Goal: Task Accomplishment & Management: Complete application form

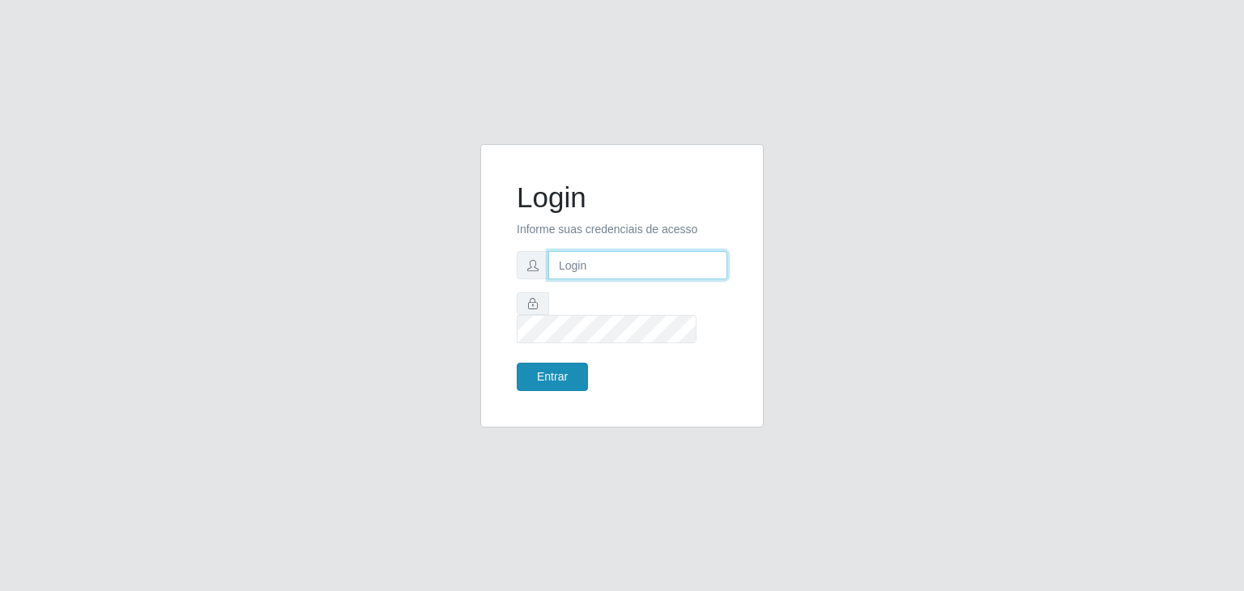
type input "jeisonrede@compras"
click at [551, 368] on button "Entrar" at bounding box center [552, 377] width 71 height 28
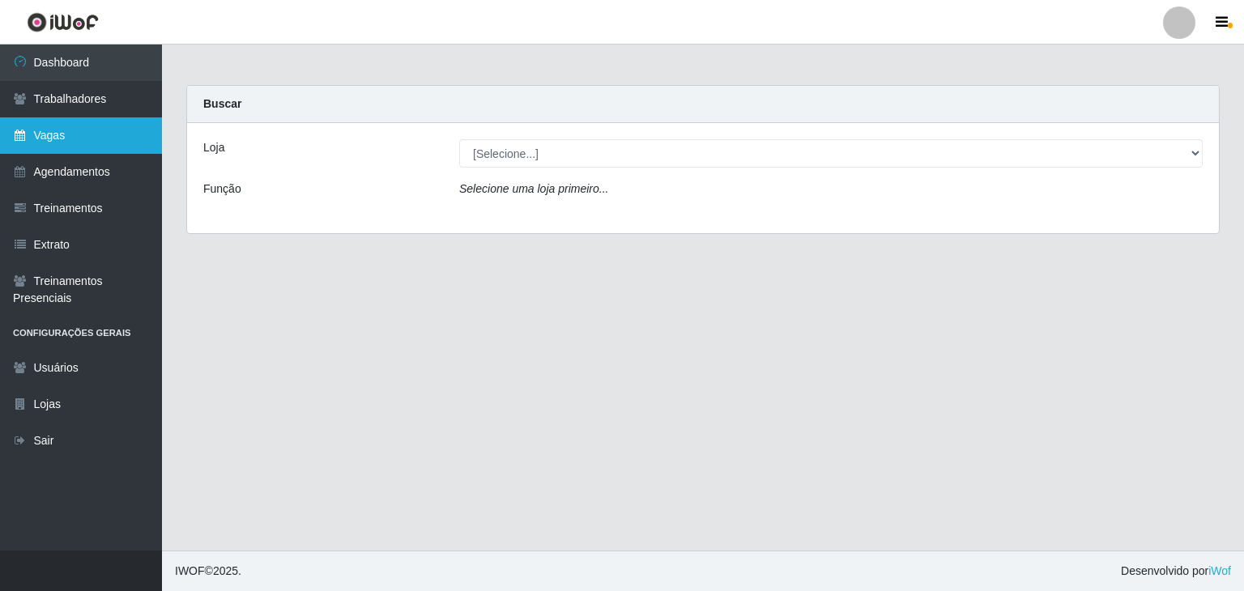
click at [16, 141] on icon at bounding box center [20, 135] width 15 height 11
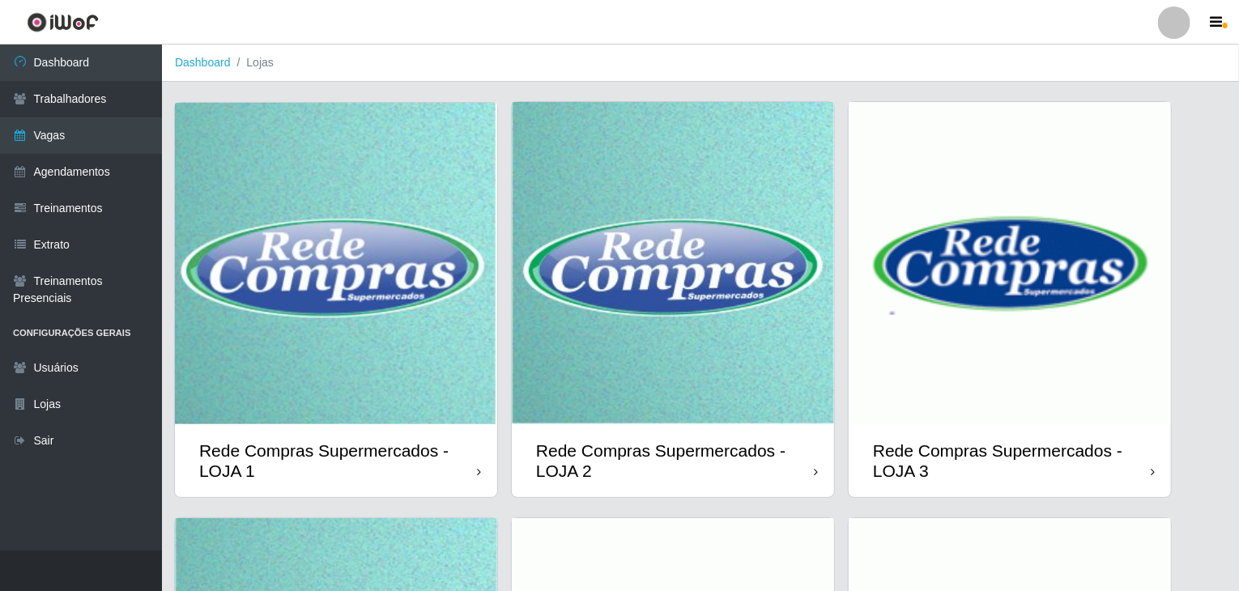
click at [381, 262] on img at bounding box center [336, 263] width 322 height 321
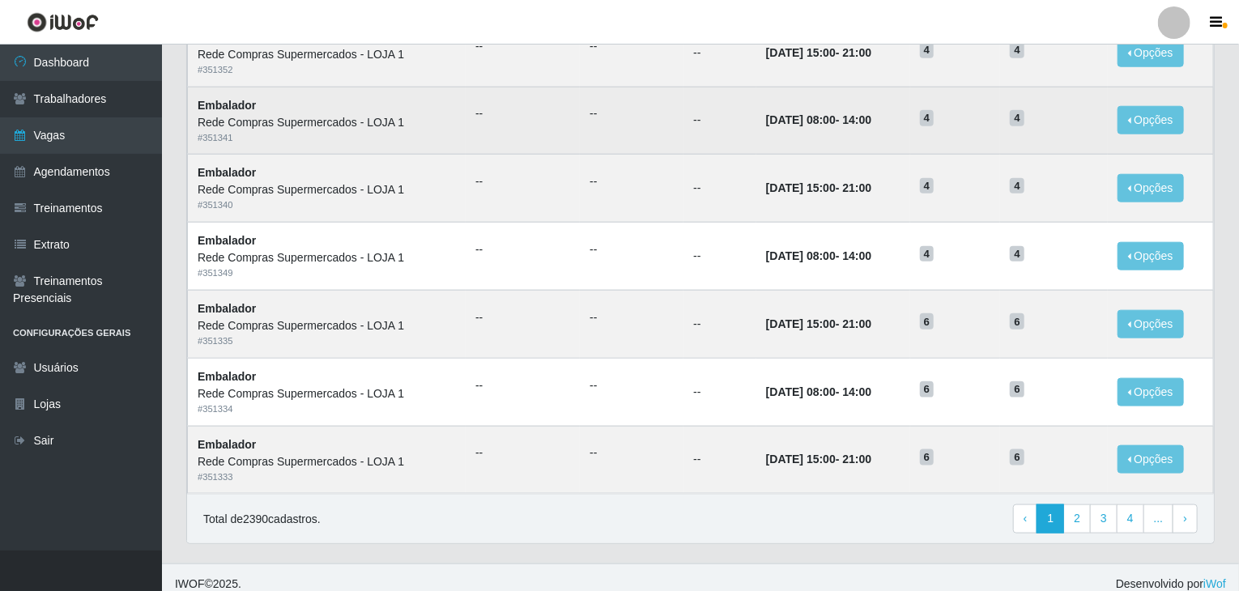
scroll to position [777, 0]
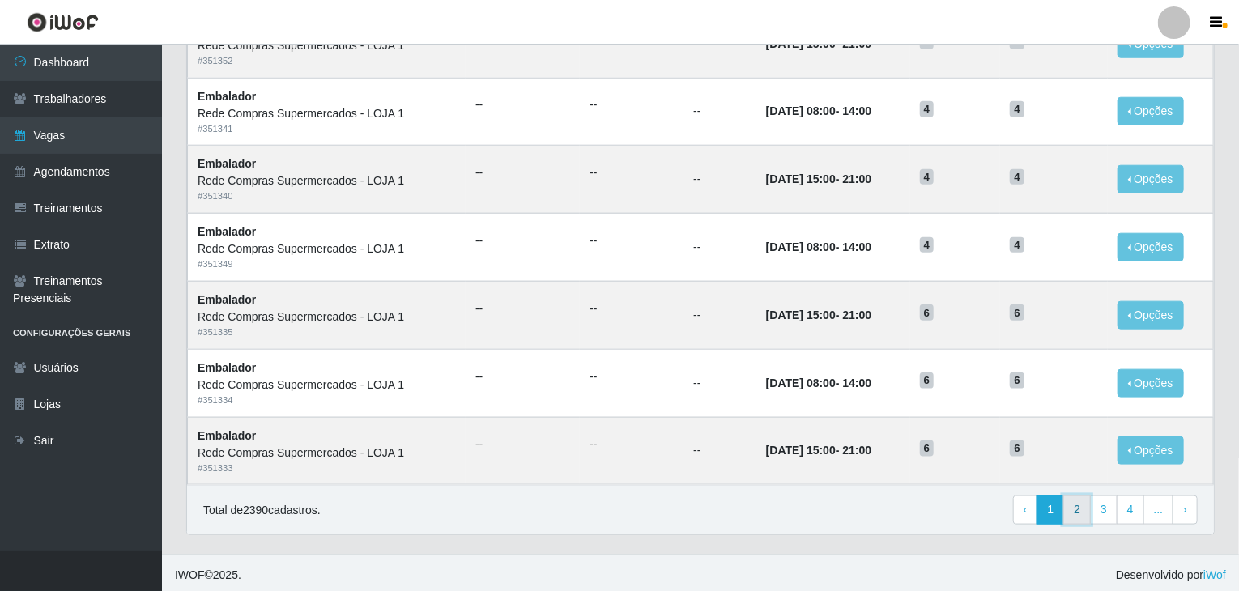
click at [1084, 513] on link "2" at bounding box center [1077, 510] width 28 height 29
click at [1037, 510] on link "1" at bounding box center [1025, 510] width 28 height 29
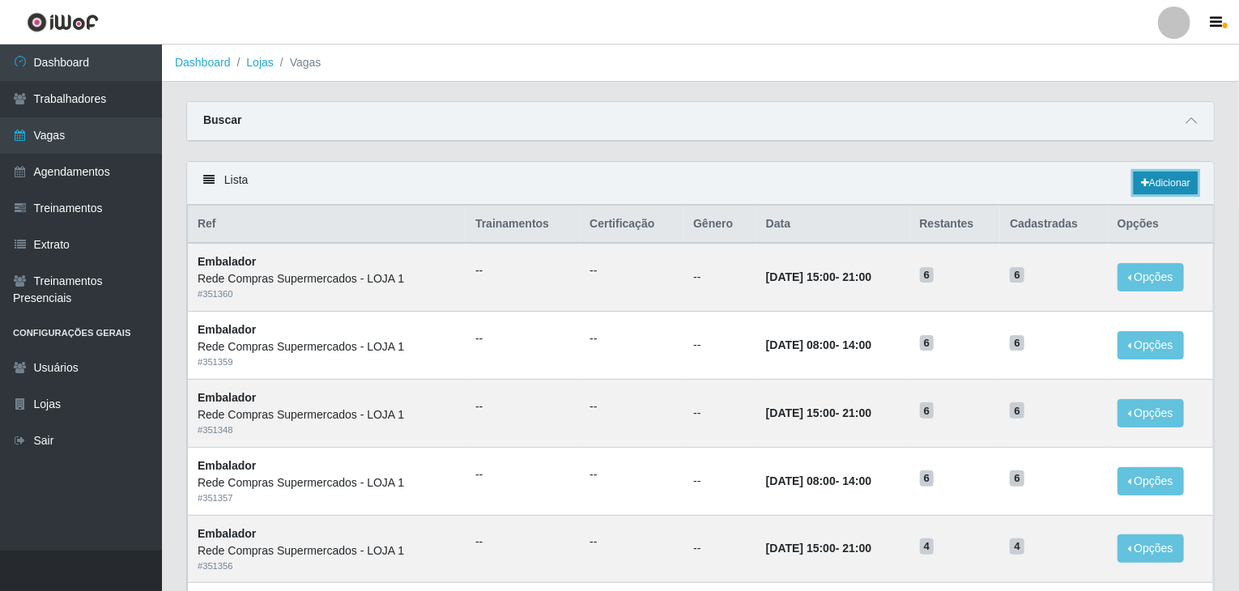
click at [1186, 177] on link "Adicionar" at bounding box center [1166, 183] width 64 height 23
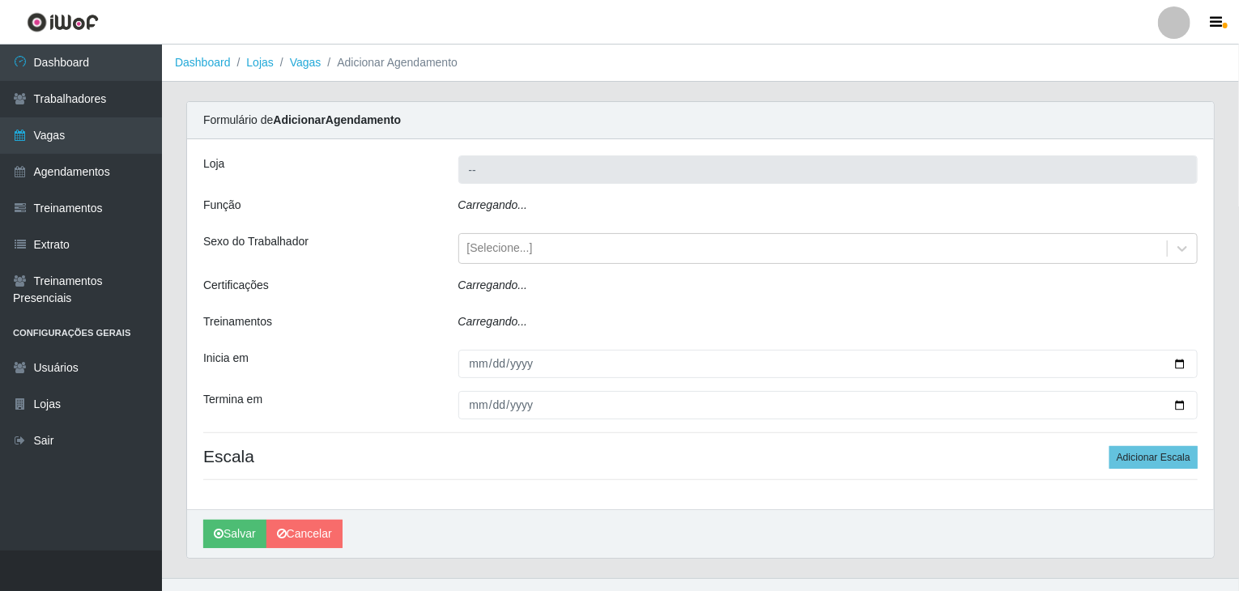
type input "Rede Compras Supermercados - LOJA 1"
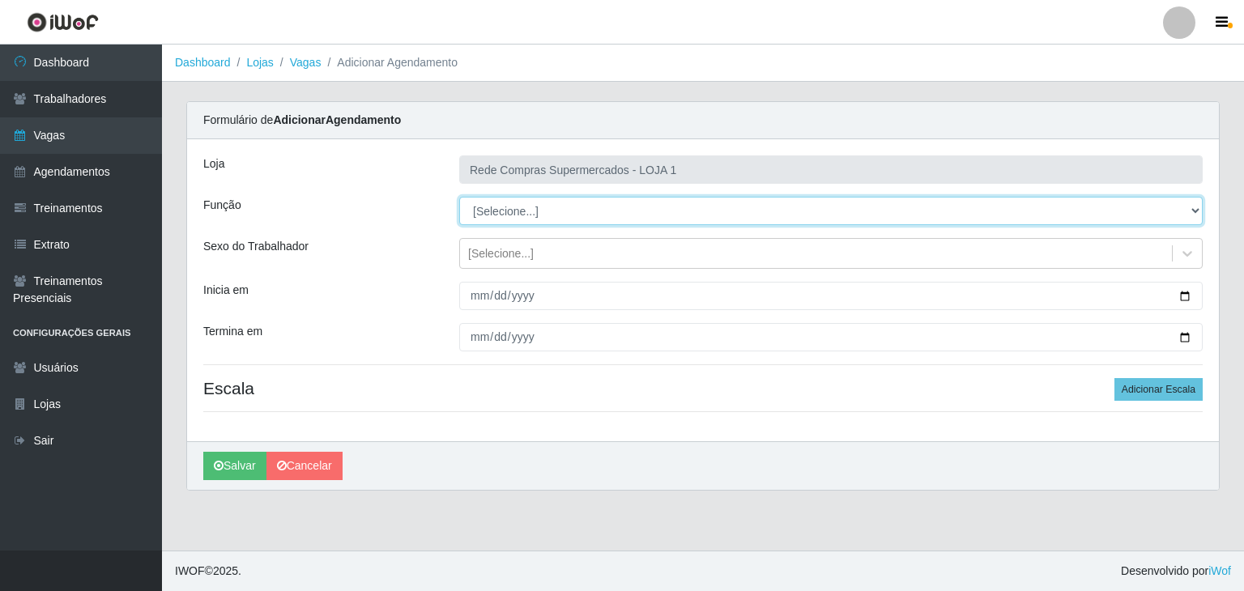
click at [607, 207] on select "[Selecione...] ASG ASG + ASG ++ Balconista Balconista + Balconista ++ Embalador…" at bounding box center [830, 211] width 743 height 28
select select "1"
click at [459, 197] on select "[Selecione...] ASG ASG + ASG ++ Balconista Balconista + Balconista ++ Embalador…" at bounding box center [830, 211] width 743 height 28
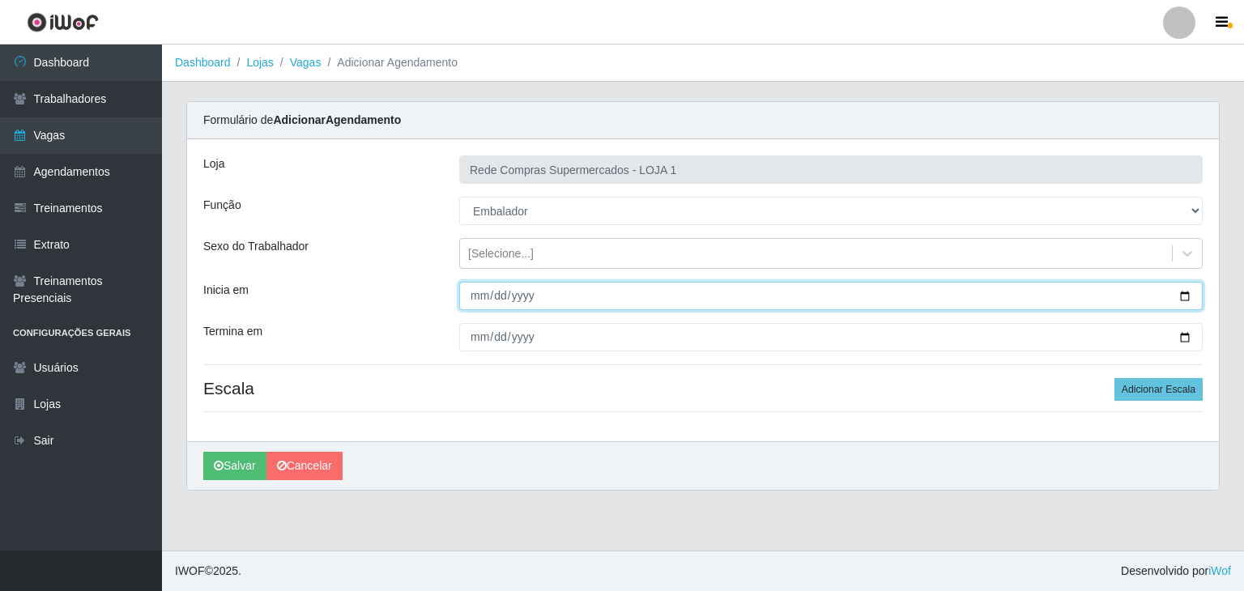
click at [1189, 292] on input "Inicia em" at bounding box center [830, 296] width 743 height 28
type input "[DATE]"
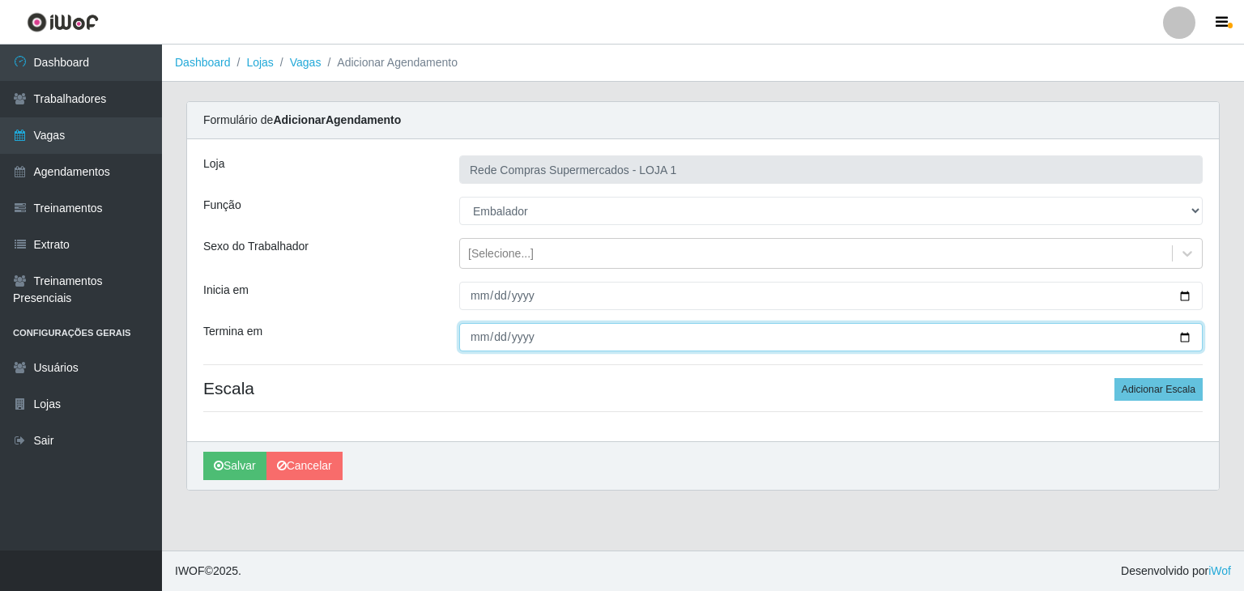
click at [1183, 338] on input "Termina em" at bounding box center [830, 337] width 743 height 28
type input "[DATE]"
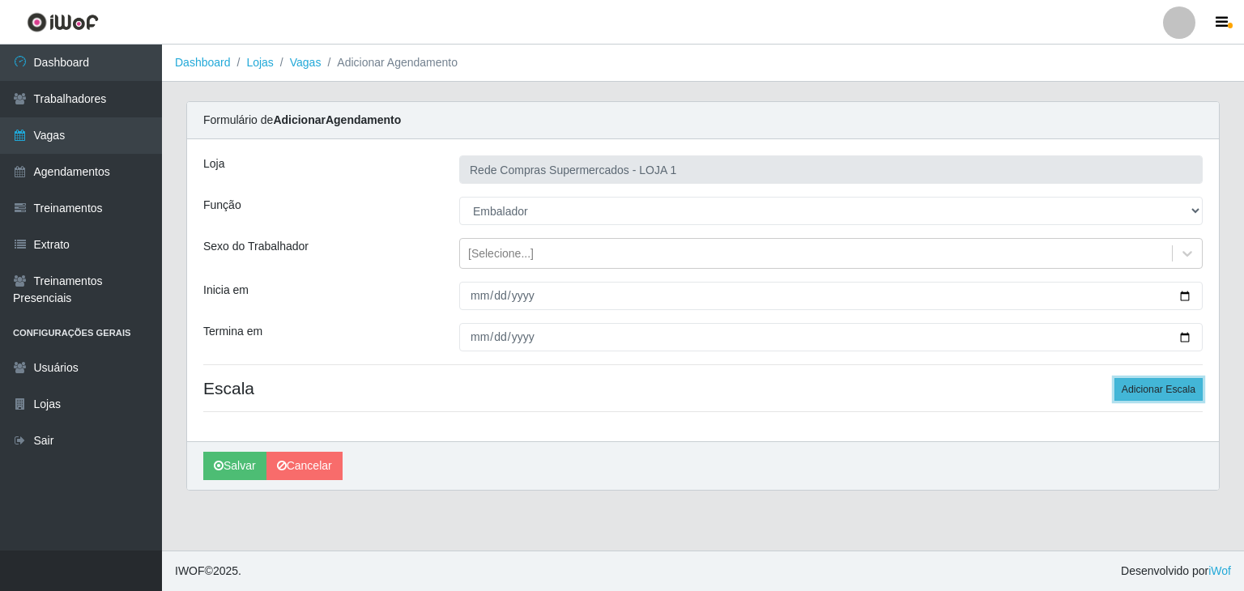
click at [1153, 390] on button "Adicionar Escala" at bounding box center [1158, 389] width 88 height 23
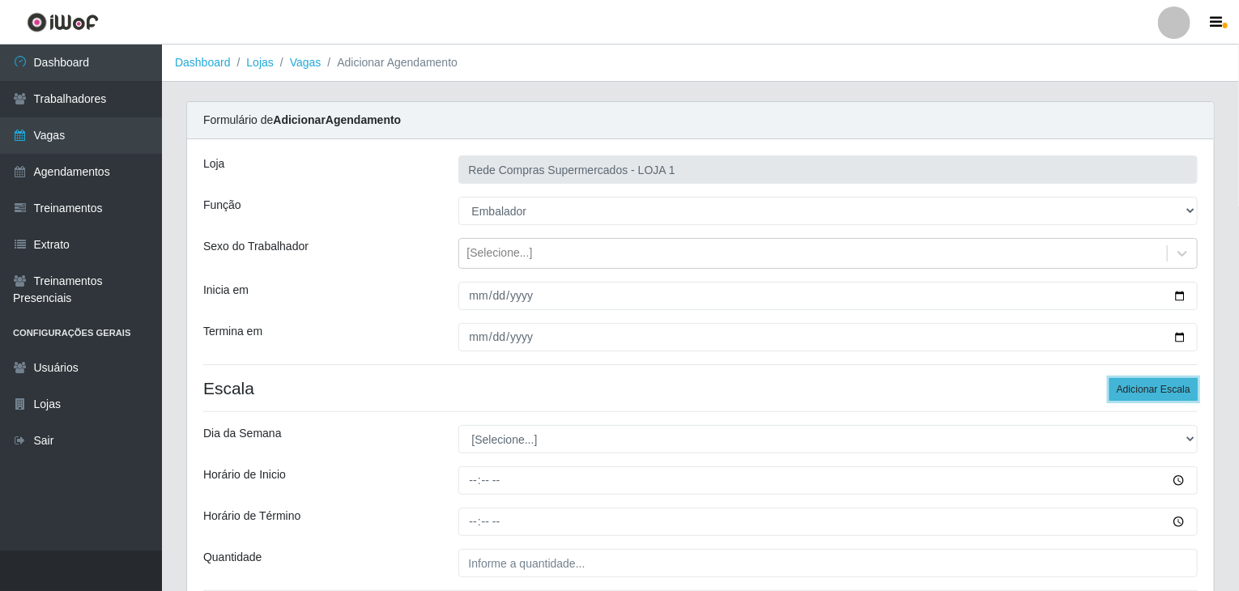
click at [1153, 390] on button "Adicionar Escala" at bounding box center [1153, 389] width 88 height 23
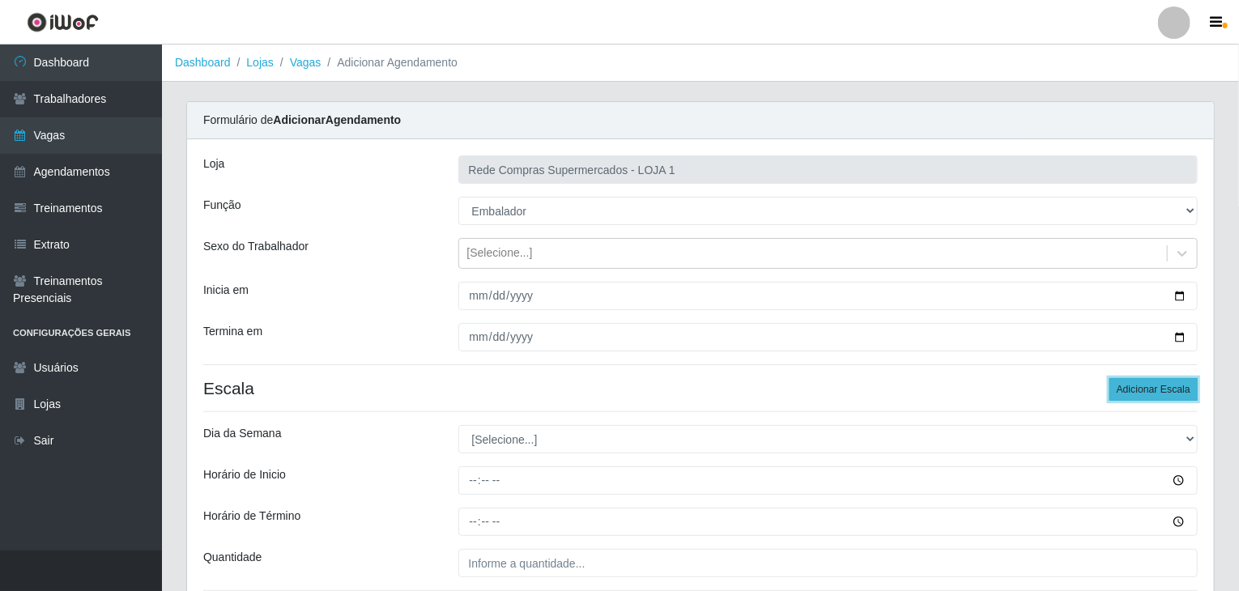
click at [1153, 390] on button "Adicionar Escala" at bounding box center [1153, 389] width 88 height 23
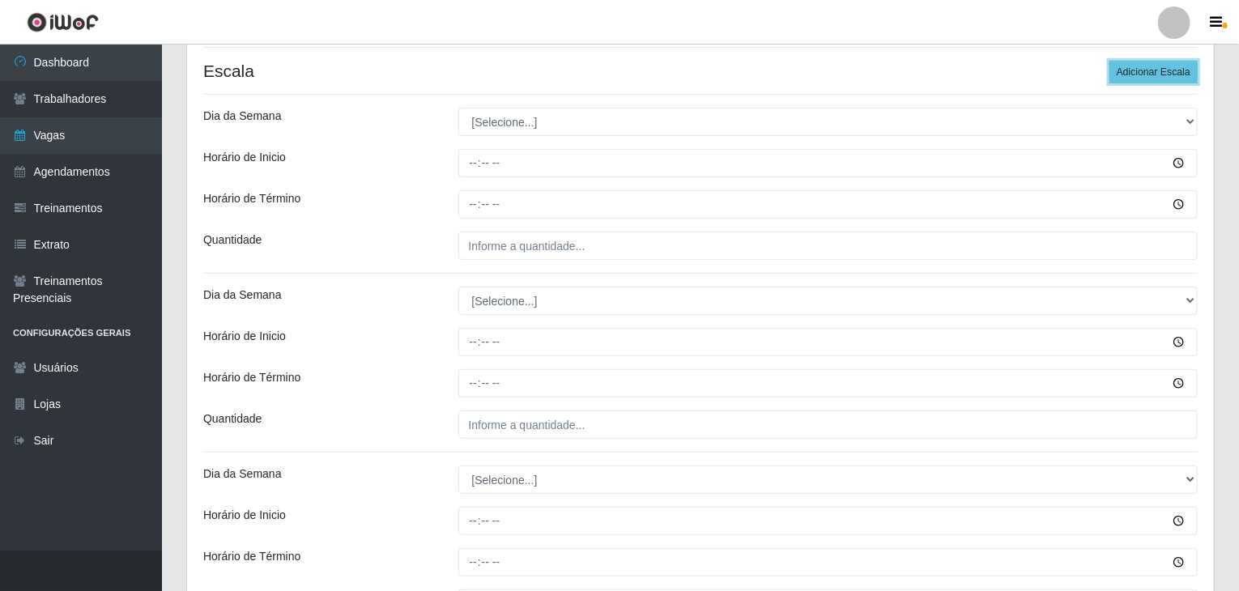
scroll to position [324, 0]
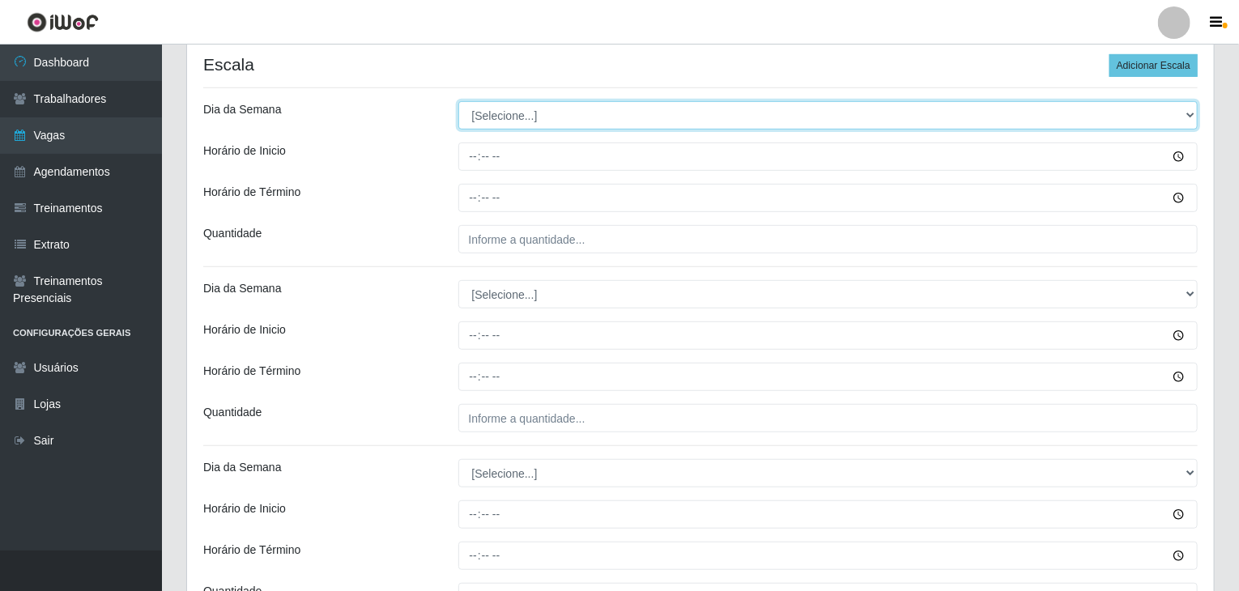
click at [509, 119] on select "[Selecione...] Segunda Terça Quarta Quinta Sexta Sábado Domingo" at bounding box center [828, 115] width 740 height 28
select select "1"
click at [458, 101] on select "[Selecione...] Segunda Terça Quarta Quinta Sexta Sábado Domingo" at bounding box center [828, 115] width 740 height 28
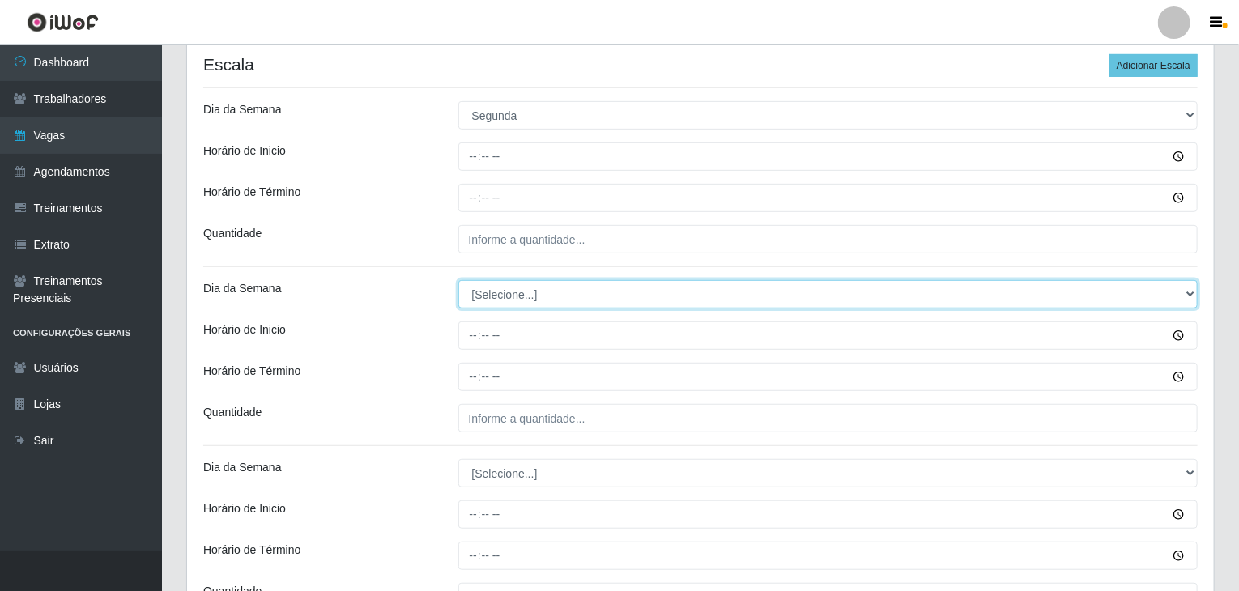
click at [526, 288] on select "[Selecione...] Segunda Terça Quarta Quinta Sexta Sábado Domingo" at bounding box center [828, 294] width 740 height 28
select select "1"
click at [458, 280] on select "[Selecione...] Segunda Terça Quarta Quinta Sexta Sábado Domingo" at bounding box center [828, 294] width 740 height 28
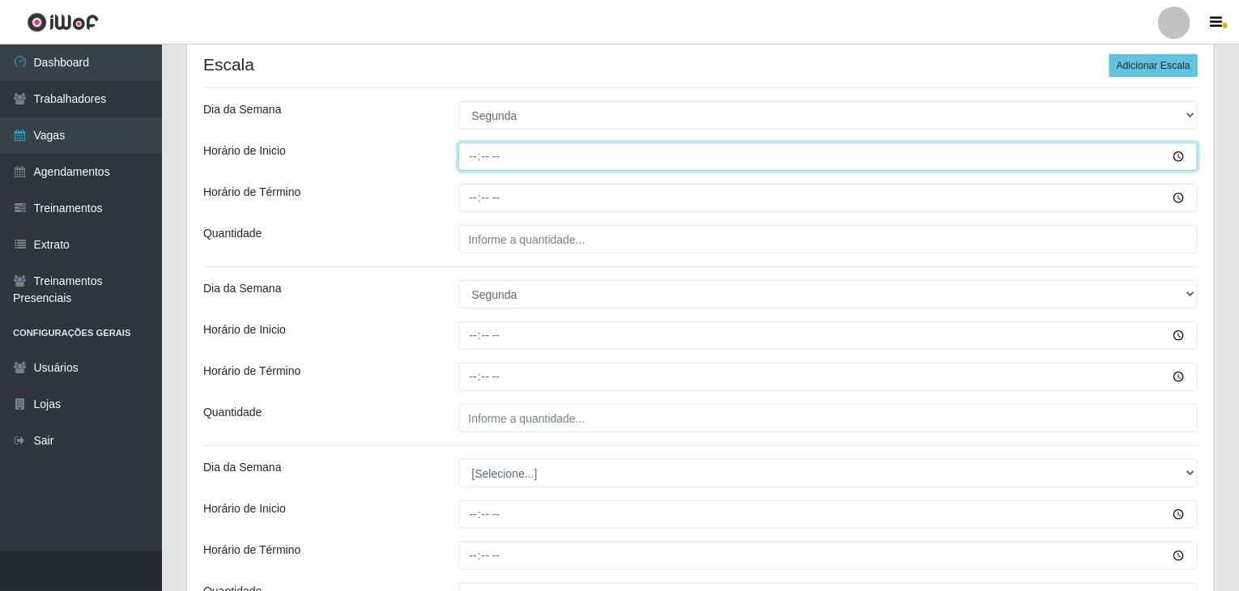
click at [469, 164] on input "Horário de Inicio" at bounding box center [828, 157] width 740 height 28
type input "08:00"
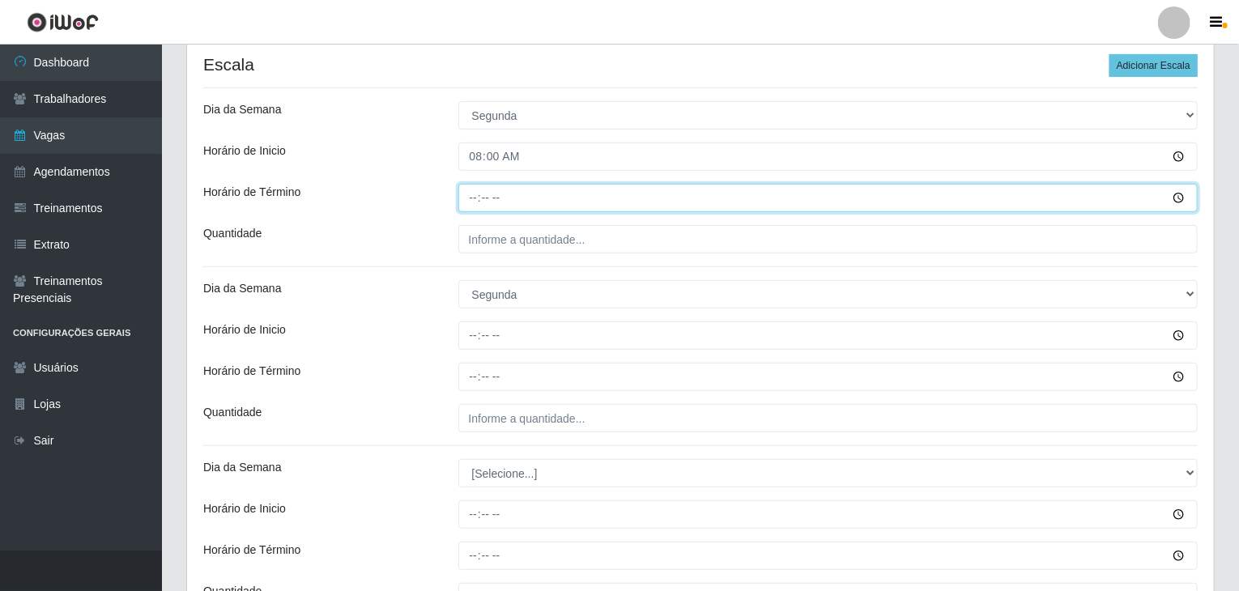
click at [459, 194] on input "Horário de Término" at bounding box center [828, 198] width 740 height 28
type input "14:00"
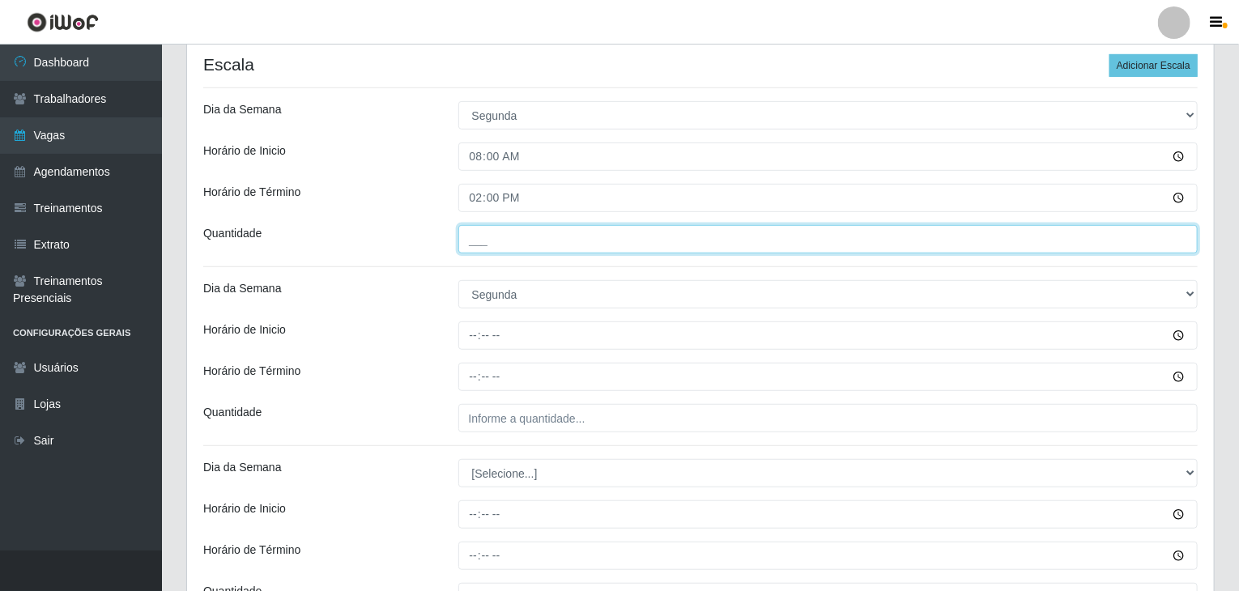
click at [489, 226] on input "___" at bounding box center [828, 239] width 740 height 28
type input "4__"
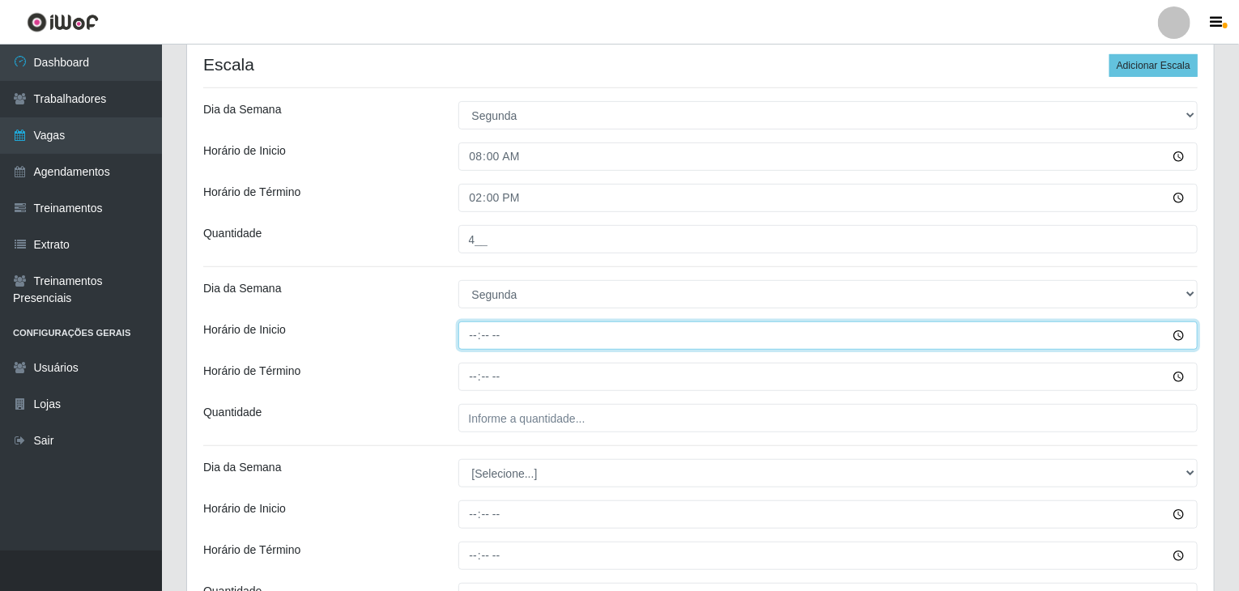
click at [480, 321] on input "Horário de Inicio" at bounding box center [828, 335] width 740 height 28
type input "15:00"
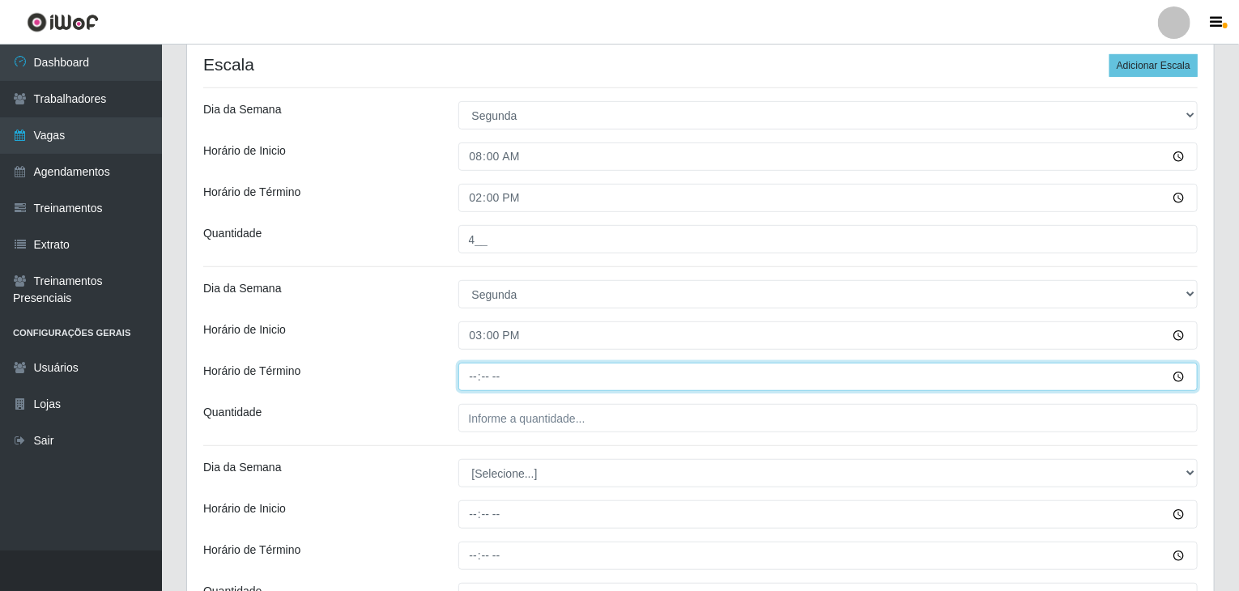
click at [474, 367] on input "Horário de Término" at bounding box center [828, 377] width 740 height 28
type input "21:00"
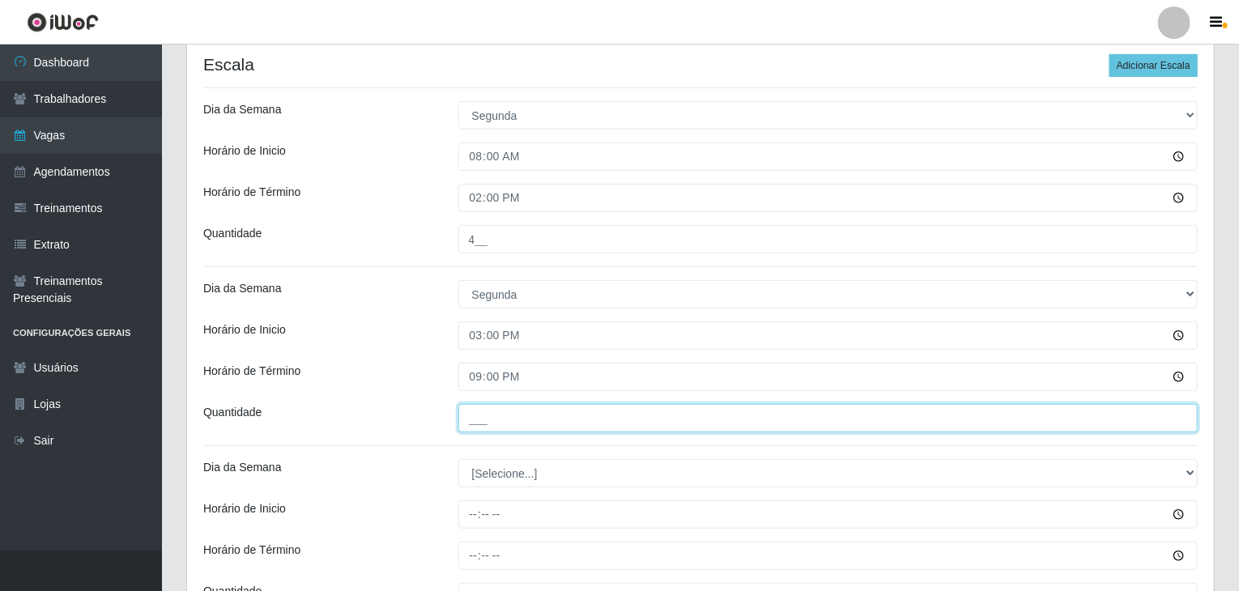
click at [495, 409] on input "___" at bounding box center [828, 418] width 740 height 28
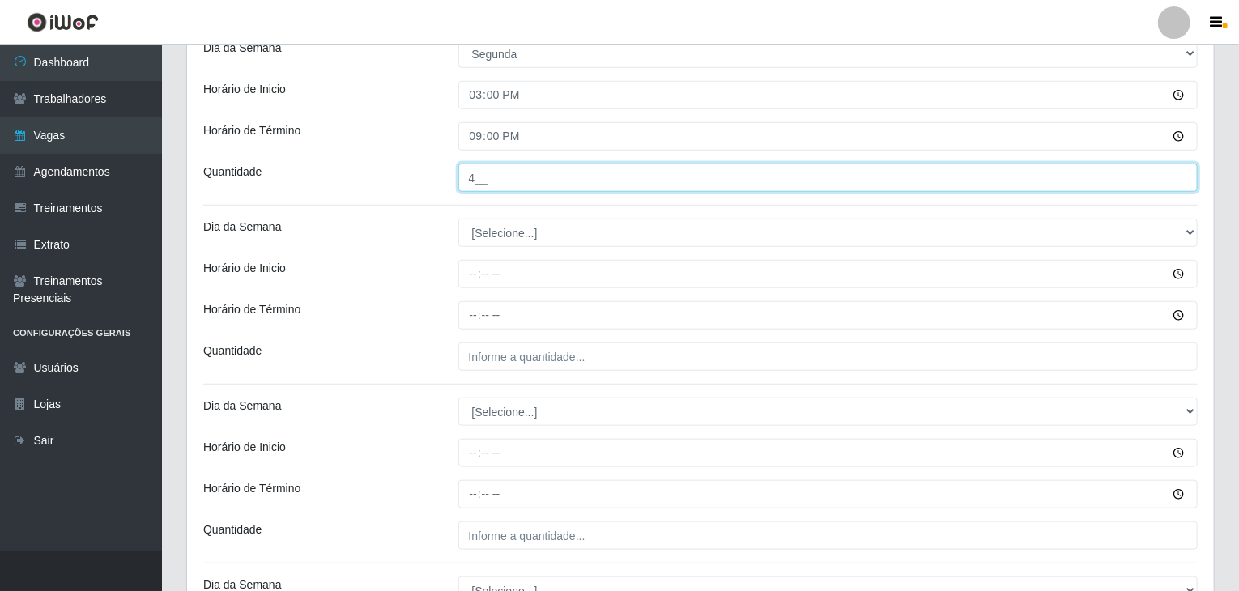
scroll to position [567, 0]
type input "4__"
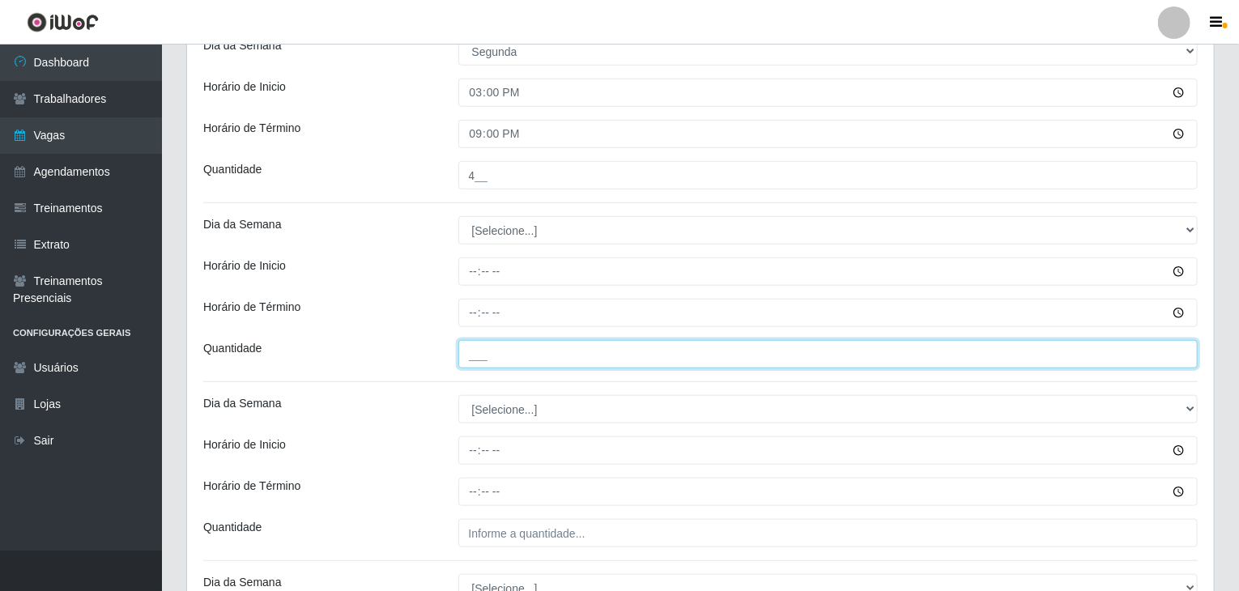
click at [505, 361] on input "___" at bounding box center [828, 354] width 740 height 28
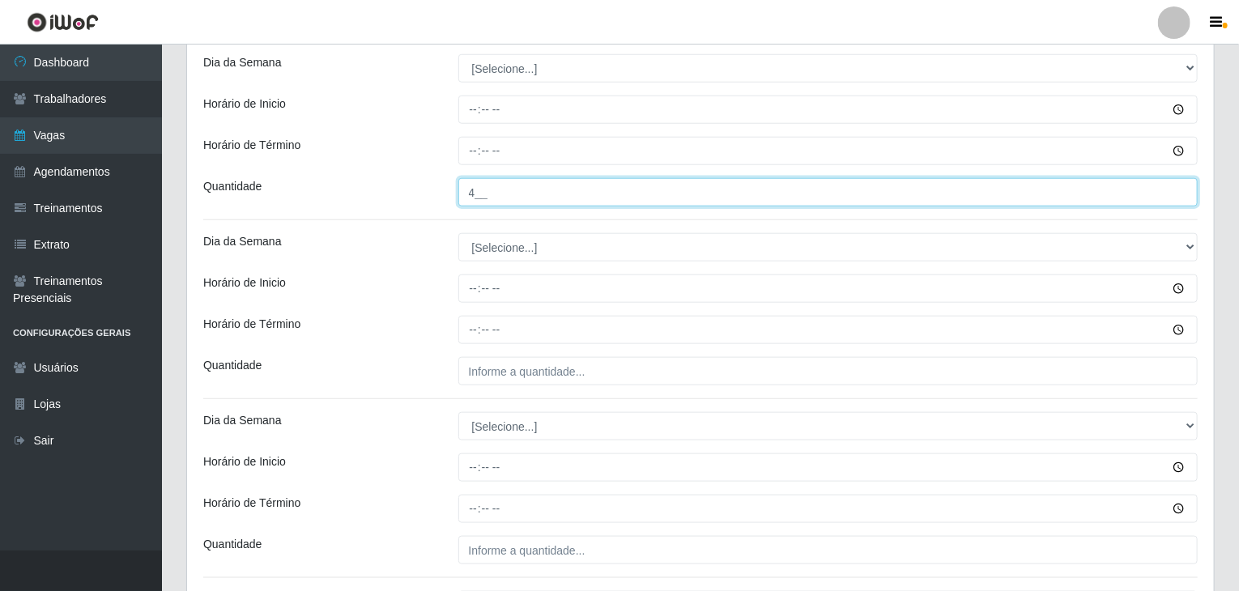
type input "4__"
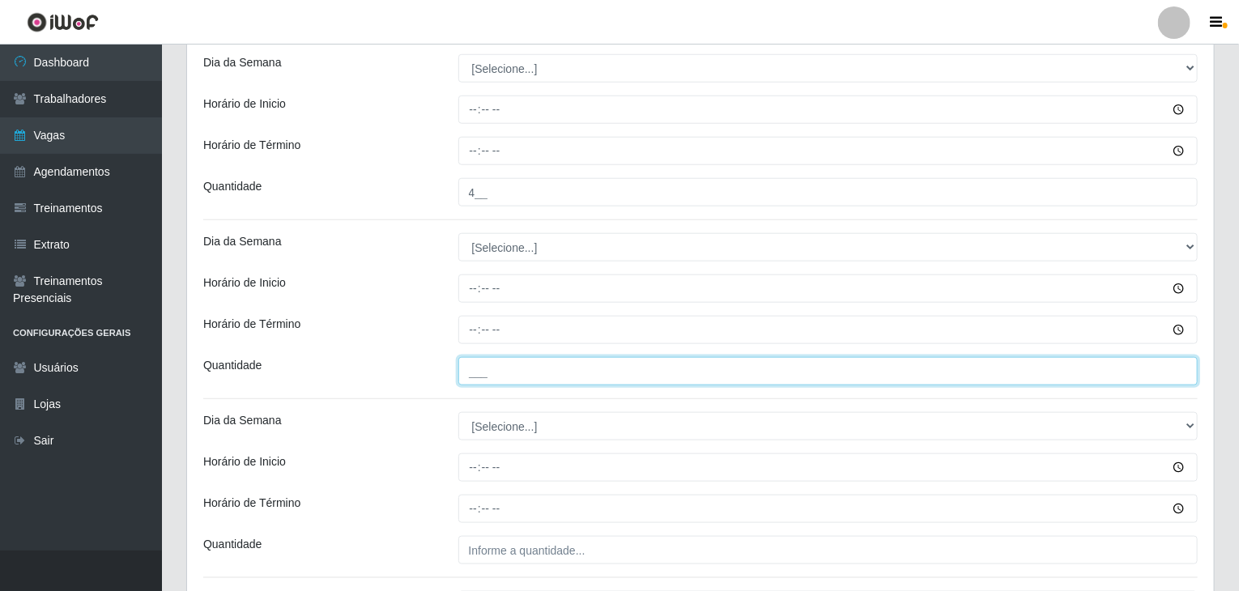
click at [551, 372] on input "___" at bounding box center [828, 371] width 740 height 28
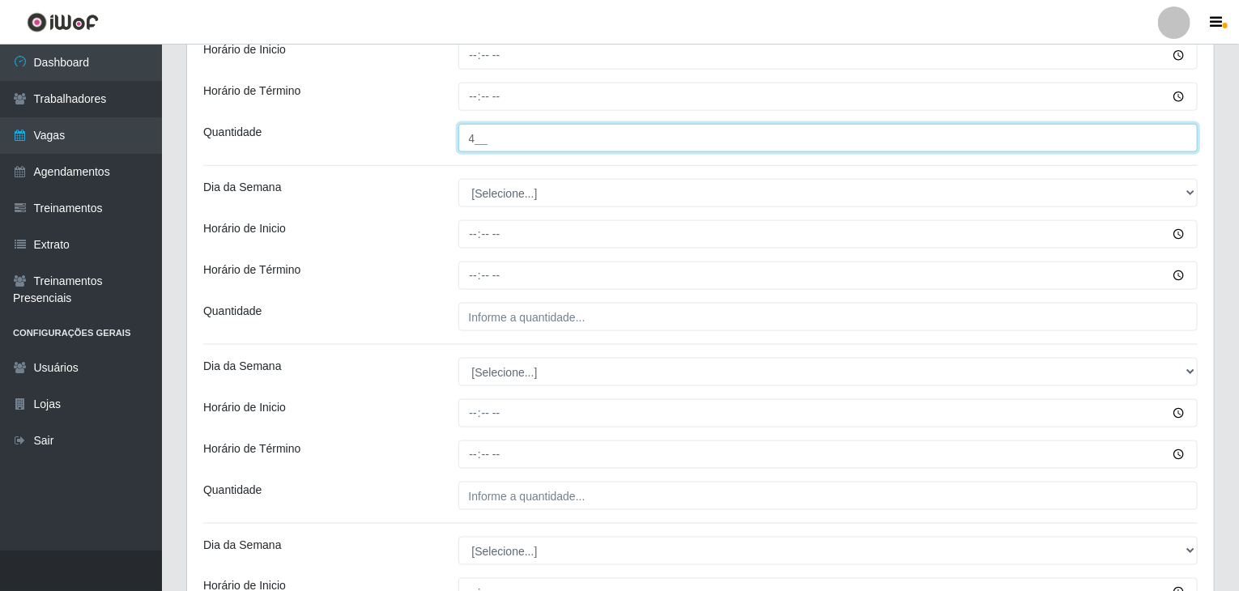
scroll to position [972, 0]
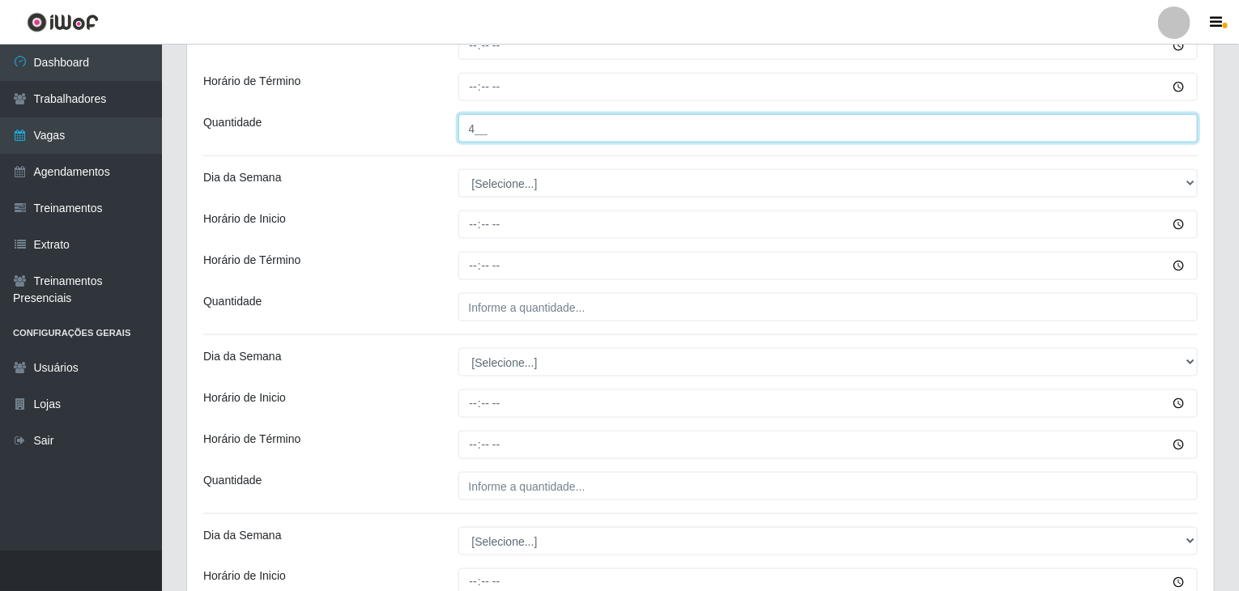
type input "4__"
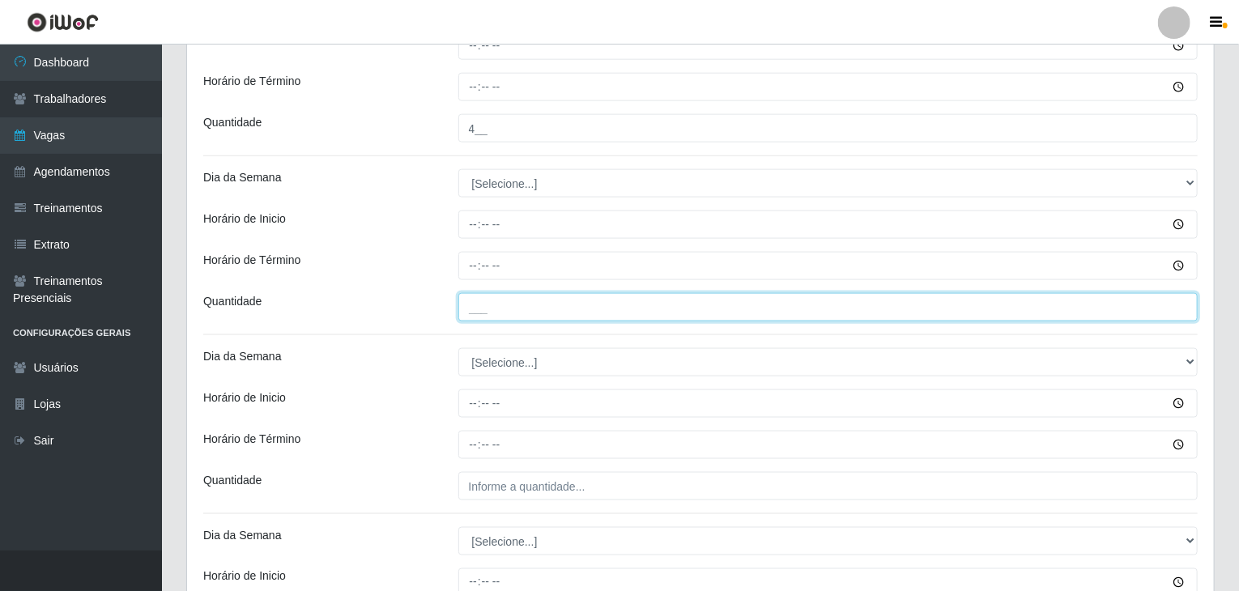
click at [527, 311] on input "___" at bounding box center [828, 307] width 740 height 28
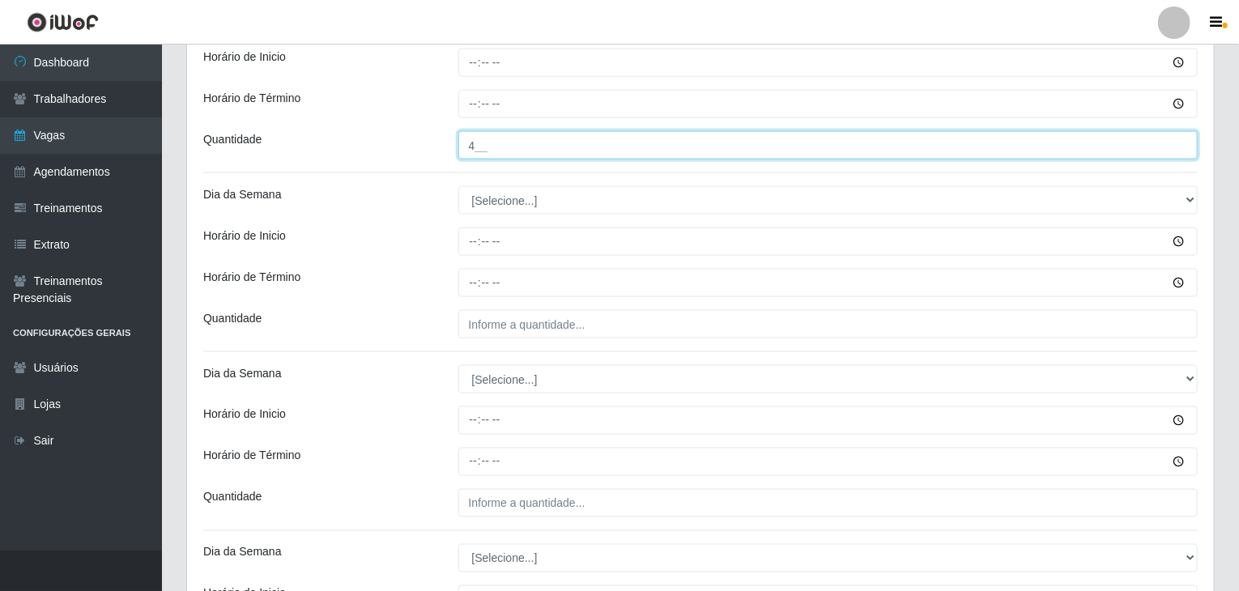
type input "4__"
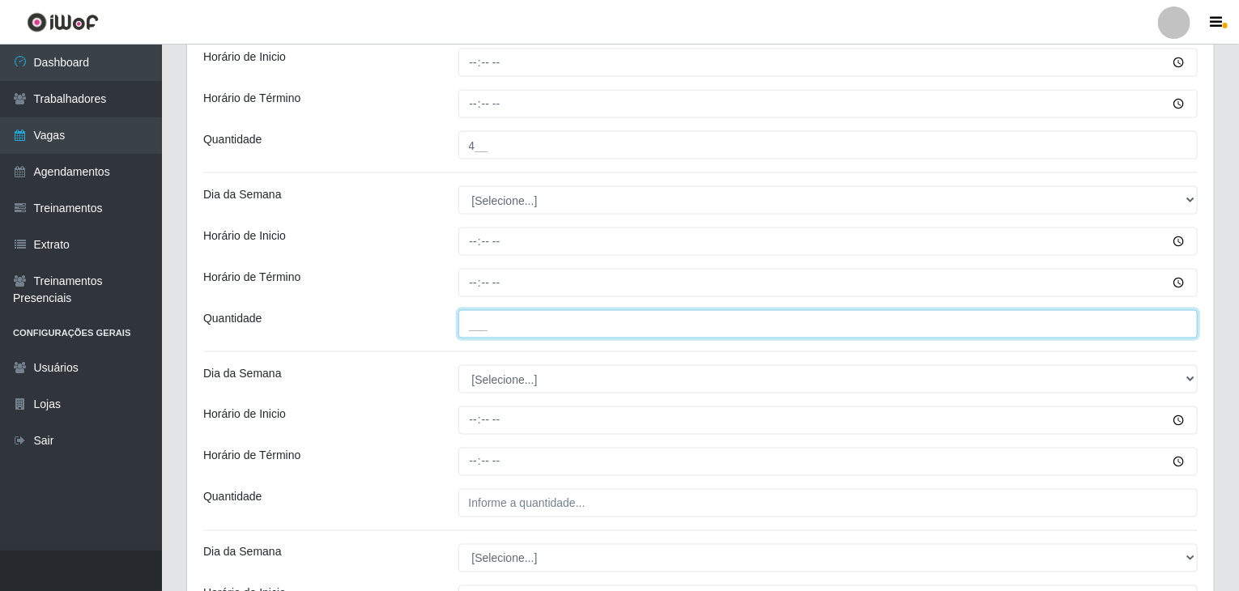
click at [517, 322] on input "___" at bounding box center [828, 324] width 740 height 28
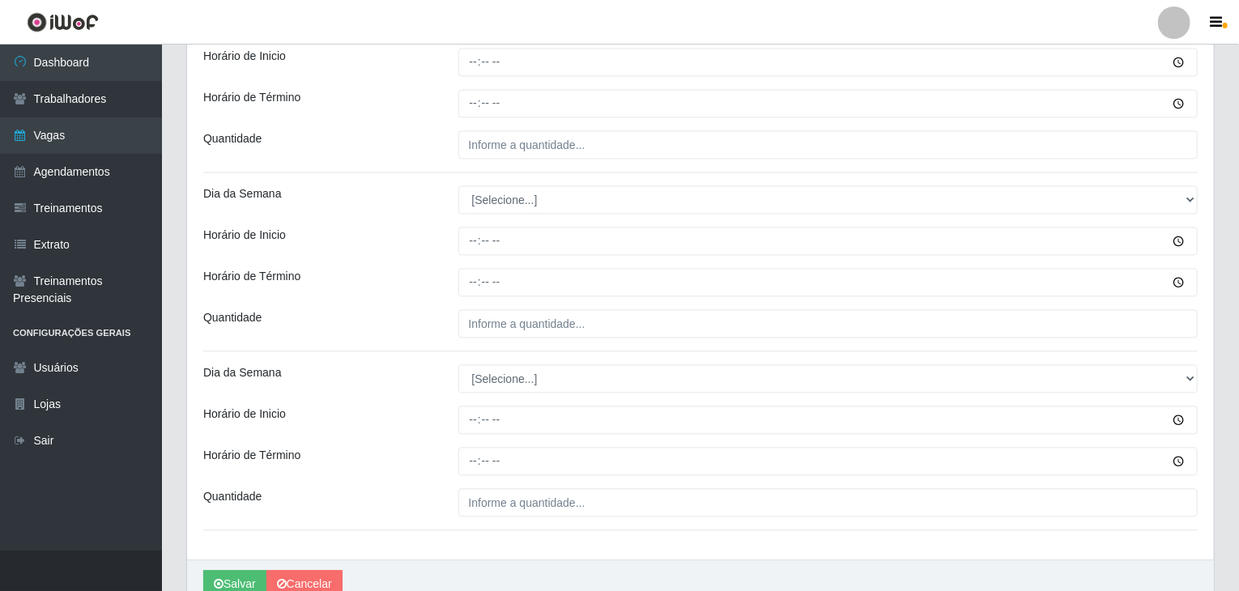
scroll to position [1746, 0]
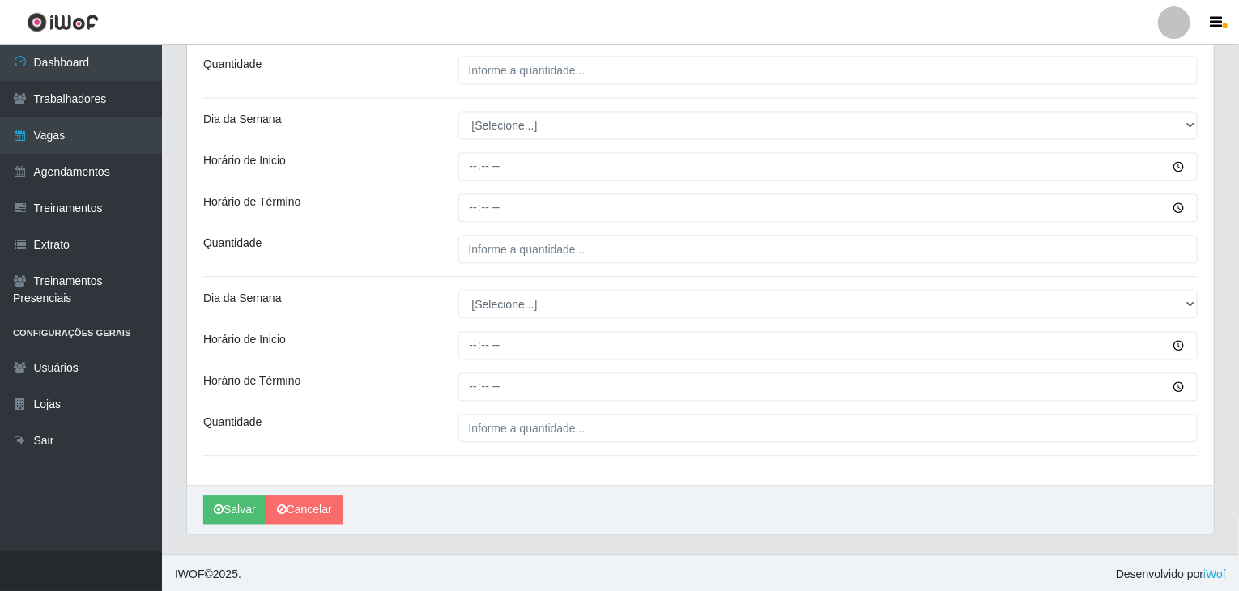
type input "4__"
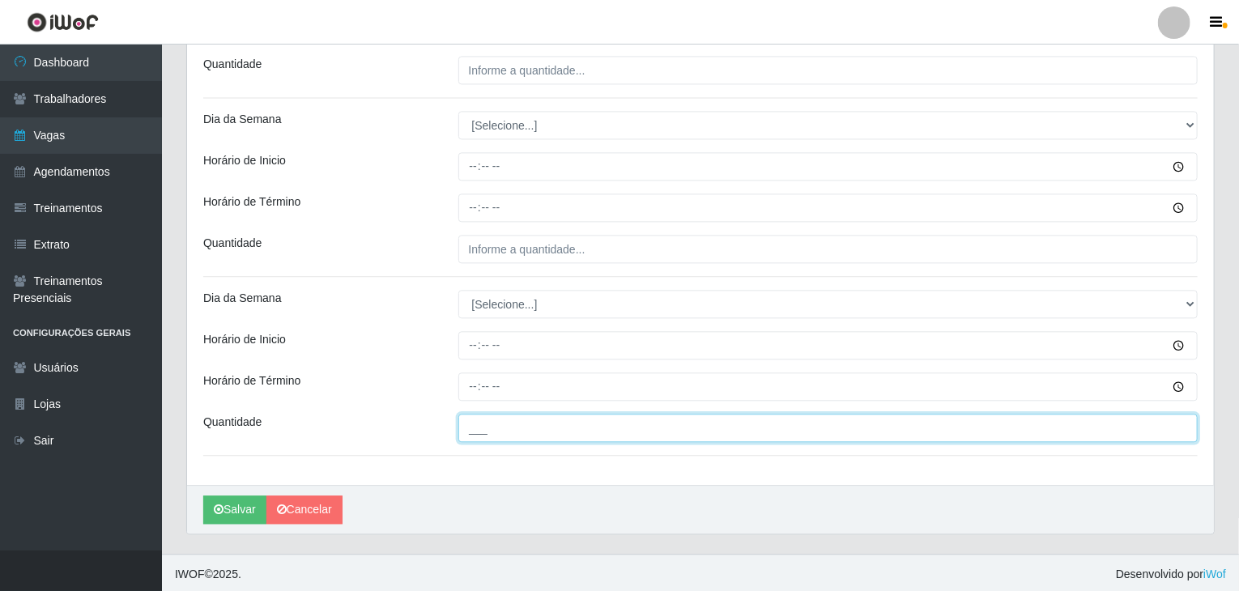
click at [554, 418] on input "___" at bounding box center [828, 428] width 740 height 28
type input "6__"
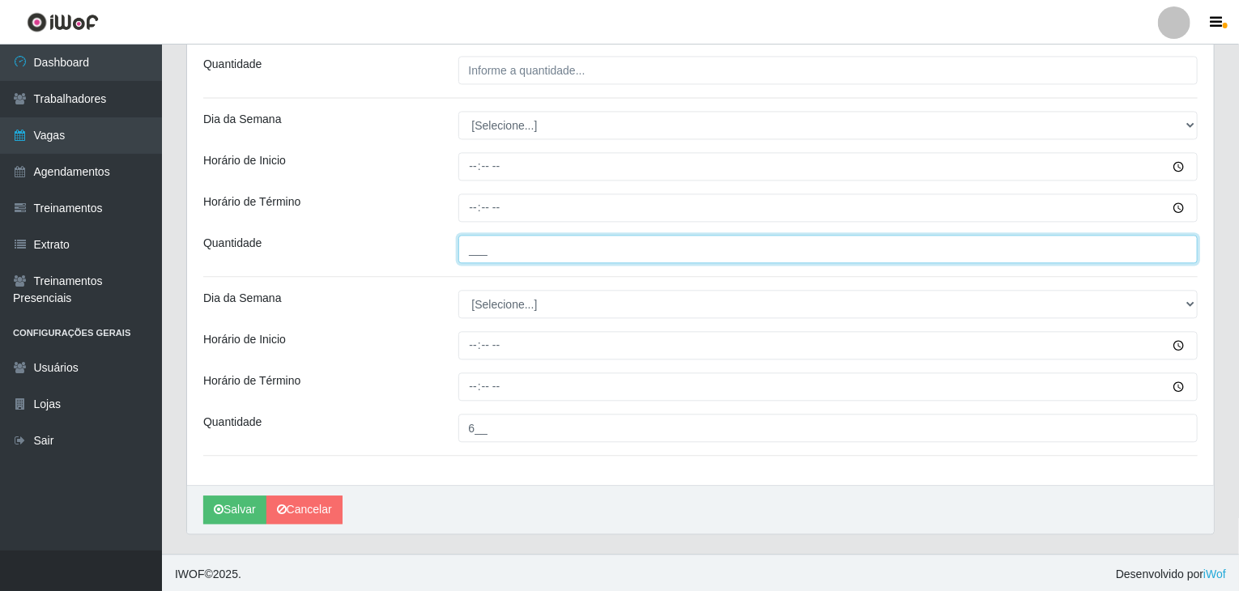
click at [486, 246] on input "___" at bounding box center [828, 249] width 740 height 28
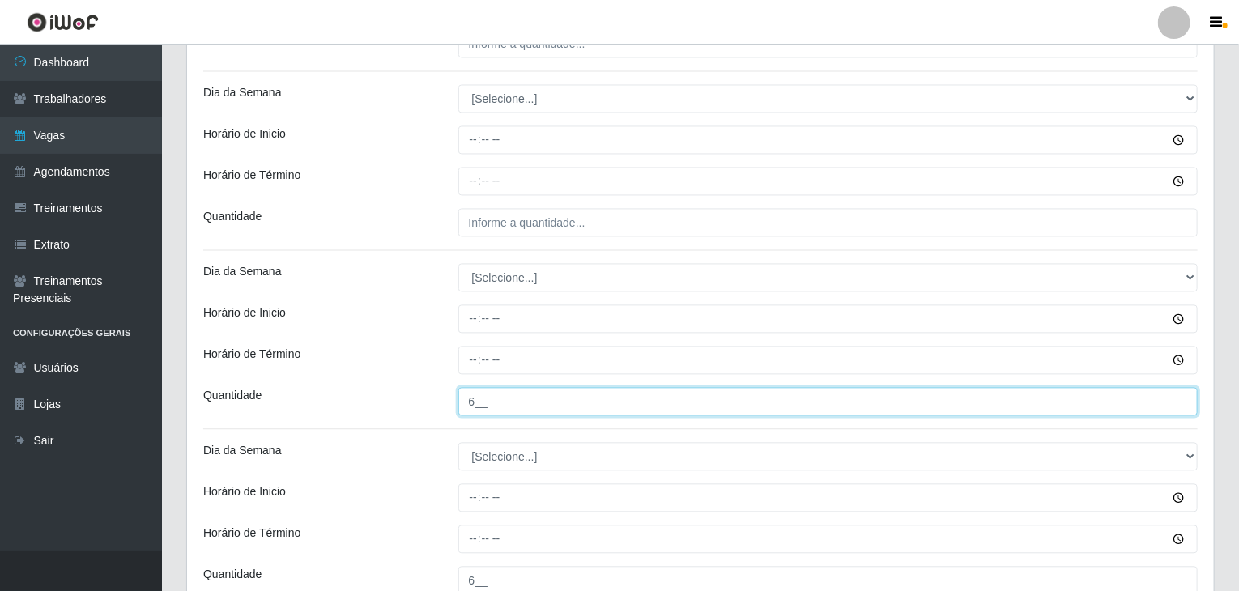
scroll to position [1584, 0]
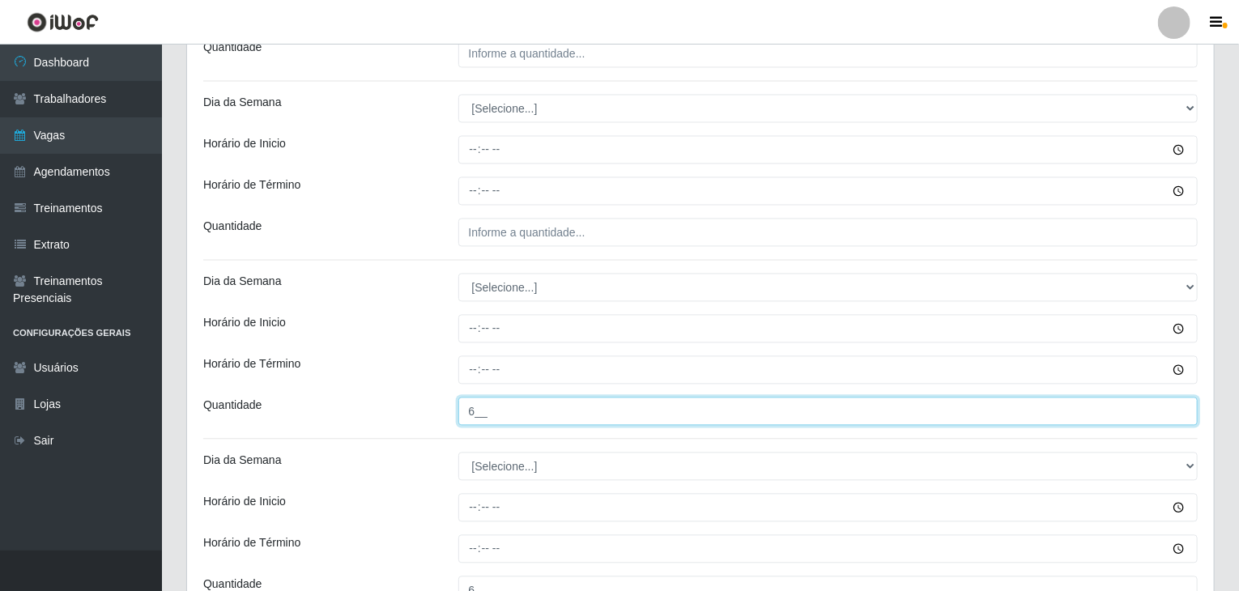
type input "6__"
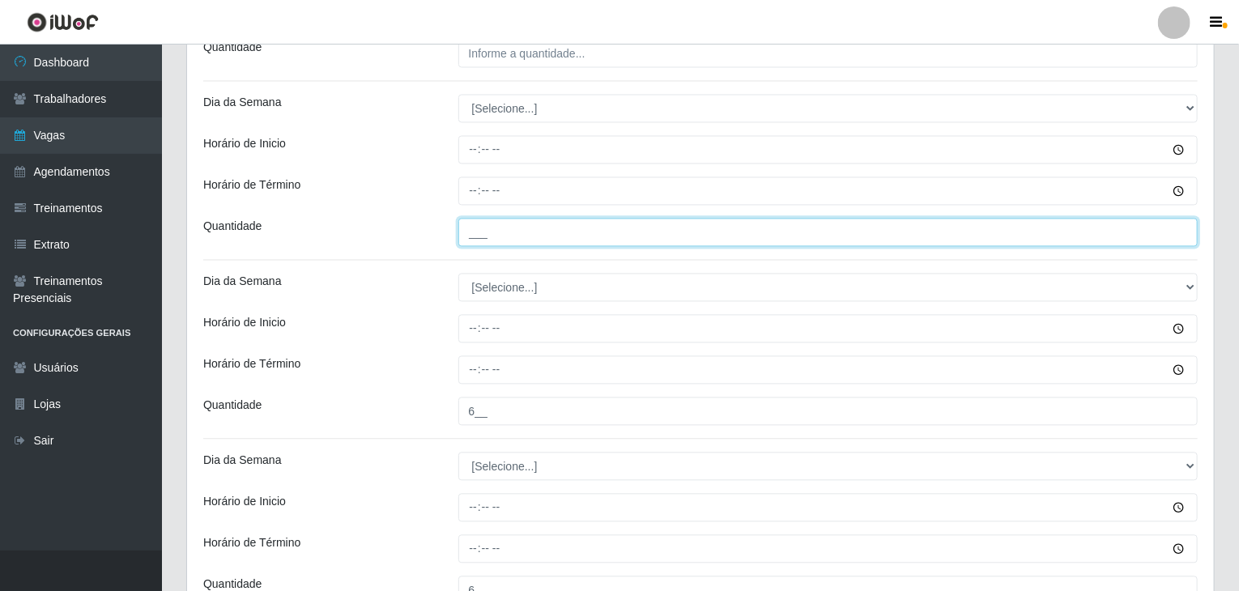
click at [505, 222] on input "___" at bounding box center [828, 232] width 740 height 28
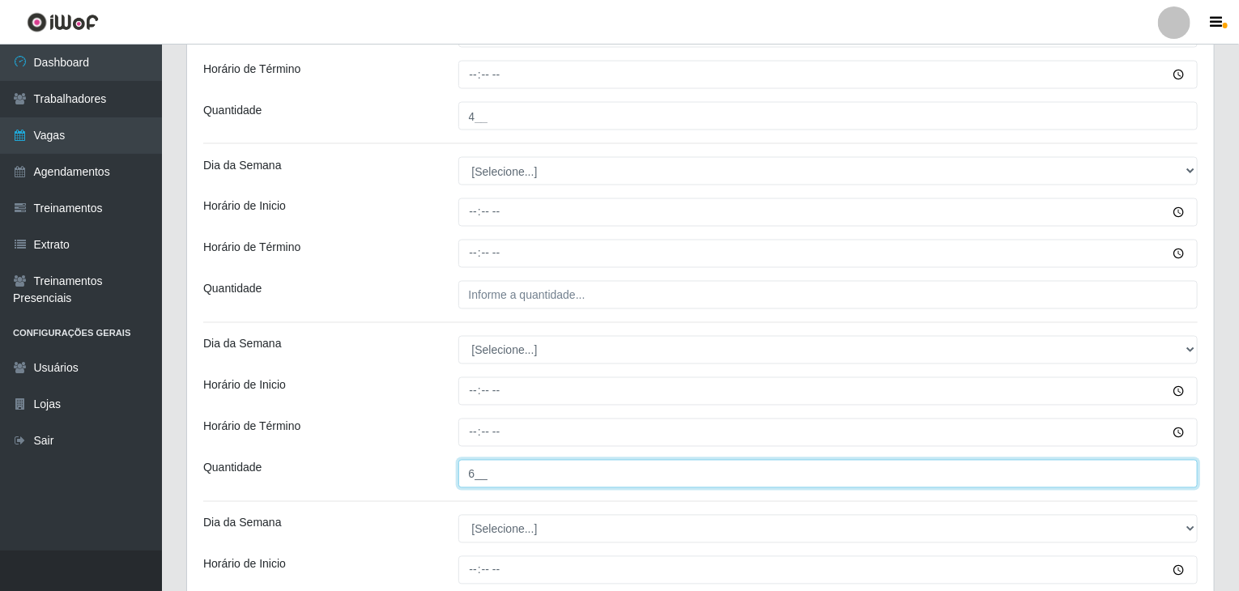
scroll to position [1341, 0]
type input "6__"
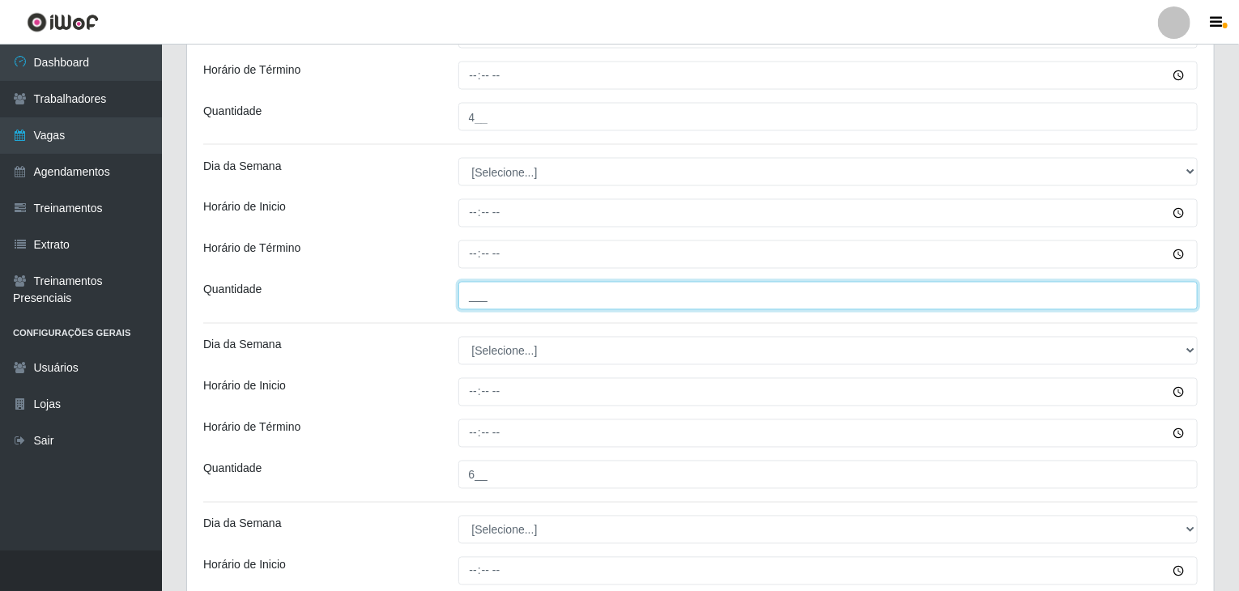
click at [632, 296] on input "___" at bounding box center [828, 296] width 740 height 28
type input "6__"
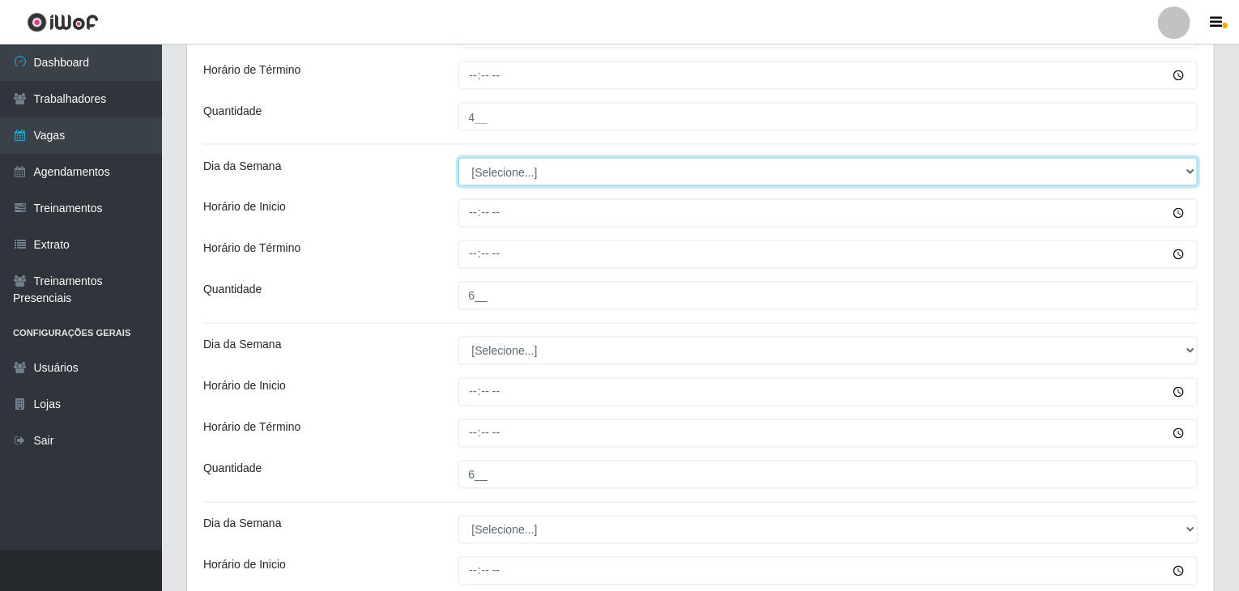
click at [505, 179] on select "[Selecione...] Segunda Terça Quarta Quinta Sexta Sábado Domingo" at bounding box center [828, 172] width 740 height 28
select select "5"
click at [458, 158] on select "[Selecione...] Segunda Terça Quarta Quinta Sexta Sábado Domingo" at bounding box center [828, 172] width 740 height 28
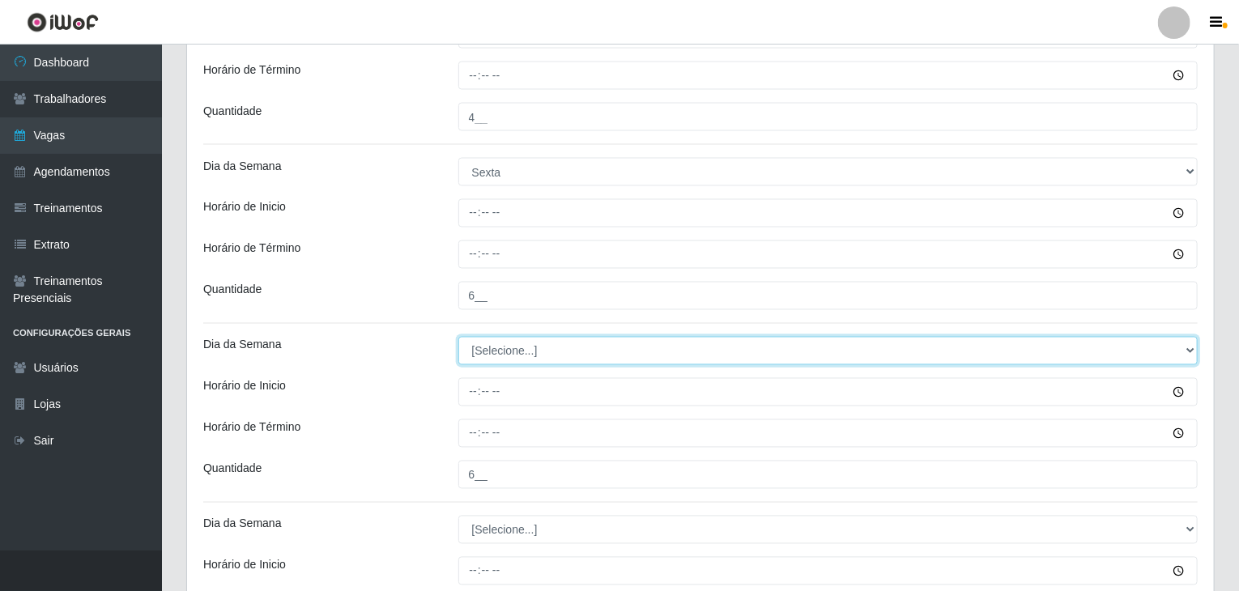
click at [531, 350] on select "[Selecione...] Segunda Terça Quarta Quinta Sexta Sábado Domingo" at bounding box center [828, 351] width 740 height 28
select select "5"
click at [458, 337] on select "[Selecione...] Segunda Terça Quarta Quinta Sexta Sábado Domingo" at bounding box center [828, 351] width 740 height 28
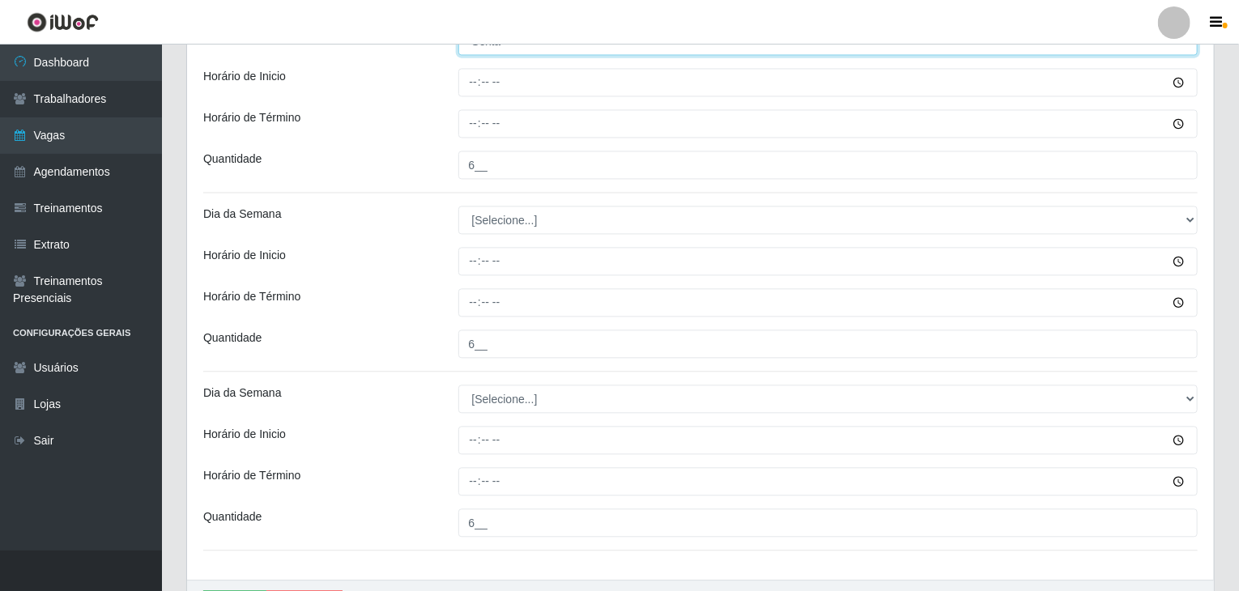
scroll to position [1746, 0]
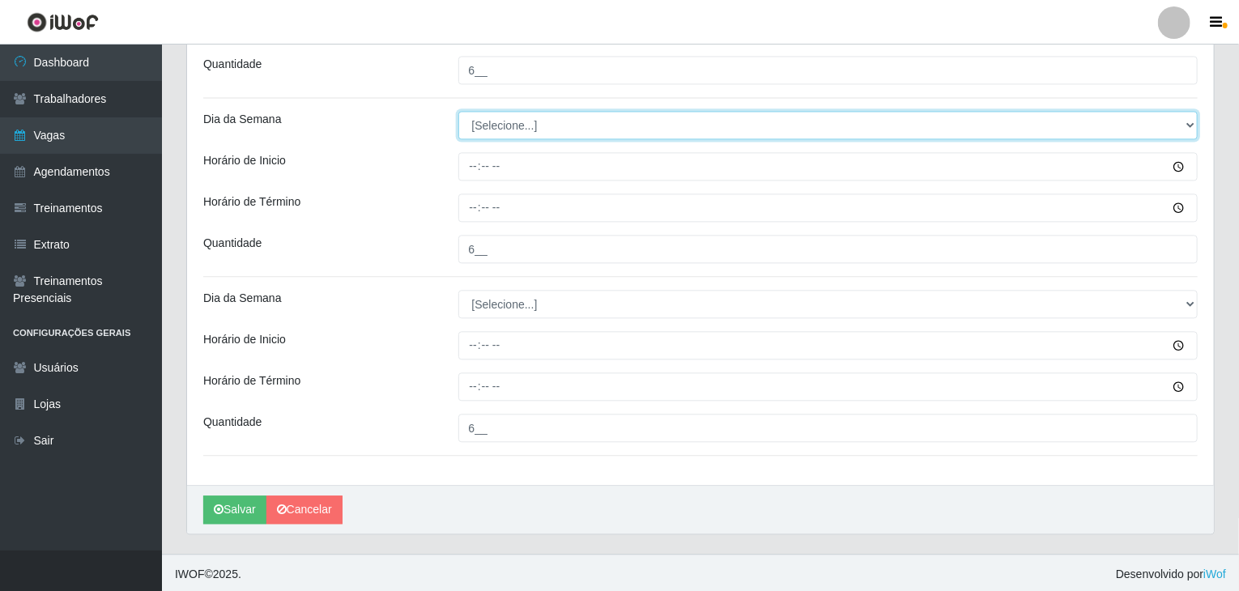
click at [529, 121] on select "[Selecione...] Segunda Terça Quarta Quinta Sexta Sábado Domingo" at bounding box center [828, 125] width 740 height 28
select select "6"
click at [458, 111] on select "[Selecione...] Segunda Terça Quarta Quinta Sexta Sábado Domingo" at bounding box center [828, 125] width 740 height 28
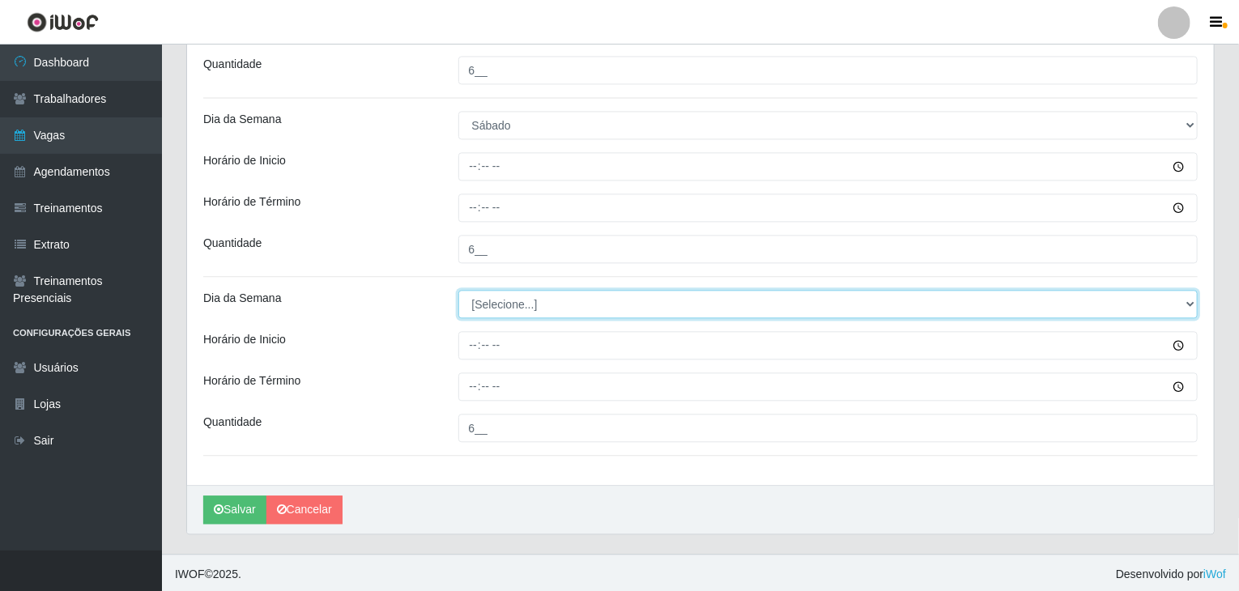
click at [552, 309] on select "[Selecione...] Segunda Terça Quarta Quinta Sexta Sábado Domingo" at bounding box center [828, 304] width 740 height 28
select select "6"
click at [458, 290] on select "[Selecione...] Segunda Terça Quarta Quinta Sexta Sábado Domingo" at bounding box center [828, 304] width 740 height 28
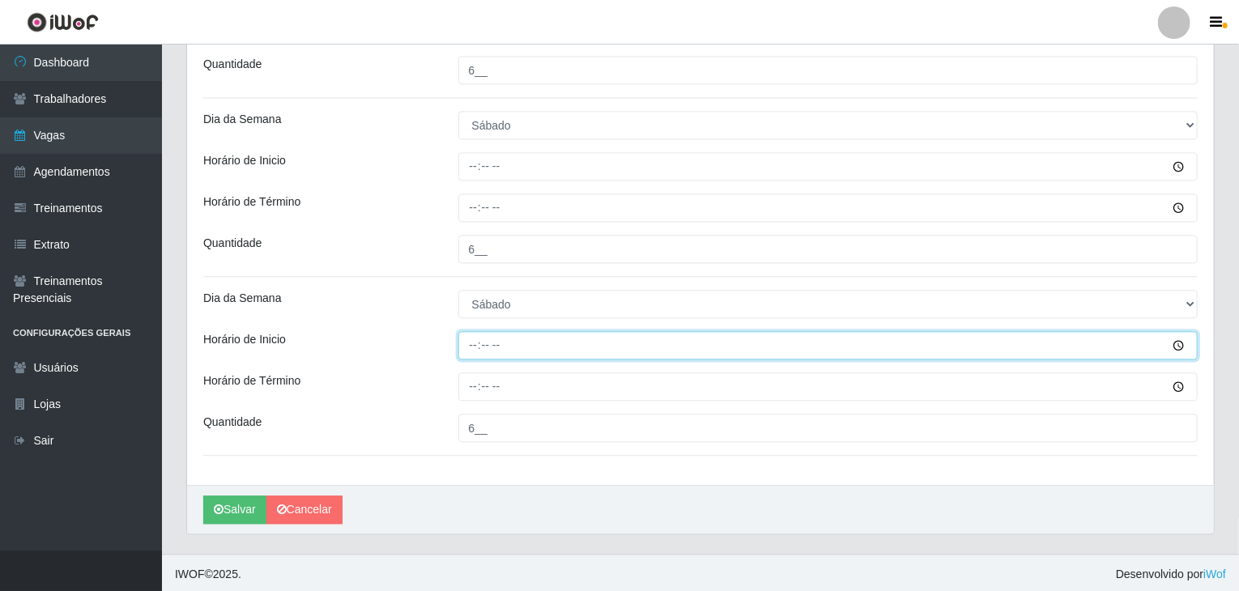
click at [479, 340] on input "Horário de Inicio" at bounding box center [828, 345] width 740 height 28
type input "15:00"
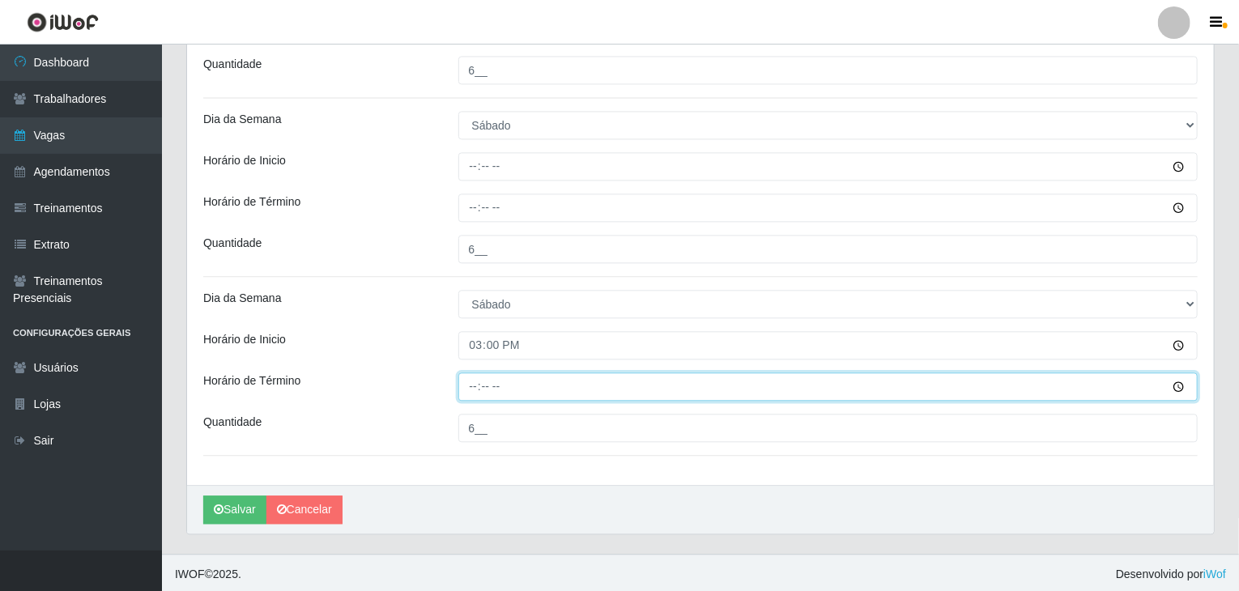
click at [464, 378] on input "Horário de Término" at bounding box center [828, 387] width 740 height 28
type input "21:00"
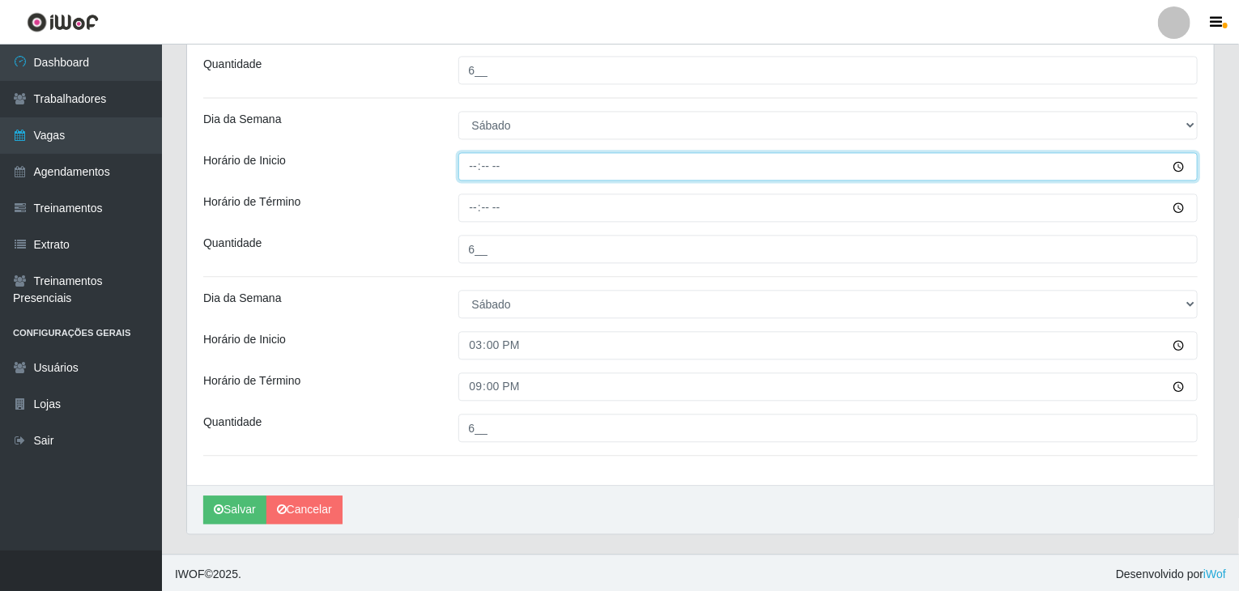
click at [470, 166] on input "Horário de Inicio" at bounding box center [828, 166] width 740 height 28
type input "08:00"
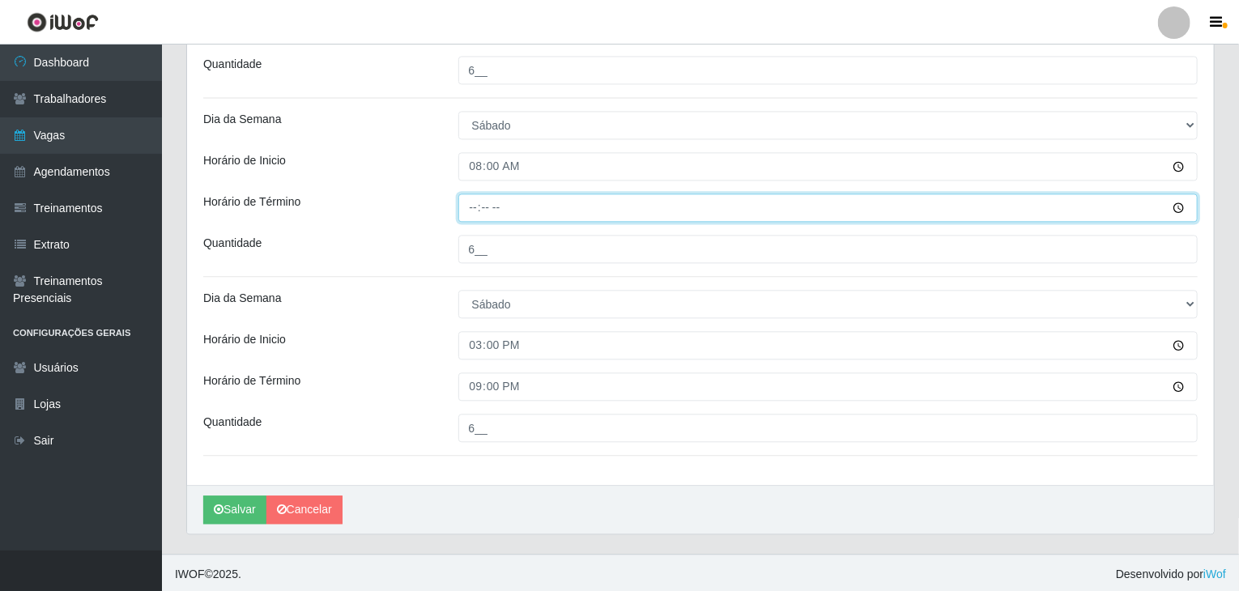
click at [466, 205] on input "Horário de Término" at bounding box center [828, 208] width 740 height 28
type input "14:00"
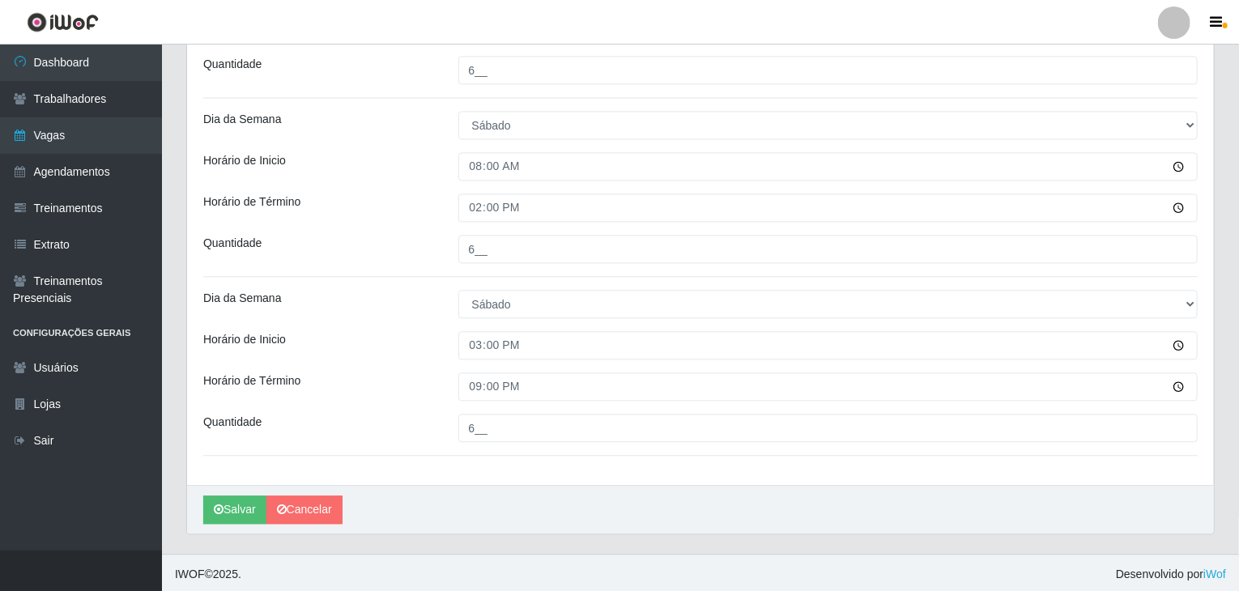
click at [420, 215] on div "Horário de Término" at bounding box center [318, 208] width 255 height 28
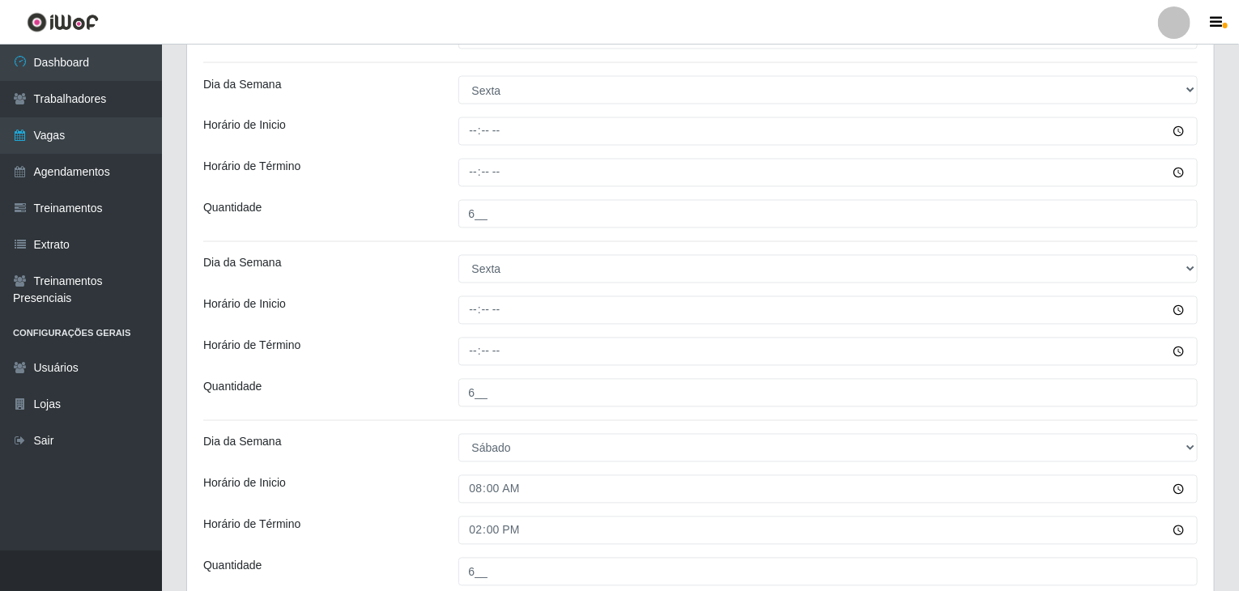
scroll to position [1422, 0]
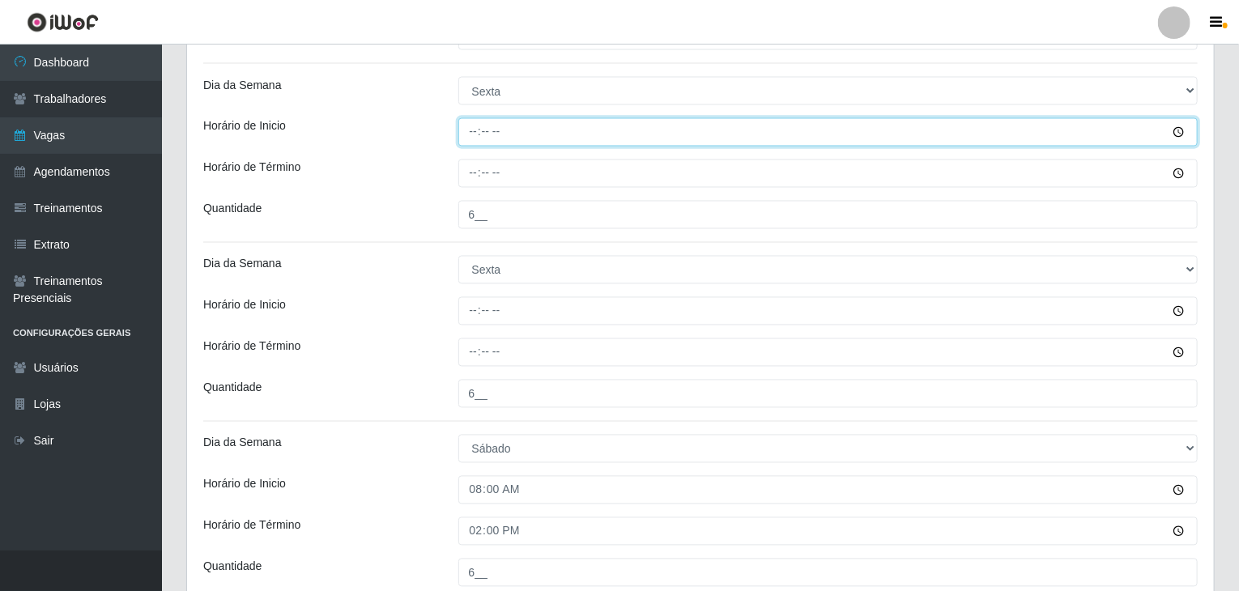
click at [476, 118] on input "Horário de Inicio" at bounding box center [828, 132] width 740 height 28
type input "08:00"
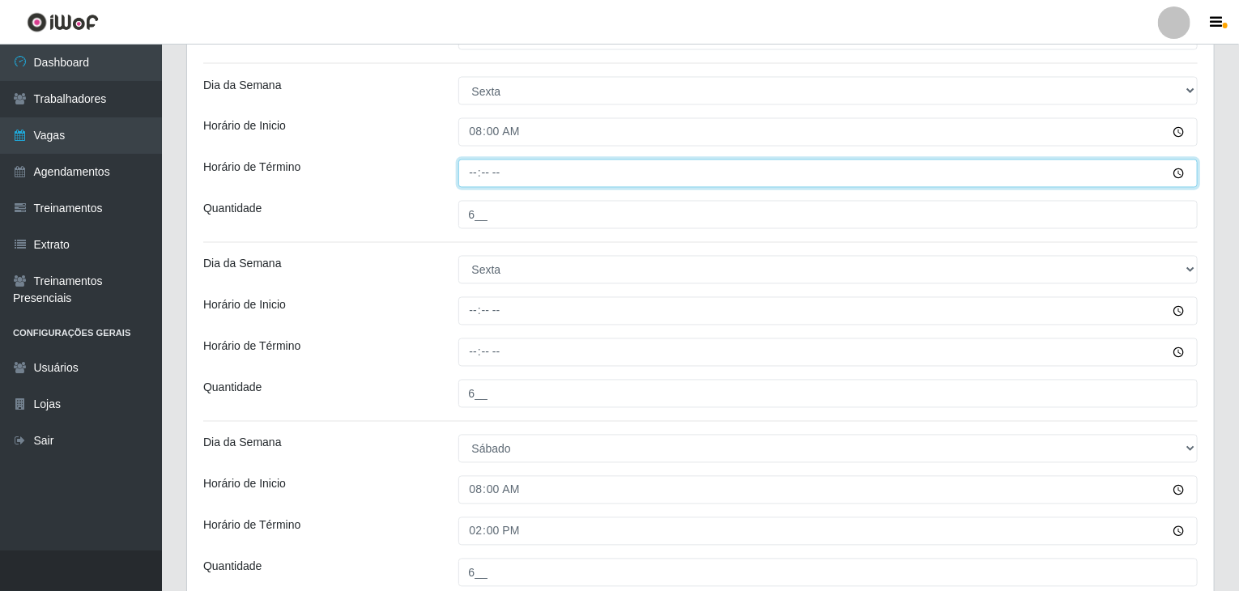
click at [469, 172] on input "Horário de Término" at bounding box center [828, 174] width 740 height 28
type input "14:00"
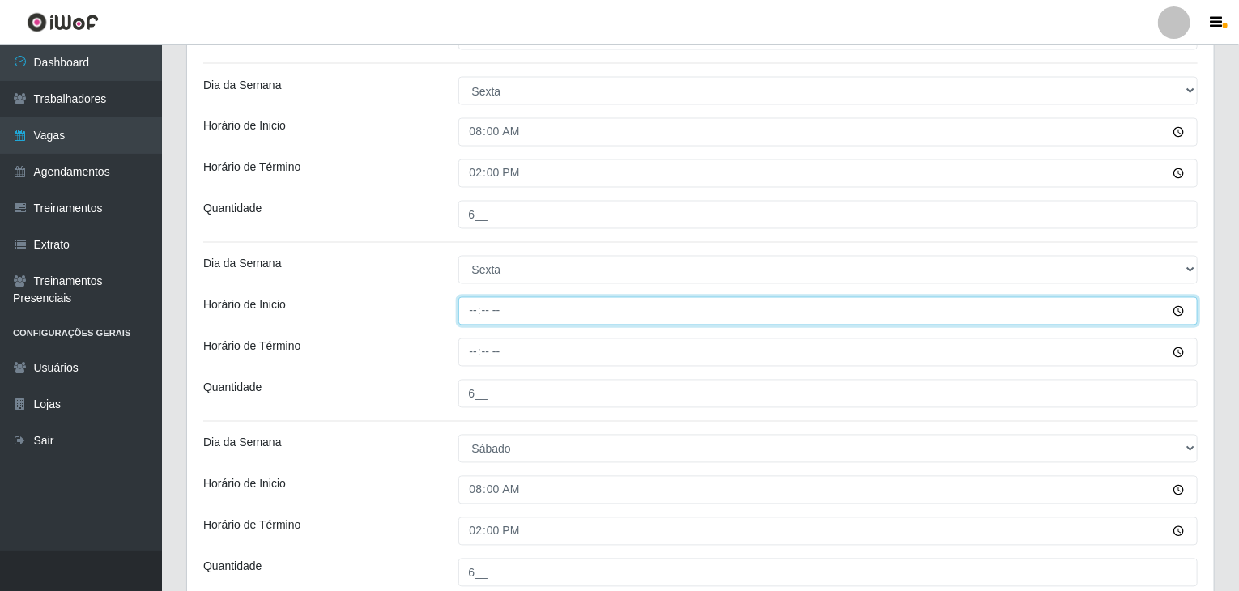
click at [468, 300] on input "Horário de Inicio" at bounding box center [828, 311] width 740 height 28
type input "15:00"
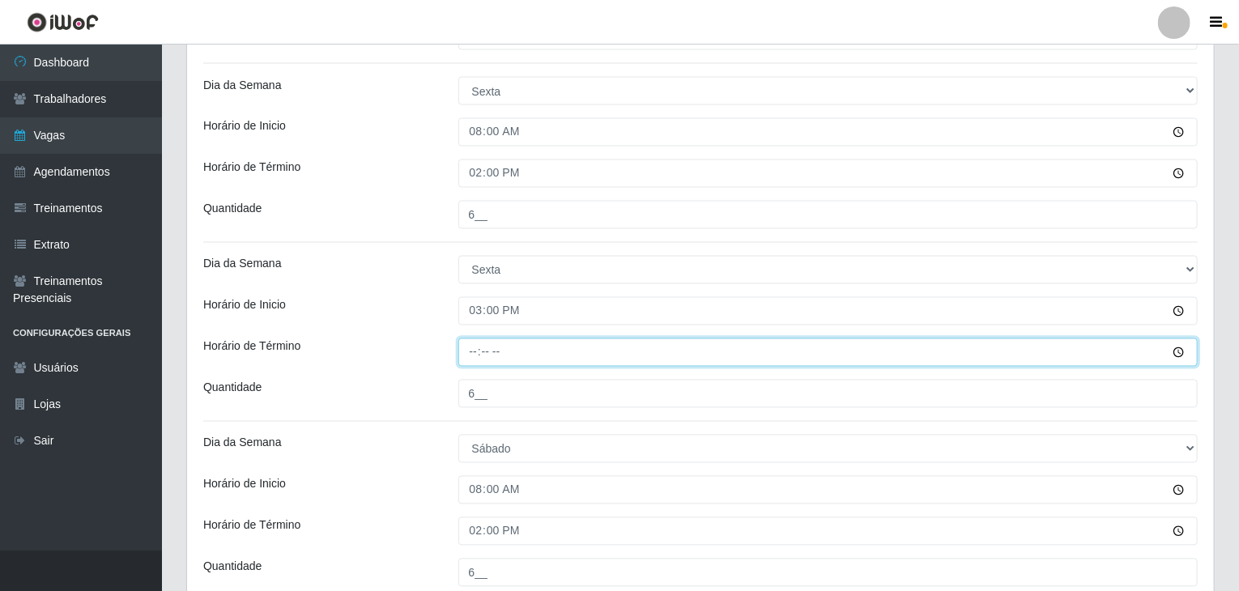
click at [476, 349] on input "Horário de Término" at bounding box center [828, 353] width 740 height 28
type input "21:00"
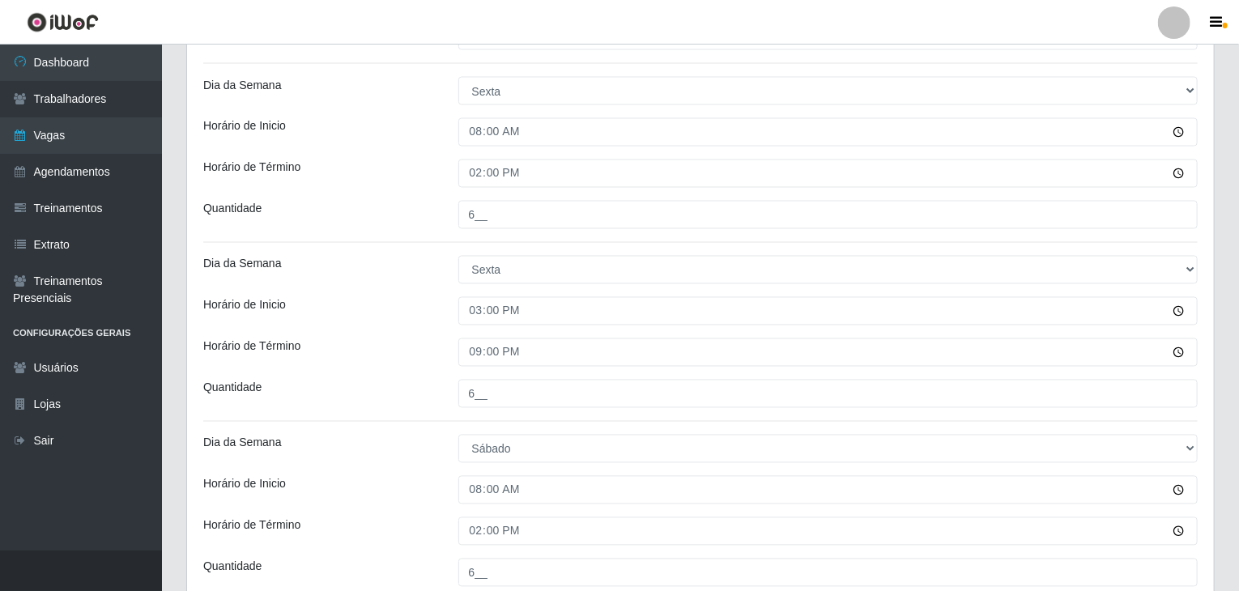
click at [421, 314] on div "Horário de Inicio" at bounding box center [318, 311] width 255 height 28
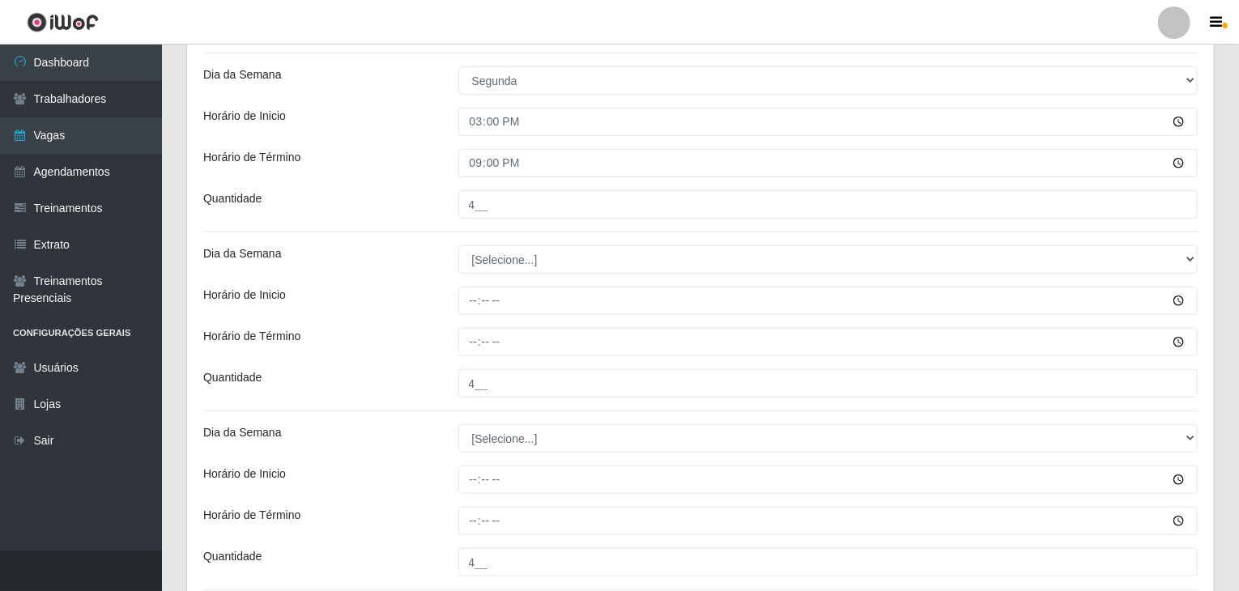
scroll to position [567, 0]
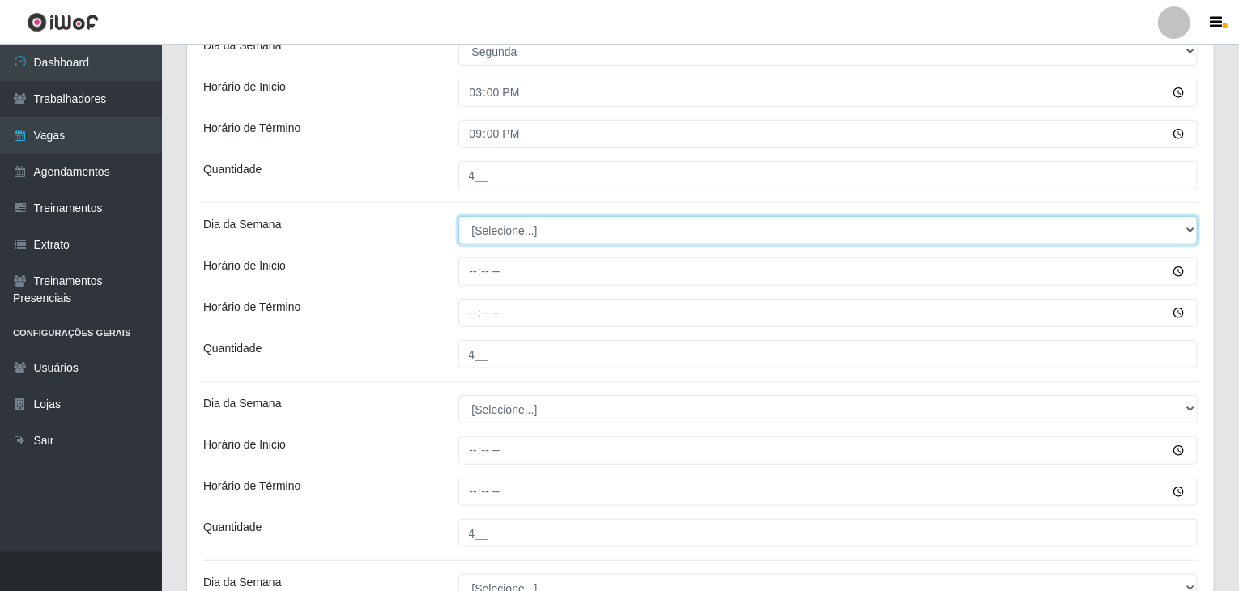
click at [496, 232] on select "[Selecione...] Segunda Terça Quarta Quinta Sexta Sábado Domingo" at bounding box center [828, 230] width 740 height 28
select select "2"
click at [458, 216] on select "[Selecione...] Segunda Terça Quarta Quinta Sexta Sábado Domingo" at bounding box center [828, 230] width 740 height 28
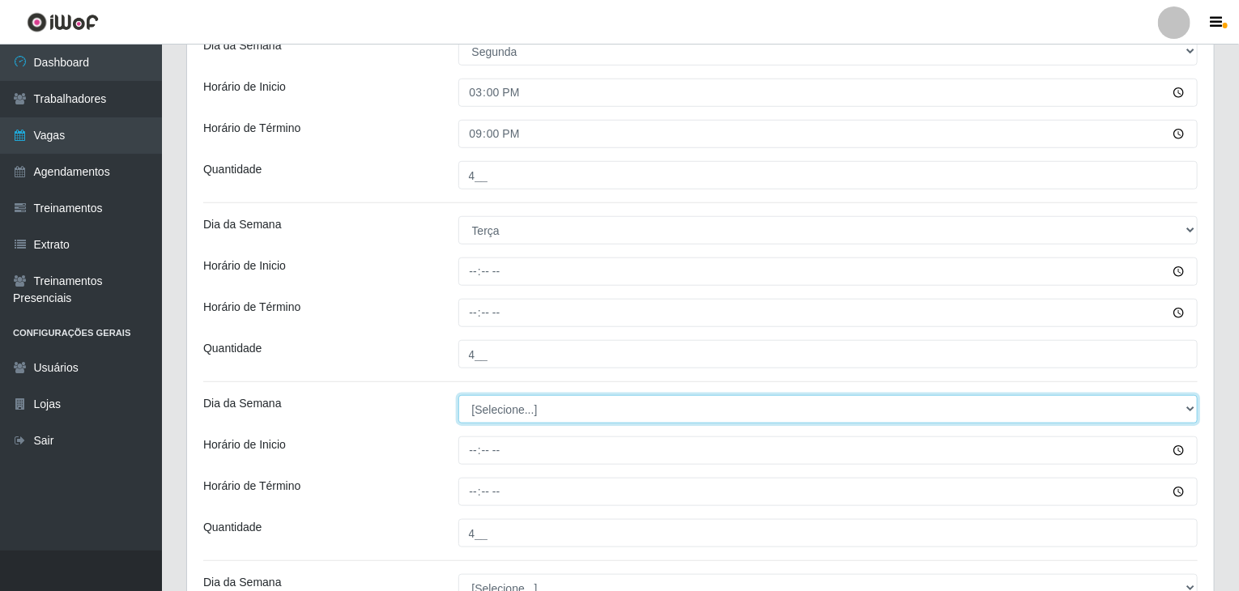
click at [511, 414] on select "[Selecione...] Segunda Terça Quarta Quinta Sexta Sábado Domingo" at bounding box center [828, 409] width 740 height 28
select select "2"
click at [458, 395] on select "[Selecione...] Segunda Terça Quarta Quinta Sexta Sábado Domingo" at bounding box center [828, 409] width 740 height 28
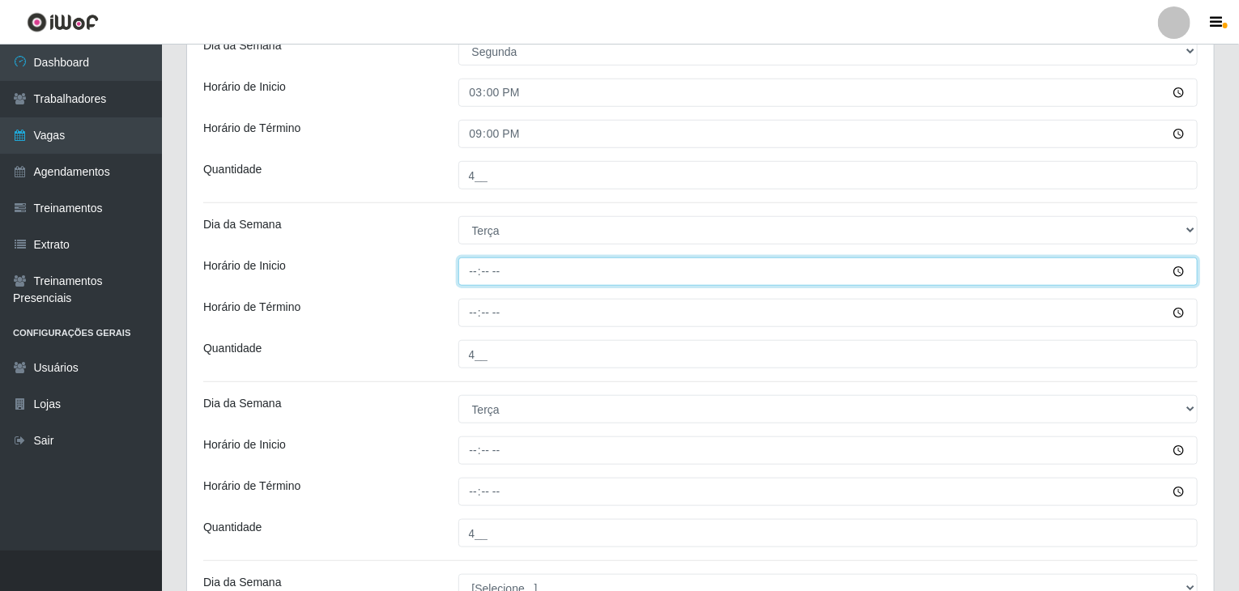
click at [473, 271] on input "Horário de Inicio" at bounding box center [828, 272] width 740 height 28
type input "08:00"
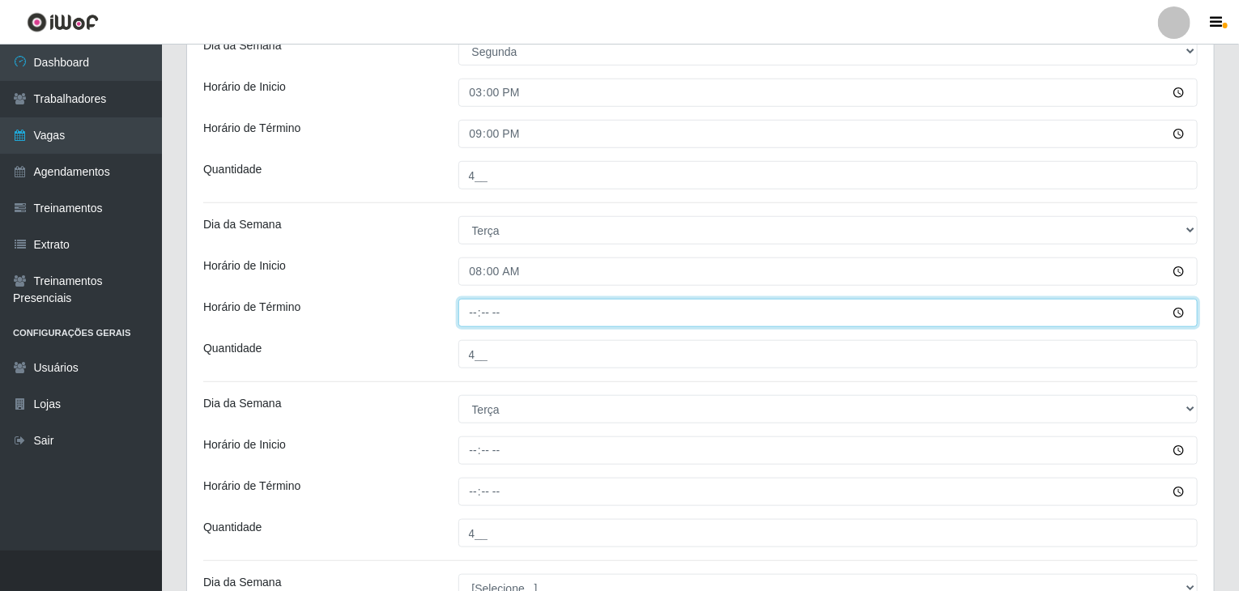
click at [475, 301] on input "Horário de Término" at bounding box center [828, 313] width 740 height 28
type input "14:00"
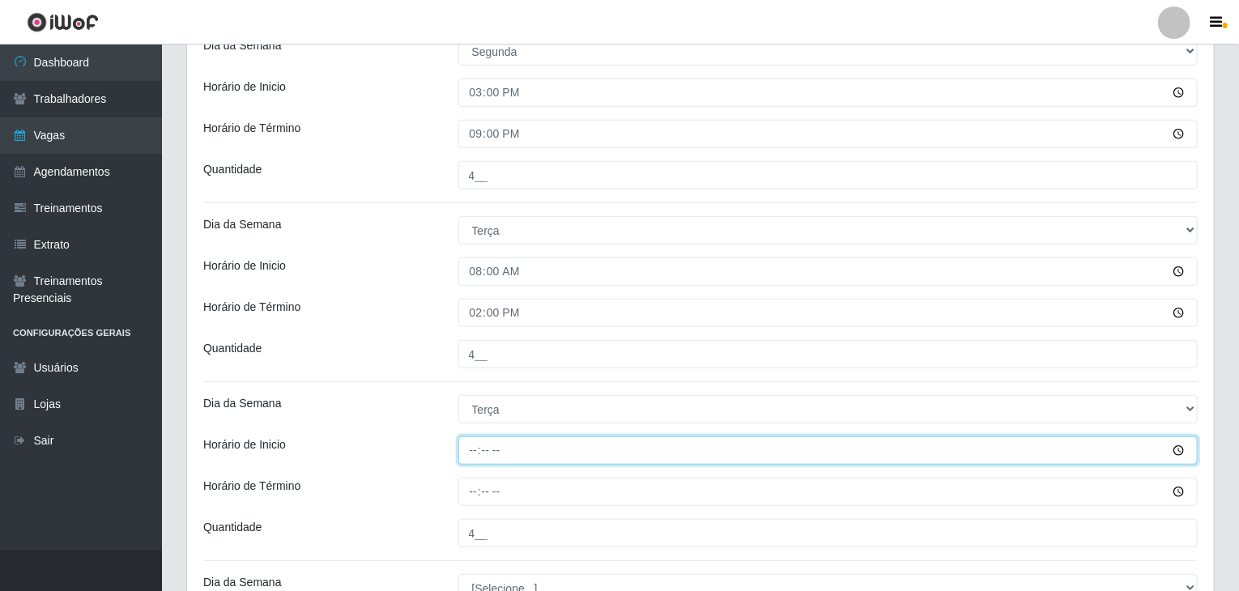
click at [480, 458] on input "Horário de Inicio" at bounding box center [828, 450] width 740 height 28
type input "15:00"
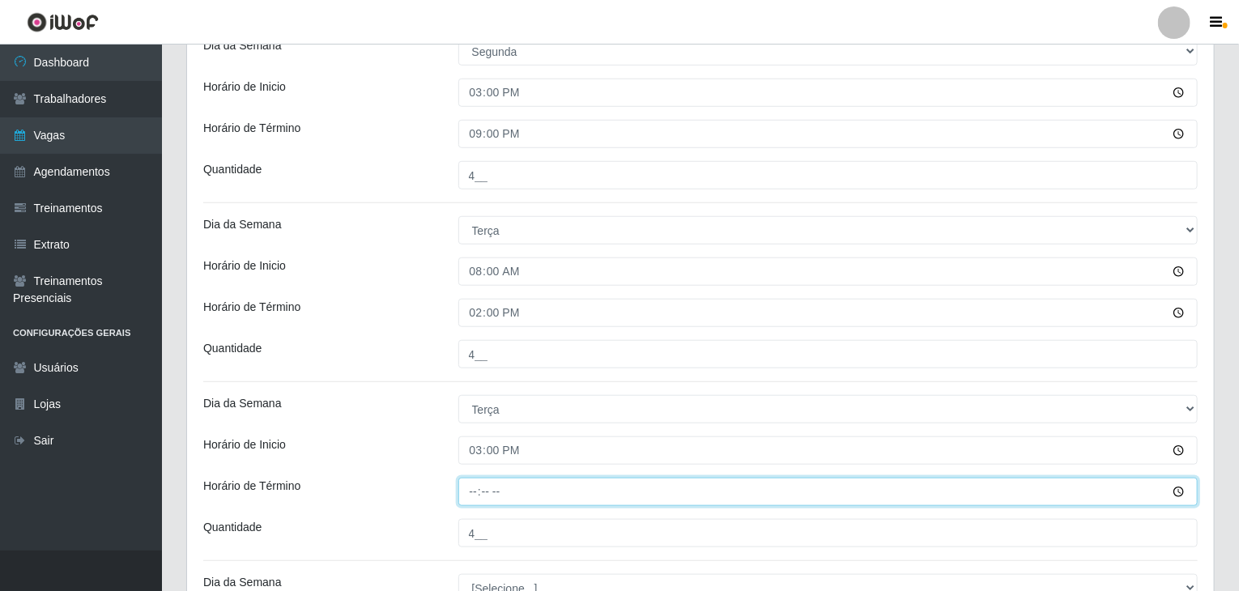
click at [462, 500] on input "Horário de Término" at bounding box center [828, 492] width 740 height 28
type input "21:00"
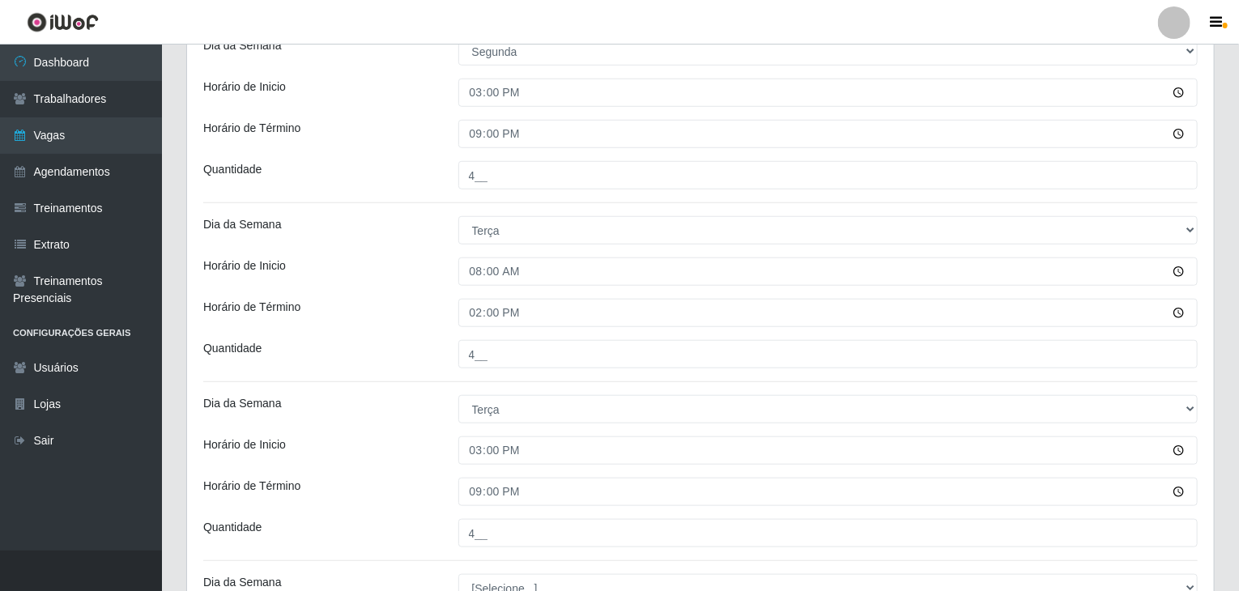
click at [426, 461] on div "Horário de Inicio" at bounding box center [318, 450] width 255 height 28
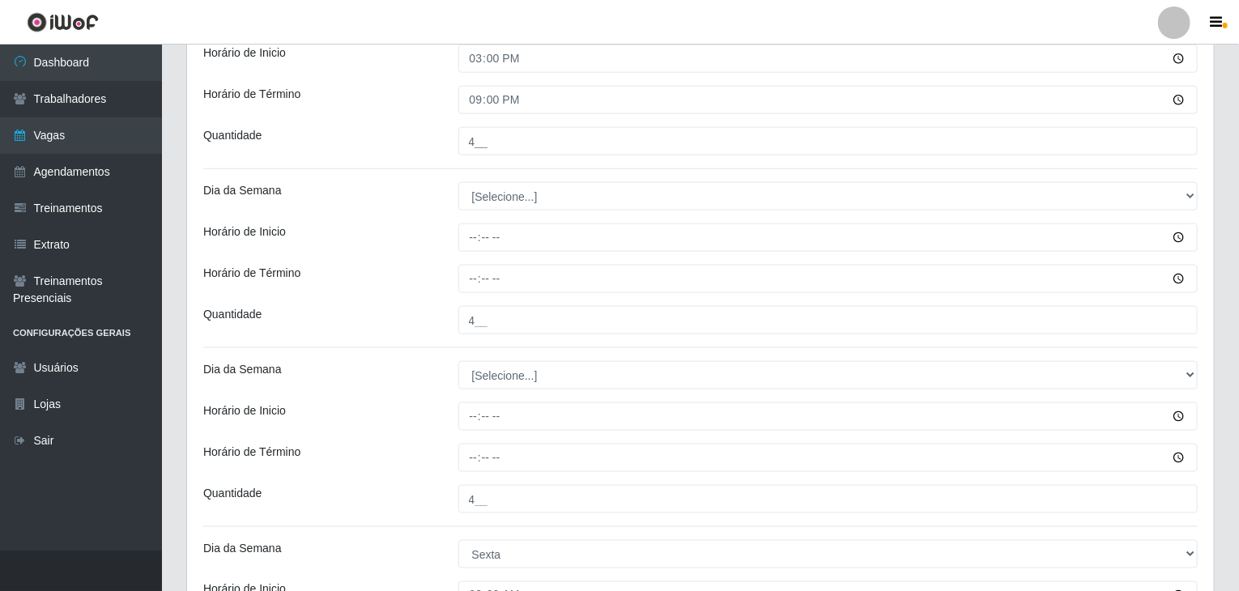
scroll to position [972, 0]
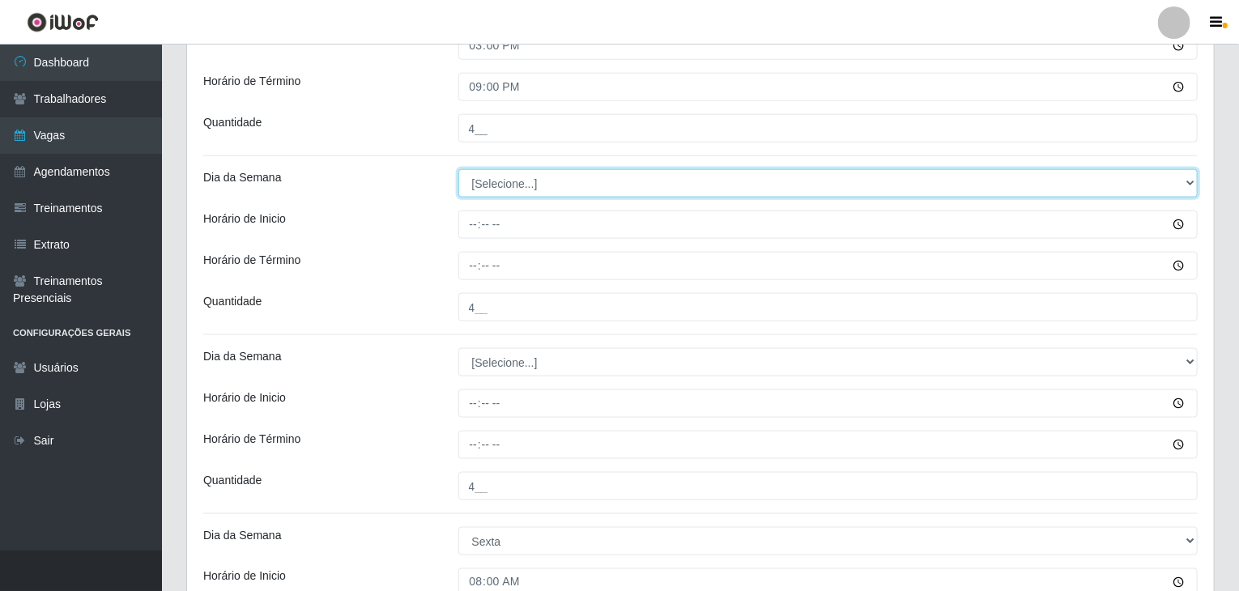
click at [488, 181] on select "[Selecione...] Segunda Terça Quarta Quinta Sexta Sábado Domingo" at bounding box center [828, 183] width 740 height 28
select select "3"
click at [458, 169] on select "[Selecione...] Segunda Terça Quarta Quinta Sexta Sábado Domingo" at bounding box center [828, 183] width 740 height 28
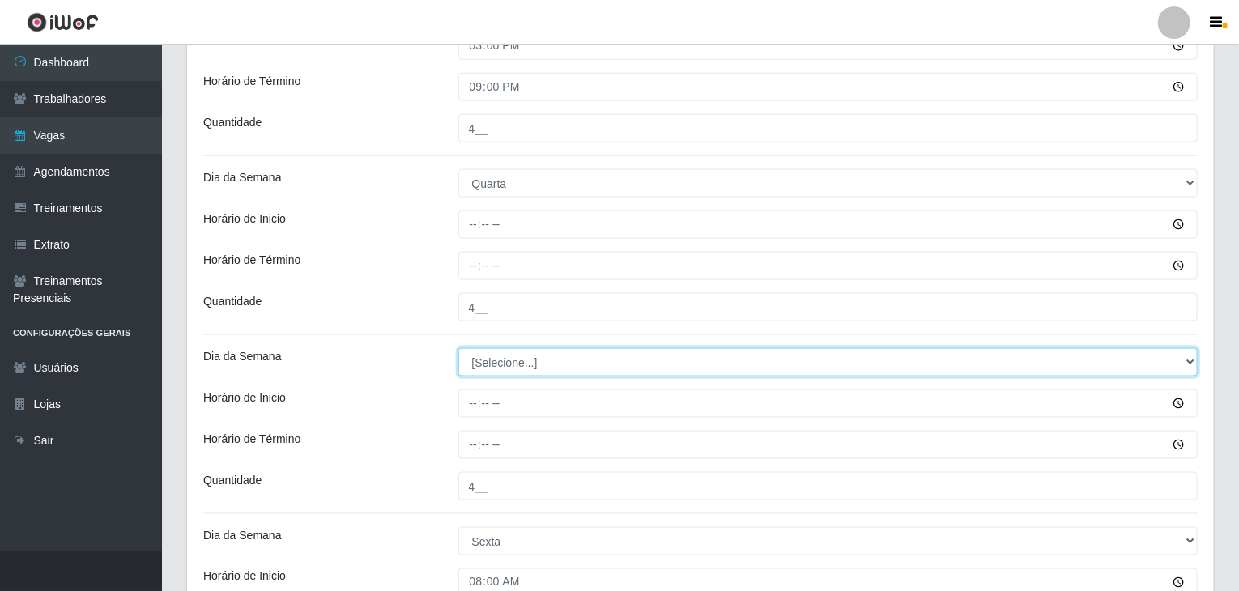
click at [526, 374] on select "[Selecione...] Segunda Terça Quarta Quinta Sexta Sábado Domingo" at bounding box center [828, 362] width 740 height 28
select select "3"
click at [458, 348] on select "[Selecione...] Segunda Terça Quarta Quinta Sexta Sábado Domingo" at bounding box center [828, 362] width 740 height 28
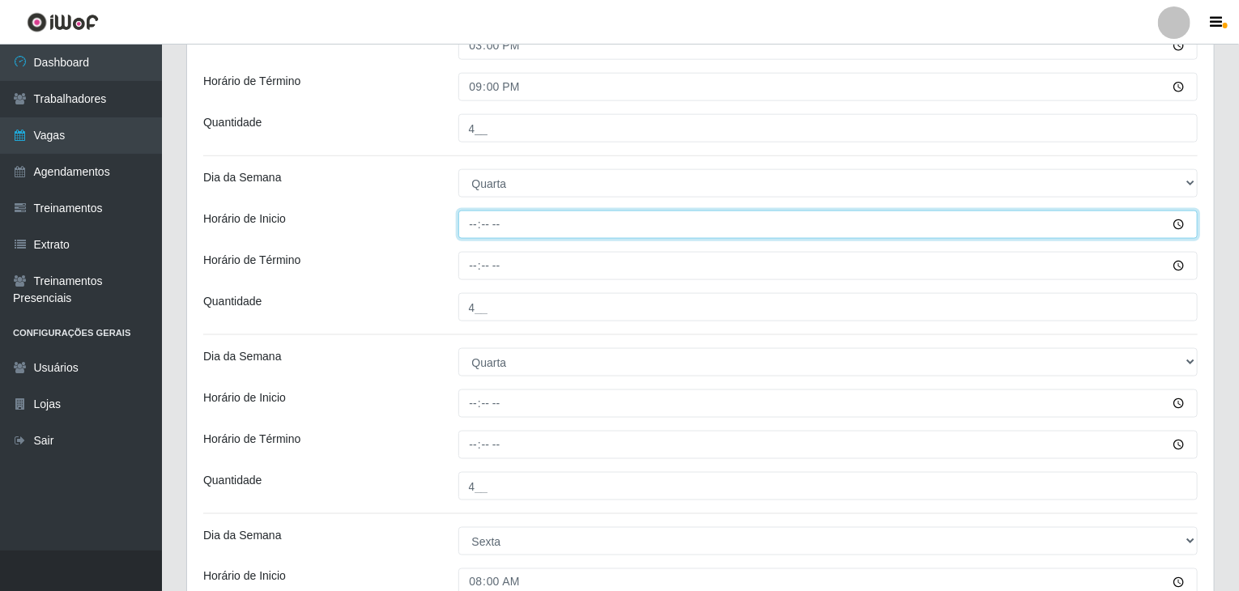
click at [462, 214] on input "Horário de Inicio" at bounding box center [828, 225] width 740 height 28
type input "08:00"
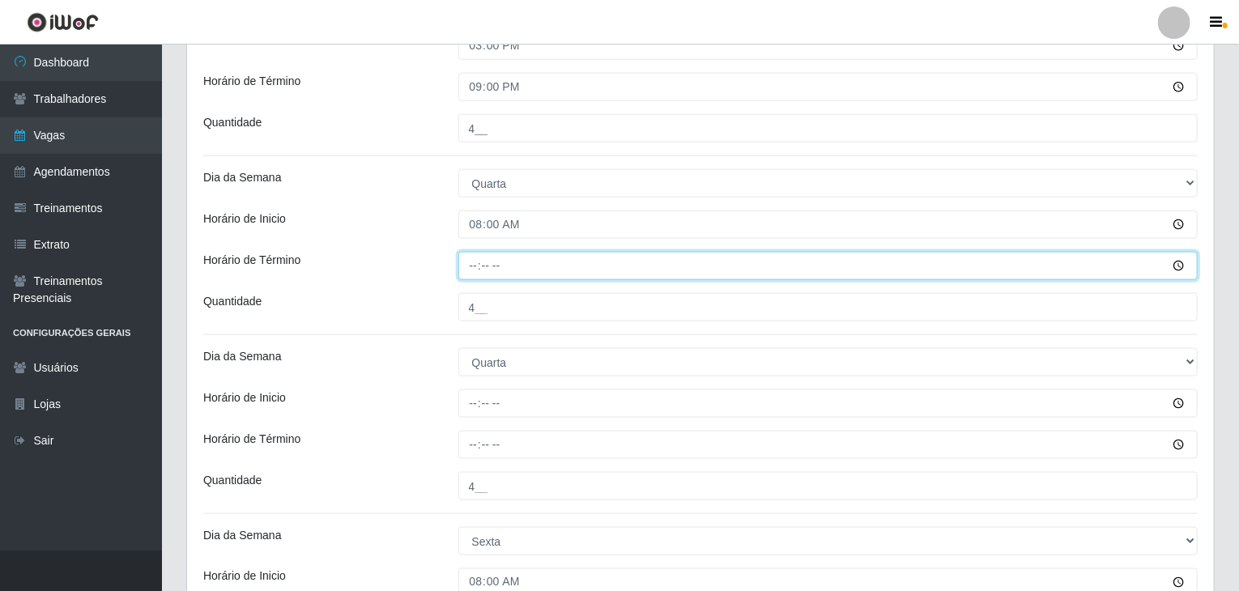
click at [474, 270] on input "Horário de Término" at bounding box center [828, 266] width 740 height 28
type input "14:00"
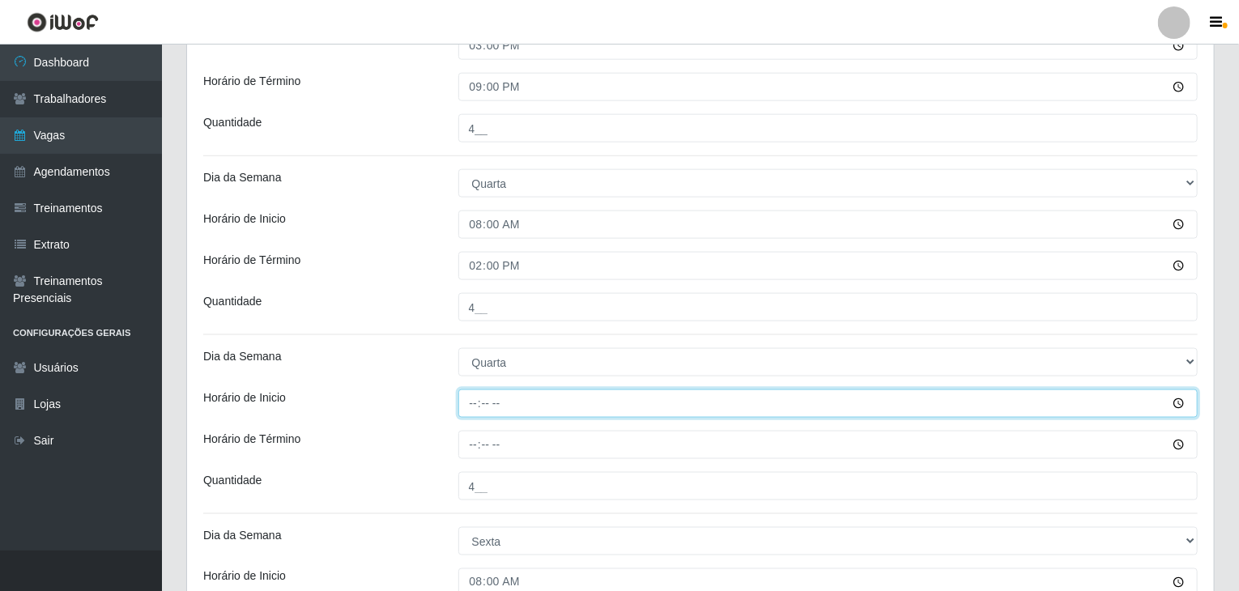
click at [471, 390] on input "Horário de Inicio" at bounding box center [828, 404] width 740 height 28
type input "15:00"
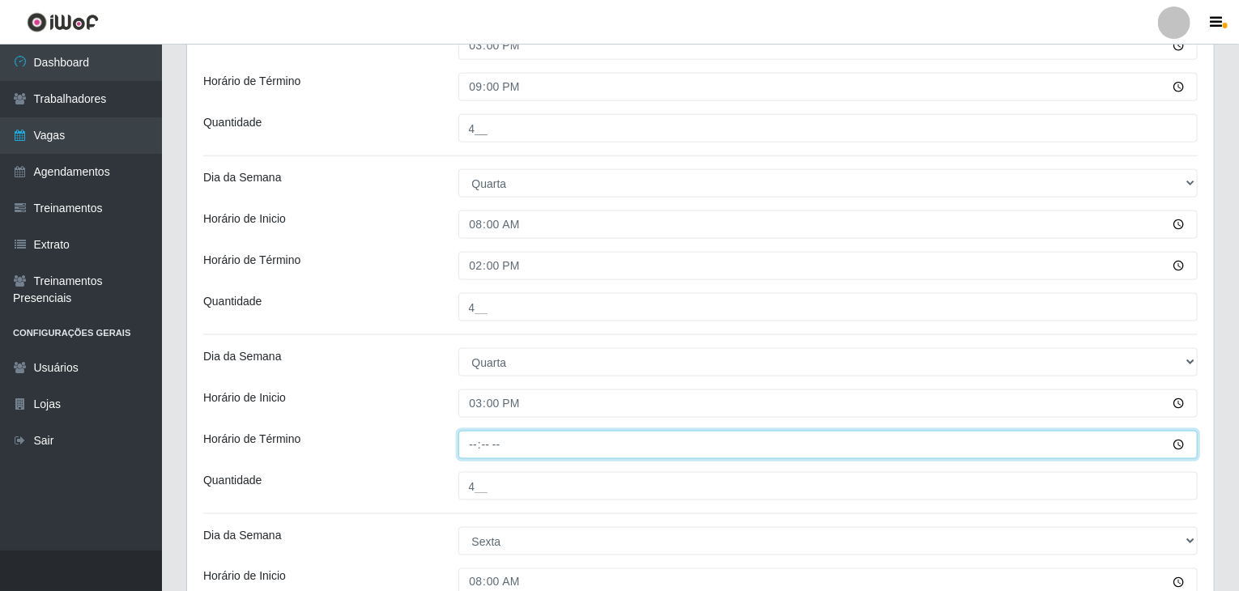
click at [476, 455] on input "Horário de Término" at bounding box center [828, 445] width 740 height 28
type input "21:00"
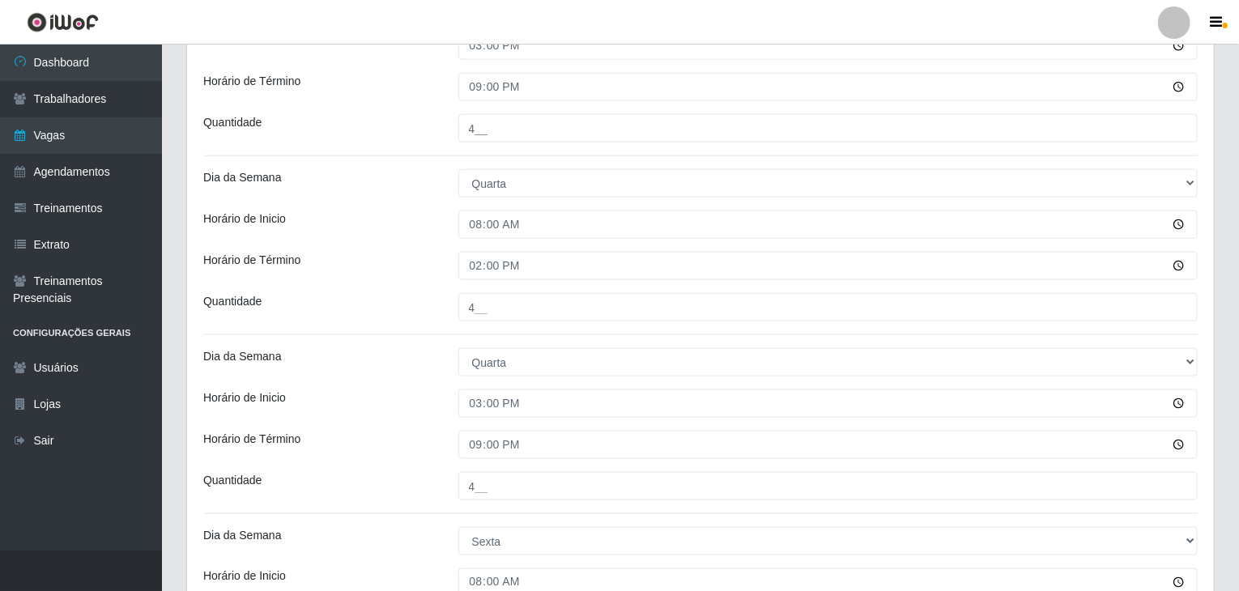
click at [406, 386] on div "Loja Rede Compras Supermercados - LOJA 1 Função [Selecione...] ASG ASG + ASG ++…" at bounding box center [700, 214] width 1027 height 2092
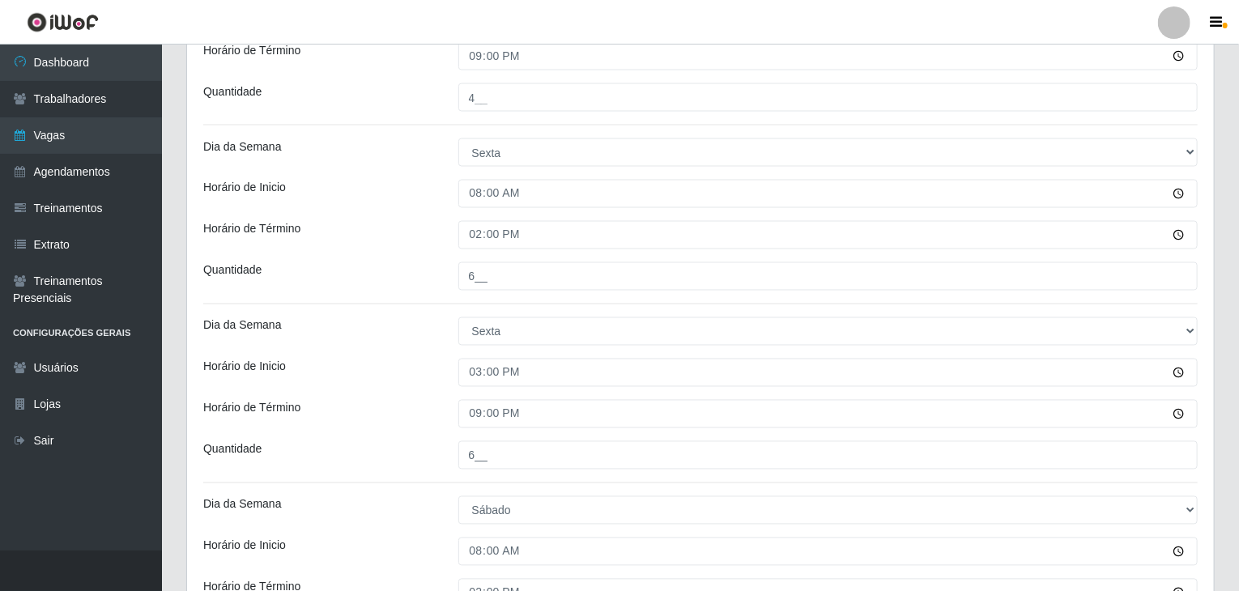
scroll to position [1377, 0]
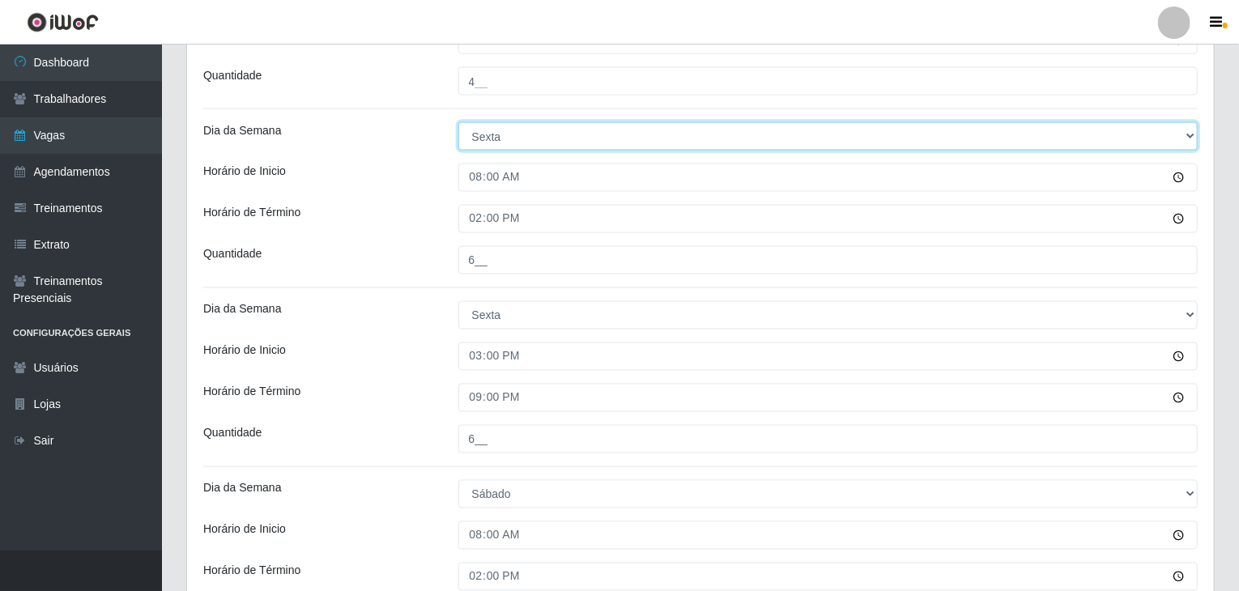
click at [483, 122] on select "[Selecione...] Segunda Terça Quarta Quinta Sexta Sábado Domingo" at bounding box center [828, 136] width 740 height 28
select select "4"
click at [458, 122] on select "[Selecione...] Segunda Terça Quarta Quinta Sexta Sábado Domingo" at bounding box center [828, 136] width 740 height 28
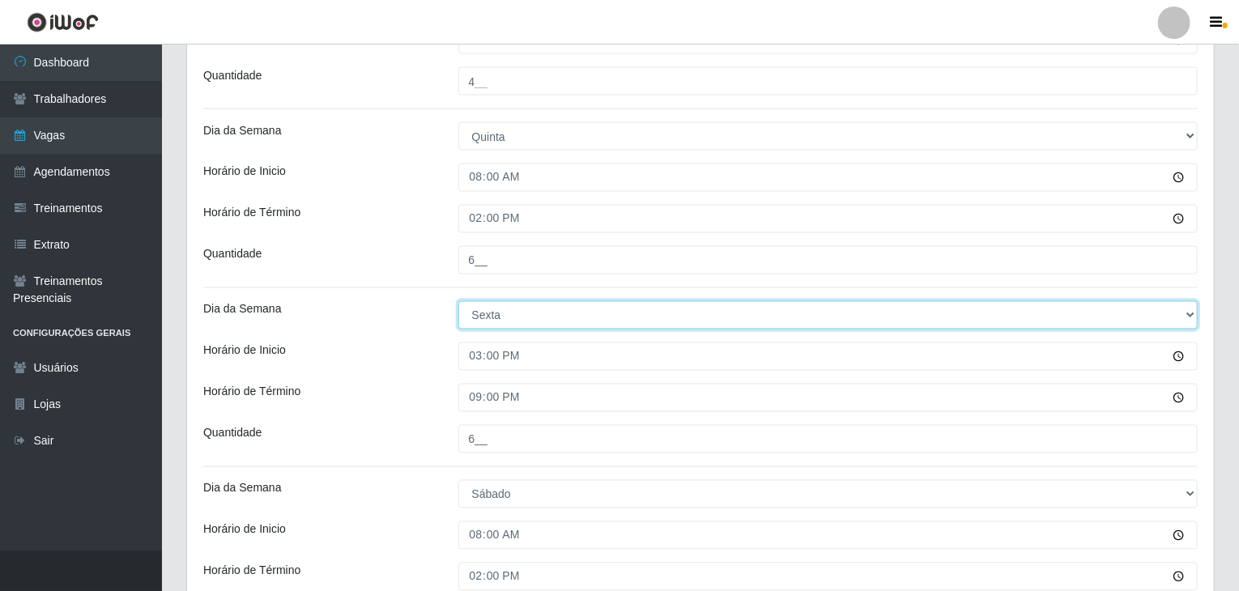
click at [483, 315] on select "[Selecione...] Segunda Terça Quarta Quinta Sexta Sábado Domingo" at bounding box center [828, 315] width 740 height 28
select select "4"
click at [458, 301] on select "[Selecione...] Segunda Terça Quarta Quinta Sexta Sábado Domingo" at bounding box center [828, 315] width 740 height 28
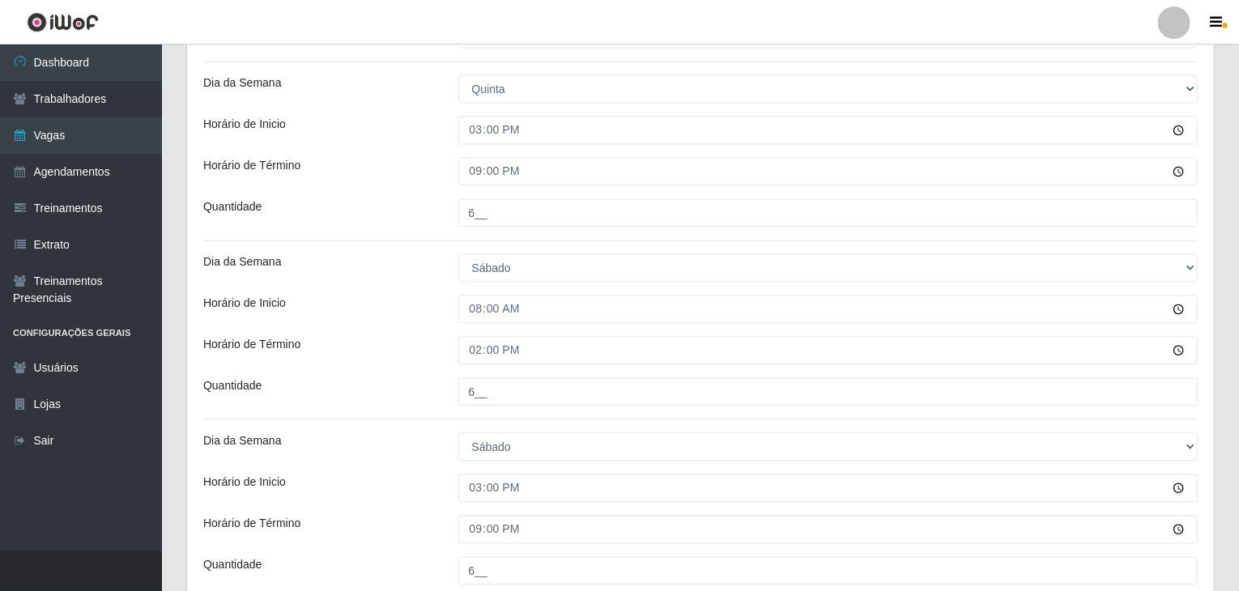
scroll to position [1620, 0]
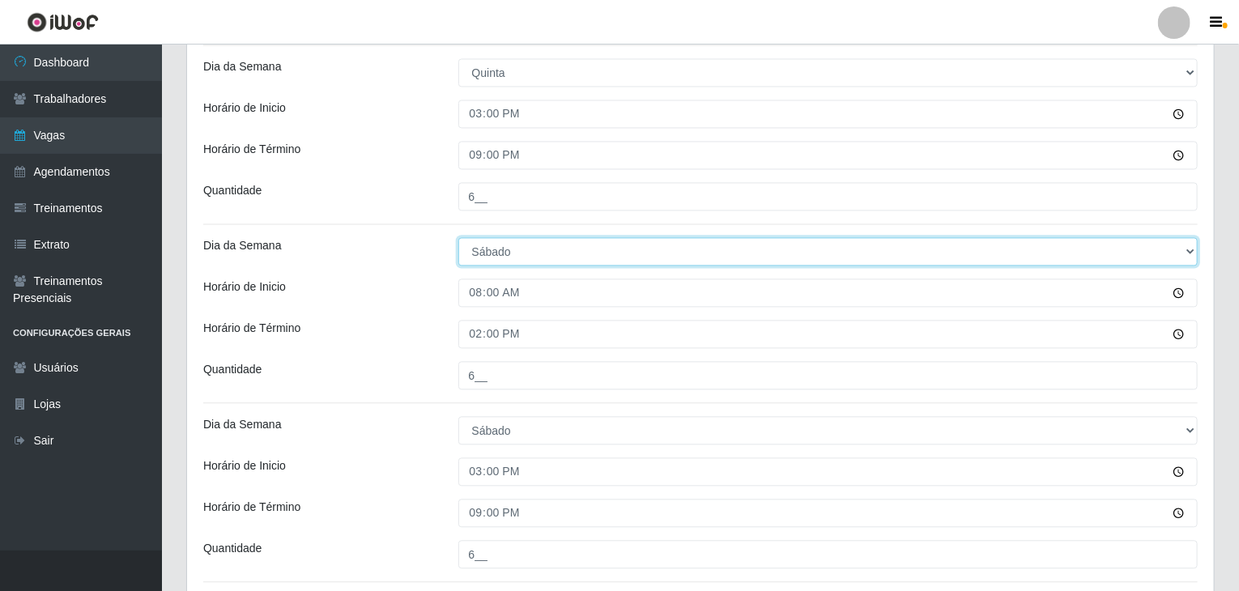
click at [484, 237] on select "[Selecione...] Segunda Terça Quarta Quinta Sexta Sábado Domingo" at bounding box center [828, 251] width 740 height 28
select select "5"
click at [458, 237] on select "[Selecione...] Segunda Terça Quarta Quinta Sexta Sábado Domingo" at bounding box center [828, 251] width 740 height 28
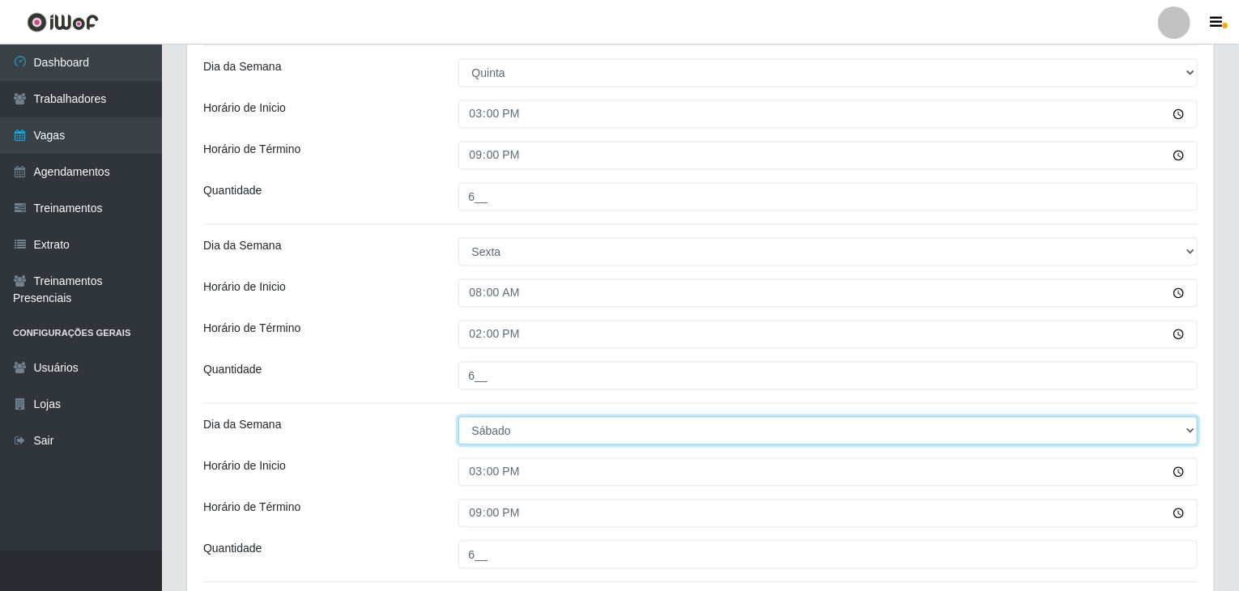
click at [499, 438] on select "[Selecione...] Segunda Terça Quarta Quinta Sexta Sábado Domingo" at bounding box center [828, 430] width 740 height 28
select select "5"
click at [458, 416] on select "[Selecione...] Segunda Terça Quarta Quinta Sexta Sábado Domingo" at bounding box center [828, 430] width 740 height 28
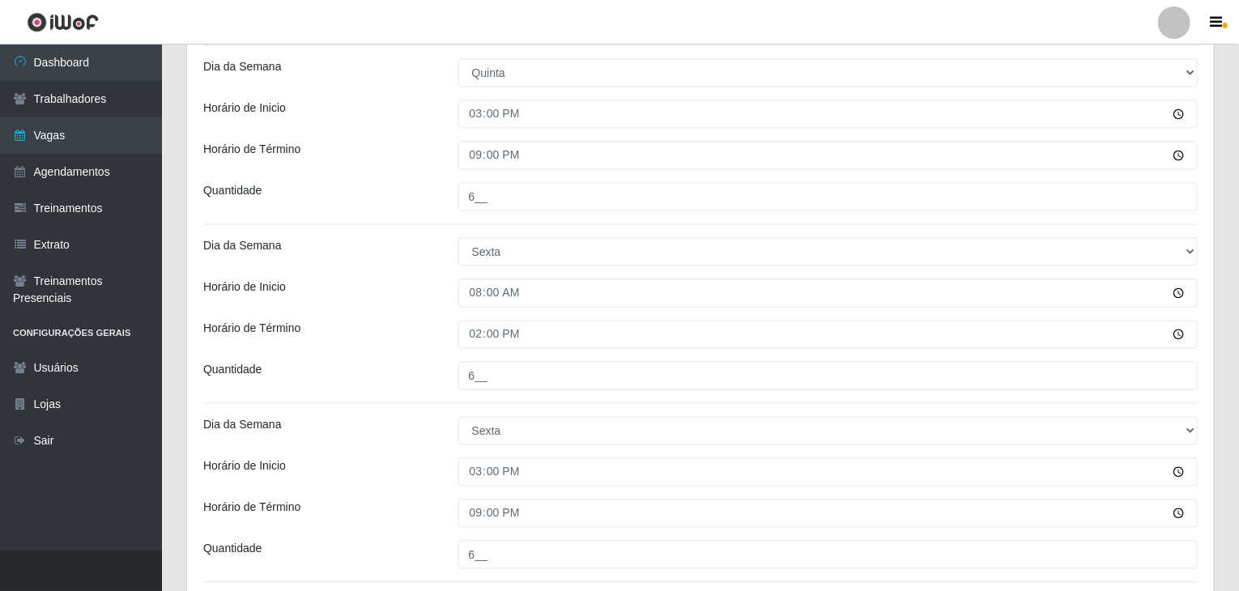
click at [413, 292] on div "Horário de Inicio" at bounding box center [318, 293] width 255 height 28
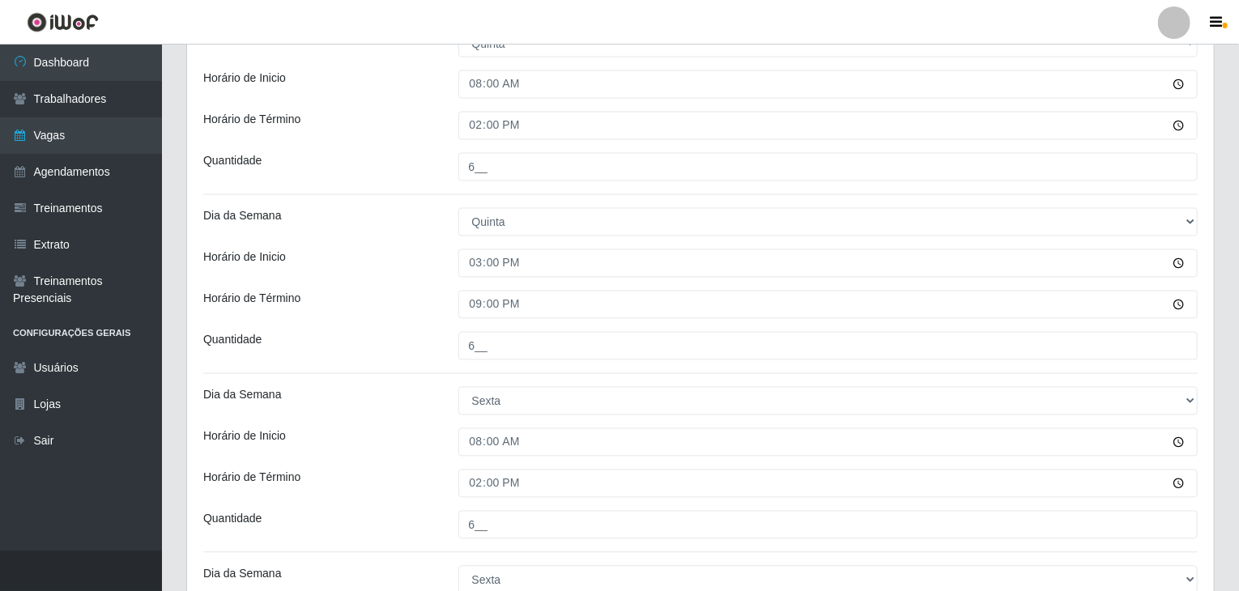
scroll to position [1746, 0]
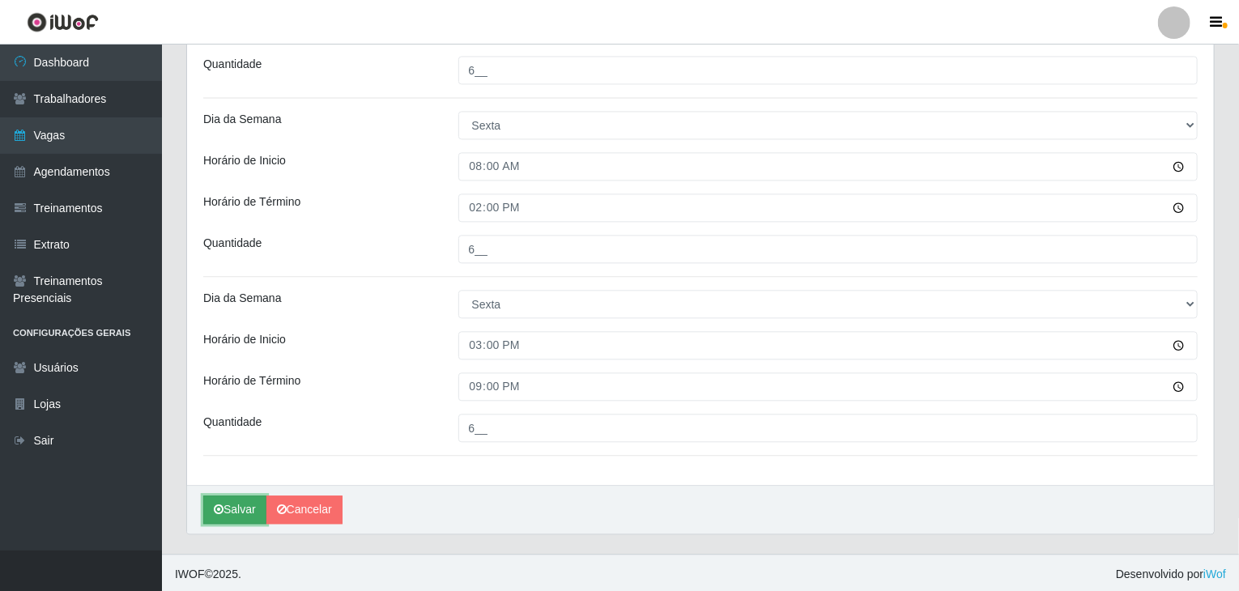
click at [230, 496] on button "Salvar" at bounding box center [234, 510] width 63 height 28
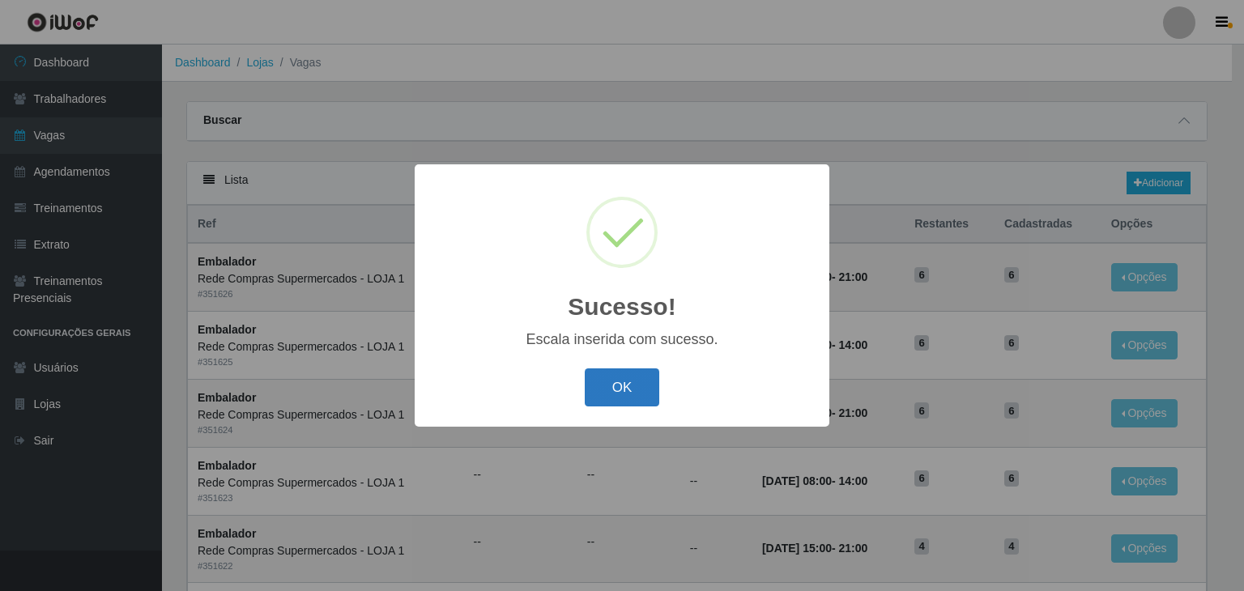
click at [633, 390] on button "OK" at bounding box center [622, 387] width 75 height 38
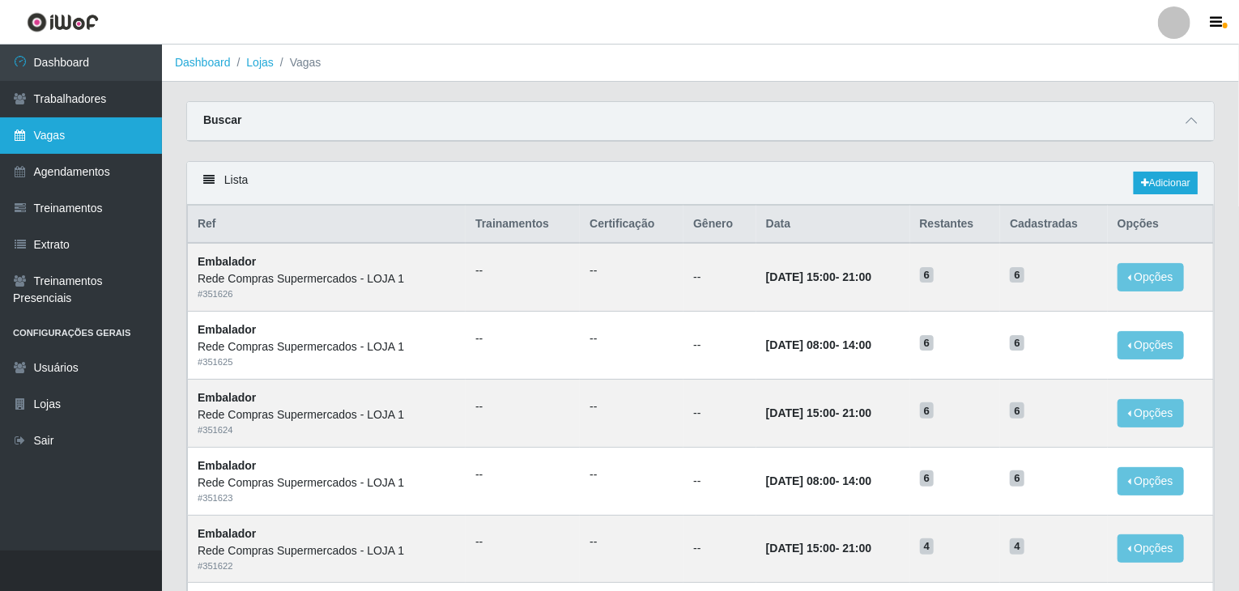
click at [55, 142] on link "Vagas" at bounding box center [81, 135] width 162 height 36
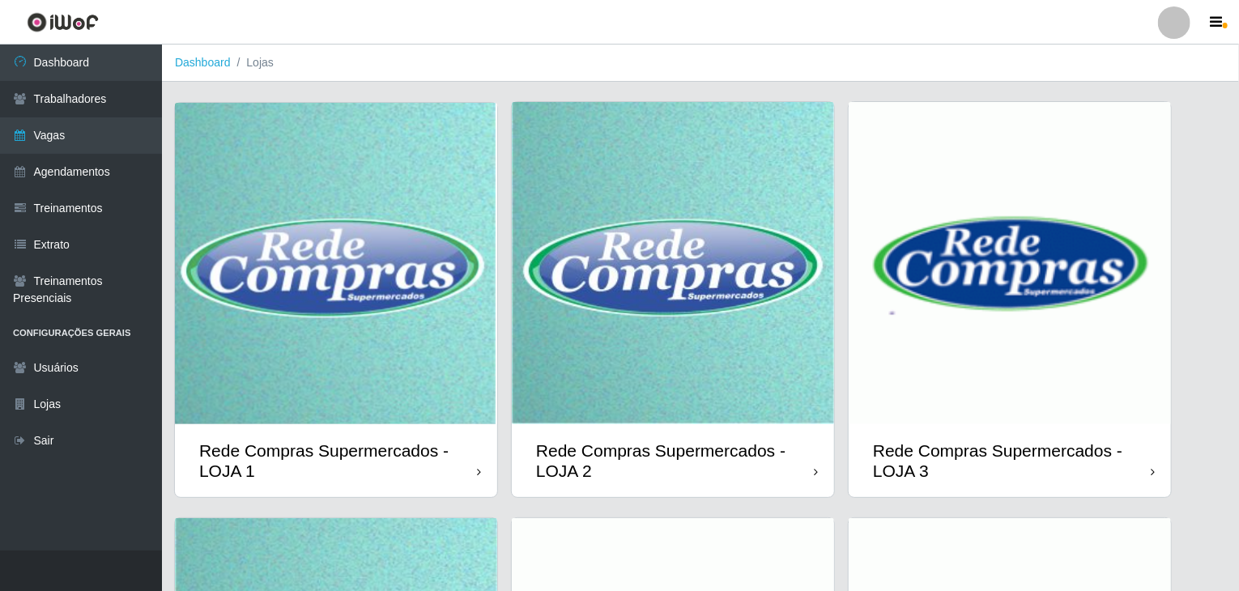
click at [780, 267] on img at bounding box center [673, 263] width 322 height 322
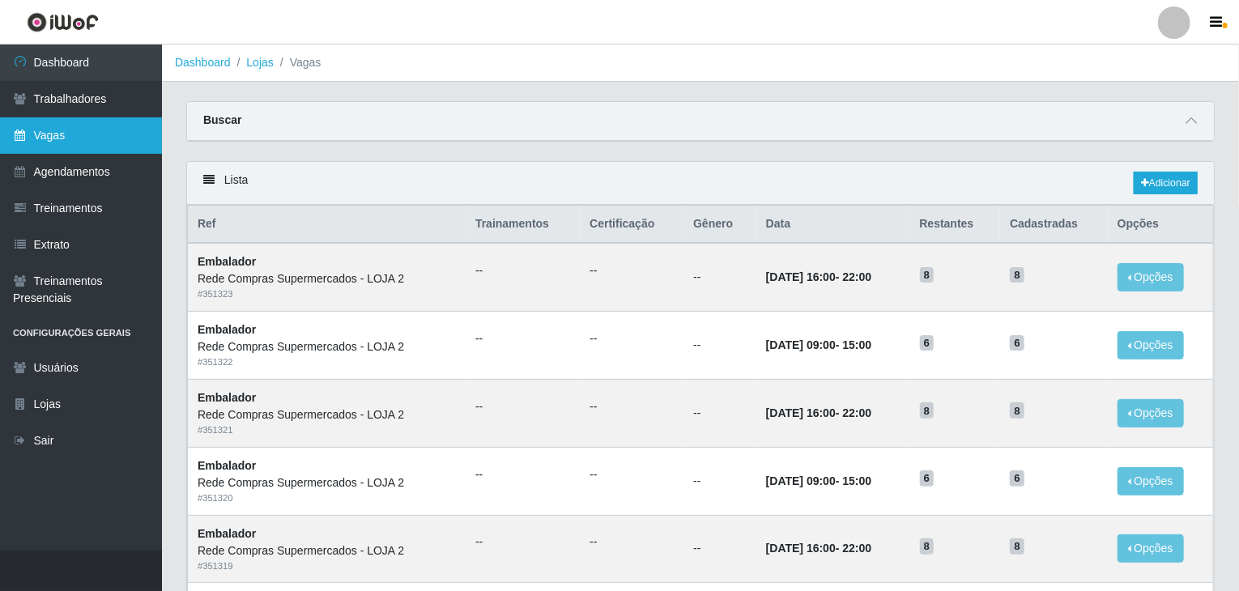
click at [43, 127] on link "Vagas" at bounding box center [81, 135] width 162 height 36
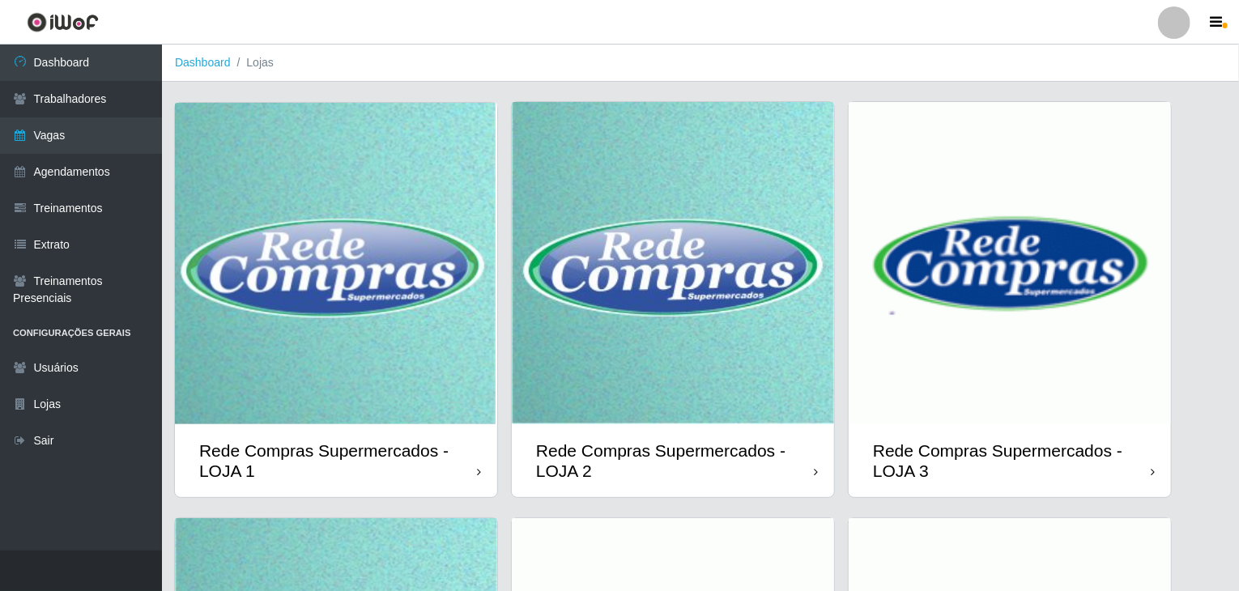
click at [1123, 240] on img at bounding box center [1010, 263] width 322 height 322
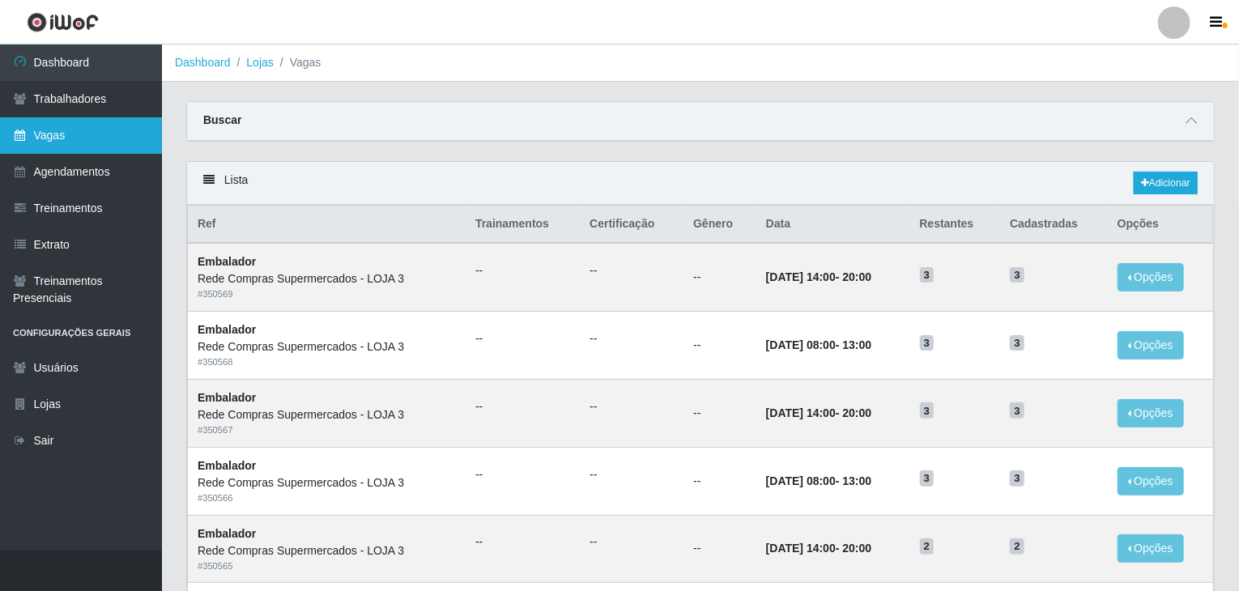
click at [49, 140] on link "Vagas" at bounding box center [81, 135] width 162 height 36
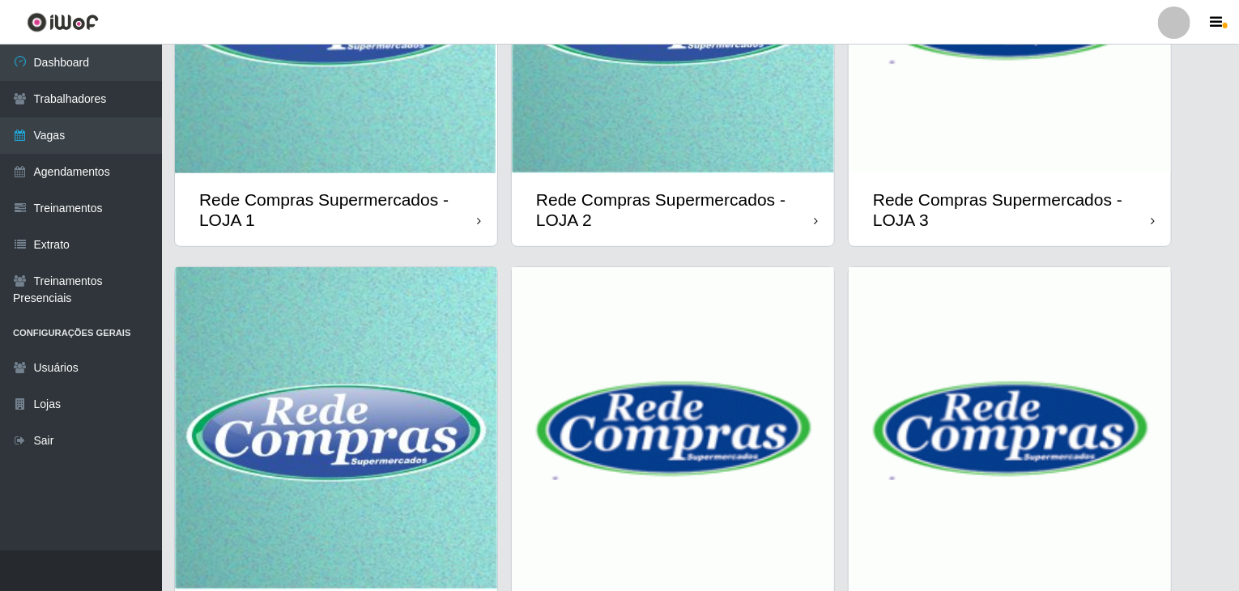
scroll to position [384, 0]
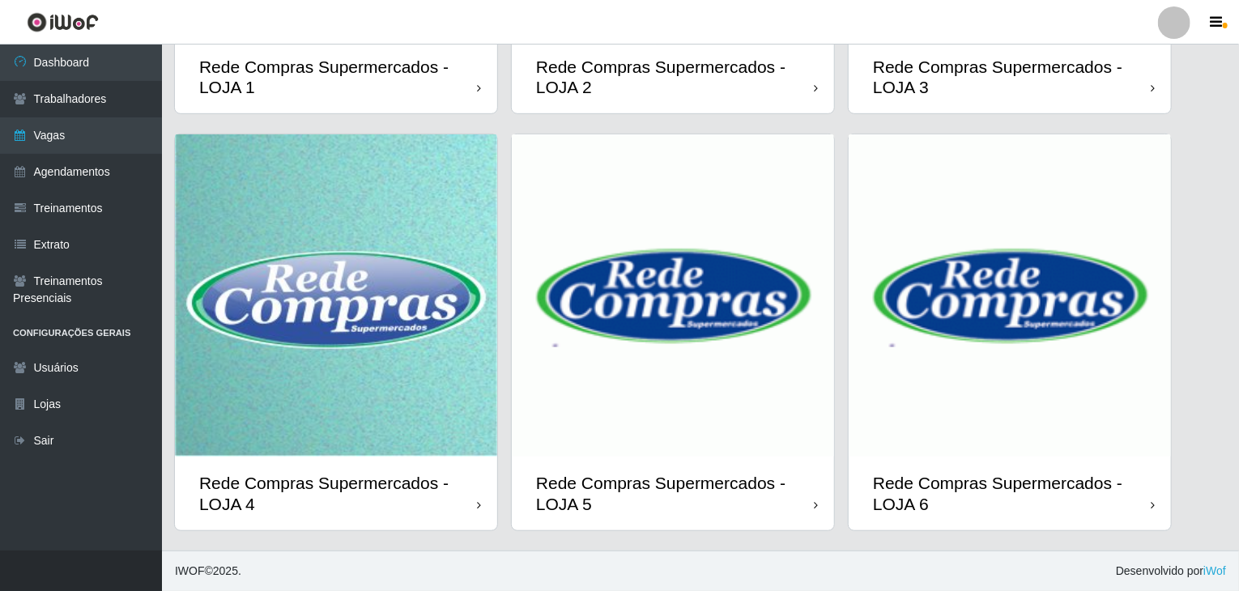
click at [343, 295] on img at bounding box center [336, 295] width 322 height 322
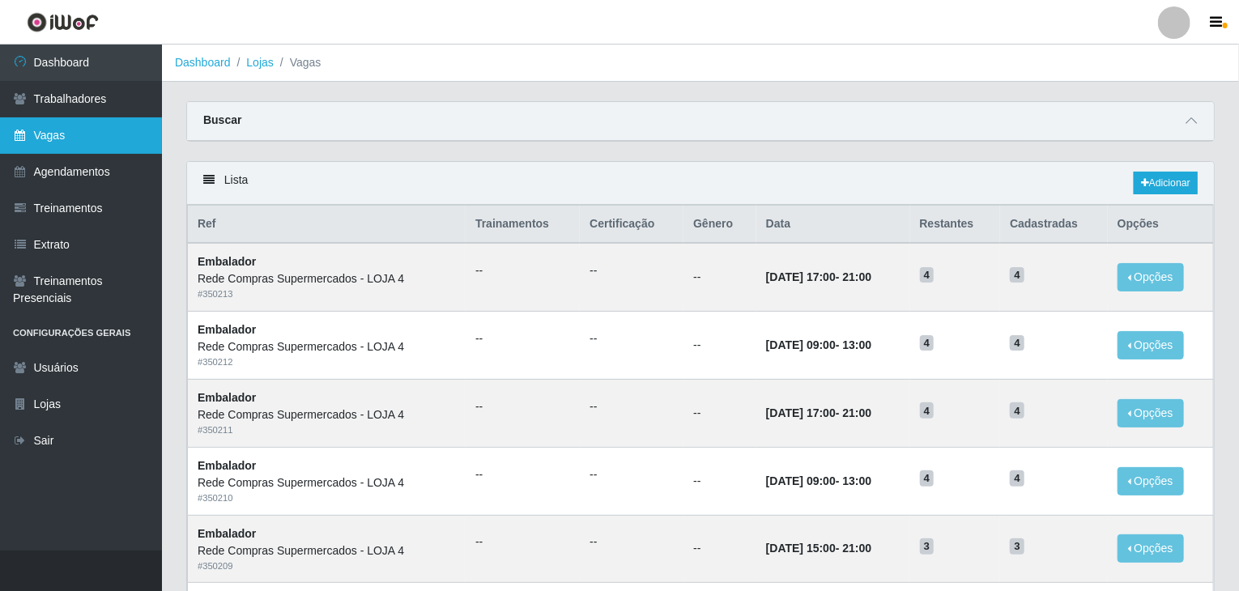
click at [43, 141] on link "Vagas" at bounding box center [81, 135] width 162 height 36
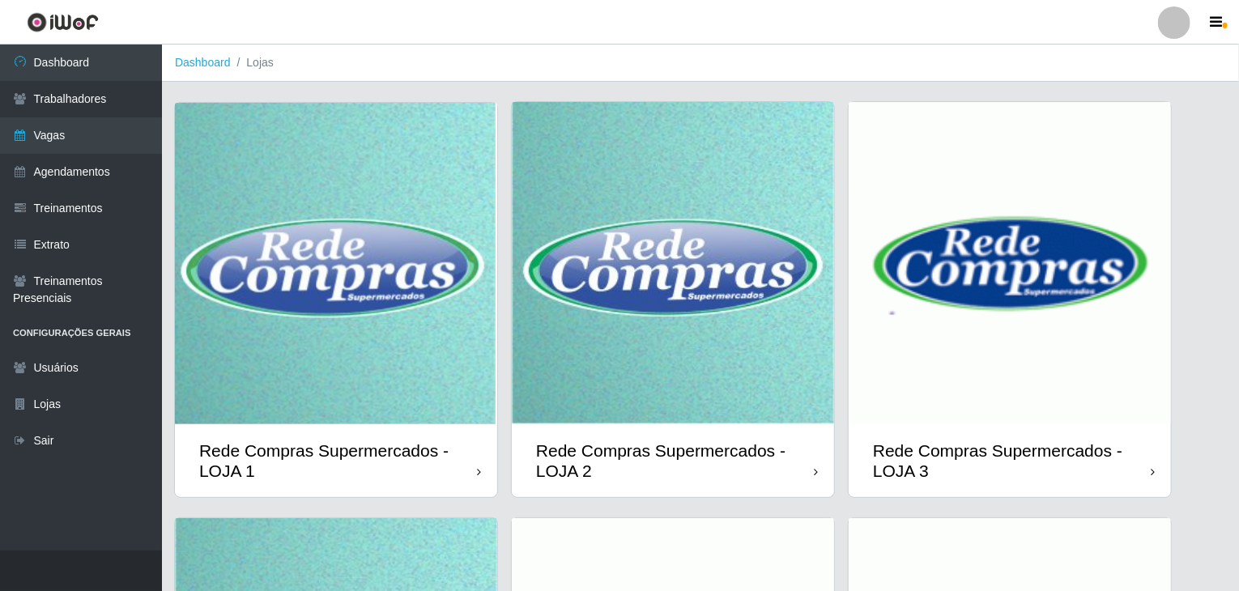
click at [708, 519] on div "Rede Compras Supermercados - LOJA 1 Rede Compras Supermercados - LOJA 2 Rede Co…" at bounding box center [700, 517] width 1053 height 833
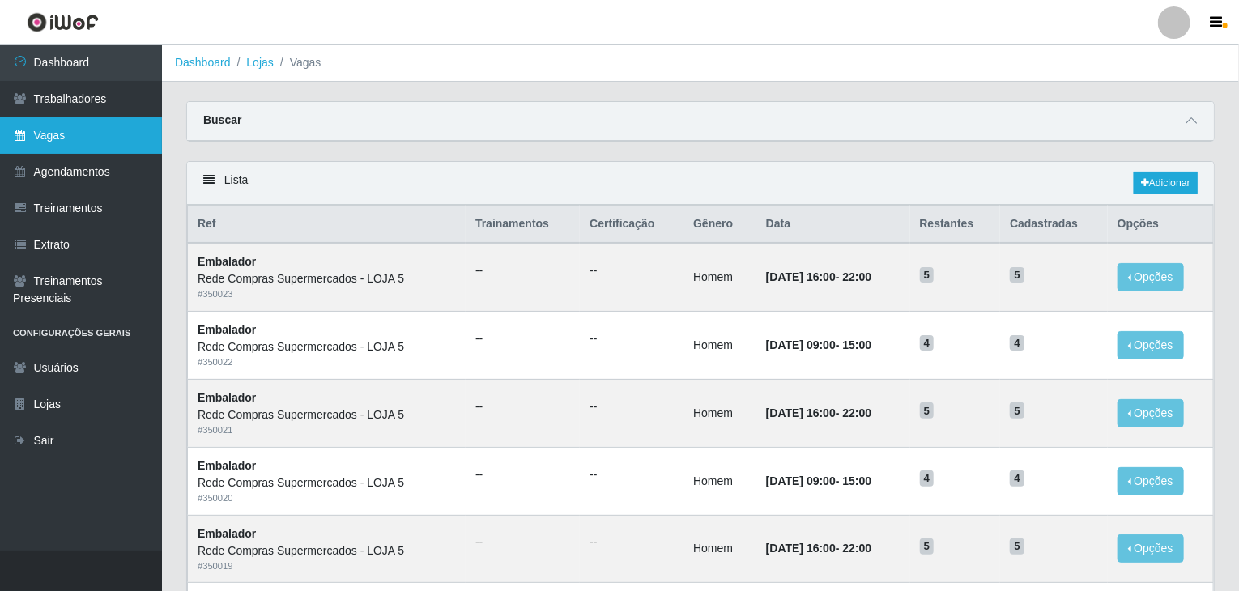
click at [68, 137] on link "Vagas" at bounding box center [81, 135] width 162 height 36
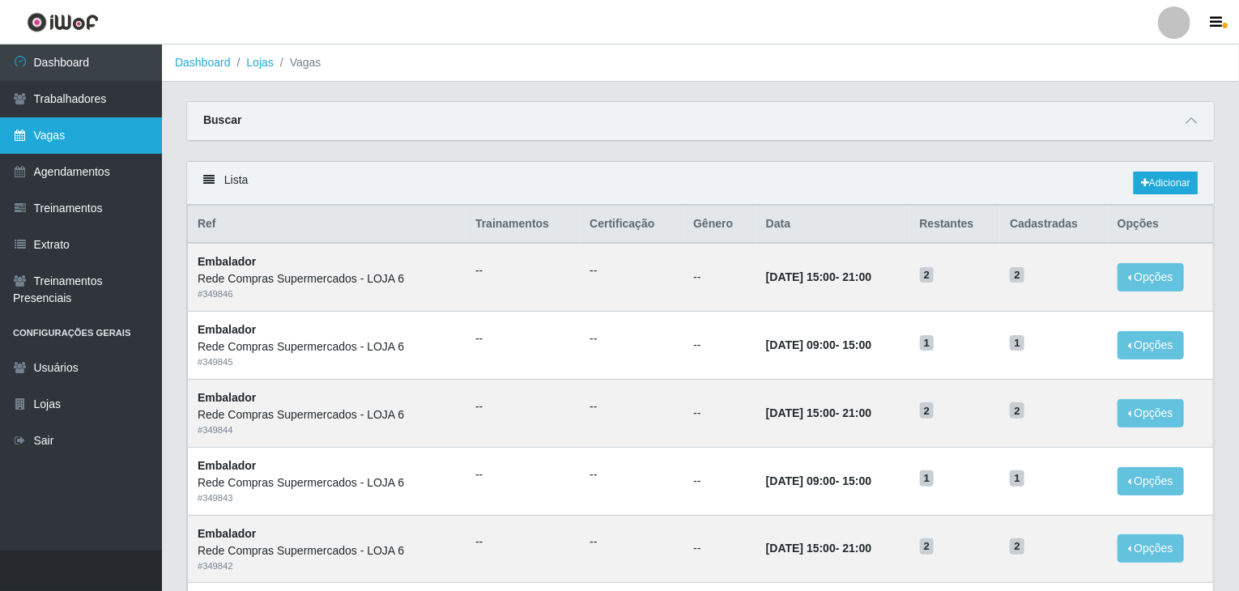
click at [21, 129] on link "Vagas" at bounding box center [81, 135] width 162 height 36
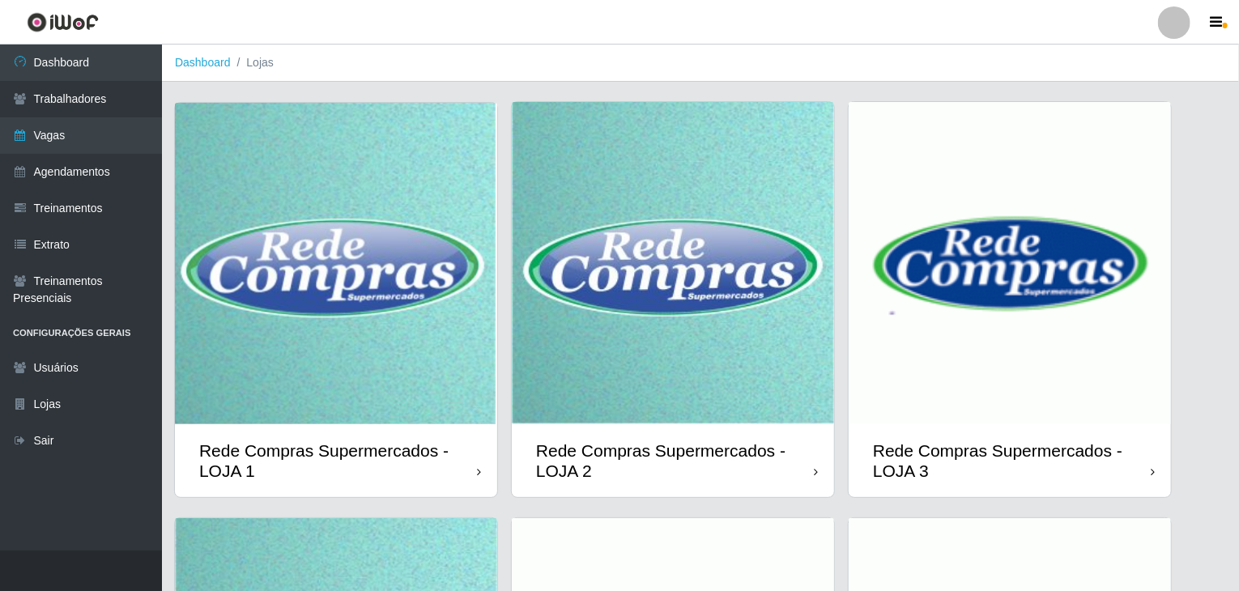
click at [1171, 25] on div at bounding box center [1174, 22] width 32 height 32
click at [1124, 130] on button "Sair" at bounding box center [1143, 125] width 146 height 33
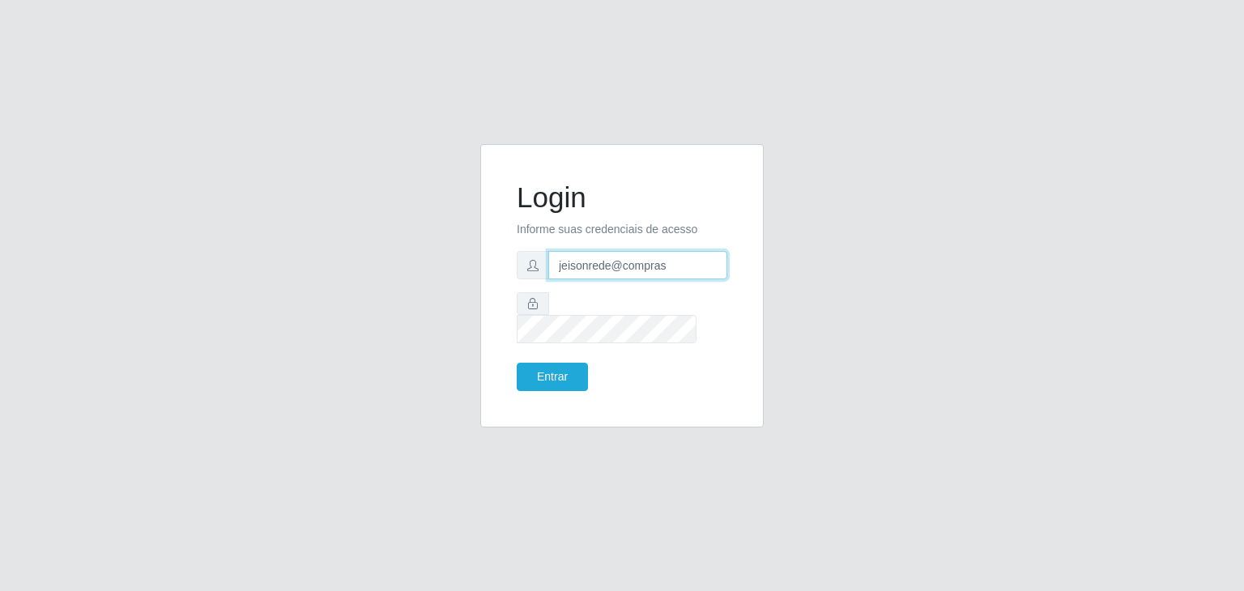
click at [661, 279] on input "jeisonrede@compras" at bounding box center [637, 265] width 179 height 28
type input "[EMAIL_ADDRESS][DOMAIN_NAME]"
click at [556, 368] on button "Entrar" at bounding box center [552, 377] width 71 height 28
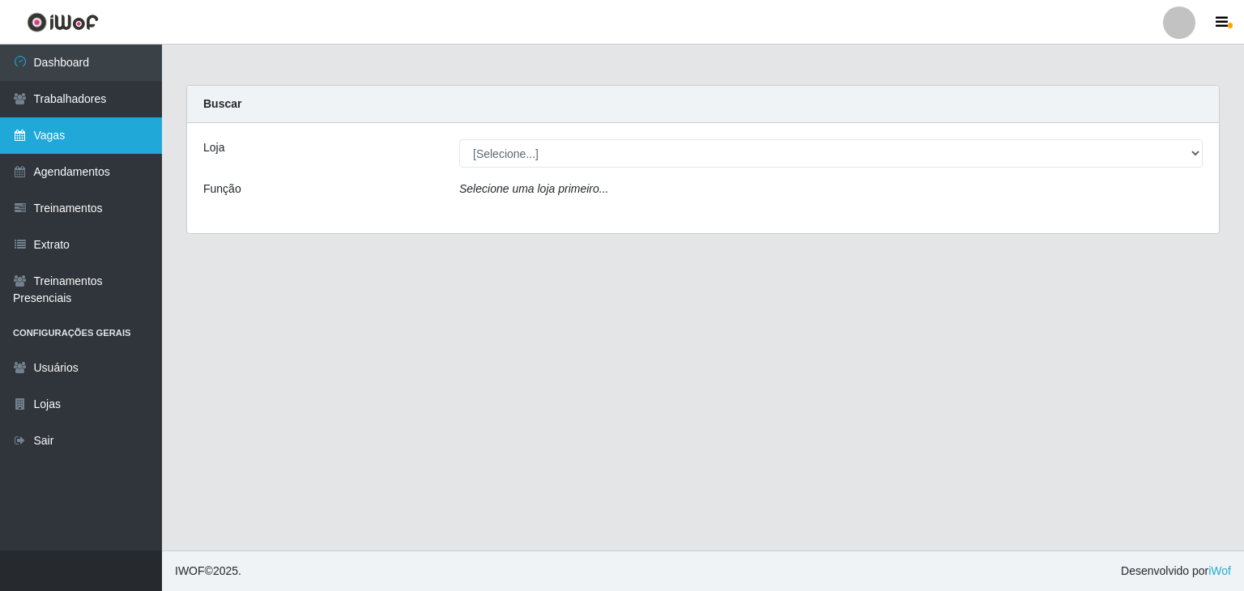
click at [58, 130] on link "Vagas" at bounding box center [81, 135] width 162 height 36
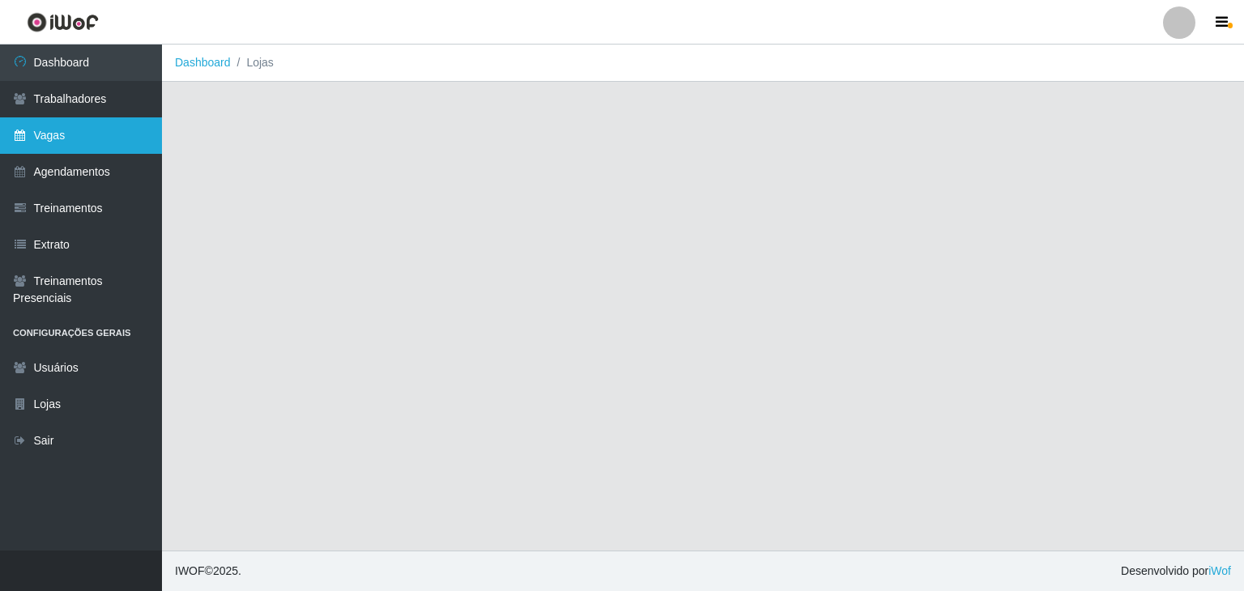
click at [56, 130] on link "Vagas" at bounding box center [81, 135] width 162 height 36
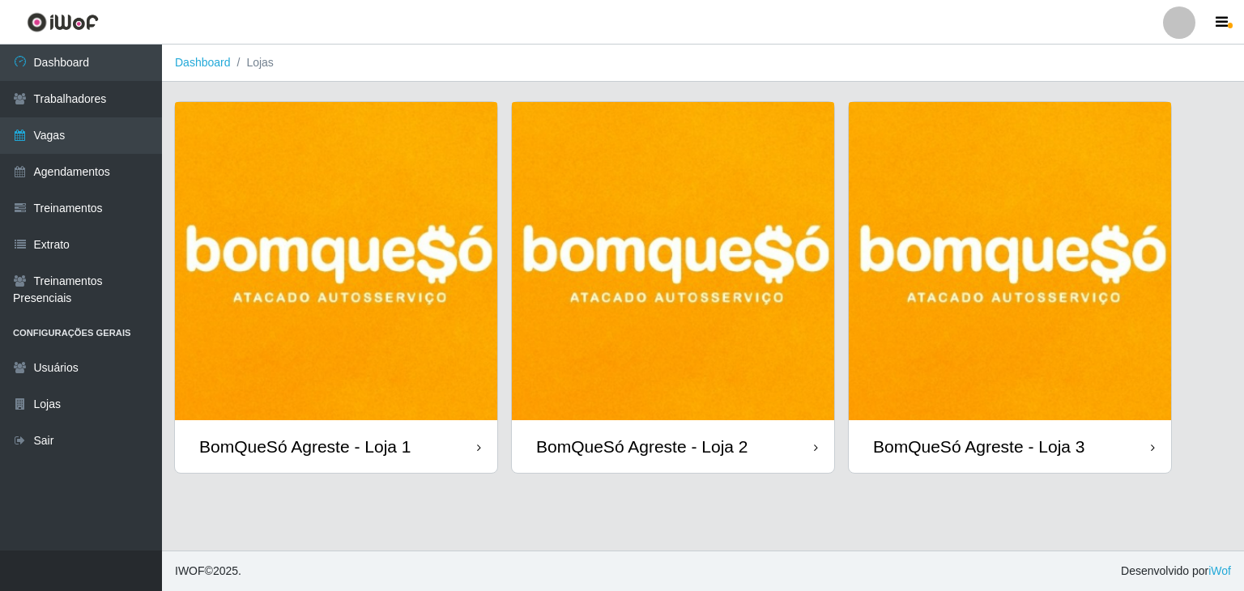
click at [444, 297] on img at bounding box center [336, 261] width 322 height 318
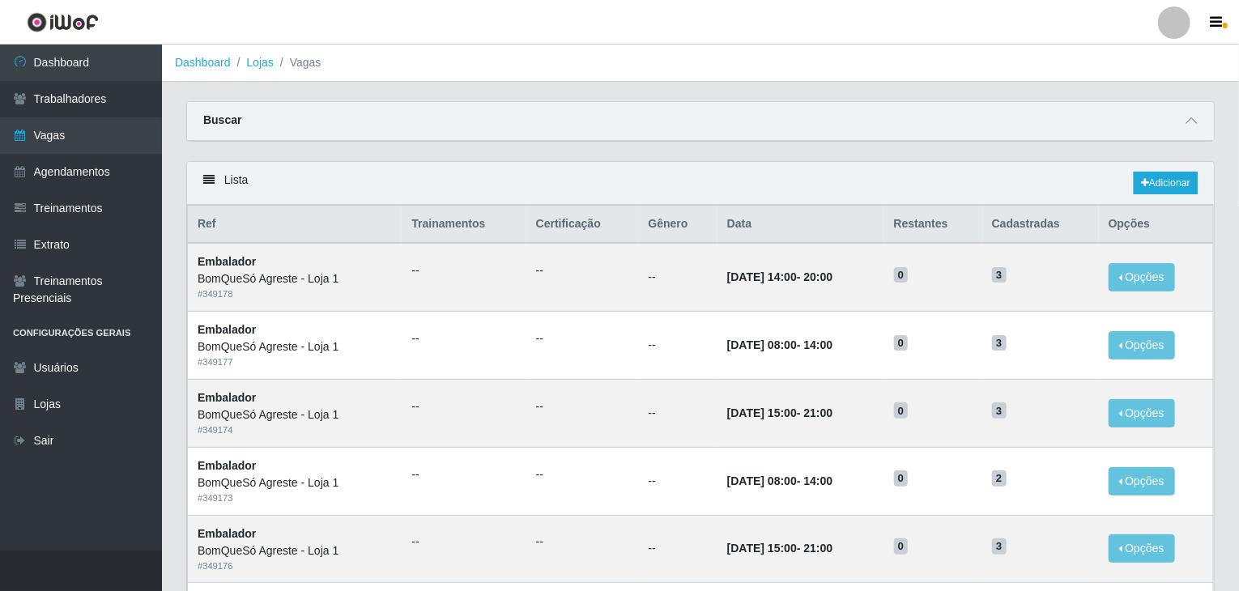
click at [1163, 163] on div "Lista Adicionar" at bounding box center [700, 183] width 1027 height 43
click at [1173, 172] on link "Adicionar" at bounding box center [1166, 183] width 64 height 23
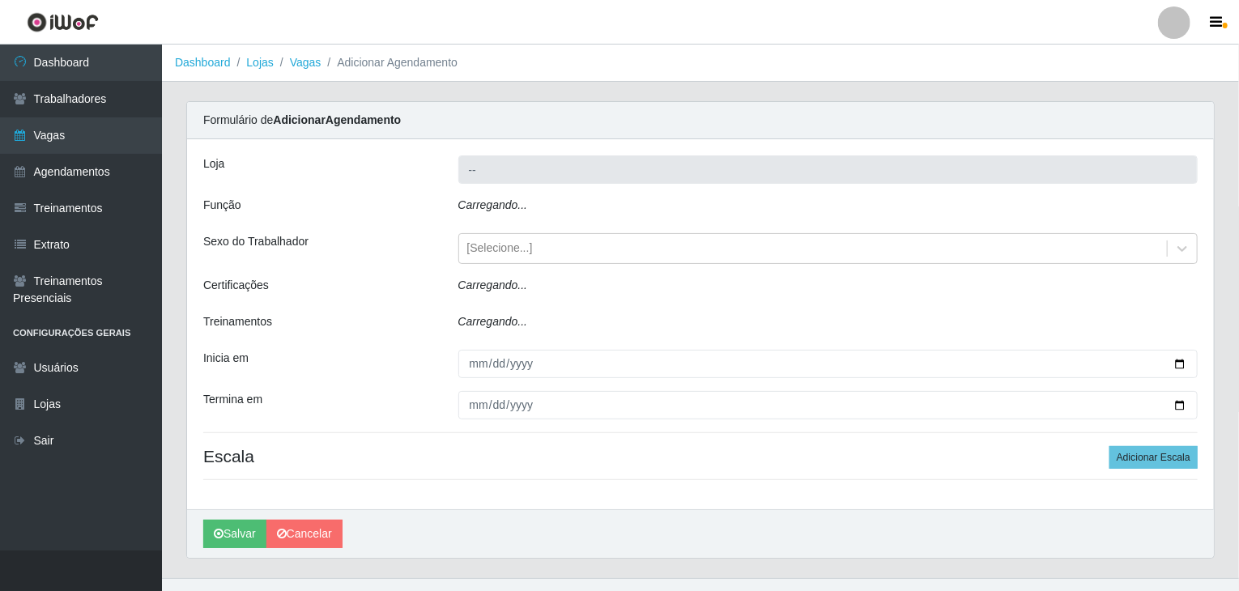
type input "BomQueSó Agreste - Loja 1"
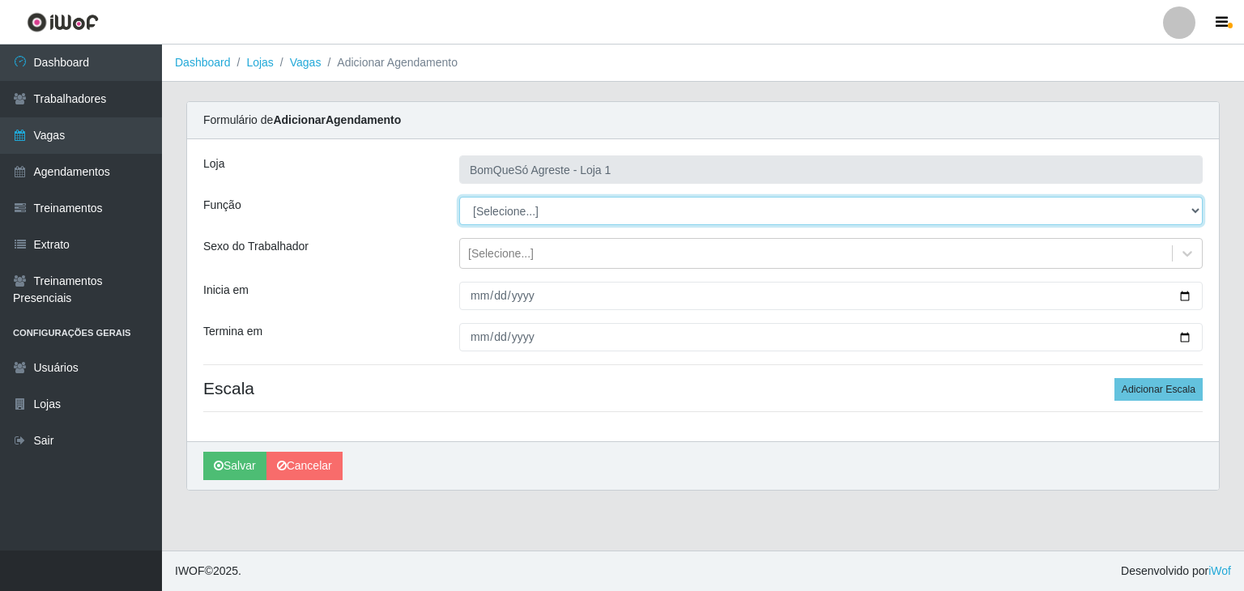
click at [485, 202] on select "[Selecione...] ASG ASG + ASG ++ Balconista Balconista + Balconista ++ Embalador…" at bounding box center [830, 211] width 743 height 28
select select "1"
click at [459, 197] on select "[Selecione...] ASG ASG + ASG ++ Balconista Balconista + Balconista ++ Embalador…" at bounding box center [830, 211] width 743 height 28
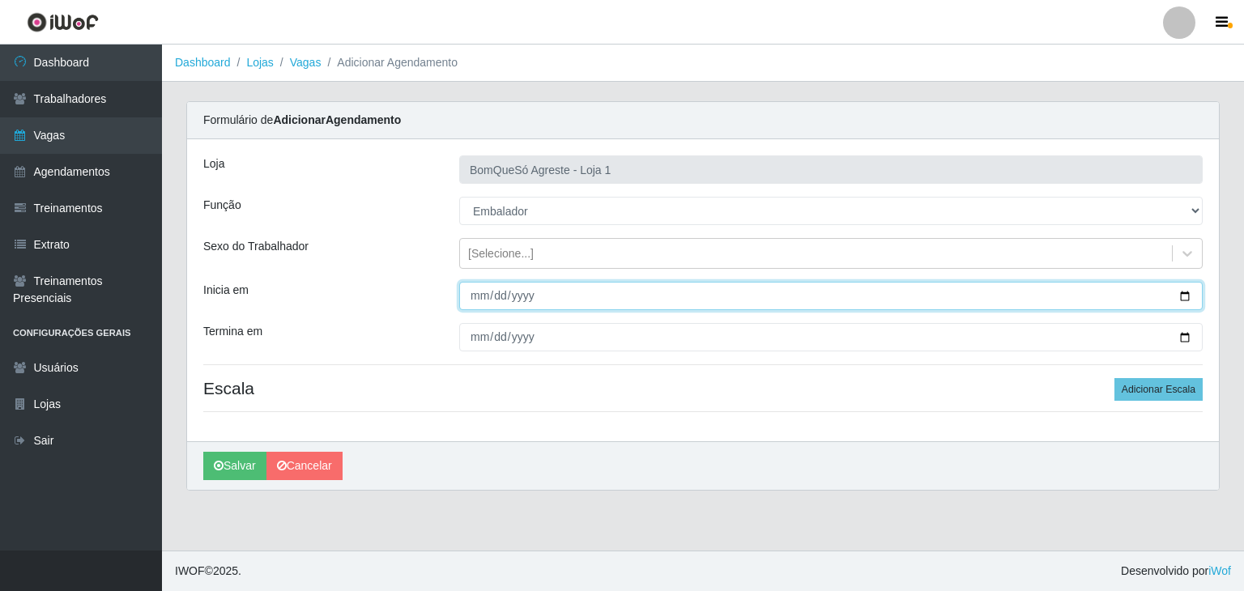
click at [1185, 293] on input "Inicia em" at bounding box center [830, 296] width 743 height 28
type input "2025-10-13"
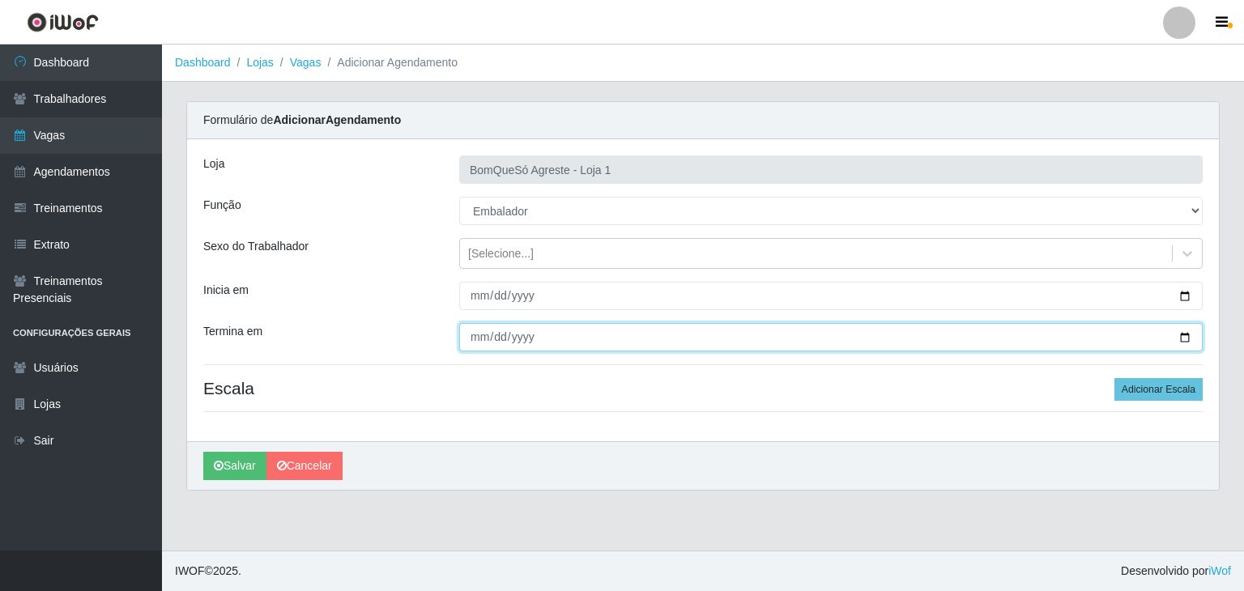
click at [1189, 331] on input "Termina em" at bounding box center [830, 337] width 743 height 28
type input "2025-10-18"
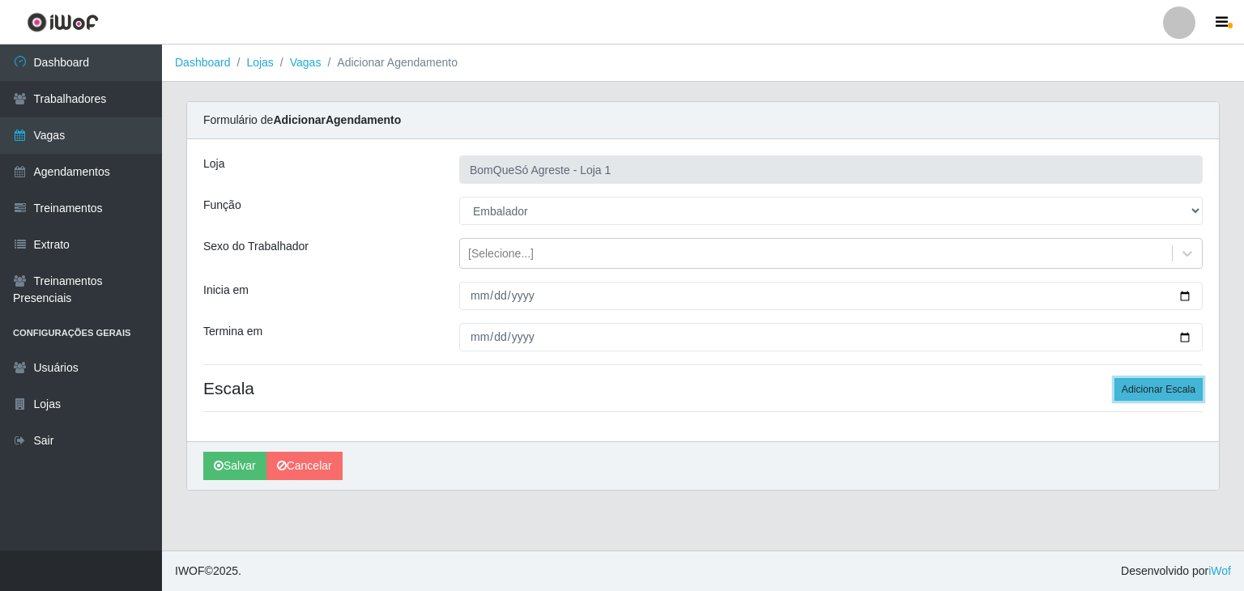
click at [1130, 390] on button "Adicionar Escala" at bounding box center [1158, 389] width 88 height 23
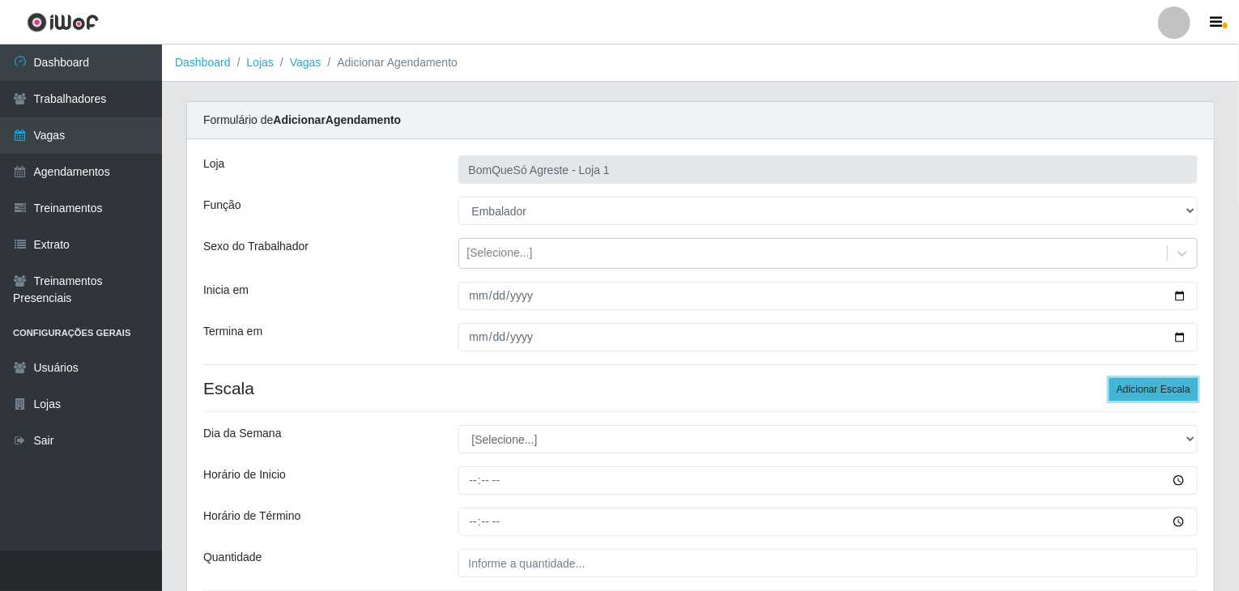
click at [1130, 390] on button "Adicionar Escala" at bounding box center [1153, 389] width 88 height 23
click at [1131, 390] on button "Adicionar Escala" at bounding box center [1153, 389] width 88 height 23
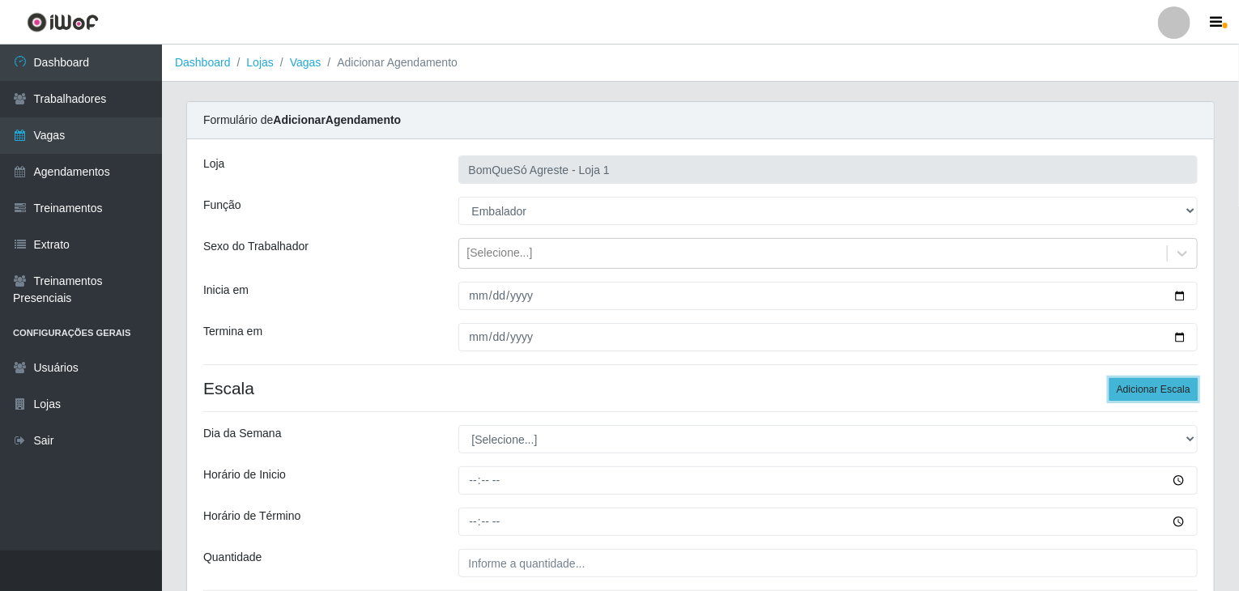
click at [1131, 390] on button "Adicionar Escala" at bounding box center [1153, 389] width 88 height 23
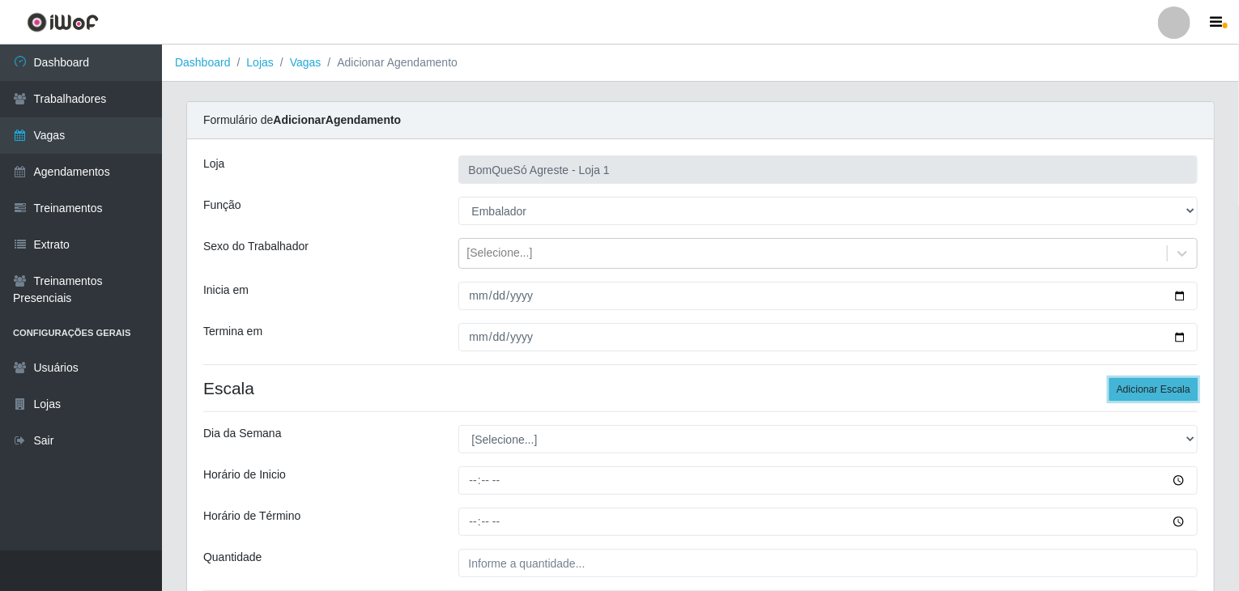
click at [1131, 390] on button "Adicionar Escala" at bounding box center [1153, 389] width 88 height 23
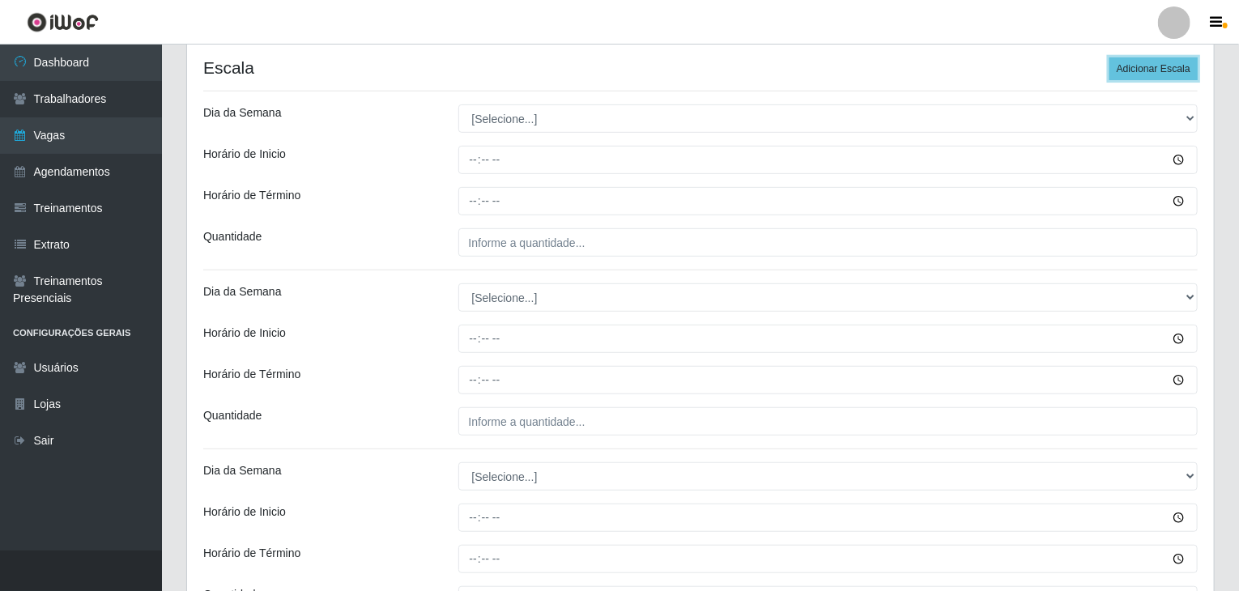
scroll to position [324, 0]
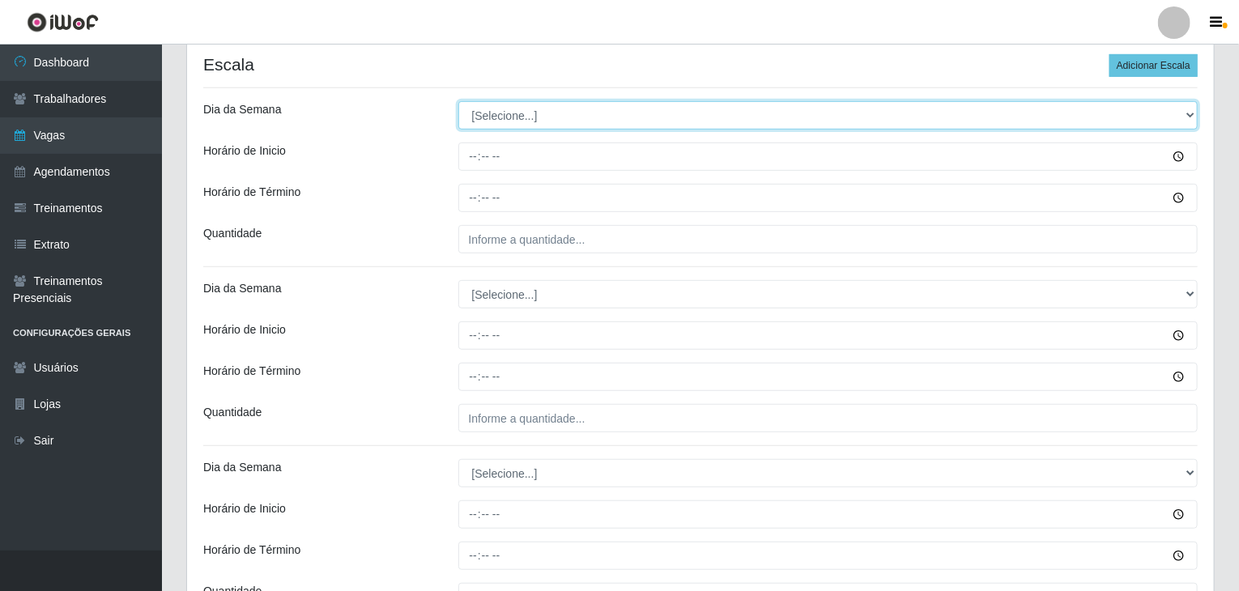
click at [512, 120] on select "[Selecione...] Segunda Terça Quarta Quinta Sexta Sábado Domingo" at bounding box center [828, 115] width 740 height 28
select select "1"
click at [458, 101] on select "[Selecione...] Segunda Terça Quarta Quinta Sexta Sábado Domingo" at bounding box center [828, 115] width 740 height 28
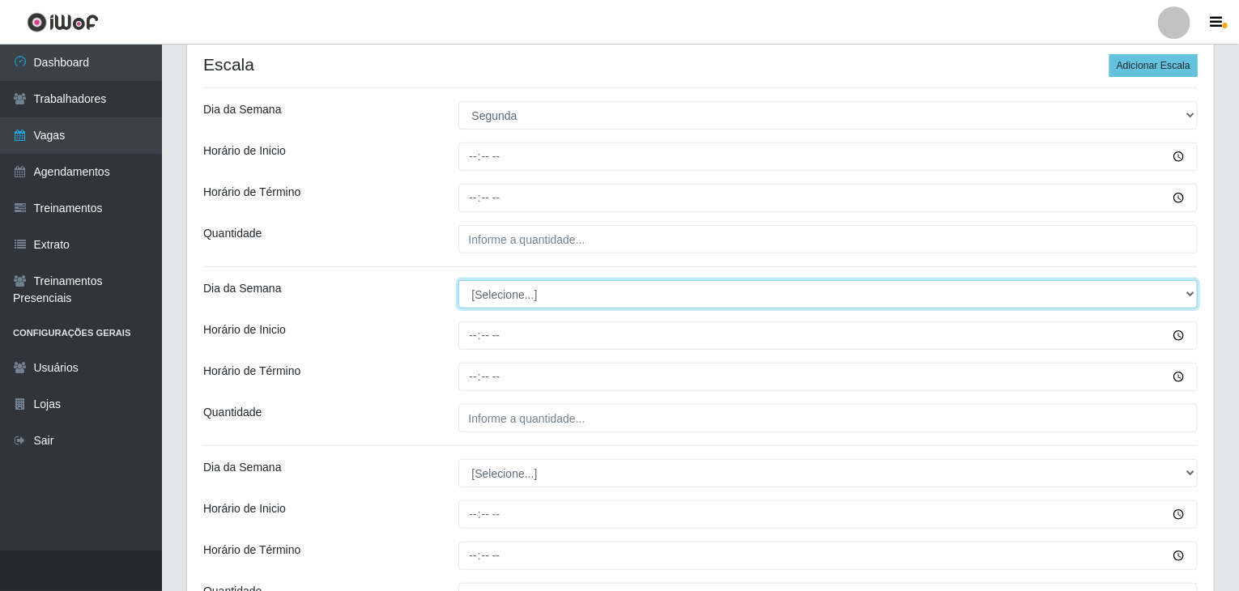
click at [552, 286] on select "[Selecione...] Segunda Terça Quarta Quinta Sexta Sábado Domingo" at bounding box center [828, 294] width 740 height 28
select select "1"
click at [458, 280] on select "[Selecione...] Segunda Terça Quarta Quinta Sexta Sábado Domingo" at bounding box center [828, 294] width 740 height 28
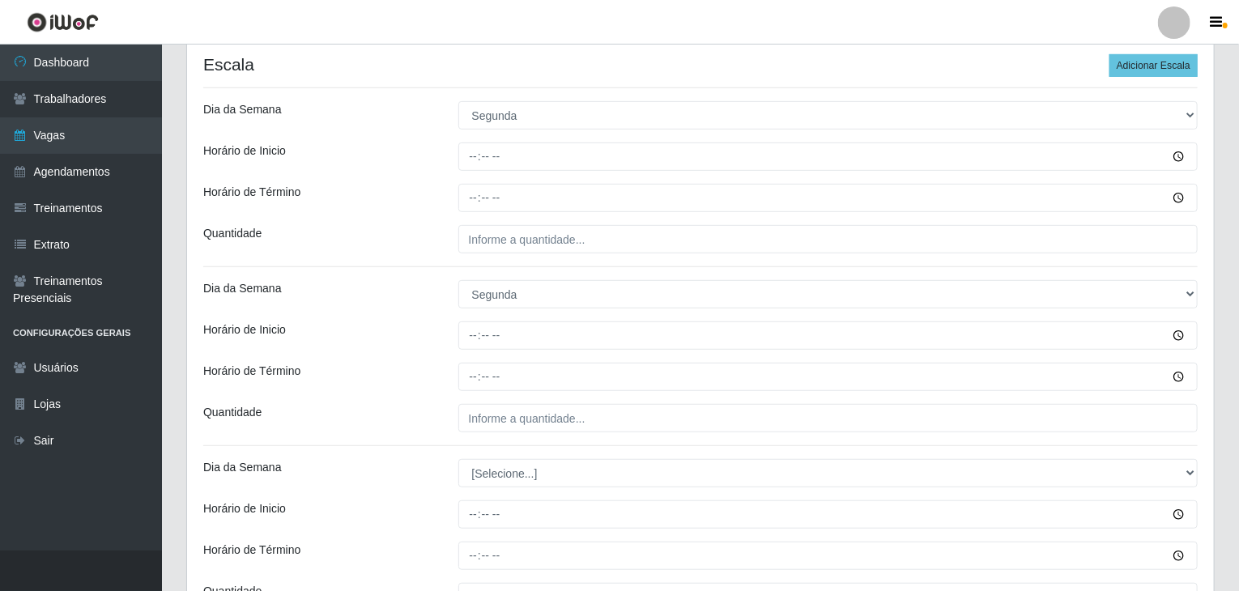
click at [441, 290] on div "Dia da Semana" at bounding box center [318, 294] width 255 height 28
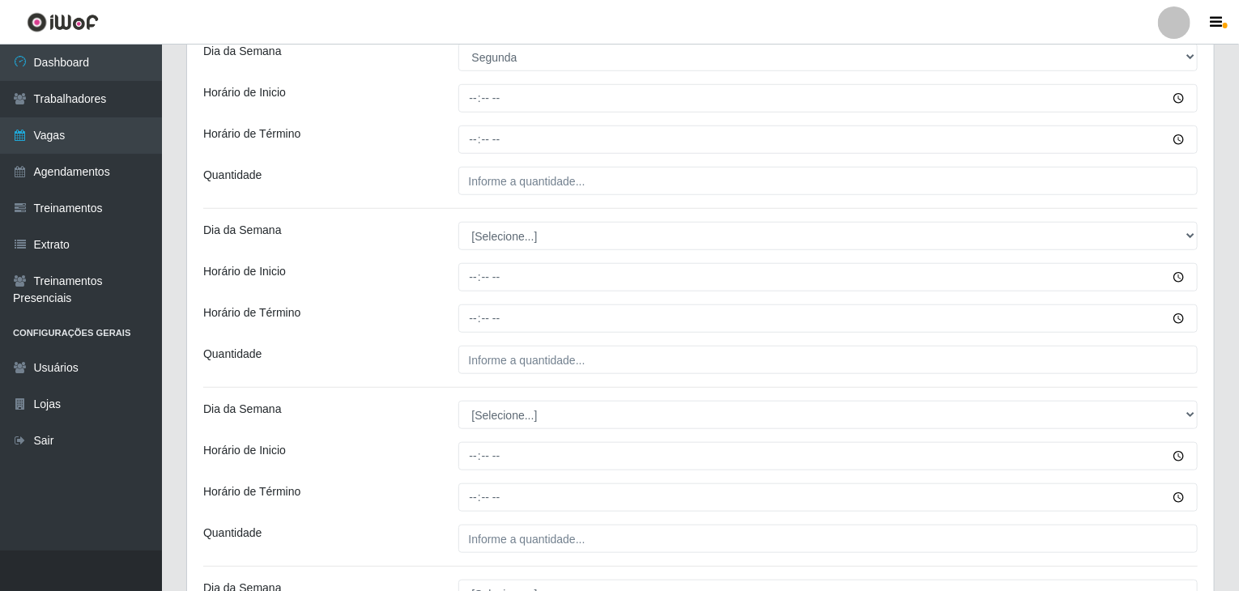
scroll to position [648, 0]
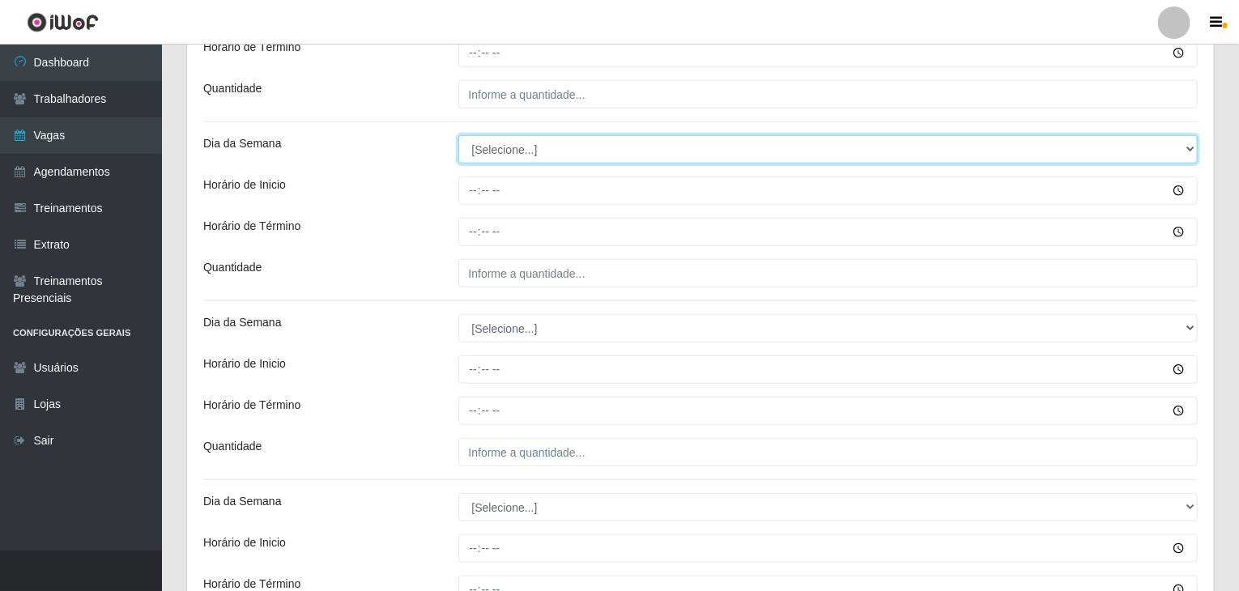
click at [505, 138] on select "[Selecione...] Segunda Terça Quarta Quinta Sexta Sábado Domingo" at bounding box center [828, 149] width 740 height 28
select select "2"
click at [458, 135] on select "[Selecione...] Segunda Terça Quarta Quinta Sexta Sábado Domingo" at bounding box center [828, 149] width 740 height 28
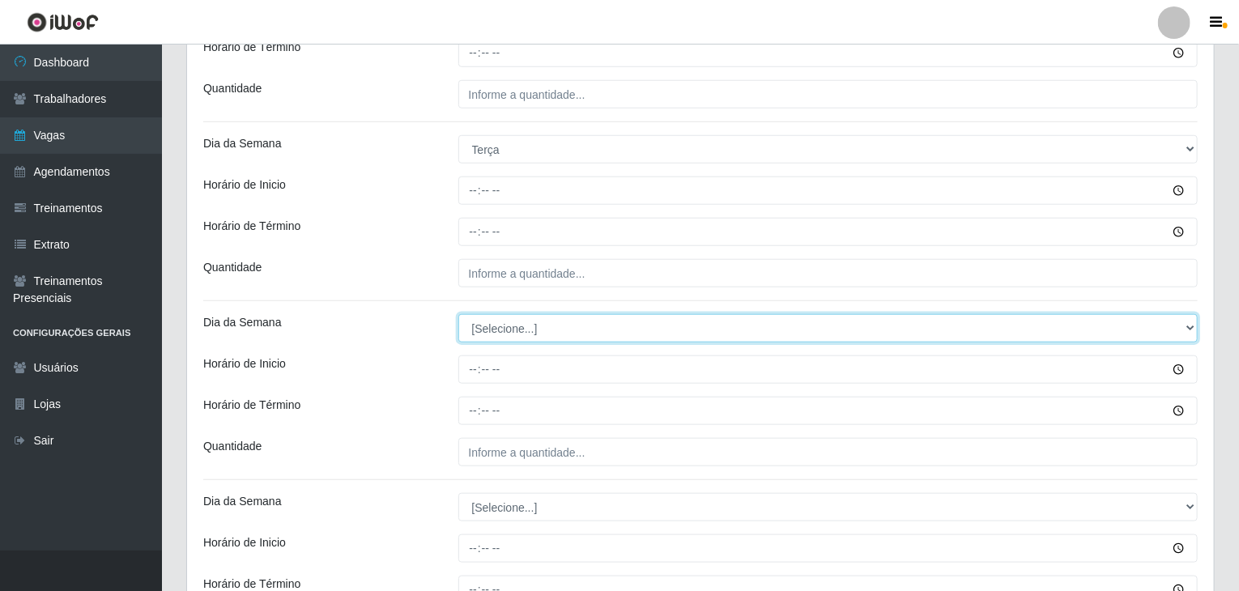
click at [556, 321] on select "[Selecione...] Segunda Terça Quarta Quinta Sexta Sábado Domingo" at bounding box center [828, 328] width 740 height 28
select select "2"
click at [458, 314] on select "[Selecione...] Segunda Terça Quarta Quinta Sexta Sábado Domingo" at bounding box center [828, 328] width 740 height 28
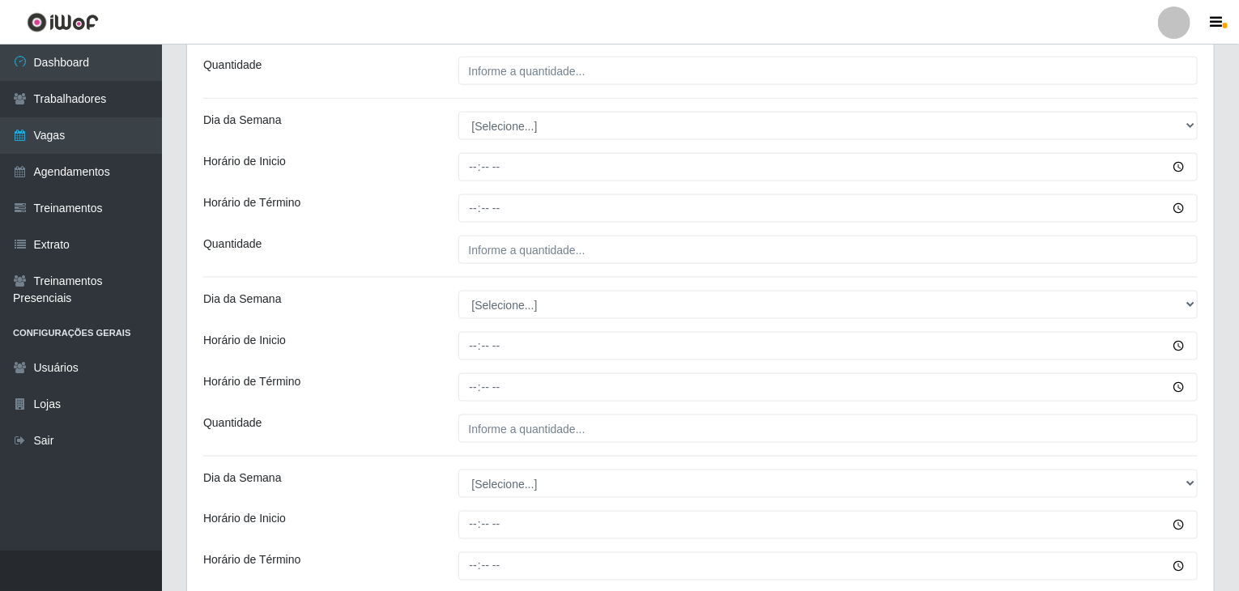
scroll to position [1053, 0]
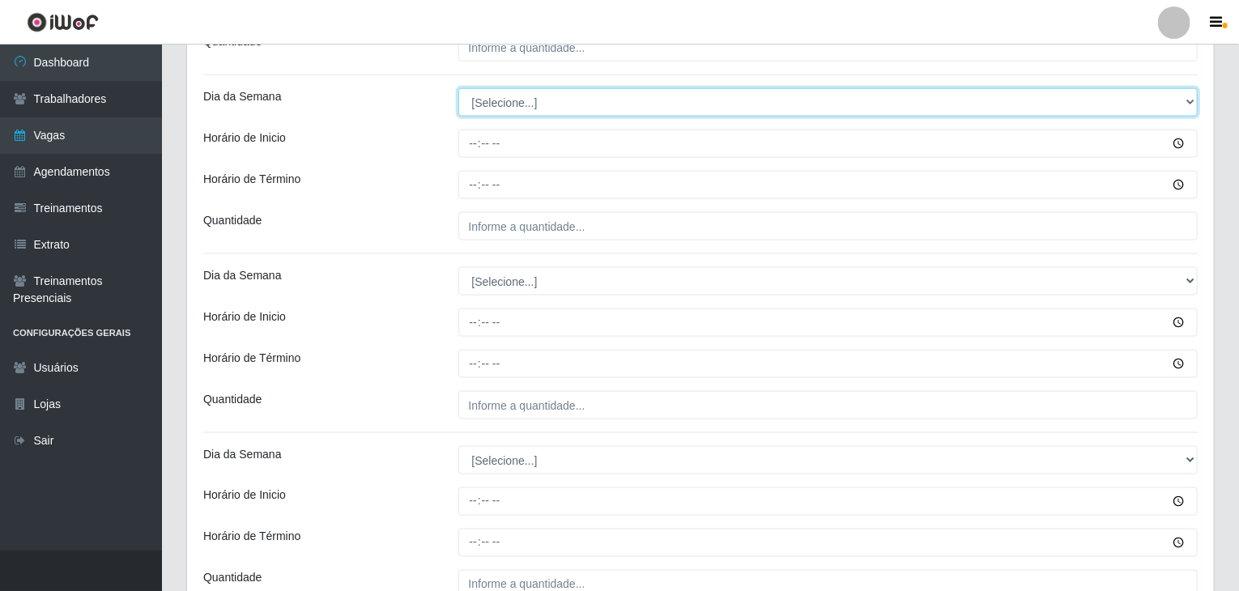
click at [522, 90] on select "[Selecione...] Segunda Terça Quarta Quinta Sexta Sábado Domingo" at bounding box center [828, 102] width 740 height 28
select select "3"
click at [458, 88] on select "[Selecione...] Segunda Terça Quarta Quinta Sexta Sábado Domingo" at bounding box center [828, 102] width 740 height 28
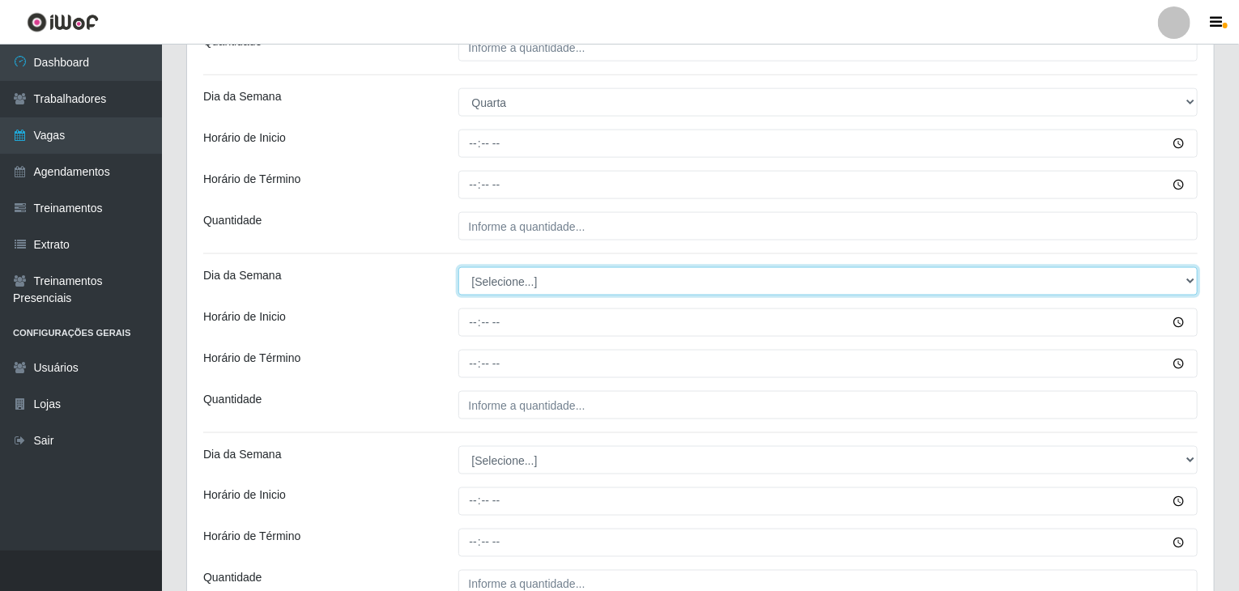
click at [521, 283] on select "[Selecione...] Segunda Terça Quarta Quinta Sexta Sábado Domingo" at bounding box center [828, 281] width 740 height 28
select select "3"
click at [458, 267] on select "[Selecione...] Segunda Terça Quarta Quinta Sexta Sábado Domingo" at bounding box center [828, 281] width 740 height 28
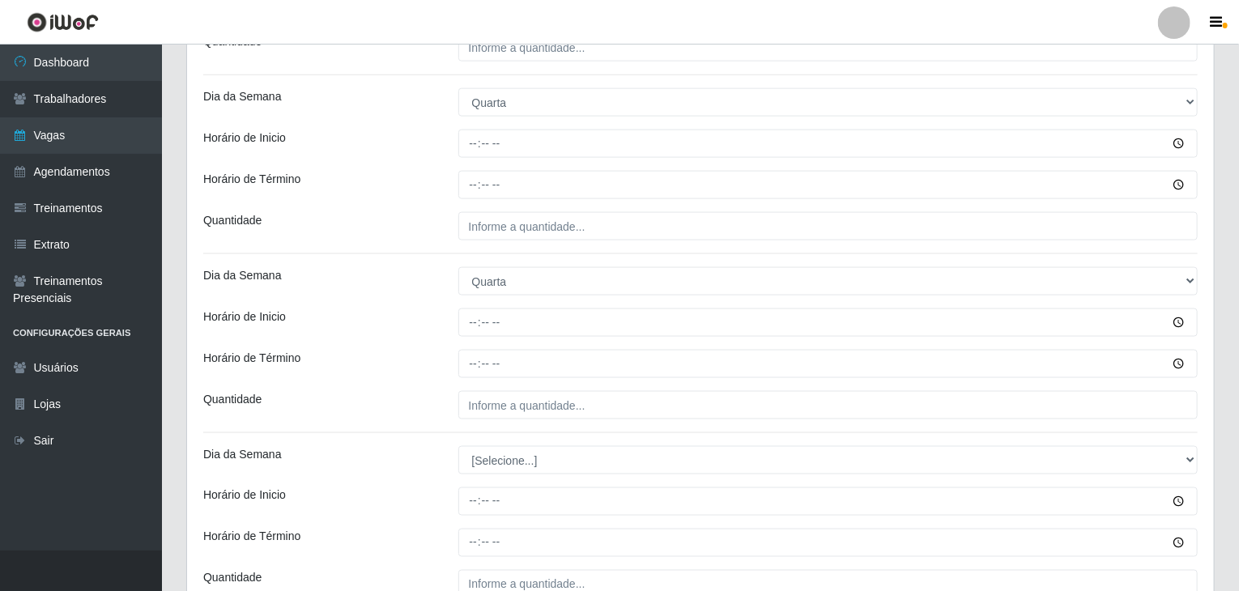
click at [413, 310] on div "Horário de Inicio" at bounding box center [318, 323] width 255 height 28
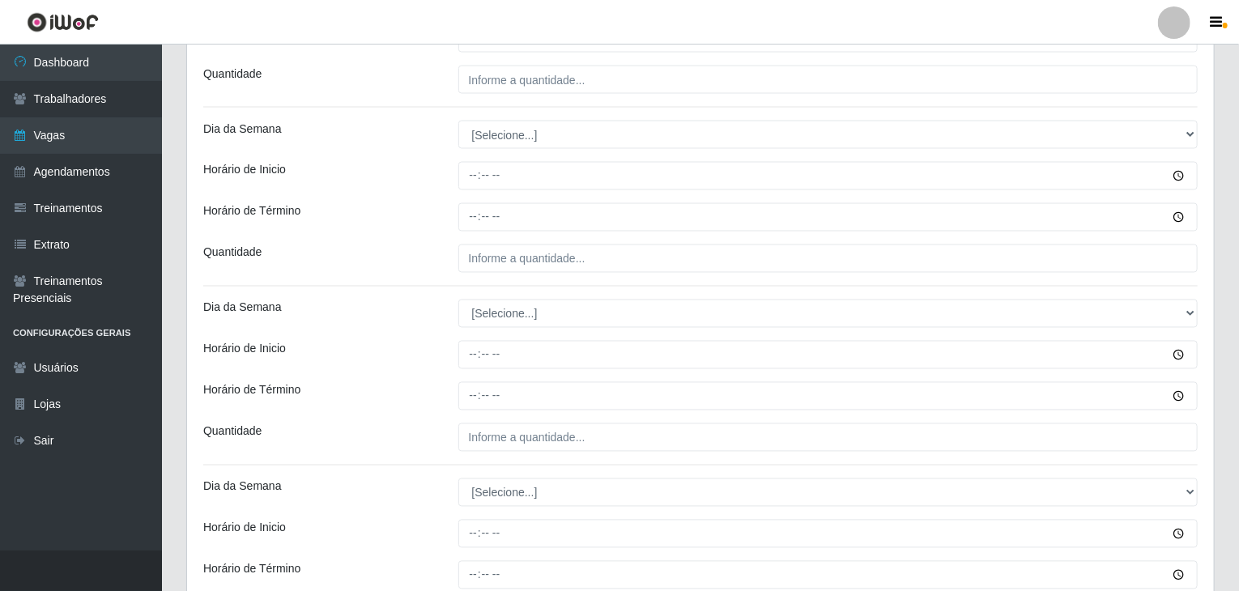
scroll to position [1458, 0]
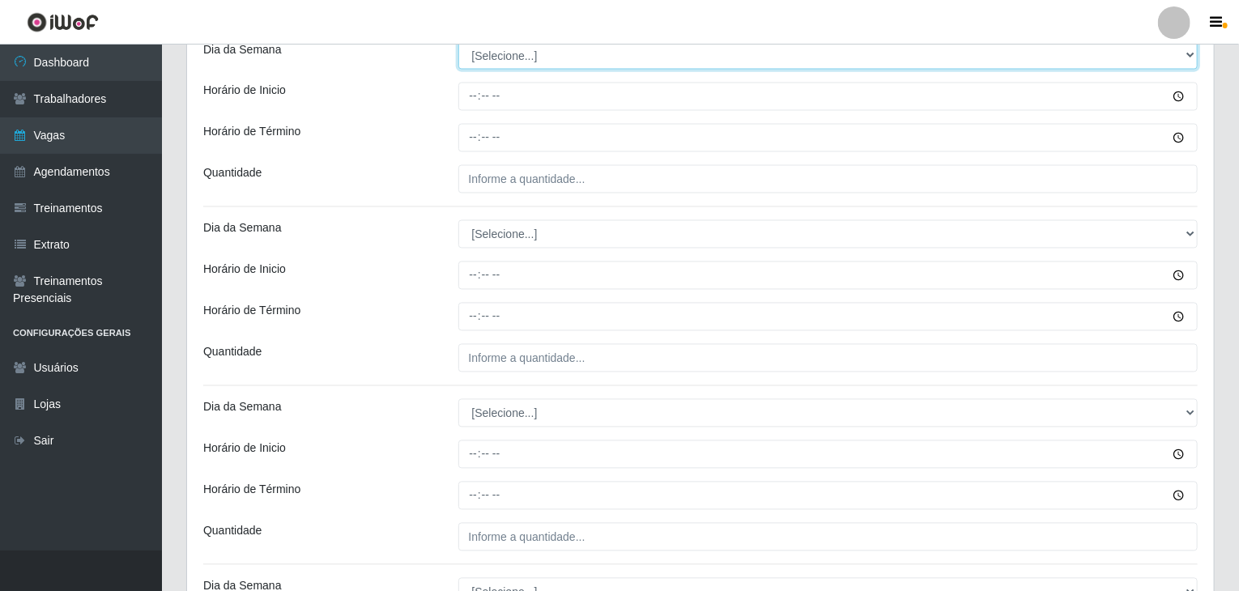
click at [504, 55] on select "[Selecione...] Segunda Terça Quarta Quinta Sexta Sábado Domingo" at bounding box center [828, 55] width 740 height 28
select select "4"
click at [458, 41] on select "[Selecione...] Segunda Terça Quarta Quinta Sexta Sábado Domingo" at bounding box center [828, 55] width 740 height 28
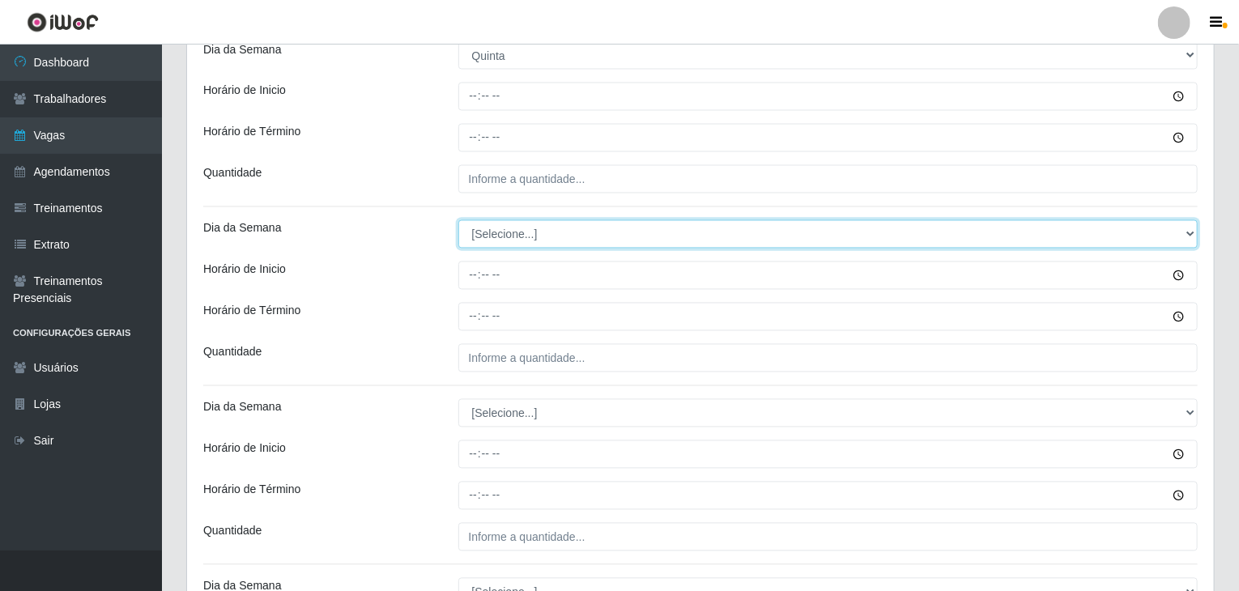
drag, startPoint x: 523, startPoint y: 228, endPoint x: 525, endPoint y: 237, distance: 9.9
click at [524, 228] on select "[Selecione...] Segunda Terça Quarta Quinta Sexta Sábado Domingo" at bounding box center [828, 234] width 740 height 28
select select "4"
click at [458, 220] on select "[Selecione...] Segunda Terça Quarta Quinta Sexta Sábado Domingo" at bounding box center [828, 234] width 740 height 28
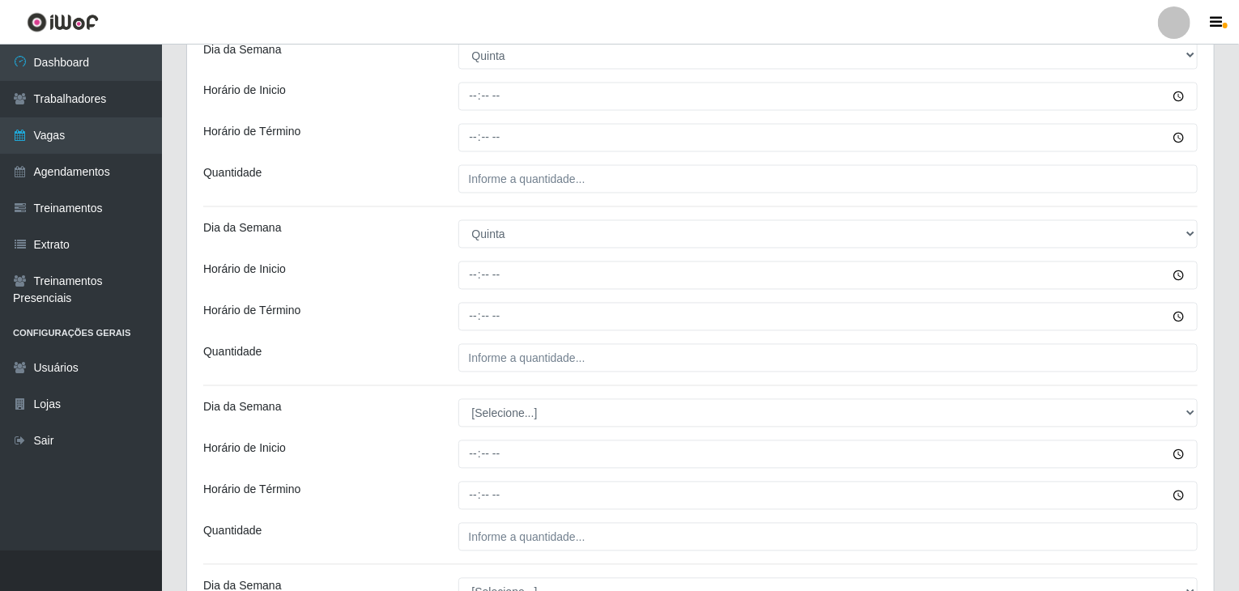
click at [392, 276] on div "Horário de Inicio" at bounding box center [318, 276] width 255 height 28
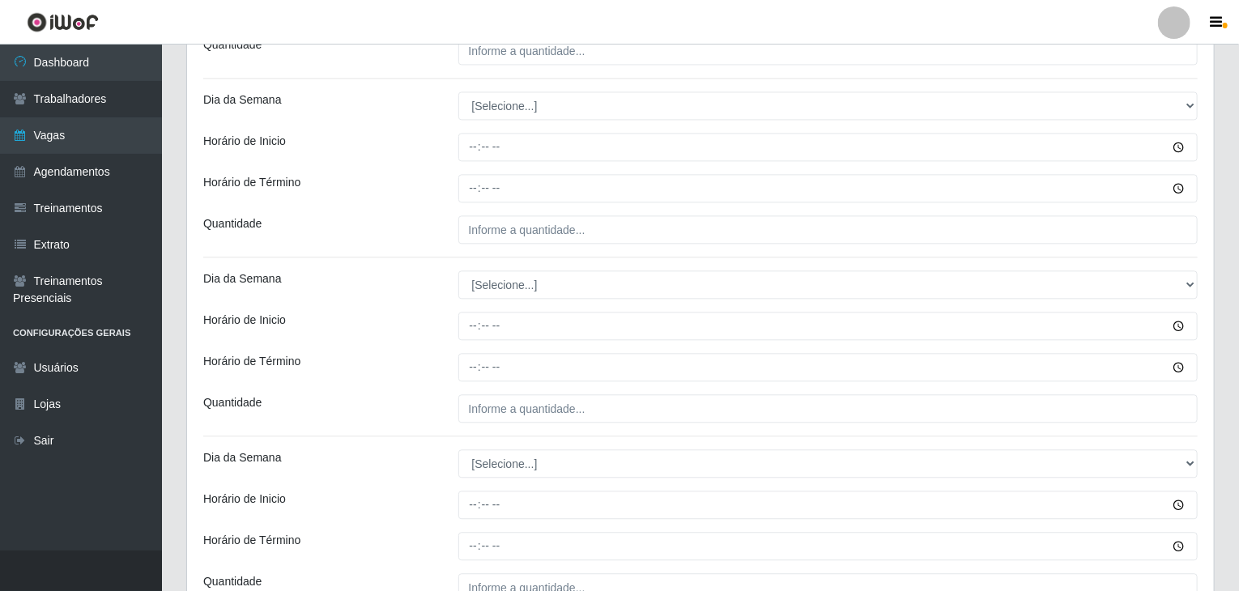
scroll to position [1782, 0]
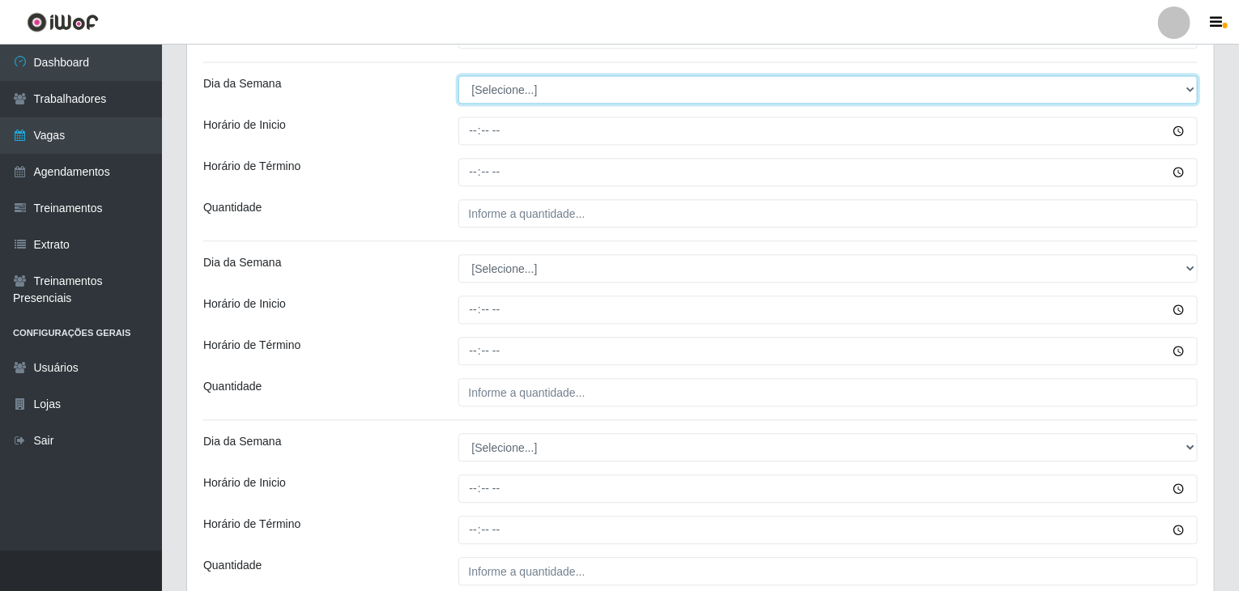
click at [507, 82] on select "[Selecione...] Segunda Terça Quarta Quinta Sexta Sábado Domingo" at bounding box center [828, 89] width 740 height 28
select select "5"
click at [458, 75] on select "[Selecione...] Segunda Terça Quarta Quinta Sexta Sábado Domingo" at bounding box center [828, 89] width 740 height 28
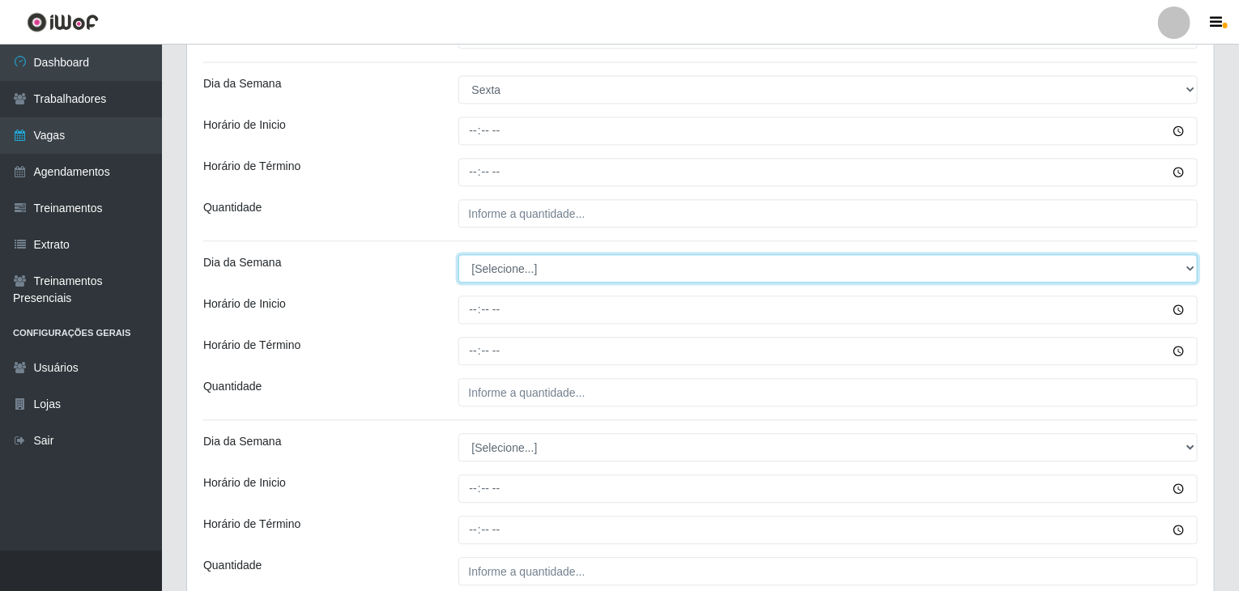
click at [514, 266] on select "[Selecione...] Segunda Terça Quarta Quinta Sexta Sábado Domingo" at bounding box center [828, 268] width 740 height 28
click at [458, 254] on select "[Selecione...] Segunda Terça Quarta Quinta Sexta Sábado Domingo" at bounding box center [828, 268] width 740 height 28
select select "5"
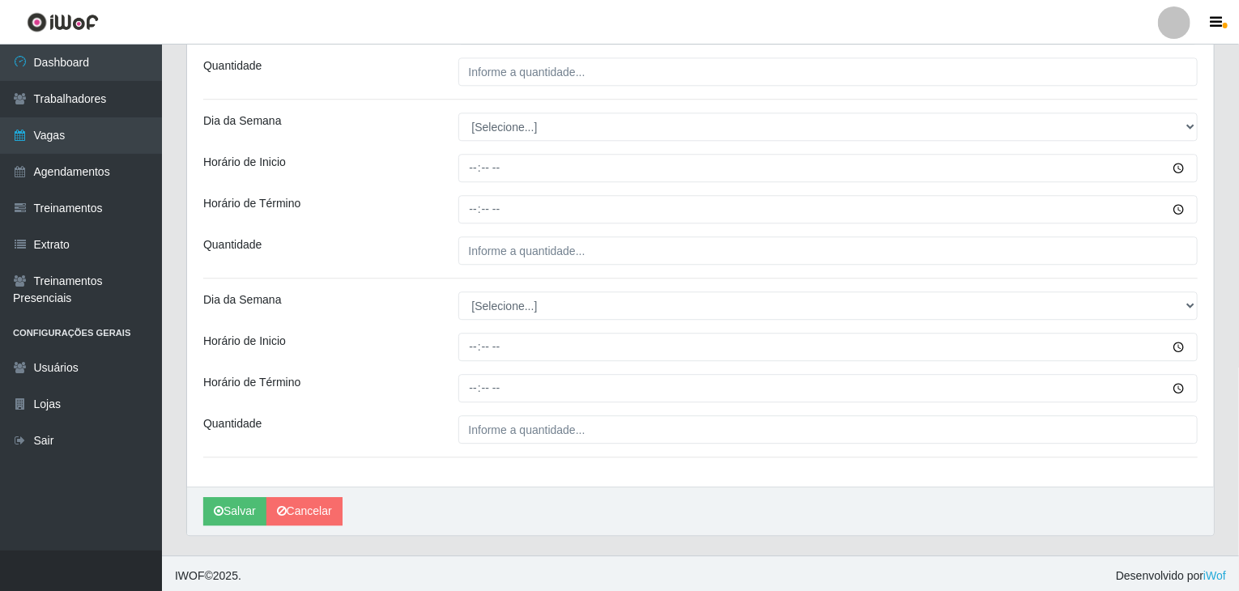
scroll to position [2104, 0]
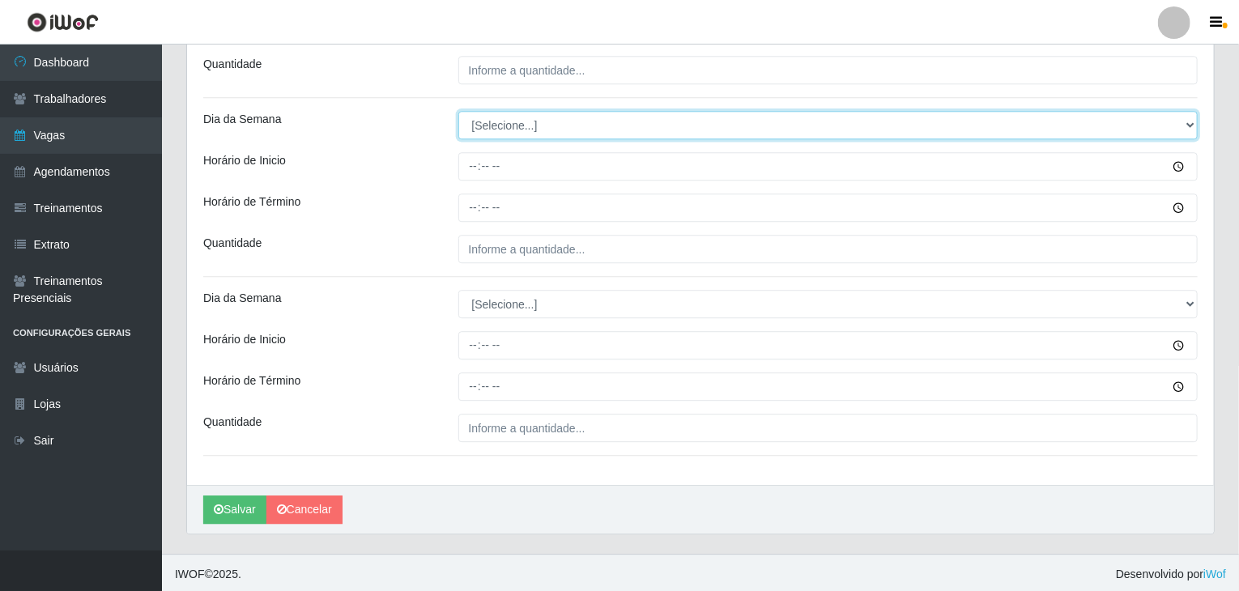
click at [489, 121] on select "[Selecione...] Segunda Terça Quarta Quinta Sexta Sábado Domingo" at bounding box center [828, 125] width 740 height 28
select select "6"
click at [458, 111] on select "[Selecione...] Segunda Terça Quarta Quinta Sexta Sábado Domingo" at bounding box center [828, 125] width 740 height 28
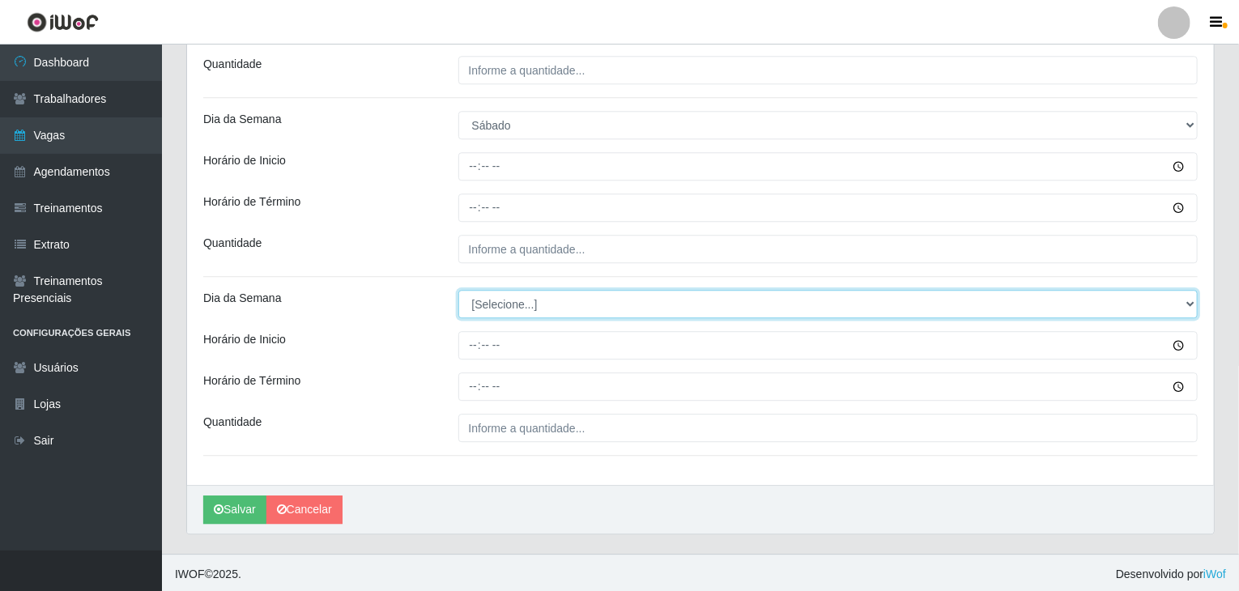
click at [534, 299] on select "[Selecione...] Segunda Terça Quarta Quinta Sexta Sábado Domingo" at bounding box center [828, 304] width 740 height 28
select select "6"
click at [458, 290] on select "[Selecione...] Segunda Terça Quarta Quinta Sexta Sábado Domingo" at bounding box center [828, 304] width 740 height 28
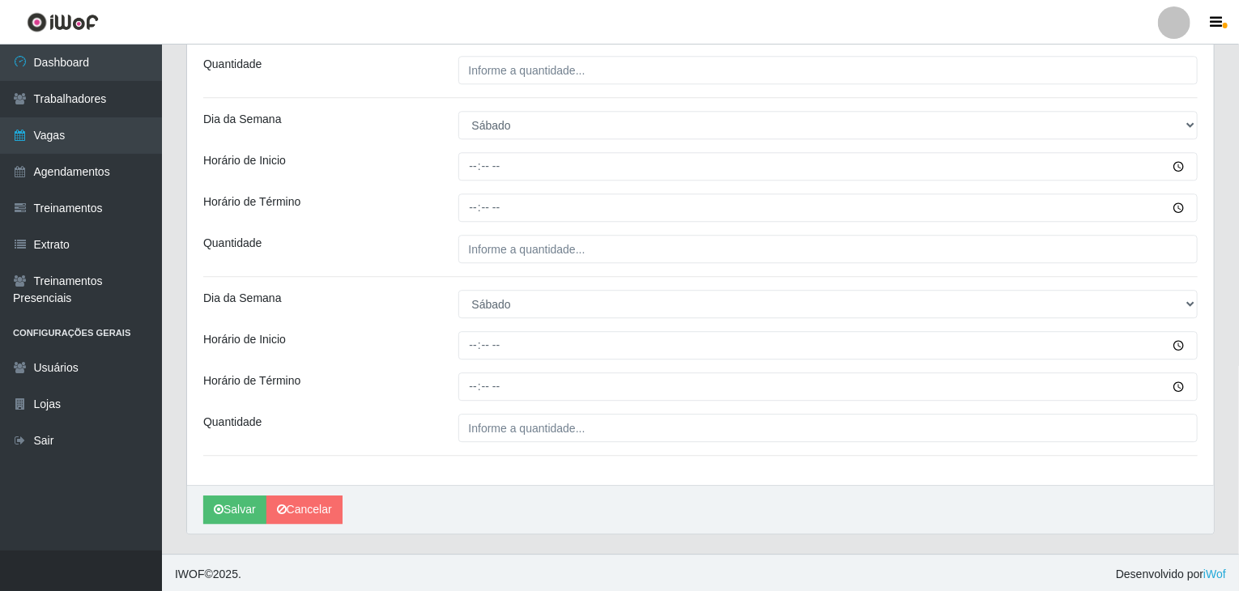
click at [407, 176] on div "Horário de Inicio" at bounding box center [318, 166] width 255 height 28
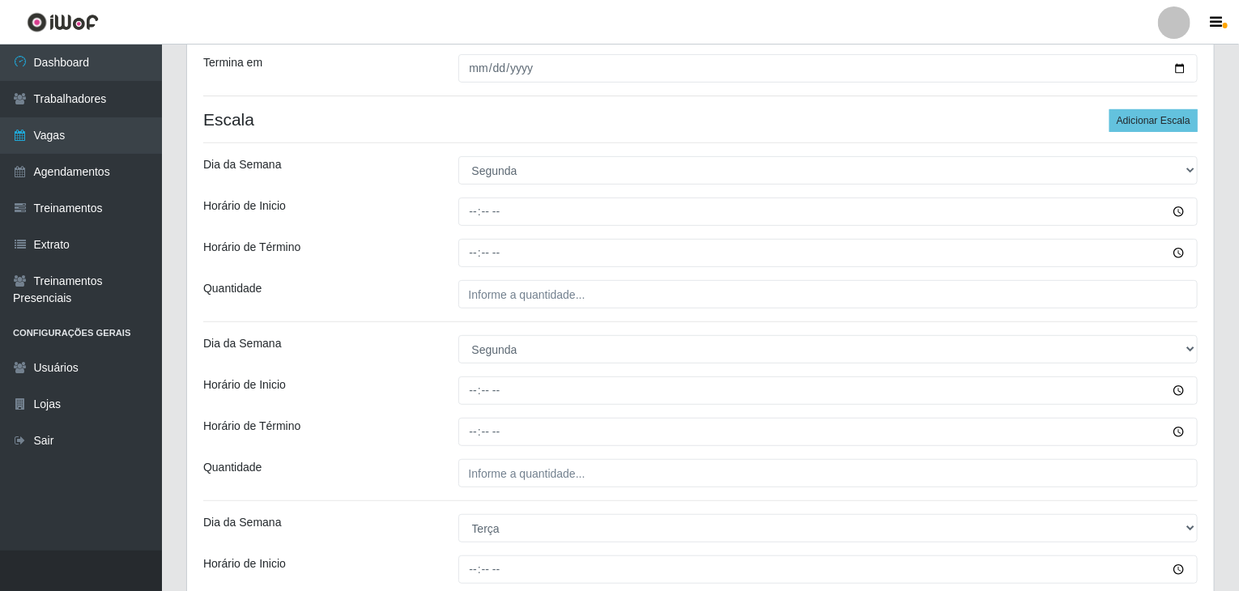
scroll to position [241, 0]
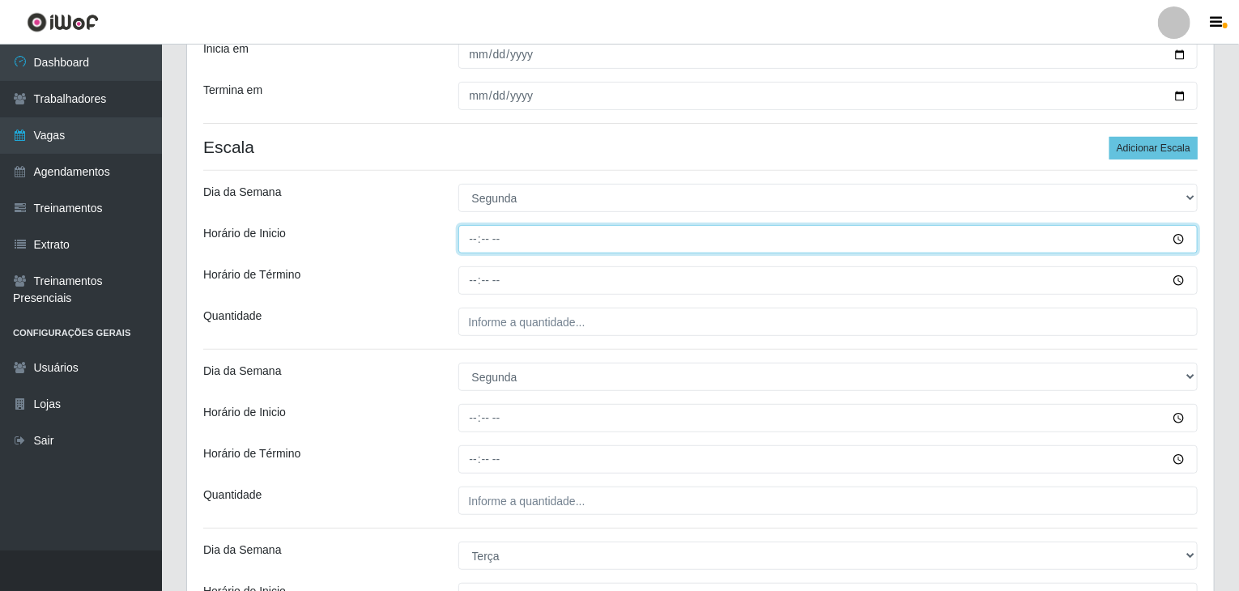
click at [473, 246] on input "Horário de Inicio" at bounding box center [828, 239] width 740 height 28
type input "08:00"
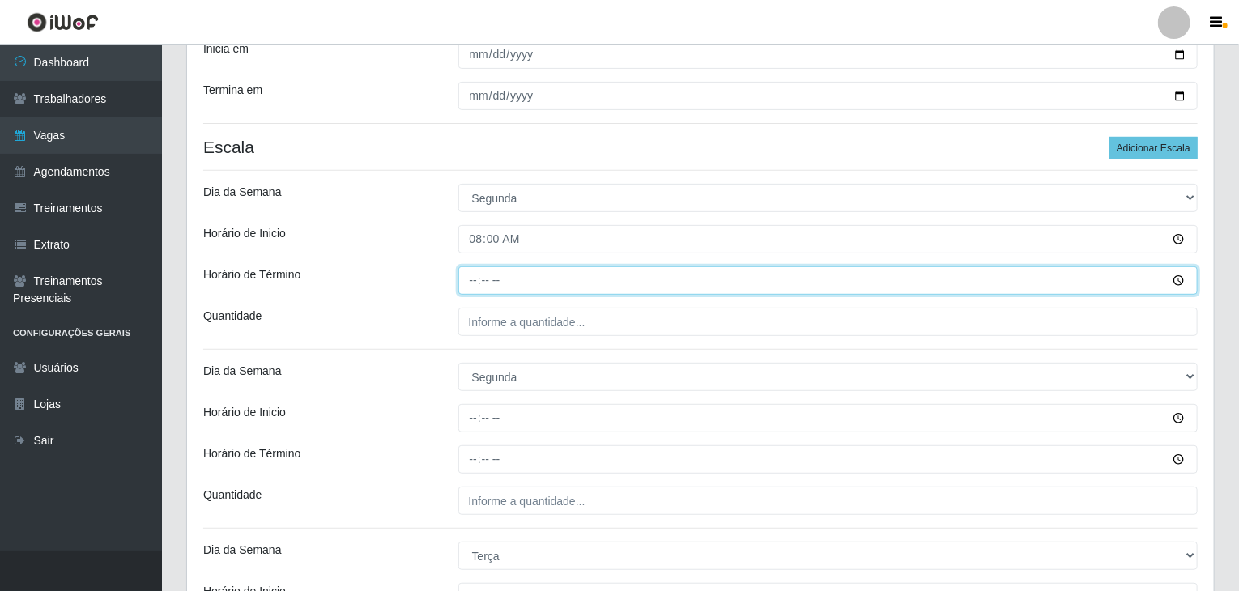
click at [476, 284] on input "Horário de Término" at bounding box center [828, 280] width 740 height 28
type input "14:00"
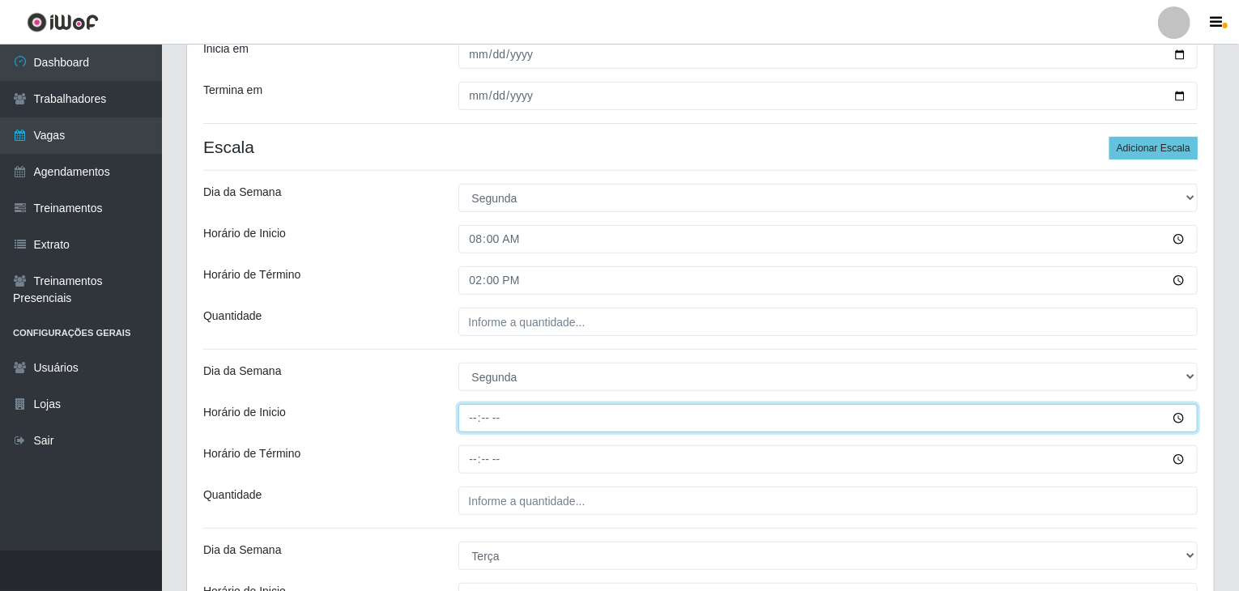
click at [470, 419] on input "Horário de Inicio" at bounding box center [828, 418] width 740 height 28
type input "15:00"
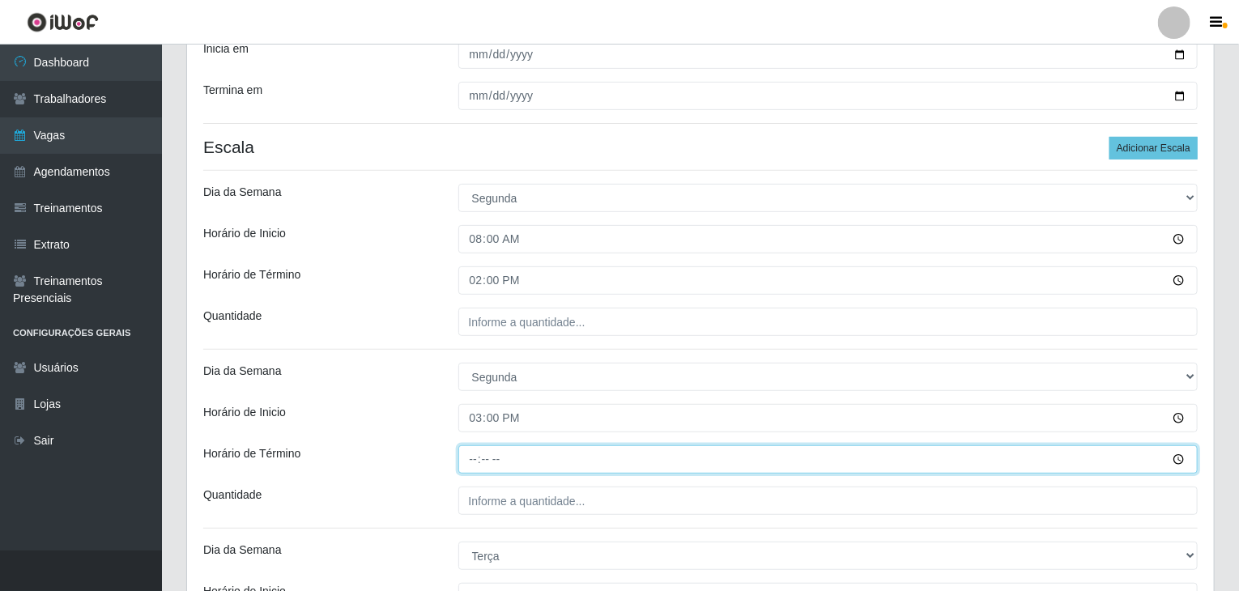
click at [466, 448] on input "Horário de Término" at bounding box center [828, 459] width 740 height 28
type input "21:00"
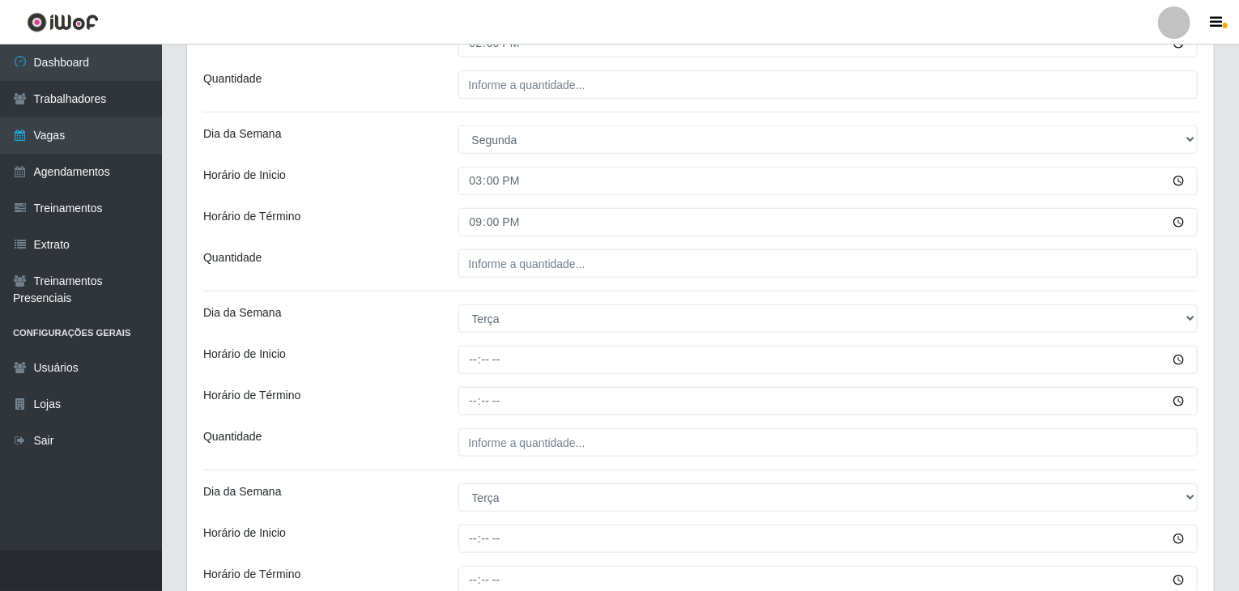
scroll to position [646, 0]
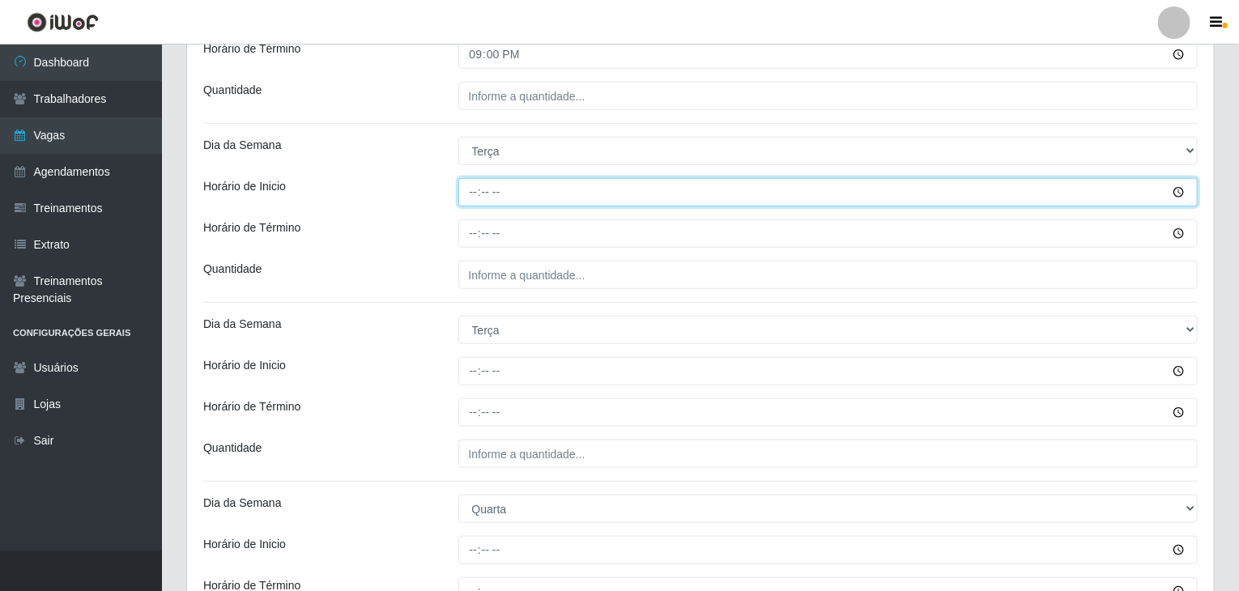
click at [473, 189] on input "Horário de Inicio" at bounding box center [828, 192] width 740 height 28
type input "08:00"
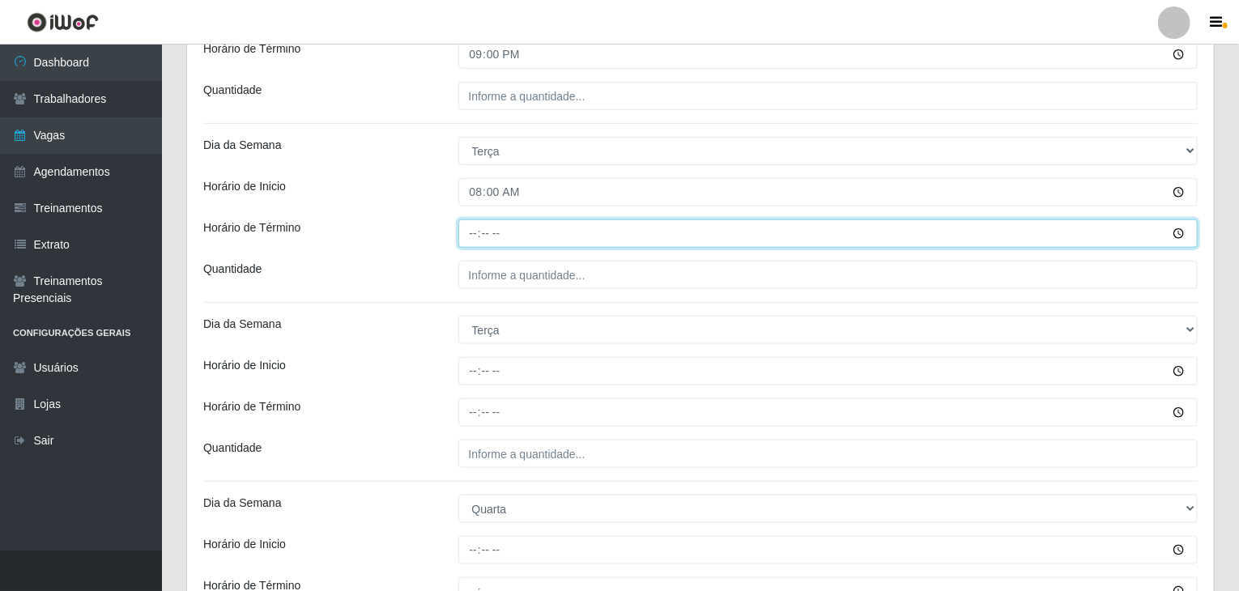
click at [474, 232] on input "Horário de Término" at bounding box center [828, 233] width 740 height 28
type input "14:00"
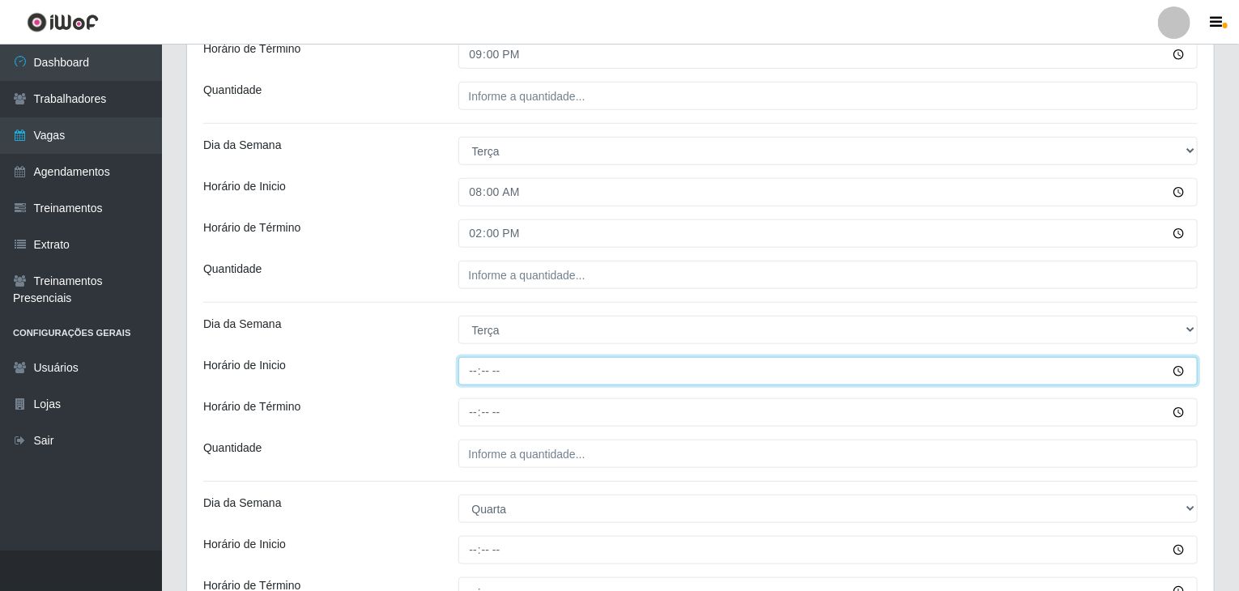
click at [466, 374] on input "Horário de Inicio" at bounding box center [828, 371] width 740 height 28
type input "15:00"
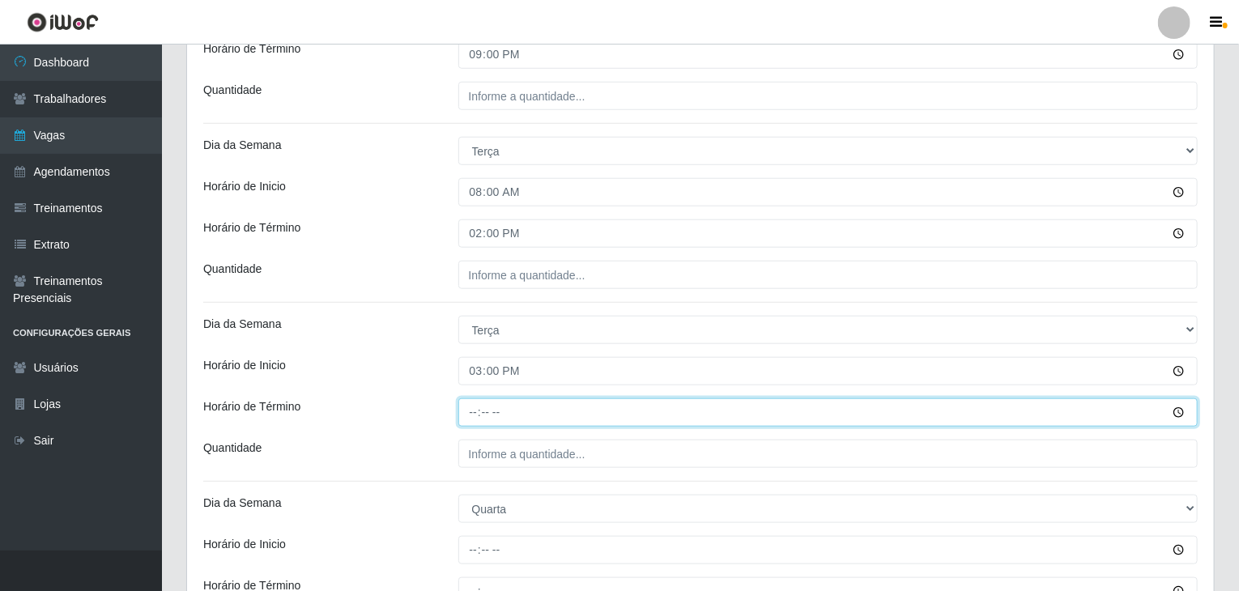
click at [472, 415] on input "Horário de Término" at bounding box center [828, 412] width 740 height 28
type input "21:00"
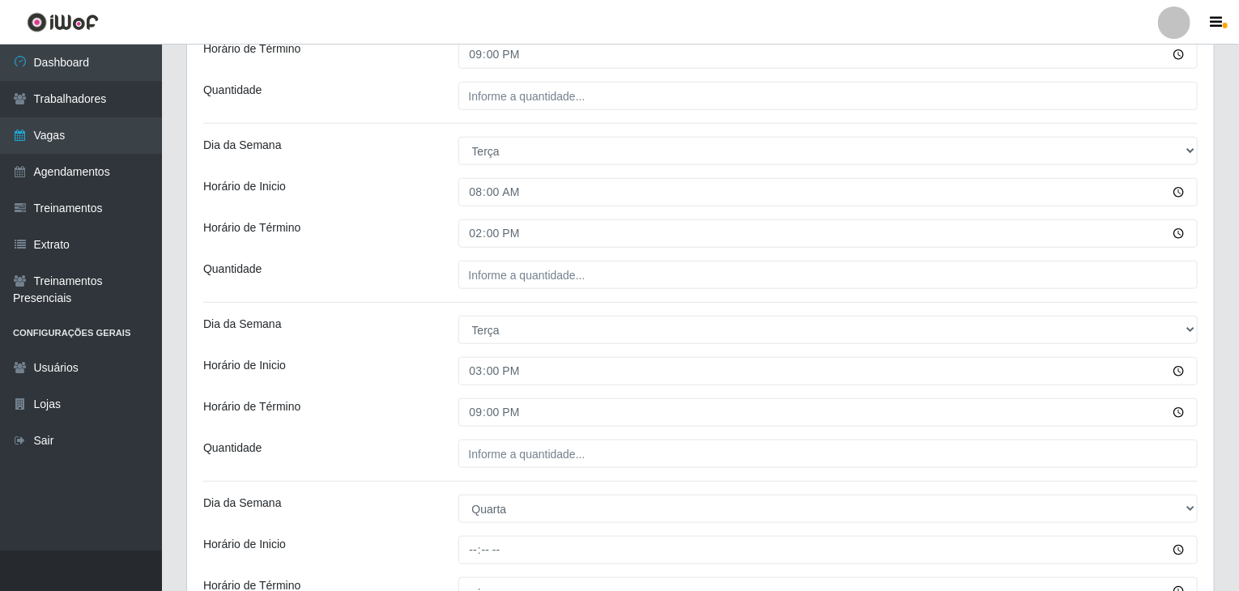
click at [366, 378] on div "Horário de Inicio" at bounding box center [318, 371] width 255 height 28
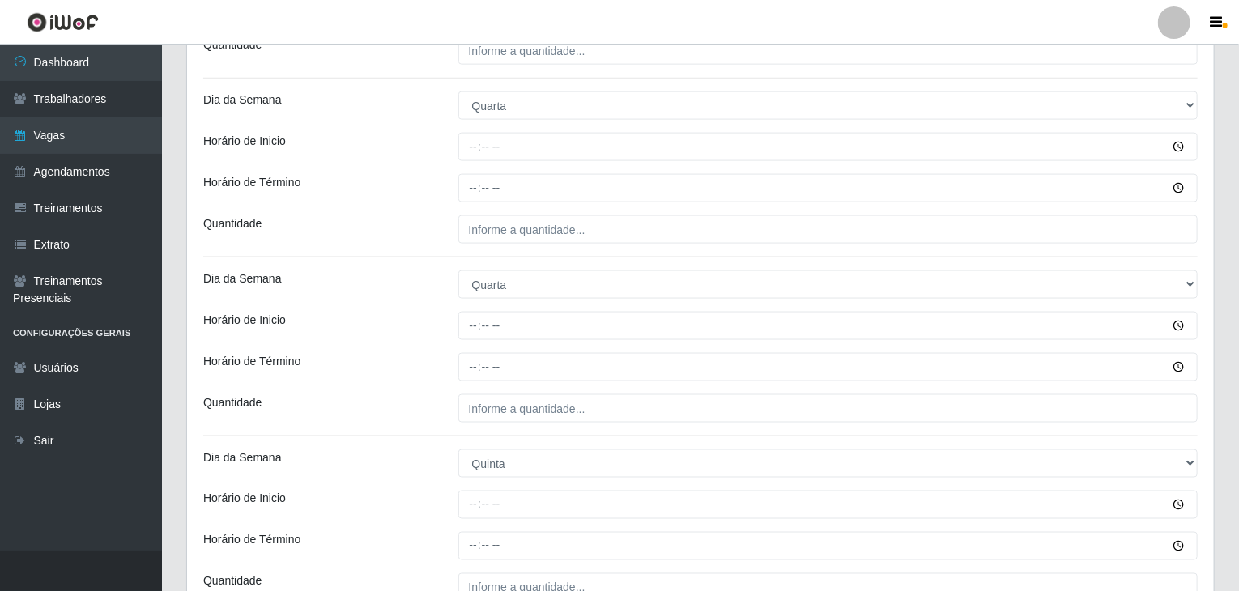
scroll to position [1051, 0]
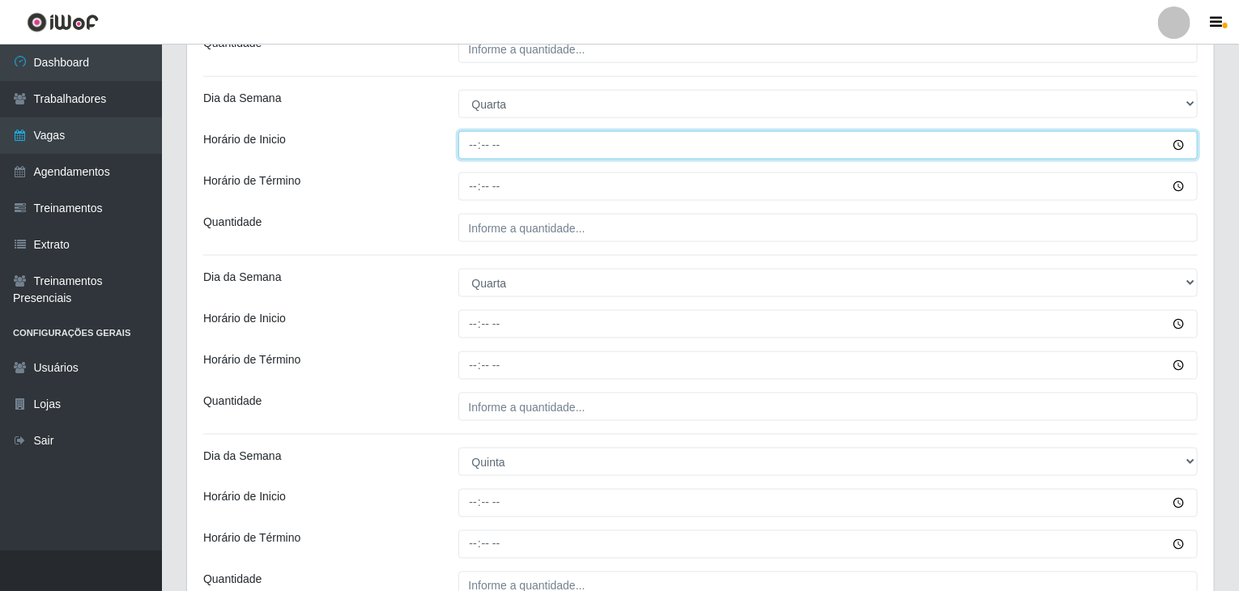
click at [478, 148] on input "Horário de Inicio" at bounding box center [828, 145] width 740 height 28
type input "08:00"
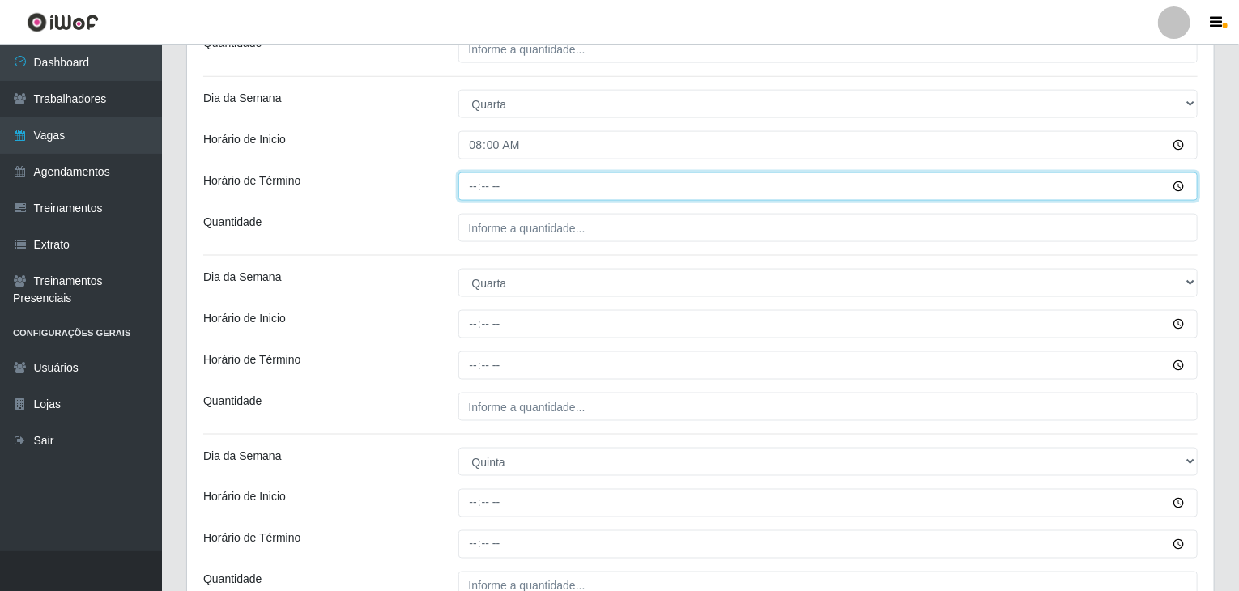
click at [473, 185] on input "Horário de Término" at bounding box center [828, 186] width 740 height 28
type input "14:00"
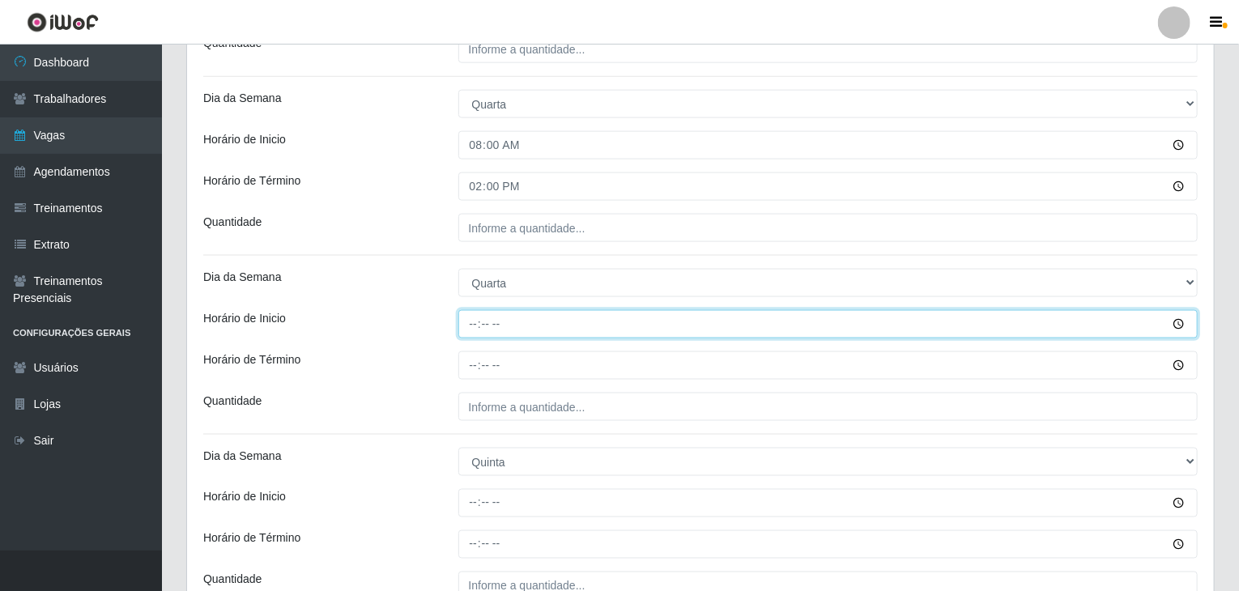
click at [470, 321] on input "Horário de Inicio" at bounding box center [828, 324] width 740 height 28
type input "15:00"
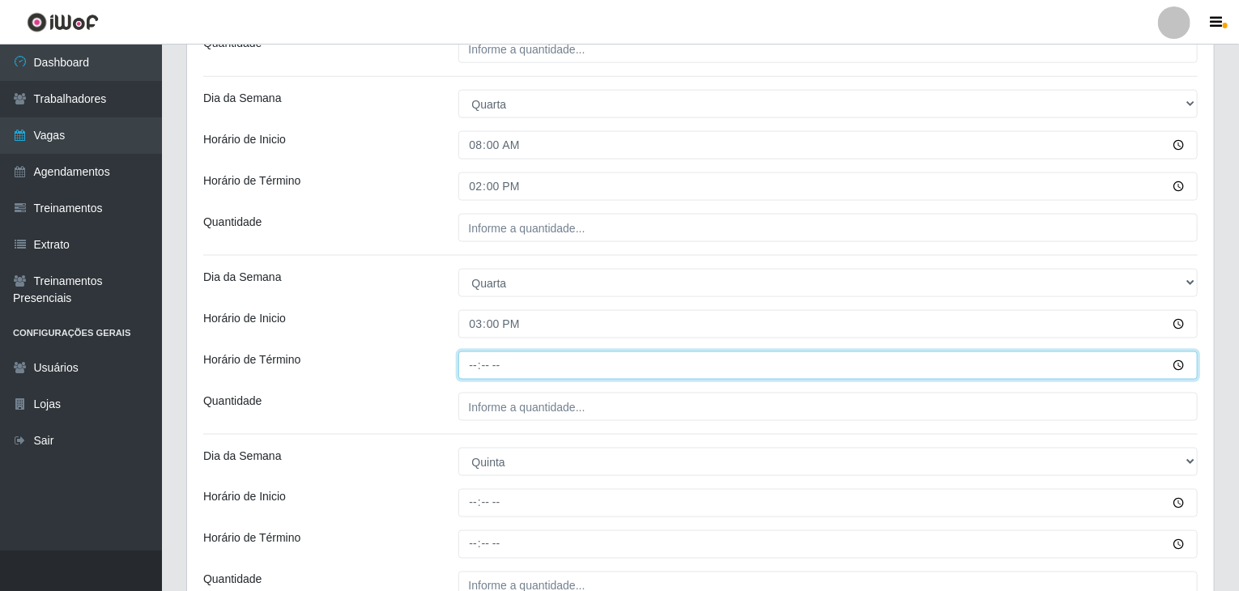
click at [471, 360] on input "Horário de Término" at bounding box center [828, 365] width 740 height 28
type input "21:00"
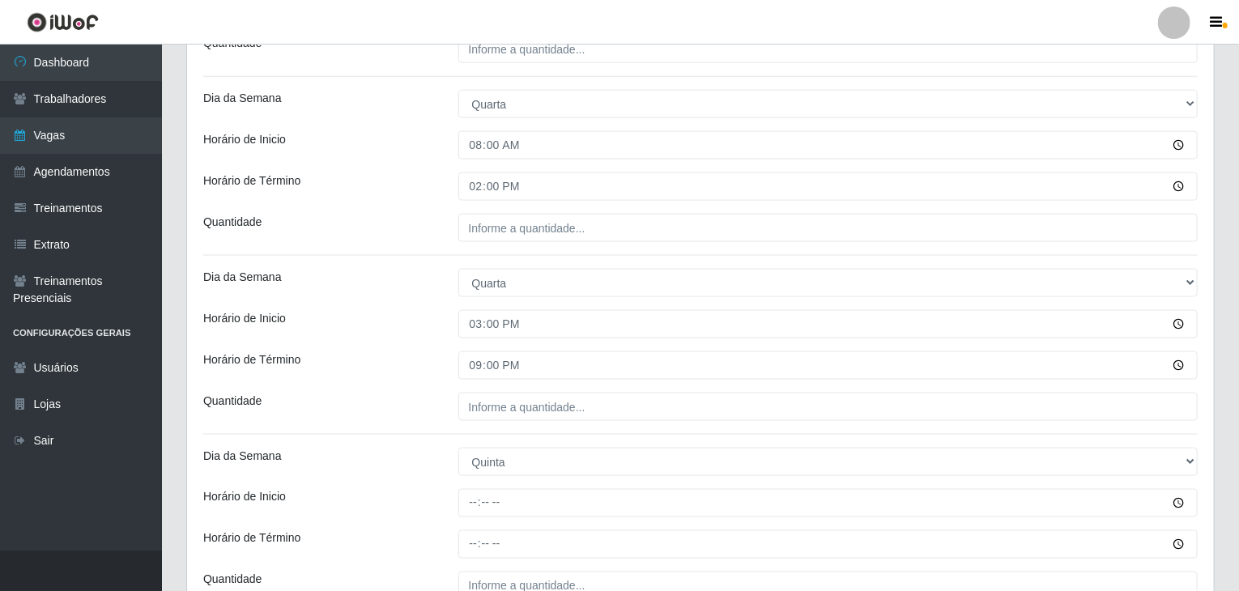
click at [413, 341] on div "Loja BomQueSó Agreste - Loja 1 Função [Selecione...] ASG ASG + ASG ++ Balconist…" at bounding box center [700, 313] width 1027 height 2450
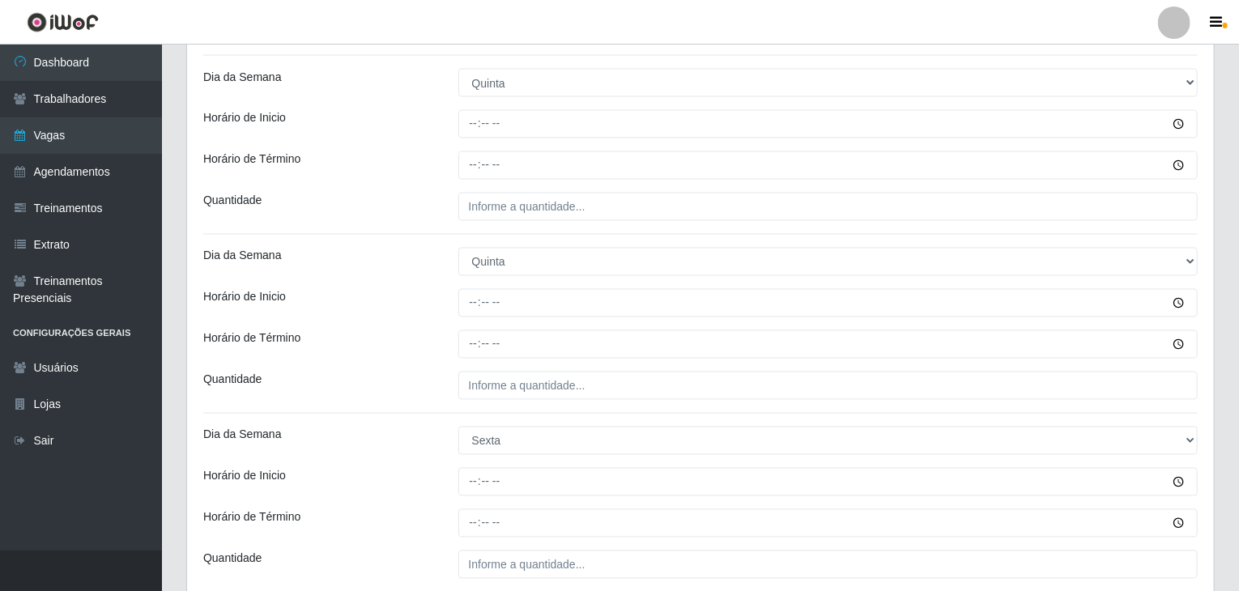
scroll to position [1456, 0]
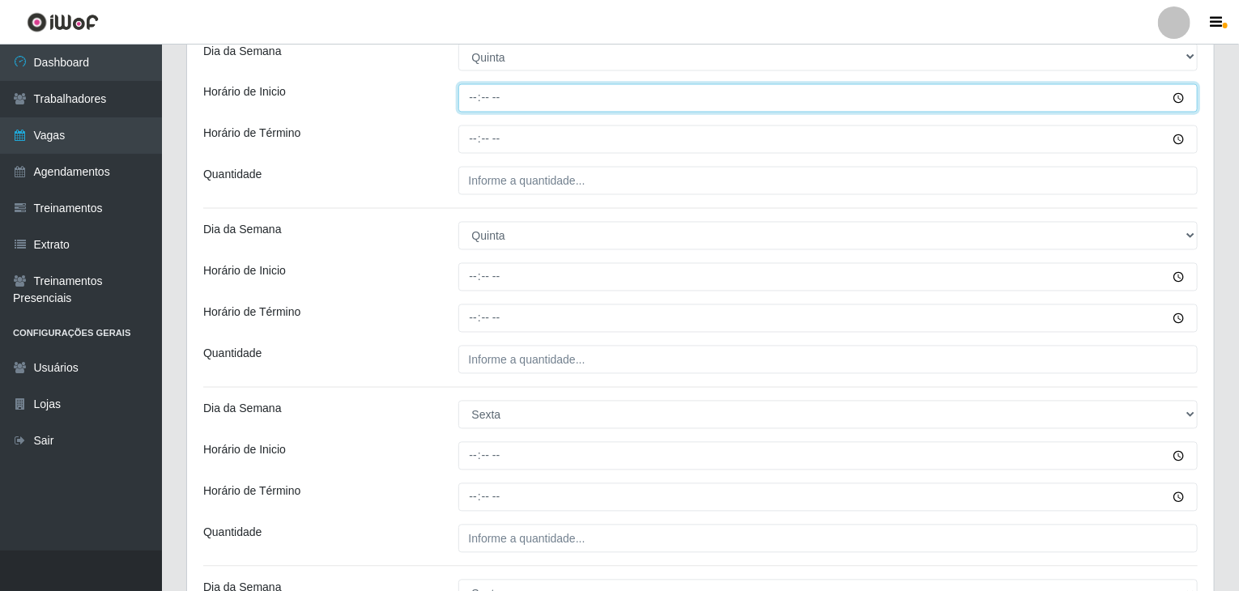
click at [479, 97] on input "Horário de Inicio" at bounding box center [828, 98] width 740 height 28
type input "08:00"
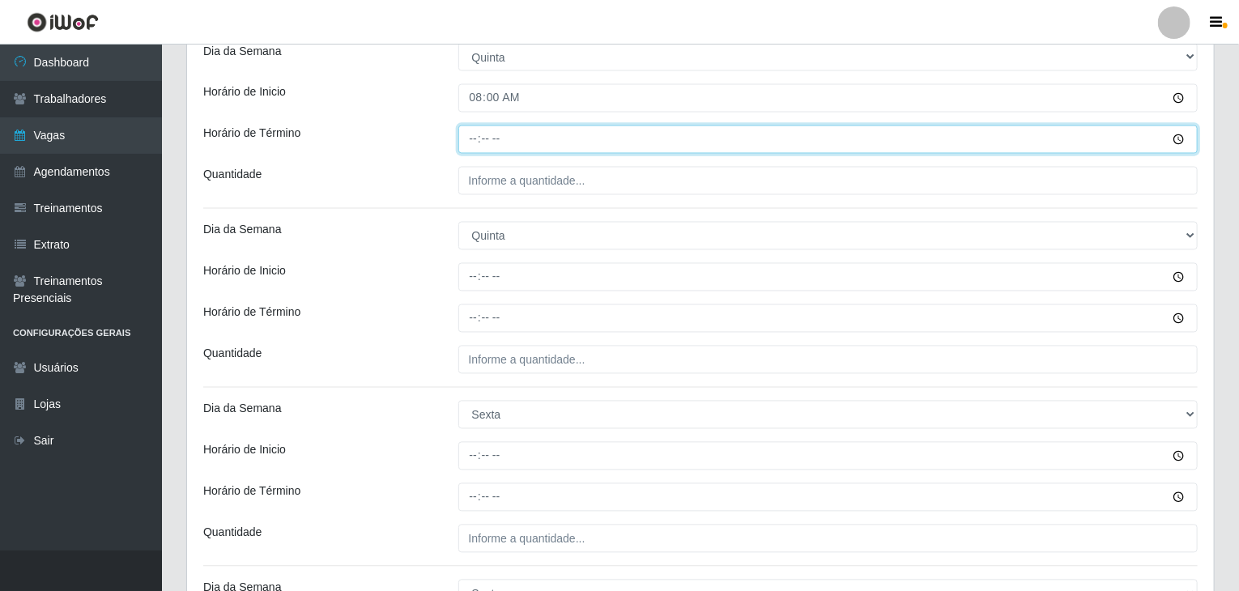
click at [467, 130] on input "Horário de Término" at bounding box center [828, 140] width 740 height 28
type input "14:00"
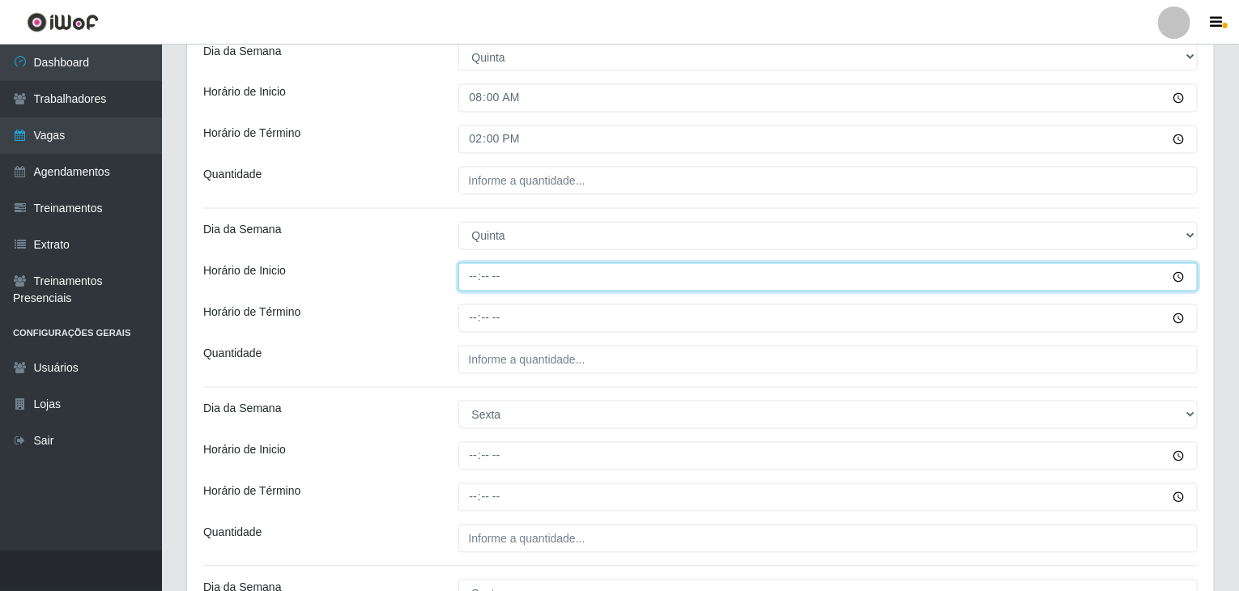
click at [459, 279] on input "Horário de Inicio" at bounding box center [828, 277] width 740 height 28
type input "15:00"
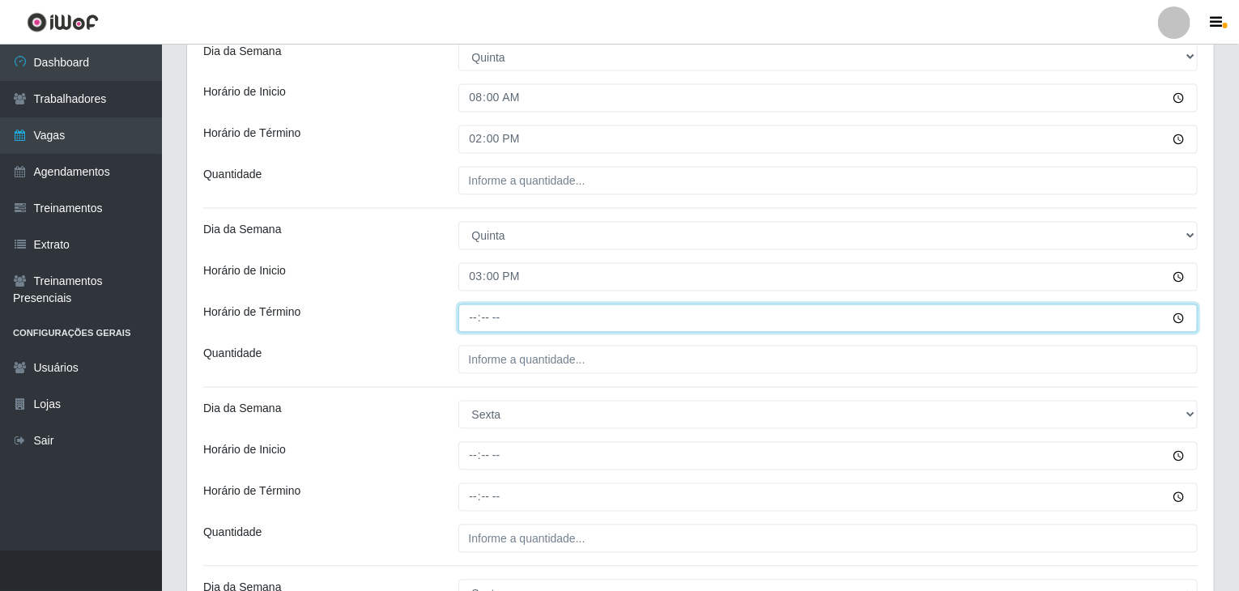
click at [471, 315] on input "Horário de Término" at bounding box center [828, 318] width 740 height 28
type input "21:00"
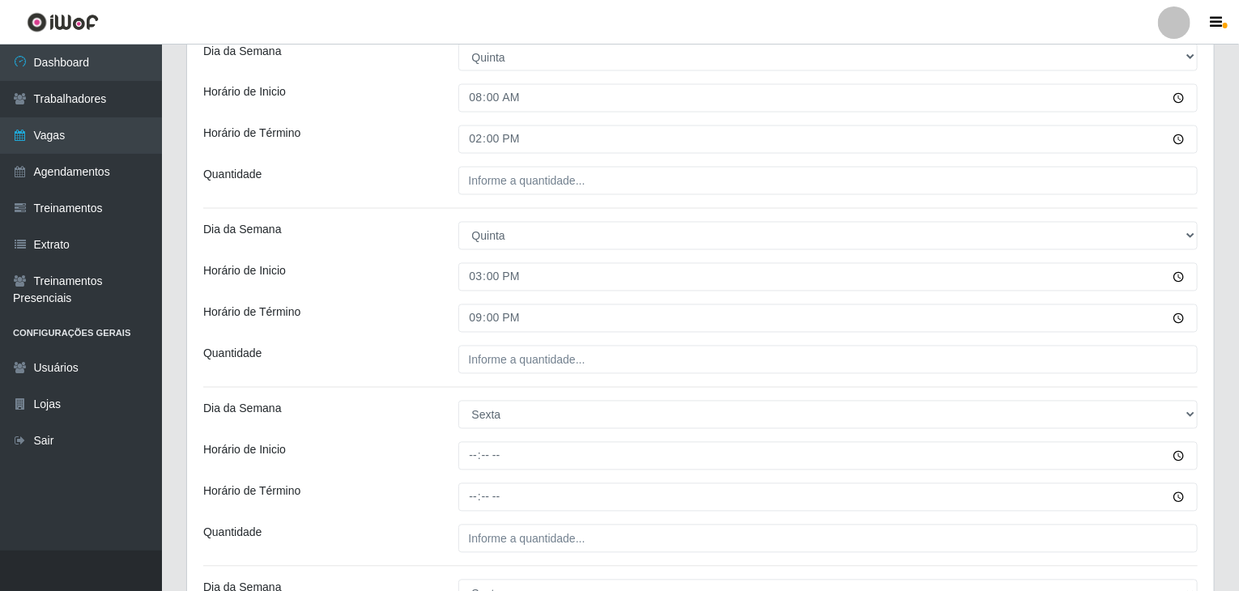
click at [416, 304] on div "Horário de Término" at bounding box center [318, 318] width 255 height 28
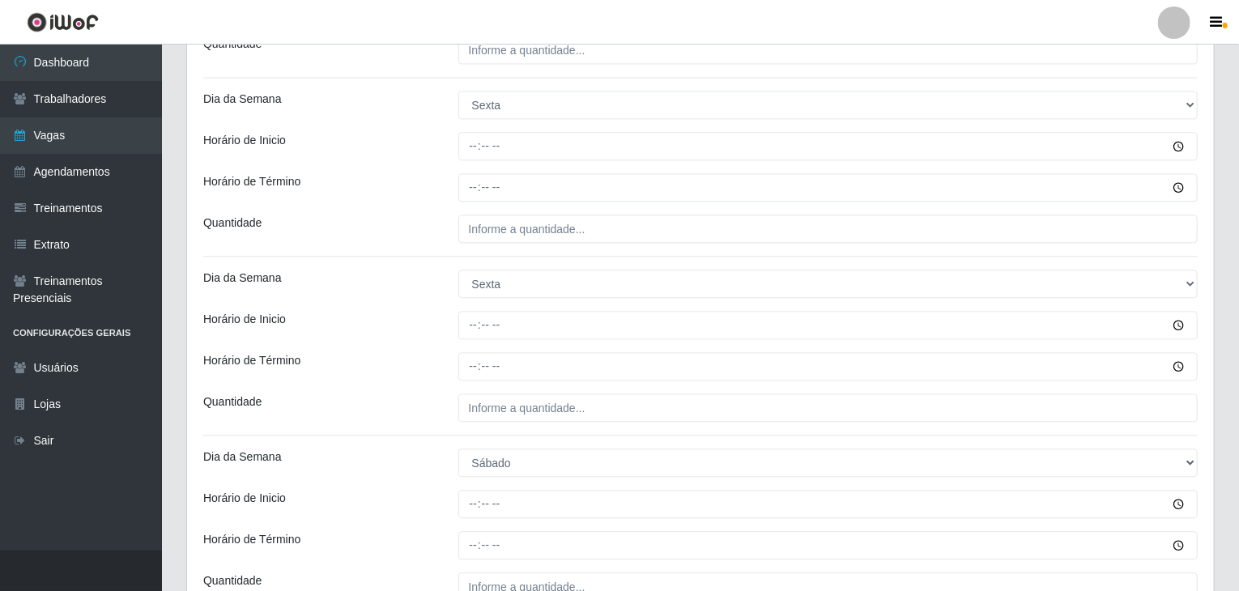
scroll to position [1780, 0]
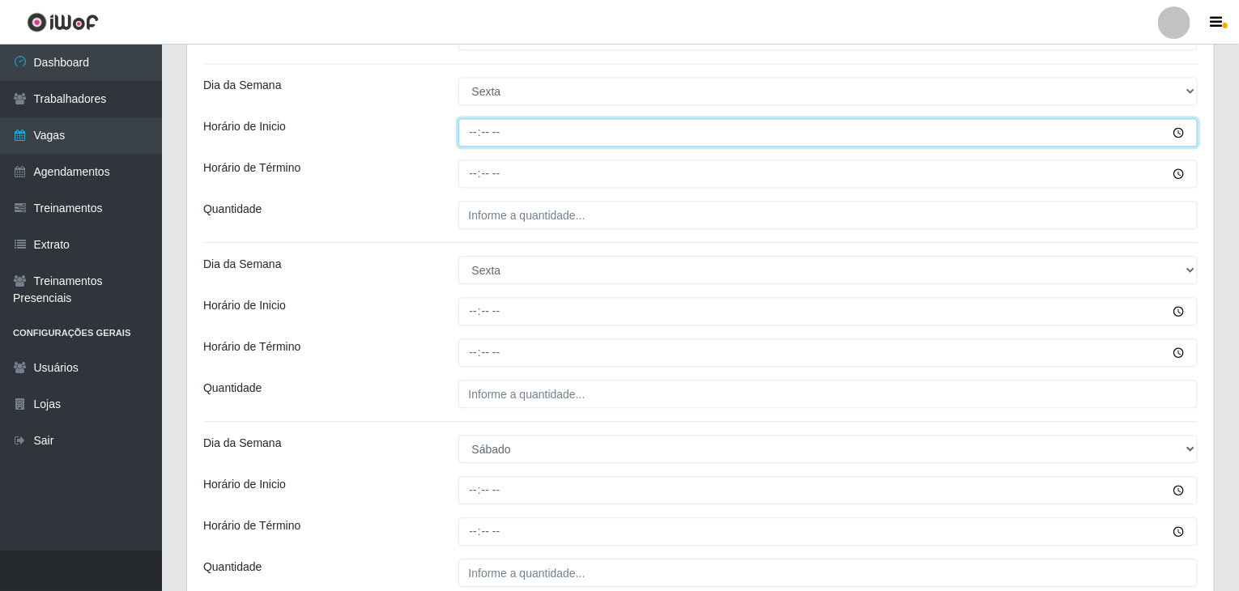
click at [473, 128] on input "Horário de Inicio" at bounding box center [828, 132] width 740 height 28
type input "08:00"
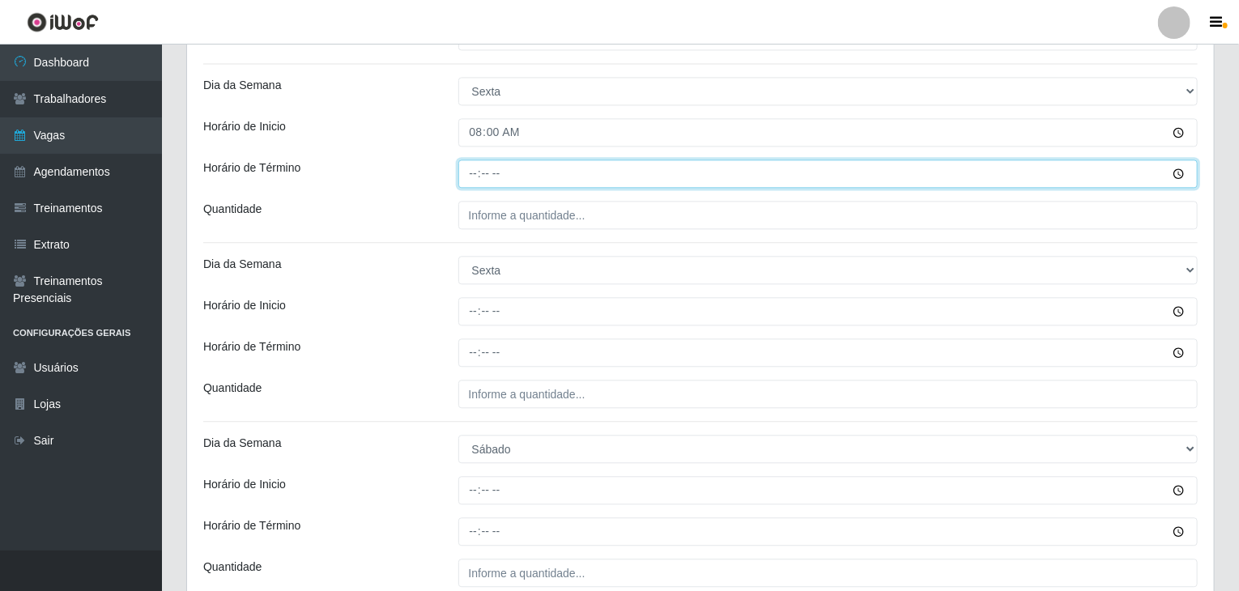
click at [477, 168] on input "Horário de Término" at bounding box center [828, 174] width 740 height 28
type input "14:00"
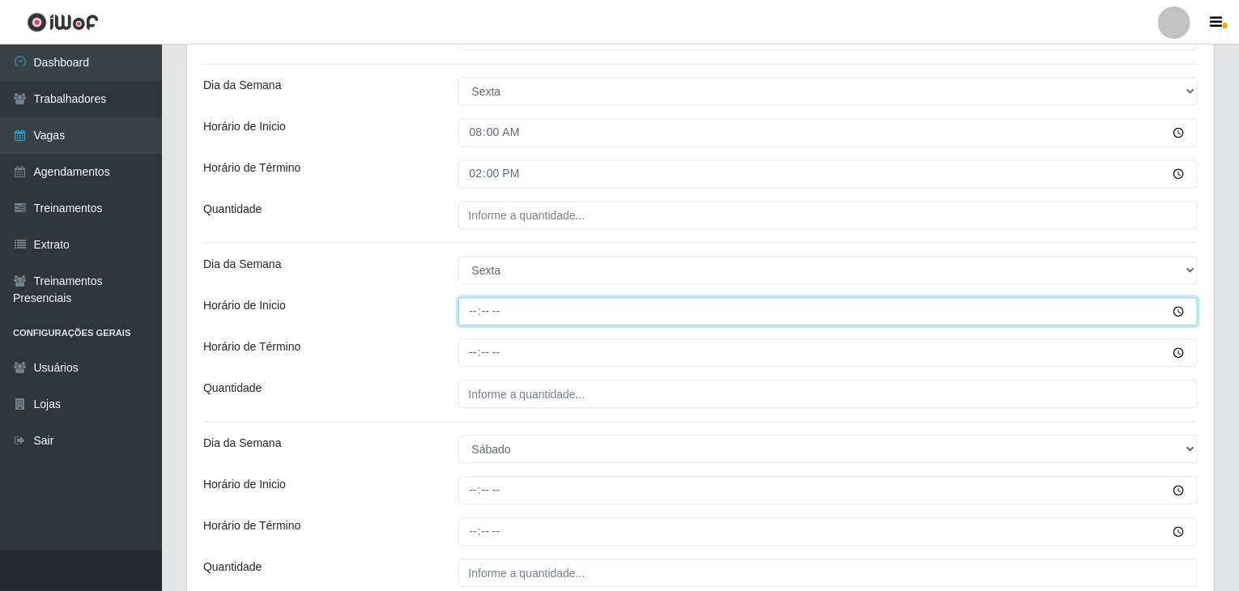
click at [466, 311] on input "Horário de Inicio" at bounding box center [828, 311] width 740 height 28
type input "15:00"
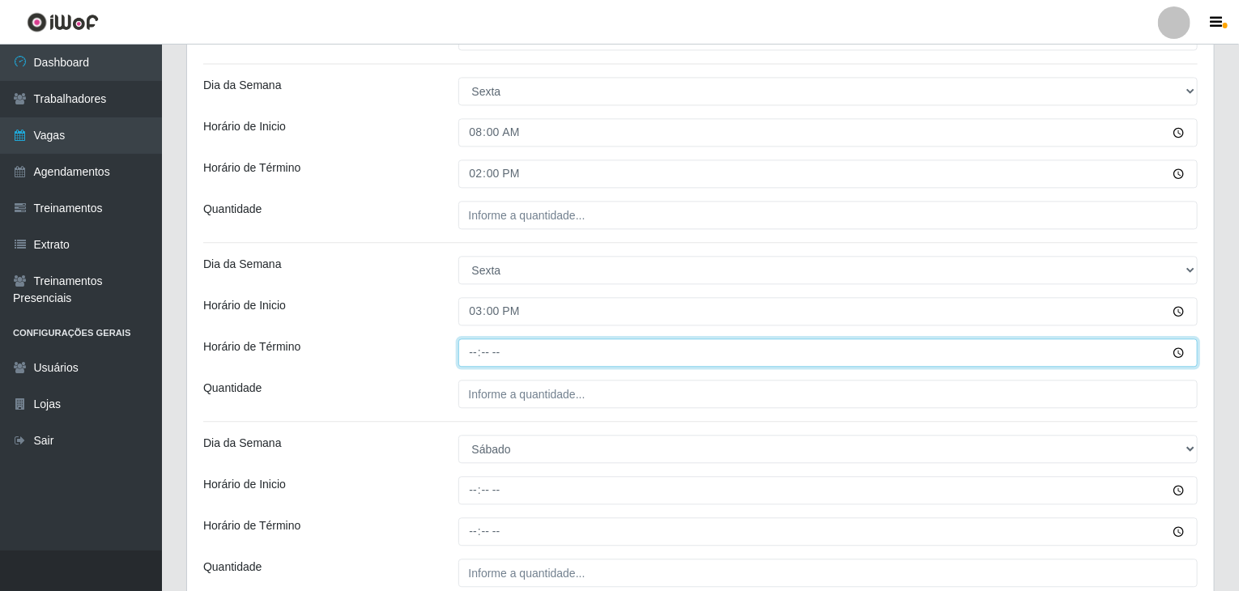
click at [477, 346] on input "Horário de Término" at bounding box center [828, 353] width 740 height 28
type input "21:00"
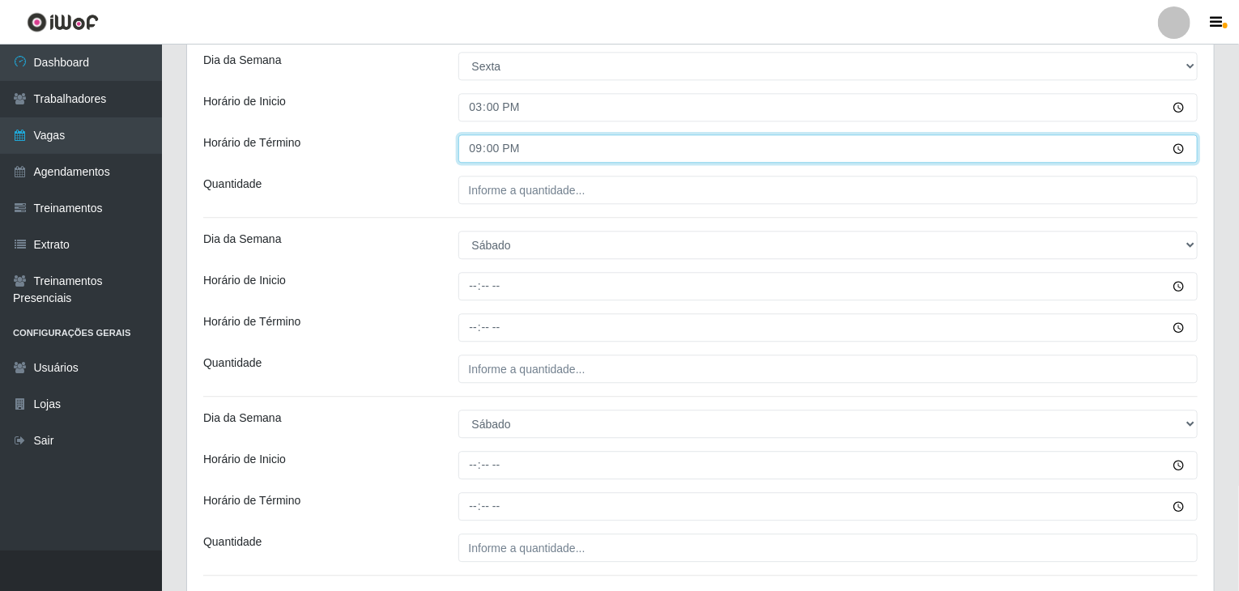
scroll to position [2023, 0]
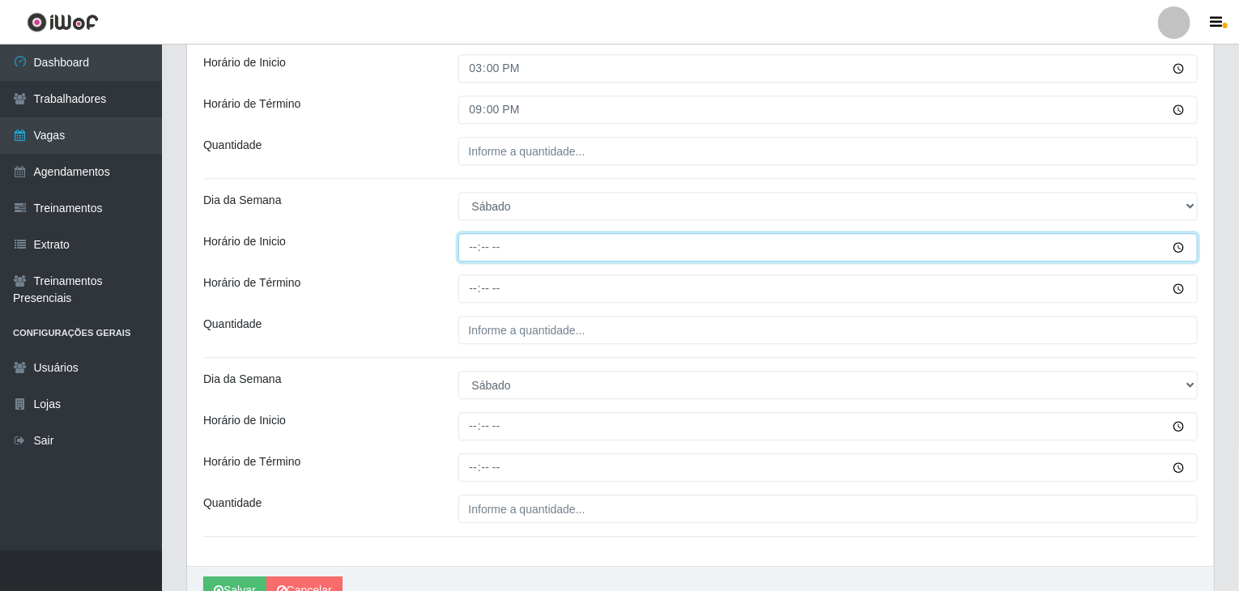
click at [476, 240] on input "Horário de Inicio" at bounding box center [828, 247] width 740 height 28
type input "08:00"
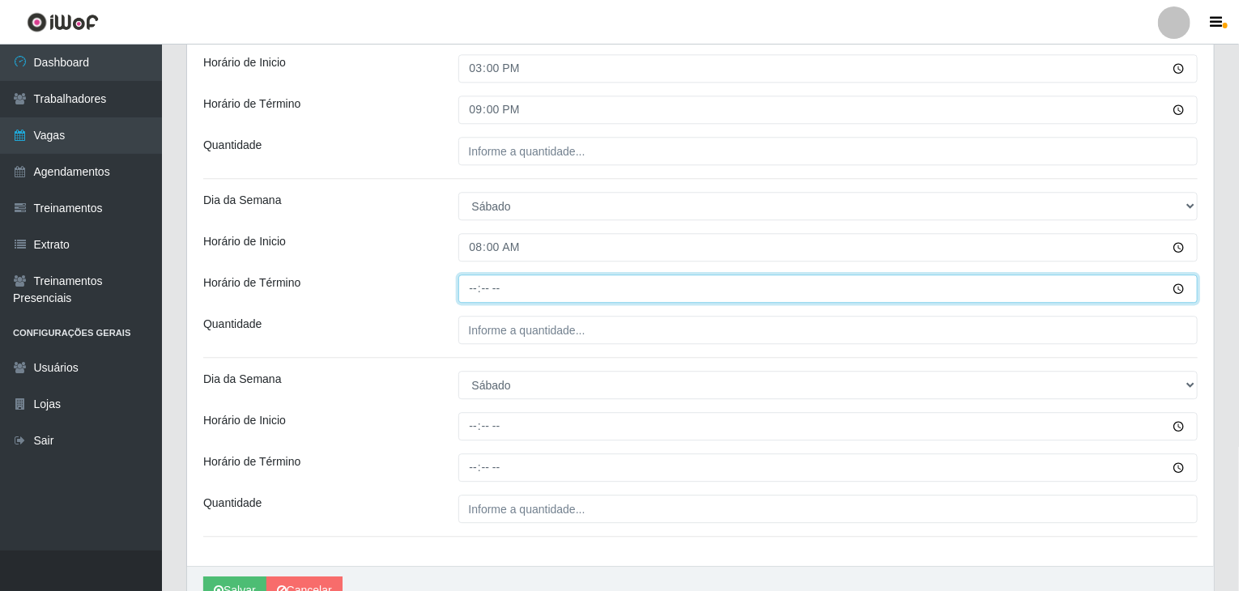
click at [471, 287] on input "Horário de Término" at bounding box center [828, 289] width 740 height 28
type input "14:00"
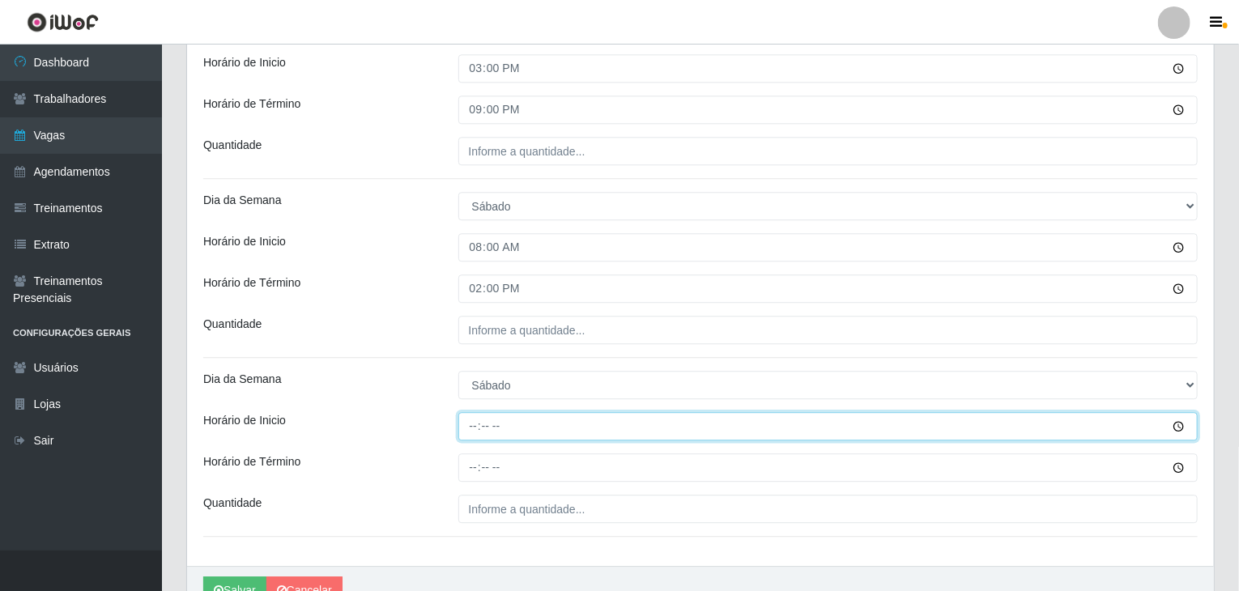
click at [473, 423] on input "Horário de Inicio" at bounding box center [828, 426] width 740 height 28
type input "15:00"
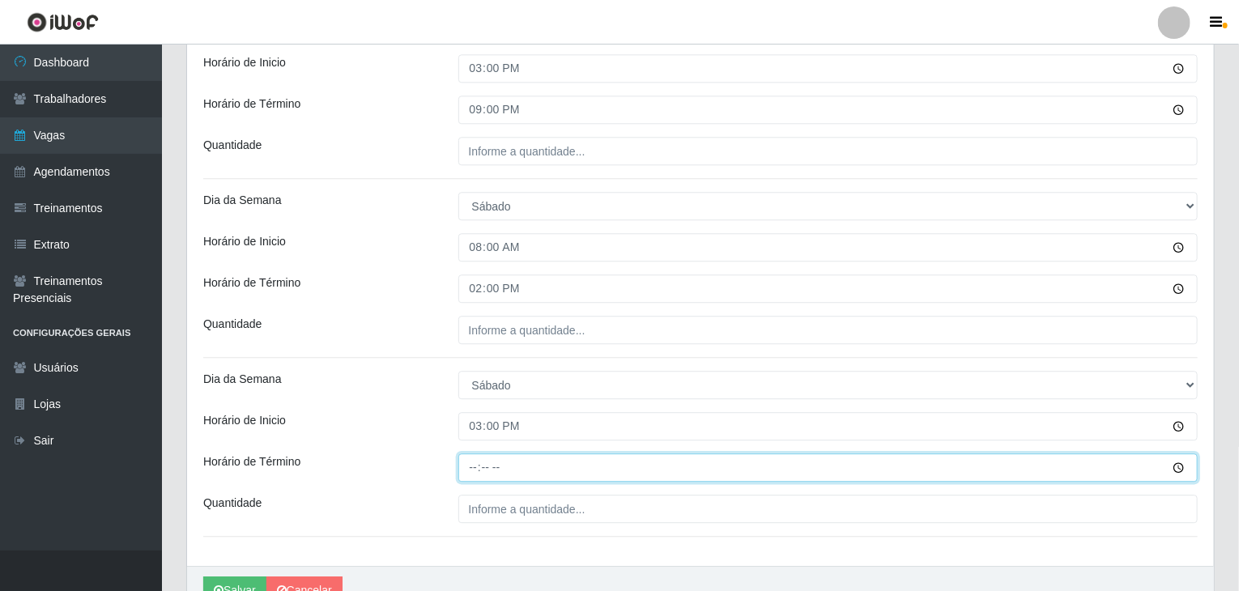
click at [463, 466] on input "Horário de Término" at bounding box center [828, 467] width 740 height 28
type input "21:00"
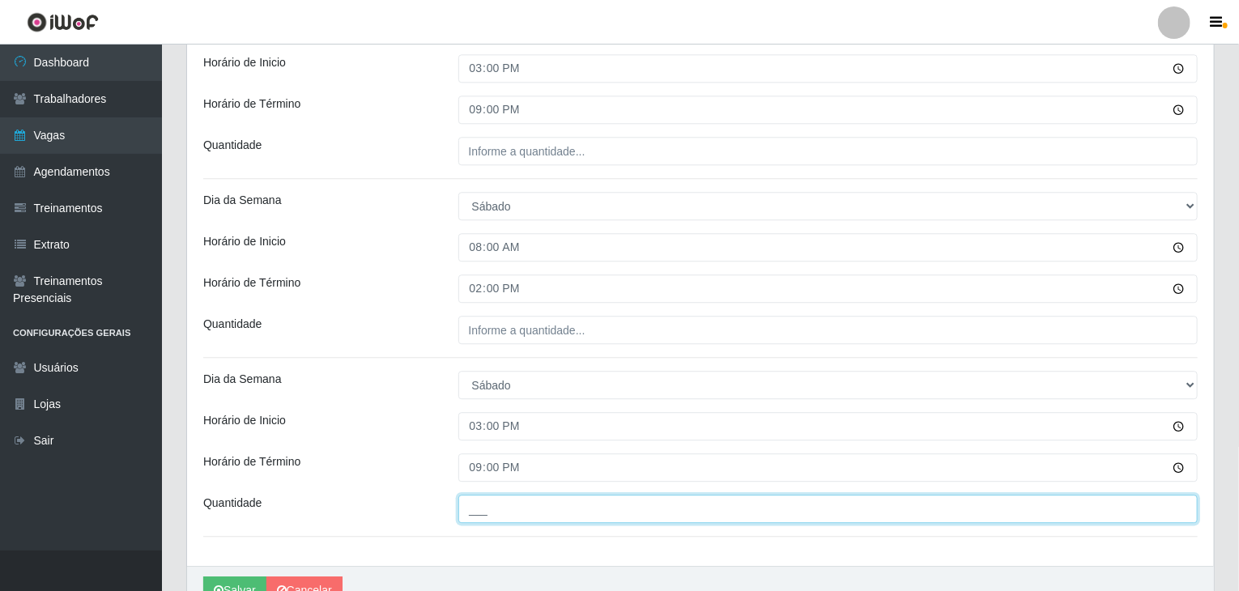
click at [603, 505] on input "___" at bounding box center [828, 509] width 740 height 28
type input "3__"
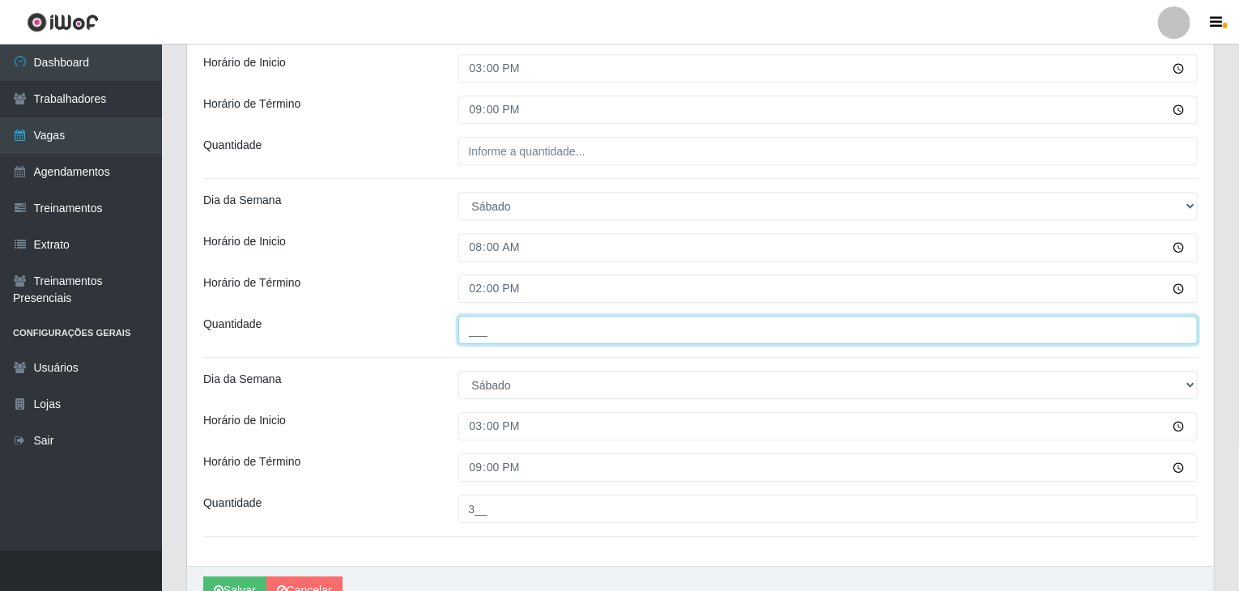
click at [534, 316] on input "___" at bounding box center [828, 330] width 740 height 28
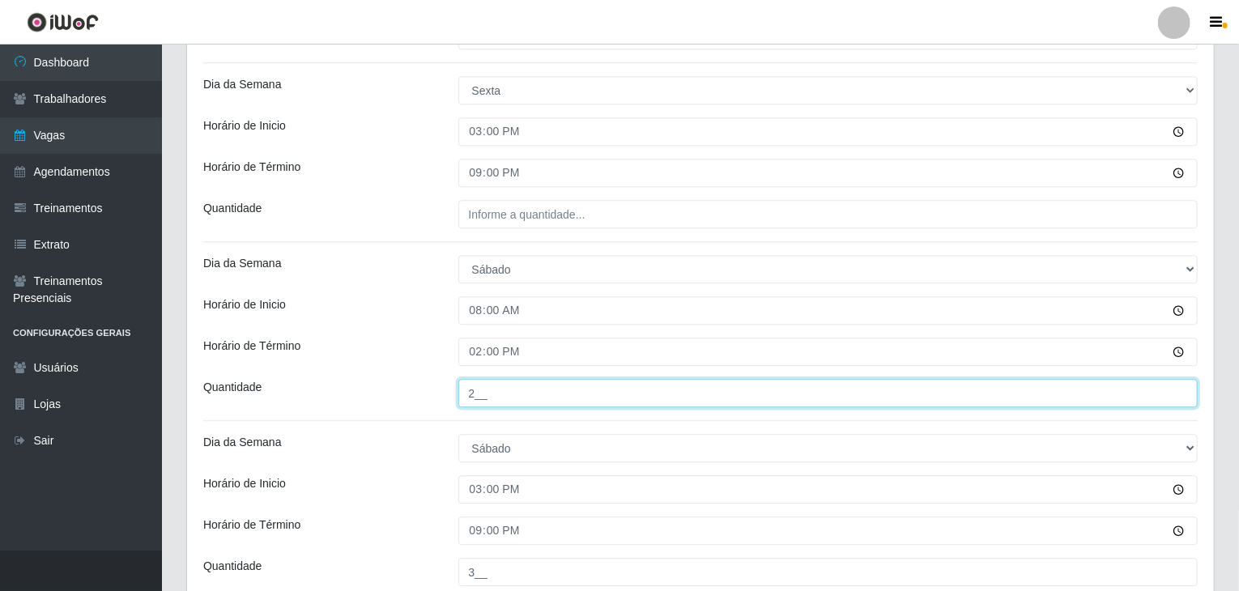
scroll to position [1942, 0]
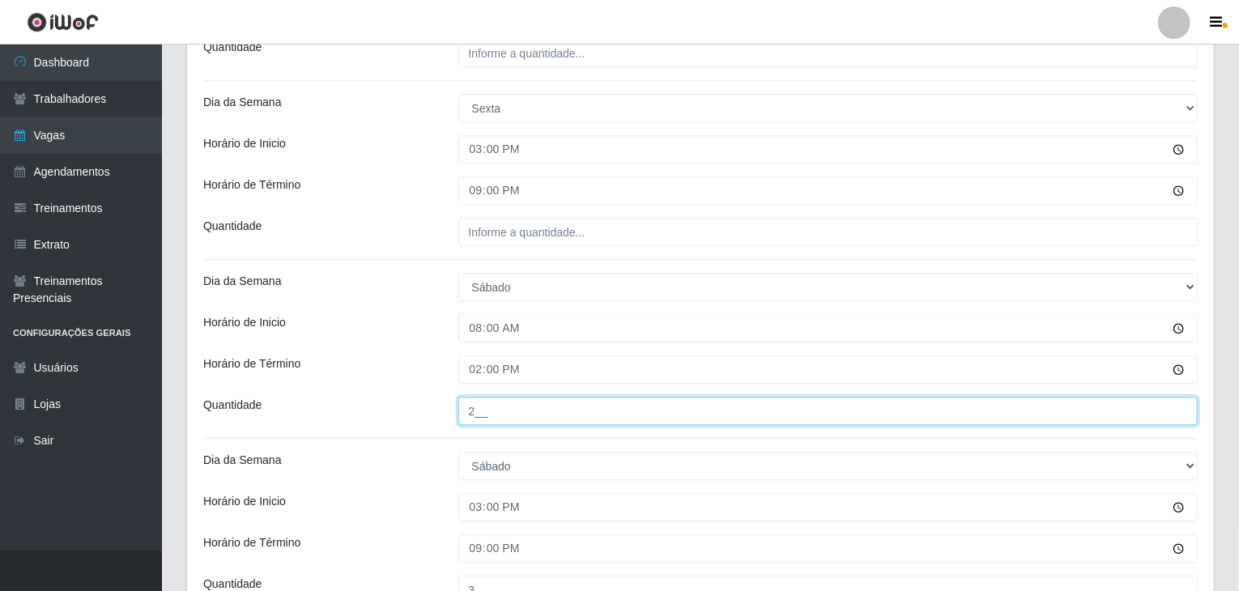
type input "2__"
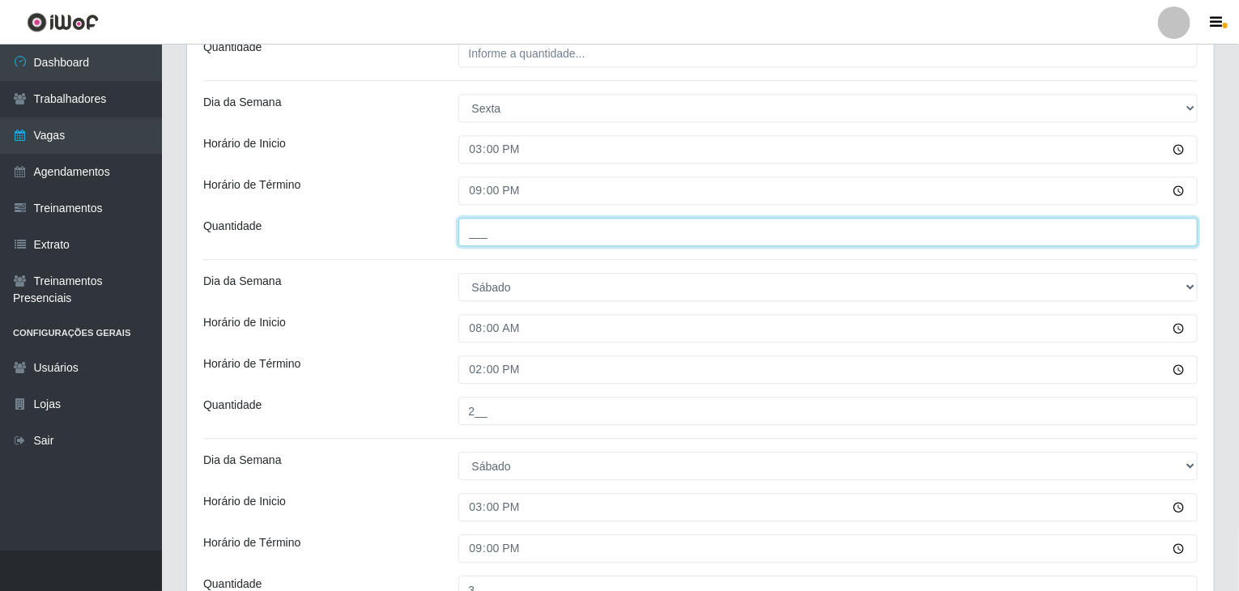
click at [532, 227] on input "___" at bounding box center [828, 232] width 740 height 28
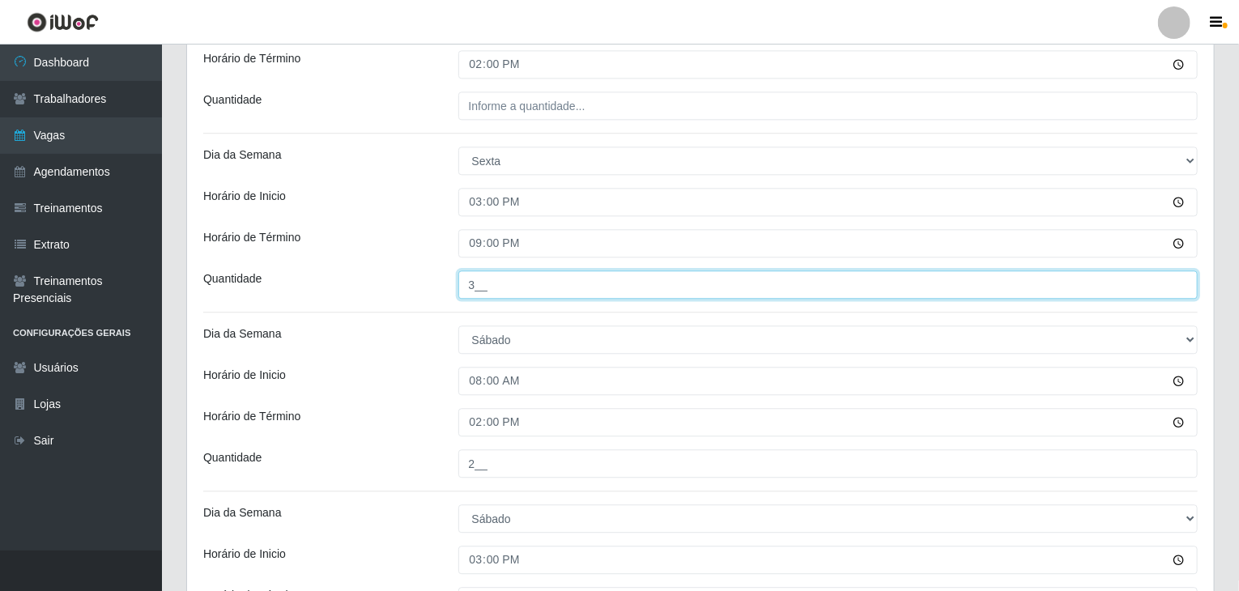
scroll to position [1861, 0]
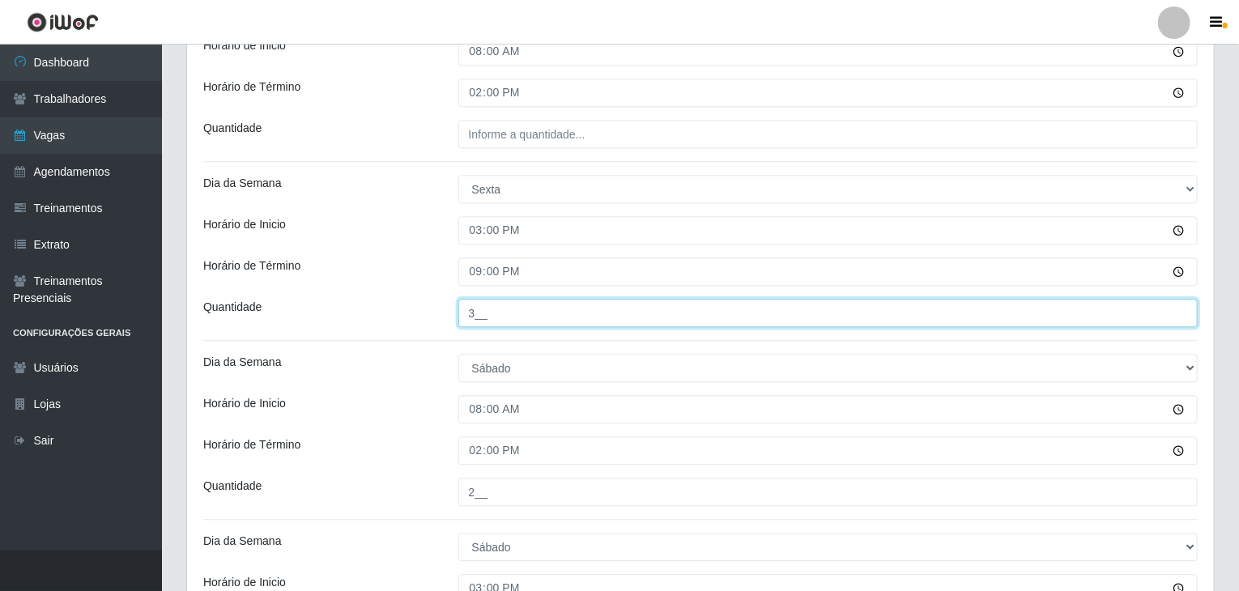
type input "3__"
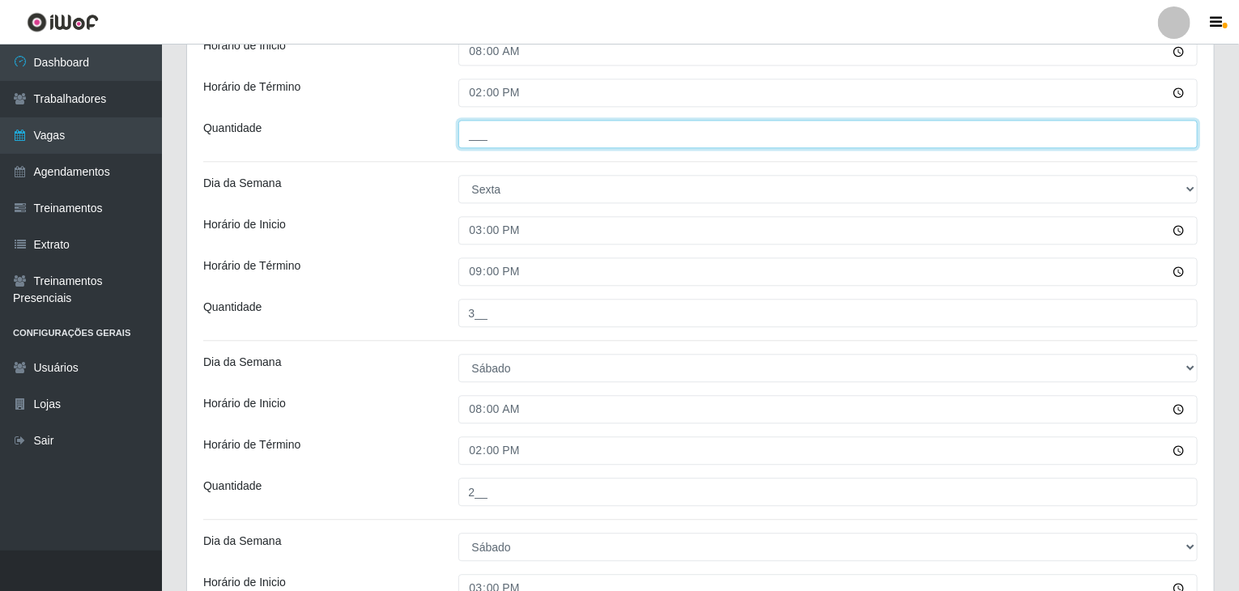
click at [517, 134] on input "___" at bounding box center [828, 134] width 740 height 28
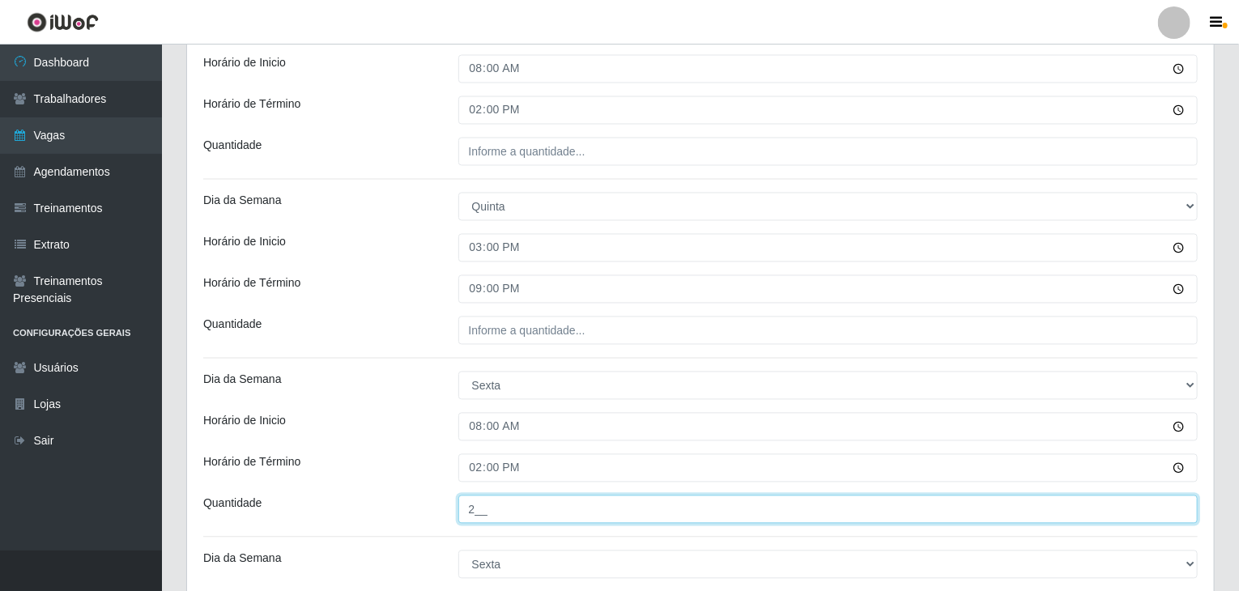
scroll to position [1456, 0]
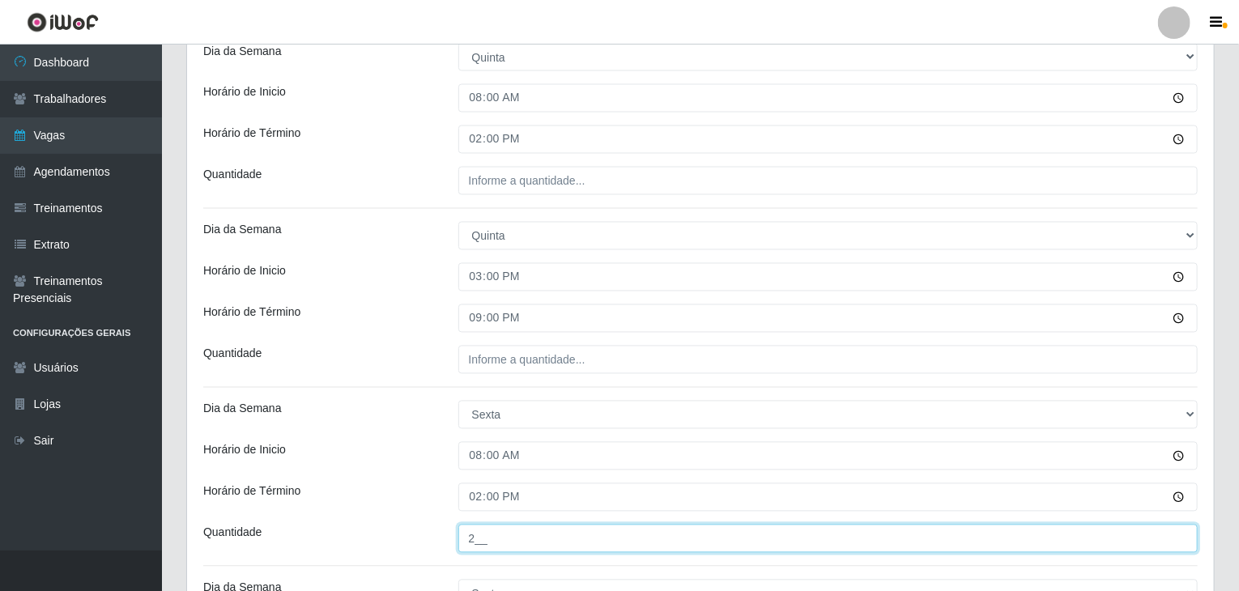
type input "2__"
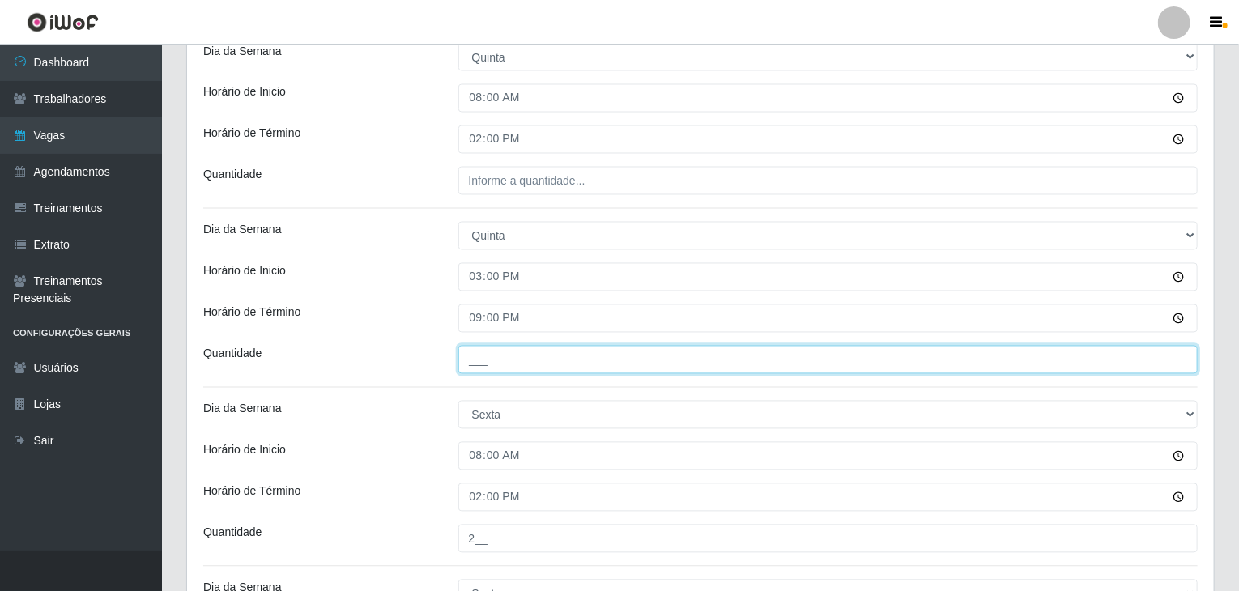
click at [598, 360] on input "___" at bounding box center [828, 360] width 740 height 28
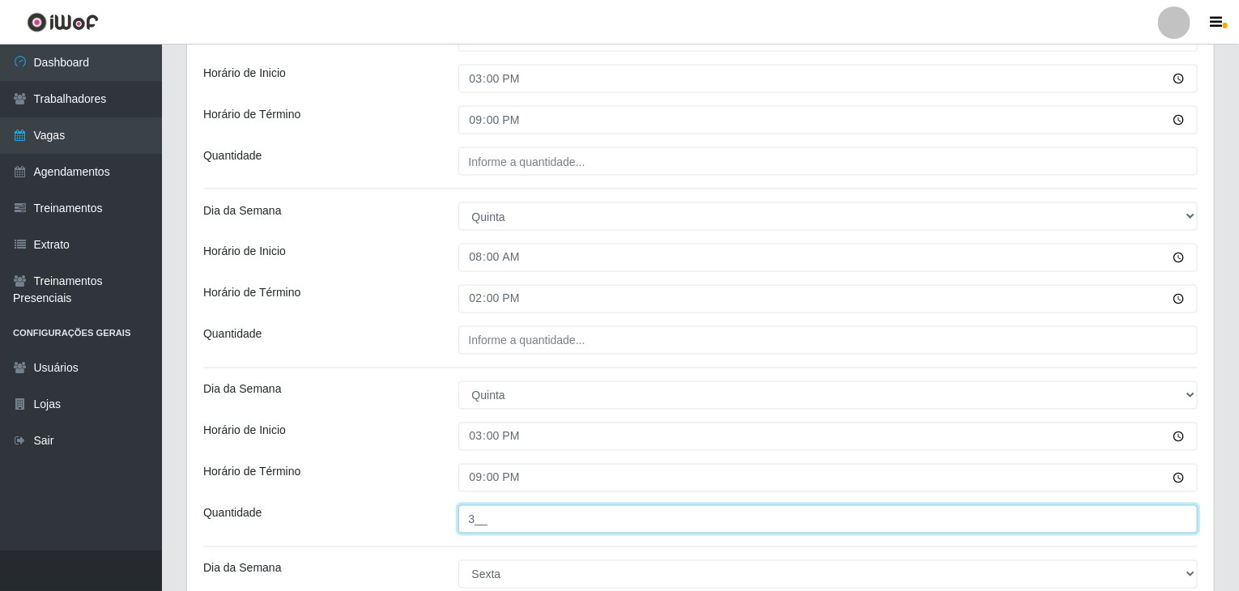
scroll to position [1294, 0]
type input "3__"
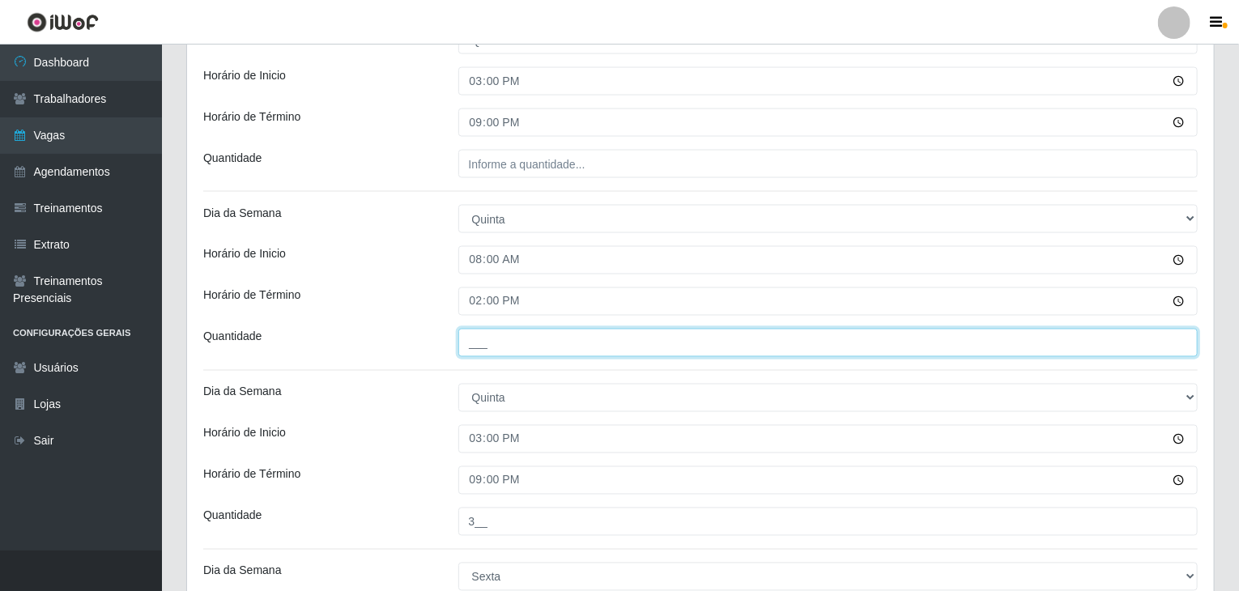
click at [570, 338] on input "___" at bounding box center [828, 343] width 740 height 28
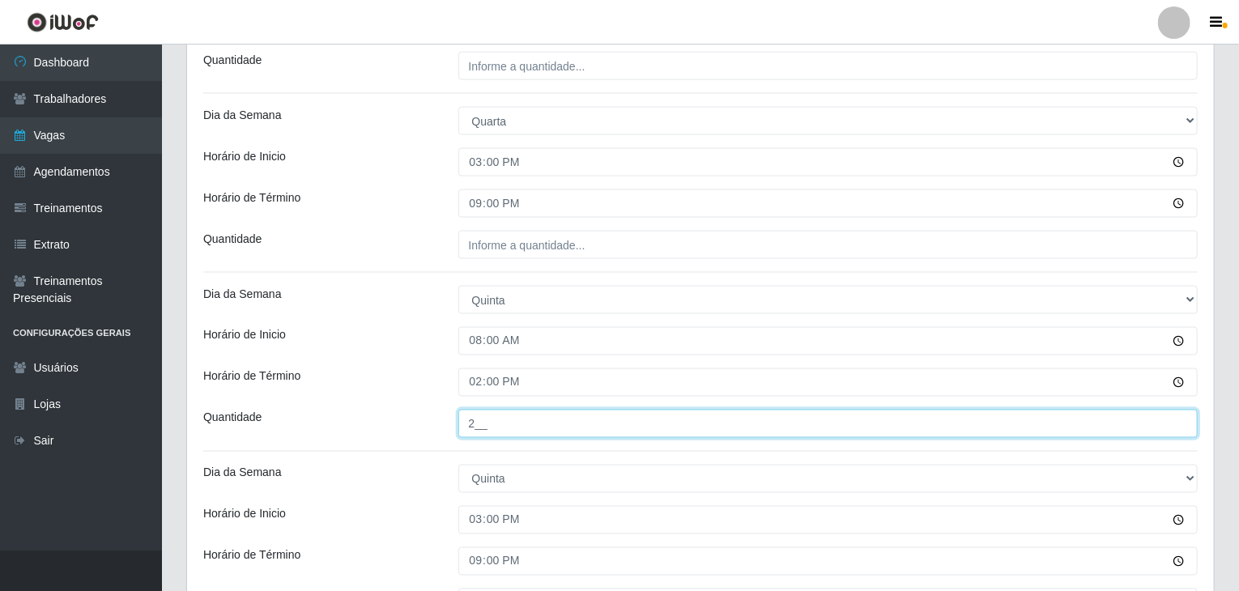
type input "2__"
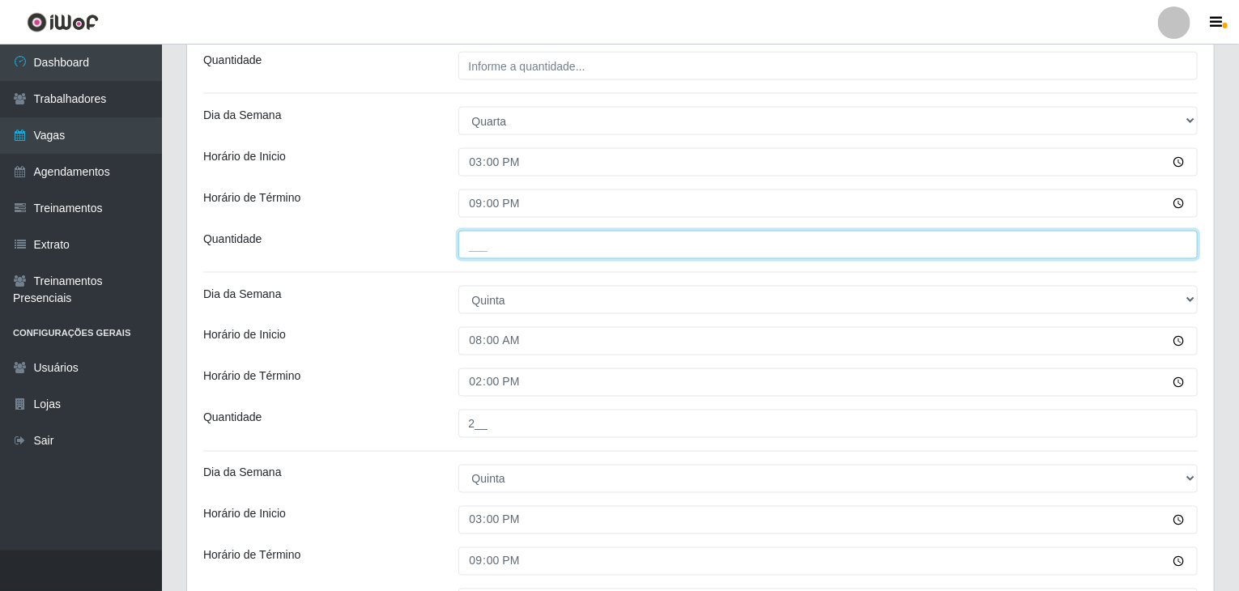
click at [526, 246] on input "___" at bounding box center [828, 245] width 740 height 28
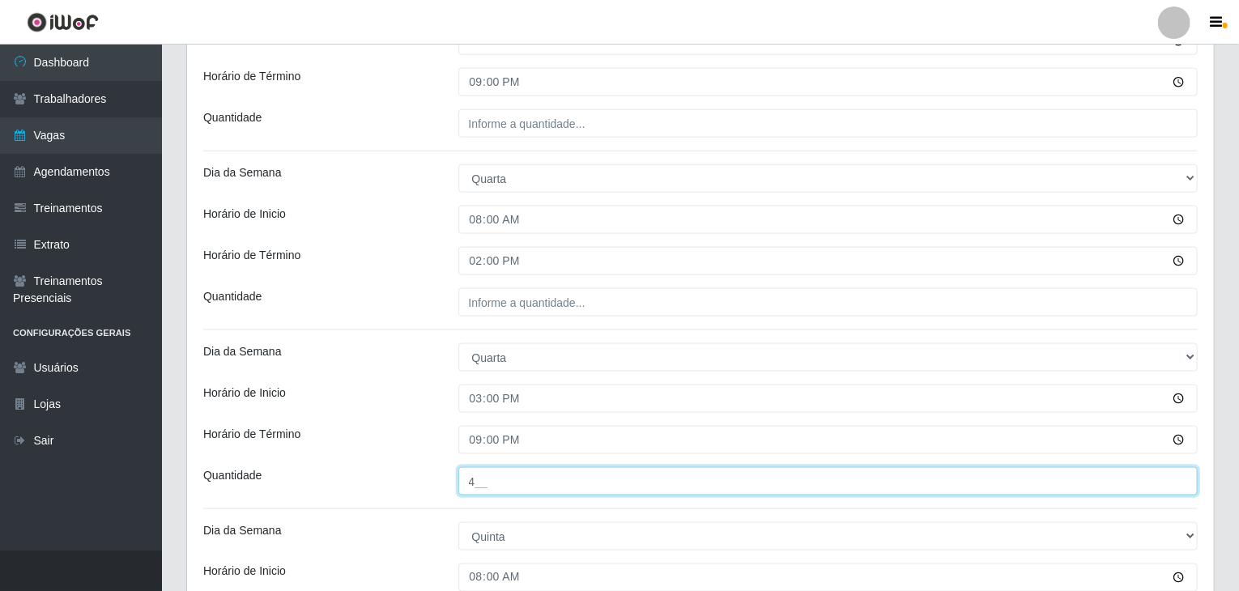
scroll to position [970, 0]
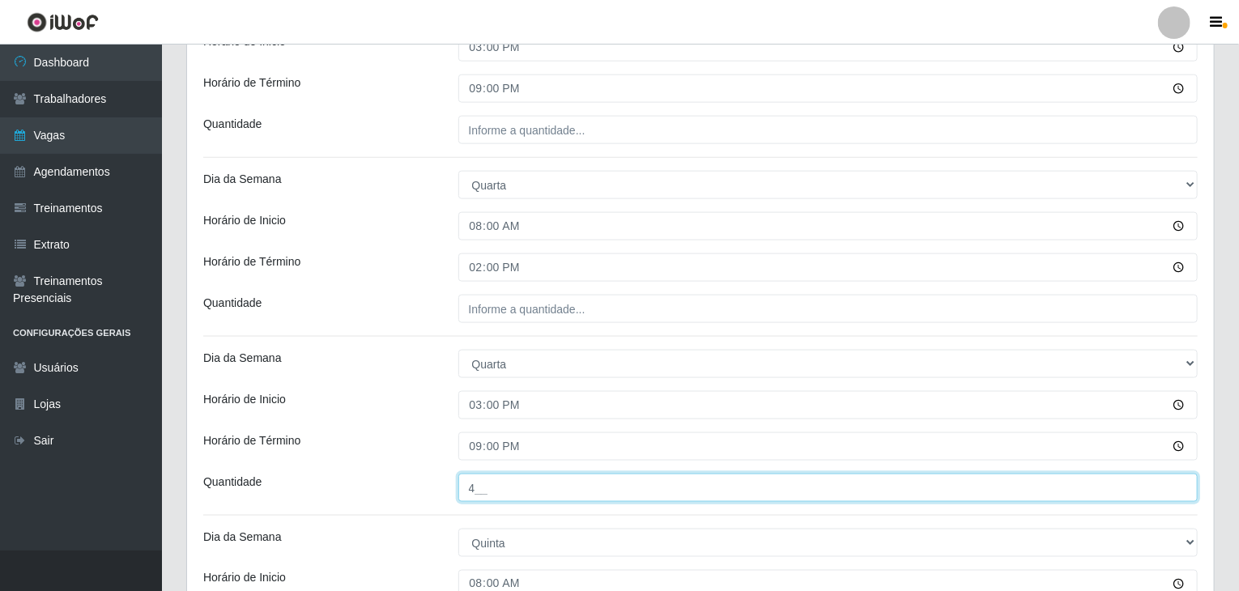
type input "4__"
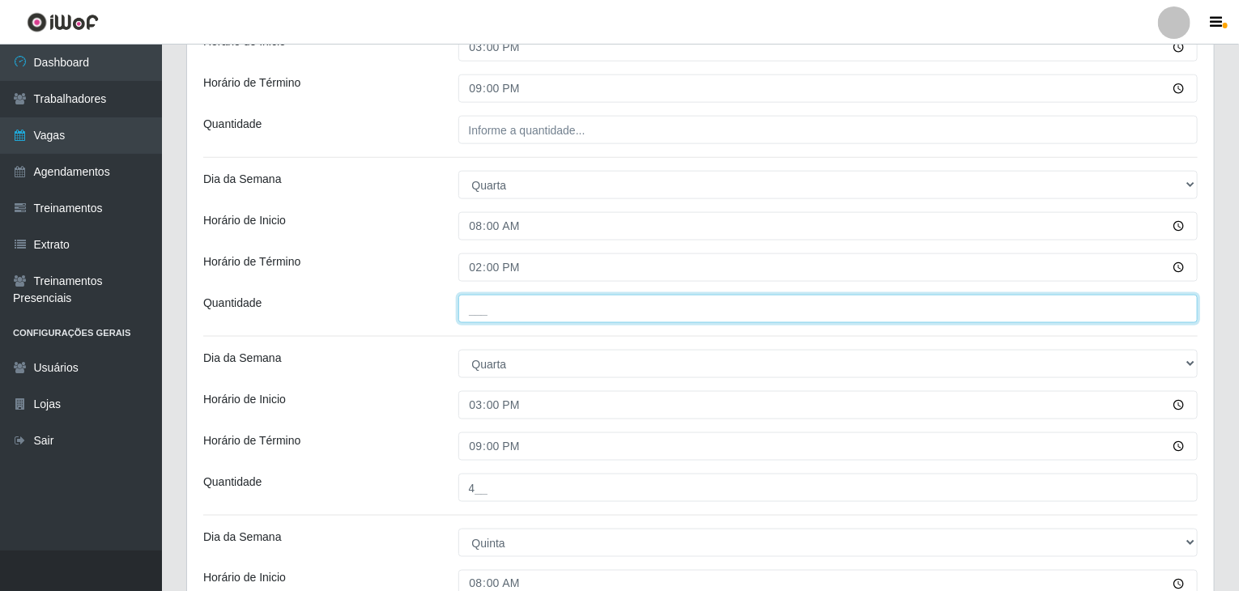
click at [581, 306] on input "___" at bounding box center [828, 309] width 740 height 28
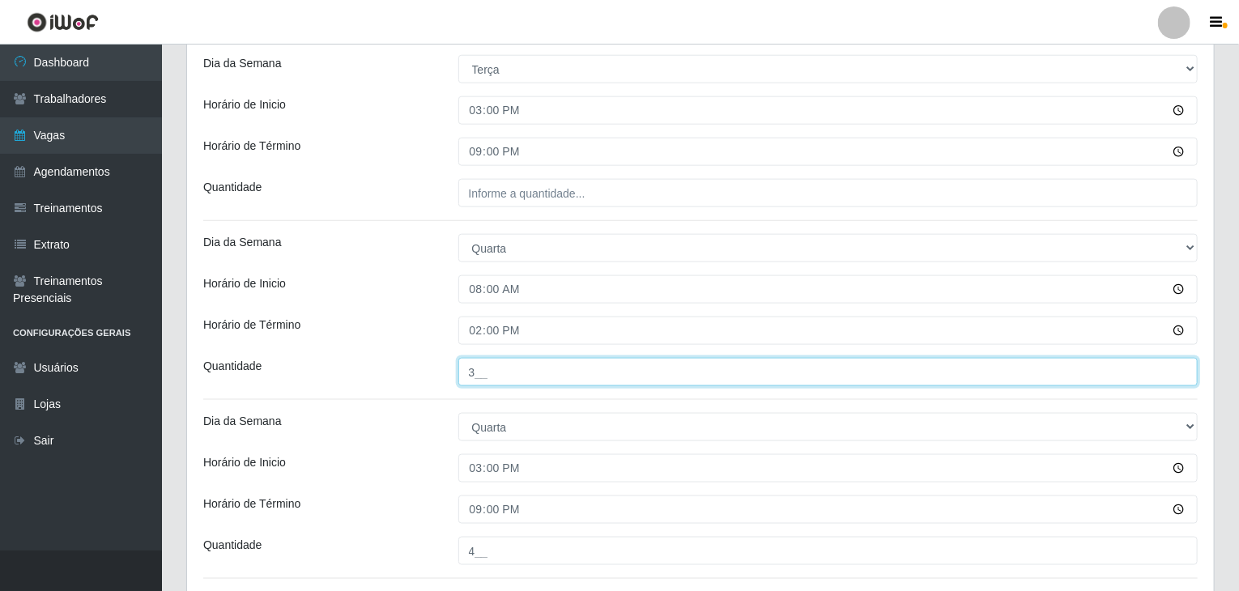
scroll to position [889, 0]
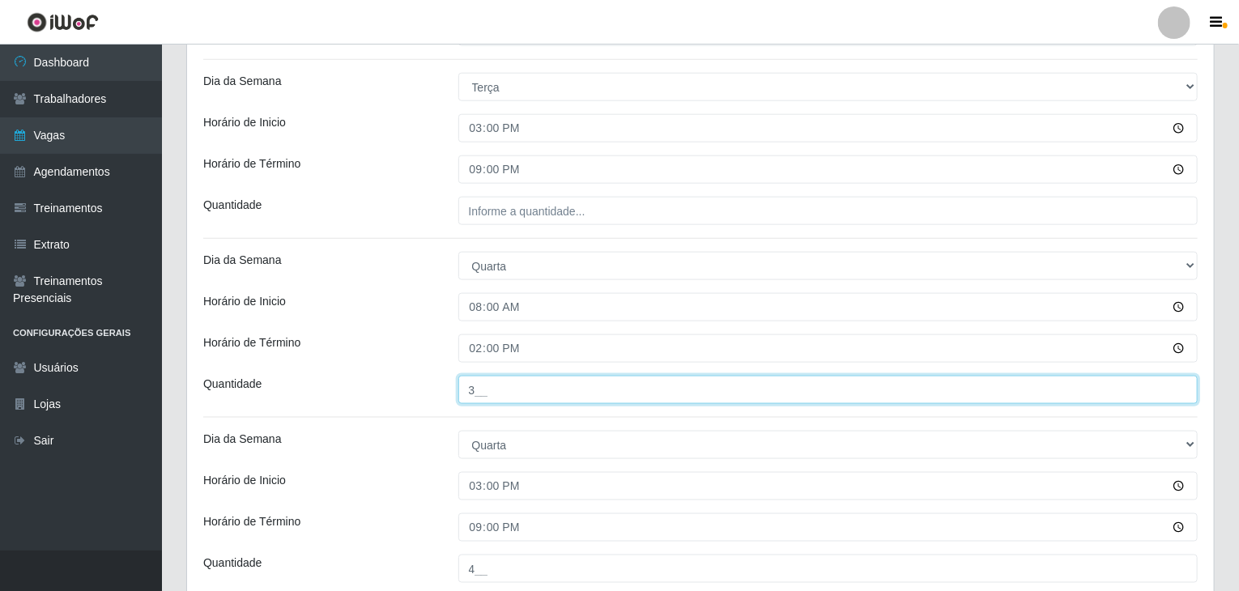
type input "3__"
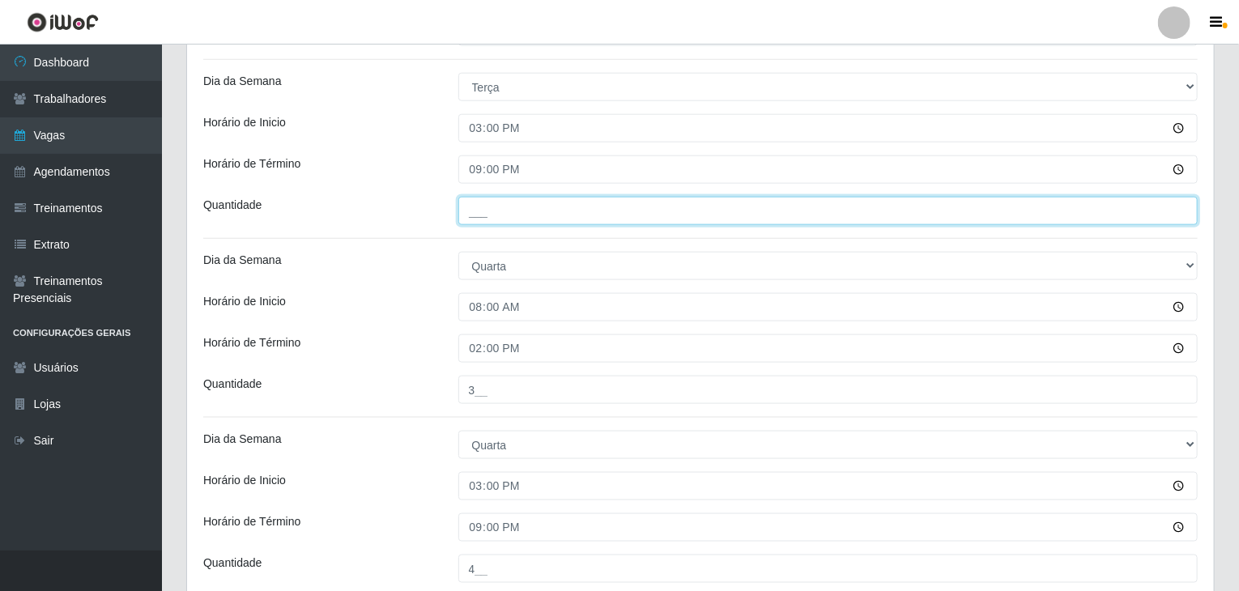
click at [544, 213] on input "___" at bounding box center [828, 211] width 740 height 28
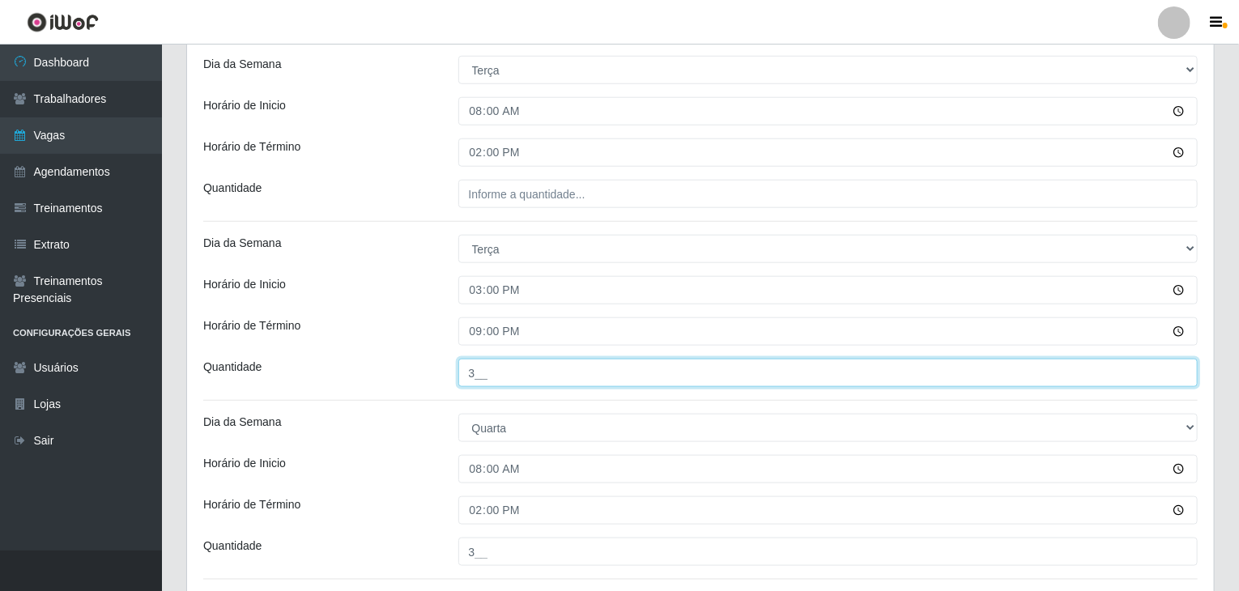
type input "3__"
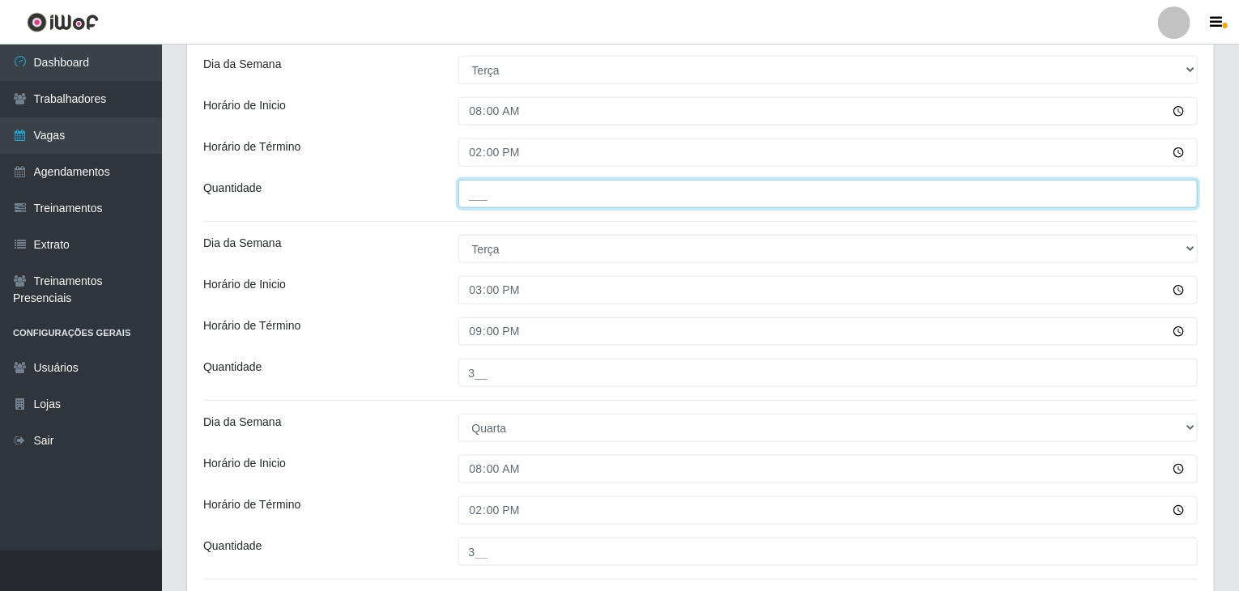
click at [564, 194] on input "___" at bounding box center [828, 194] width 740 height 28
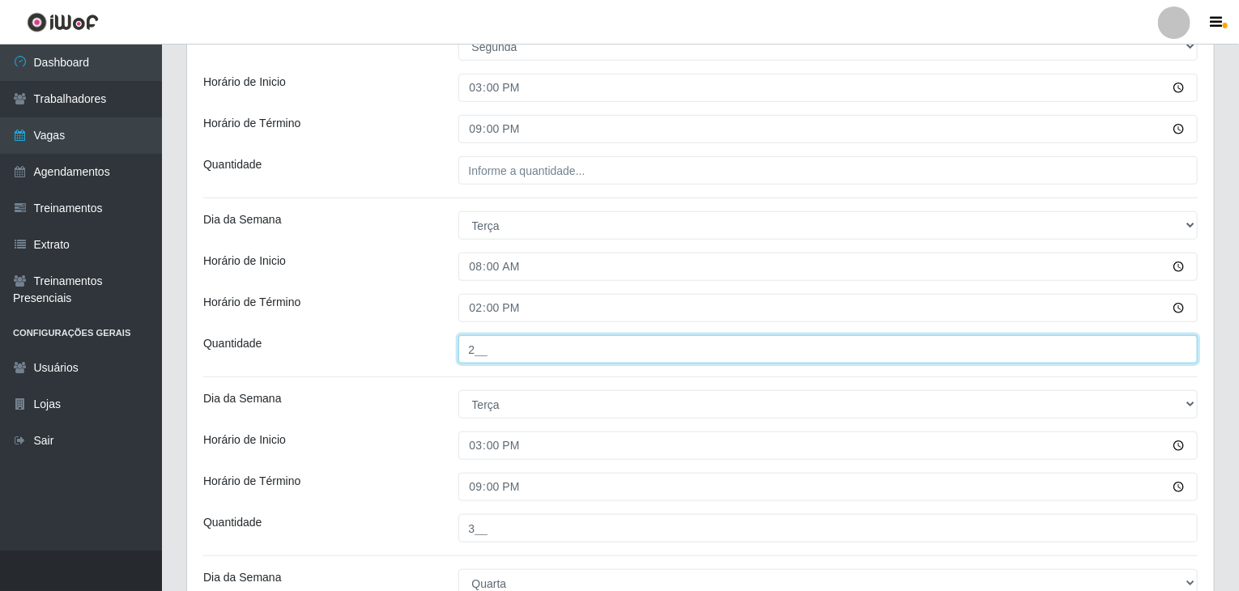
scroll to position [565, 0]
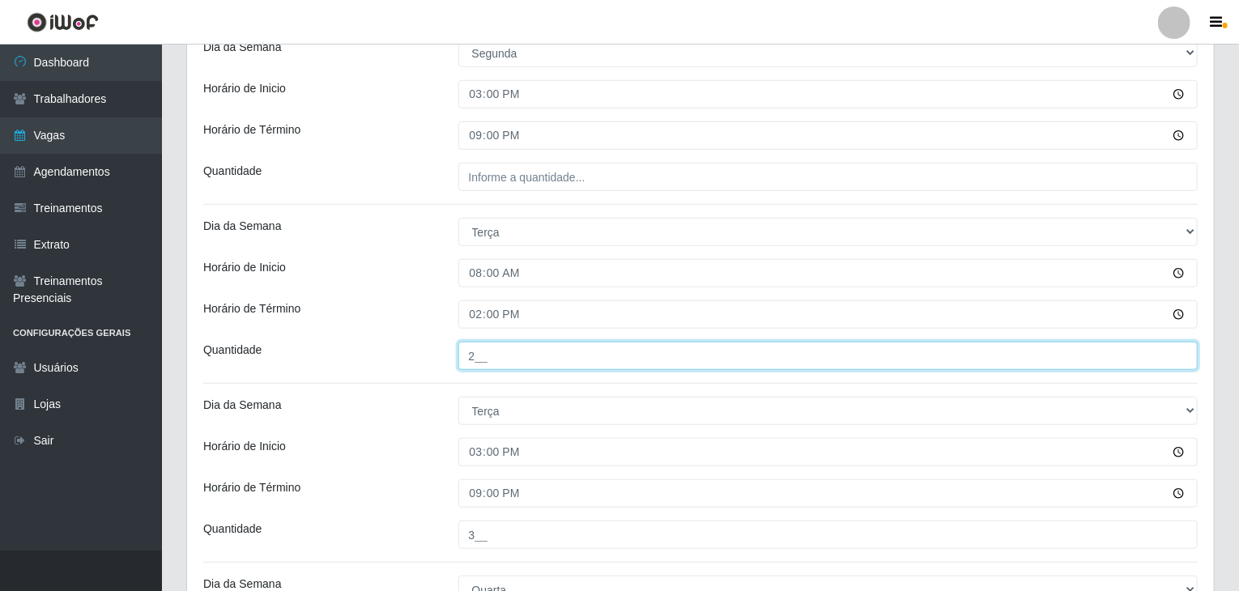
type input "2__"
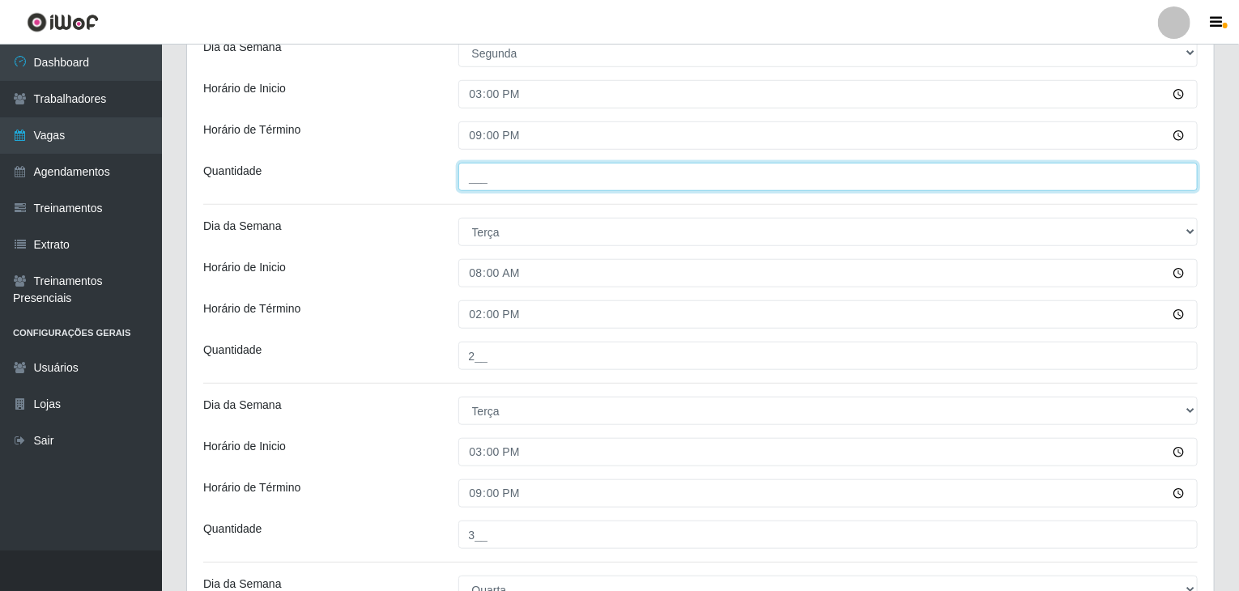
click at [558, 168] on input "___" at bounding box center [828, 177] width 740 height 28
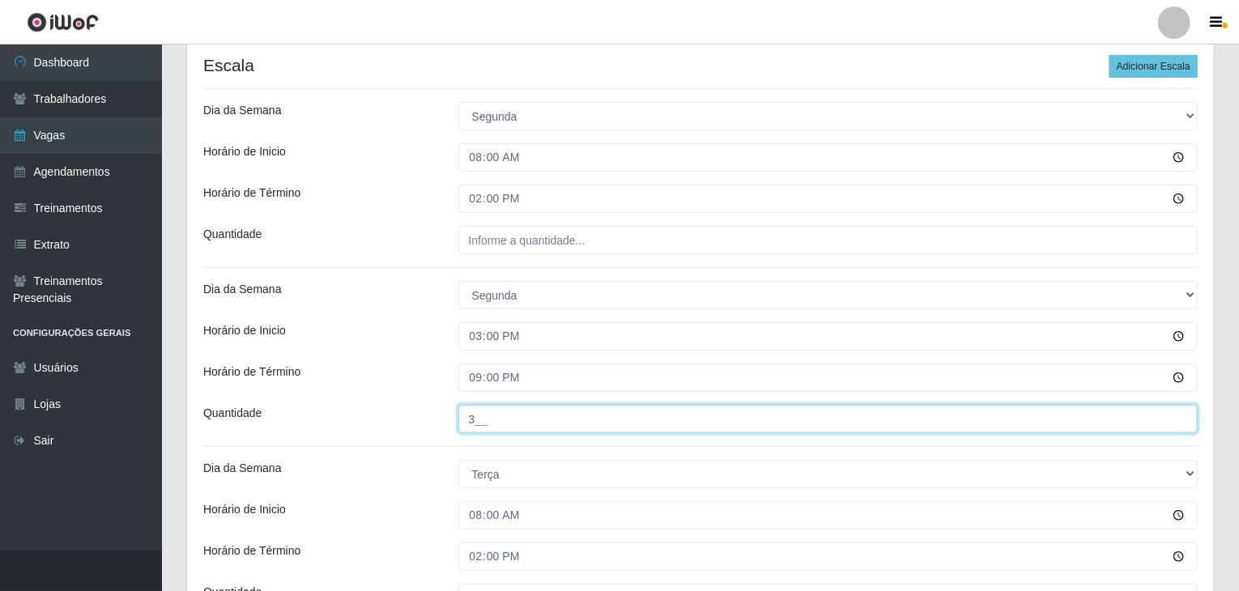
scroll to position [322, 0]
type input "3__"
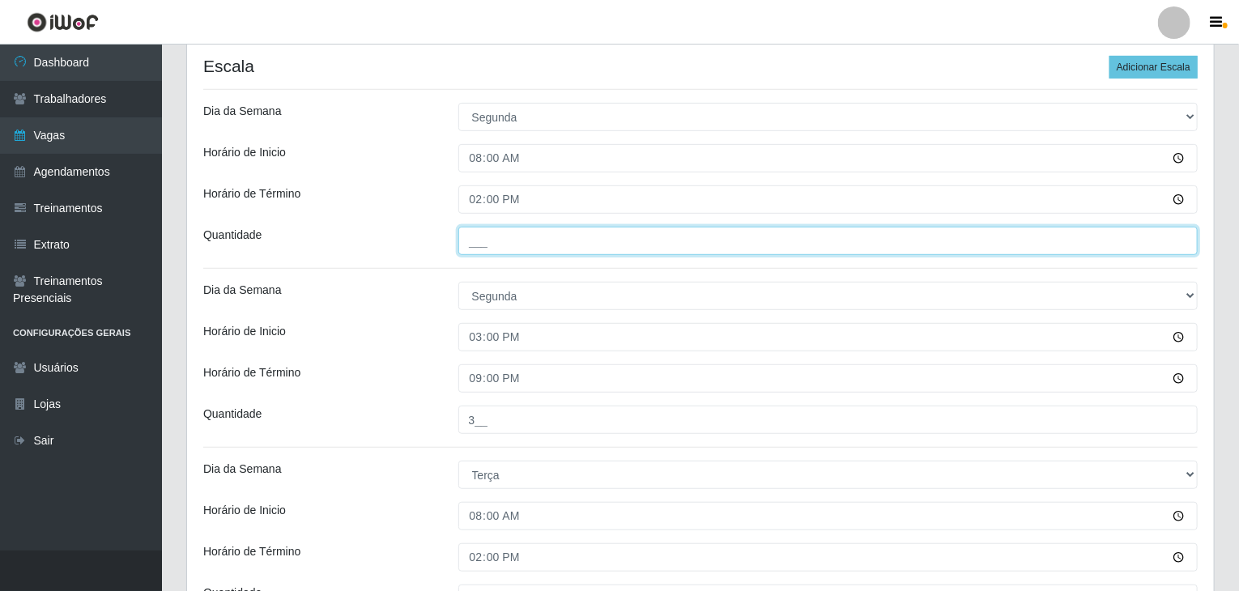
click at [517, 245] on input "___" at bounding box center [828, 241] width 740 height 28
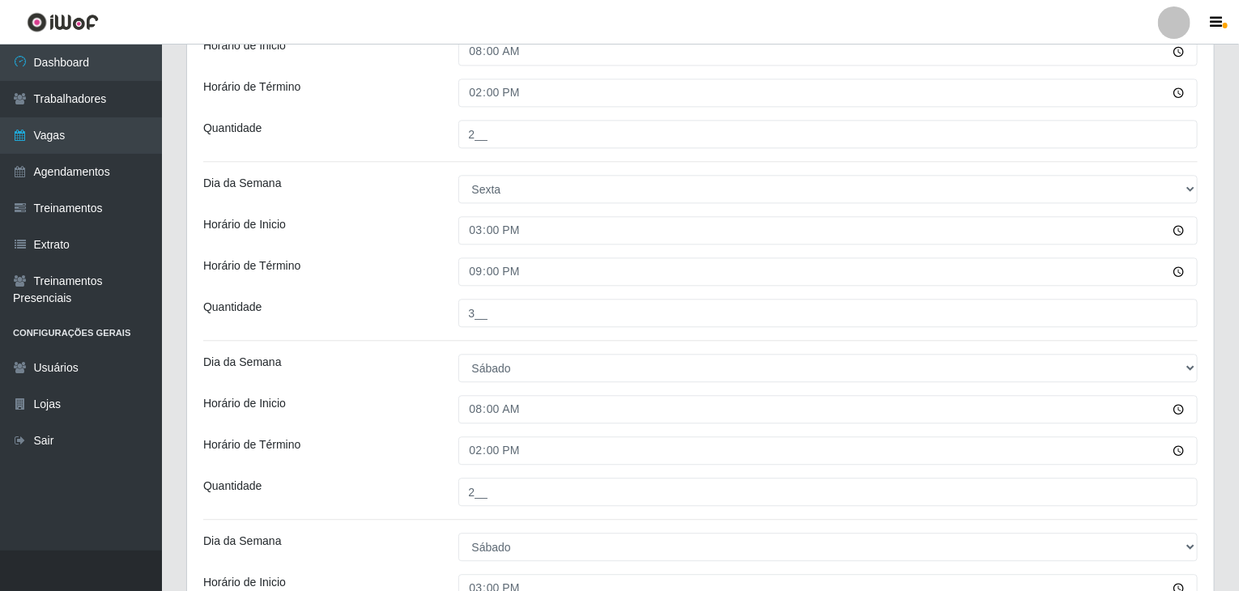
scroll to position [2104, 0]
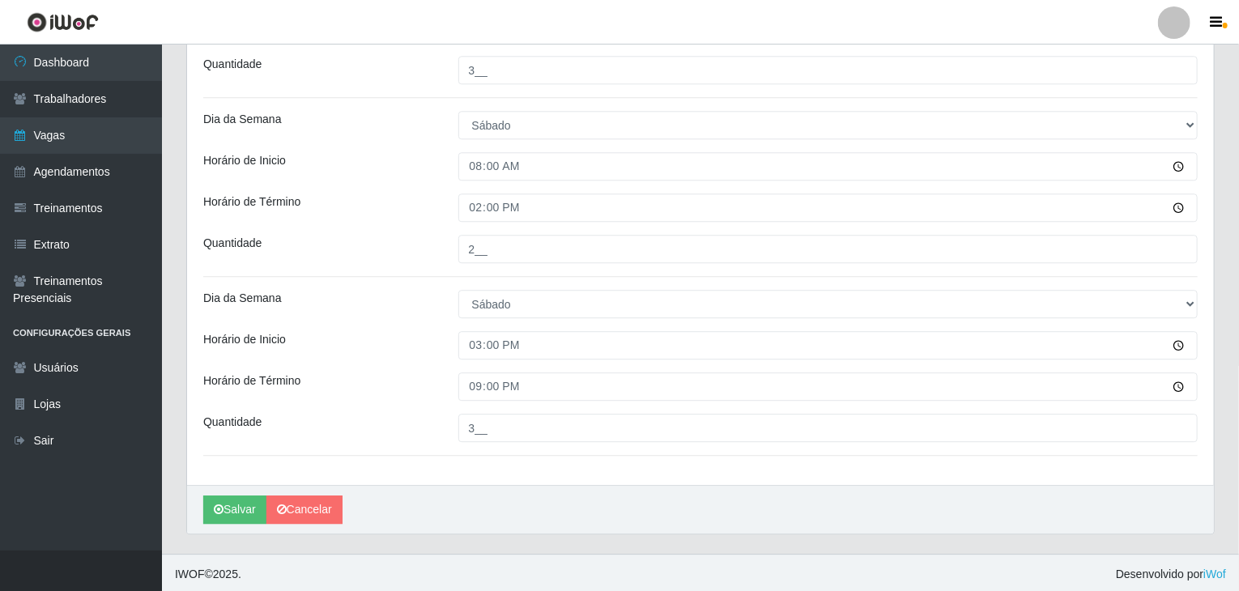
type input "2__"
drag, startPoint x: 234, startPoint y: 463, endPoint x: 224, endPoint y: 519, distance: 56.7
click at [224, 519] on button "Salvar" at bounding box center [234, 510] width 63 height 28
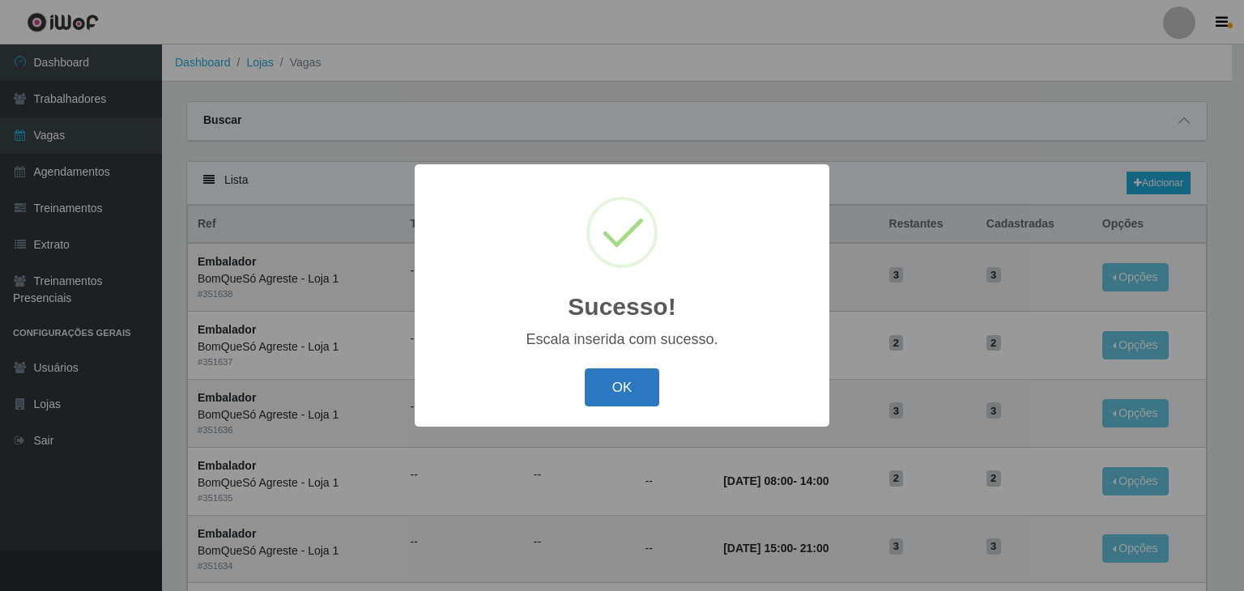
click at [639, 383] on button "OK" at bounding box center [622, 387] width 75 height 38
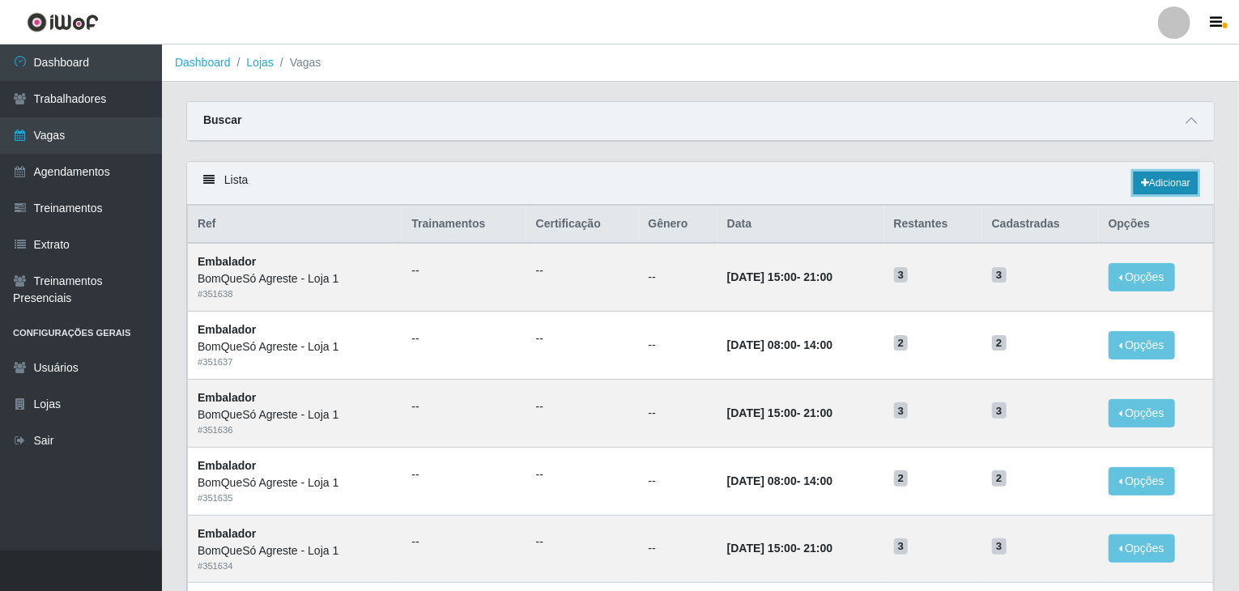
click at [1164, 182] on link "Adicionar" at bounding box center [1166, 183] width 64 height 23
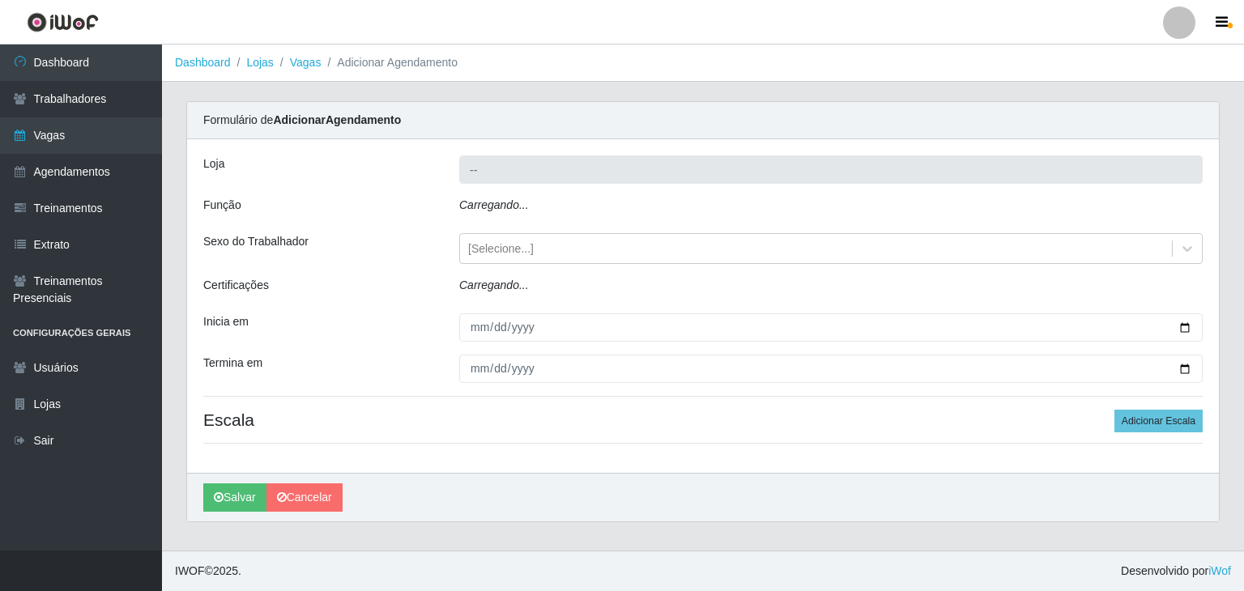
type input "BomQueSó Agreste - Loja 1"
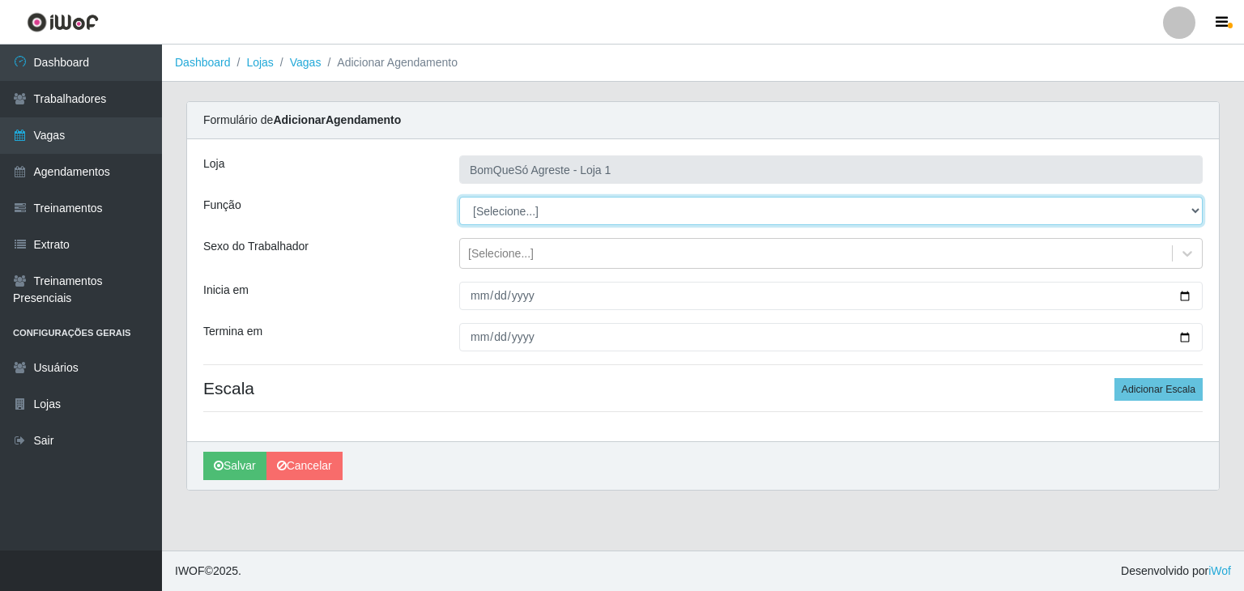
click at [506, 214] on select "[Selecione...] ASG ASG + ASG ++ Balconista Balconista + Balconista ++ Embalador…" at bounding box center [830, 211] width 743 height 28
select select "1"
click at [459, 197] on select "[Selecione...] ASG ASG + ASG ++ Balconista Balconista + Balconista ++ Embalador…" at bounding box center [830, 211] width 743 height 28
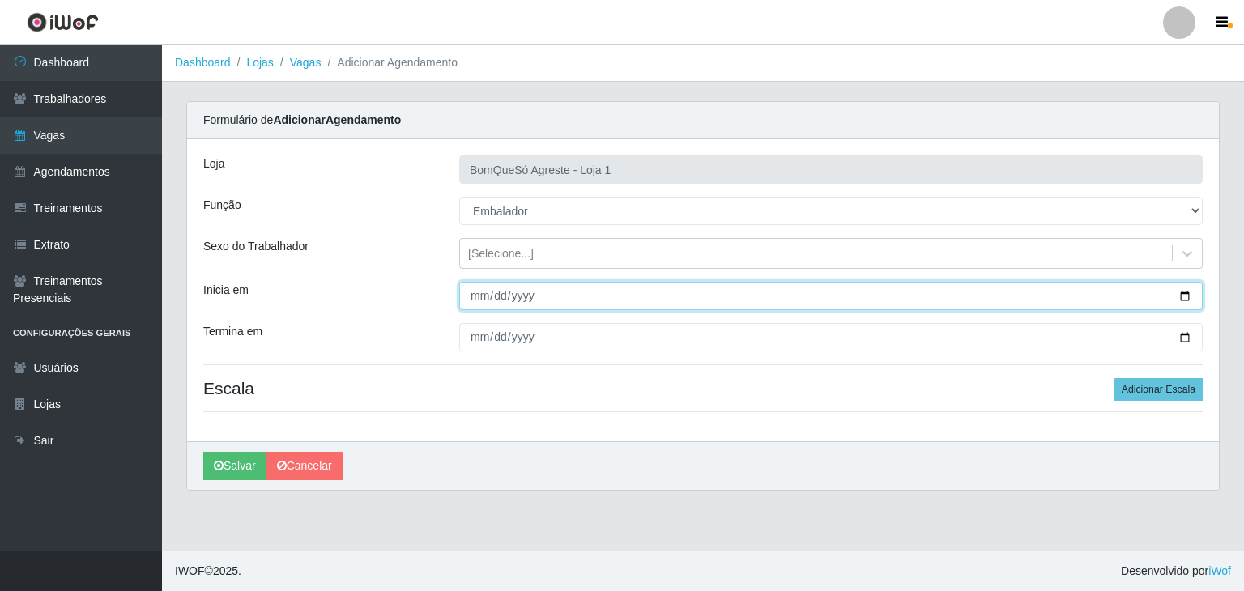
click at [1186, 294] on input "Inicia em" at bounding box center [830, 296] width 743 height 28
type input "[DATE]"
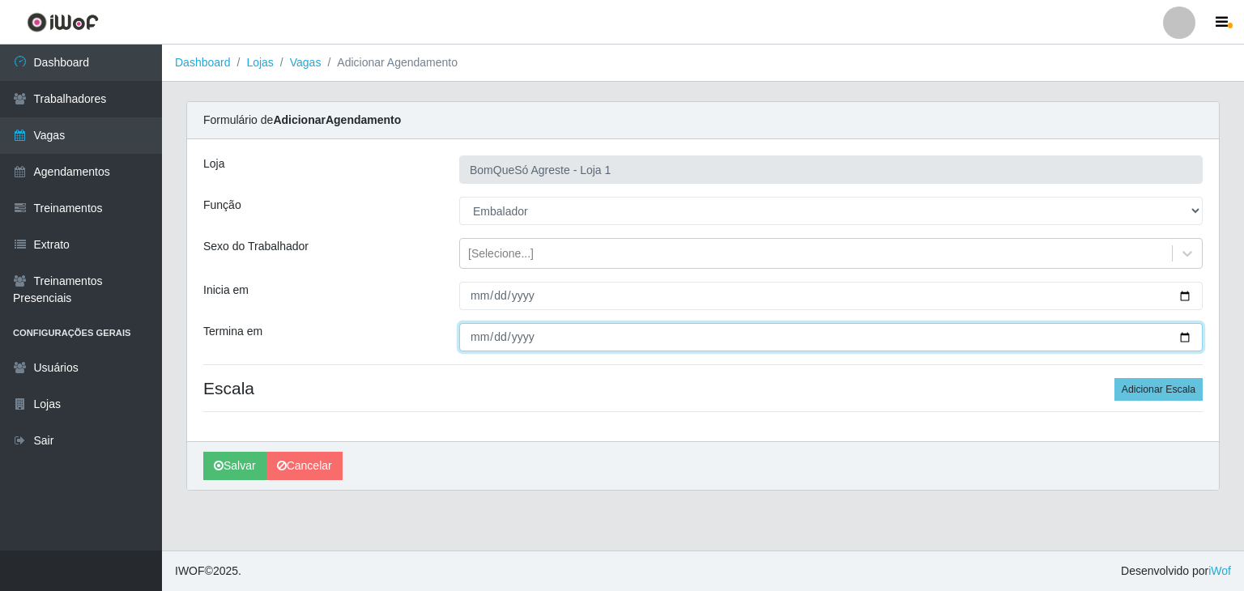
click at [1186, 330] on input "Termina em" at bounding box center [830, 337] width 743 height 28
type input "[DATE]"
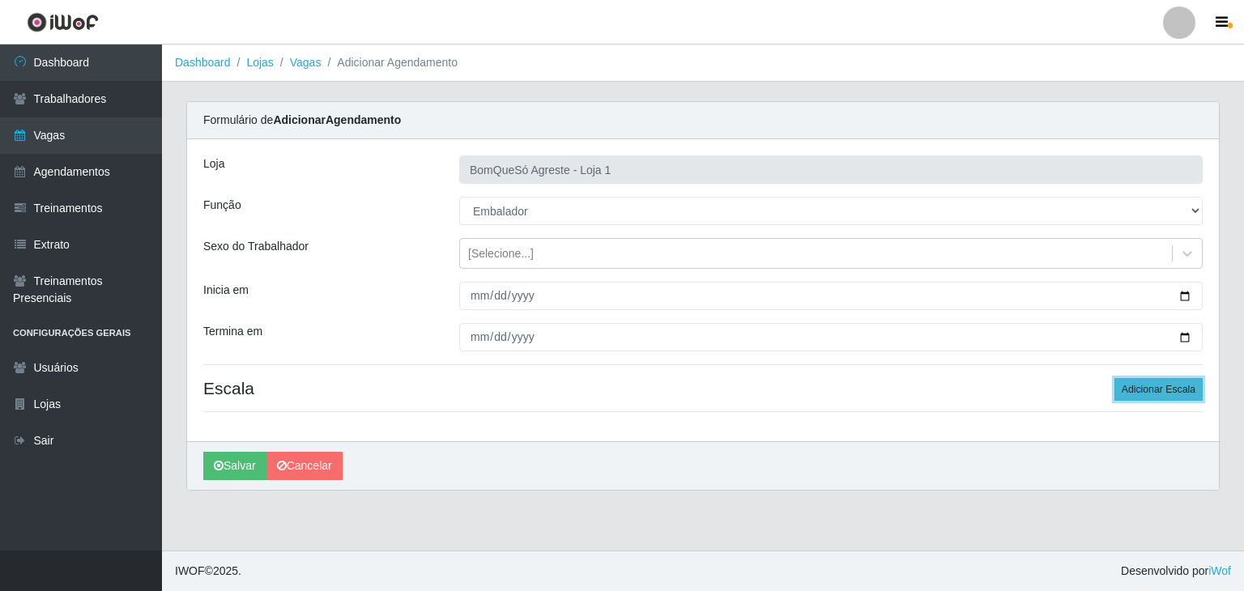
click at [1154, 395] on button "Adicionar Escala" at bounding box center [1158, 389] width 88 height 23
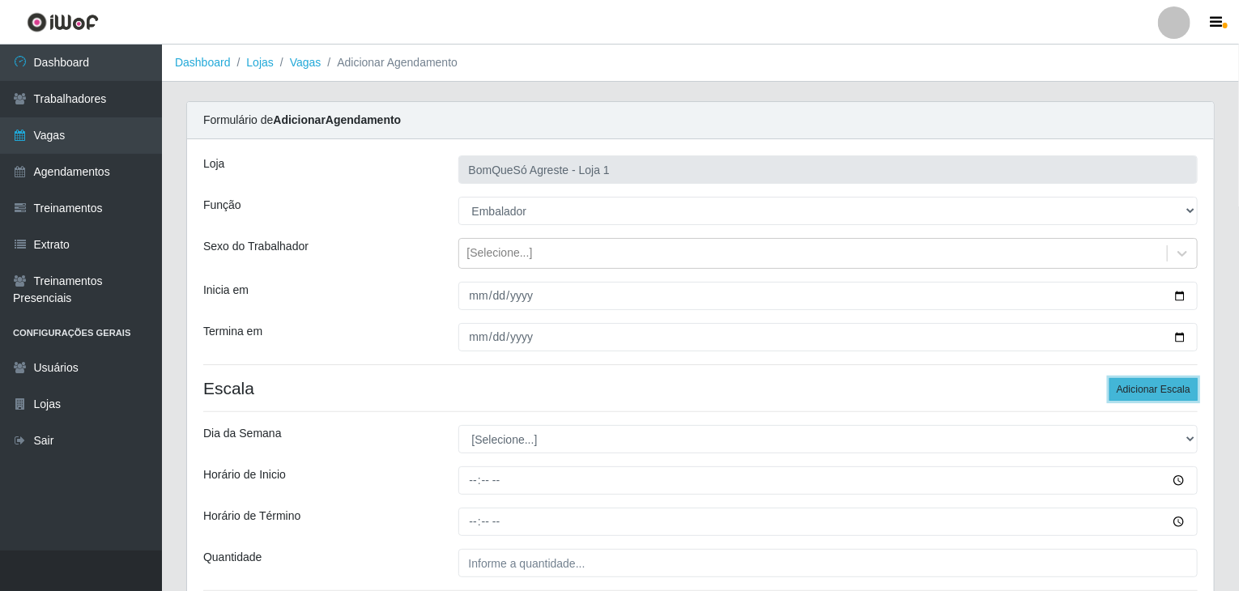
click at [1154, 395] on button "Adicionar Escala" at bounding box center [1153, 389] width 88 height 23
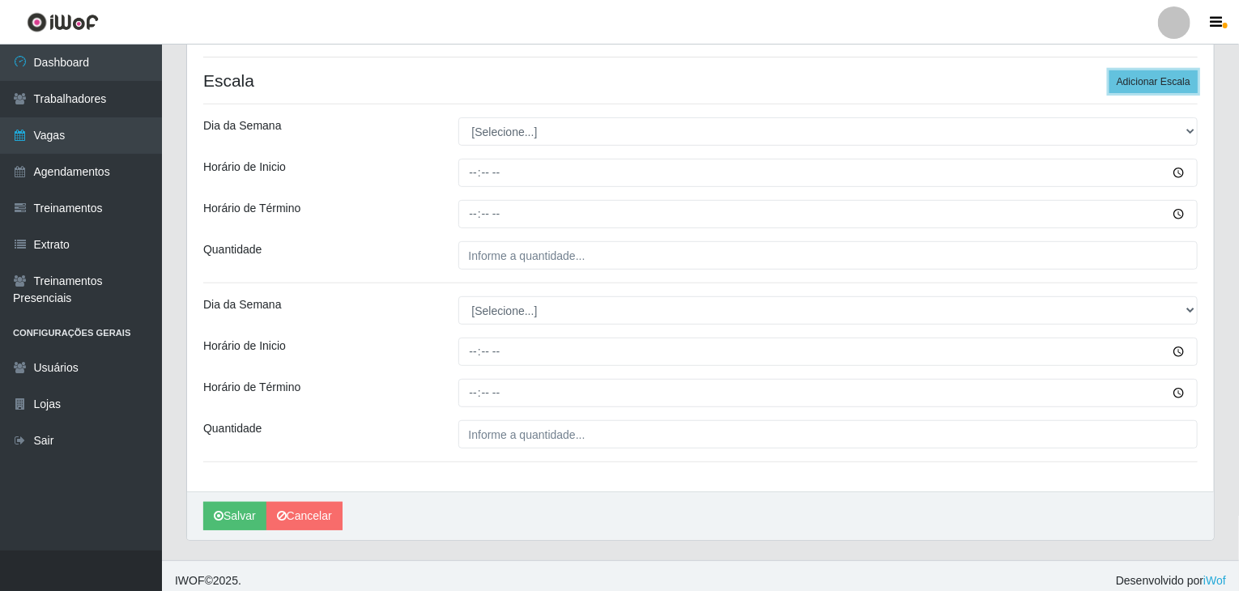
scroll to position [316, 0]
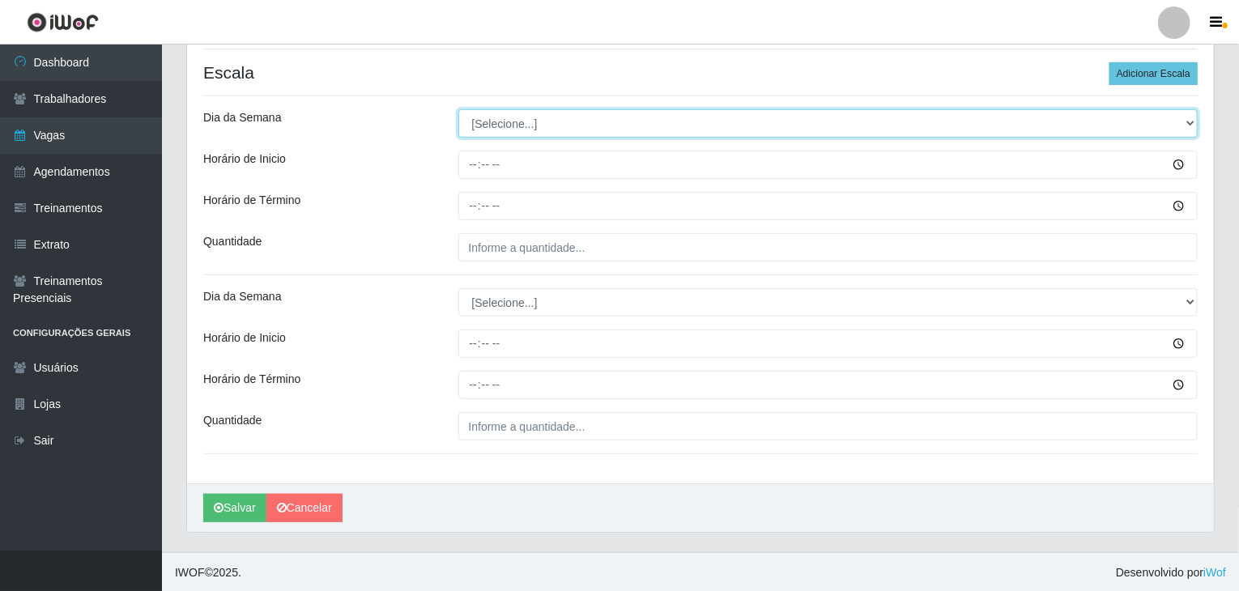
click at [532, 113] on select "[Selecione...] Segunda Terça Quarta Quinta Sexta Sábado Domingo" at bounding box center [828, 123] width 740 height 28
select select "0"
click at [458, 109] on select "[Selecione...] Segunda Terça Quarta Quinta Sexta Sábado Domingo" at bounding box center [828, 123] width 740 height 28
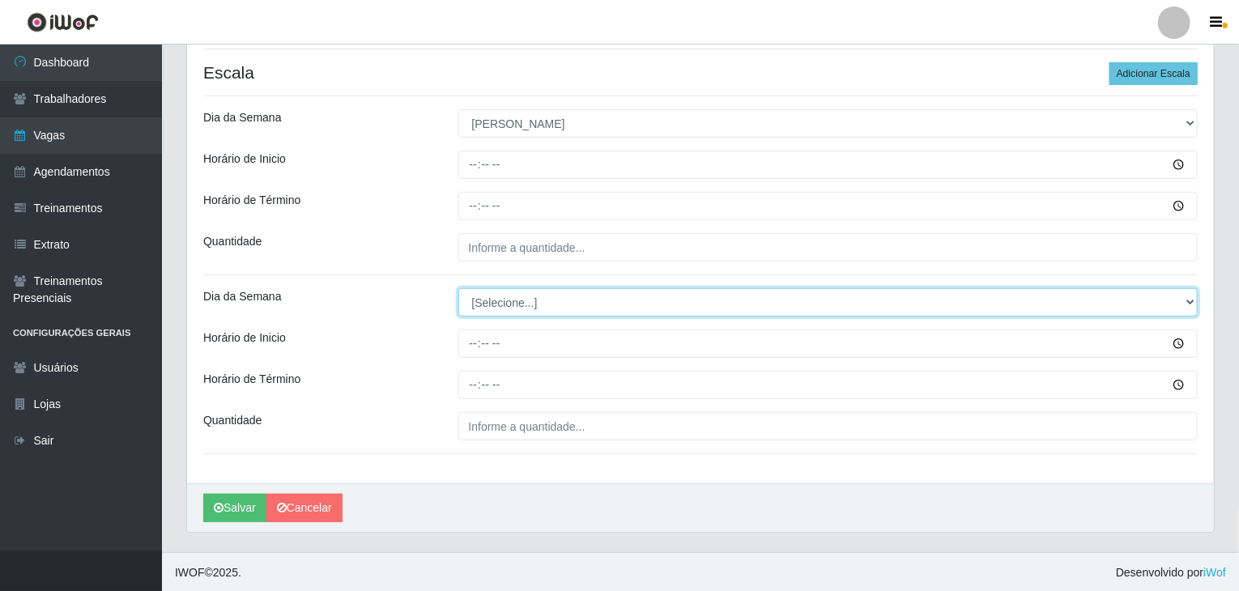
click at [515, 304] on select "[Selecione...] Segunda Terça Quarta Quinta Sexta Sábado Domingo" at bounding box center [828, 302] width 740 height 28
select select "0"
click at [458, 288] on select "[Selecione...] Segunda Terça Quarta Quinta Sexta Sábado Domingo" at bounding box center [828, 302] width 740 height 28
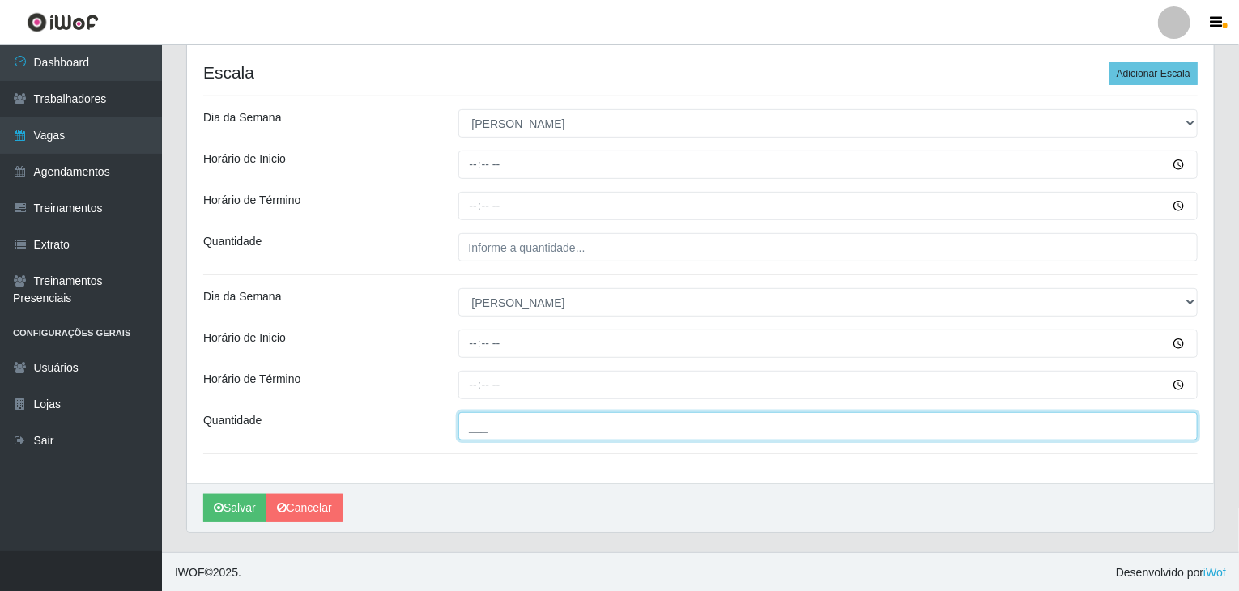
click at [554, 435] on input "___" at bounding box center [828, 426] width 740 height 28
type input "3__"
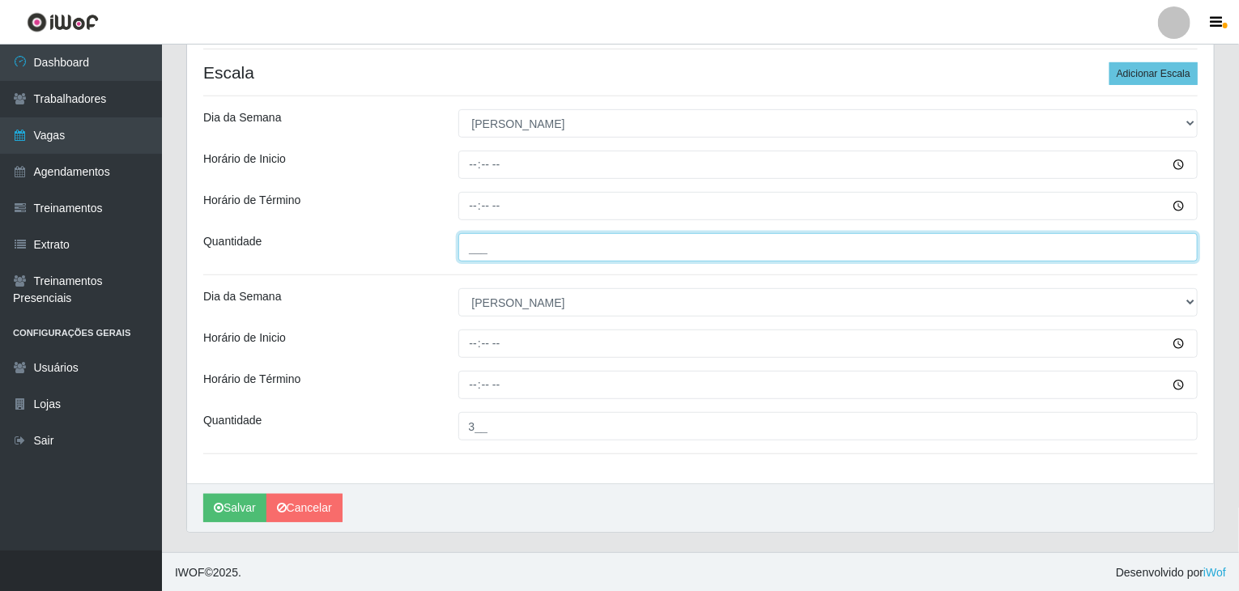
click at [514, 247] on input "___" at bounding box center [828, 247] width 740 height 28
type input "3__"
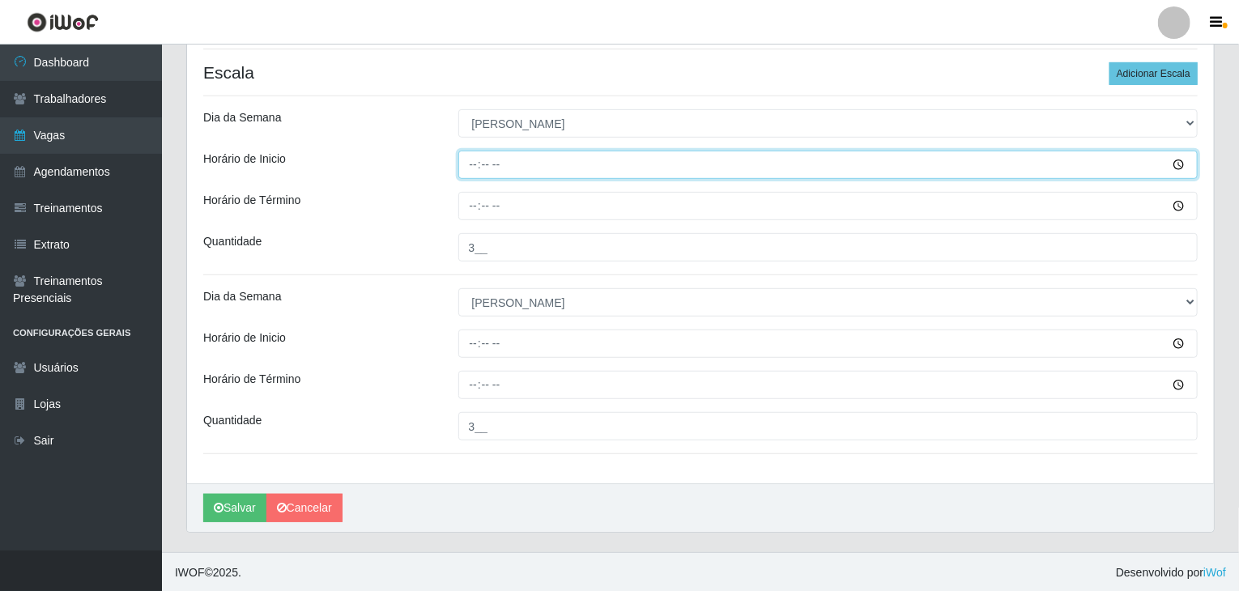
click at [470, 164] on input "Horário de Inicio" at bounding box center [828, 165] width 740 height 28
type input "08:00"
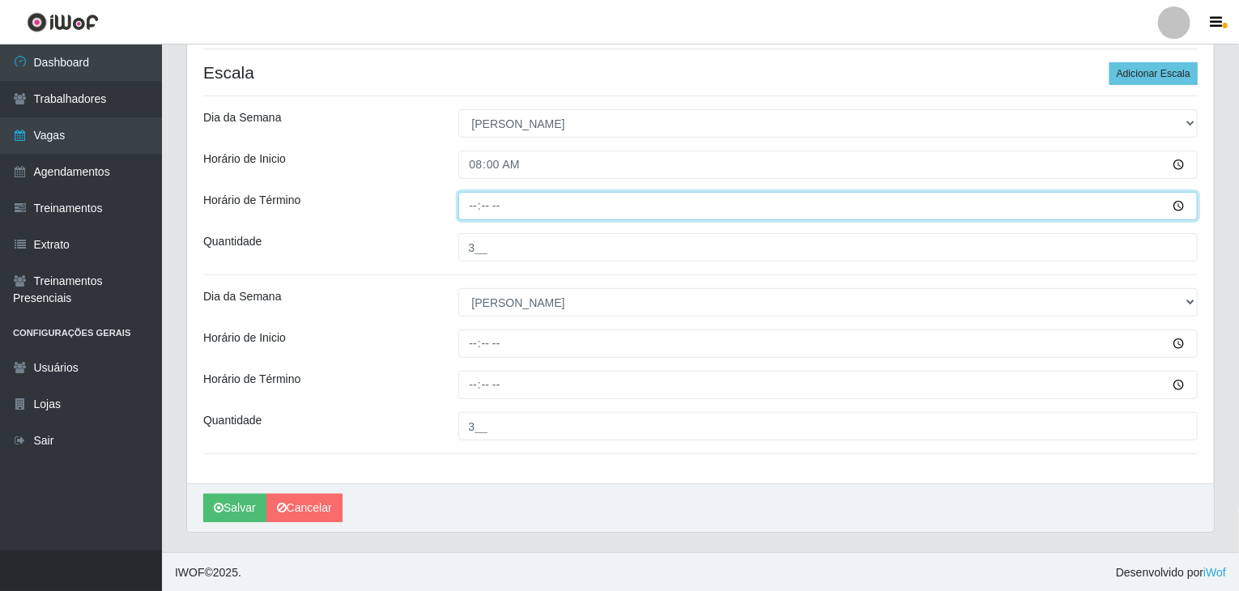
click at [476, 205] on input "Horário de Término" at bounding box center [828, 206] width 740 height 28
type input "14:00"
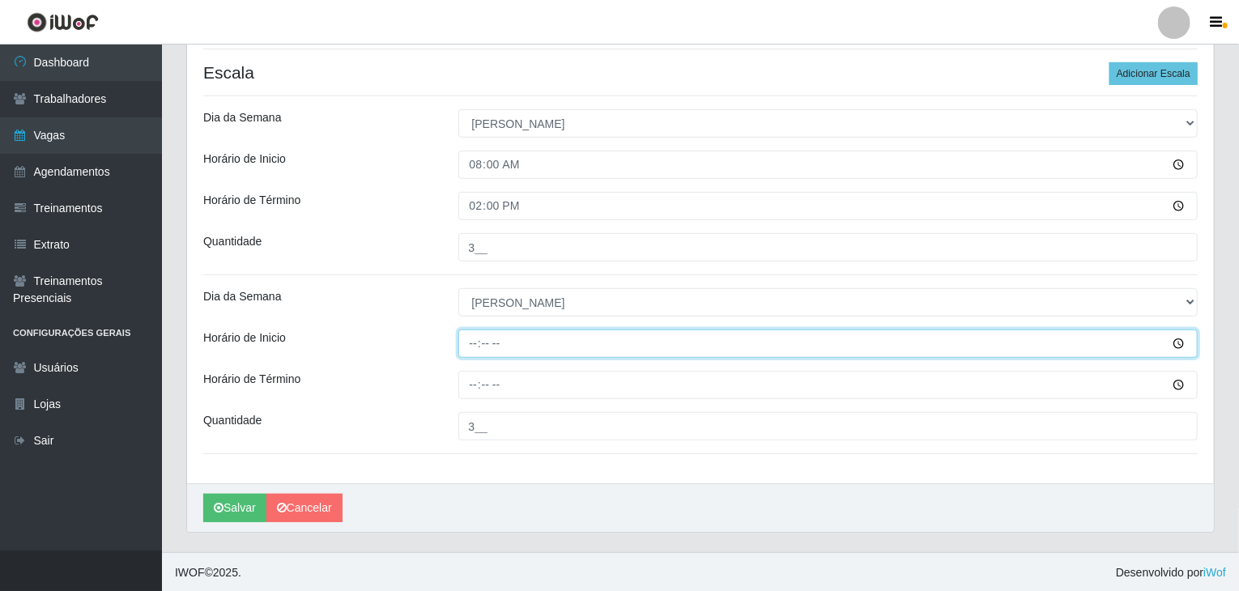
click at [474, 346] on input "Horário de Inicio" at bounding box center [828, 344] width 740 height 28
type input "14:00"
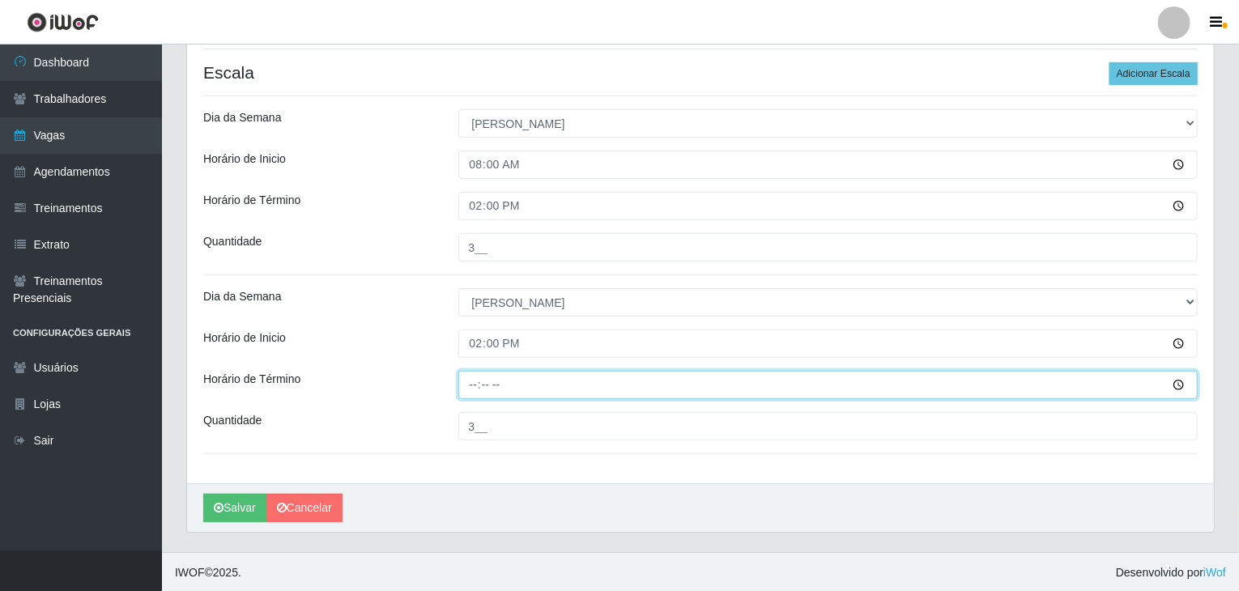
click at [466, 389] on input "Horário de Término" at bounding box center [828, 385] width 740 height 28
type input "20:00"
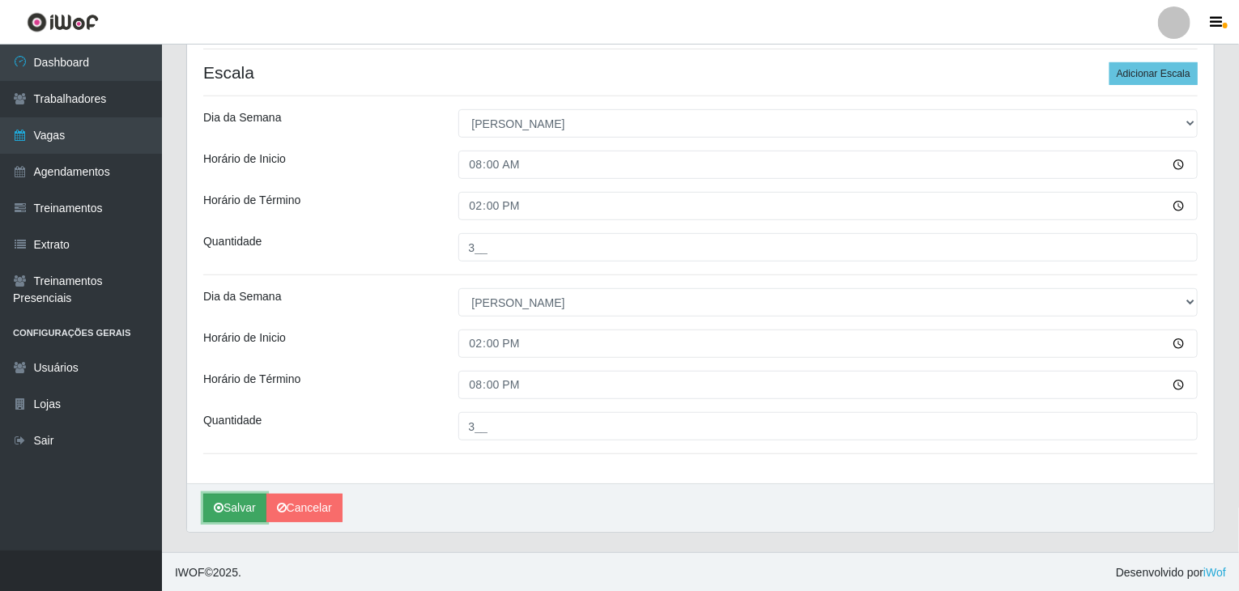
click at [243, 503] on button "Salvar" at bounding box center [234, 508] width 63 height 28
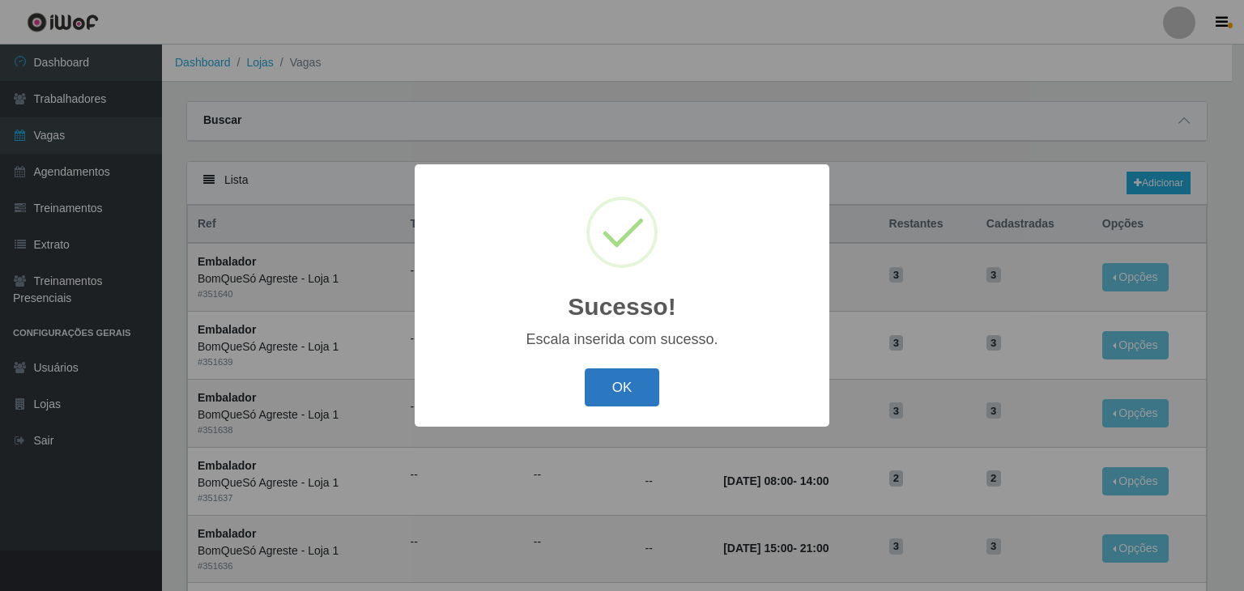
click at [611, 396] on button "OK" at bounding box center [622, 387] width 75 height 38
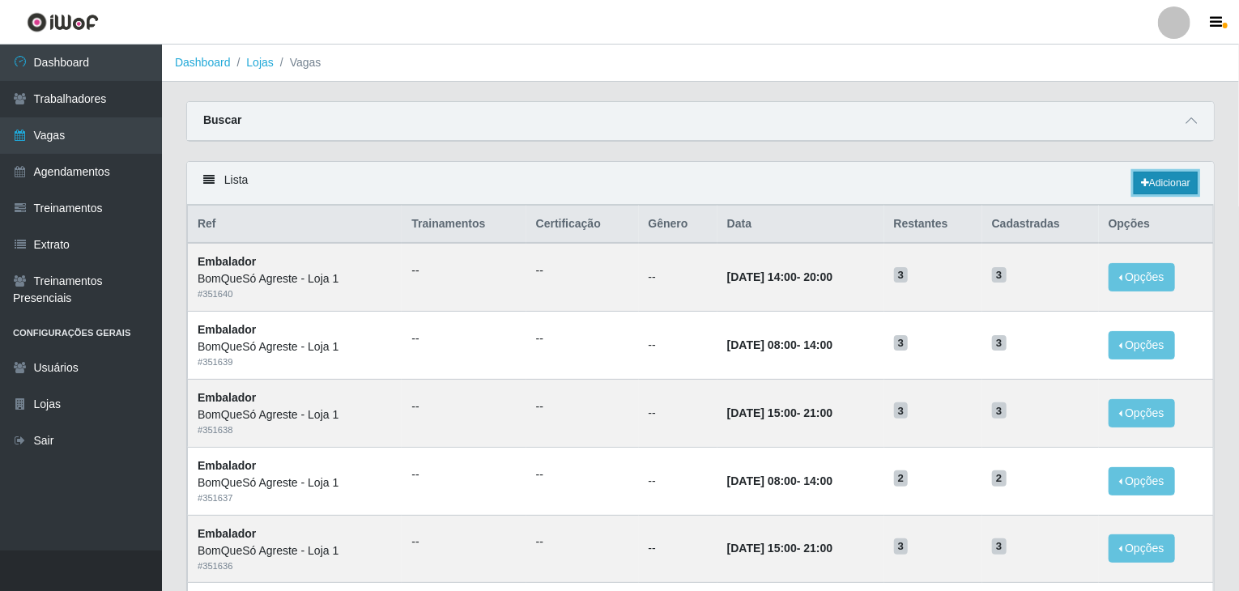
click at [1165, 192] on link "Adicionar" at bounding box center [1166, 183] width 64 height 23
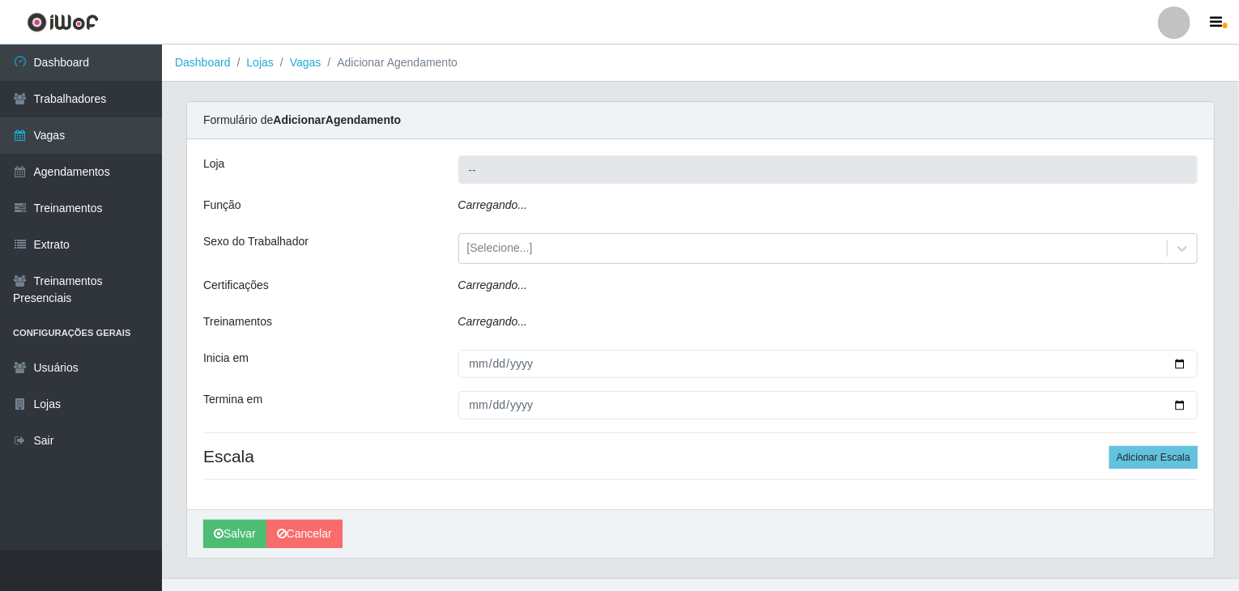
type input "BomQueSó Agreste - Loja 1"
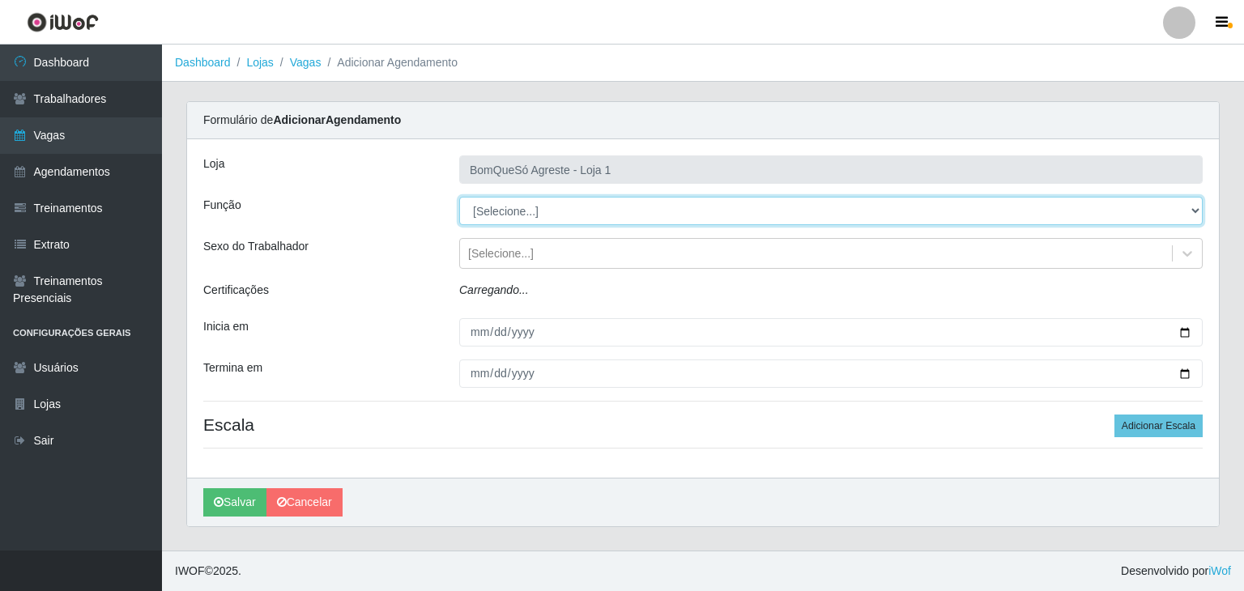
click at [547, 211] on select "[Selecione...] ASG ASG + ASG ++ Balconista Balconista + Balconista ++ Embalador…" at bounding box center [830, 211] width 743 height 28
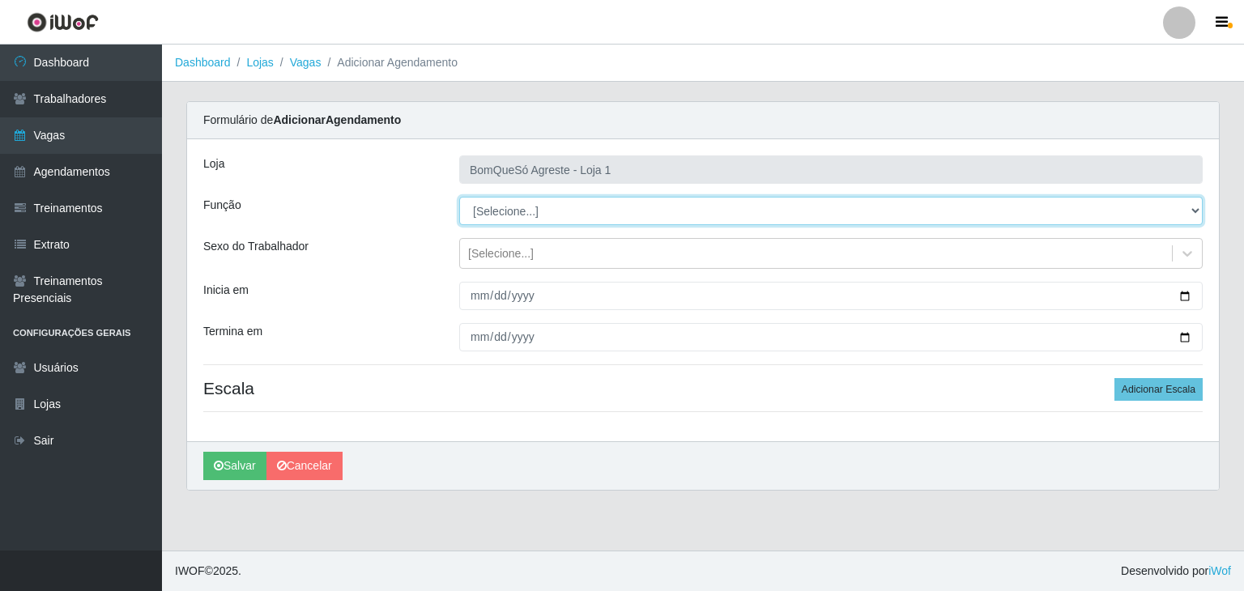
select select "1"
click at [459, 197] on select "[Selecione...] ASG ASG + ASG ++ Balconista Balconista + Balconista ++ Embalador…" at bounding box center [830, 211] width 743 height 28
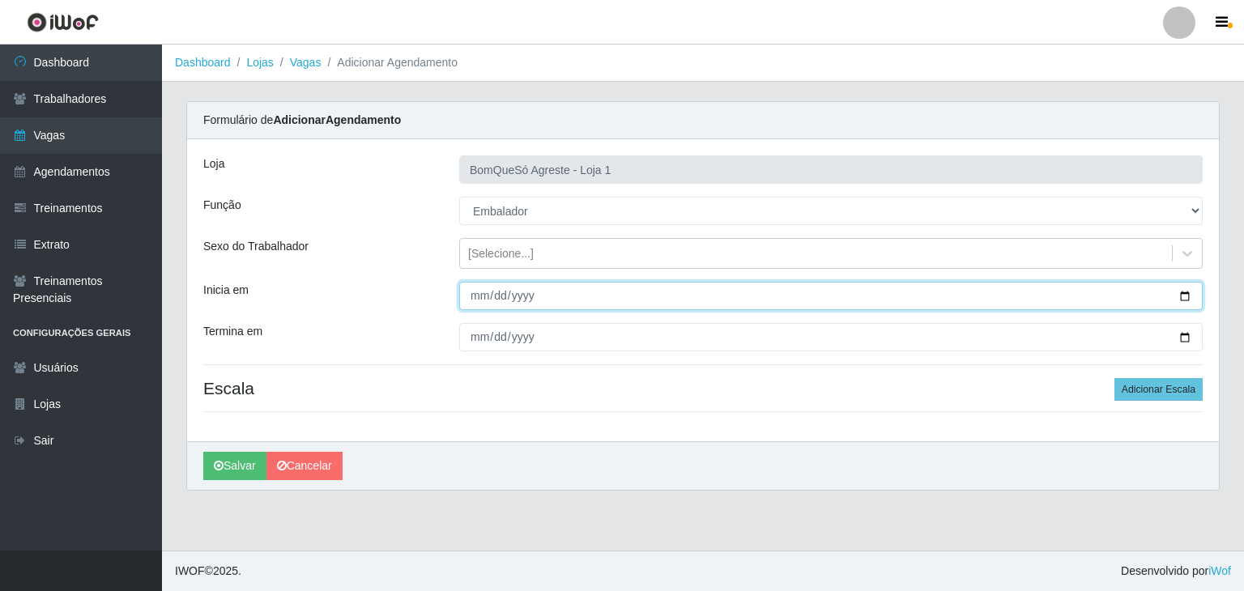
click at [1184, 292] on input "Inicia em" at bounding box center [830, 296] width 743 height 28
type input "[DATE]"
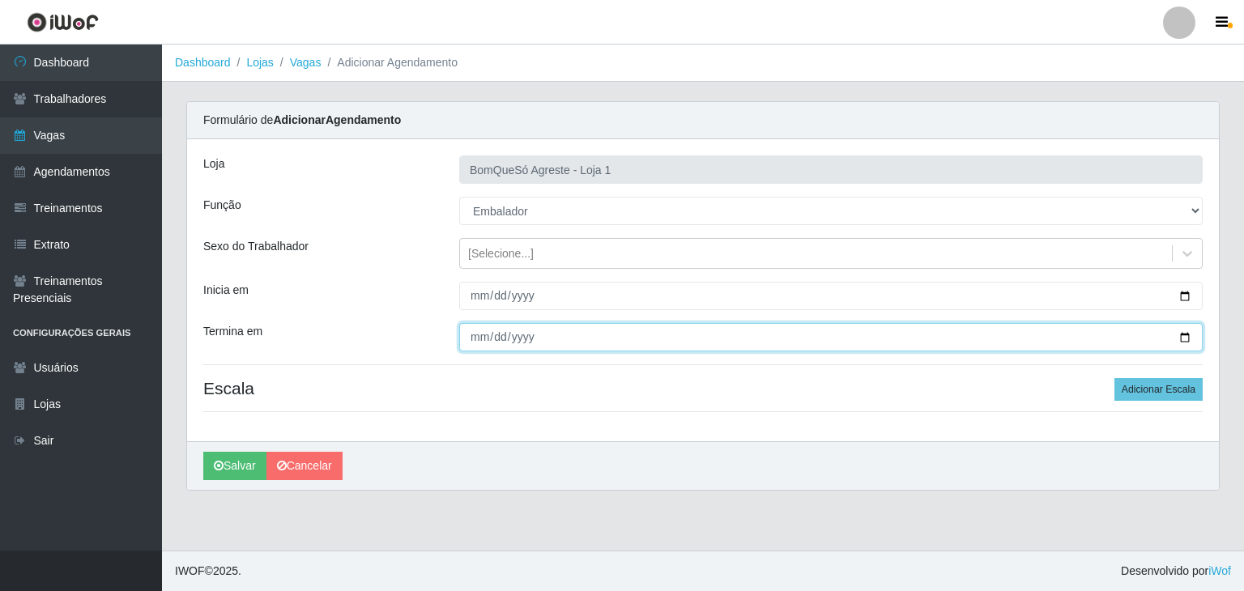
click at [1187, 334] on input "Termina em" at bounding box center [830, 337] width 743 height 28
type input "[DATE]"
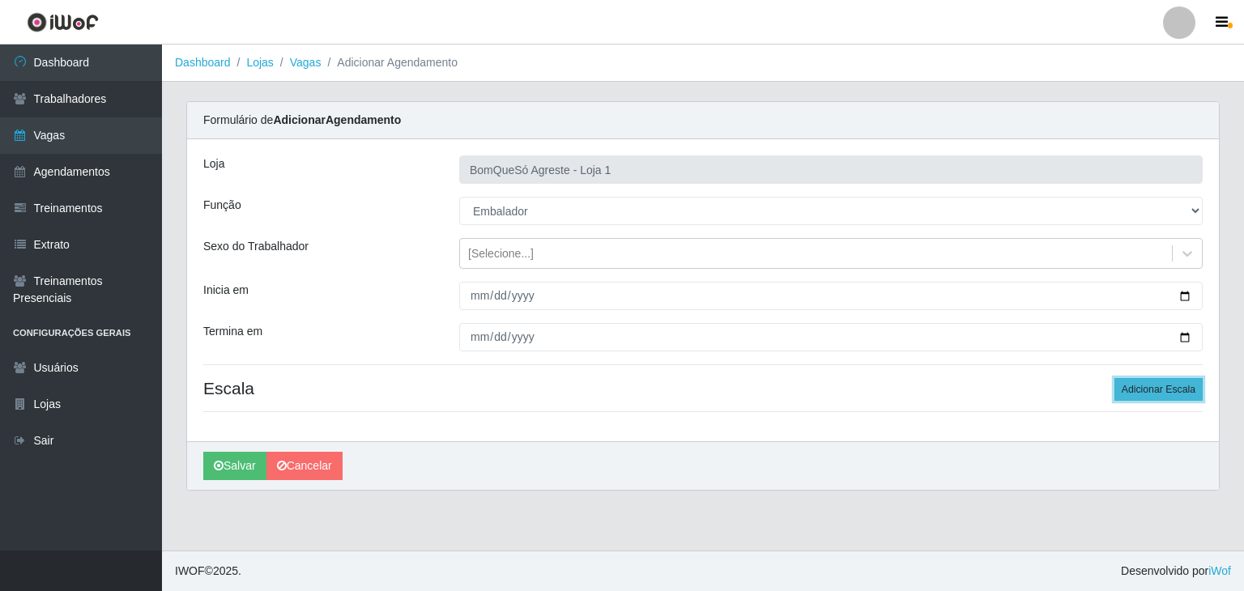
click at [1140, 396] on button "Adicionar Escala" at bounding box center [1158, 389] width 88 height 23
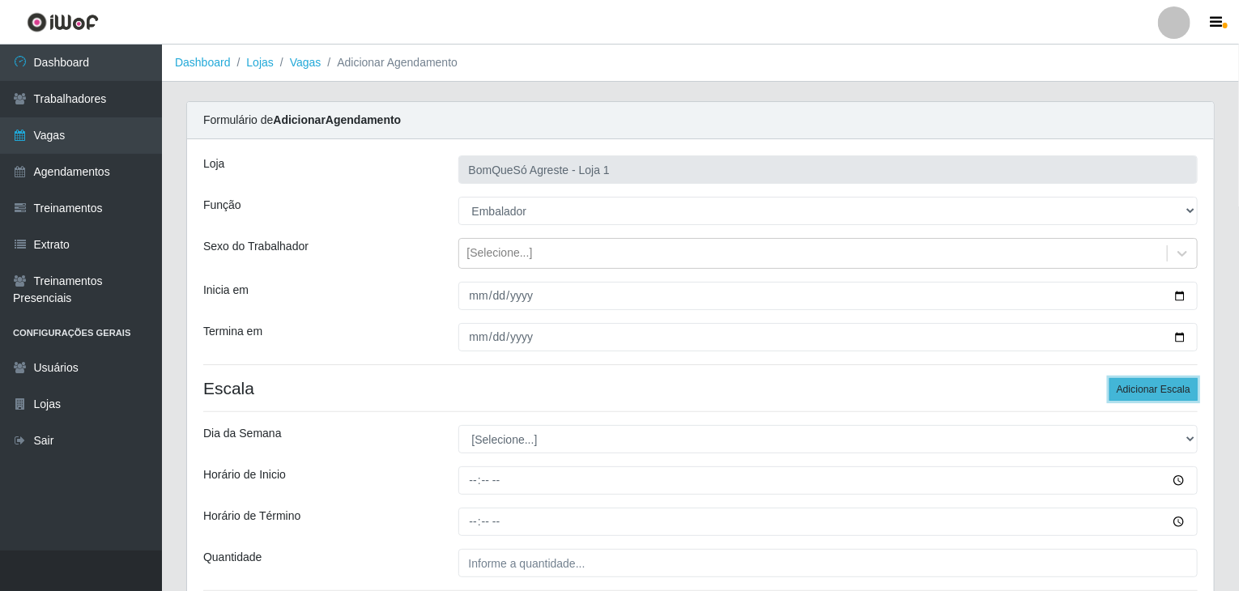
click at [1140, 396] on button "Adicionar Escala" at bounding box center [1153, 389] width 88 height 23
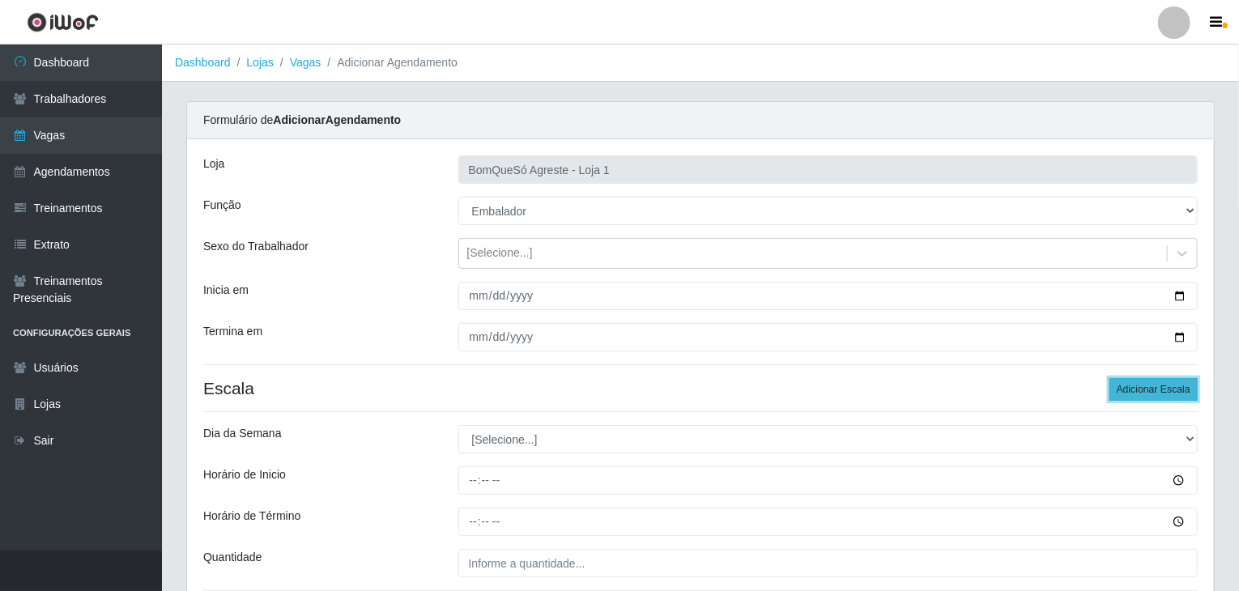
click at [1140, 396] on button "Adicionar Escala" at bounding box center [1153, 389] width 88 height 23
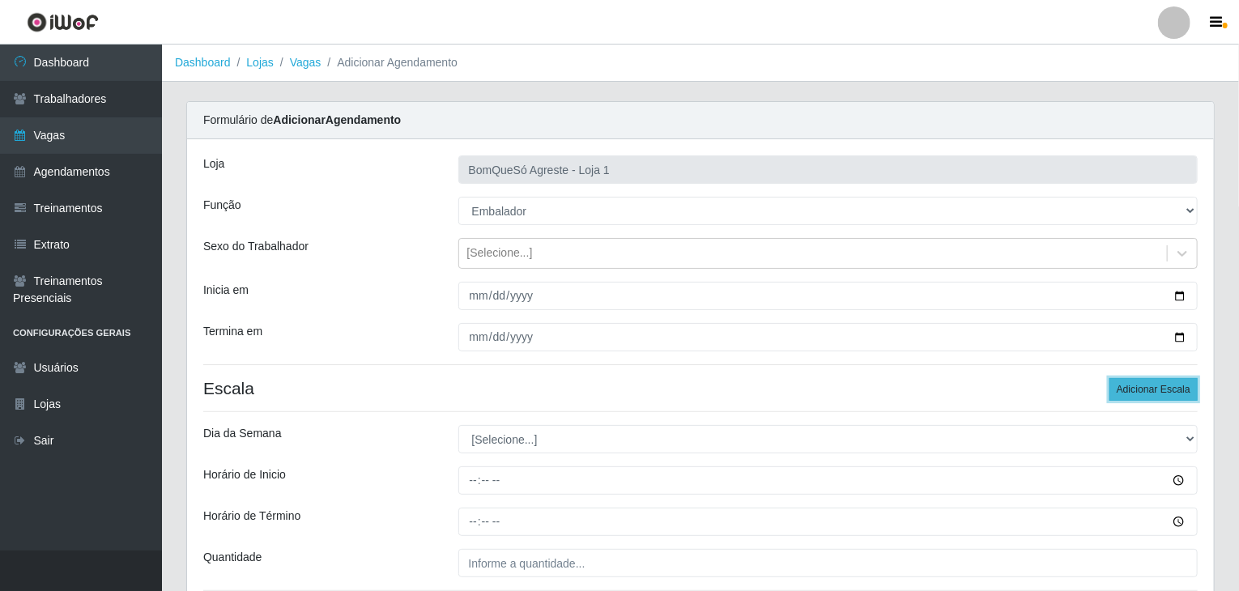
click at [1140, 396] on button "Adicionar Escala" at bounding box center [1153, 389] width 88 height 23
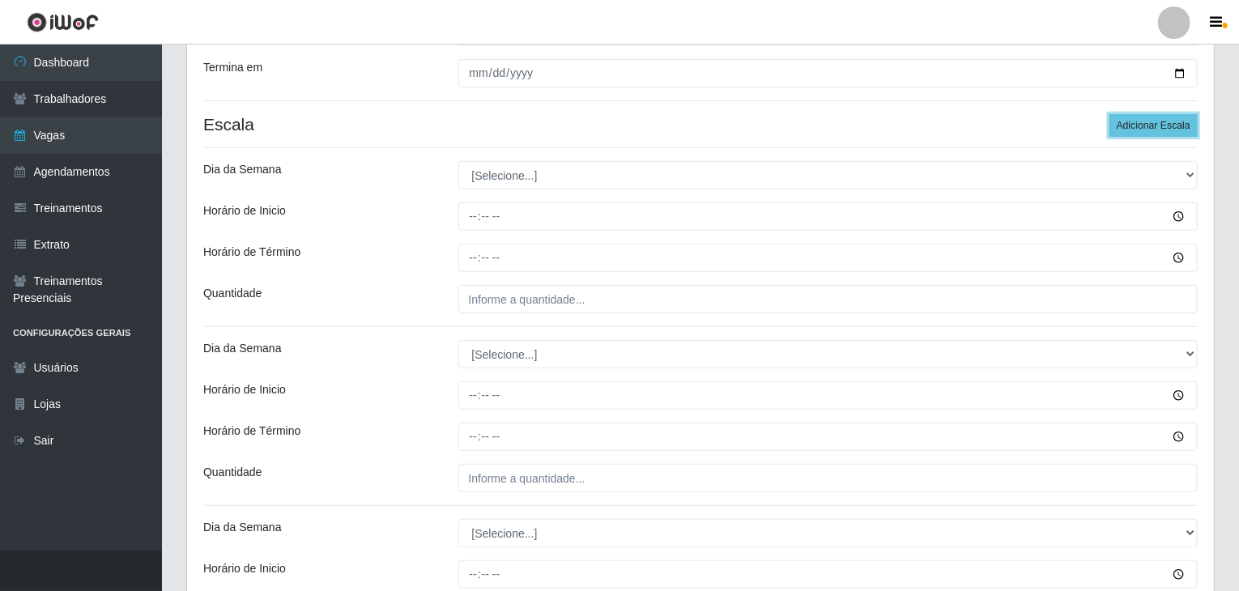
scroll to position [324, 0]
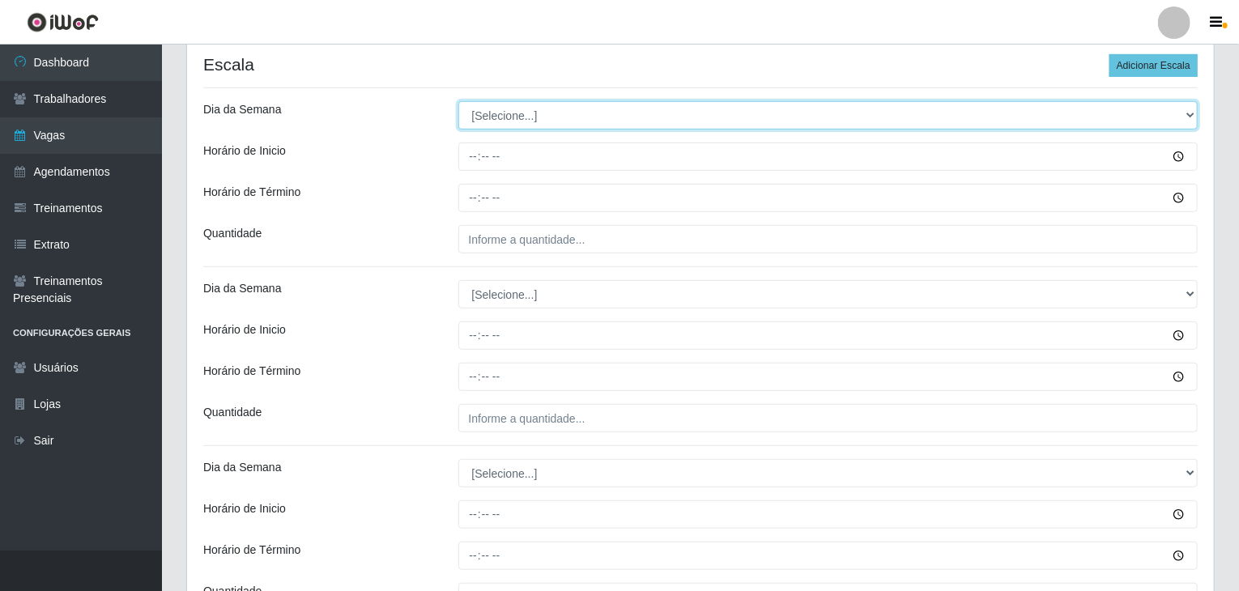
click at [525, 118] on select "[Selecione...] Segunda Terça Quarta Quinta Sexta Sábado Domingo" at bounding box center [828, 115] width 740 height 28
select select "1"
click at [458, 101] on select "[Selecione...] Segunda Terça Quarta Quinta Sexta Sábado Domingo" at bounding box center [828, 115] width 740 height 28
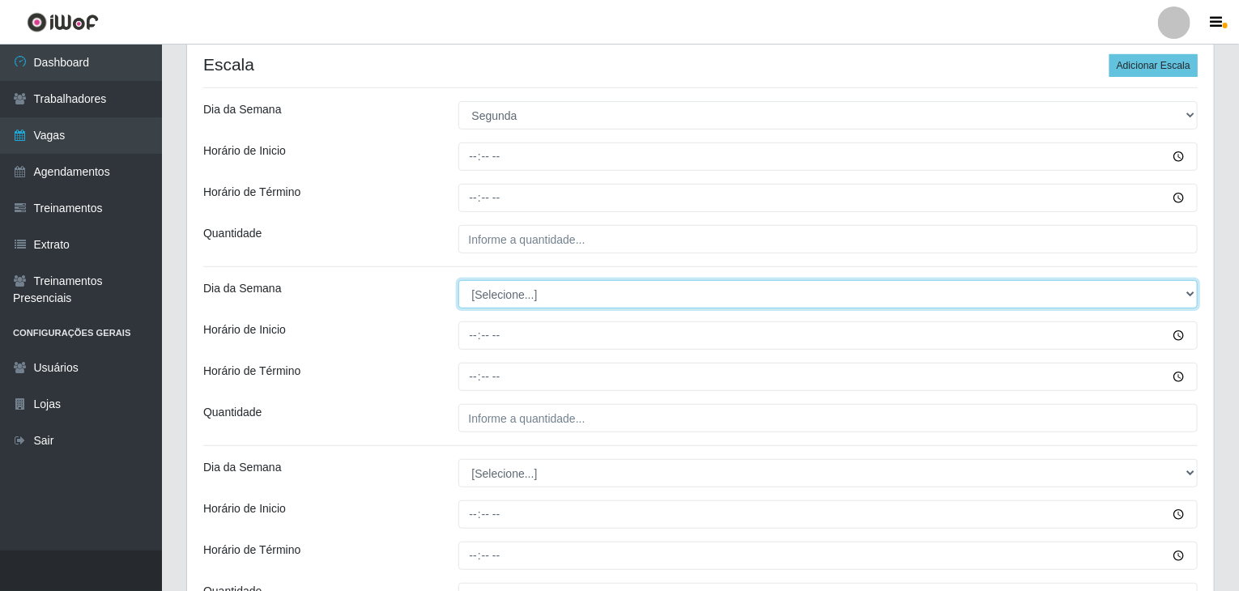
click at [529, 304] on select "[Selecione...] Segunda Terça Quarta Quinta Sexta Sábado Domingo" at bounding box center [828, 294] width 740 height 28
select select "1"
click at [458, 280] on select "[Selecione...] Segunda Terça Quarta Quinta Sexta Sábado Domingo" at bounding box center [828, 294] width 740 height 28
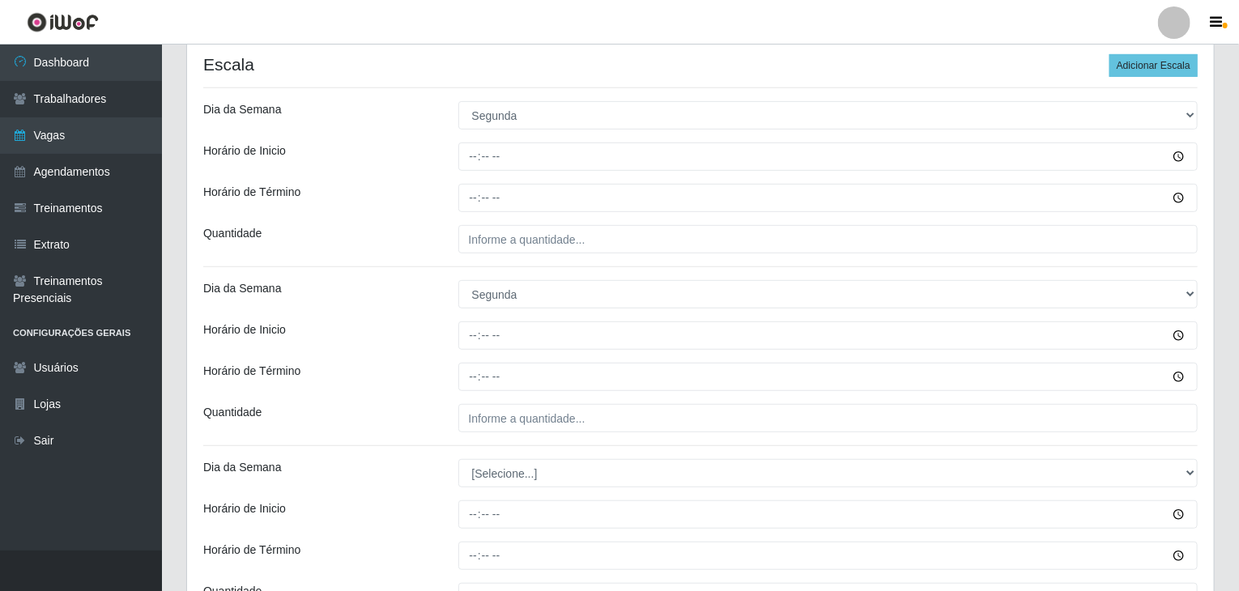
click at [447, 322] on div at bounding box center [828, 335] width 764 height 28
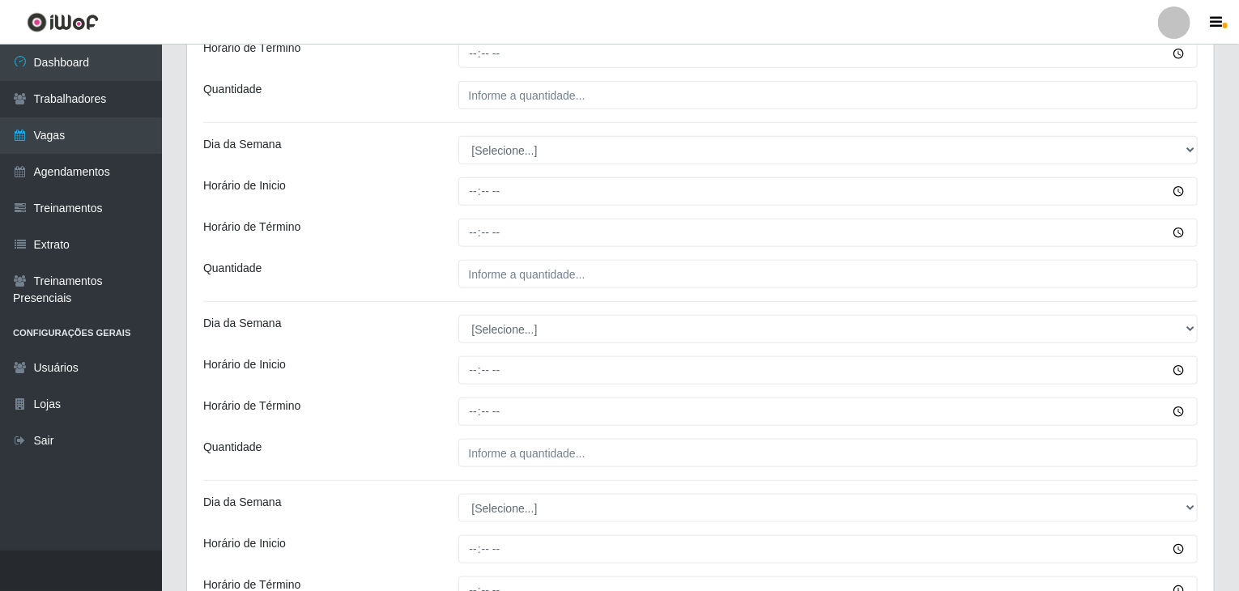
scroll to position [648, 0]
drag, startPoint x: 484, startPoint y: 132, endPoint x: 492, endPoint y: 143, distance: 13.9
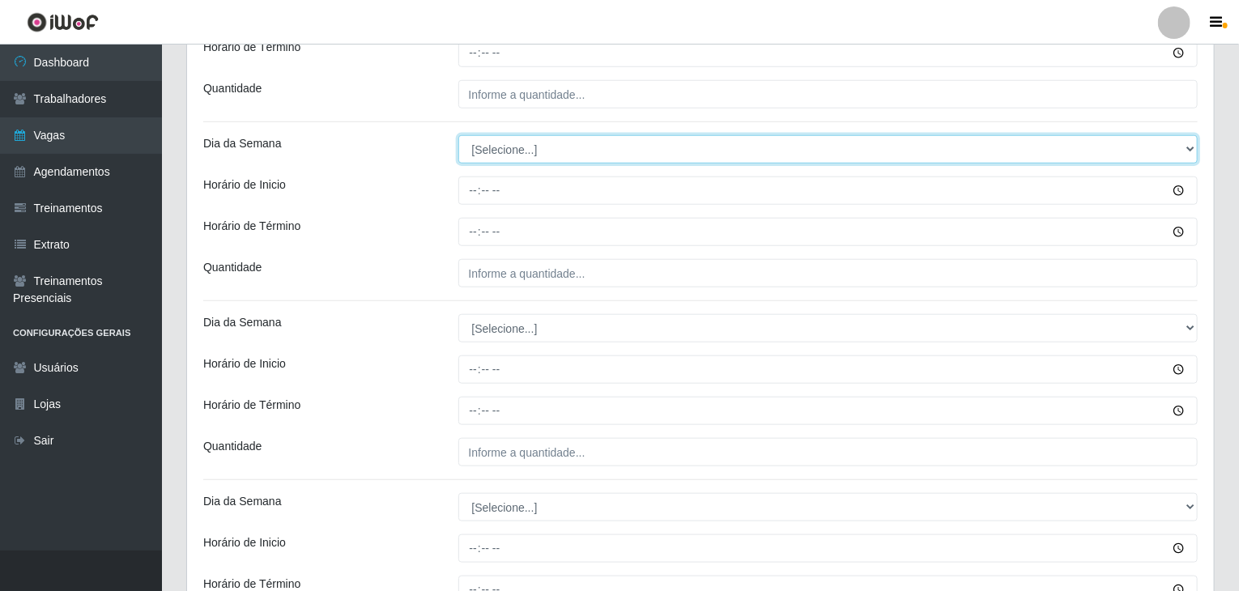
click at [493, 145] on select "[Selecione...] Segunda Terça Quarta Quinta Sexta Sábado Domingo" at bounding box center [828, 149] width 740 height 28
select select "2"
click at [458, 135] on select "[Selecione...] Segunda Terça Quarta Quinta Sexta Sábado Domingo" at bounding box center [828, 149] width 740 height 28
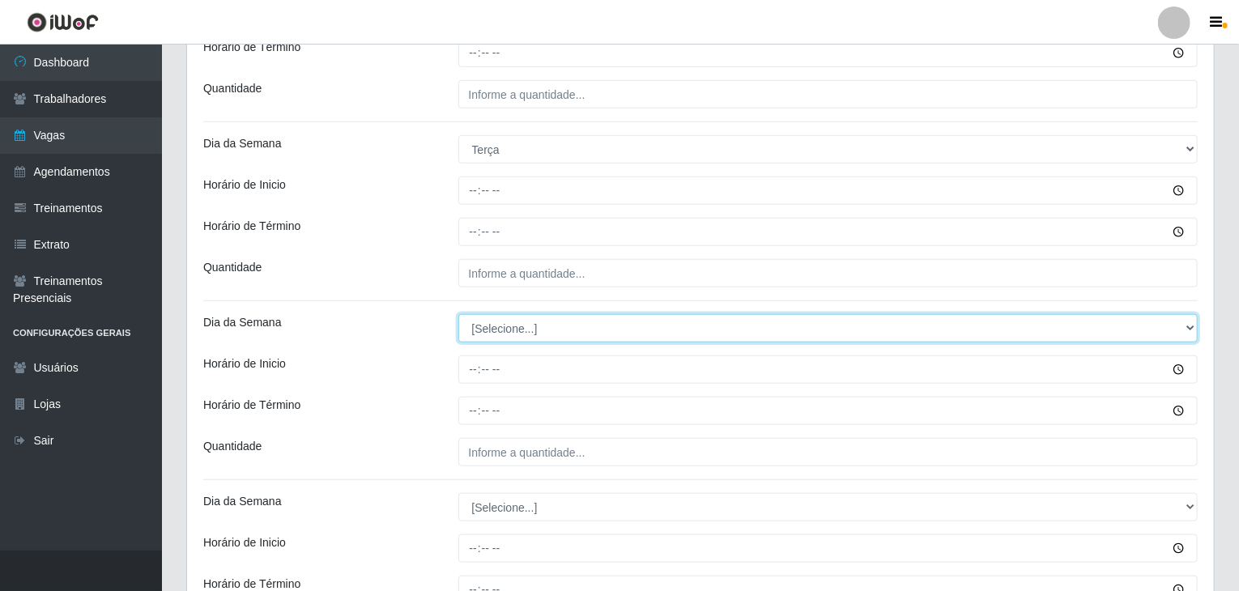
click at [537, 325] on select "[Selecione...] Segunda Terça Quarta Quinta Sexta Sábado Domingo" at bounding box center [828, 328] width 740 height 28
select select "2"
click at [458, 314] on select "[Selecione...] Segunda Terça Quarta Quinta Sexta Sábado Domingo" at bounding box center [828, 328] width 740 height 28
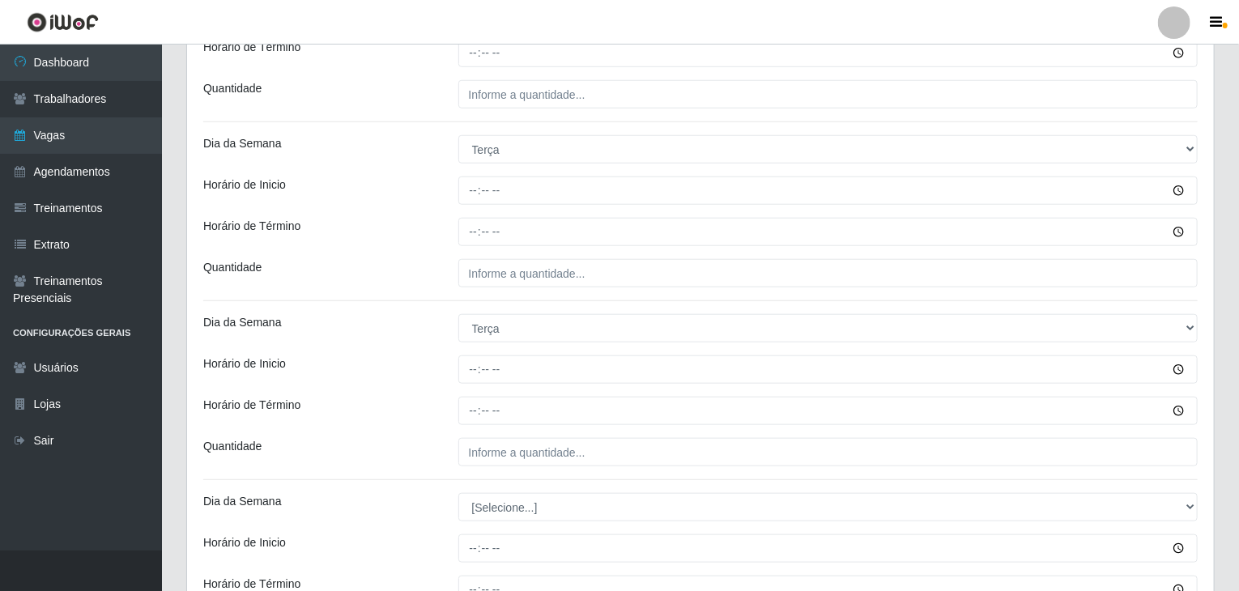
click at [437, 364] on div "Horário de Inicio" at bounding box center [318, 370] width 255 height 28
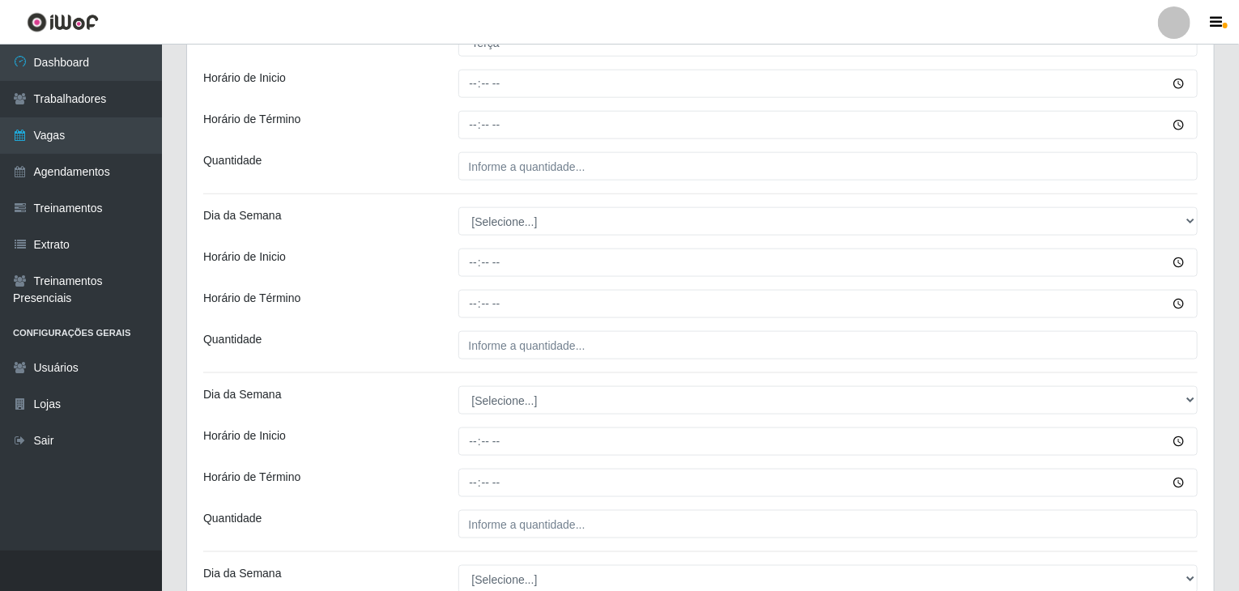
scroll to position [972, 0]
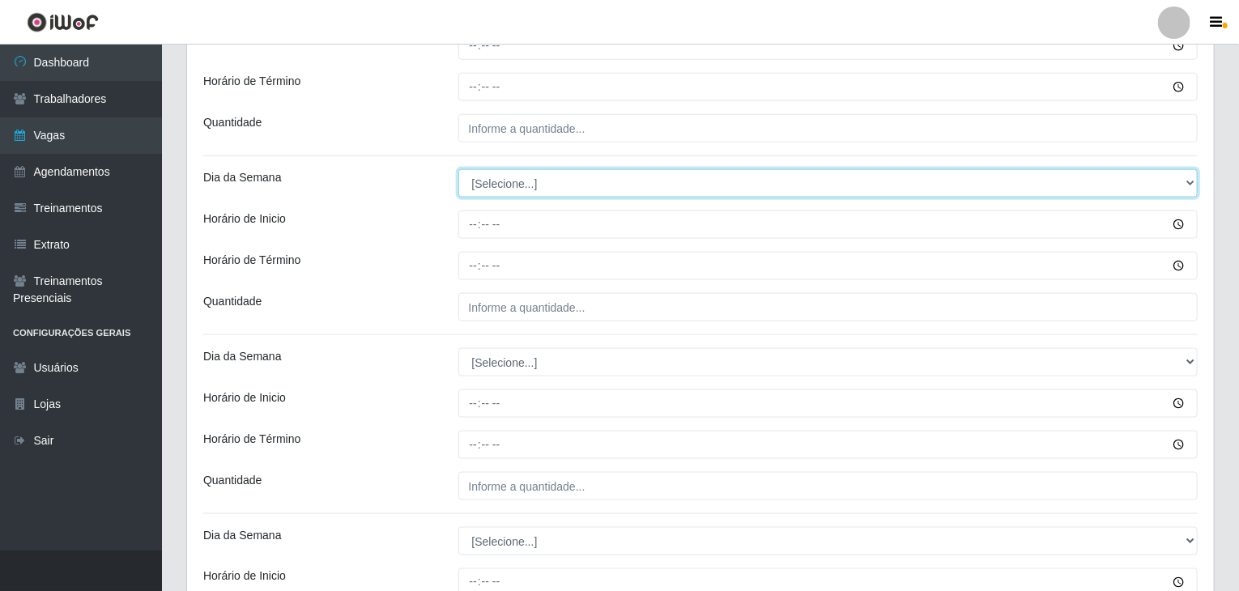
click at [481, 185] on select "[Selecione...] Segunda Terça Quarta Quinta Sexta Sábado Domingo" at bounding box center [828, 183] width 740 height 28
select select "3"
click at [458, 169] on select "[Selecione...] Segunda Terça Quarta Quinta Sexta Sábado Domingo" at bounding box center [828, 183] width 740 height 28
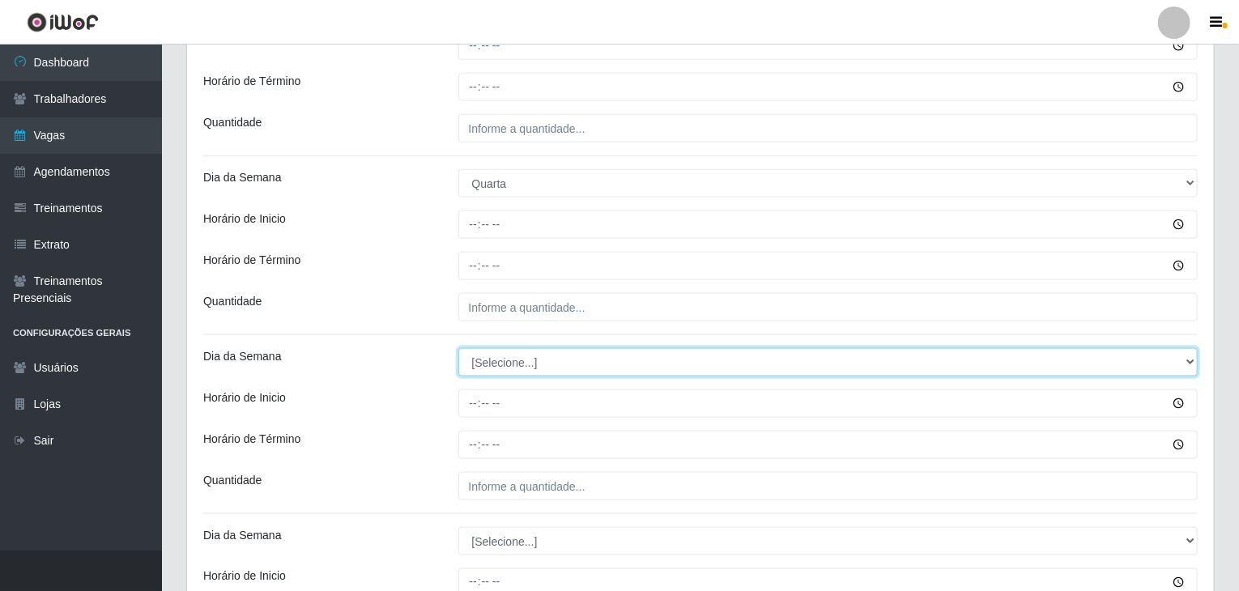
drag, startPoint x: 496, startPoint y: 357, endPoint x: 496, endPoint y: 365, distance: 8.1
click at [495, 357] on select "[Selecione...] Segunda Terça Quarta Quinta Sexta Sábado Domingo" at bounding box center [828, 362] width 740 height 28
select select "3"
click at [458, 348] on select "[Selecione...] Segunda Terça Quarta Quinta Sexta Sábado Domingo" at bounding box center [828, 362] width 740 height 28
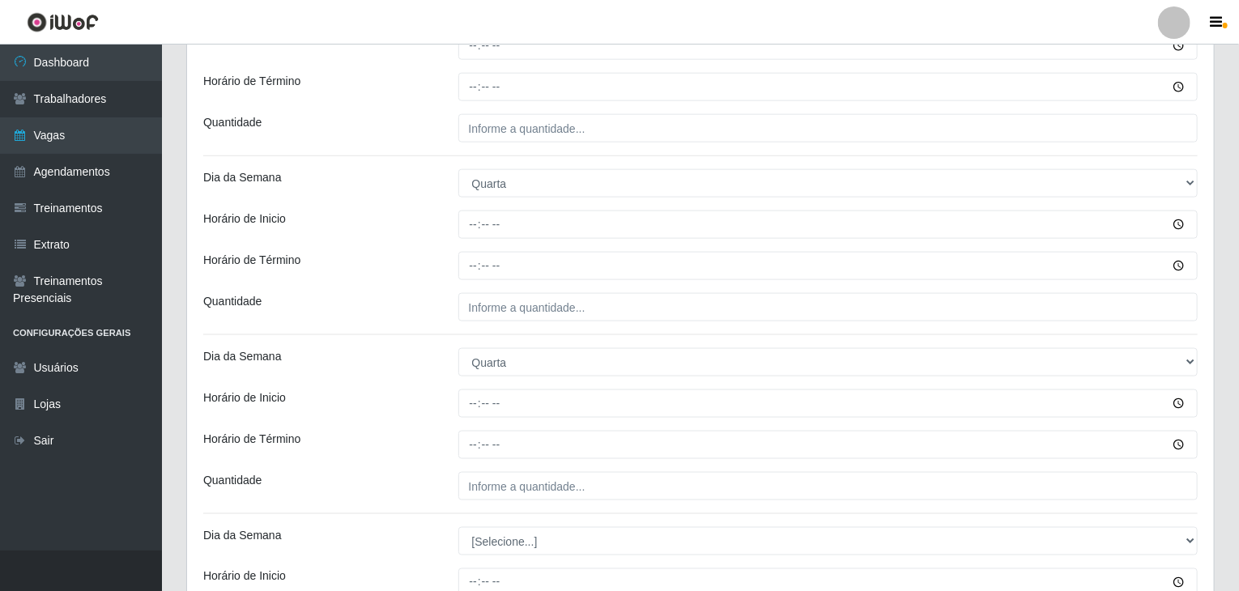
click at [397, 394] on div "Horário de Inicio" at bounding box center [318, 404] width 255 height 28
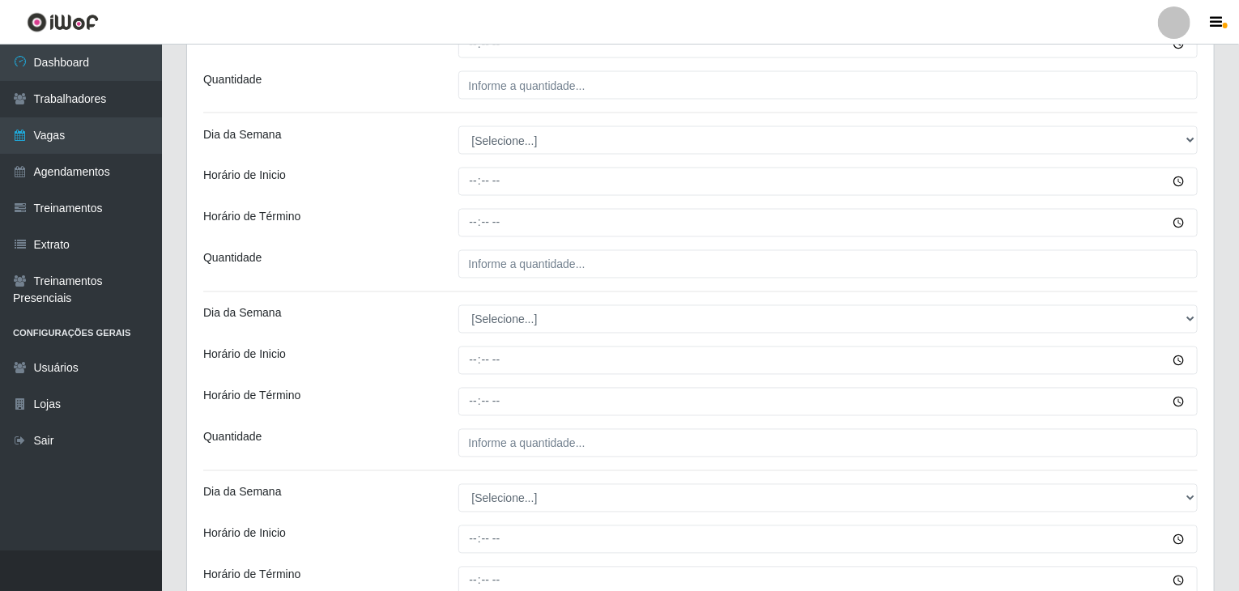
scroll to position [1377, 0]
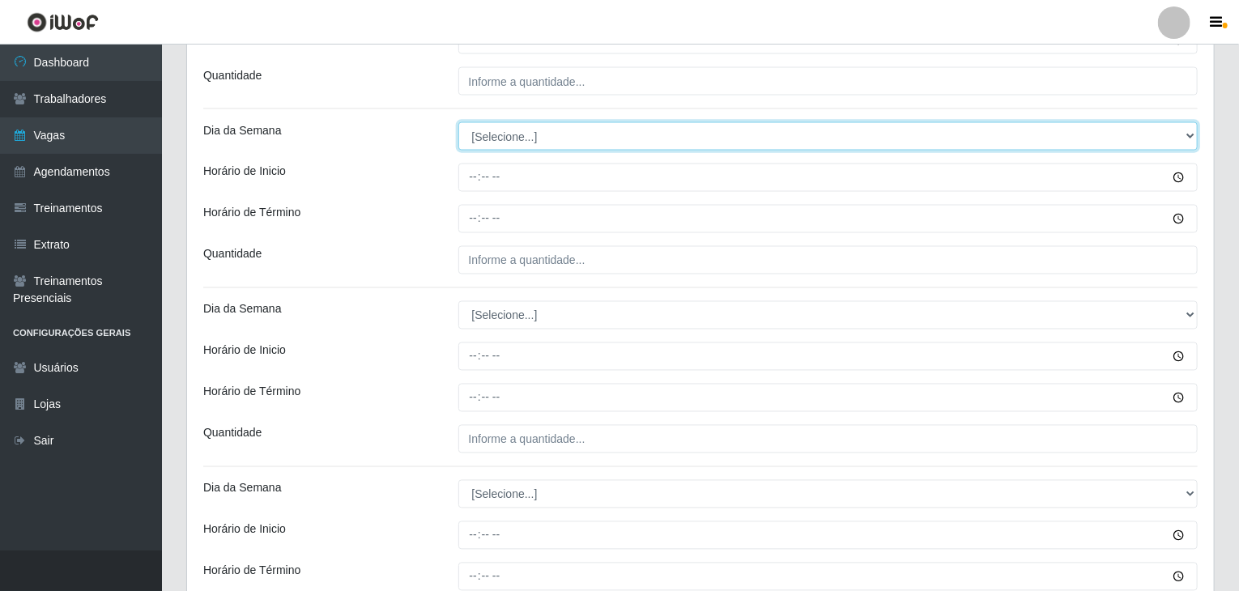
drag, startPoint x: 514, startPoint y: 124, endPoint x: 525, endPoint y: 135, distance: 15.5
click at [514, 124] on select "[Selecione...] Segunda Terça Quarta Quinta Sexta Sábado Domingo" at bounding box center [828, 136] width 740 height 28
select select "4"
click at [458, 122] on select "[Selecione...] Segunda Terça Quarta Quinta Sexta Sábado Domingo" at bounding box center [828, 136] width 740 height 28
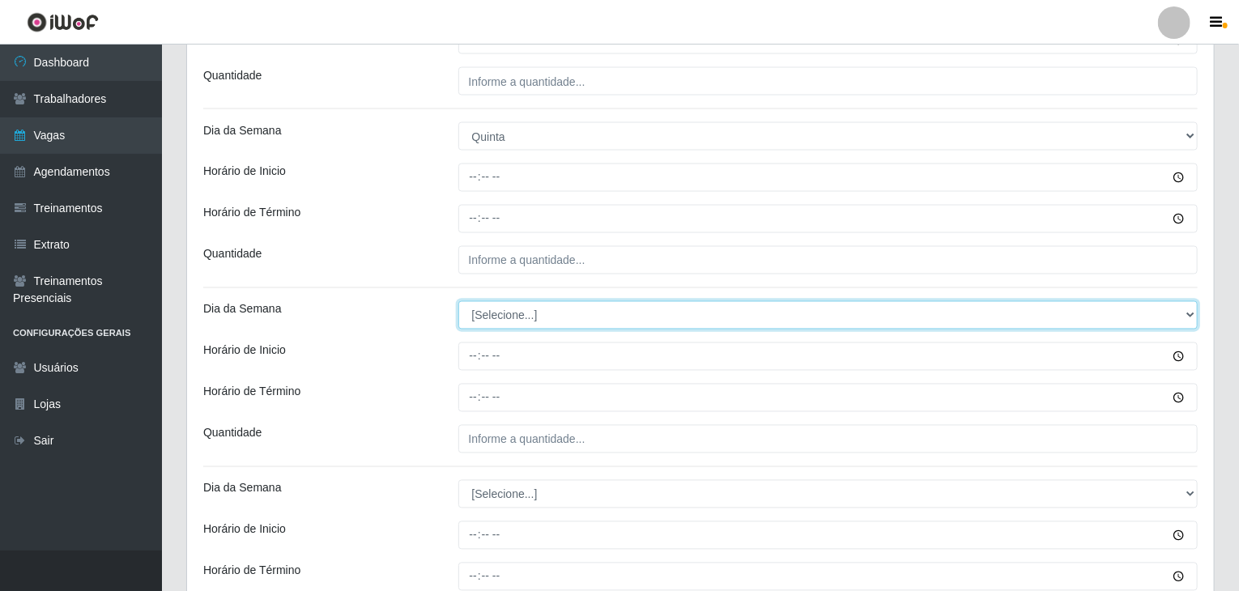
click at [528, 325] on select "[Selecione...] Segunda Terça Quarta Quinta Sexta Sábado Domingo" at bounding box center [828, 315] width 740 height 28
select select "4"
click at [458, 301] on select "[Selecione...] Segunda Terça Quarta Quinta Sexta Sábado Domingo" at bounding box center [828, 315] width 740 height 28
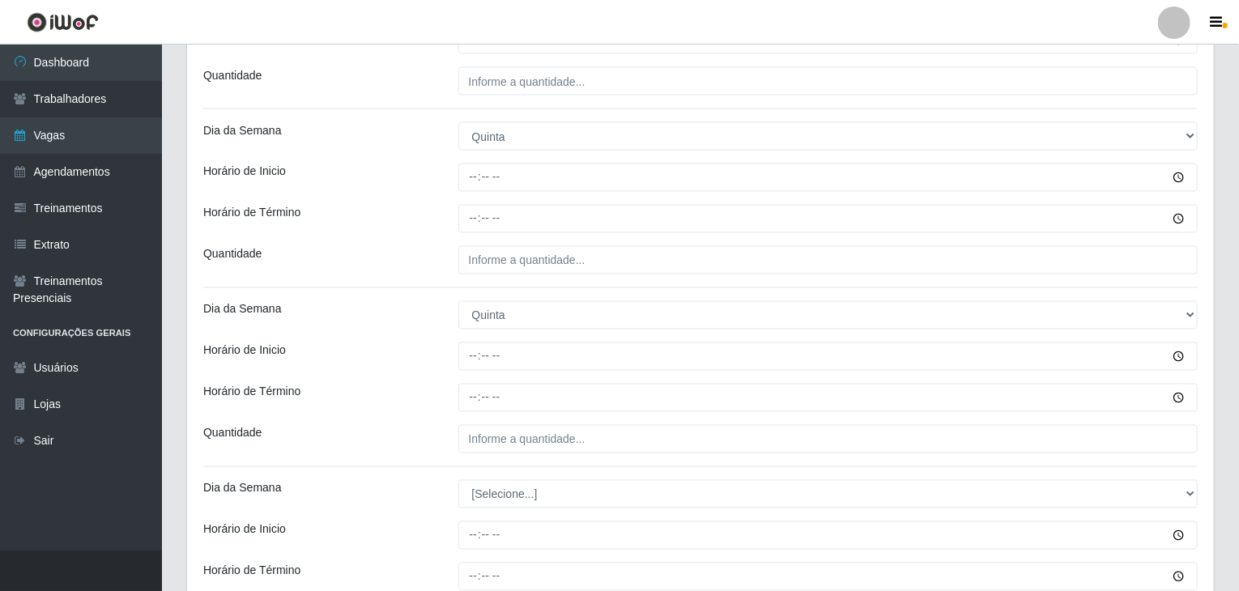
click at [415, 360] on div "Horário de Inicio" at bounding box center [318, 357] width 255 height 28
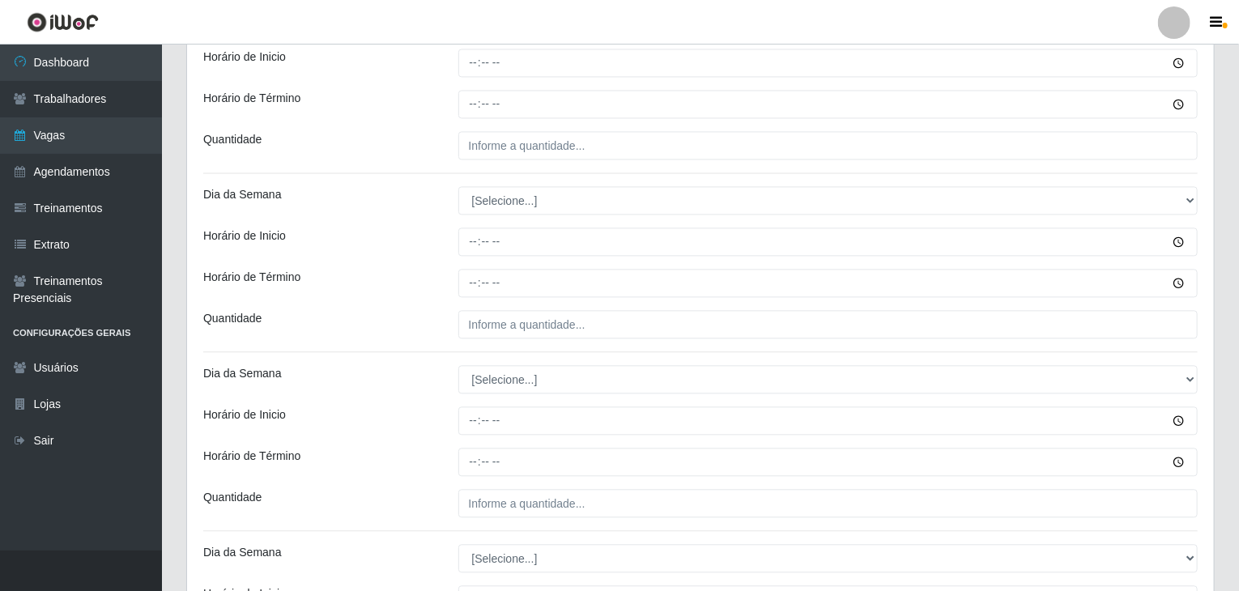
scroll to position [1701, 0]
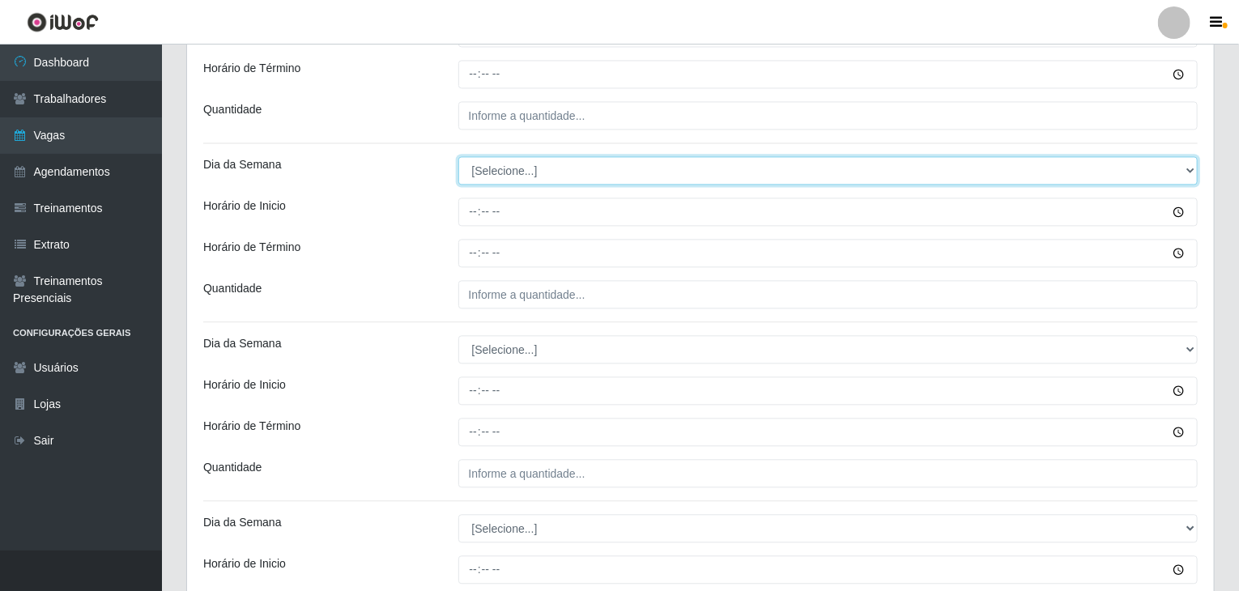
click at [504, 176] on select "[Selecione...] Segunda Terça Quarta Quinta Sexta Sábado Domingo" at bounding box center [828, 170] width 740 height 28
select select "5"
click at [458, 156] on select "[Selecione...] Segunda Terça Quarta Quinta Sexta Sábado Domingo" at bounding box center [828, 170] width 740 height 28
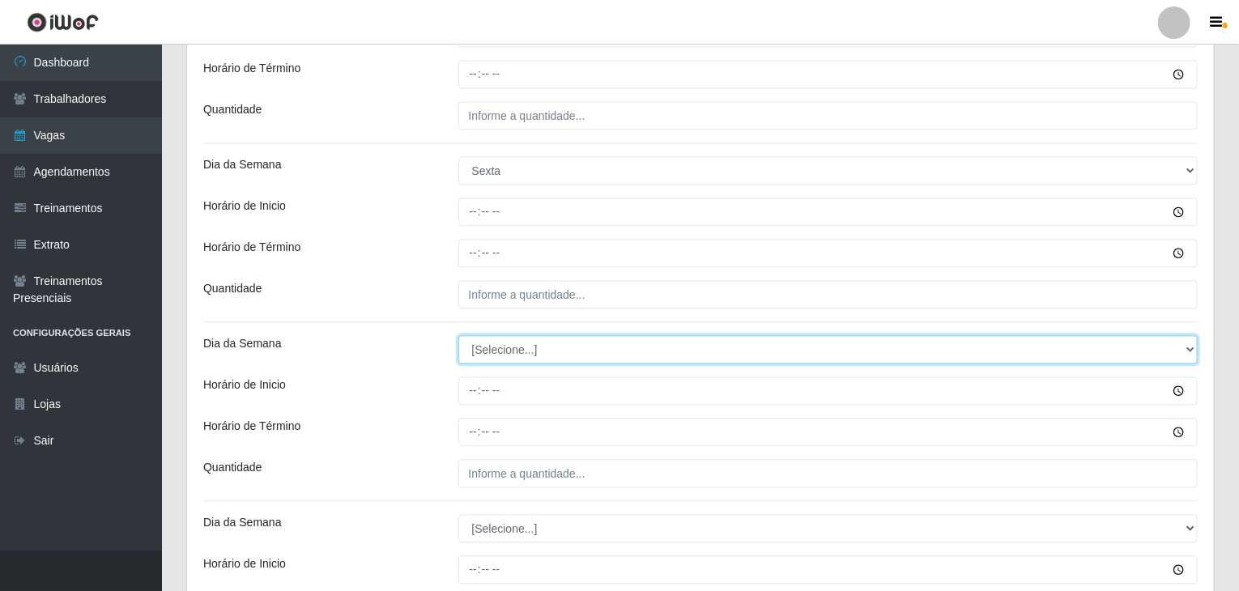
click at [515, 351] on select "[Selecione...] Segunda Terça Quarta Quinta Sexta Sábado Domingo" at bounding box center [828, 349] width 740 height 28
select select "5"
click at [458, 335] on select "[Selecione...] Segunda Terça Quarta Quinta Sexta Sábado Domingo" at bounding box center [828, 349] width 740 height 28
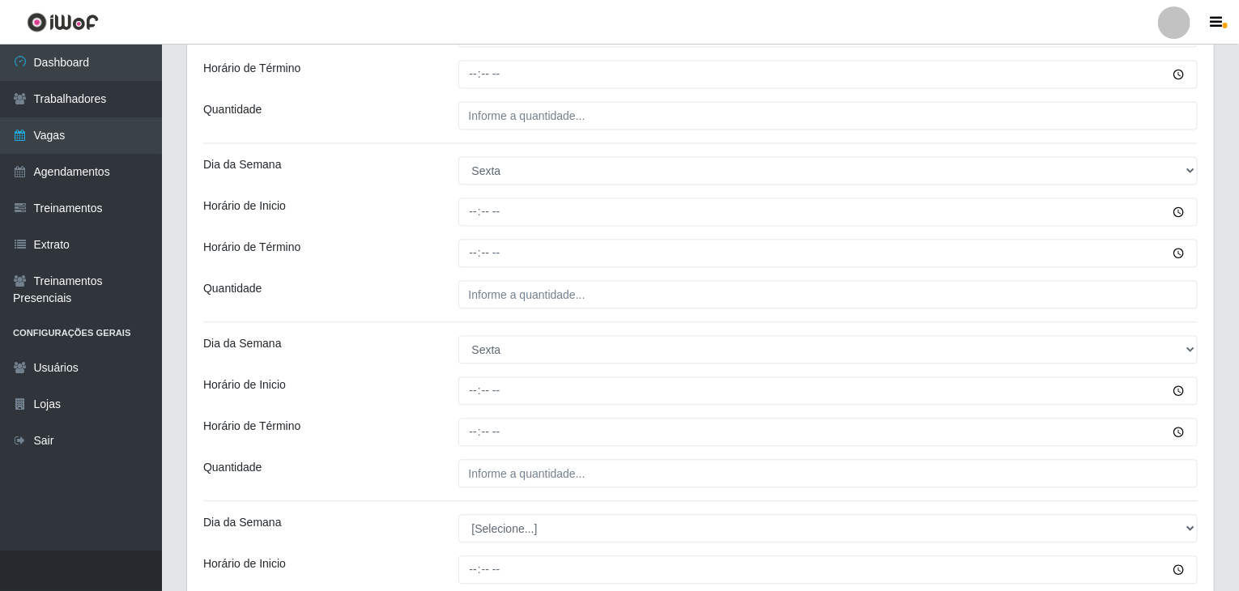
click at [392, 390] on div "Horário de Inicio" at bounding box center [318, 391] width 255 height 28
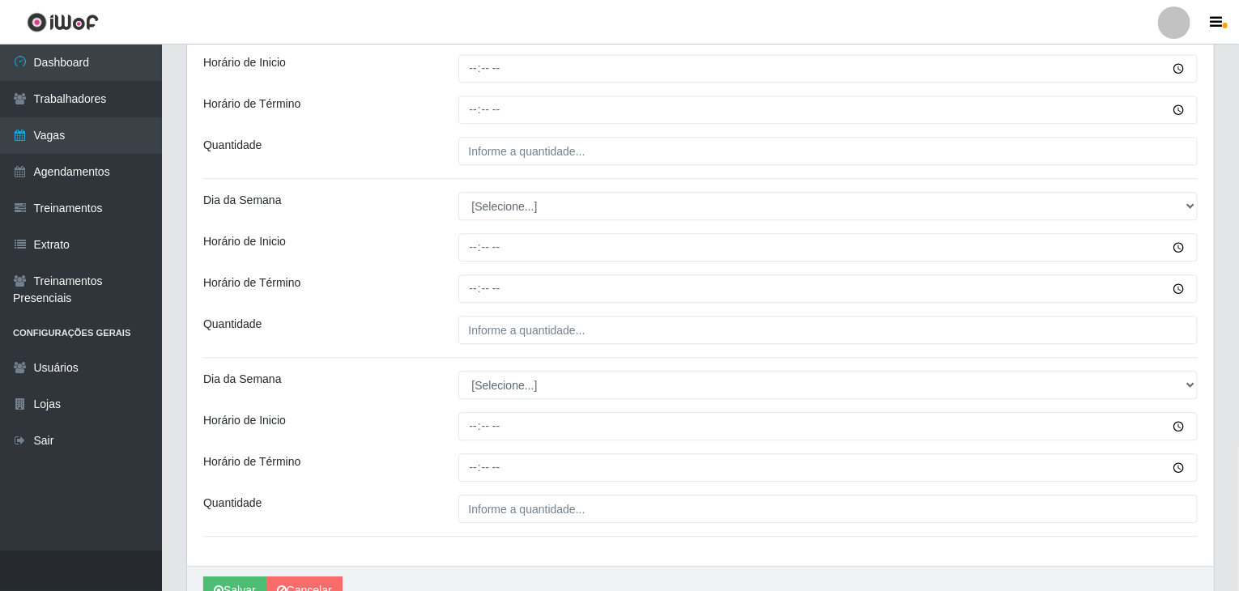
scroll to position [2025, 0]
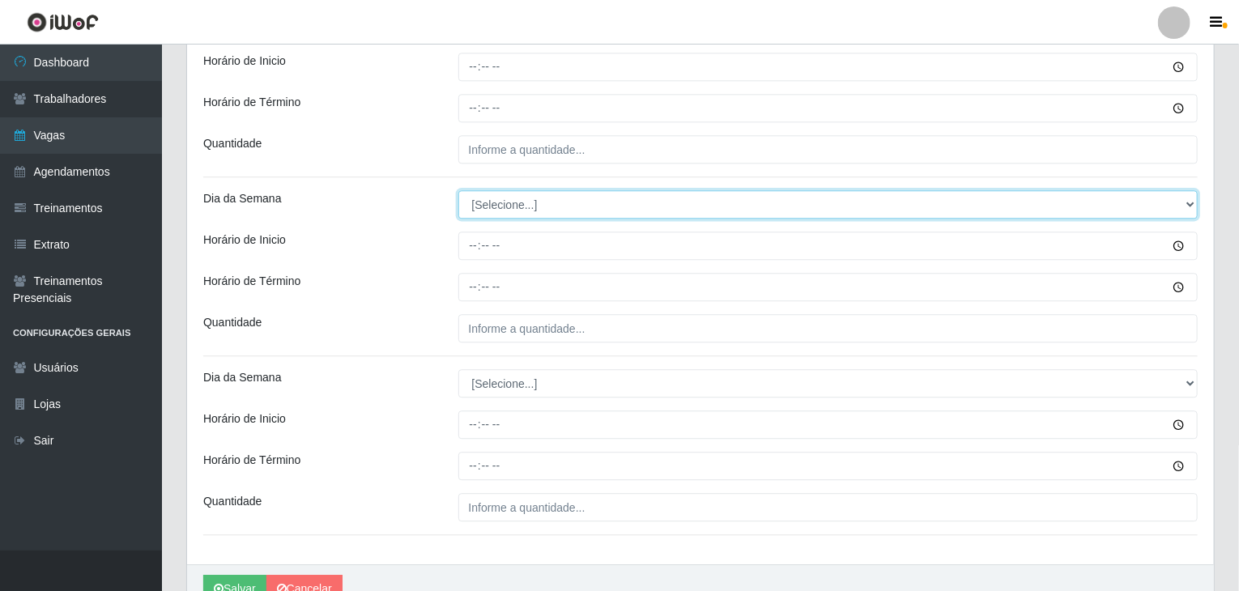
click at [534, 203] on select "[Selecione...] Segunda Terça Quarta Quinta Sexta Sábado Domingo" at bounding box center [828, 204] width 740 height 28
select select "6"
click at [458, 190] on select "[Selecione...] Segunda Terça Quarta Quinta Sexta Sábado Domingo" at bounding box center [828, 204] width 740 height 28
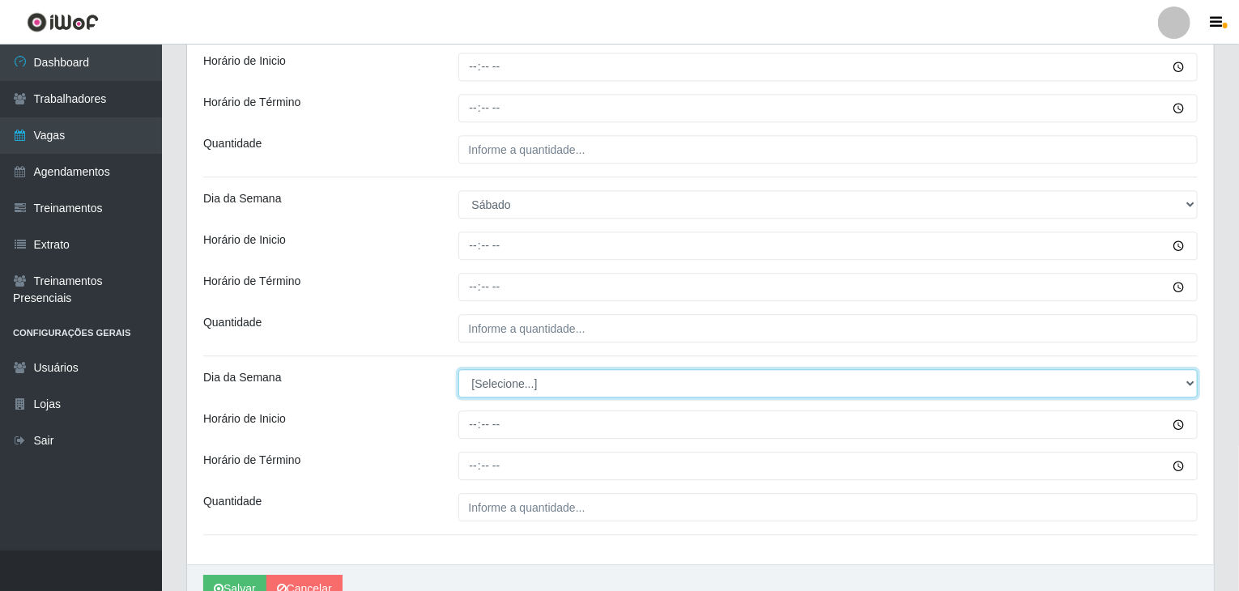
click at [525, 391] on select "[Selecione...] Segunda Terça Quarta Quinta Sexta Sábado Domingo" at bounding box center [828, 383] width 740 height 28
select select "6"
click at [458, 369] on select "[Selecione...] Segunda Terça Quarta Quinta Sexta Sábado Domingo" at bounding box center [828, 383] width 740 height 28
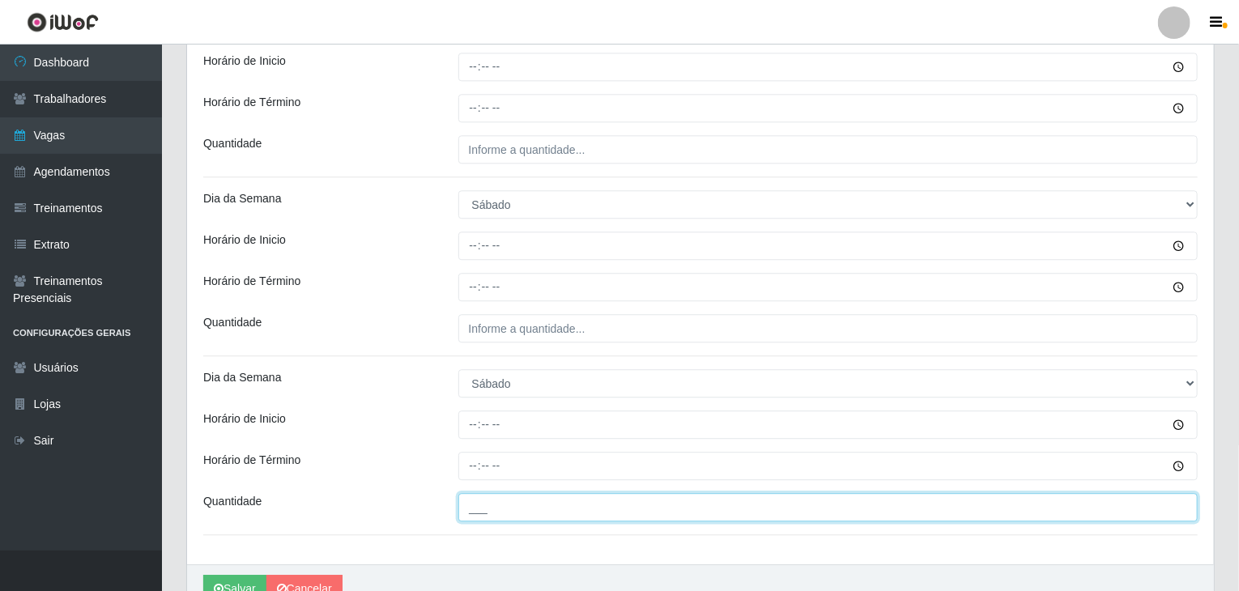
click at [583, 496] on input "___" at bounding box center [828, 507] width 740 height 28
type input "3__"
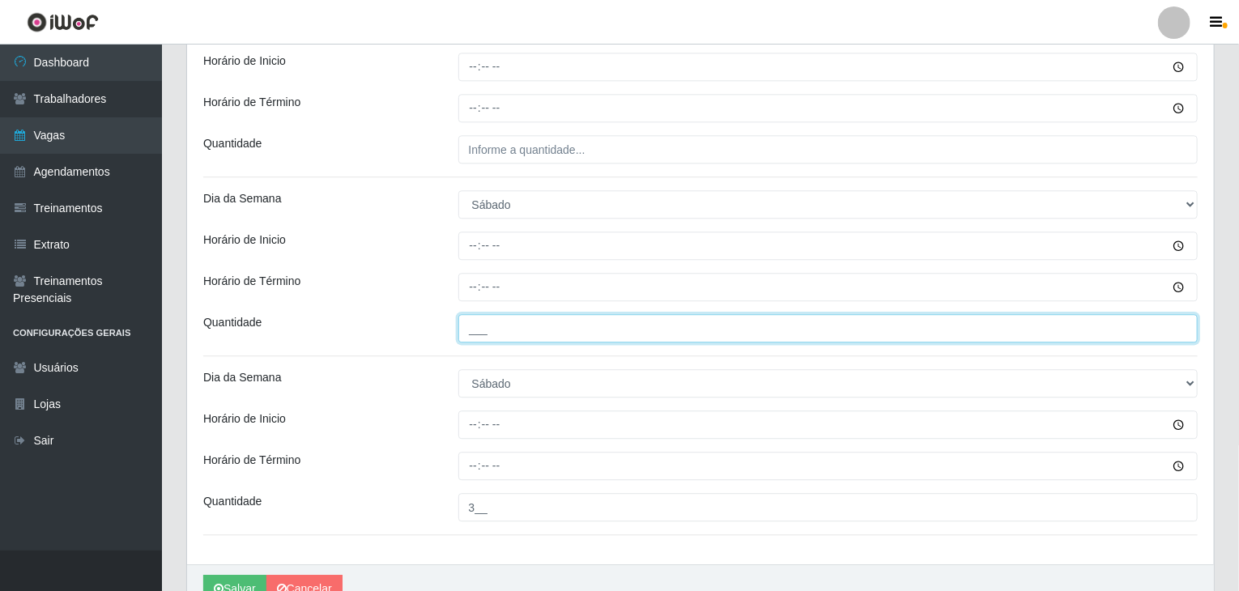
click at [512, 322] on input "___" at bounding box center [828, 328] width 740 height 28
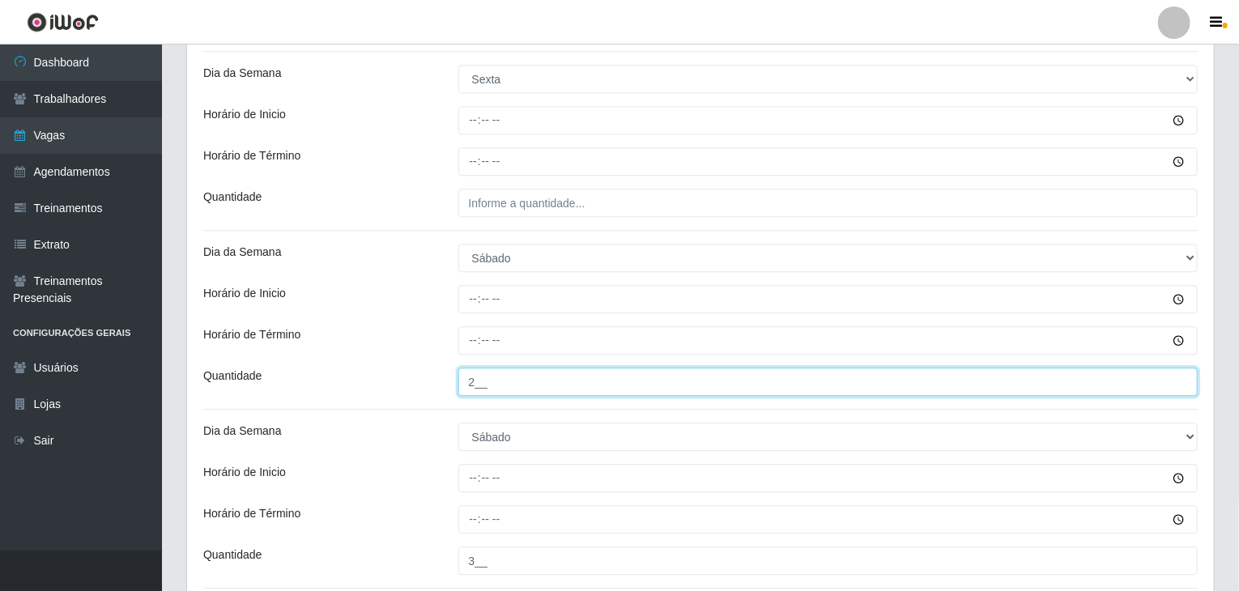
scroll to position [1944, 0]
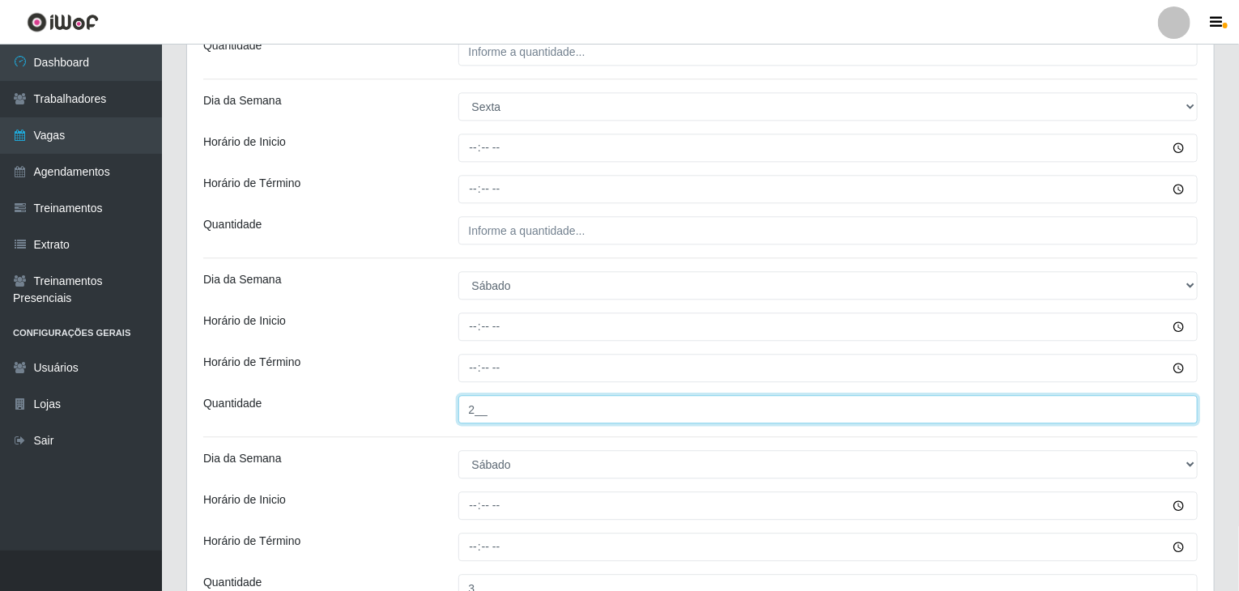
type input "2__"
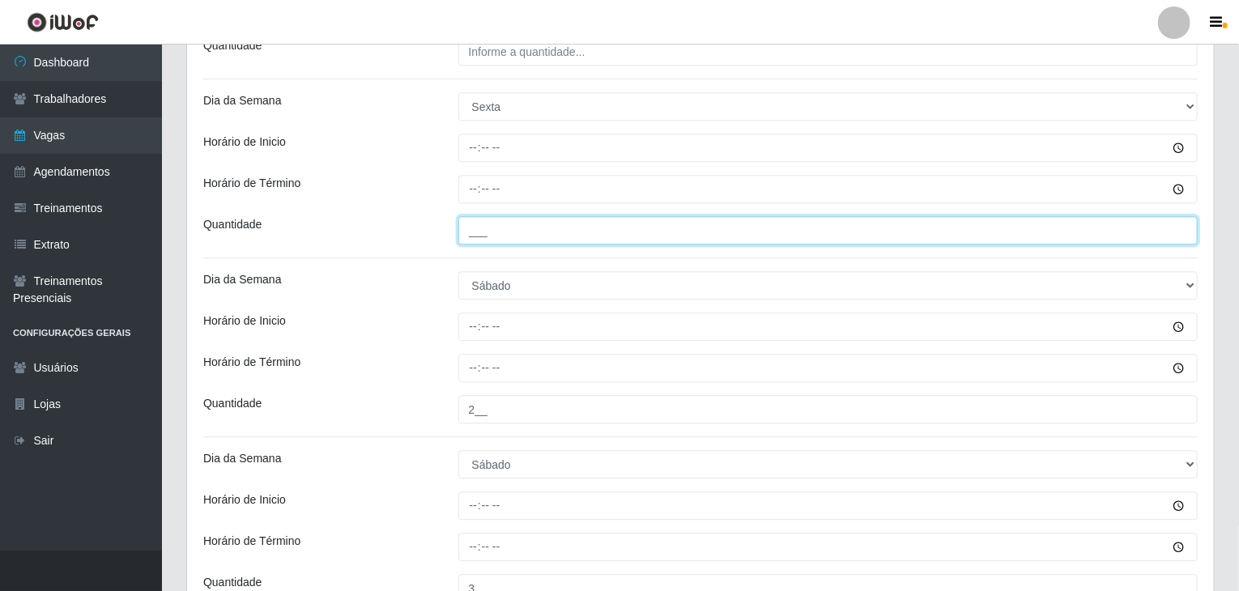
click at [522, 234] on input "___" at bounding box center [828, 230] width 740 height 28
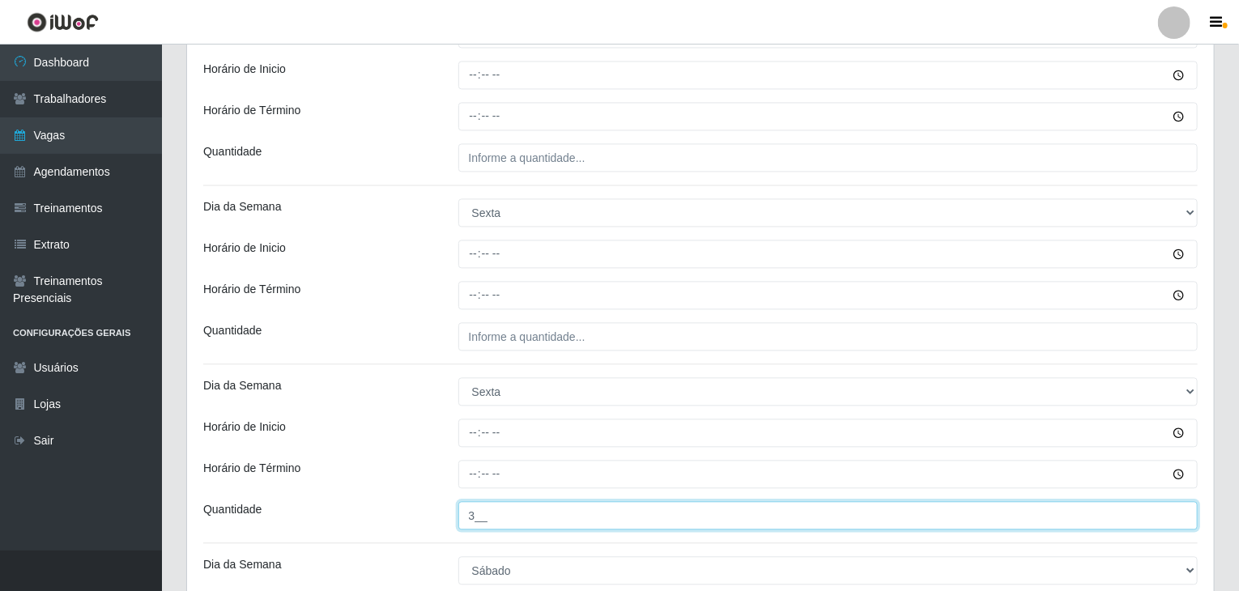
scroll to position [1620, 0]
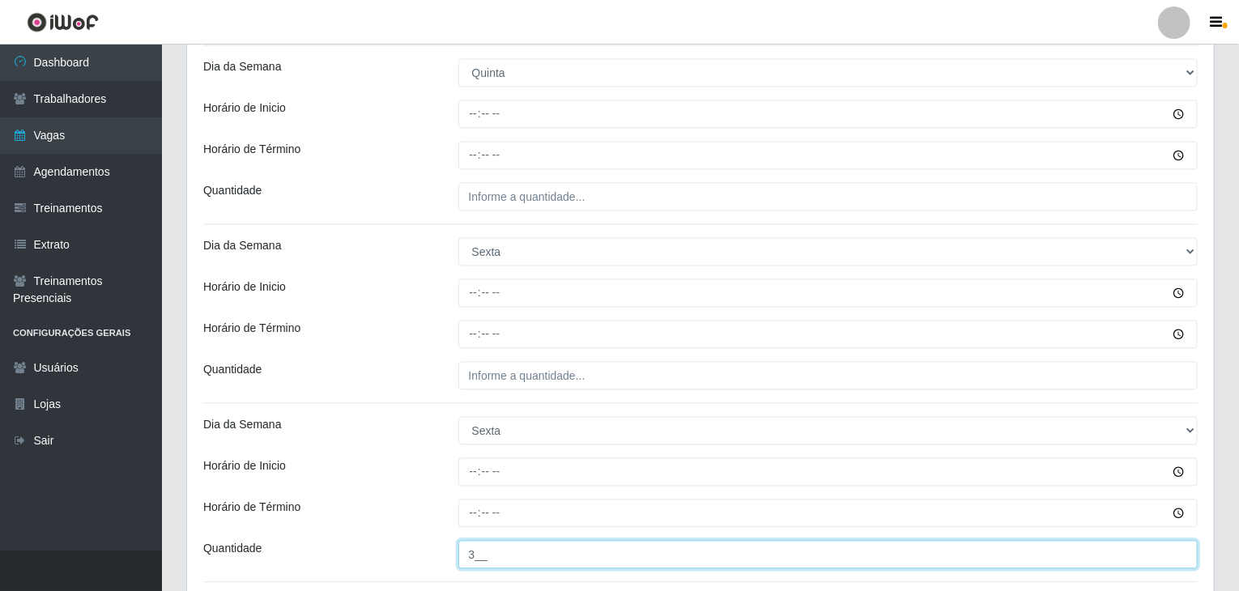
type input "3__"
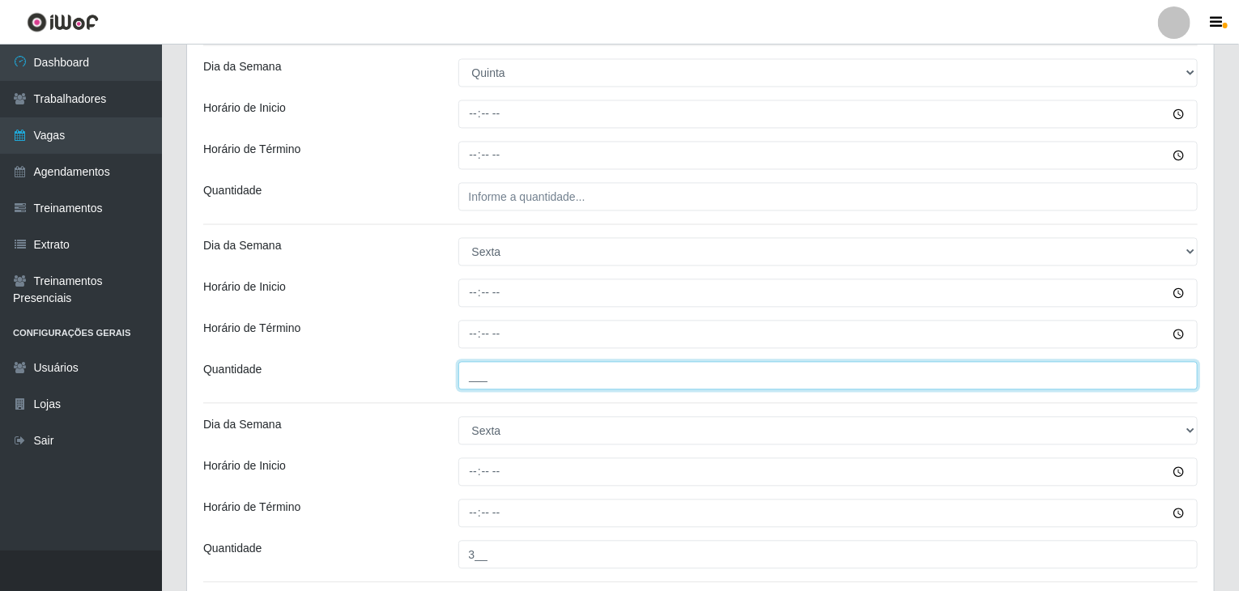
click at [531, 377] on input "___" at bounding box center [828, 375] width 740 height 28
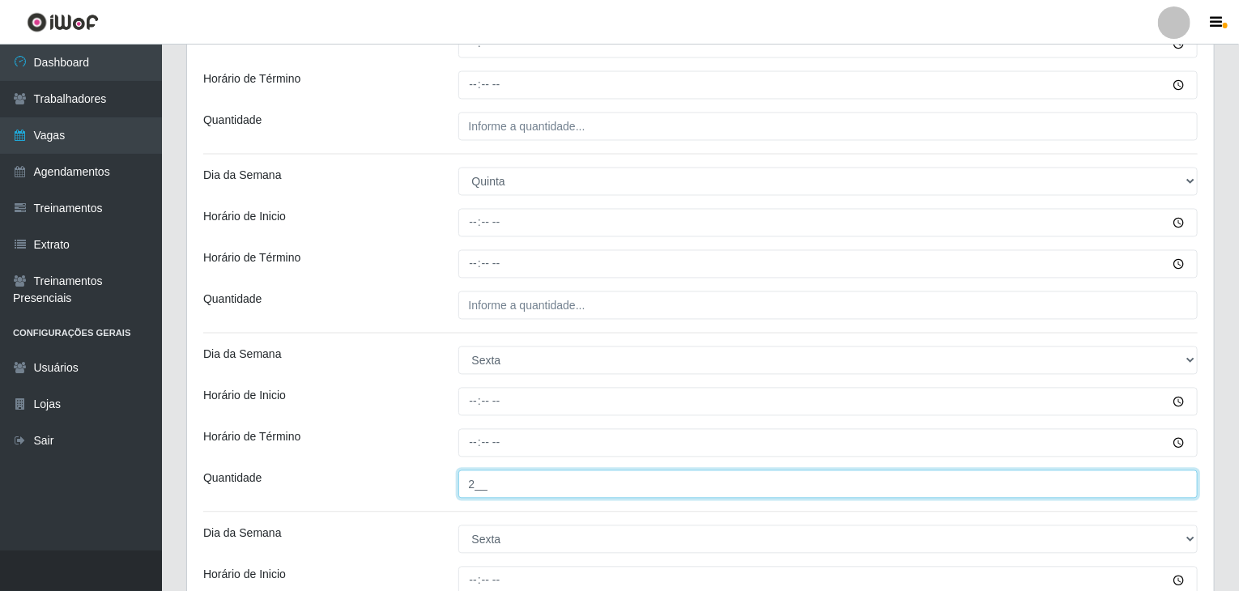
scroll to position [1458, 0]
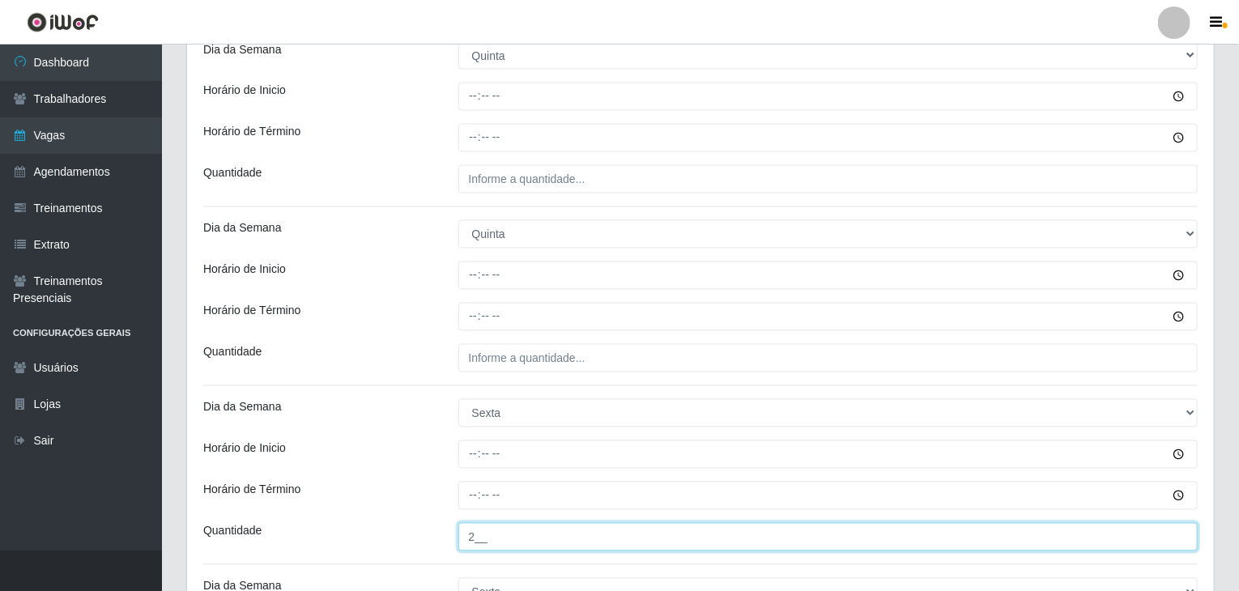
type input "2__"
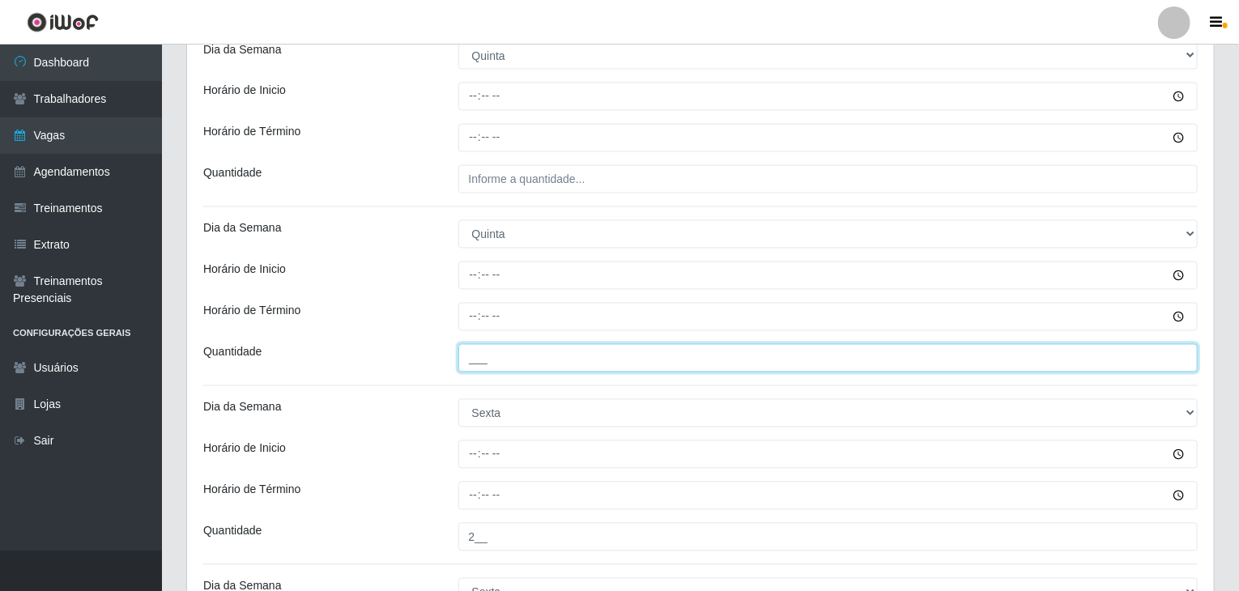
click at [522, 367] on input "___" at bounding box center [828, 358] width 740 height 28
type input "3__"
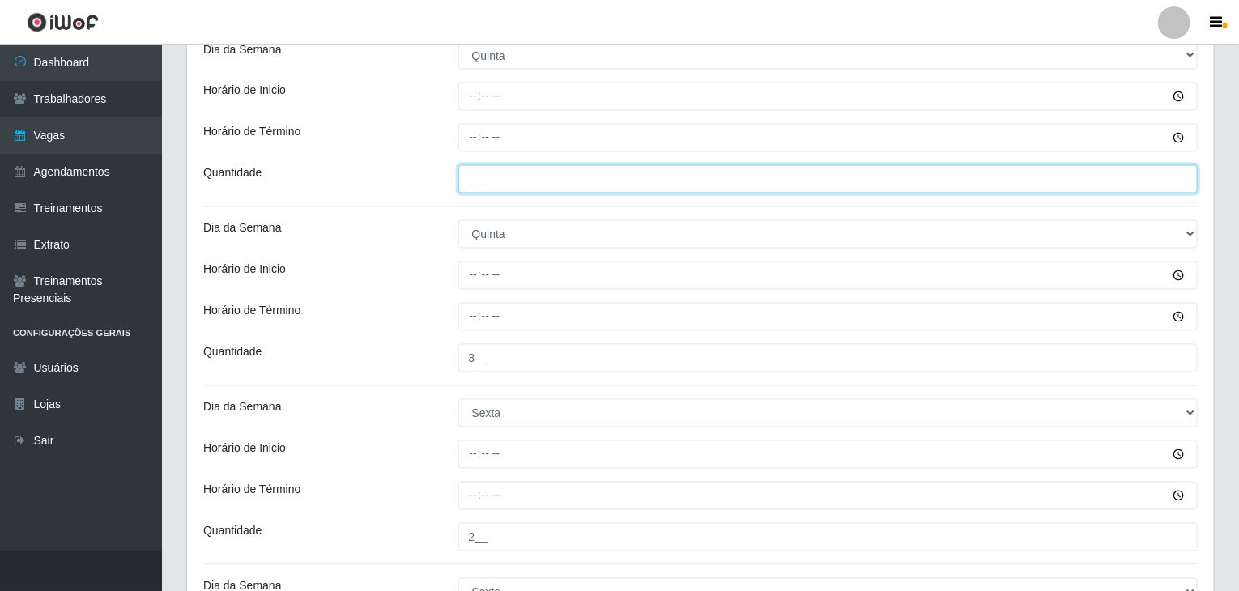
click at [513, 185] on input "___" at bounding box center [828, 179] width 740 height 28
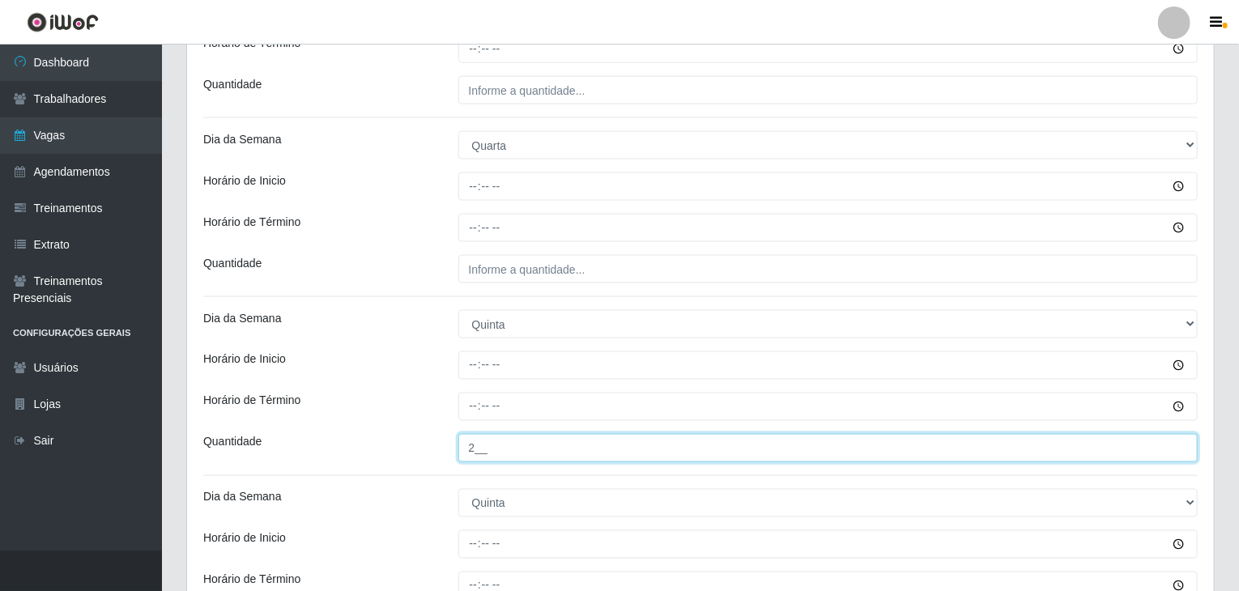
scroll to position [1134, 0]
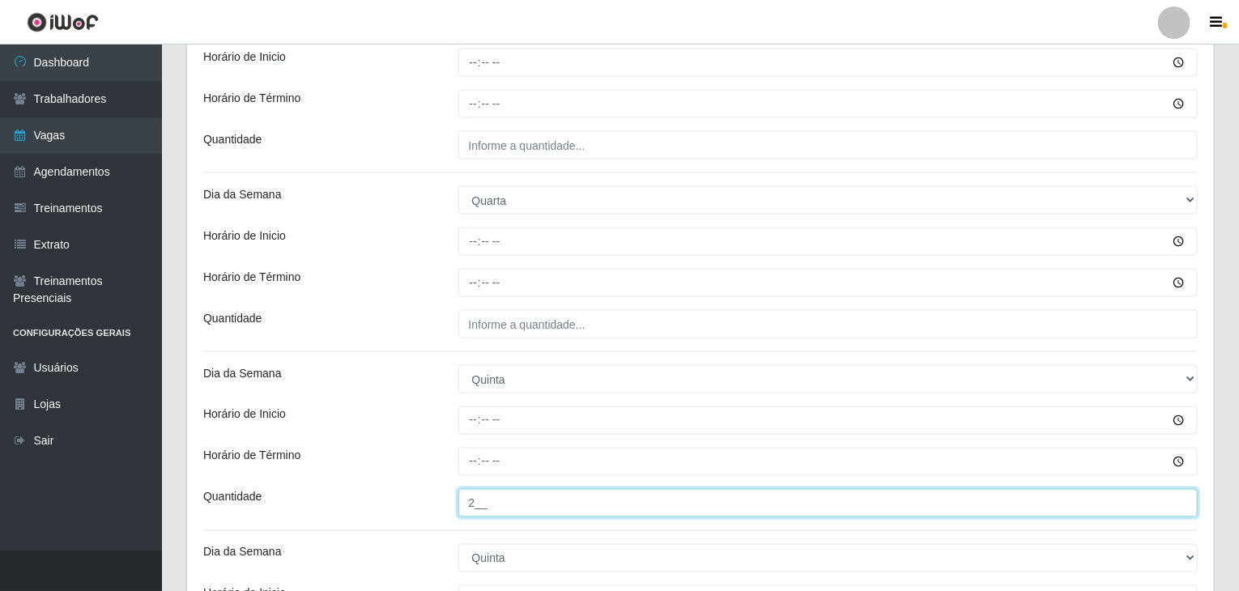
type input "2__"
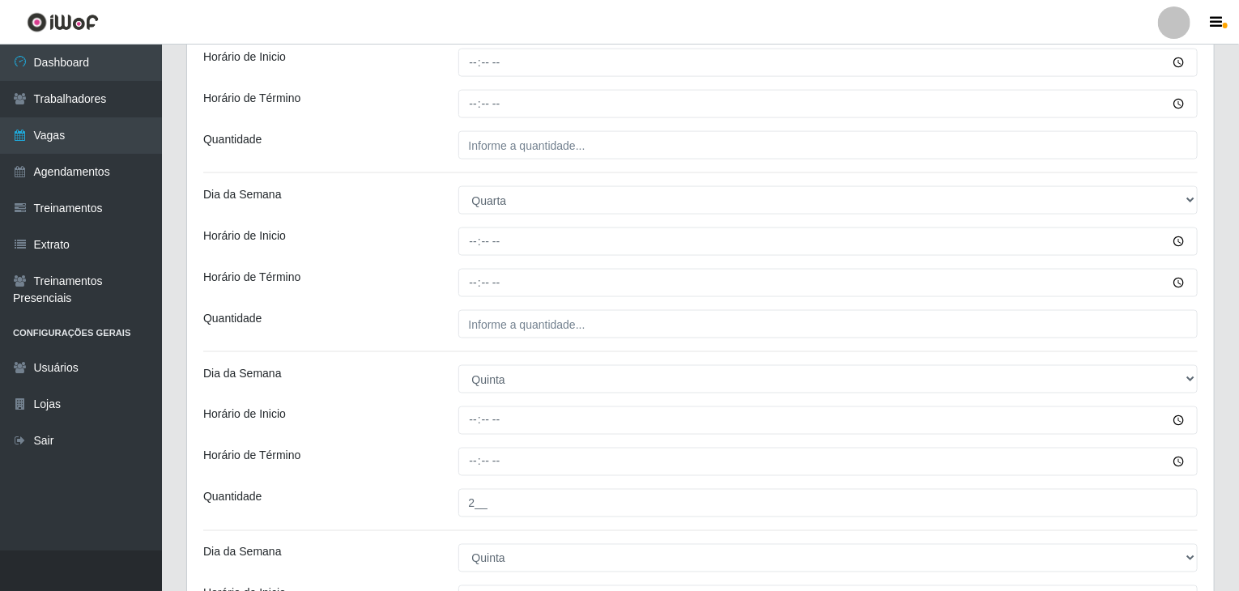
click at [554, 349] on div "Loja BomQueSó Agreste - Loja 1 Função [Selecione...] ASG ASG + ASG ++ Balconist…" at bounding box center [700, 231] width 1027 height 2450
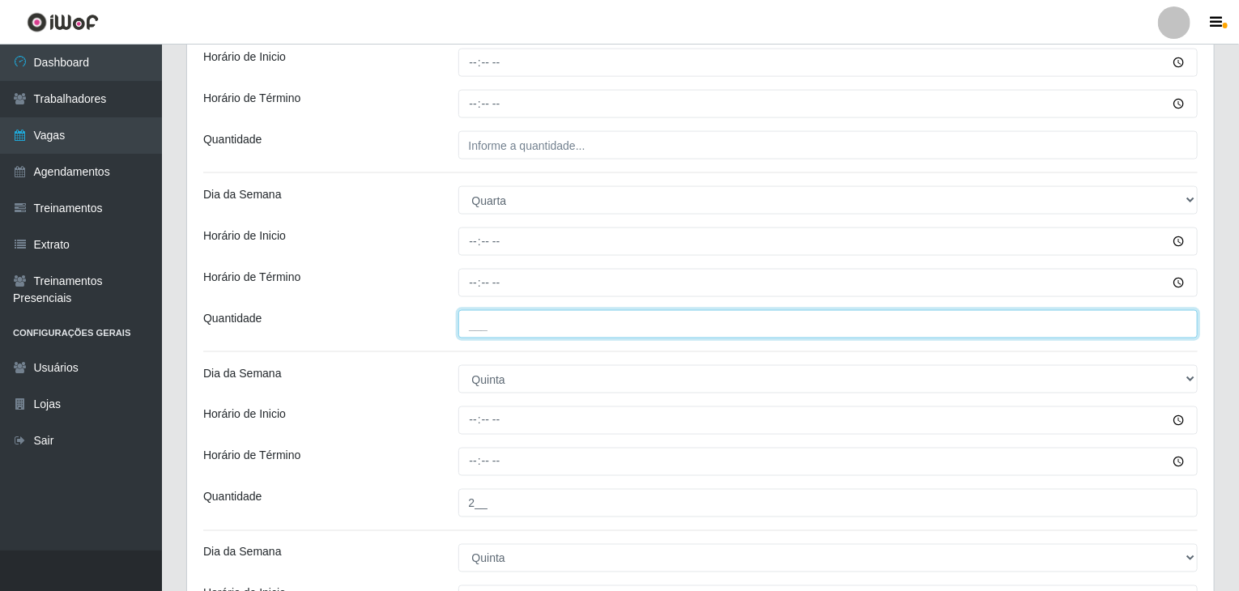
click at [543, 325] on input "___" at bounding box center [828, 324] width 740 height 28
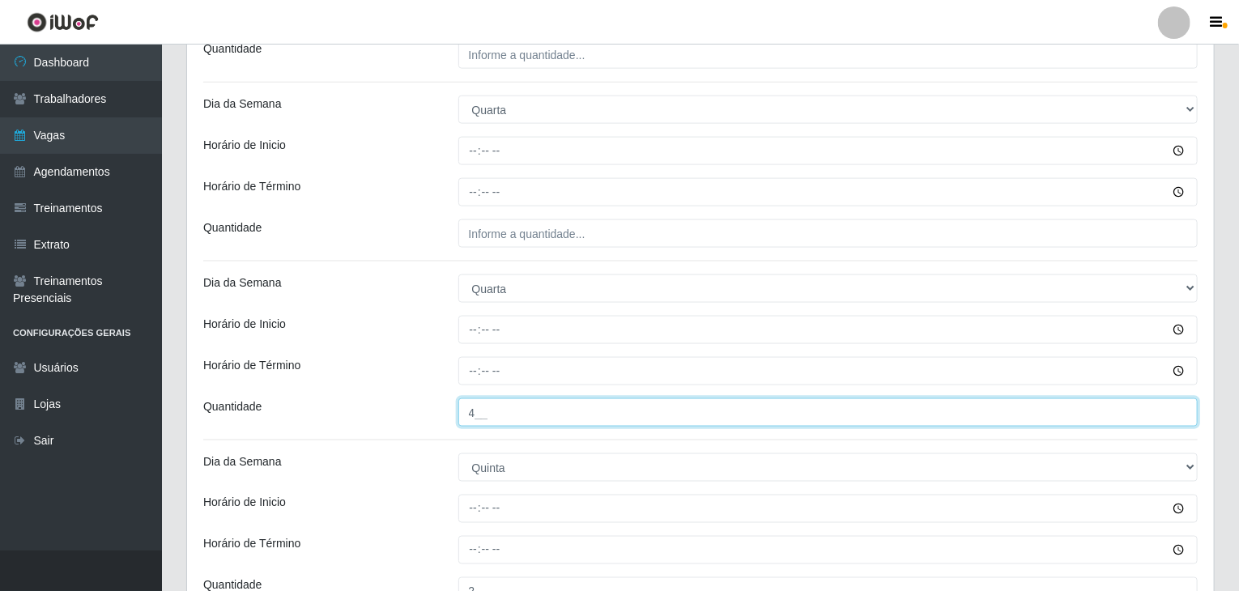
scroll to position [891, 0]
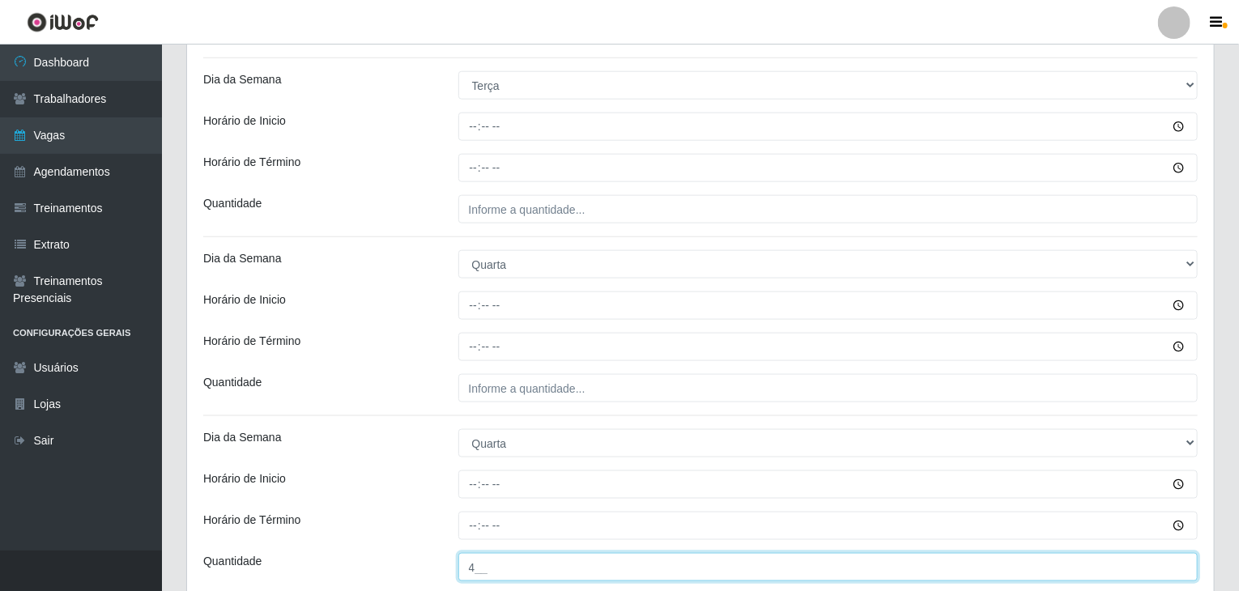
type input "4__"
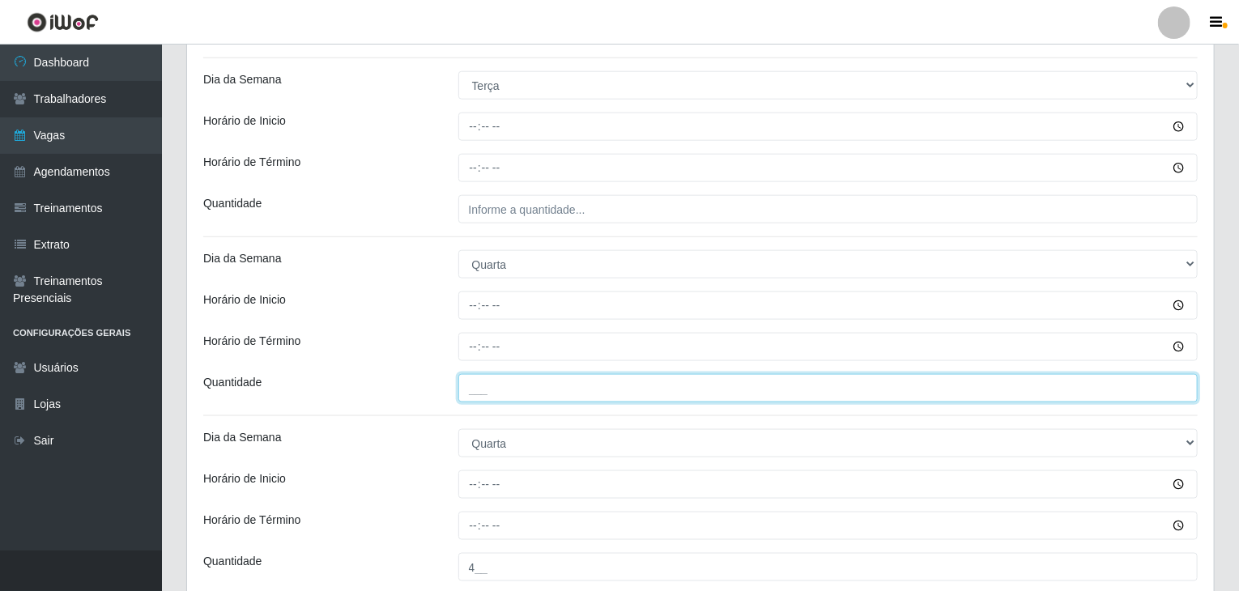
click at [534, 380] on input "___" at bounding box center [828, 388] width 740 height 28
type input "3__"
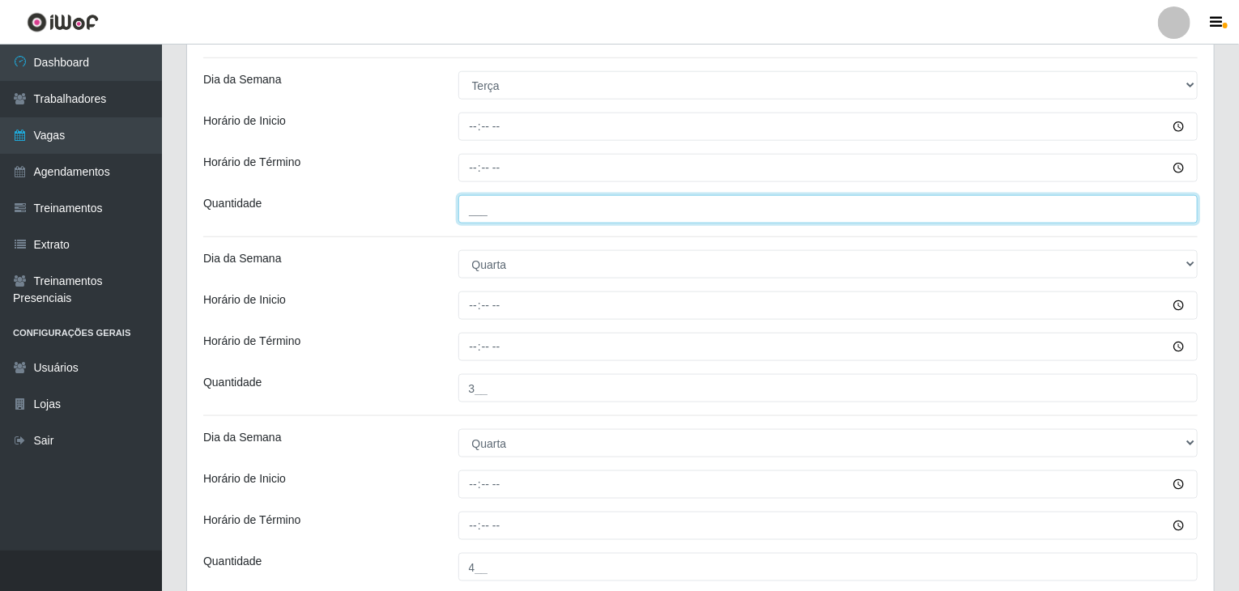
drag, startPoint x: 557, startPoint y: 209, endPoint x: 547, endPoint y: 205, distance: 10.5
click at [548, 205] on input "___" at bounding box center [828, 209] width 740 height 28
click at [544, 205] on input "___" at bounding box center [828, 209] width 740 height 28
click at [458, 206] on input "___" at bounding box center [828, 209] width 740 height 28
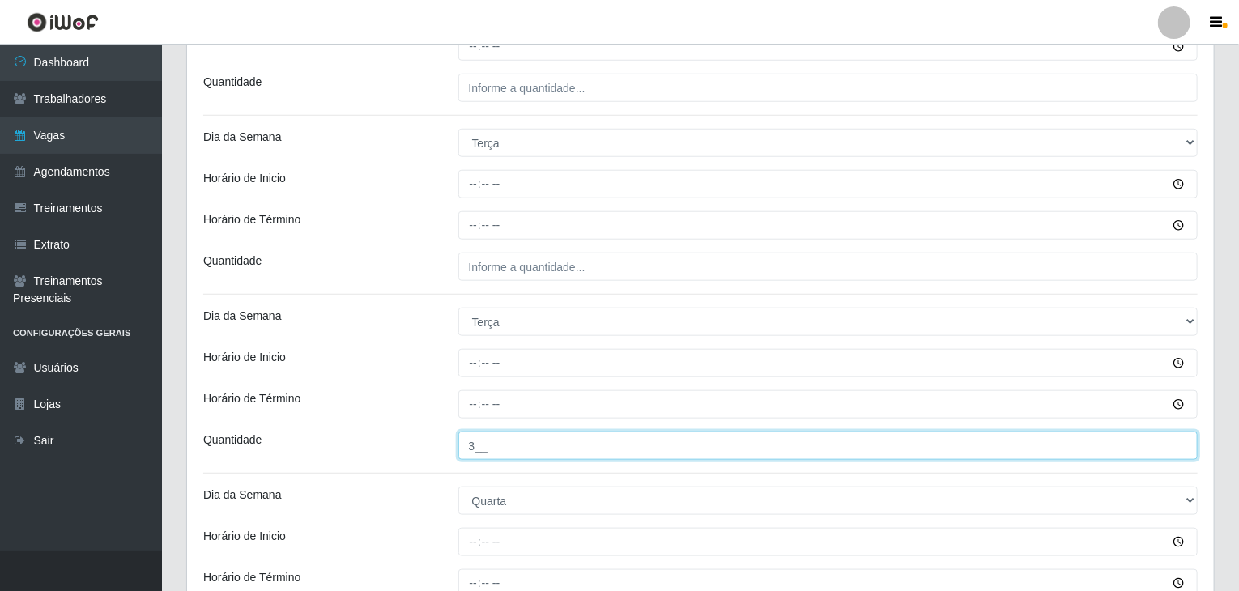
scroll to position [648, 0]
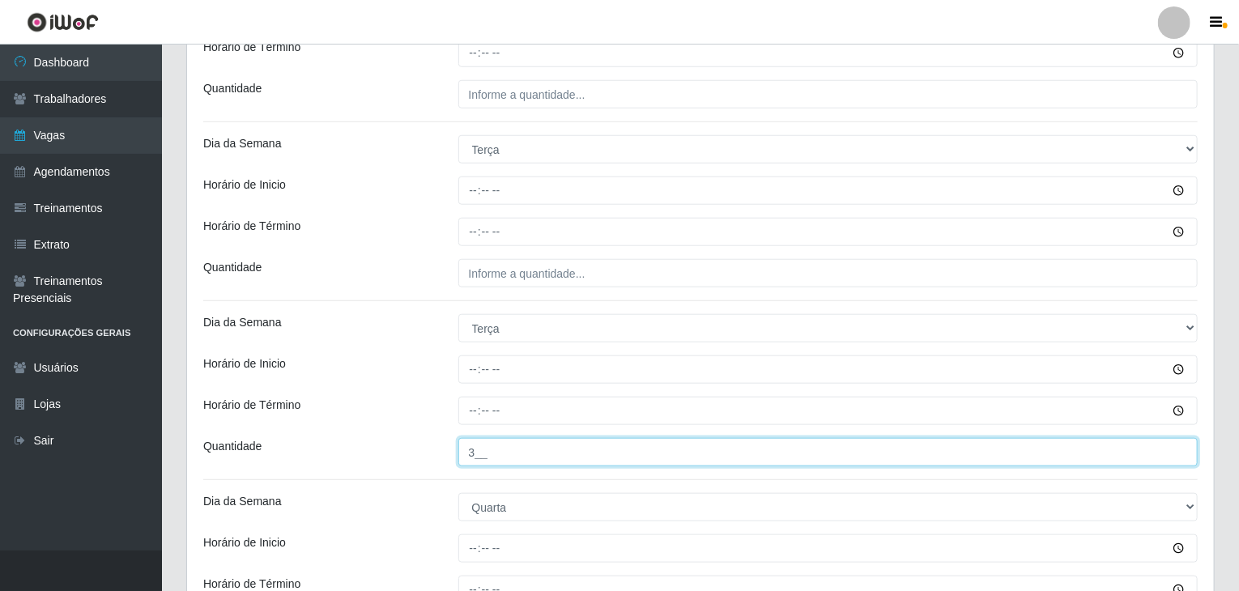
type input "3__"
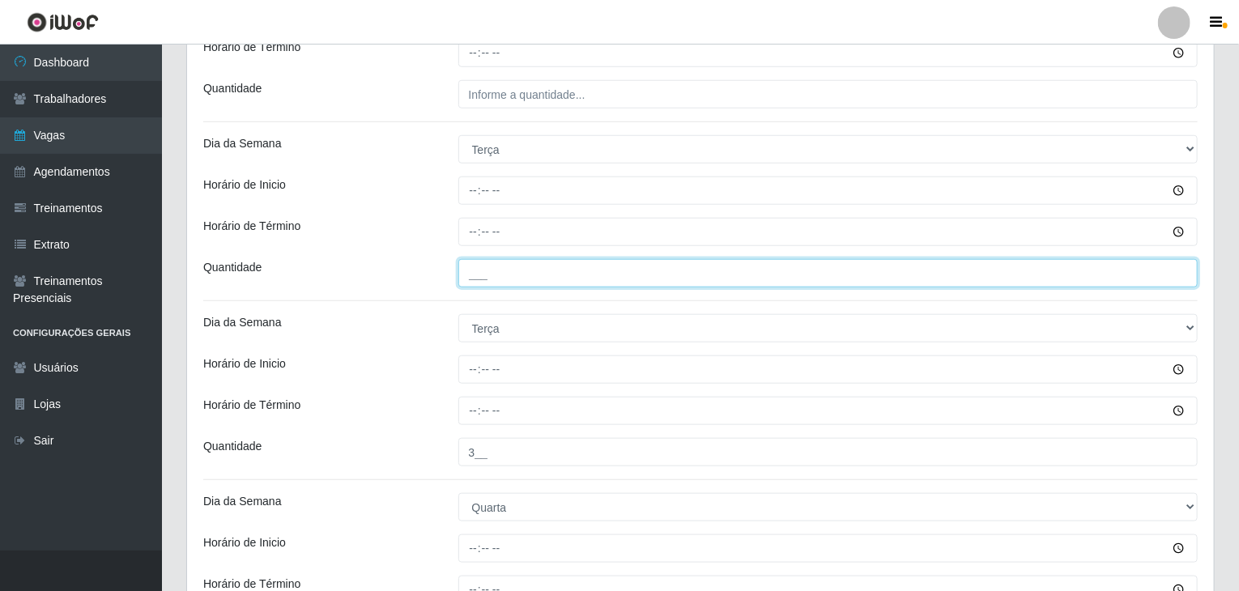
click at [530, 270] on input "___" at bounding box center [828, 273] width 740 height 28
type input "2__"
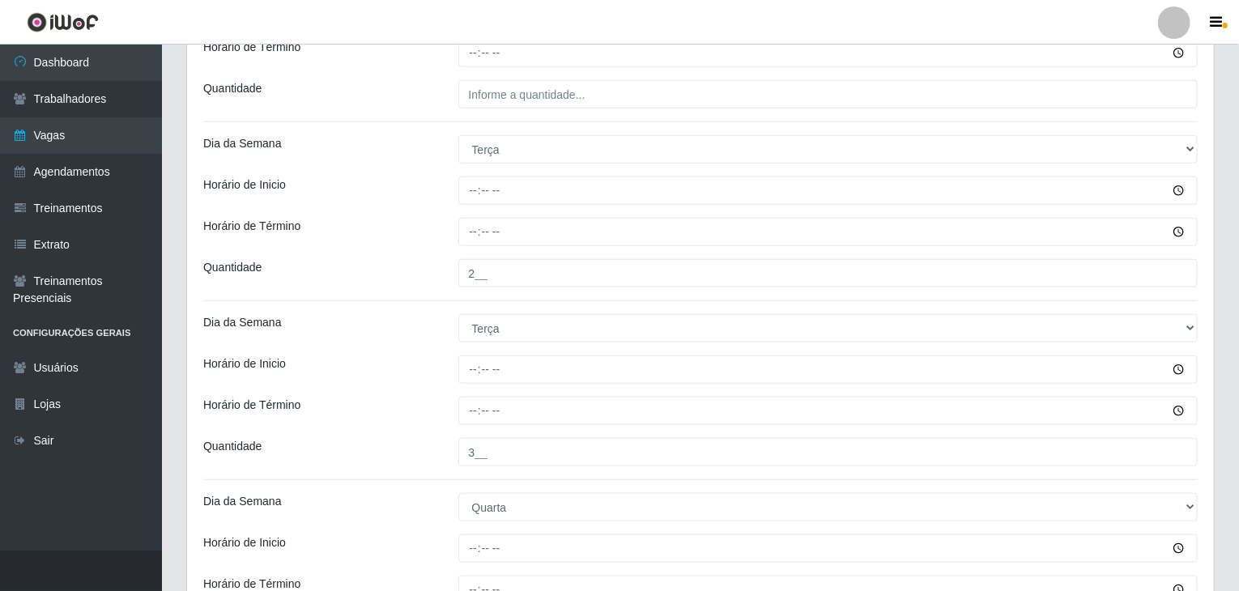
drag, startPoint x: 453, startPoint y: 11, endPoint x: 502, endPoint y: 63, distance: 72.2
click at [475, 32] on header "Perfil Alterar Senha Sair" at bounding box center [619, 22] width 1239 height 45
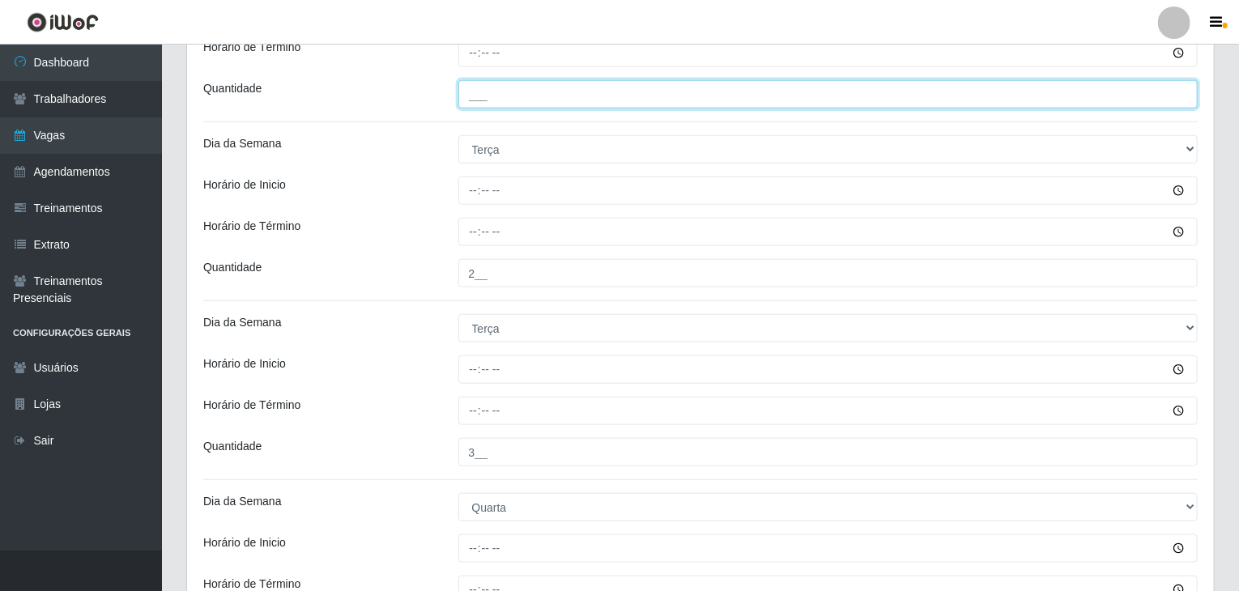
drag, startPoint x: 509, startPoint y: 82, endPoint x: 513, endPoint y: 89, distance: 8.3
click at [509, 83] on input "___" at bounding box center [828, 94] width 740 height 28
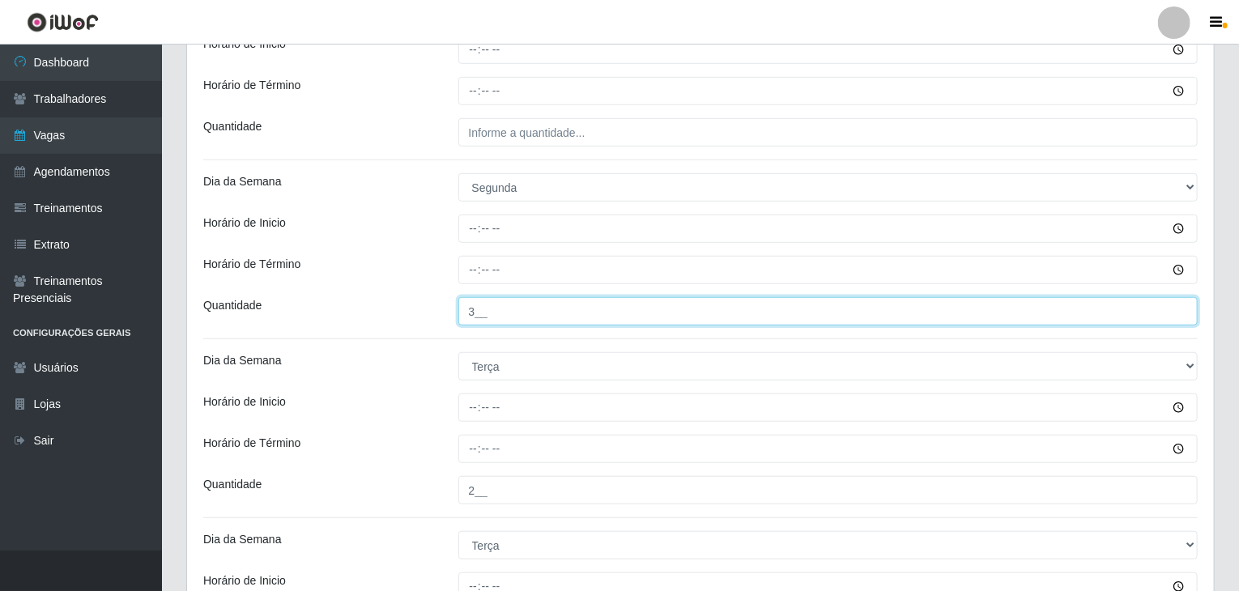
scroll to position [405, 0]
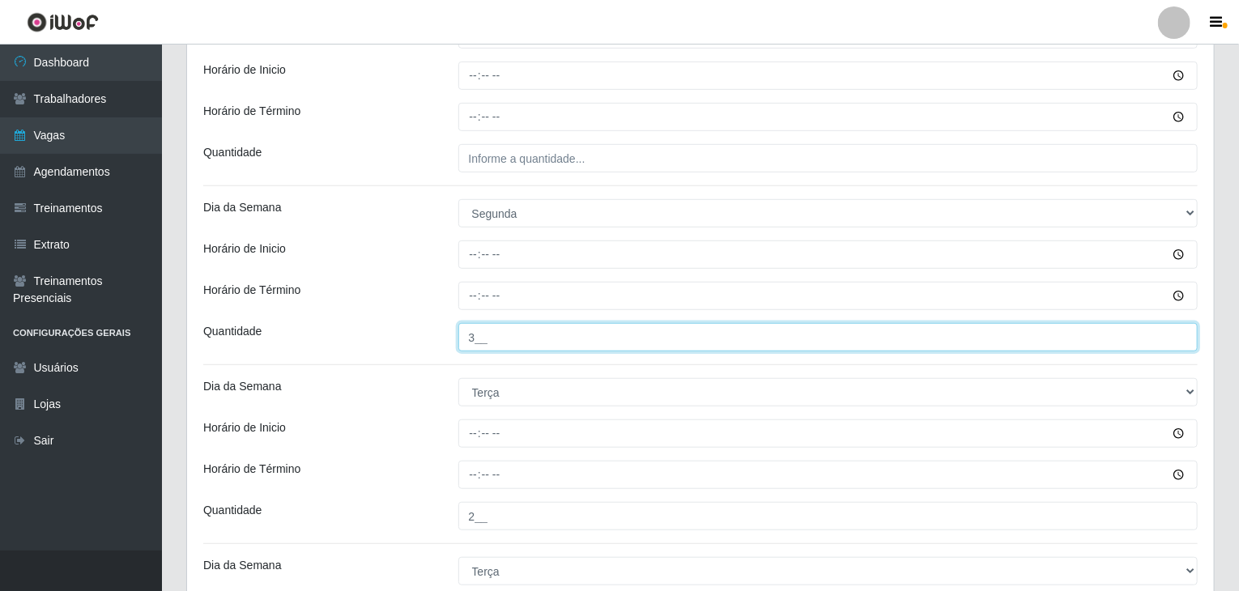
type input "3__"
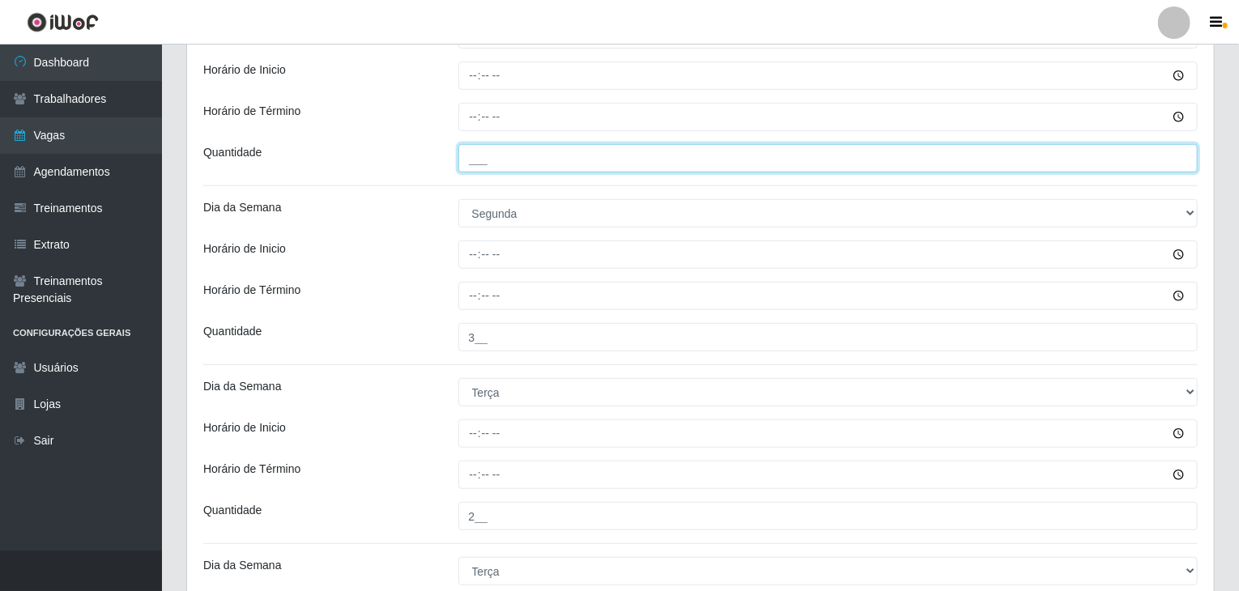
click at [529, 153] on input "___" at bounding box center [828, 158] width 740 height 28
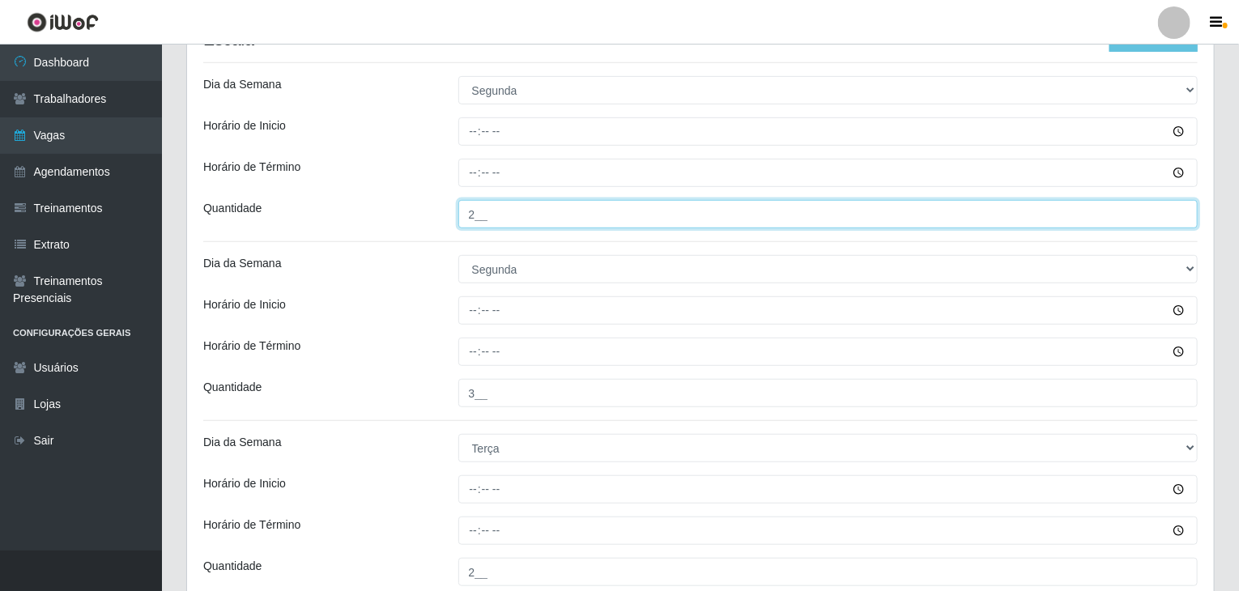
scroll to position [324, 0]
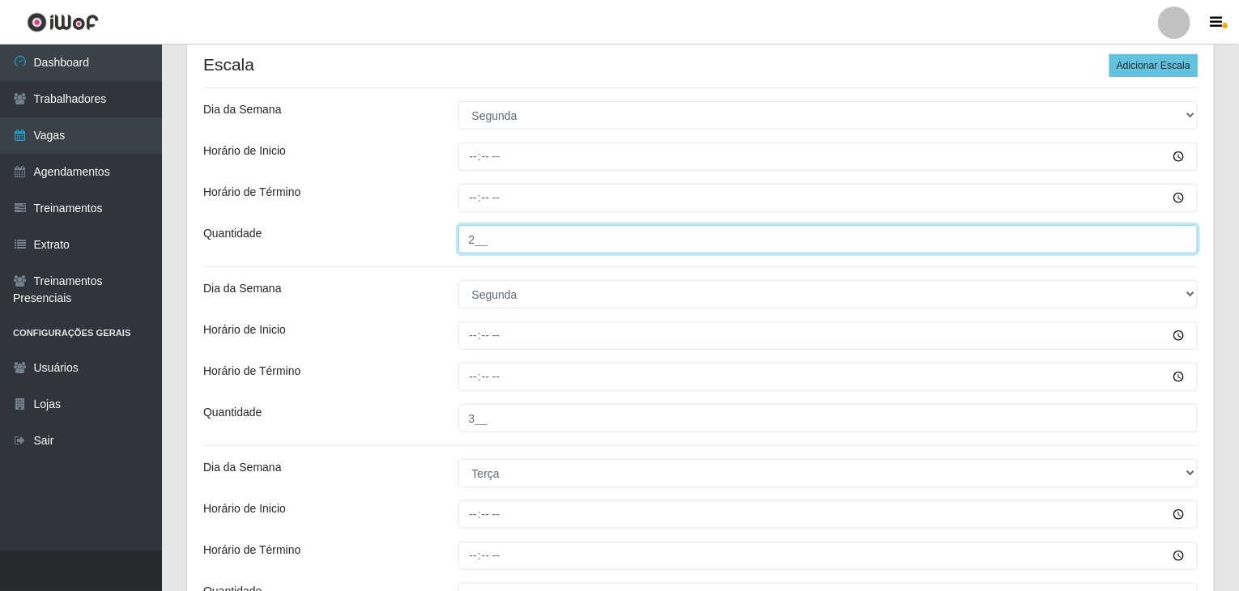
type input "2__"
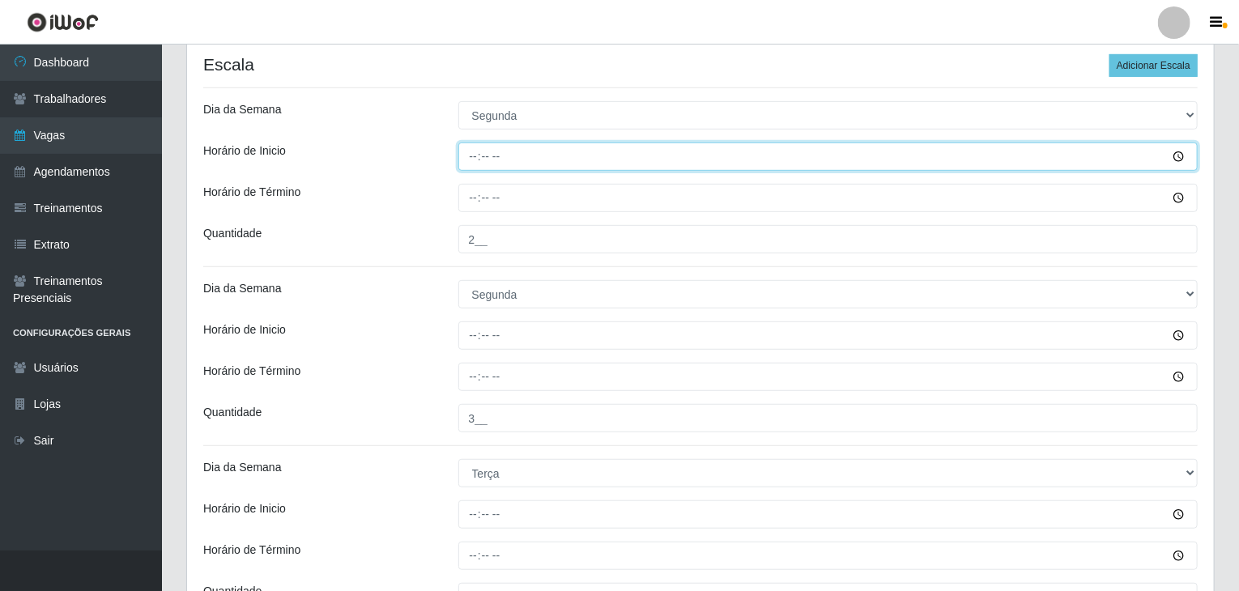
click at [466, 163] on input "Horário de Inicio" at bounding box center [828, 157] width 740 height 28
type input "08:00"
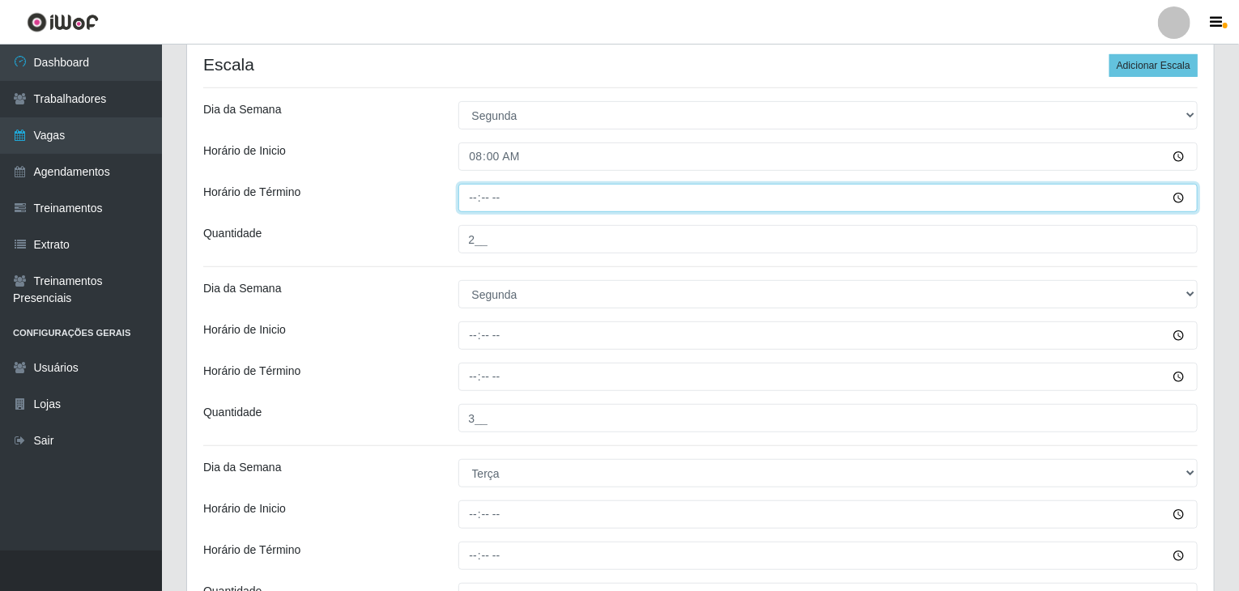
click at [469, 192] on input "Horário de Término" at bounding box center [828, 198] width 740 height 28
type input "14:00"
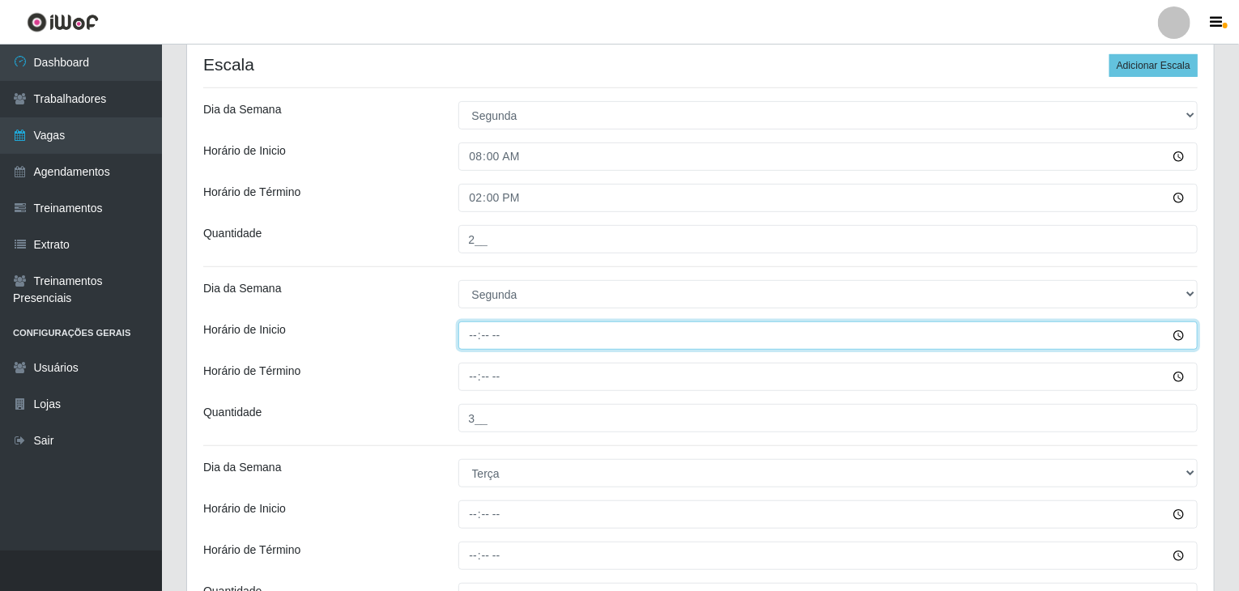
click at [476, 334] on input "Horário de Inicio" at bounding box center [828, 335] width 740 height 28
type input "15:00"
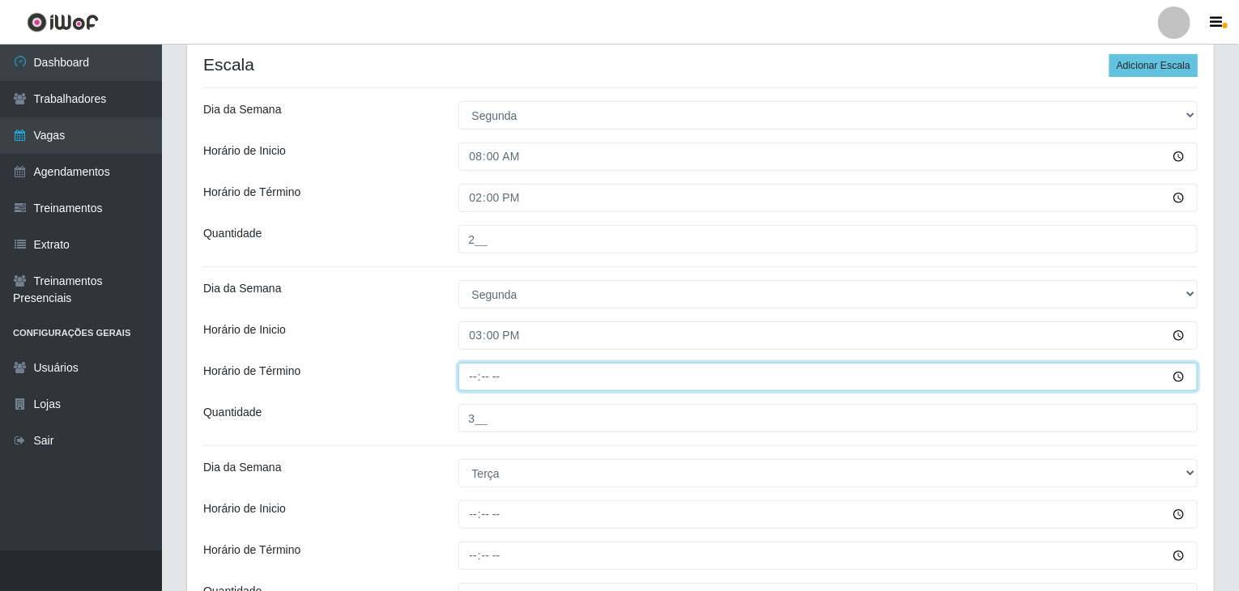
click at [465, 378] on input "Horário de Término" at bounding box center [828, 377] width 740 height 28
type input "21:00"
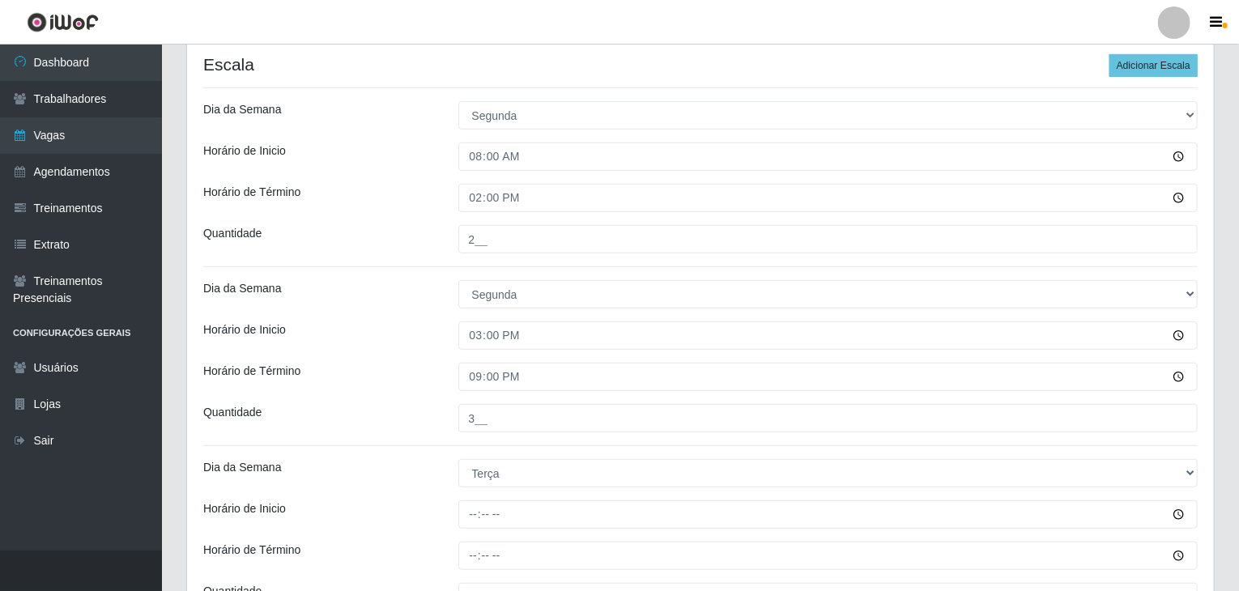
click at [347, 367] on div "Horário de Término" at bounding box center [318, 377] width 255 height 28
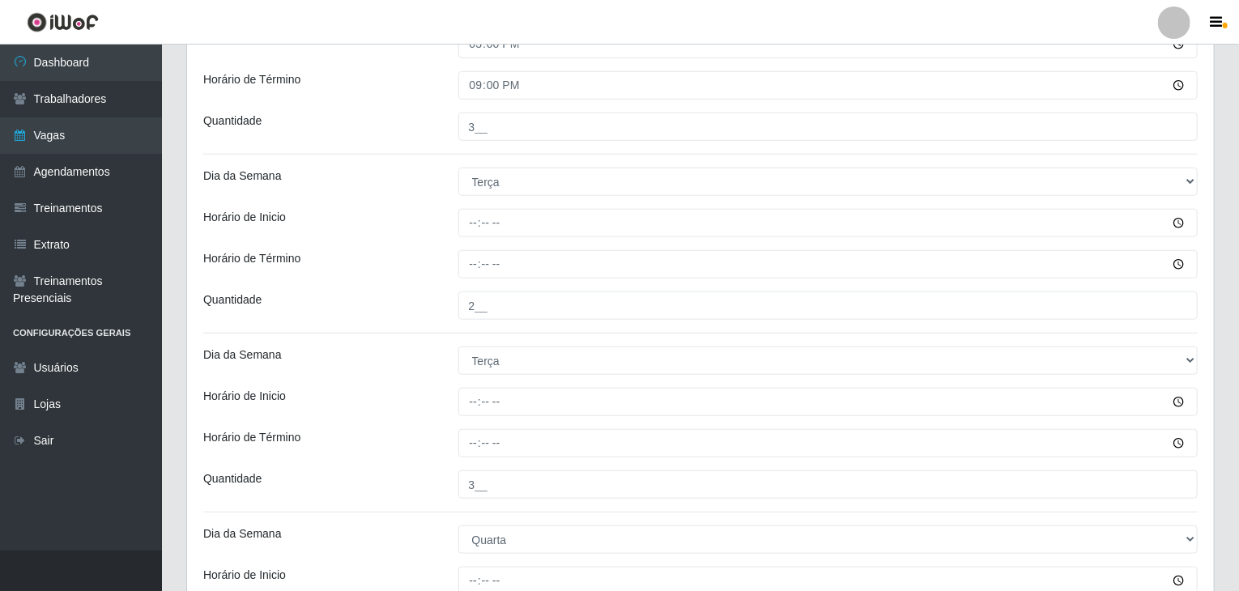
scroll to position [648, 0]
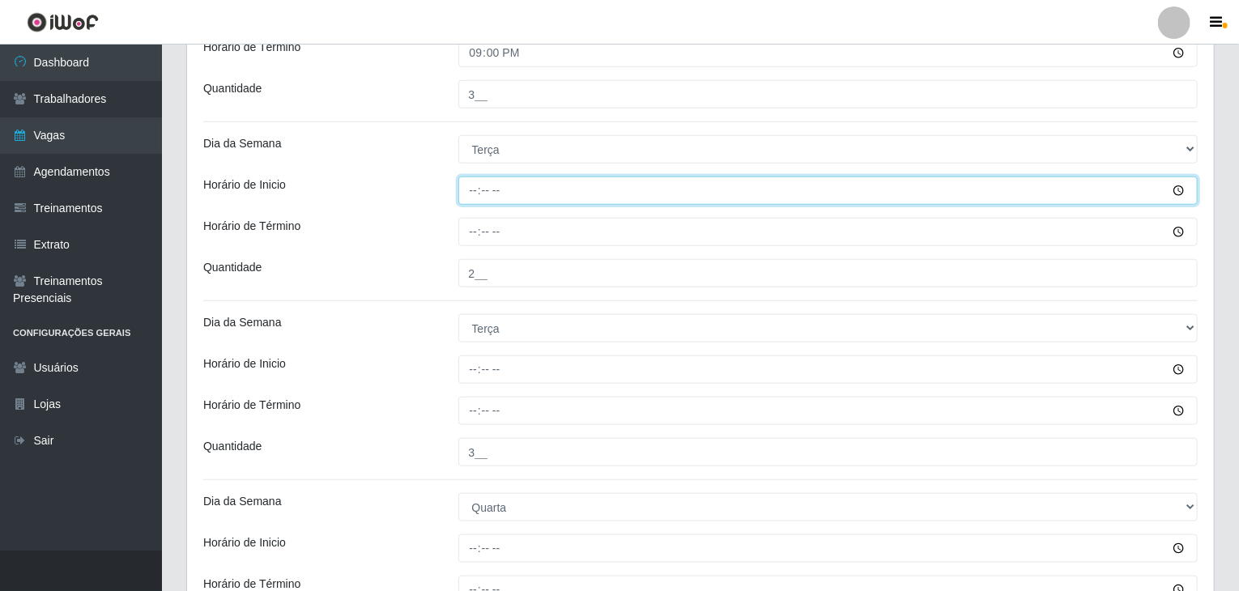
click at [470, 196] on input "Horário de Inicio" at bounding box center [828, 191] width 740 height 28
type input "08:00"
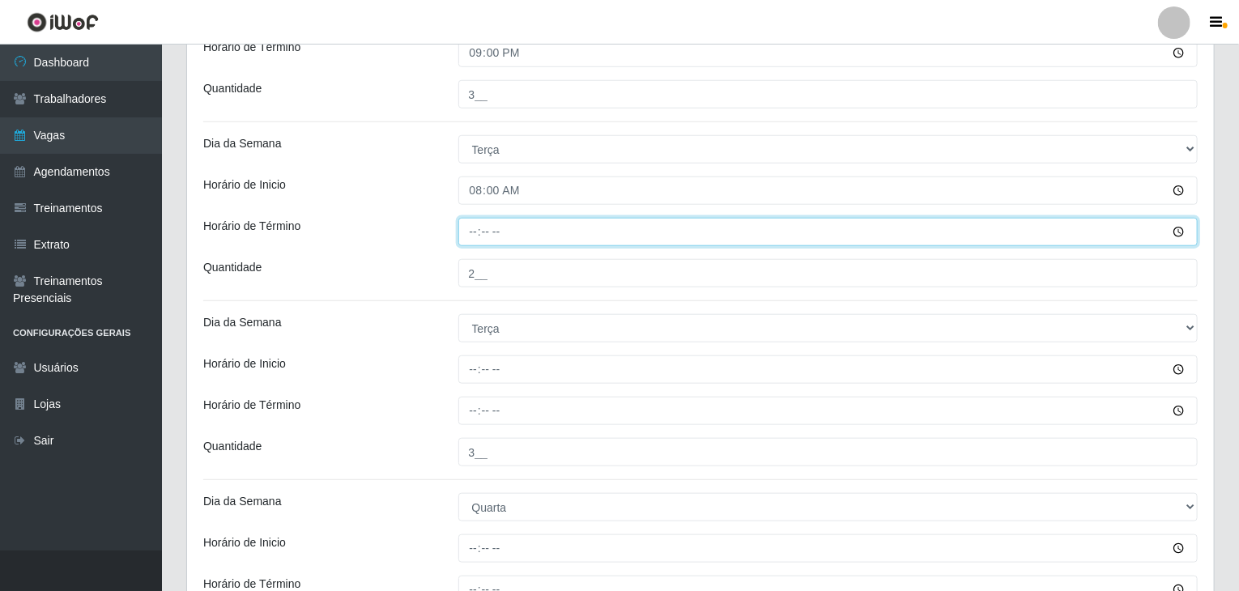
click at [475, 231] on input "Horário de Término" at bounding box center [828, 232] width 740 height 28
type input "14:00"
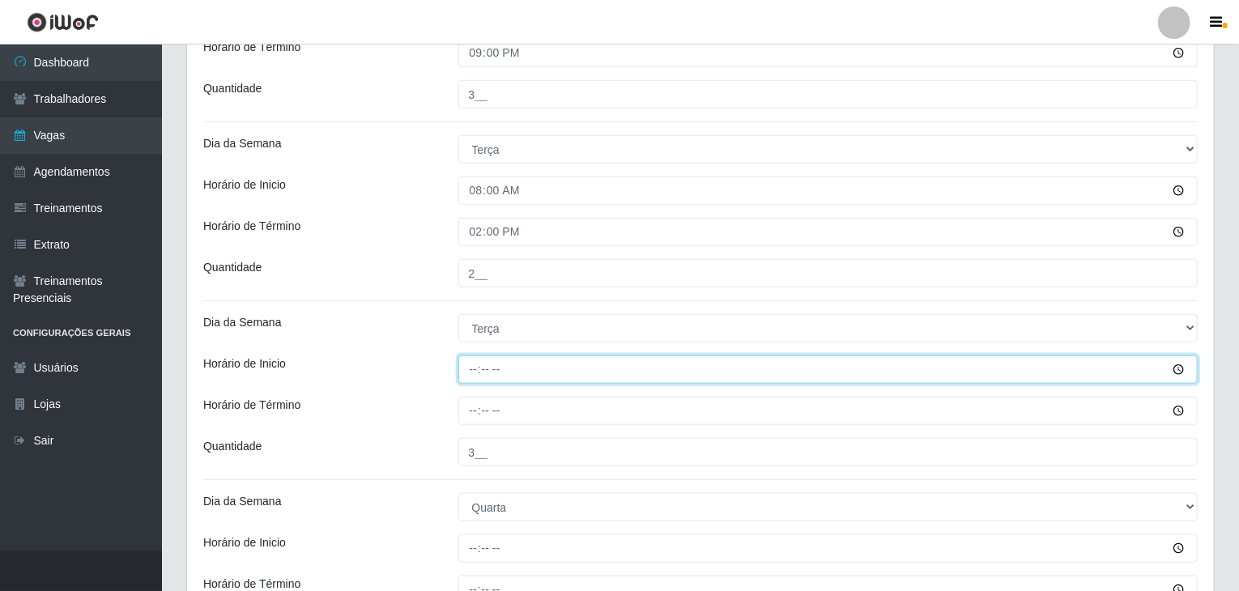
click at [460, 361] on input "Horário de Inicio" at bounding box center [828, 370] width 740 height 28
type input "15:00"
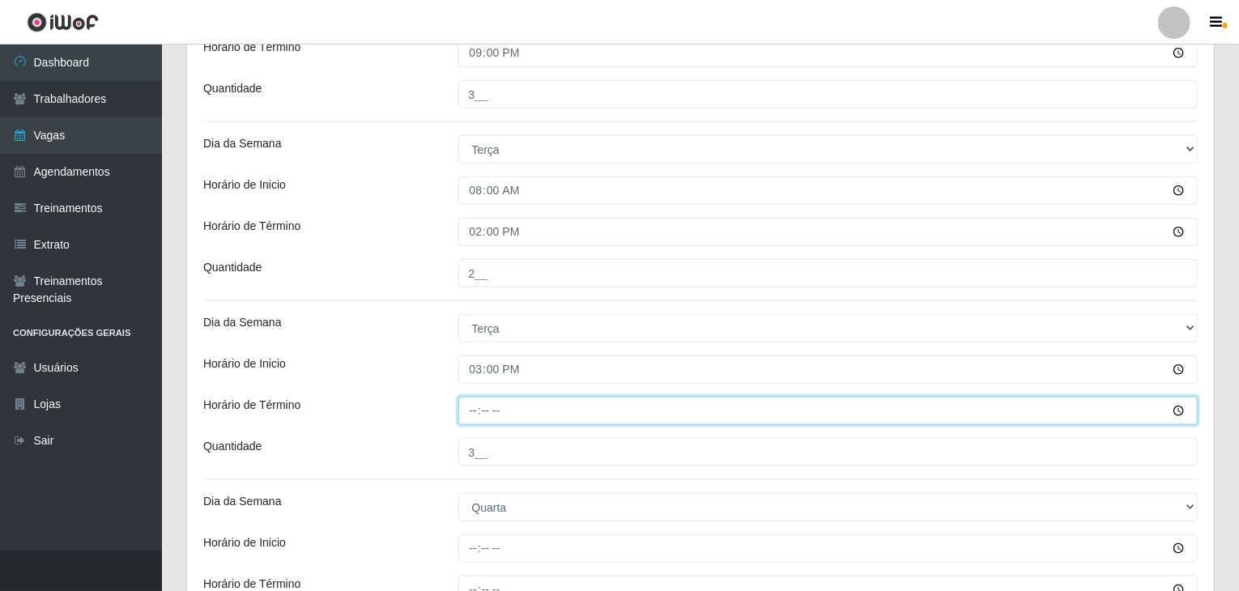
click at [475, 403] on input "Horário de Término" at bounding box center [828, 411] width 740 height 28
click at [475, 406] on input "20:00" at bounding box center [828, 411] width 740 height 28
type input "21:00"
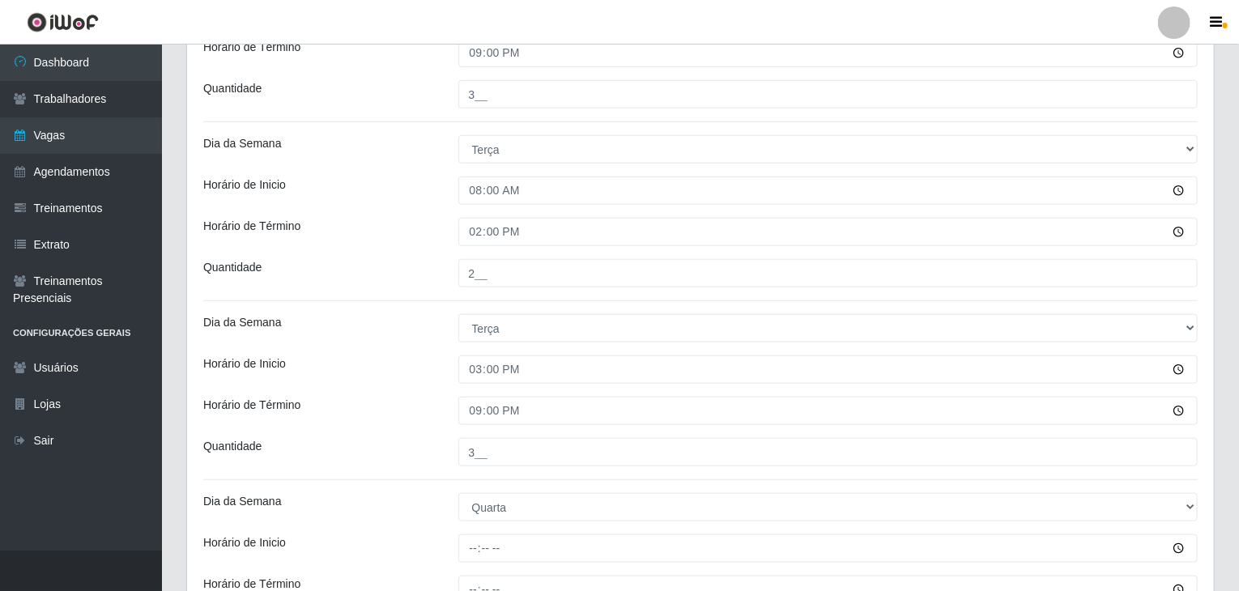
click at [432, 382] on div "Horário de Inicio" at bounding box center [318, 370] width 255 height 28
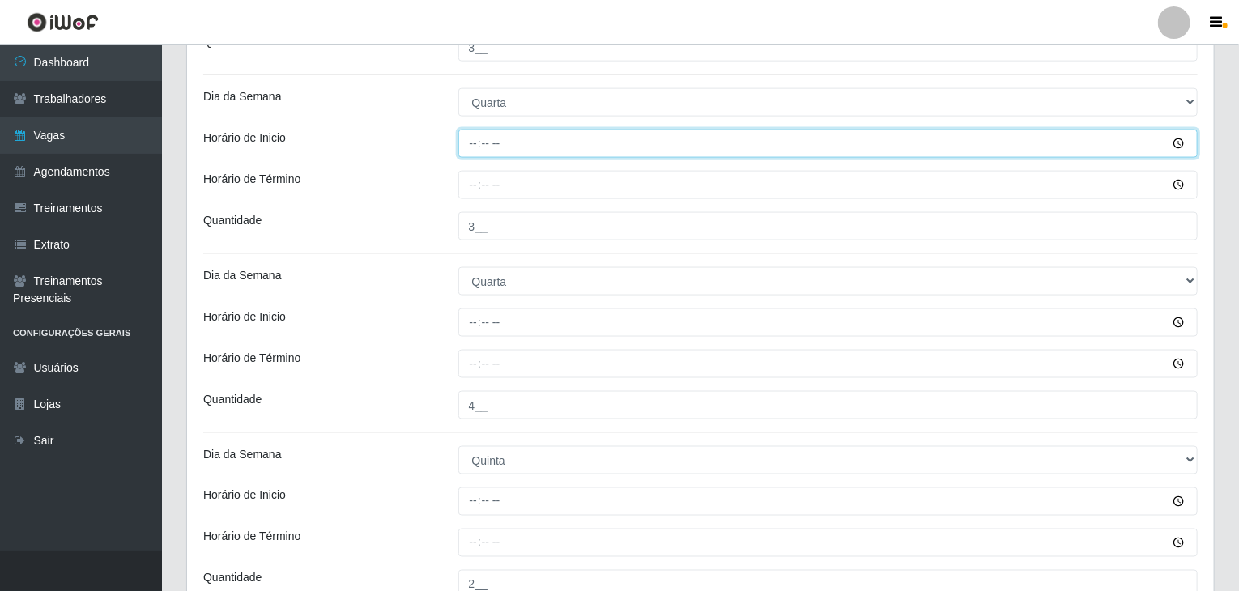
click at [466, 140] on input "Horário de Inicio" at bounding box center [828, 144] width 740 height 28
type input "08:00"
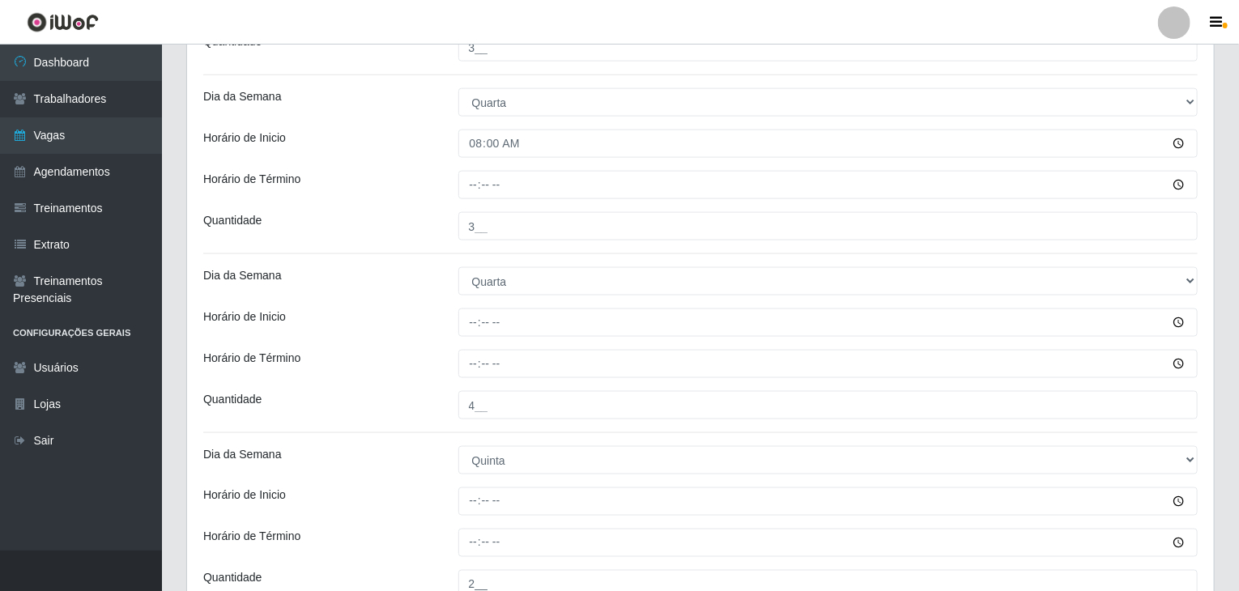
click at [471, 202] on div "Loja BomQueSó Agreste - Loja 1 Função [Selecione...] ASG ASG + ASG ++ Balconist…" at bounding box center [700, 312] width 1027 height 2450
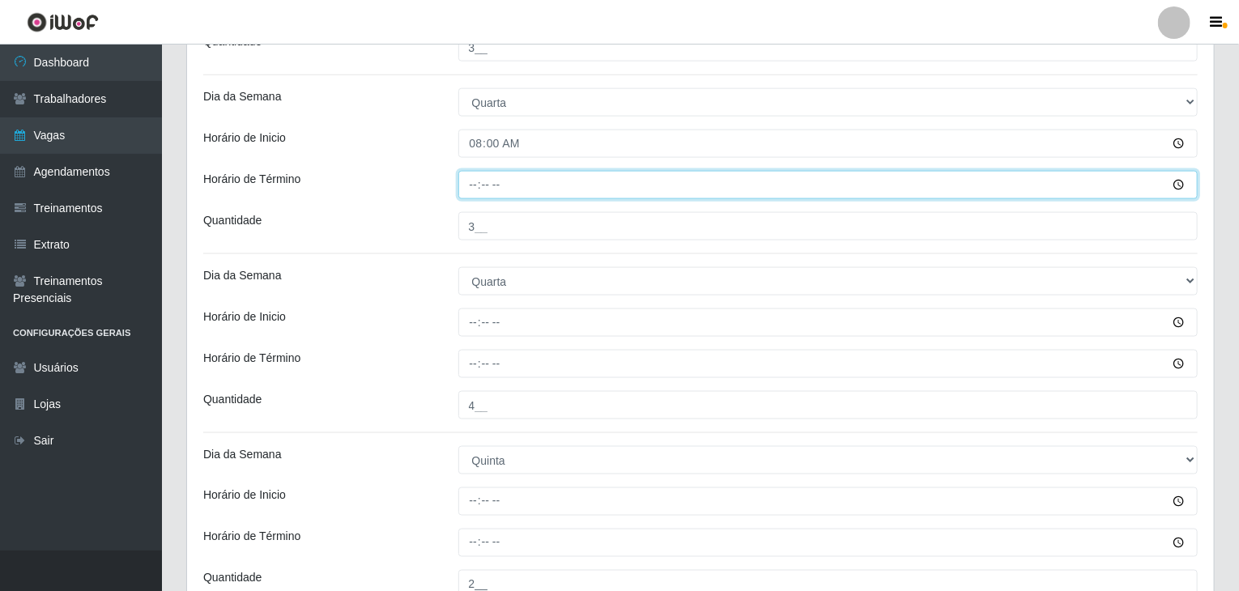
click at [473, 194] on input "Horário de Término" at bounding box center [828, 185] width 740 height 28
type input "14:00"
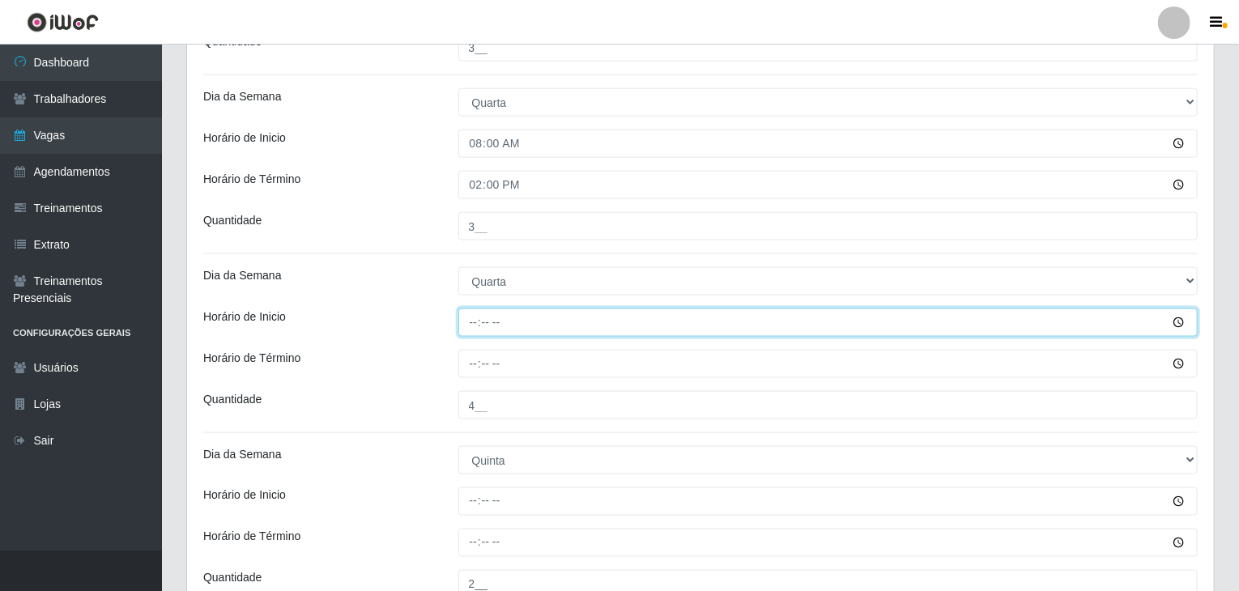
click at [477, 317] on input "Horário de Inicio" at bounding box center [828, 323] width 740 height 28
click at [477, 317] on input "14:00" at bounding box center [828, 323] width 740 height 28
type input "15:00"
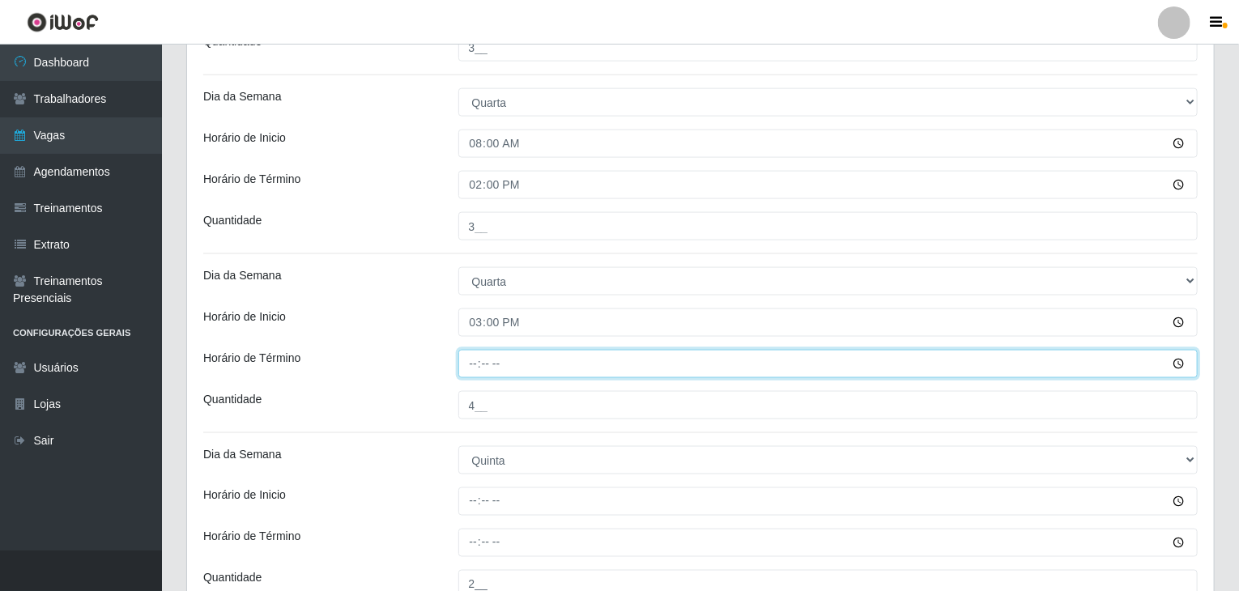
click at [473, 373] on input "Horário de Término" at bounding box center [828, 364] width 740 height 28
type input "21:00"
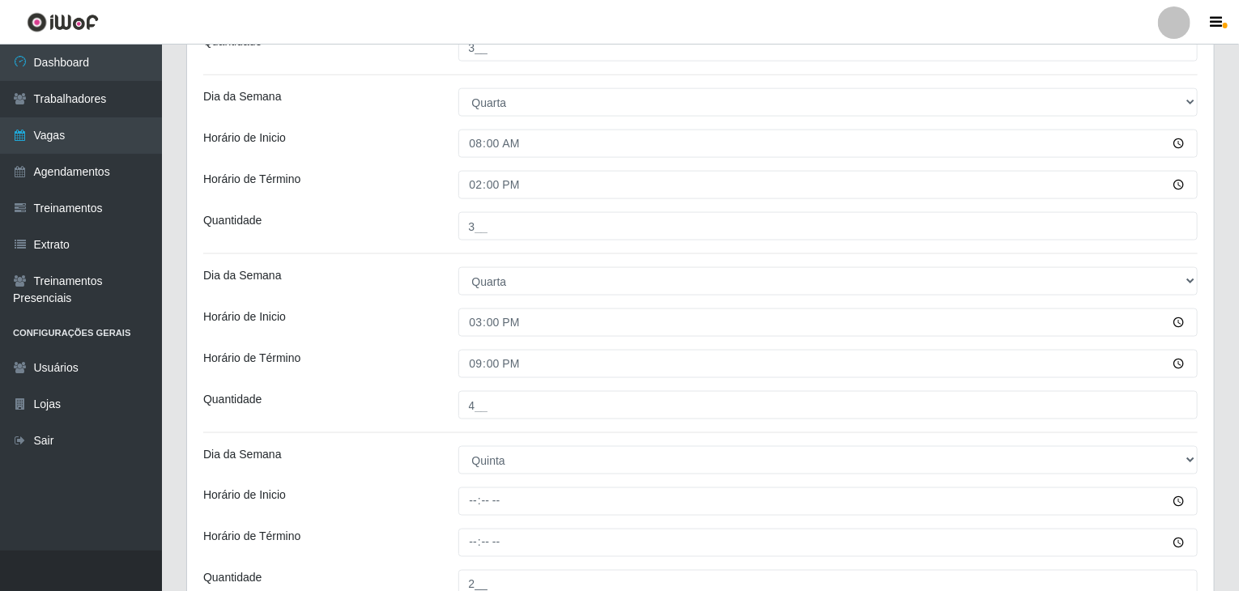
click at [366, 350] on div "Horário de Término" at bounding box center [318, 364] width 255 height 28
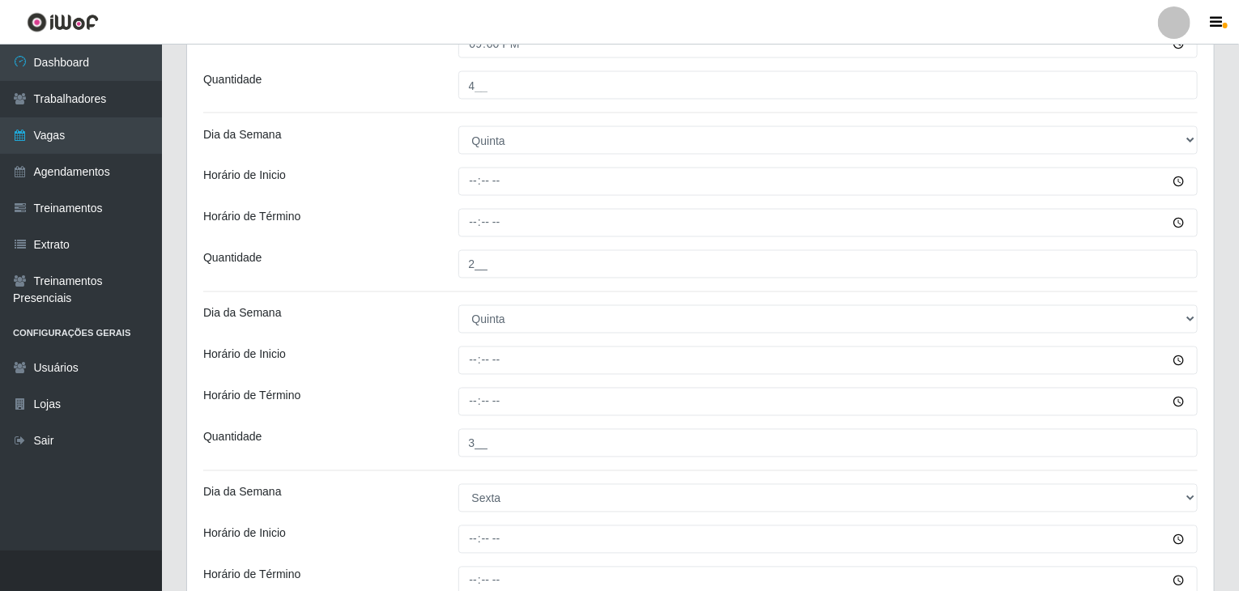
scroll to position [1377, 0]
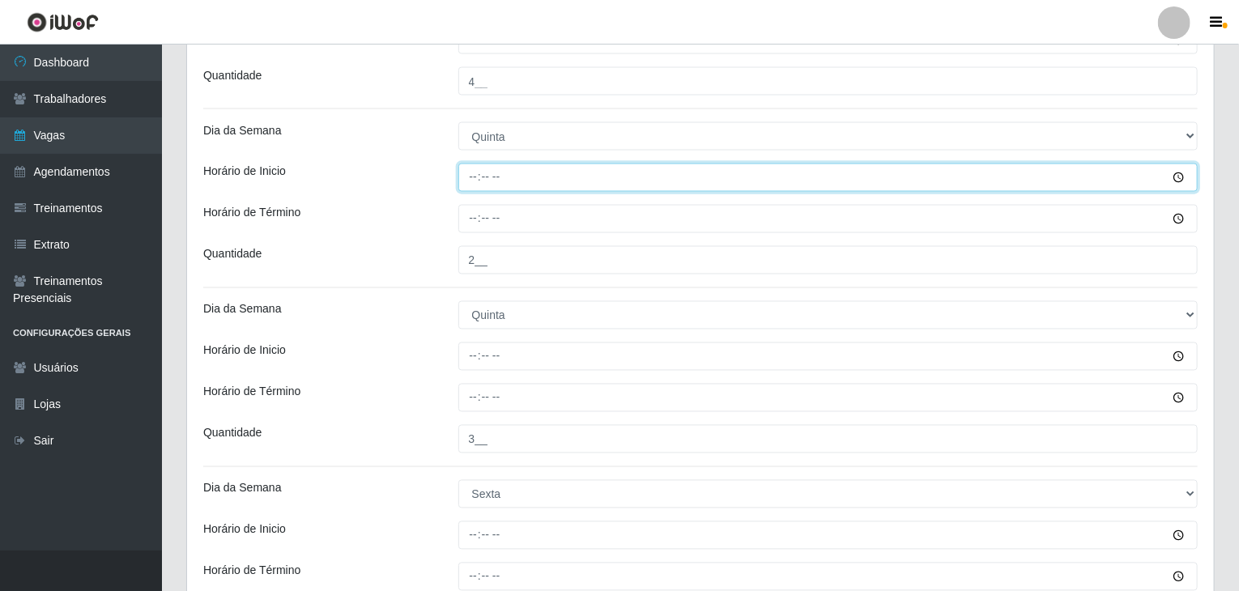
click at [479, 178] on input "Horário de Inicio" at bounding box center [828, 178] width 740 height 28
type input "08:00"
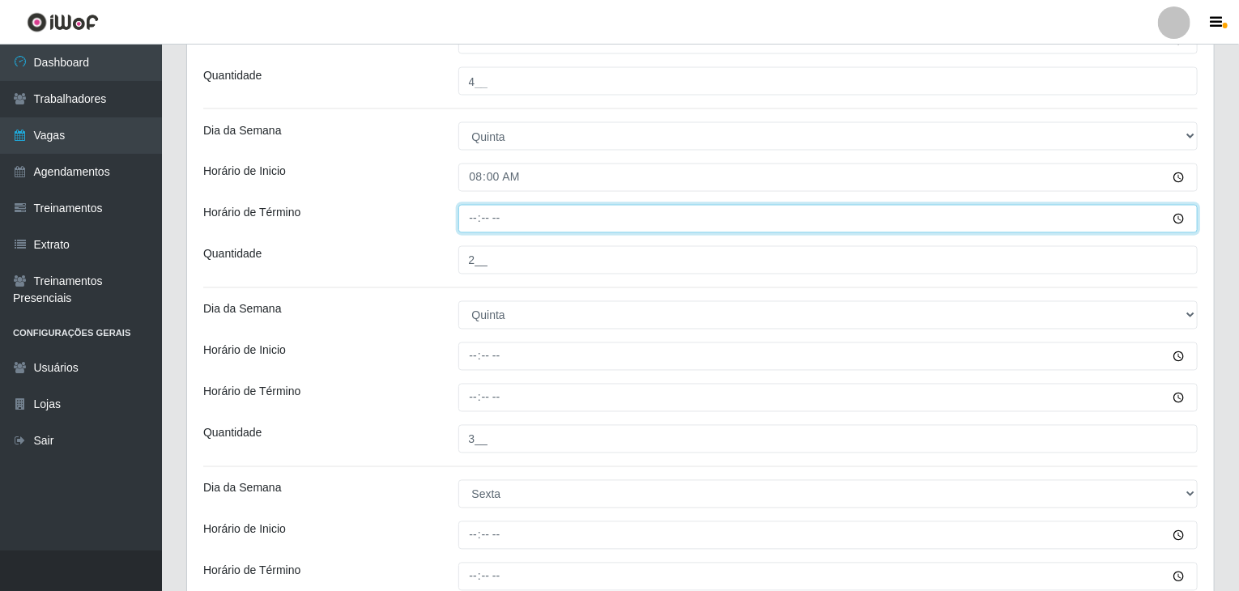
click at [475, 208] on input "Horário de Término" at bounding box center [828, 219] width 740 height 28
type input "14:00"
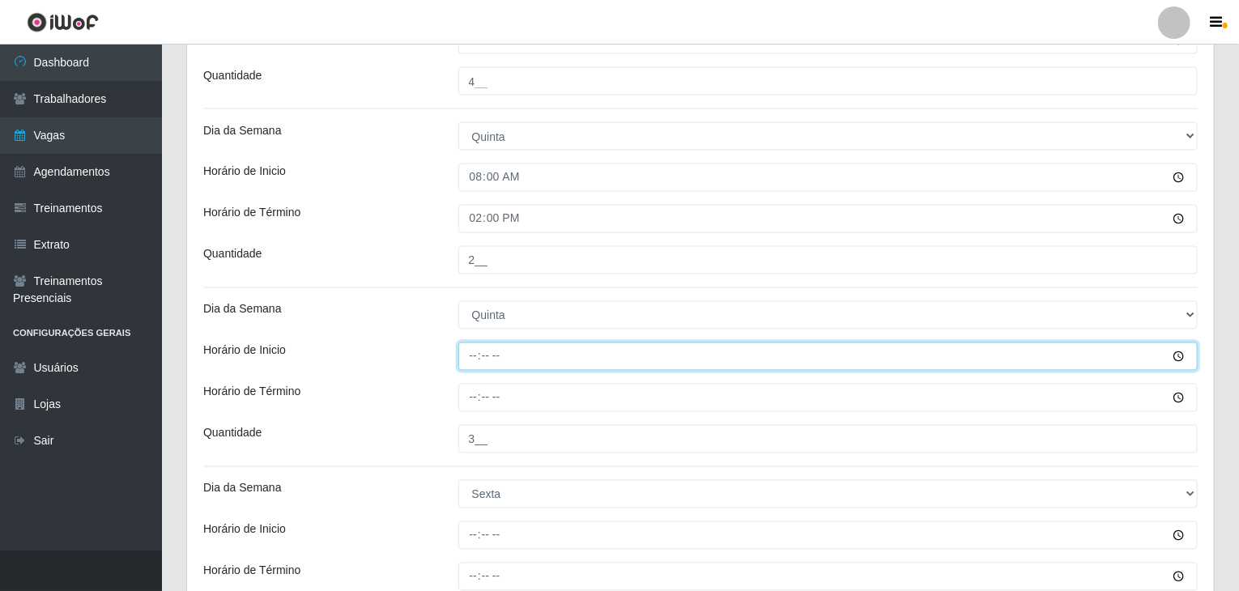
click at [464, 355] on input "Horário de Inicio" at bounding box center [828, 357] width 740 height 28
type input "15:00"
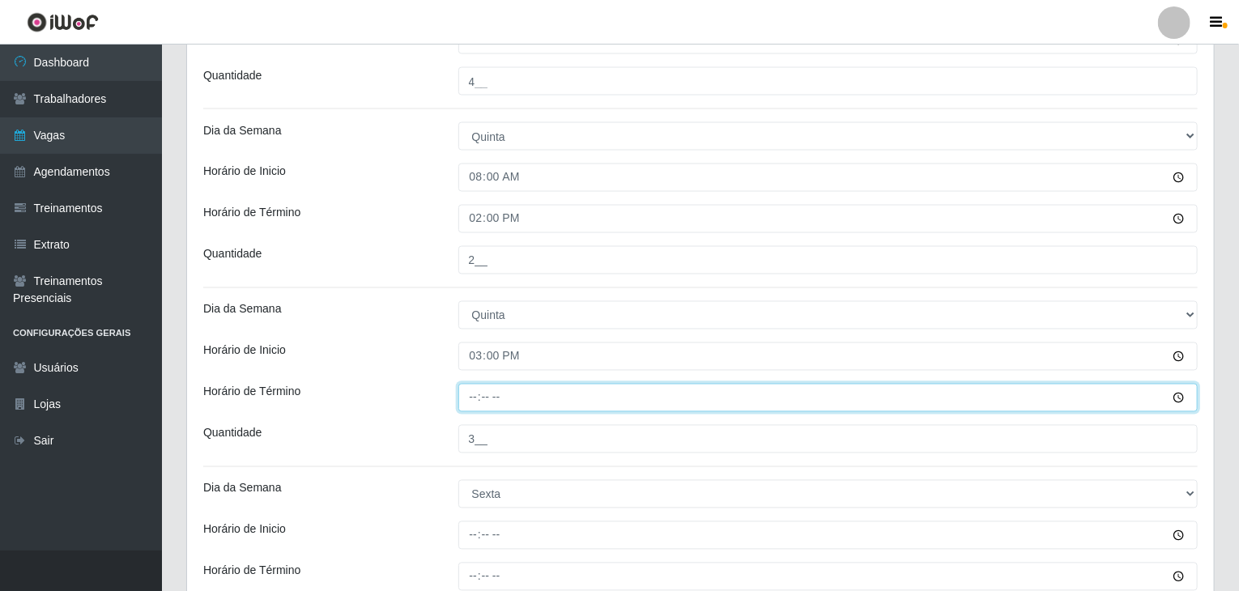
click at [464, 384] on input "Horário de Término" at bounding box center [828, 398] width 740 height 28
type input "21:00"
click at [381, 317] on div "Dia da Semana" at bounding box center [318, 315] width 255 height 28
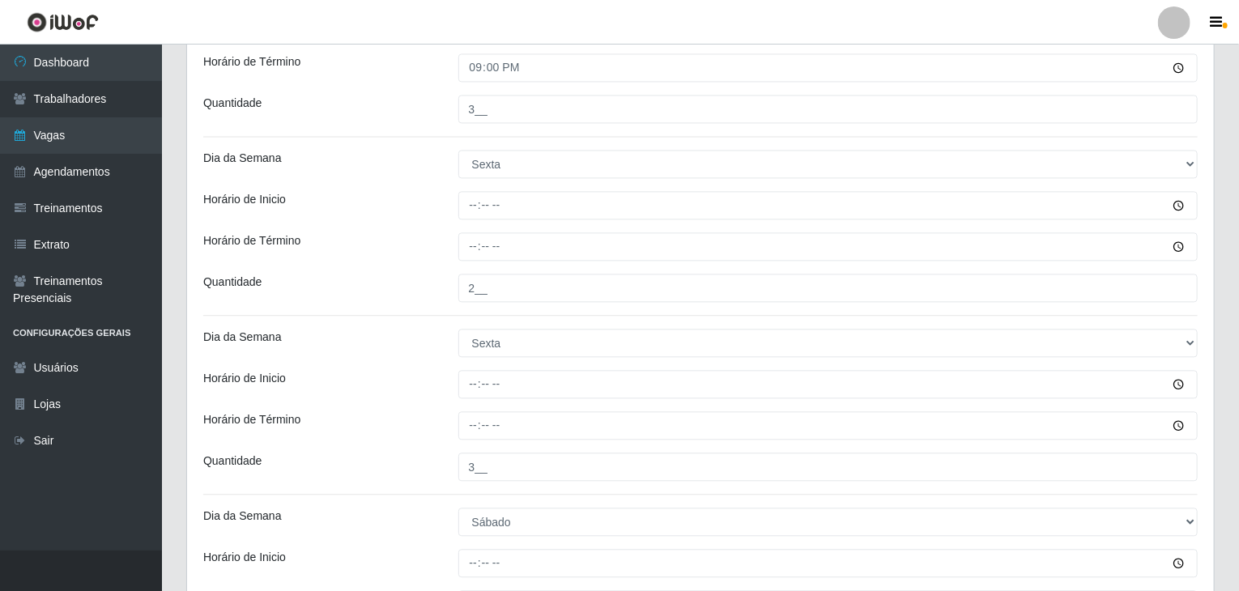
scroll to position [1782, 0]
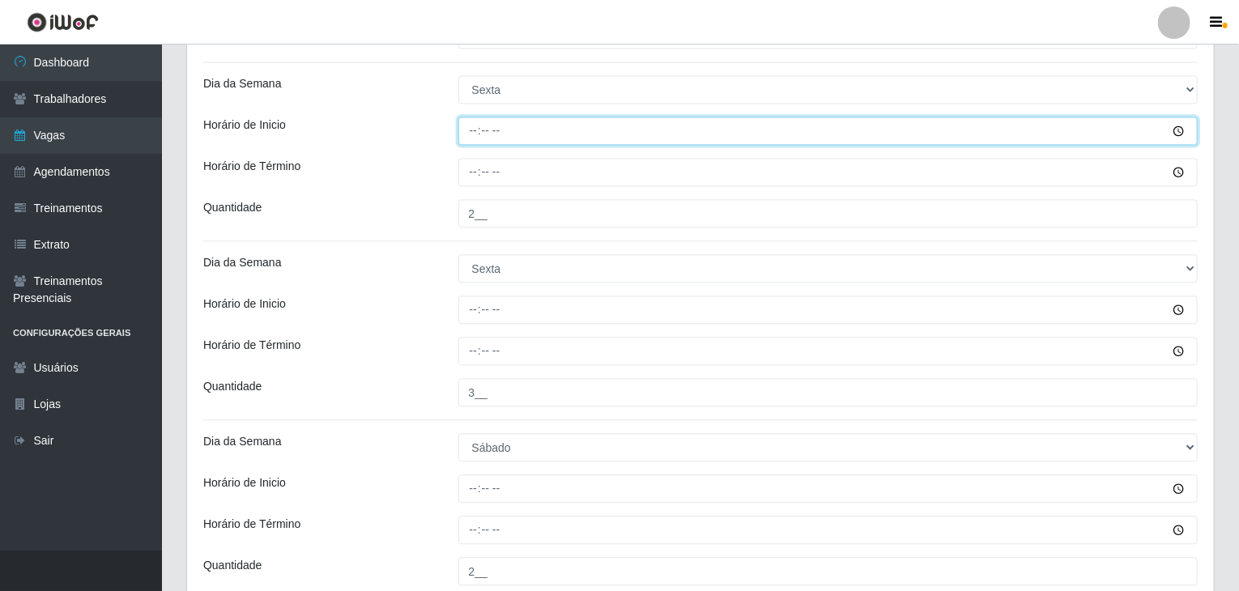
click at [470, 121] on input "Horário de Inicio" at bounding box center [828, 131] width 740 height 28
type input "08:00"
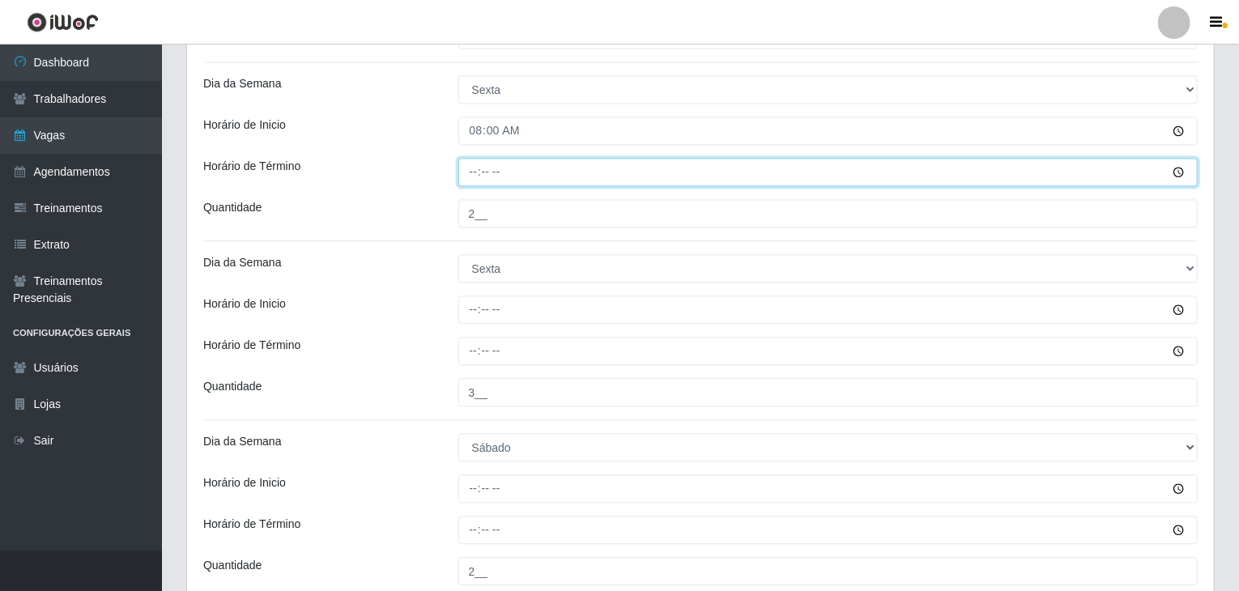
click at [483, 167] on input "Horário de Término" at bounding box center [828, 172] width 740 height 28
type input "14:00"
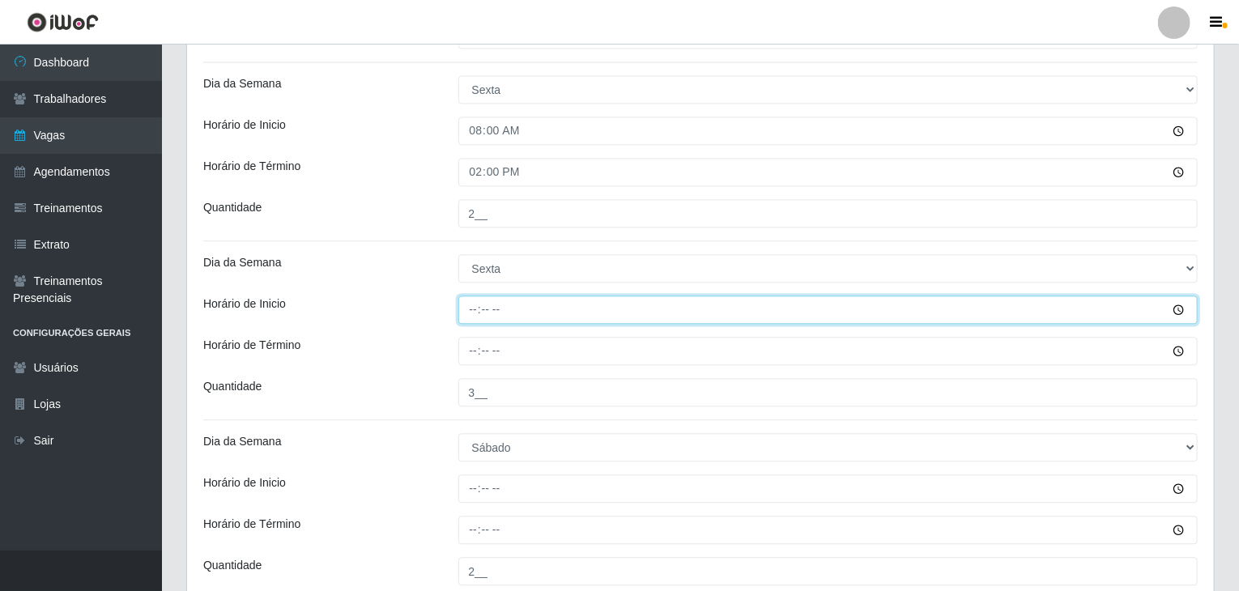
click at [473, 312] on input "Horário de Inicio" at bounding box center [828, 310] width 740 height 28
type input "15:00"
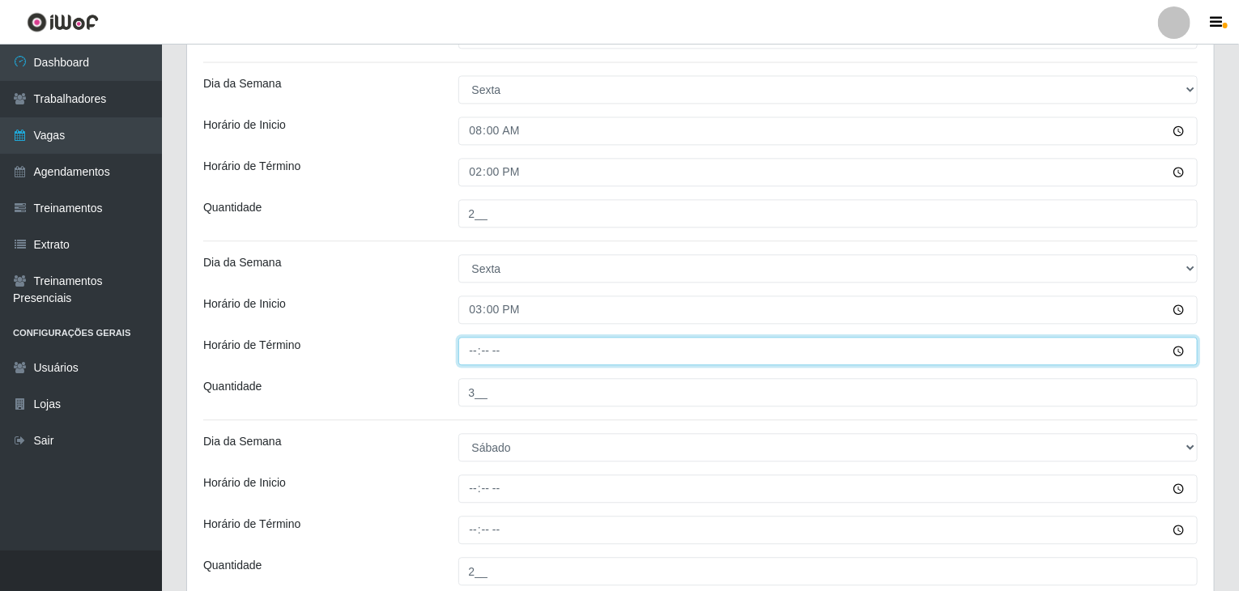
click at [467, 343] on input "Horário de Término" at bounding box center [828, 351] width 740 height 28
type input "21:00"
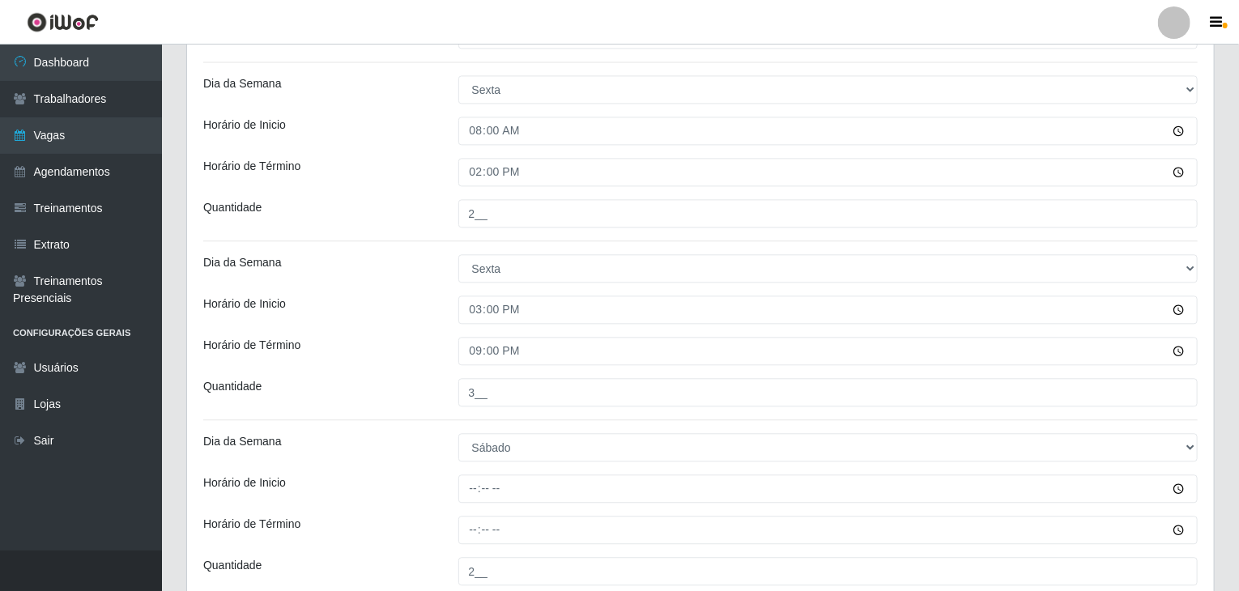
click at [415, 317] on div "Horário de Inicio" at bounding box center [318, 310] width 255 height 28
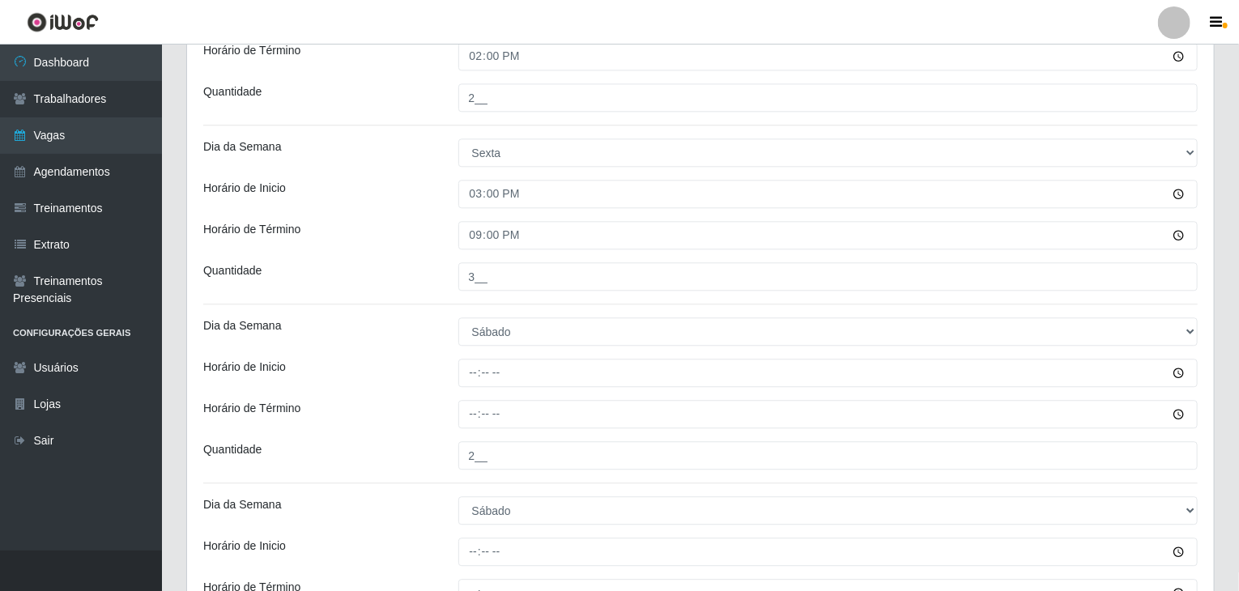
scroll to position [2104, 0]
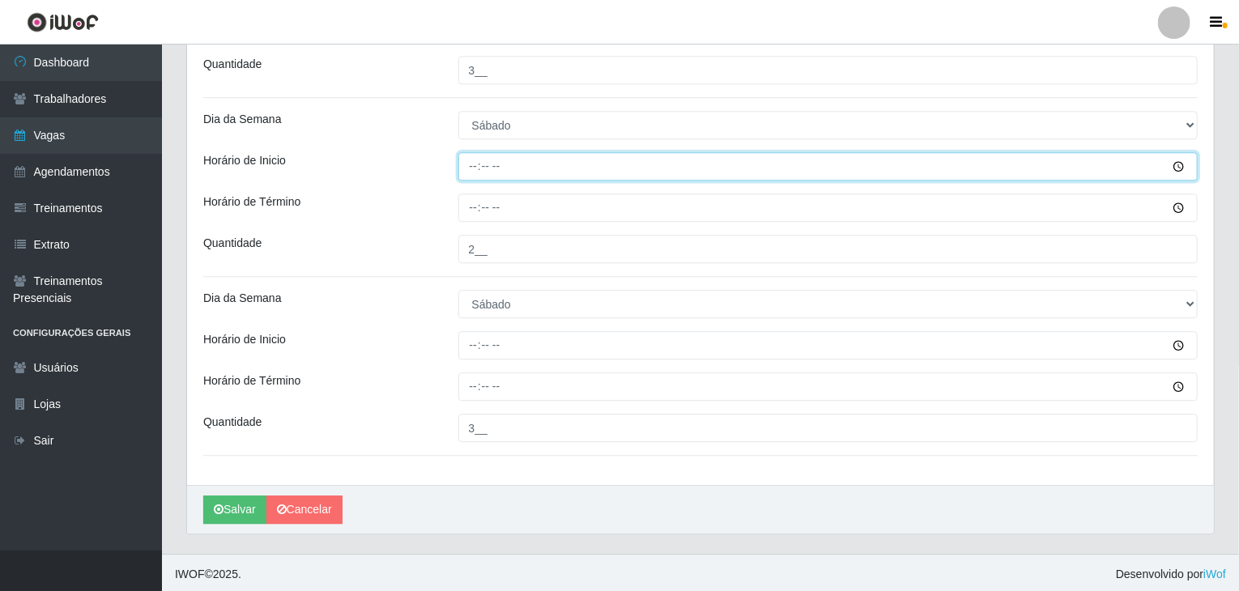
click at [468, 166] on input "Horário de Inicio" at bounding box center [828, 166] width 740 height 28
type input "08:00"
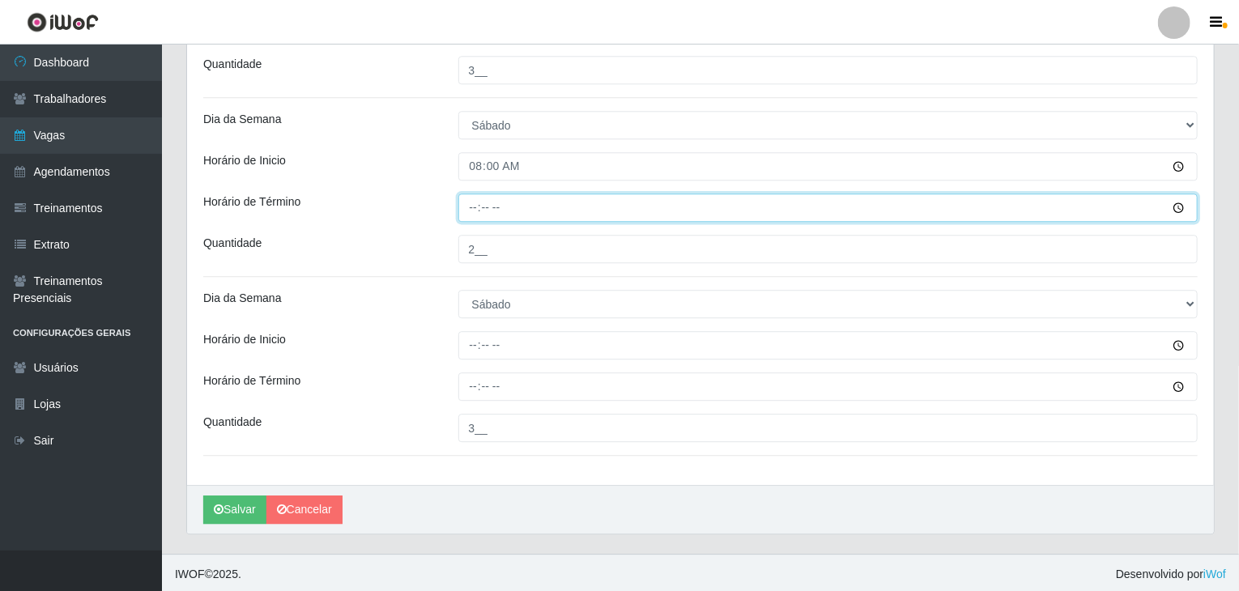
click at [471, 211] on input "Horário de Término" at bounding box center [828, 208] width 740 height 28
type input "14:00"
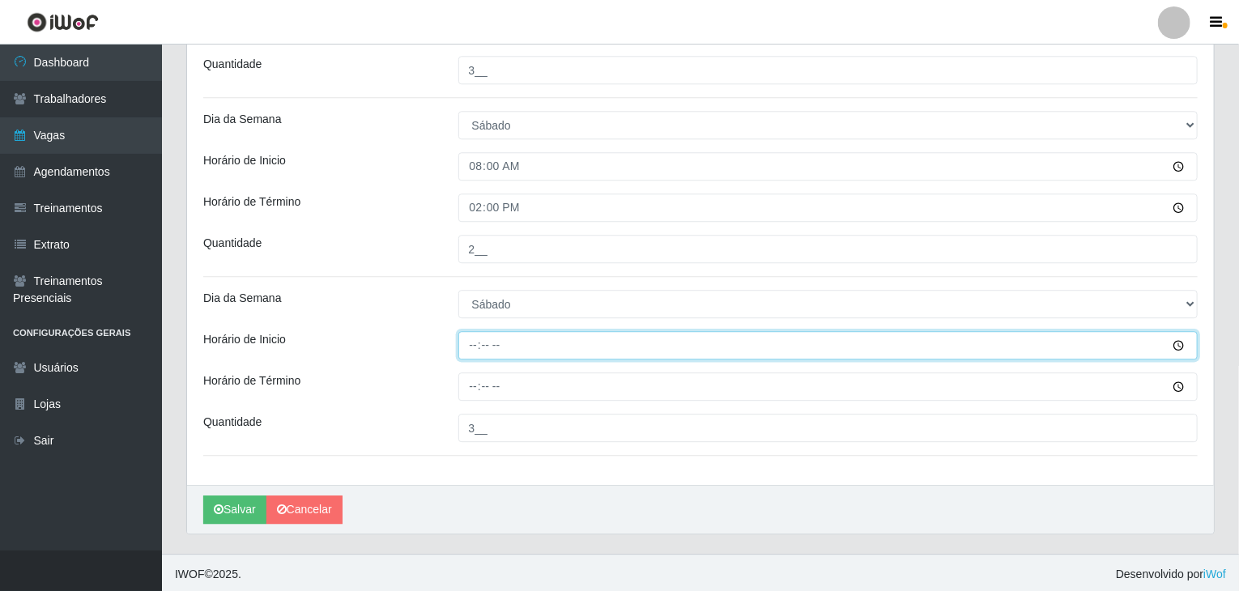
click at [463, 349] on input "Horário de Inicio" at bounding box center [828, 345] width 740 height 28
type input "15:00"
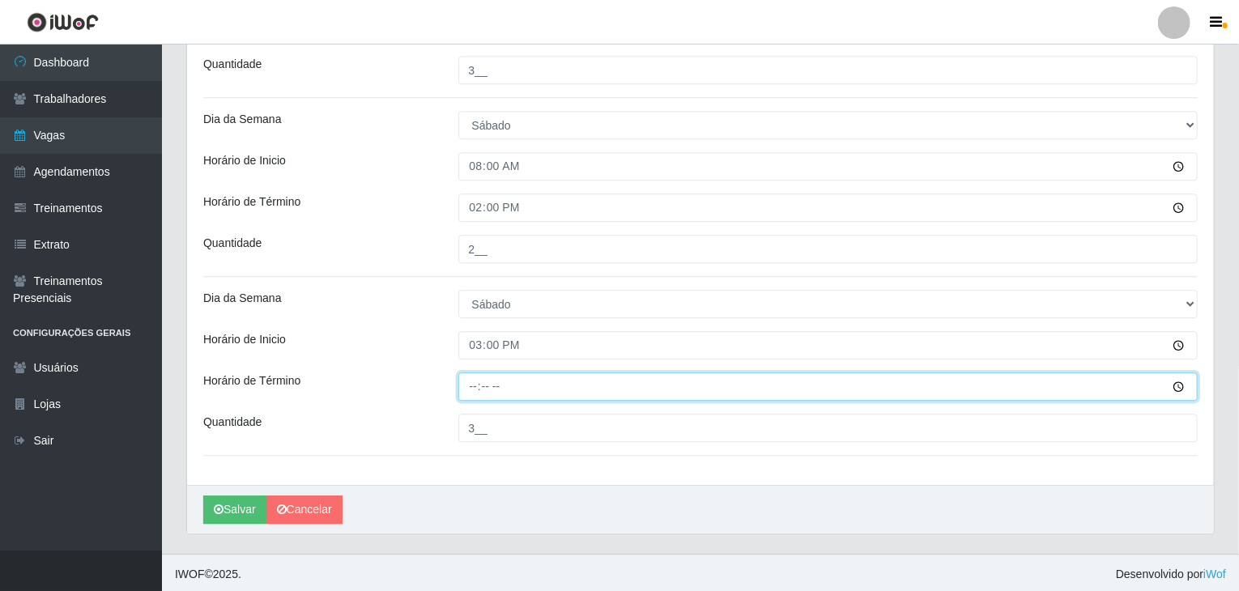
click at [481, 394] on input "Horário de Término" at bounding box center [828, 387] width 740 height 28
type input "21:00"
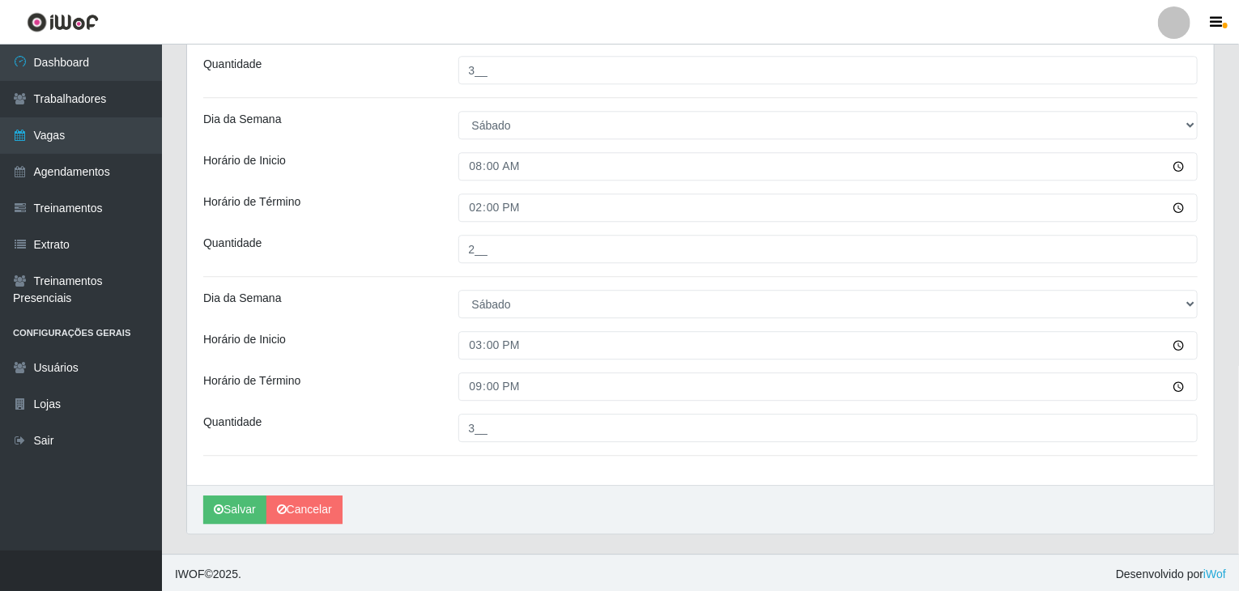
click at [398, 333] on div "Horário de Inicio" at bounding box center [318, 345] width 255 height 28
click at [243, 502] on button "Salvar" at bounding box center [234, 510] width 63 height 28
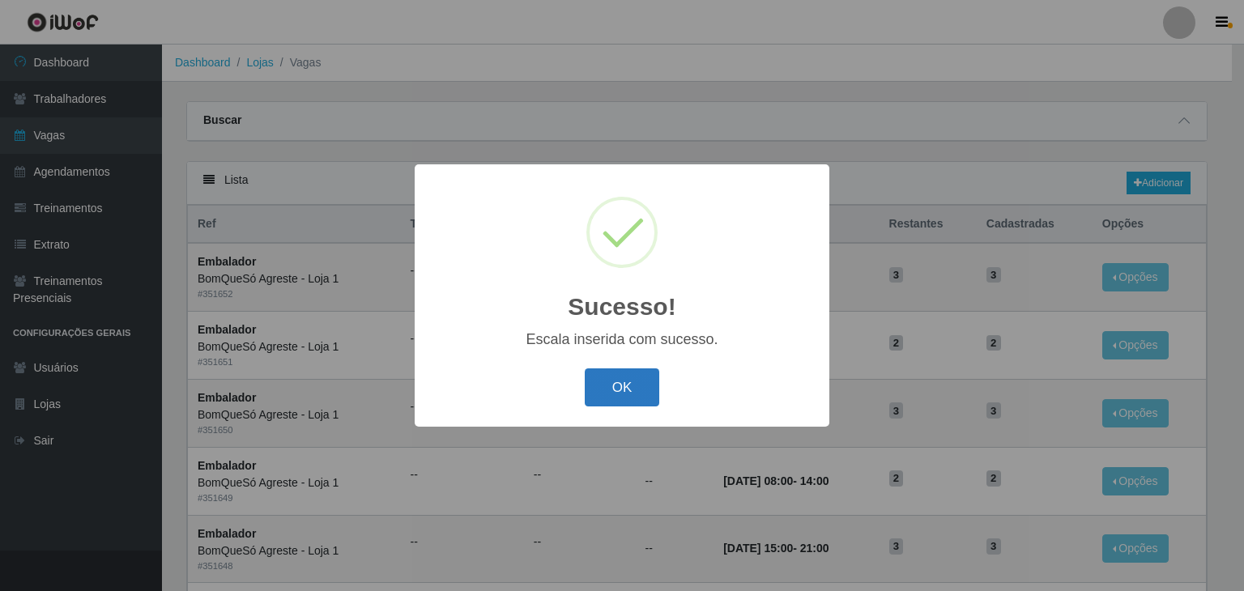
click at [606, 390] on button "OK" at bounding box center [622, 387] width 75 height 38
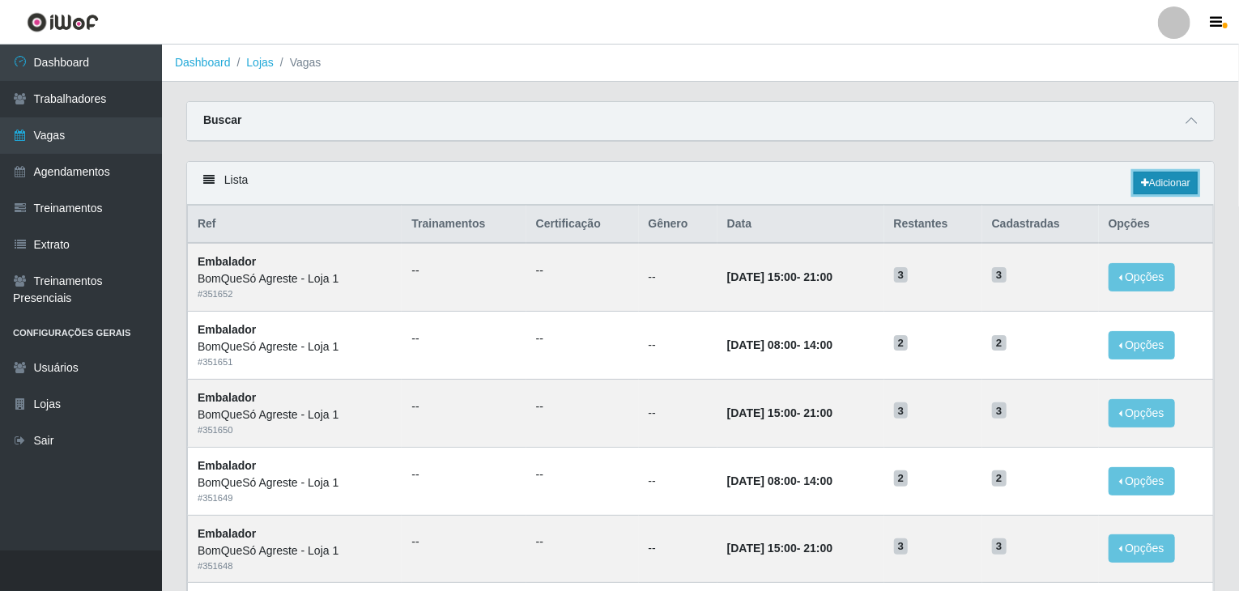
click at [1158, 178] on link "Adicionar" at bounding box center [1166, 183] width 64 height 23
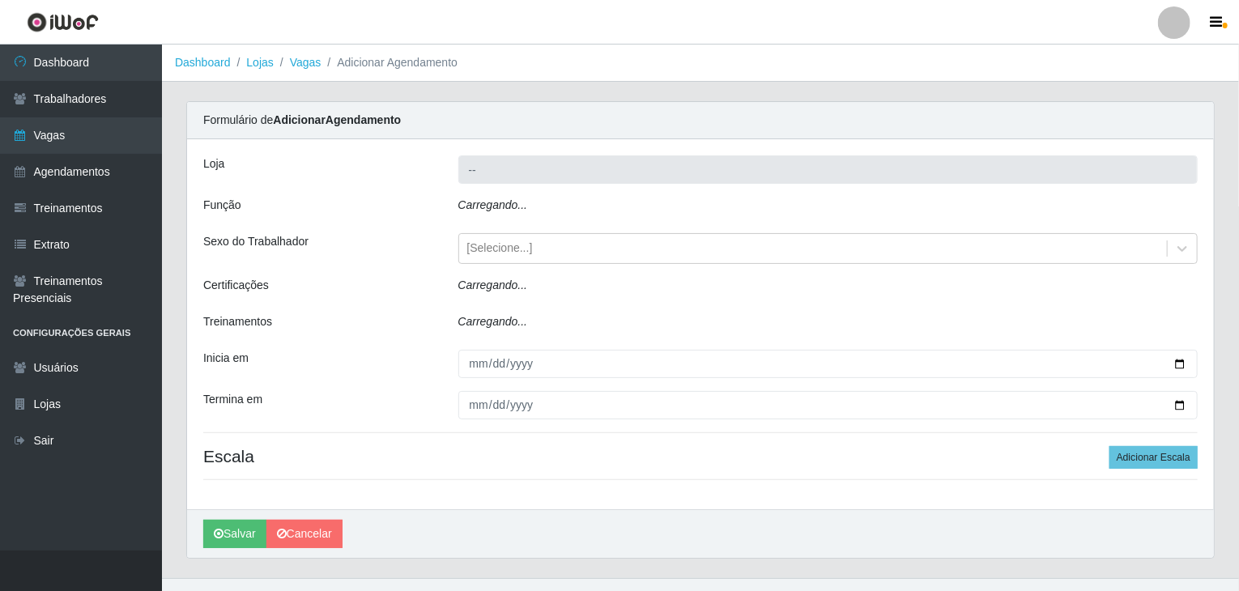
type input "BomQueSó Agreste - Loja 1"
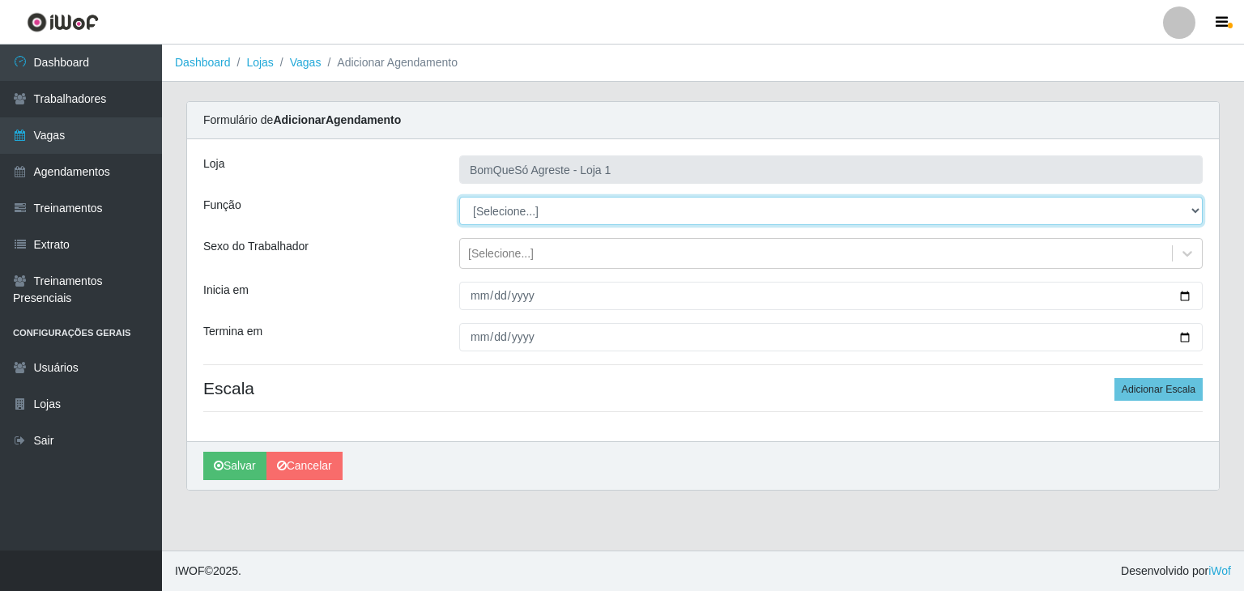
click at [540, 203] on select "[Selecione...] ASG ASG + ASG ++ Balconista Balconista + Balconista ++ Embalador…" at bounding box center [830, 211] width 743 height 28
select select "1"
click at [459, 197] on select "[Selecione...] ASG ASG + ASG ++ Balconista Balconista + Balconista ++ Embalador…" at bounding box center [830, 211] width 743 height 28
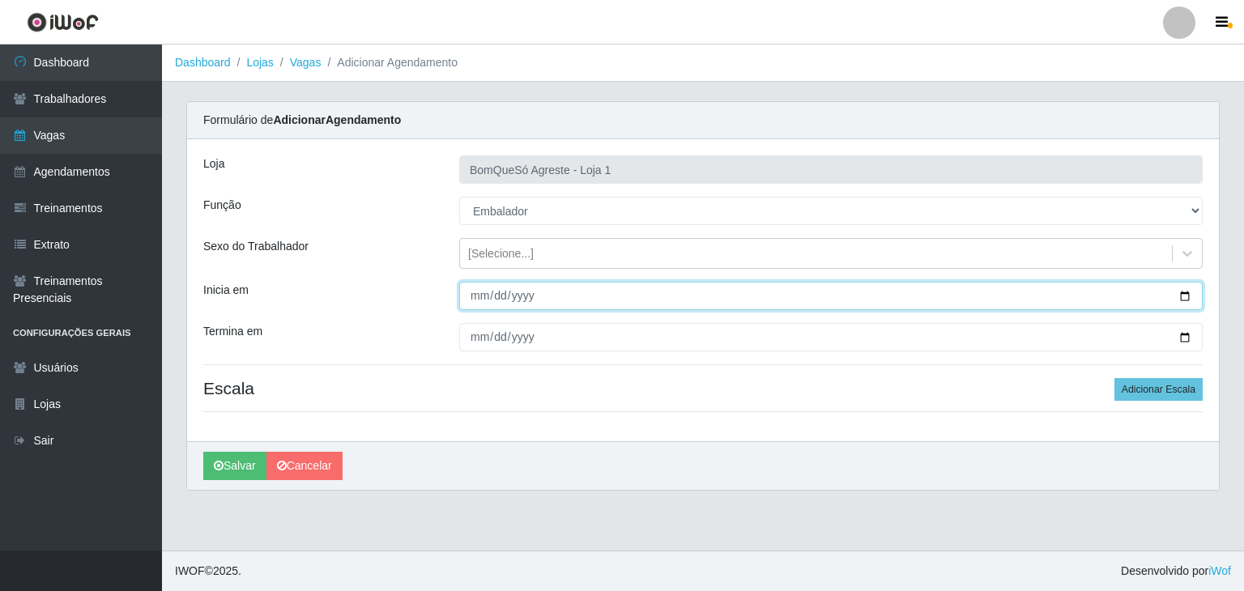
click at [1180, 293] on input "Inicia em" at bounding box center [830, 296] width 743 height 28
type input "[DATE]"
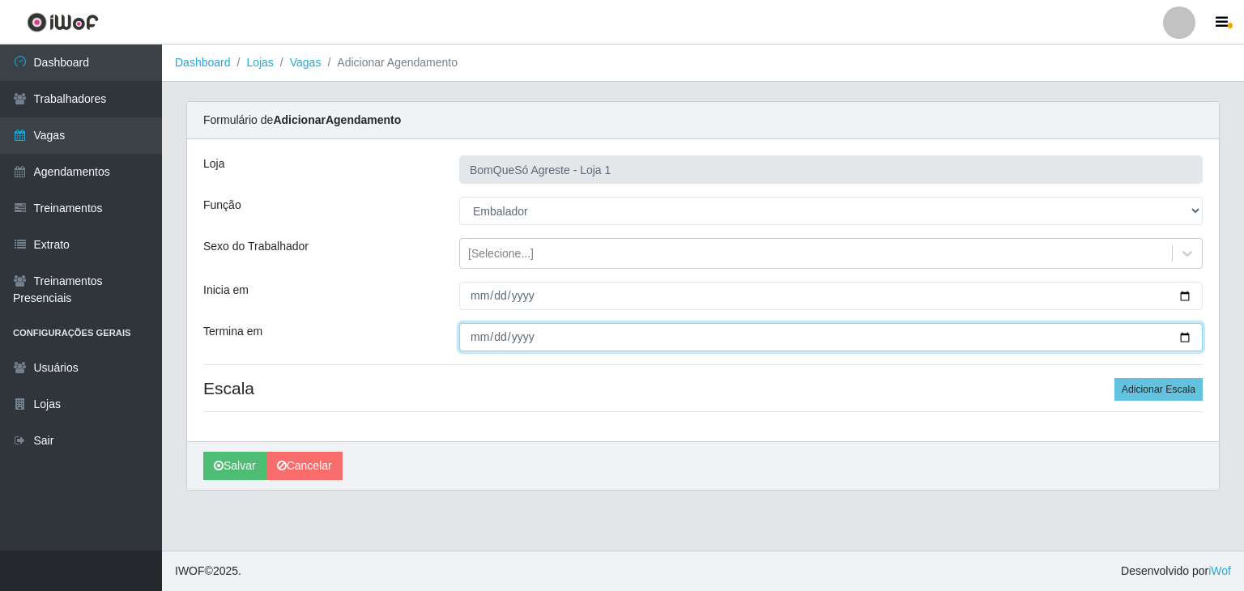
click at [1182, 334] on input "Termina em" at bounding box center [830, 337] width 743 height 28
type input "[DATE]"
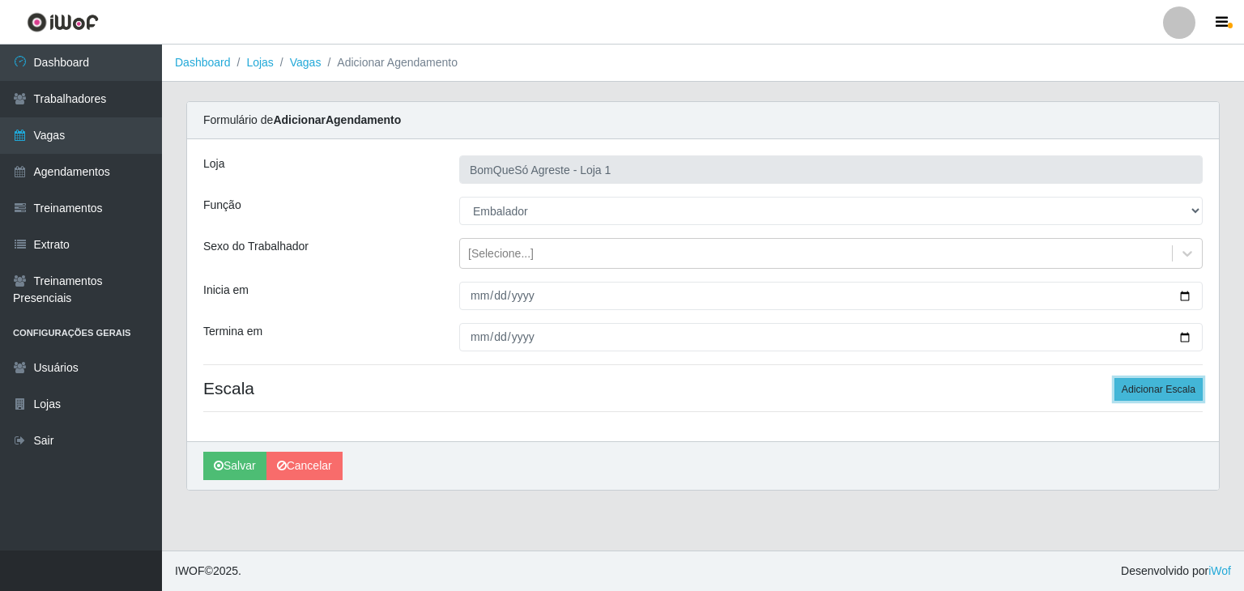
click at [1131, 381] on button "Adicionar Escala" at bounding box center [1158, 389] width 88 height 23
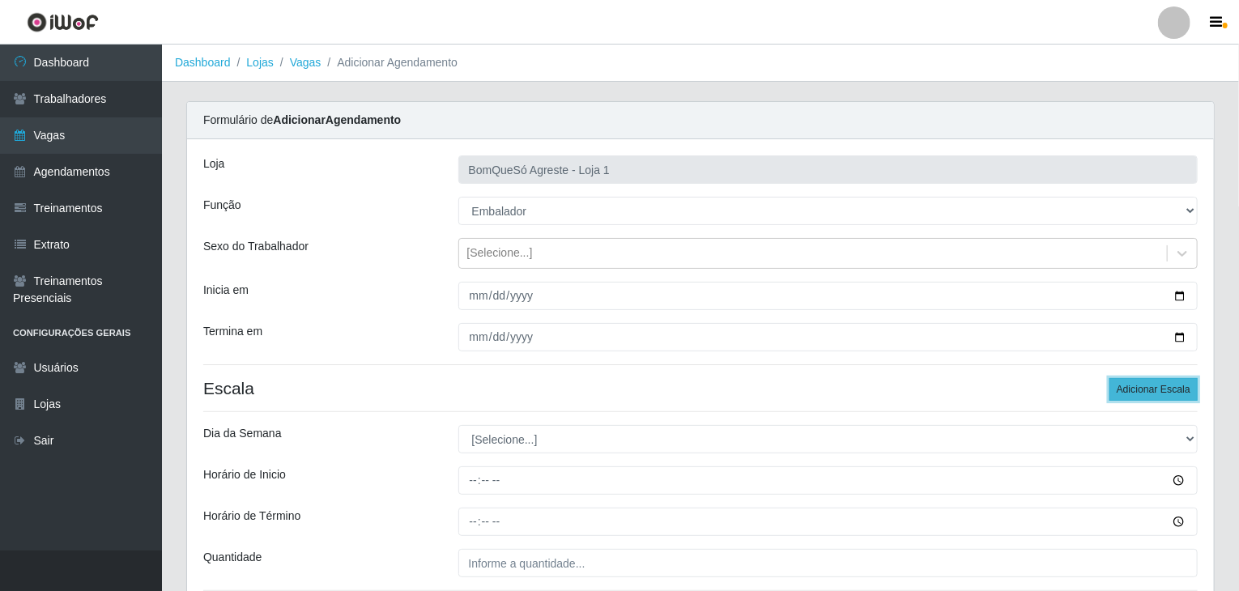
click at [1131, 381] on button "Adicionar Escala" at bounding box center [1153, 389] width 88 height 23
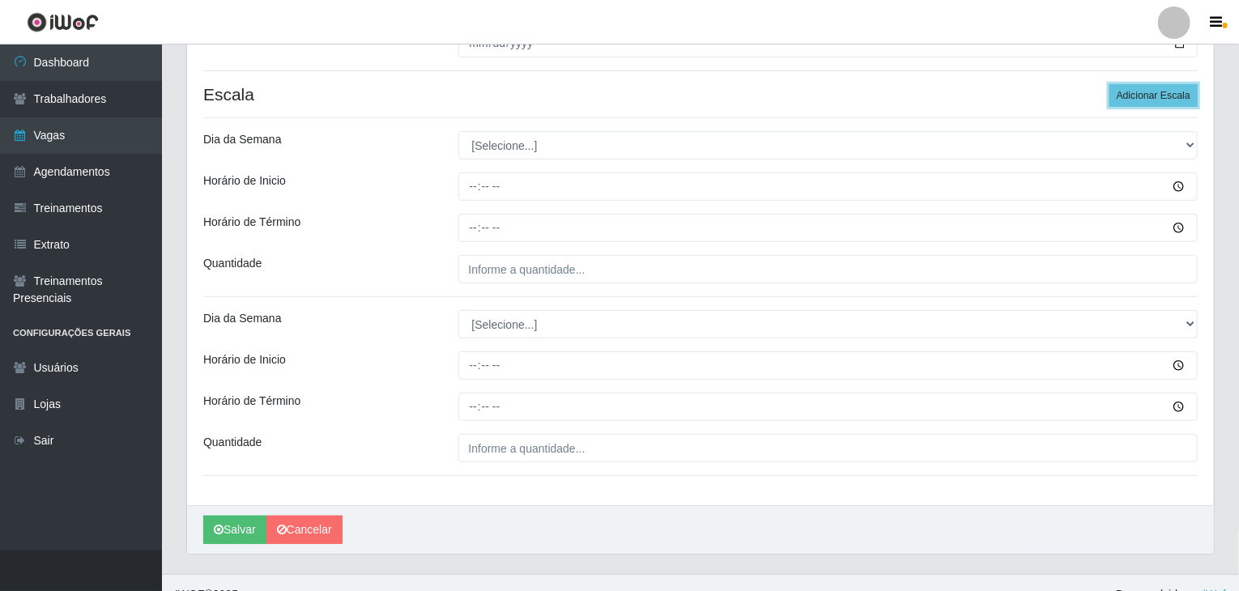
scroll to position [316, 0]
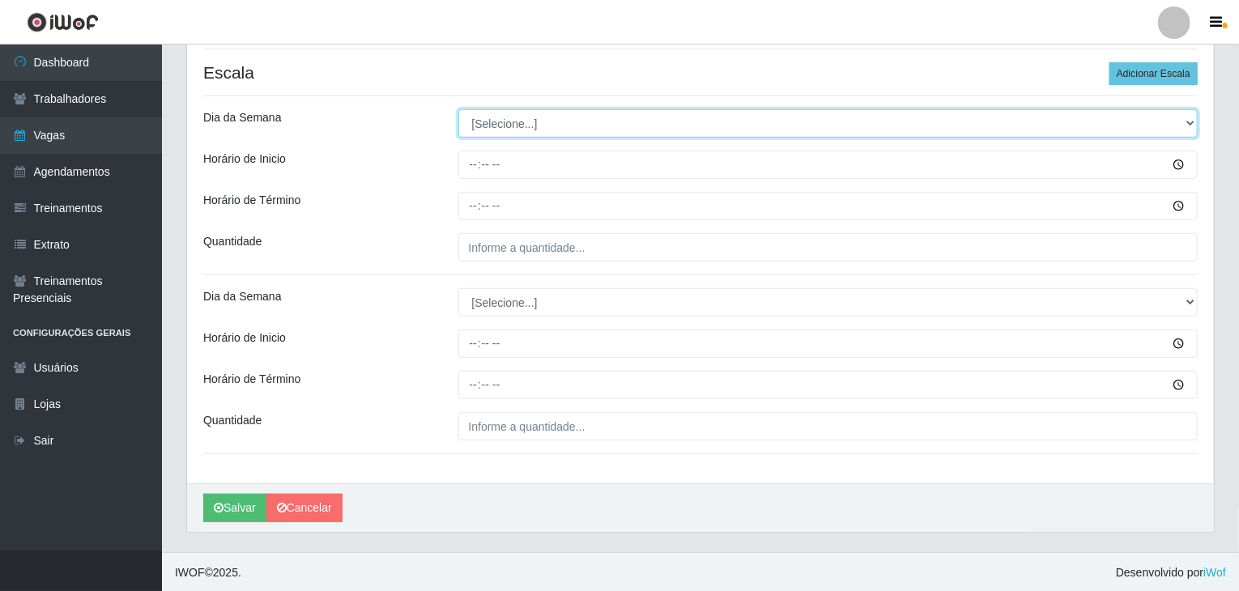
click at [511, 121] on select "[Selecione...] Segunda Terça Quarta Quinta Sexta Sábado Domingo" at bounding box center [828, 123] width 740 height 28
select select "0"
click at [458, 109] on select "[Selecione...] Segunda Terça Quarta Quinta Sexta Sábado Domingo" at bounding box center [828, 123] width 740 height 28
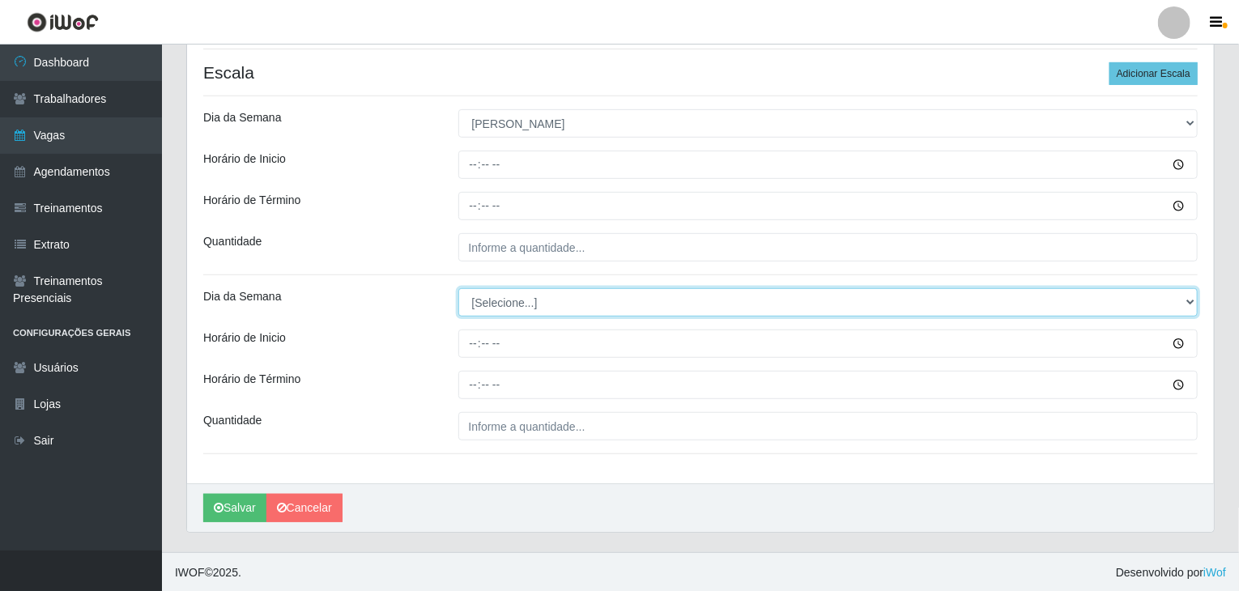
click at [492, 299] on select "[Selecione...] Segunda Terça Quarta Quinta Sexta Sábado Domingo" at bounding box center [828, 302] width 740 height 28
select select "0"
click at [458, 288] on select "[Selecione...] Segunda Terça Quarta Quinta Sexta Sábado Domingo" at bounding box center [828, 302] width 740 height 28
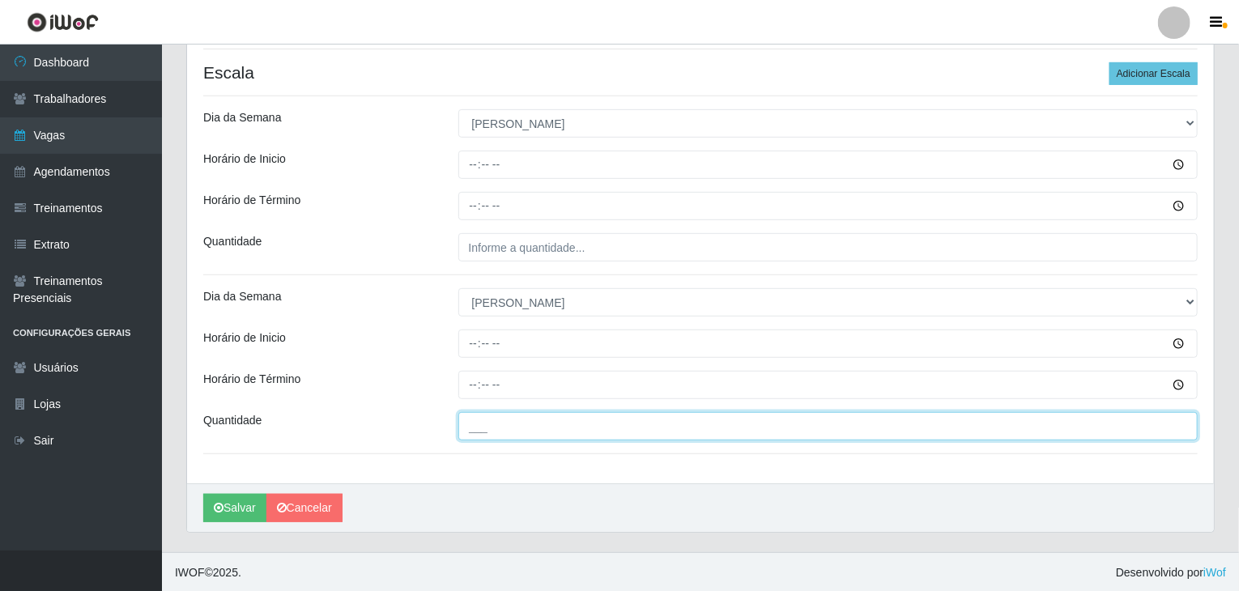
click at [562, 431] on input "___" at bounding box center [828, 426] width 740 height 28
type input "3__"
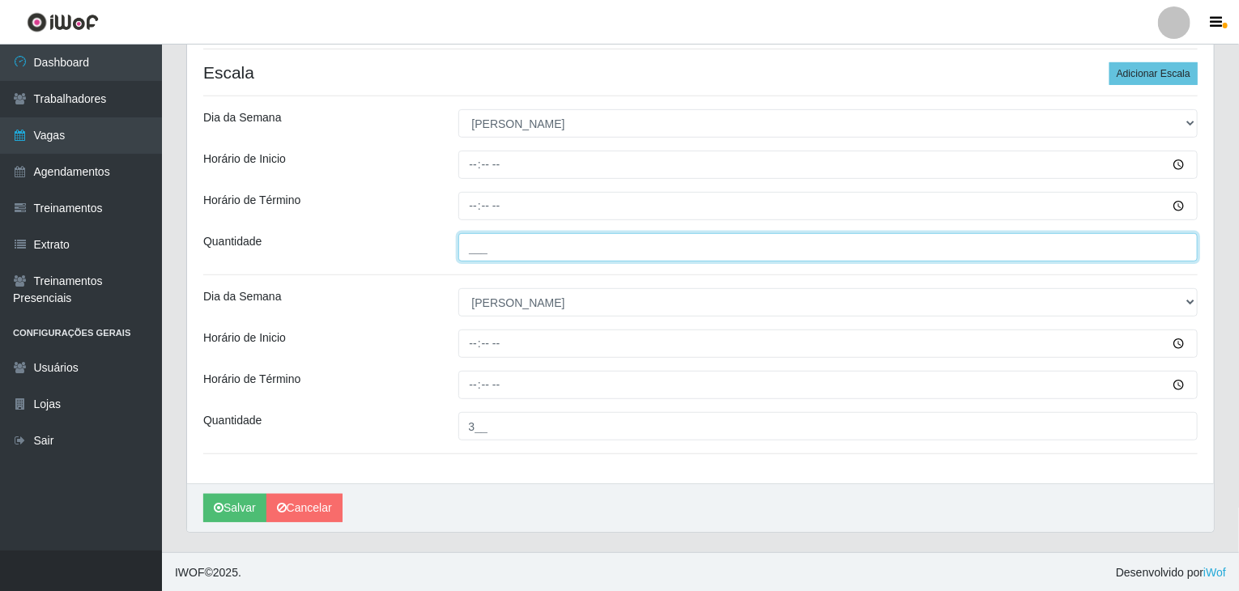
click at [528, 245] on input "___" at bounding box center [828, 247] width 740 height 28
type input "3__"
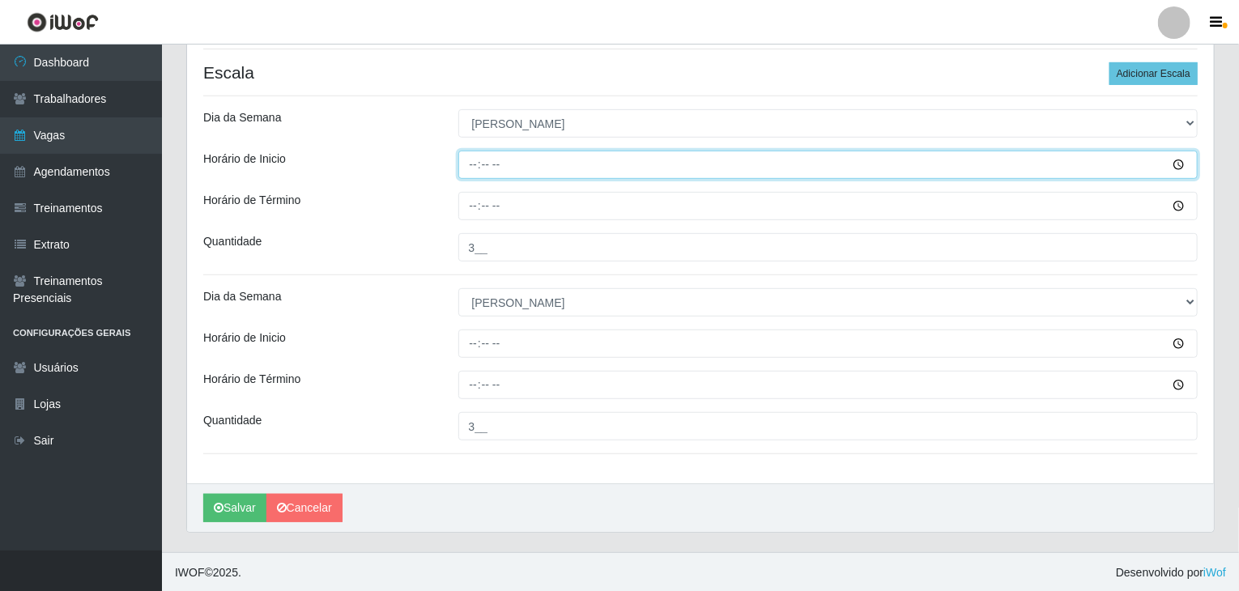
click at [470, 161] on input "Horário de Inicio" at bounding box center [828, 165] width 740 height 28
type input "00:00"
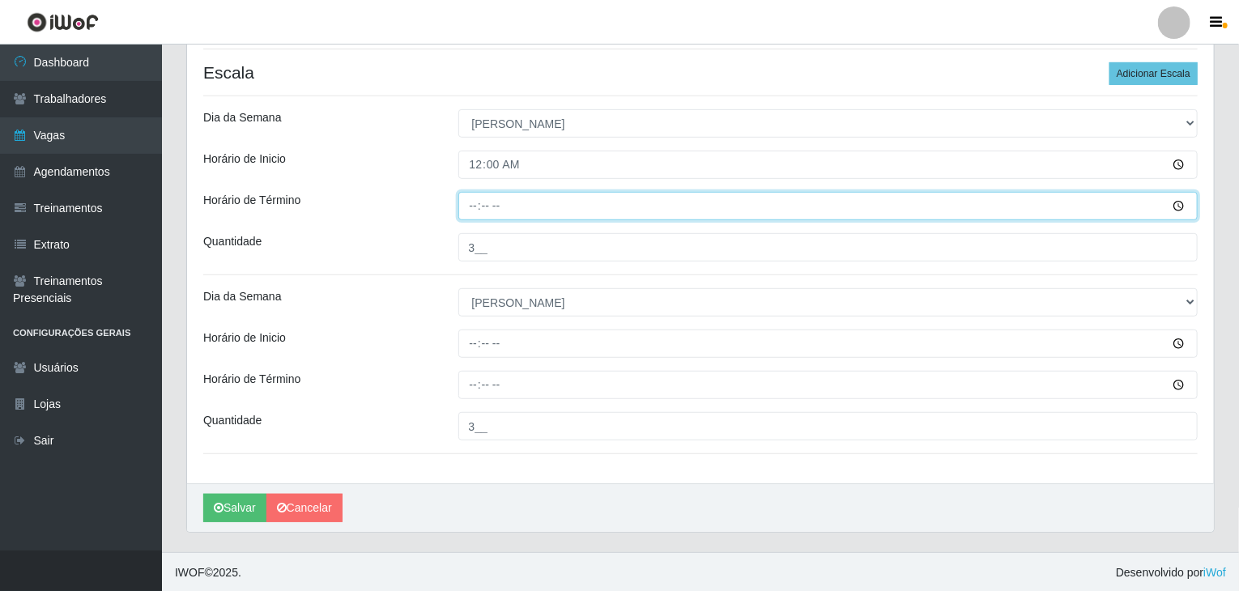
click at [465, 205] on input "Horário de Término" at bounding box center [828, 206] width 740 height 28
type input "14:00"
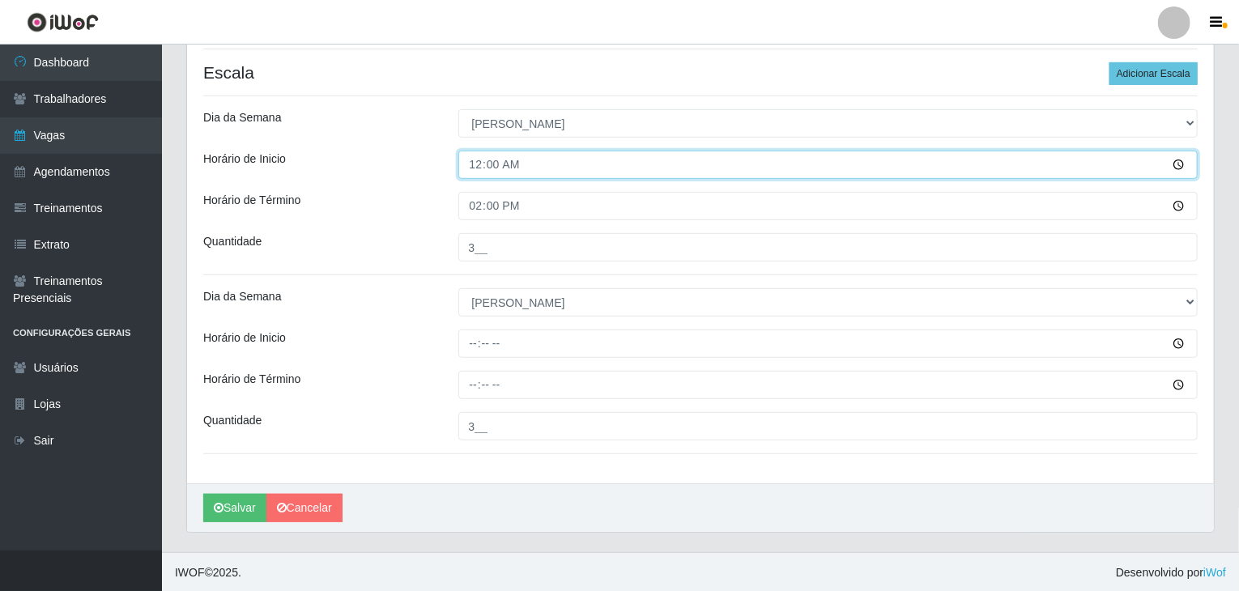
click at [475, 168] on input "00:00" at bounding box center [828, 165] width 740 height 28
type input "08:00"
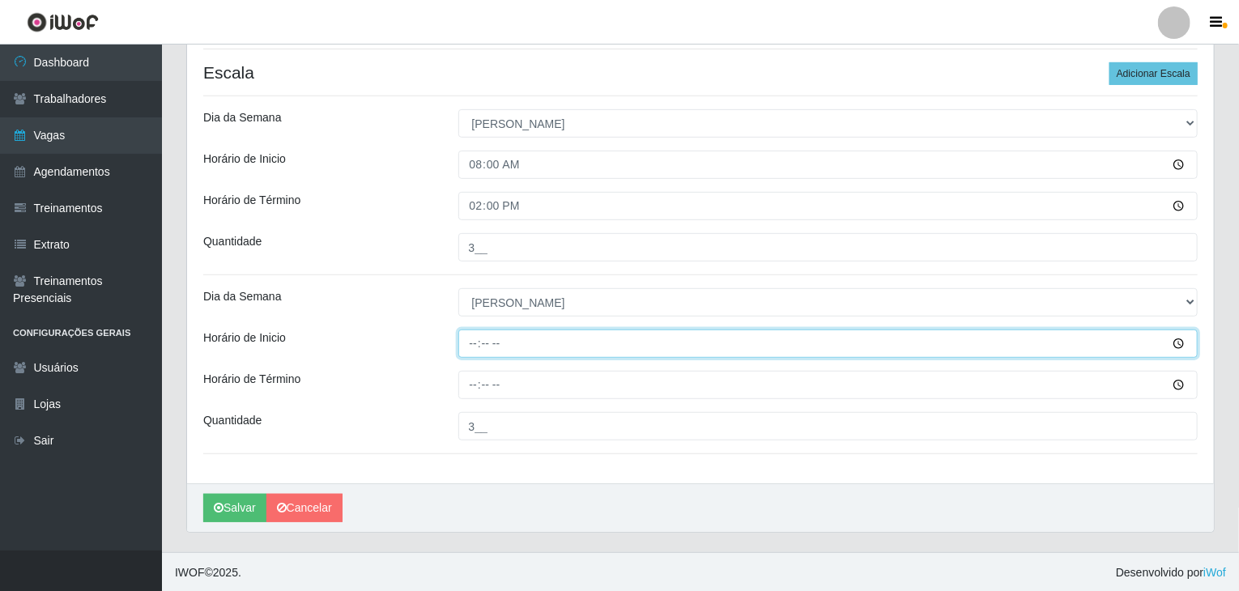
click at [472, 347] on input "Horário de Inicio" at bounding box center [828, 344] width 740 height 28
type input "14:00"
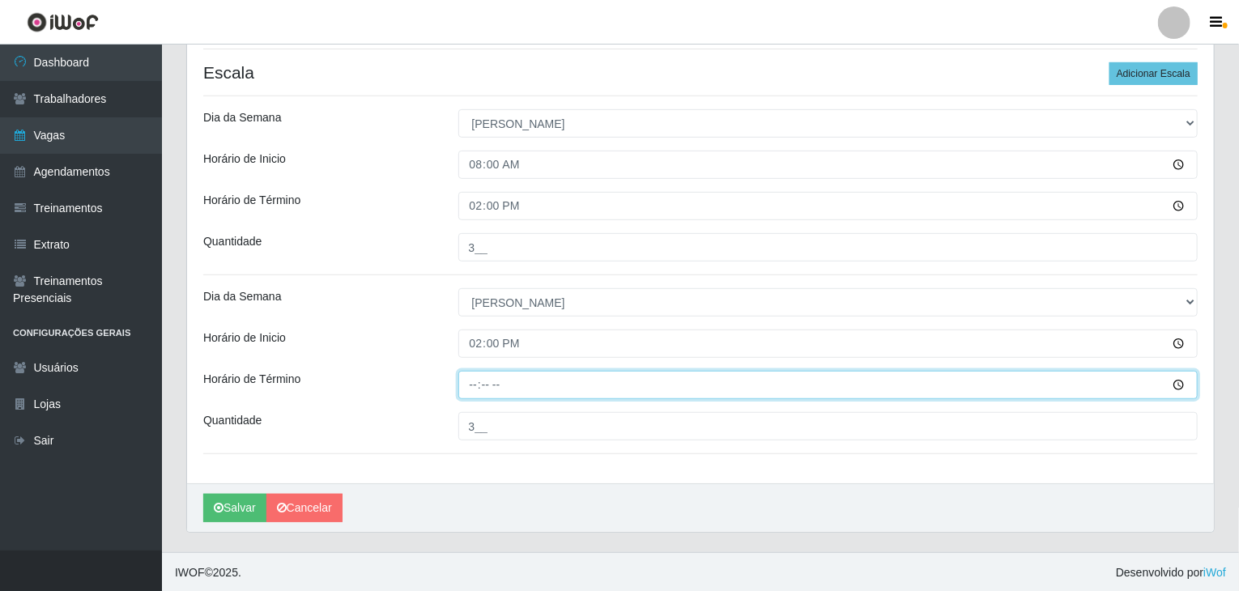
click at [471, 385] on input "Horário de Término" at bounding box center [828, 385] width 740 height 28
type input "20:00"
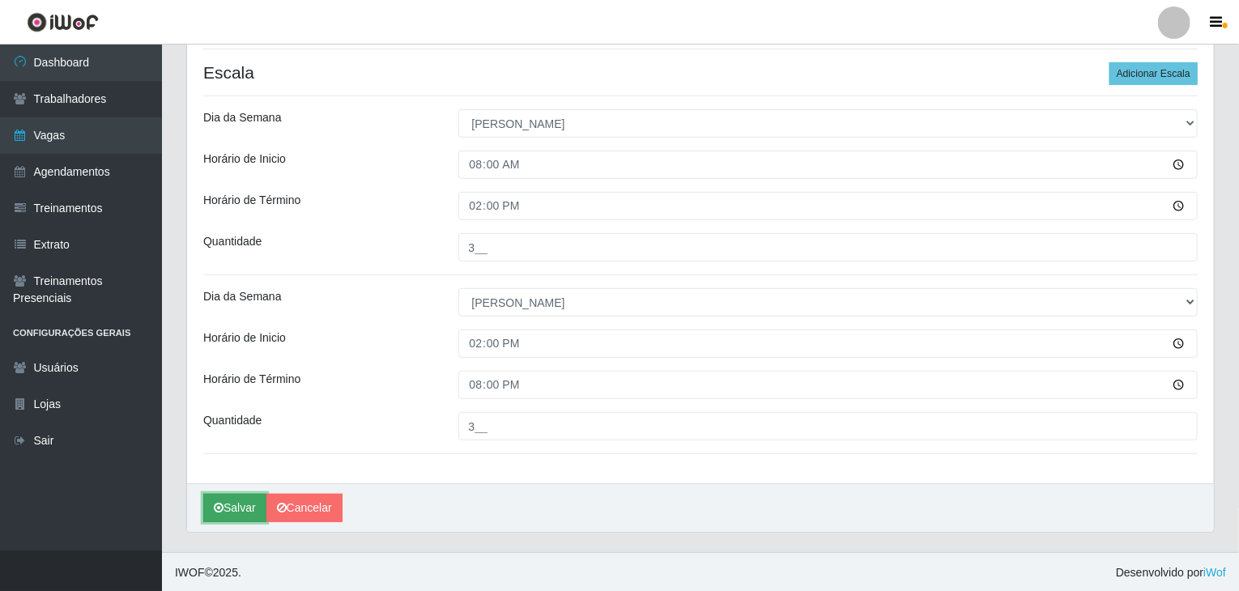
click at [252, 496] on button "Salvar" at bounding box center [234, 508] width 63 height 28
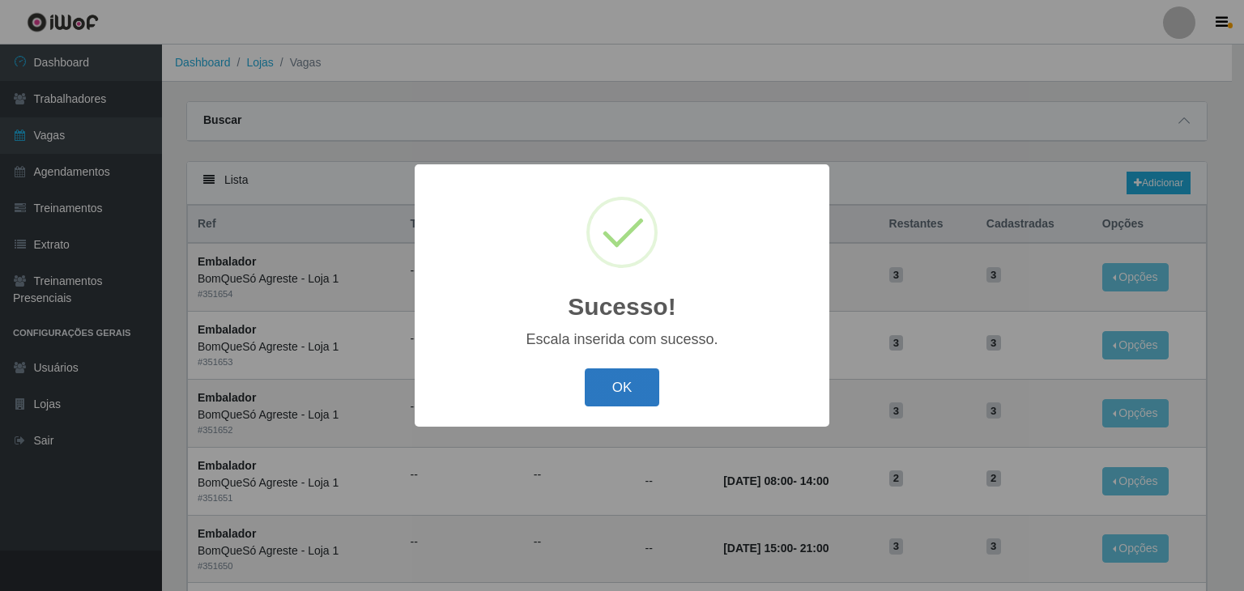
click at [615, 401] on button "OK" at bounding box center [622, 387] width 75 height 38
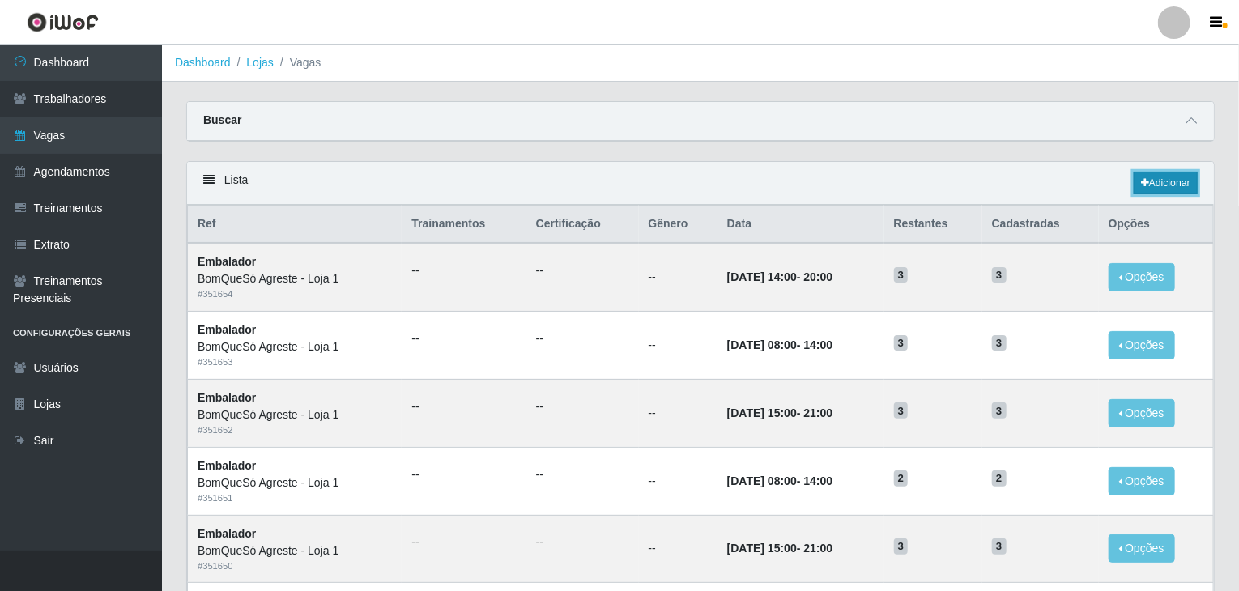
click at [1189, 183] on link "Adicionar" at bounding box center [1166, 183] width 64 height 23
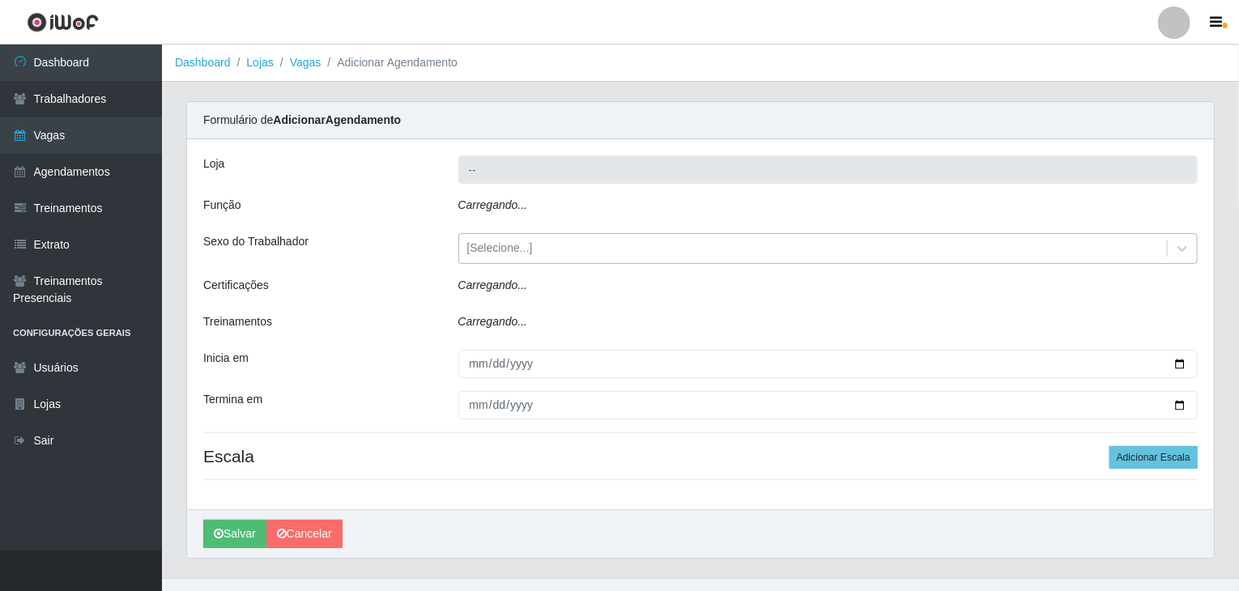
type input "BomQueSó Agreste - Loja 1"
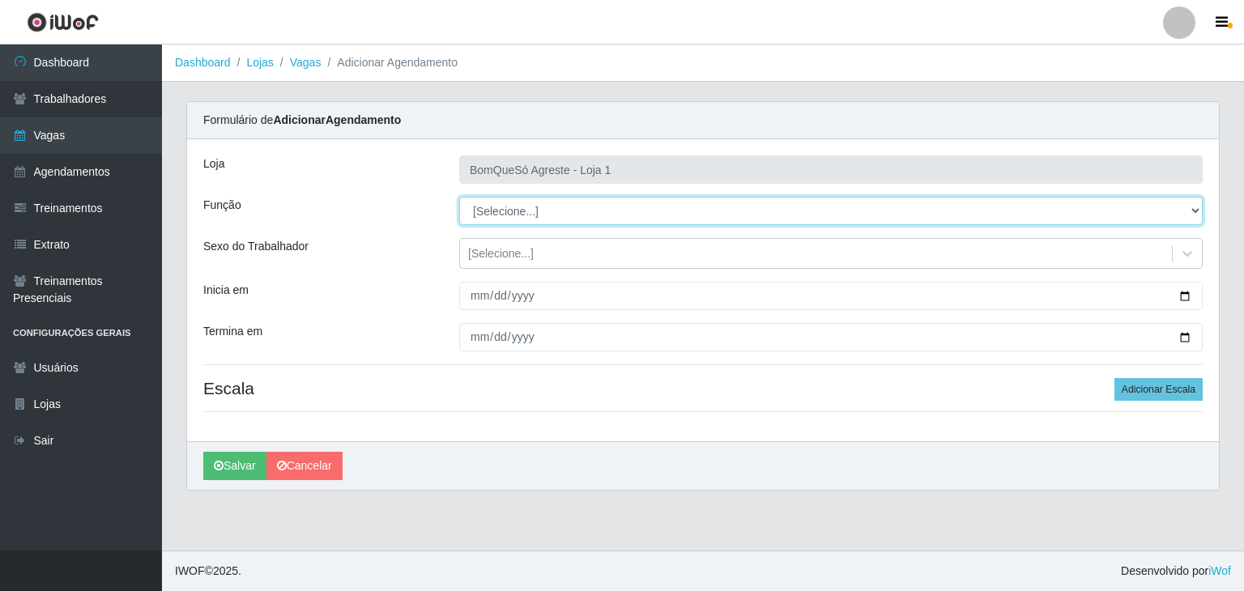
click at [509, 205] on select "[Selecione...] ASG ASG + ASG ++ Balconista Balconista + Balconista ++ Embalador…" at bounding box center [830, 211] width 743 height 28
select select "1"
click at [459, 197] on select "[Selecione...] ASG ASG + ASG ++ Balconista Balconista + Balconista ++ Embalador…" at bounding box center [830, 211] width 743 height 28
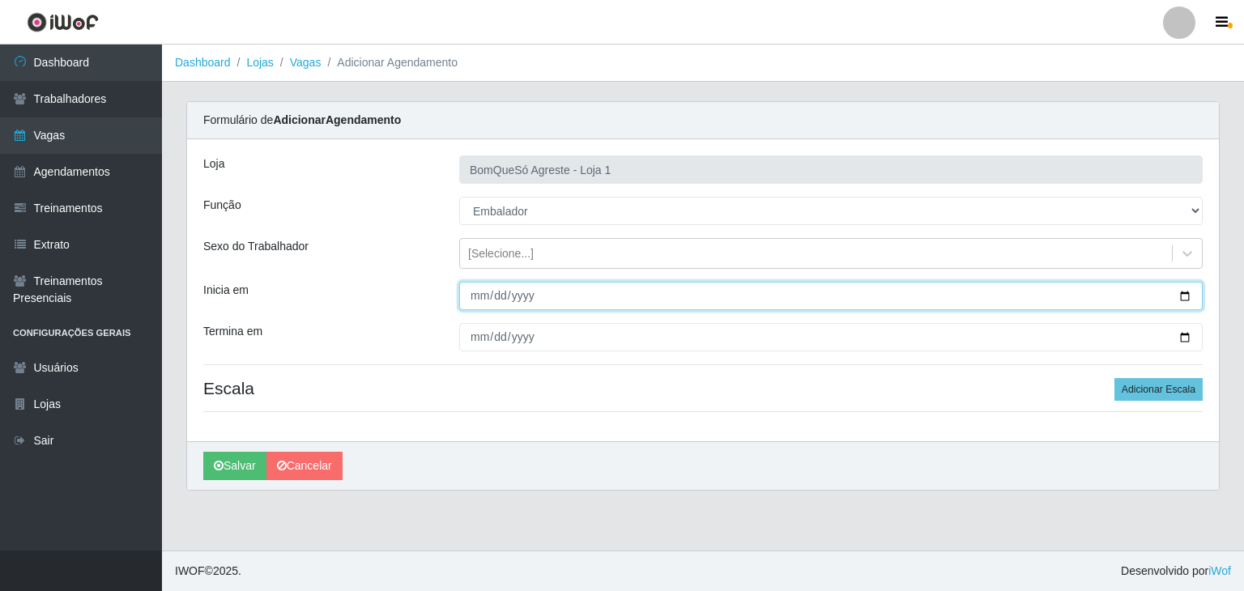
click at [1189, 294] on input "Inicia em" at bounding box center [830, 296] width 743 height 28
type input "[DATE]"
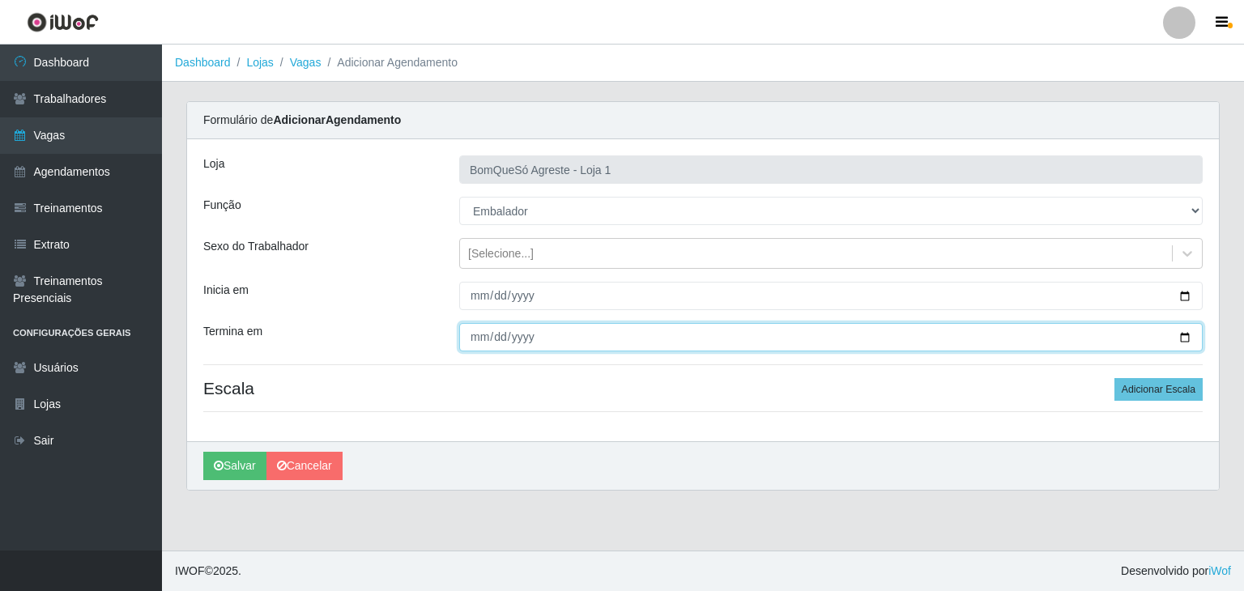
click at [1182, 339] on input "Termina em" at bounding box center [830, 337] width 743 height 28
type input "[DATE]"
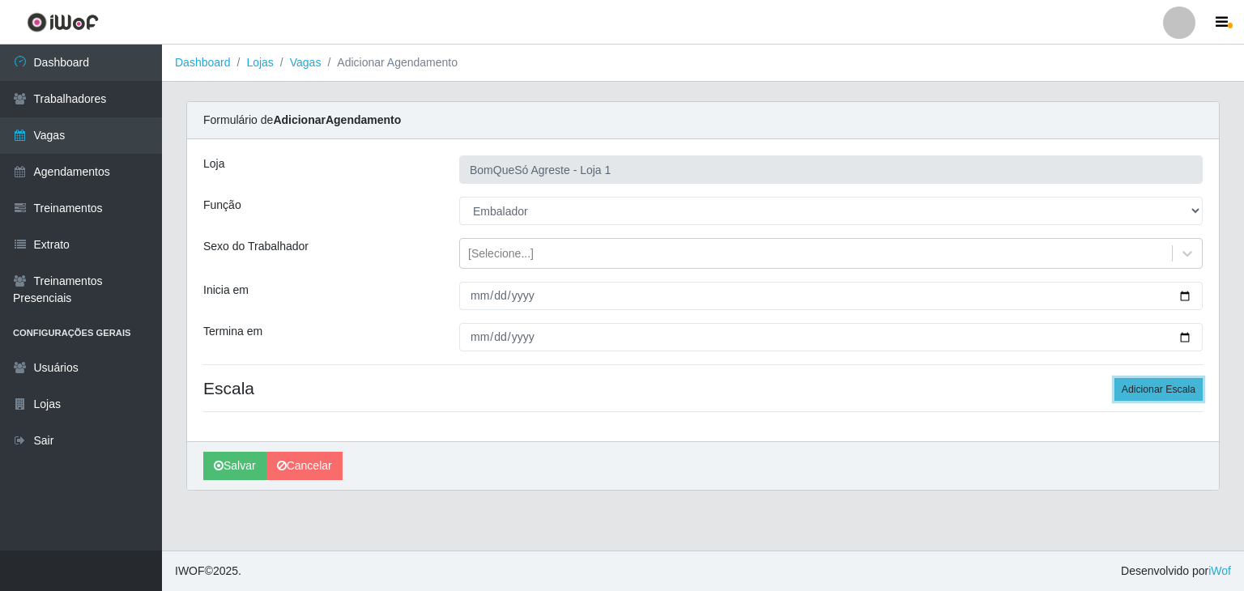
click at [1196, 397] on button "Adicionar Escala" at bounding box center [1158, 389] width 88 height 23
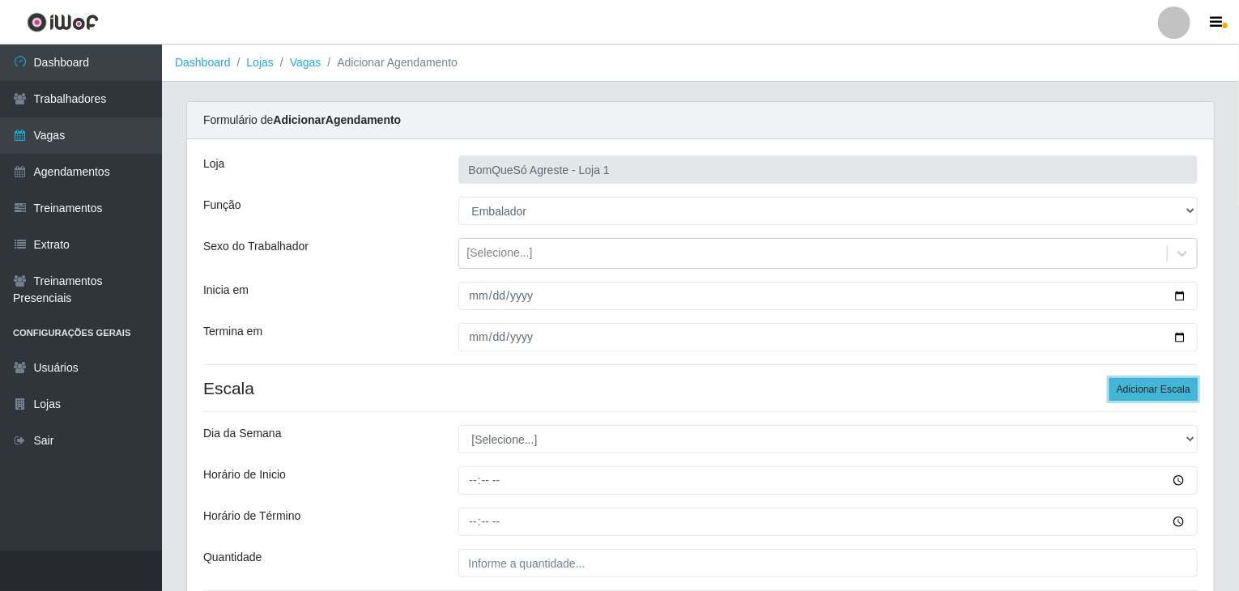
click at [1196, 397] on button "Adicionar Escala" at bounding box center [1153, 389] width 88 height 23
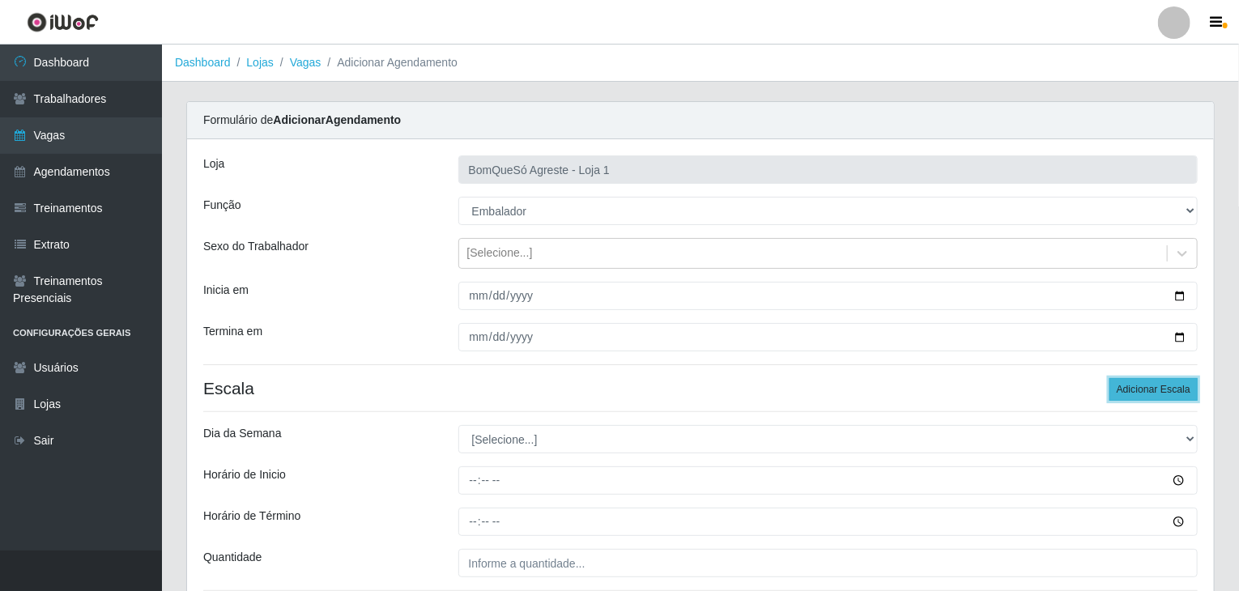
click at [1196, 397] on button "Adicionar Escala" at bounding box center [1153, 389] width 88 height 23
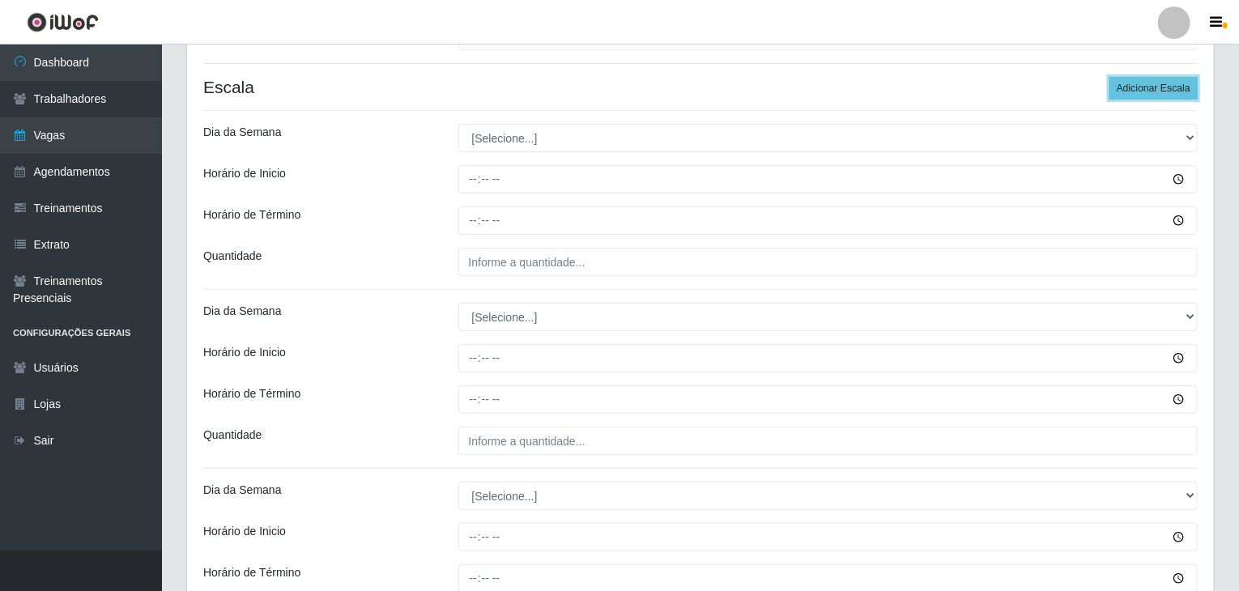
scroll to position [324, 0]
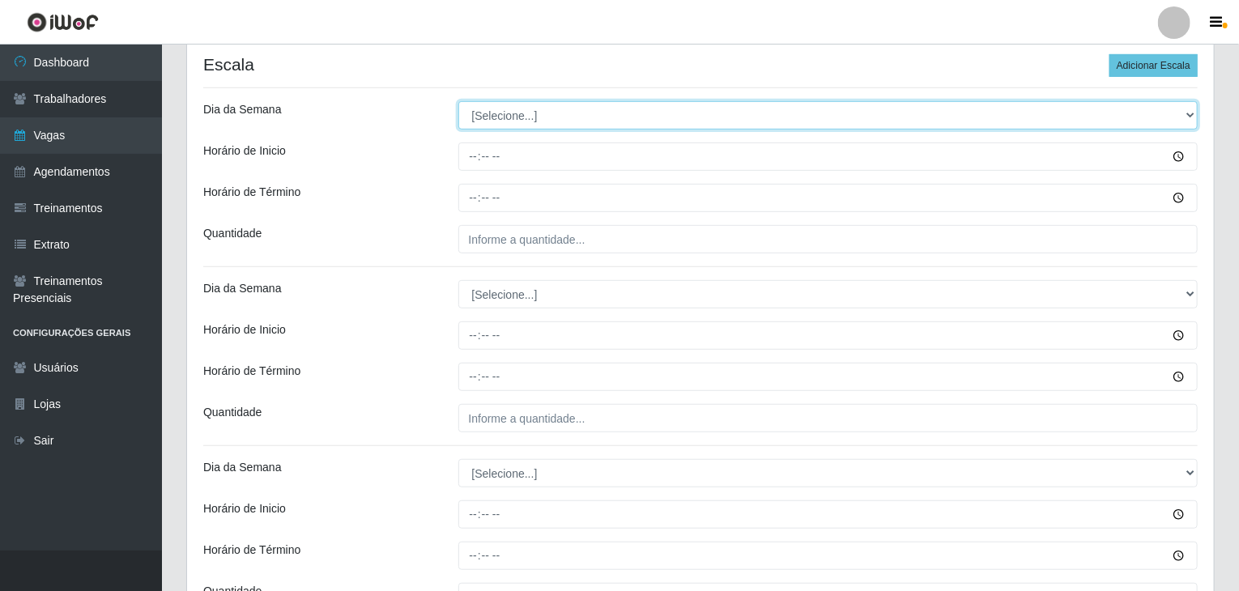
click at [530, 119] on select "[Selecione...] Segunda Terça Quarta Quinta Sexta Sábado Domingo" at bounding box center [828, 115] width 740 height 28
select select "1"
click at [458, 101] on select "[Selecione...] Segunda Terça Quarta Quinta Sexta Sábado Domingo" at bounding box center [828, 115] width 740 height 28
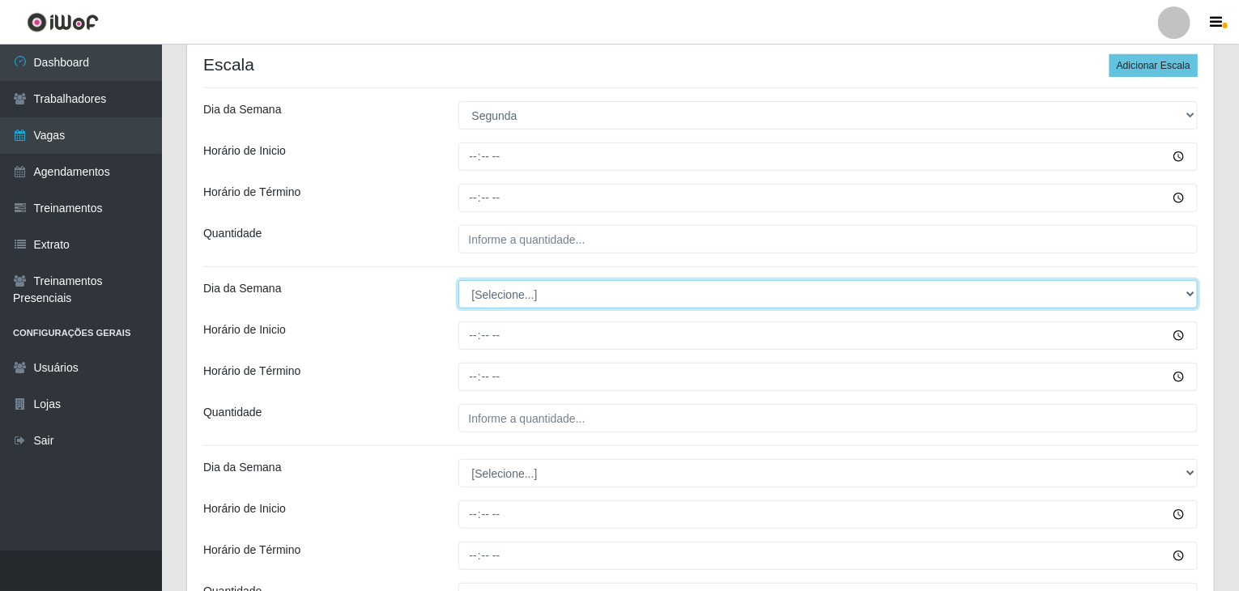
click at [496, 287] on select "[Selecione...] Segunda Terça Quarta Quinta Sexta Sábado Domingo" at bounding box center [828, 294] width 740 height 28
select select "1"
click at [458, 280] on select "[Selecione...] Segunda Terça Quarta Quinta Sexta Sábado Domingo" at bounding box center [828, 294] width 740 height 28
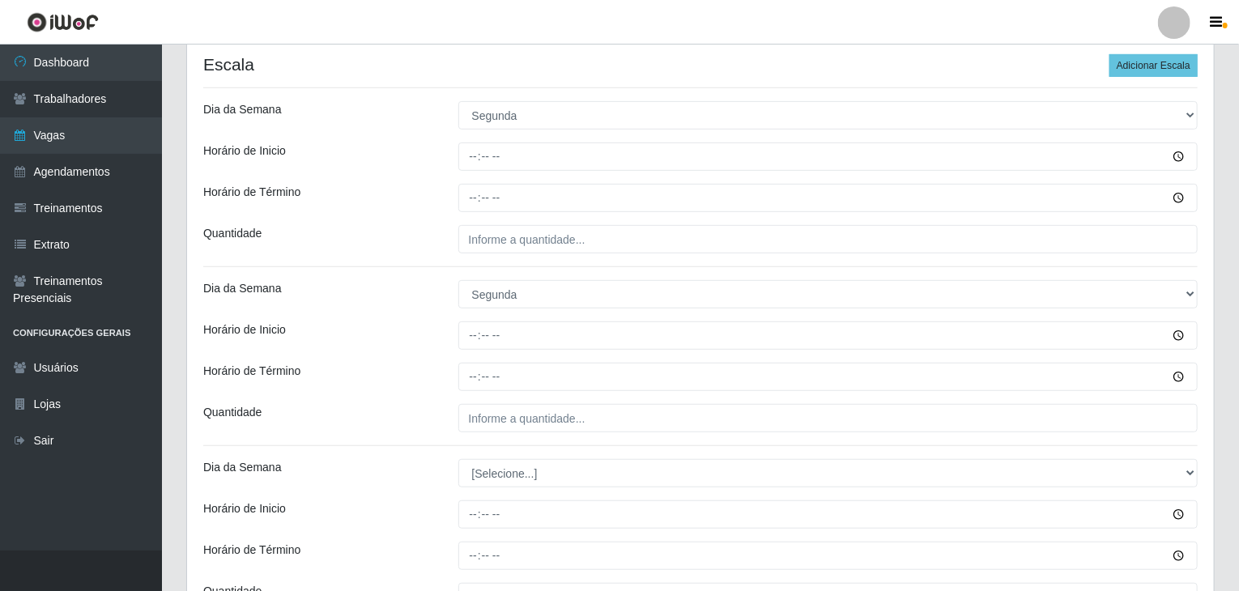
click at [447, 332] on div at bounding box center [828, 335] width 764 height 28
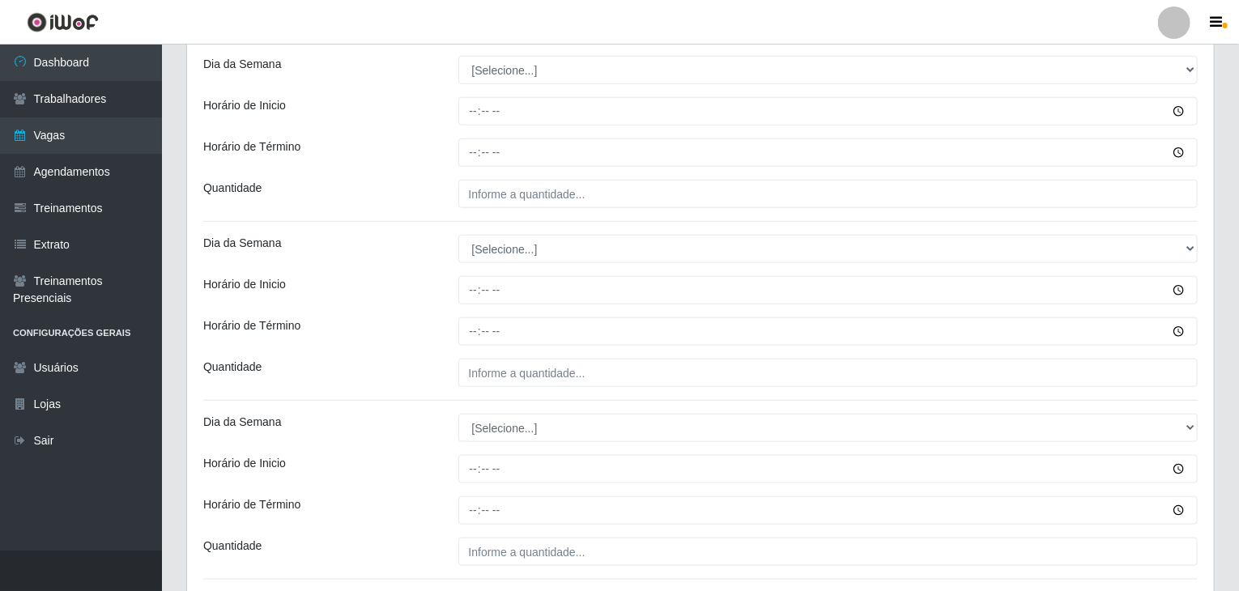
scroll to position [729, 0]
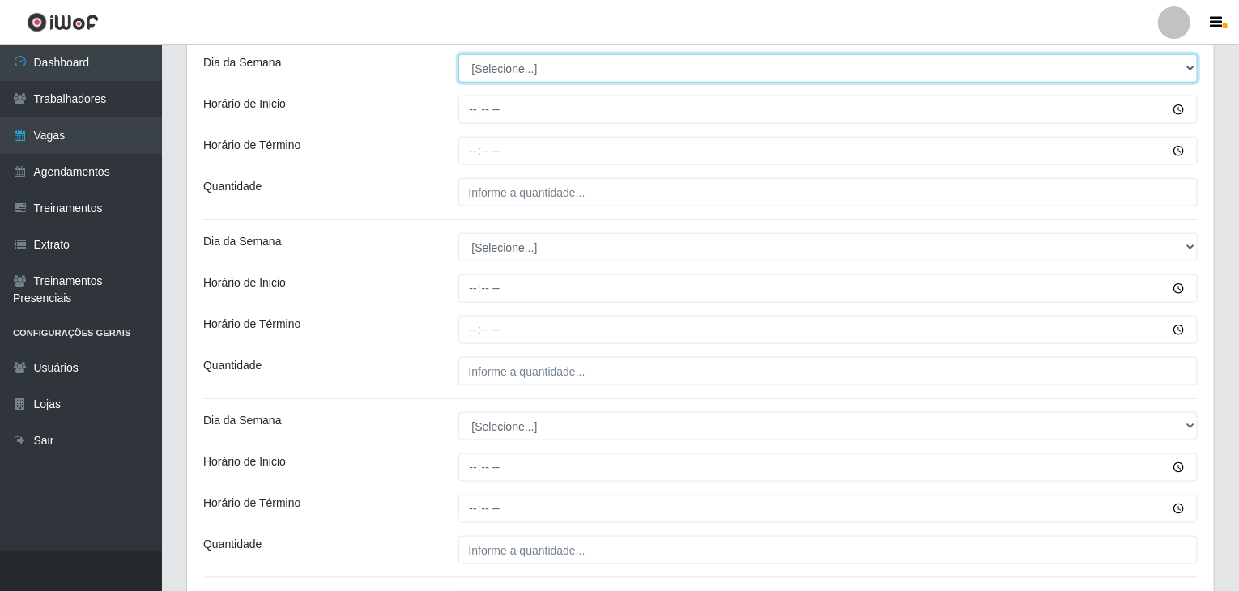
click at [521, 69] on select "[Selecione...] Segunda Terça Quarta Quinta Sexta Sábado Domingo" at bounding box center [828, 68] width 740 height 28
select select "2"
click at [458, 54] on select "[Selecione...] Segunda Terça Quarta Quinta Sexta Sábado Domingo" at bounding box center [828, 68] width 740 height 28
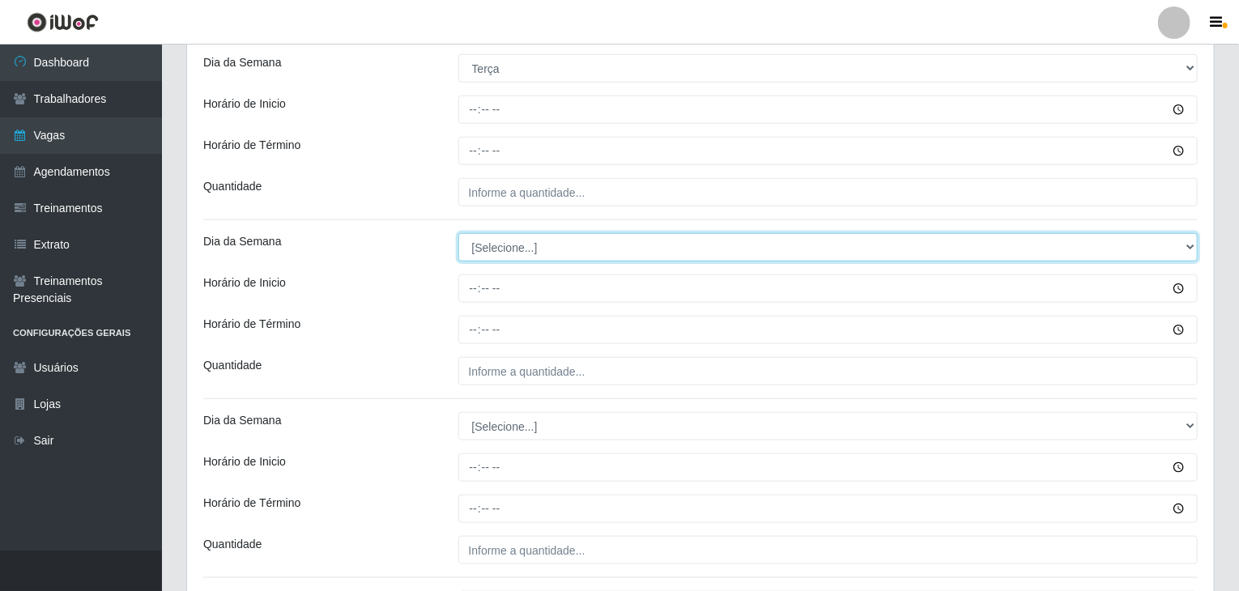
click at [496, 243] on select "[Selecione...] Segunda Terça Quarta Quinta Sexta Sábado Domingo" at bounding box center [828, 247] width 740 height 28
select select "2"
click at [458, 233] on select "[Selecione...] Segunda Terça Quarta Quinta Sexta Sábado Domingo" at bounding box center [828, 247] width 740 height 28
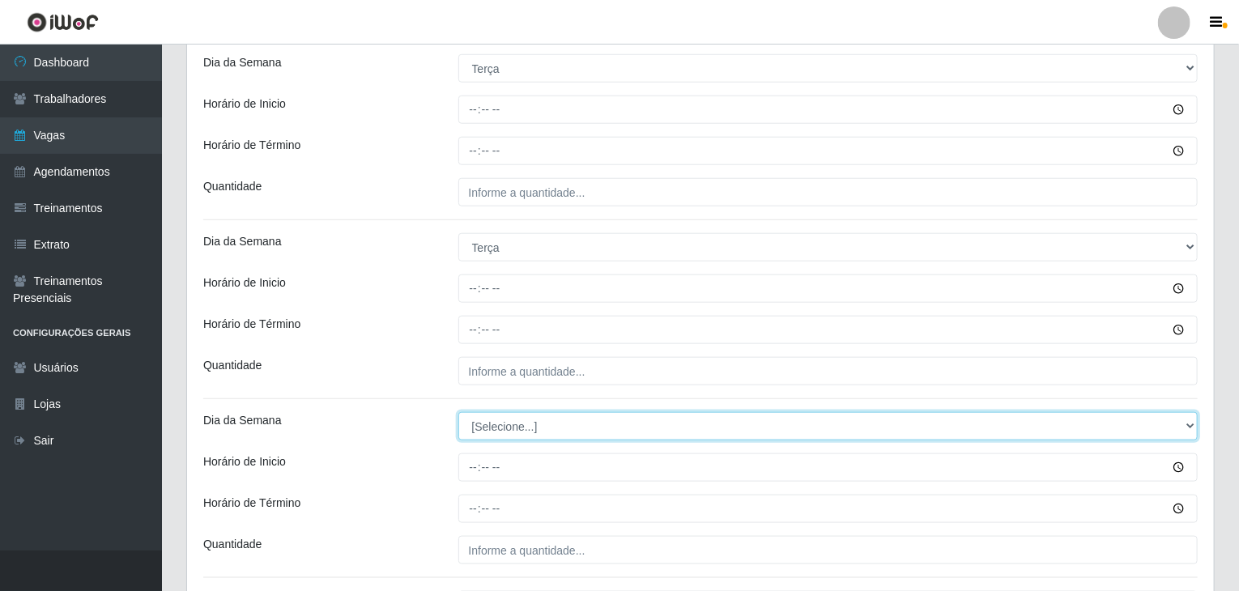
click at [551, 427] on select "[Selecione...] Segunda Terça Quarta Quinta Sexta Sábado Domingo" at bounding box center [828, 426] width 740 height 28
select select "3"
click at [458, 412] on select "[Selecione...] Segunda Terça Quarta Quinta Sexta Sábado Domingo" at bounding box center [828, 426] width 740 height 28
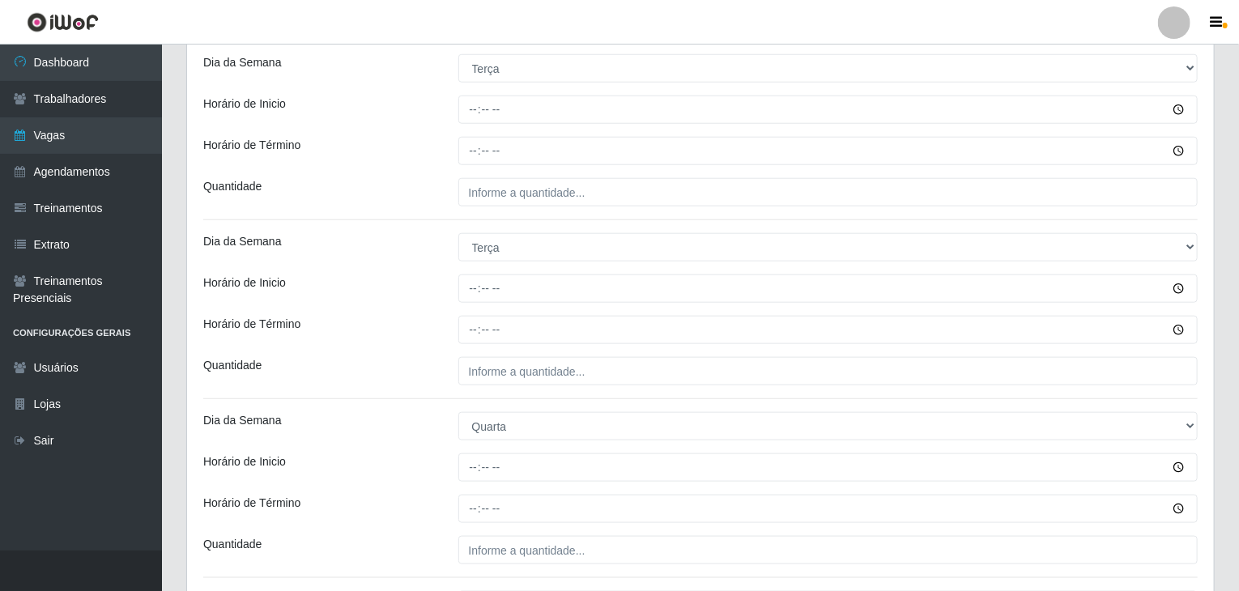
click at [434, 311] on div "Loja BomQueSó Agreste - Loja 1 Função [Selecione...] ASG ASG + ASG ++ Balconist…" at bounding box center [700, 456] width 1027 height 2092
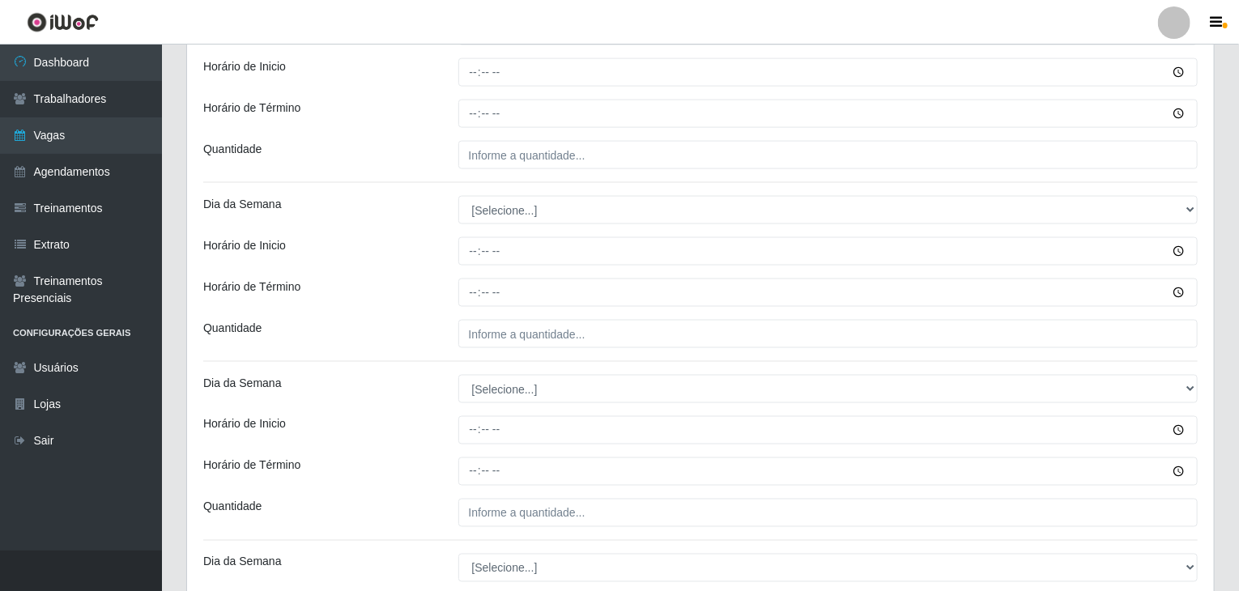
scroll to position [1134, 0]
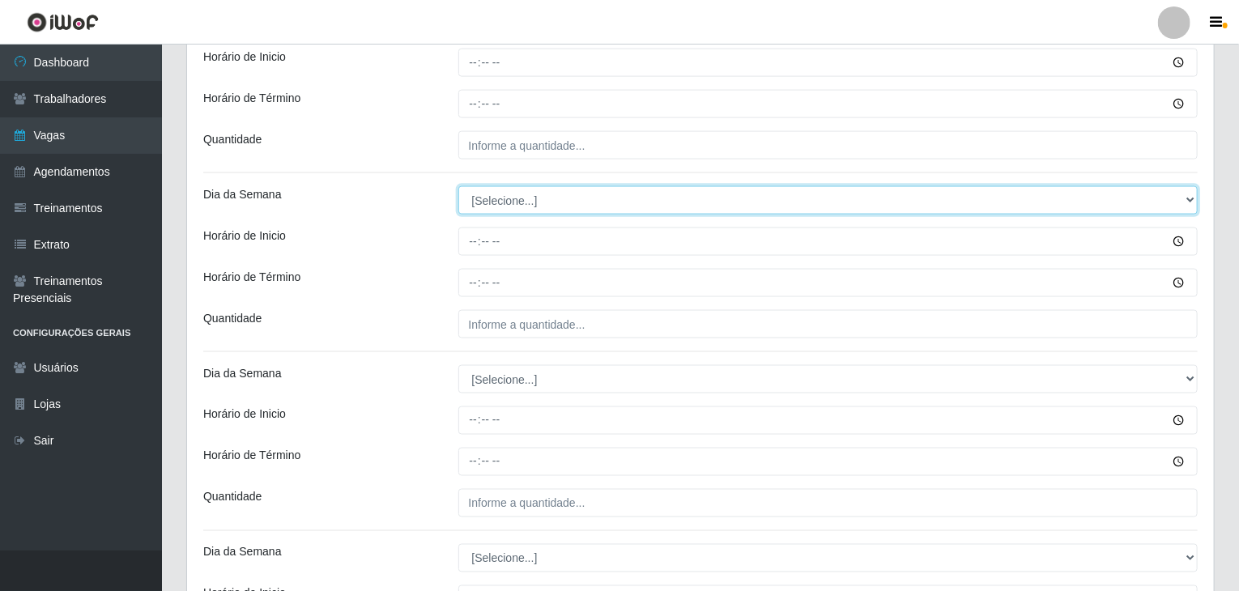
click at [490, 201] on select "[Selecione...] Segunda Terça Quarta Quinta Sexta Sábado Domingo" at bounding box center [828, 200] width 740 height 28
select select "3"
click at [458, 186] on select "[Selecione...] Segunda Terça Quarta Quinta Sexta Sábado Domingo" at bounding box center [828, 200] width 740 height 28
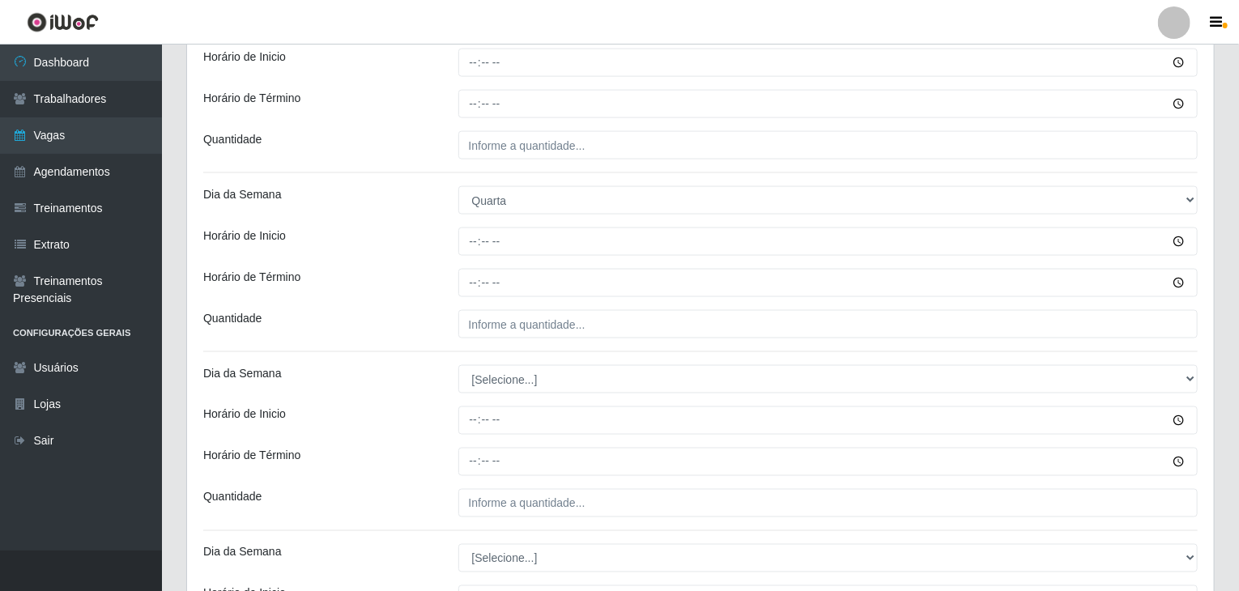
click at [434, 270] on div "Horário de Término" at bounding box center [318, 283] width 255 height 28
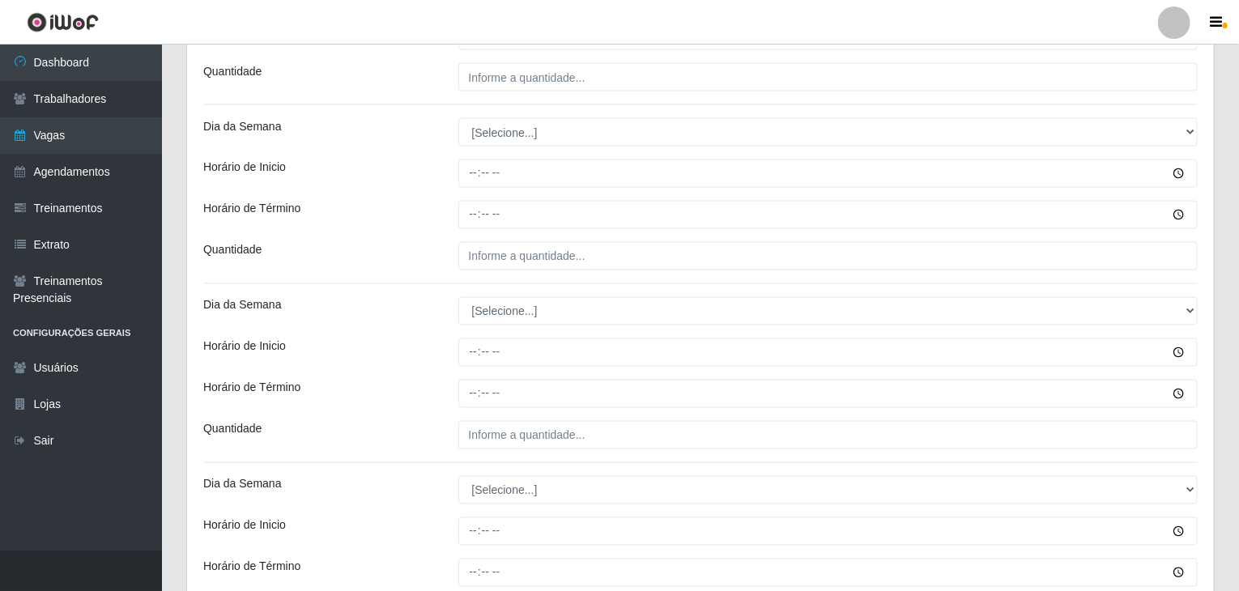
scroll to position [1458, 0]
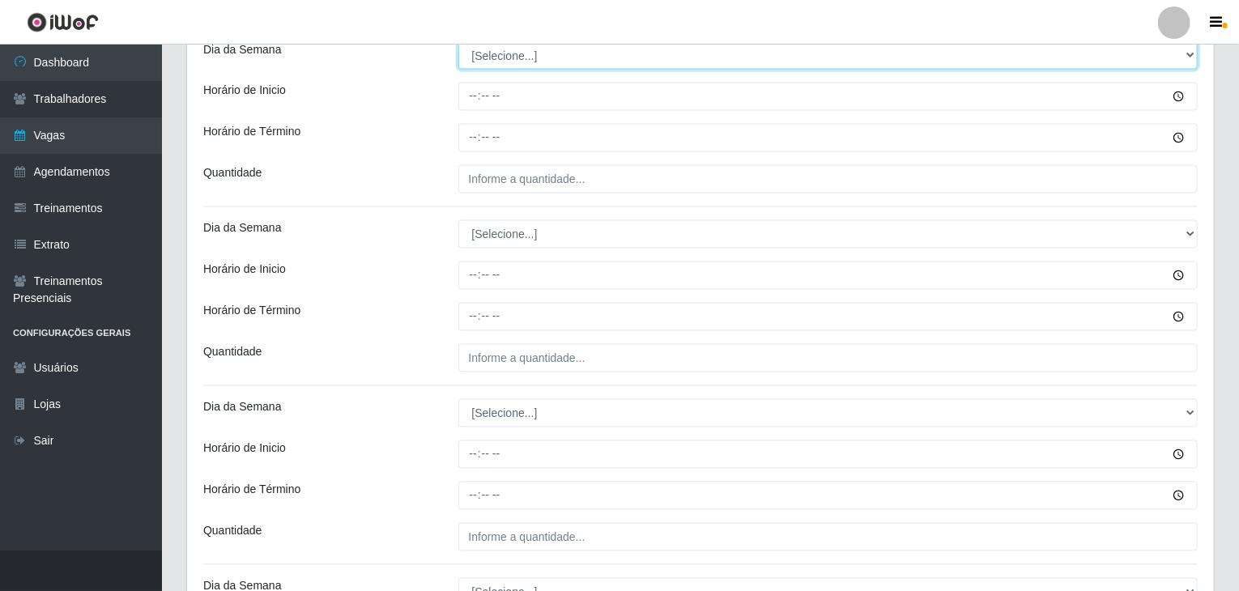
click at [489, 53] on select "[Selecione...] Segunda Terça Quarta Quinta Sexta Sábado Domingo" at bounding box center [828, 55] width 740 height 28
select select "4"
click at [458, 41] on select "[Selecione...] Segunda Terça Quarta Quinta Sexta Sábado Domingo" at bounding box center [828, 55] width 740 height 28
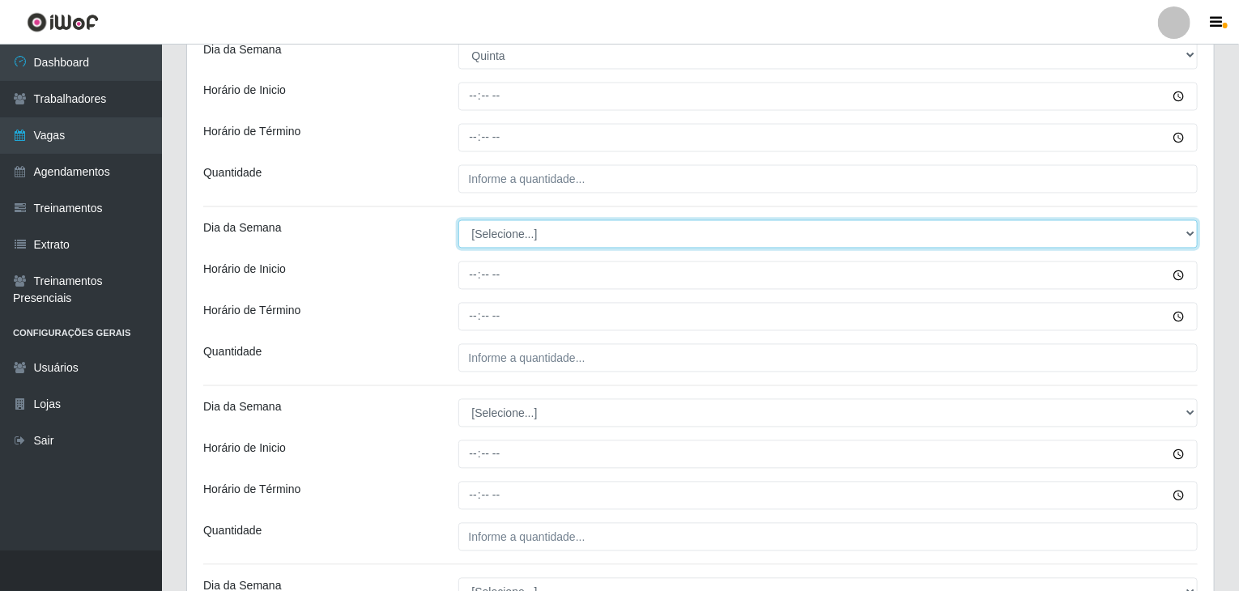
click at [514, 241] on select "[Selecione...] Segunda Terça Quarta Quinta Sexta Sábado Domingo" at bounding box center [828, 234] width 740 height 28
select select "4"
click at [458, 220] on select "[Selecione...] Segunda Terça Quarta Quinta Sexta Sábado Domingo" at bounding box center [828, 234] width 740 height 28
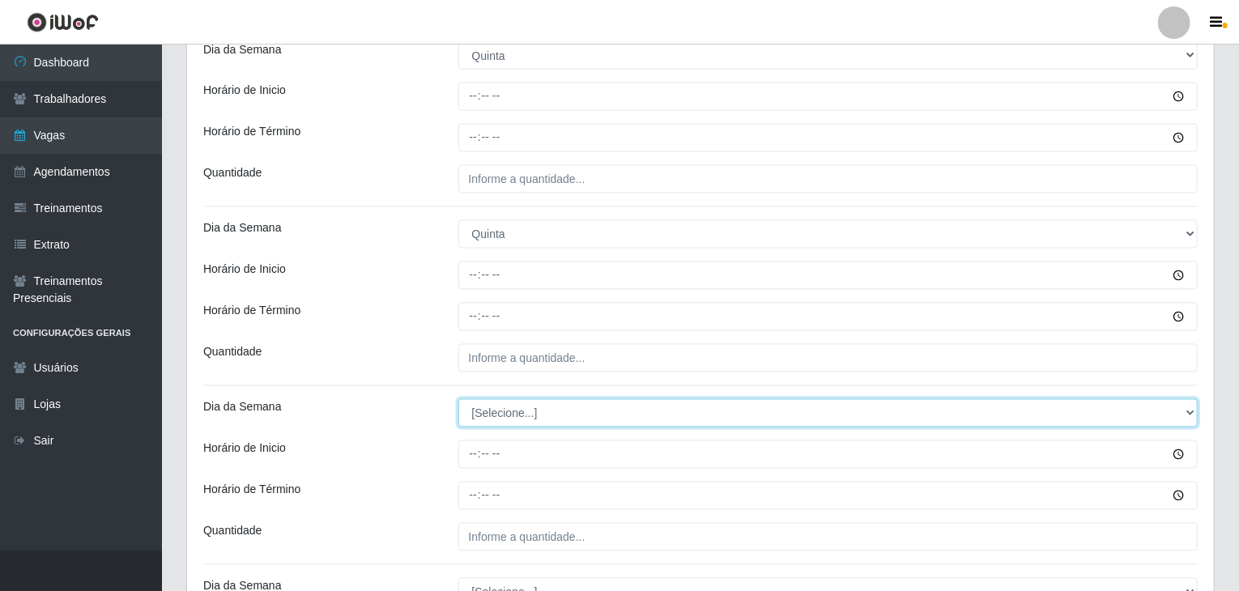
click at [542, 407] on select "[Selecione...] Segunda Terça Quarta Quinta Sexta Sábado Domingo" at bounding box center [828, 413] width 740 height 28
select select "5"
click at [458, 399] on select "[Selecione...] Segunda Terça Quarta Quinta Sexta Sábado Domingo" at bounding box center [828, 413] width 740 height 28
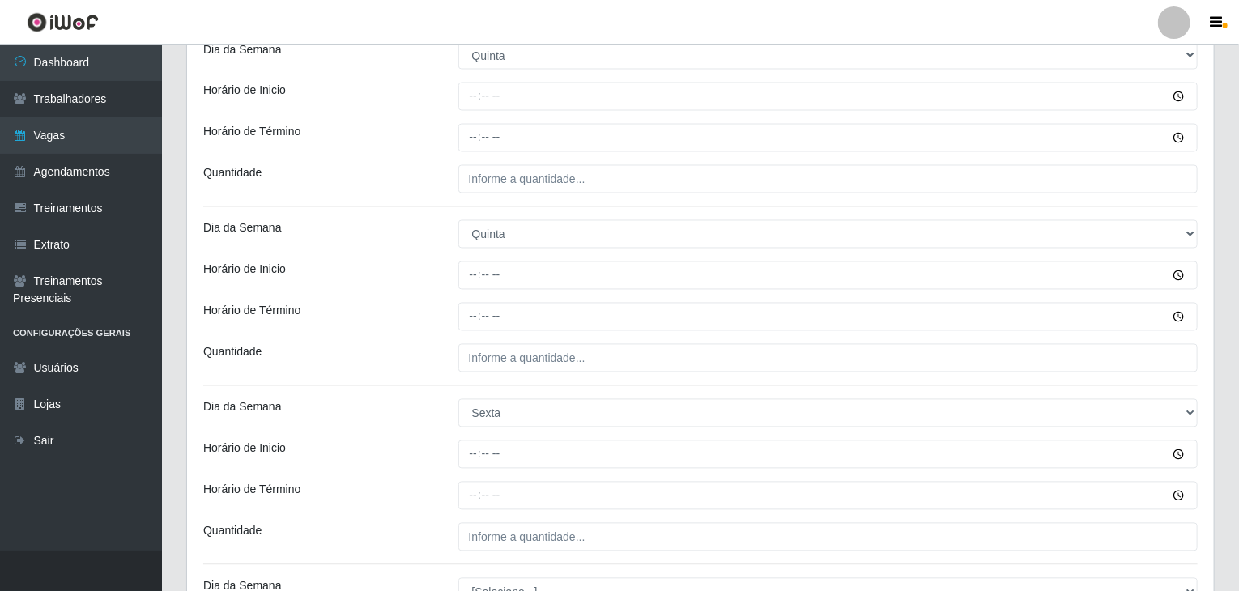
click at [415, 319] on div "Horário de Término" at bounding box center [318, 317] width 255 height 28
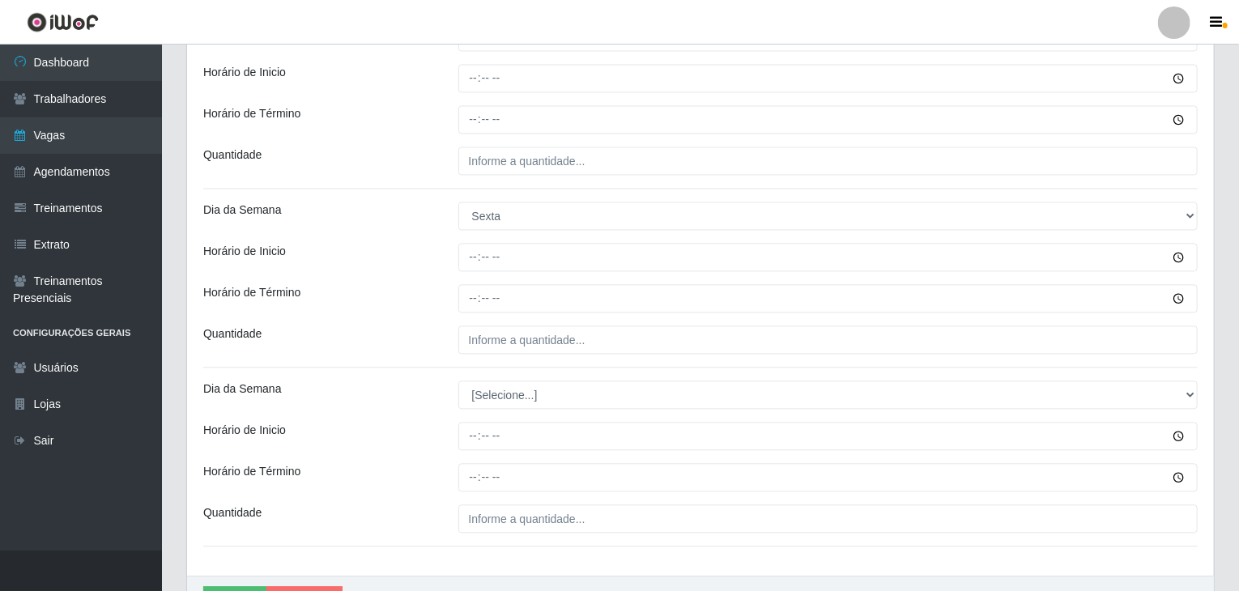
scroll to position [1746, 0]
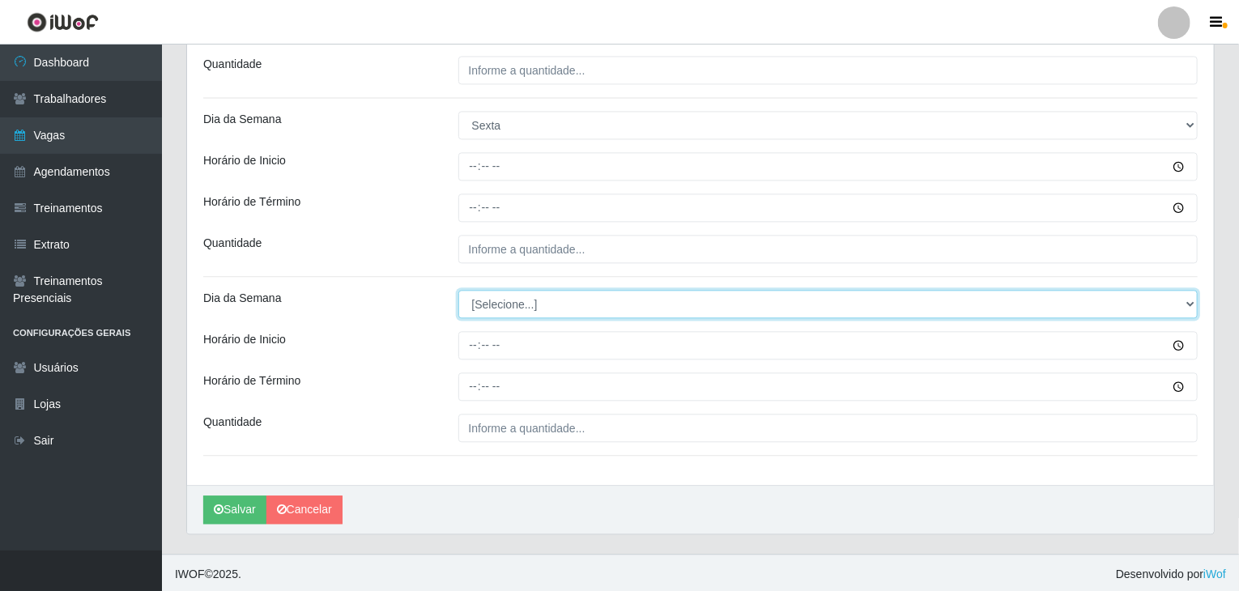
click at [496, 306] on select "[Selecione...] Segunda Terça Quarta Quinta Sexta Sábado Domingo" at bounding box center [828, 304] width 740 height 28
select select "5"
click at [458, 290] on select "[Selecione...] Segunda Terça Quarta Quinta Sexta Sábado Domingo" at bounding box center [828, 304] width 740 height 28
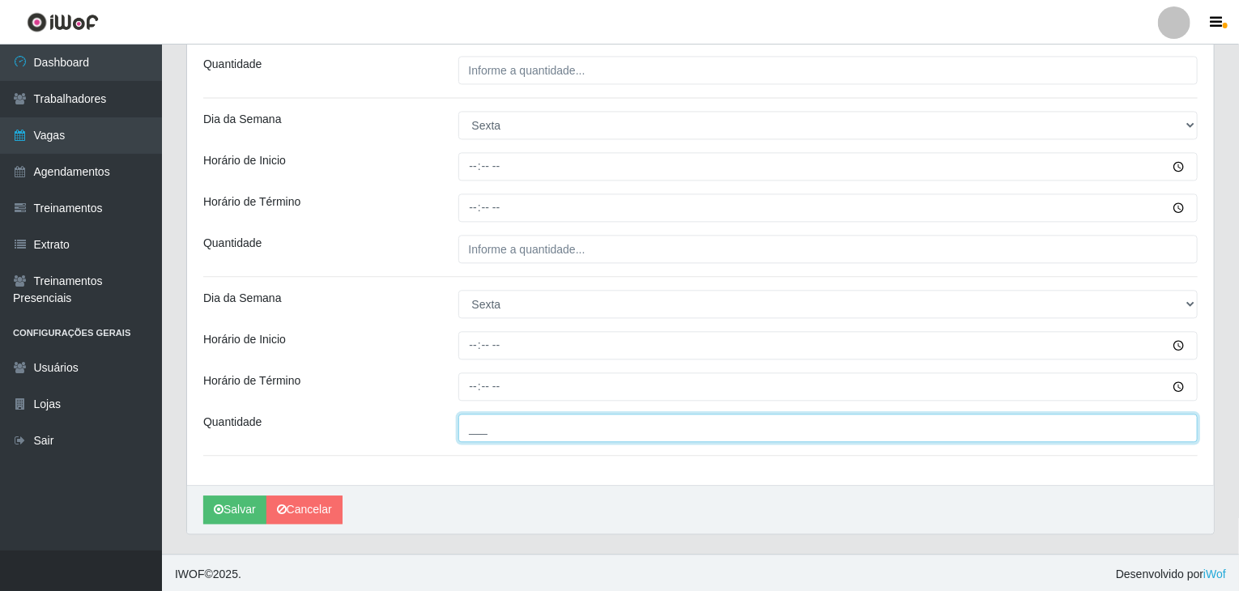
click at [519, 430] on input "___" at bounding box center [828, 428] width 740 height 28
type input "4__"
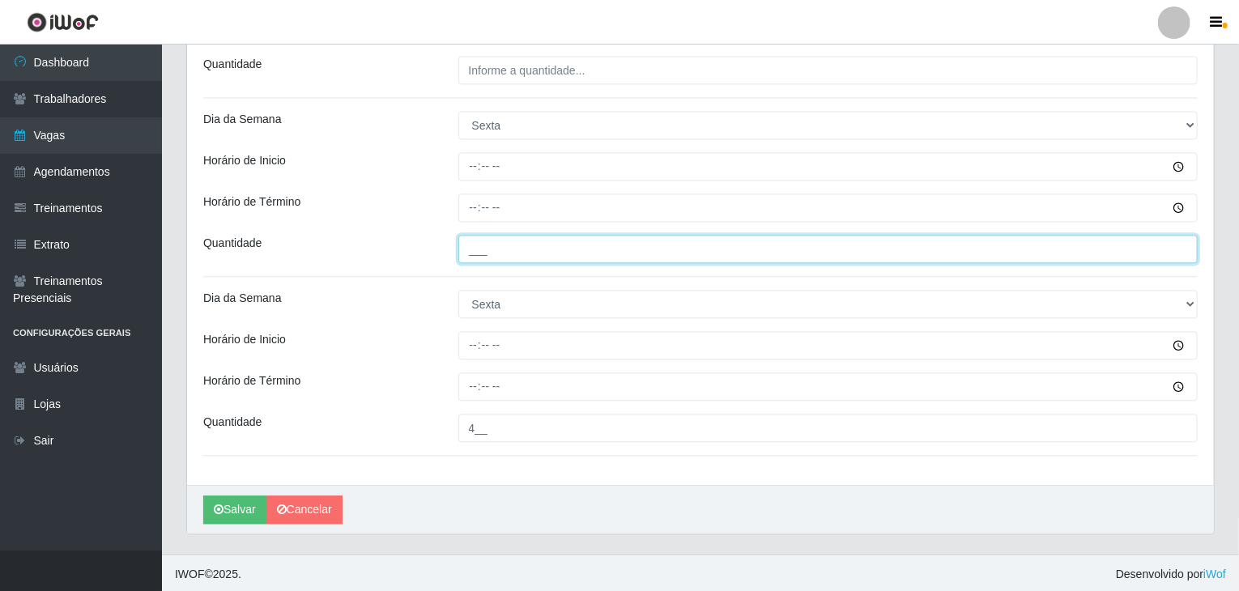
click at [500, 242] on input "___" at bounding box center [828, 249] width 740 height 28
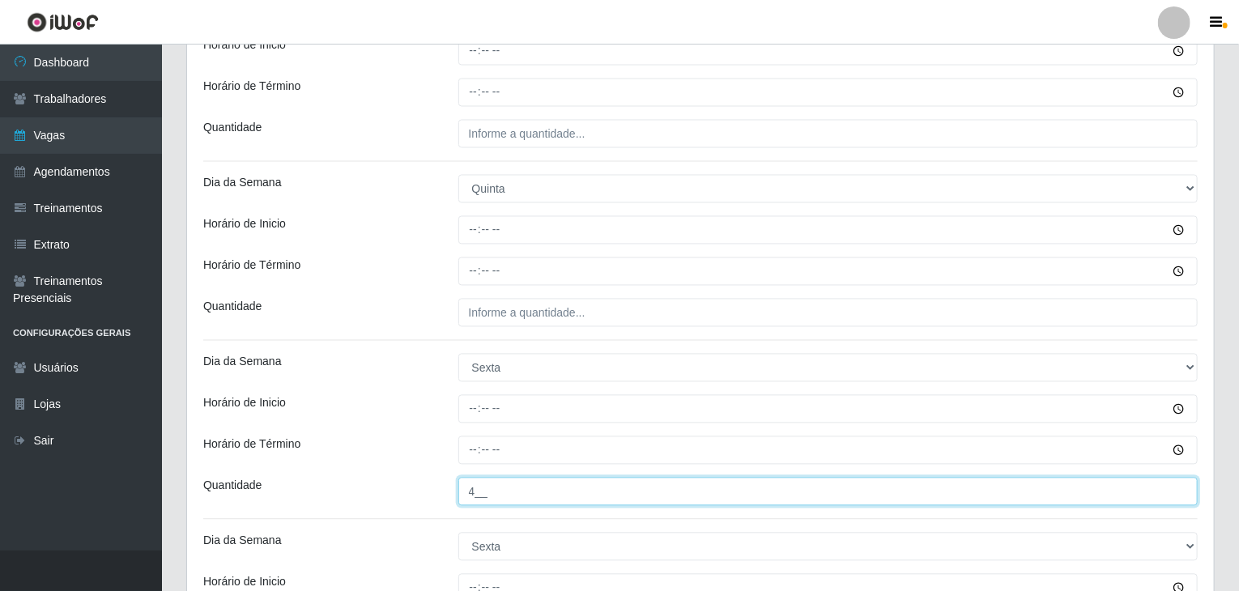
type input "4__"
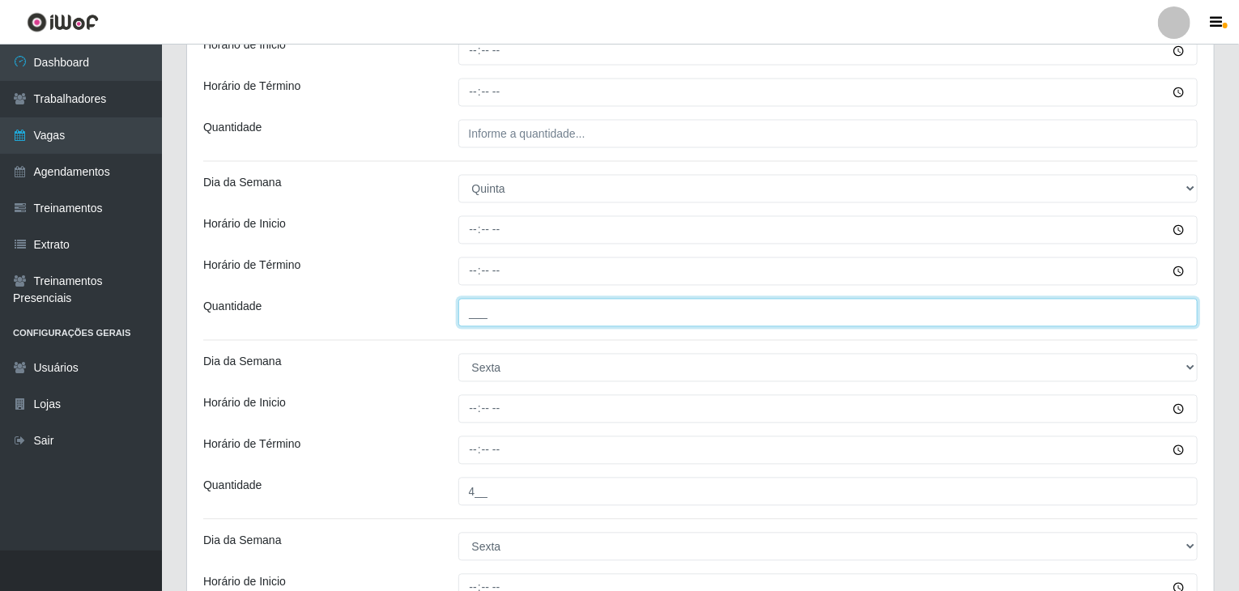
click at [559, 316] on input "___" at bounding box center [828, 313] width 740 height 28
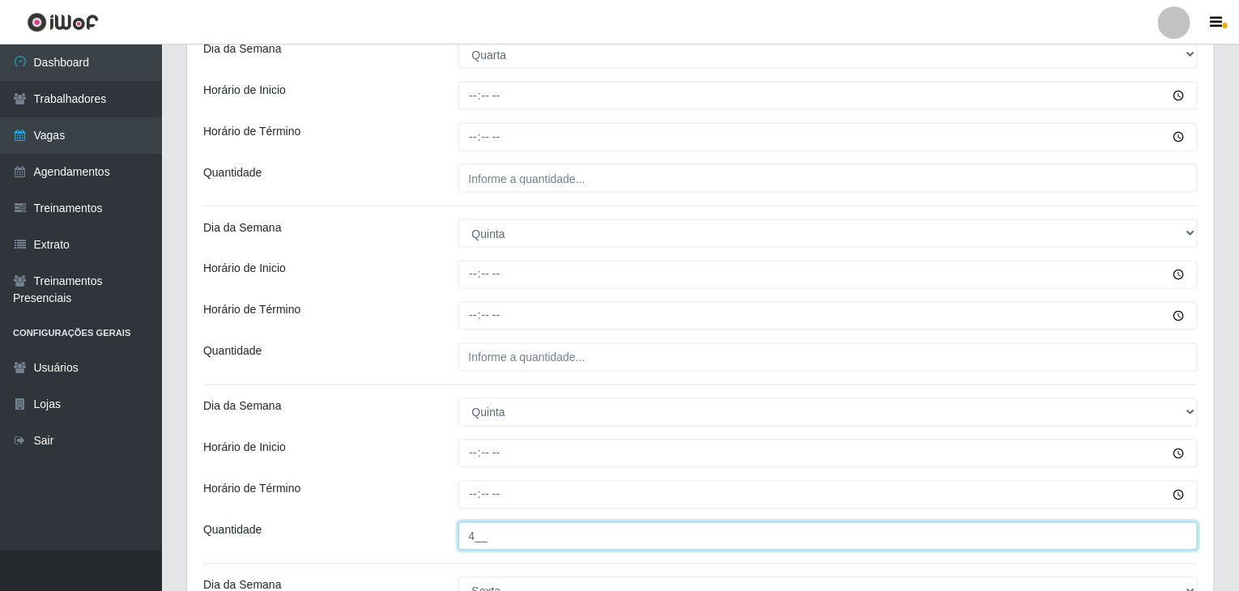
scroll to position [1260, 0]
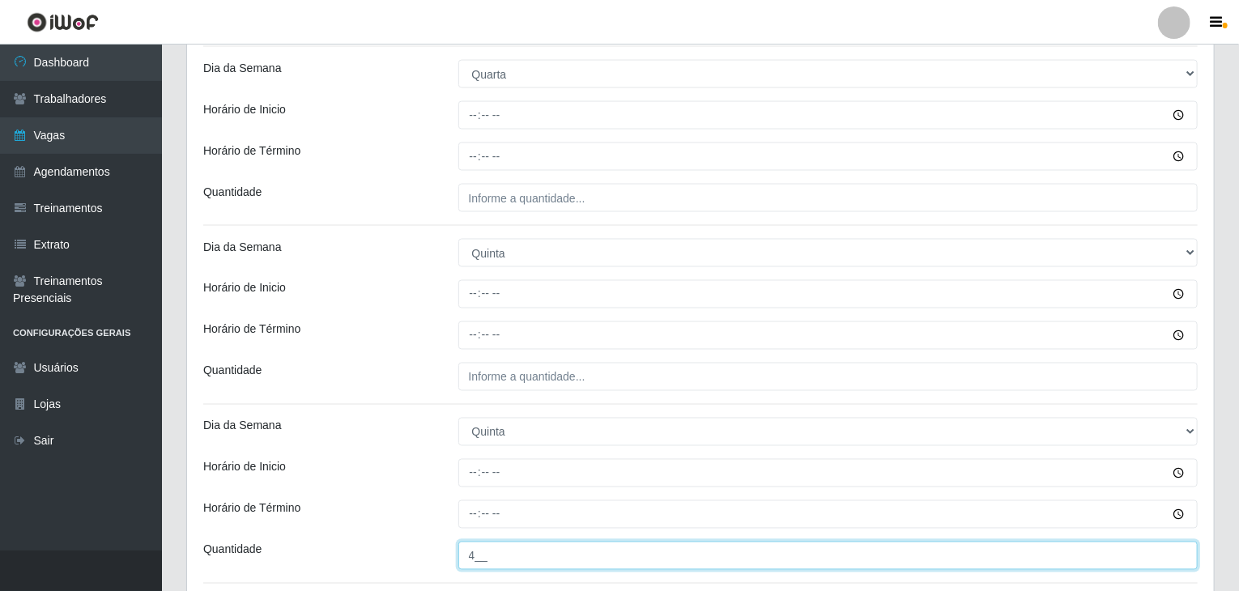
type input "4__"
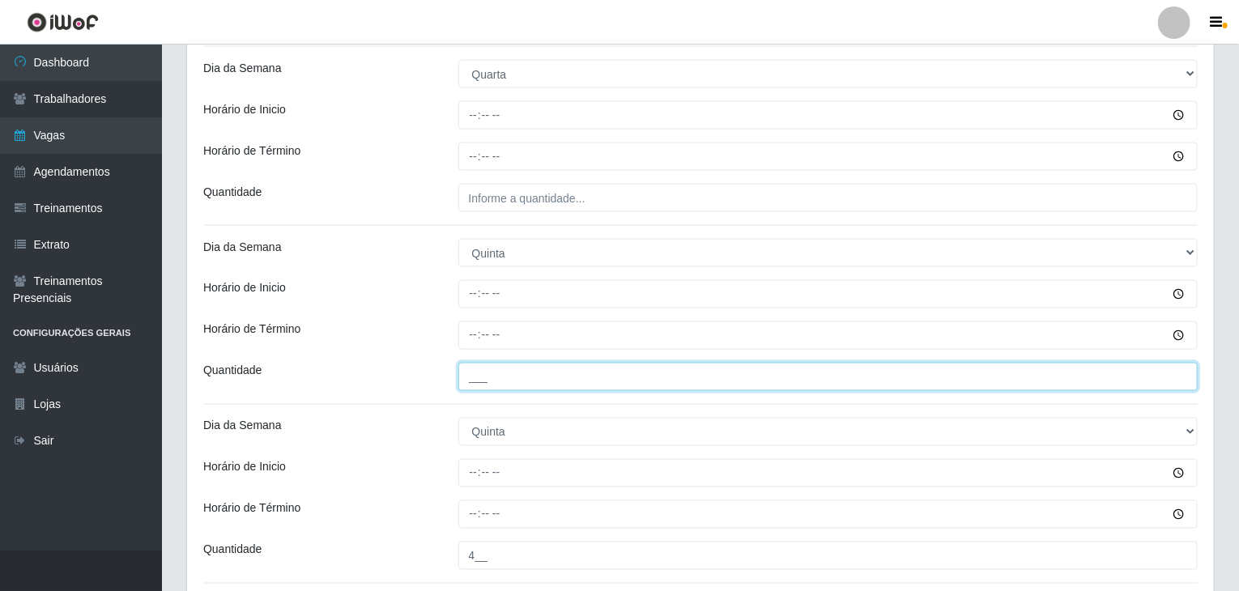
click at [566, 366] on input "___" at bounding box center [828, 377] width 740 height 28
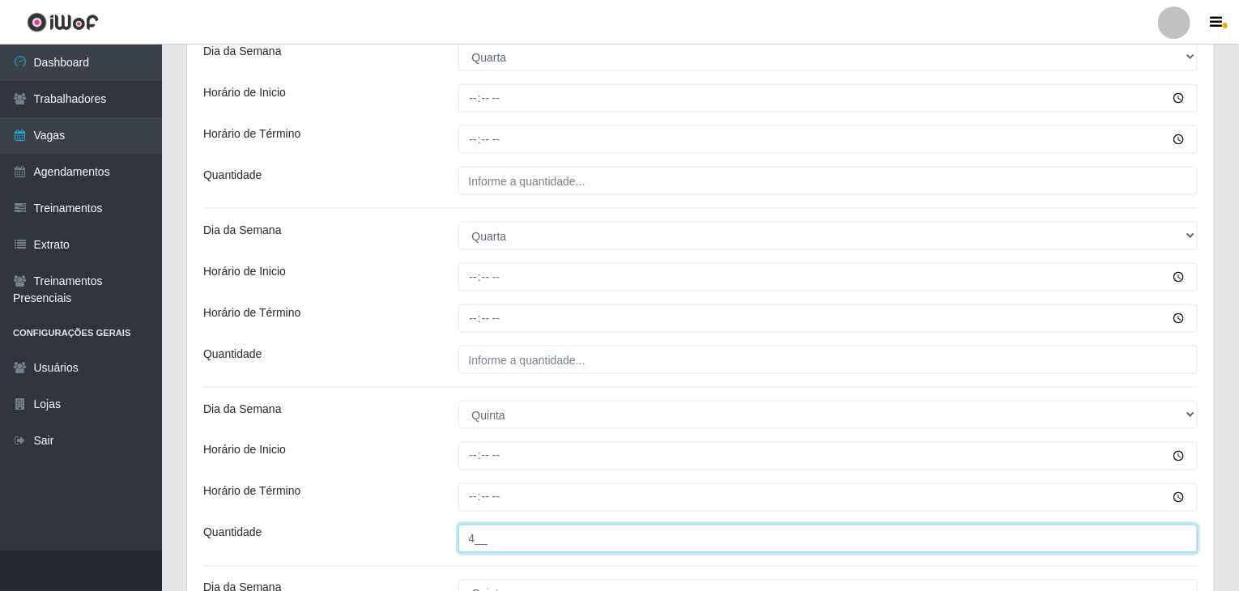
type input "4__"
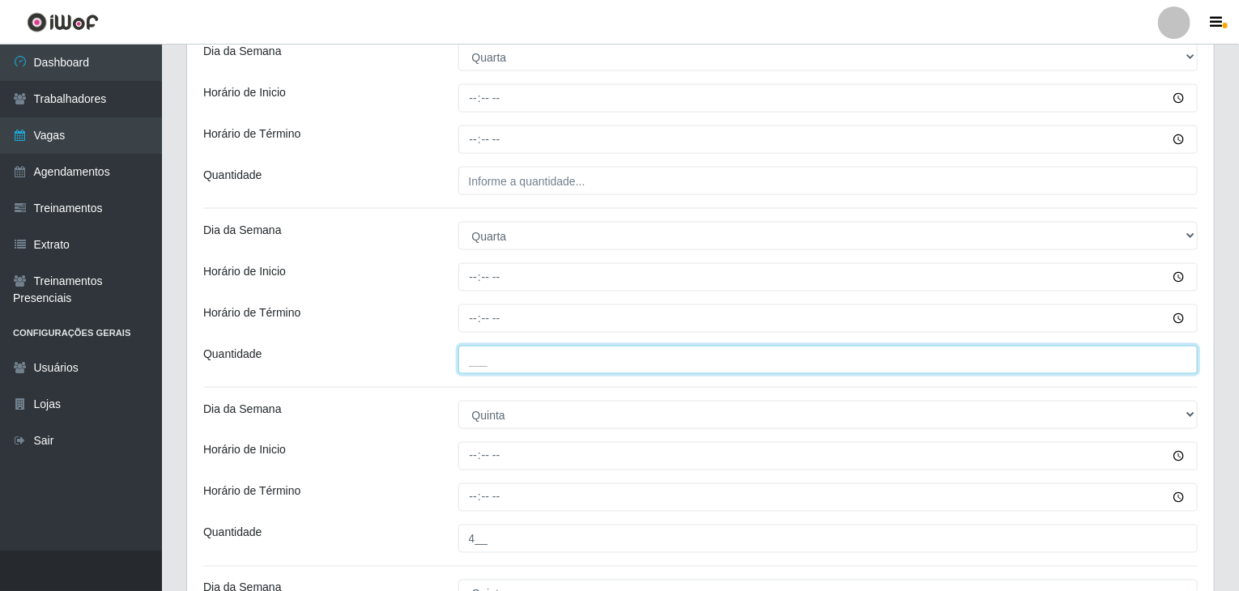
click at [583, 356] on input "___" at bounding box center [828, 360] width 740 height 28
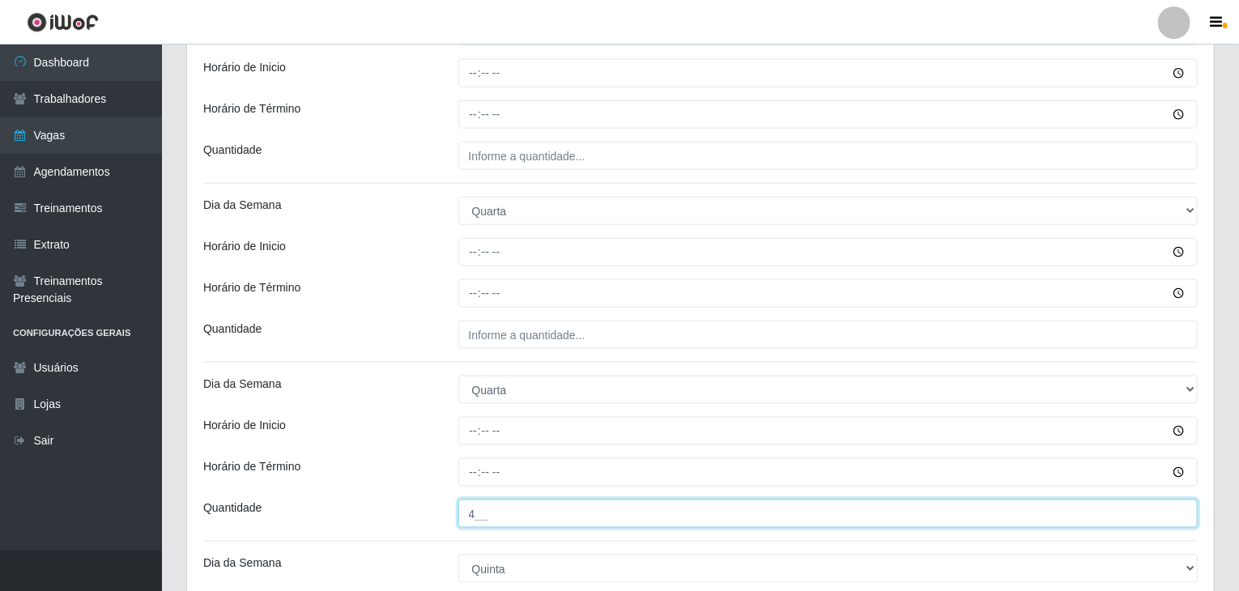
scroll to position [936, 0]
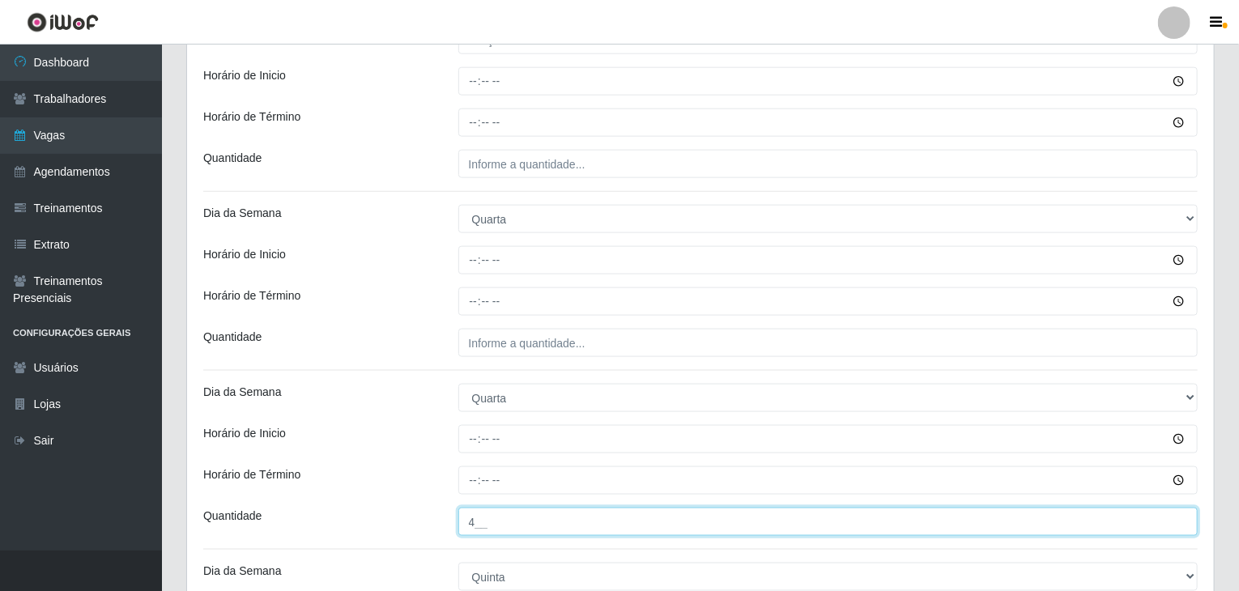
type input "4__"
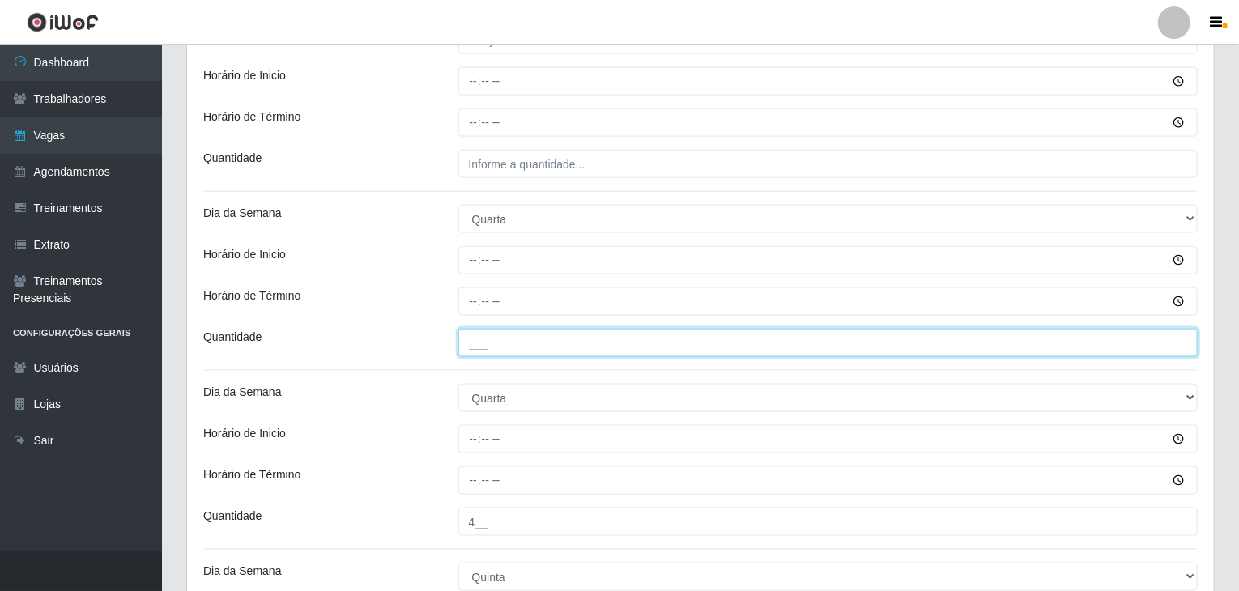
click at [578, 343] on input "___" at bounding box center [828, 343] width 740 height 28
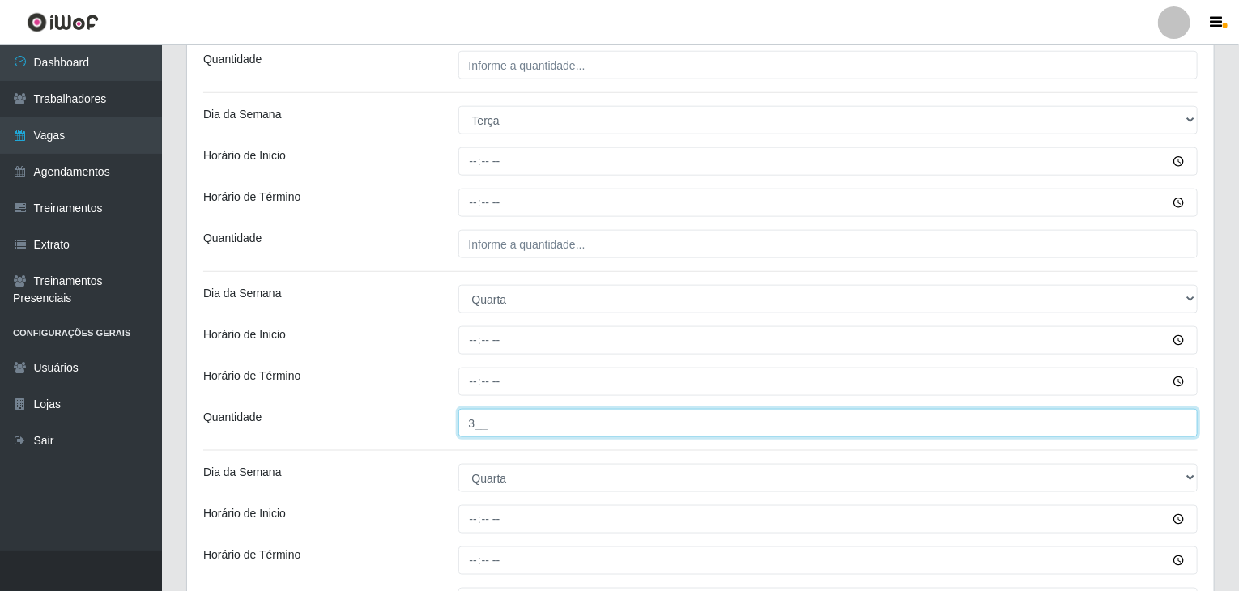
scroll to position [855, 0]
type input "3__"
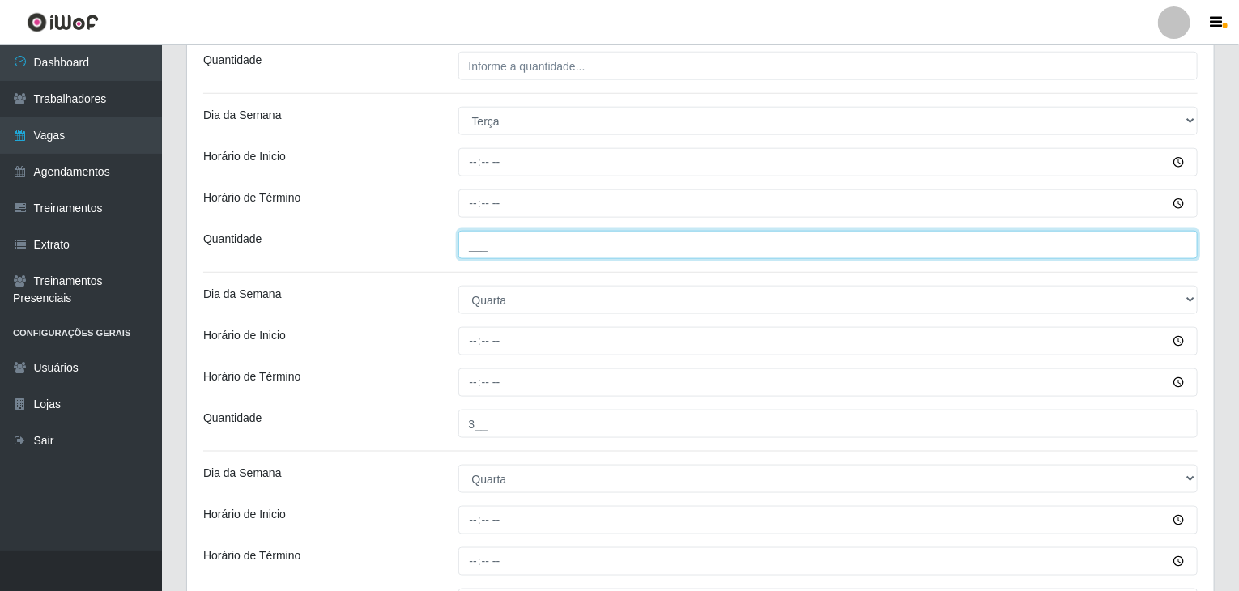
click at [533, 244] on input "___" at bounding box center [828, 245] width 740 height 28
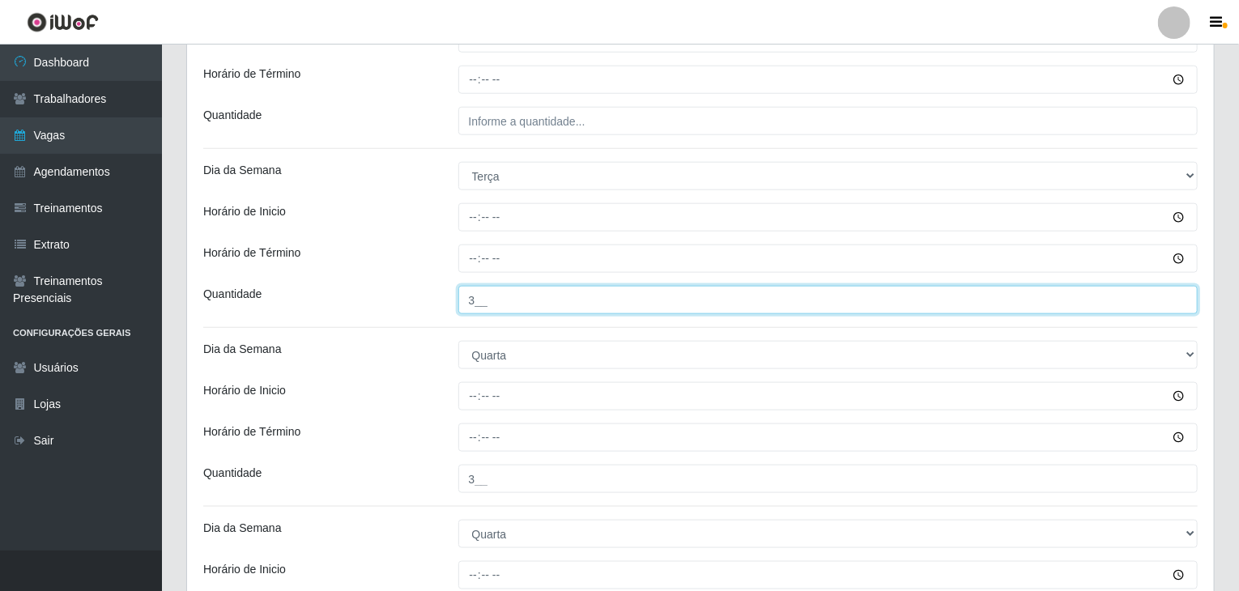
scroll to position [774, 0]
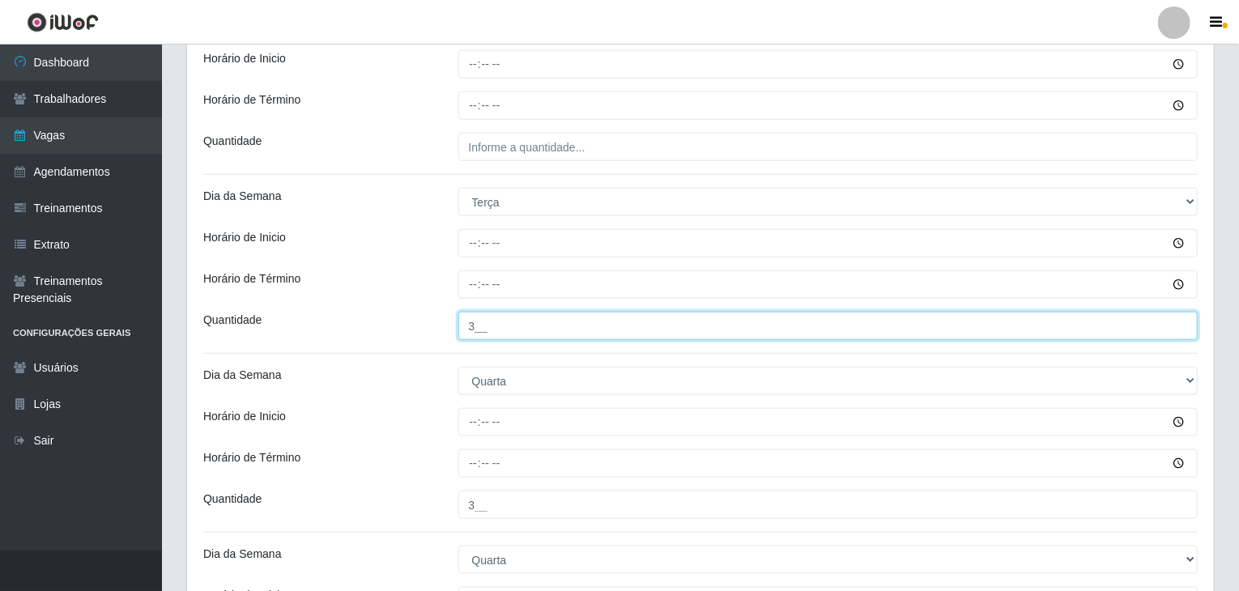
type input "3__"
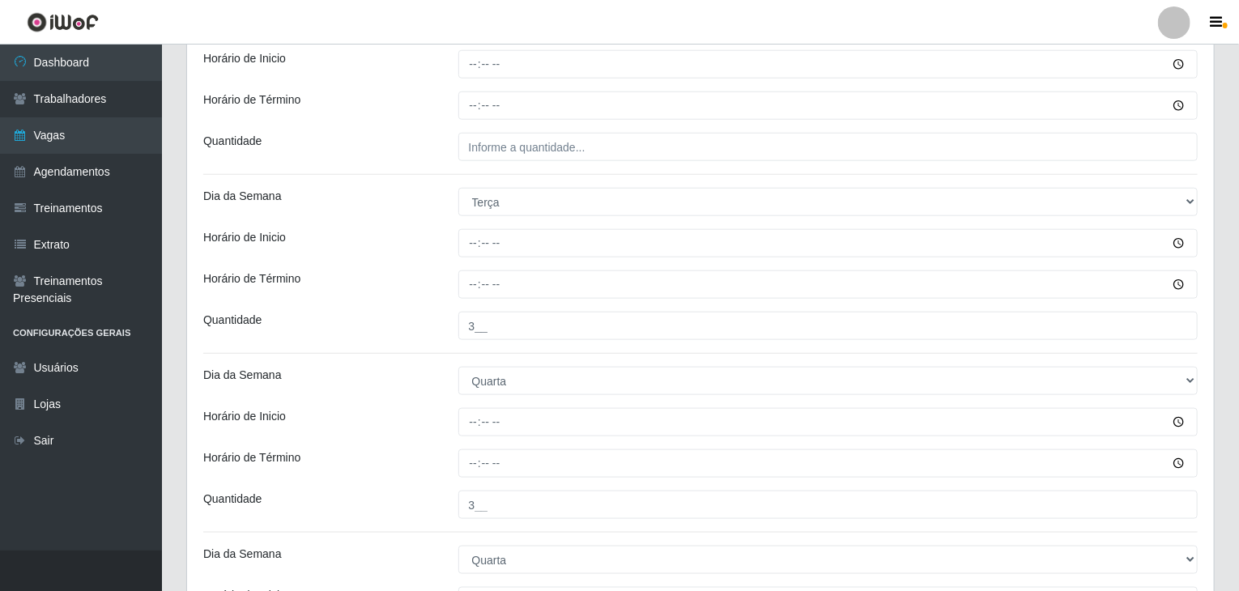
click at [511, 160] on div "Loja BomQueSó Agreste - Loja 1 Função [Selecione...] ASG ASG + ASG ++ Balconist…" at bounding box center [700, 411] width 1027 height 2092
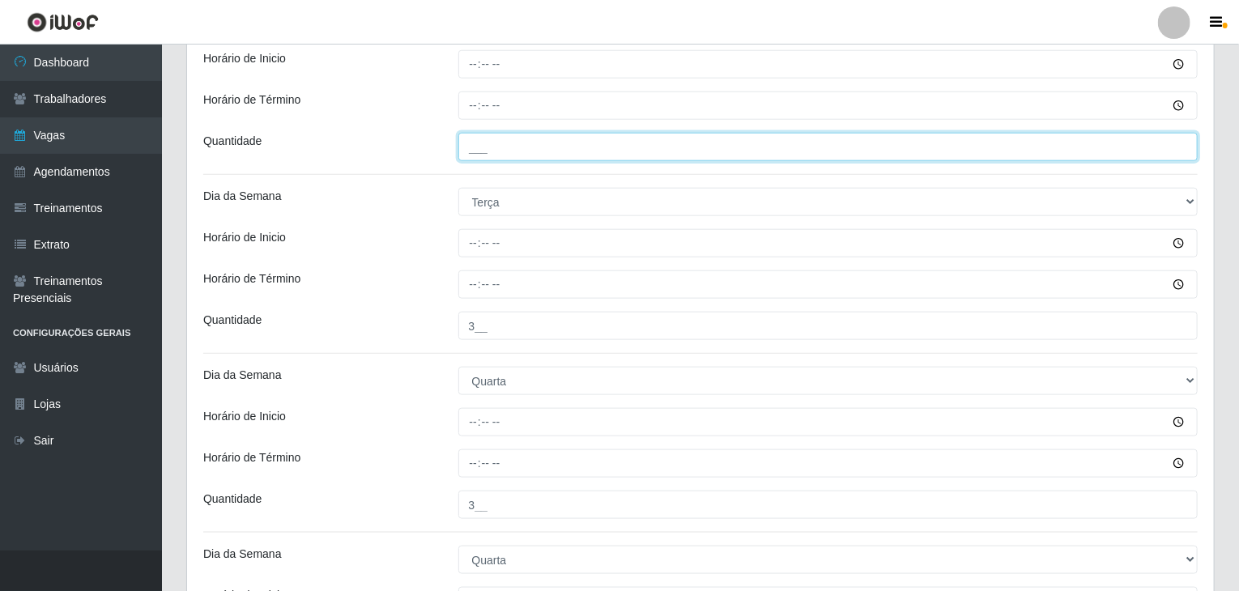
click at [512, 147] on input "___" at bounding box center [828, 147] width 740 height 28
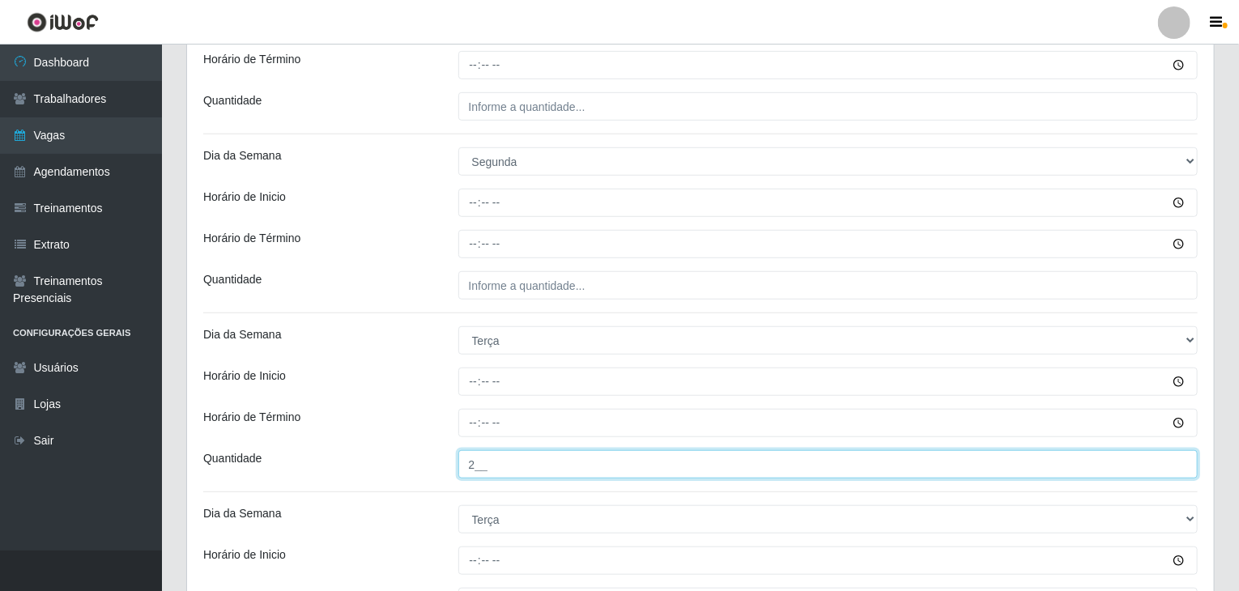
scroll to position [450, 0]
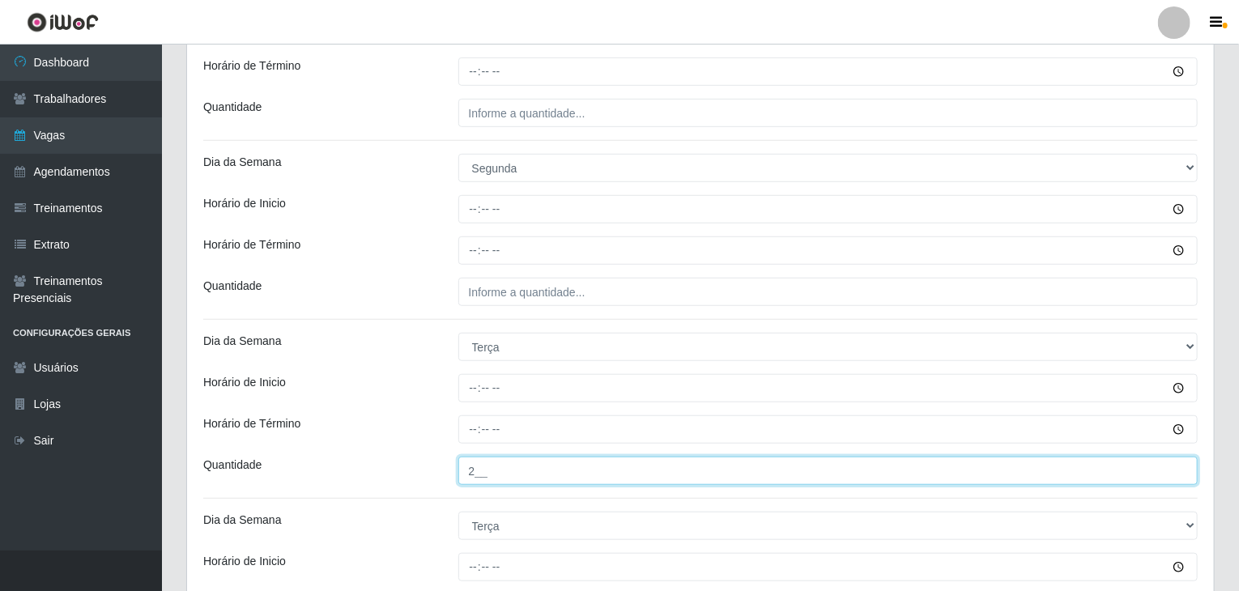
type input "2__"
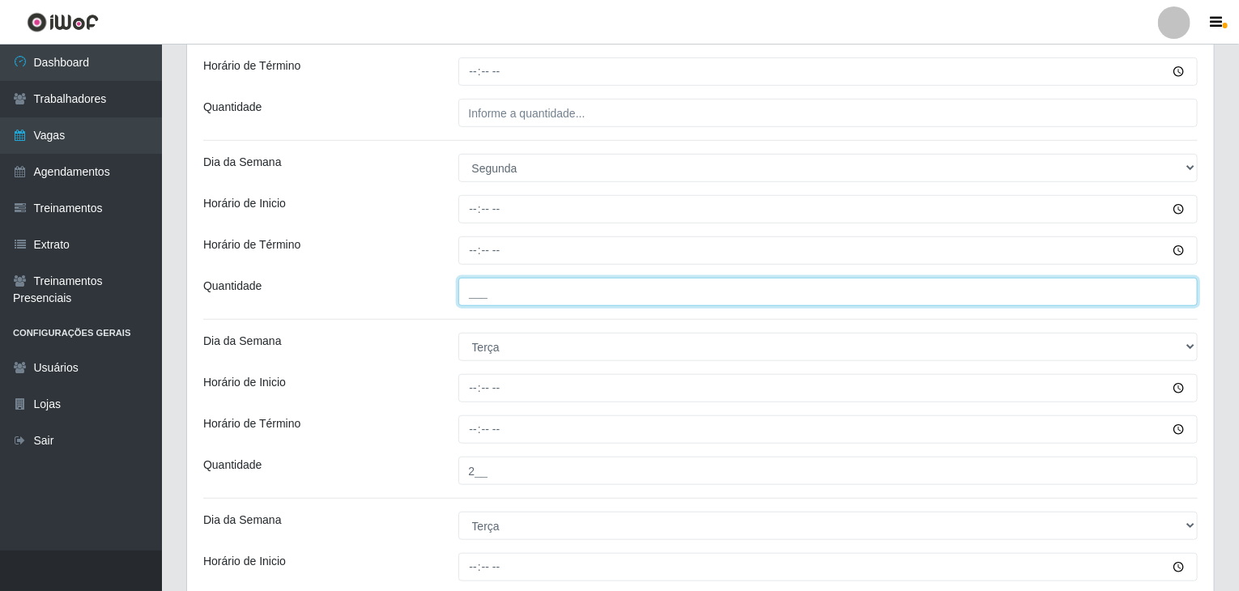
click at [547, 291] on input "___" at bounding box center [828, 292] width 740 height 28
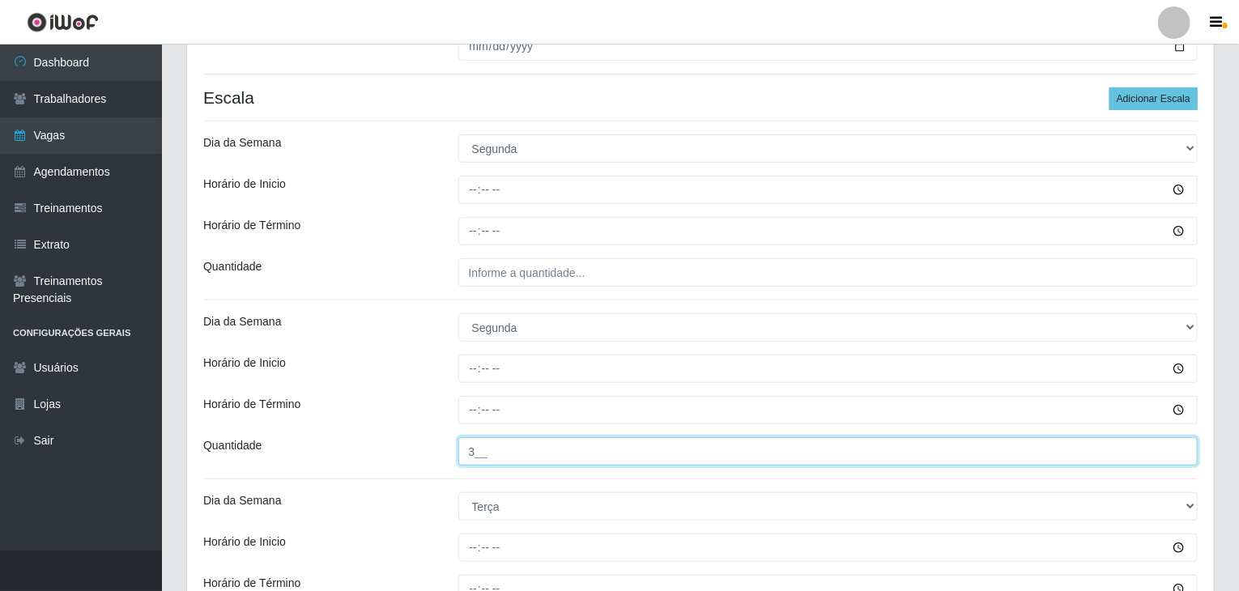
scroll to position [288, 0]
type input "3__"
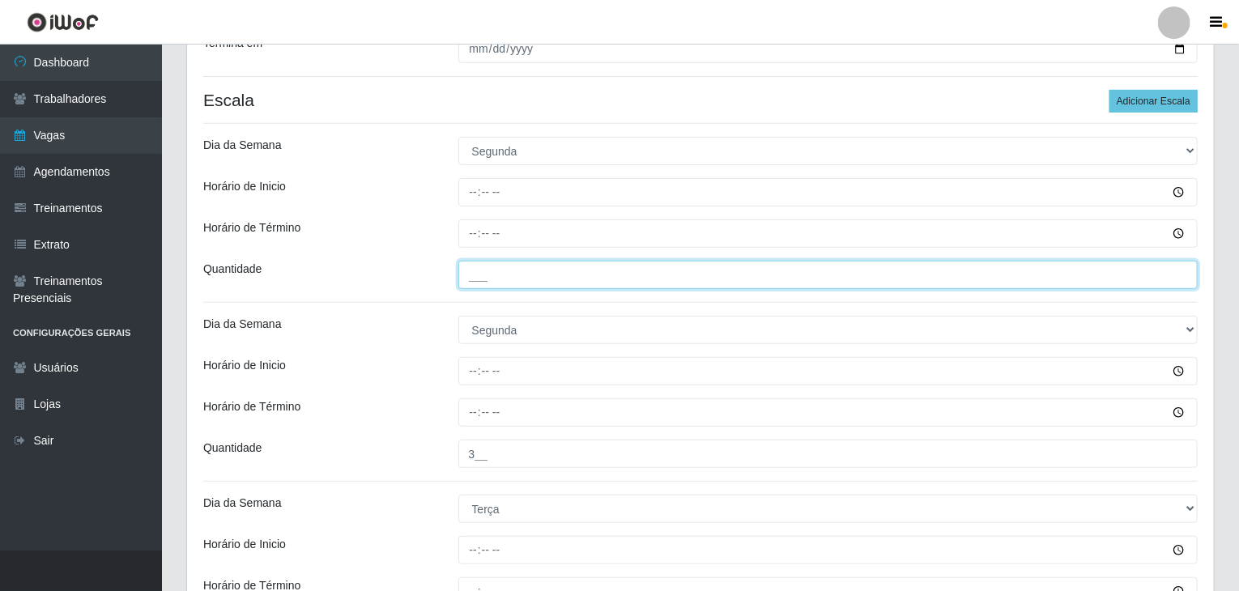
click at [568, 270] on input "___" at bounding box center [828, 275] width 740 height 28
type input "2__"
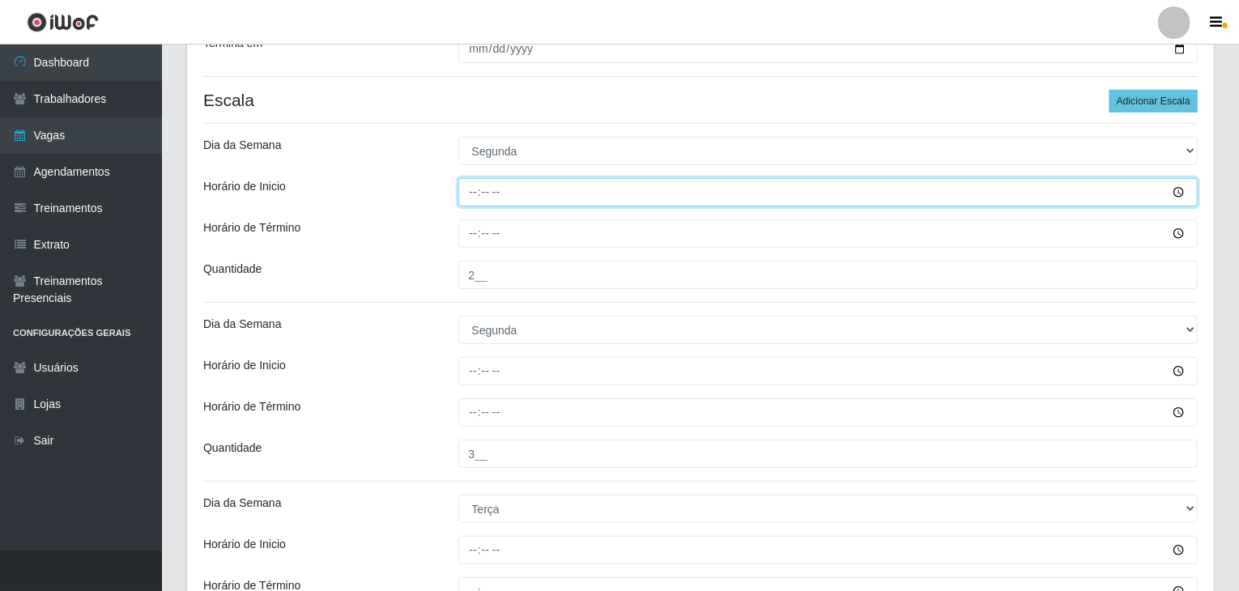
click at [471, 198] on input "Horário de Inicio" at bounding box center [828, 192] width 740 height 28
type input "08:00"
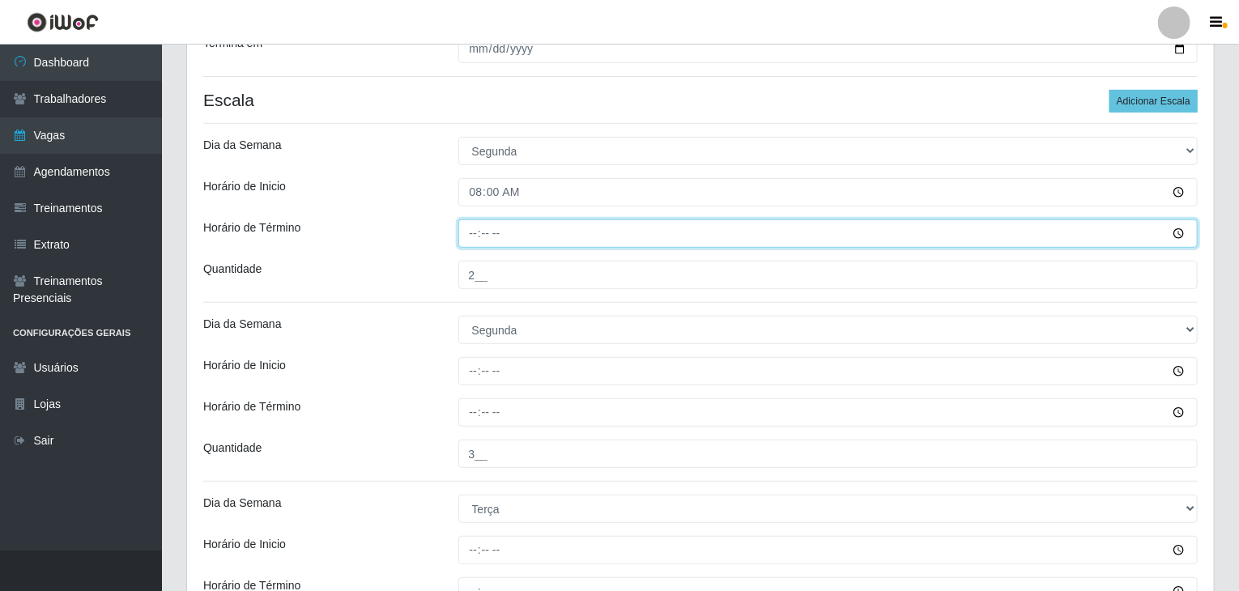
click at [466, 237] on input "Horário de Término" at bounding box center [828, 233] width 740 height 28
type input "14:00"
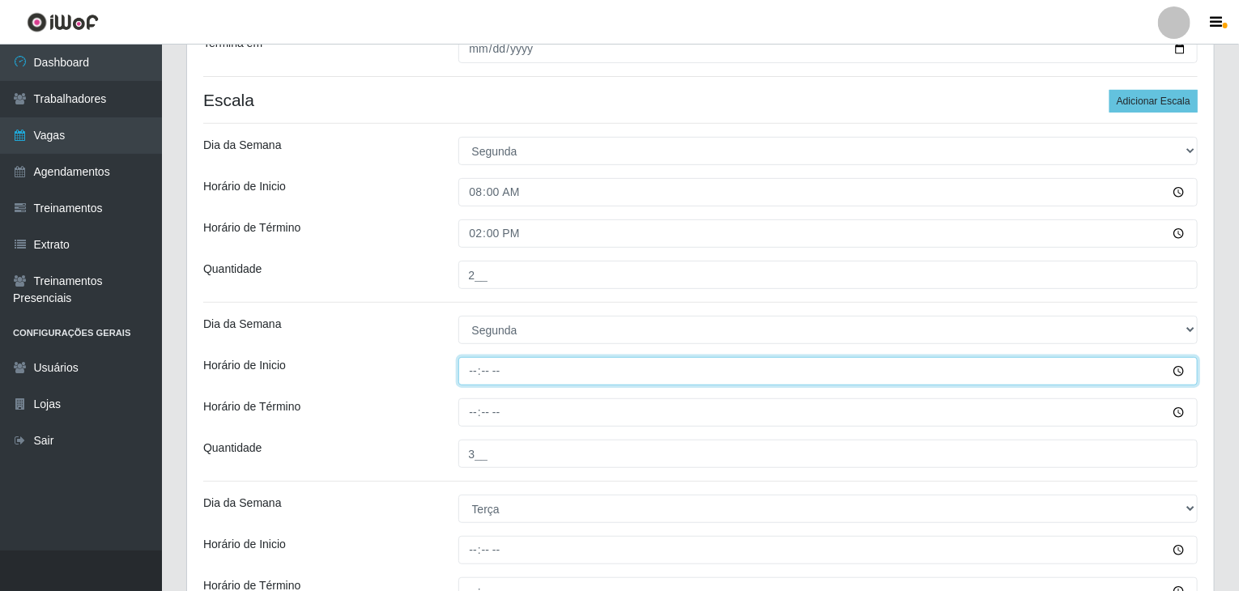
click at [475, 368] on input "Horário de Inicio" at bounding box center [828, 371] width 740 height 28
type input "15:00"
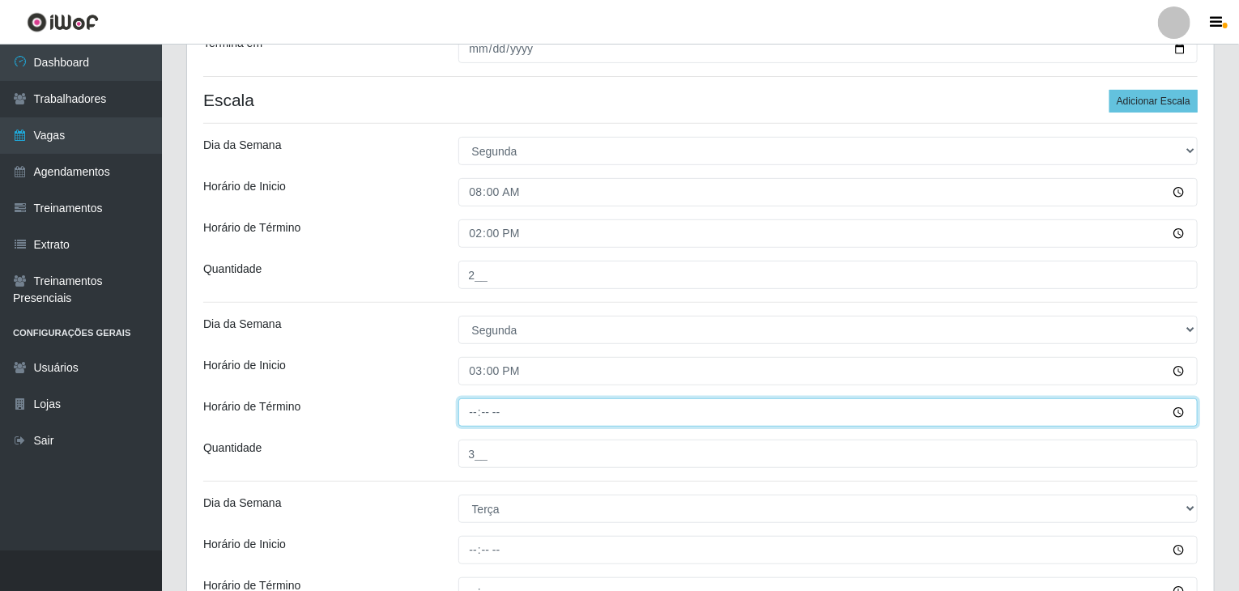
click at [471, 407] on input "Horário de Término" at bounding box center [828, 412] width 740 height 28
type input "21:00"
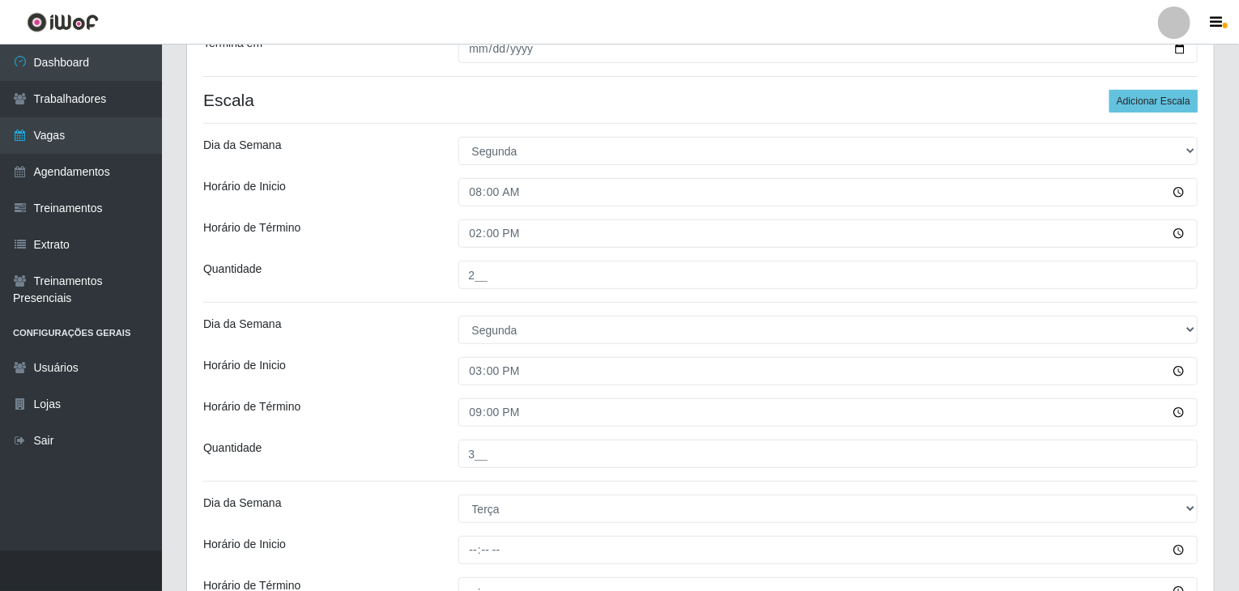
click at [386, 261] on div "Quantidade" at bounding box center [318, 275] width 255 height 28
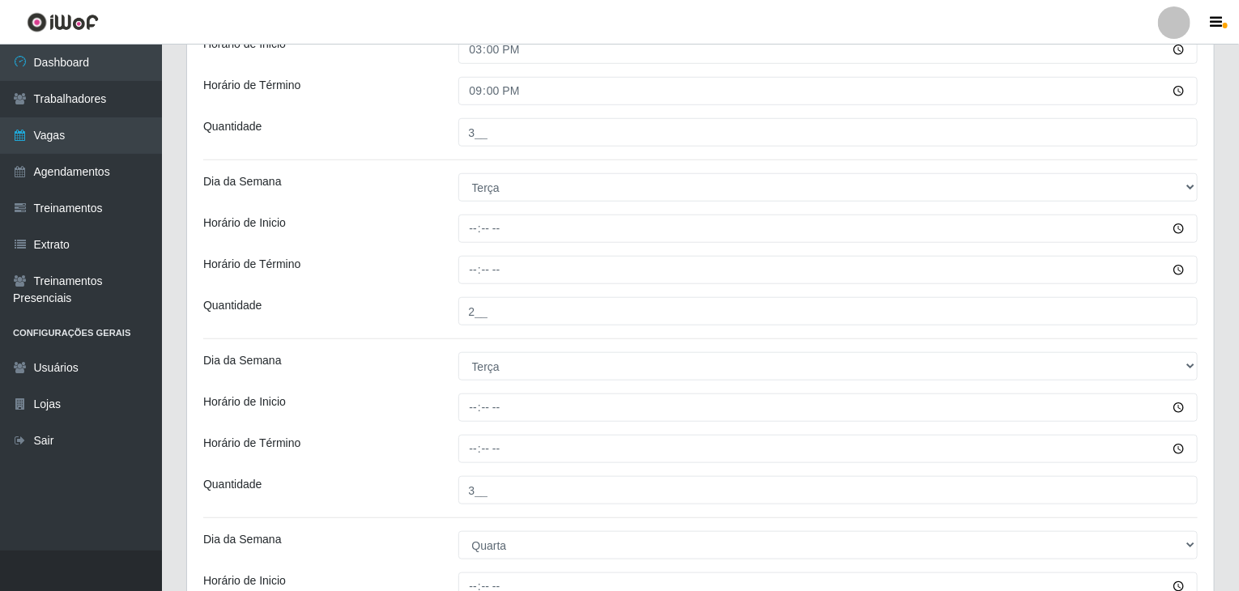
scroll to position [612, 0]
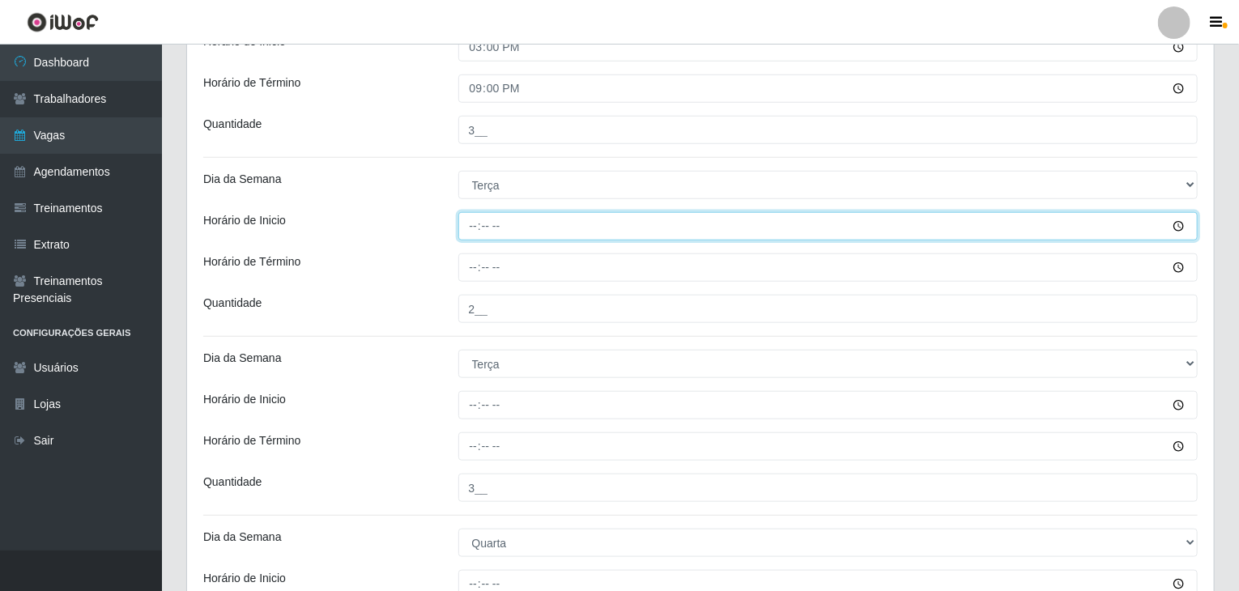
click at [476, 228] on input "Horário de Inicio" at bounding box center [828, 226] width 740 height 28
type input "08:00"
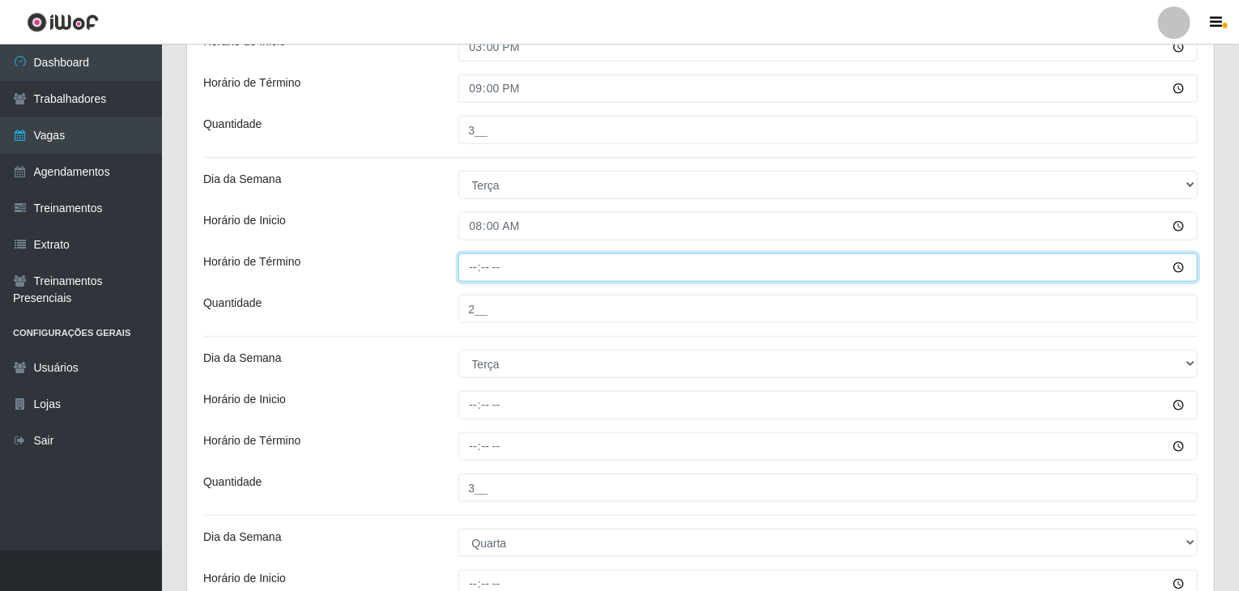
click at [470, 268] on input "Horário de Término" at bounding box center [828, 267] width 740 height 28
type input "14:00"
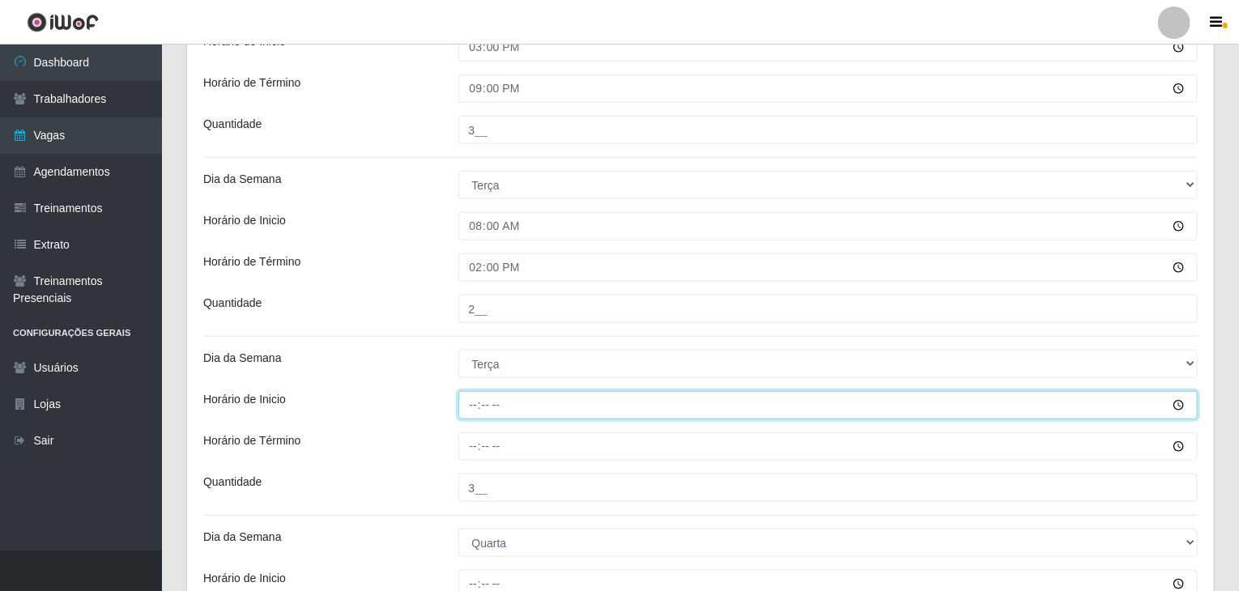
click at [479, 396] on input "Horário de Inicio" at bounding box center [828, 405] width 740 height 28
type input "15:00"
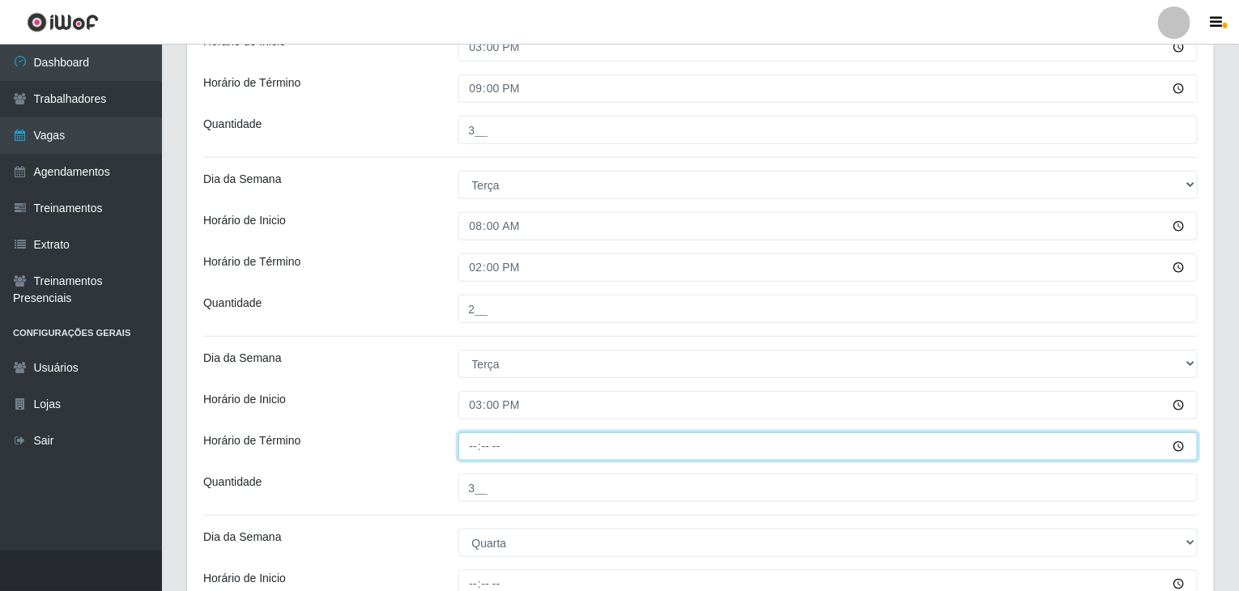
click at [467, 448] on input "Horário de Término" at bounding box center [828, 446] width 740 height 28
type input "21:00"
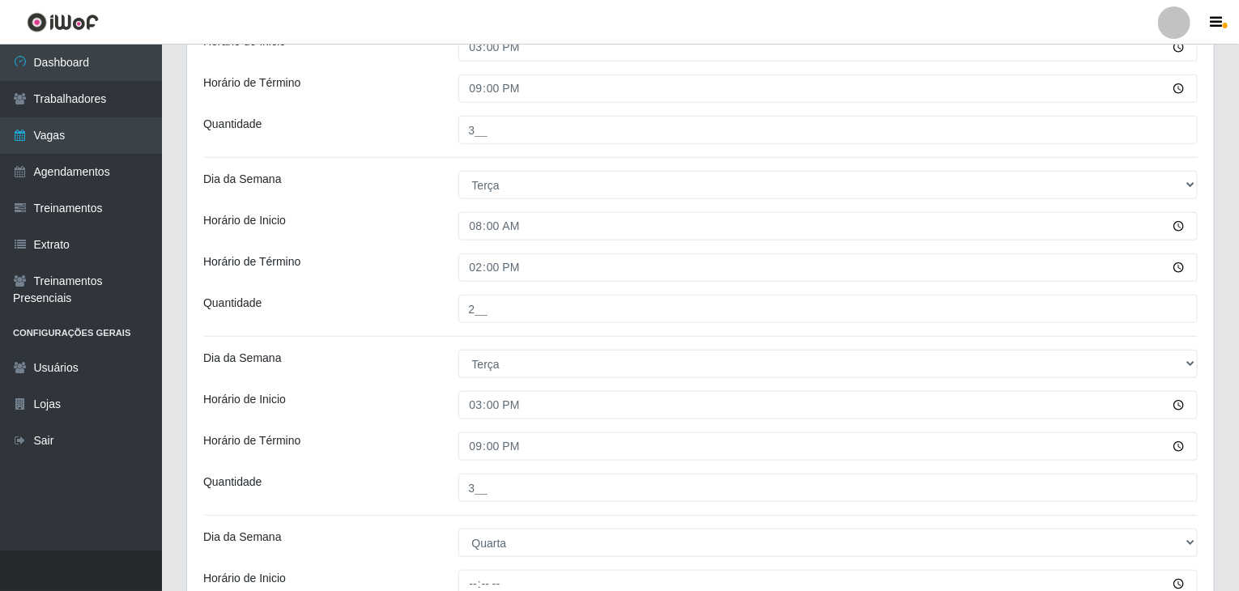
click at [405, 413] on div "Horário de Inicio" at bounding box center [318, 405] width 255 height 28
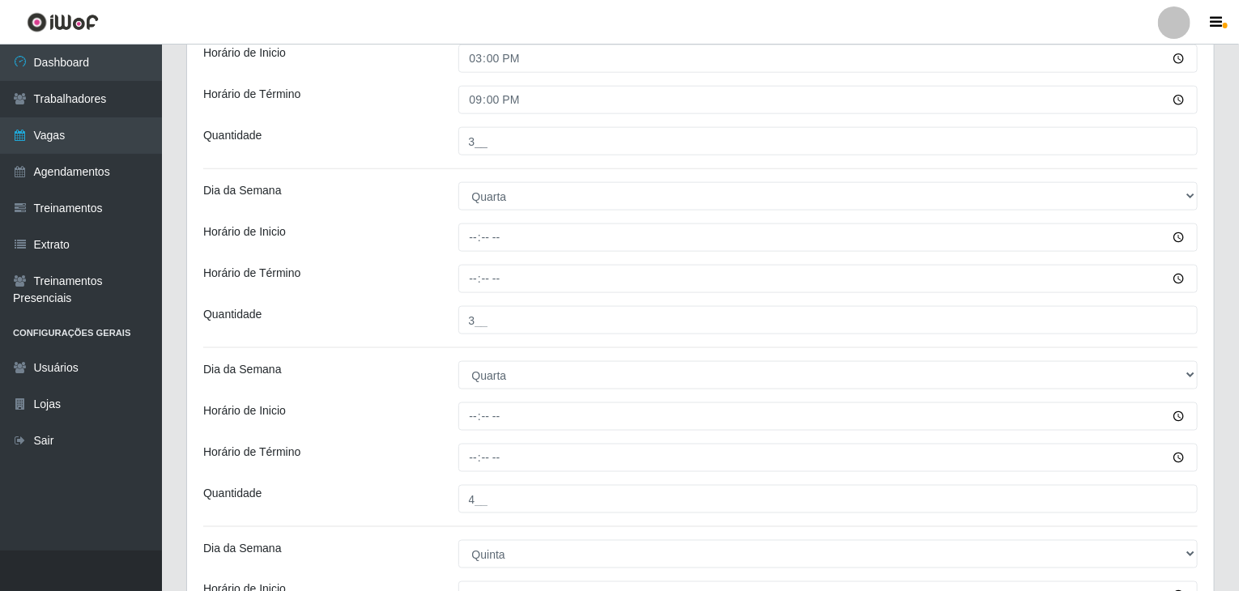
scroll to position [1017, 0]
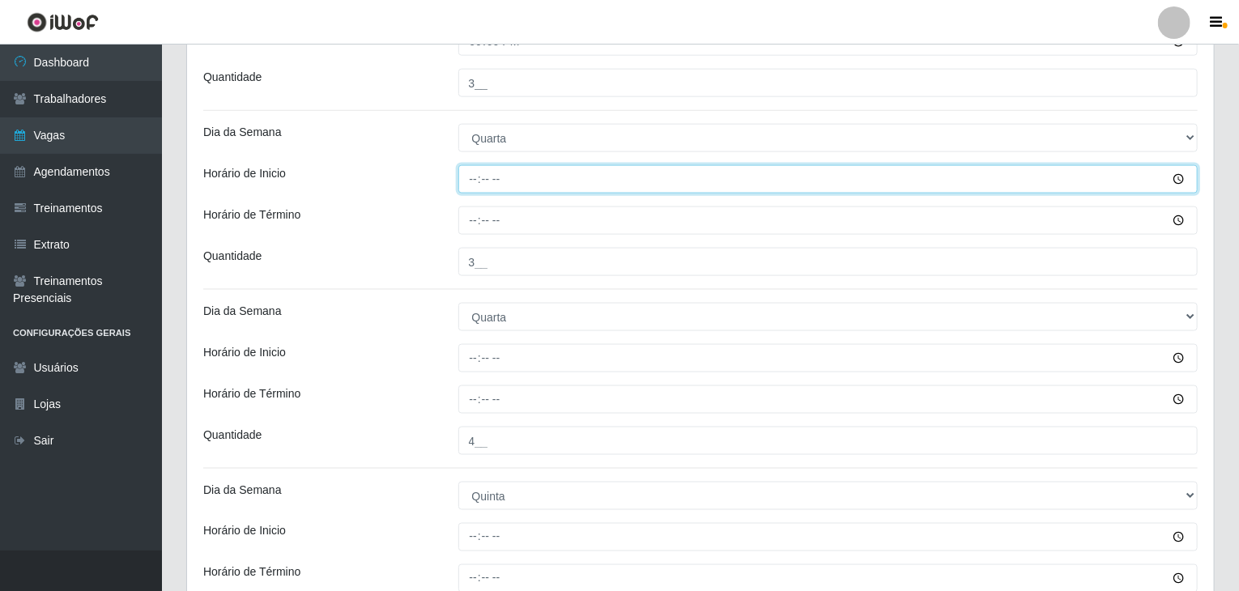
click at [476, 180] on input "Horário de Inicio" at bounding box center [828, 179] width 740 height 28
type input "08:00"
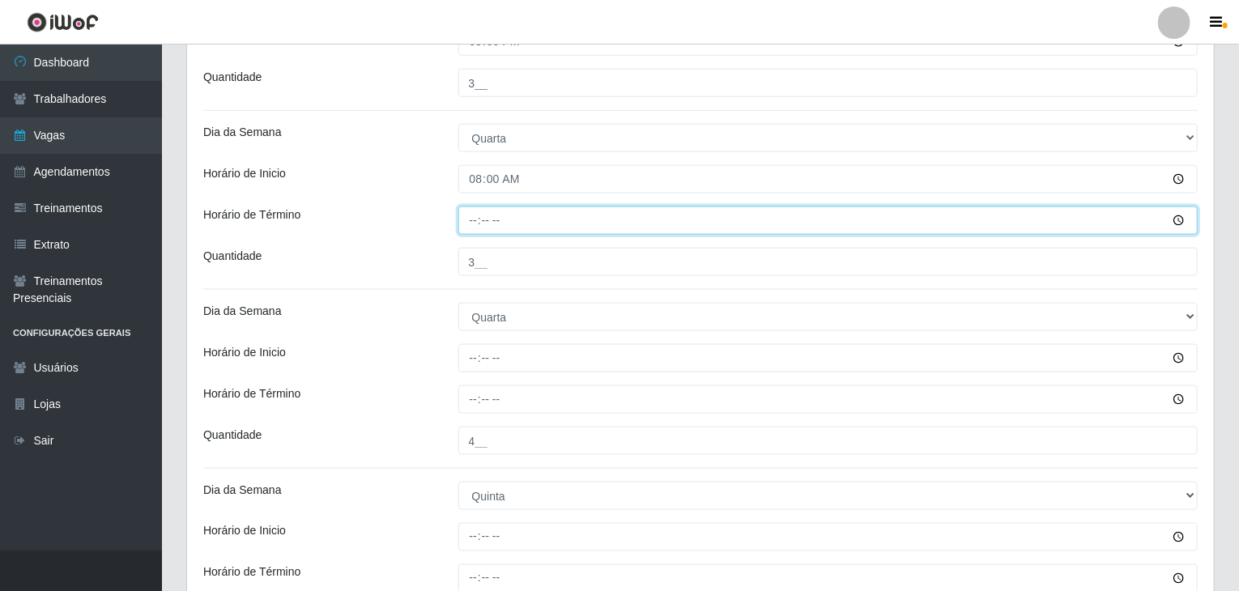
click at [471, 218] on input "Horário de Término" at bounding box center [828, 221] width 740 height 28
type input "14:00"
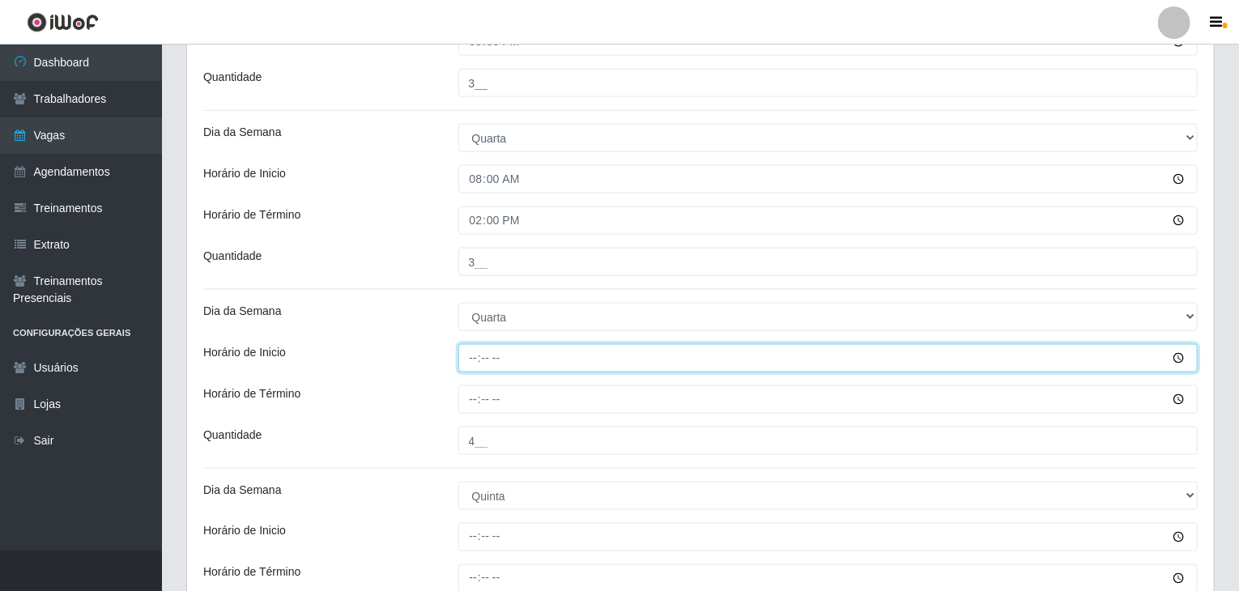
click at [476, 358] on input "Horário de Inicio" at bounding box center [828, 358] width 740 height 28
type input "15:00"
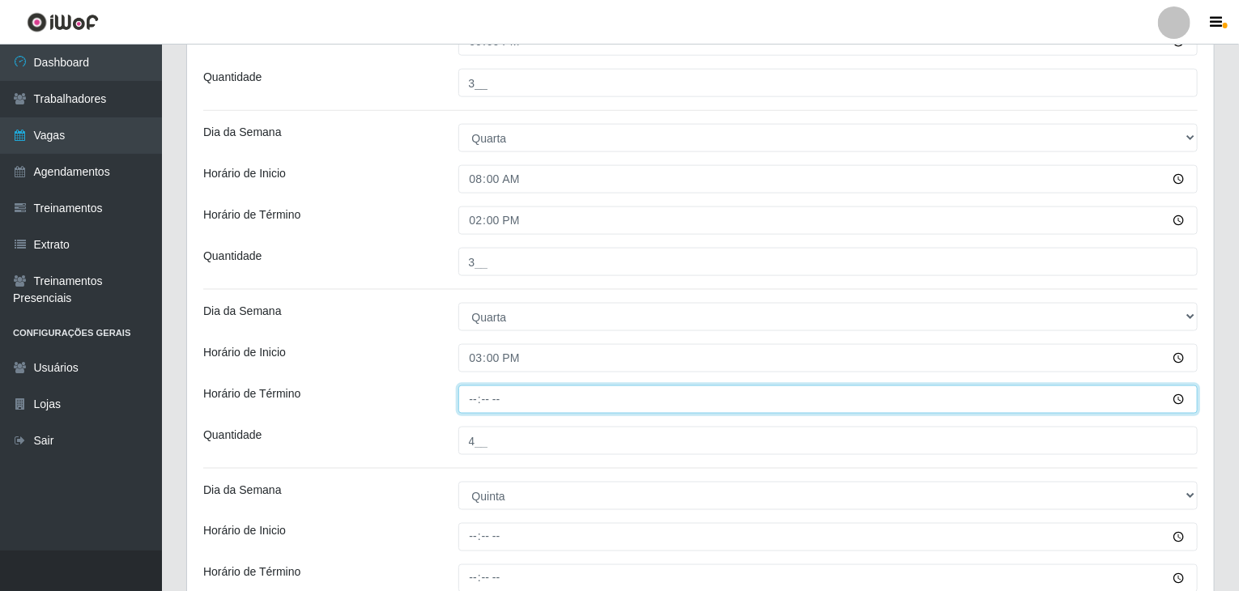
click at [468, 401] on input "Horário de Término" at bounding box center [828, 399] width 740 height 28
type input "21:00"
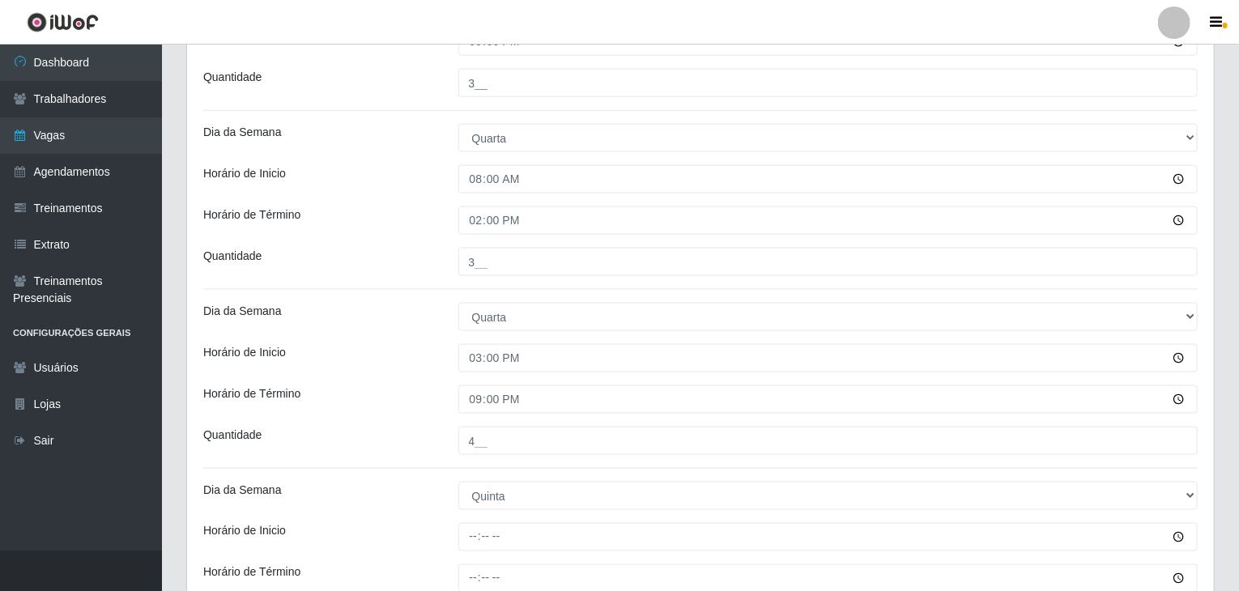
click at [453, 393] on div "21:00" at bounding box center [828, 399] width 764 height 28
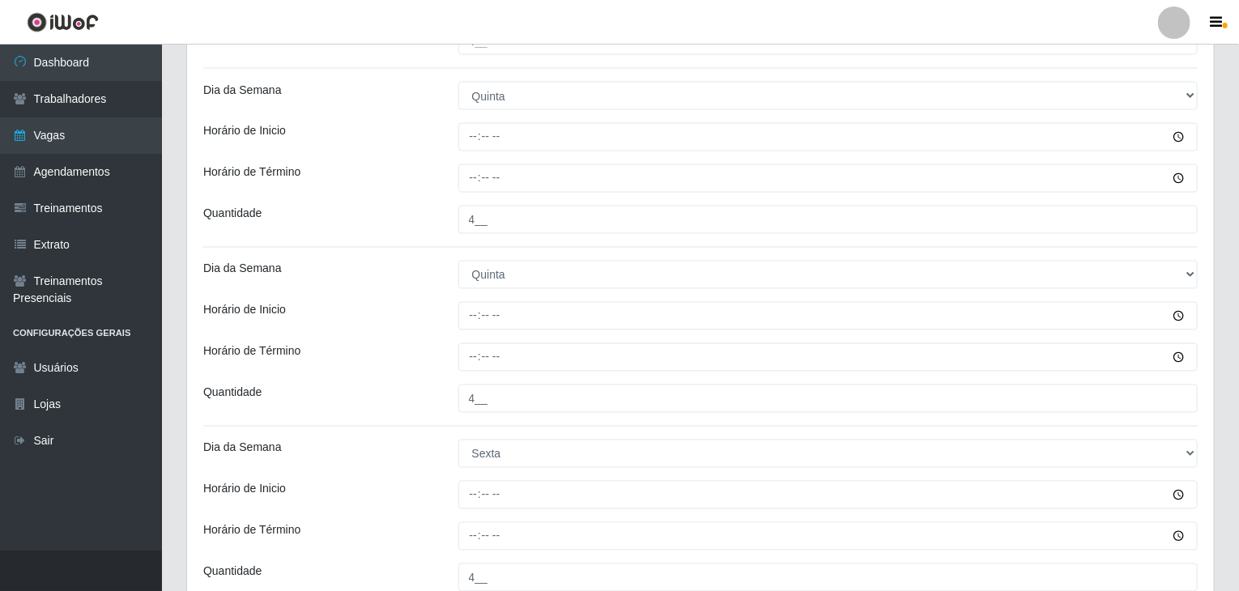
scroll to position [1422, 0]
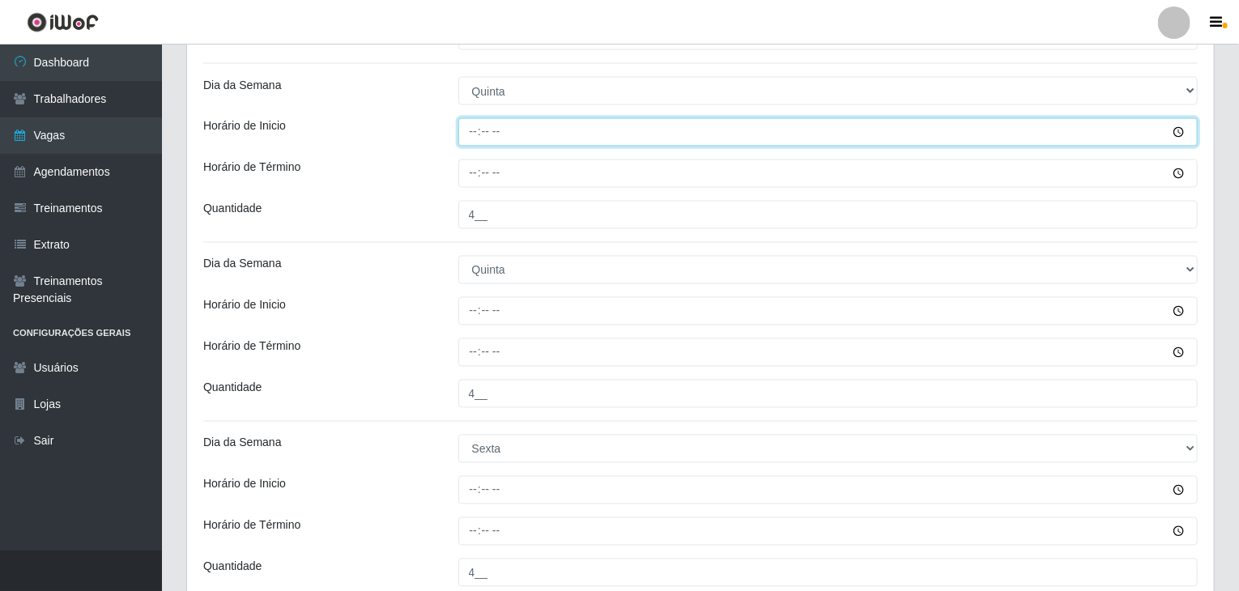
click at [466, 138] on input "Horário de Inicio" at bounding box center [828, 132] width 740 height 28
type input "08:00"
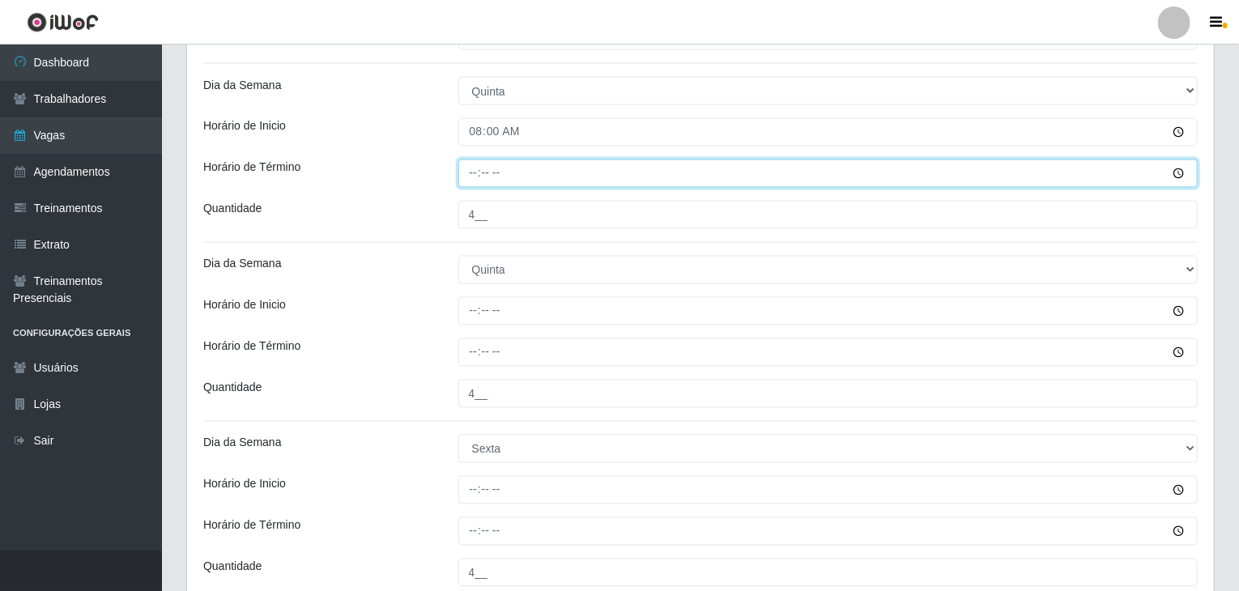
click at [470, 173] on input "Horário de Término" at bounding box center [828, 174] width 740 height 28
type input "14:00"
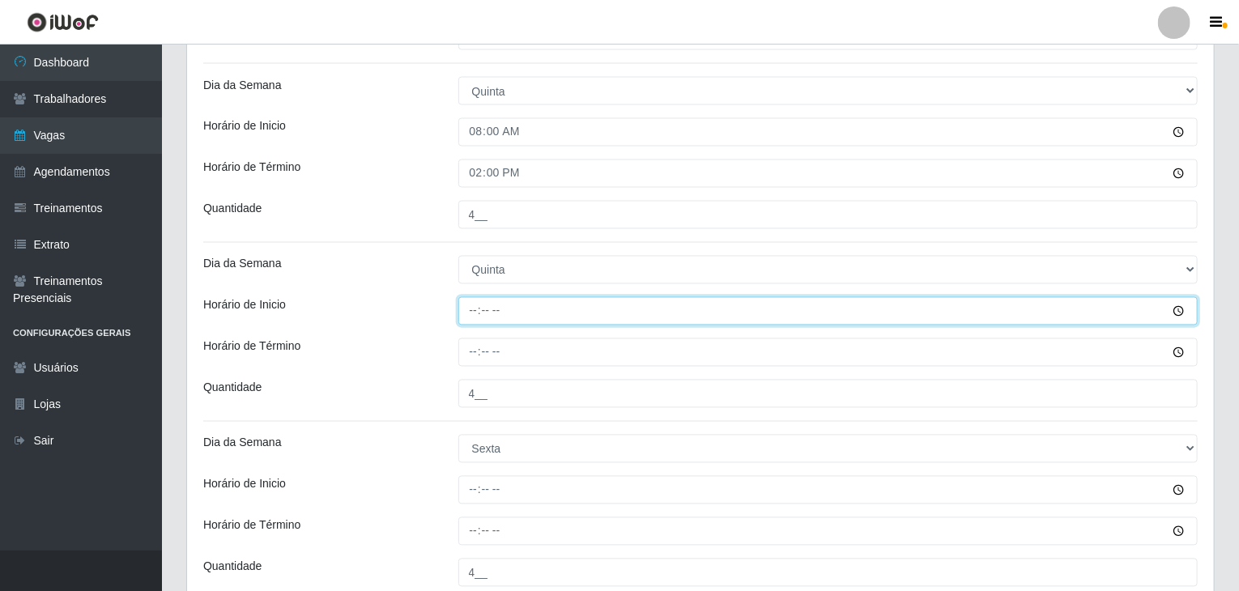
click at [479, 307] on input "Horário de Inicio" at bounding box center [828, 311] width 740 height 28
type input "15:00"
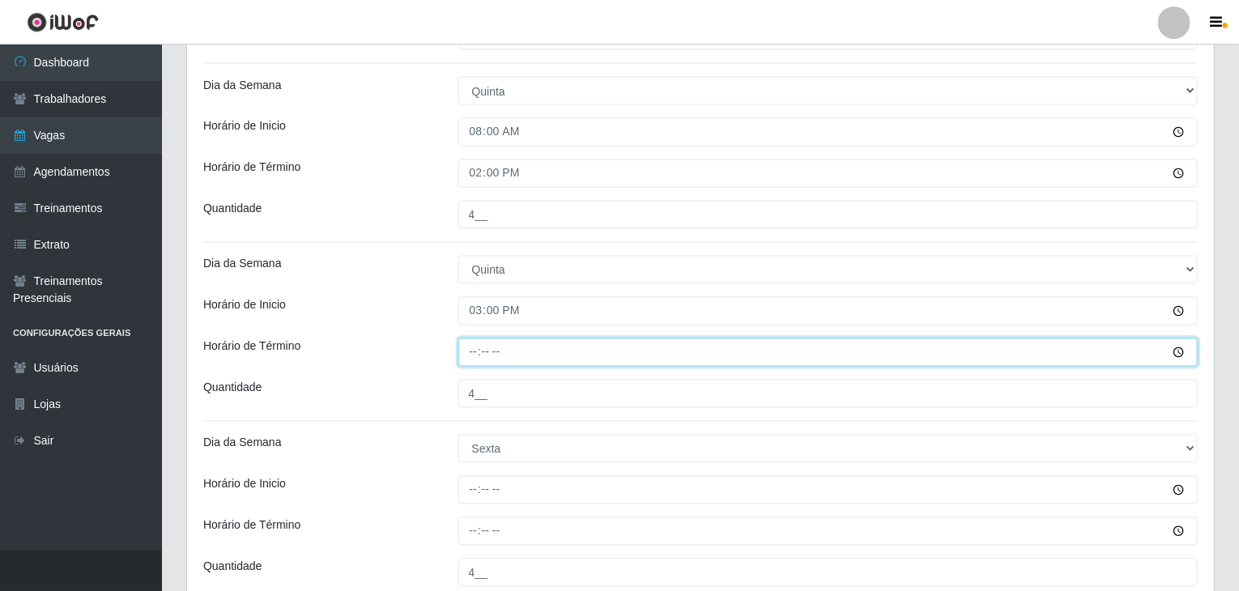
click at [465, 351] on input "Horário de Término" at bounding box center [828, 353] width 740 height 28
type input "21:00"
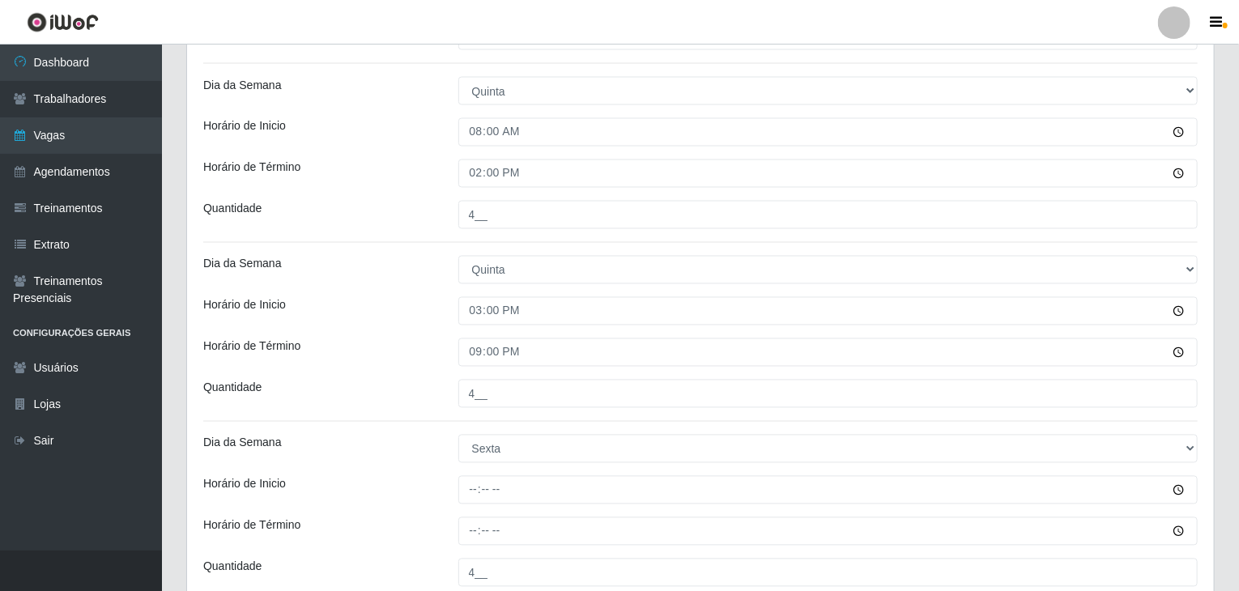
click at [440, 343] on div "Horário de Término" at bounding box center [318, 353] width 255 height 28
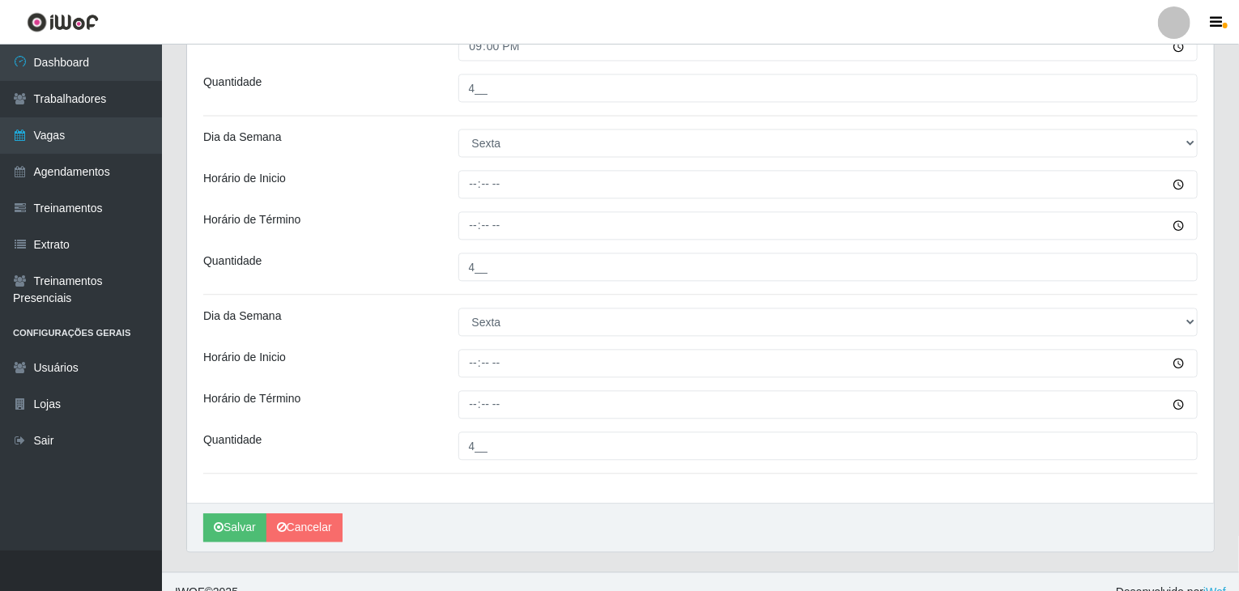
scroll to position [1746, 0]
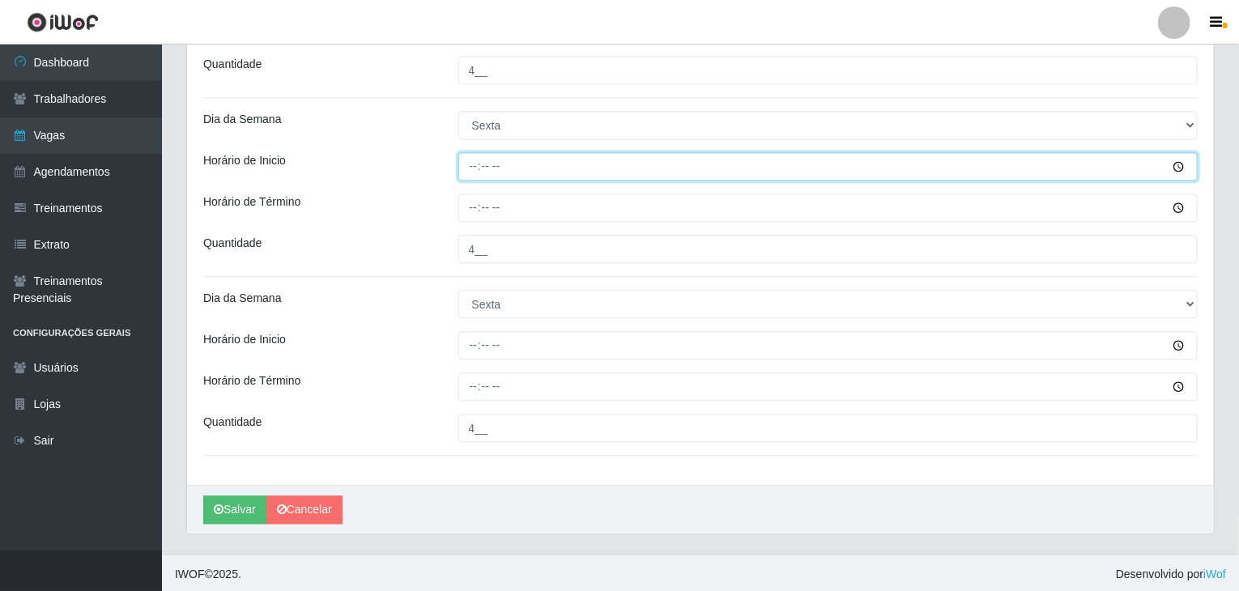
click at [475, 168] on input "Horário de Inicio" at bounding box center [828, 166] width 740 height 28
type input "08:00"
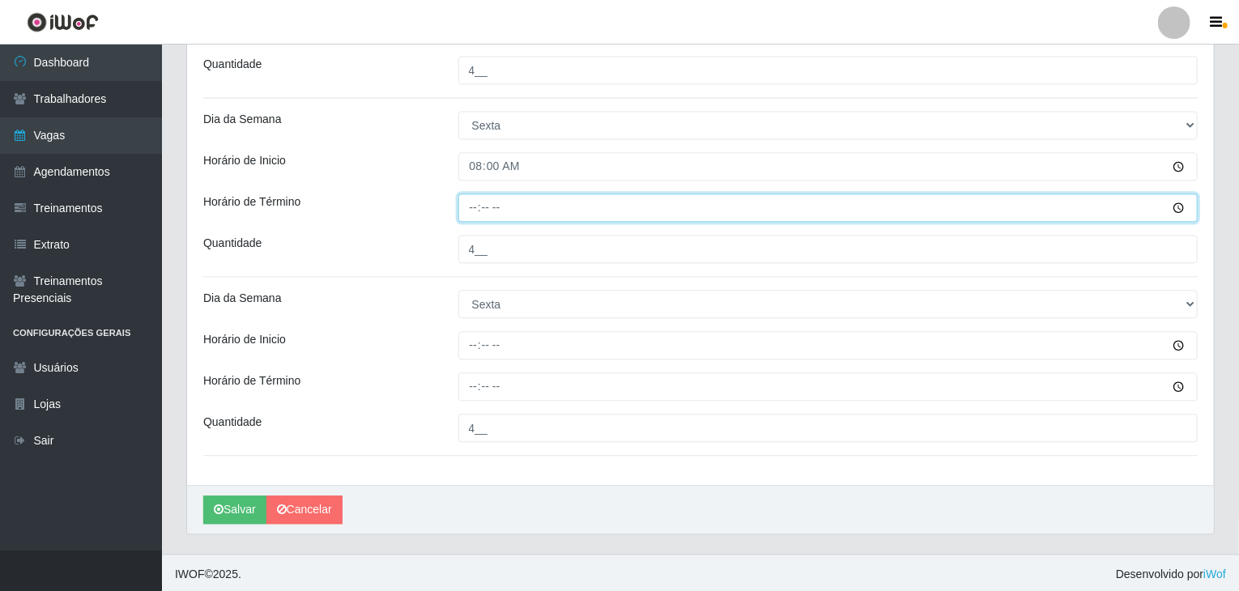
click at [472, 207] on input "Horário de Término" at bounding box center [828, 208] width 740 height 28
type input "14:00"
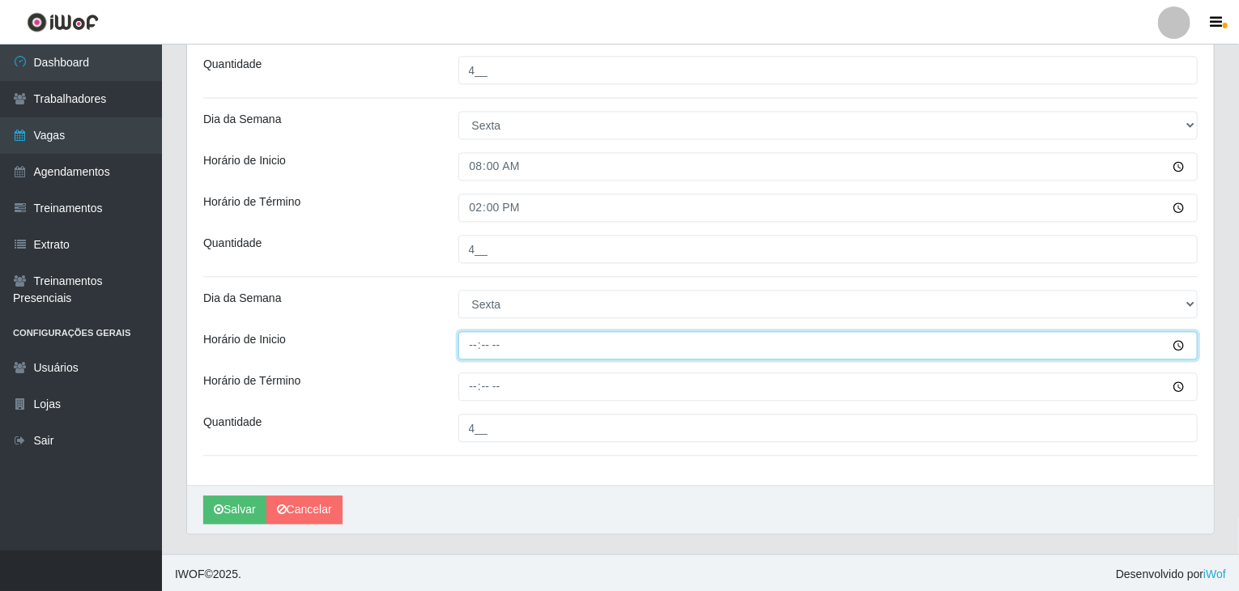
click at [475, 348] on input "Horário de Inicio" at bounding box center [828, 345] width 740 height 28
type input "15:00"
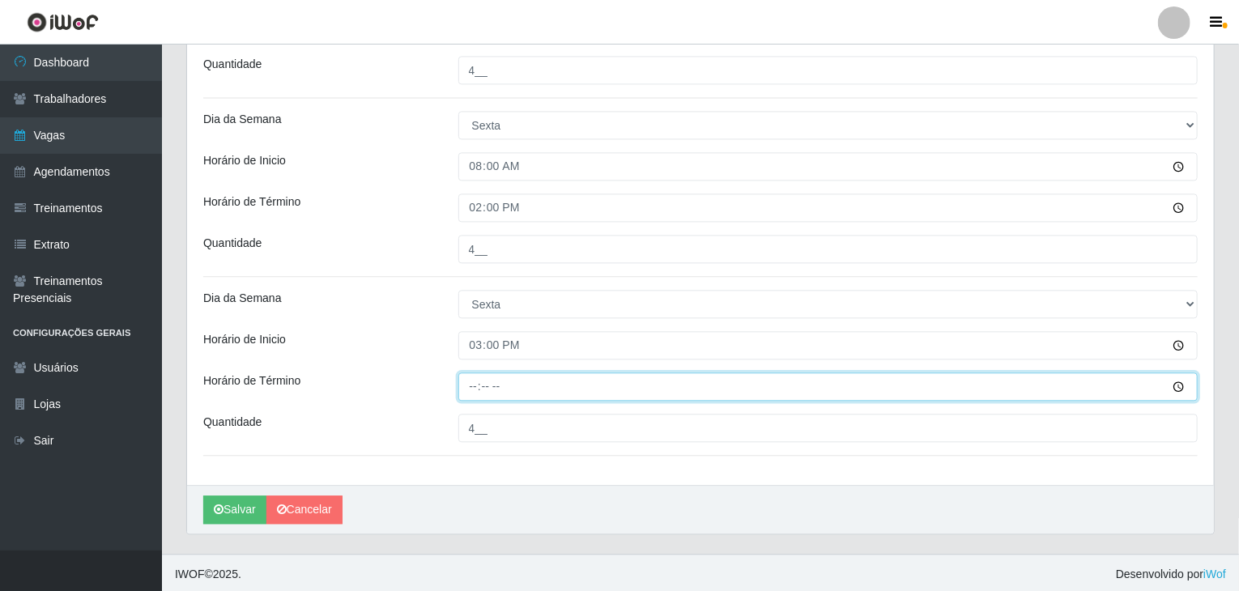
click at [470, 388] on input "Horário de Término" at bounding box center [828, 387] width 740 height 28
type input "21:00"
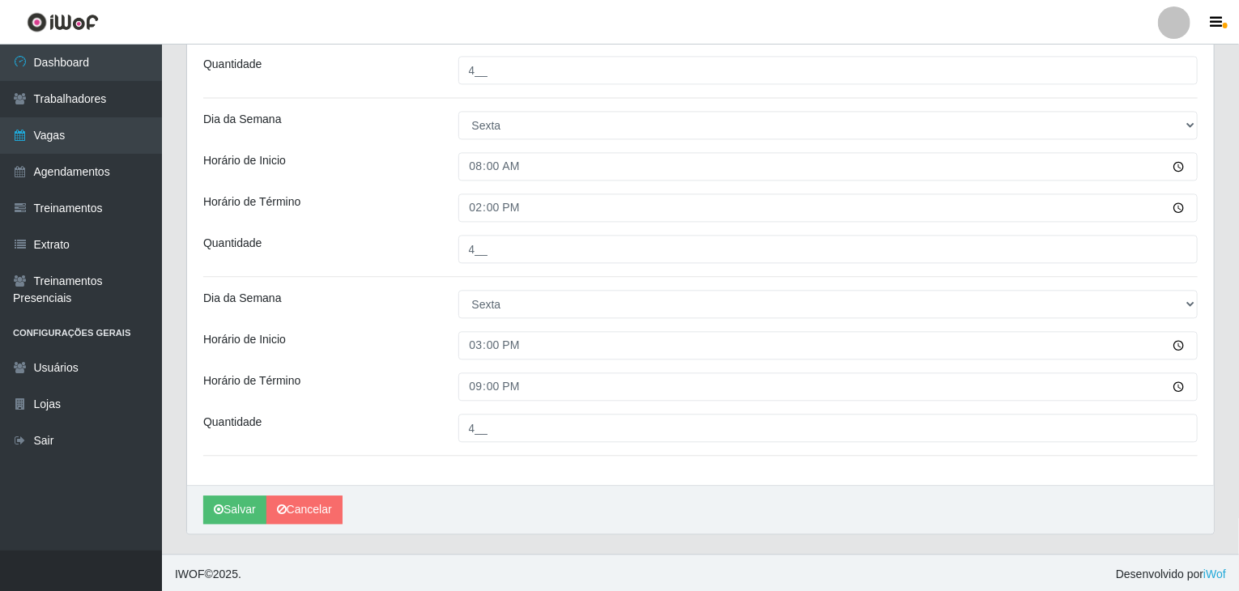
click at [359, 335] on div "Horário de Inicio" at bounding box center [318, 345] width 255 height 28
click at [234, 497] on button "Salvar" at bounding box center [234, 510] width 63 height 28
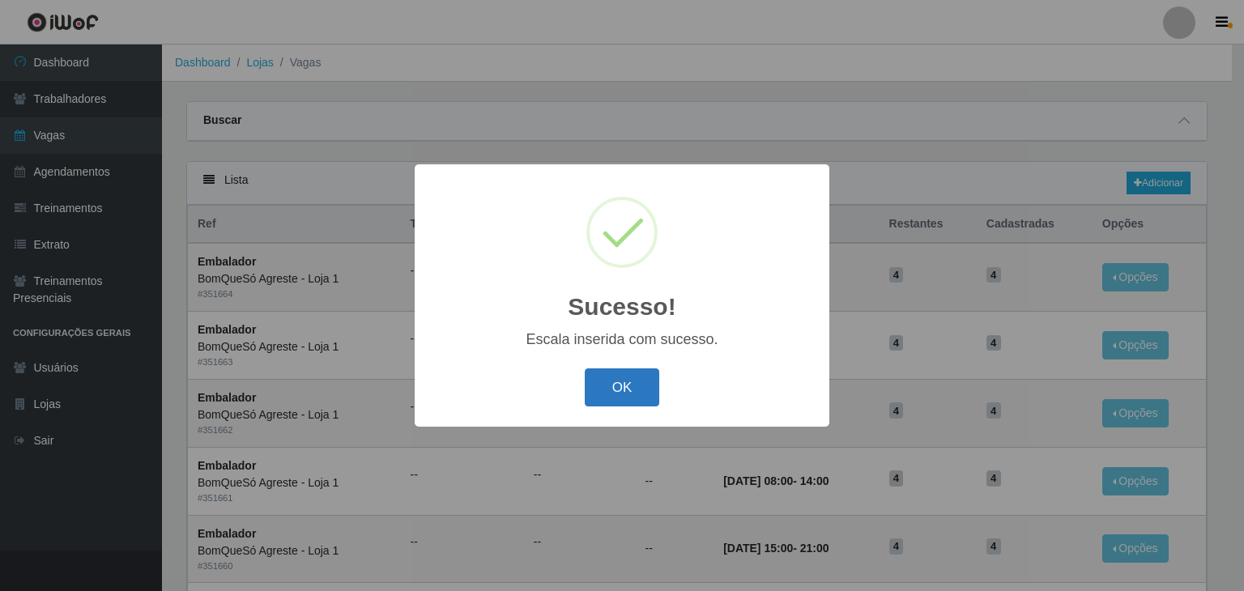
click at [611, 380] on button "OK" at bounding box center [622, 387] width 75 height 38
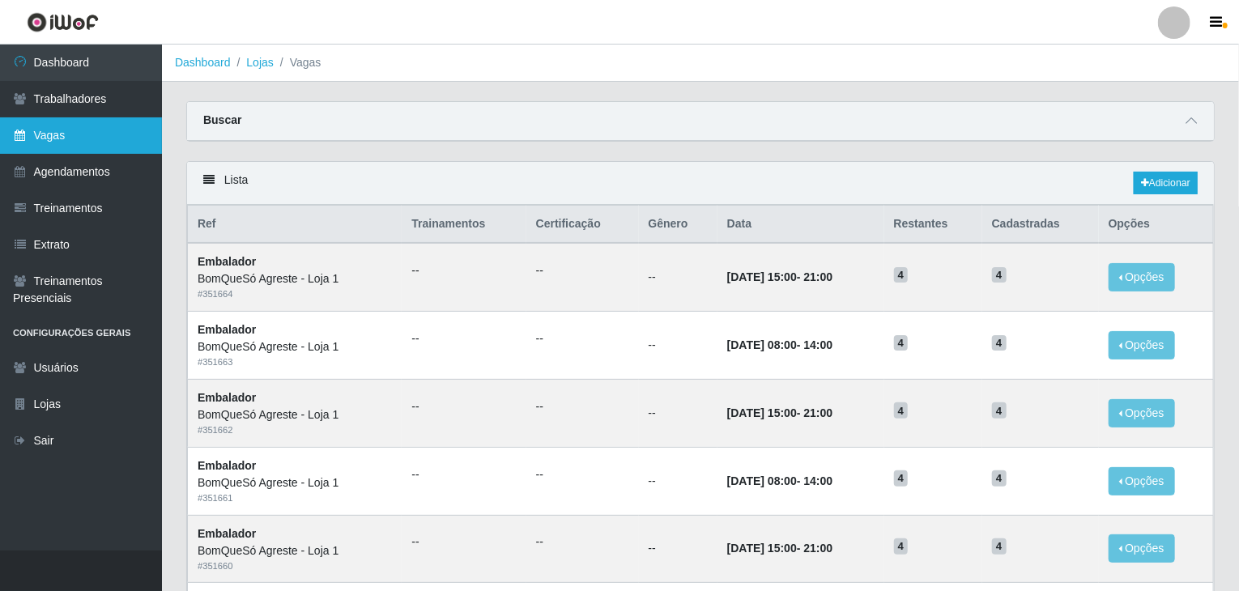
click at [80, 136] on link "Vagas" at bounding box center [81, 135] width 162 height 36
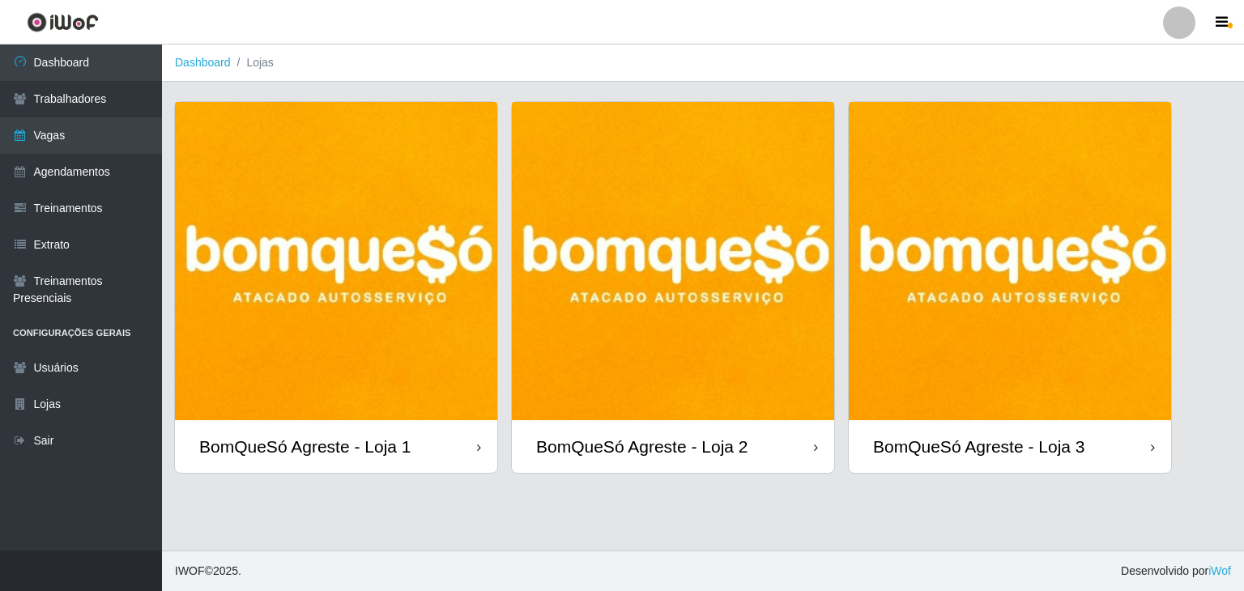
click at [762, 330] on img at bounding box center [673, 261] width 322 height 318
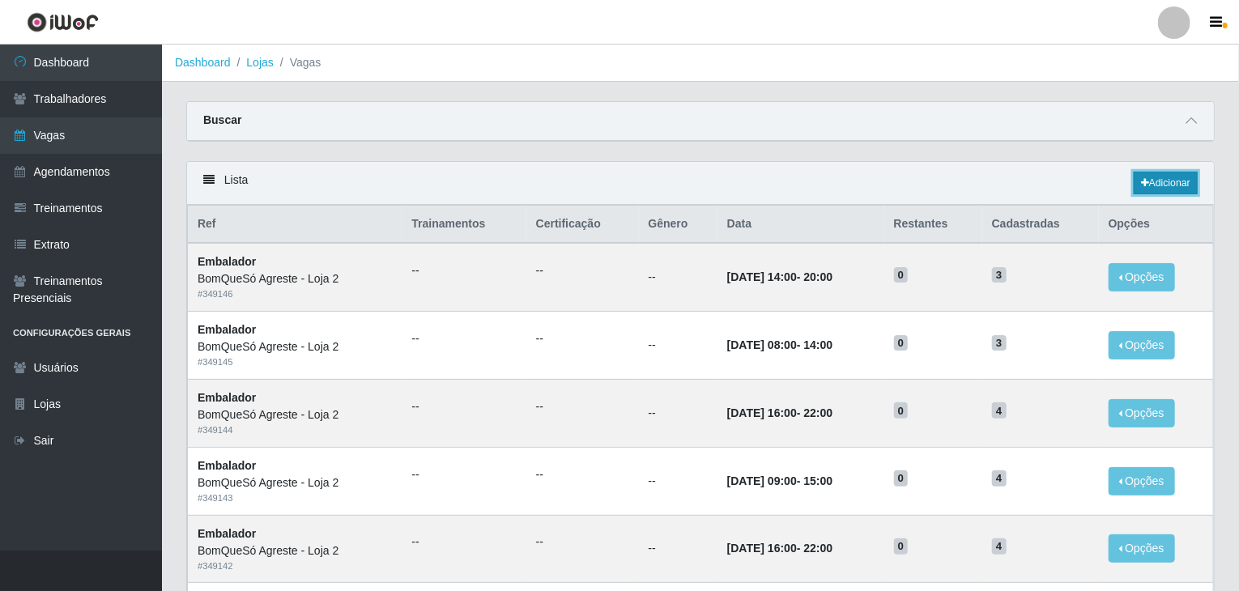
click at [1134, 192] on link "Adicionar" at bounding box center [1166, 183] width 64 height 23
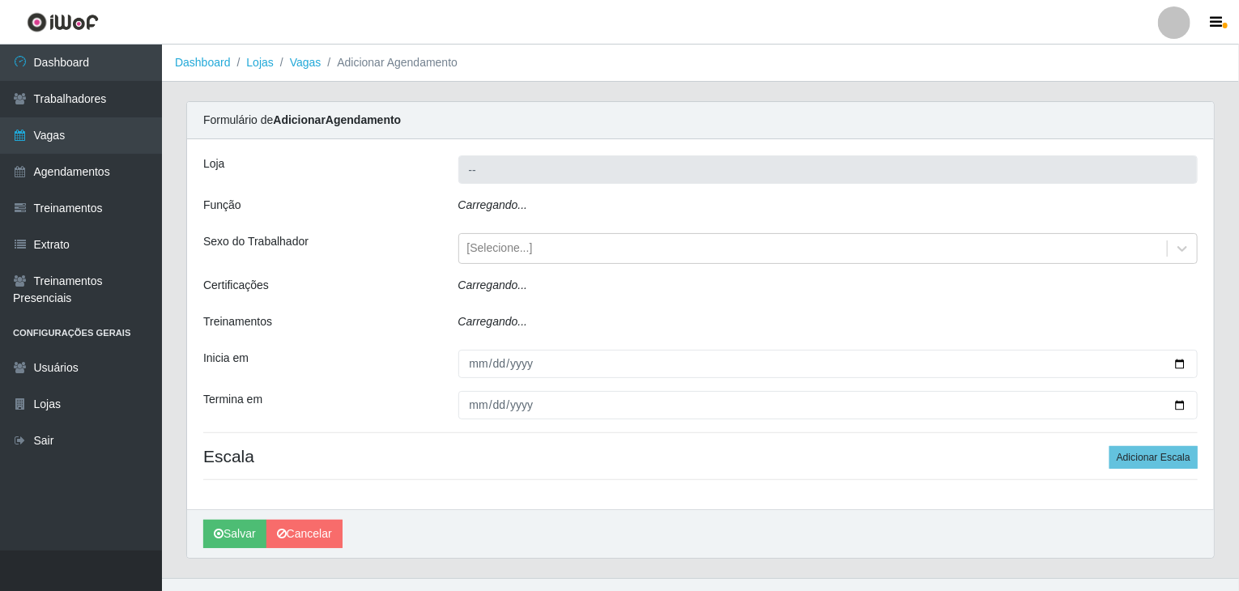
type input "BomQueSó Agreste - Loja 2"
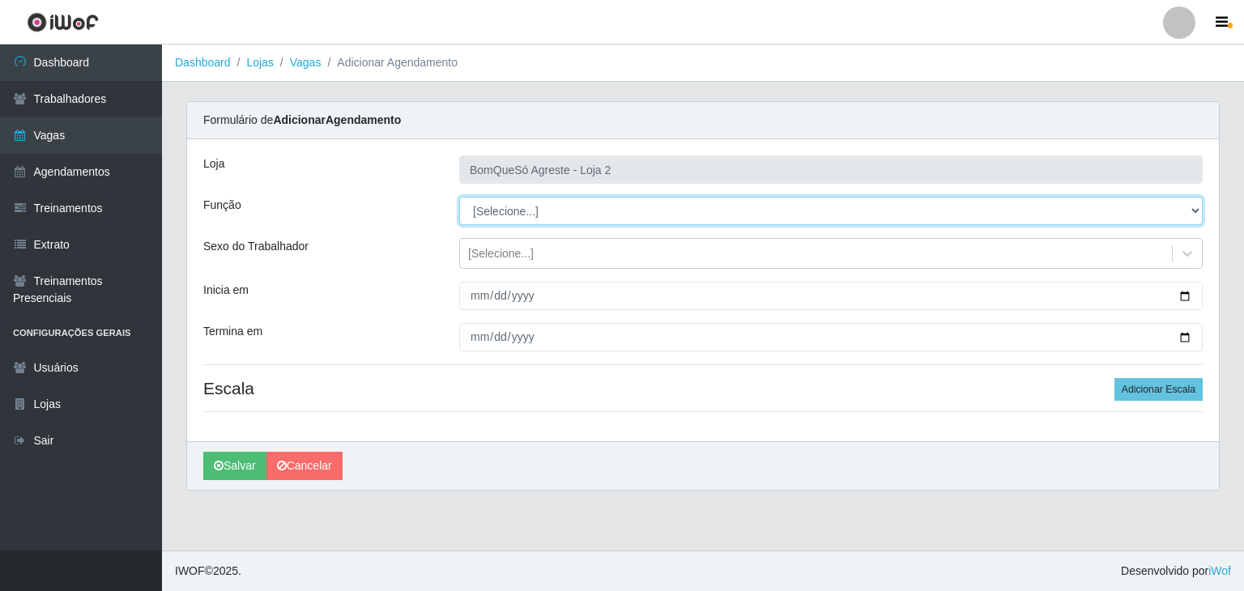
click at [513, 202] on select "[Selecione...] ASG ASG + ASG ++ Balconista Balconista + Balconista ++ Embalador…" at bounding box center [830, 211] width 743 height 28
select select "1"
click at [459, 197] on select "[Selecione...] ASG ASG + ASG ++ Balconista Balconista + Balconista ++ Embalador…" at bounding box center [830, 211] width 743 height 28
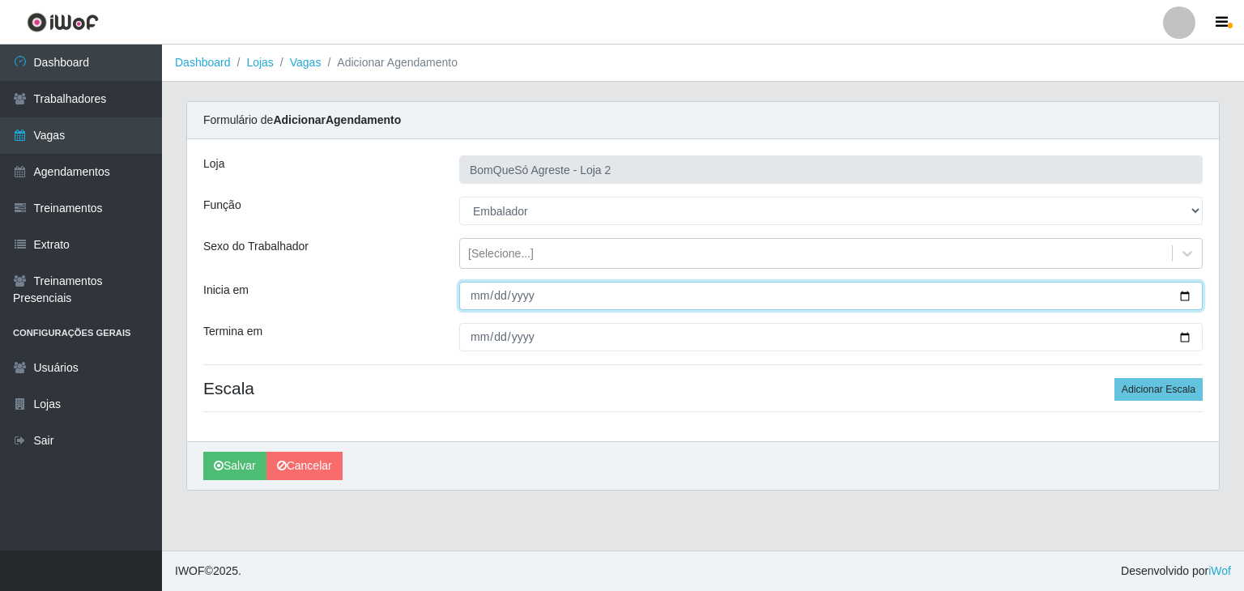
click at [1186, 297] on input "Inicia em" at bounding box center [830, 296] width 743 height 28
type input "[DATE]"
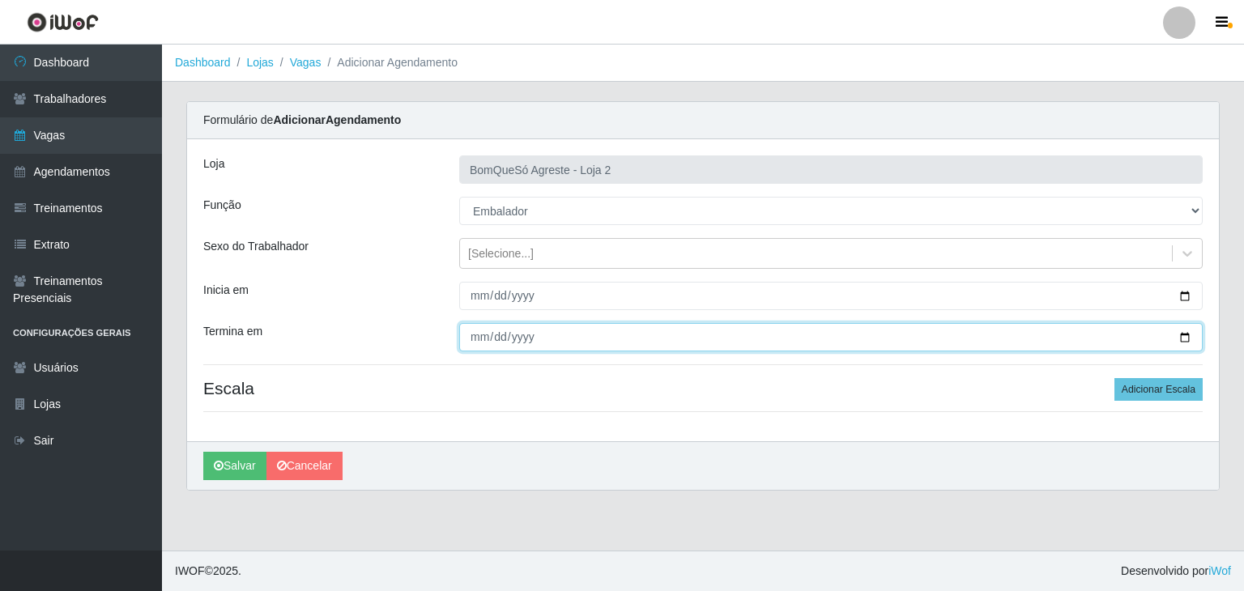
click at [1189, 332] on input "Termina em" at bounding box center [830, 337] width 743 height 28
type input "[DATE]"
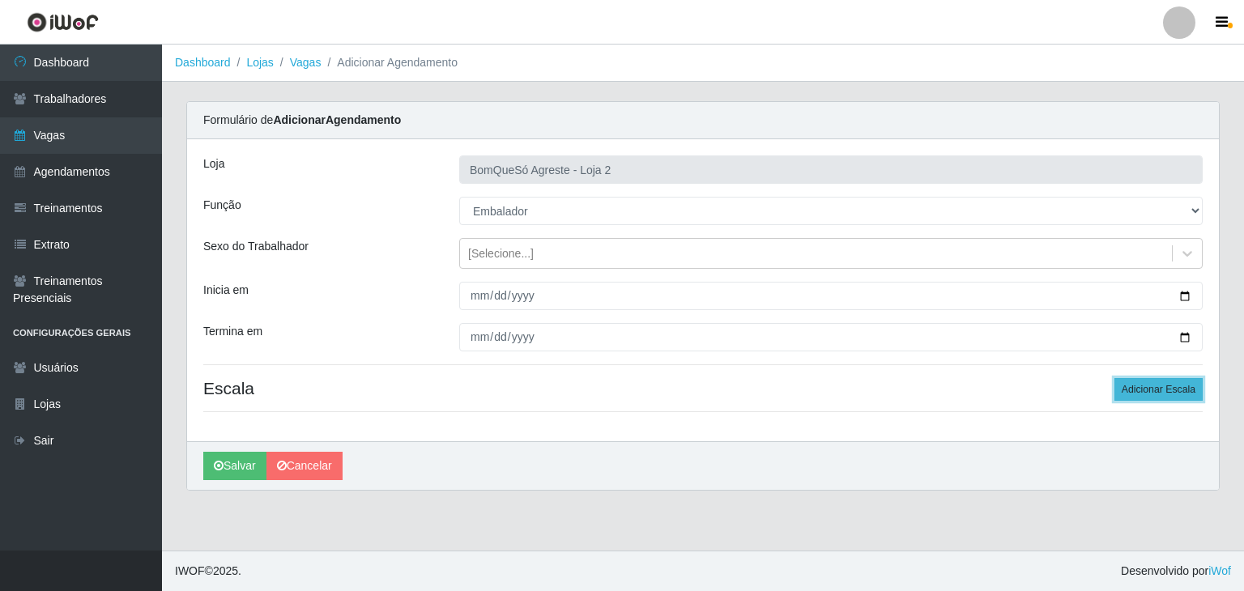
click at [1182, 392] on button "Adicionar Escala" at bounding box center [1158, 389] width 88 height 23
click at [1182, 392] on button "Adicionar Escala" at bounding box center [1153, 389] width 88 height 23
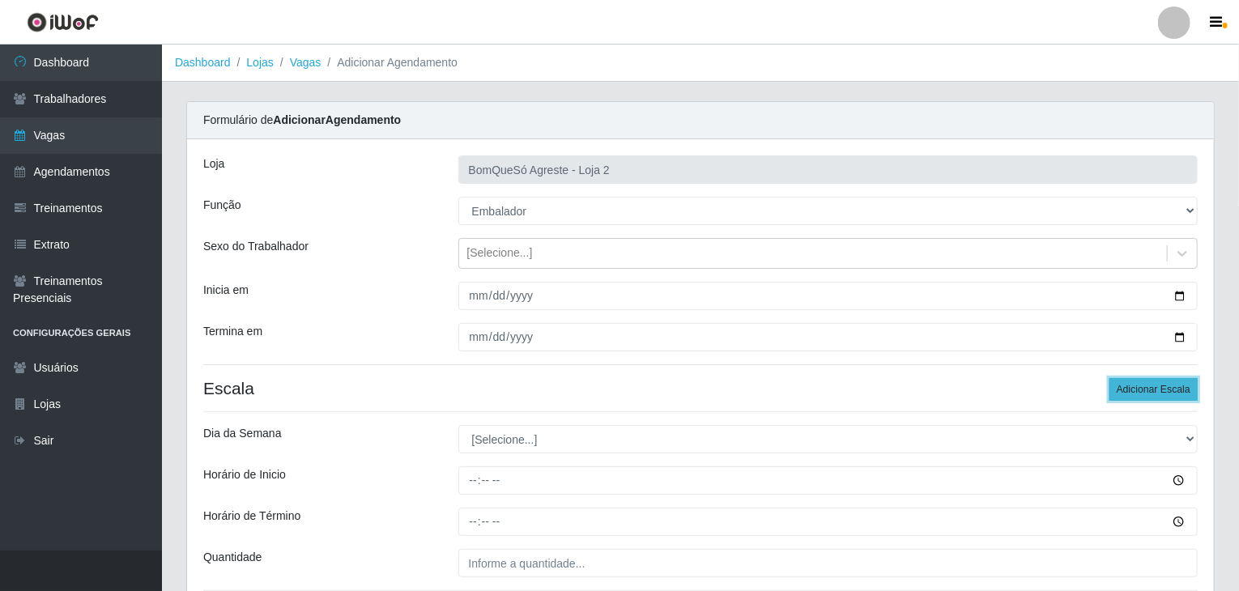
click at [1182, 392] on button "Adicionar Escala" at bounding box center [1153, 389] width 88 height 23
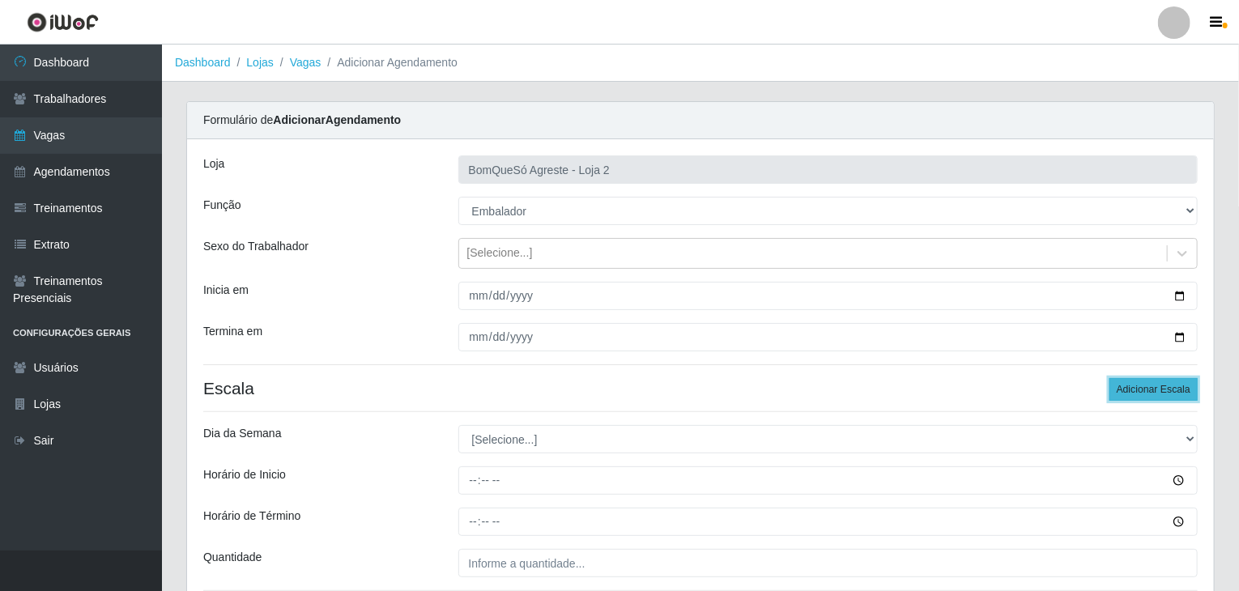
click at [1182, 392] on button "Adicionar Escala" at bounding box center [1153, 389] width 88 height 23
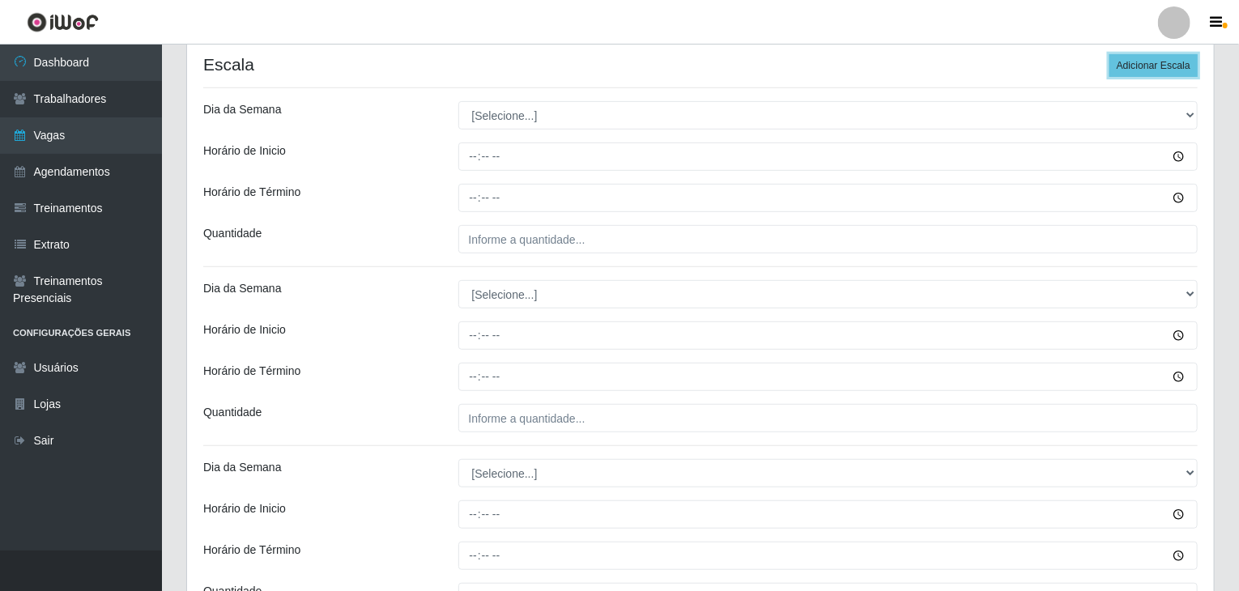
scroll to position [324, 0]
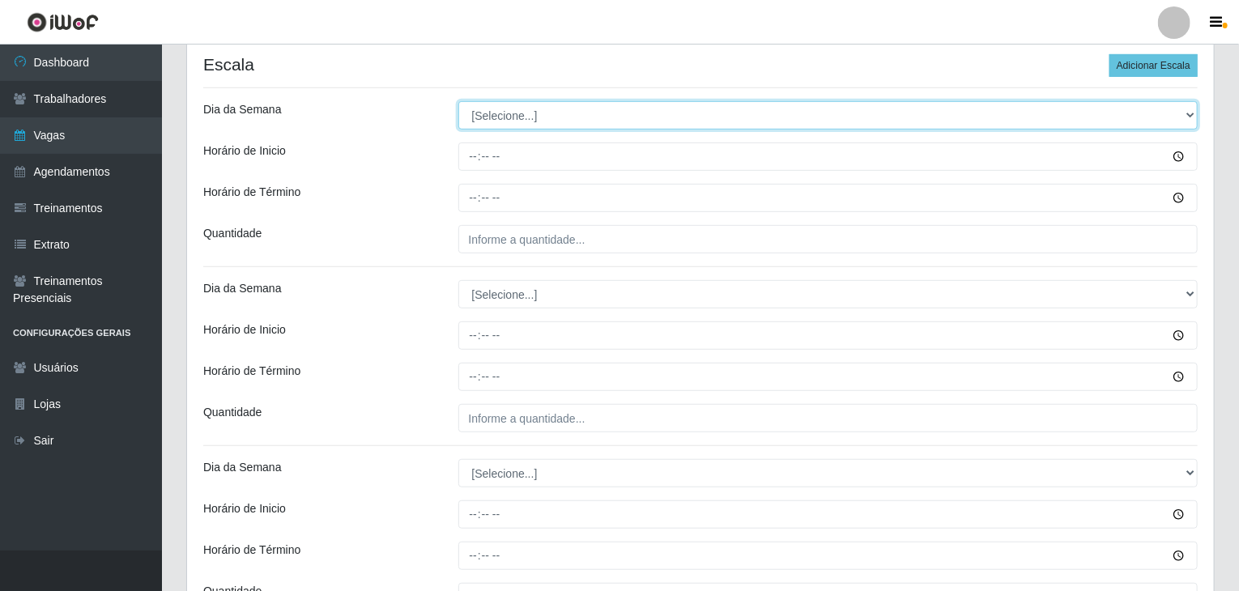
click at [526, 108] on select "[Selecione...] Segunda Terça Quarta Quinta Sexta Sábado Domingo" at bounding box center [828, 115] width 740 height 28
select select "1"
click at [458, 101] on select "[Selecione...] Segunda Terça Quarta Quinta Sexta Sábado Domingo" at bounding box center [828, 115] width 740 height 28
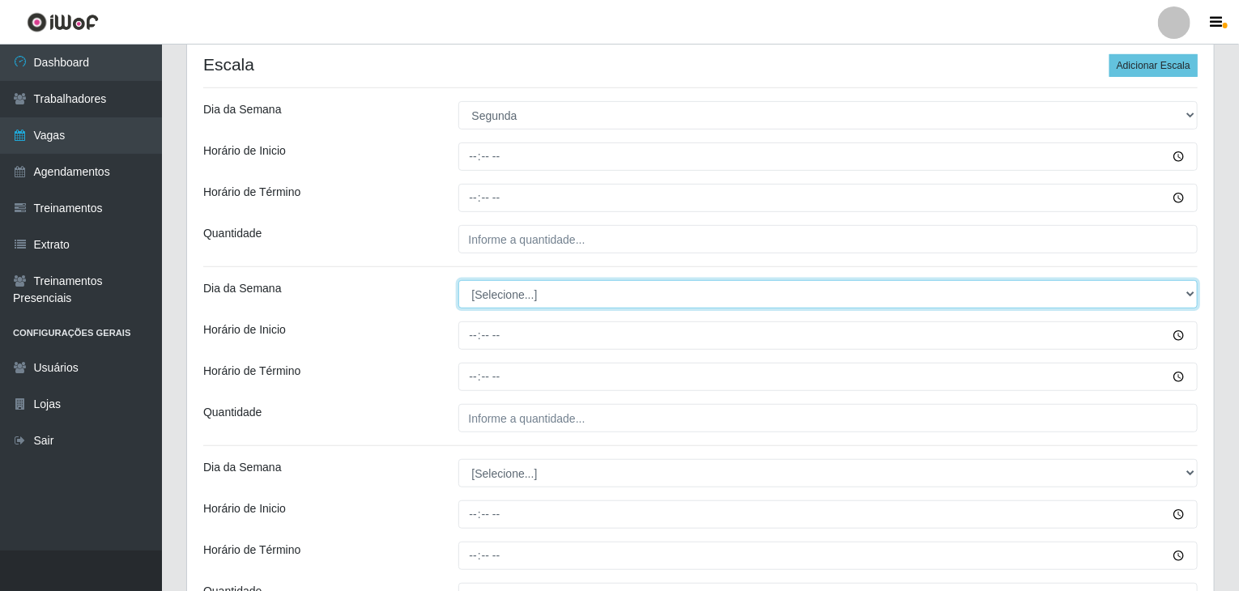
click at [530, 292] on select "[Selecione...] Segunda Terça Quarta Quinta Sexta Sábado Domingo" at bounding box center [828, 294] width 740 height 28
select select "1"
click at [458, 280] on select "[Selecione...] Segunda Terça Quarta Quinta Sexta Sábado Domingo" at bounding box center [828, 294] width 740 height 28
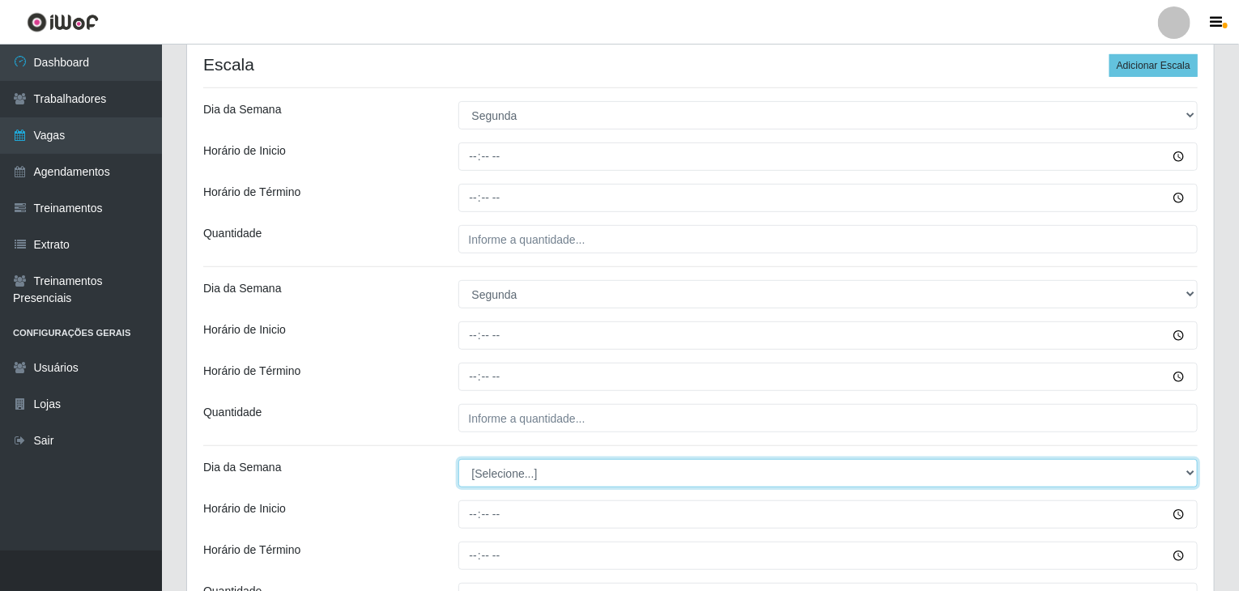
click at [528, 467] on select "[Selecione...] Segunda Terça Quarta Quinta Sexta Sábado Domingo" at bounding box center [828, 473] width 740 height 28
select select "2"
click at [458, 459] on select "[Selecione...] Segunda Terça Quarta Quinta Sexta Sábado Domingo" at bounding box center [828, 473] width 740 height 28
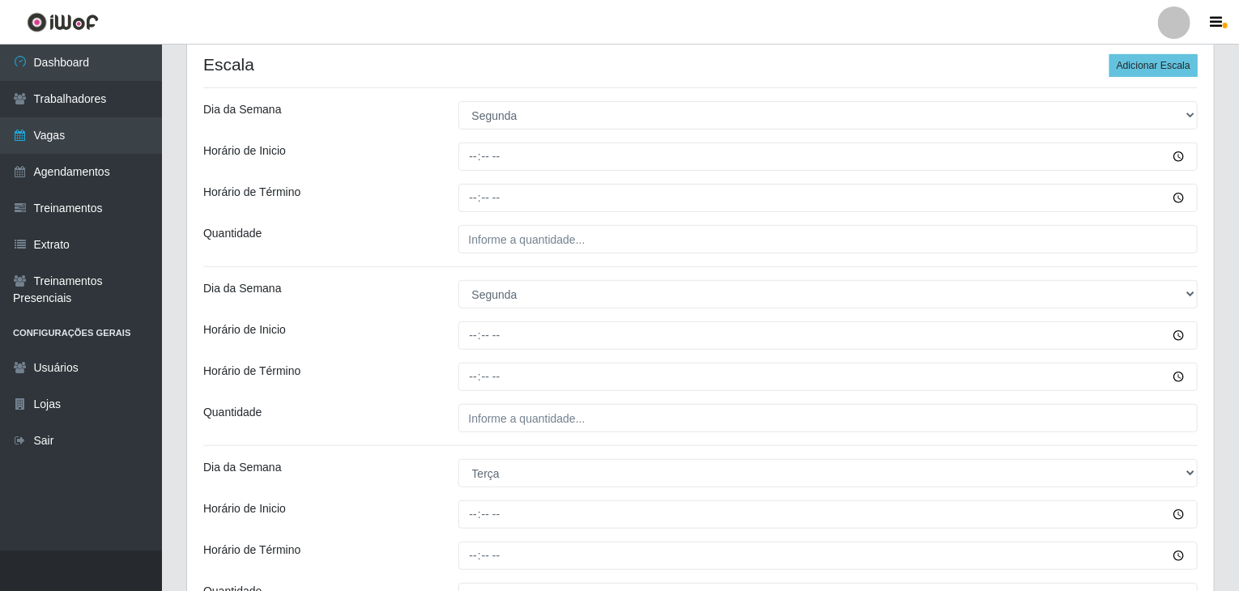
click at [406, 341] on div "Horário de Inicio" at bounding box center [318, 335] width 255 height 28
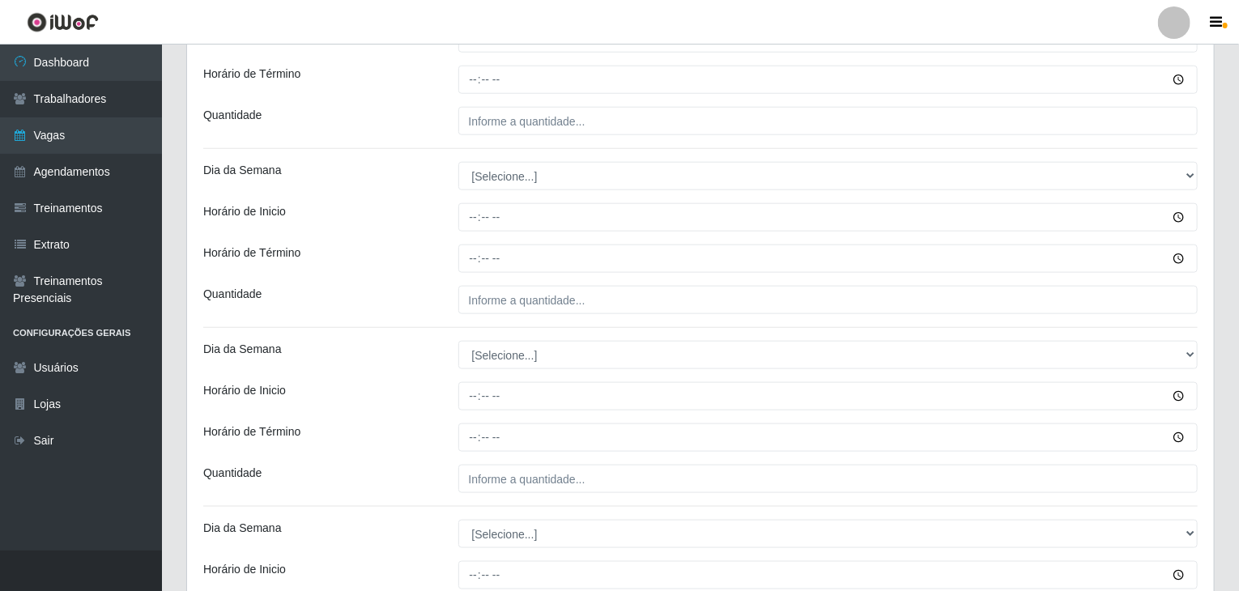
scroll to position [810, 0]
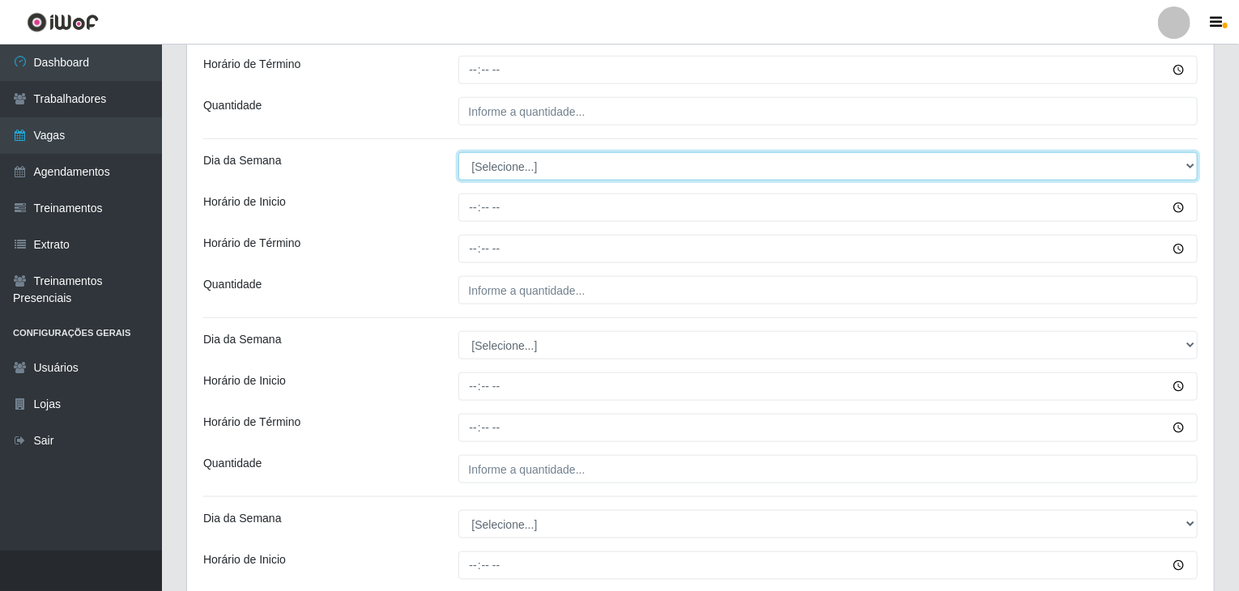
click at [542, 163] on select "[Selecione...] Segunda Terça Quarta Quinta Sexta Sábado Domingo" at bounding box center [828, 166] width 740 height 28
select select "2"
click at [458, 152] on select "[Selecione...] Segunda Terça Quarta Quinta Sexta Sábado Domingo" at bounding box center [828, 166] width 740 height 28
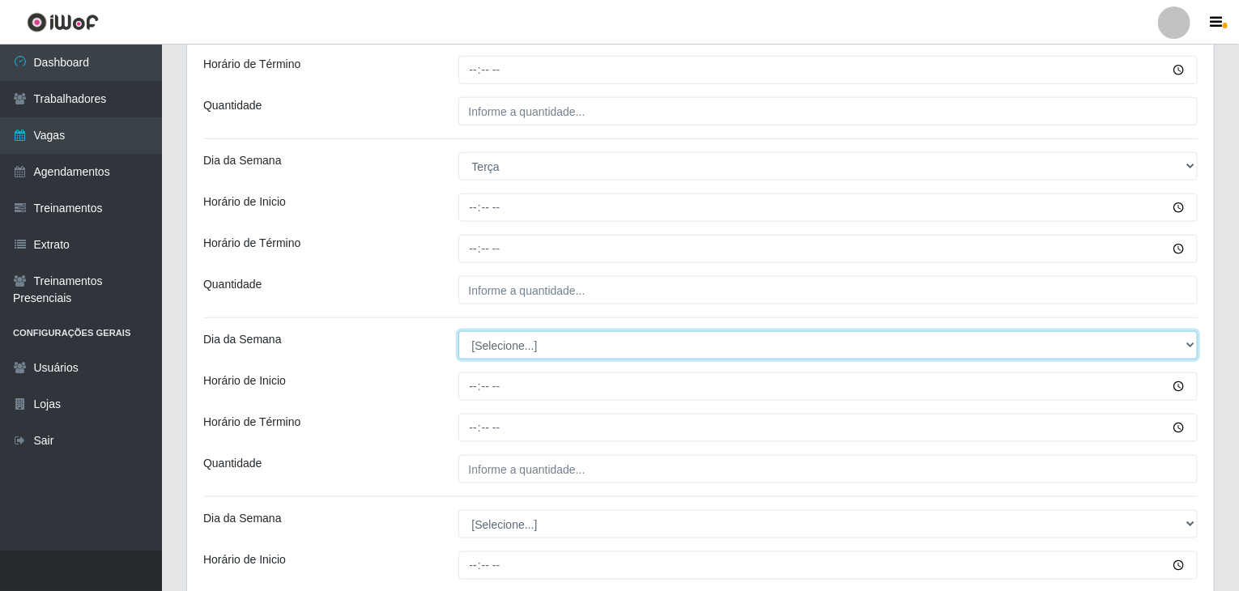
click at [544, 337] on select "[Selecione...] Segunda Terça Quarta Quinta Sexta Sábado Domingo" at bounding box center [828, 345] width 740 height 28
select select "3"
click at [458, 331] on select "[Selecione...] Segunda Terça Quarta Quinta Sexta Sábado Domingo" at bounding box center [828, 345] width 740 height 28
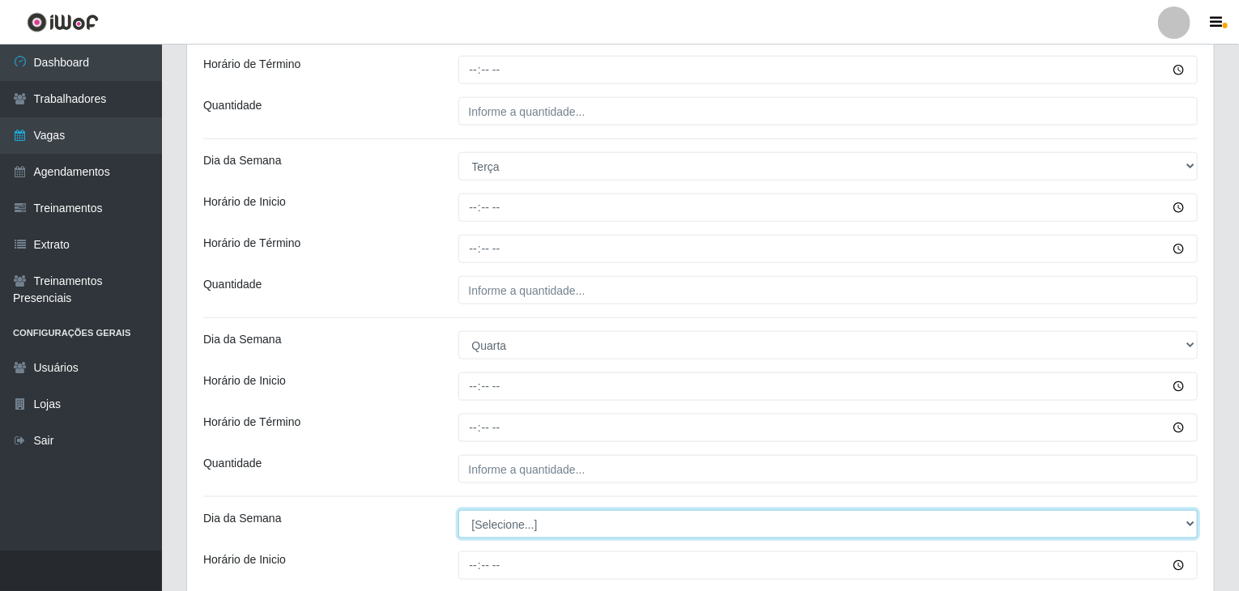
click at [524, 527] on select "[Selecione...] Segunda Terça Quarta Quinta Sexta Sábado Domingo" at bounding box center [828, 524] width 740 height 28
select select "3"
click at [458, 510] on select "[Selecione...] Segunda Terça Quarta Quinta Sexta Sábado Domingo" at bounding box center [828, 524] width 740 height 28
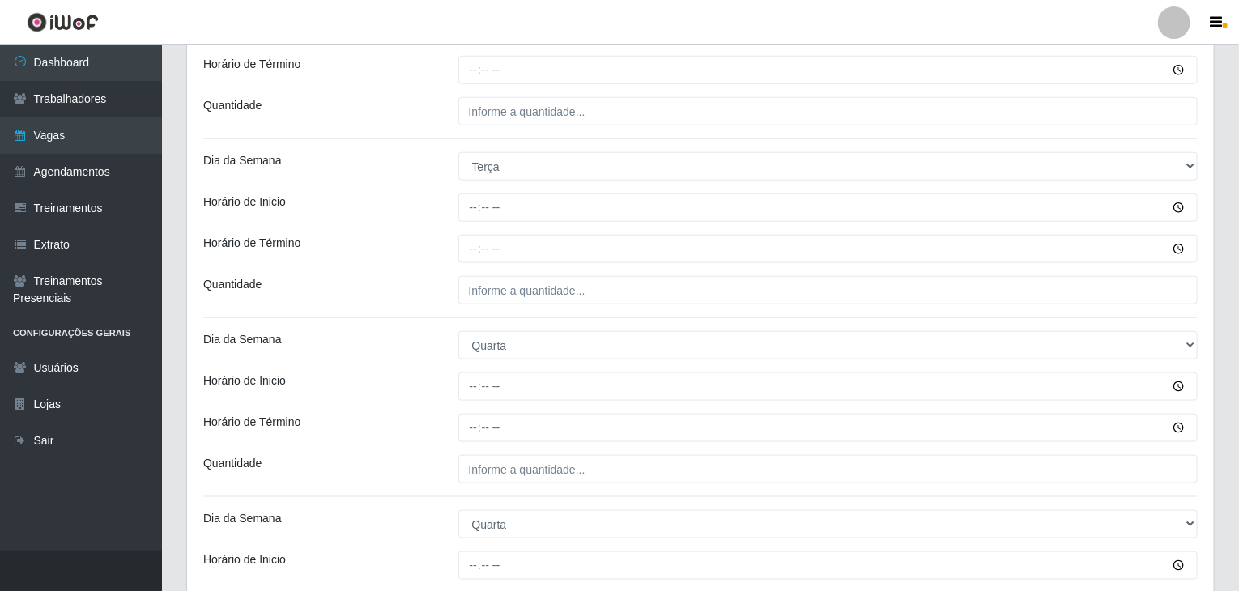
drag, startPoint x: 353, startPoint y: 406, endPoint x: 425, endPoint y: 446, distance: 82.7
click at [353, 406] on div "Loja BomQueSó Agreste - Loja 2 Função [Selecione...] ASG ASG + ASG ++ Balconist…" at bounding box center [700, 554] width 1027 height 2450
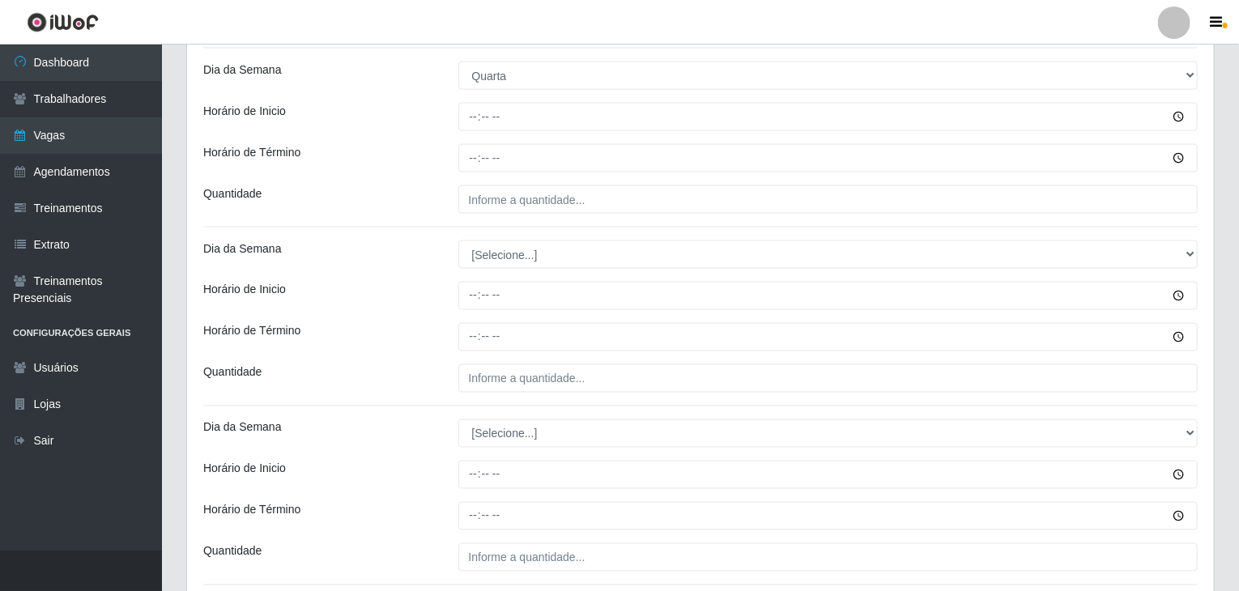
scroll to position [1296, 0]
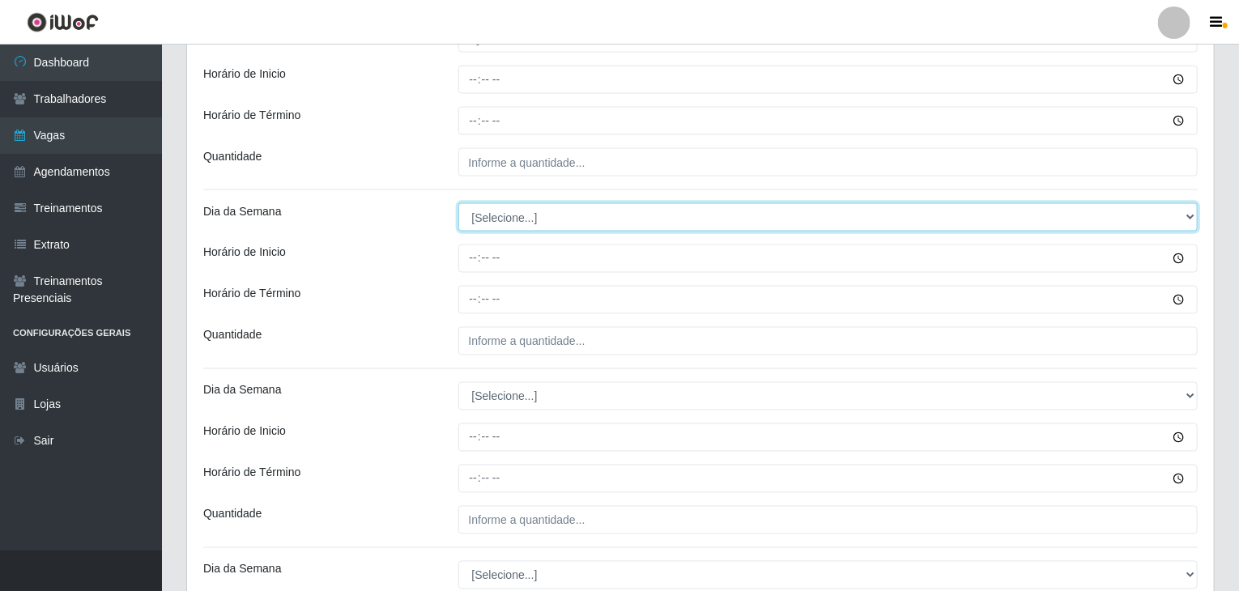
click at [506, 224] on select "[Selecione...] Segunda Terça Quarta Quinta Sexta Sábado Domingo" at bounding box center [828, 217] width 740 height 28
select select "4"
click at [458, 203] on select "[Selecione...] Segunda Terça Quarta Quinta Sexta Sábado Domingo" at bounding box center [828, 217] width 740 height 28
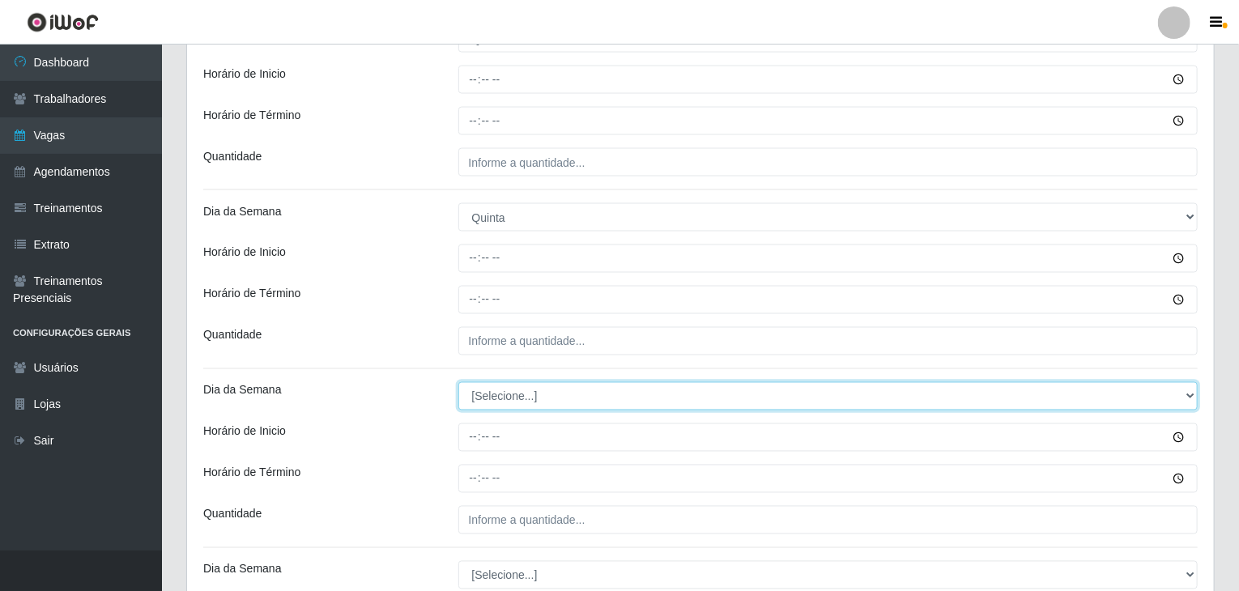
click at [498, 394] on select "[Selecione...] Segunda Terça Quarta Quinta Sexta Sábado Domingo" at bounding box center [828, 396] width 740 height 28
select select "4"
click at [458, 382] on select "[Selecione...] Segunda Terça Quarta Quinta Sexta Sábado Domingo" at bounding box center [828, 396] width 740 height 28
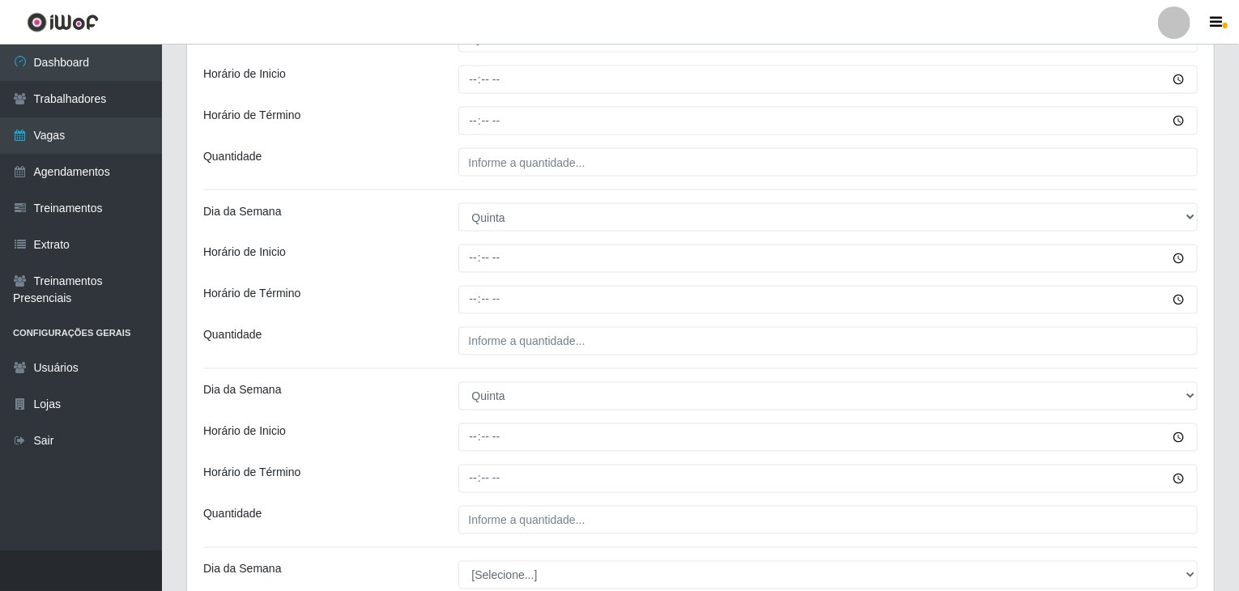
click at [368, 402] on div "Dia da Semana" at bounding box center [318, 396] width 255 height 28
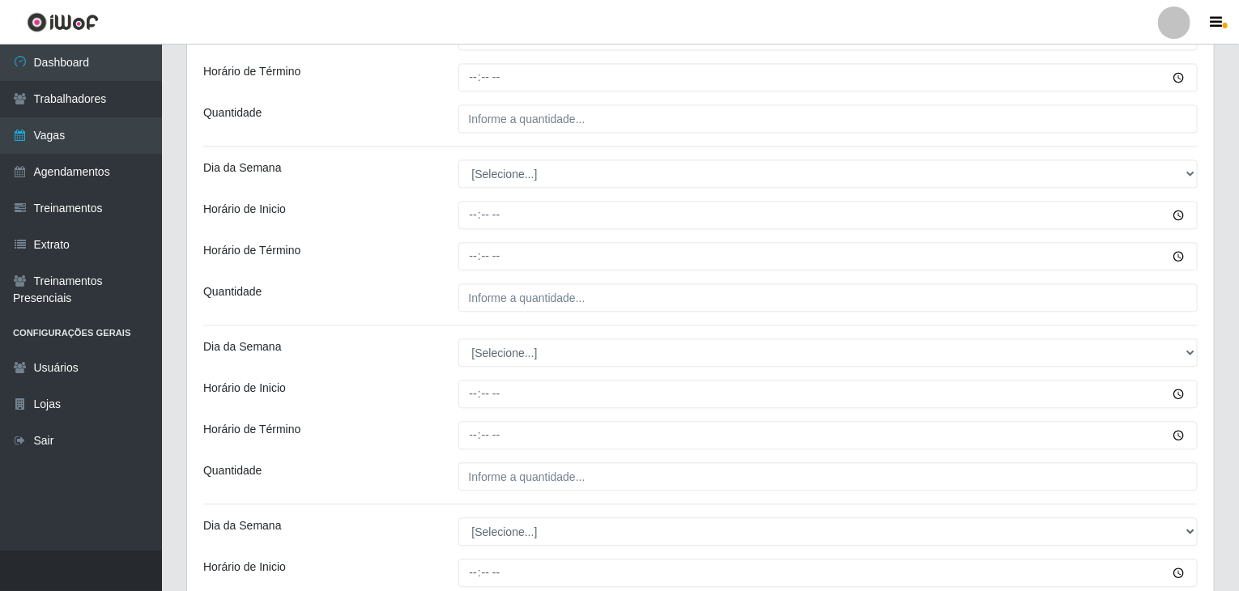
scroll to position [1701, 0]
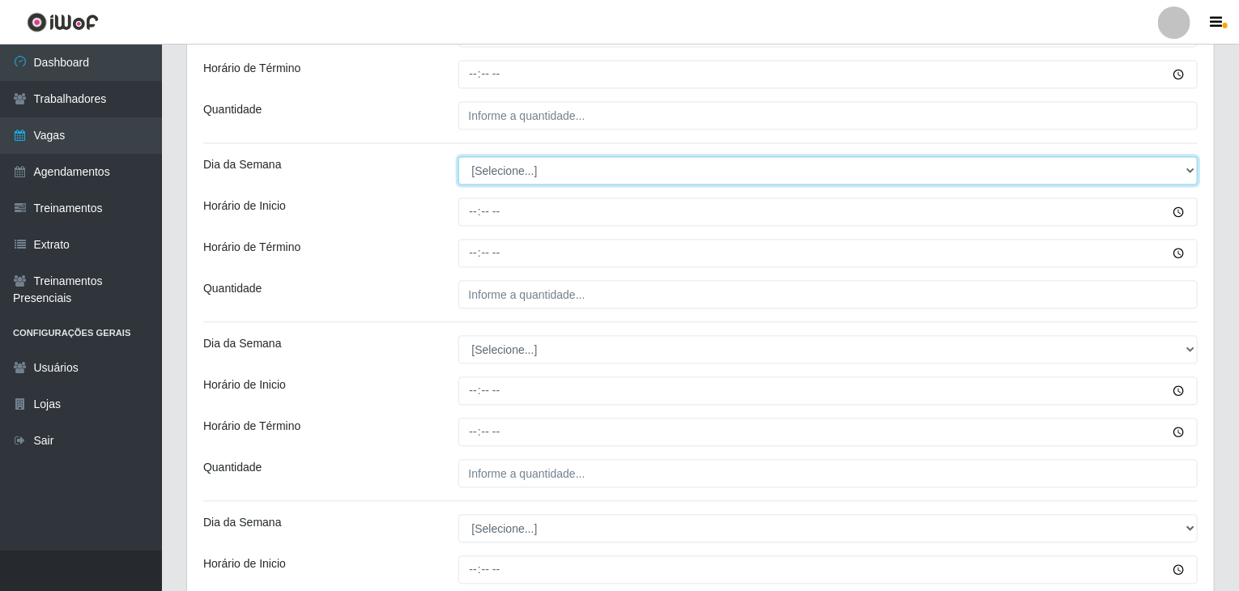
click at [564, 159] on select "[Selecione...] Segunda Terça Quarta Quinta Sexta Sábado Domingo" at bounding box center [828, 170] width 740 height 28
select select "5"
click at [458, 156] on select "[Selecione...] Segunda Terça Quarta Quinta Sexta Sábado Domingo" at bounding box center [828, 170] width 740 height 28
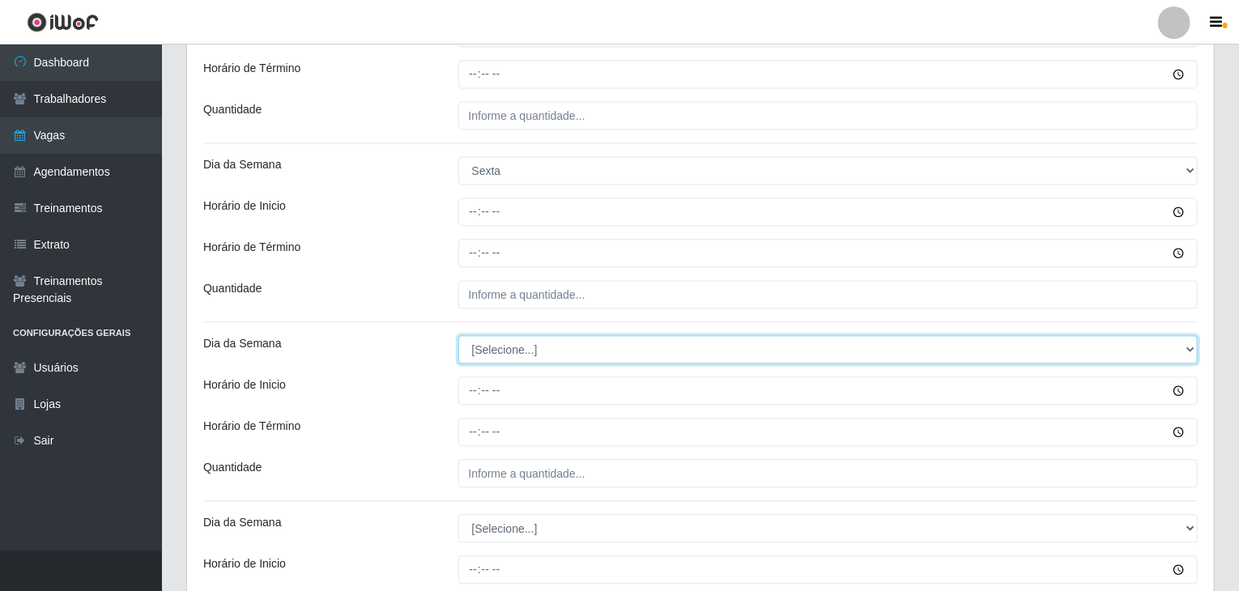
click at [515, 354] on select "[Selecione...] Segunda Terça Quarta Quinta Sexta Sábado Domingo" at bounding box center [828, 349] width 740 height 28
select select "5"
click at [458, 335] on select "[Selecione...] Segunda Terça Quarta Quinta Sexta Sábado Domingo" at bounding box center [828, 349] width 740 height 28
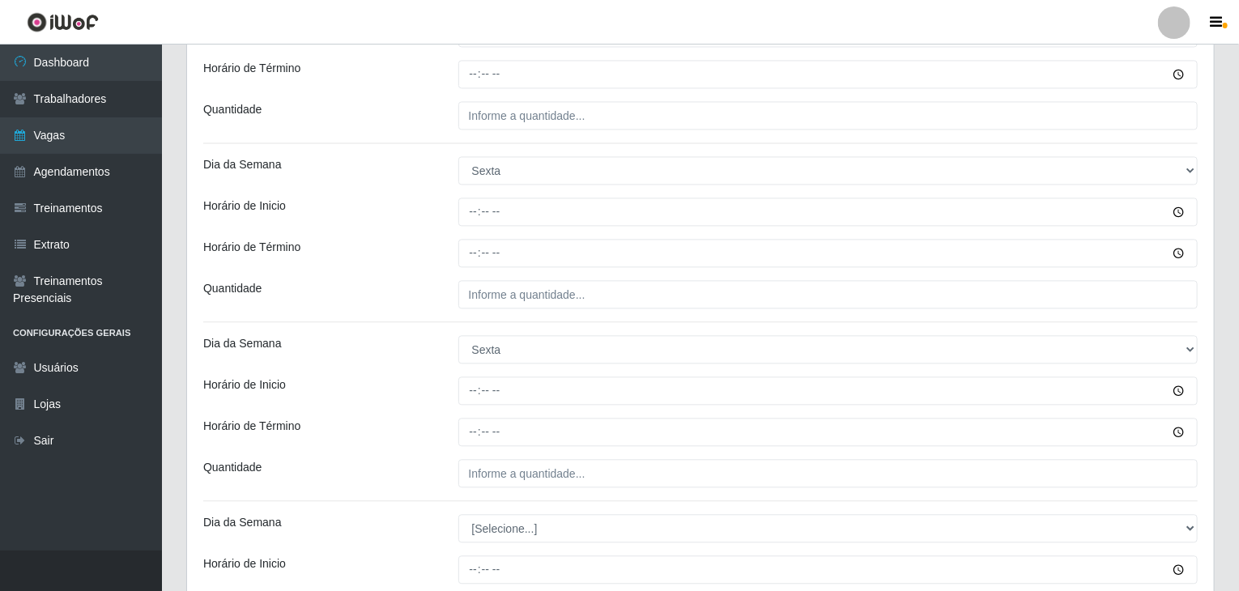
click at [362, 396] on div "Horário de Inicio" at bounding box center [318, 391] width 255 height 28
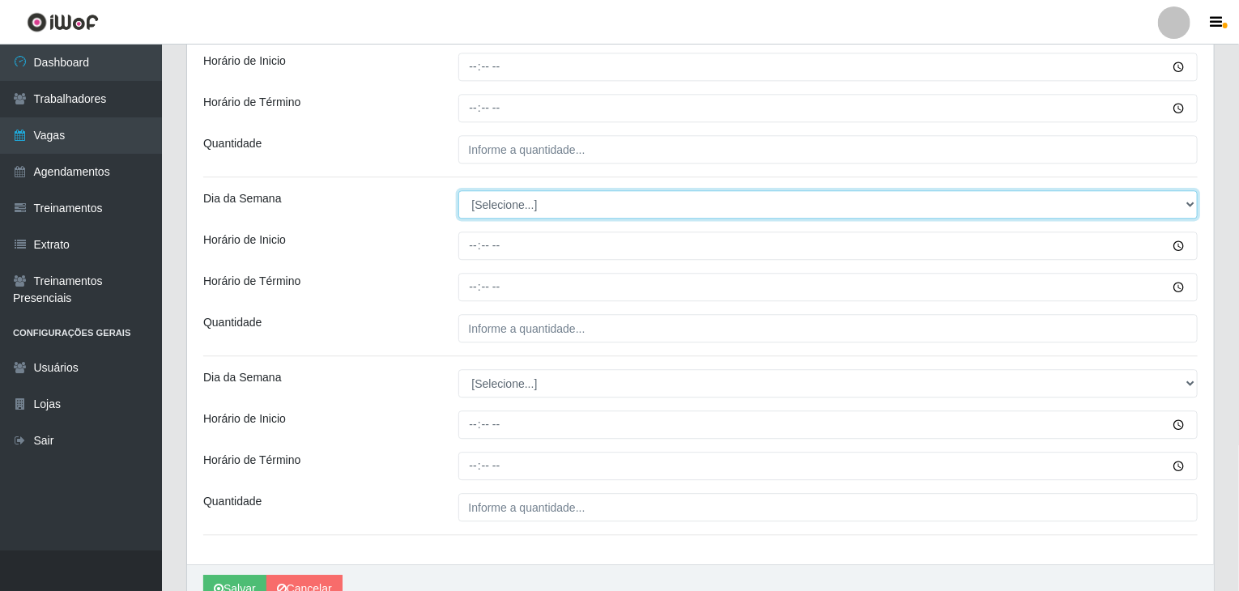
click at [517, 207] on select "[Selecione...] Segunda Terça Quarta Quinta Sexta Sábado Domingo" at bounding box center [828, 204] width 740 height 28
select select "6"
click at [458, 190] on select "[Selecione...] Segunda Terça Quarta Quinta Sexta Sábado Domingo" at bounding box center [828, 204] width 740 height 28
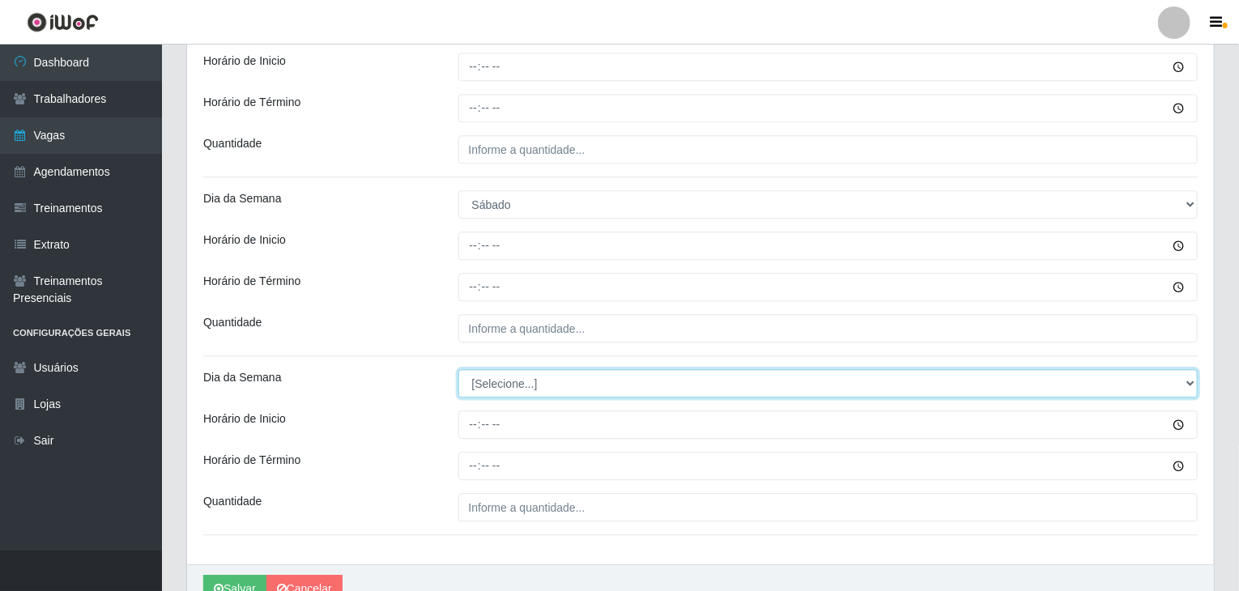
click at [514, 385] on select "[Selecione...] Segunda Terça Quarta Quinta Sexta Sábado Domingo" at bounding box center [828, 383] width 740 height 28
select select "6"
click at [458, 369] on select "[Selecione...] Segunda Terça Quarta Quinta Sexta Sábado Domingo" at bounding box center [828, 383] width 740 height 28
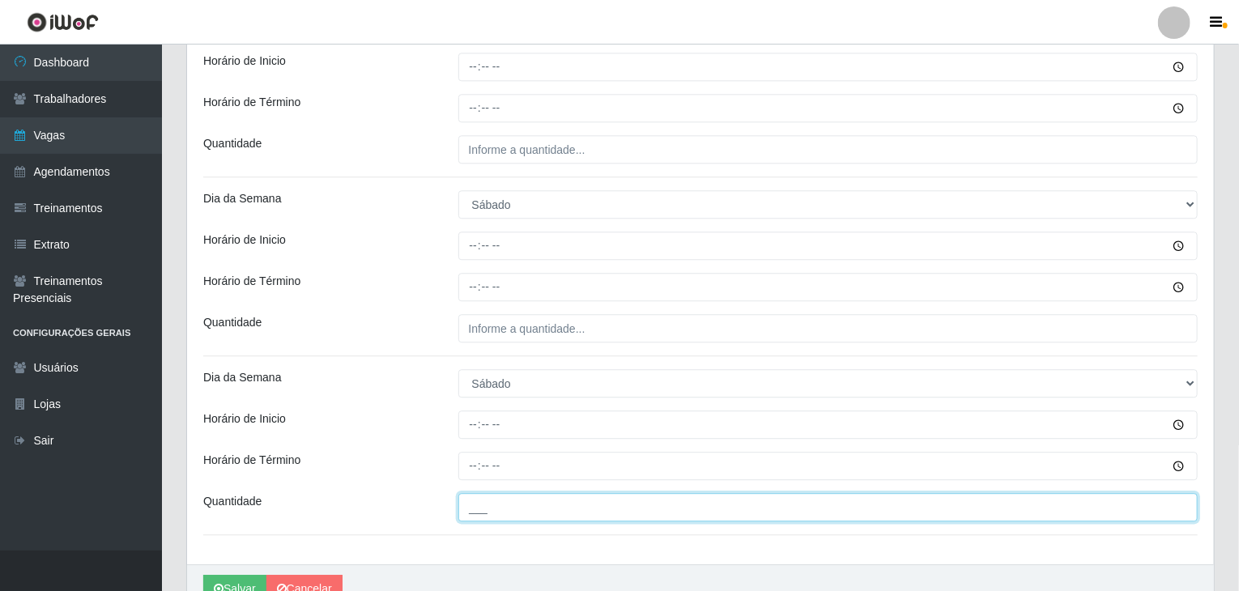
click at [523, 502] on input "___" at bounding box center [828, 507] width 740 height 28
type input "4__"
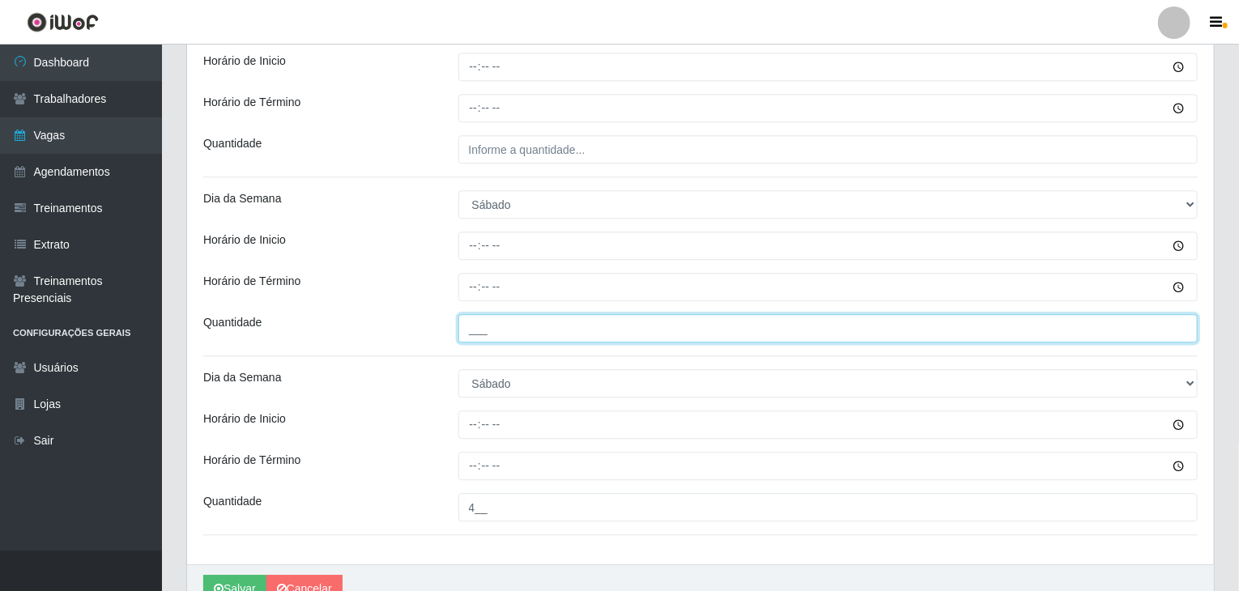
click at [494, 326] on input "___" at bounding box center [828, 328] width 740 height 28
type input "4__"
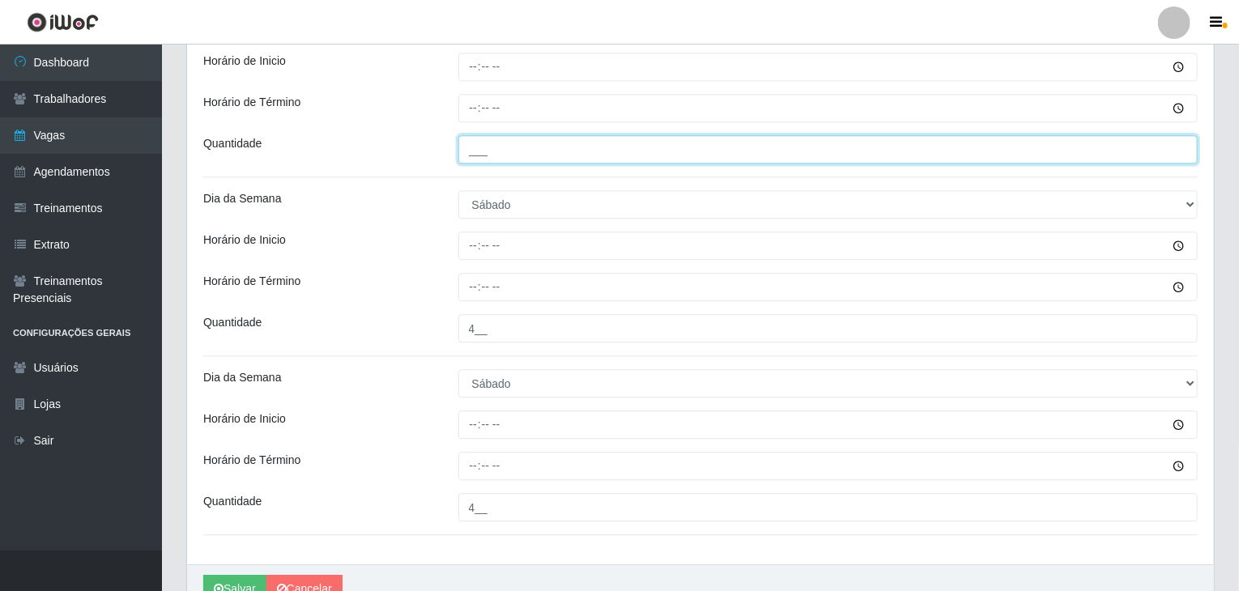
click at [523, 160] on input "___" at bounding box center [828, 149] width 740 height 28
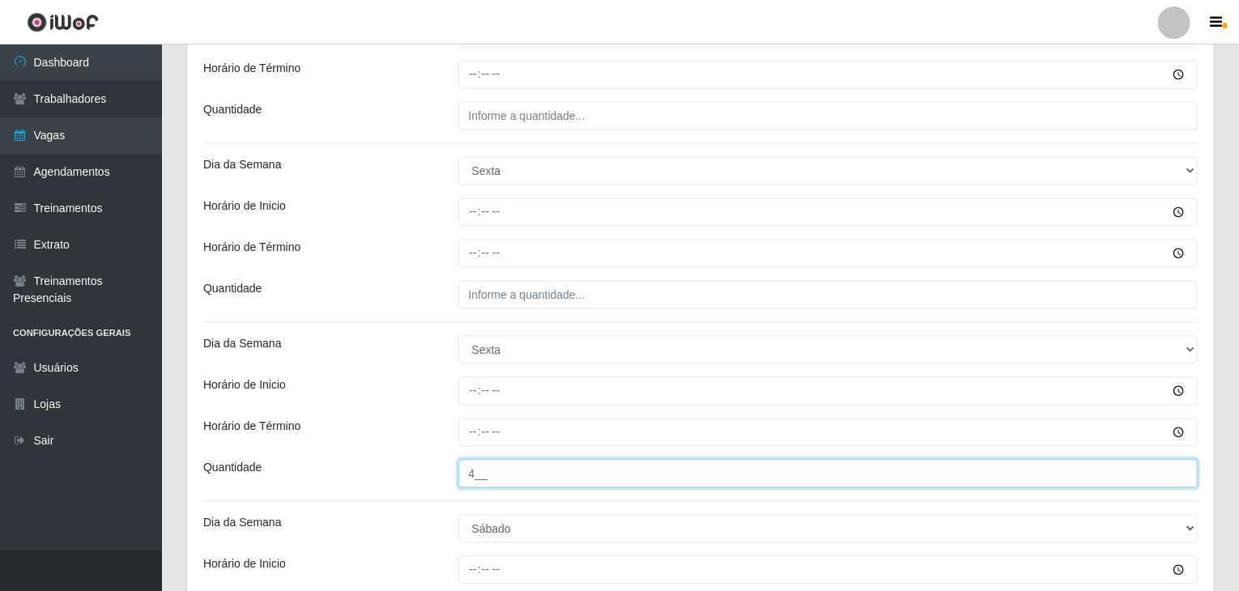
type input "4__"
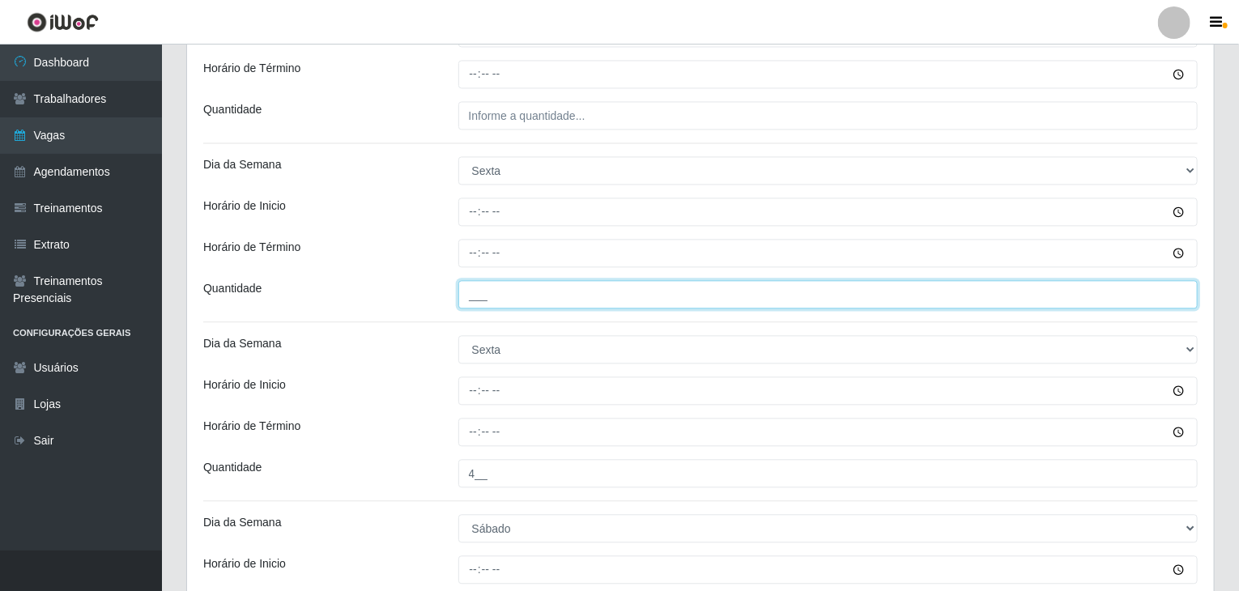
click at [543, 290] on input "___" at bounding box center [828, 294] width 740 height 28
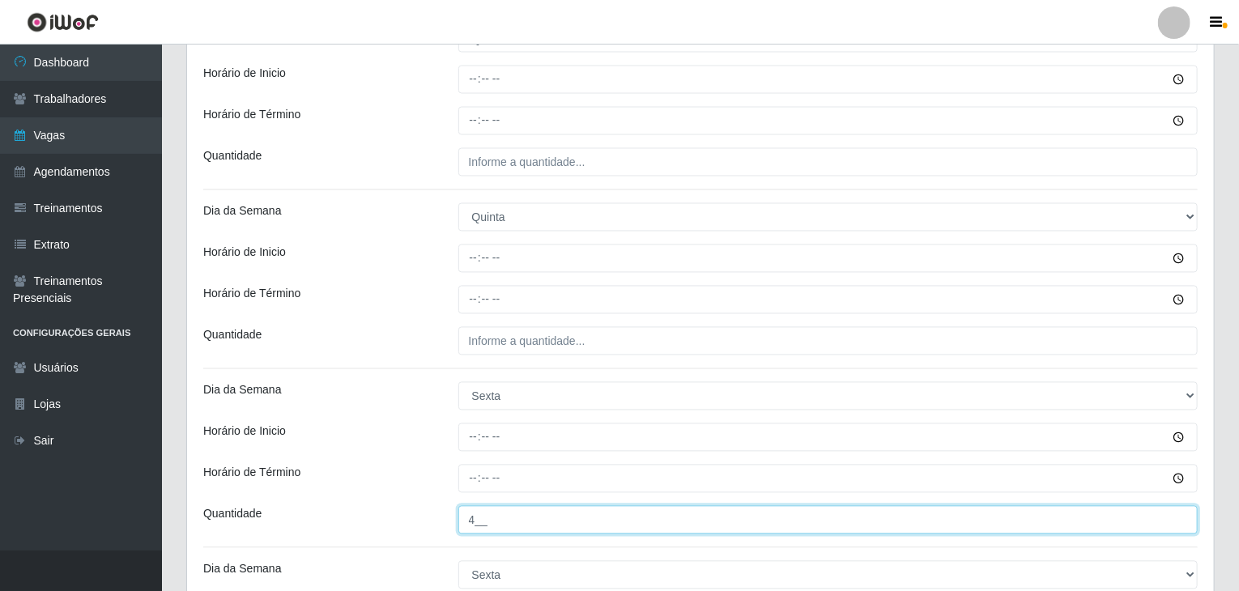
scroll to position [1458, 0]
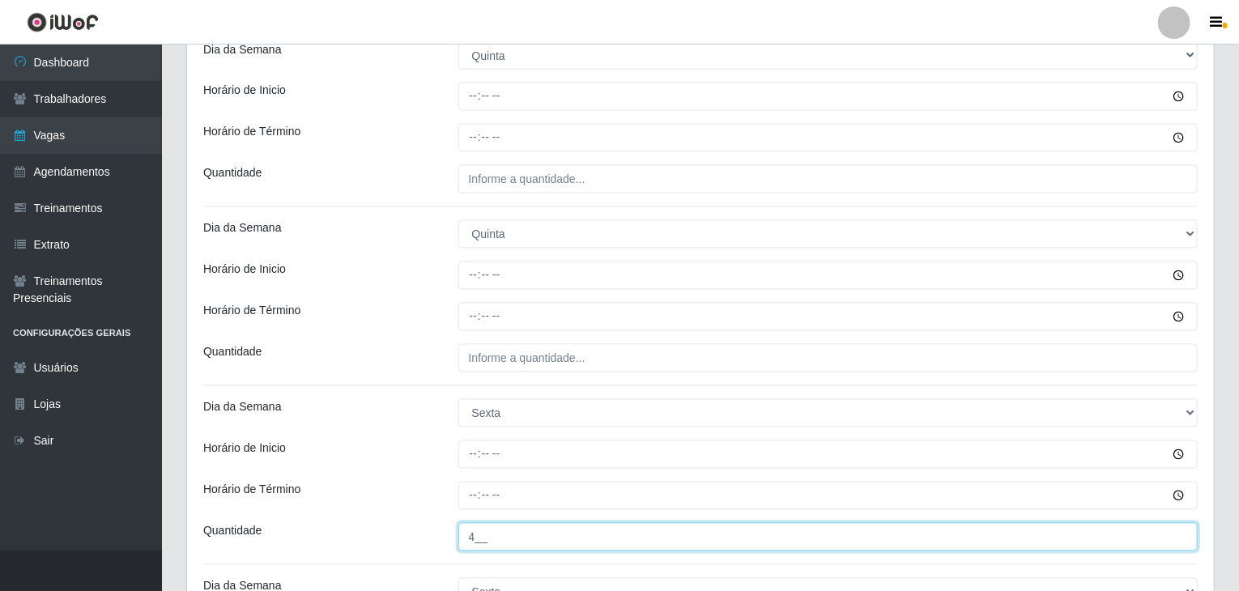
type input "4__"
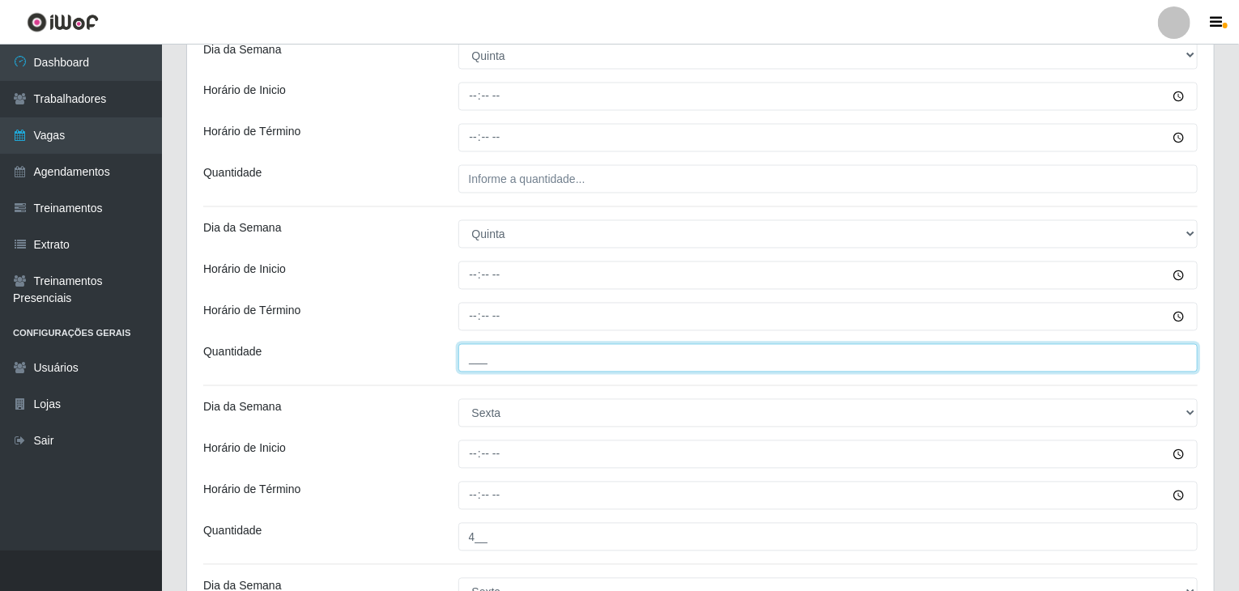
click at [586, 347] on input "___" at bounding box center [828, 358] width 740 height 28
type input "3__"
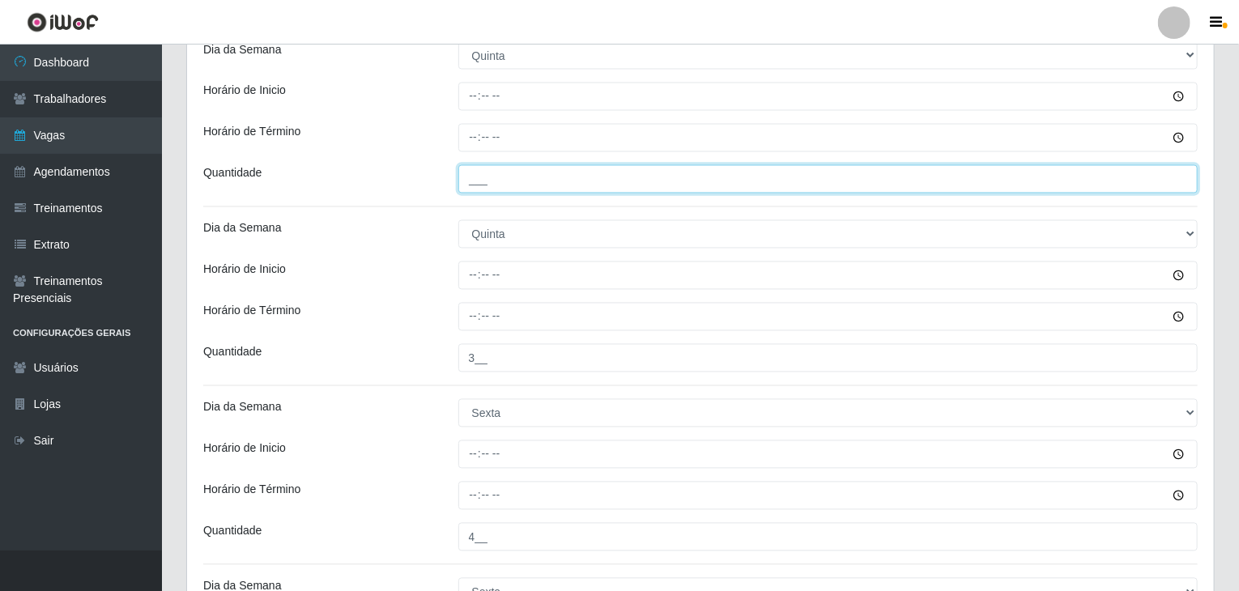
click at [530, 177] on input "___" at bounding box center [828, 179] width 740 height 28
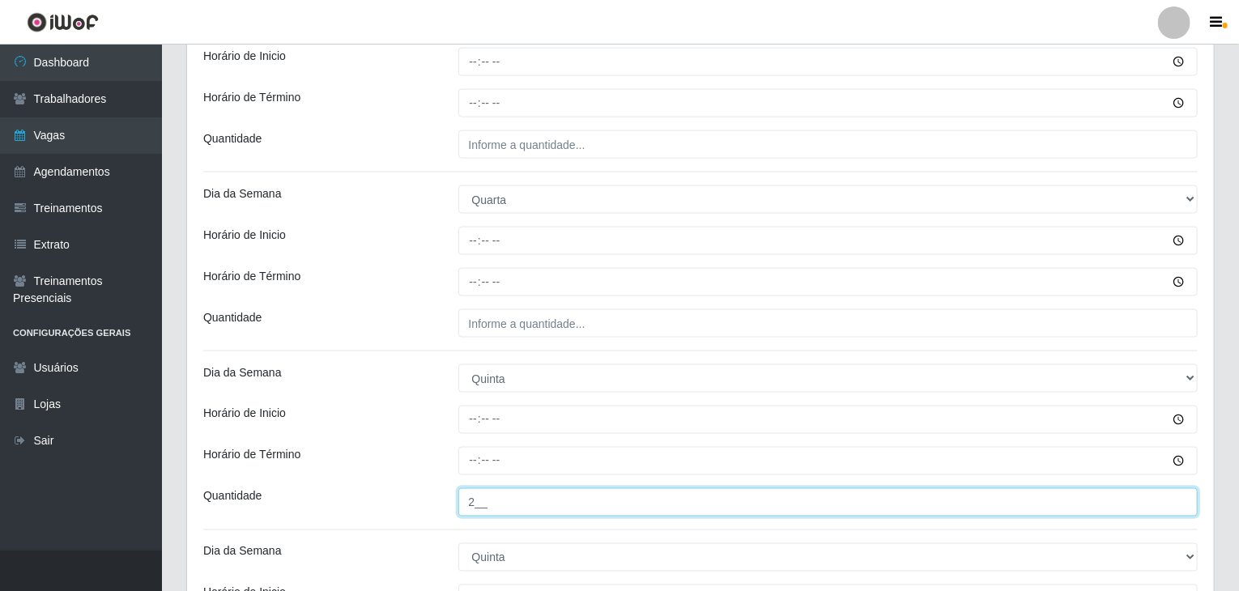
scroll to position [1134, 0]
type input "2__"
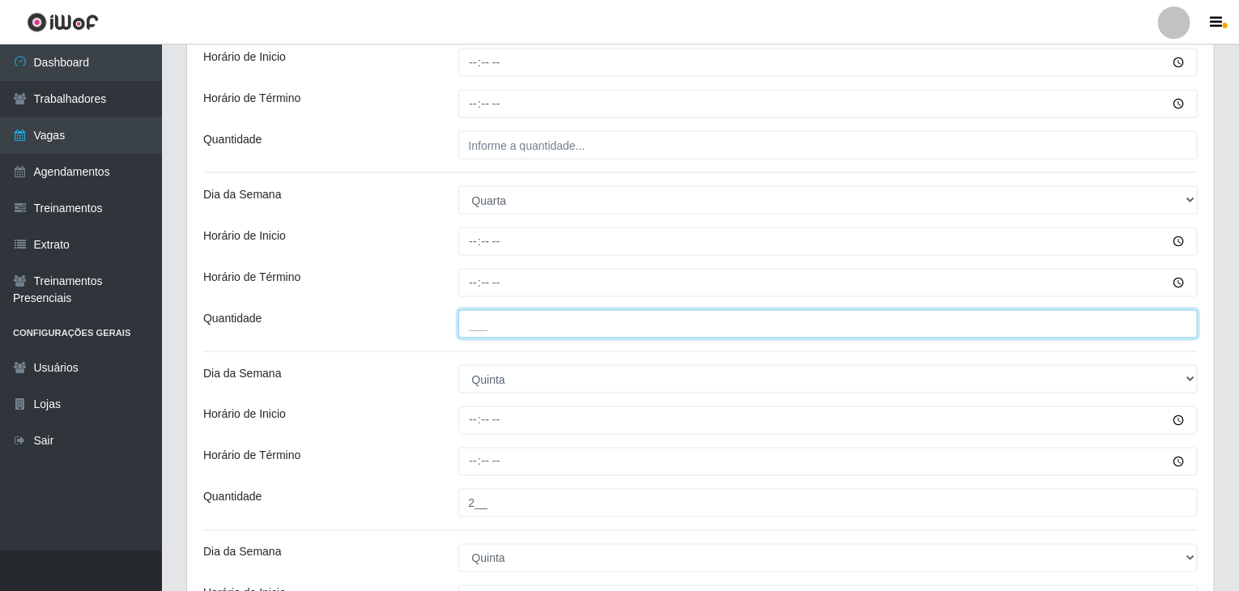
click at [594, 326] on input "___" at bounding box center [828, 324] width 740 height 28
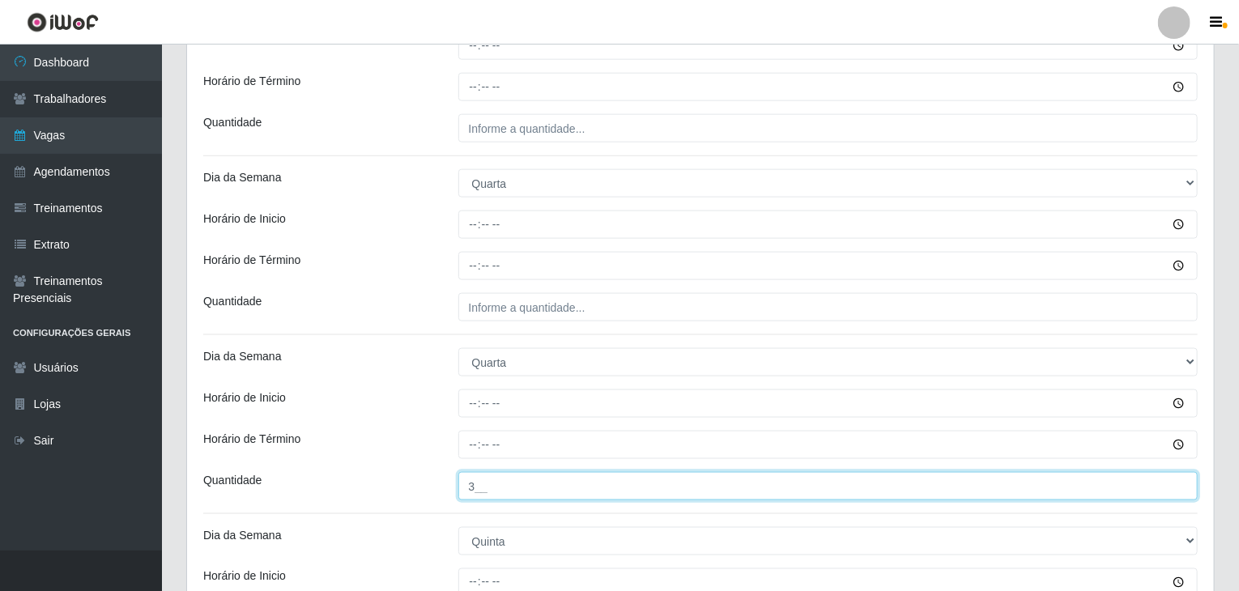
type input "3__"
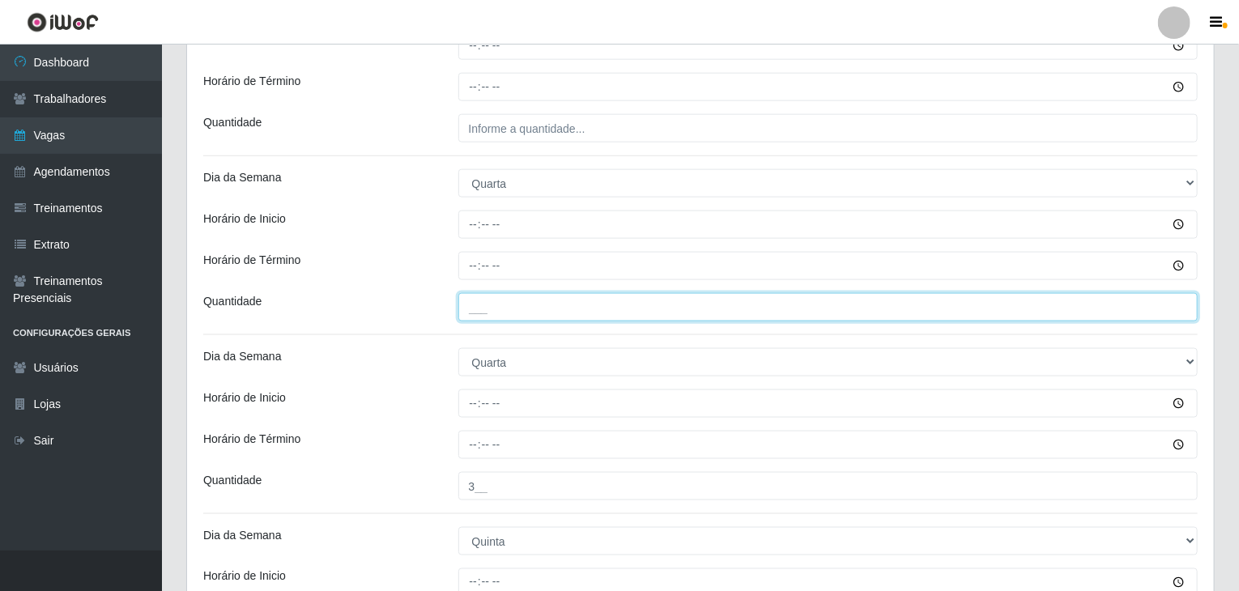
click at [575, 307] on input "___" at bounding box center [828, 307] width 740 height 28
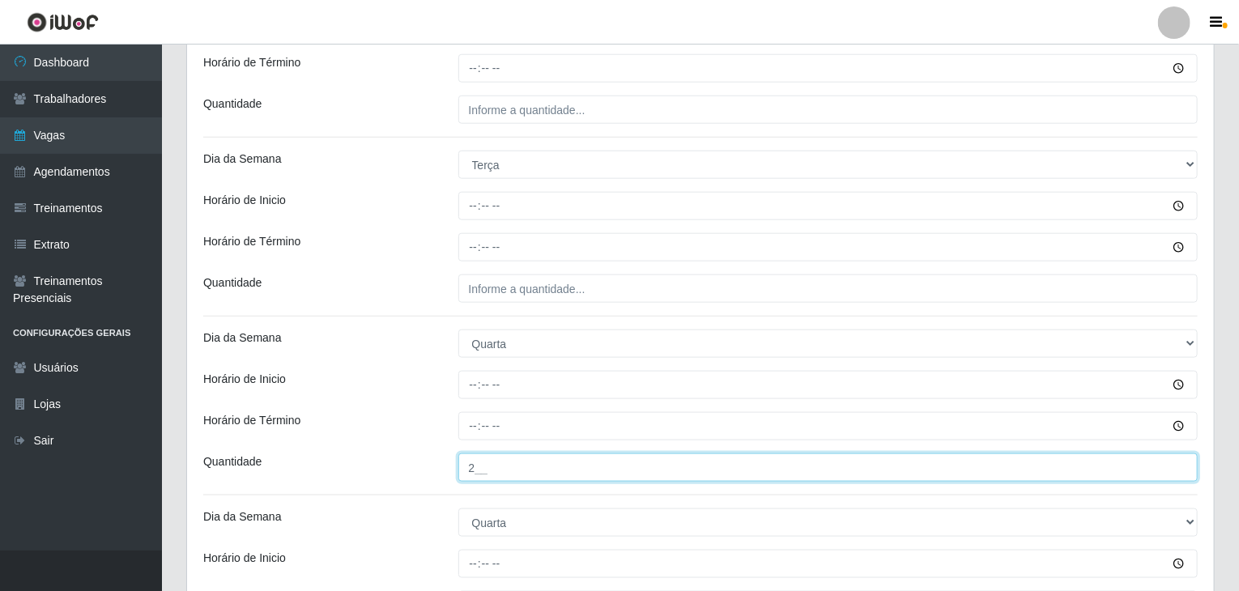
scroll to position [810, 0]
type input "2__"
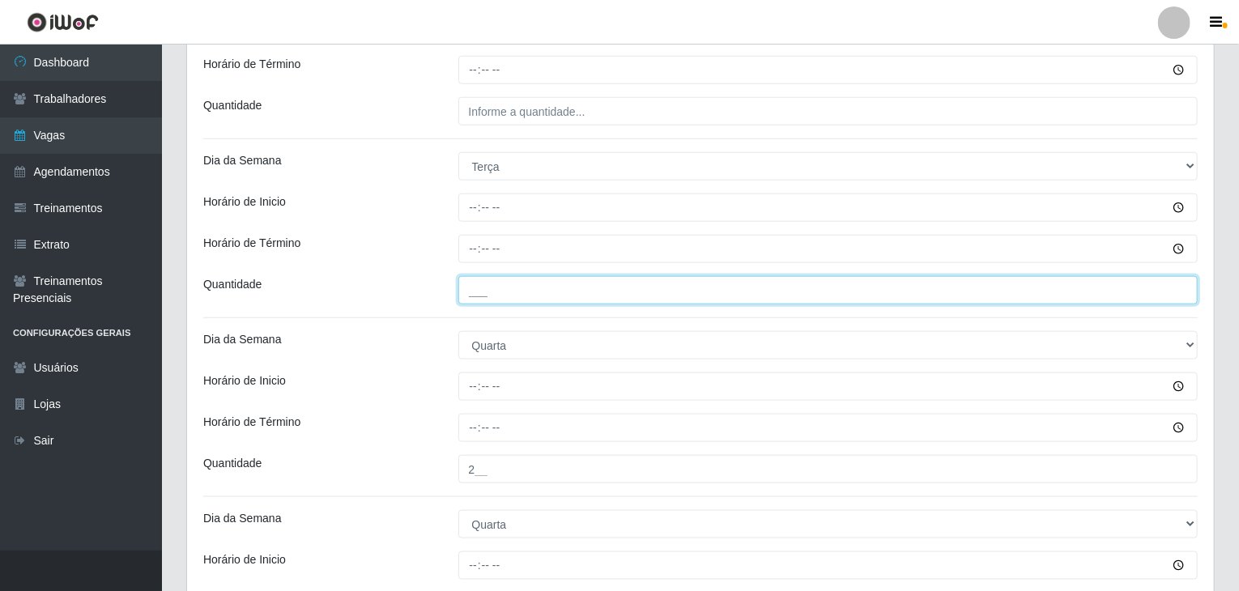
click at [580, 286] on input "___" at bounding box center [828, 290] width 740 height 28
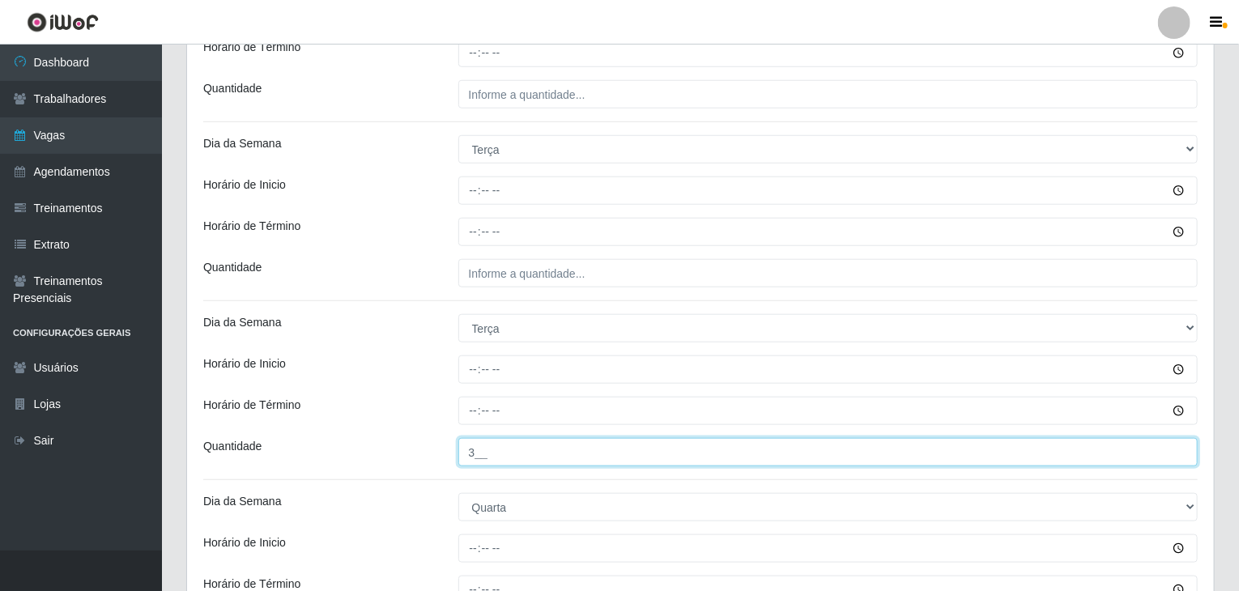
type input "3__"
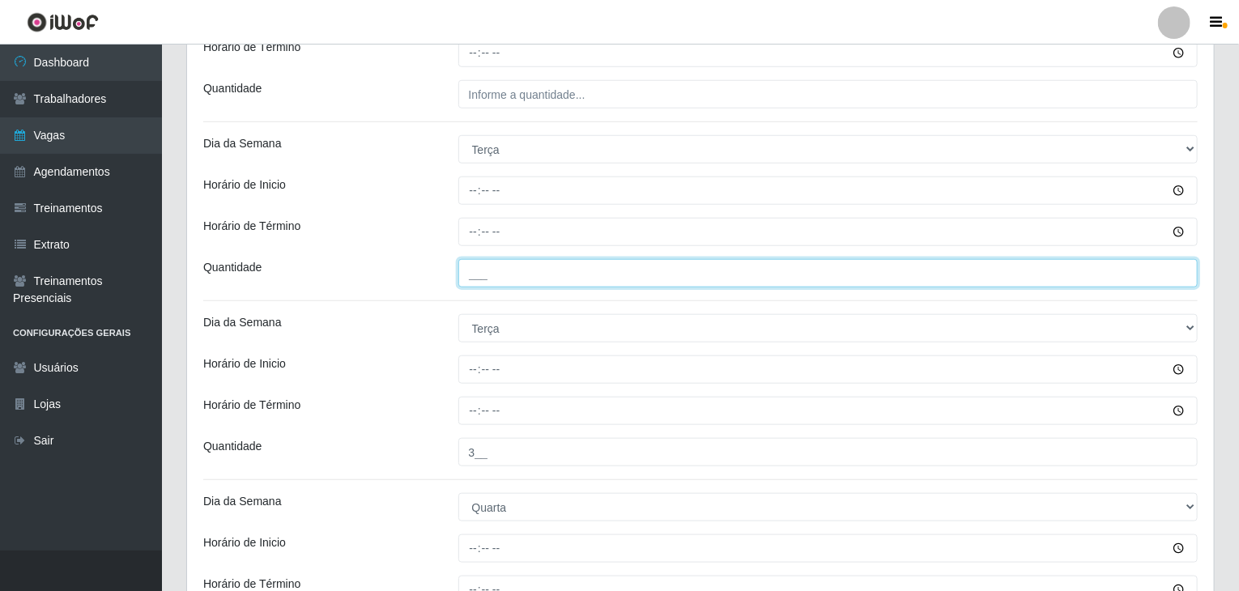
drag, startPoint x: 573, startPoint y: 263, endPoint x: 579, endPoint y: 269, distance: 8.6
click at [573, 263] on input "___" at bounding box center [828, 273] width 740 height 28
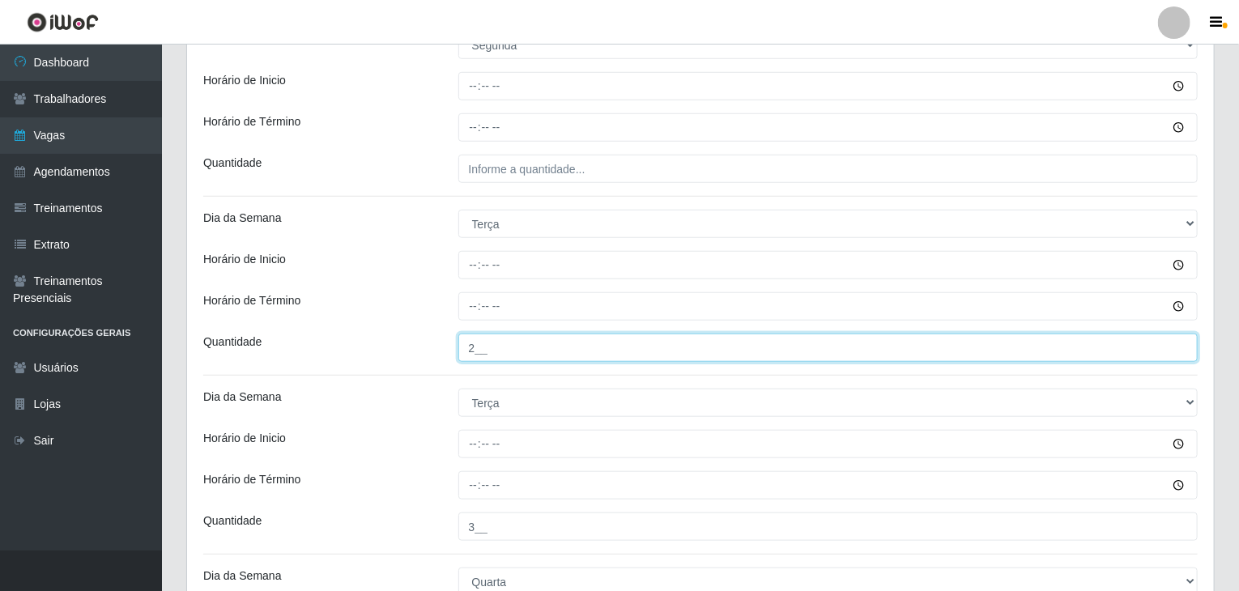
scroll to position [486, 0]
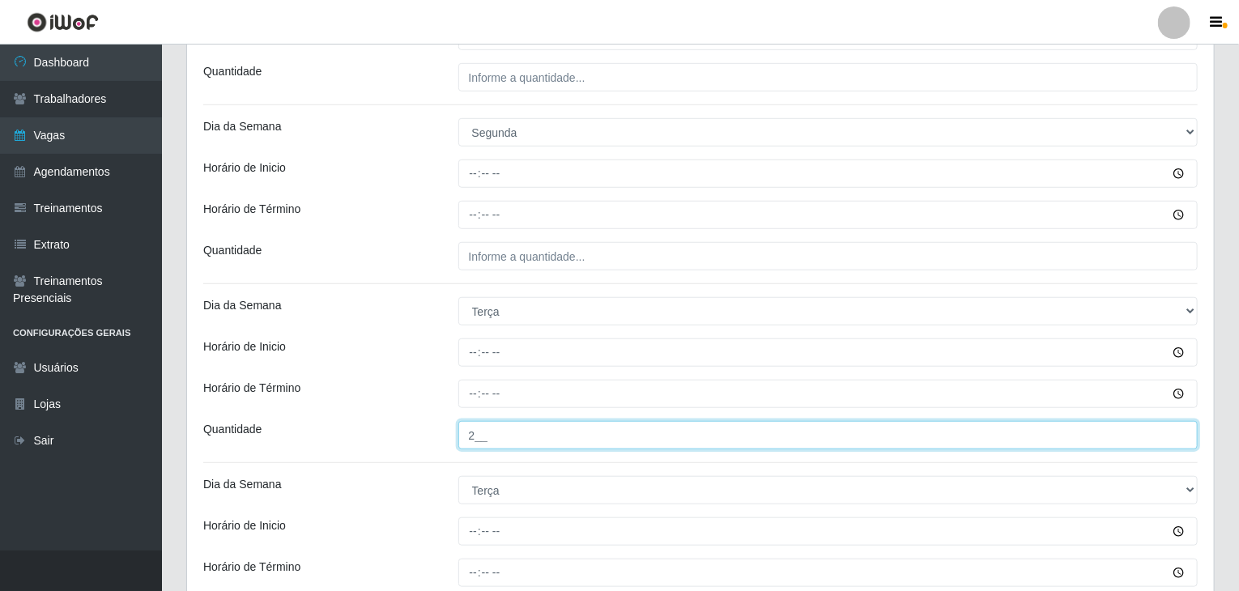
type input "2__"
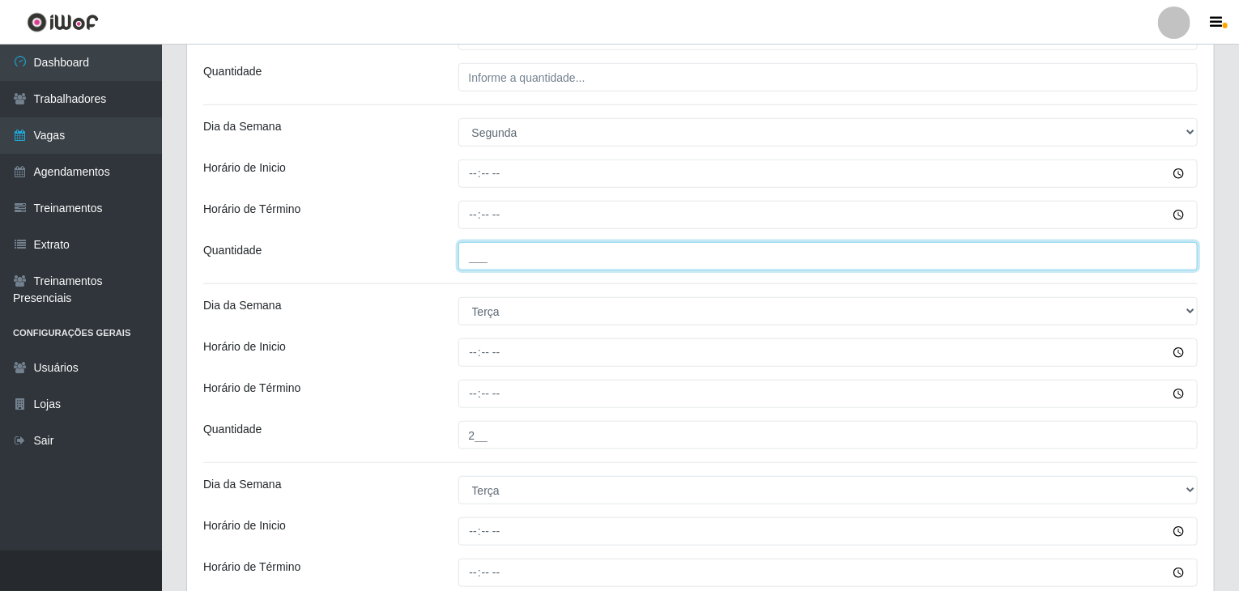
click at [577, 249] on input "___" at bounding box center [828, 256] width 740 height 28
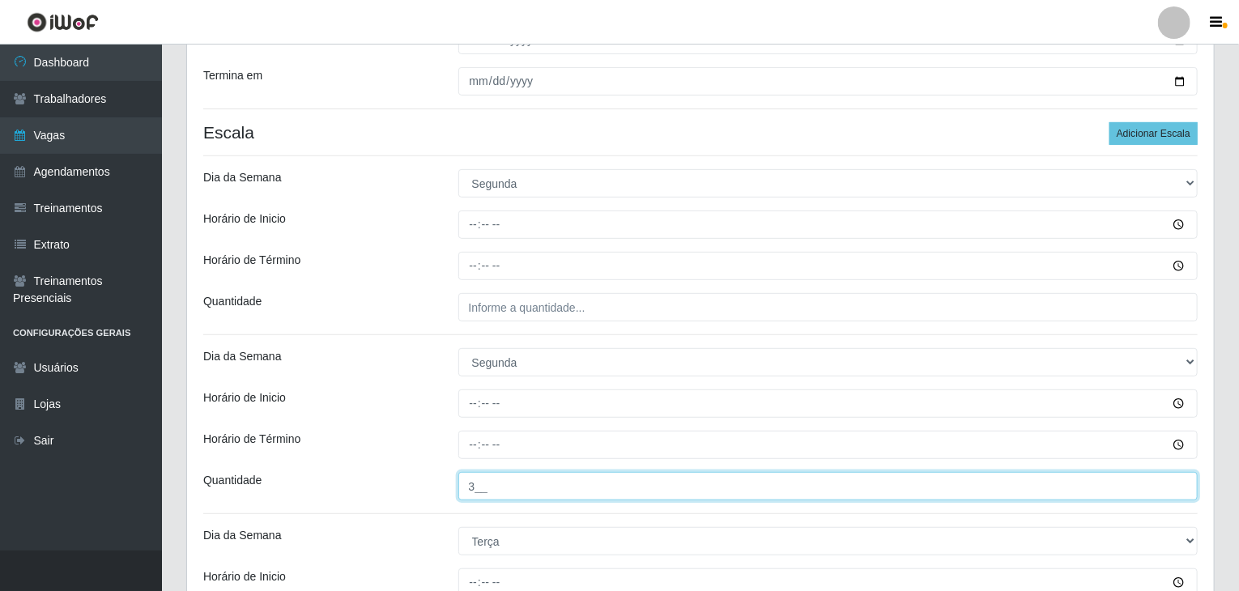
scroll to position [243, 0]
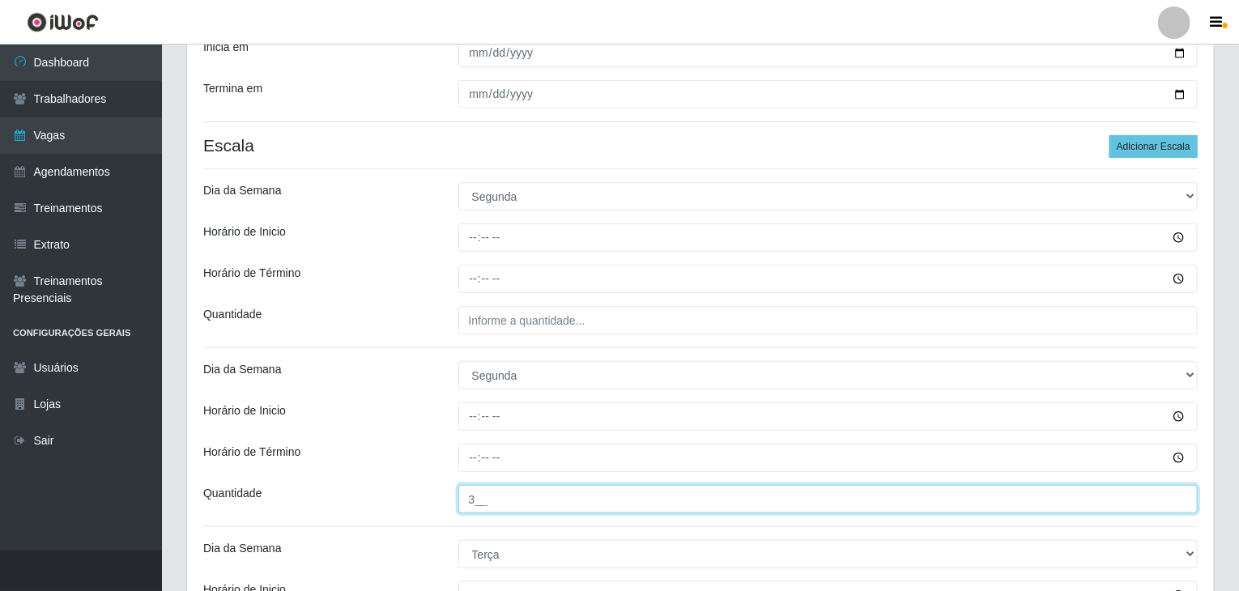
type input "3__"
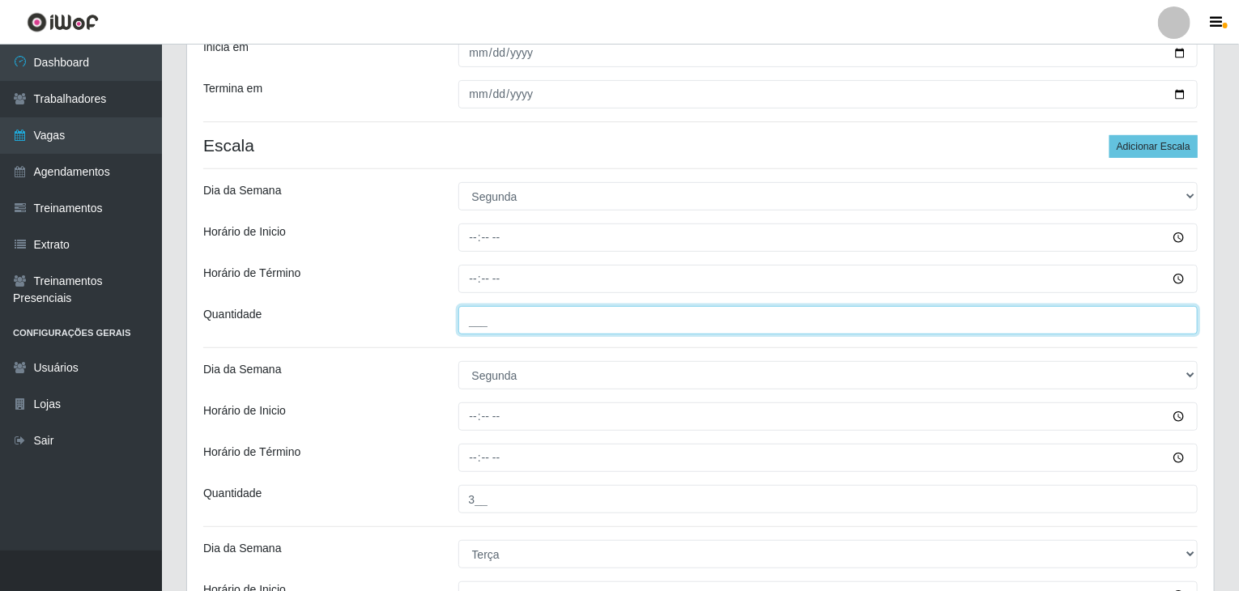
click at [605, 328] on input "___" at bounding box center [828, 320] width 740 height 28
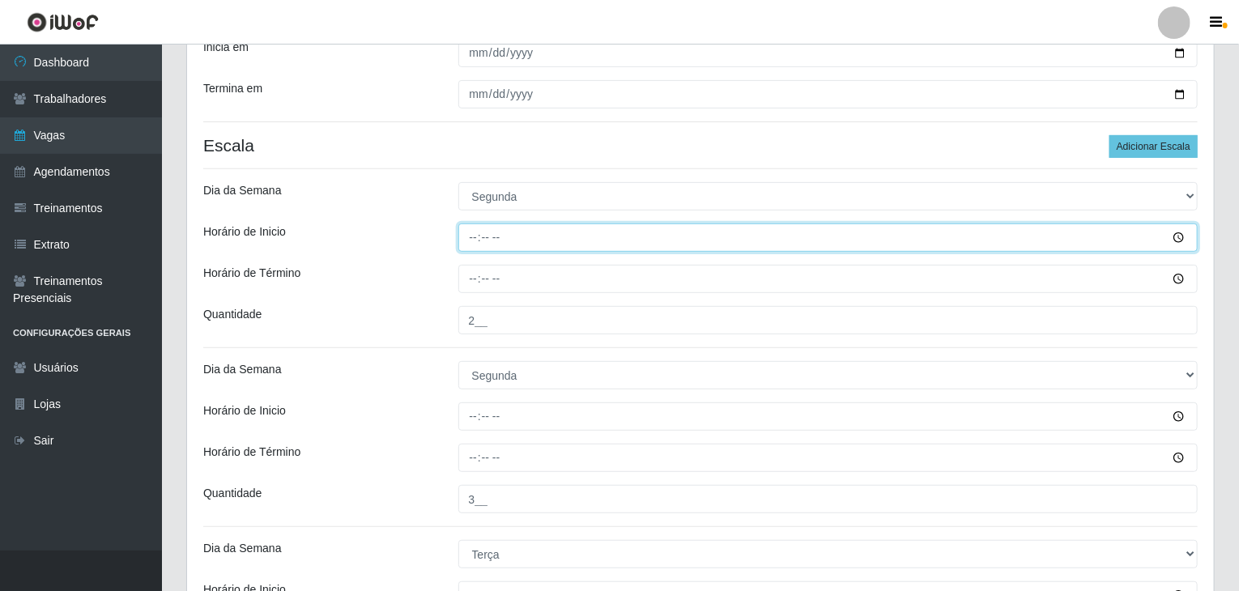
click at [470, 233] on input "Horário de Inicio" at bounding box center [828, 238] width 740 height 28
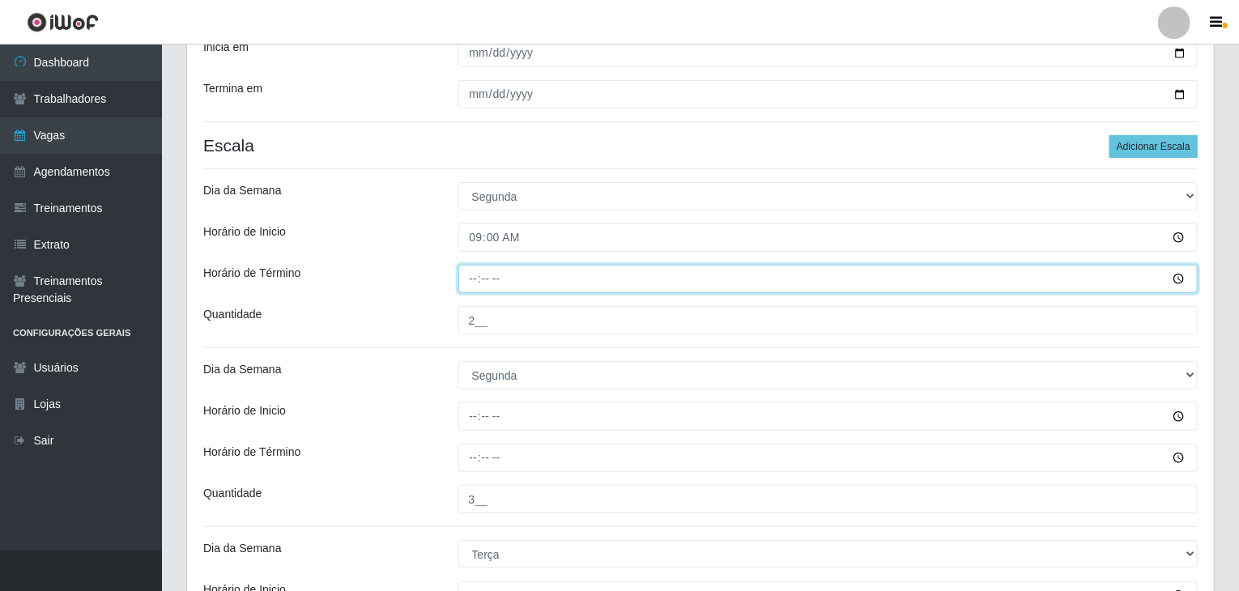
click at [477, 278] on input "Horário de Término" at bounding box center [828, 279] width 740 height 28
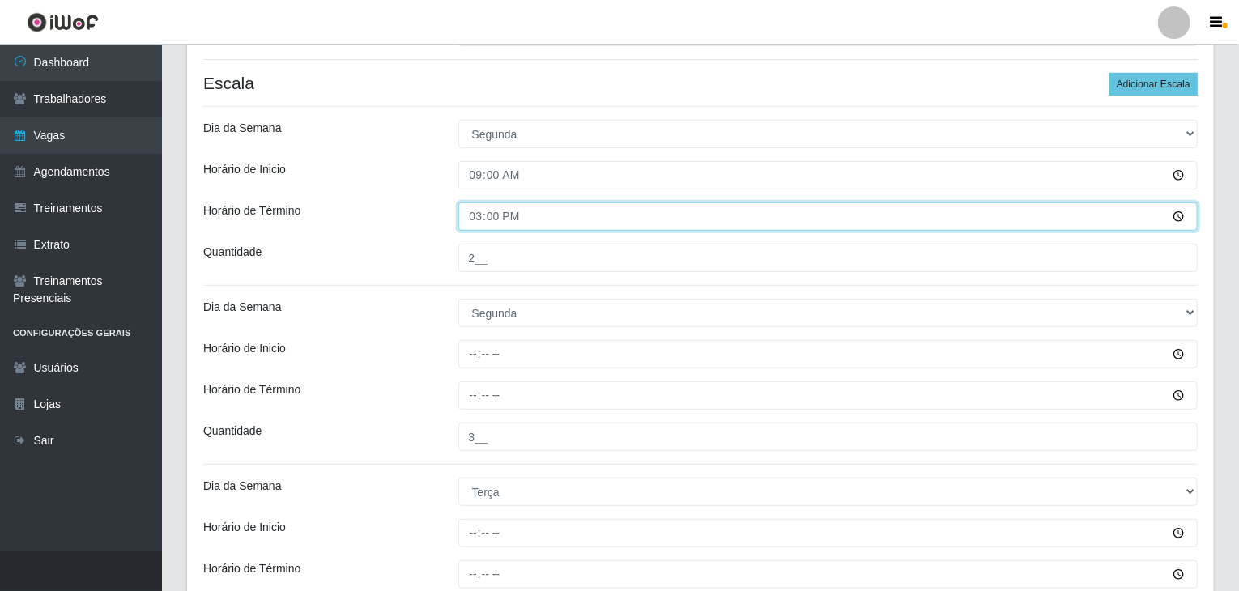
scroll to position [405, 0]
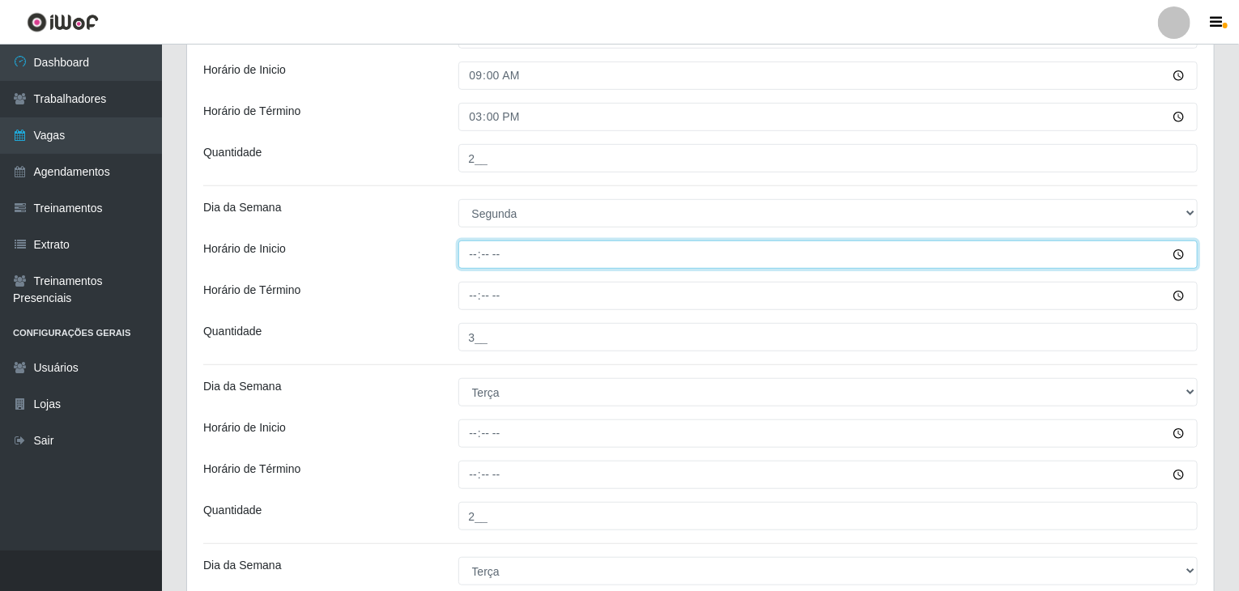
click at [475, 257] on input "Horário de Inicio" at bounding box center [828, 255] width 740 height 28
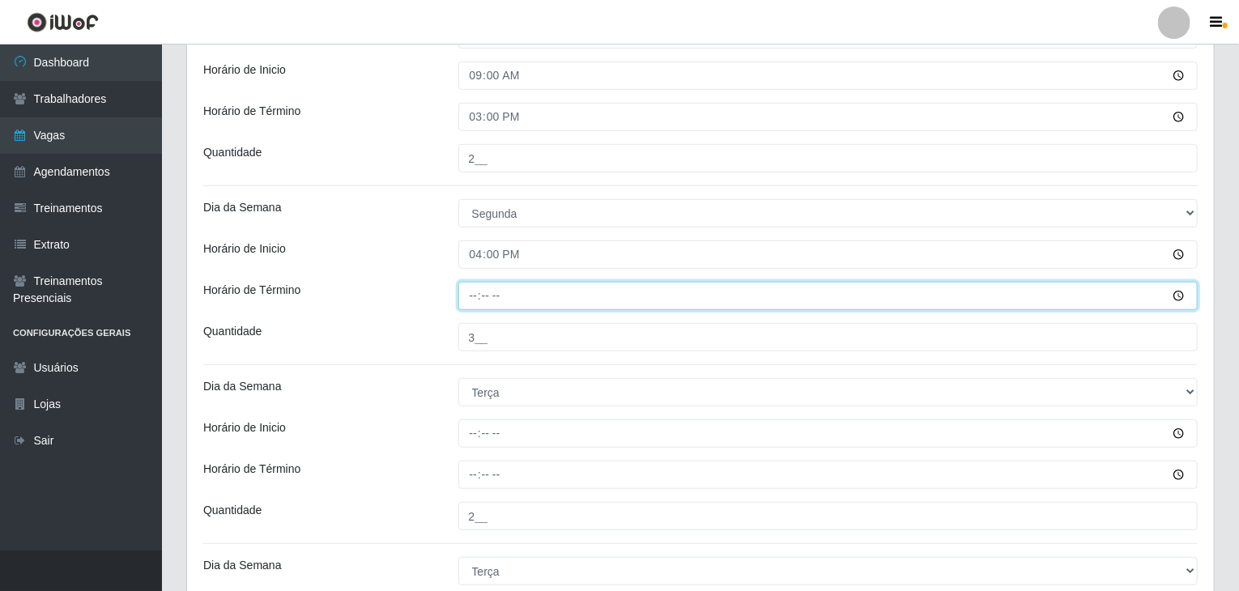
click at [476, 292] on input "Horário de Término" at bounding box center [828, 296] width 740 height 28
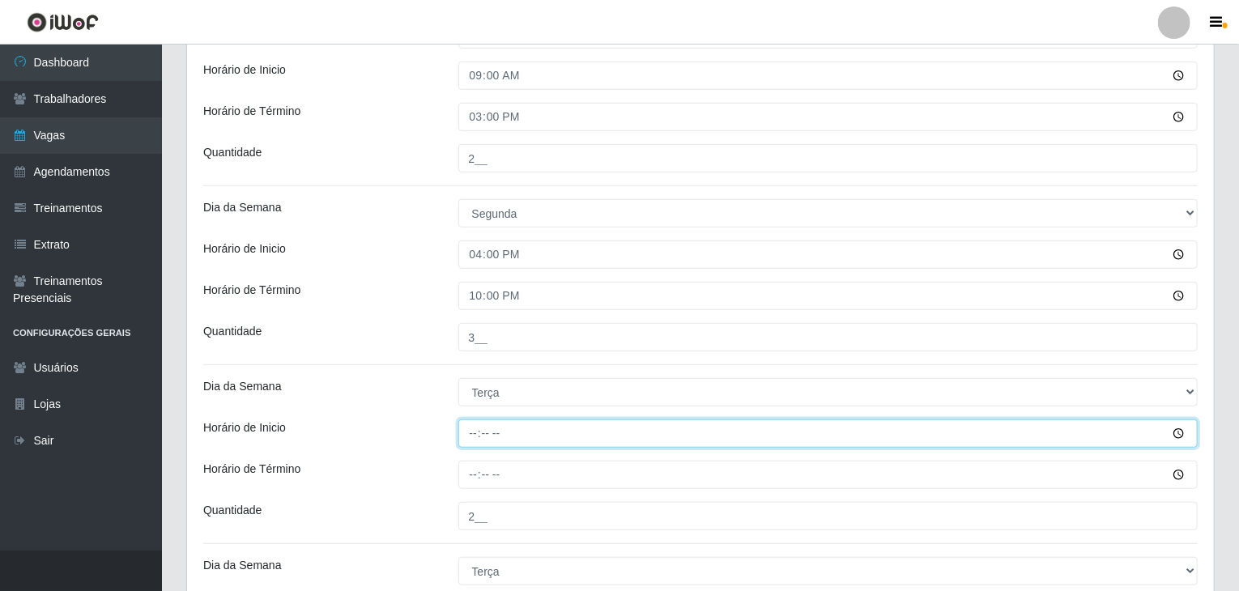
click at [467, 431] on input "Horário de Inicio" at bounding box center [828, 433] width 740 height 28
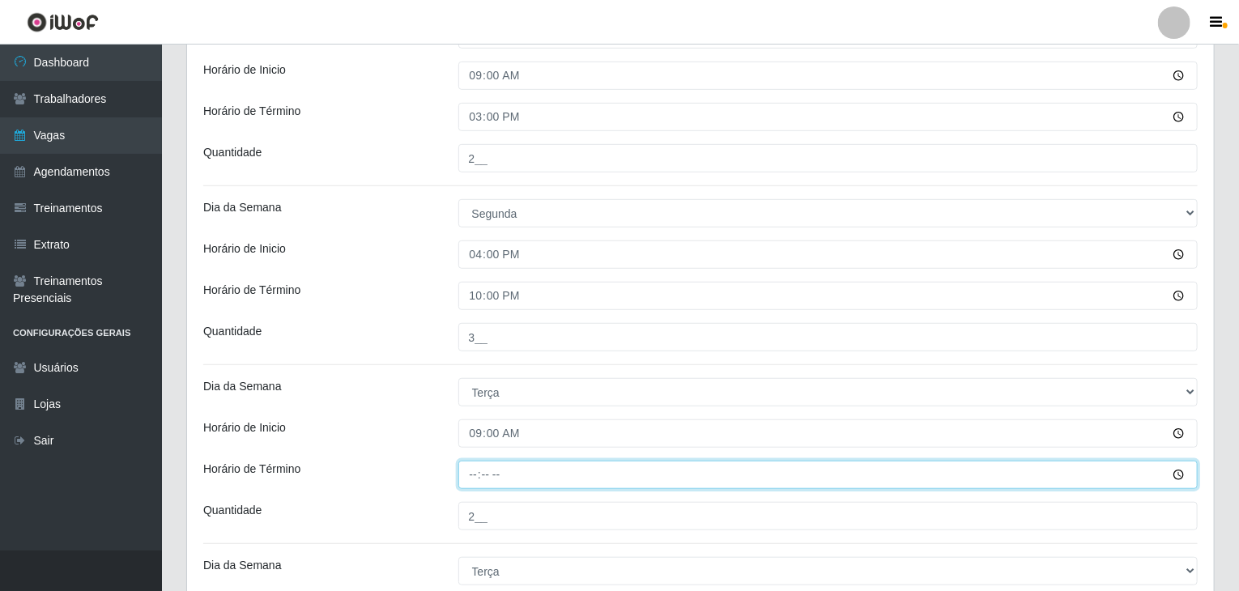
click at [471, 479] on input "Horário de Término" at bounding box center [828, 475] width 740 height 28
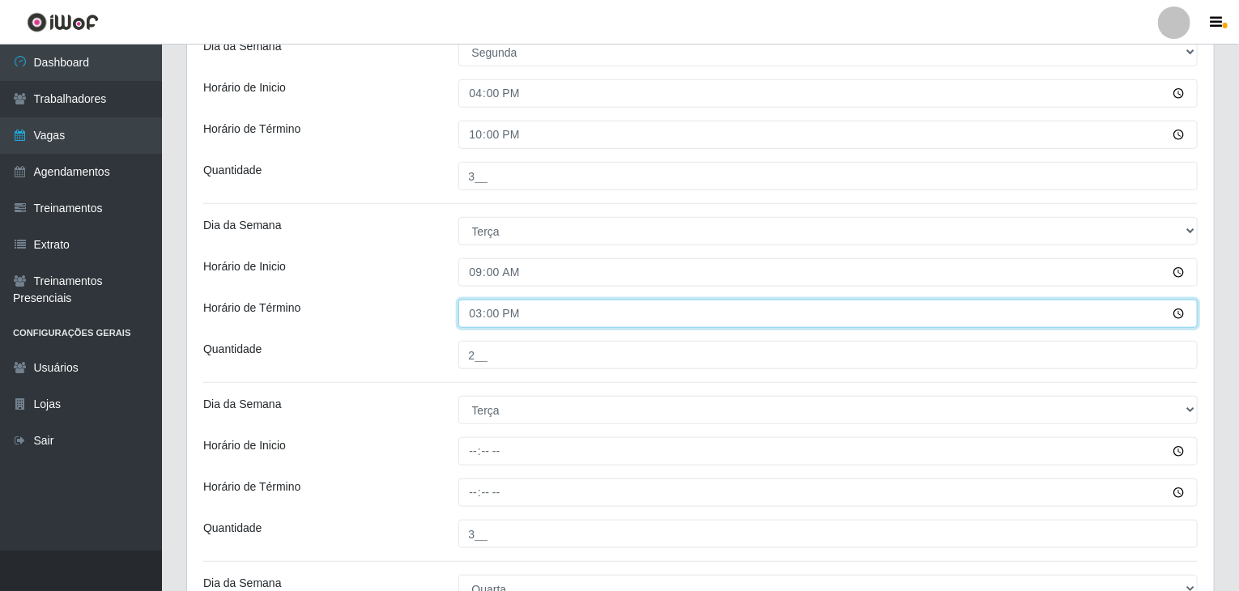
scroll to position [567, 0]
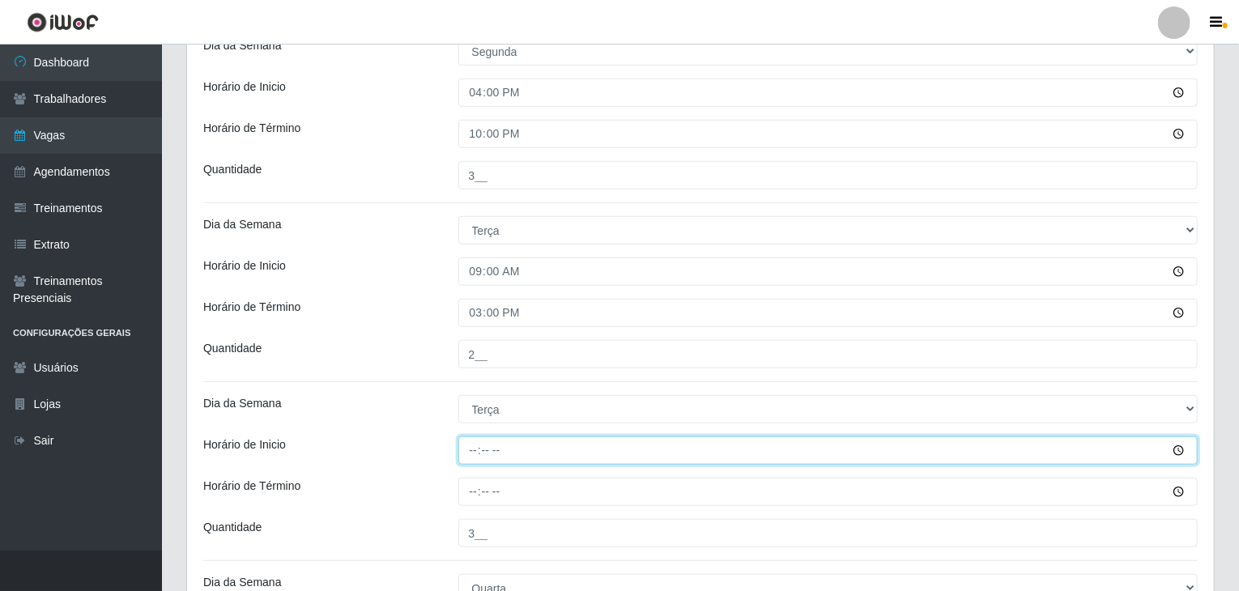
click at [471, 441] on input "Horário de Inicio" at bounding box center [828, 450] width 740 height 28
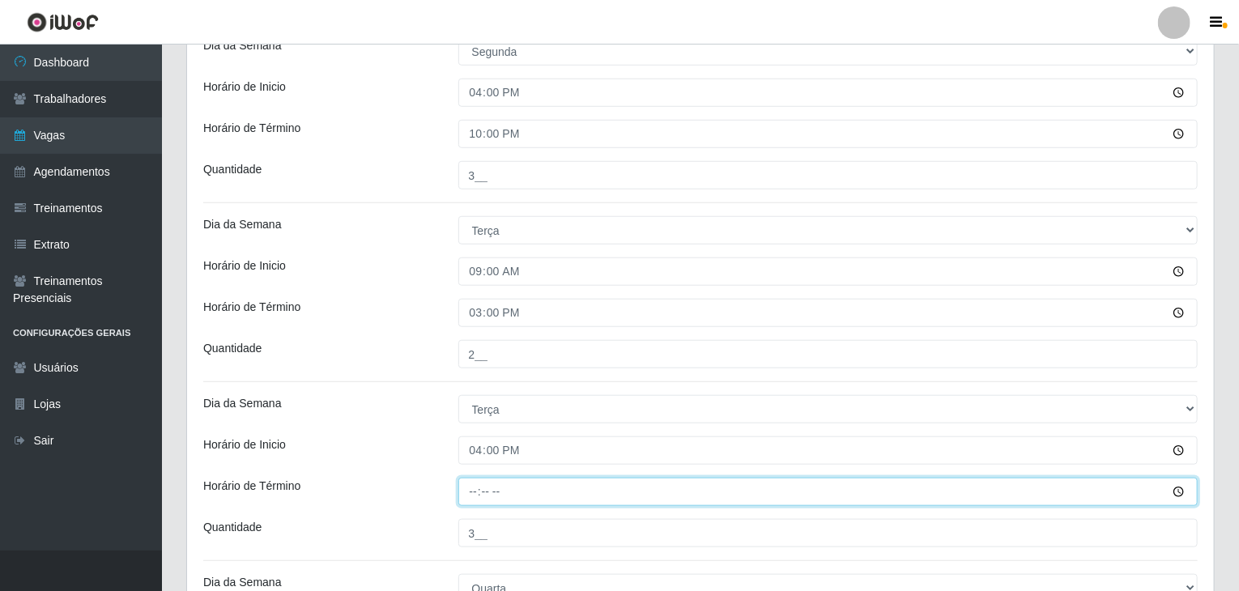
click at [467, 491] on input "Horário de Término" at bounding box center [828, 492] width 740 height 28
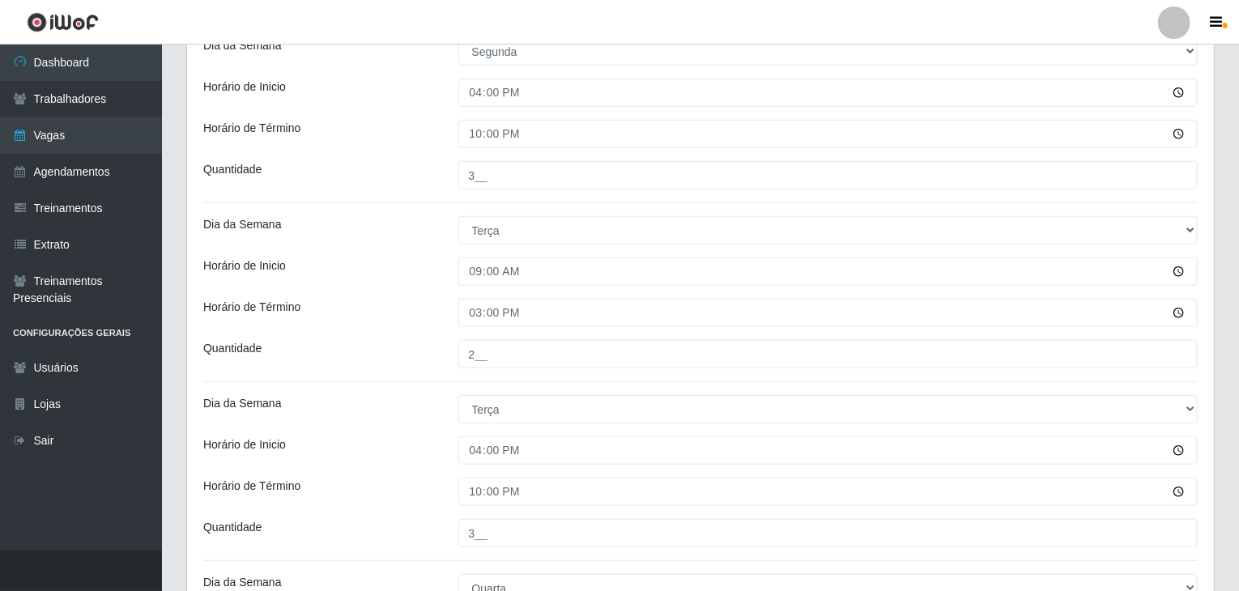
click at [288, 360] on div "Quantidade" at bounding box center [318, 354] width 255 height 28
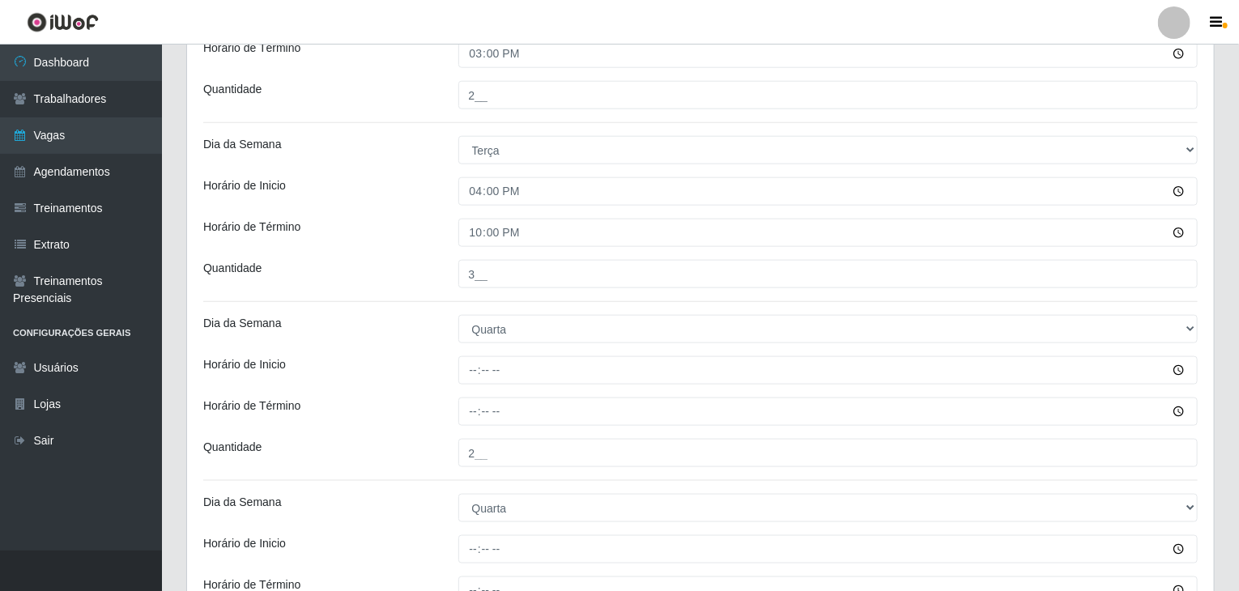
scroll to position [972, 0]
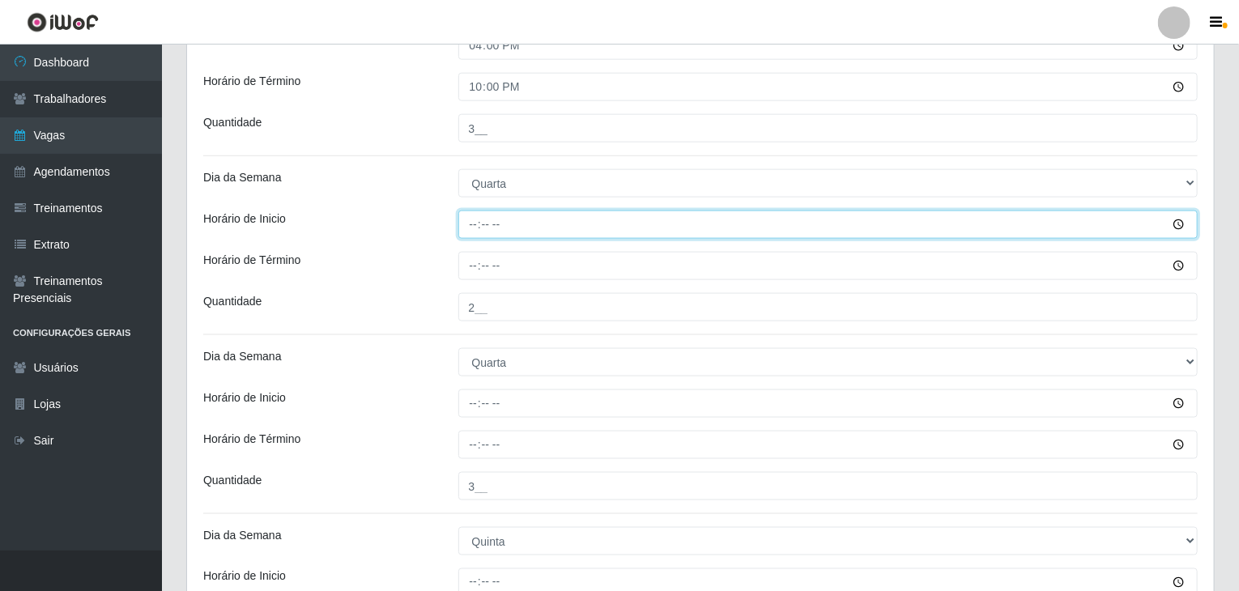
click at [475, 224] on input "Horário de Inicio" at bounding box center [828, 225] width 740 height 28
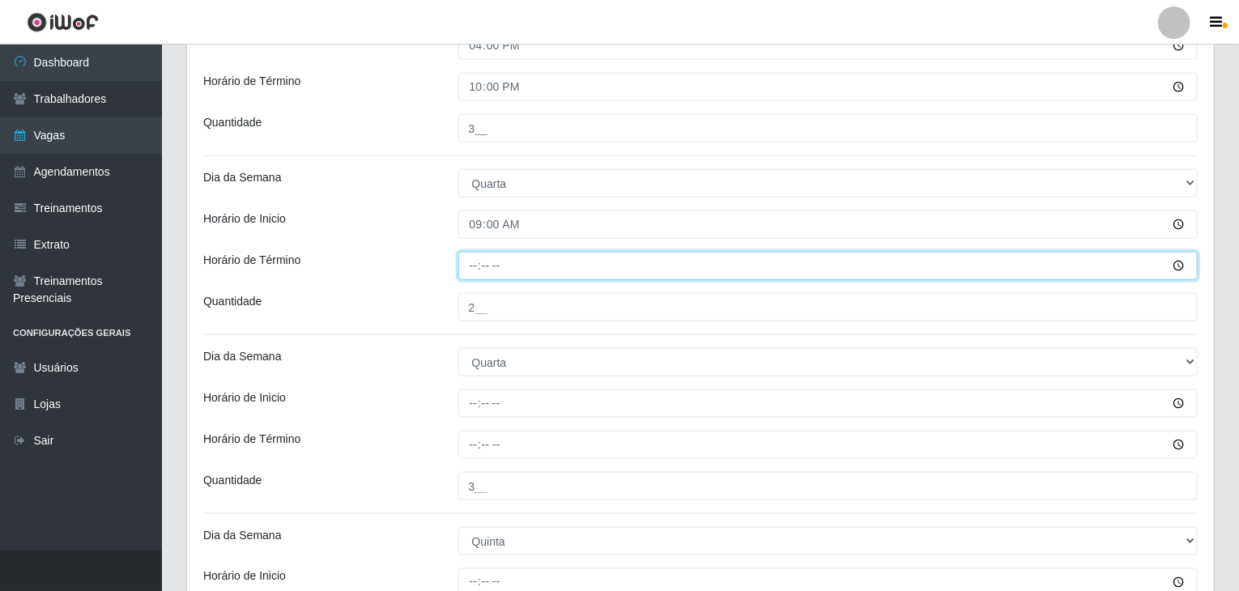
click at [476, 265] on input "Horário de Término" at bounding box center [828, 266] width 740 height 28
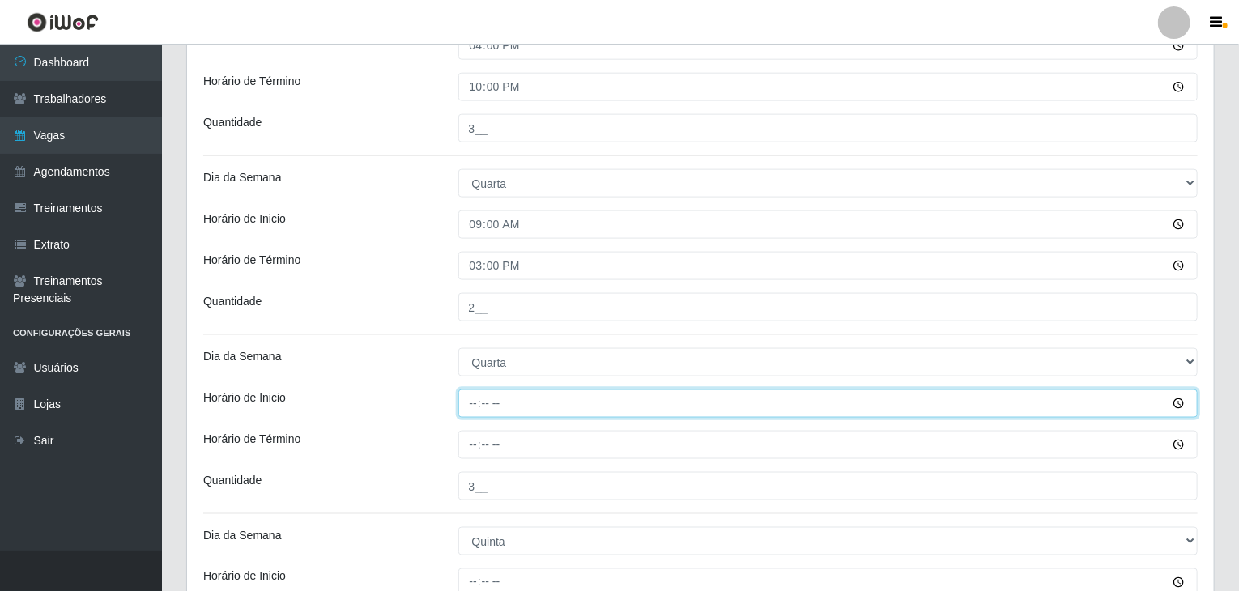
click at [473, 404] on input "Horário de Inicio" at bounding box center [828, 404] width 740 height 28
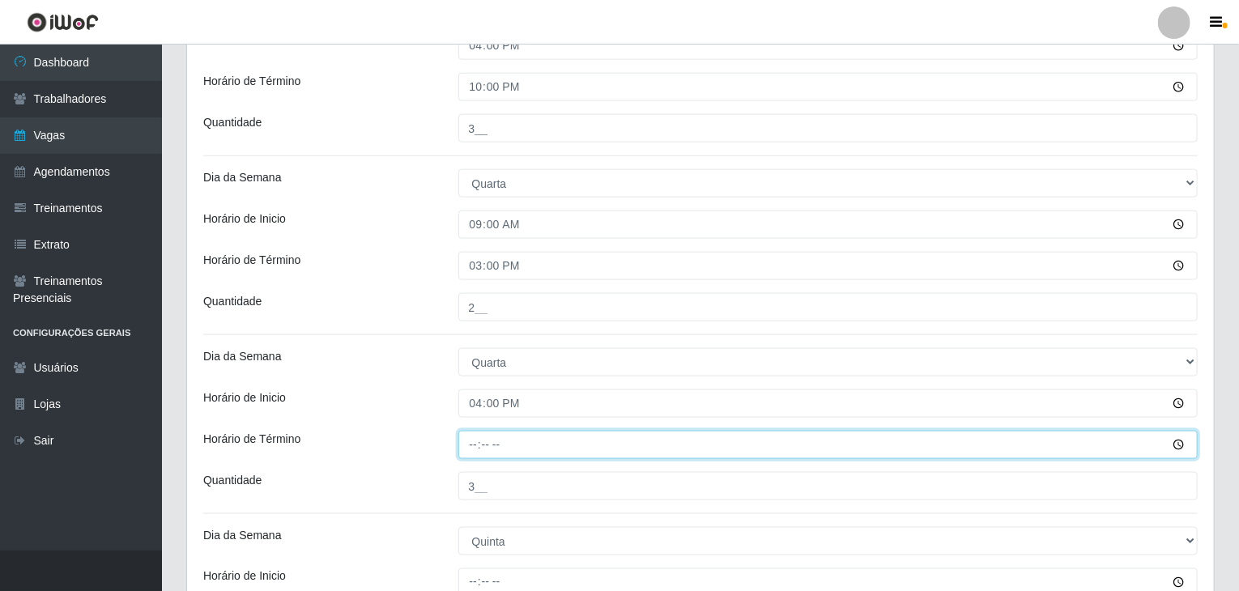
click at [473, 452] on input "Horário de Término" at bounding box center [828, 445] width 740 height 28
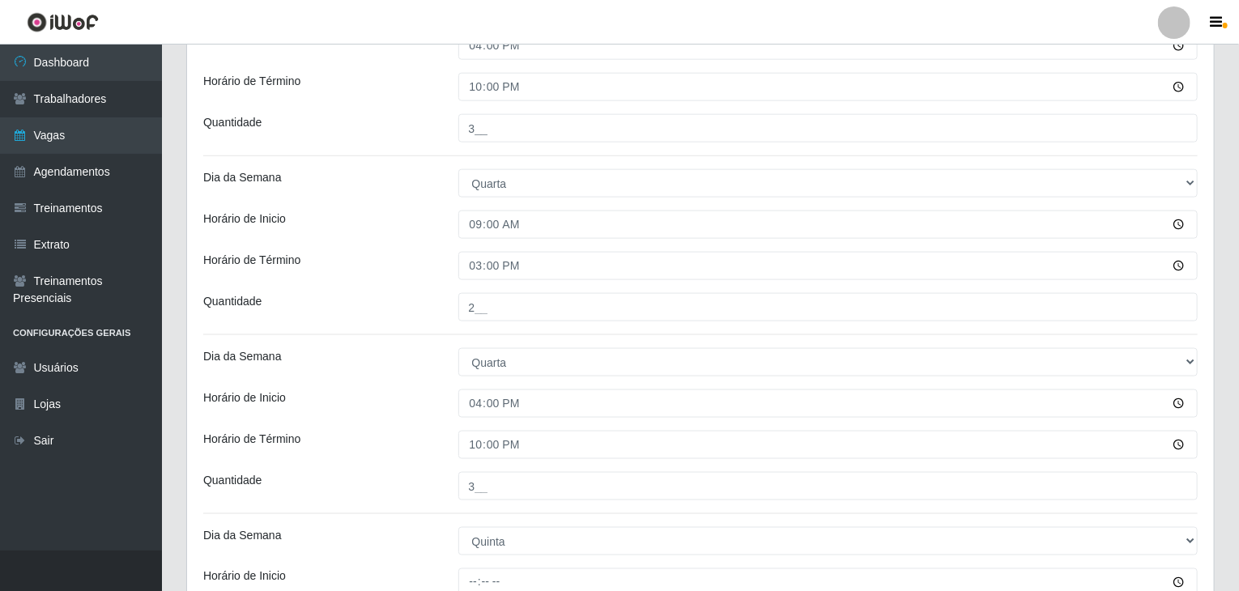
click at [444, 420] on div "Loja BomQueSó Agreste - Loja 2 Função [Selecione...] ASG ASG + ASG ++ Balconist…" at bounding box center [700, 393] width 1027 height 2450
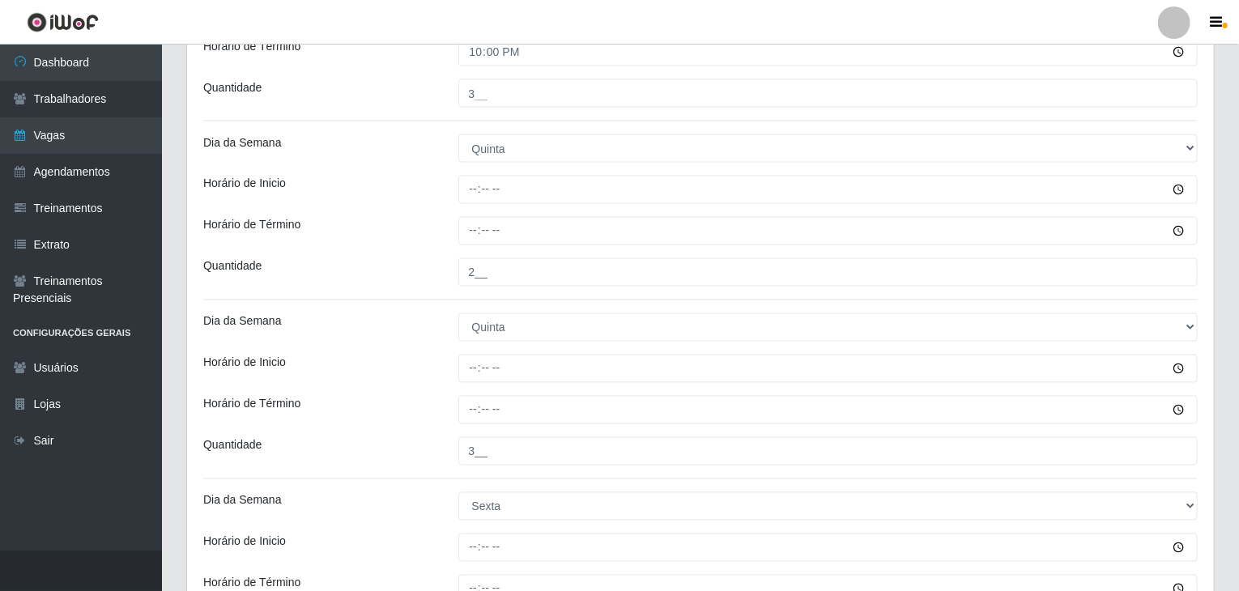
scroll to position [1377, 0]
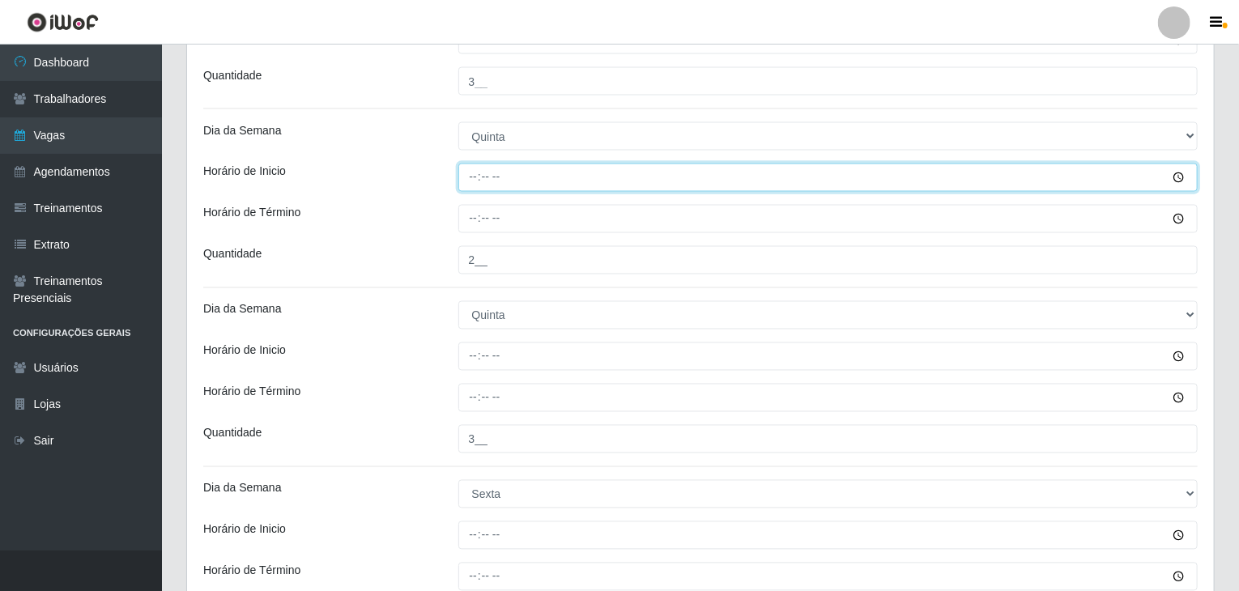
click at [477, 176] on input "Horário de Inicio" at bounding box center [828, 178] width 740 height 28
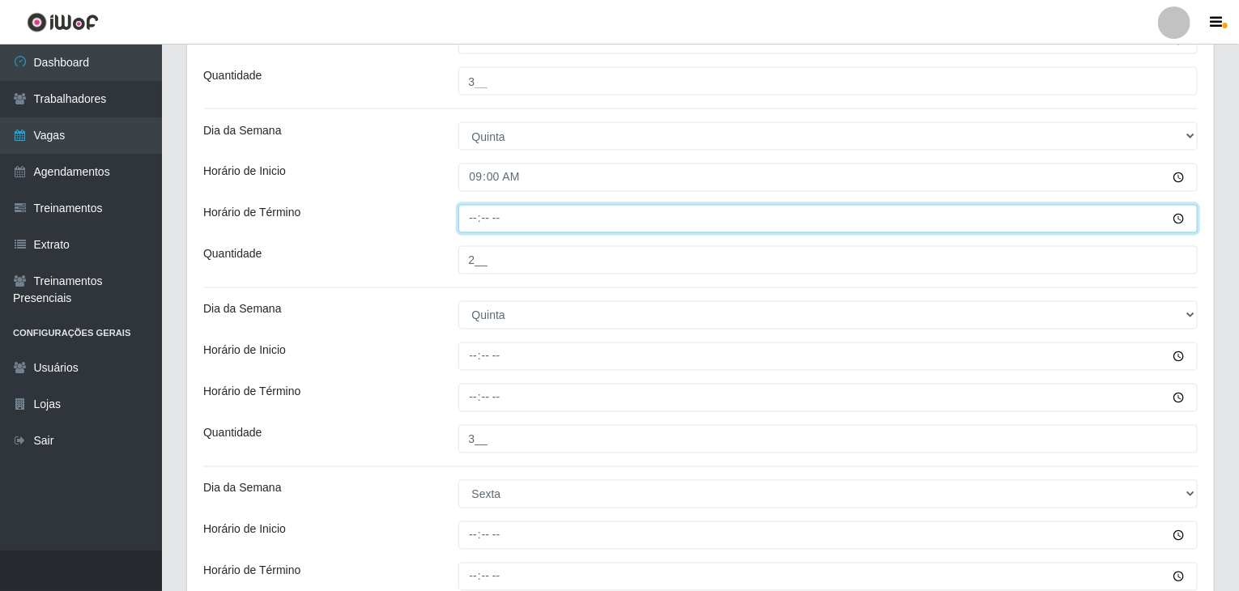
click at [468, 223] on input "Horário de Término" at bounding box center [828, 219] width 740 height 28
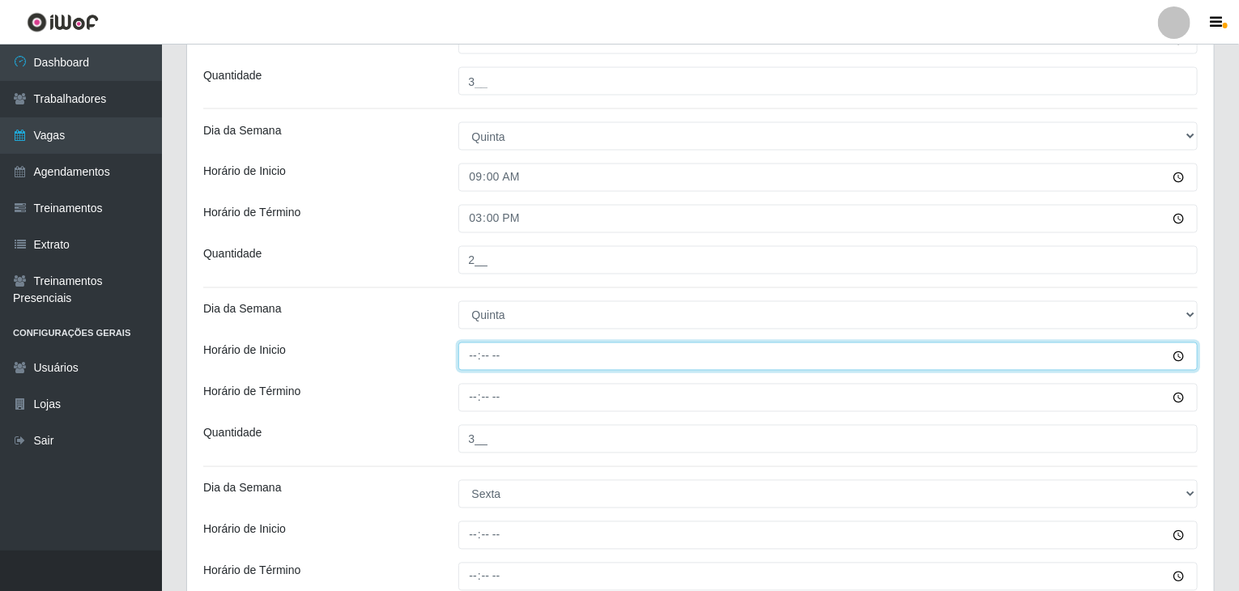
click at [468, 354] on input "Horário de Inicio" at bounding box center [828, 357] width 740 height 28
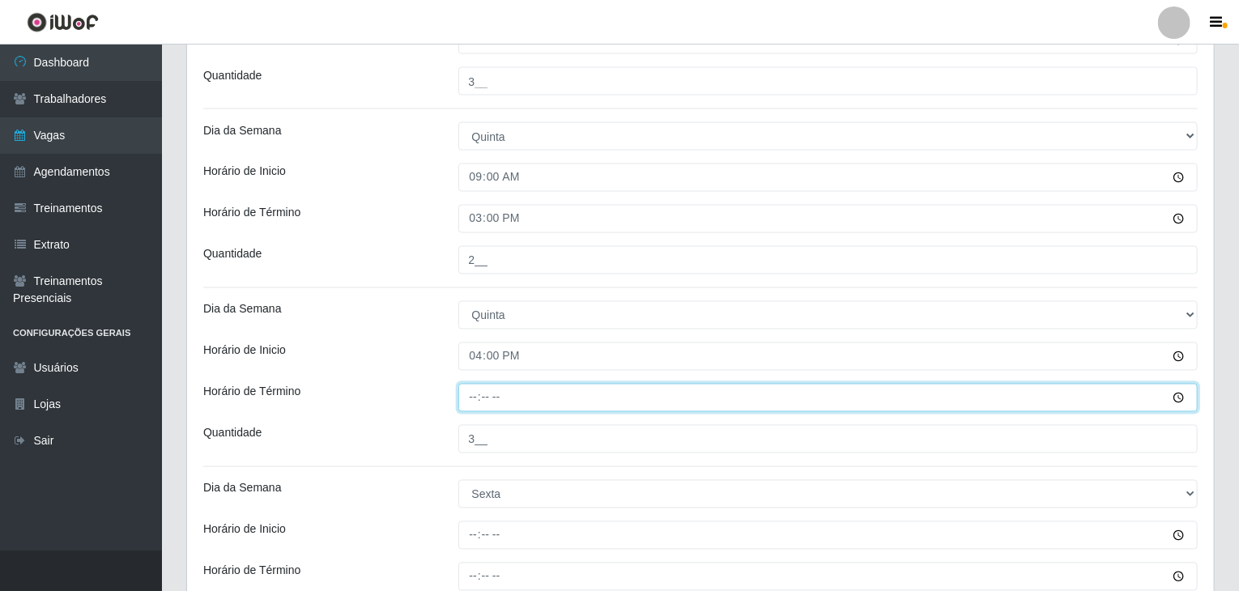
click at [475, 390] on input "Horário de Término" at bounding box center [828, 398] width 740 height 28
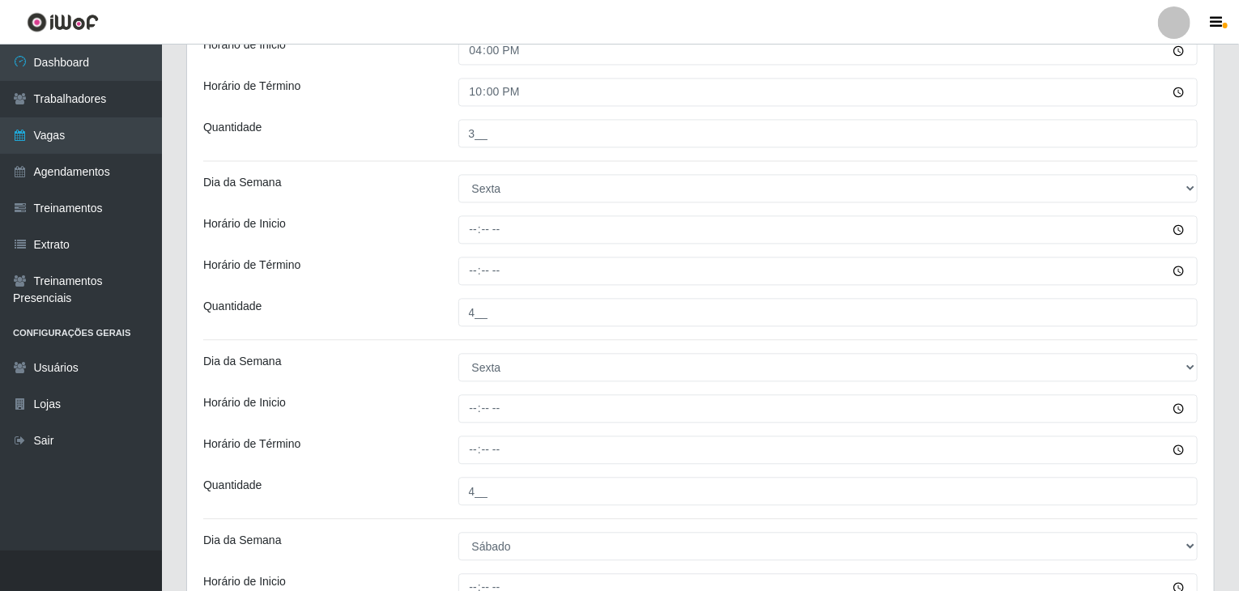
scroll to position [1701, 0]
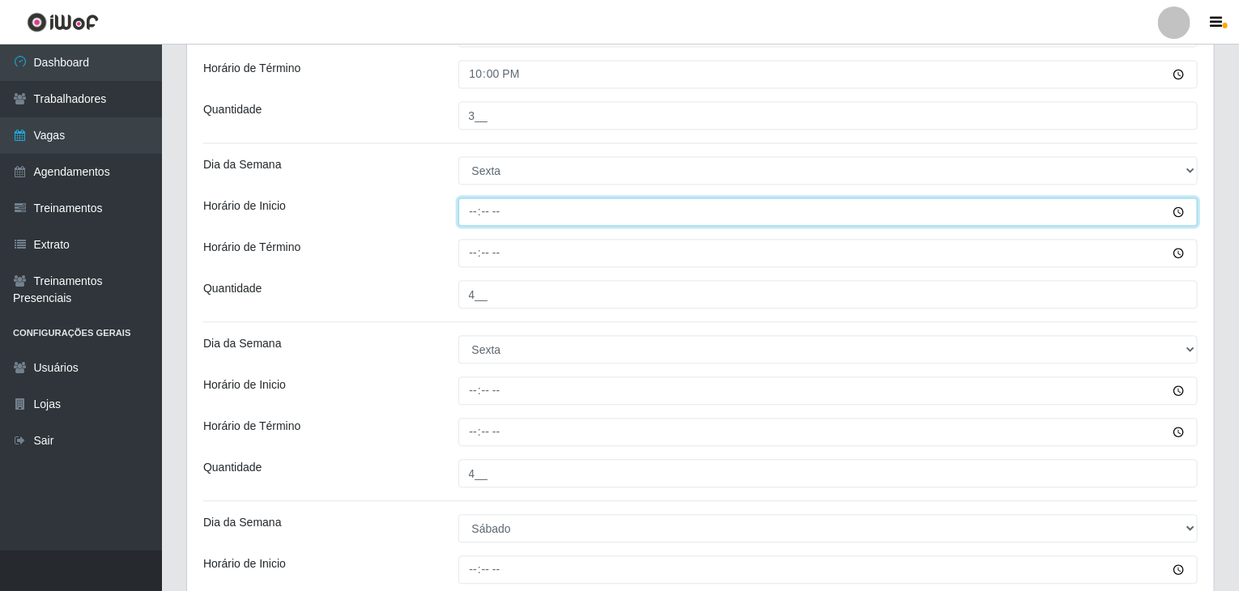
click at [473, 208] on input "Horário de Inicio" at bounding box center [828, 212] width 740 height 28
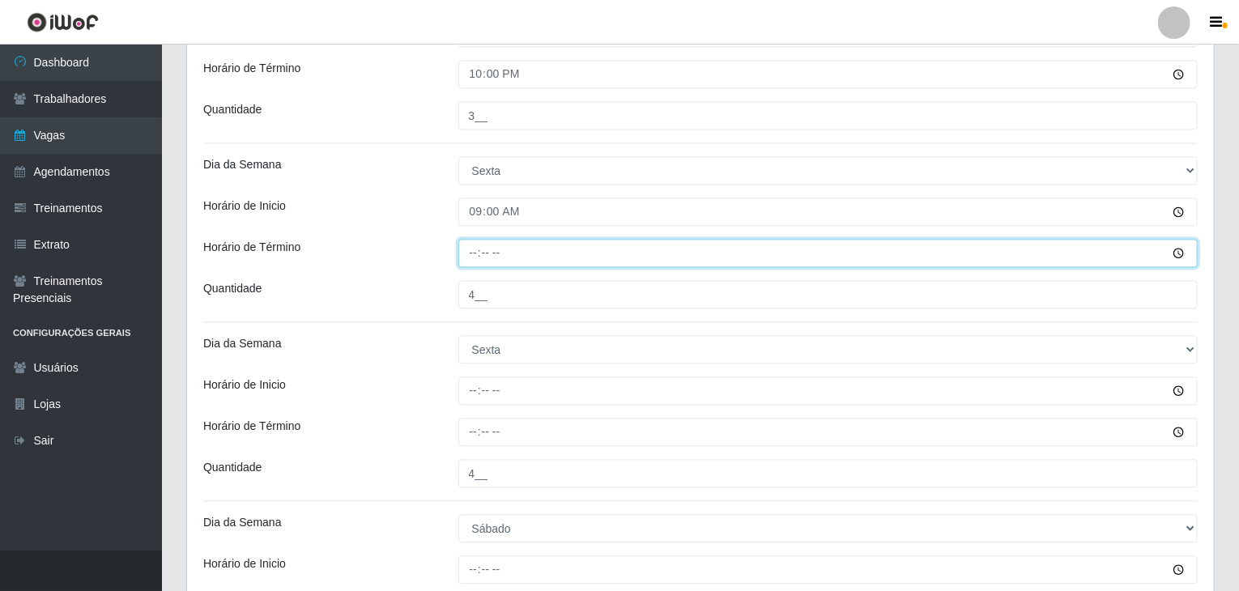
click at [470, 247] on input "Horário de Término" at bounding box center [828, 253] width 740 height 28
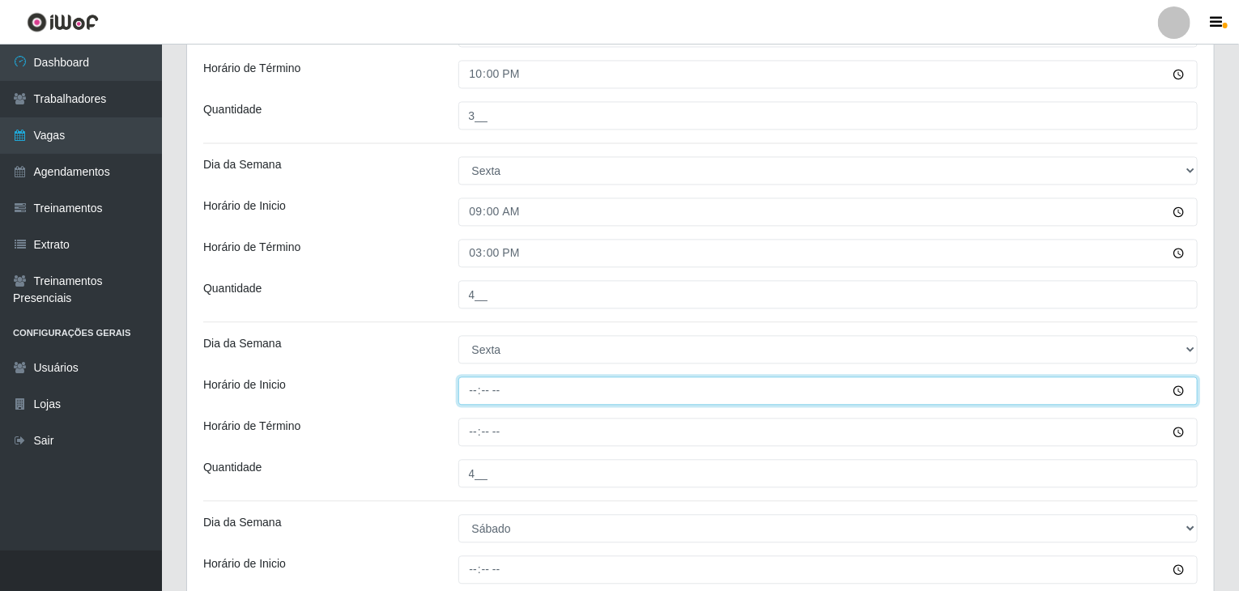
click at [475, 385] on input "Horário de Inicio" at bounding box center [828, 391] width 740 height 28
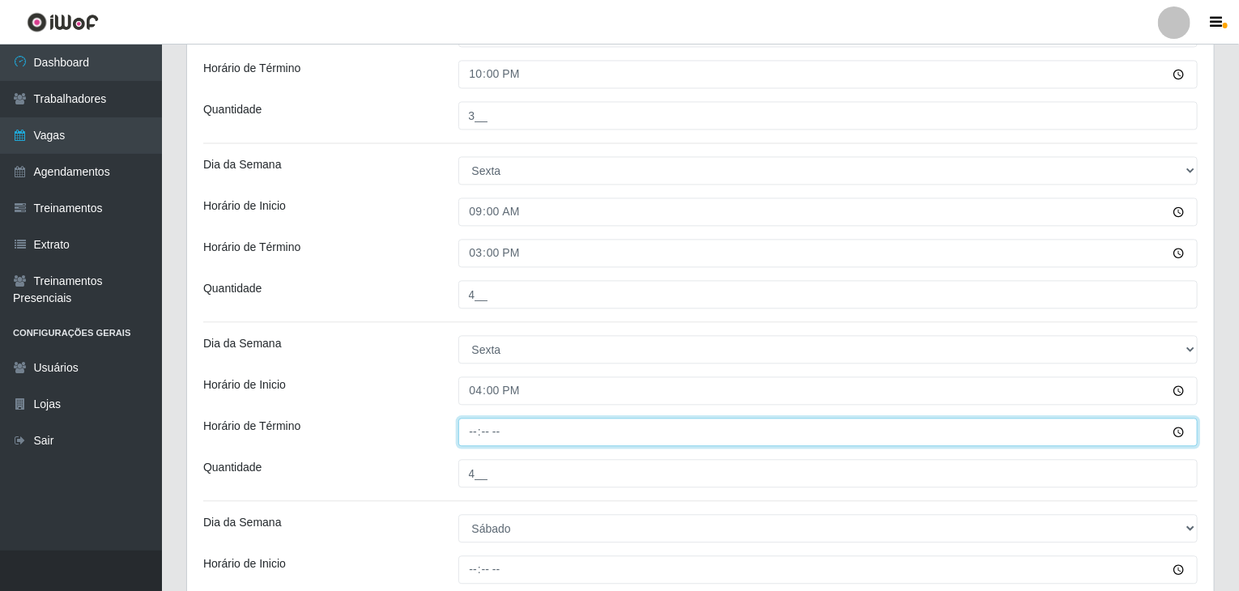
click at [478, 428] on input "Horário de Término" at bounding box center [828, 432] width 740 height 28
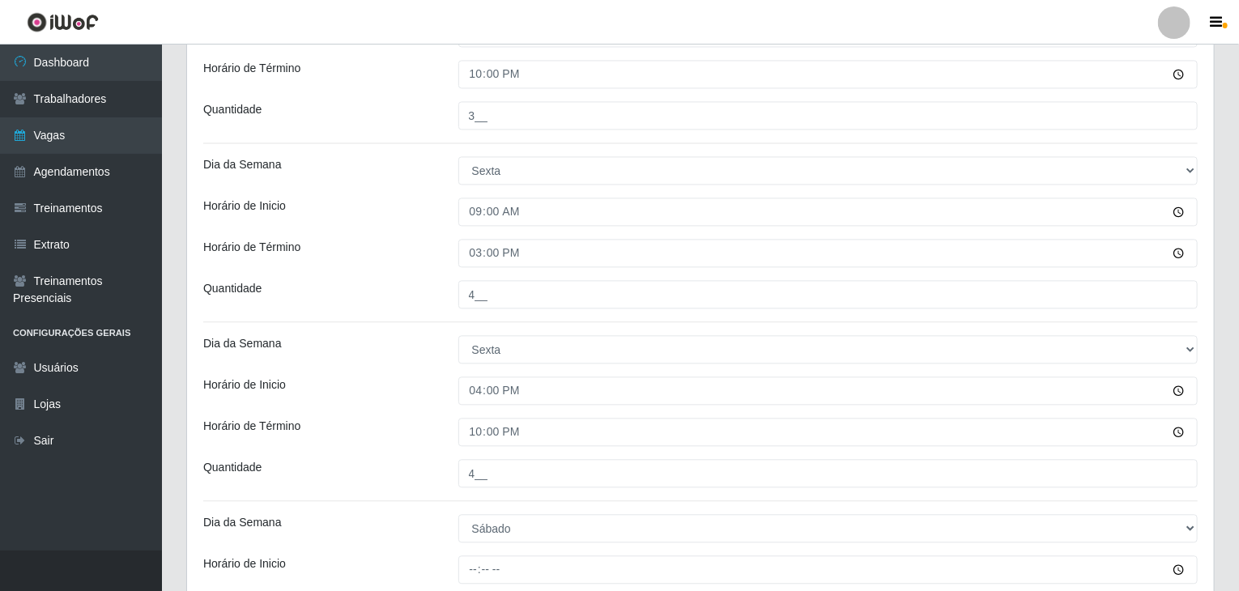
click at [443, 382] on div "Horário de Inicio" at bounding box center [318, 391] width 255 height 28
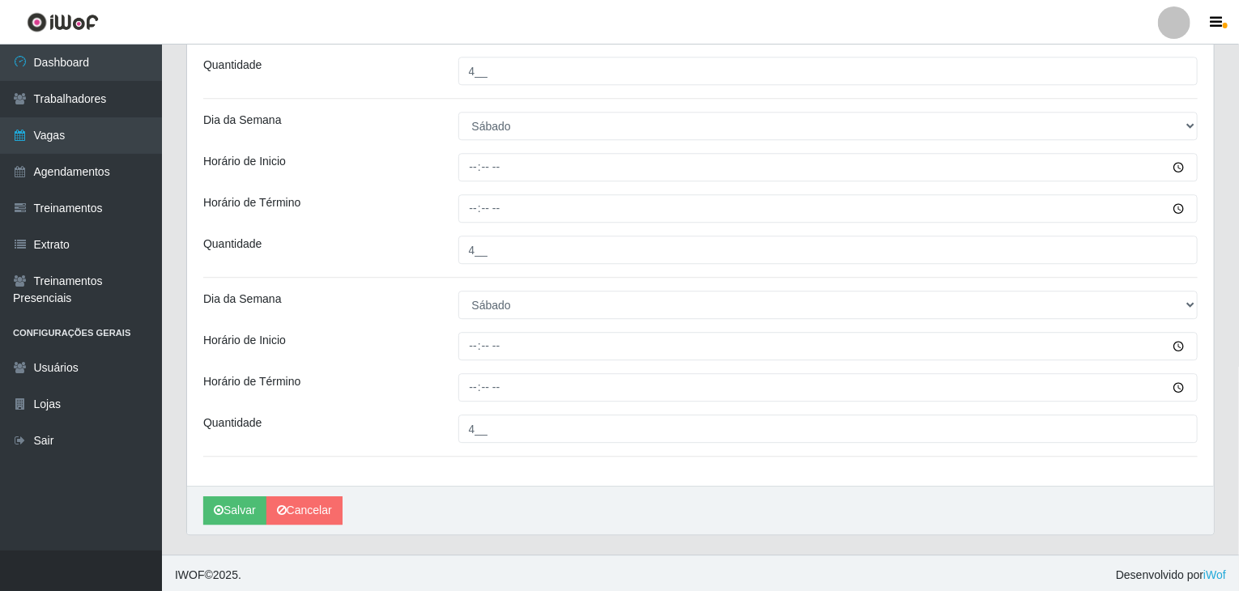
scroll to position [2104, 0]
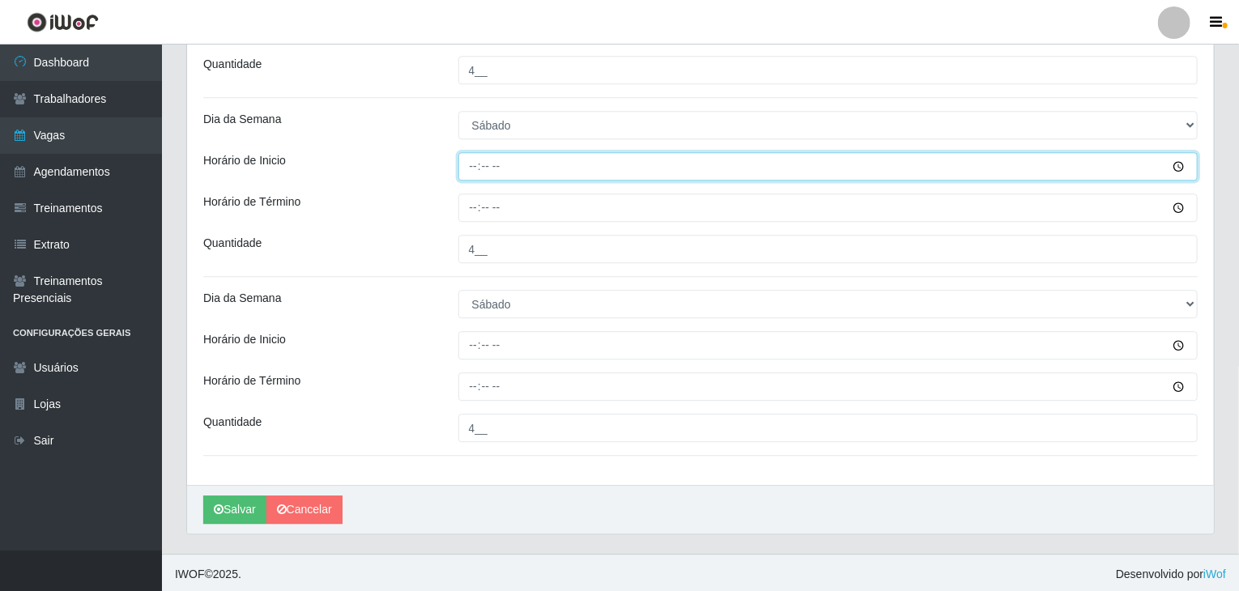
click at [478, 165] on input "Horário de Inicio" at bounding box center [828, 166] width 740 height 28
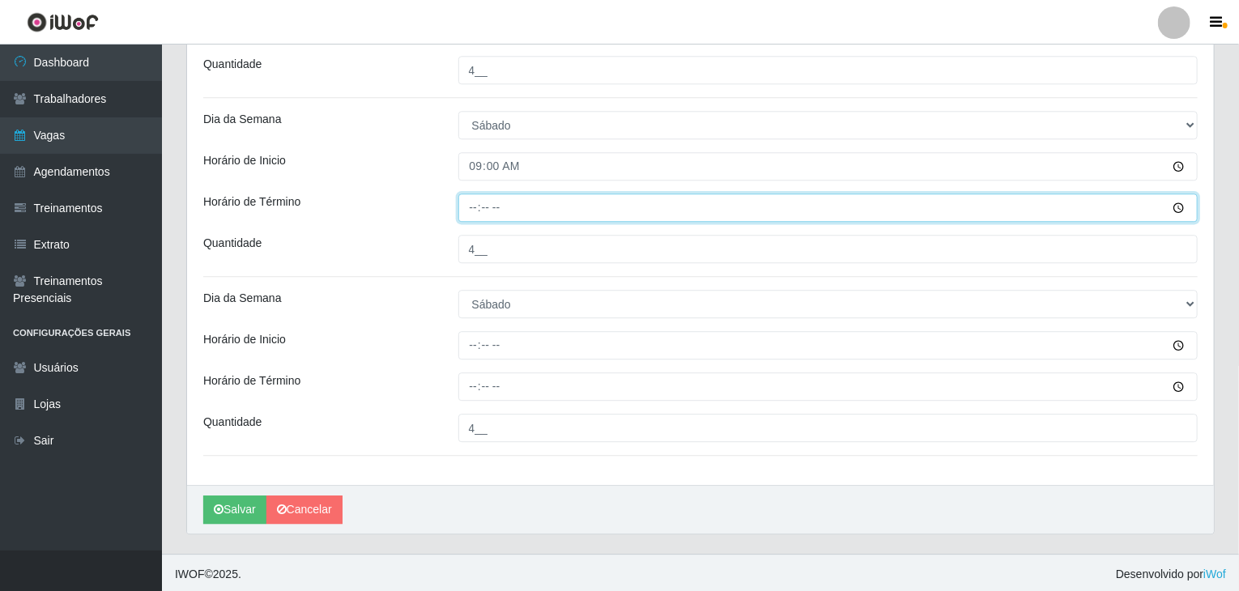
click at [473, 206] on input "Horário de Término" at bounding box center [828, 208] width 740 height 28
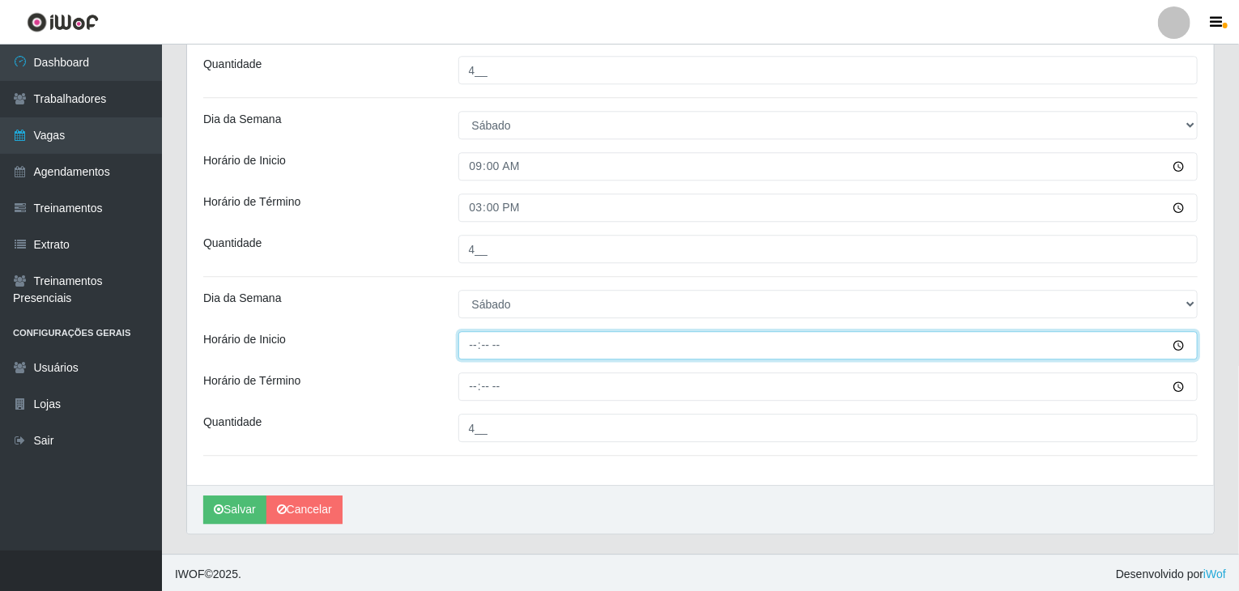
click at [475, 334] on input "Horário de Inicio" at bounding box center [828, 345] width 740 height 28
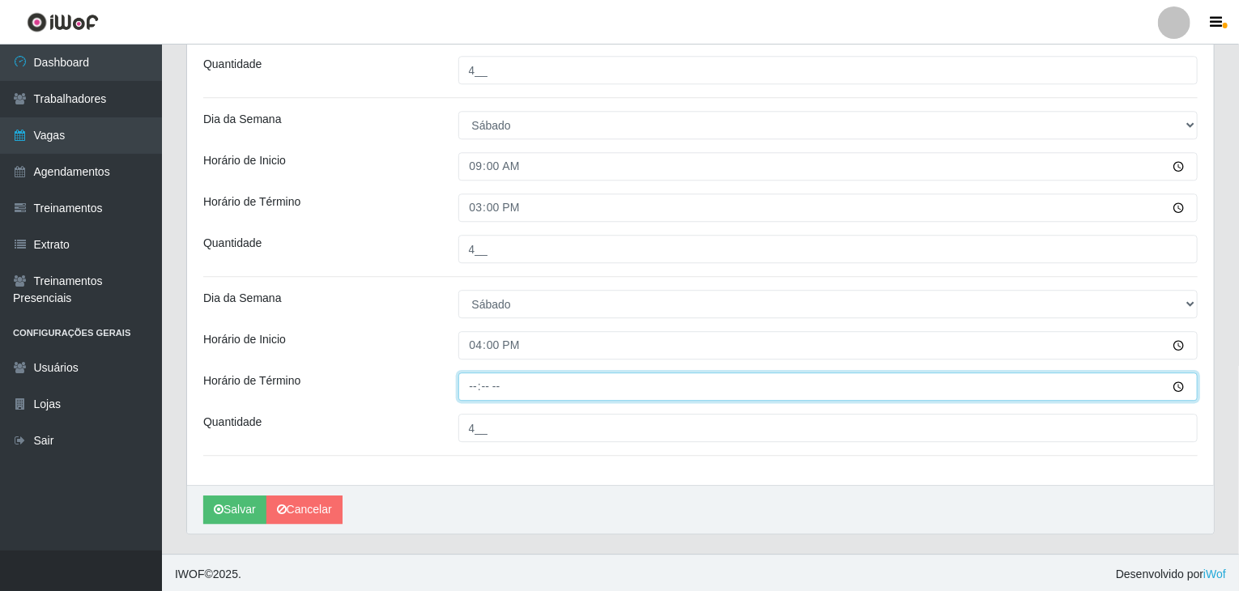
click at [471, 375] on input "Horário de Término" at bounding box center [828, 387] width 740 height 28
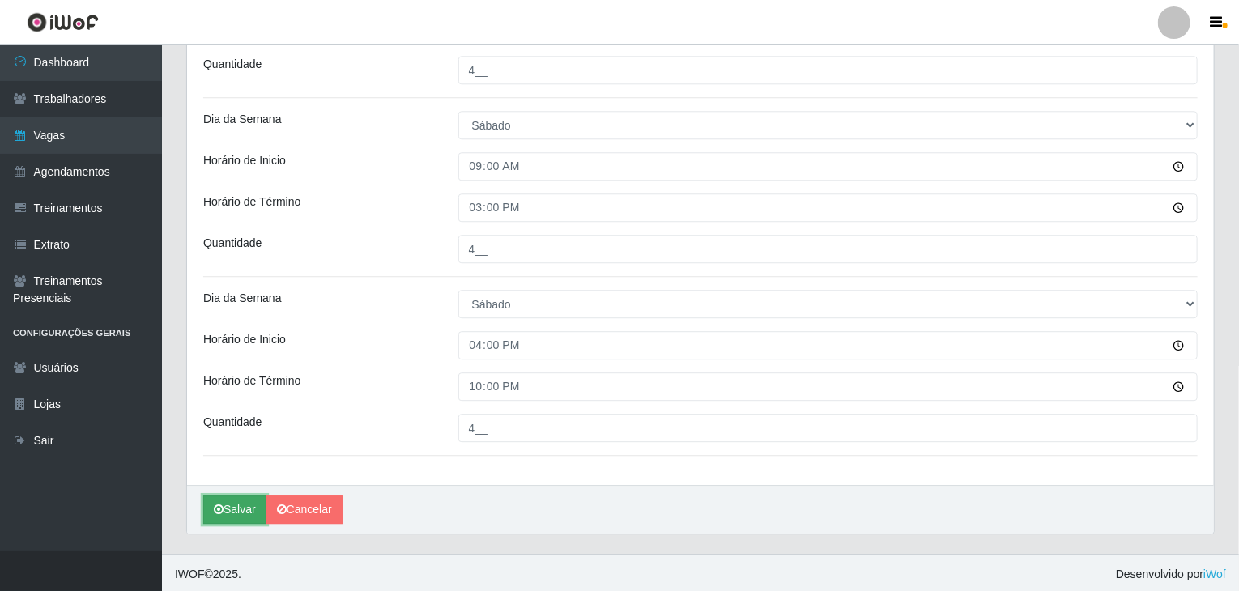
click at [233, 498] on button "Salvar" at bounding box center [234, 510] width 63 height 28
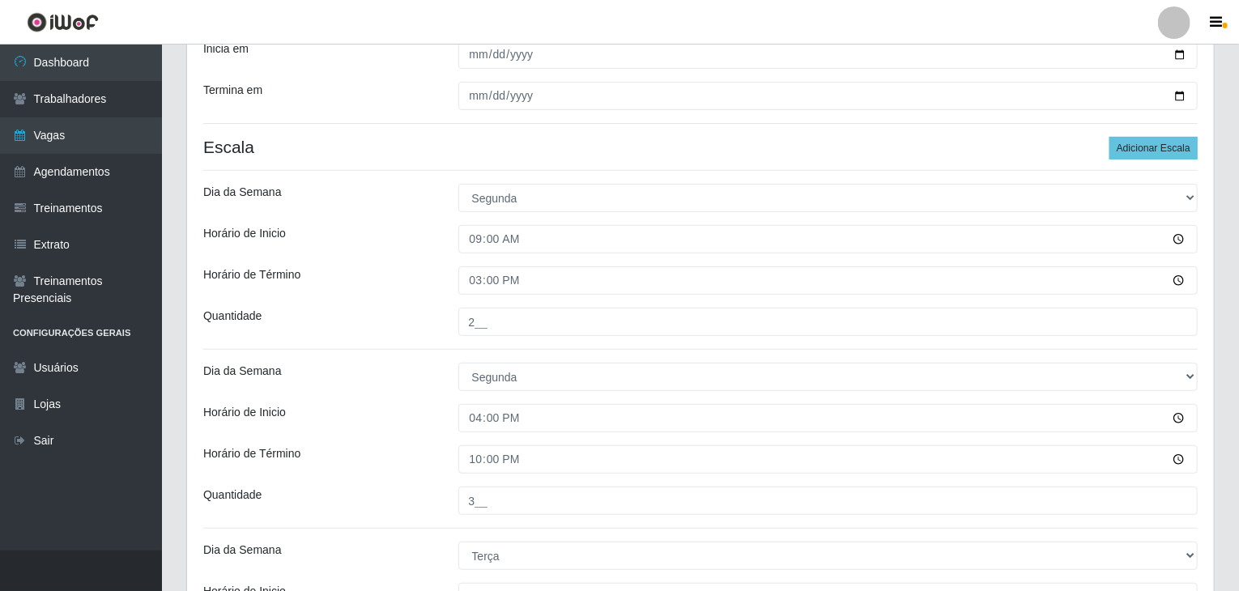
scroll to position [0, 0]
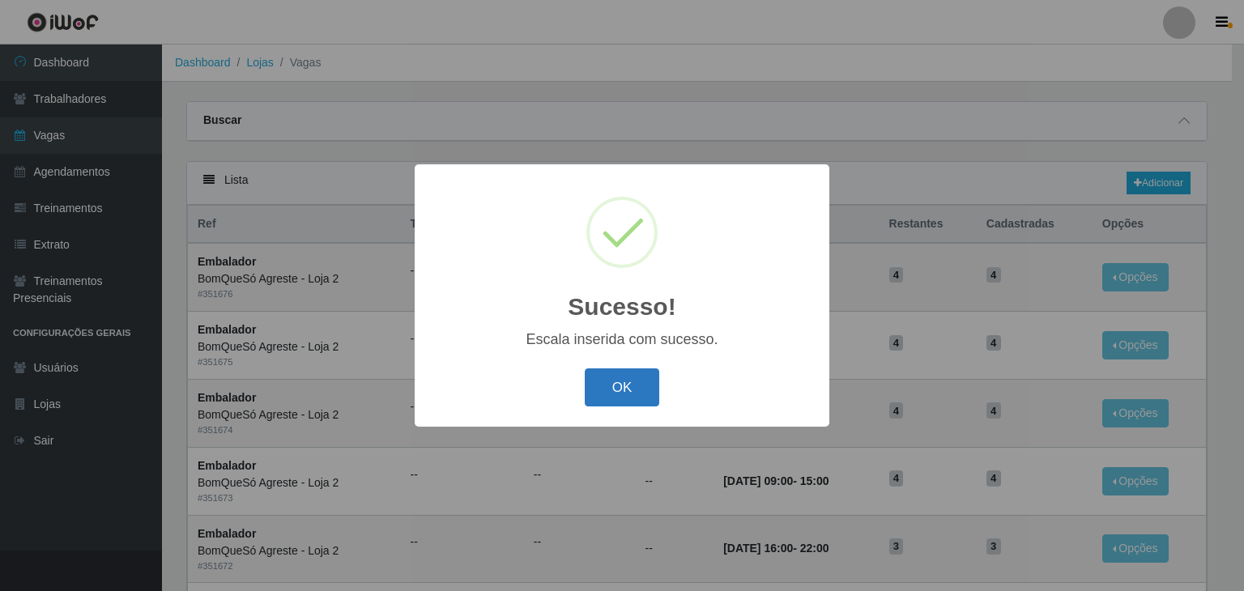
click at [611, 398] on button "OK" at bounding box center [622, 387] width 75 height 38
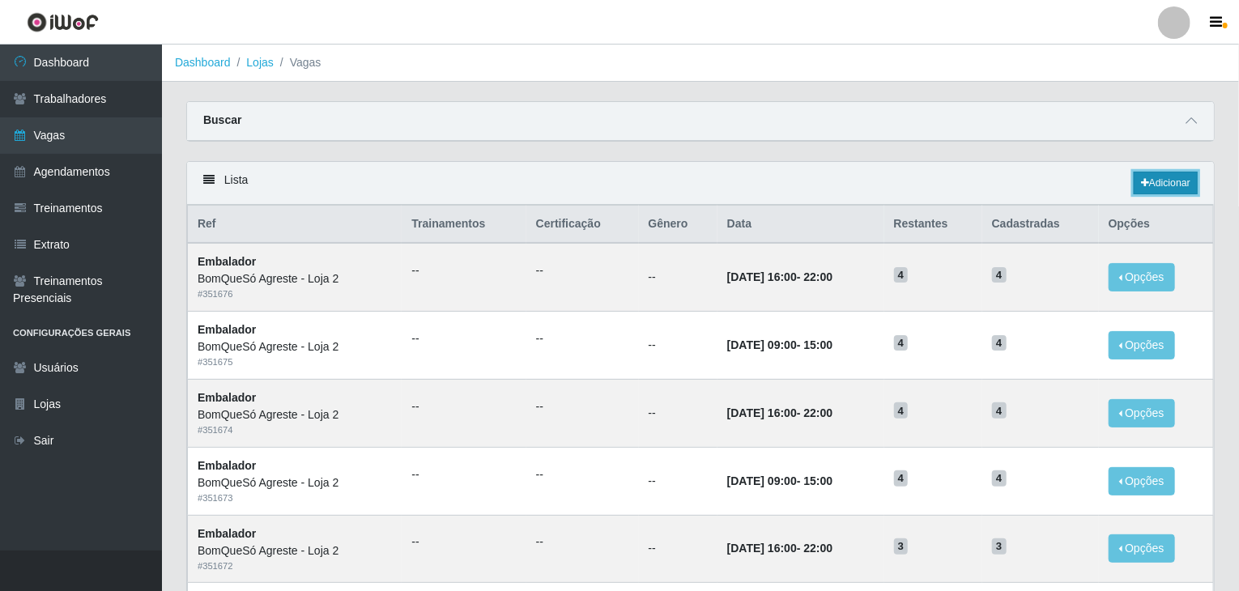
click at [1181, 185] on link "Adicionar" at bounding box center [1166, 183] width 64 height 23
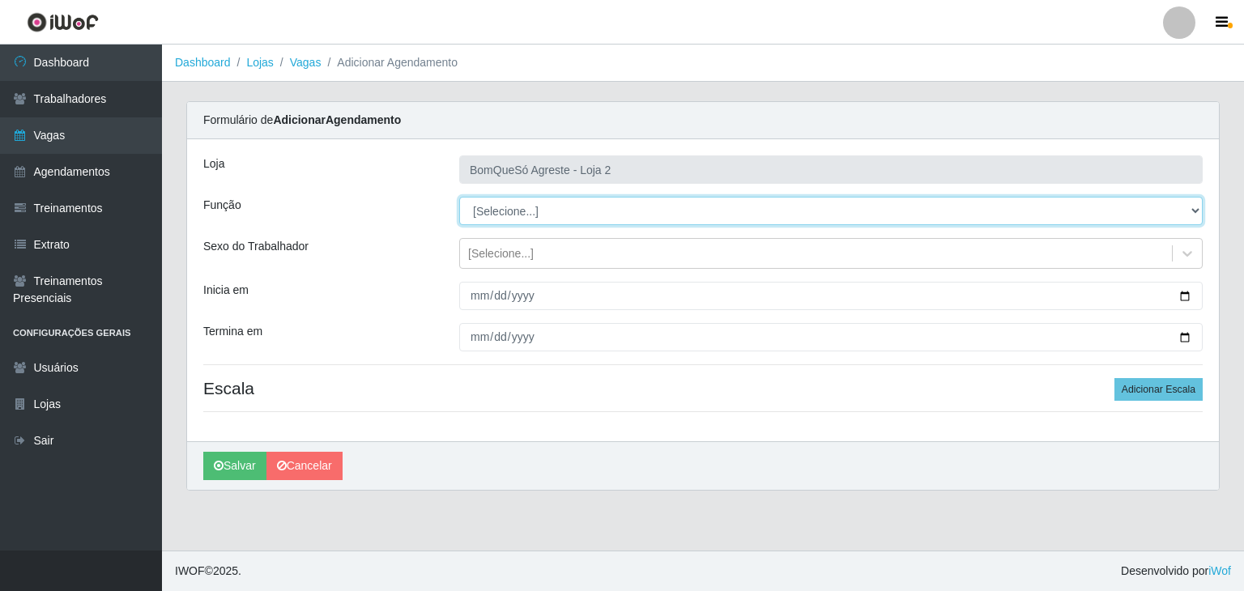
click at [499, 199] on select "[Selecione...] ASG ASG + ASG ++ Balconista Balconista + Balconista ++ Embalador…" at bounding box center [830, 211] width 743 height 28
click at [459, 197] on select "[Selecione...] ASG ASG + ASG ++ Balconista Balconista + Balconista ++ Embalador…" at bounding box center [830, 211] width 743 height 28
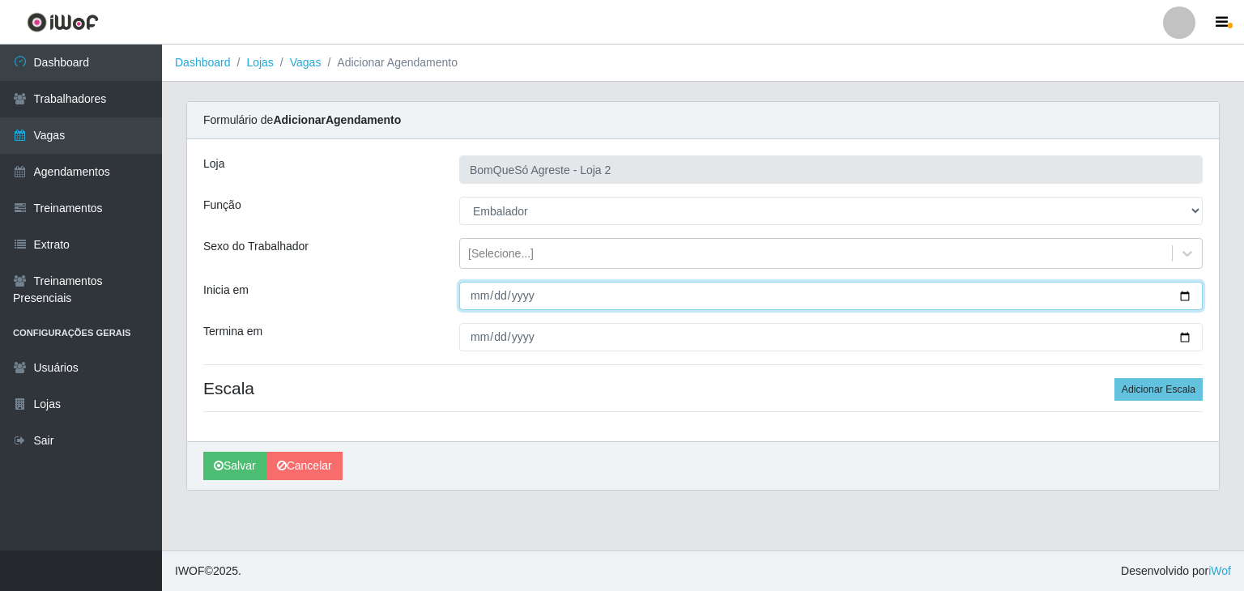
click at [1189, 293] on input "Inicia em" at bounding box center [830, 296] width 743 height 28
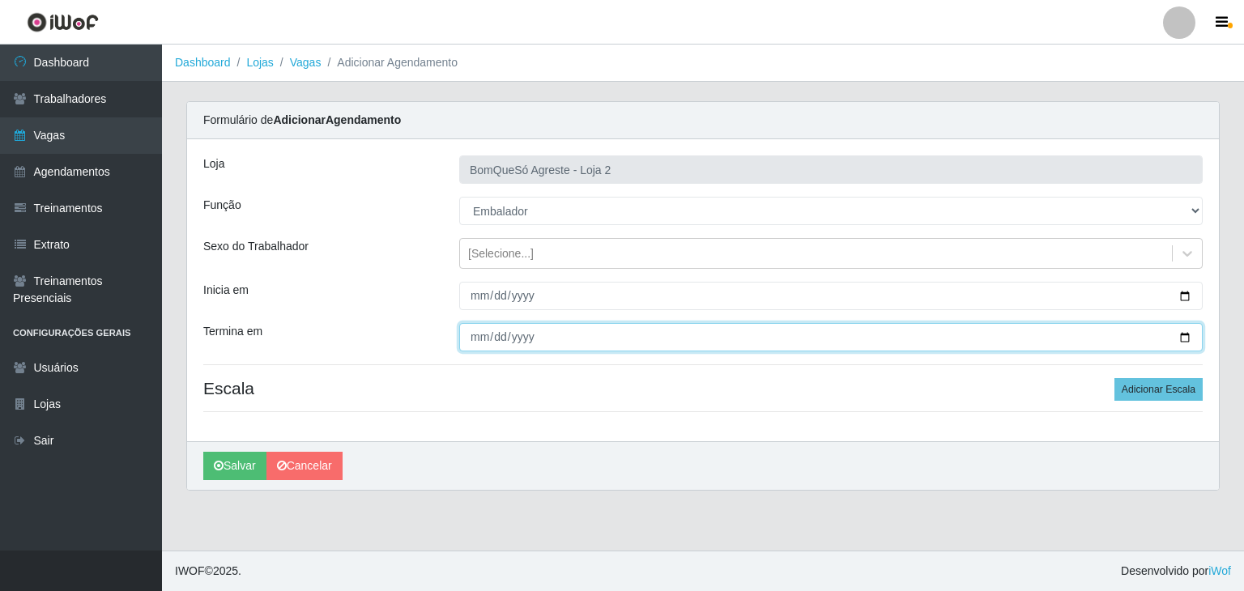
click at [1190, 334] on input "Termina em" at bounding box center [830, 337] width 743 height 28
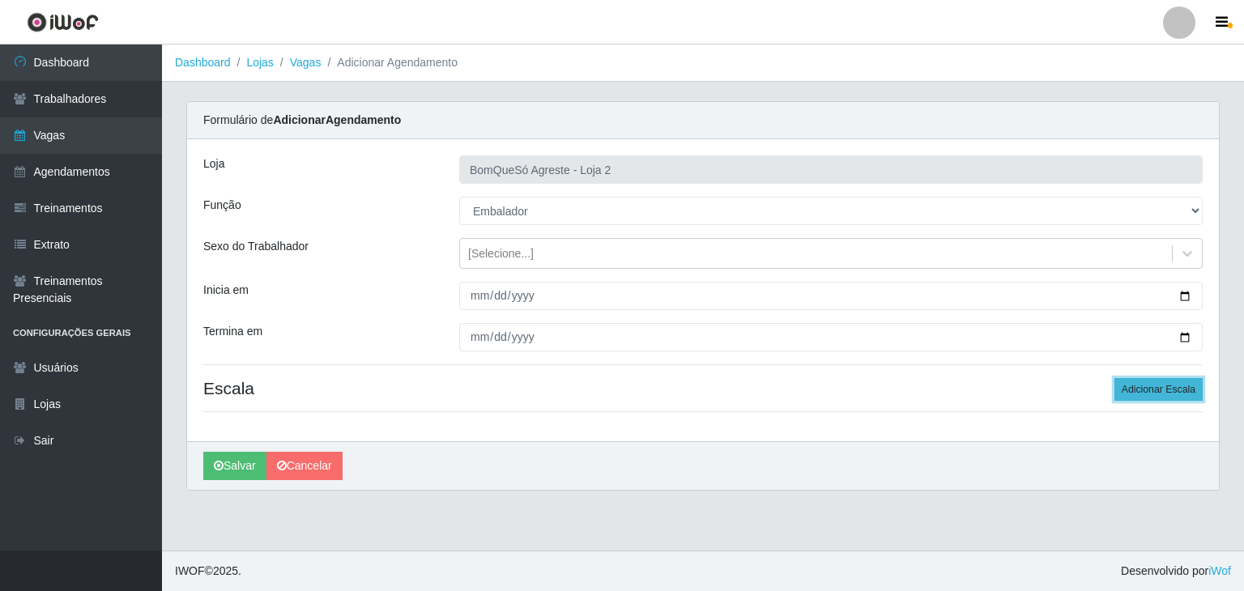
click at [1173, 395] on button "Adicionar Escala" at bounding box center [1158, 389] width 88 height 23
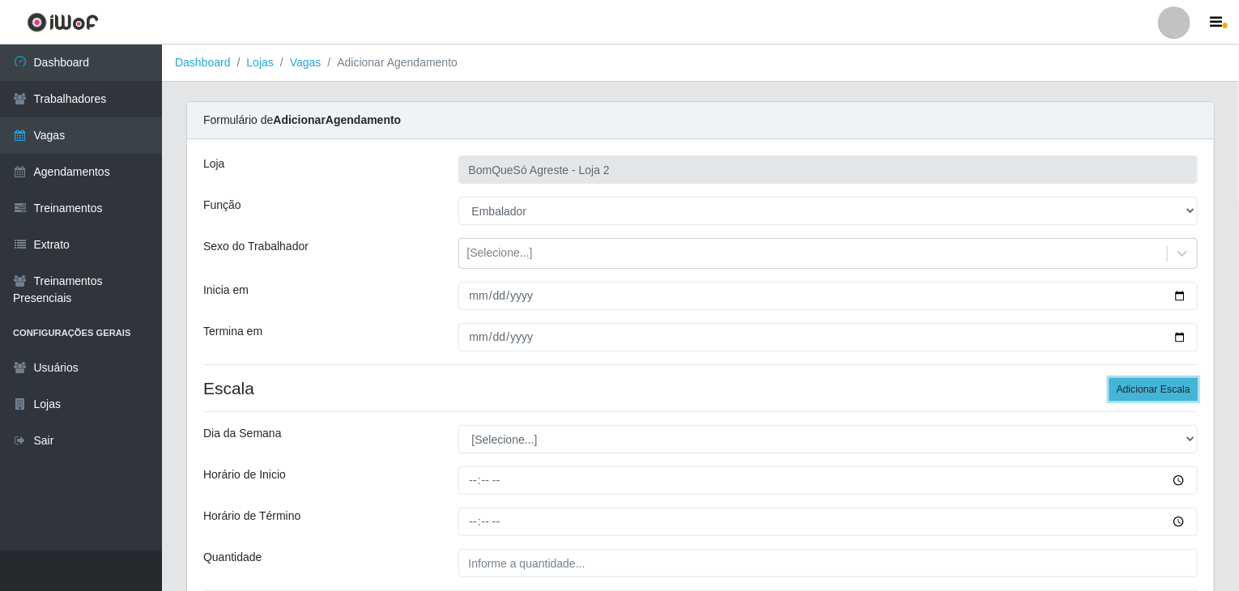
click at [1173, 395] on button "Adicionar Escala" at bounding box center [1153, 389] width 88 height 23
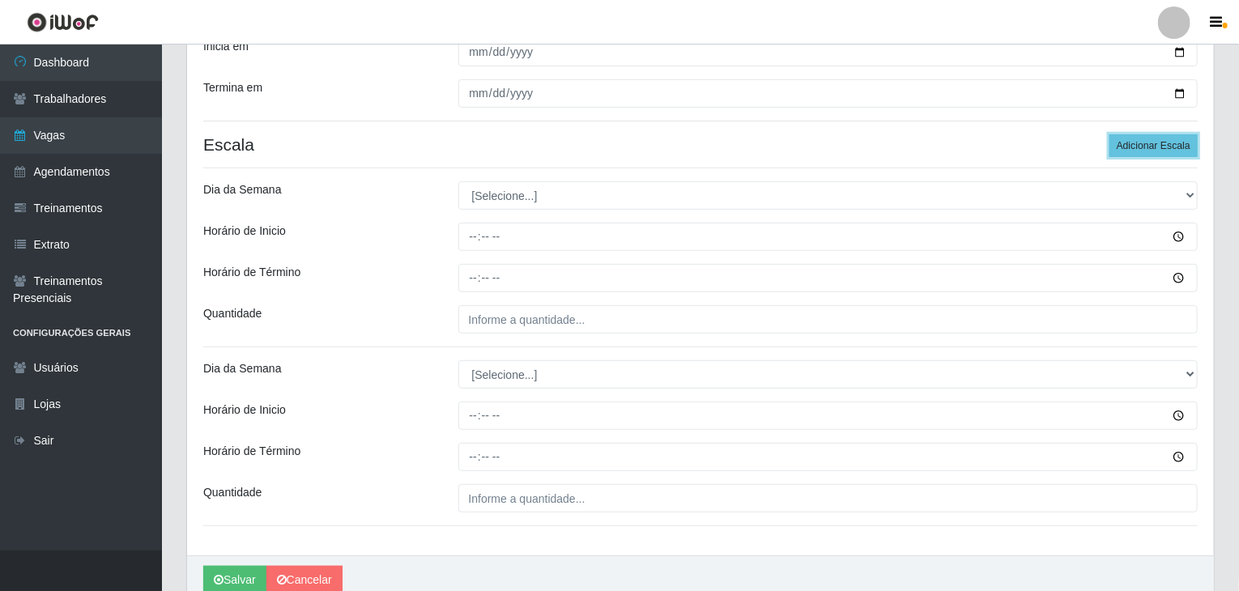
scroll to position [316, 0]
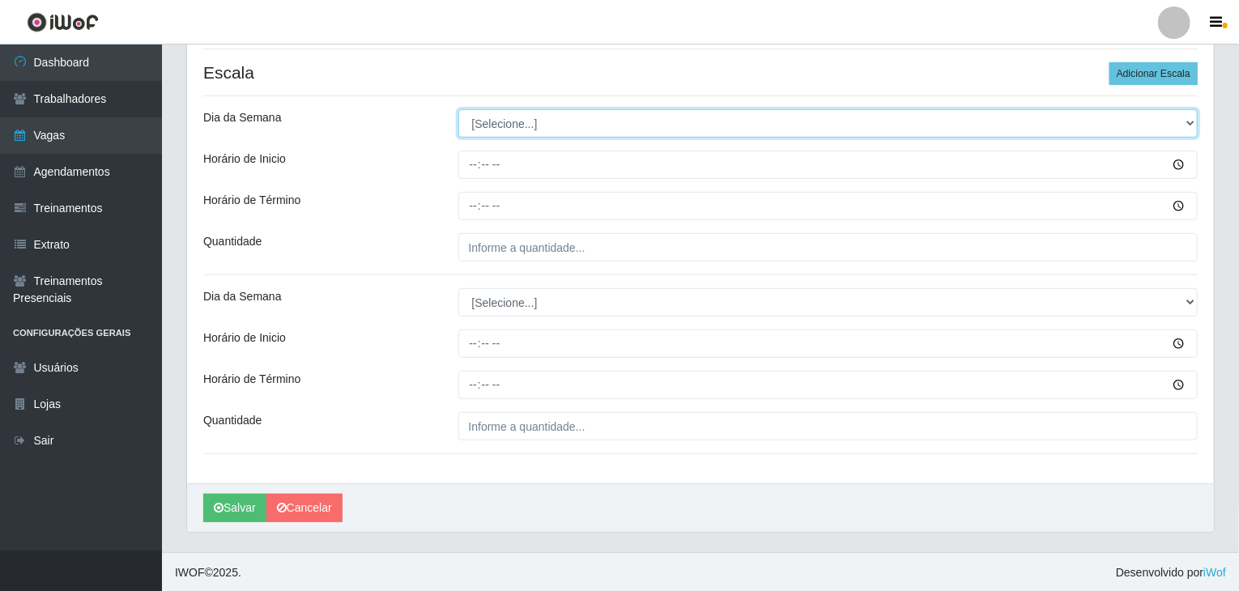
click at [522, 124] on select "[Selecione...] Segunda Terça Quarta Quinta Sexta Sábado Domingo" at bounding box center [828, 123] width 740 height 28
click at [458, 109] on select "[Selecione...] Segunda Terça Quarta Quinta Sexta Sábado Domingo" at bounding box center [828, 123] width 740 height 28
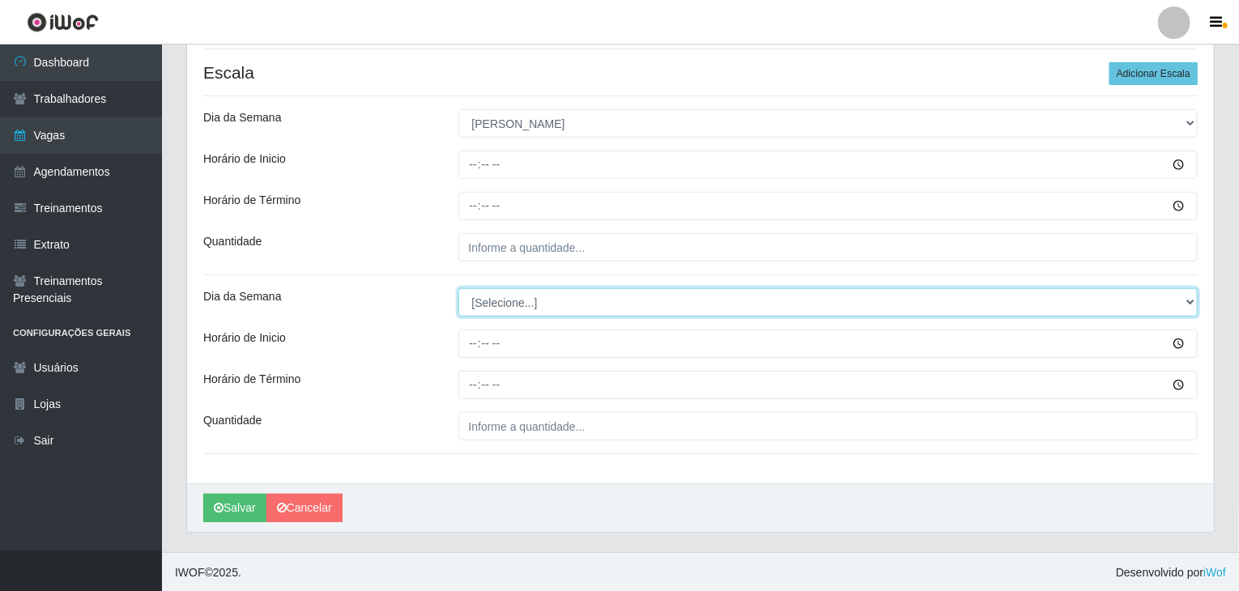
click at [508, 301] on select "[Selecione...] Segunda Terça Quarta Quinta Sexta Sábado Domingo" at bounding box center [828, 302] width 740 height 28
click at [458, 288] on select "[Selecione...] Segunda Terça Quarta Quinta Sexta Sábado Domingo" at bounding box center [828, 302] width 740 height 28
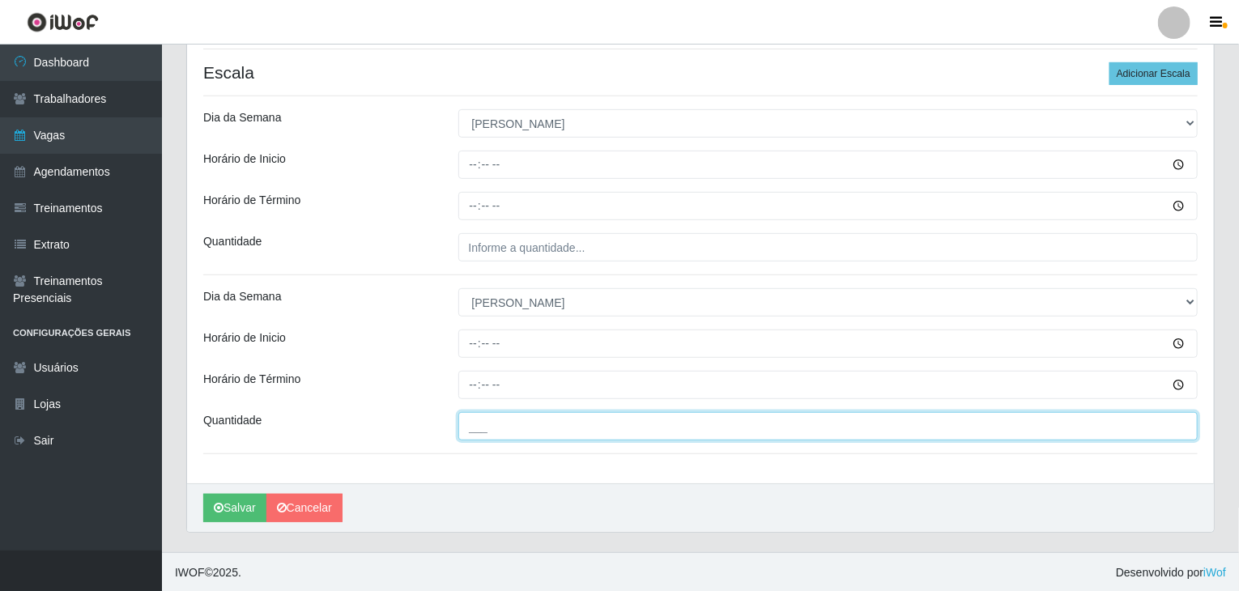
click at [528, 427] on input "___" at bounding box center [828, 426] width 740 height 28
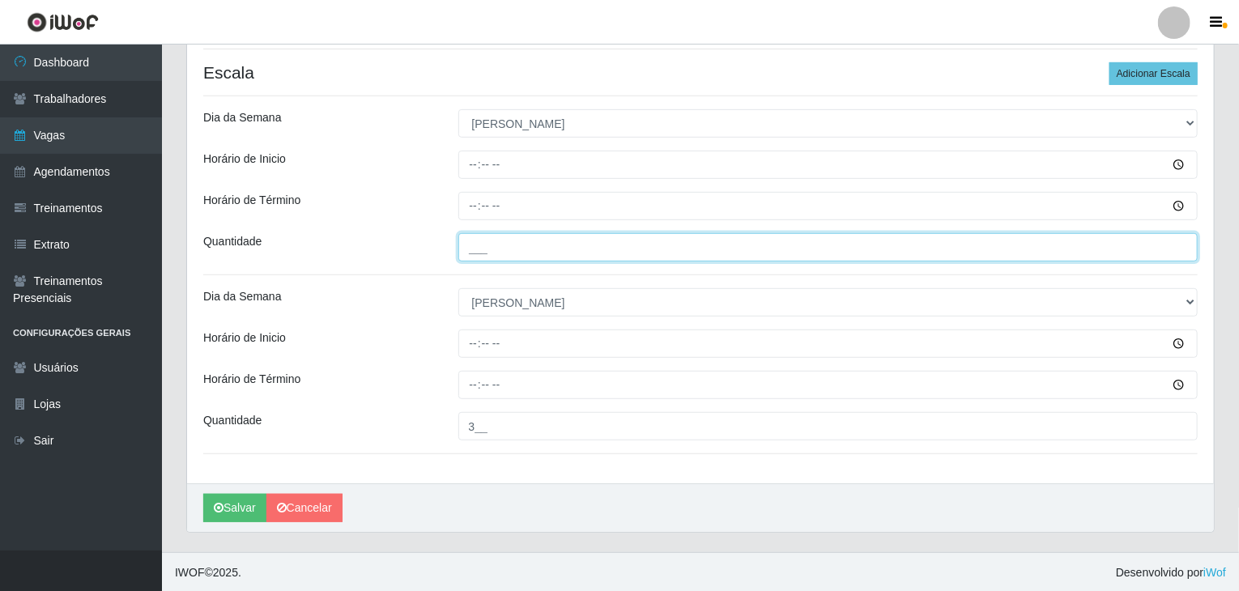
click at [586, 251] on input "___" at bounding box center [828, 247] width 740 height 28
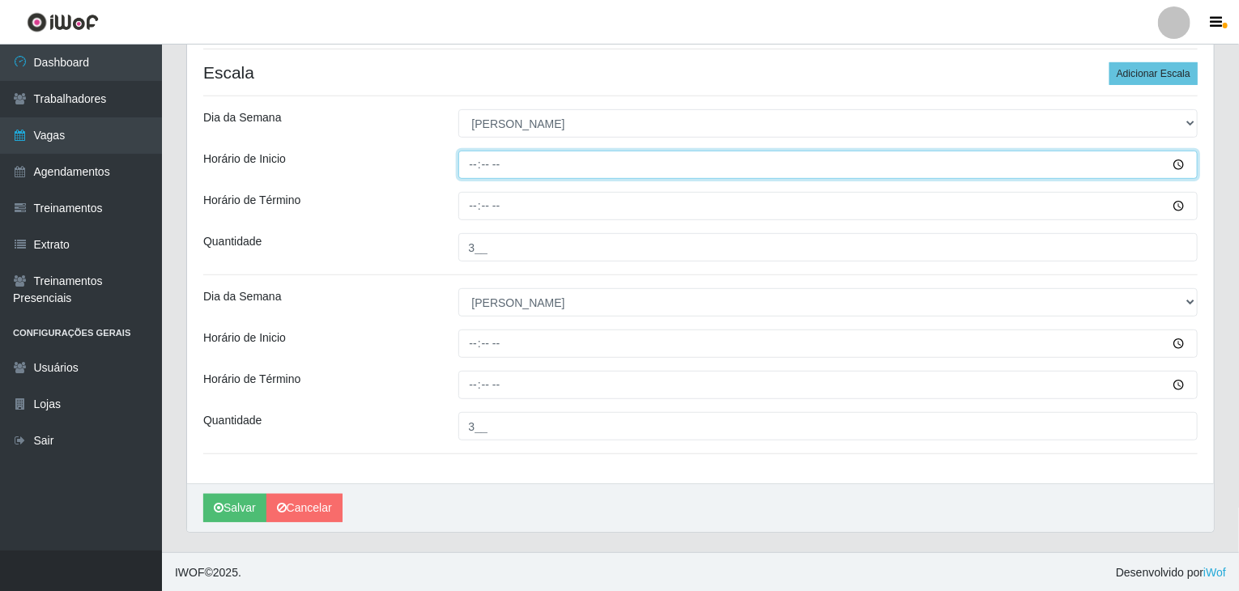
click at [479, 168] on input "Horário de Inicio" at bounding box center [828, 165] width 740 height 28
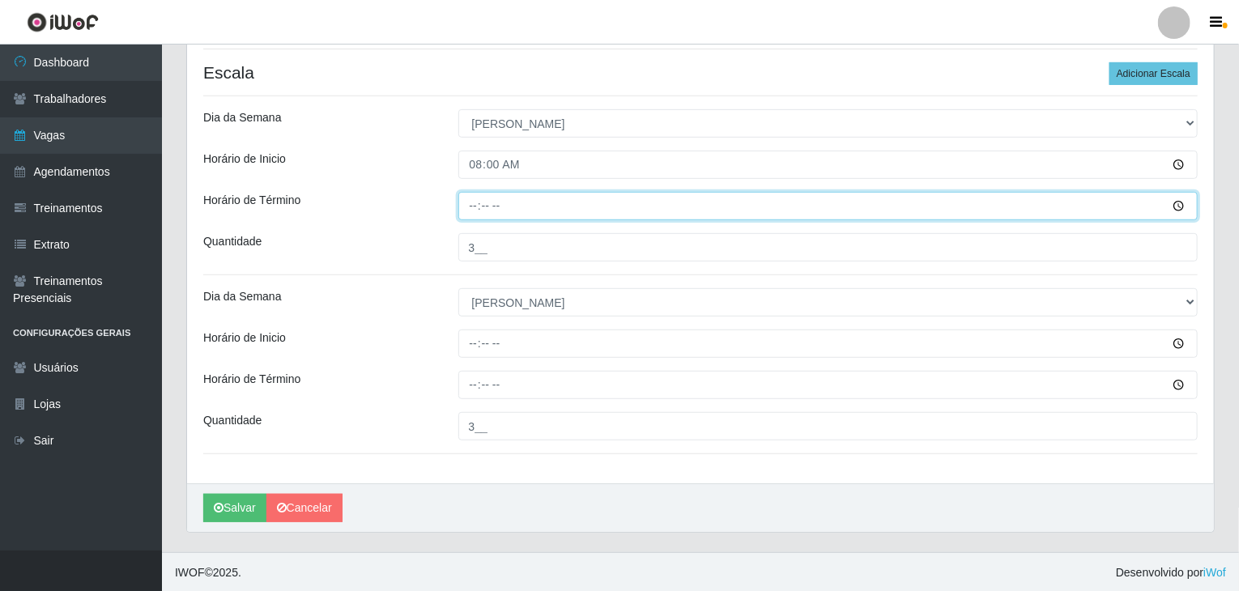
click at [477, 202] on input "Horário de Término" at bounding box center [828, 206] width 740 height 28
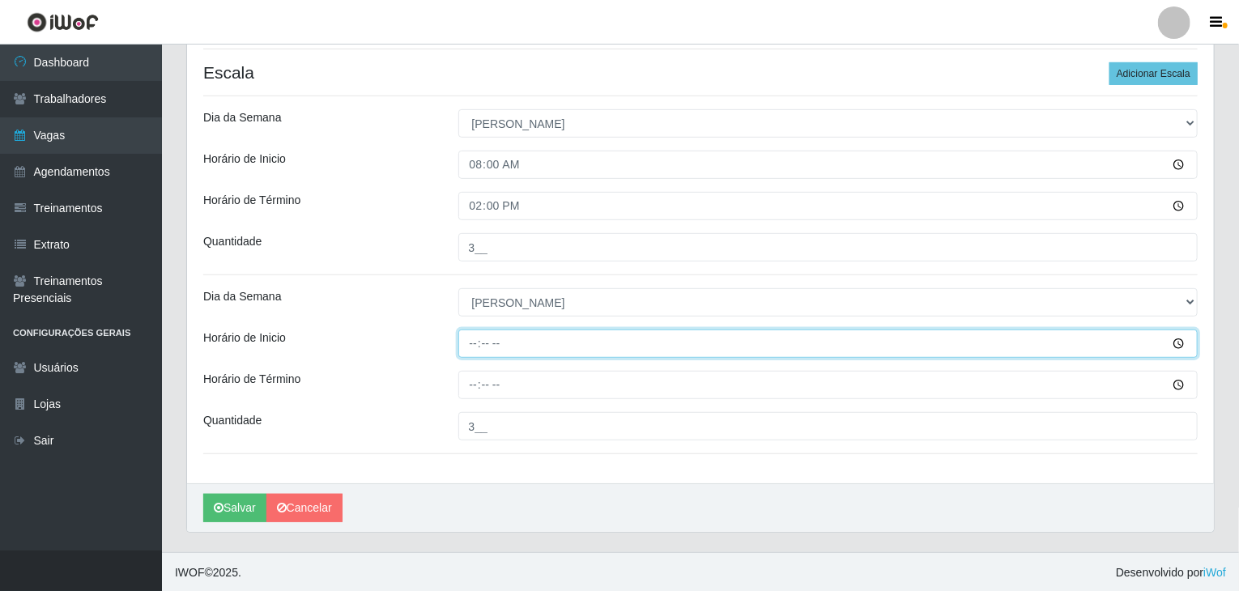
click at [473, 349] on input "Horário de Inicio" at bounding box center [828, 344] width 740 height 28
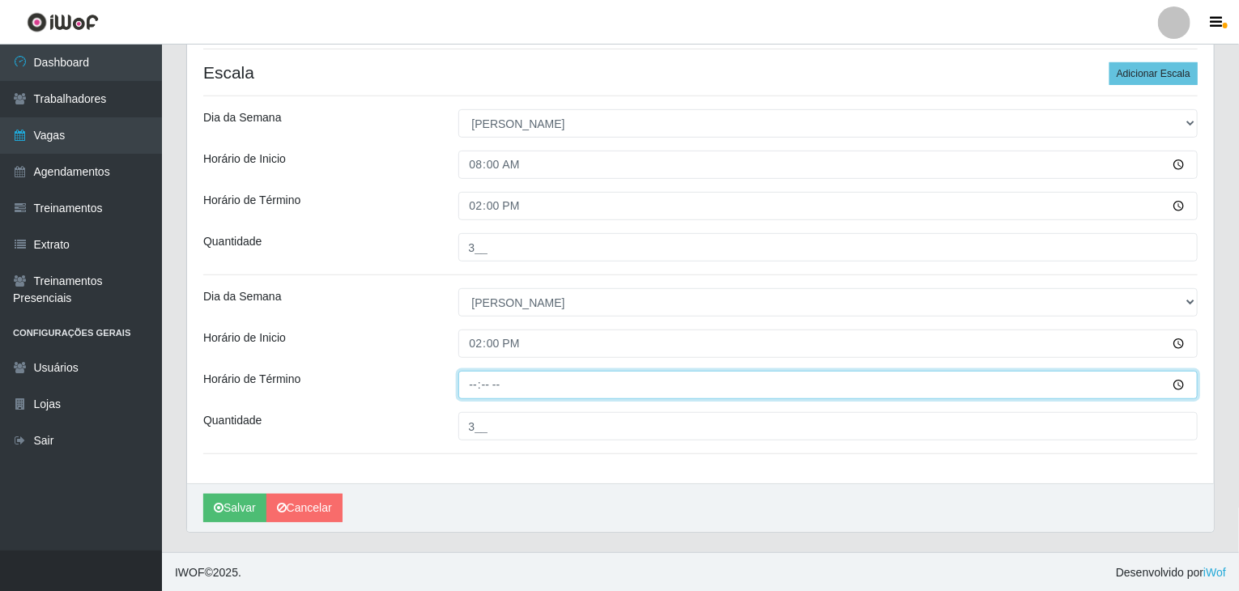
click at [472, 385] on input "Horário de Término" at bounding box center [828, 385] width 740 height 28
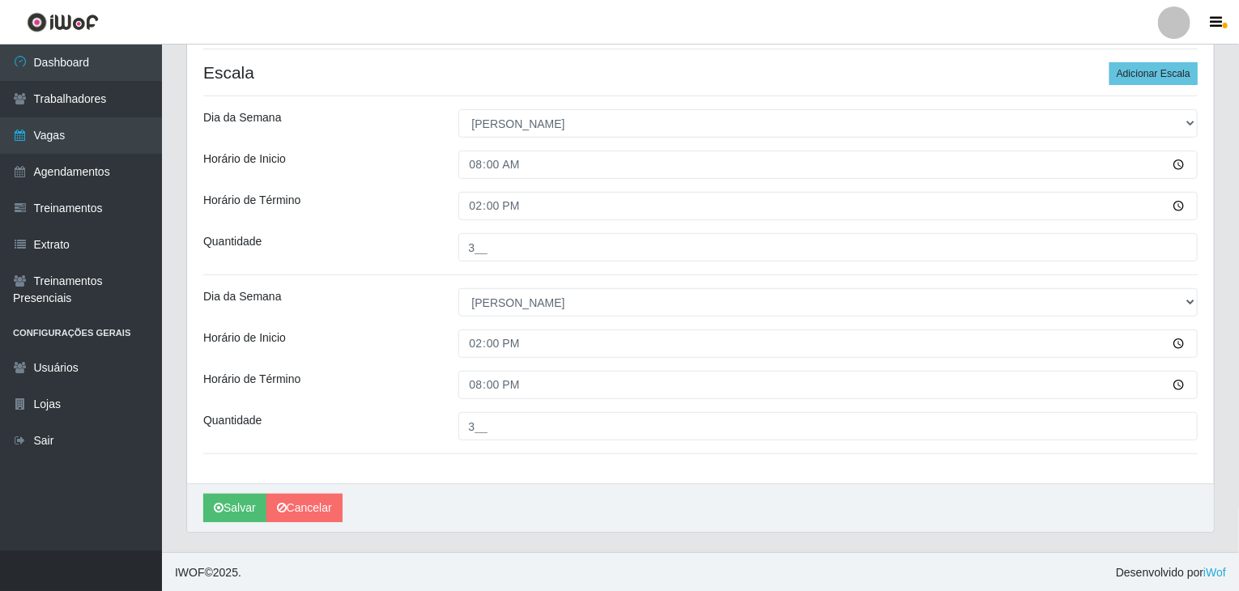
click at [351, 358] on div "Loja BomQueSó Agreste - Loja 2 Função [Selecione...] ASG ASG + ASG ++ Balconist…" at bounding box center [700, 153] width 1027 height 660
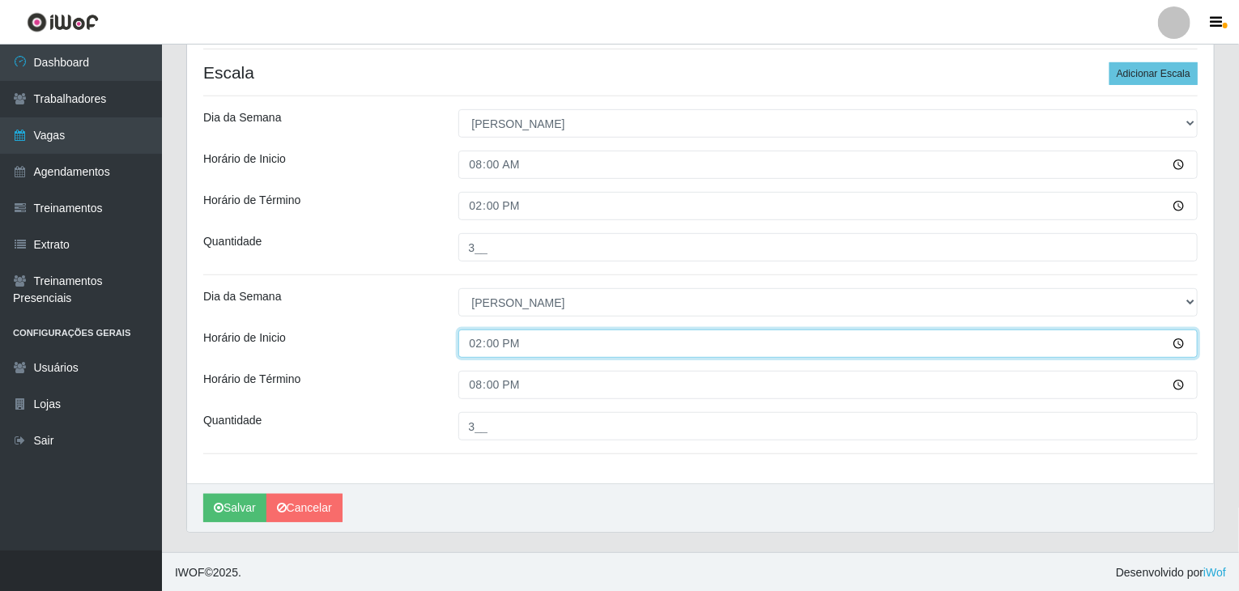
click at [479, 340] on input "14:00" at bounding box center [828, 344] width 740 height 28
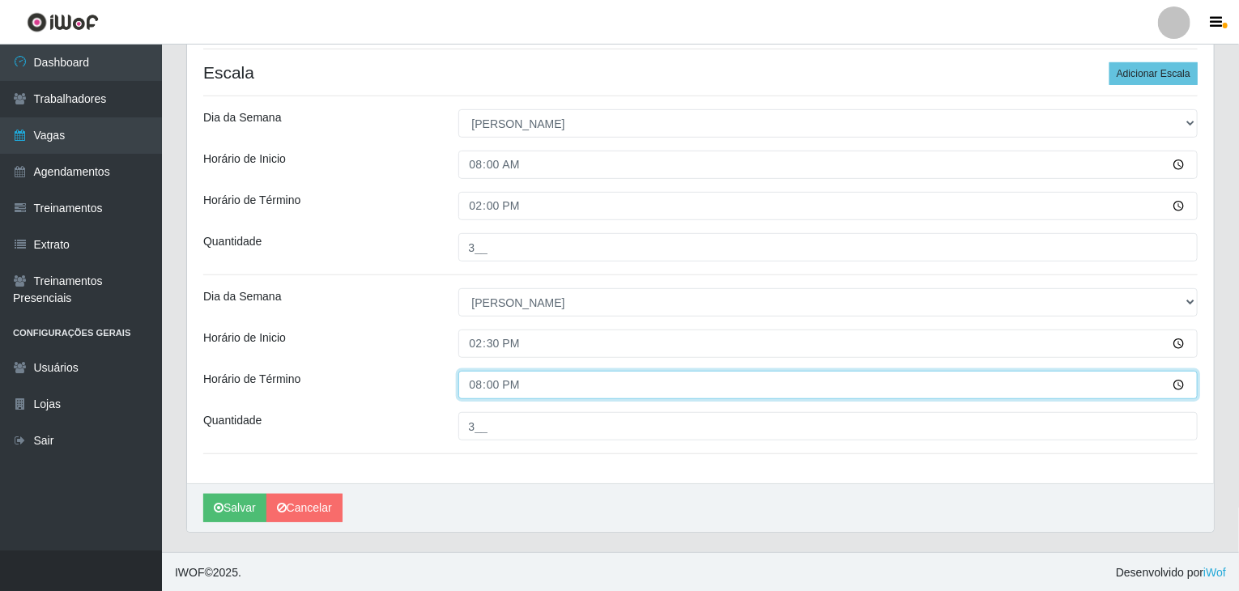
click at [488, 381] on input "20:00" at bounding box center [828, 385] width 740 height 28
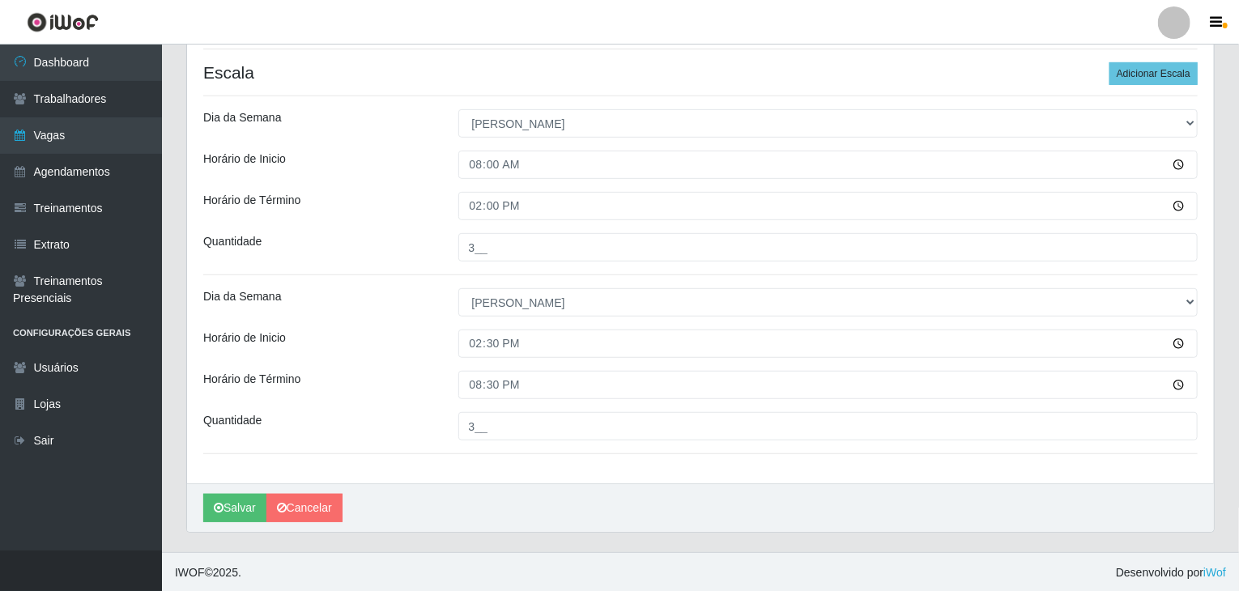
click at [452, 333] on div "14:30" at bounding box center [828, 344] width 764 height 28
click at [228, 511] on button "Salvar" at bounding box center [234, 508] width 63 height 28
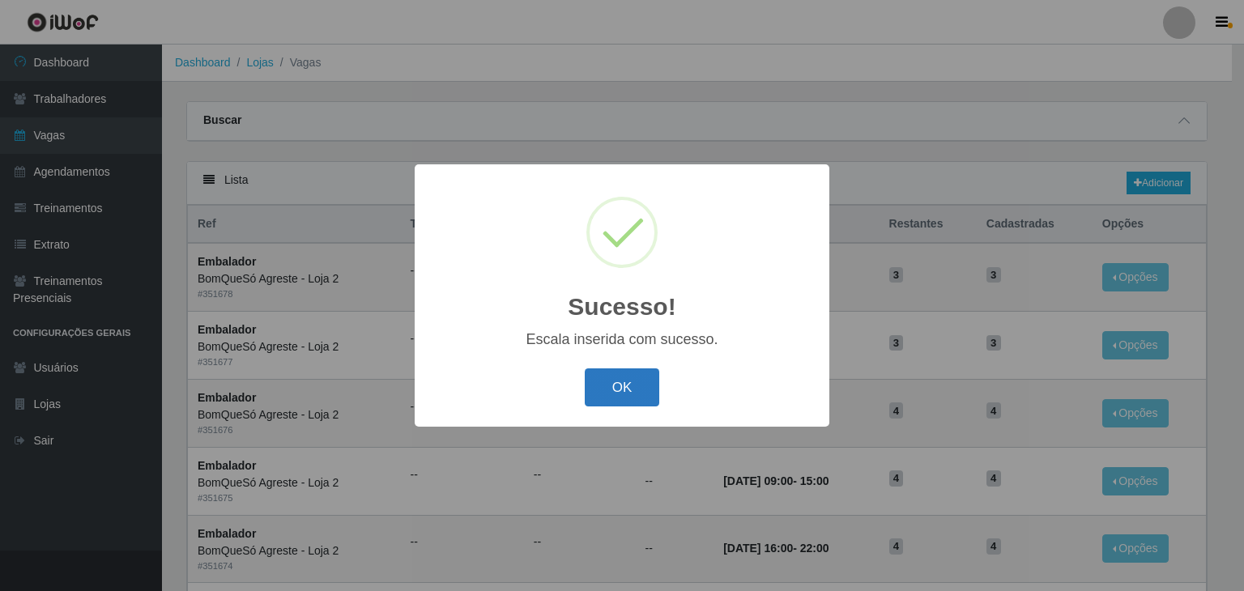
click at [622, 385] on button "OK" at bounding box center [622, 387] width 75 height 38
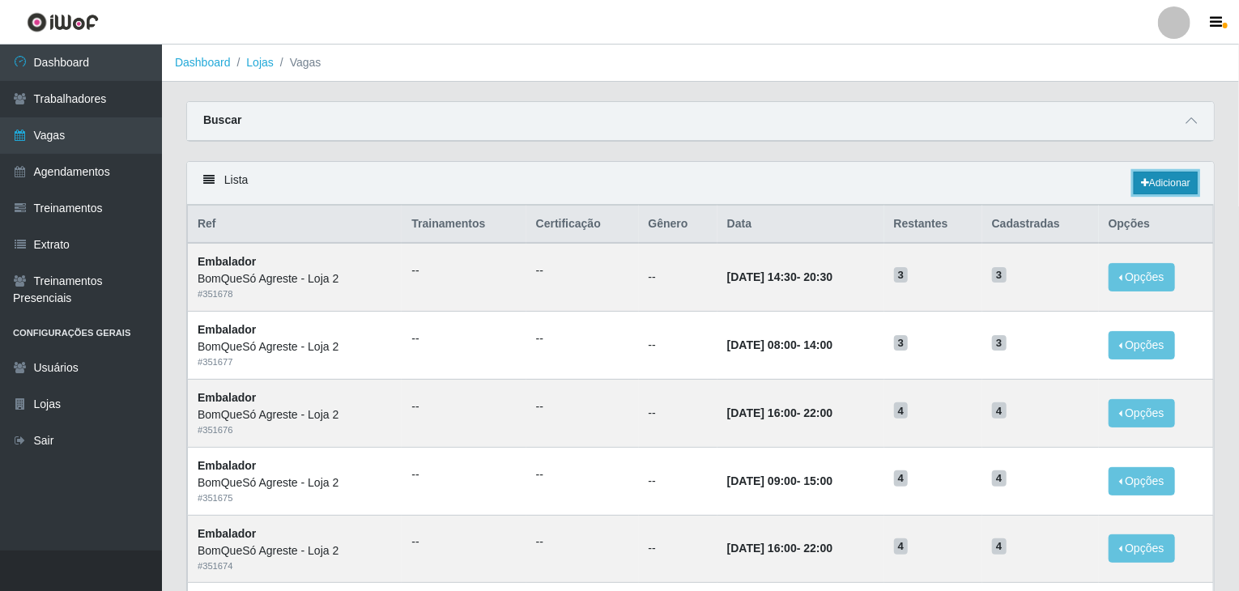
click at [1156, 177] on link "Adicionar" at bounding box center [1166, 183] width 64 height 23
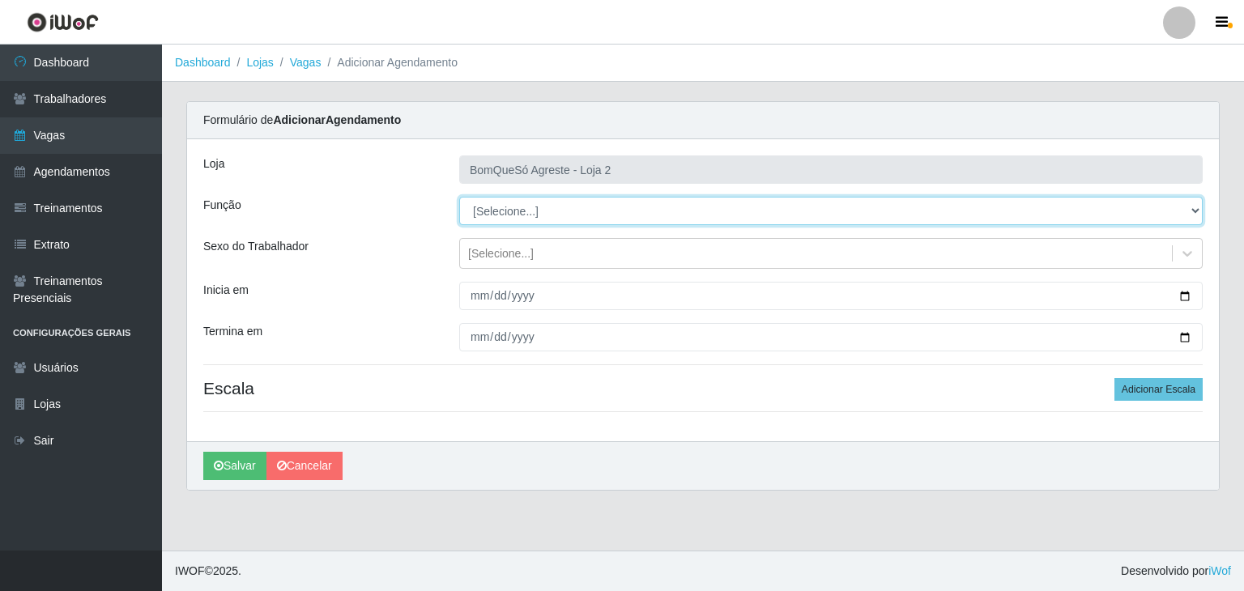
click at [537, 214] on select "[Selecione...] ASG ASG + ASG ++ Balconista Balconista + Balconista ++ Embalador…" at bounding box center [830, 211] width 743 height 28
click at [459, 197] on select "[Selecione...] ASG ASG + ASG ++ Balconista Balconista + Balconista ++ Embalador…" at bounding box center [830, 211] width 743 height 28
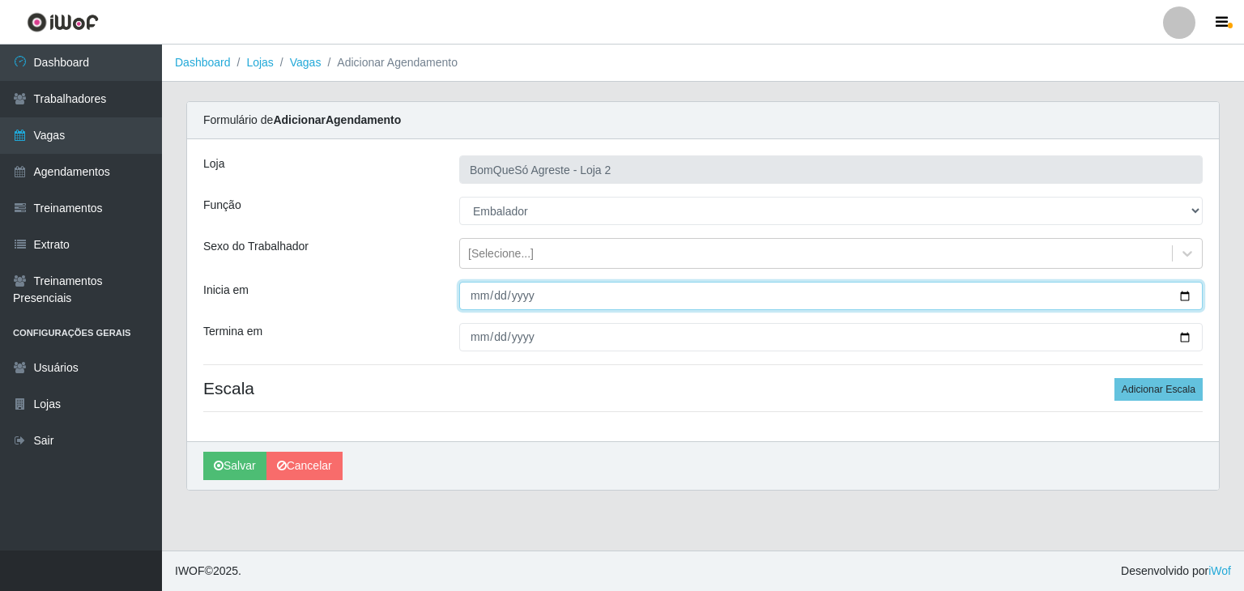
click at [1191, 292] on input "Inicia em" at bounding box center [830, 296] width 743 height 28
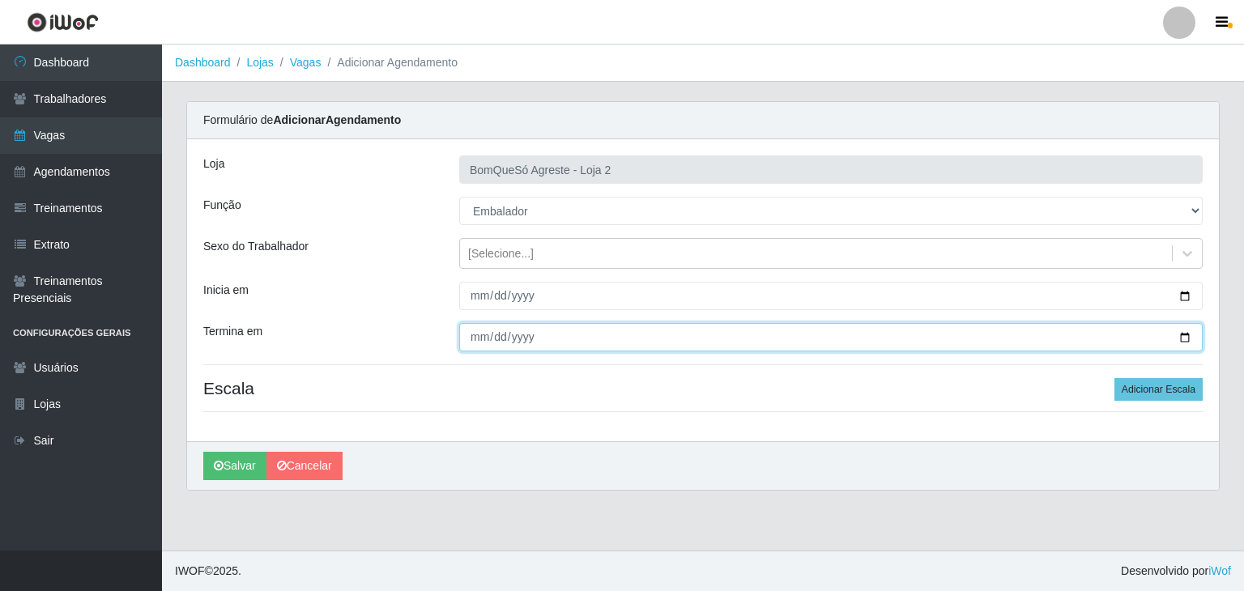
click at [1195, 334] on input "Termina em" at bounding box center [830, 337] width 743 height 28
click at [1185, 336] on input "Termina em" at bounding box center [830, 337] width 743 height 28
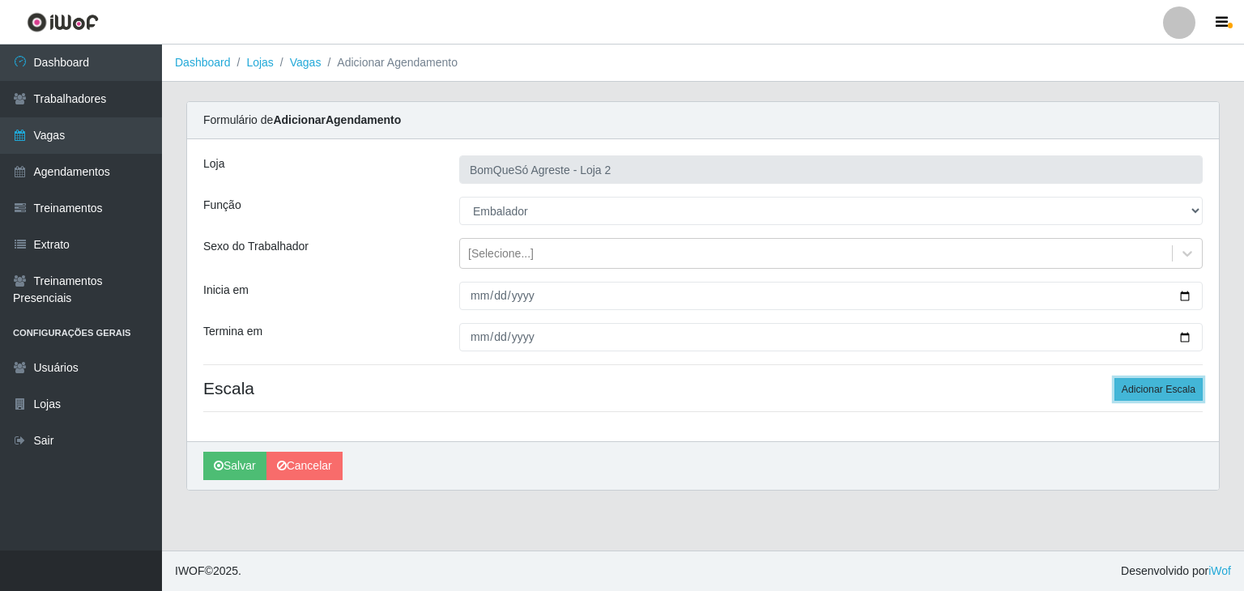
click at [1186, 391] on button "Adicionar Escala" at bounding box center [1158, 389] width 88 height 23
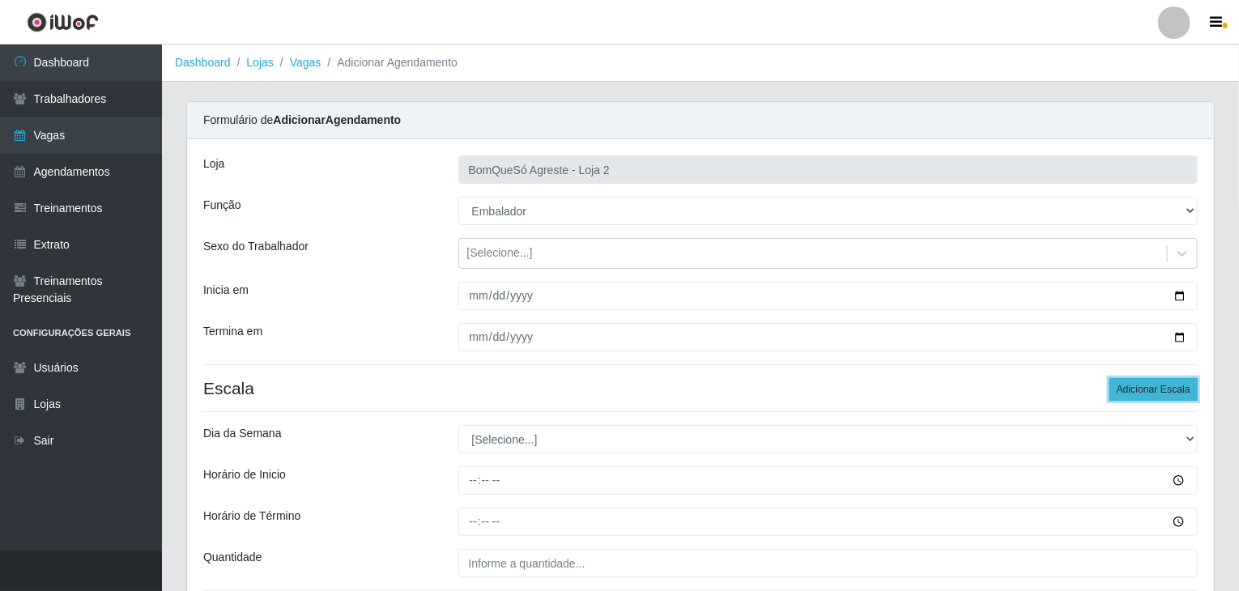
click at [1186, 391] on button "Adicionar Escala" at bounding box center [1153, 389] width 88 height 23
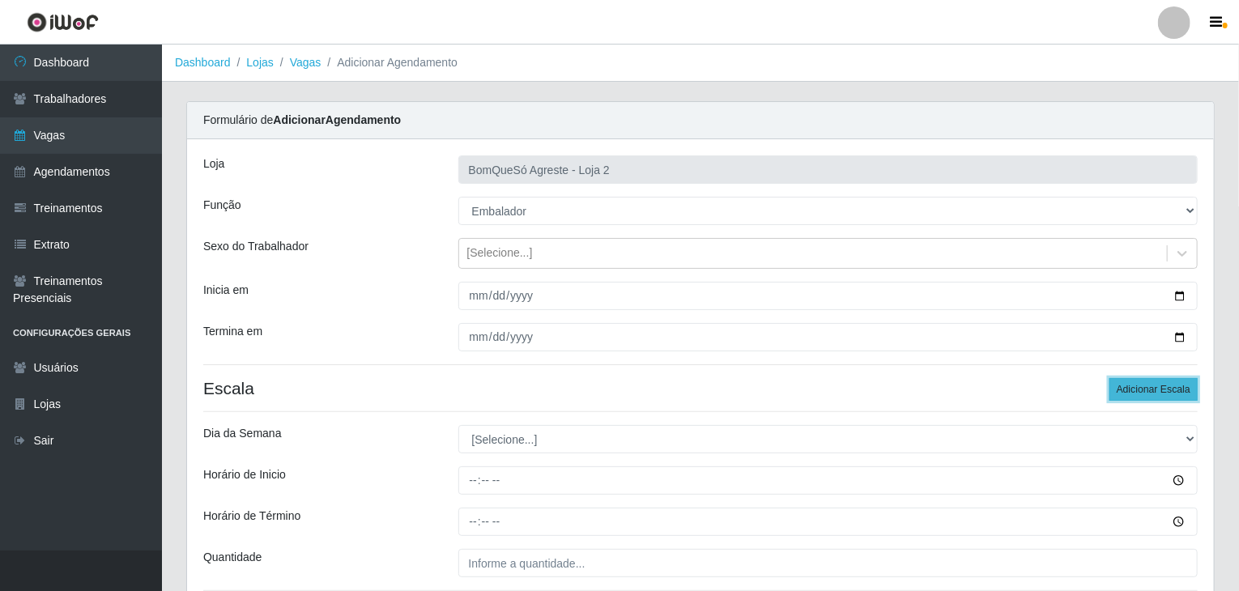
click at [1186, 391] on button "Adicionar Escala" at bounding box center [1153, 389] width 88 height 23
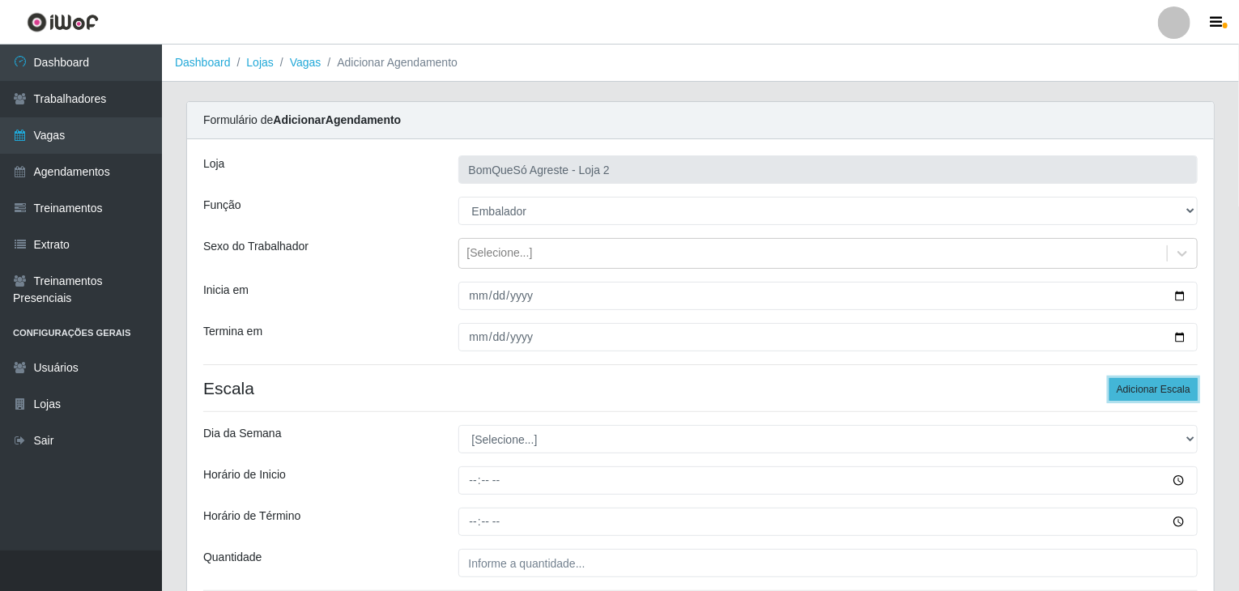
click at [1186, 391] on button "Adicionar Escala" at bounding box center [1153, 389] width 88 height 23
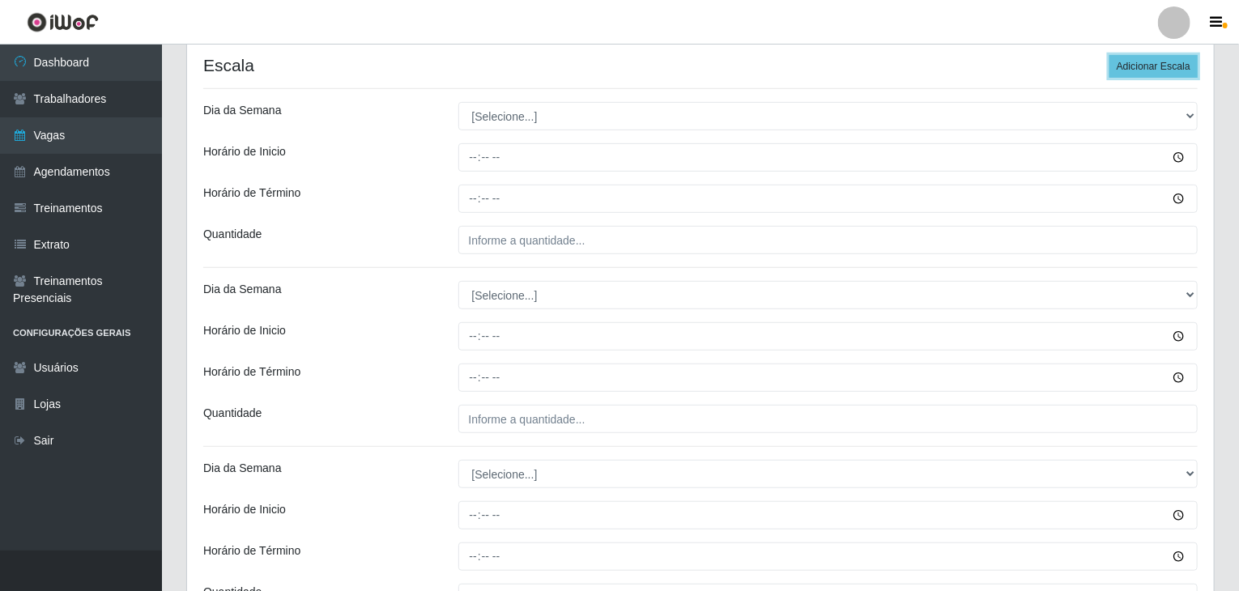
scroll to position [324, 0]
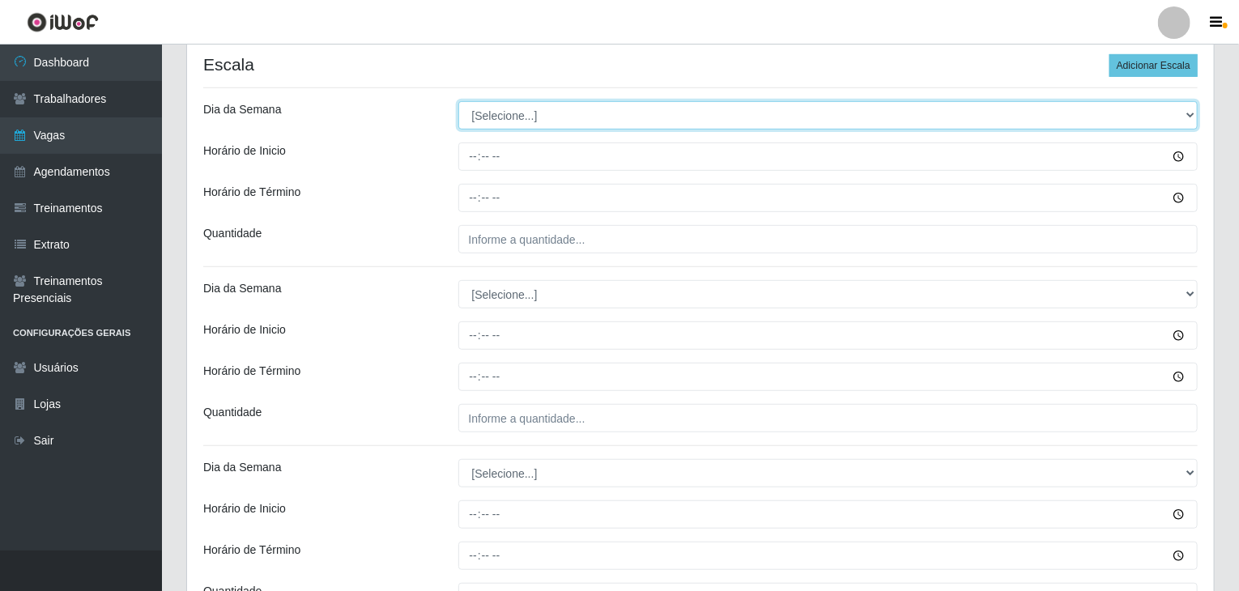
click at [517, 113] on select "[Selecione...] Segunda Terça Quarta Quinta Sexta Sábado Domingo" at bounding box center [828, 115] width 740 height 28
click at [522, 126] on select "[Selecione...] Segunda Terça Quarta Quinta Sexta Sábado Domingo" at bounding box center [828, 115] width 740 height 28
click at [458, 101] on select "[Selecione...] Segunda Terça Quarta Quinta Sexta Sábado Domingo" at bounding box center [828, 115] width 740 height 28
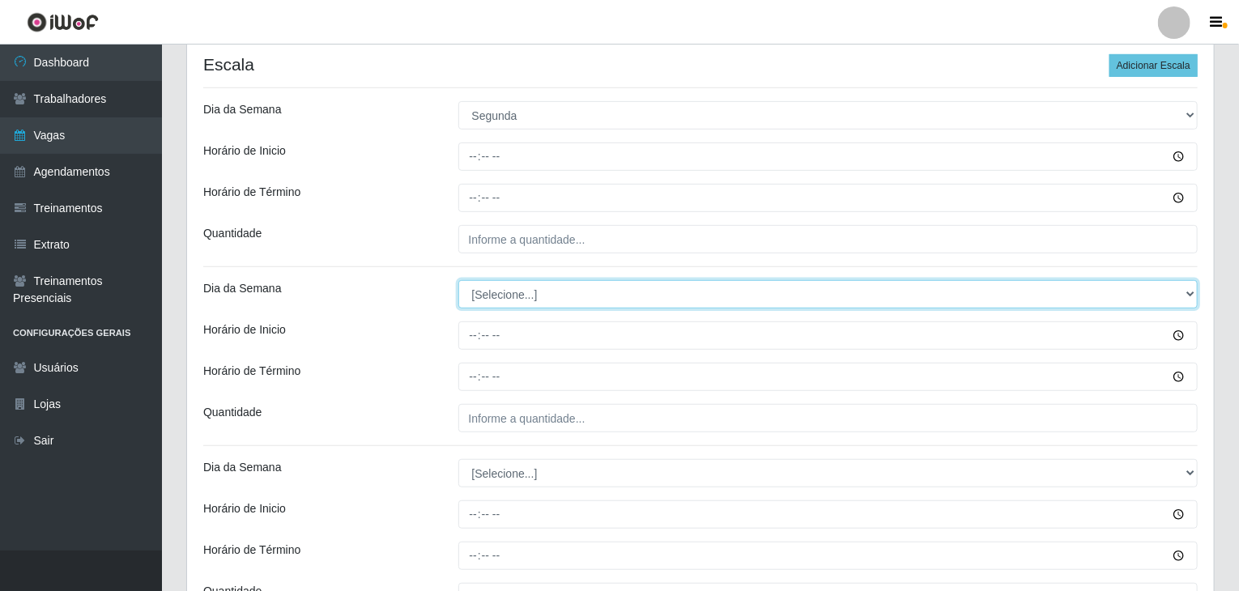
click at [533, 289] on select "[Selecione...] Segunda Terça Quarta Quinta Sexta Sábado Domingo" at bounding box center [828, 294] width 740 height 28
click at [458, 280] on select "[Selecione...] Segunda Terça Quarta Quinta Sexta Sábado Domingo" at bounding box center [828, 294] width 740 height 28
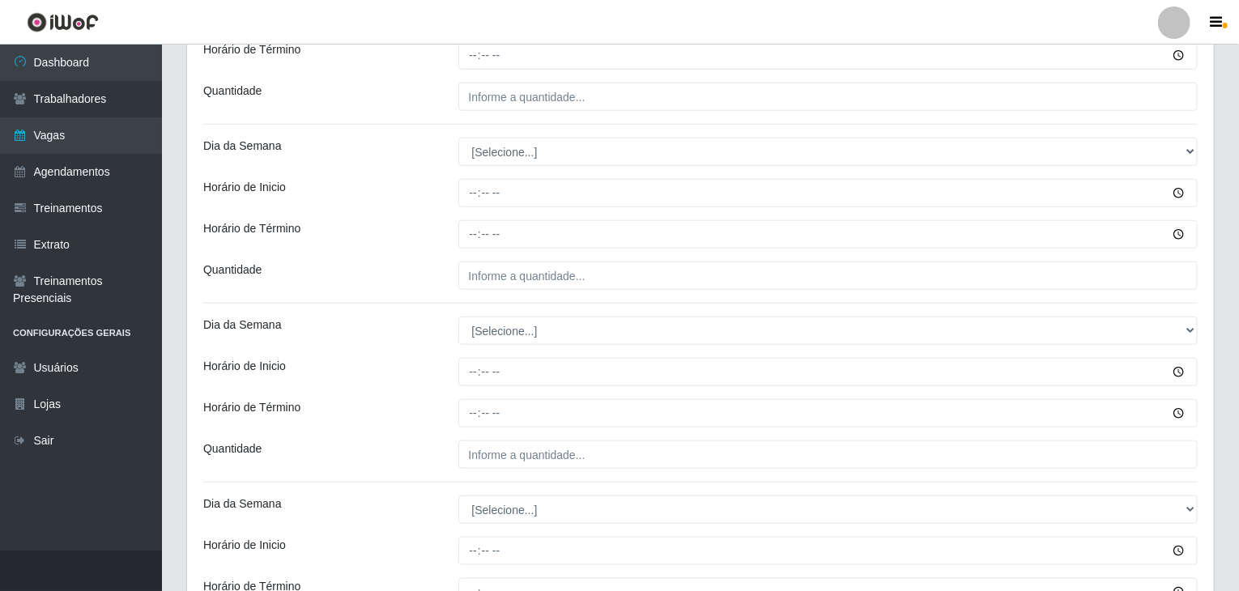
scroll to position [648, 0]
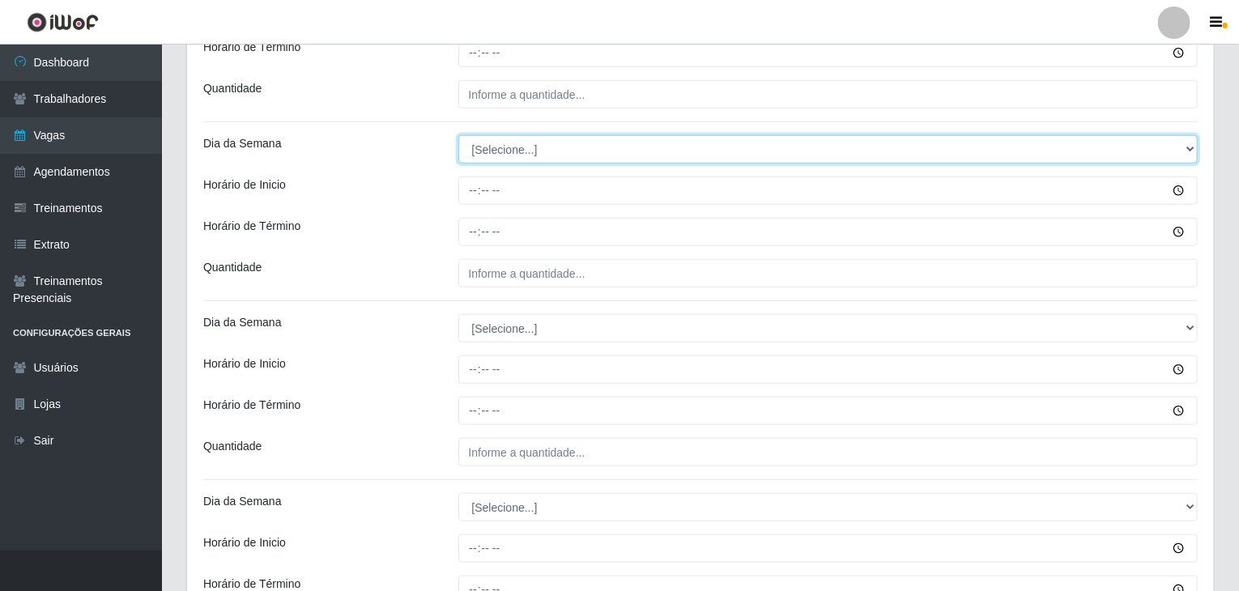
drag, startPoint x: 496, startPoint y: 147, endPoint x: 505, endPoint y: 160, distance: 15.3
click at [497, 147] on select "[Selecione...] Segunda Terça Quarta Quinta Sexta Sábado Domingo" at bounding box center [828, 149] width 740 height 28
click at [458, 135] on select "[Selecione...] Segunda Terça Quarta Quinta Sexta Sábado Domingo" at bounding box center [828, 149] width 740 height 28
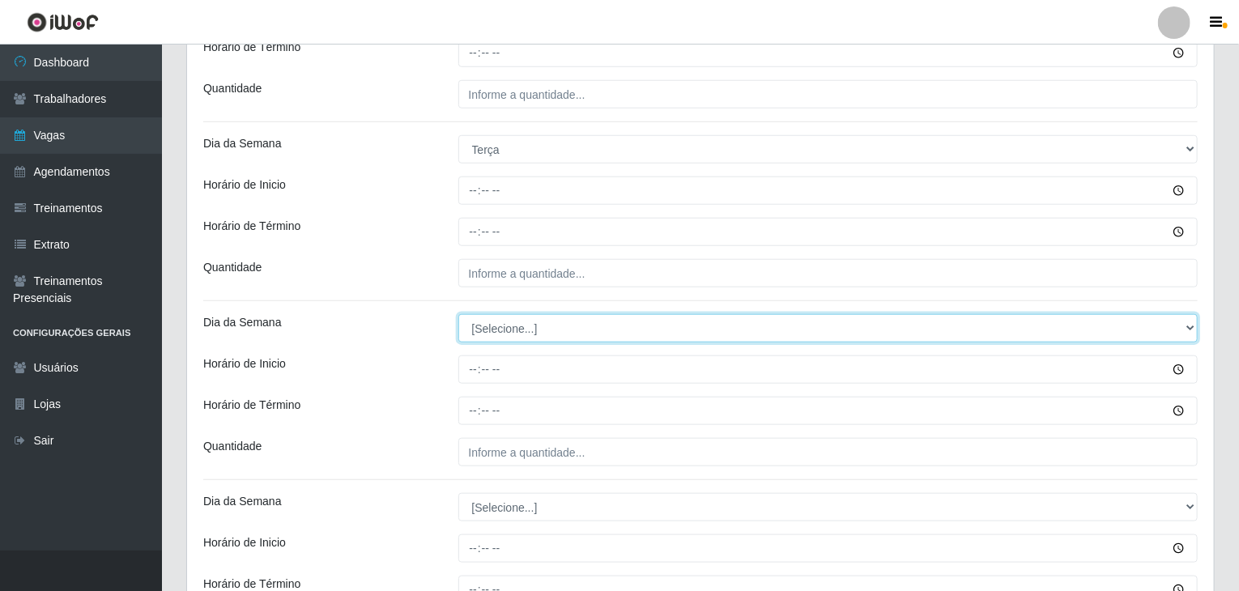
click at [504, 327] on select "[Selecione...] Segunda Terça Quarta Quinta Sexta Sábado Domingo" at bounding box center [828, 328] width 740 height 28
click at [458, 314] on select "[Selecione...] Segunda Terça Quarta Quinta Sexta Sábado Domingo" at bounding box center [828, 328] width 740 height 28
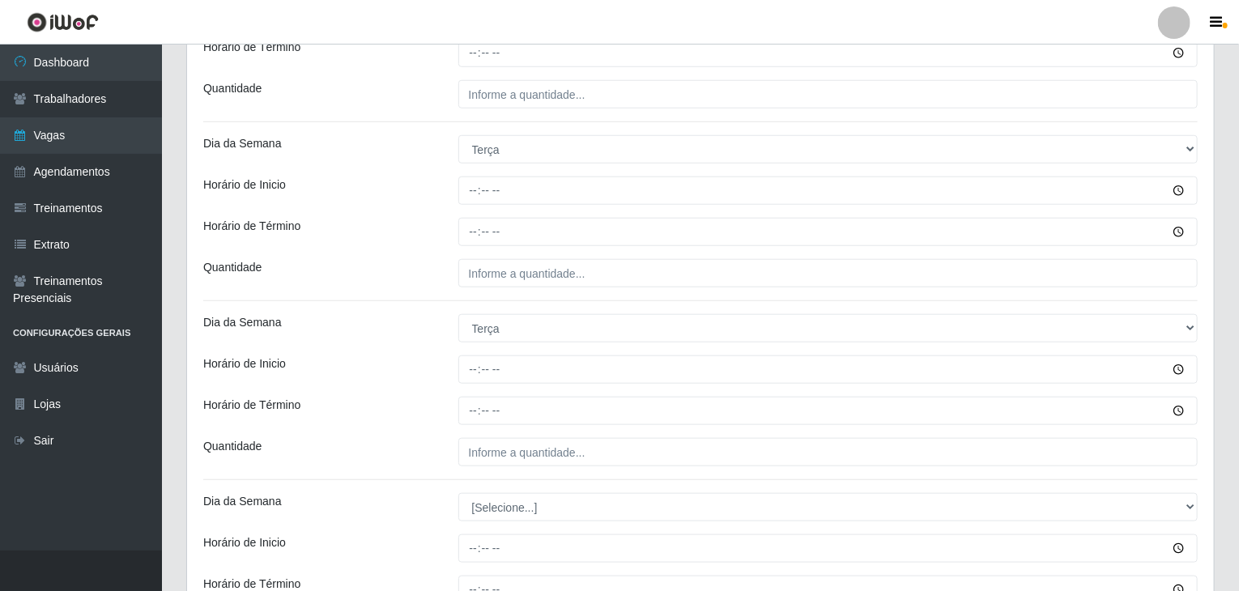
click at [432, 357] on div "Horário de Inicio" at bounding box center [318, 370] width 255 height 28
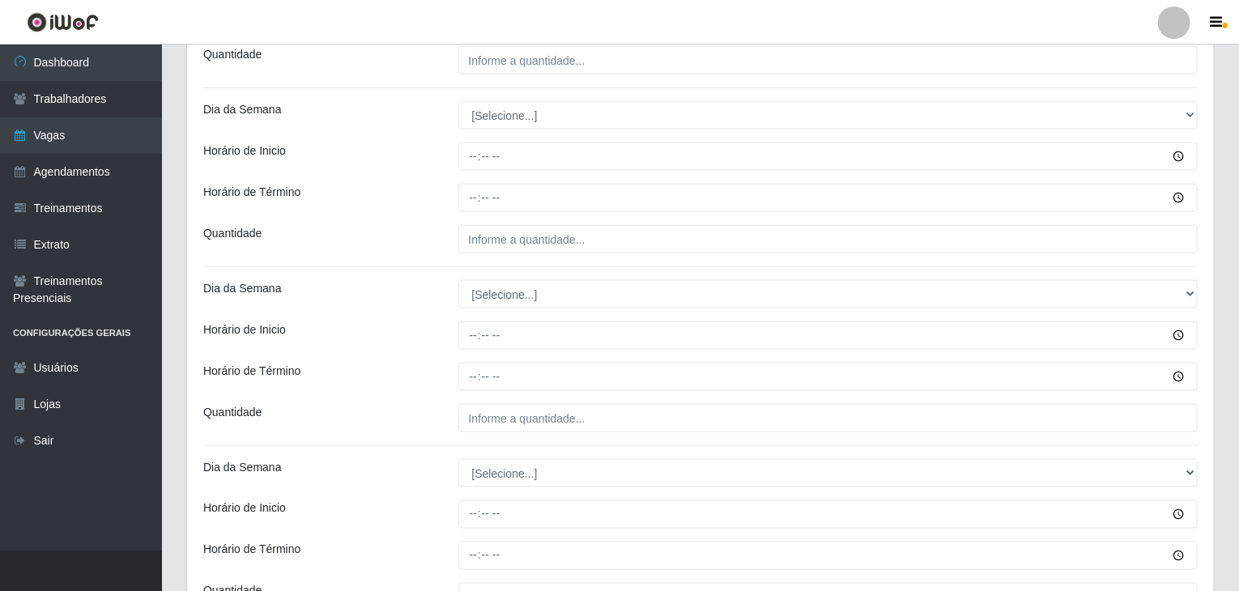
scroll to position [1053, 0]
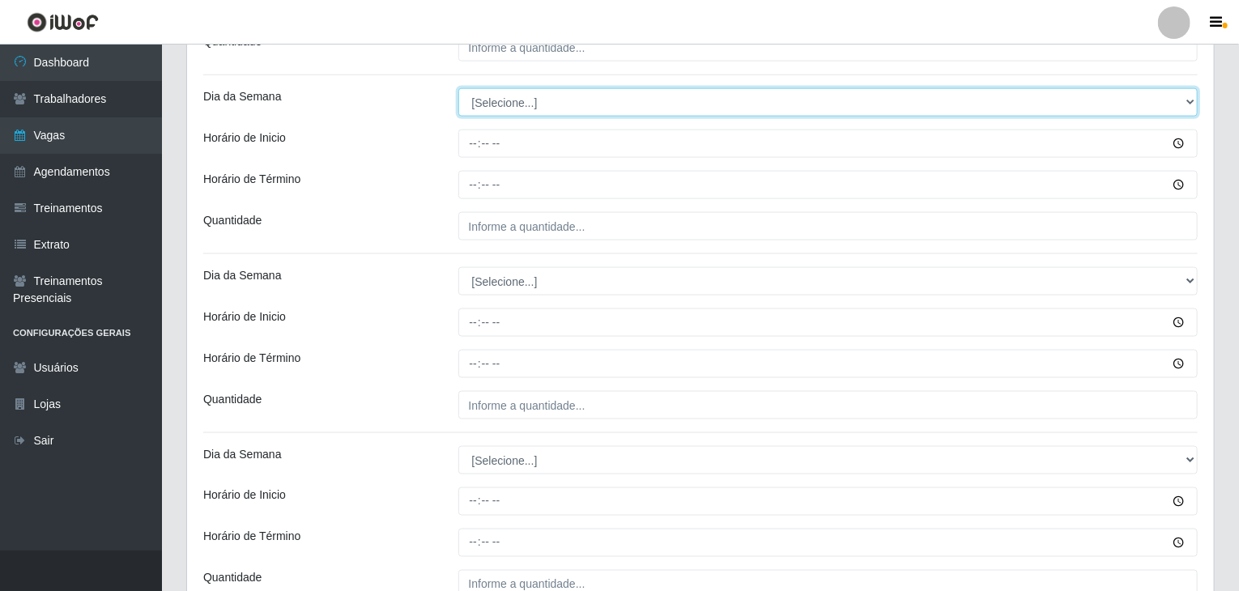
click at [499, 105] on select "[Selecione...] Segunda Terça Quarta Quinta Sexta Sábado Domingo" at bounding box center [828, 102] width 740 height 28
click at [458, 88] on select "[Selecione...] Segunda Terça Quarta Quinta Sexta Sábado Domingo" at bounding box center [828, 102] width 740 height 28
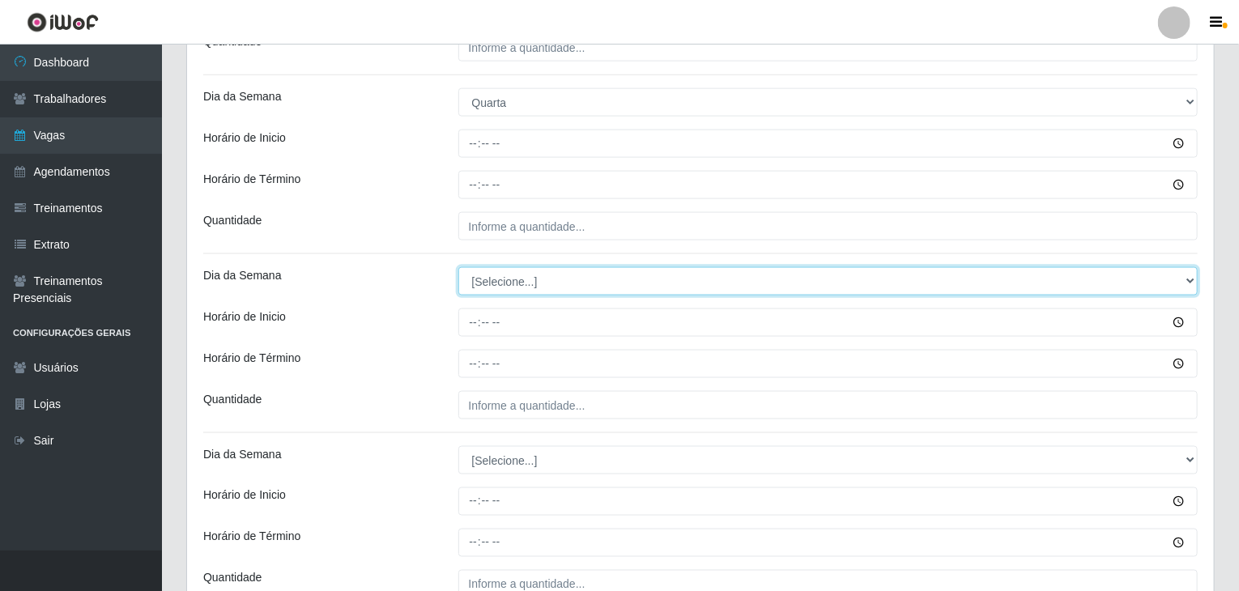
click at [512, 282] on select "[Selecione...] Segunda Terça Quarta Quinta Sexta Sábado Domingo" at bounding box center [828, 281] width 740 height 28
click at [458, 267] on select "[Selecione...] Segunda Terça Quarta Quinta Sexta Sábado Domingo" at bounding box center [828, 281] width 740 height 28
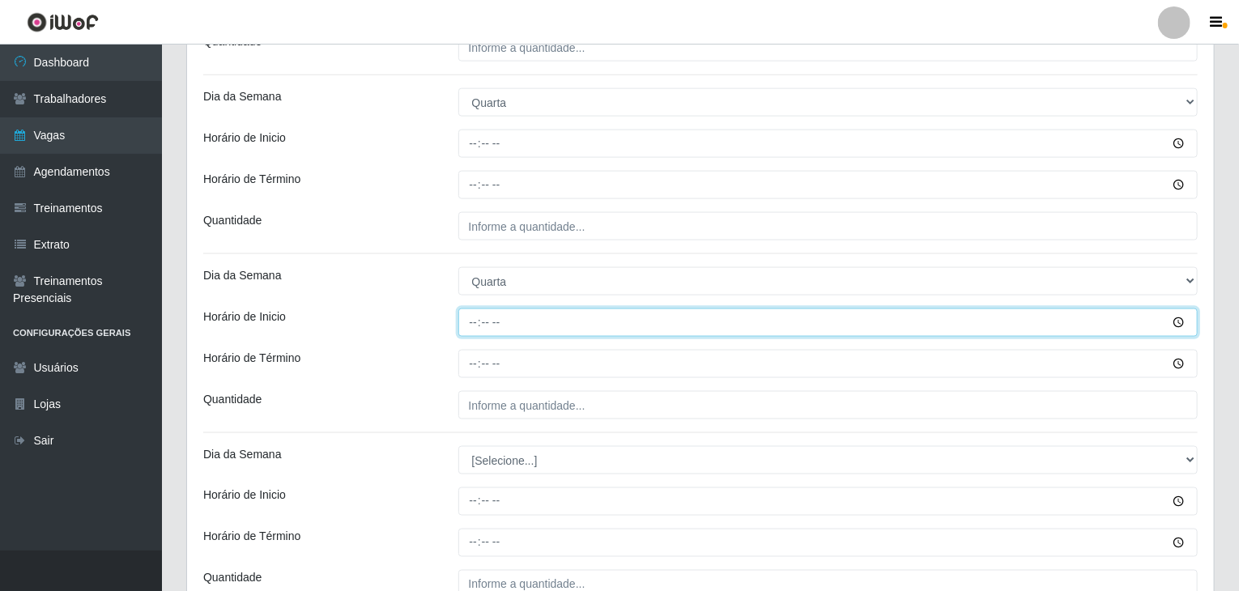
click at [456, 327] on div at bounding box center [828, 323] width 764 height 28
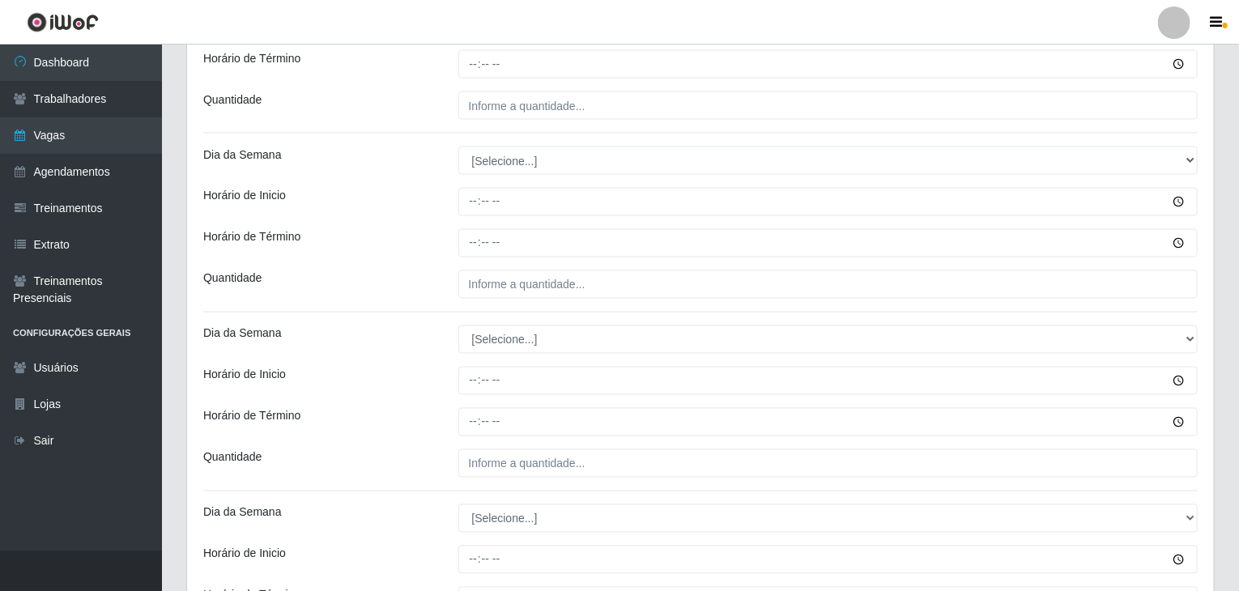
scroll to position [1377, 0]
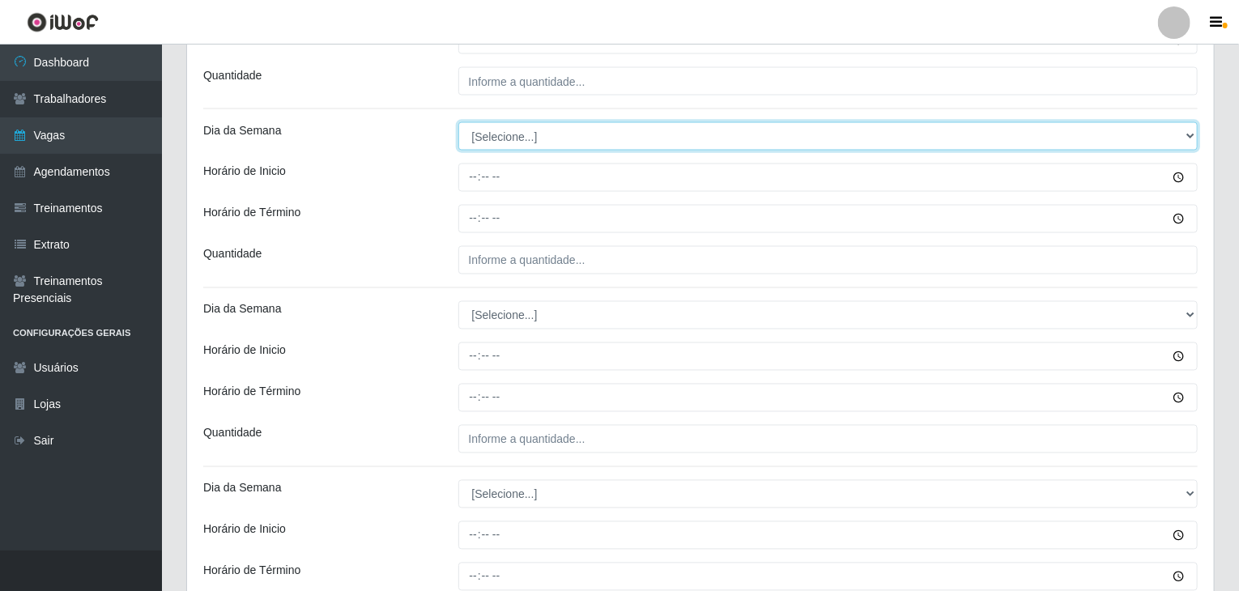
click at [546, 132] on select "[Selecione...] Segunda Terça Quarta Quinta Sexta Sábado Domingo" at bounding box center [828, 136] width 740 height 28
click at [458, 122] on select "[Selecione...] Segunda Terça Quarta Quinta Sexta Sábado Domingo" at bounding box center [828, 136] width 740 height 28
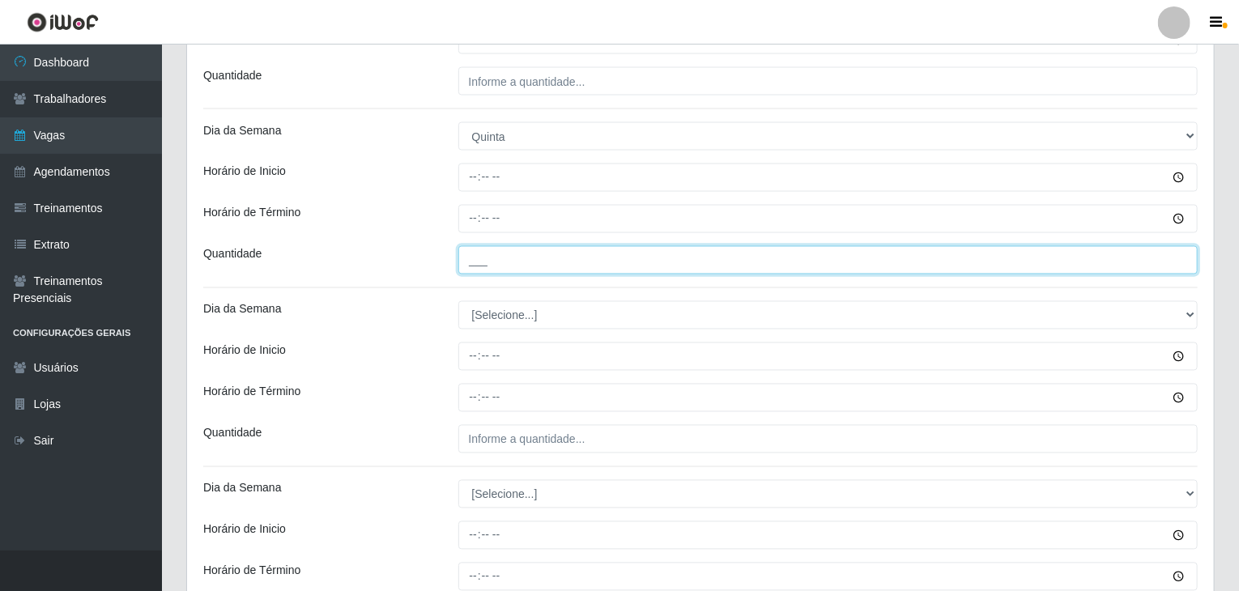
click at [544, 262] on input "___" at bounding box center [828, 260] width 740 height 28
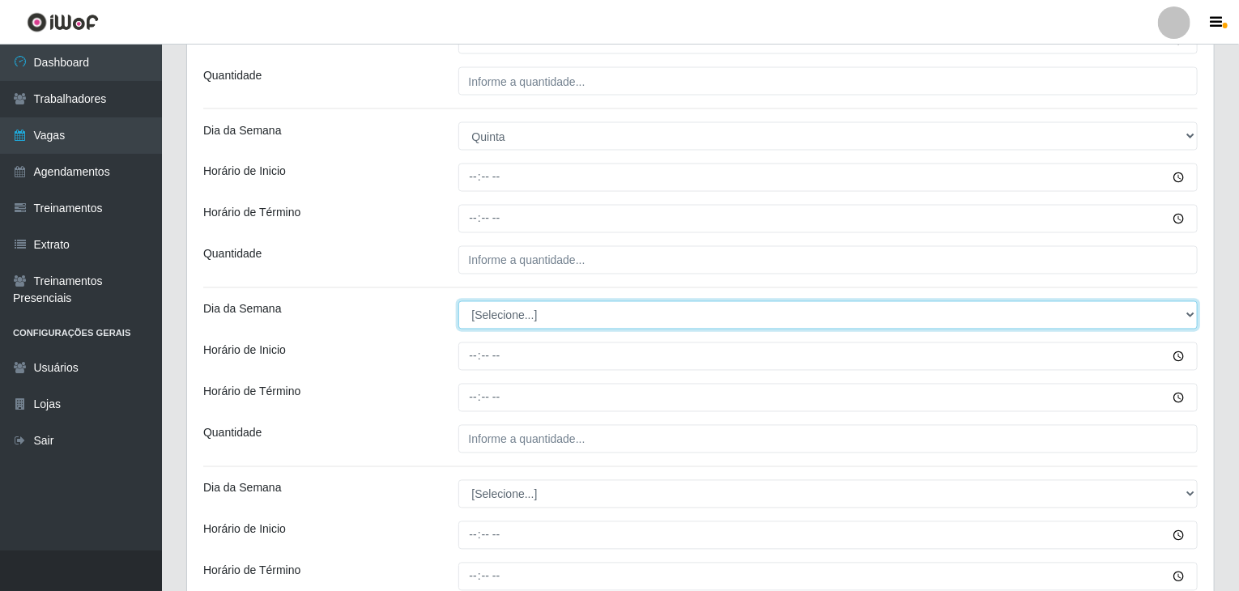
click at [522, 315] on select "[Selecione...] Segunda Terça Quarta Quinta Sexta Sábado Domingo" at bounding box center [828, 315] width 740 height 28
click at [458, 301] on select "[Selecione...] Segunda Terça Quarta Quinta Sexta Sábado Domingo" at bounding box center [828, 315] width 740 height 28
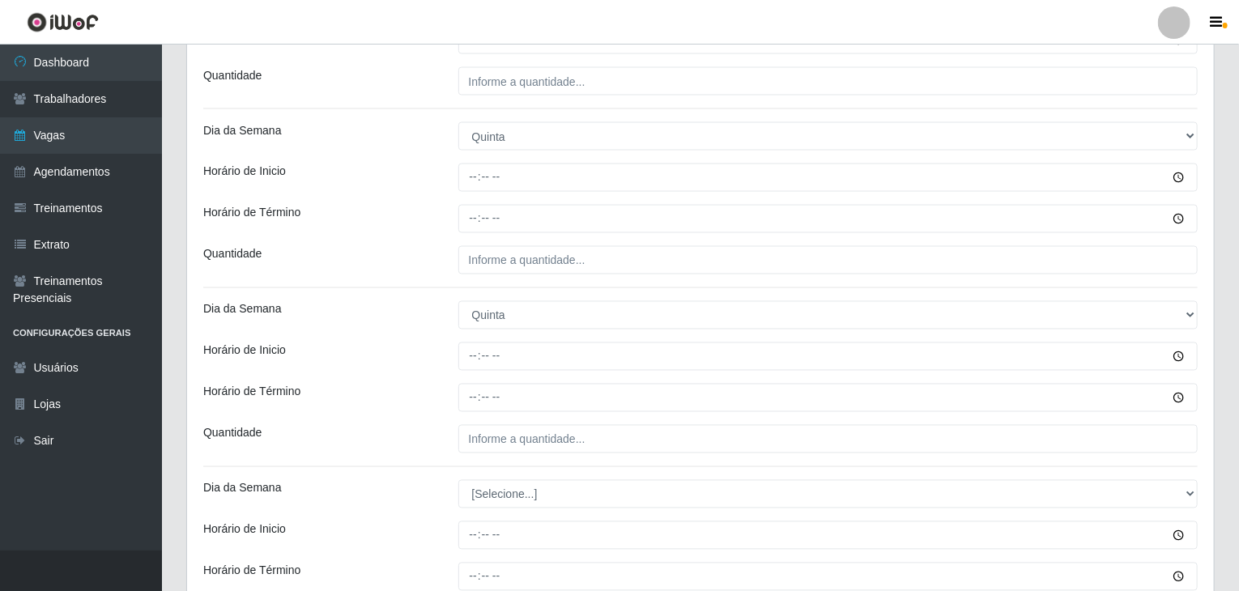
click at [405, 344] on div "Horário de Inicio" at bounding box center [318, 357] width 255 height 28
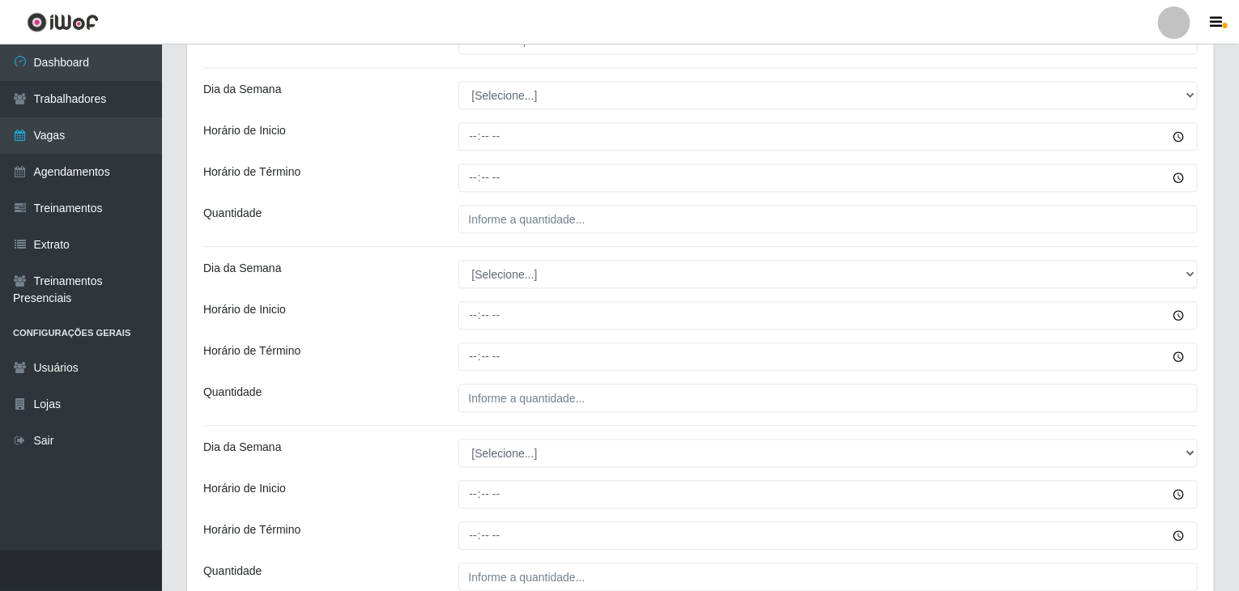
scroll to position [1782, 0]
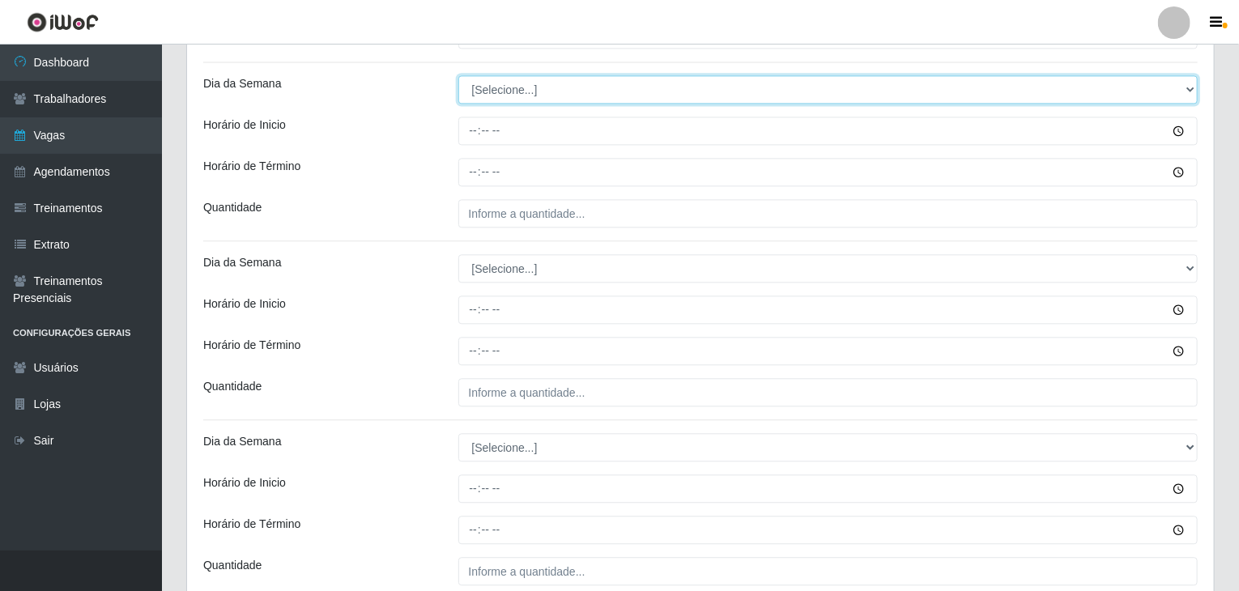
click at [497, 82] on select "[Selecione...] Segunda Terça Quarta Quinta Sexta Sábado Domingo" at bounding box center [828, 89] width 740 height 28
click at [458, 75] on select "[Selecione...] Segunda Terça Quarta Quinta Sexta Sábado Domingo" at bounding box center [828, 89] width 740 height 28
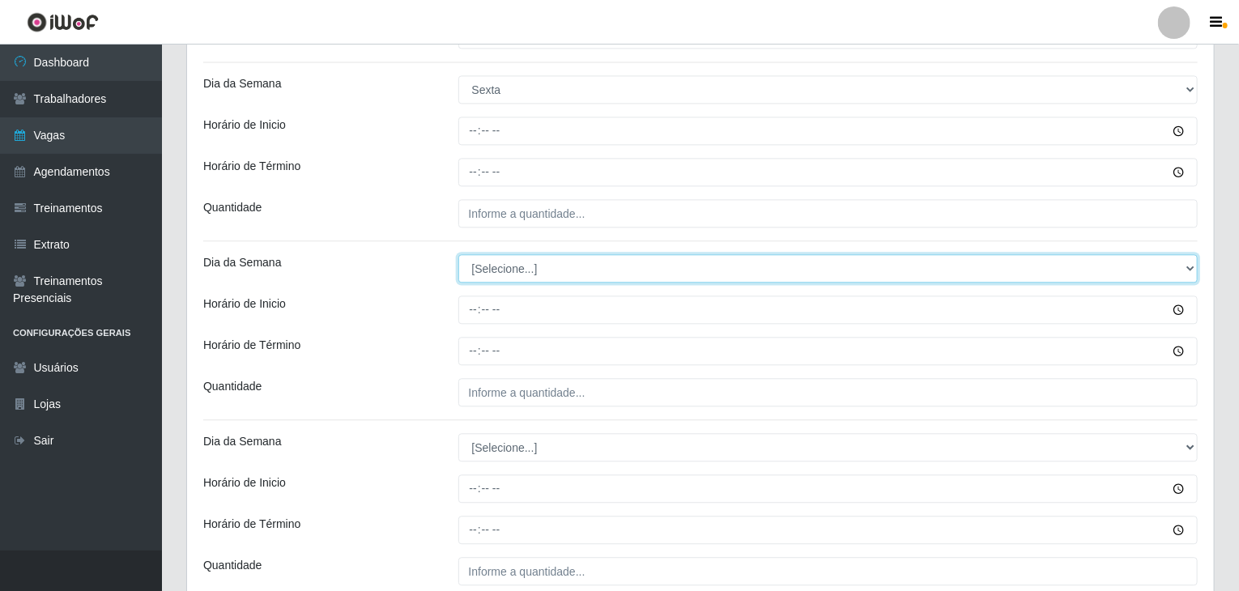
click at [516, 279] on select "[Selecione...] Segunda Terça Quarta Quinta Sexta Sábado Domingo" at bounding box center [828, 268] width 740 height 28
click at [458, 254] on select "[Selecione...] Segunda Terça Quarta Quinta Sexta Sábado Domingo" at bounding box center [828, 268] width 740 height 28
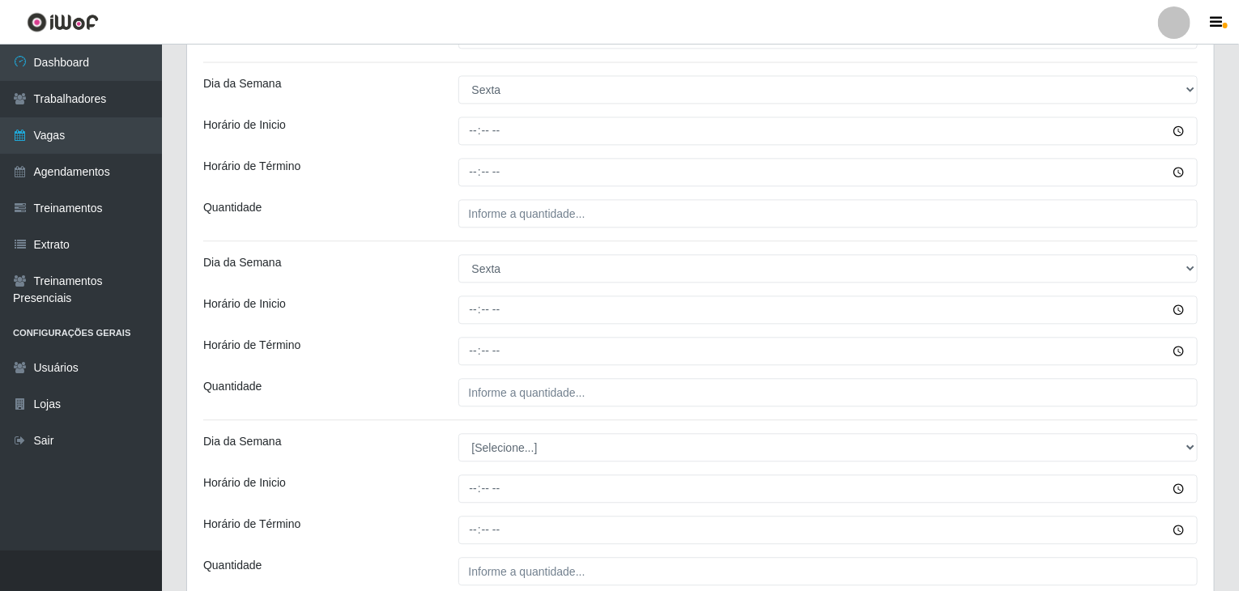
click at [424, 337] on div "Horário de Término" at bounding box center [318, 351] width 255 height 28
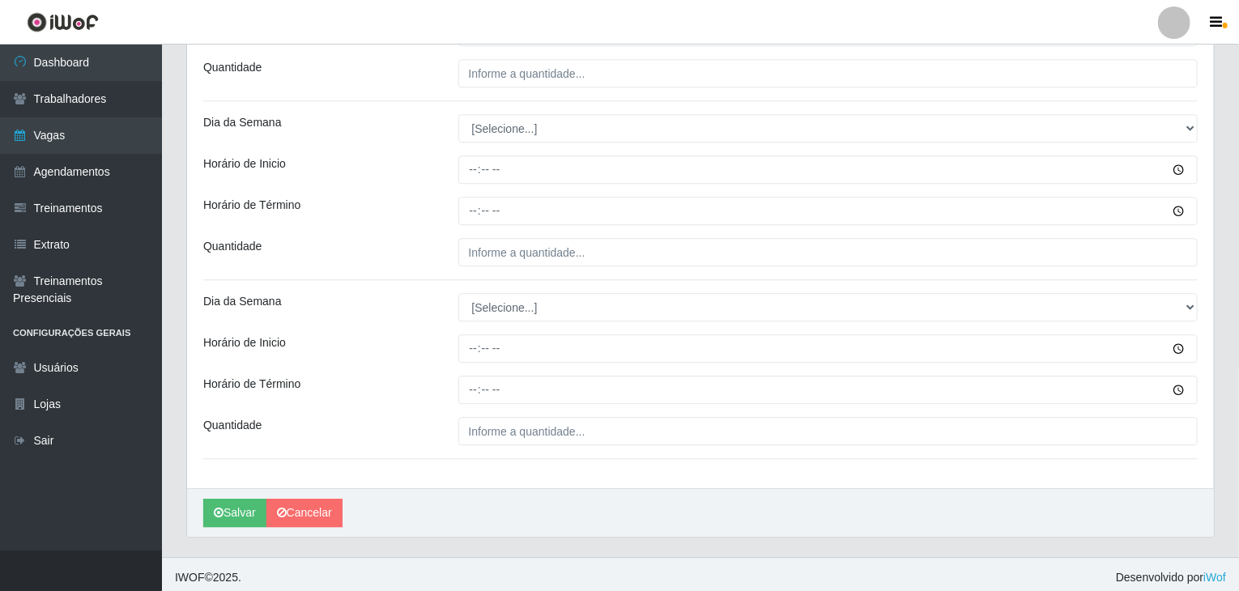
scroll to position [2104, 0]
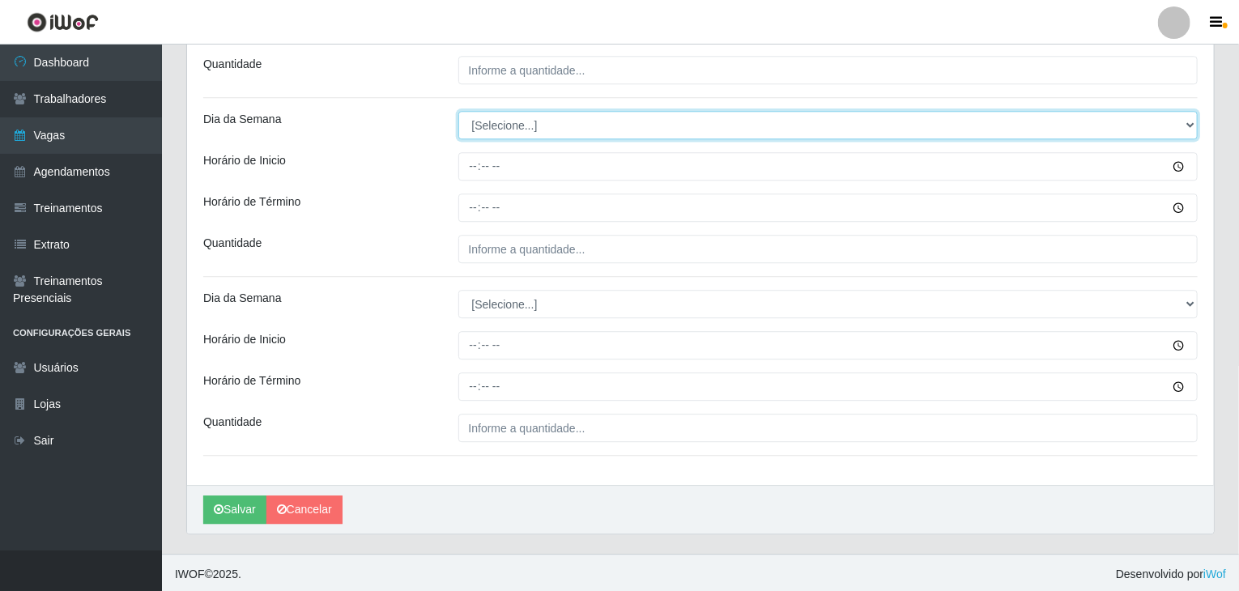
click at [515, 113] on select "[Selecione...] Segunda Terça Quarta Quinta Sexta Sábado Domingo" at bounding box center [828, 125] width 740 height 28
click at [458, 111] on select "[Selecione...] Segunda Terça Quarta Quinta Sexta Sábado Domingo" at bounding box center [828, 125] width 740 height 28
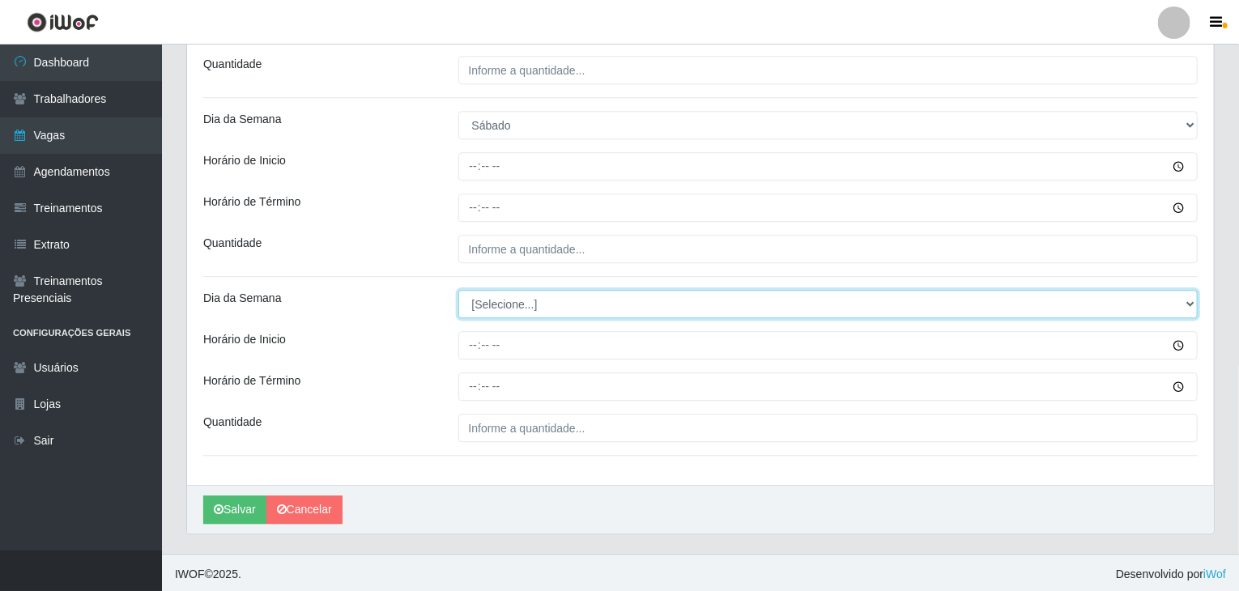
click at [510, 292] on select "[Selecione...] Segunda Terça Quarta Quinta Sexta Sábado Domingo" at bounding box center [828, 304] width 740 height 28
click at [458, 290] on select "[Selecione...] Segunda Terça Quarta Quinta Sexta Sábado Domingo" at bounding box center [828, 304] width 740 height 28
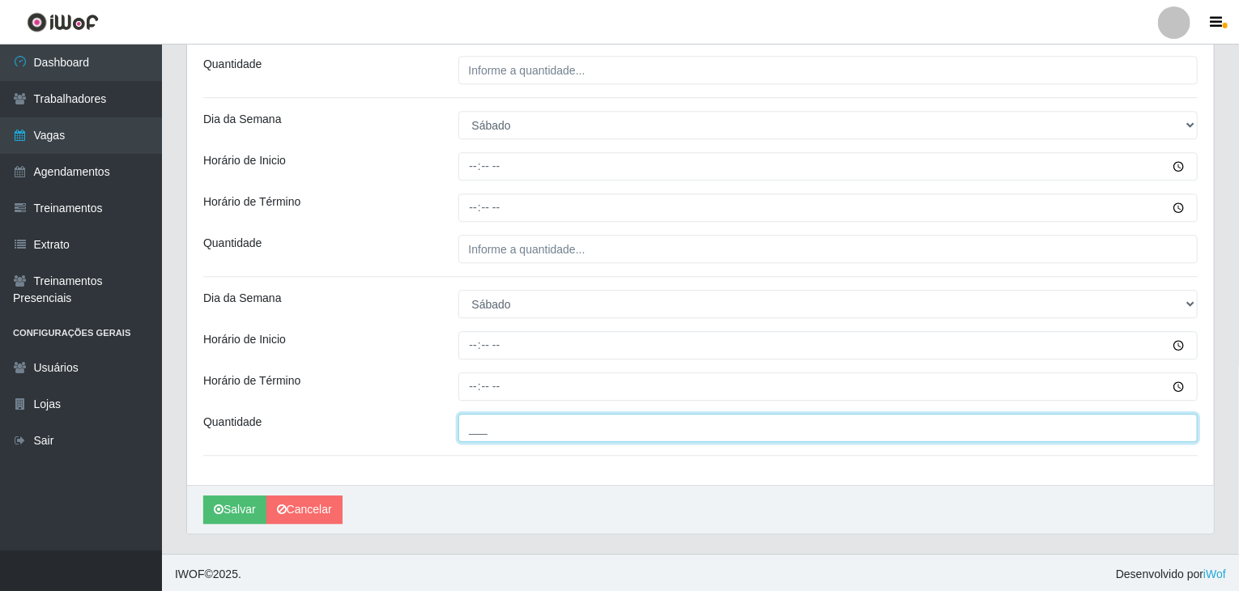
click at [528, 414] on input "___" at bounding box center [828, 428] width 740 height 28
click at [203, 496] on button "Salvar" at bounding box center [234, 510] width 63 height 28
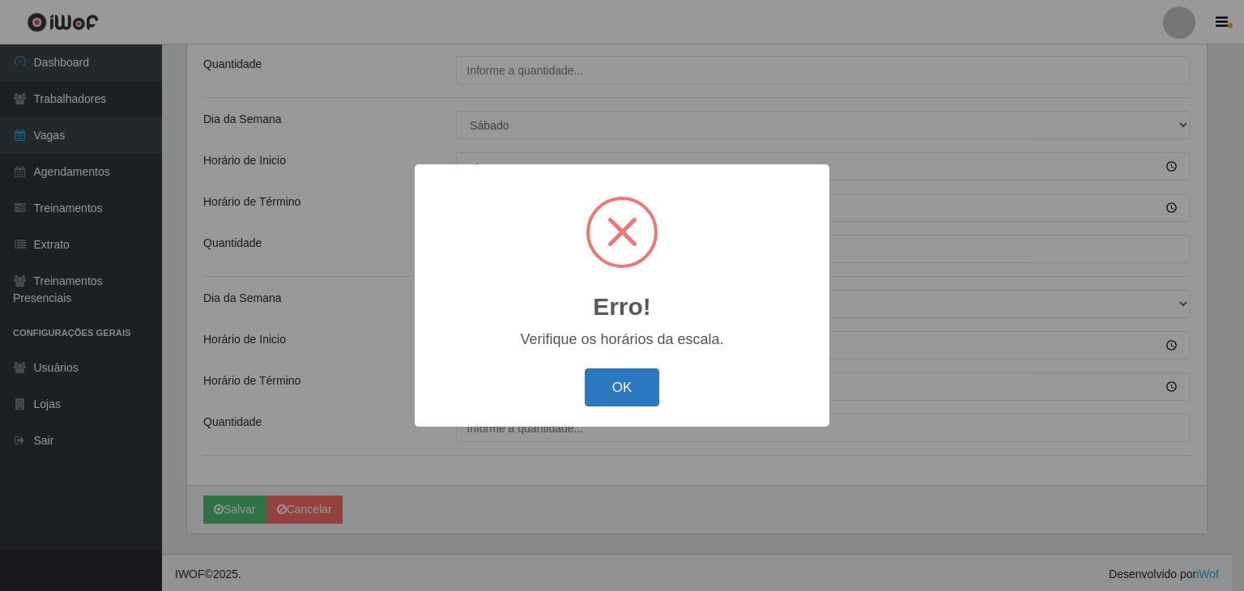
click at [605, 377] on button "OK" at bounding box center [622, 387] width 75 height 38
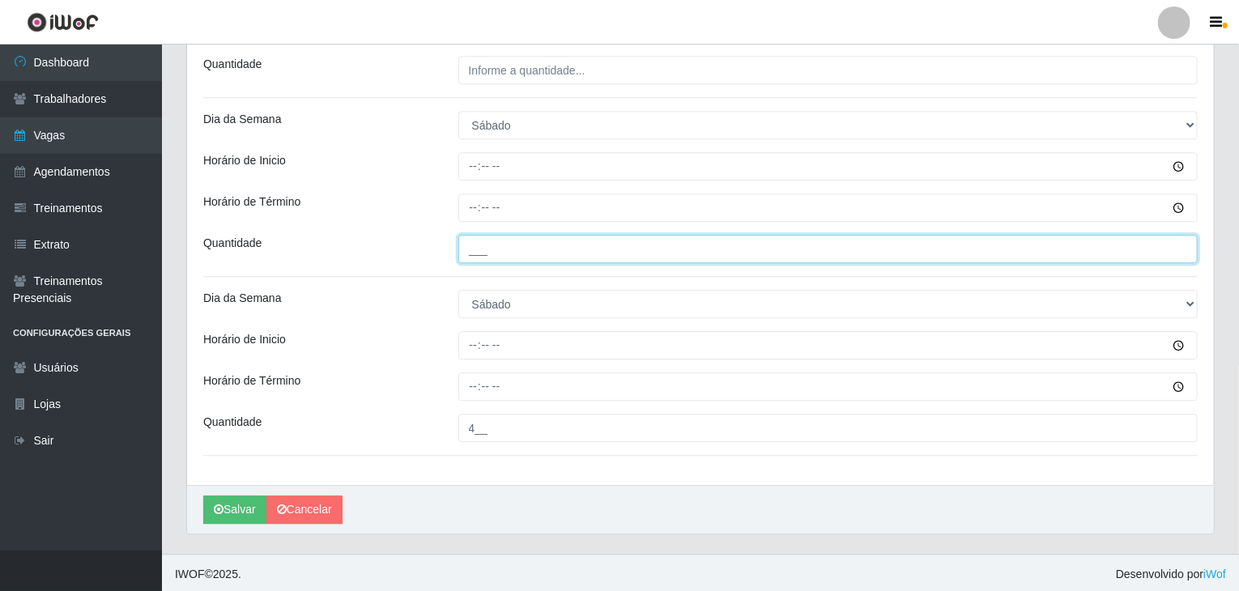
click at [502, 258] on input "___" at bounding box center [828, 249] width 740 height 28
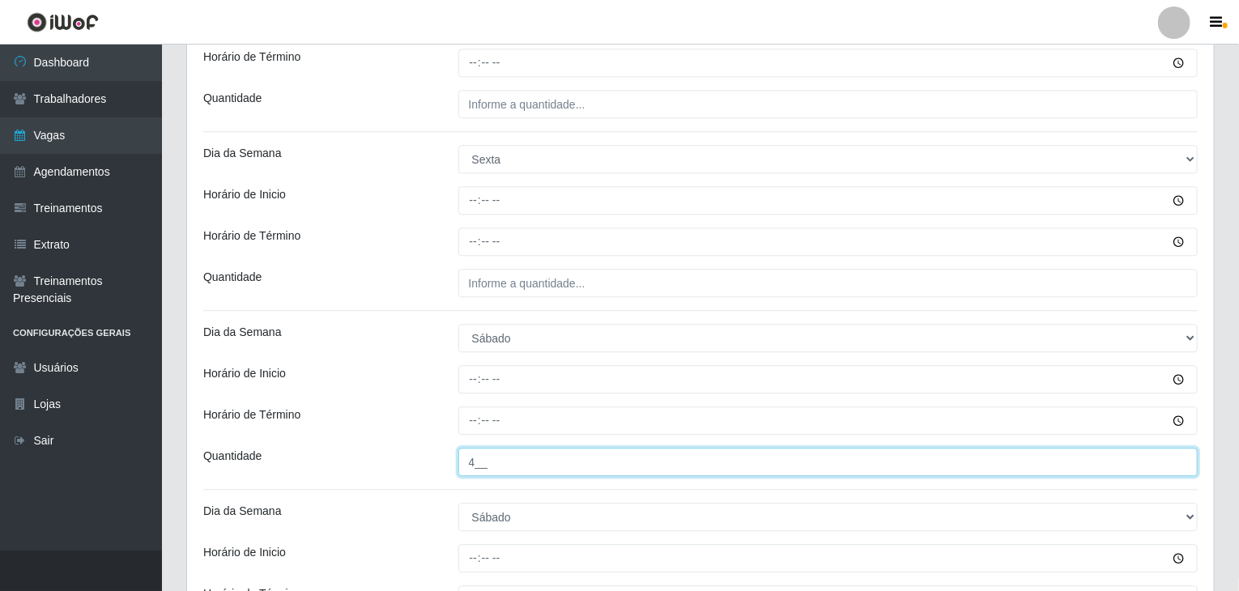
scroll to position [1861, 0]
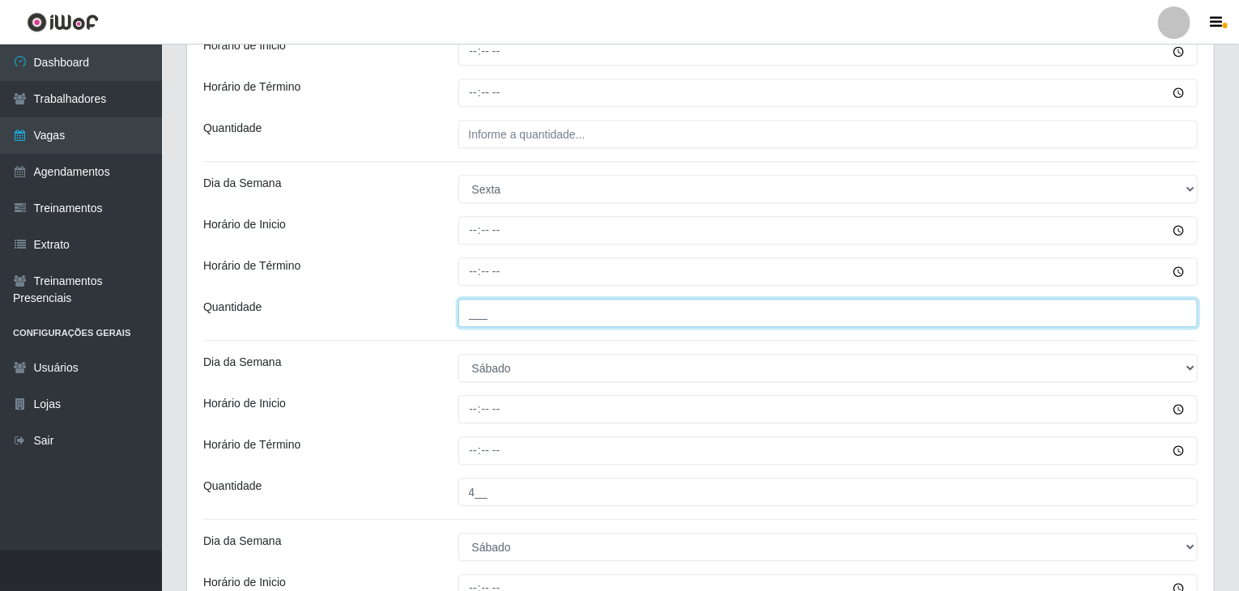
click at [564, 316] on input "___" at bounding box center [828, 313] width 740 height 28
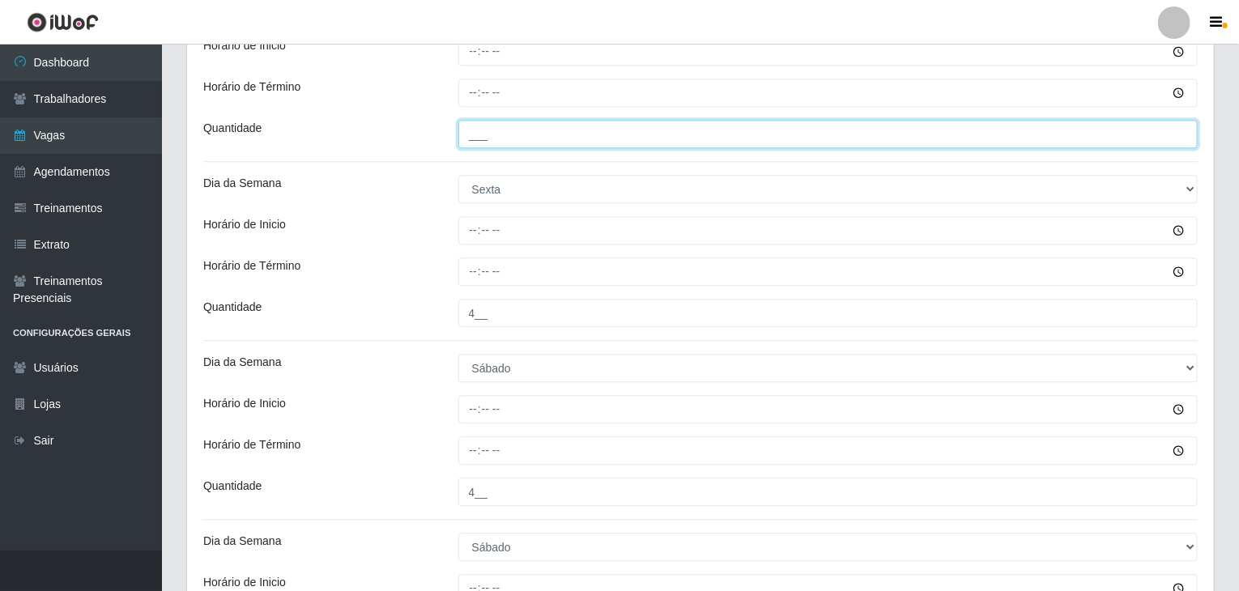
click at [514, 136] on input "___" at bounding box center [828, 134] width 740 height 28
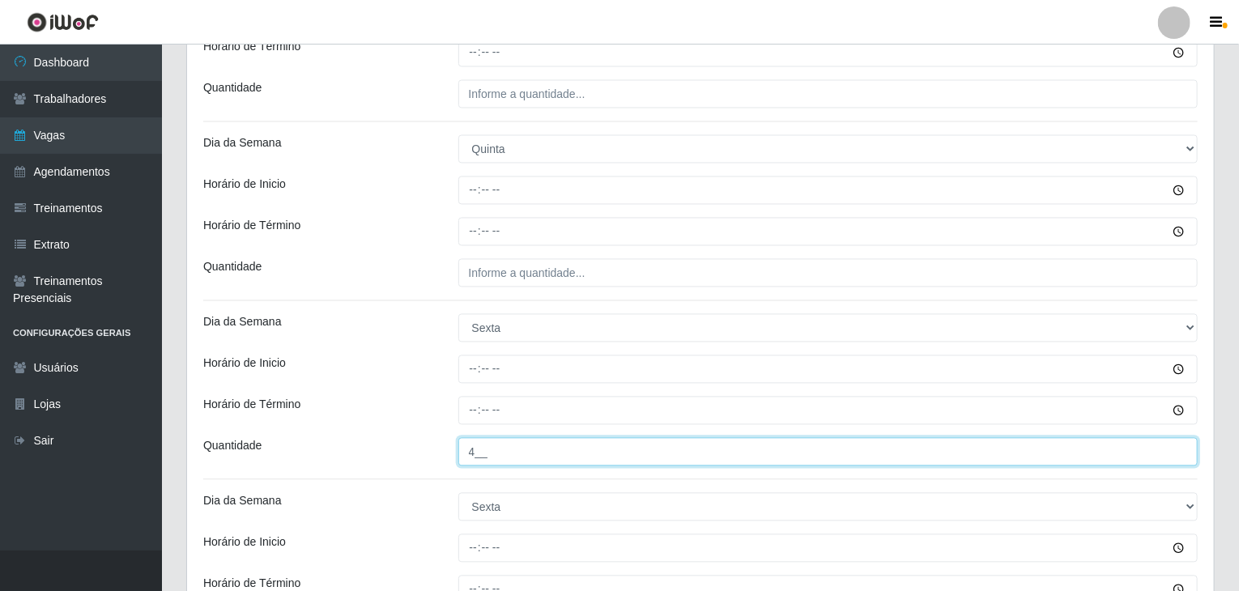
scroll to position [1537, 0]
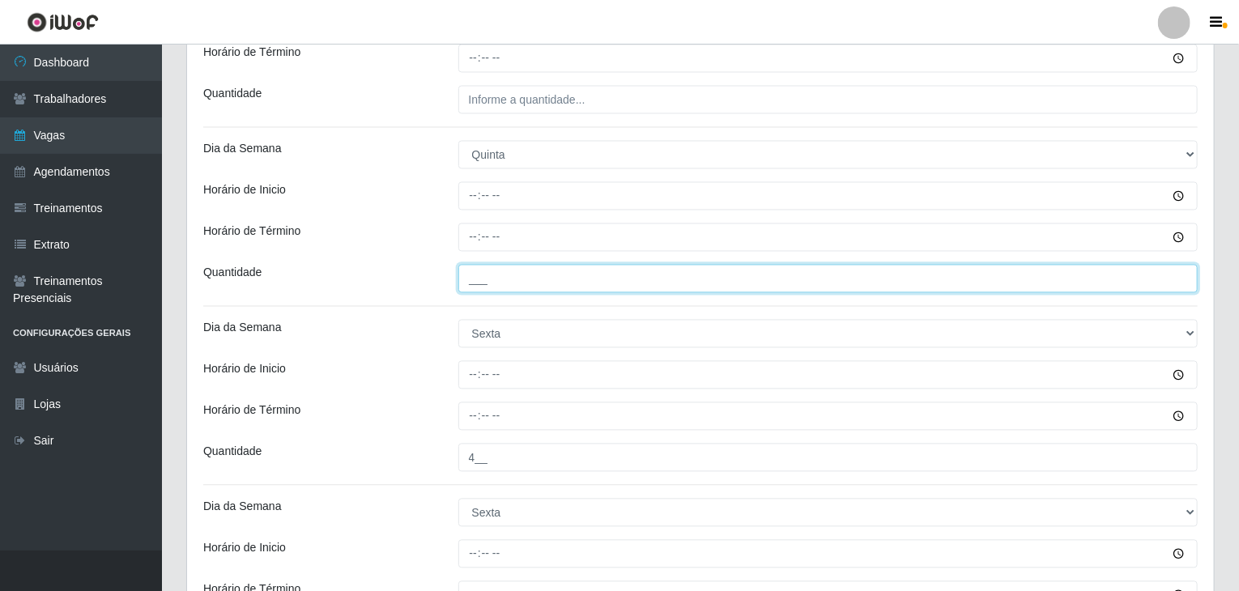
click at [567, 282] on input "___" at bounding box center [828, 279] width 740 height 28
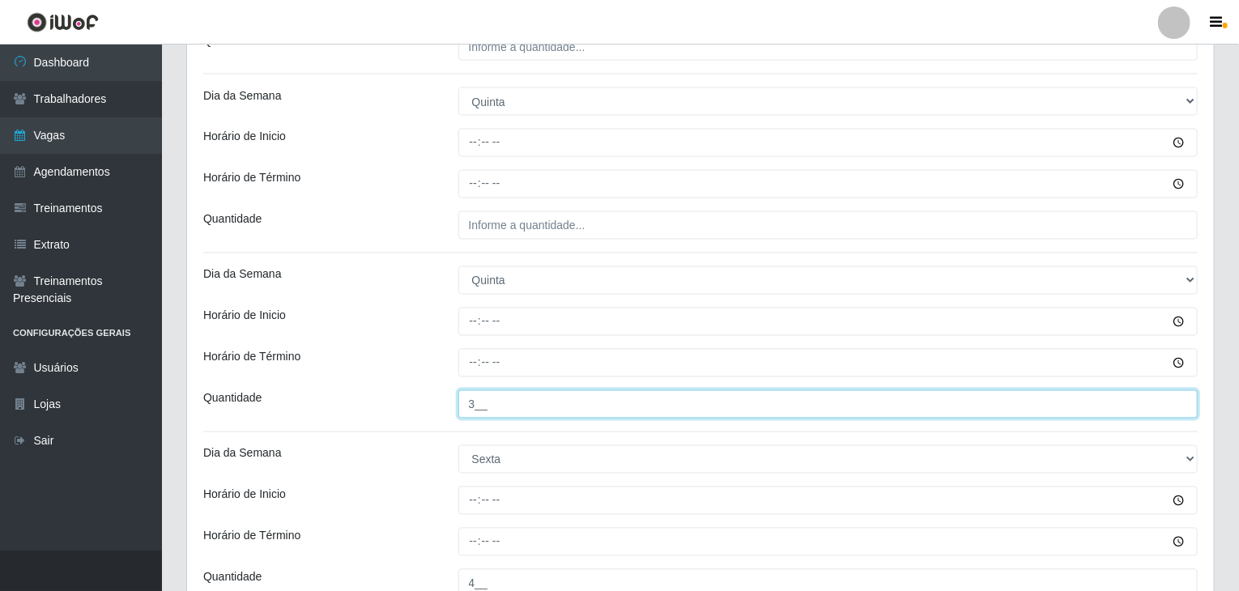
scroll to position [1375, 0]
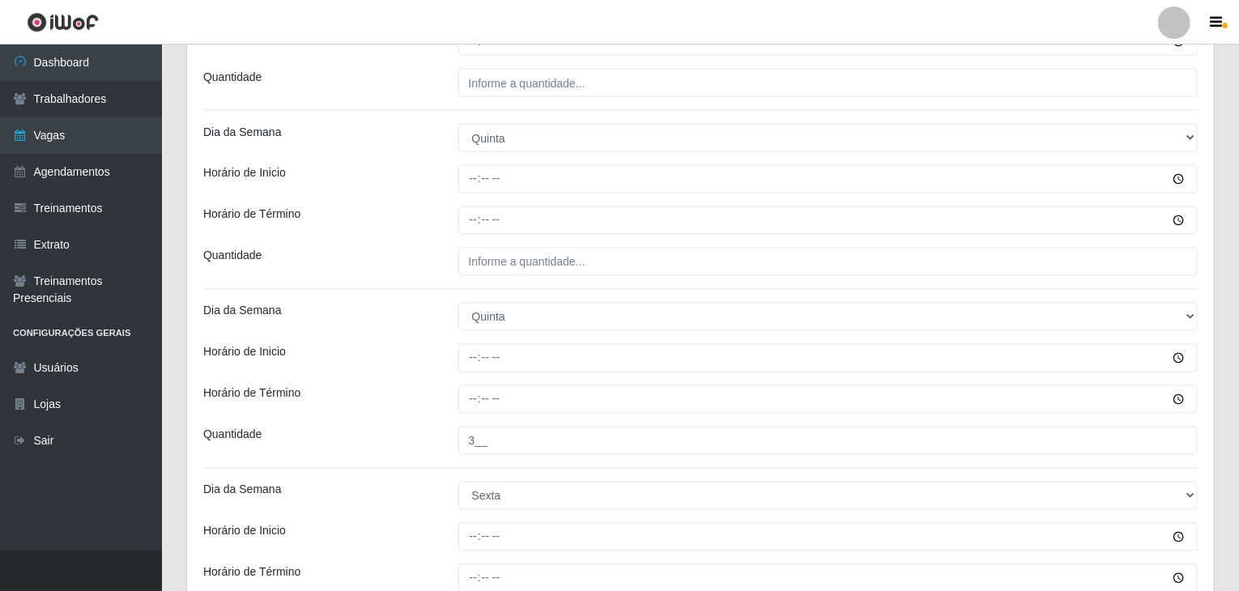
drag, startPoint x: 551, startPoint y: 243, endPoint x: 555, endPoint y: 251, distance: 9.1
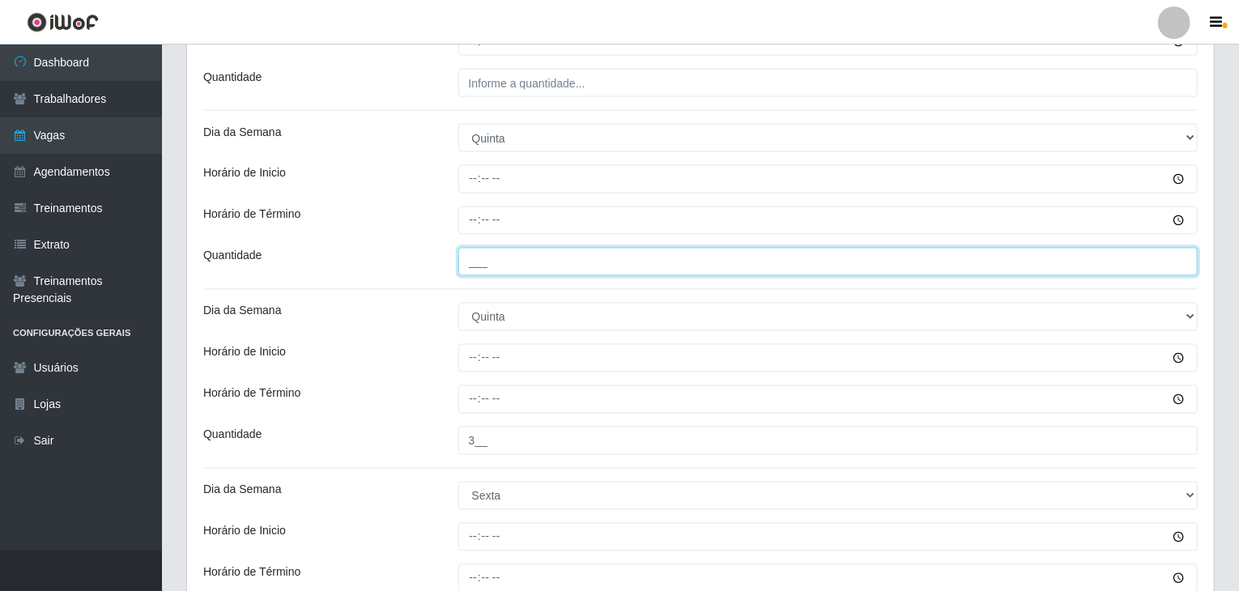
click at [556, 253] on input "___" at bounding box center [828, 262] width 740 height 28
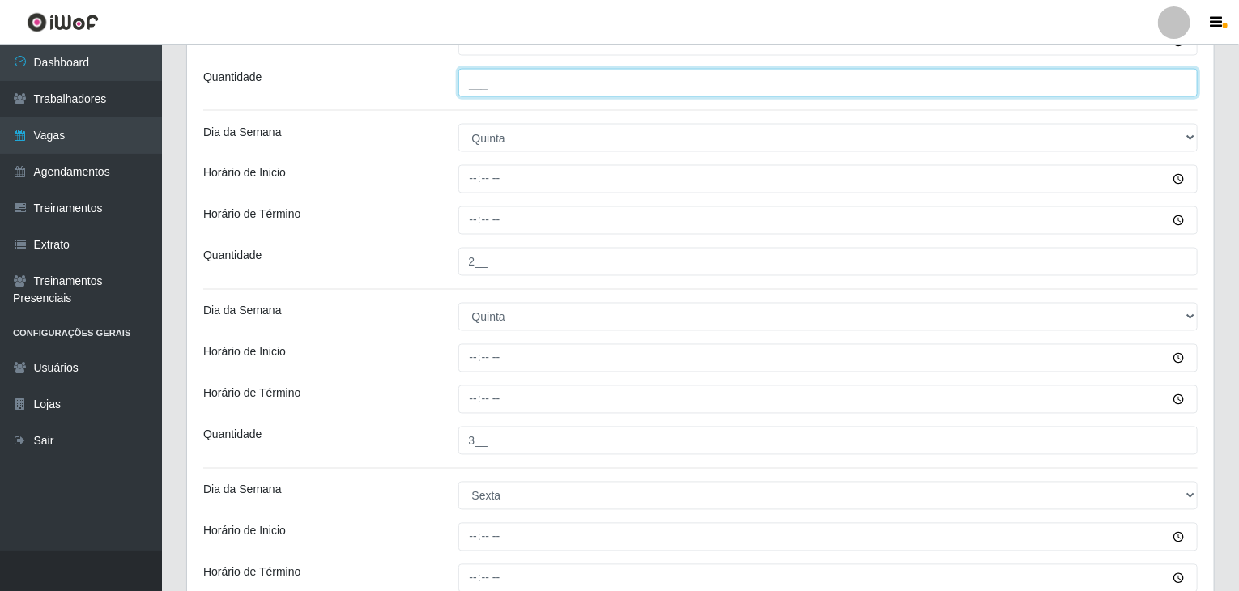
click at [522, 85] on input "___" at bounding box center [828, 83] width 740 height 28
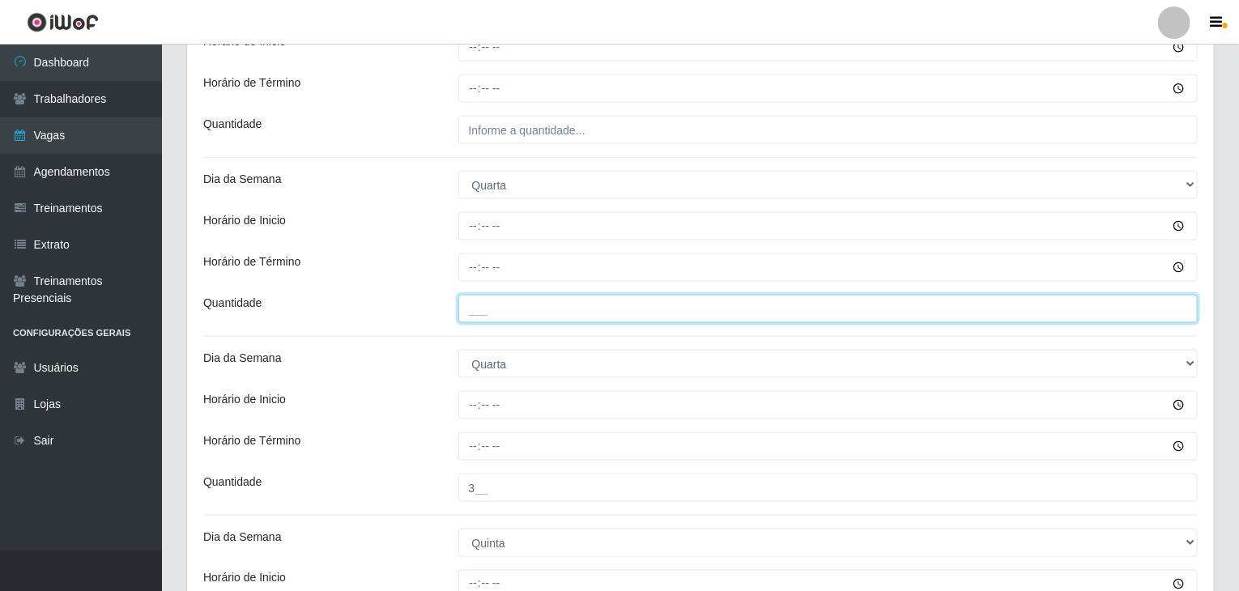
click at [549, 318] on input "___" at bounding box center [828, 309] width 740 height 28
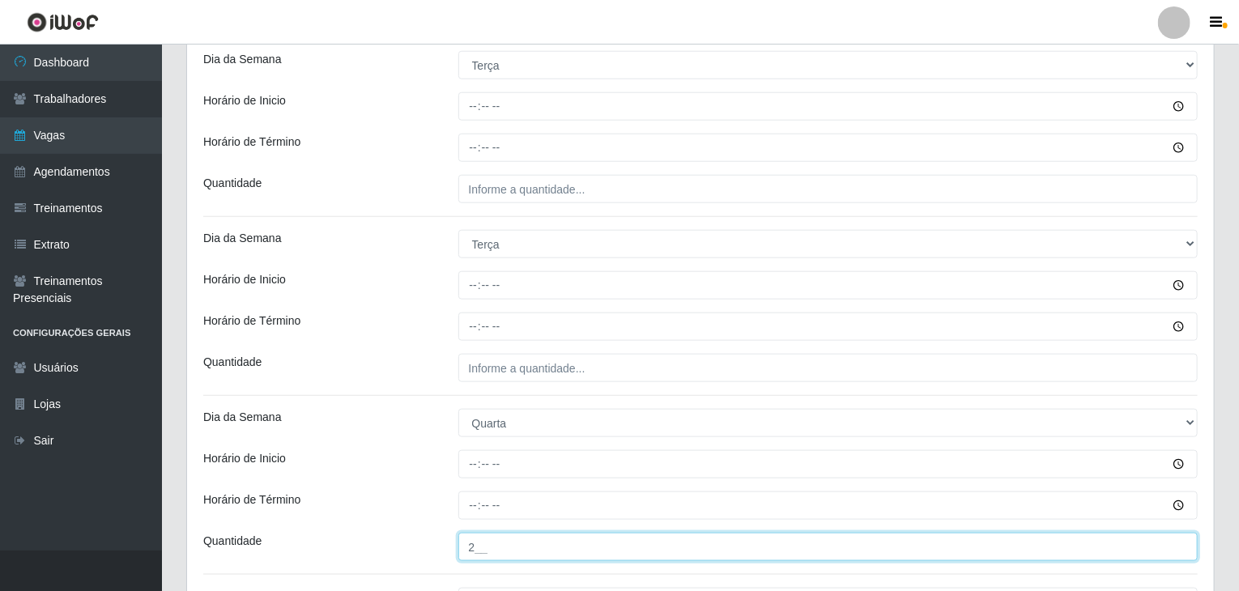
scroll to position [727, 0]
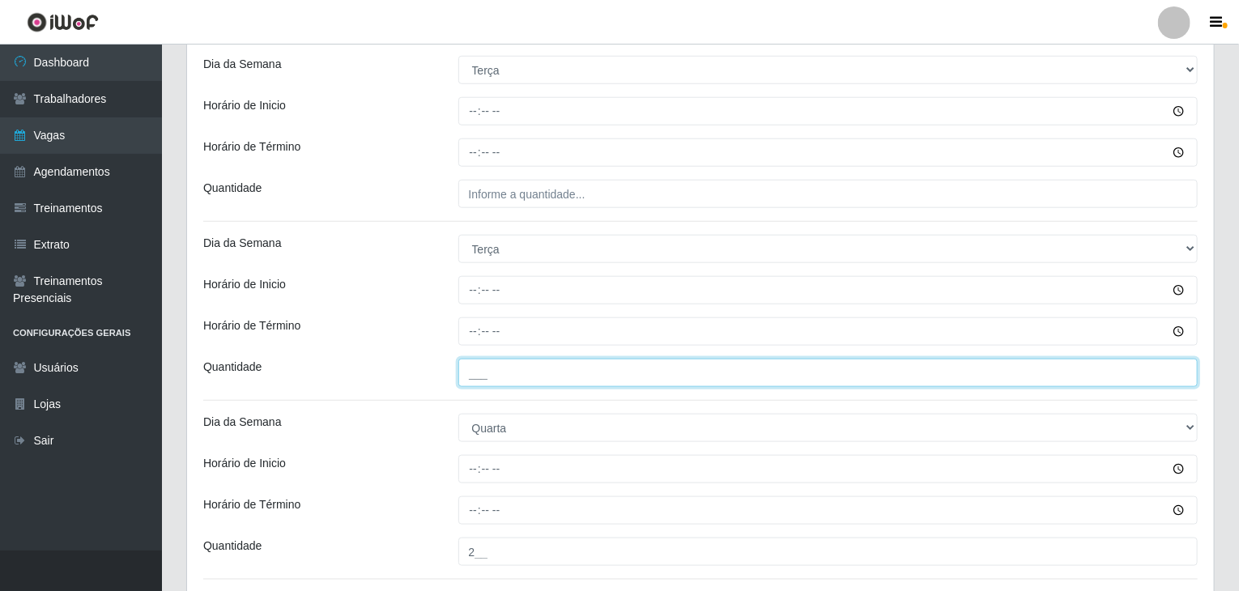
click at [580, 362] on input "___" at bounding box center [828, 373] width 740 height 28
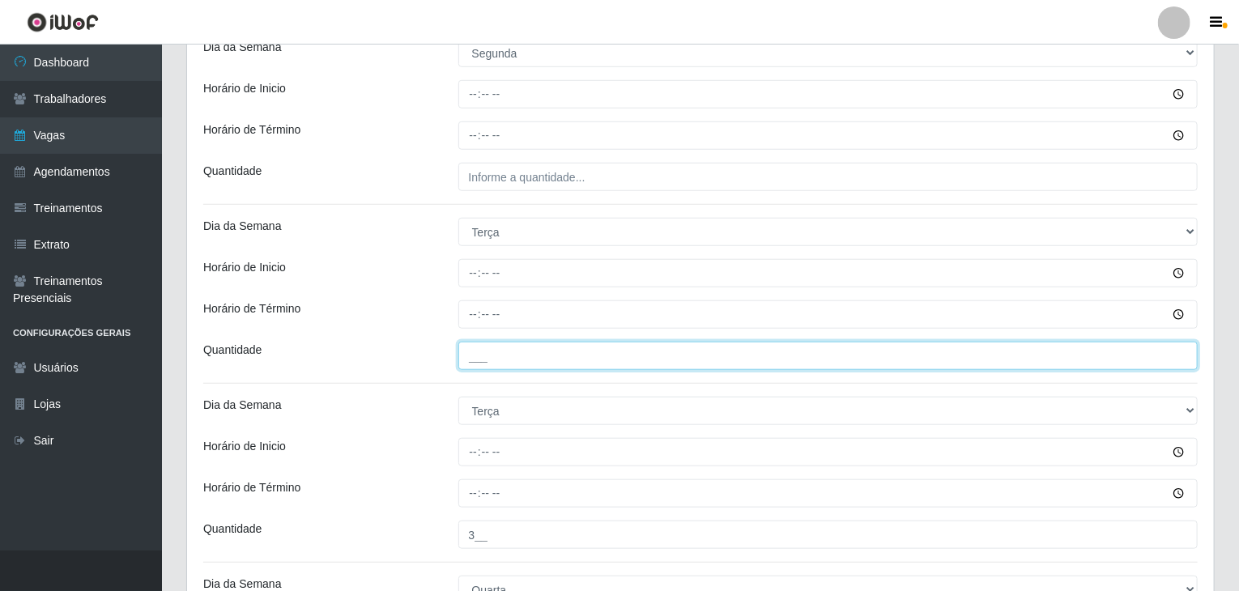
click at [585, 360] on input "___" at bounding box center [828, 356] width 740 height 28
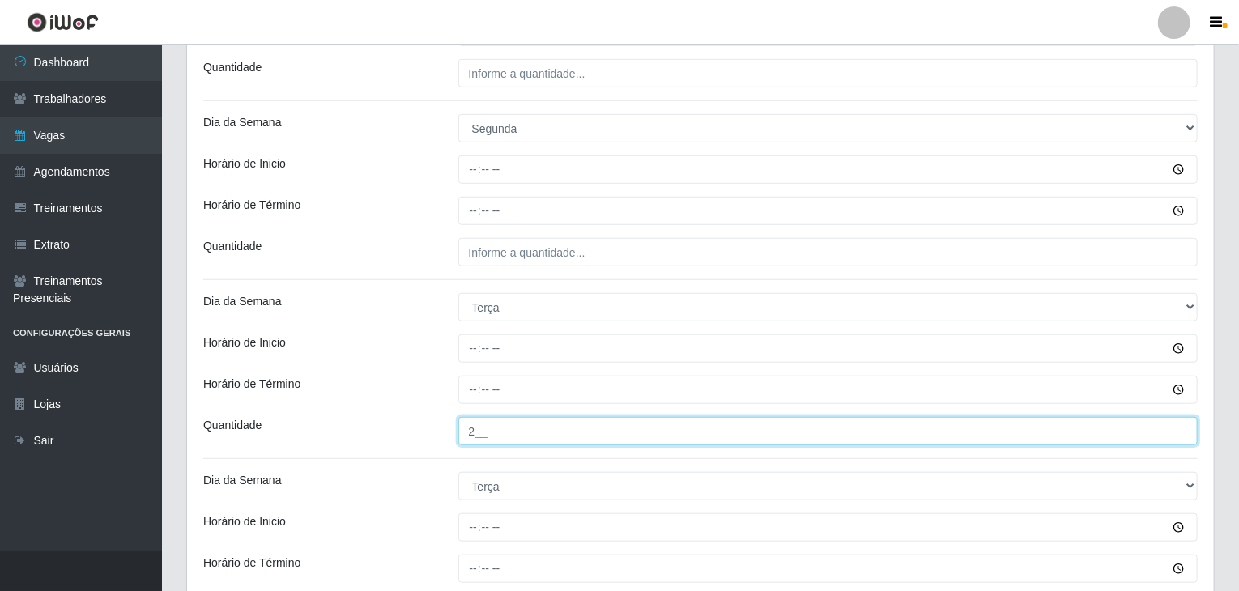
scroll to position [403, 0]
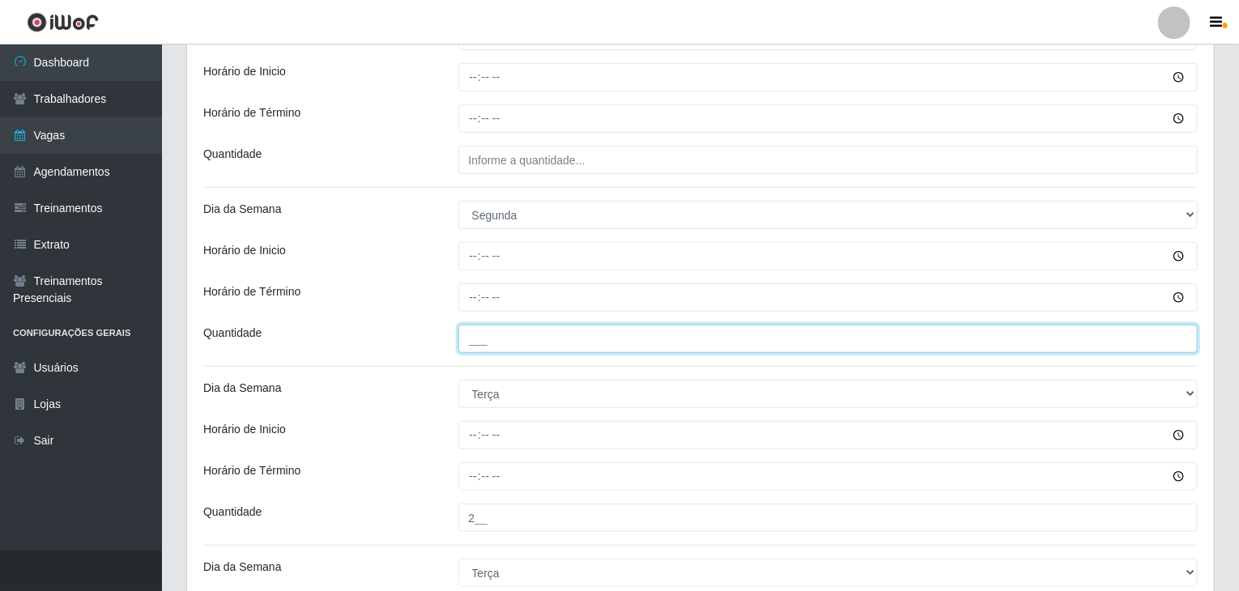
click at [567, 334] on input "___" at bounding box center [828, 339] width 740 height 28
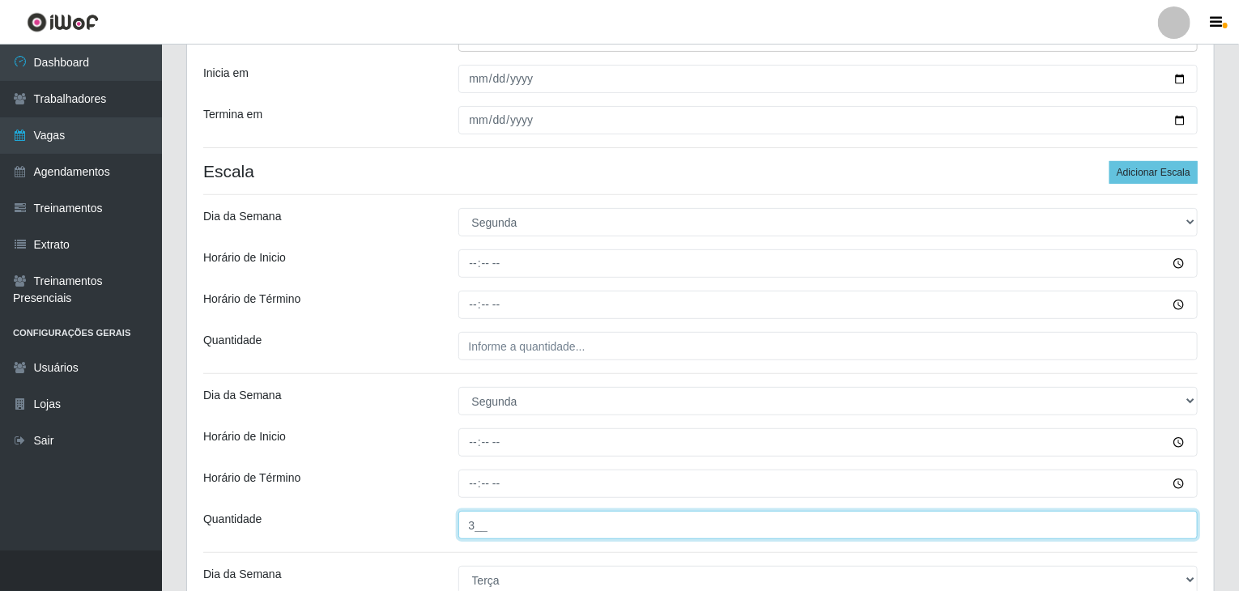
scroll to position [160, 0]
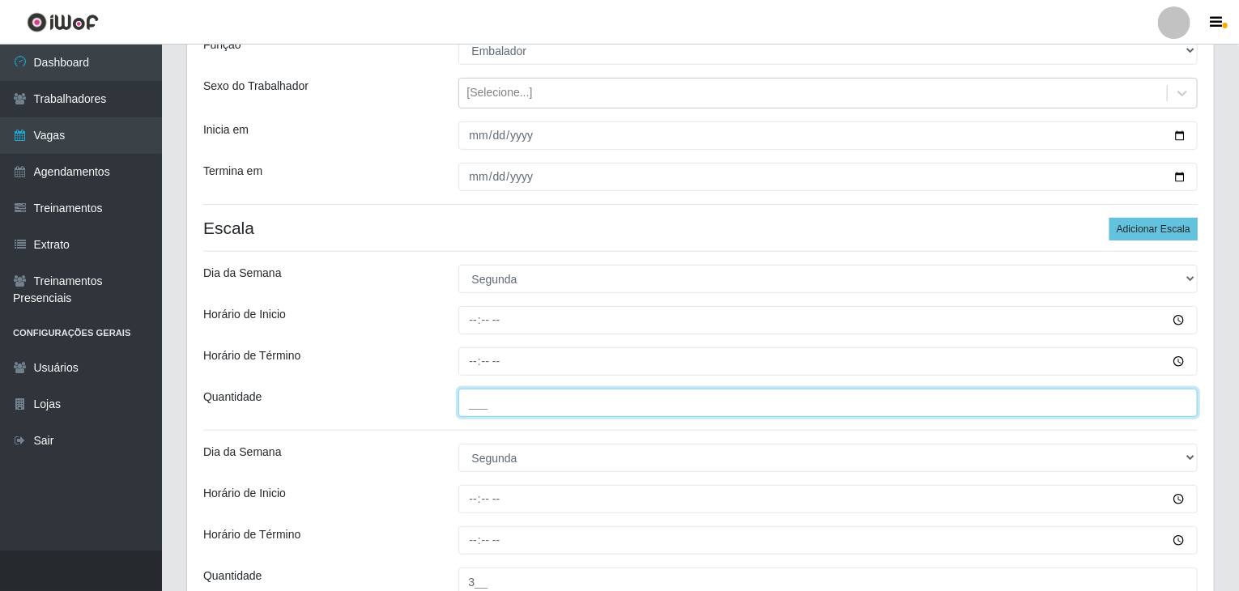
click at [538, 393] on input "___" at bounding box center [828, 403] width 740 height 28
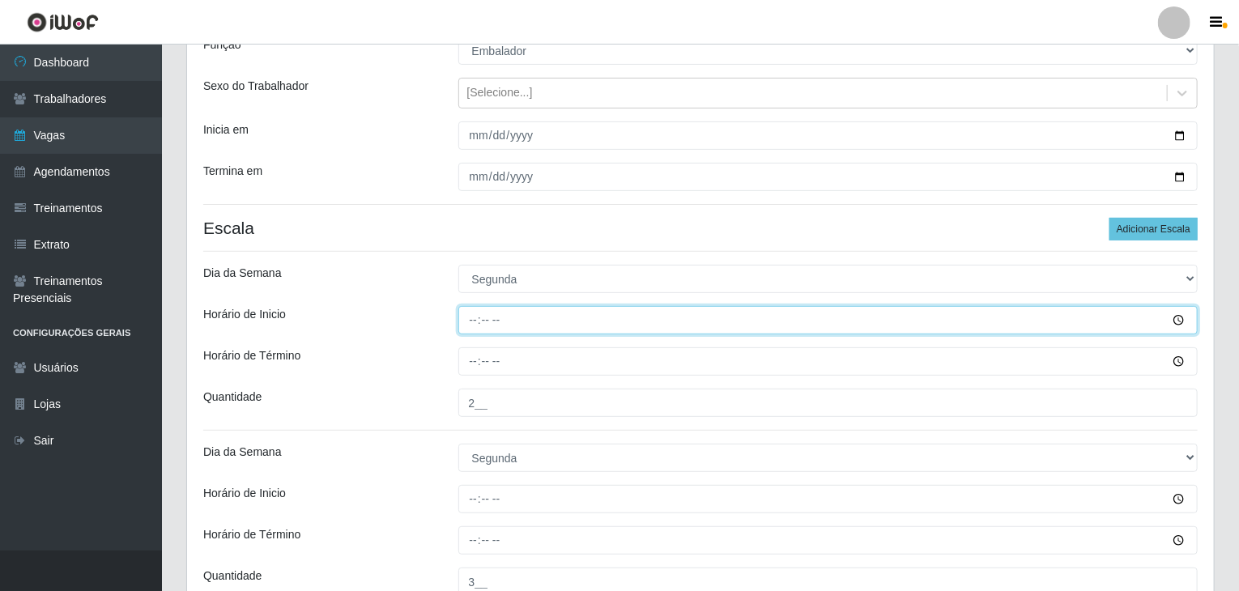
click at [471, 328] on input "Horário de Inicio" at bounding box center [828, 320] width 740 height 28
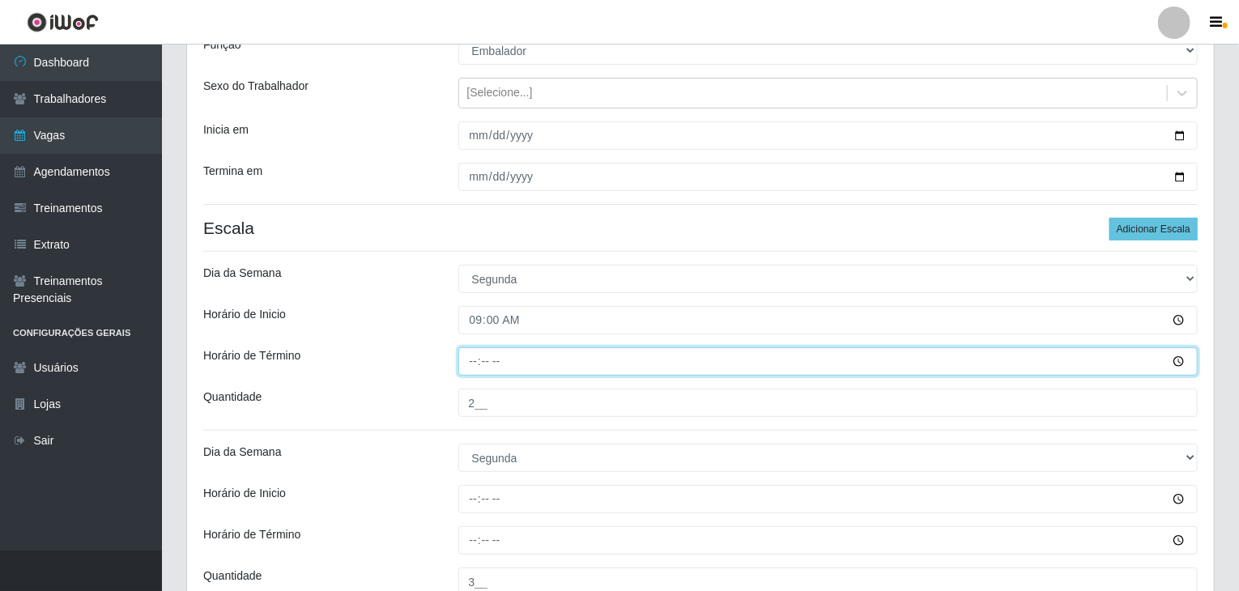
click at [467, 364] on input "Horário de Término" at bounding box center [828, 361] width 740 height 28
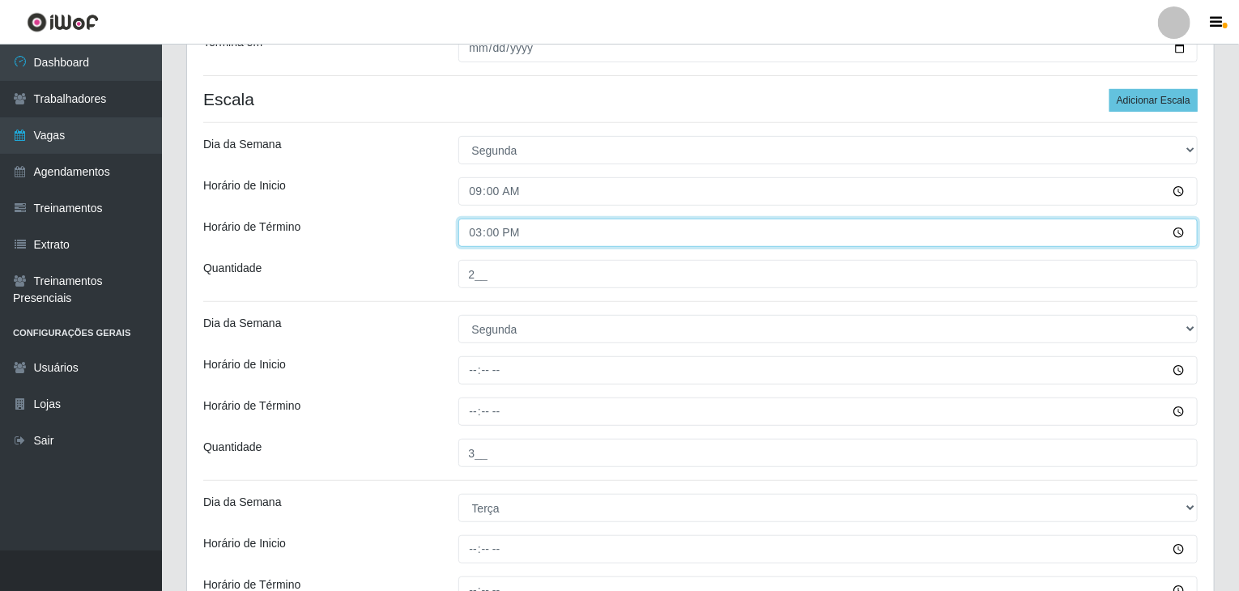
scroll to position [322, 0]
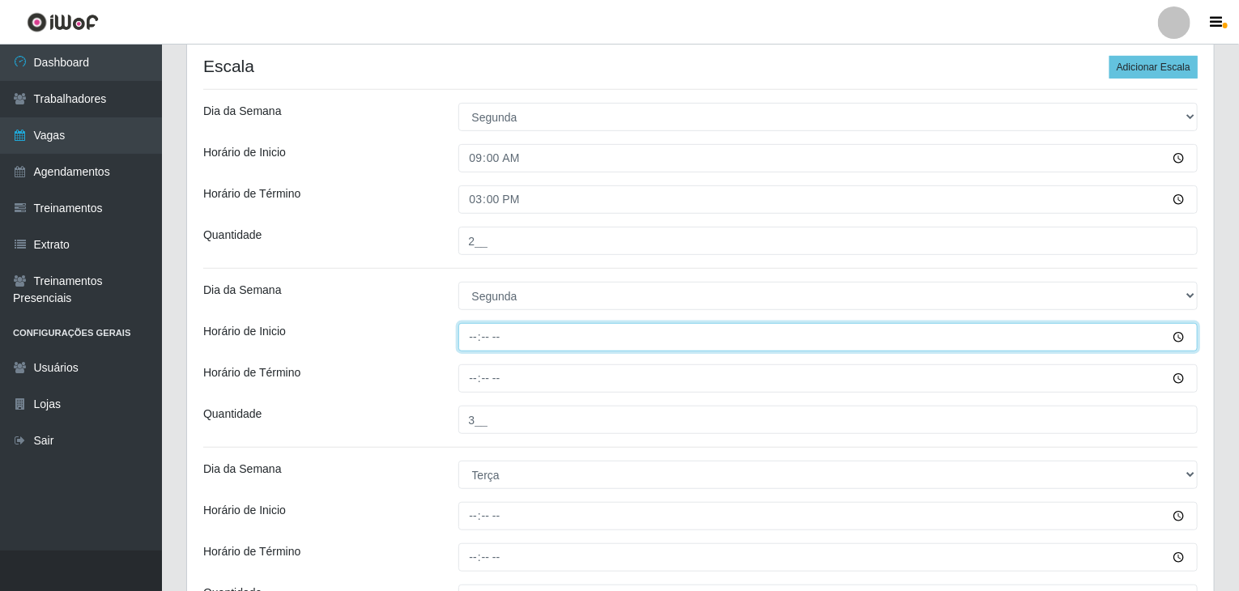
click at [476, 341] on input "Horário de Inicio" at bounding box center [828, 337] width 740 height 28
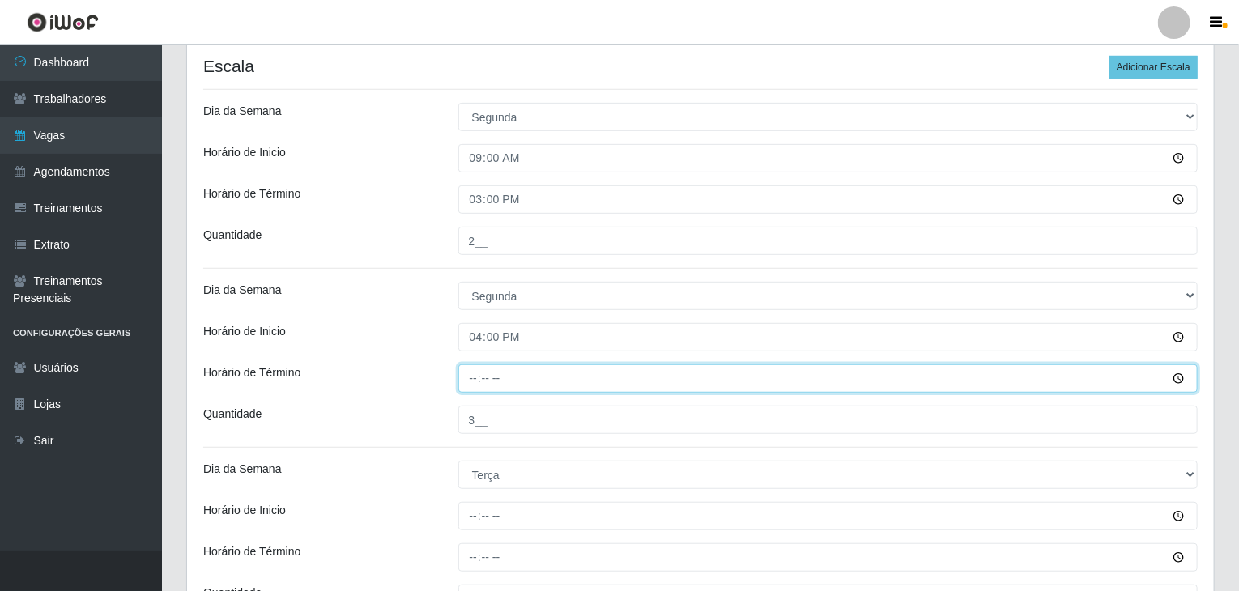
click at [461, 387] on input "Horário de Término" at bounding box center [828, 378] width 740 height 28
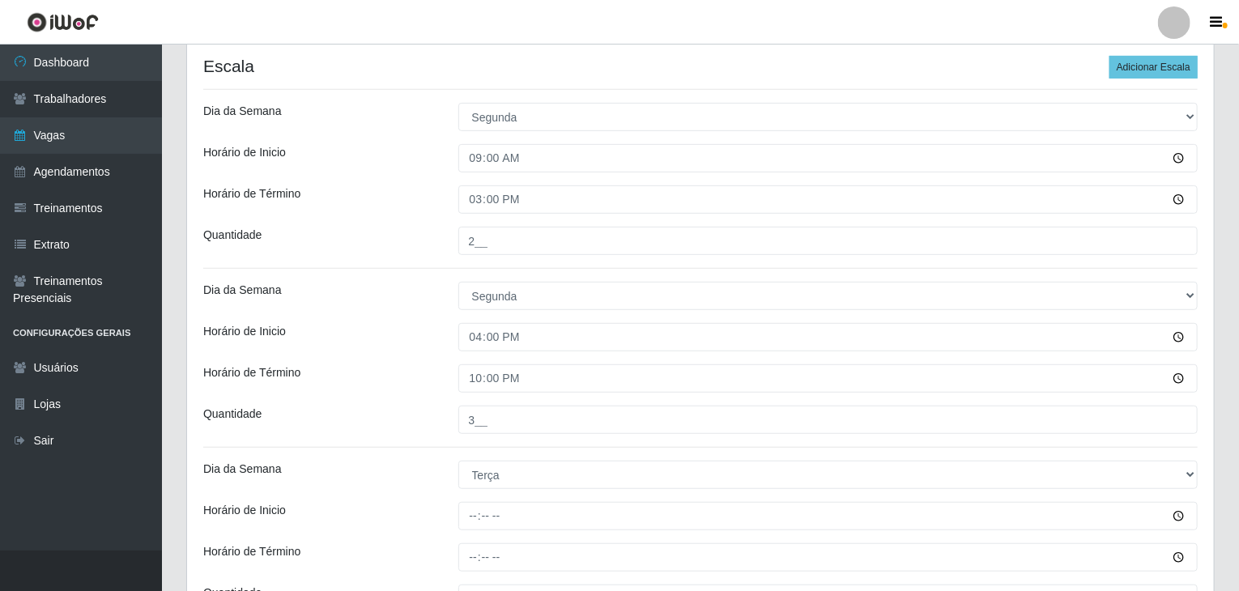
click at [389, 374] on div "Horário de Término" at bounding box center [318, 378] width 255 height 28
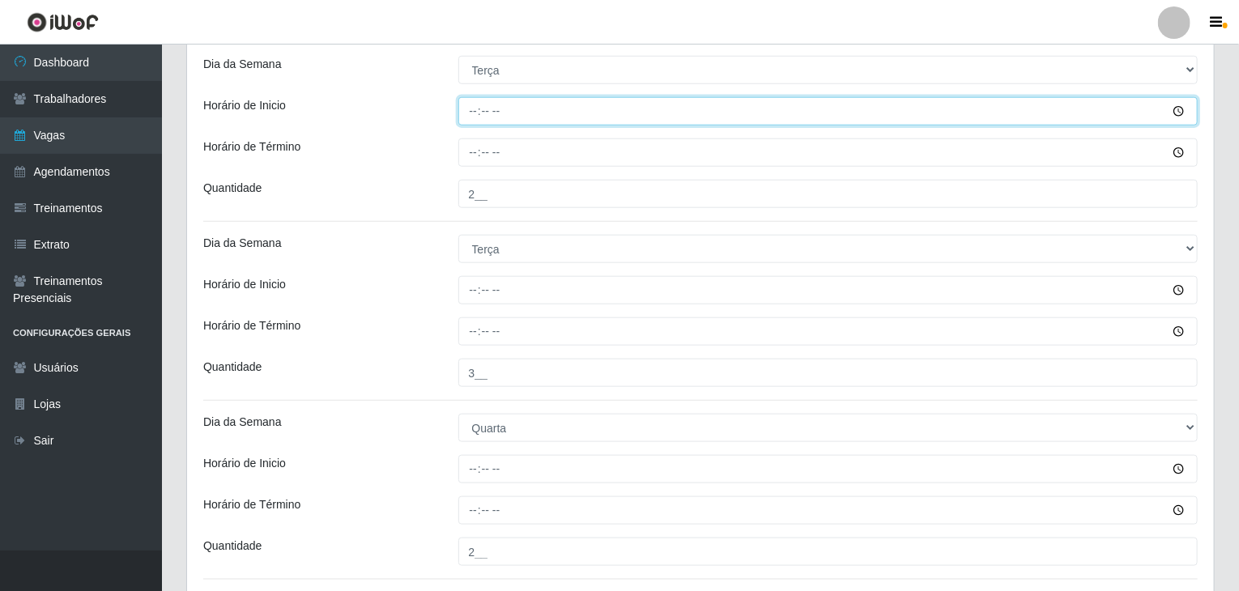
click at [471, 114] on input "Horário de Inicio" at bounding box center [828, 111] width 740 height 28
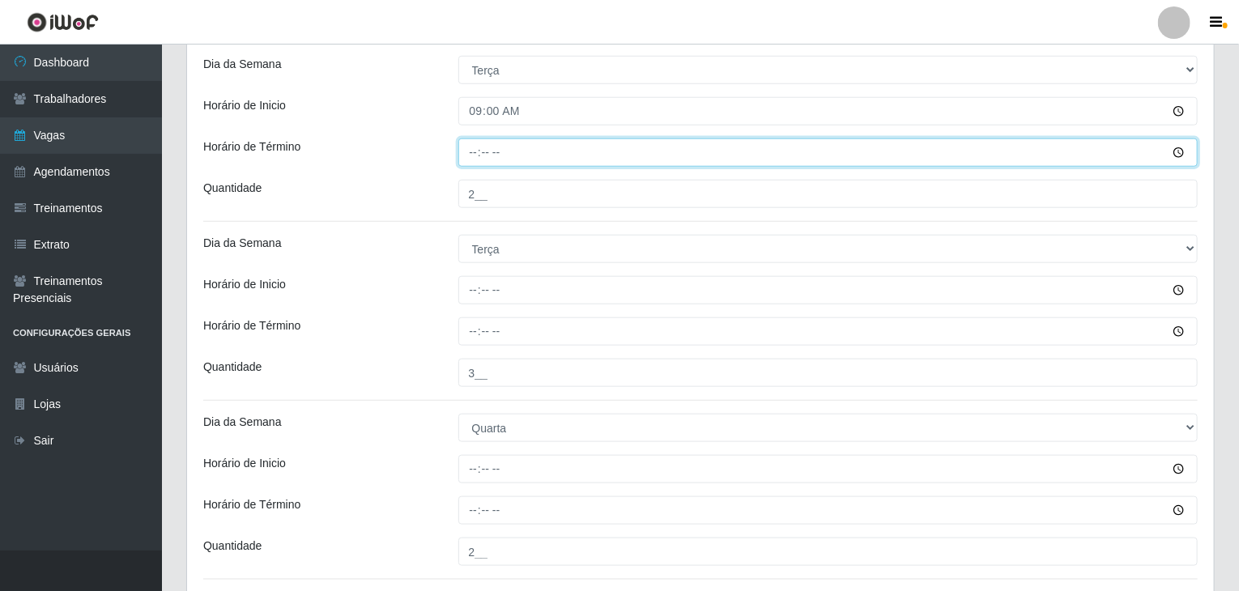
click at [470, 147] on input "Horário de Término" at bounding box center [828, 152] width 740 height 28
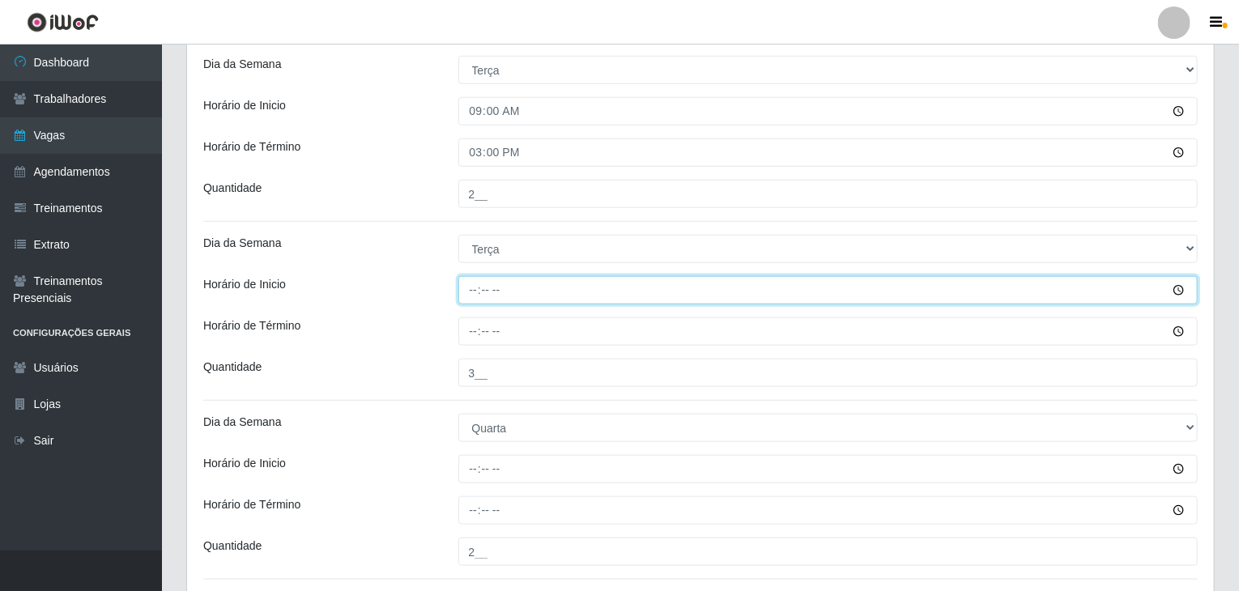
click at [473, 297] on input "Horário de Inicio" at bounding box center [828, 290] width 740 height 28
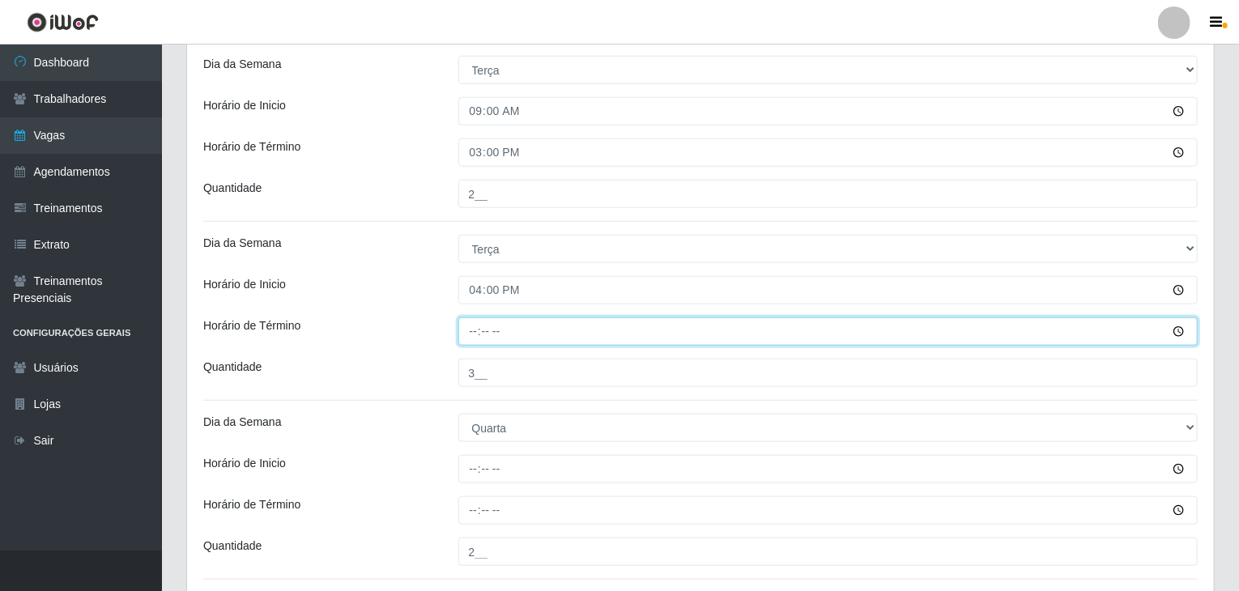
click at [473, 325] on input "Horário de Término" at bounding box center [828, 331] width 740 height 28
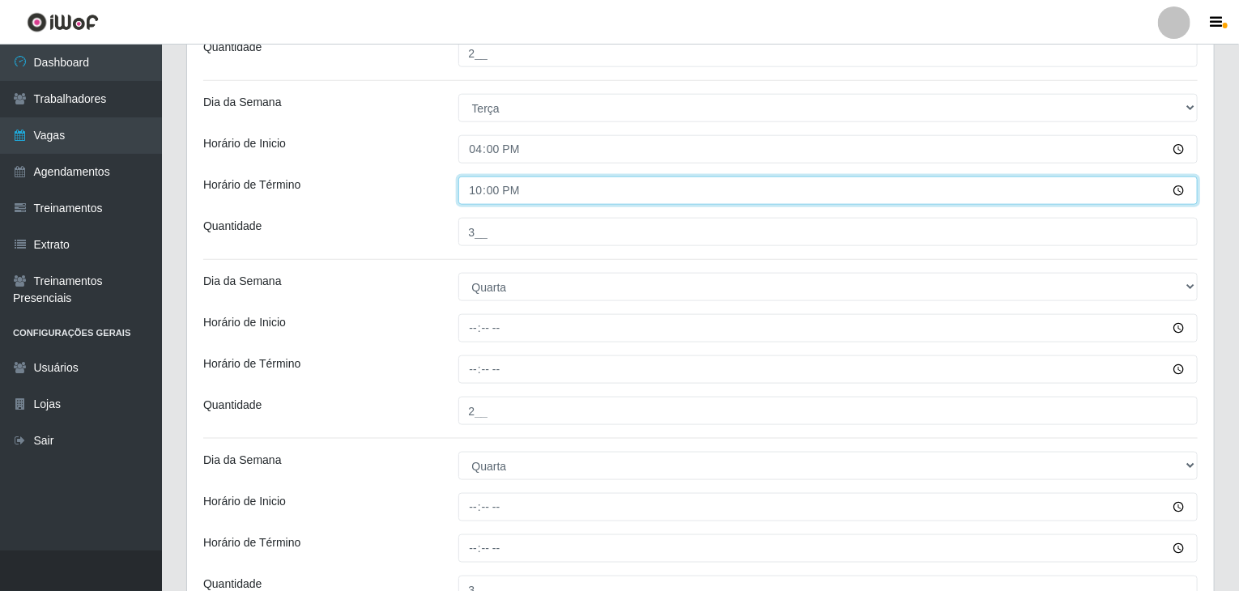
scroll to position [970, 0]
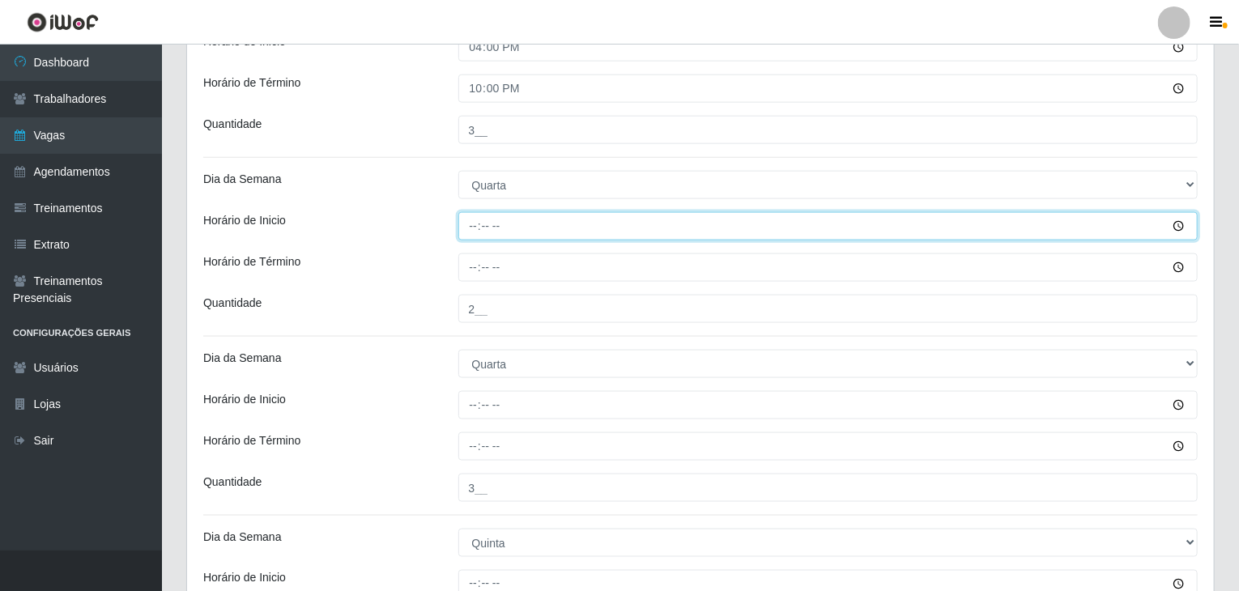
click at [468, 231] on input "Horário de Inicio" at bounding box center [828, 226] width 740 height 28
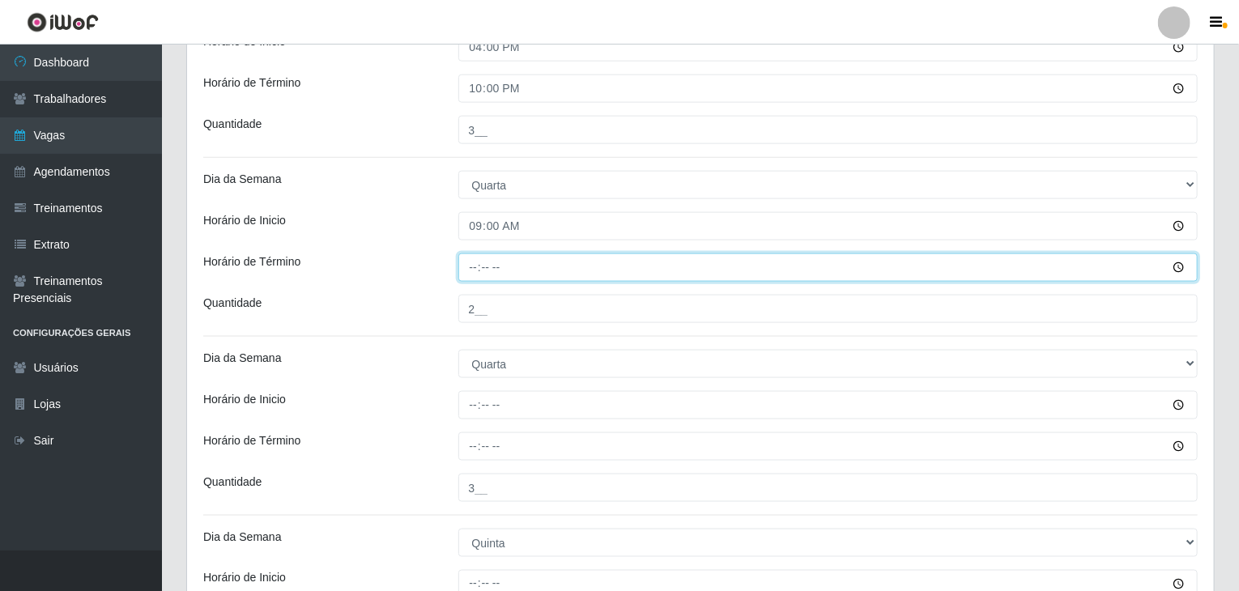
click at [476, 258] on input "Horário de Término" at bounding box center [828, 267] width 740 height 28
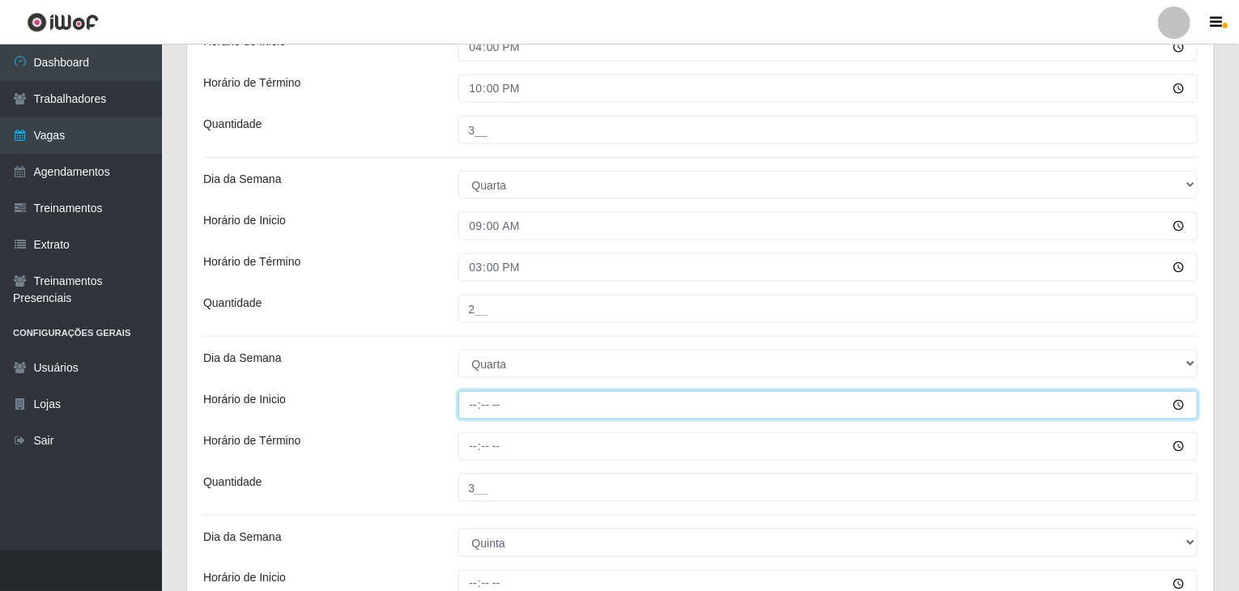
click at [469, 401] on input "Horário de Inicio" at bounding box center [828, 405] width 740 height 28
click at [469, 402] on input "22:00" at bounding box center [828, 405] width 740 height 28
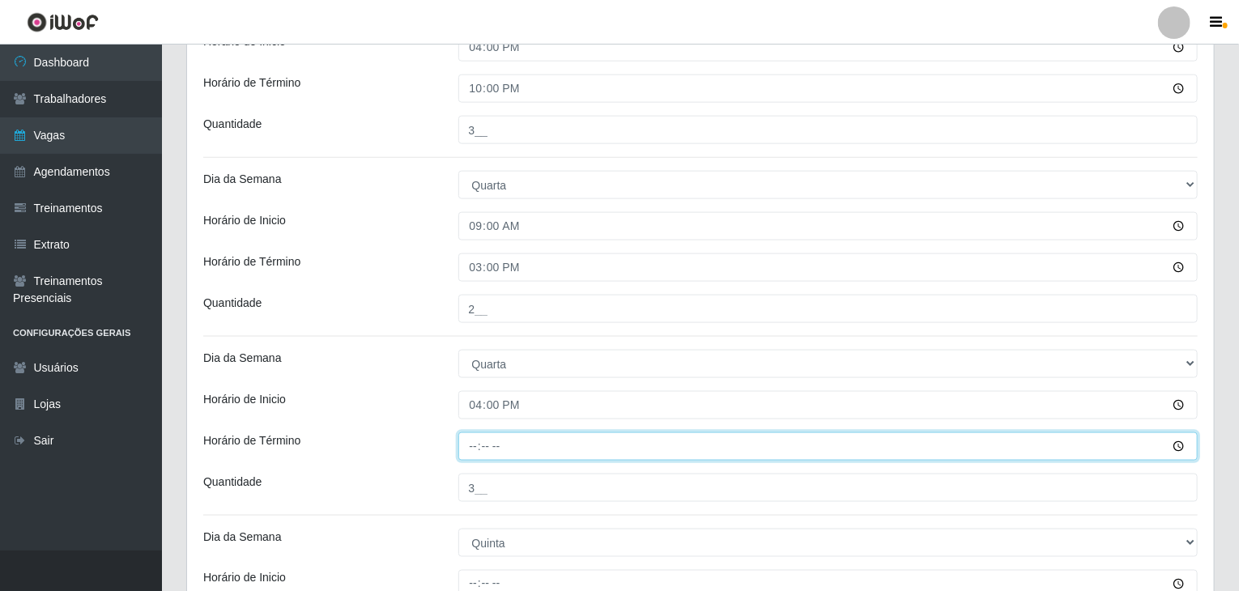
click at [462, 442] on input "Horário de Término" at bounding box center [828, 446] width 740 height 28
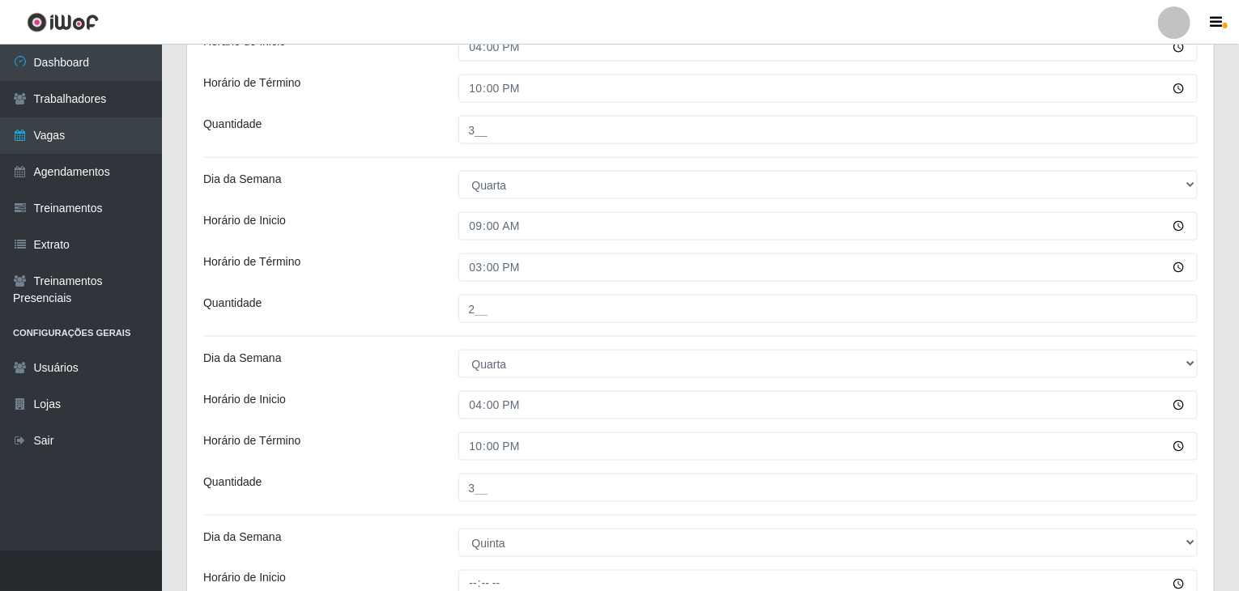
click at [385, 357] on div "Dia da Semana" at bounding box center [318, 364] width 255 height 28
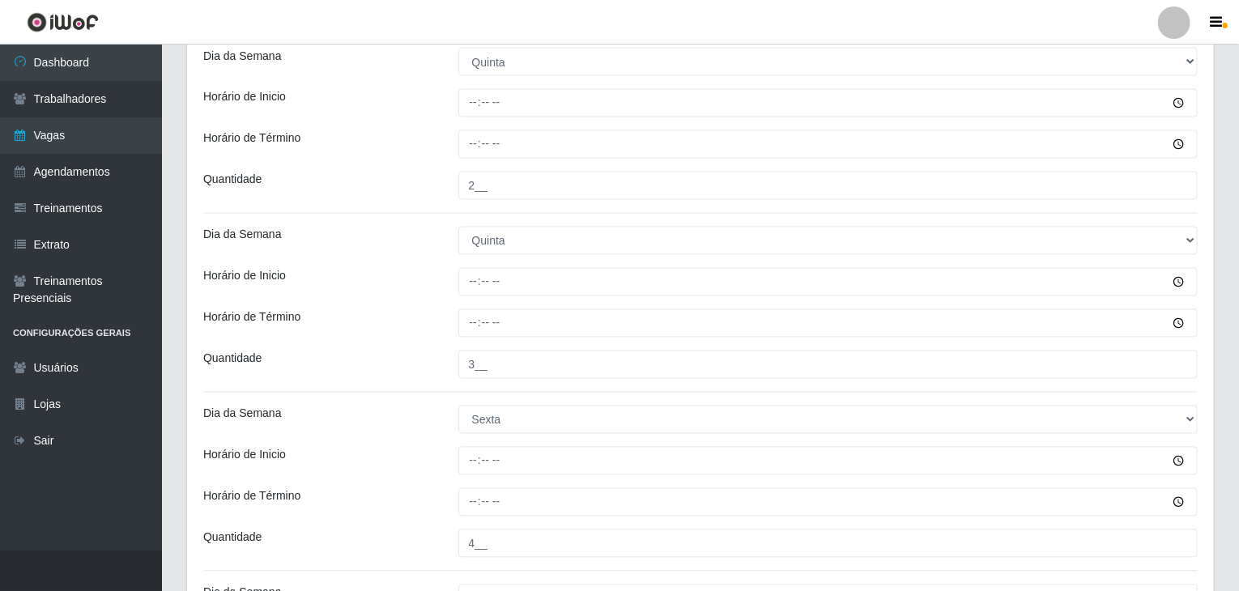
scroll to position [1456, 0]
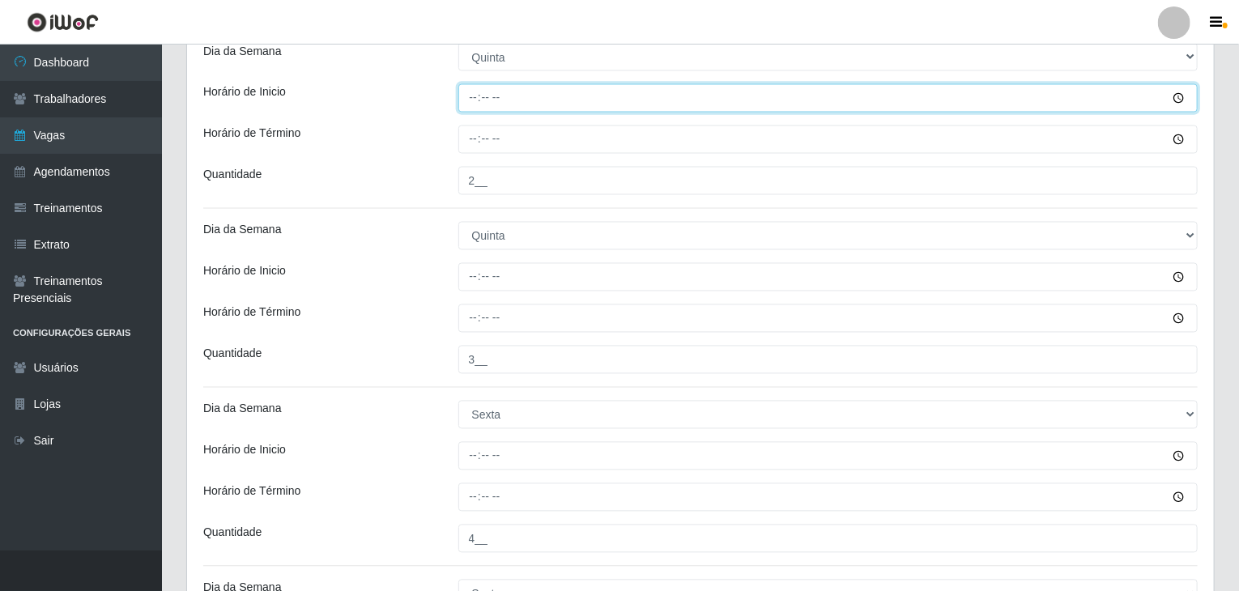
click at [472, 95] on input "Horário de Inicio" at bounding box center [828, 98] width 740 height 28
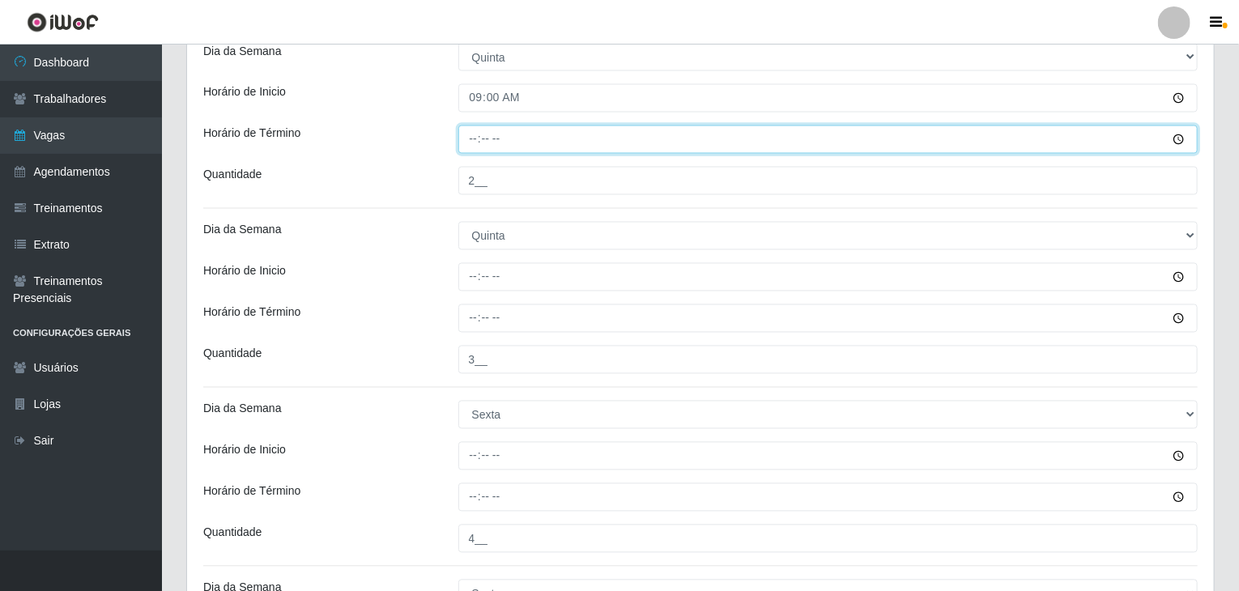
click at [480, 130] on input "Horário de Término" at bounding box center [828, 140] width 740 height 28
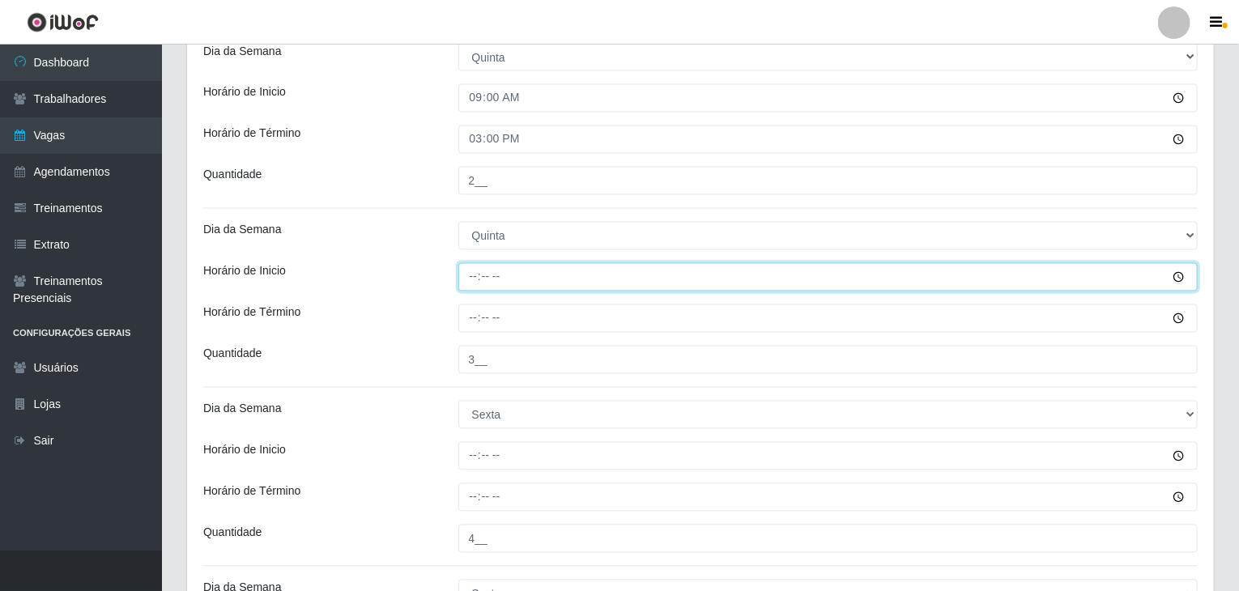
click at [465, 279] on input "Horário de Inicio" at bounding box center [828, 277] width 740 height 28
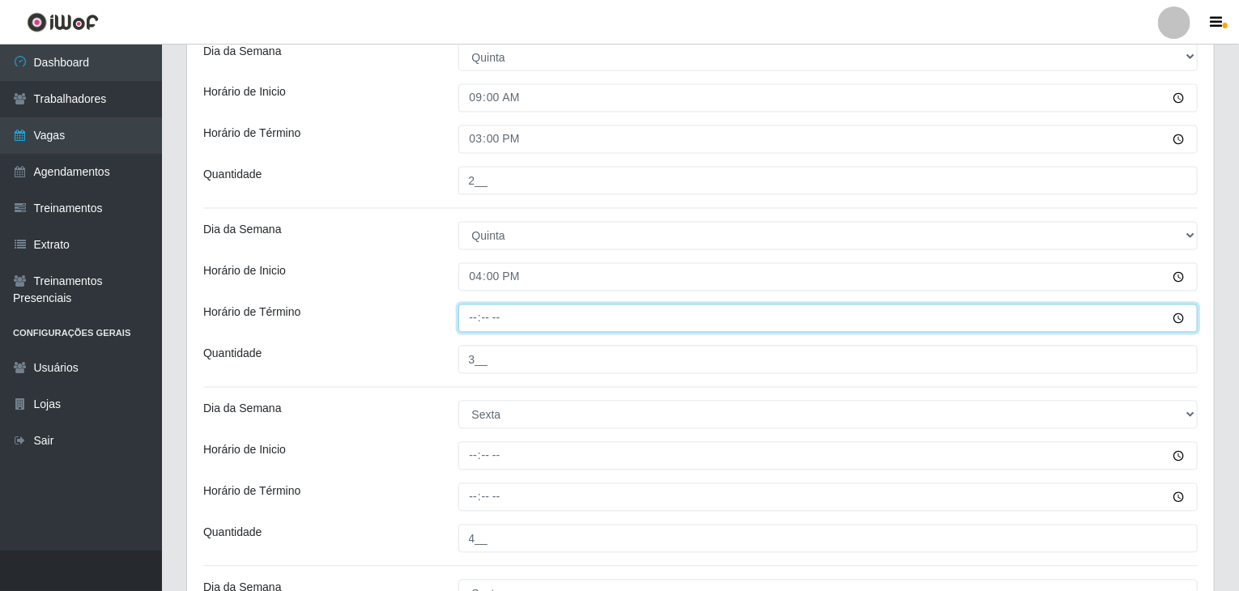
click at [479, 308] on input "Horário de Término" at bounding box center [828, 318] width 740 height 28
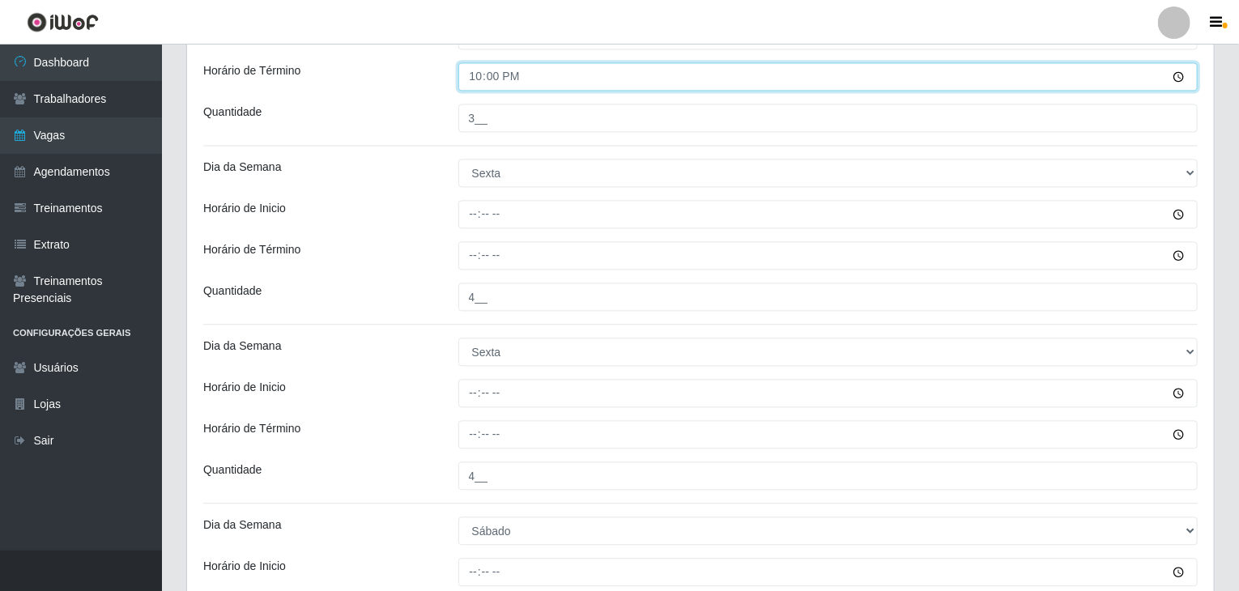
scroll to position [1699, 0]
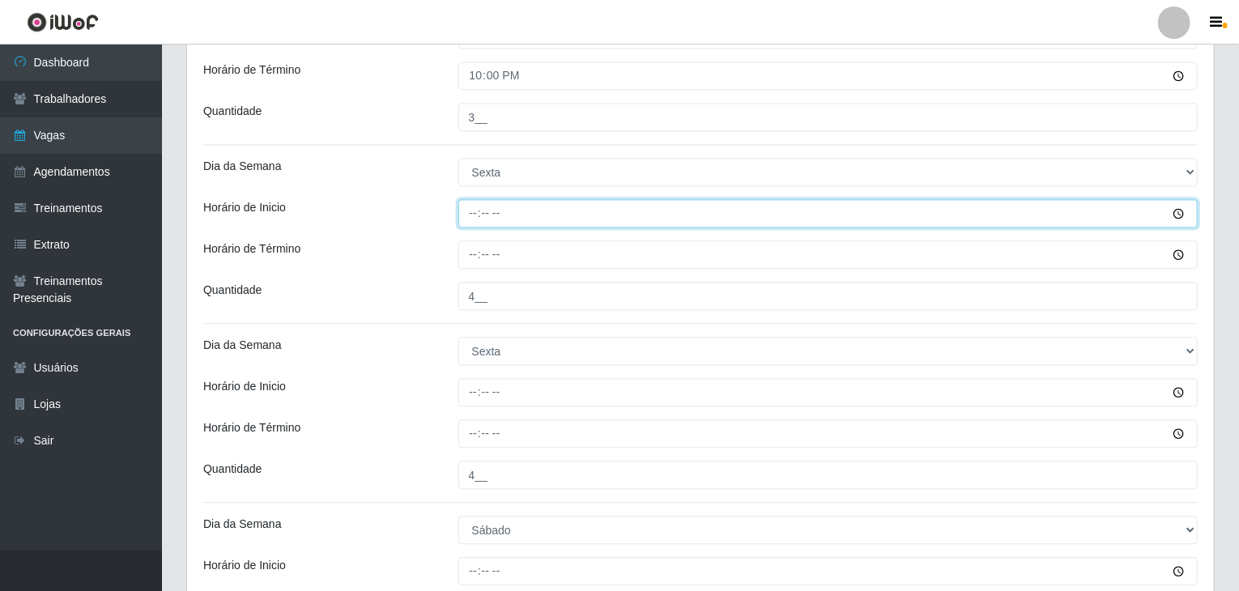
click at [465, 207] on input "Horário de Inicio" at bounding box center [828, 213] width 740 height 28
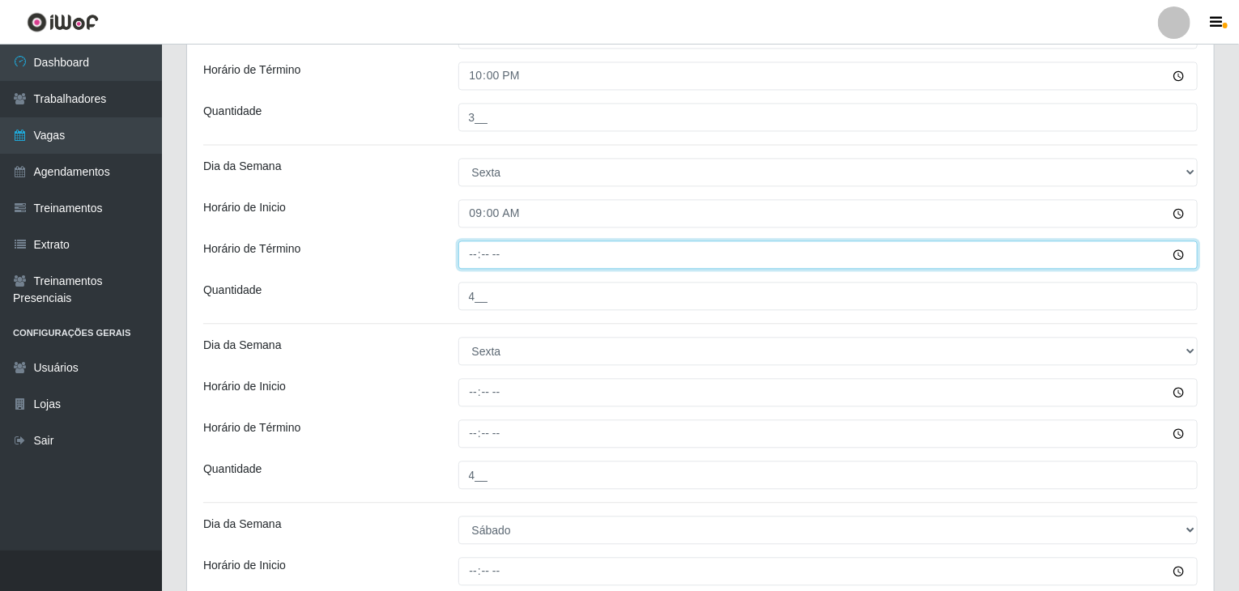
click at [471, 258] on input "Horário de Término" at bounding box center [828, 255] width 740 height 28
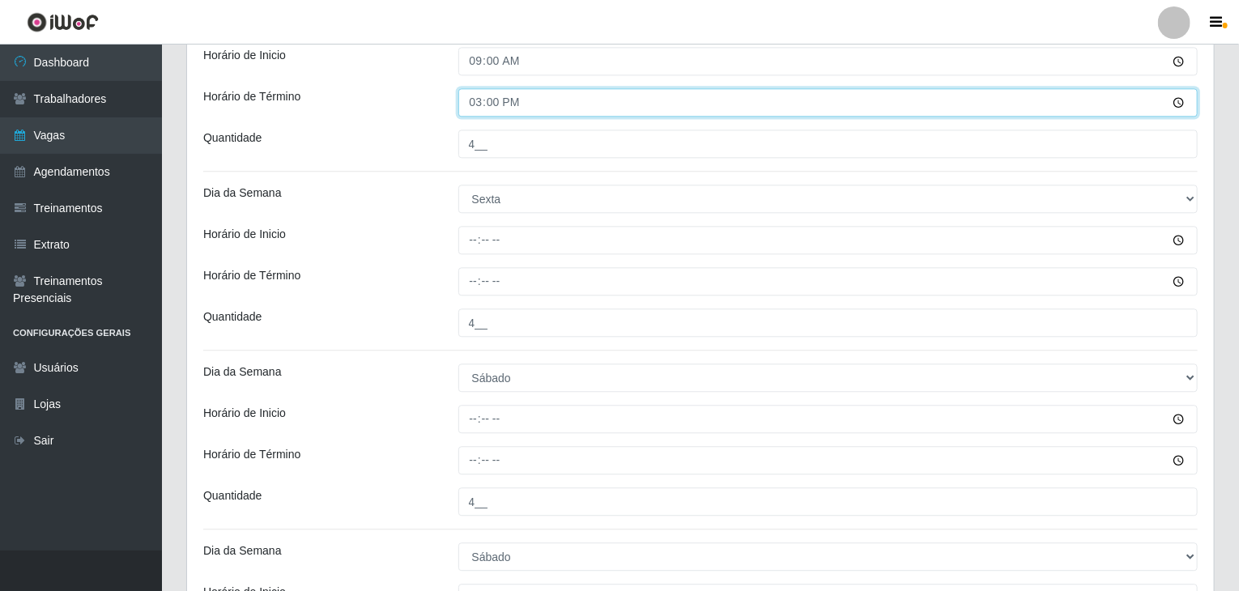
scroll to position [1861, 0]
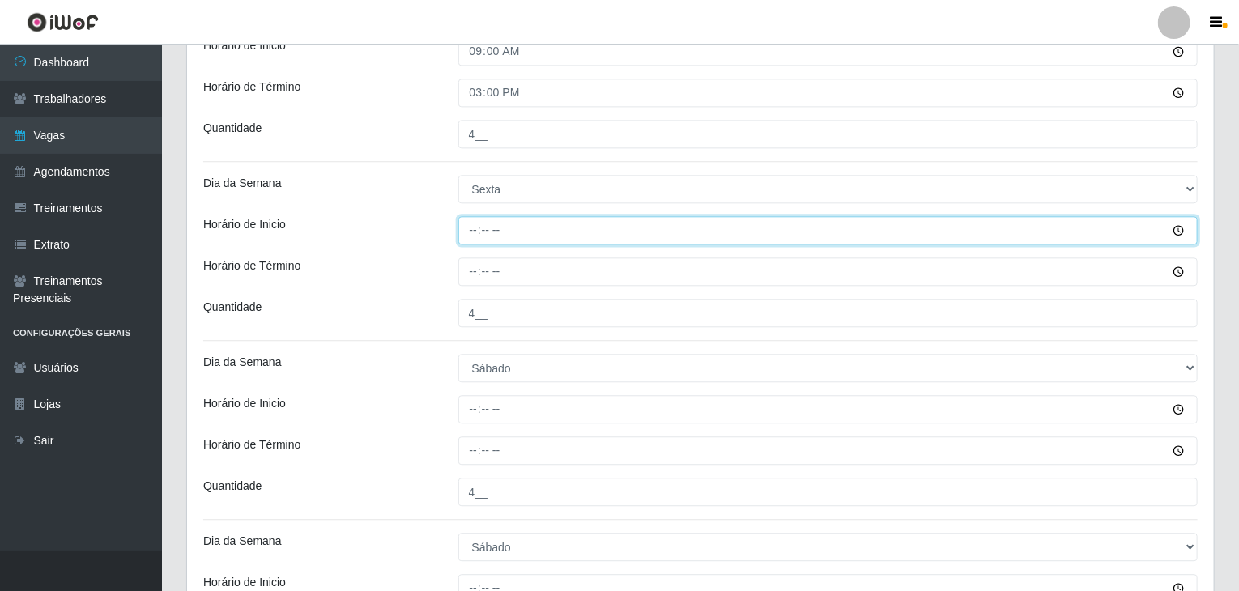
click at [473, 225] on input "Horário de Inicio" at bounding box center [828, 230] width 740 height 28
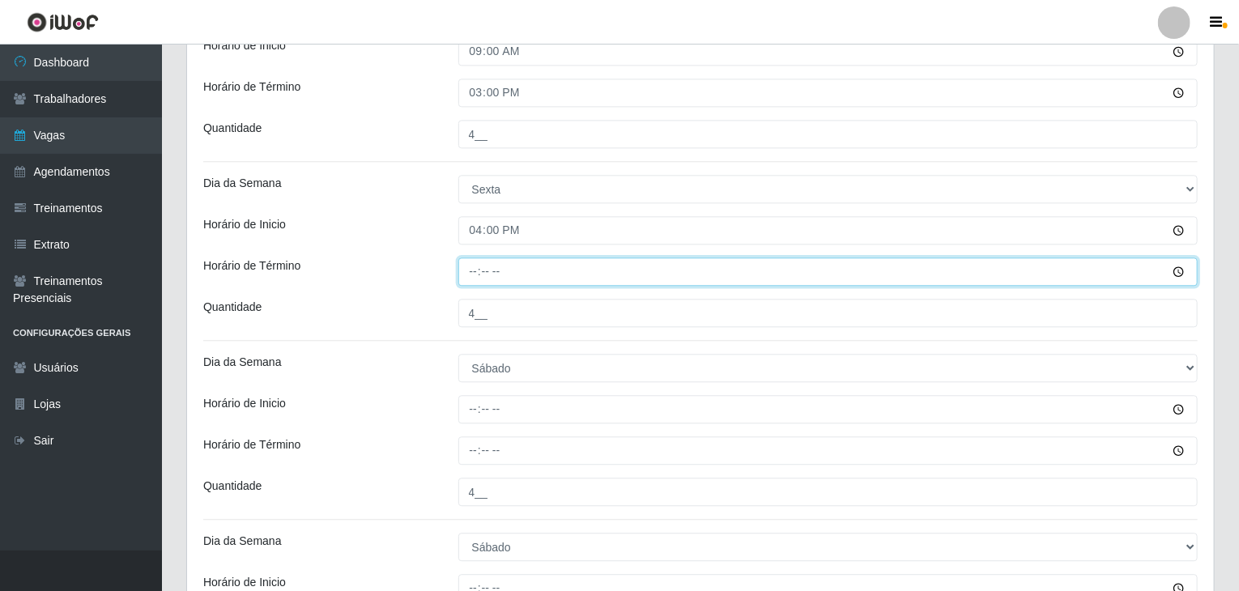
click at [475, 258] on input "Horário de Término" at bounding box center [828, 272] width 740 height 28
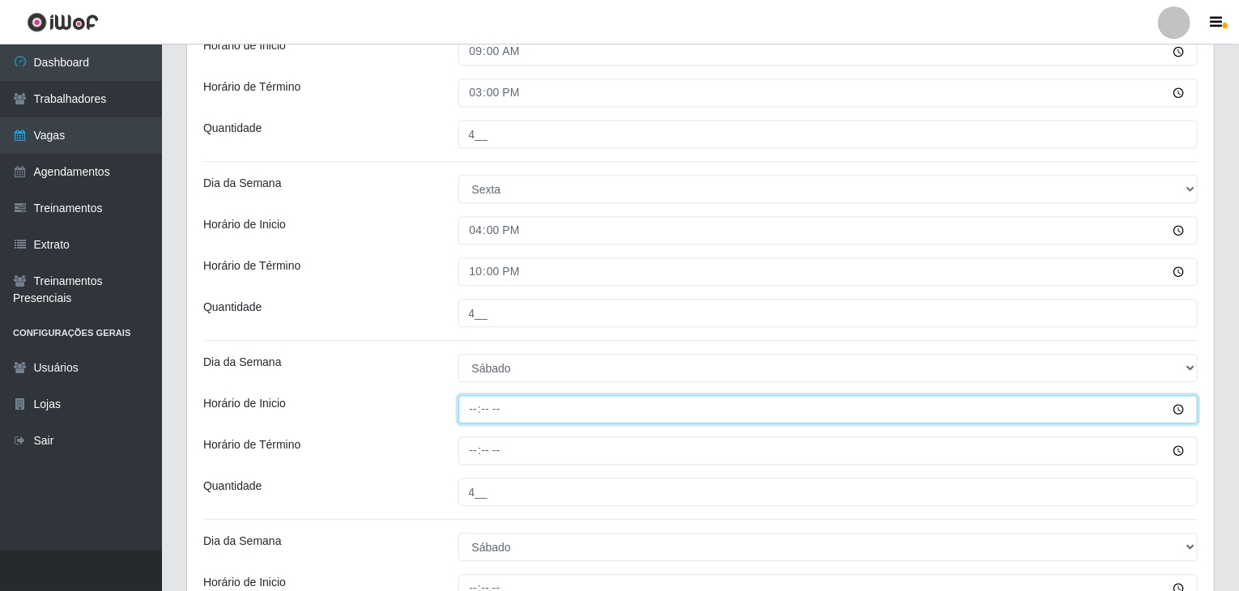
click at [459, 410] on input "Horário de Inicio" at bounding box center [828, 409] width 740 height 28
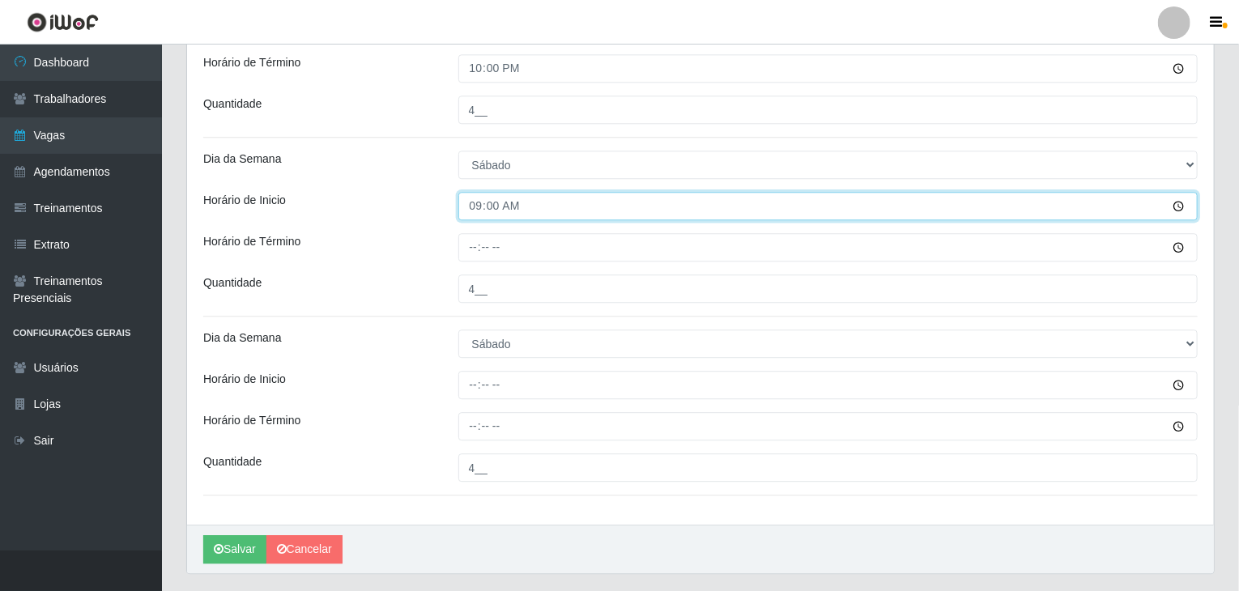
scroll to position [2104, 0]
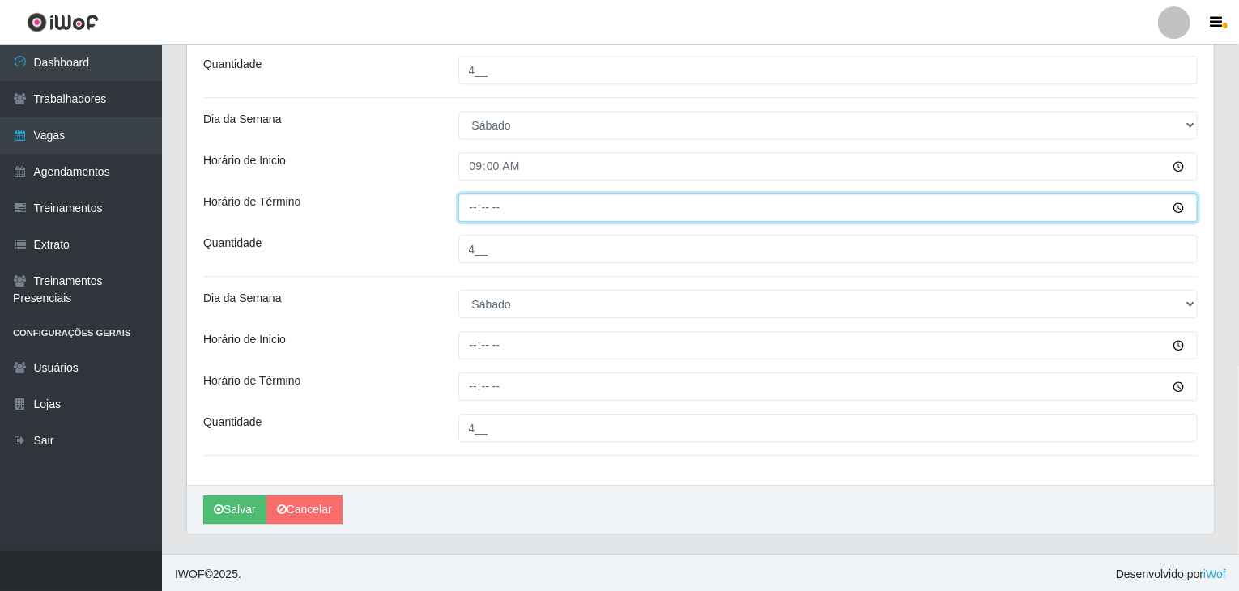
click at [478, 202] on input "Horário de Término" at bounding box center [828, 208] width 740 height 28
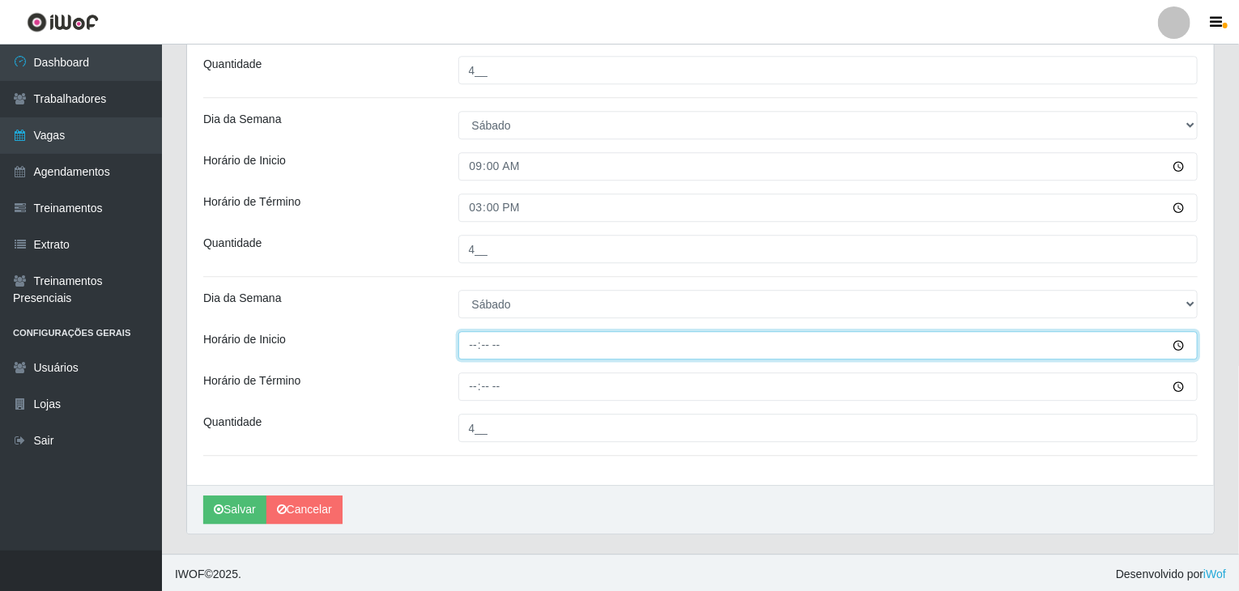
click at [474, 343] on input "Horário de Inicio" at bounding box center [828, 345] width 740 height 28
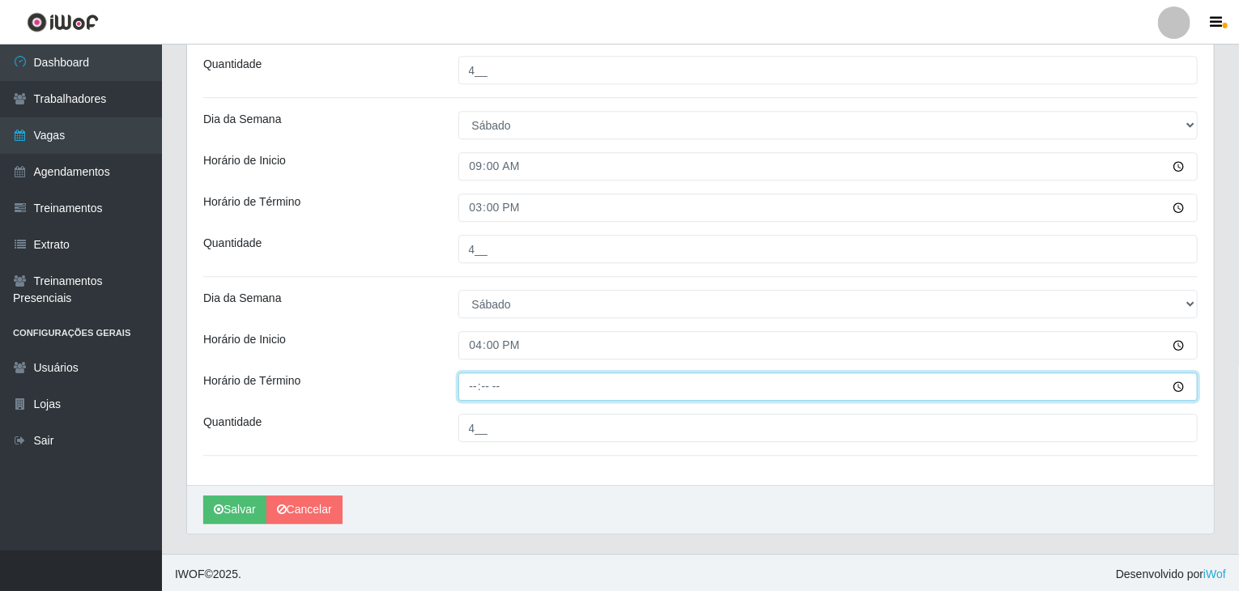
click at [477, 384] on input "Horário de Término" at bounding box center [828, 387] width 740 height 28
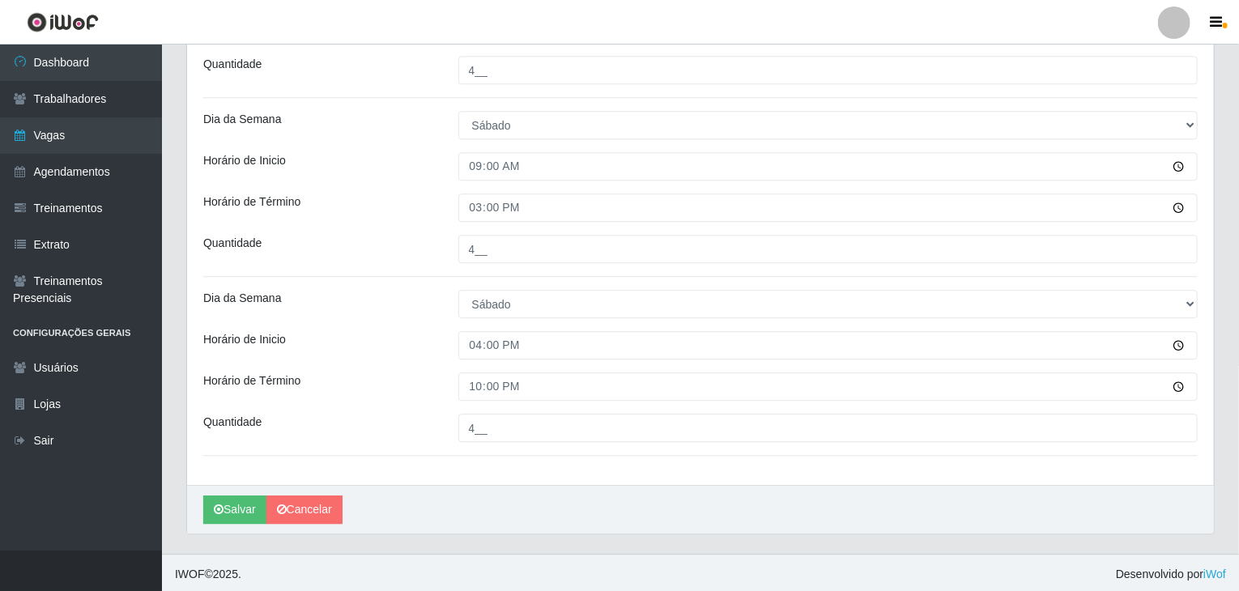
click at [259, 488] on div "Salvar Cancelar" at bounding box center [700, 509] width 1027 height 49
click at [246, 496] on button "Salvar" at bounding box center [234, 510] width 63 height 28
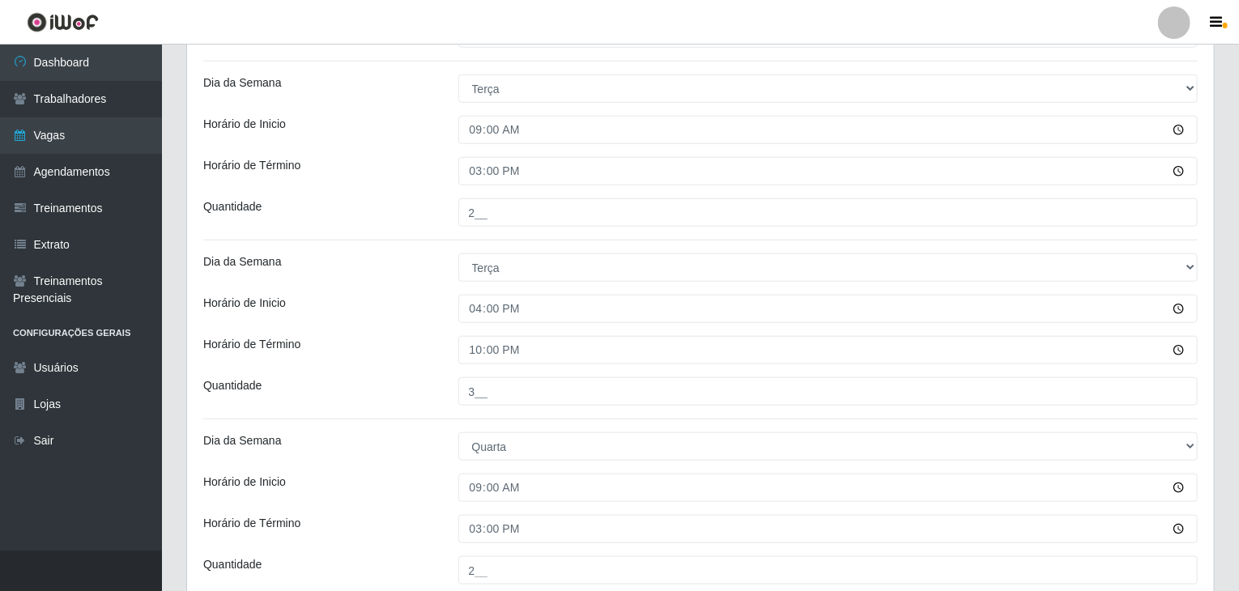
scroll to position [403, 0]
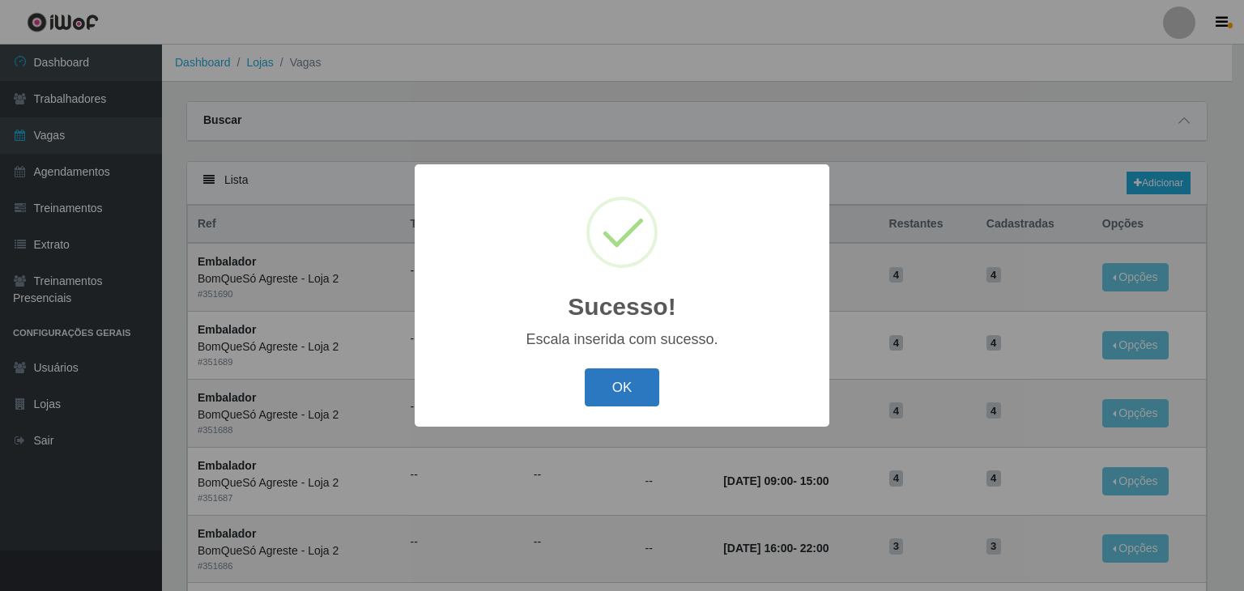
click at [593, 390] on button "OK" at bounding box center [622, 387] width 75 height 38
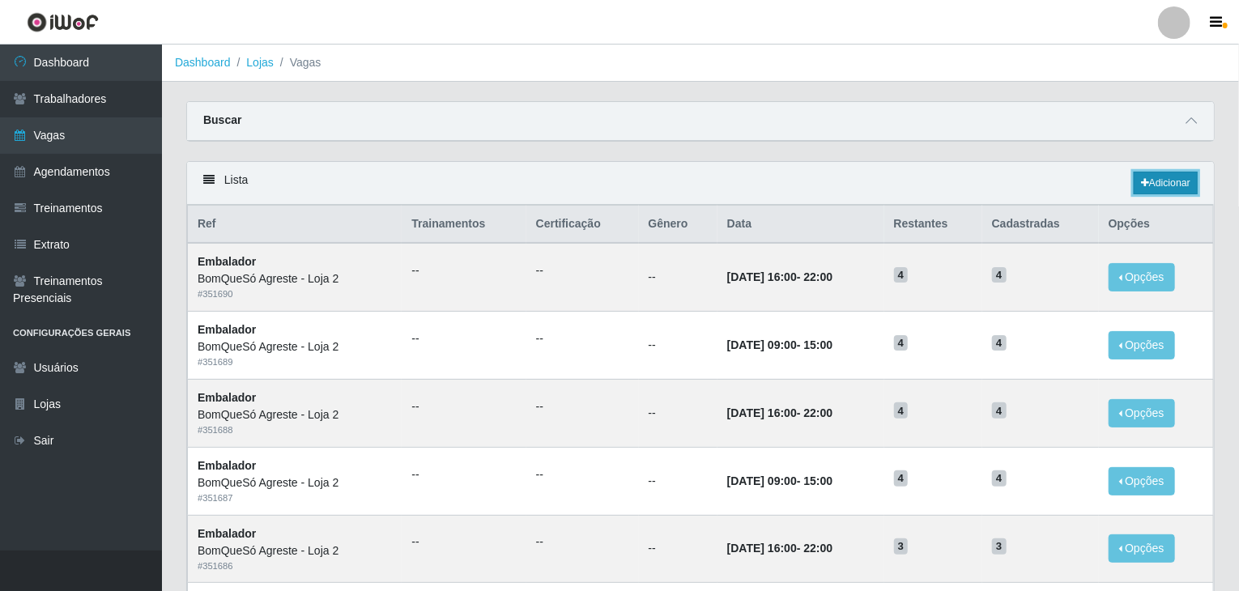
click at [1147, 180] on link "Adicionar" at bounding box center [1166, 183] width 64 height 23
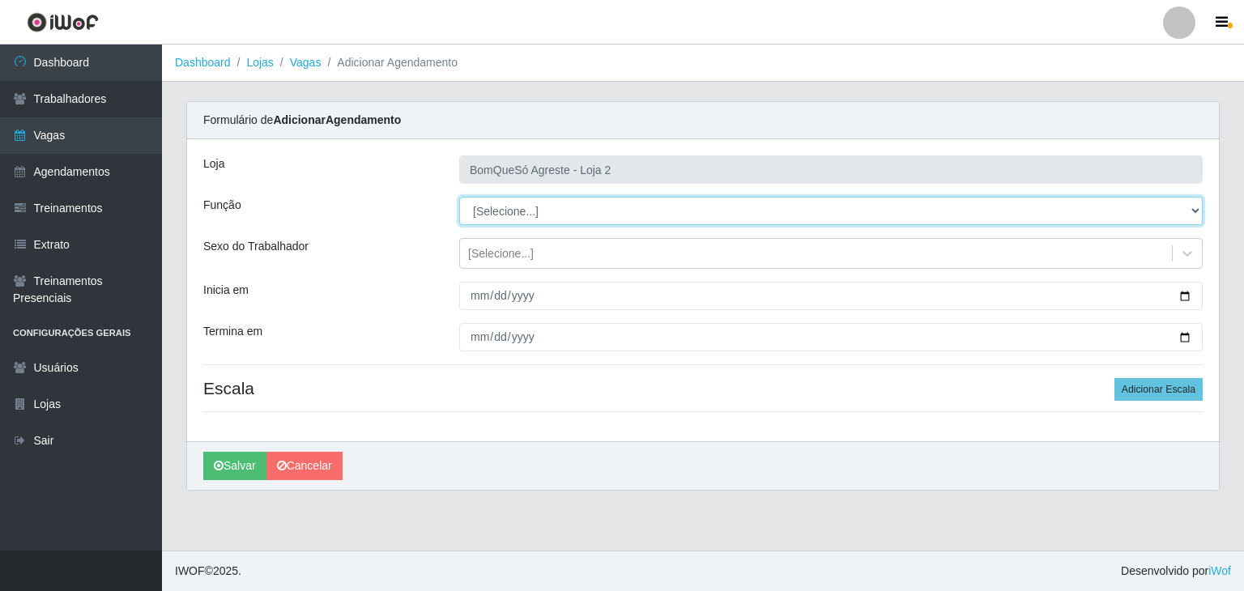
click at [514, 215] on select "[Selecione...] ASG ASG + ASG ++ Balconista Balconista + Balconista ++ Embalador…" at bounding box center [830, 211] width 743 height 28
click at [459, 197] on select "[Selecione...] ASG ASG + ASG ++ Balconista Balconista + Balconista ++ Embalador…" at bounding box center [830, 211] width 743 height 28
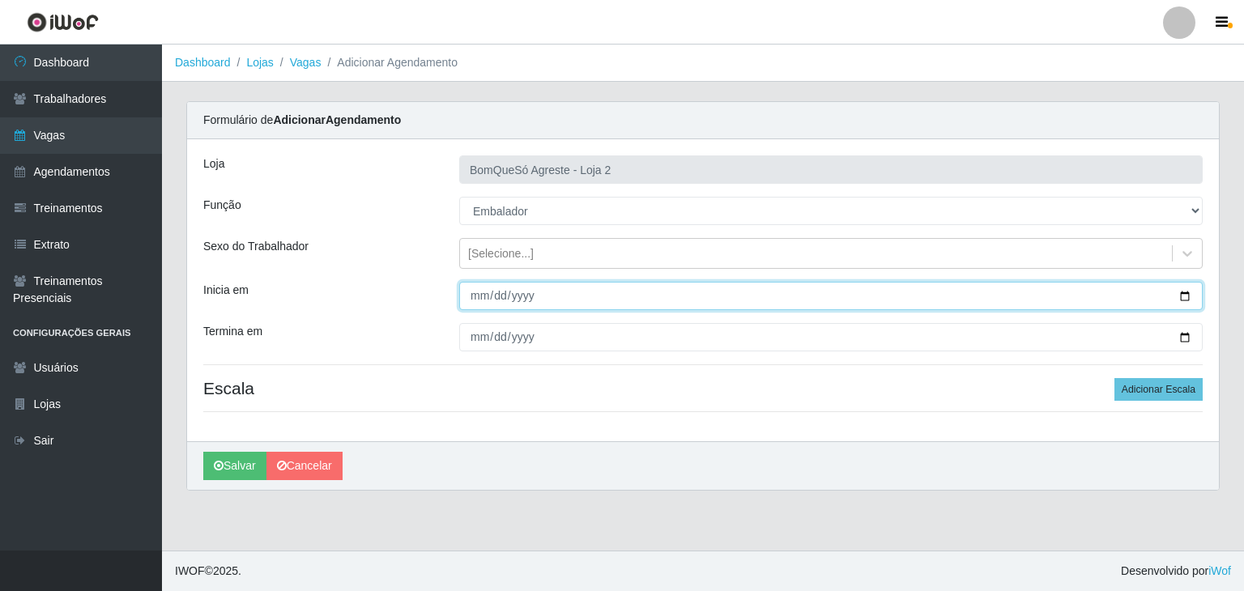
click at [1181, 296] on input "Inicia em" at bounding box center [830, 296] width 743 height 28
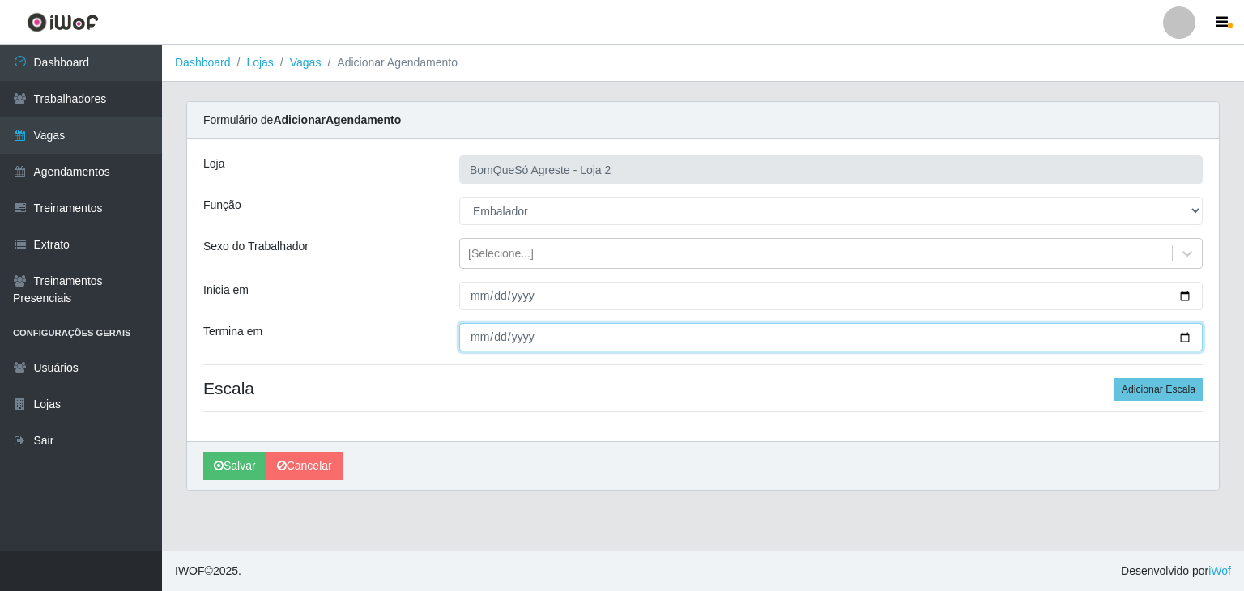
click at [1186, 334] on input "Termina em" at bounding box center [830, 337] width 743 height 28
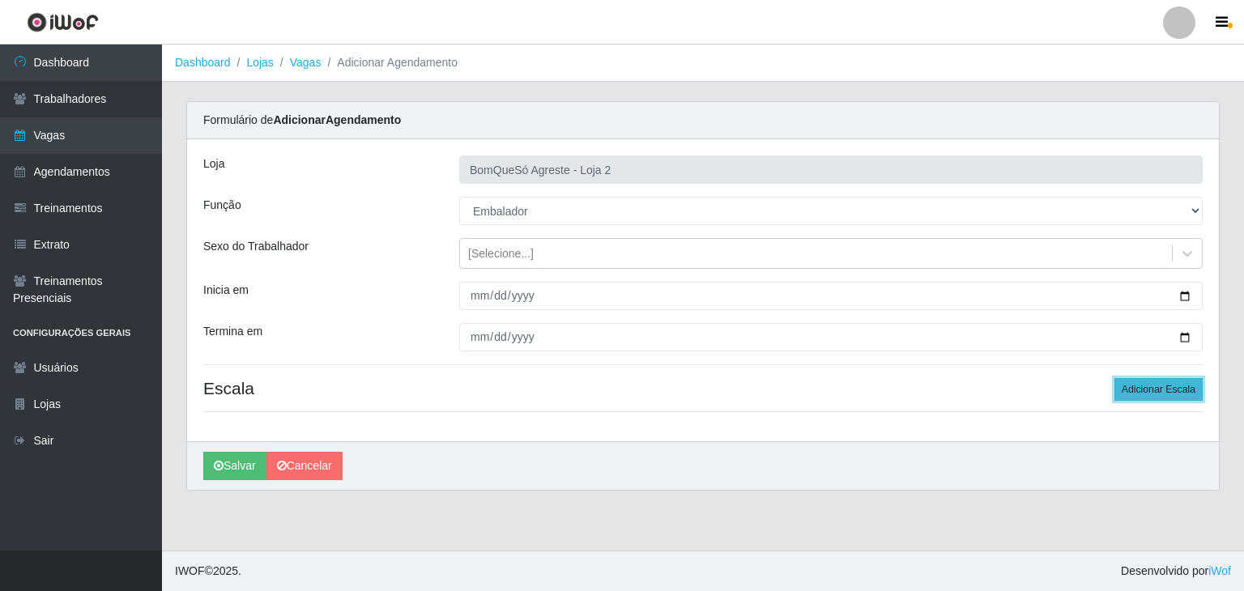
click at [1165, 393] on button "Adicionar Escala" at bounding box center [1158, 389] width 88 height 23
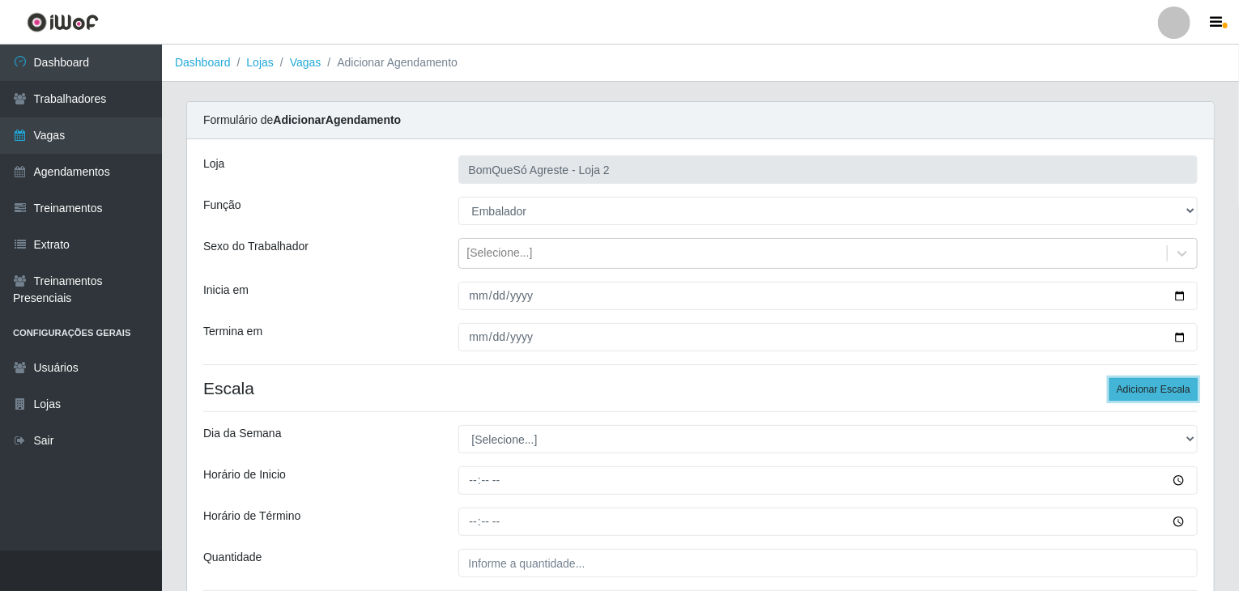
click at [1165, 393] on button "Adicionar Escala" at bounding box center [1153, 389] width 88 height 23
click at [1166, 393] on button "Adicionar Escala" at bounding box center [1153, 389] width 88 height 23
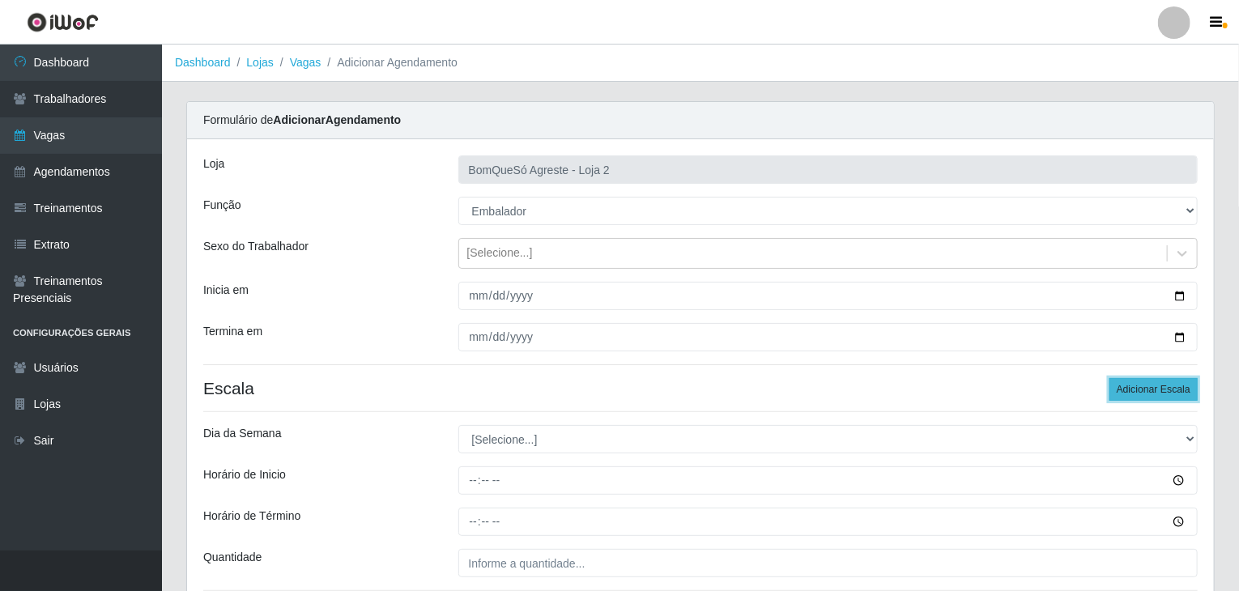
click at [1166, 393] on button "Adicionar Escala" at bounding box center [1153, 389] width 88 height 23
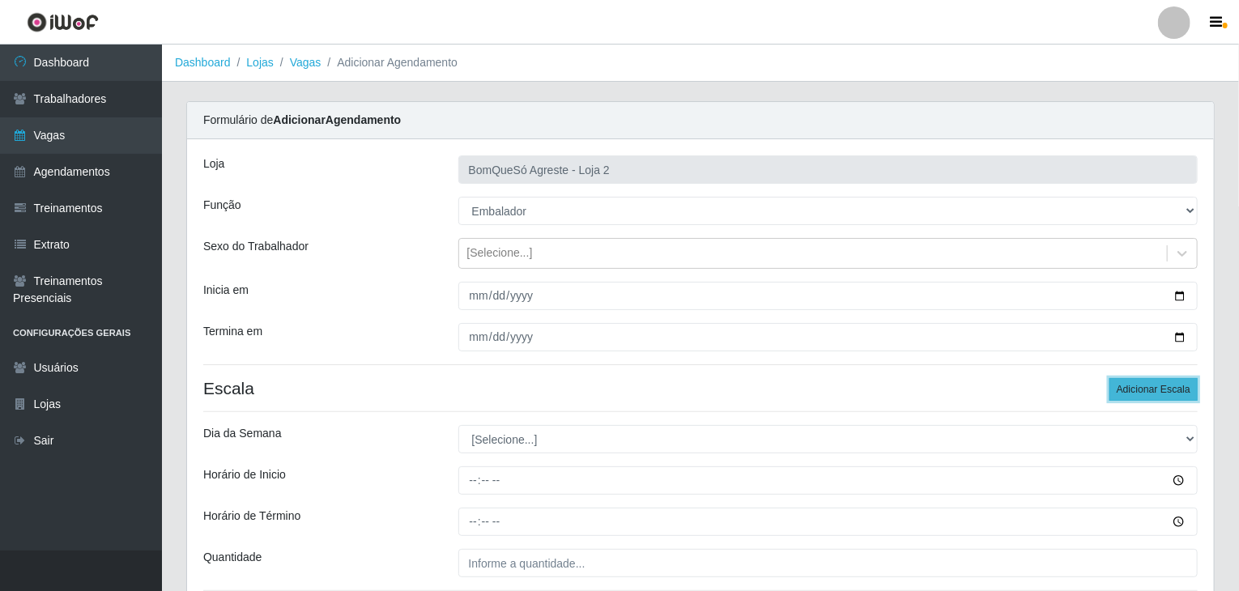
click at [1166, 393] on button "Adicionar Escala" at bounding box center [1153, 389] width 88 height 23
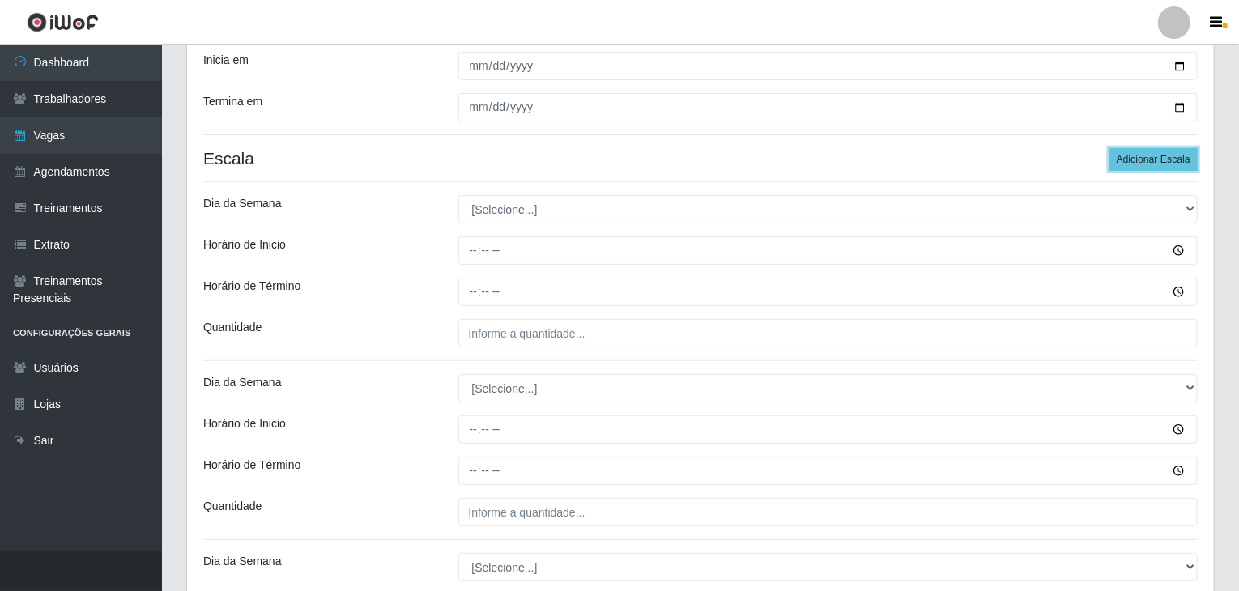
scroll to position [324, 0]
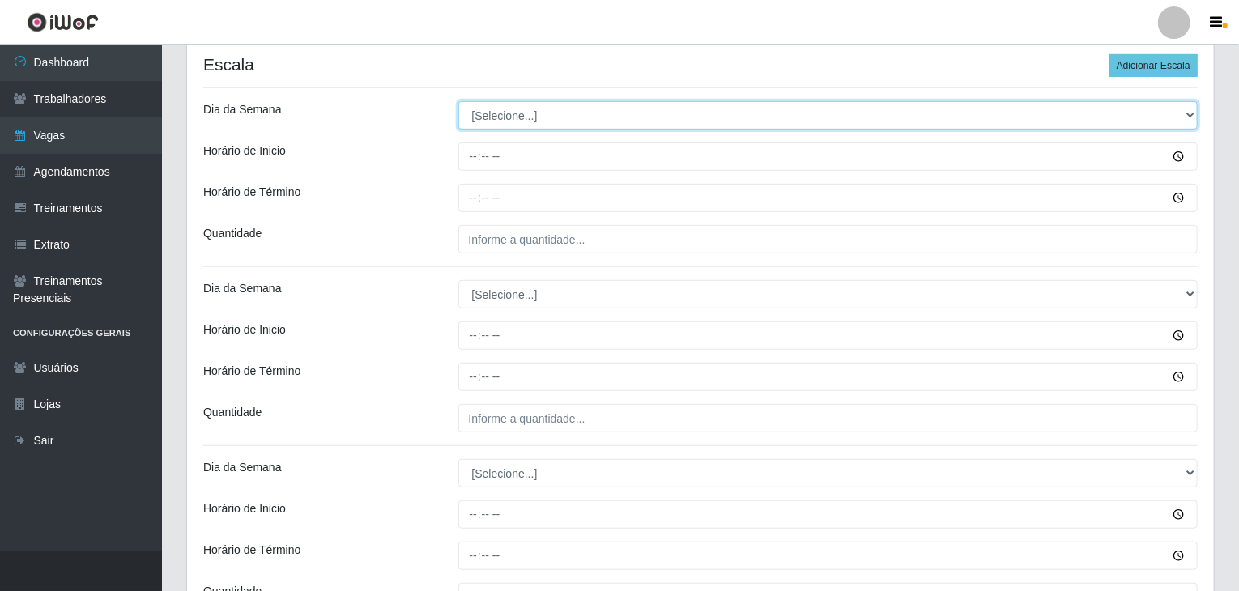
click at [538, 121] on select "[Selecione...] Segunda Terça Quarta Quinta Sexta Sábado Domingo" at bounding box center [828, 115] width 740 height 28
click at [458, 101] on select "[Selecione...] Segunda Terça Quarta Quinta Sexta Sábado Domingo" at bounding box center [828, 115] width 740 height 28
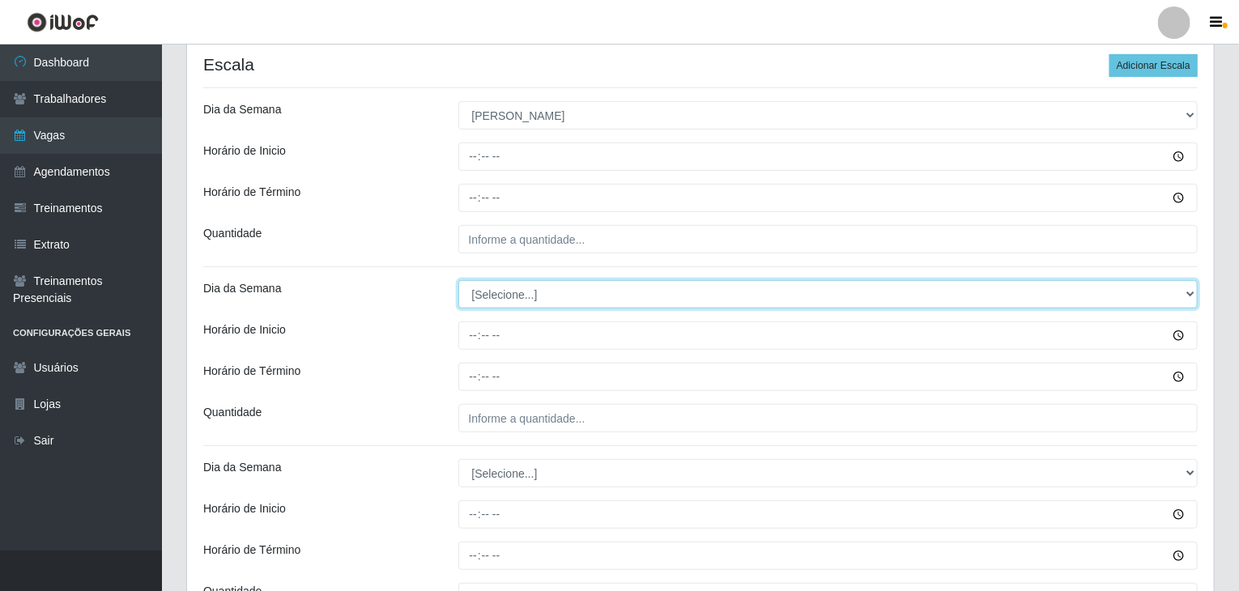
click at [535, 292] on select "[Selecione...] Segunda Terça Quarta Quinta Sexta Sábado Domingo" at bounding box center [828, 294] width 740 height 28
click at [458, 280] on select "[Selecione...] Segunda Terça Quarta Quinta Sexta Sábado Domingo" at bounding box center [828, 294] width 740 height 28
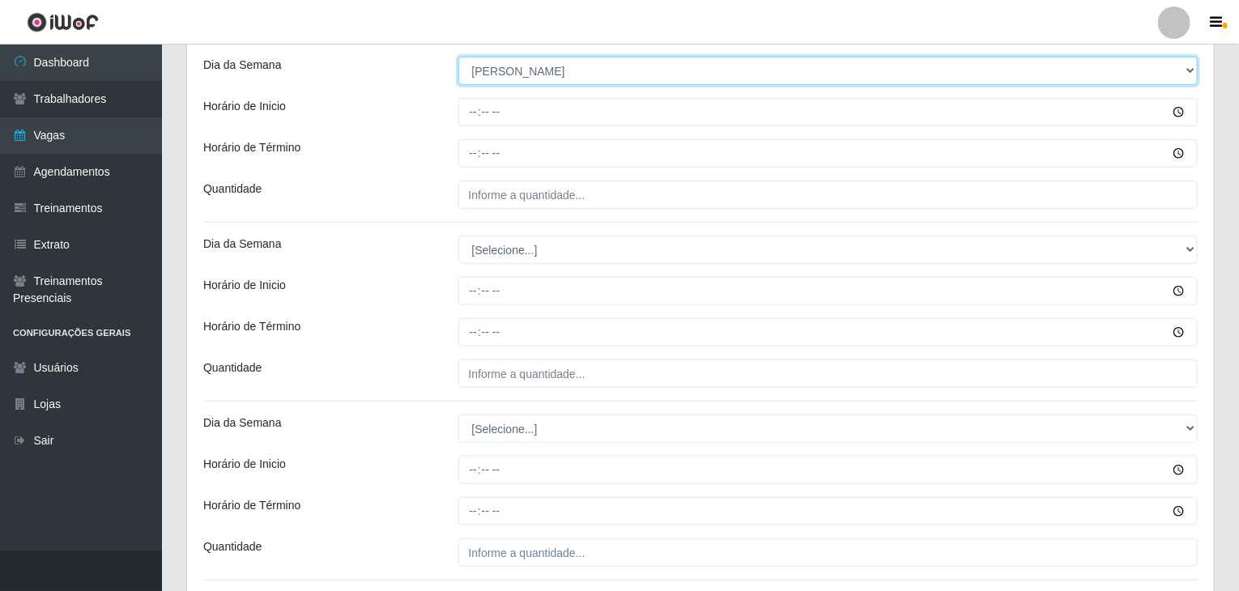
scroll to position [567, 0]
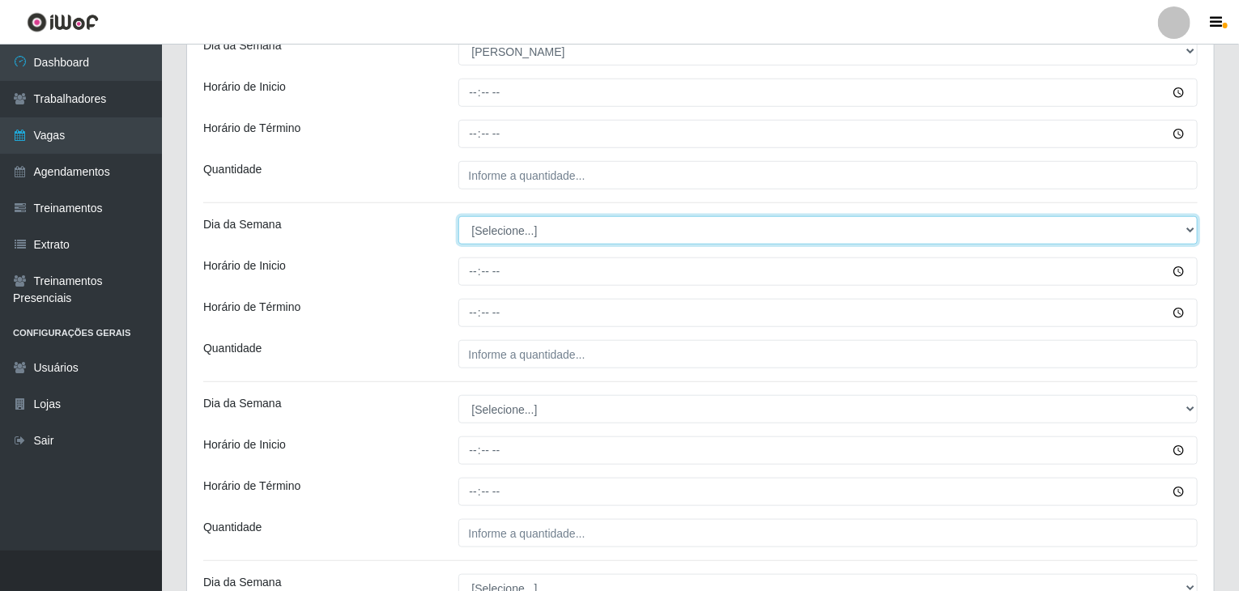
click at [548, 232] on select "[Selecione...] Segunda Terça Quarta Quinta Sexta Sábado Domingo" at bounding box center [828, 230] width 740 height 28
click at [458, 216] on select "[Selecione...] Segunda Terça Quarta Quinta Sexta Sábado Domingo" at bounding box center [828, 230] width 740 height 28
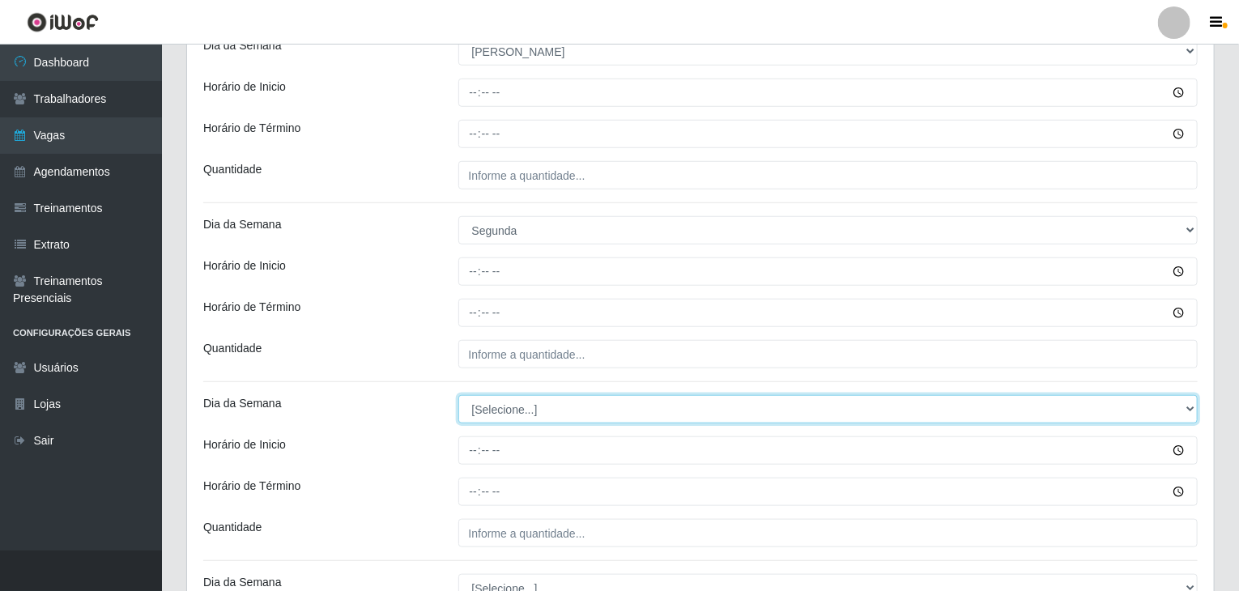
click at [526, 406] on select "[Selecione...] Segunda Terça Quarta Quinta Sexta Sábado Domingo" at bounding box center [828, 409] width 740 height 28
click at [458, 395] on select "[Selecione...] Segunda Terça Quarta Quinta Sexta Sábado Domingo" at bounding box center [828, 409] width 740 height 28
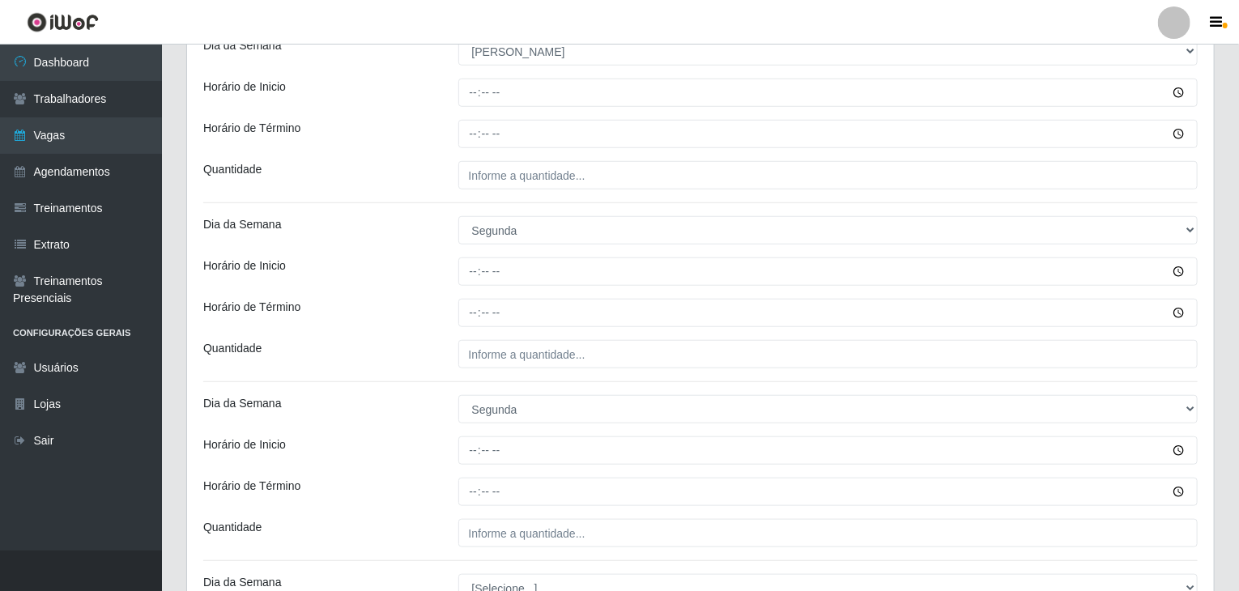
click at [448, 260] on div at bounding box center [828, 272] width 764 height 28
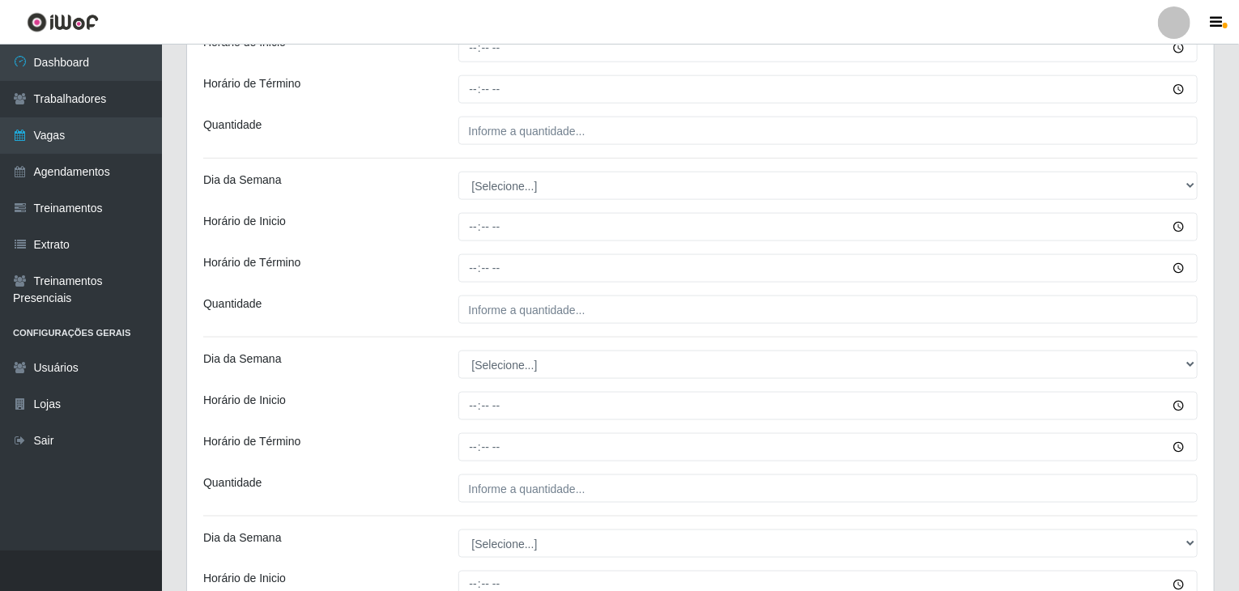
scroll to position [972, 0]
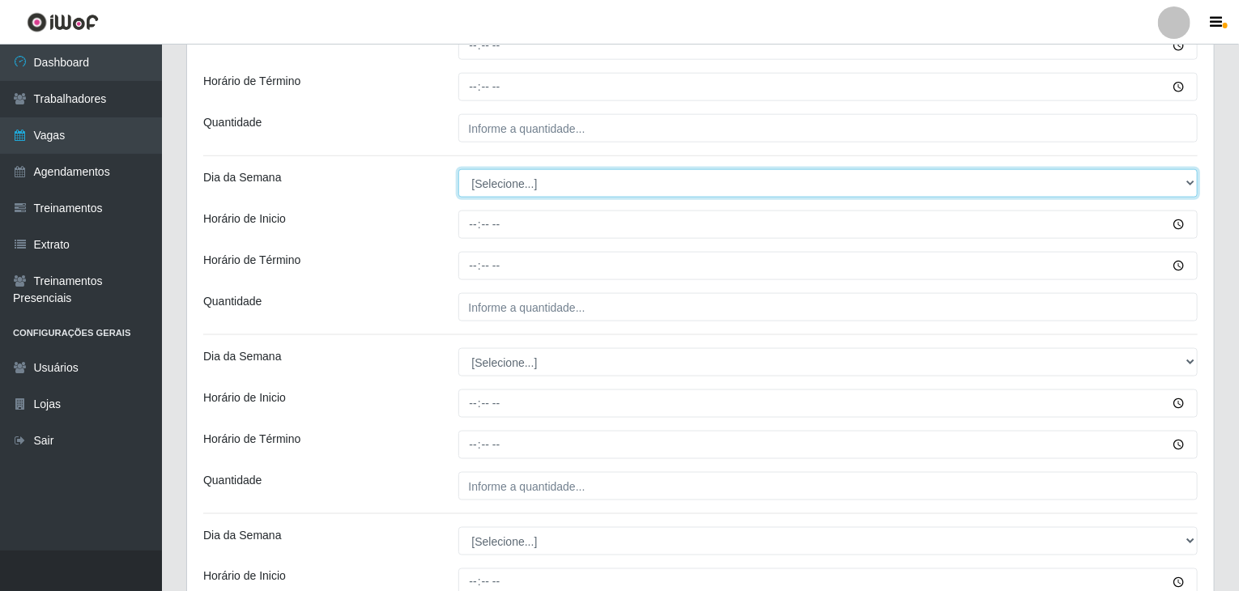
click at [505, 176] on select "[Selecione...] Segunda Terça Quarta Quinta Sexta Sábado Domingo" at bounding box center [828, 183] width 740 height 28
click at [508, 189] on select "[Selecione...] Segunda Terça Quarta Quinta Sexta Sábado Domingo" at bounding box center [828, 183] width 740 height 28
click at [458, 169] on select "[Selecione...] Segunda Terça Quarta Quinta Sexta Sábado Domingo" at bounding box center [828, 183] width 740 height 28
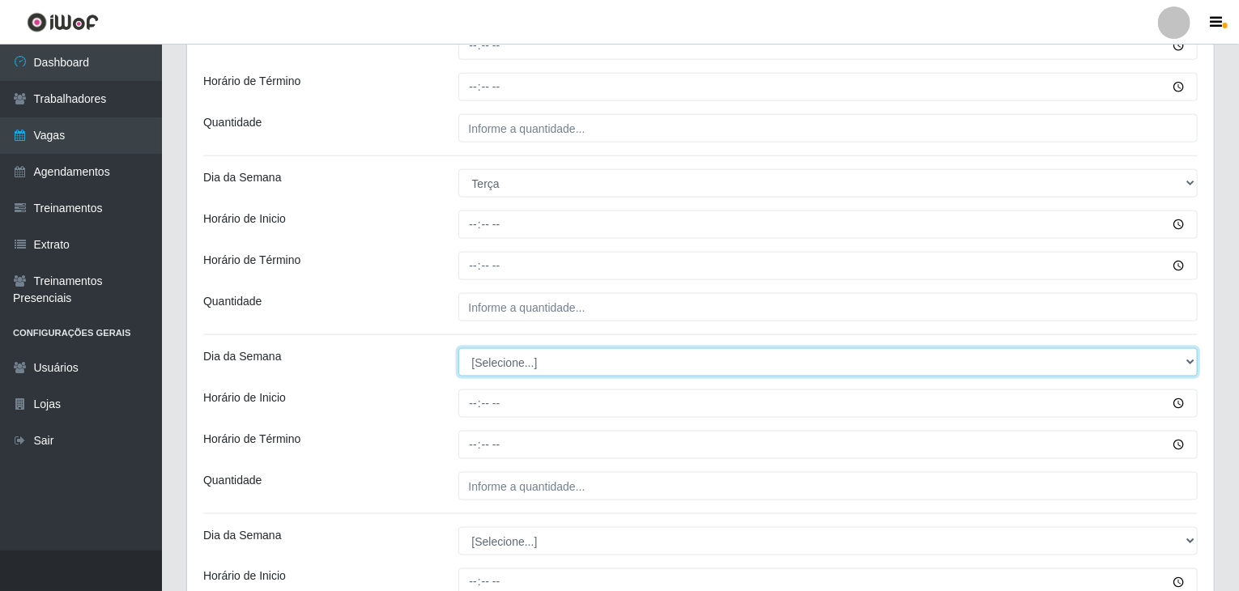
click at [510, 364] on select "[Selecione...] Segunda Terça Quarta Quinta Sexta Sábado Domingo" at bounding box center [828, 362] width 740 height 28
click at [458, 348] on select "[Selecione...] Segunda Terça Quarta Quinta Sexta Sábado Domingo" at bounding box center [828, 362] width 740 height 28
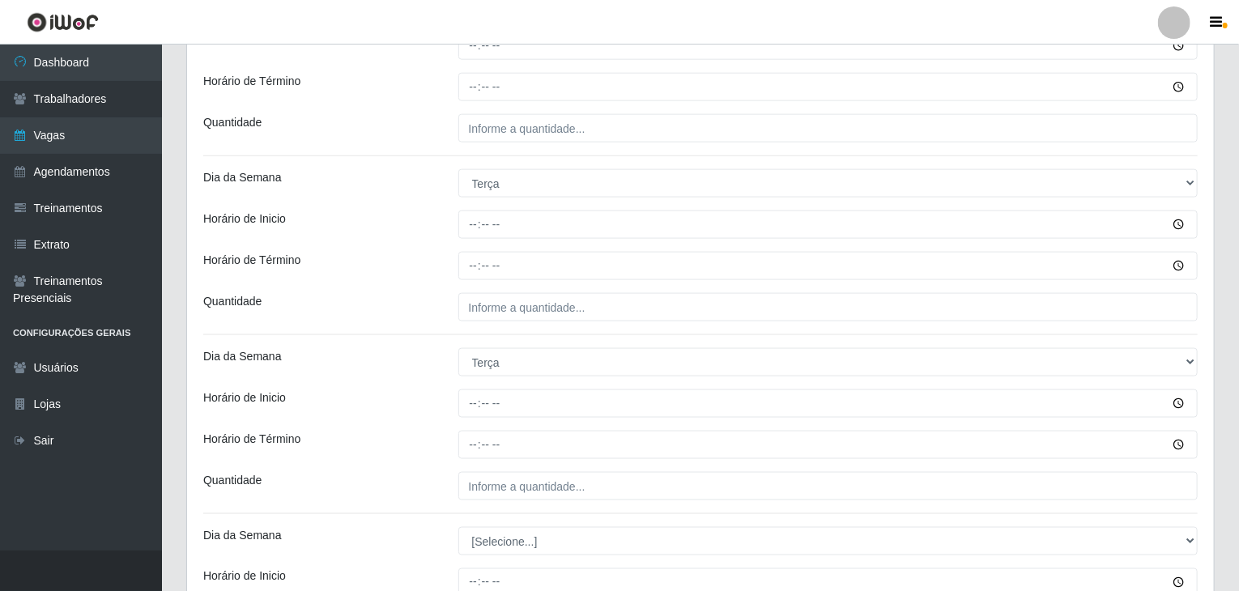
click at [394, 373] on div "Dia da Semana" at bounding box center [318, 362] width 255 height 28
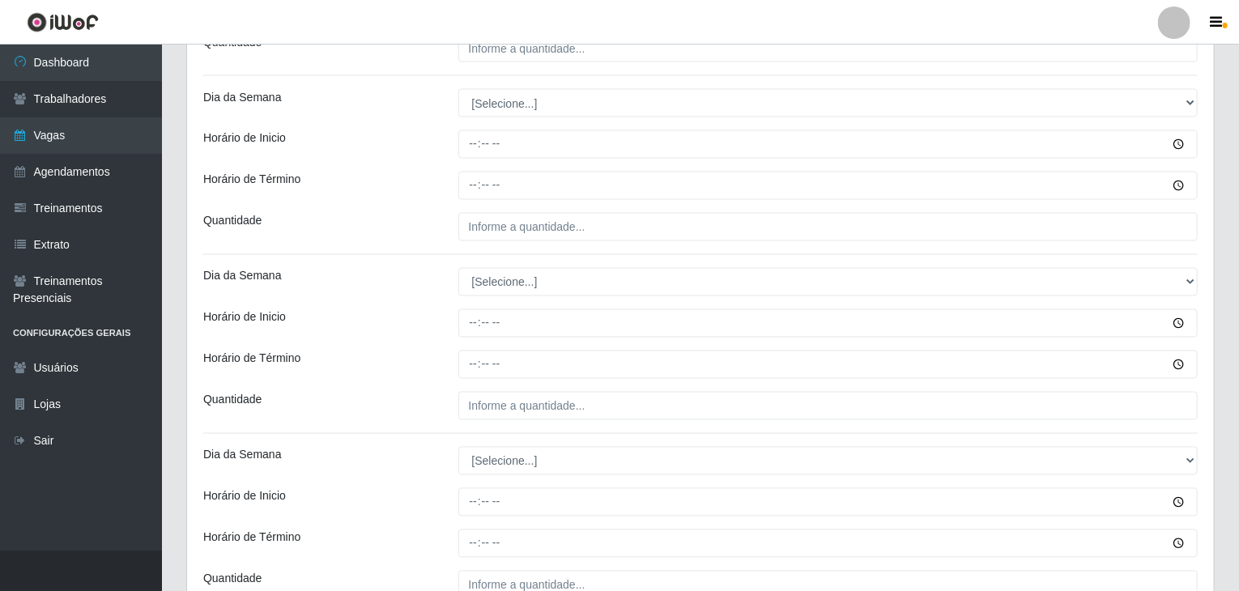
scroll to position [1458, 0]
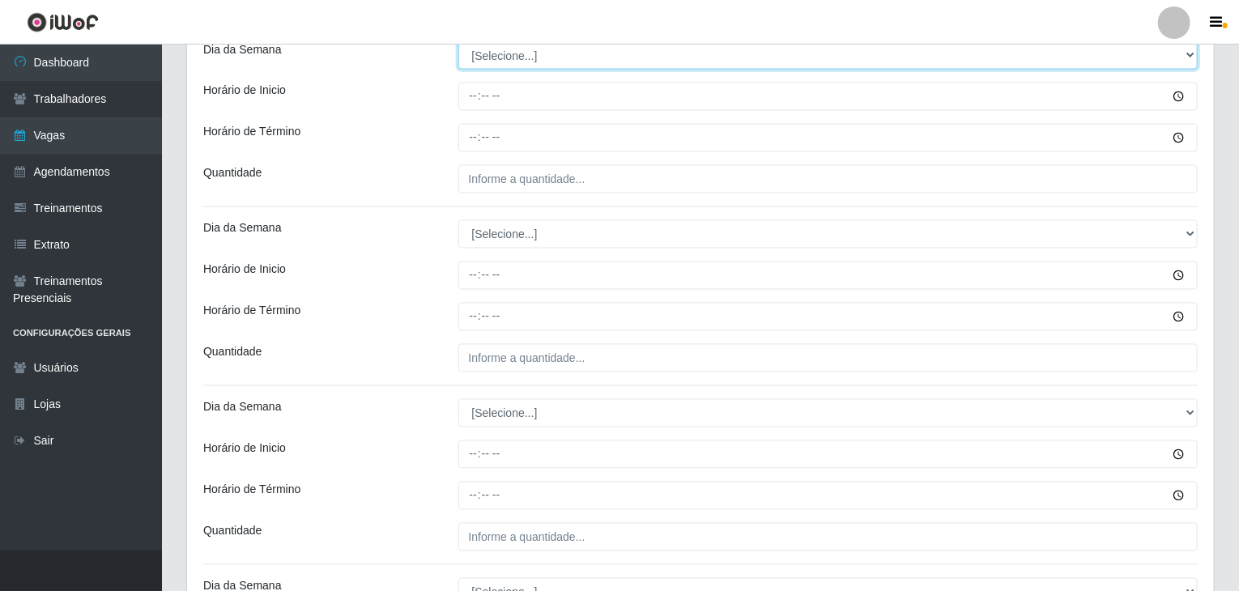
click at [522, 49] on select "[Selecione...] Segunda Terça Quarta Quinta Sexta Sábado Domingo" at bounding box center [828, 55] width 740 height 28
click at [458, 41] on select "[Selecione...] Segunda Terça Quarta Quinta Sexta Sábado Domingo" at bounding box center [828, 55] width 740 height 28
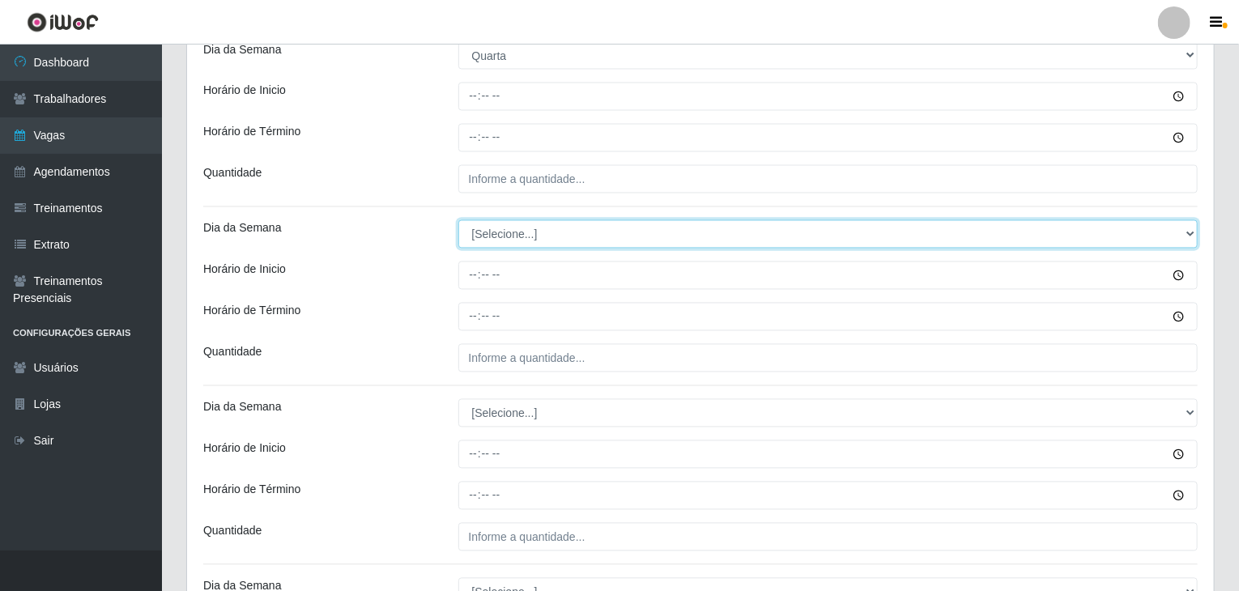
click at [512, 225] on select "[Selecione...] Segunda Terça Quarta Quinta Sexta Sábado Domingo" at bounding box center [828, 234] width 740 height 28
click at [458, 220] on select "[Selecione...] Segunda Terça Quarta Quinta Sexta Sábado Domingo" at bounding box center [828, 234] width 740 height 28
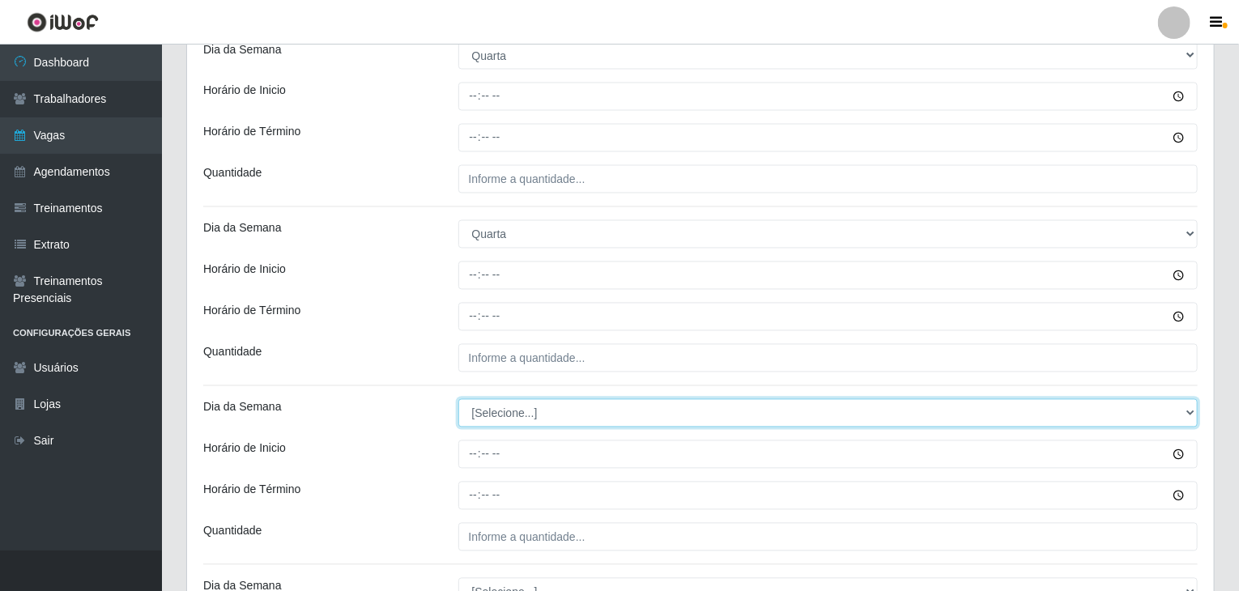
click at [533, 407] on select "[Selecione...] Segunda Terça Quarta Quinta Sexta Sábado Domingo" at bounding box center [828, 413] width 740 height 28
click at [458, 399] on select "[Selecione...] Segunda Terça Quarta Quinta Sexta Sábado Domingo" at bounding box center [828, 413] width 740 height 28
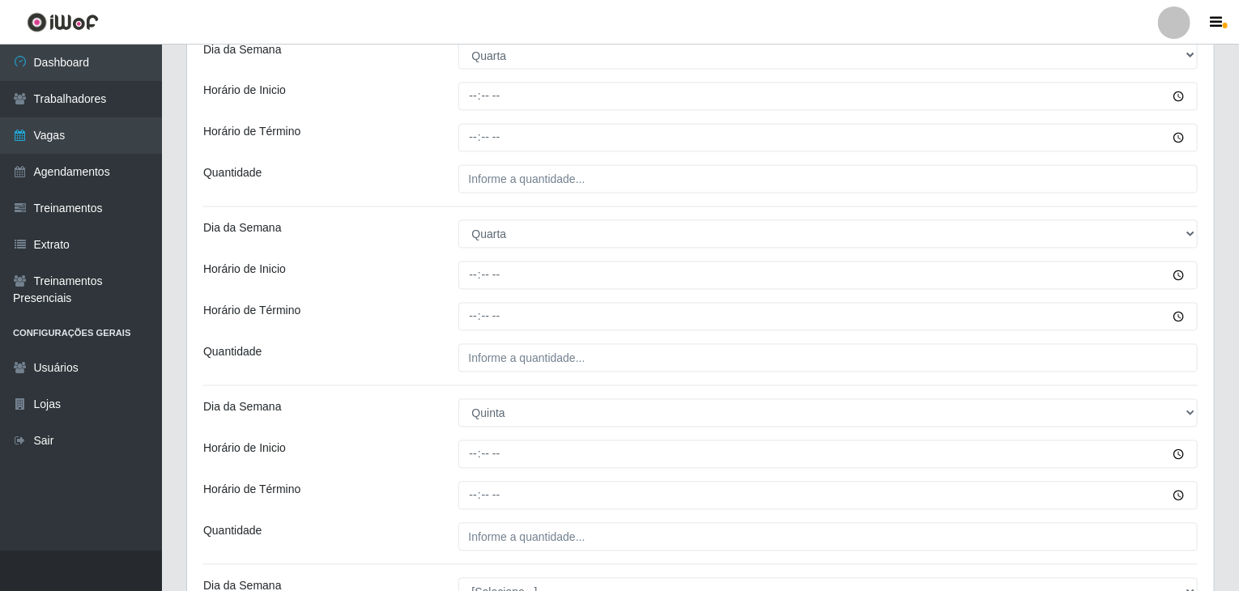
click at [446, 304] on div at bounding box center [828, 317] width 764 height 28
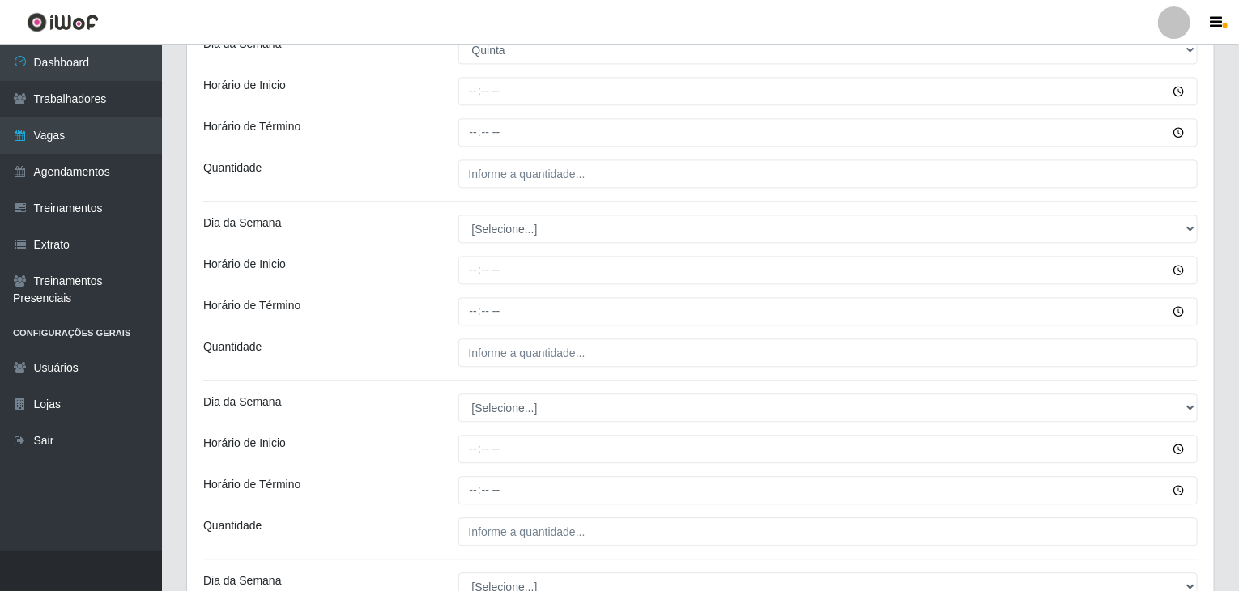
scroll to position [1863, 0]
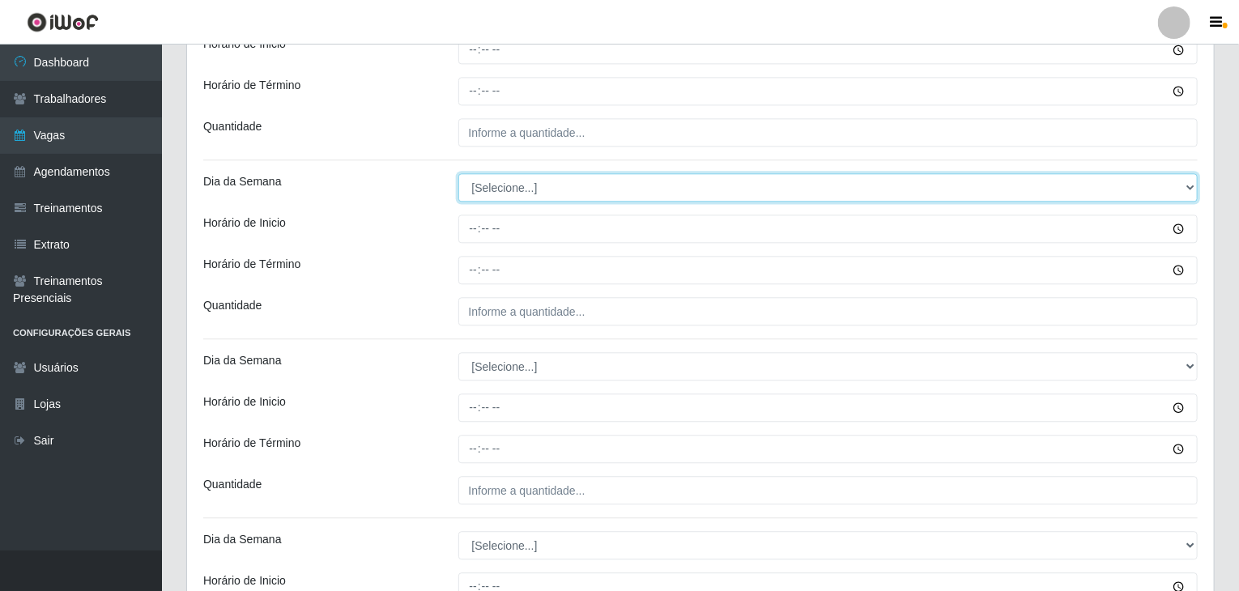
click at [502, 174] on select "[Selecione...] Segunda Terça Quarta Quinta Sexta Sábado Domingo" at bounding box center [828, 187] width 740 height 28
click at [458, 173] on select "[Selecione...] Segunda Terça Quarta Quinta Sexta Sábado Domingo" at bounding box center [828, 187] width 740 height 28
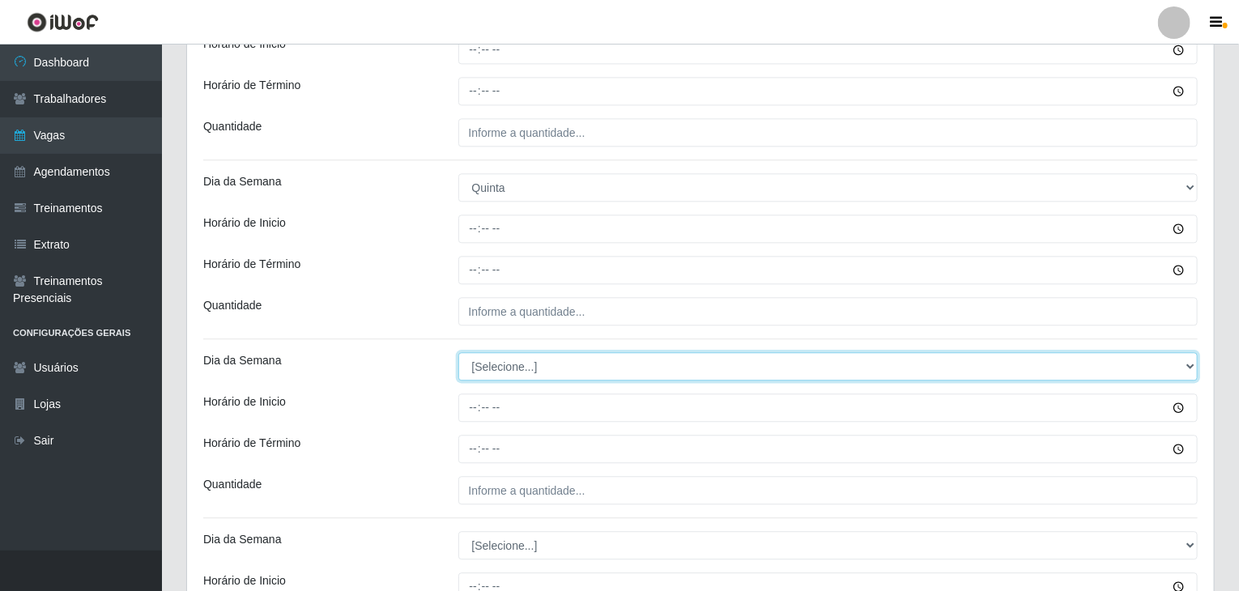
click at [541, 371] on select "[Selecione...] Segunda Terça Quarta Quinta Sexta Sábado Domingo" at bounding box center [828, 366] width 740 height 28
click at [458, 352] on select "[Selecione...] Segunda Terça Quarta Quinta Sexta Sábado Domingo" at bounding box center [828, 366] width 740 height 28
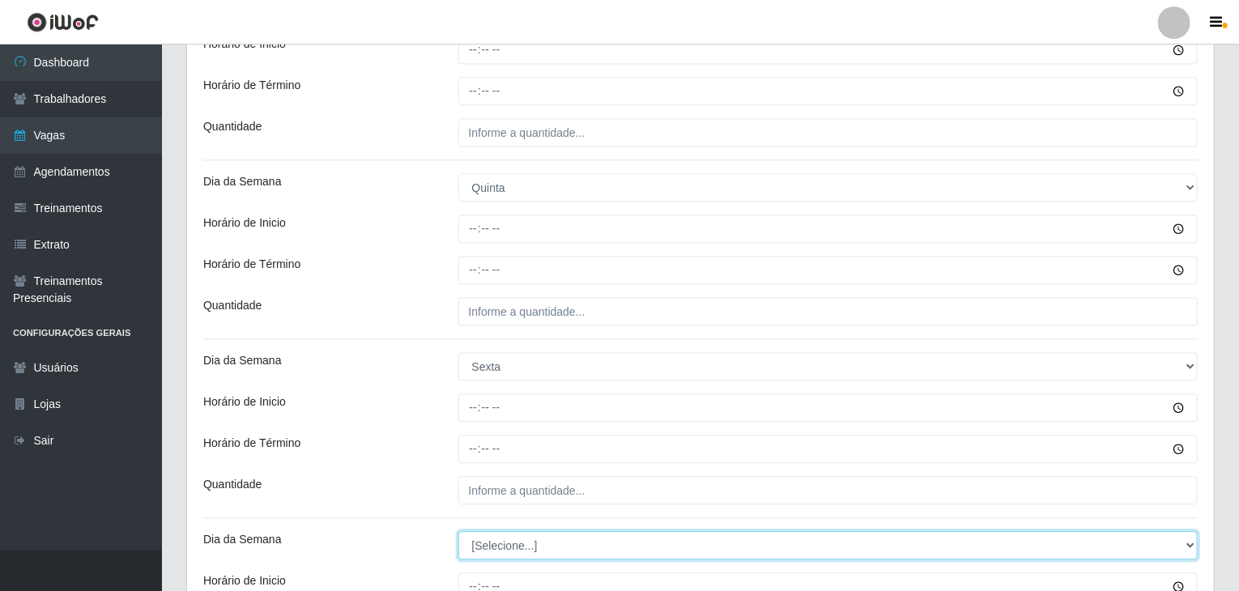
click at [522, 543] on select "[Selecione...] Segunda Terça Quarta Quinta Sexta Sábado Domingo" at bounding box center [828, 545] width 740 height 28
click at [458, 531] on select "[Selecione...] Segunda Terça Quarta Quinta Sexta Sábado Domingo" at bounding box center [828, 545] width 740 height 28
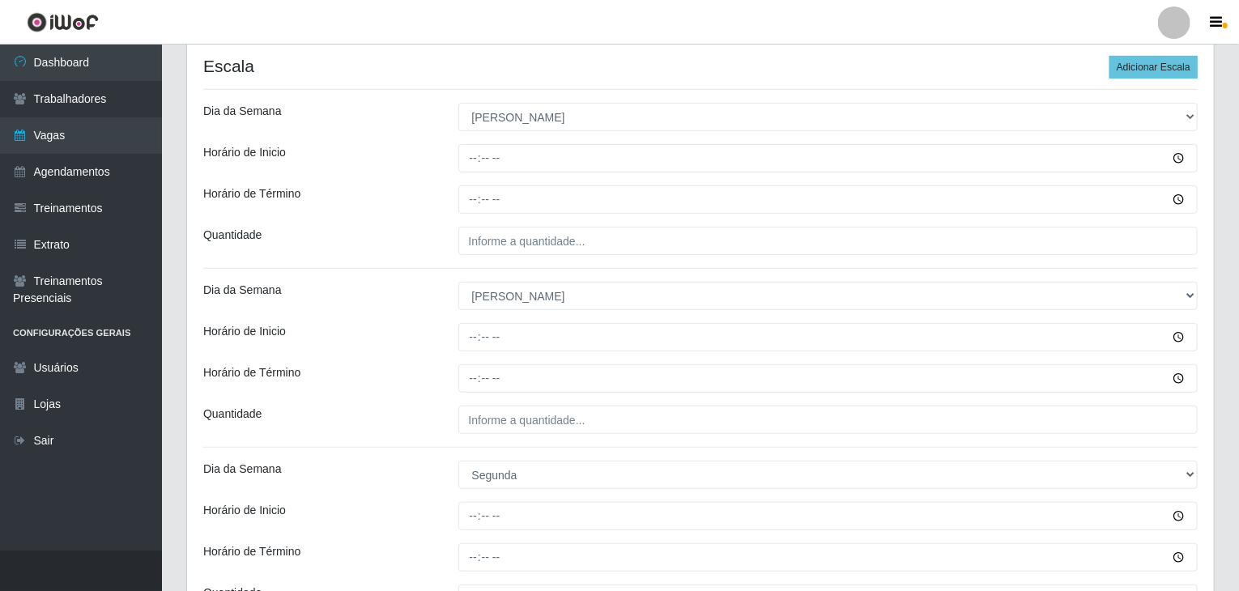
scroll to position [241, 0]
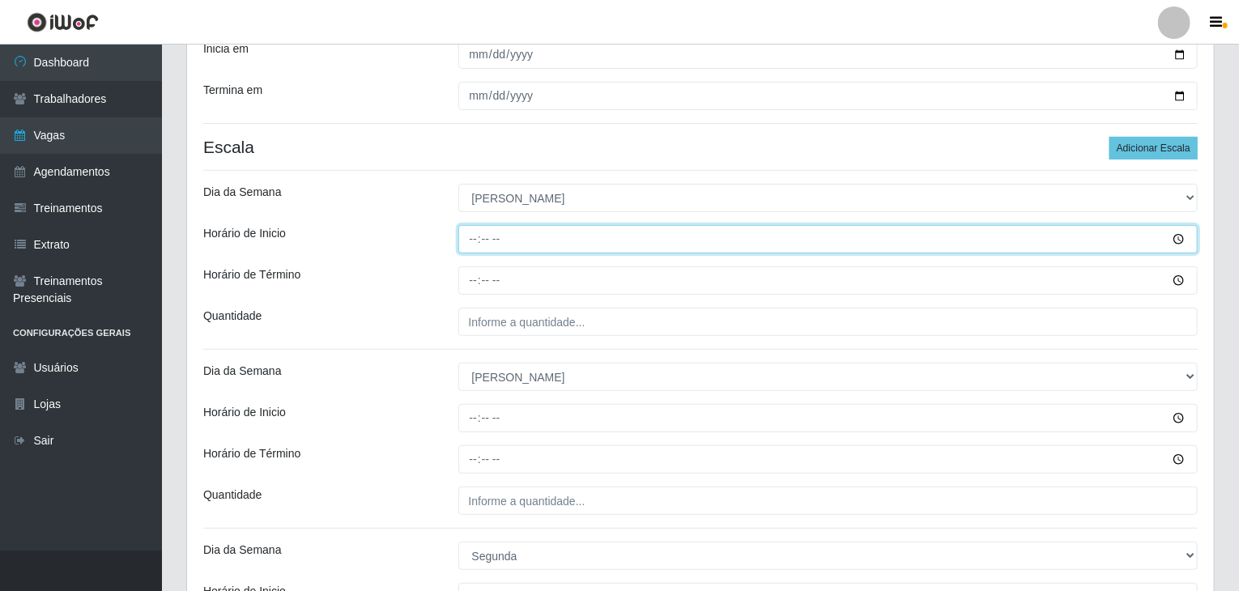
click at [476, 234] on input "Horário de Inicio" at bounding box center [828, 239] width 740 height 28
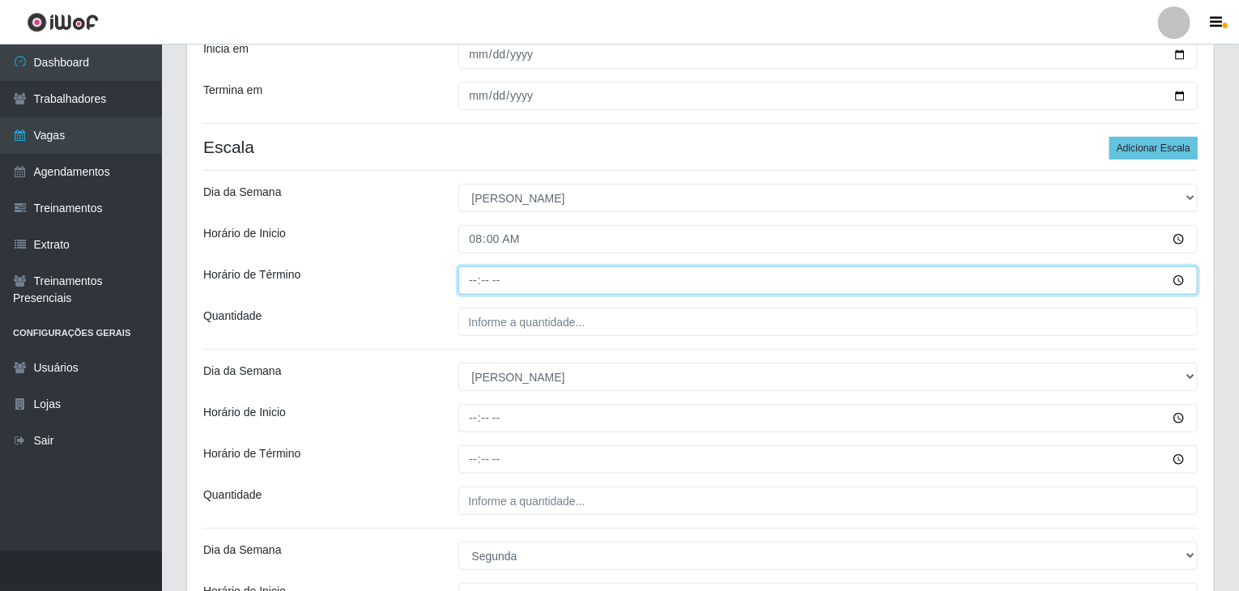
click at [479, 272] on input "Horário de Término" at bounding box center [828, 280] width 740 height 28
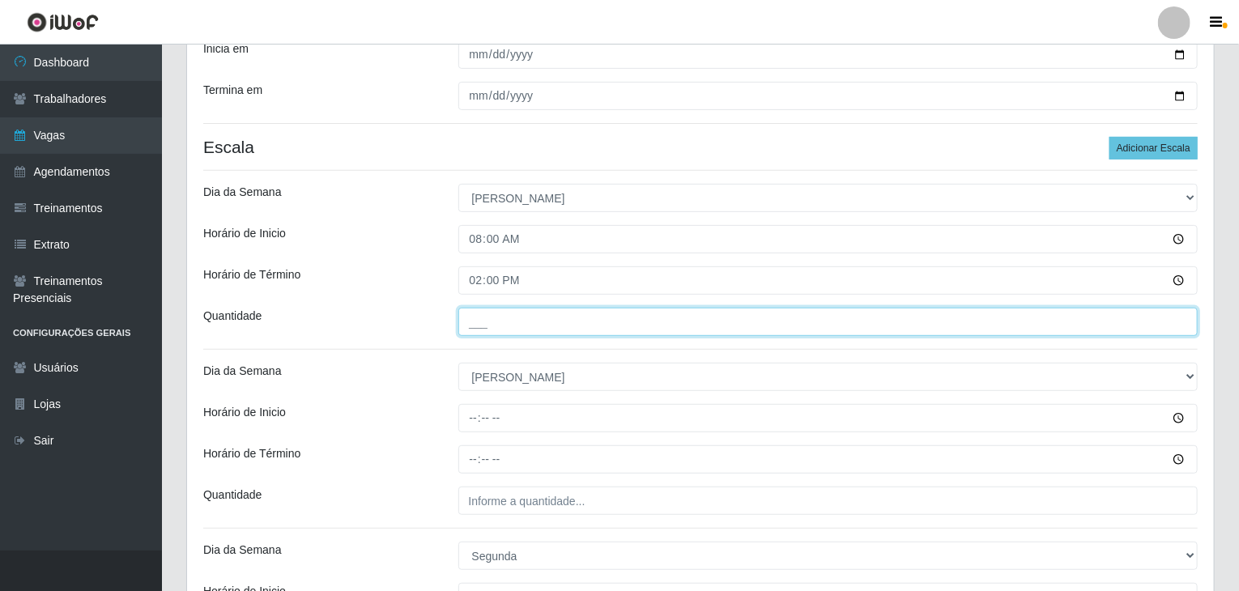
click at [498, 313] on input "___" at bounding box center [828, 322] width 740 height 28
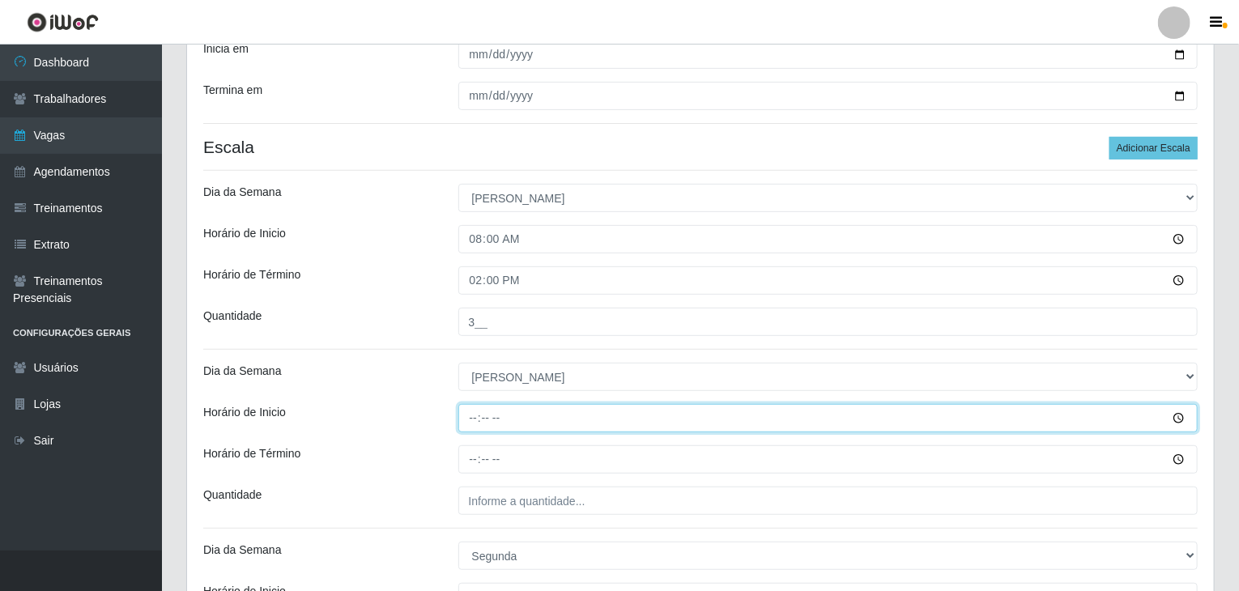
click at [473, 416] on input "Horário de Inicio" at bounding box center [828, 418] width 740 height 28
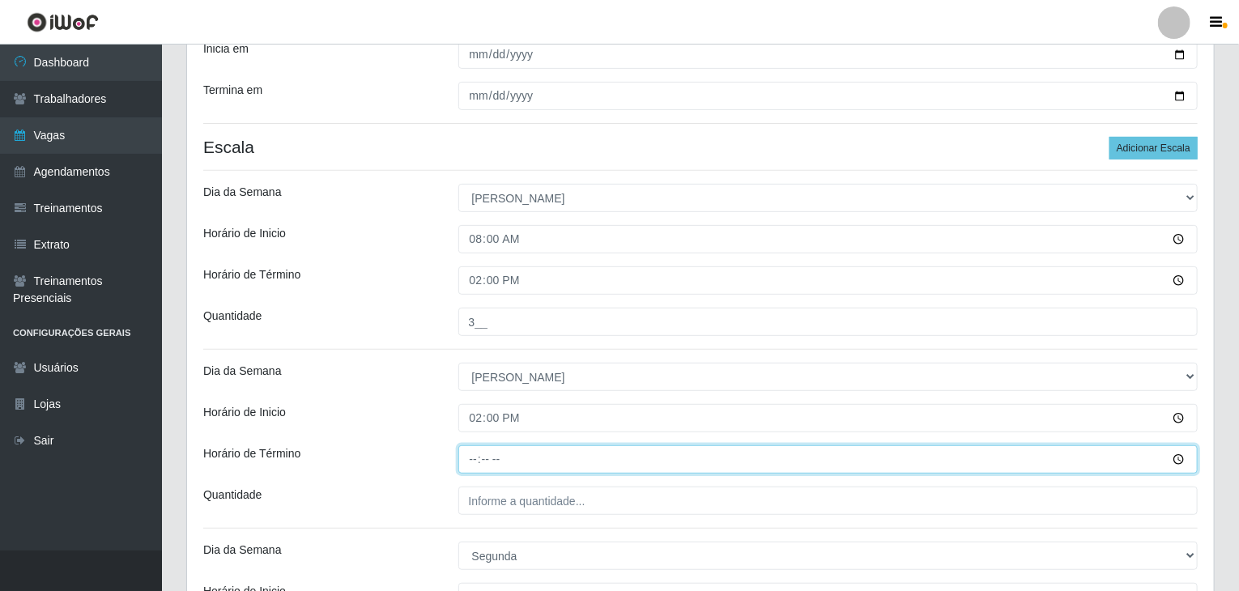
click at [471, 458] on input "Horário de Término" at bounding box center [828, 459] width 740 height 28
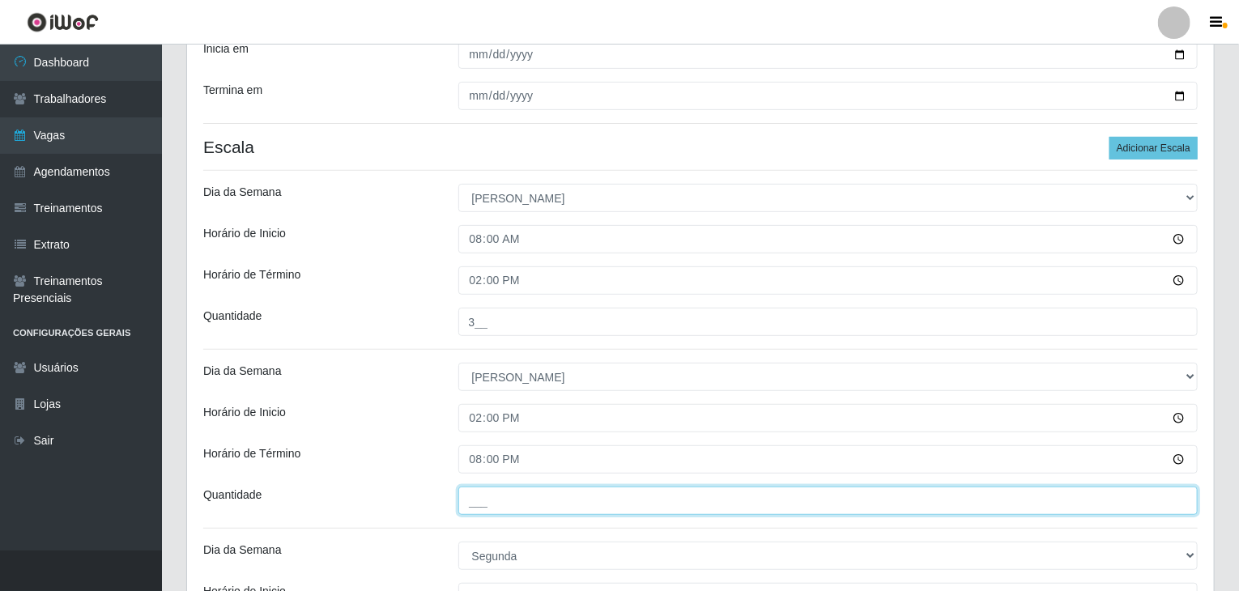
click at [492, 491] on input "___" at bounding box center [828, 501] width 740 height 28
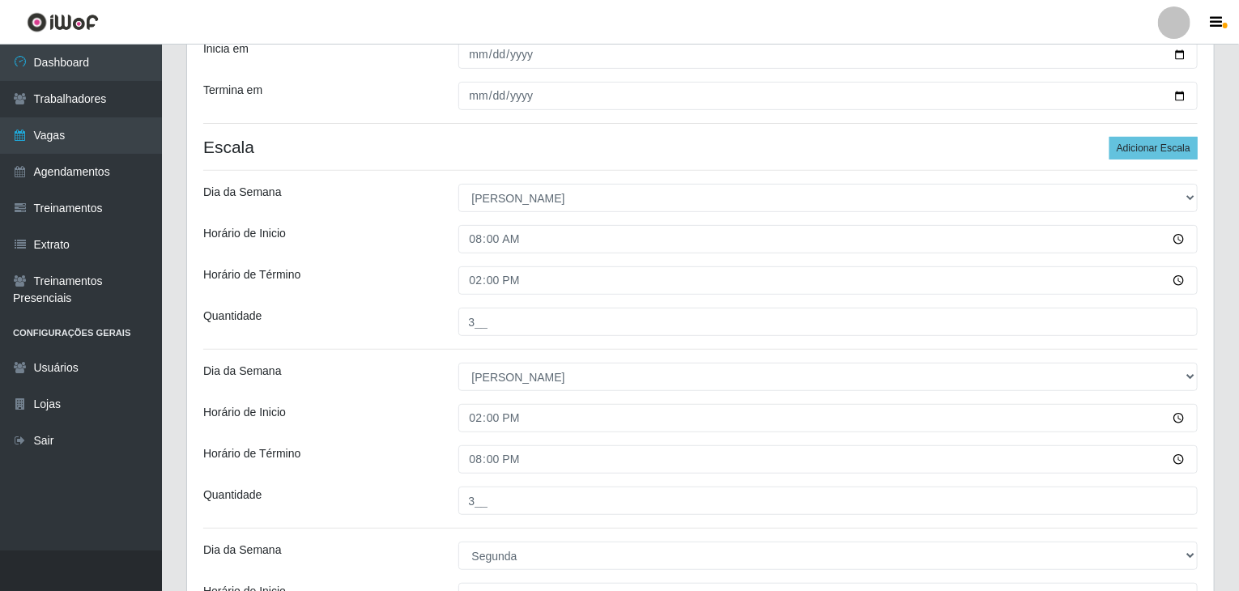
click at [402, 383] on div "Dia da Semana" at bounding box center [318, 377] width 255 height 28
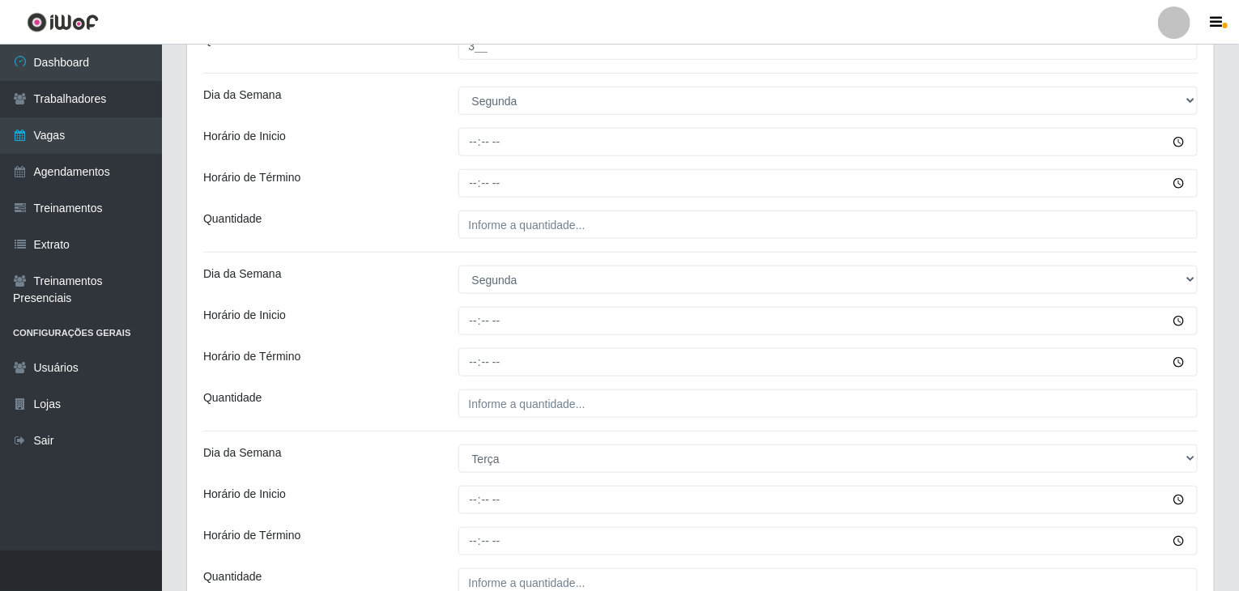
scroll to position [727, 0]
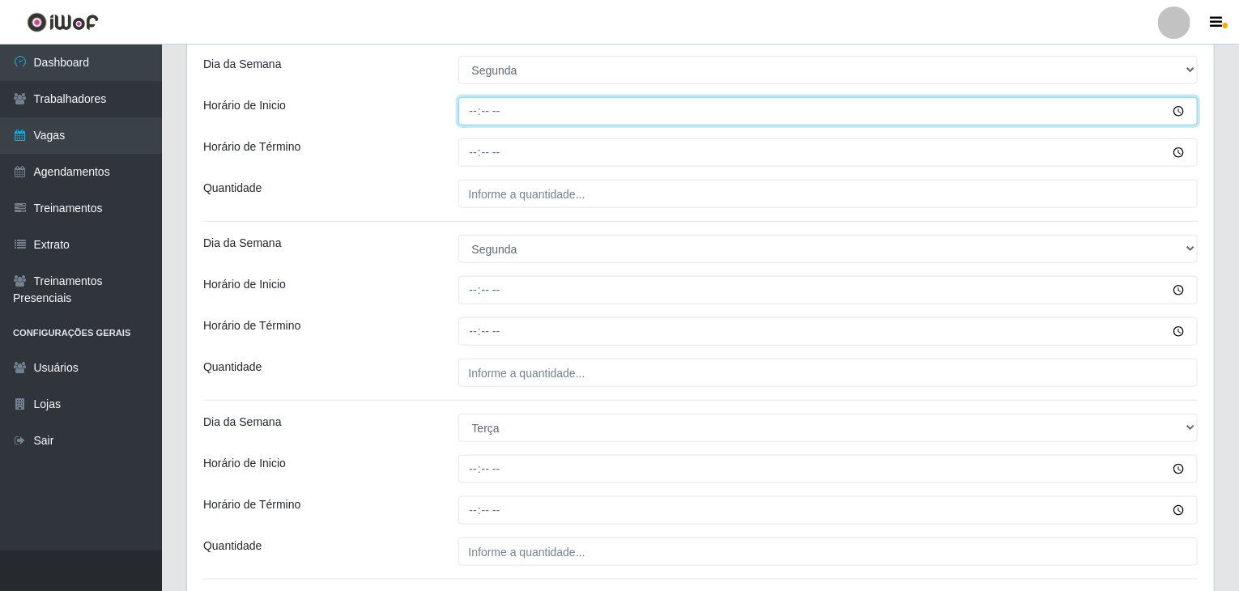
click at [471, 115] on input "Horário de Inicio" at bounding box center [828, 111] width 740 height 28
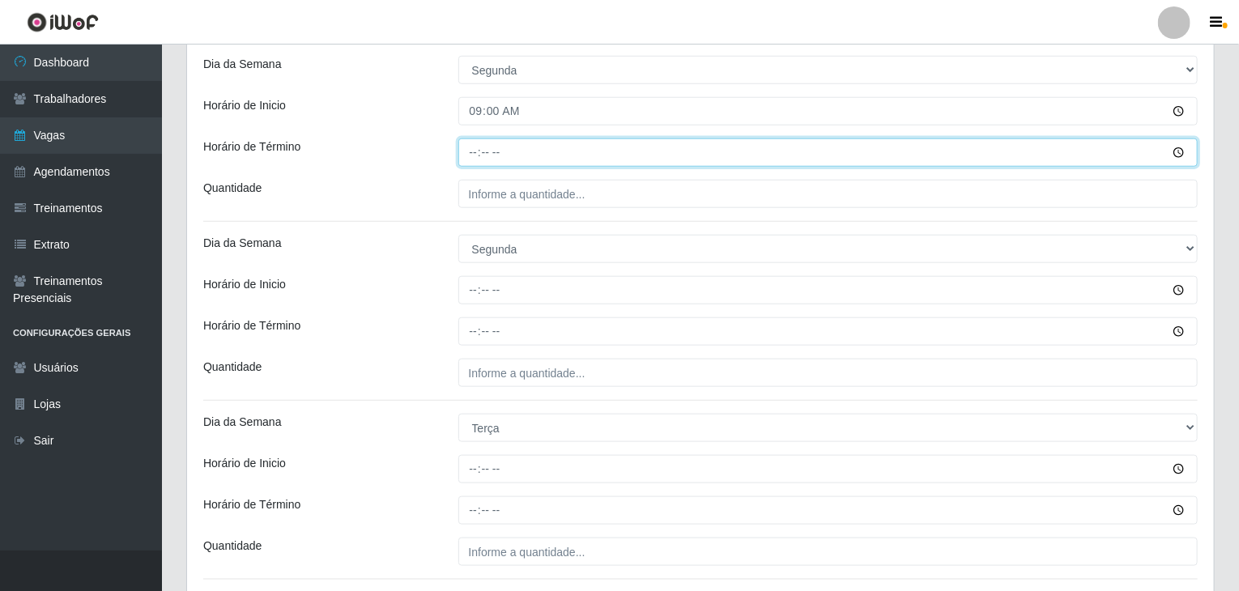
click at [474, 151] on input "Horário de Término" at bounding box center [828, 152] width 740 height 28
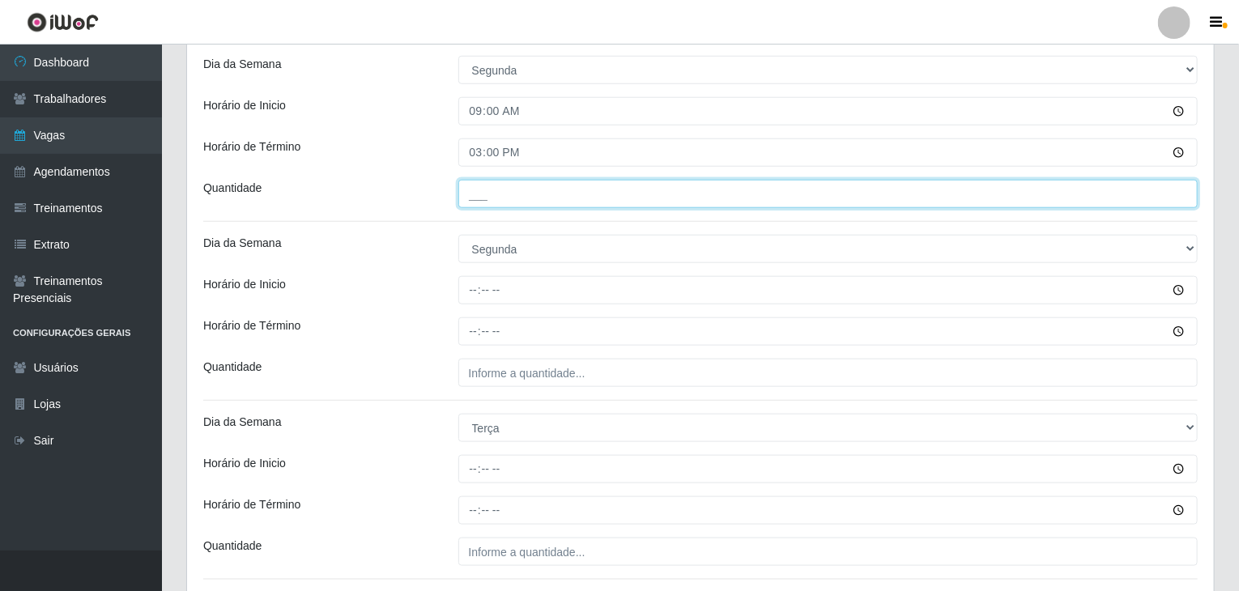
click at [554, 181] on input "___" at bounding box center [828, 194] width 740 height 28
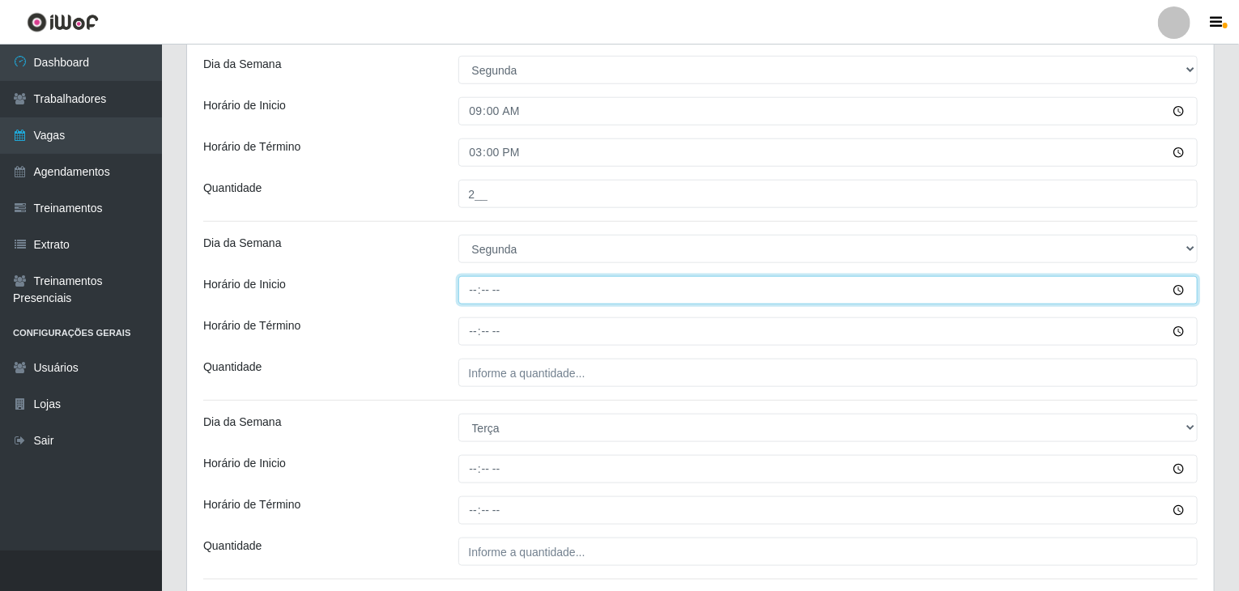
click at [466, 294] on input "Horário de Inicio" at bounding box center [828, 290] width 740 height 28
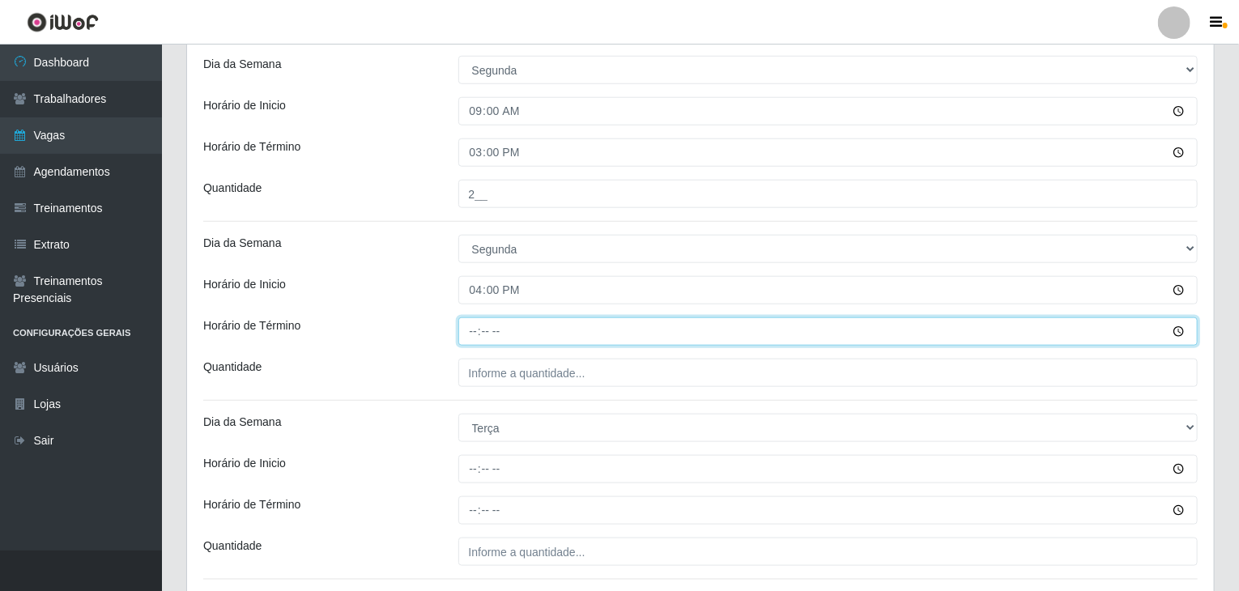
click at [466, 338] on input "Horário de Término" at bounding box center [828, 331] width 740 height 28
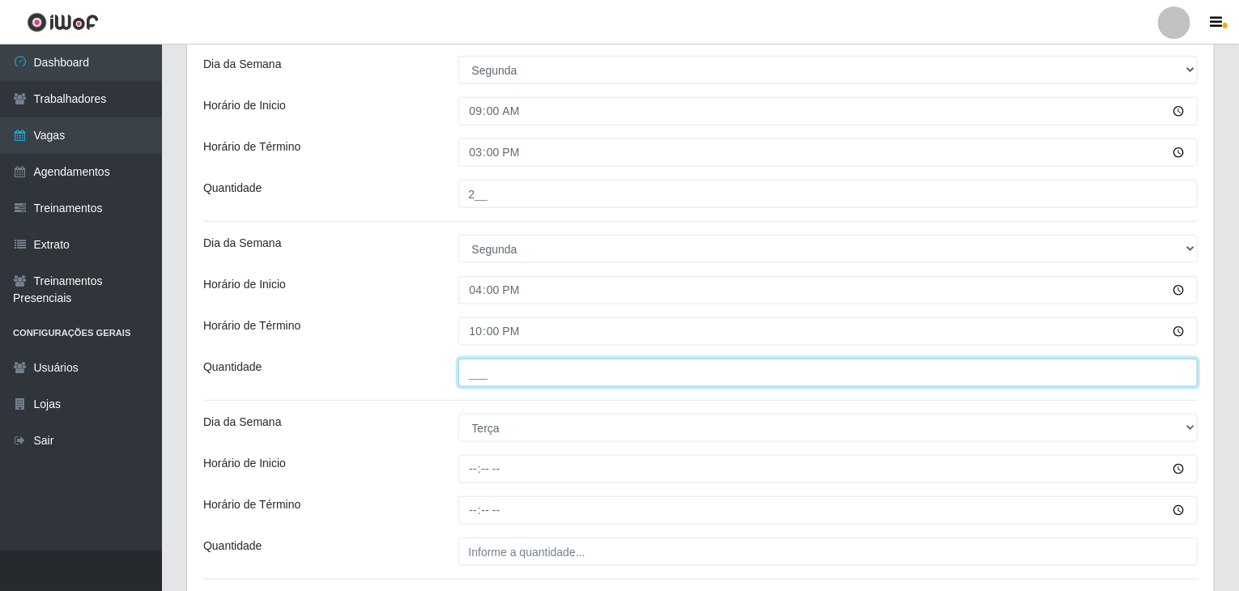
click at [486, 359] on input "___" at bounding box center [828, 373] width 740 height 28
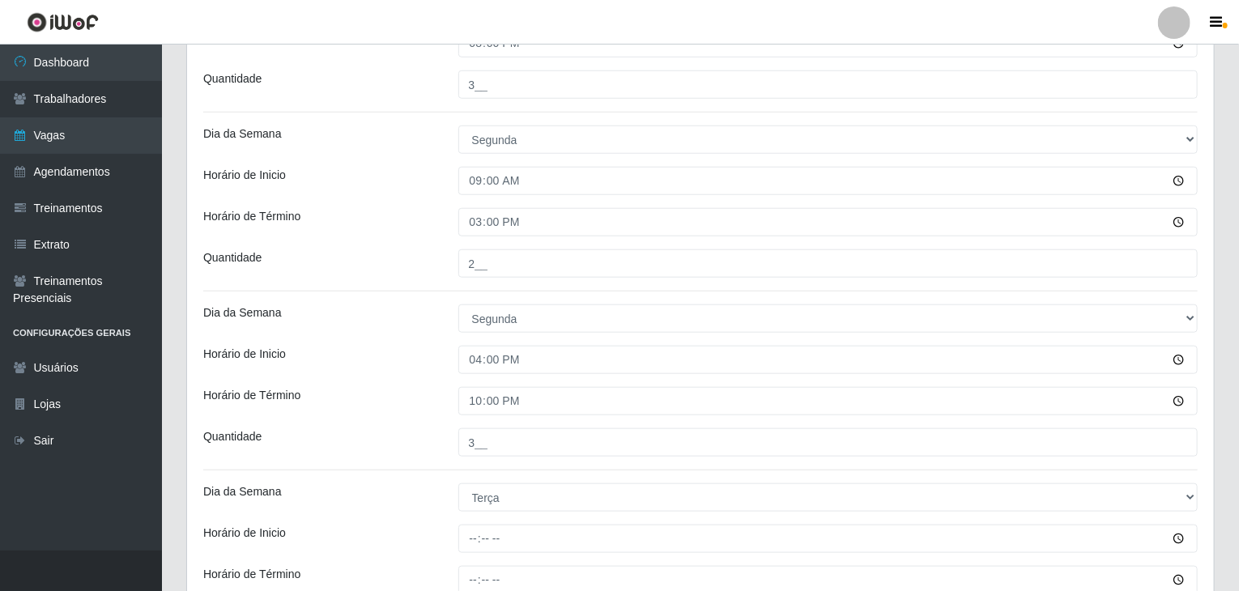
click at [421, 357] on div "Horário de Inicio" at bounding box center [318, 360] width 255 height 28
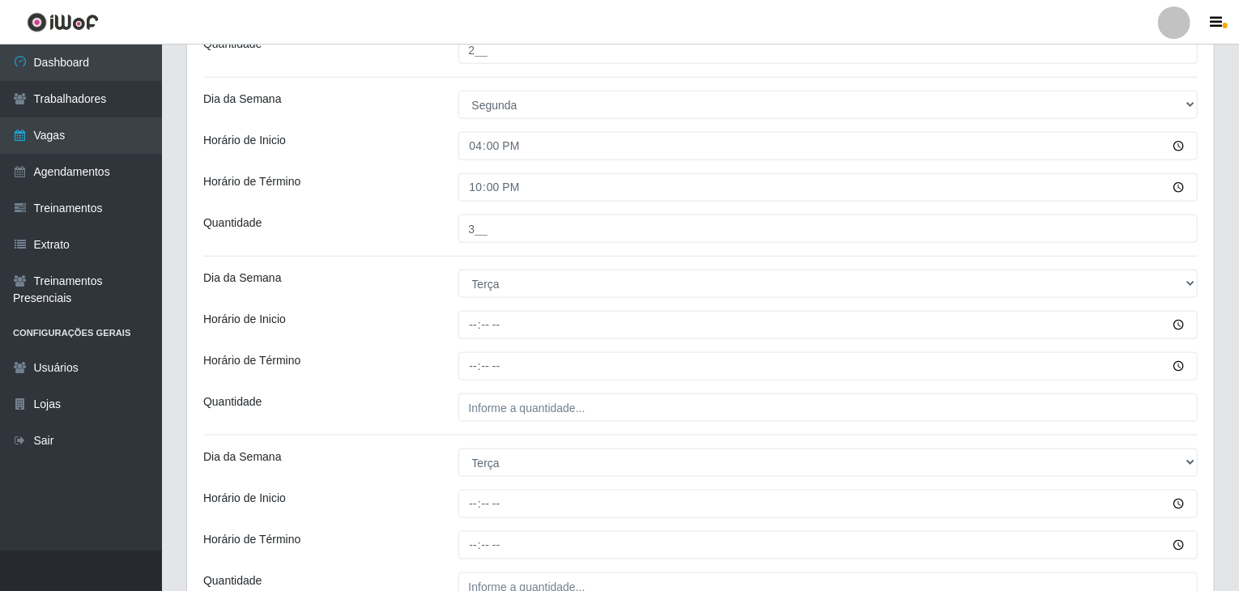
scroll to position [1051, 0]
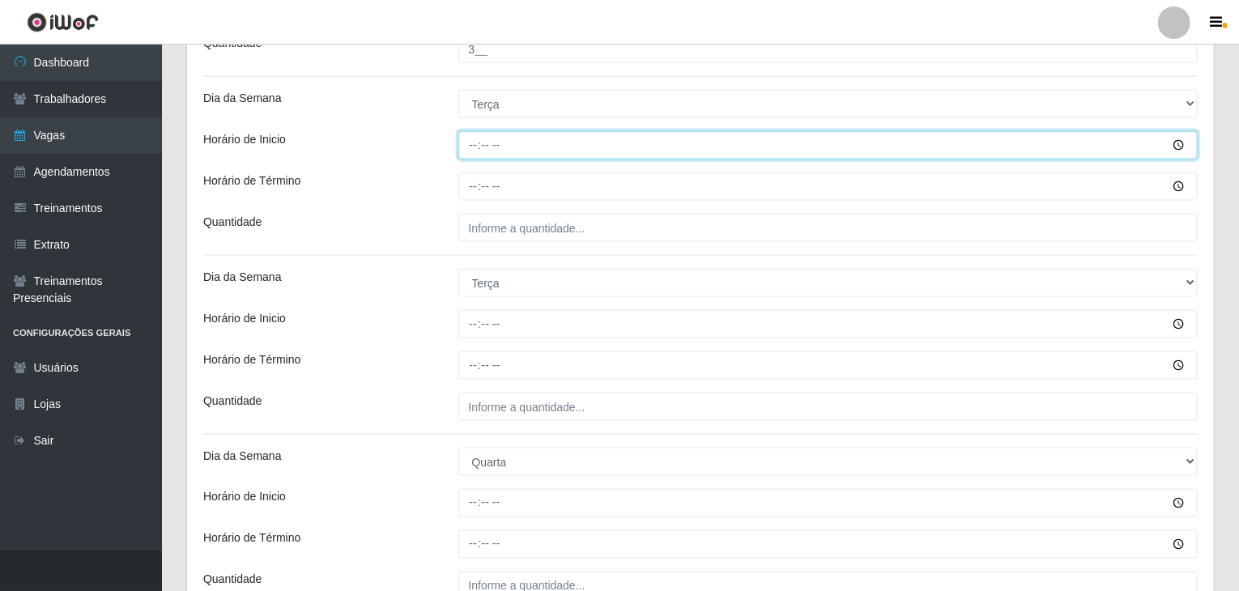
click at [474, 153] on input "Horário de Inicio" at bounding box center [828, 145] width 740 height 28
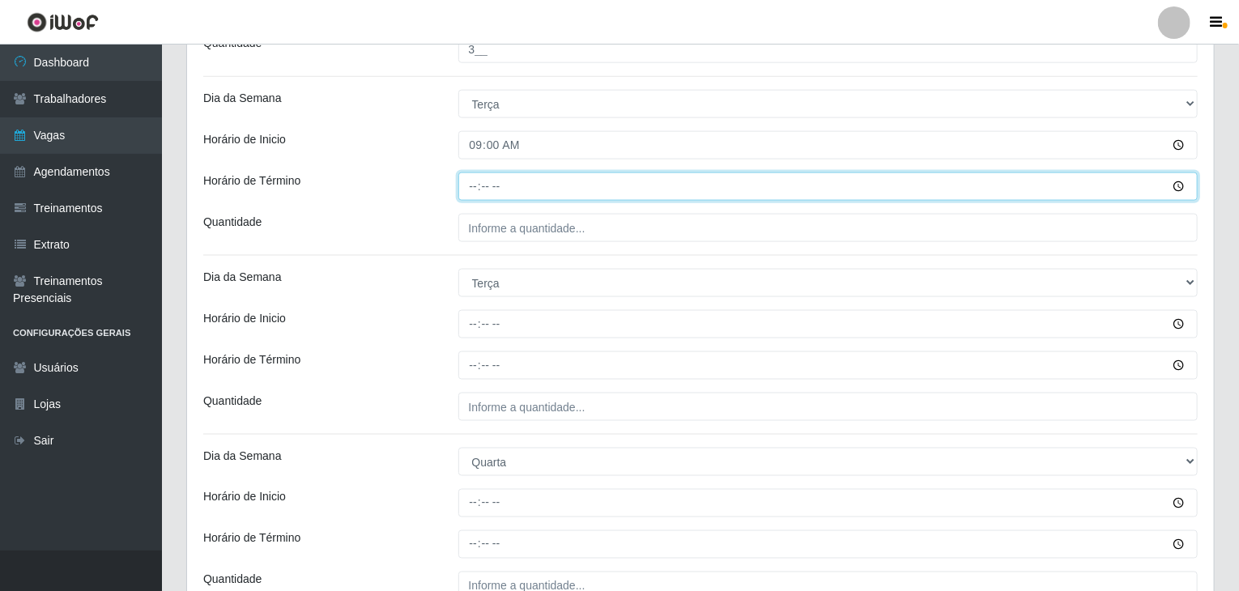
click at [476, 179] on input "Horário de Término" at bounding box center [828, 186] width 740 height 28
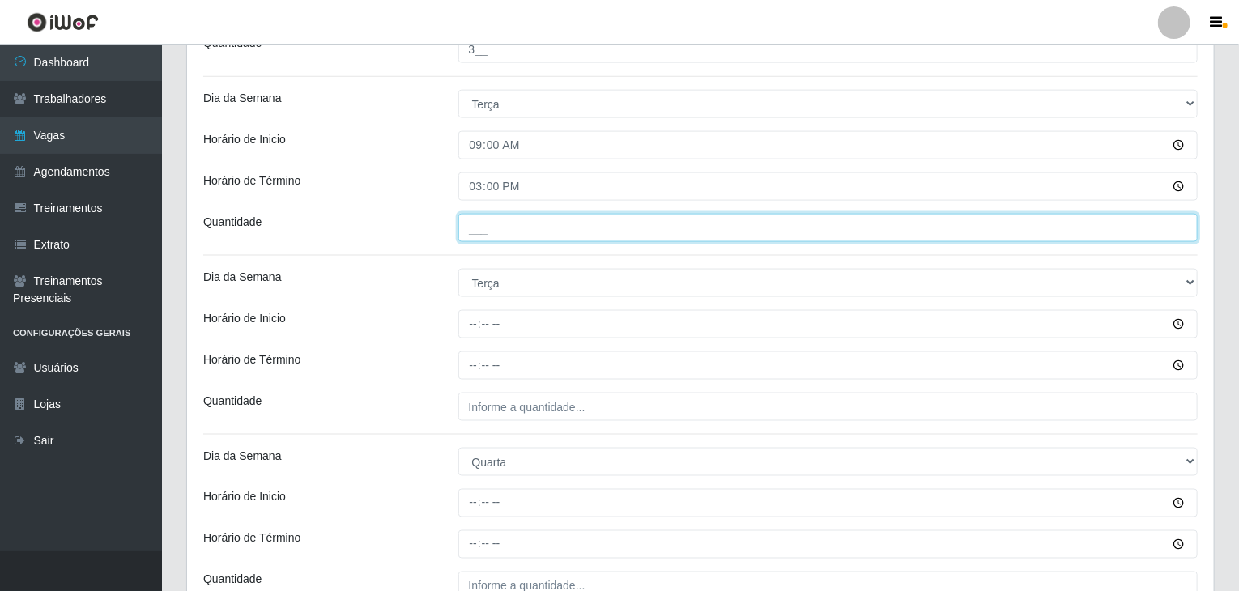
click at [492, 231] on input "___" at bounding box center [828, 228] width 740 height 28
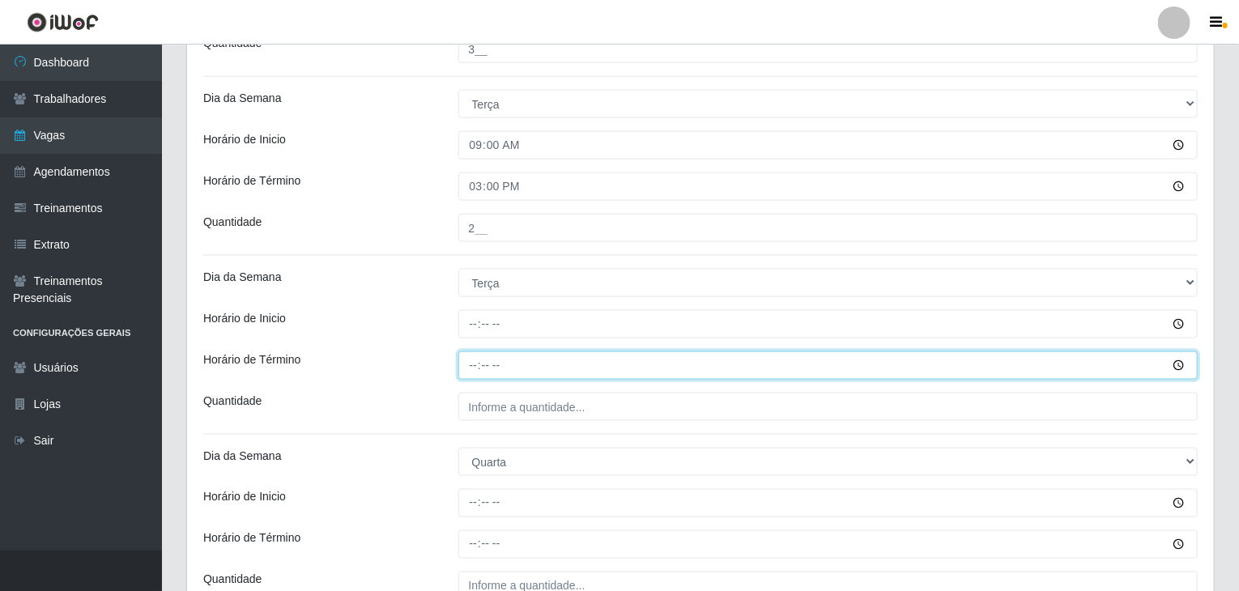
drag, startPoint x: 499, startPoint y: 368, endPoint x: 497, endPoint y: 382, distance: 13.9
click at [499, 370] on input "Horário de Término" at bounding box center [828, 365] width 740 height 28
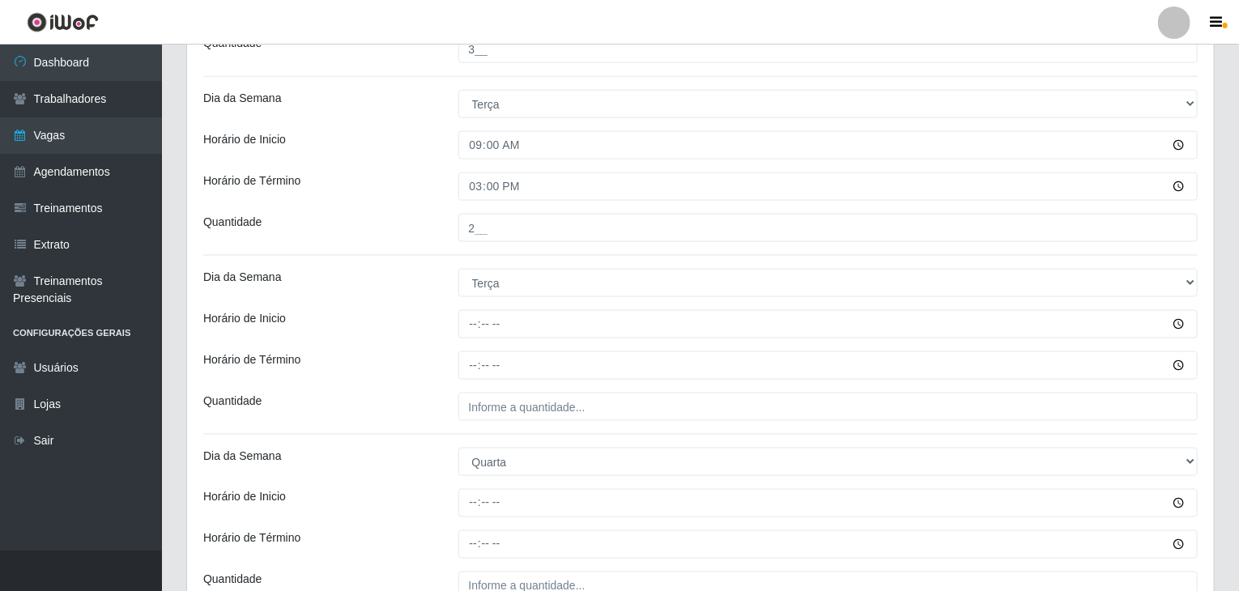
click at [505, 389] on div "Loja BomQueSó Agreste - Loja 2 Função [Selecione...] ASG ASG + ASG ++ Balconist…" at bounding box center [700, 313] width 1027 height 2450
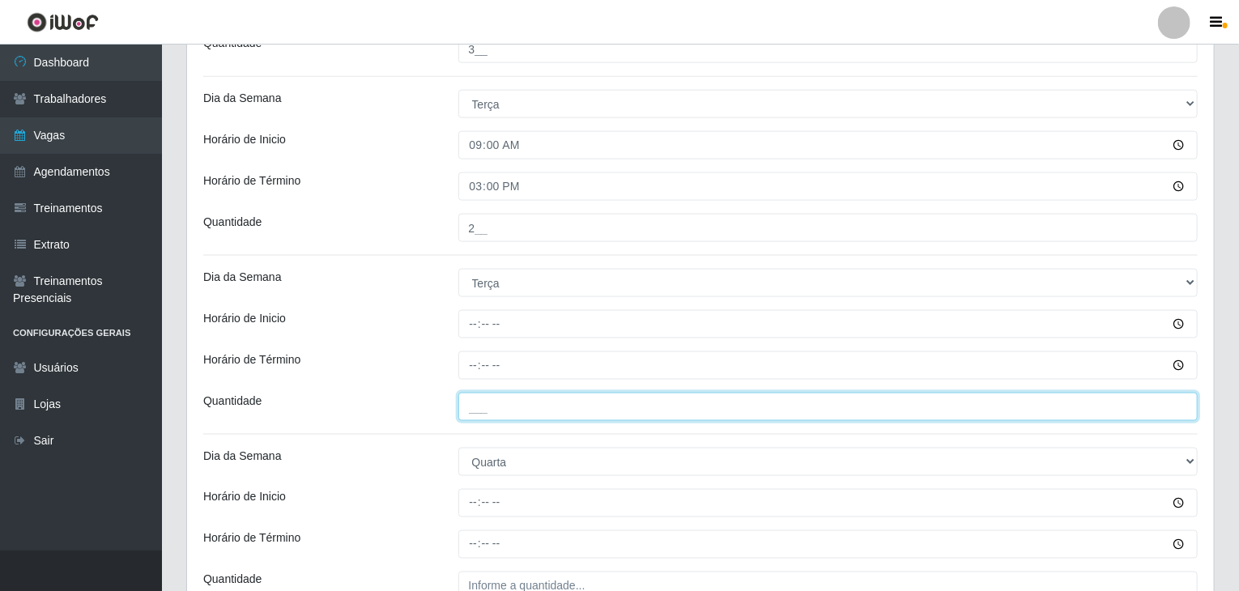
click at [518, 401] on input "___" at bounding box center [828, 407] width 740 height 28
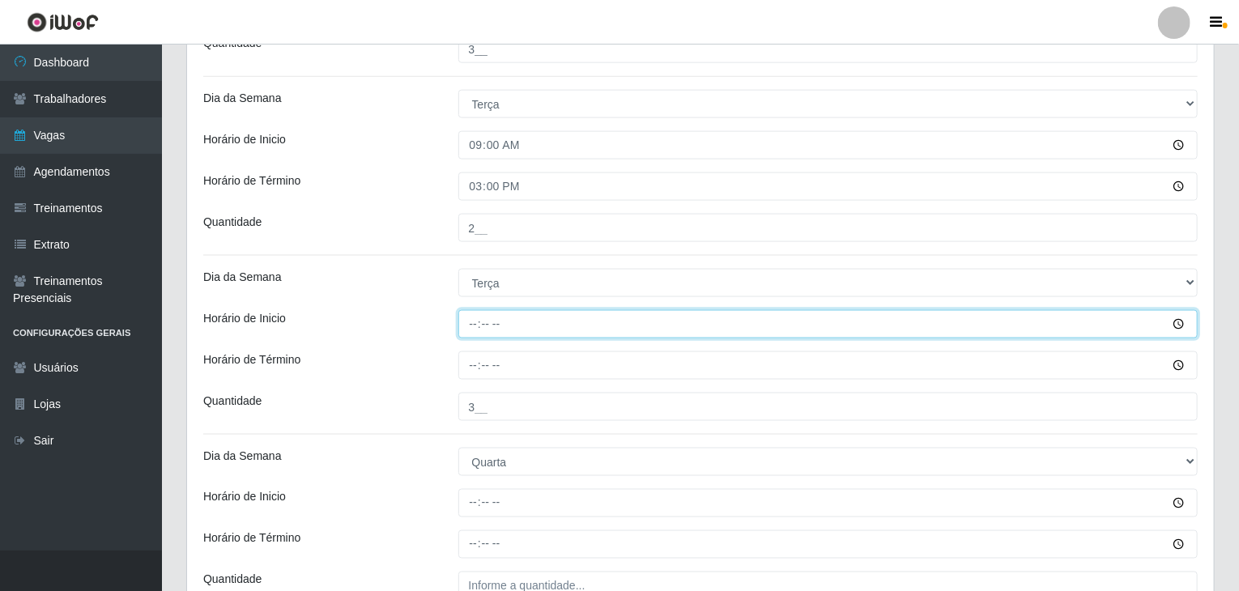
click at [469, 327] on input "Horário de Inicio" at bounding box center [828, 324] width 740 height 28
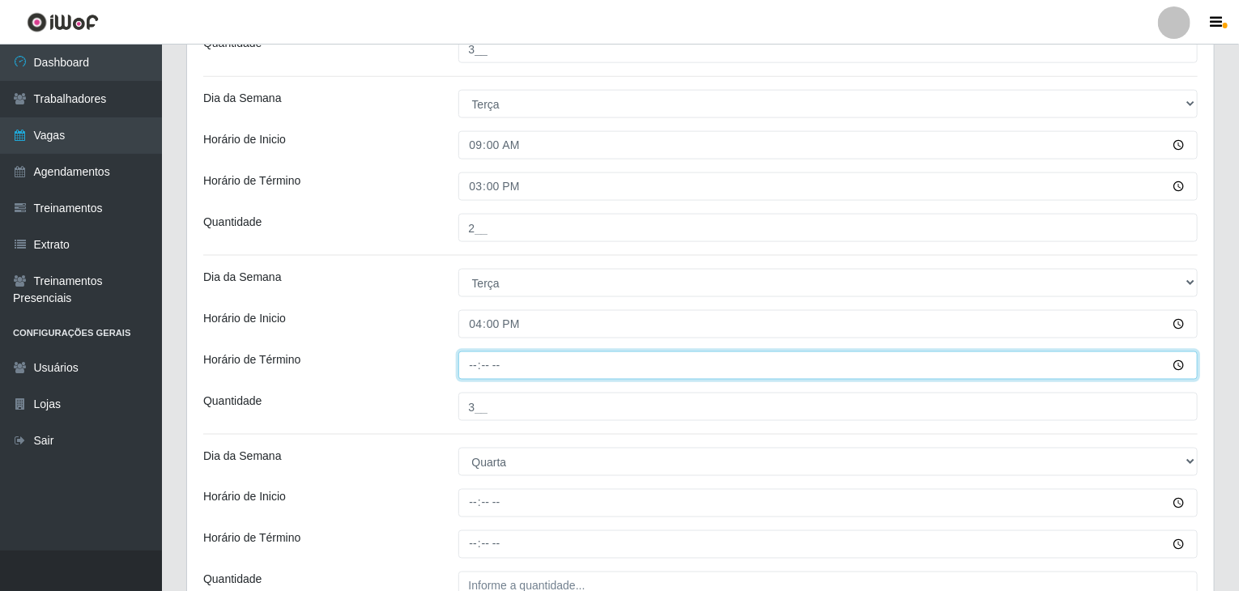
click at [475, 357] on input "Horário de Término" at bounding box center [828, 365] width 740 height 28
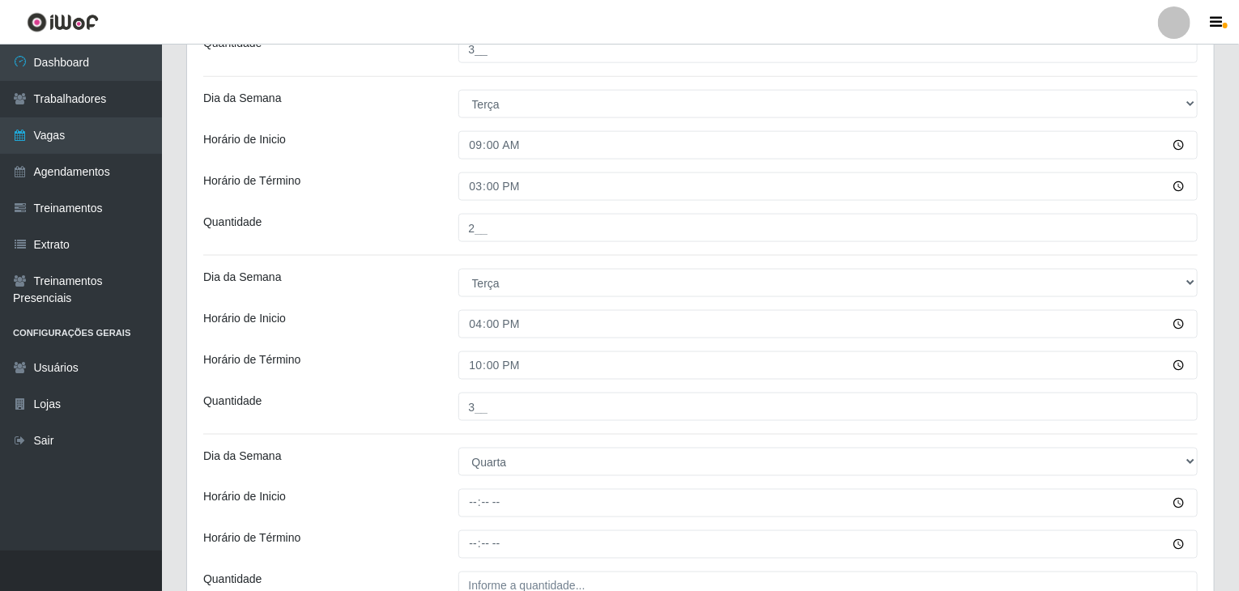
click at [392, 345] on div "Loja BomQueSó Agreste - Loja 2 Função [Selecione...] ASG ASG + ASG ++ Balconist…" at bounding box center [700, 313] width 1027 height 2450
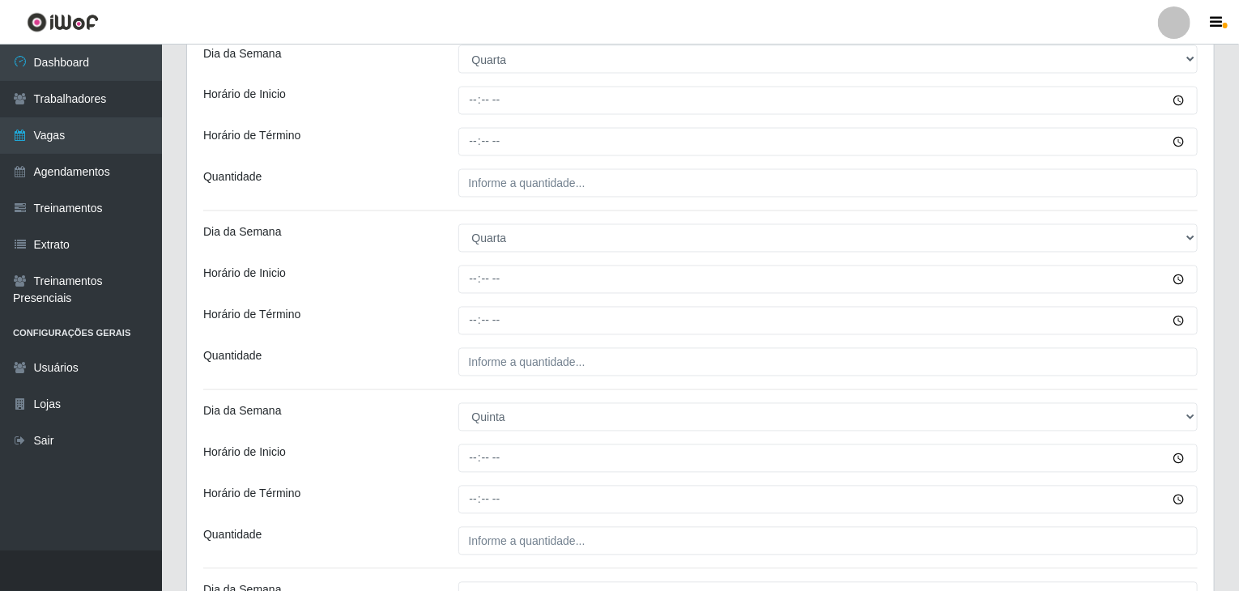
scroll to position [1456, 0]
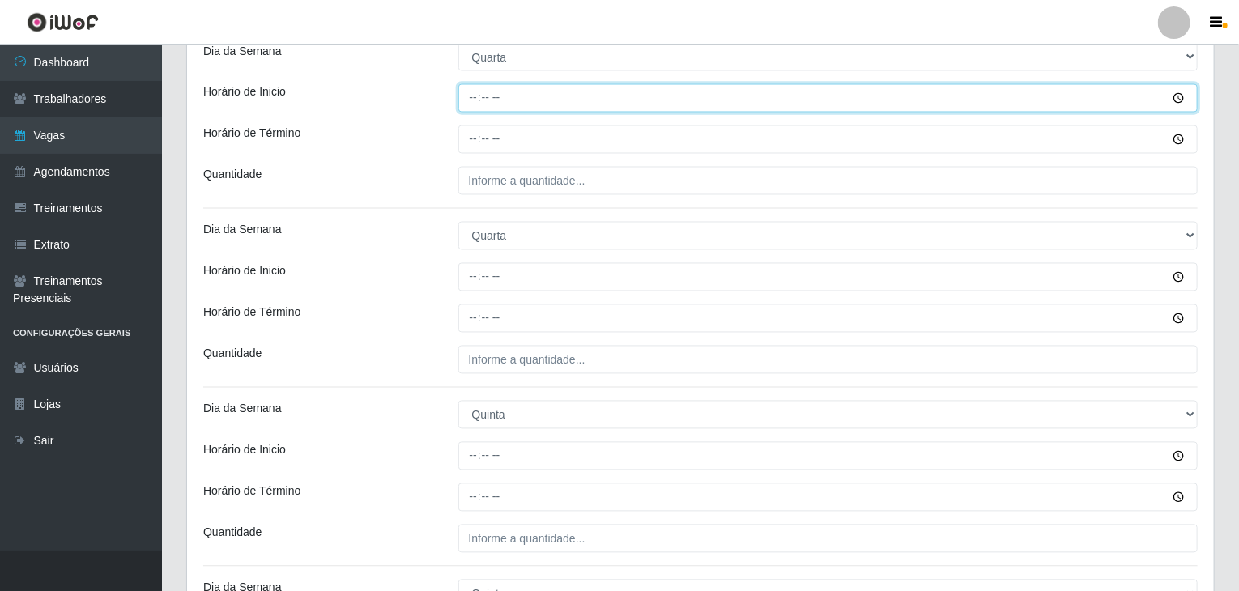
click at [475, 100] on input "Horário de Inicio" at bounding box center [828, 98] width 740 height 28
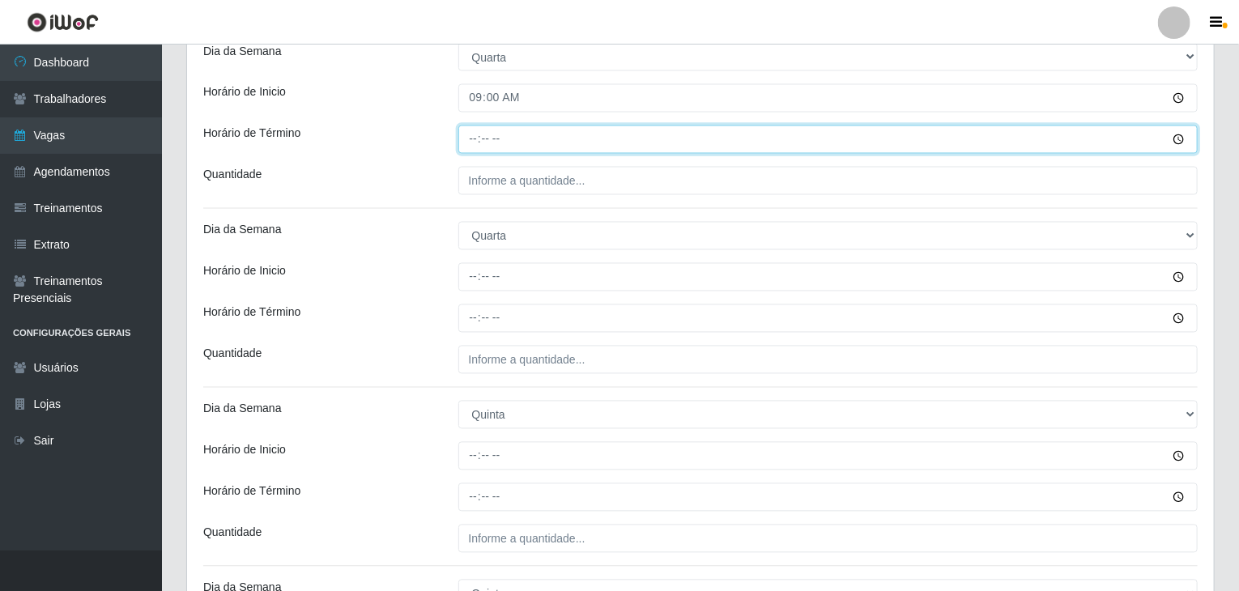
click at [473, 137] on input "Horário de Término" at bounding box center [828, 140] width 740 height 28
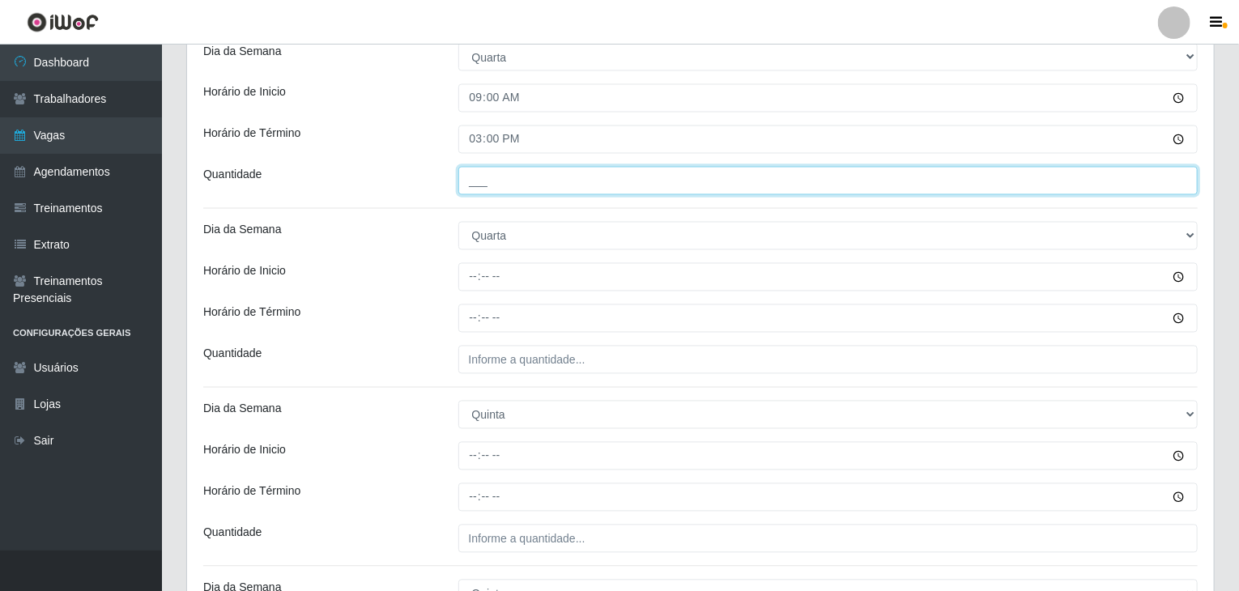
click at [522, 168] on input "___" at bounding box center [828, 181] width 740 height 28
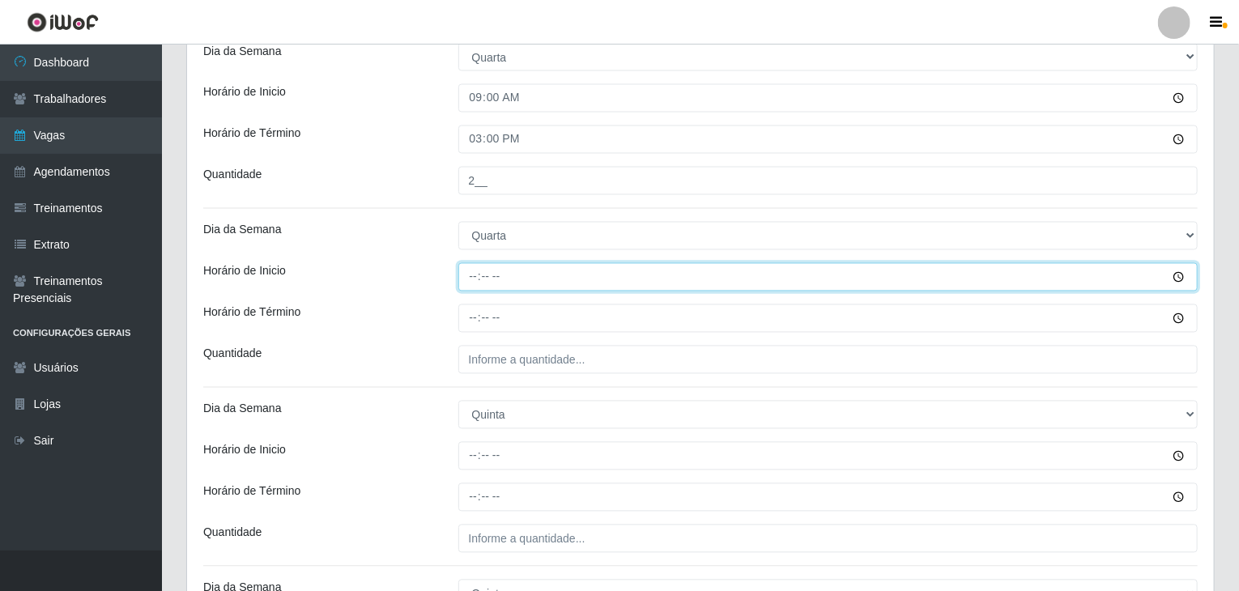
click at [469, 266] on input "Horário de Inicio" at bounding box center [828, 277] width 740 height 28
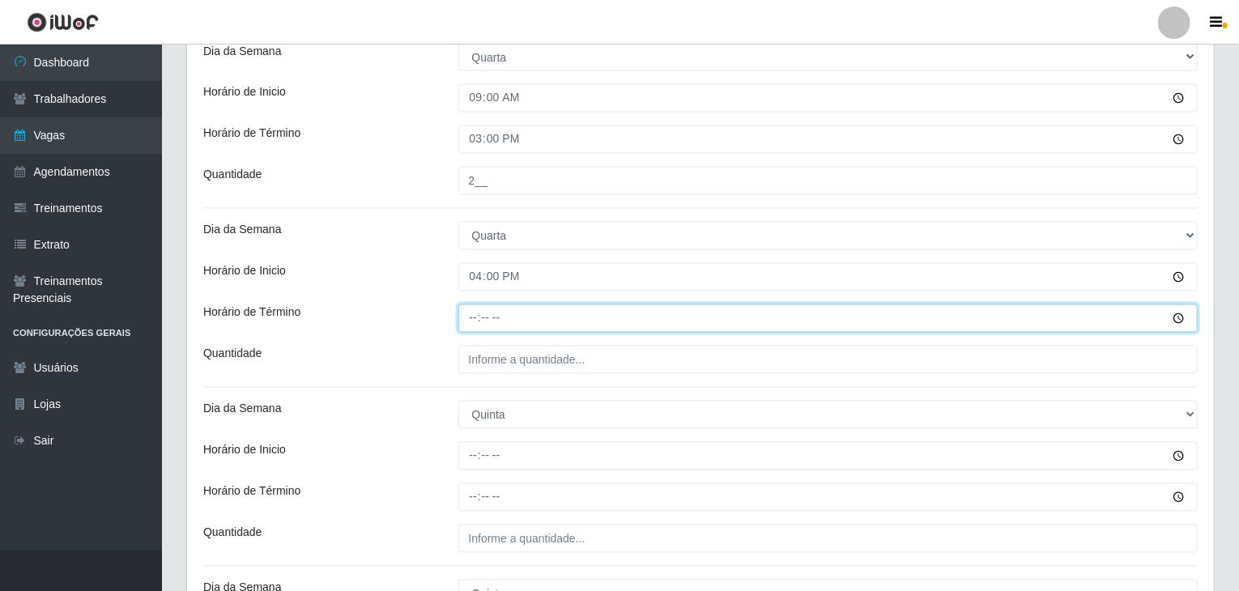
click at [475, 320] on input "Horário de Término" at bounding box center [828, 318] width 740 height 28
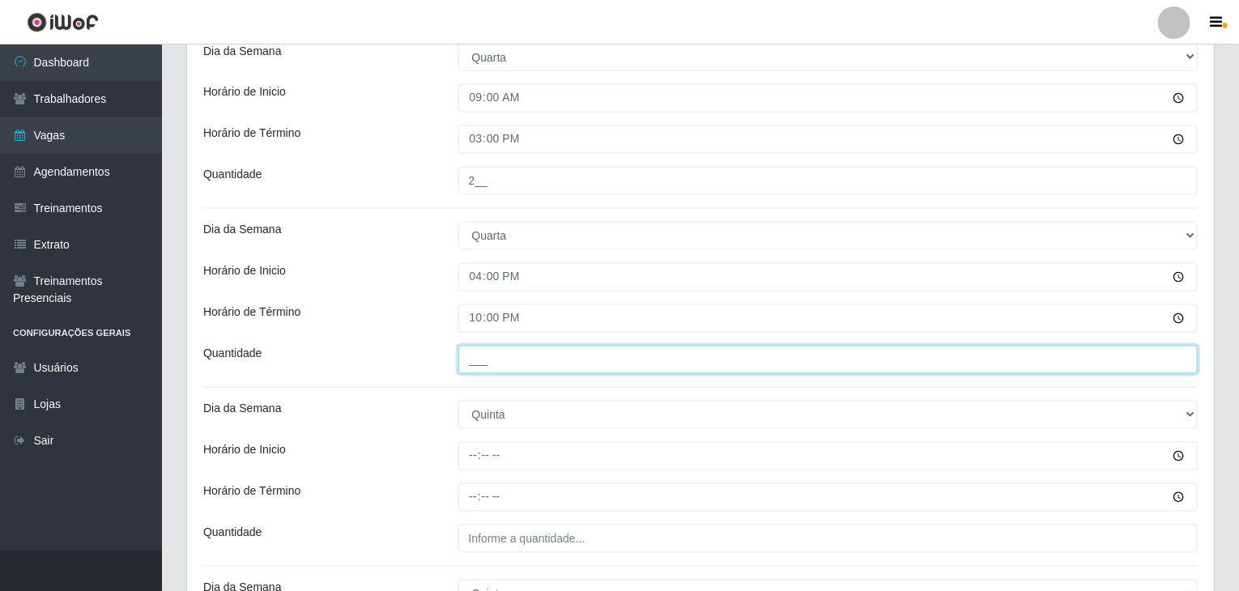
click at [509, 367] on input "___" at bounding box center [828, 360] width 740 height 28
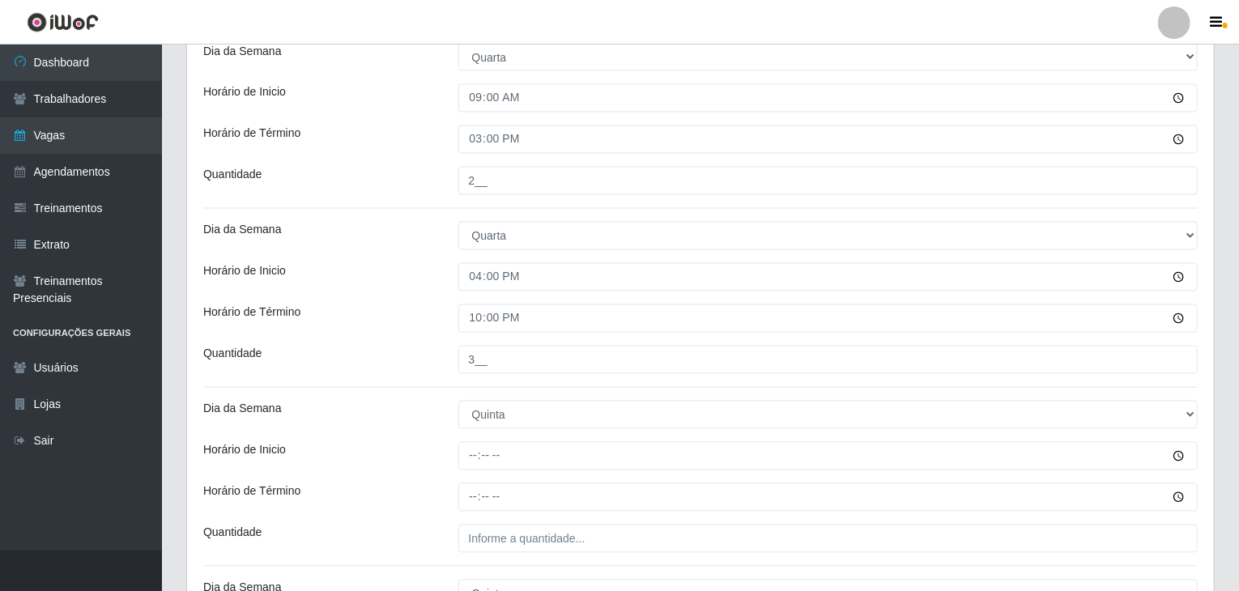
click at [373, 320] on div "Horário de Término" at bounding box center [318, 318] width 255 height 28
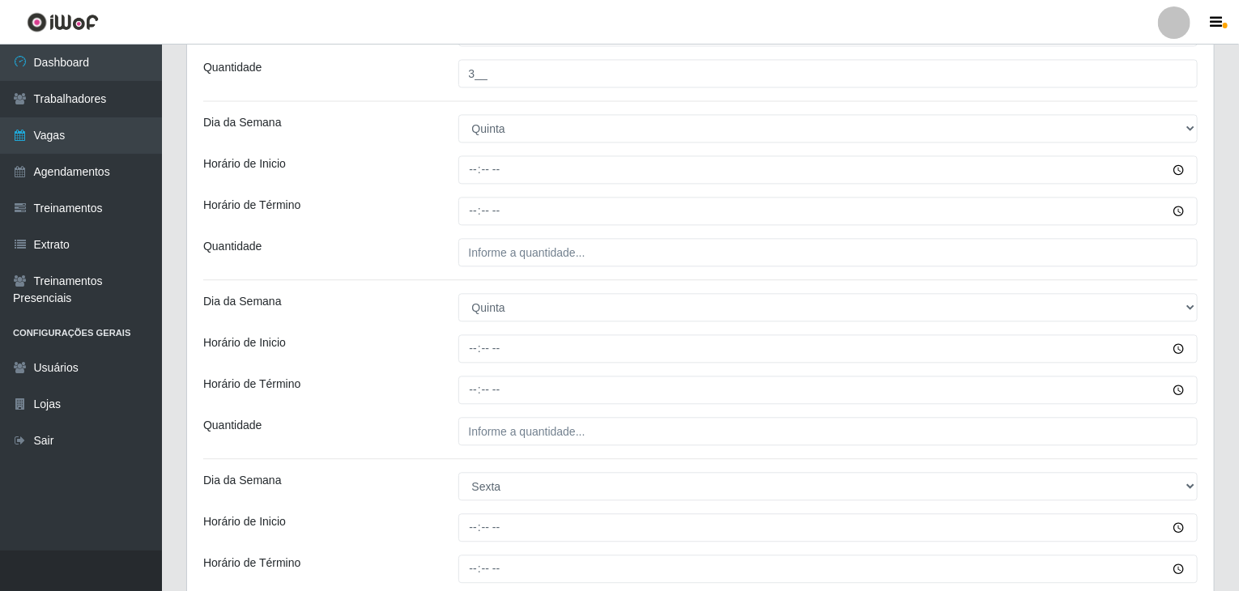
scroll to position [1780, 0]
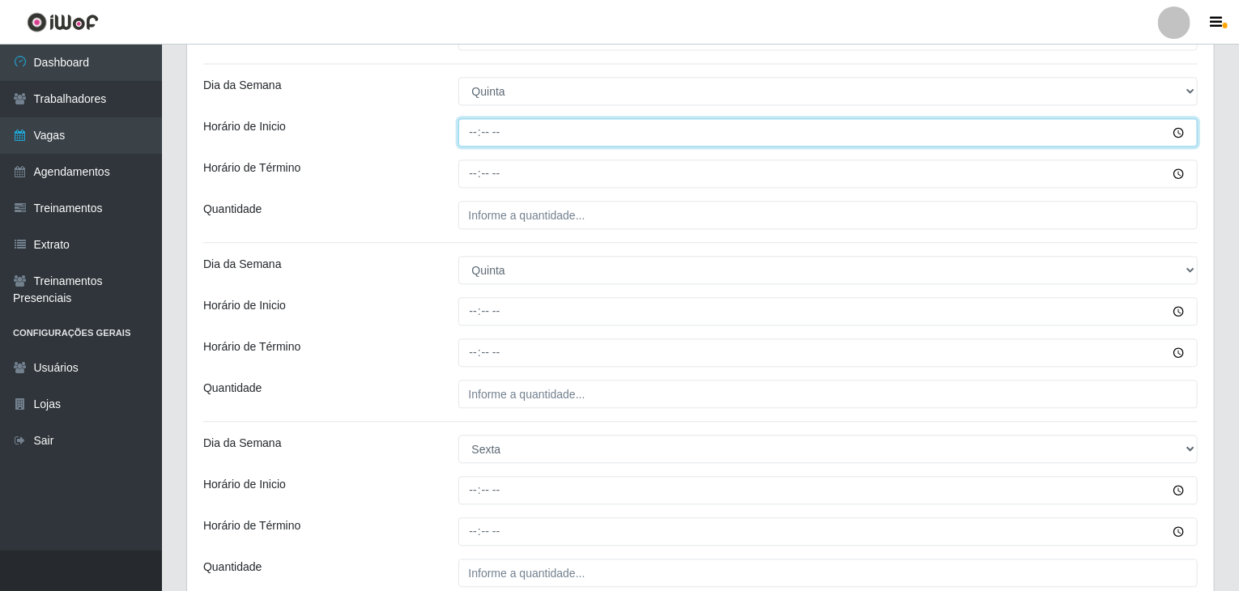
click at [471, 140] on input "Horário de Inicio" at bounding box center [828, 132] width 740 height 28
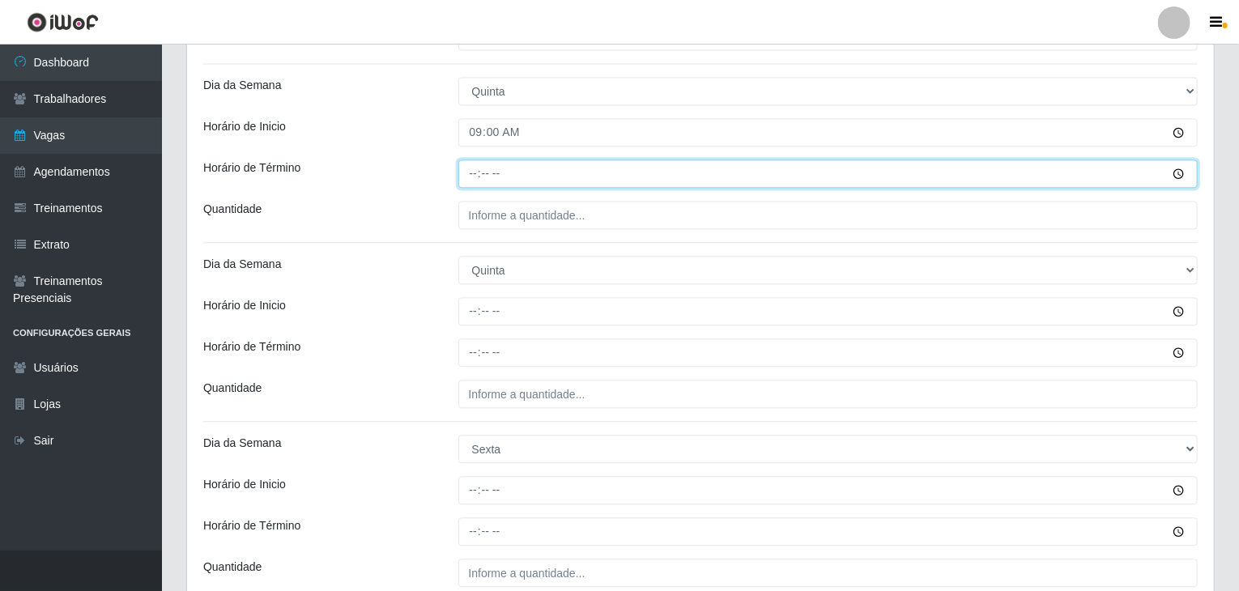
click at [468, 164] on input "Horário de Término" at bounding box center [828, 174] width 740 height 28
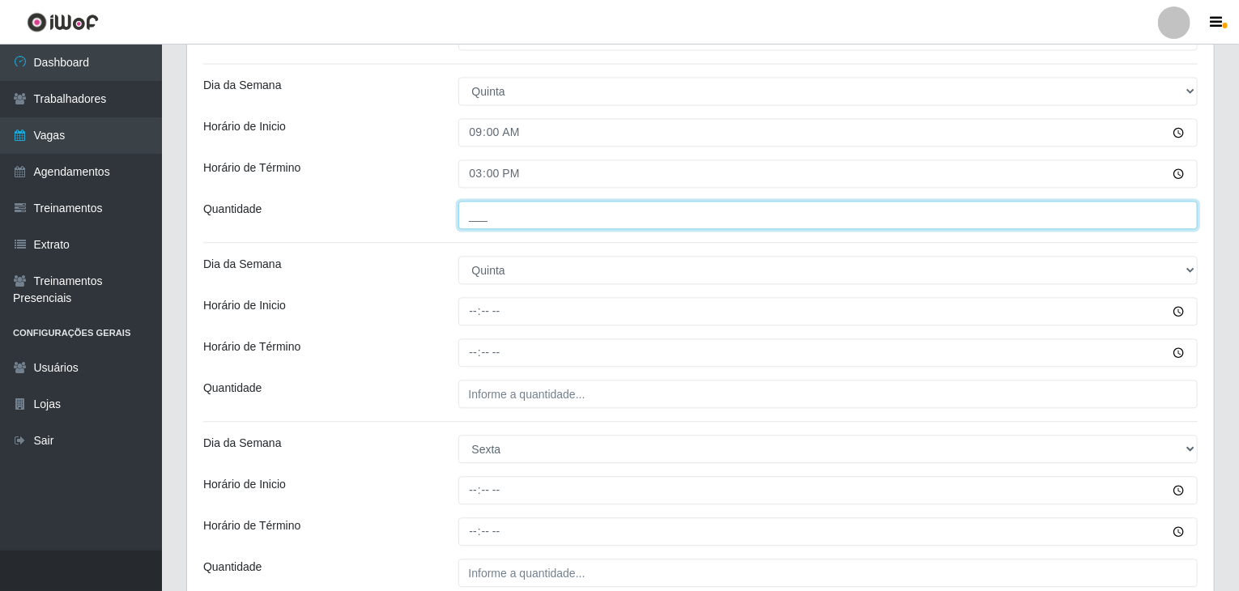
click at [526, 205] on input "___" at bounding box center [828, 215] width 740 height 28
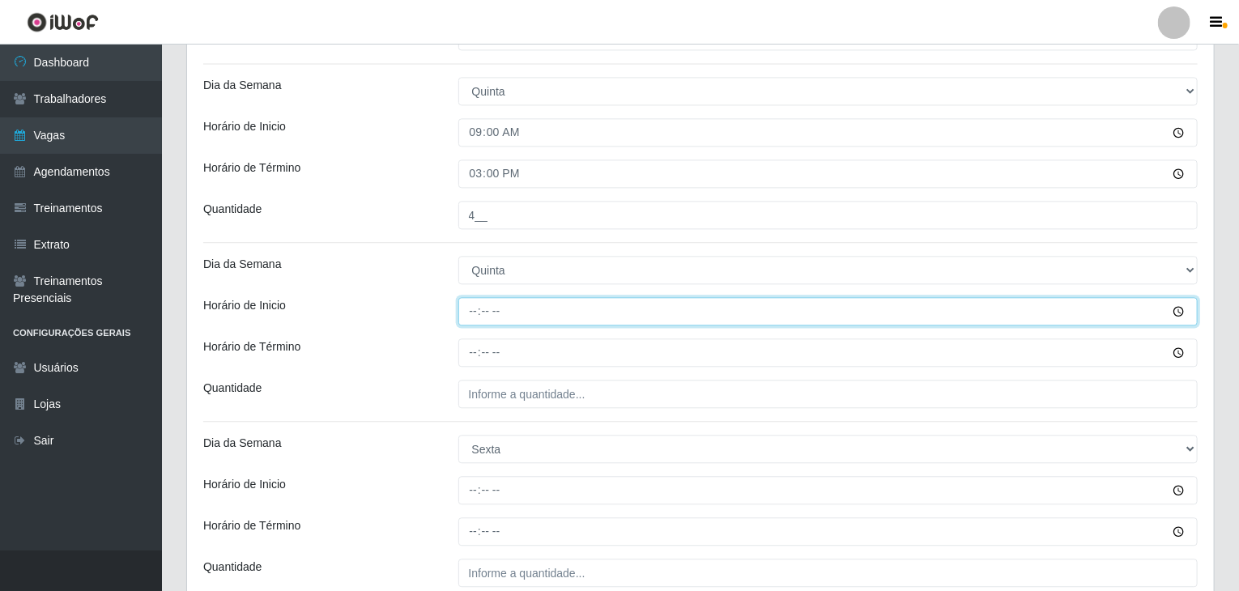
click at [466, 312] on input "Horário de Inicio" at bounding box center [828, 311] width 740 height 28
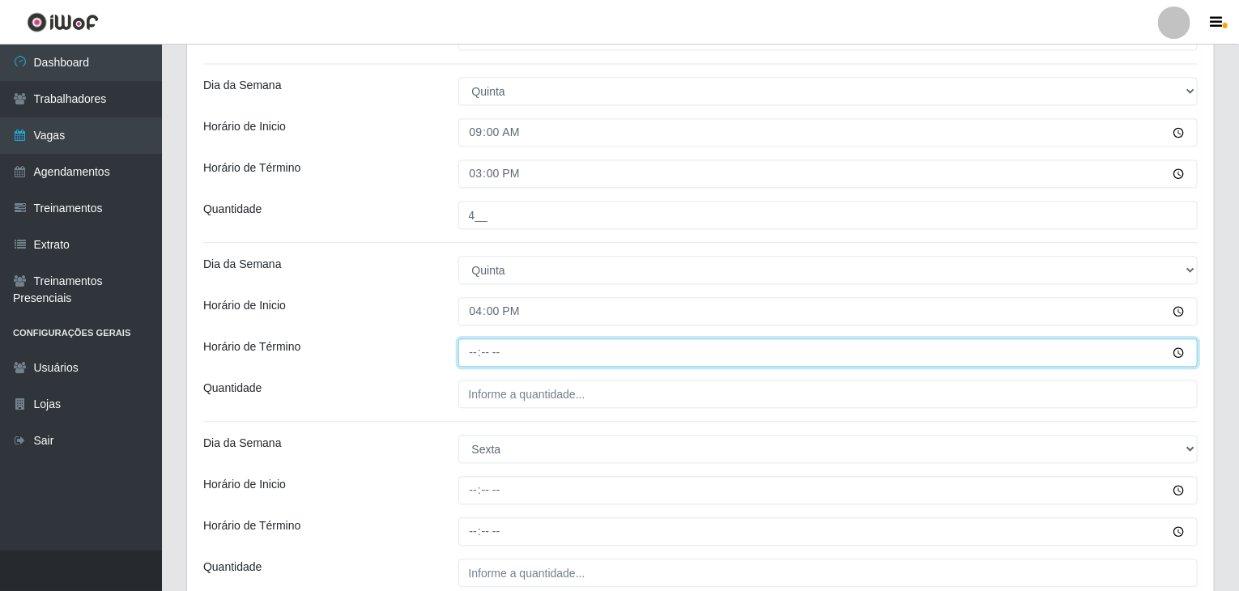
click at [473, 351] on input "Horário de Término" at bounding box center [828, 353] width 740 height 28
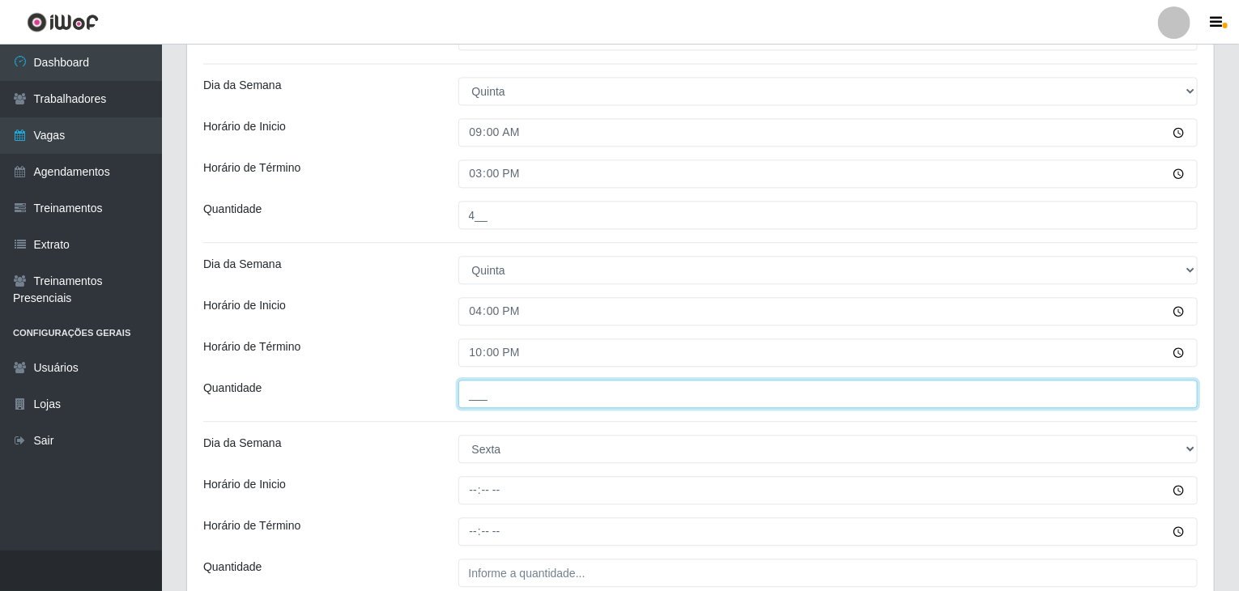
click at [479, 402] on input "___" at bounding box center [828, 394] width 740 height 28
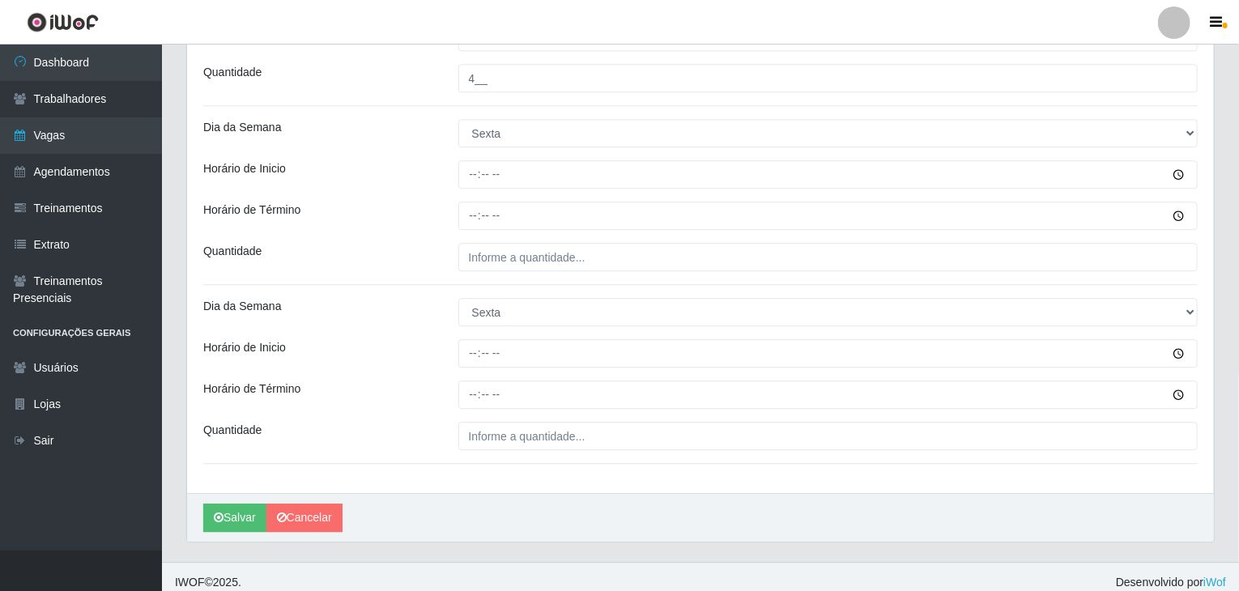
scroll to position [2104, 0]
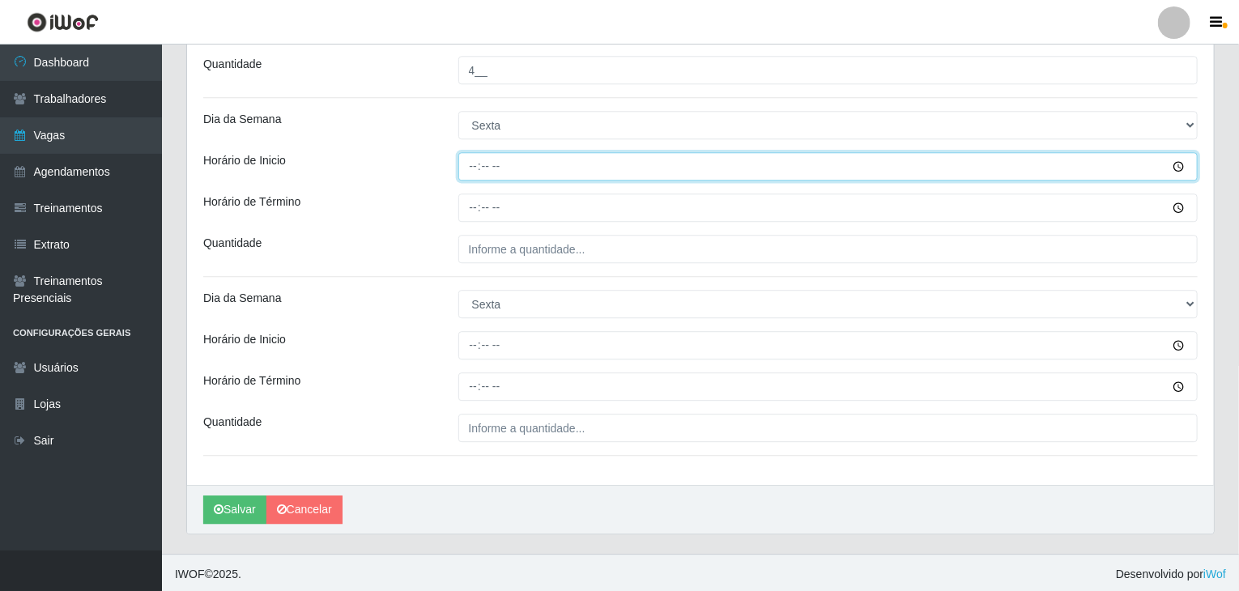
click at [473, 168] on input "Horário de Inicio" at bounding box center [828, 166] width 740 height 28
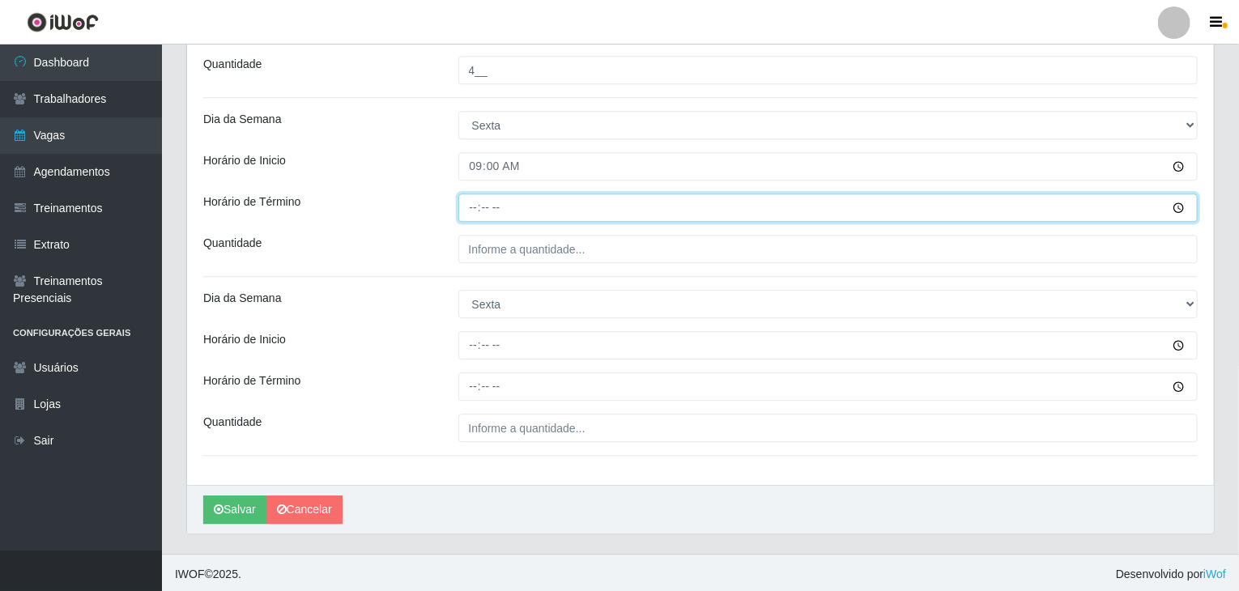
click at [474, 202] on input "Horário de Término" at bounding box center [828, 208] width 740 height 28
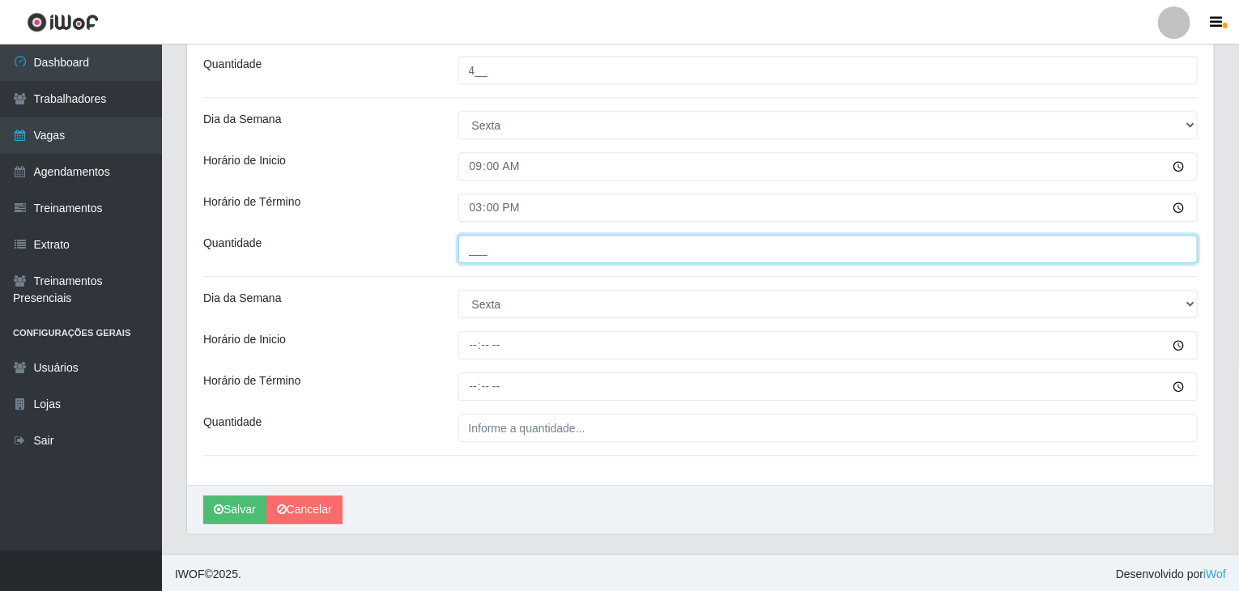
click at [490, 240] on input "___" at bounding box center [828, 249] width 740 height 28
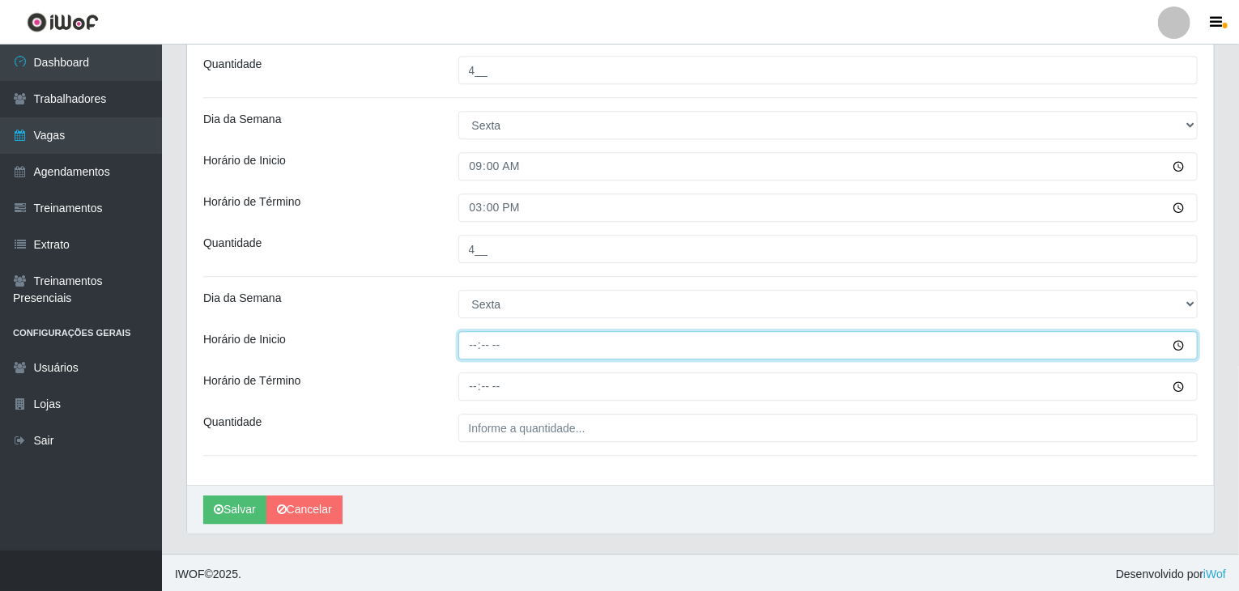
click at [466, 348] on input "Horário de Inicio" at bounding box center [828, 345] width 740 height 28
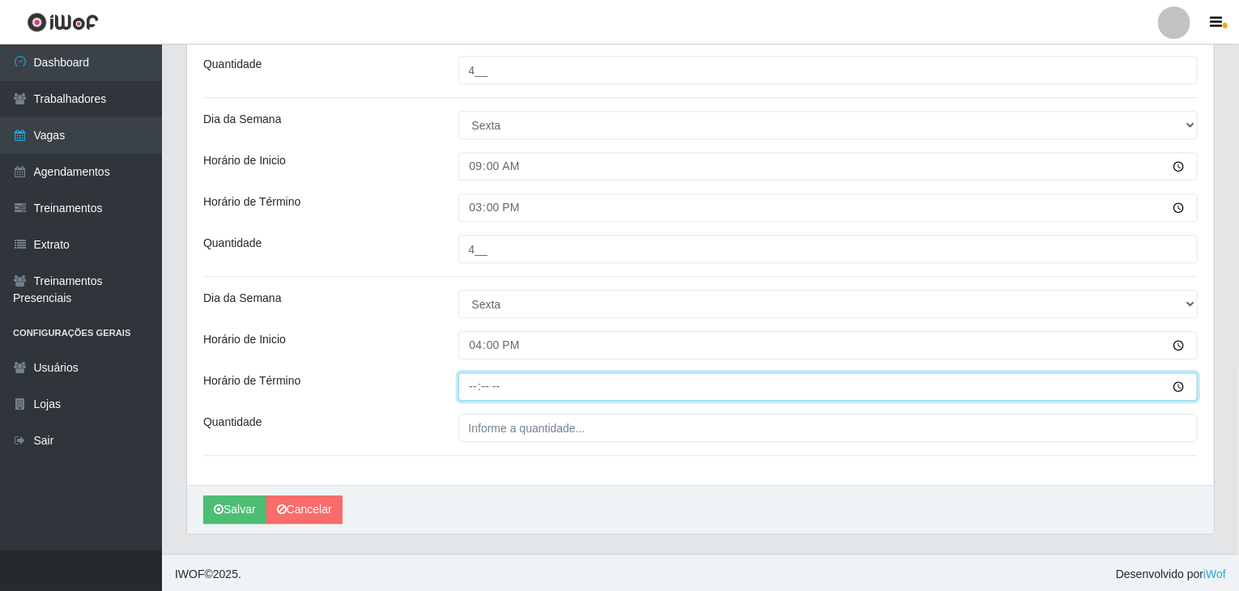
click at [475, 376] on input "Horário de Término" at bounding box center [828, 387] width 740 height 28
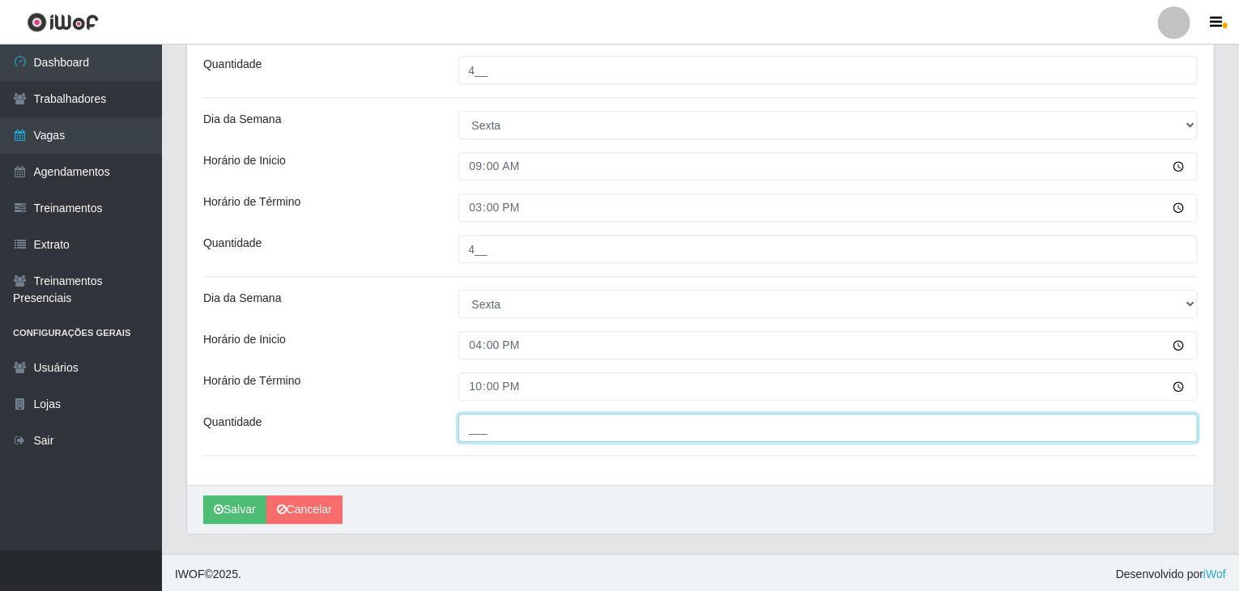
click at [502, 419] on input "___" at bounding box center [828, 428] width 740 height 28
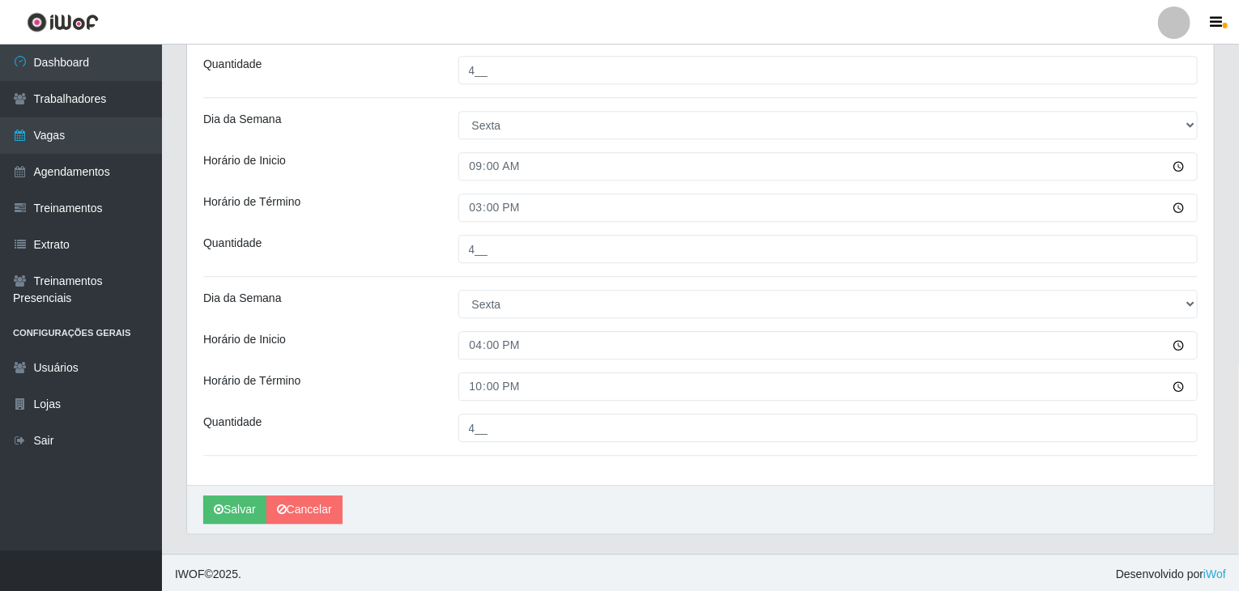
click at [382, 373] on div "Horário de Término" at bounding box center [318, 387] width 255 height 28
click at [234, 500] on button "Salvar" at bounding box center [234, 510] width 63 height 28
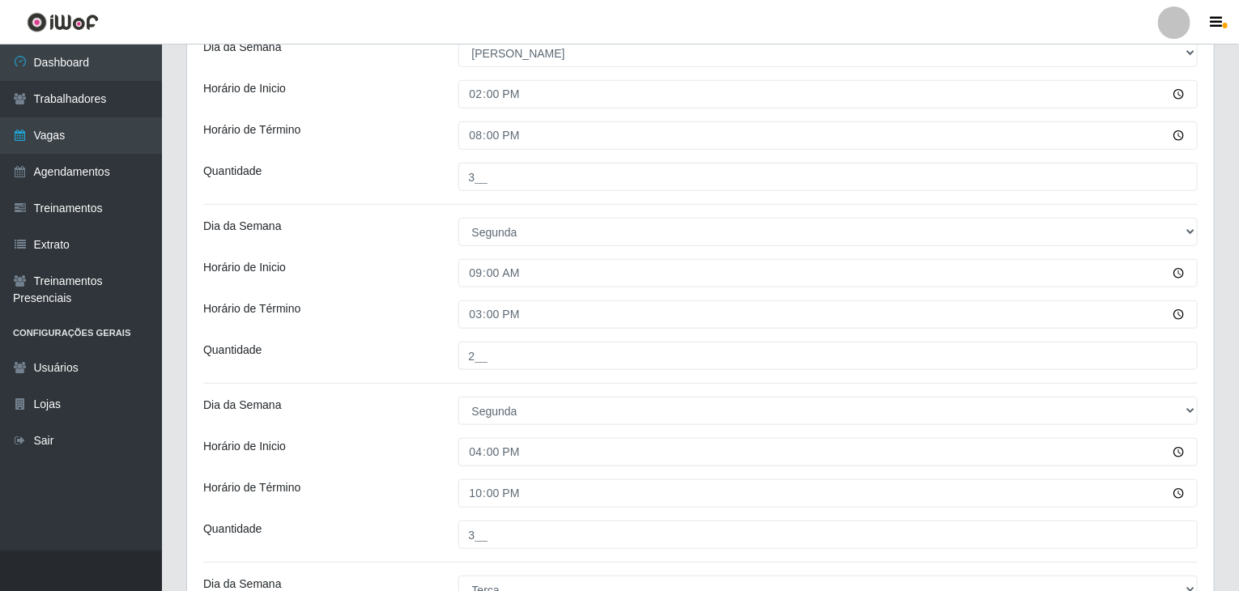
scroll to position [0, 0]
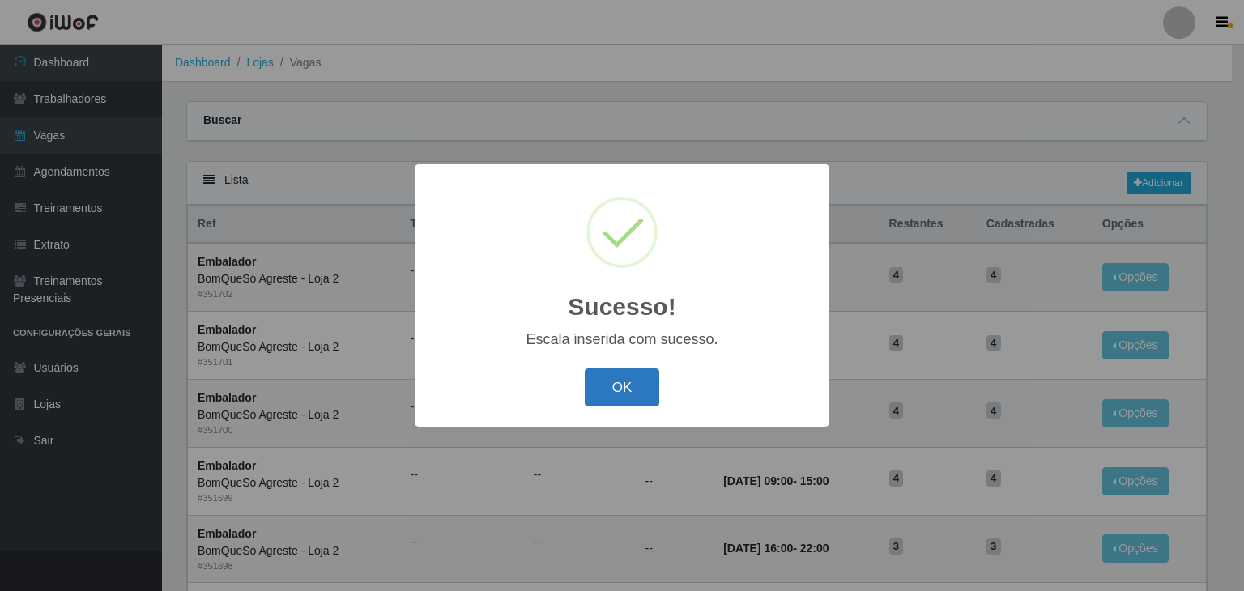
click at [628, 379] on button "OK" at bounding box center [622, 387] width 75 height 38
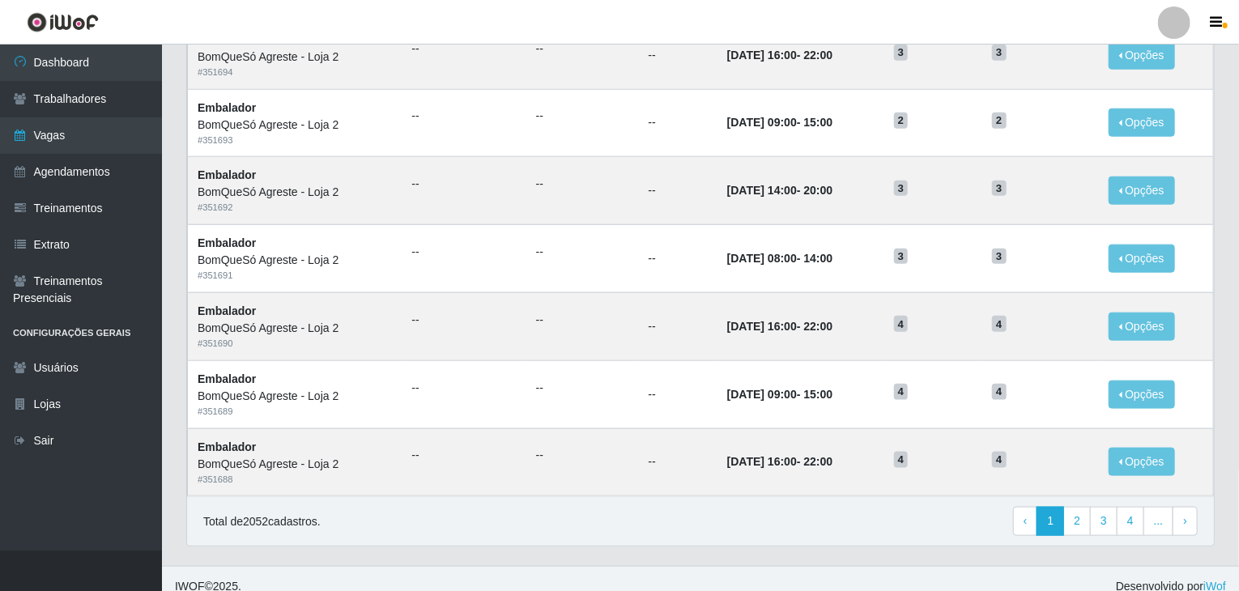
scroll to position [777, 0]
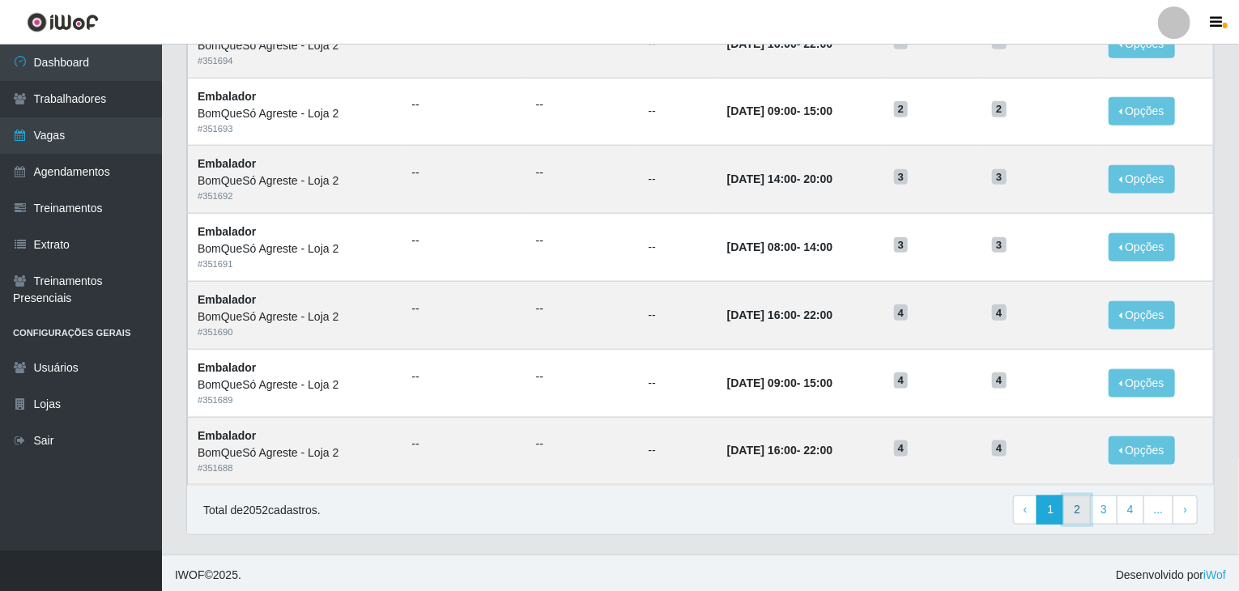
click at [1079, 509] on link "2" at bounding box center [1077, 510] width 28 height 29
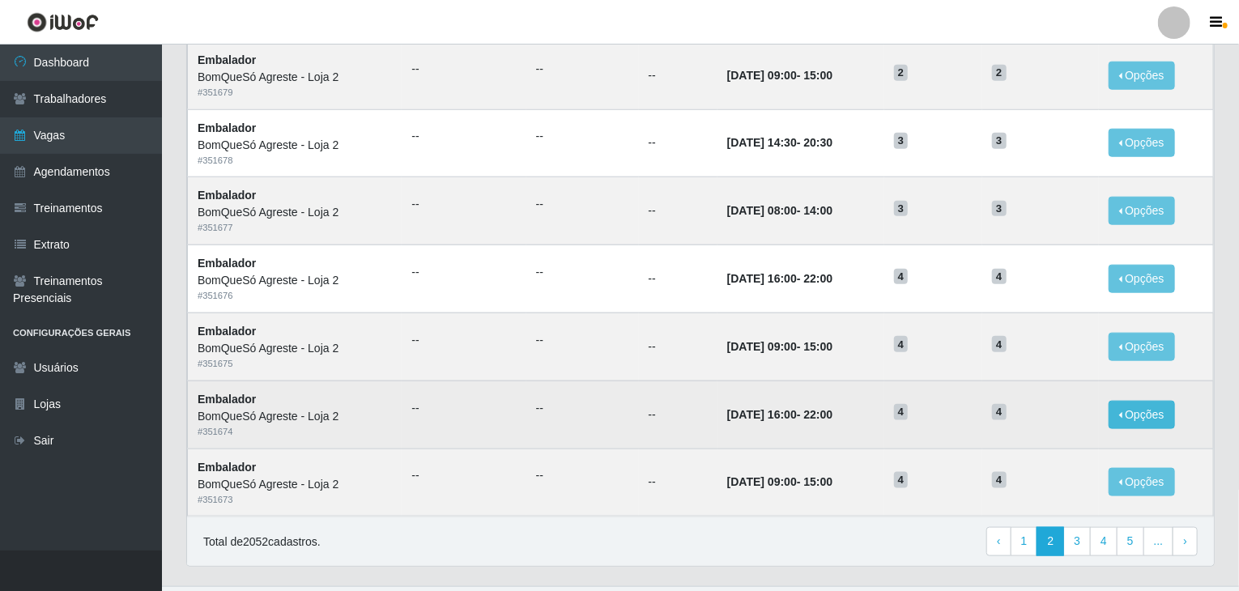
scroll to position [777, 0]
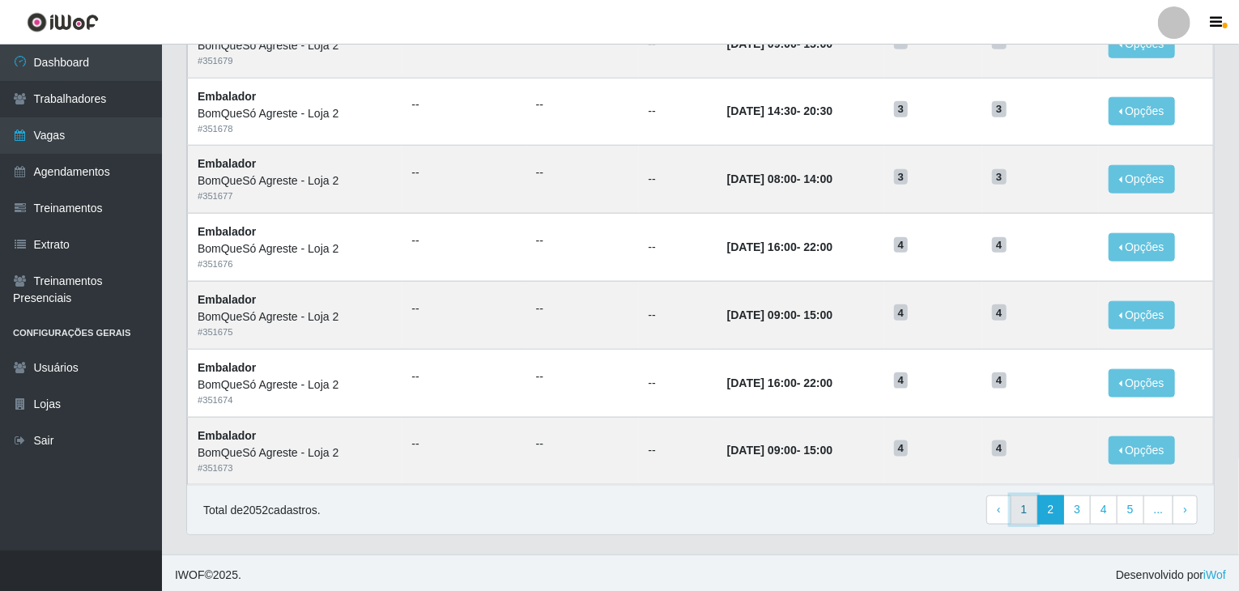
click at [1028, 506] on link "1" at bounding box center [1025, 510] width 28 height 29
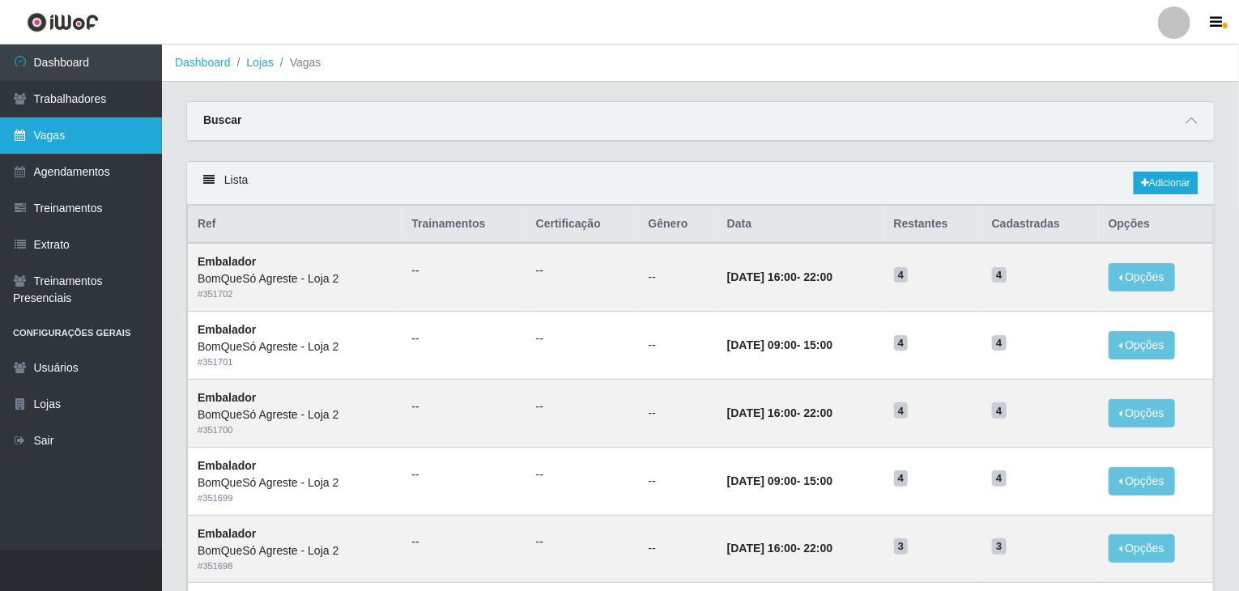
click at [95, 125] on link "Vagas" at bounding box center [81, 135] width 162 height 36
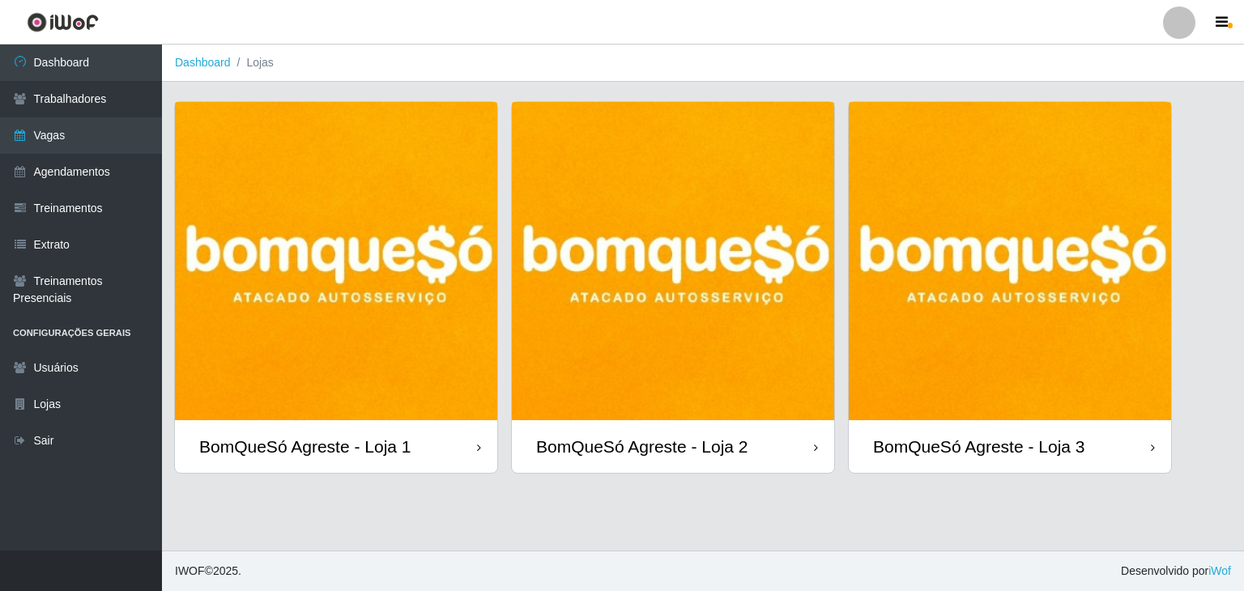
click at [947, 424] on div "BomQueSó Agreste - Loja 3" at bounding box center [1010, 446] width 322 height 53
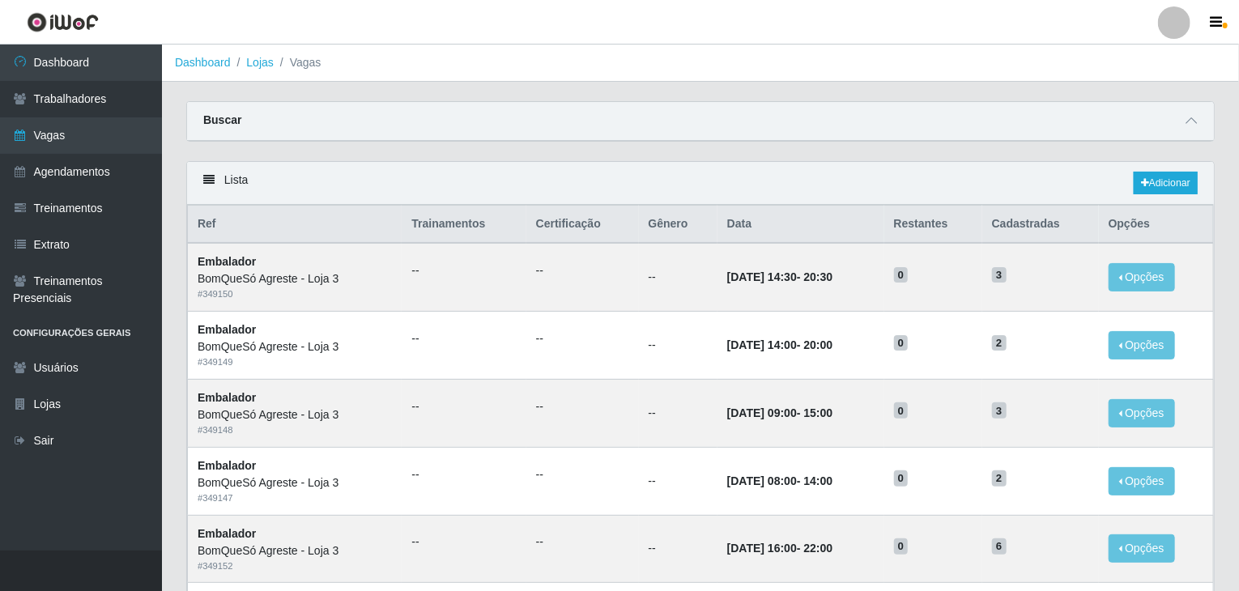
click at [1151, 198] on div "Lista Adicionar" at bounding box center [700, 183] width 1027 height 43
click at [1148, 188] on link "Adicionar" at bounding box center [1166, 183] width 64 height 23
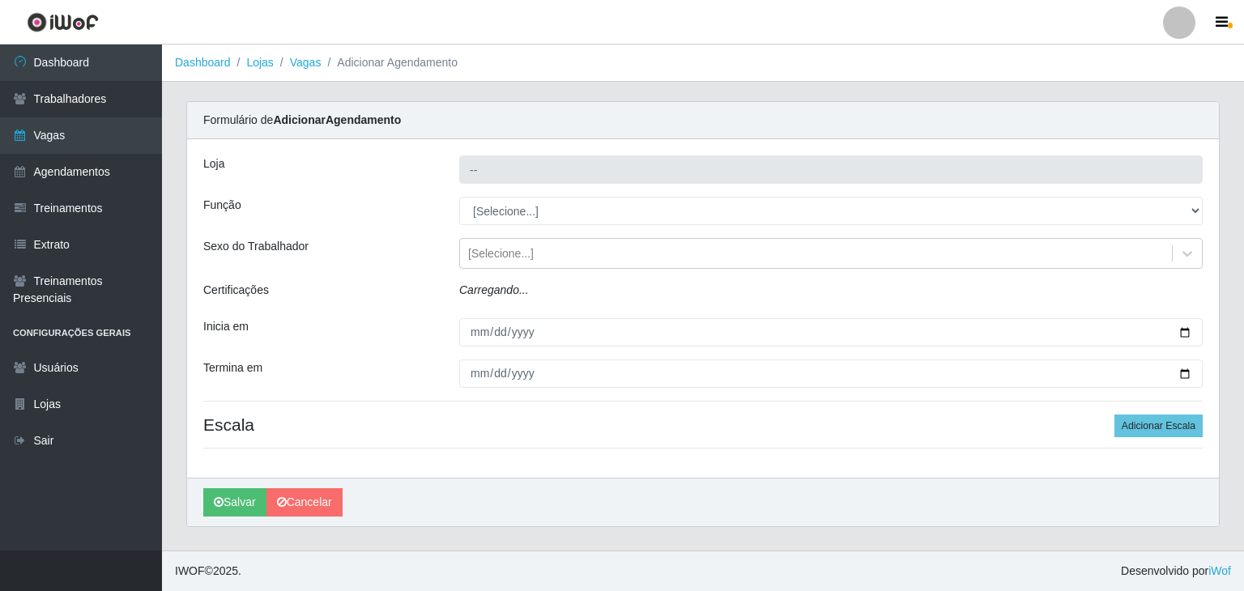
type input "BomQueSó Agreste - Loja 3"
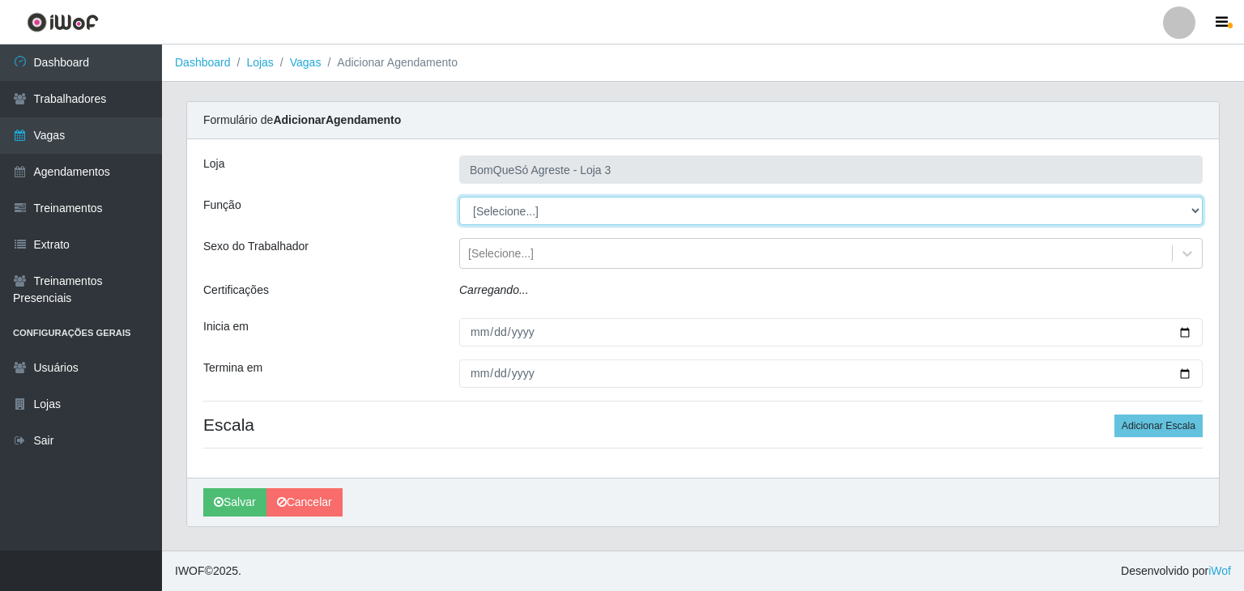
click at [504, 205] on select "[Selecione...] ASG ASG + ASG ++ Balconista Balconista + Balconista ++ Embalador…" at bounding box center [830, 211] width 743 height 28
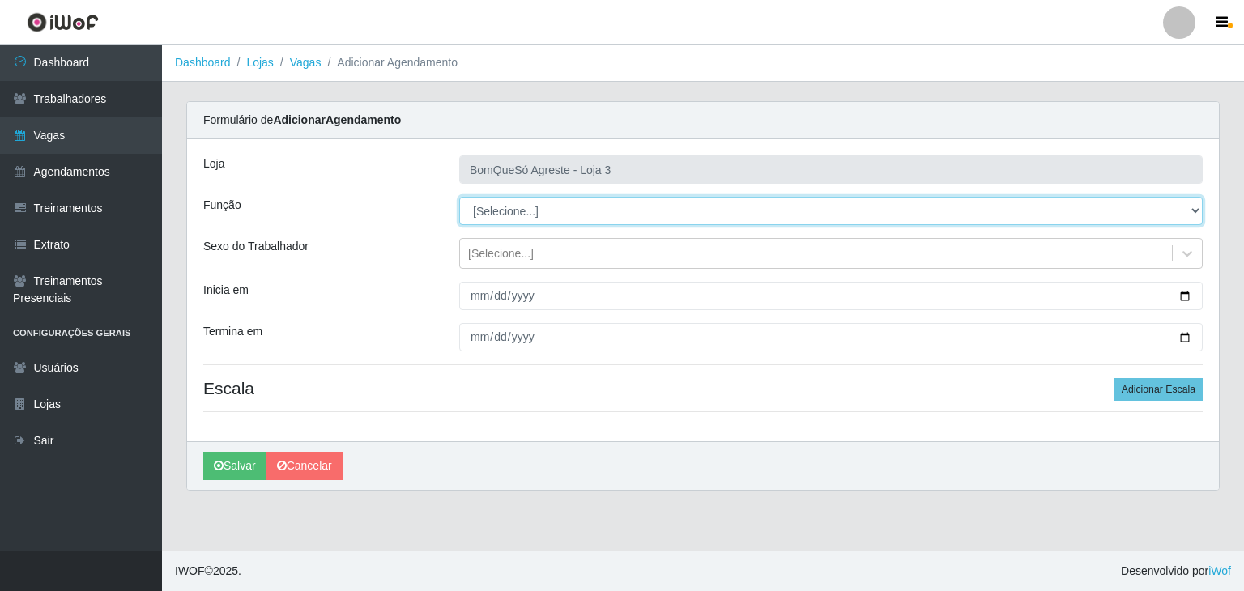
select select "1"
click at [459, 197] on select "[Selecione...] ASG ASG + ASG ++ Balconista Balconista + Balconista ++ Embalador…" at bounding box center [830, 211] width 743 height 28
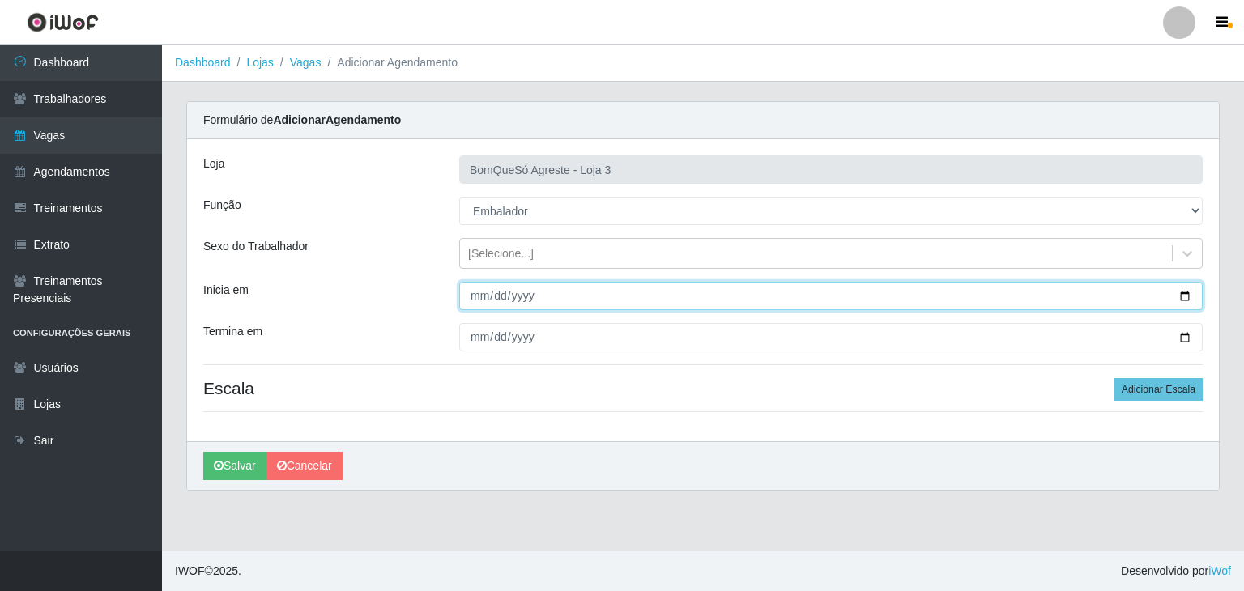
click at [1187, 296] on input "Inicia em" at bounding box center [830, 296] width 743 height 28
type input "[DATE]"
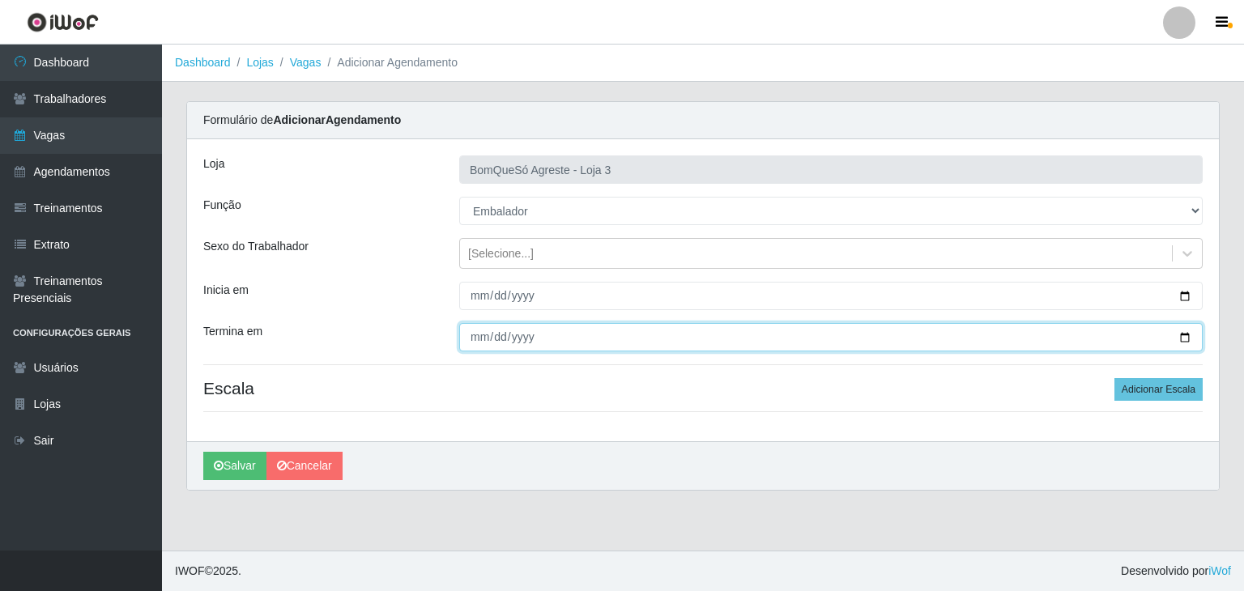
click at [1187, 334] on input "Termina em" at bounding box center [830, 337] width 743 height 28
type input "[DATE]"
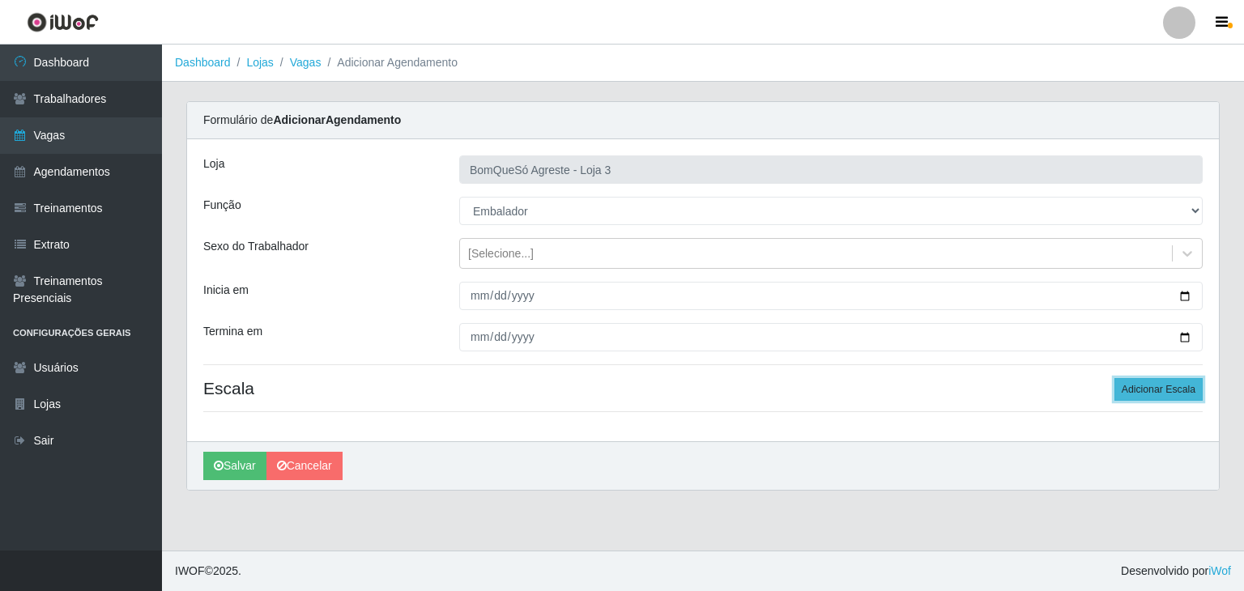
click at [1165, 396] on button "Adicionar Escala" at bounding box center [1158, 389] width 88 height 23
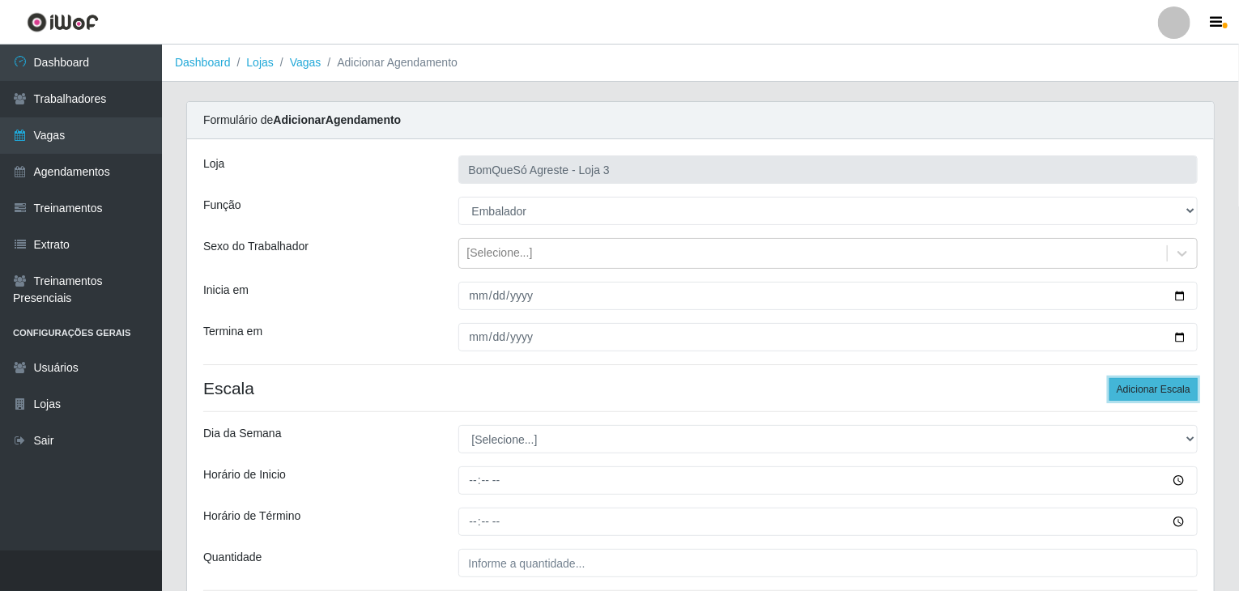
click at [1165, 395] on button "Adicionar Escala" at bounding box center [1153, 389] width 88 height 23
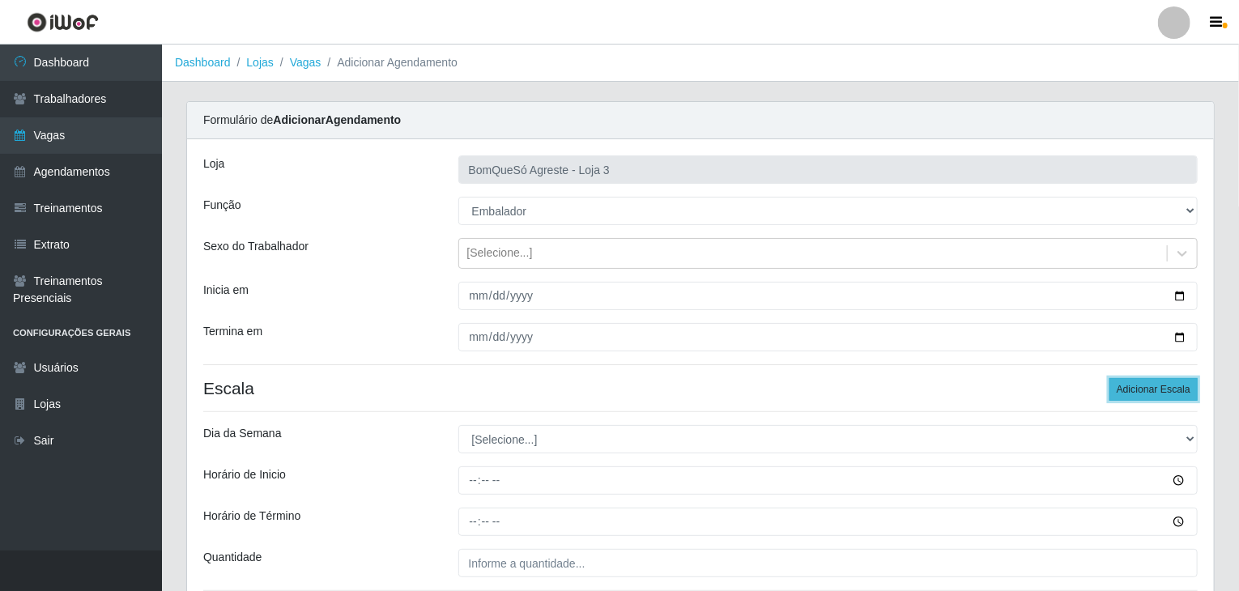
click at [1165, 395] on button "Adicionar Escala" at bounding box center [1153, 389] width 88 height 23
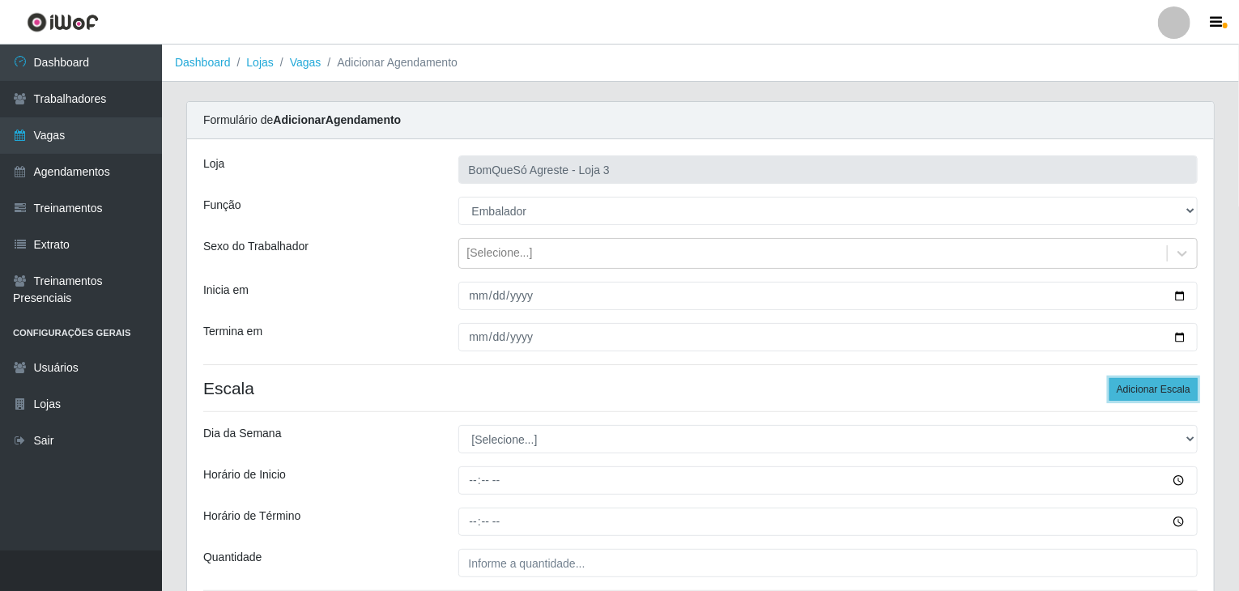
click at [1165, 395] on button "Adicionar Escala" at bounding box center [1153, 389] width 88 height 23
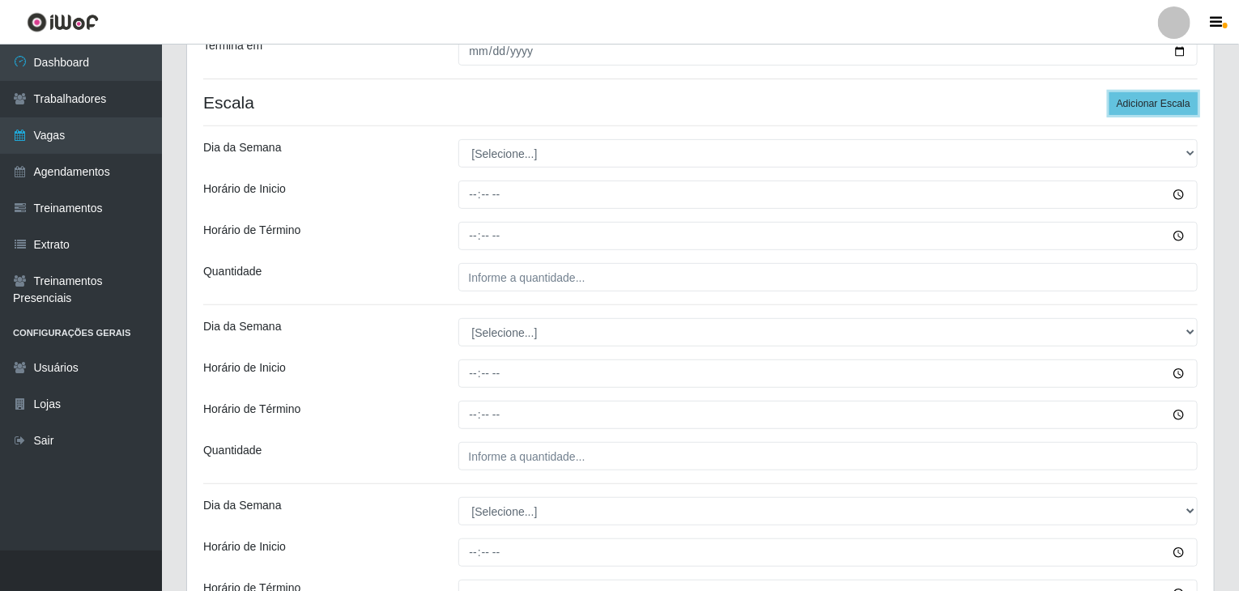
scroll to position [324, 0]
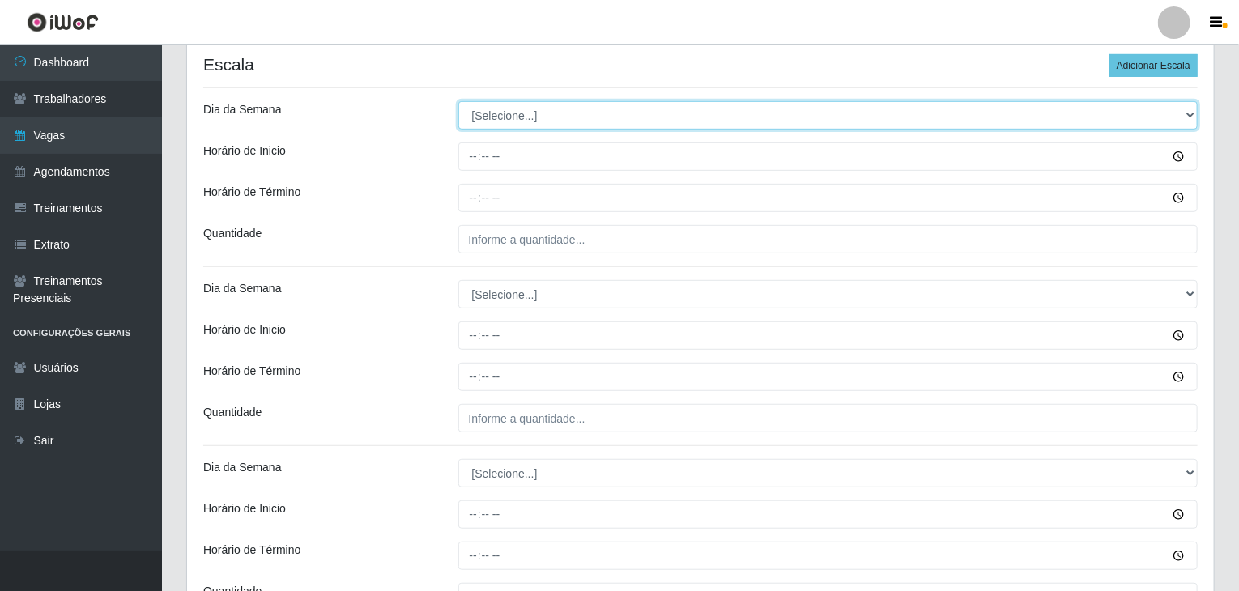
click at [531, 111] on select "[Selecione...] Segunda Terça Quarta Quinta Sexta Sábado Domingo" at bounding box center [828, 115] width 740 height 28
select select "1"
click at [458, 101] on select "[Selecione...] Segunda Terça Quarta Quinta Sexta Sábado Domingo" at bounding box center [828, 115] width 740 height 28
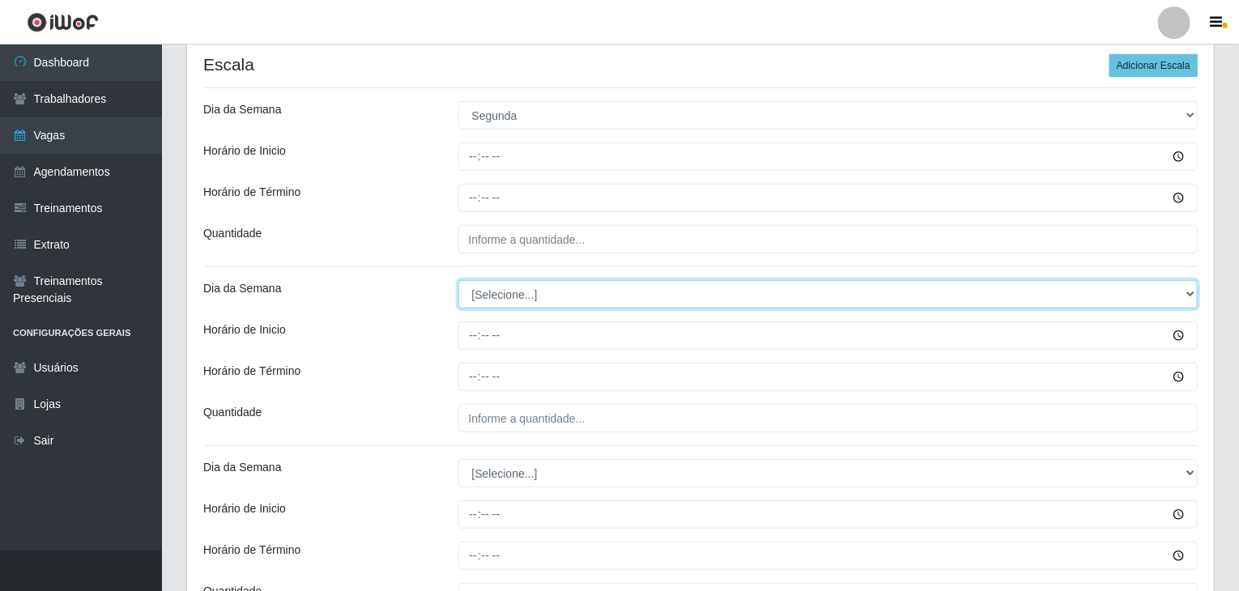
click at [535, 295] on select "[Selecione...] Segunda Terça Quarta Quinta Sexta Sábado Domingo" at bounding box center [828, 294] width 740 height 28
select select "1"
click at [458, 280] on select "[Selecione...] Segunda Terça Quarta Quinta Sexta Sábado Domingo" at bounding box center [828, 294] width 740 height 28
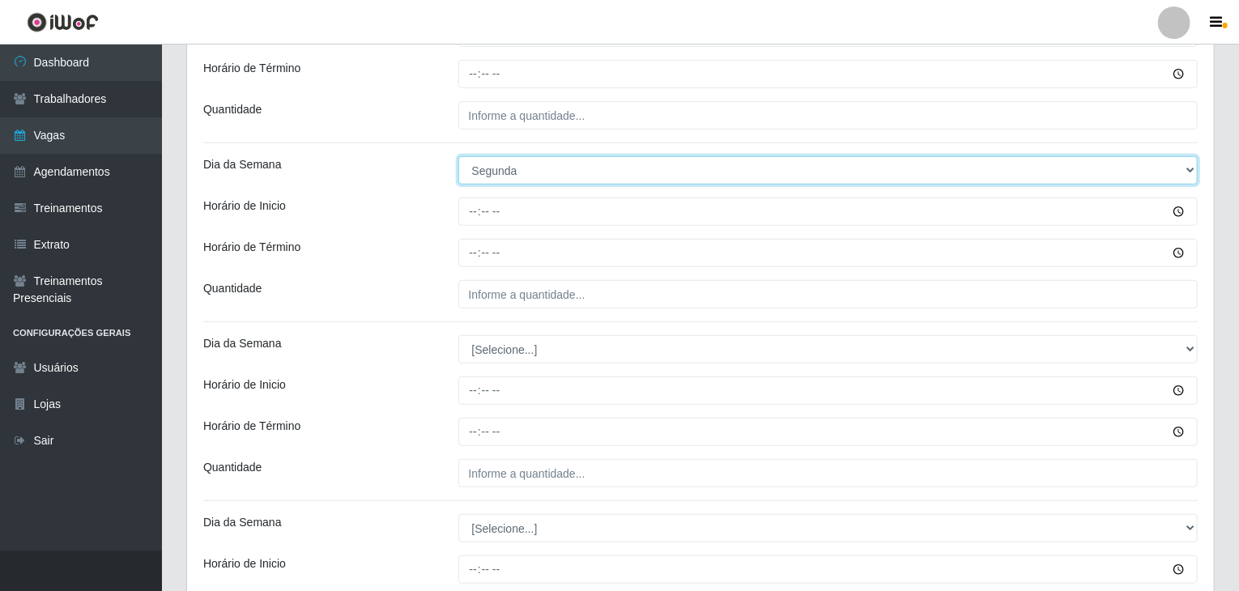
scroll to position [567, 0]
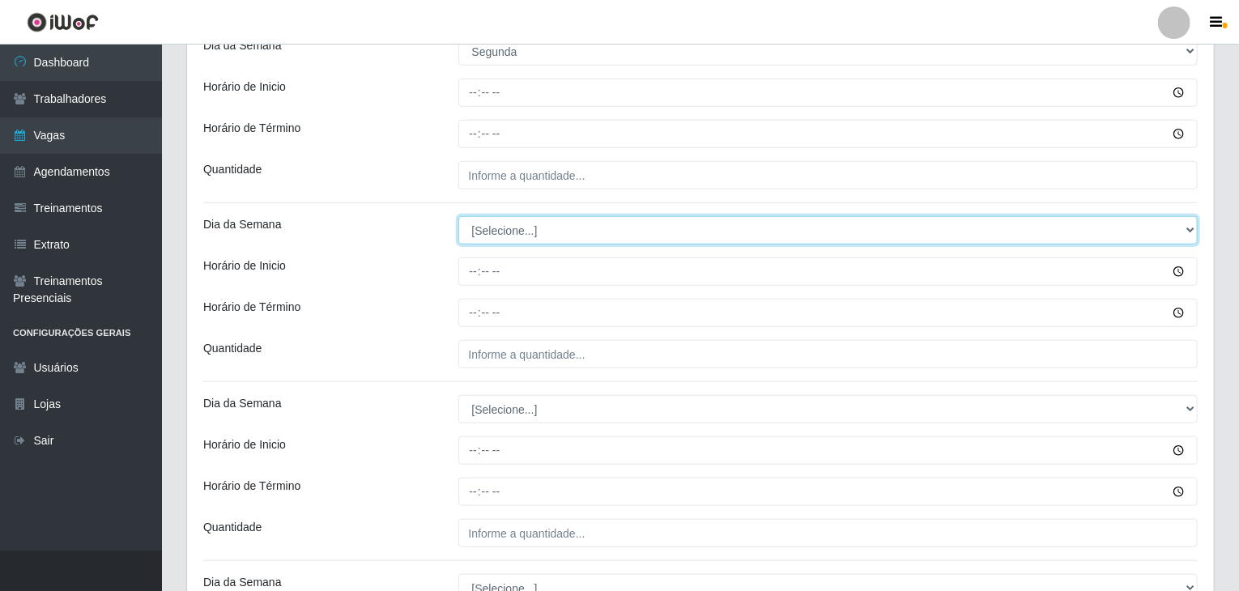
click at [551, 240] on select "[Selecione...] Segunda Terça Quarta Quinta Sexta Sábado Domingo" at bounding box center [828, 230] width 740 height 28
select select "2"
click at [458, 216] on select "[Selecione...] Segunda Terça Quarta Quinta Sexta Sábado Domingo" at bounding box center [828, 230] width 740 height 28
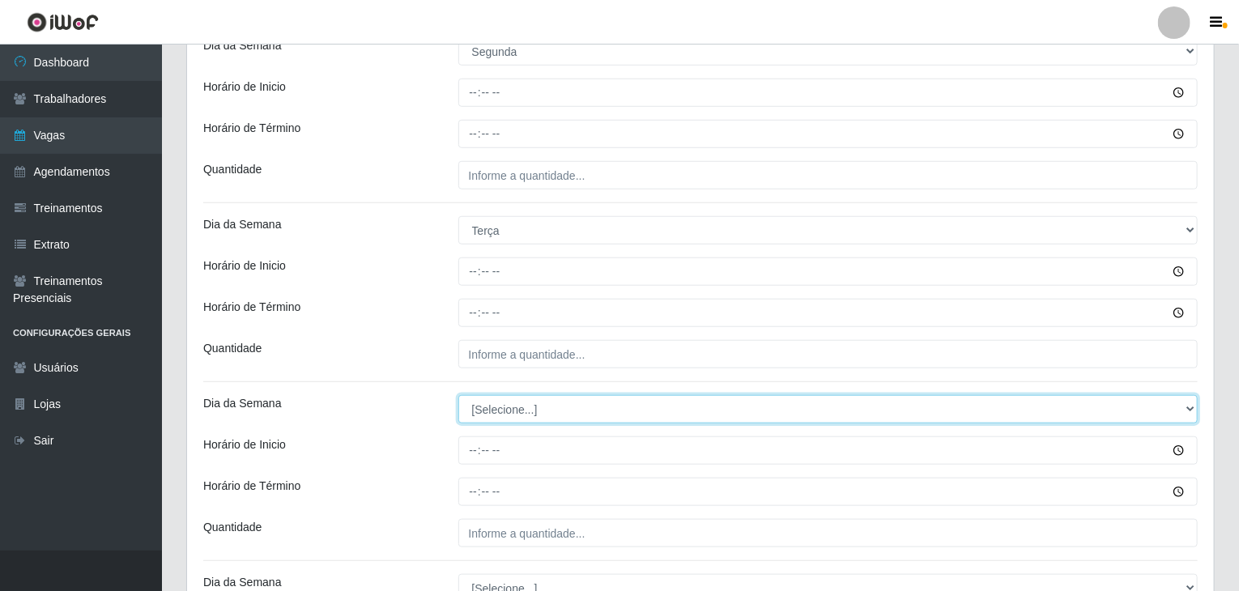
click at [543, 406] on select "[Selecione...] Segunda Terça Quarta Quinta Sexta Sábado Domingo" at bounding box center [828, 409] width 740 height 28
select select "2"
click at [458, 395] on select "[Selecione...] Segunda Terça Quarta Quinta Sexta Sábado Domingo" at bounding box center [828, 409] width 740 height 28
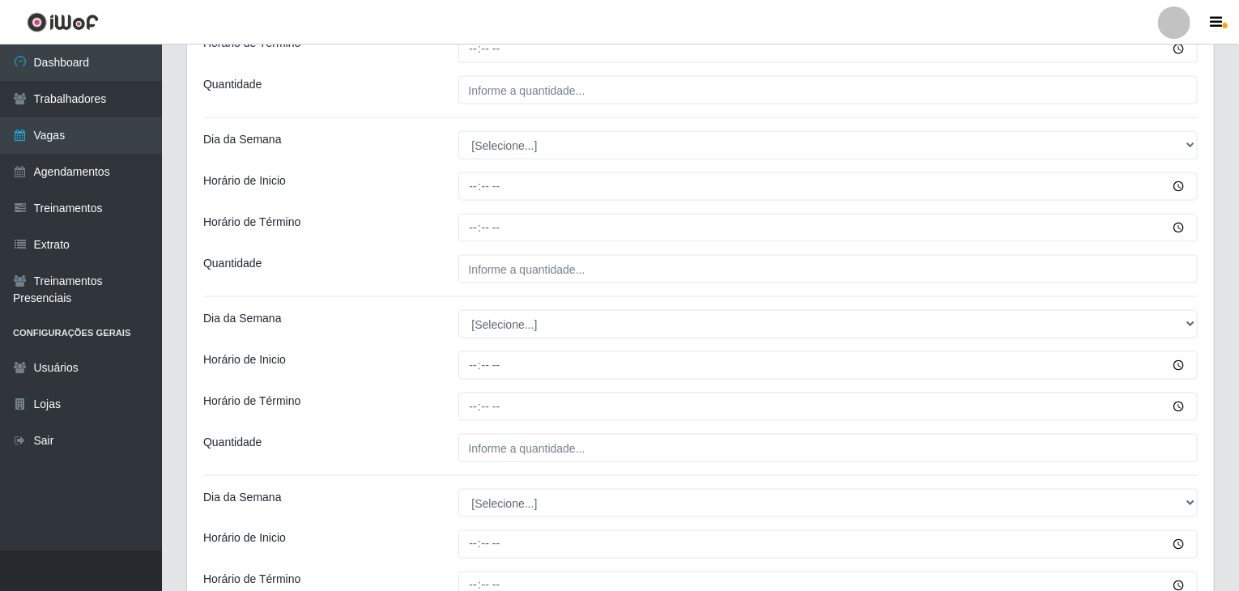
scroll to position [1053, 0]
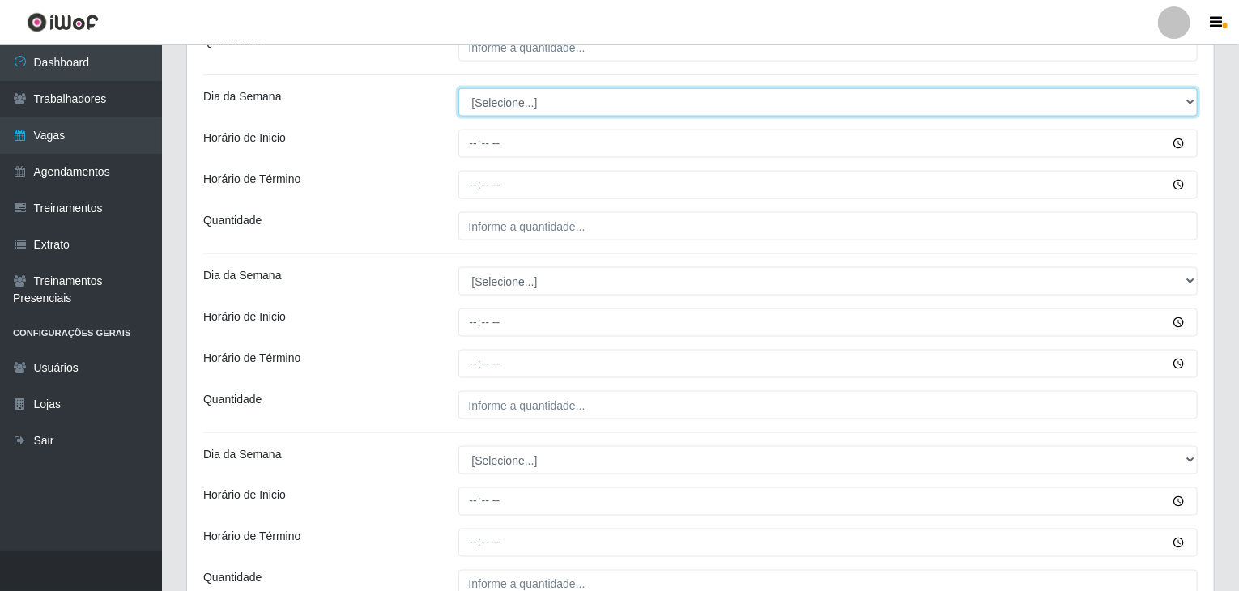
click at [484, 96] on select "[Selecione...] Segunda Terça Quarta Quinta Sexta Sábado Domingo" at bounding box center [828, 102] width 740 height 28
select select "3"
click at [458, 88] on select "[Selecione...] Segunda Terça Quarta Quinta Sexta Sábado Domingo" at bounding box center [828, 102] width 740 height 28
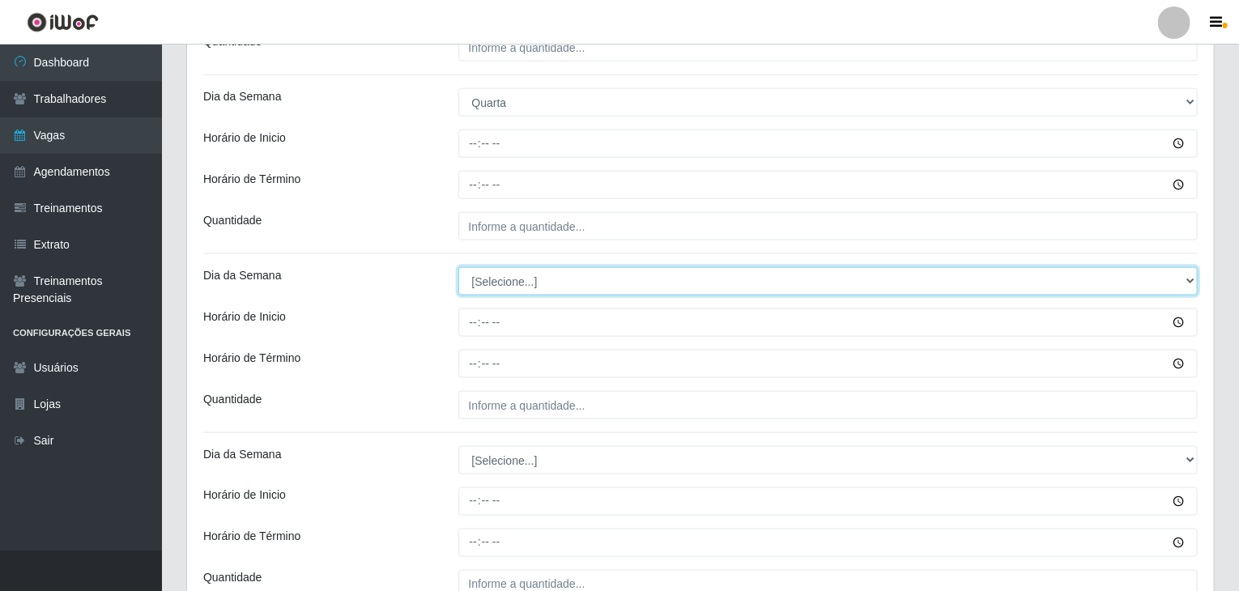
click at [499, 276] on select "[Selecione...] Segunda Terça Quarta Quinta Sexta Sábado Domingo" at bounding box center [828, 281] width 740 height 28
select select "3"
click at [458, 267] on select "[Selecione...] Segunda Terça Quarta Quinta Sexta Sábado Domingo" at bounding box center [828, 281] width 740 height 28
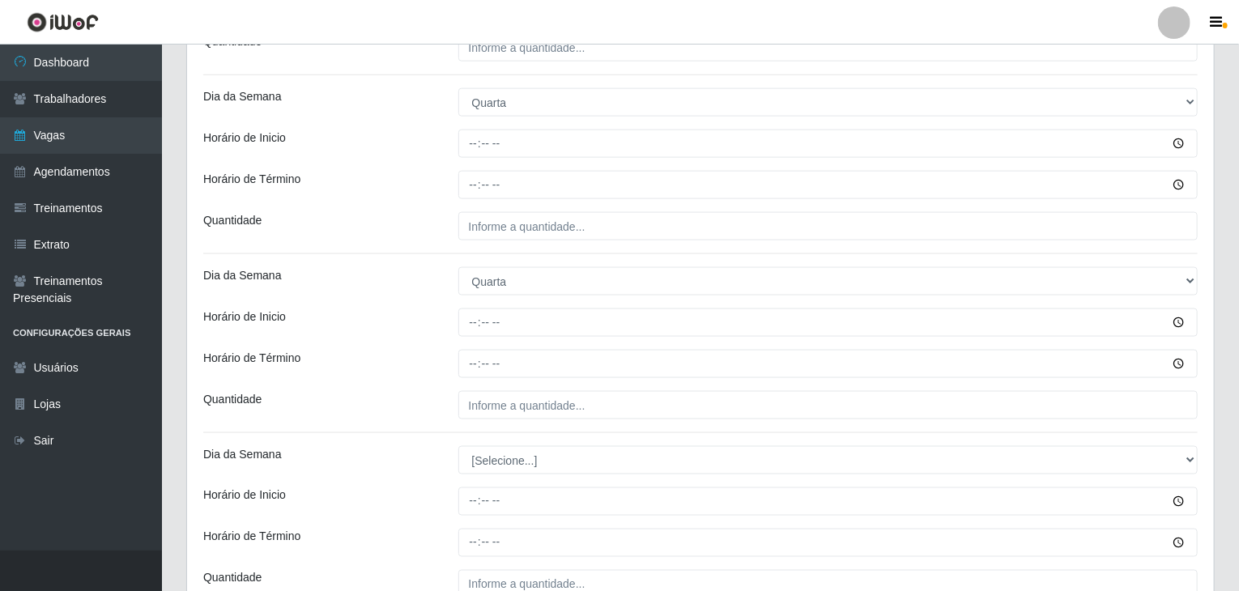
click at [434, 326] on div "Horário de Inicio" at bounding box center [318, 323] width 255 height 28
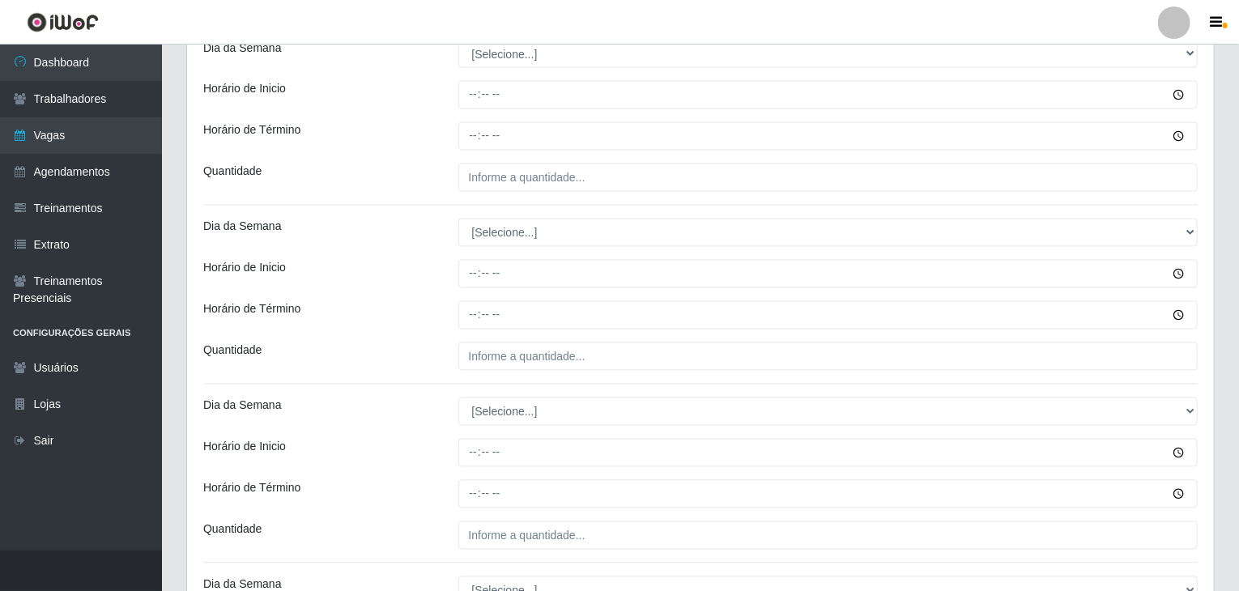
scroll to position [1377, 0]
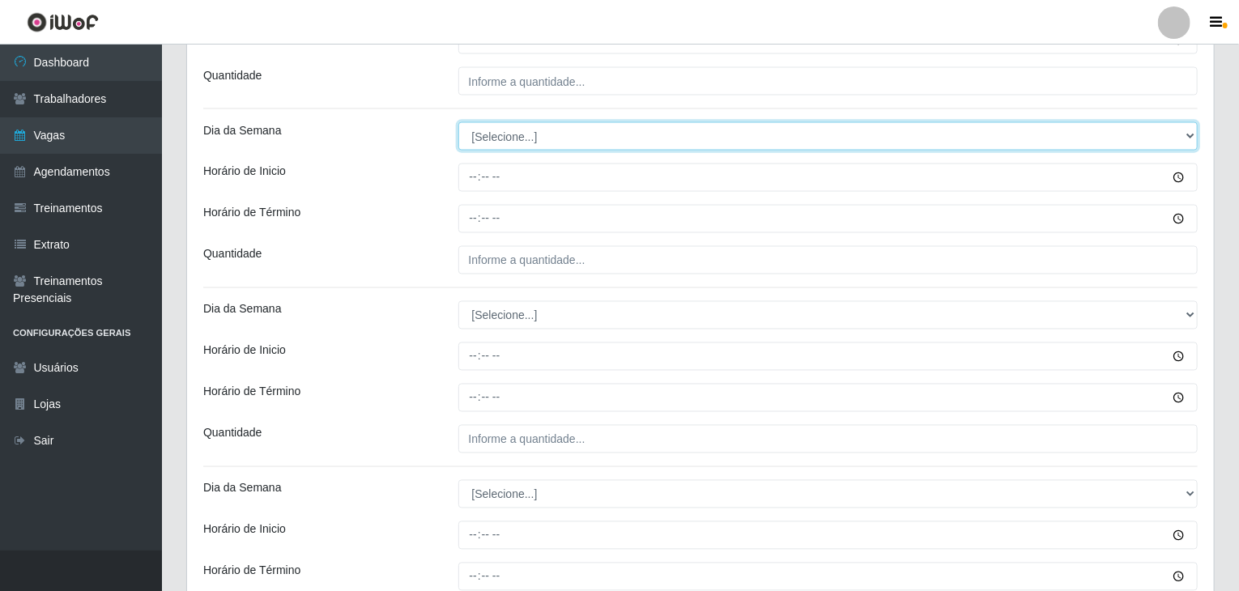
click at [496, 130] on select "[Selecione...] Segunda Terça Quarta Quinta Sexta Sábado Domingo" at bounding box center [828, 136] width 740 height 28
select select "4"
click at [458, 122] on select "[Selecione...] Segunda Terça Quarta Quinta Sexta Sábado Domingo" at bounding box center [828, 136] width 740 height 28
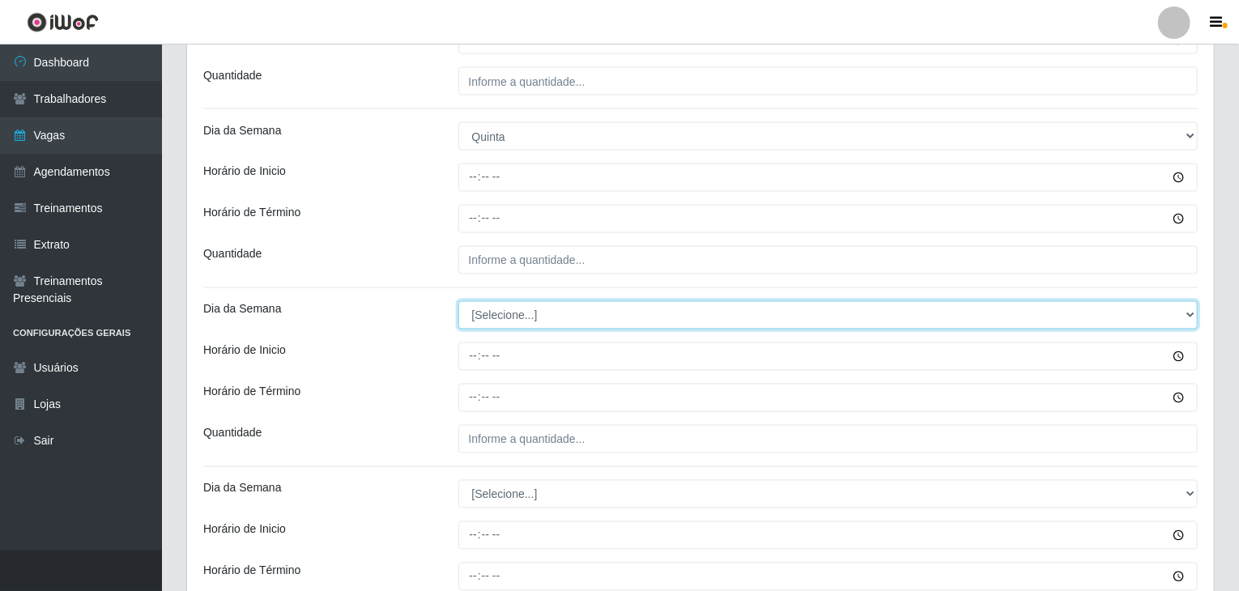
click at [496, 309] on select "[Selecione...] Segunda Terça Quarta Quinta Sexta Sábado Domingo" at bounding box center [828, 315] width 740 height 28
select select "4"
click at [458, 301] on select "[Selecione...] Segunda Terça Quarta Quinta Sexta Sábado Domingo" at bounding box center [828, 315] width 740 height 28
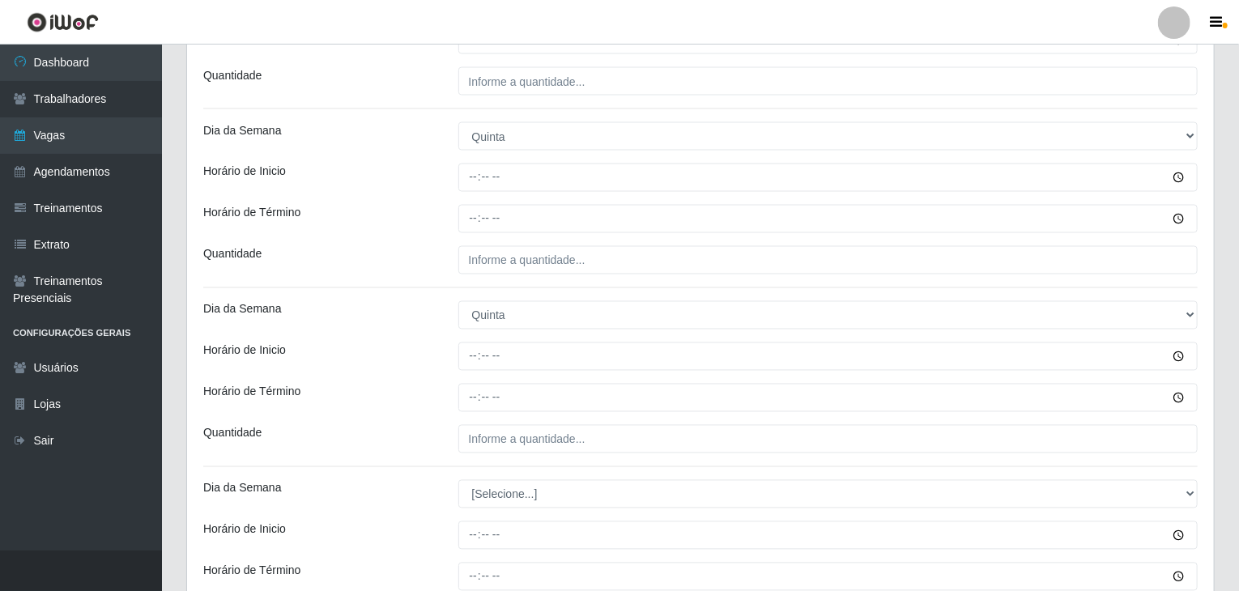
click at [363, 325] on div "Dia da Semana" at bounding box center [318, 315] width 255 height 28
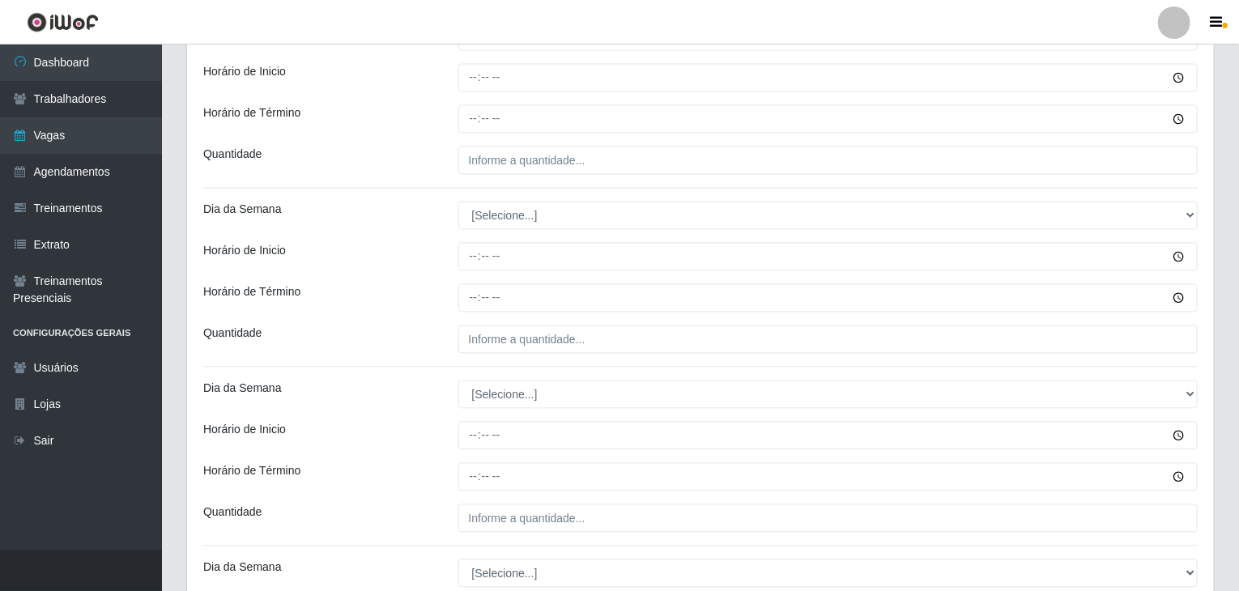
scroll to position [1701, 0]
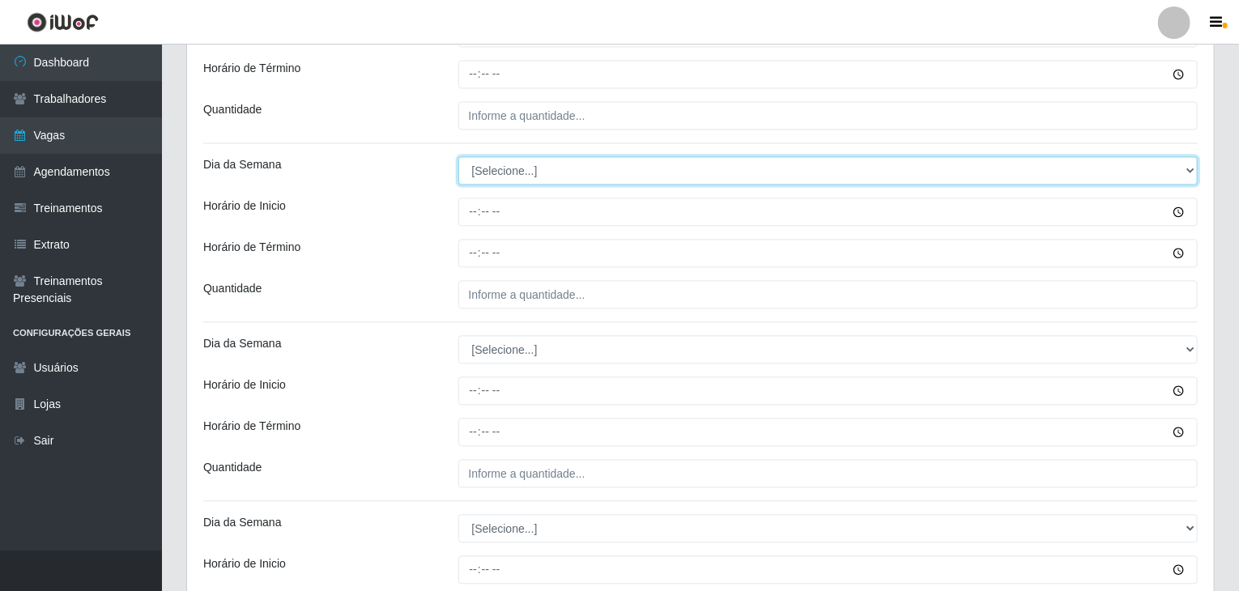
click at [521, 177] on select "[Selecione...] Segunda Terça Quarta Quinta Sexta Sábado Domingo" at bounding box center [828, 170] width 740 height 28
select select "5"
click at [458, 156] on select "[Selecione...] Segunda Terça Quarta Quinta Sexta Sábado Domingo" at bounding box center [828, 170] width 740 height 28
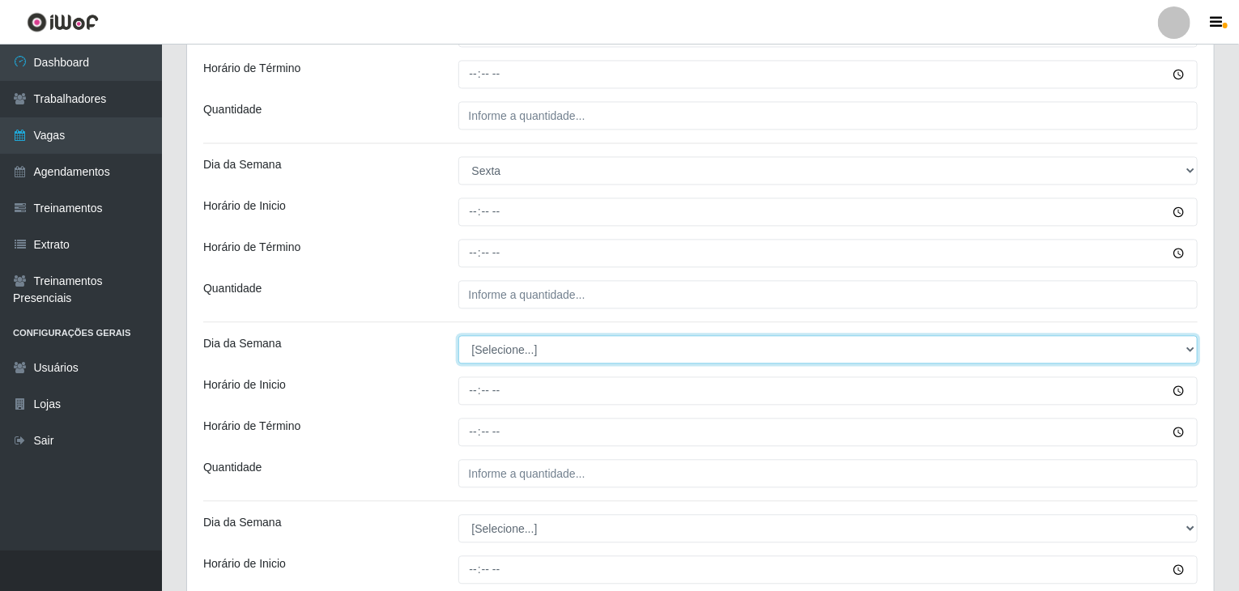
click at [534, 354] on select "[Selecione...] Segunda Terça Quarta Quinta Sexta Sábado Domingo" at bounding box center [828, 349] width 740 height 28
select select "5"
click at [458, 335] on select "[Selecione...] Segunda Terça Quarta Quinta Sexta Sábado Domingo" at bounding box center [828, 349] width 740 height 28
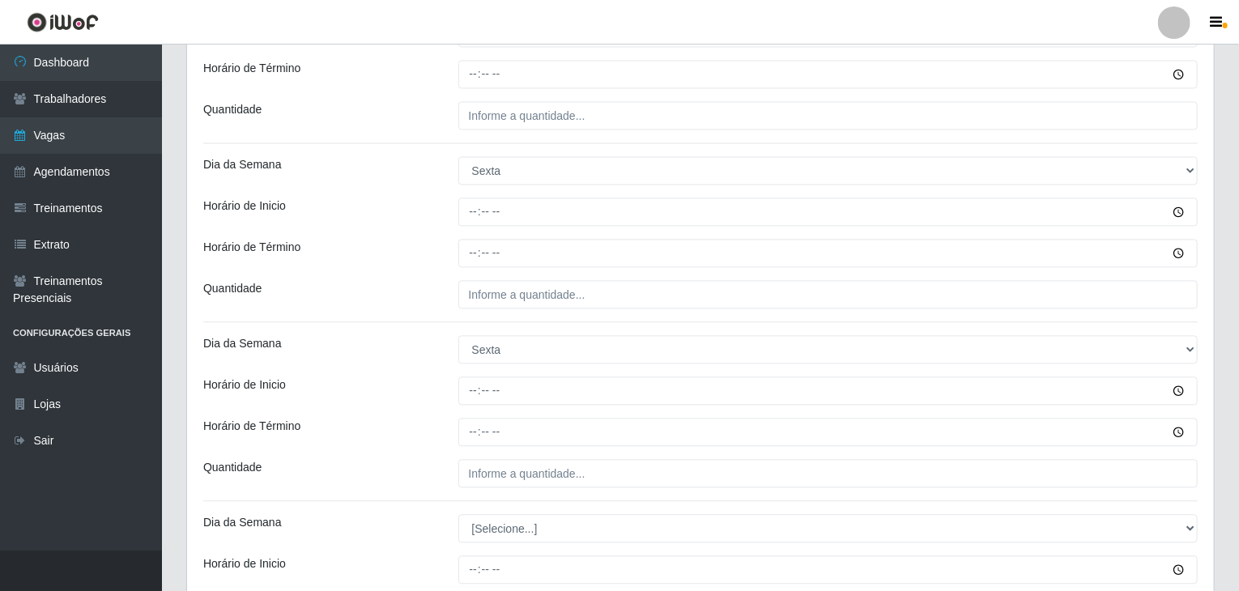
click at [442, 390] on div "Horário de Inicio" at bounding box center [318, 391] width 255 height 28
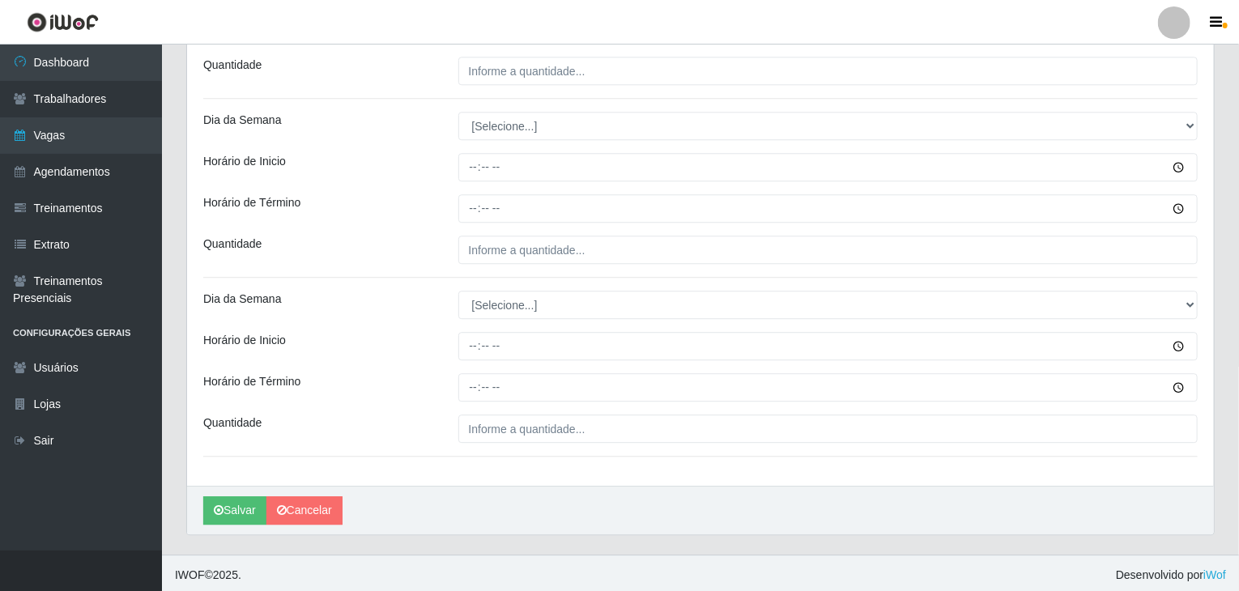
scroll to position [2104, 0]
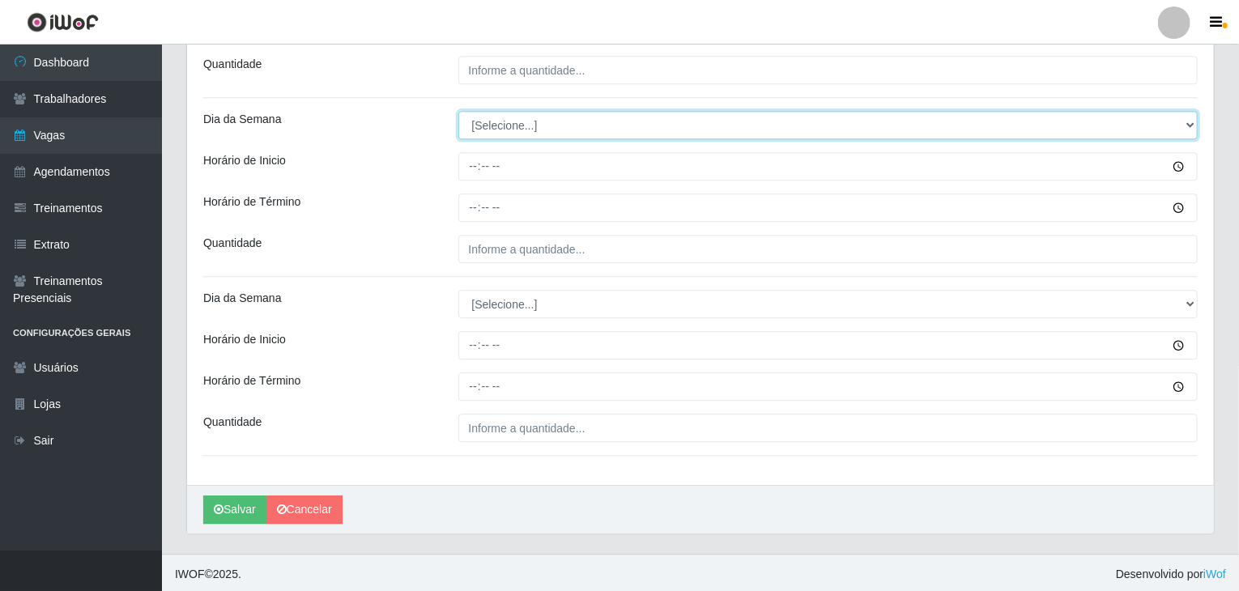
click at [503, 116] on select "[Selecione...] Segunda Terça Quarta Quinta Sexta Sábado Domingo" at bounding box center [828, 125] width 740 height 28
select select "6"
click at [458, 111] on select "[Selecione...] Segunda Terça Quarta Quinta Sexta Sábado Domingo" at bounding box center [828, 125] width 740 height 28
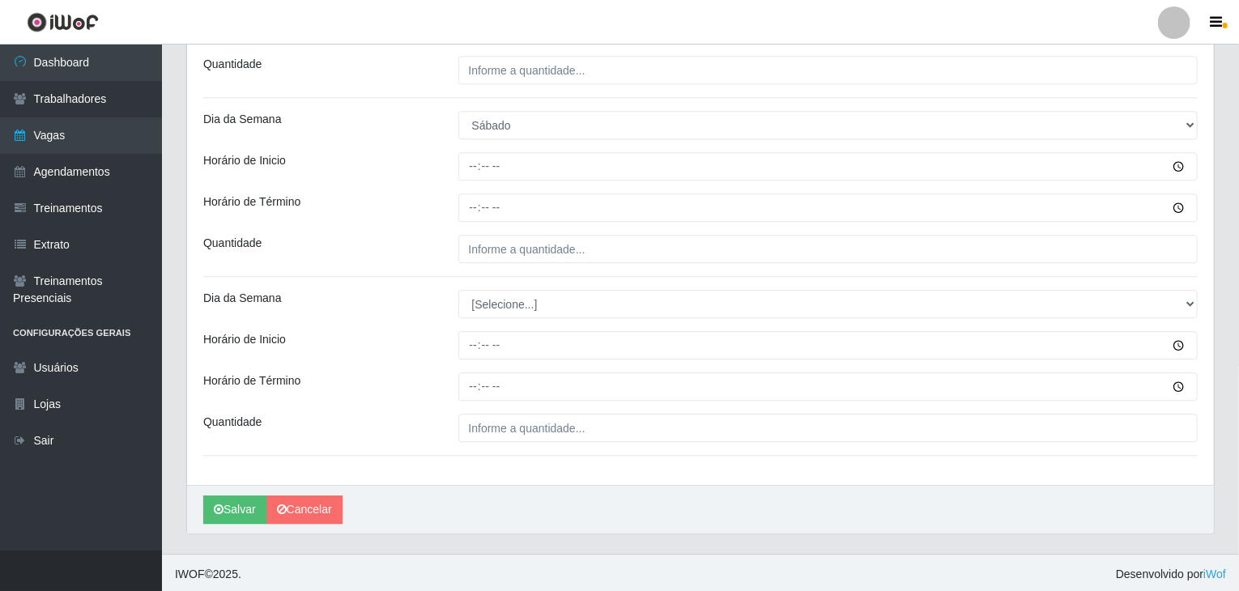
drag, startPoint x: 526, startPoint y: 322, endPoint x: 522, endPoint y: 312, distance: 11.3
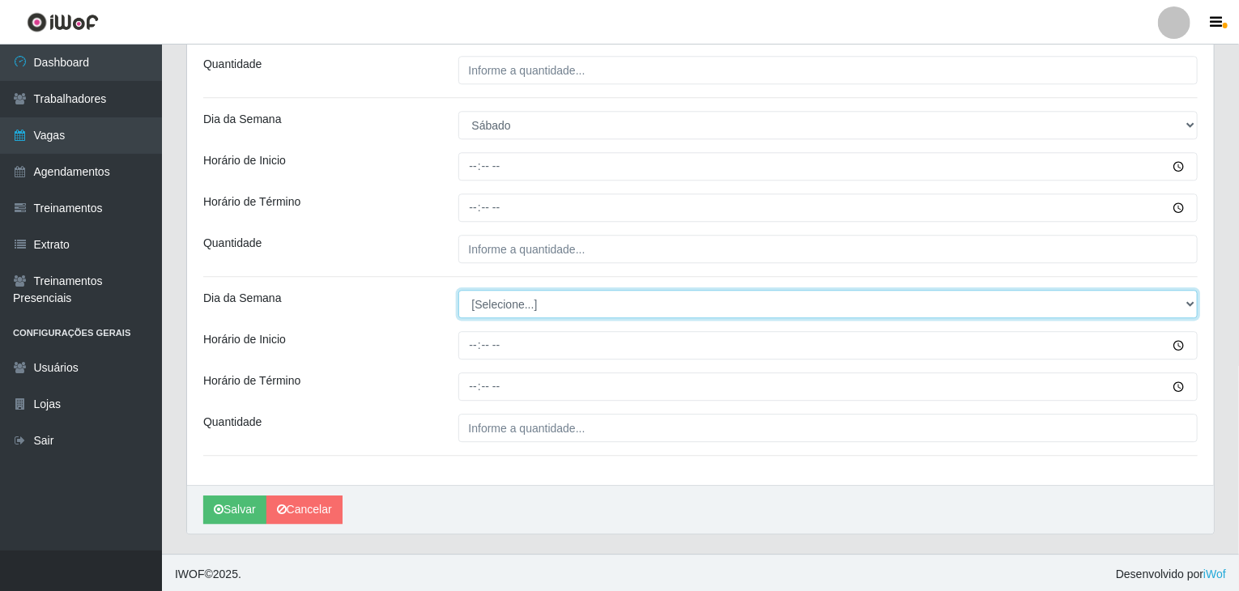
click at [521, 304] on select "[Selecione...] Segunda Terça Quarta Quinta Sexta Sábado Domingo" at bounding box center [828, 304] width 740 height 28
select select "6"
click at [458, 290] on select "[Selecione...] Segunda Terça Quarta Quinta Sexta Sábado Domingo" at bounding box center [828, 304] width 740 height 28
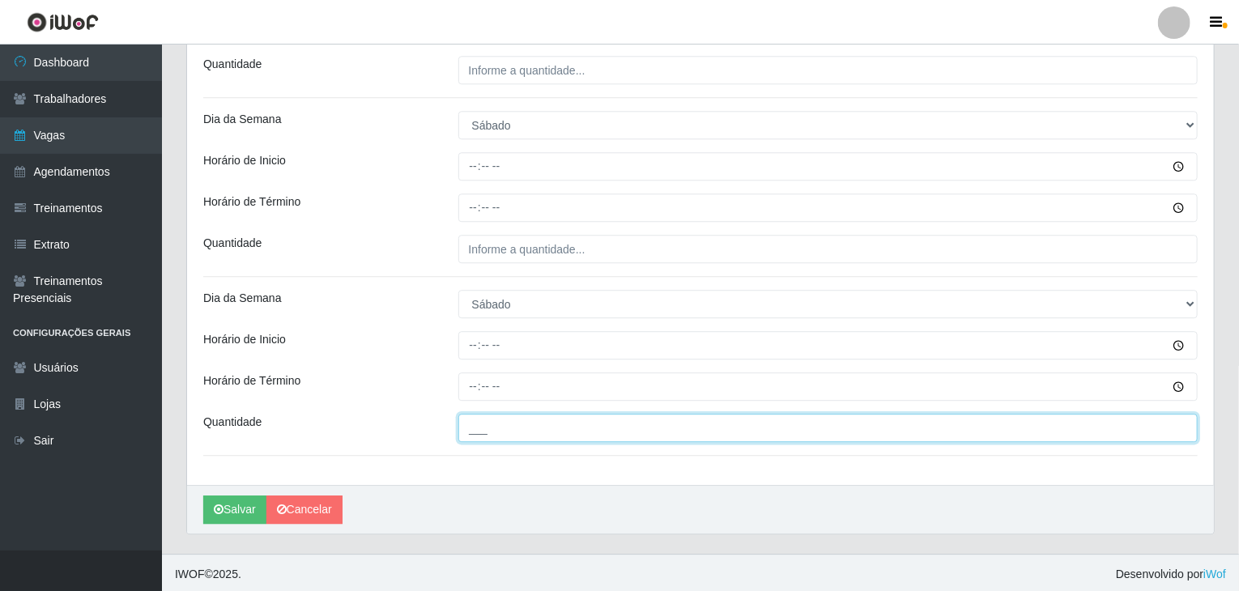
click at [551, 435] on input "___" at bounding box center [828, 428] width 740 height 28
type input "6__"
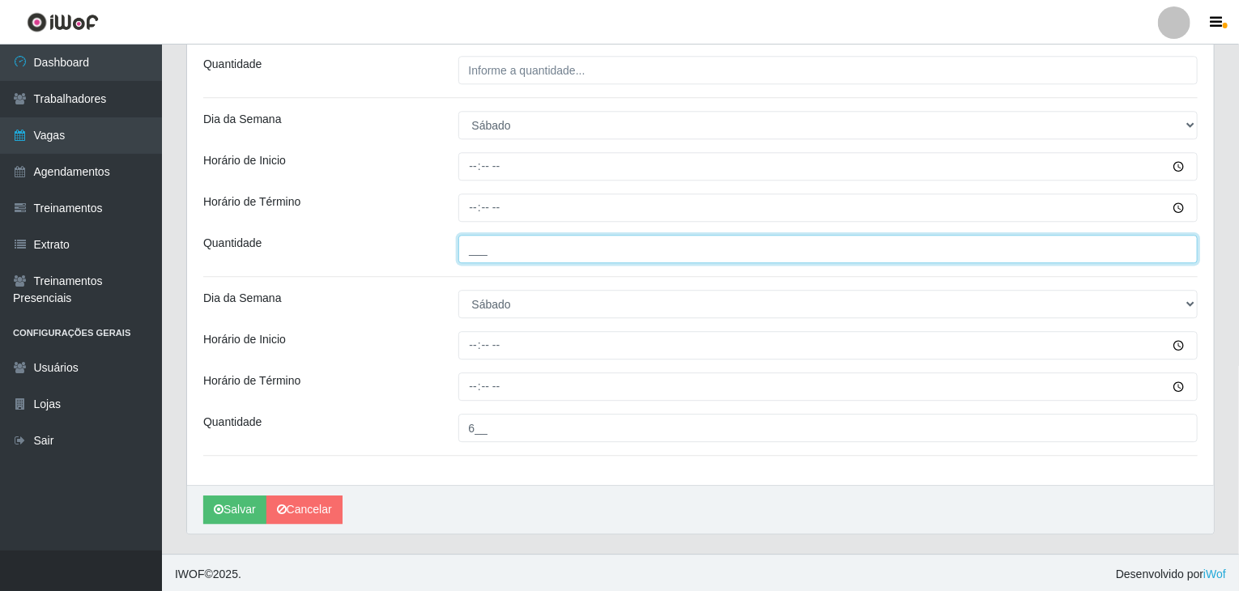
click at [543, 247] on input "___" at bounding box center [828, 249] width 740 height 28
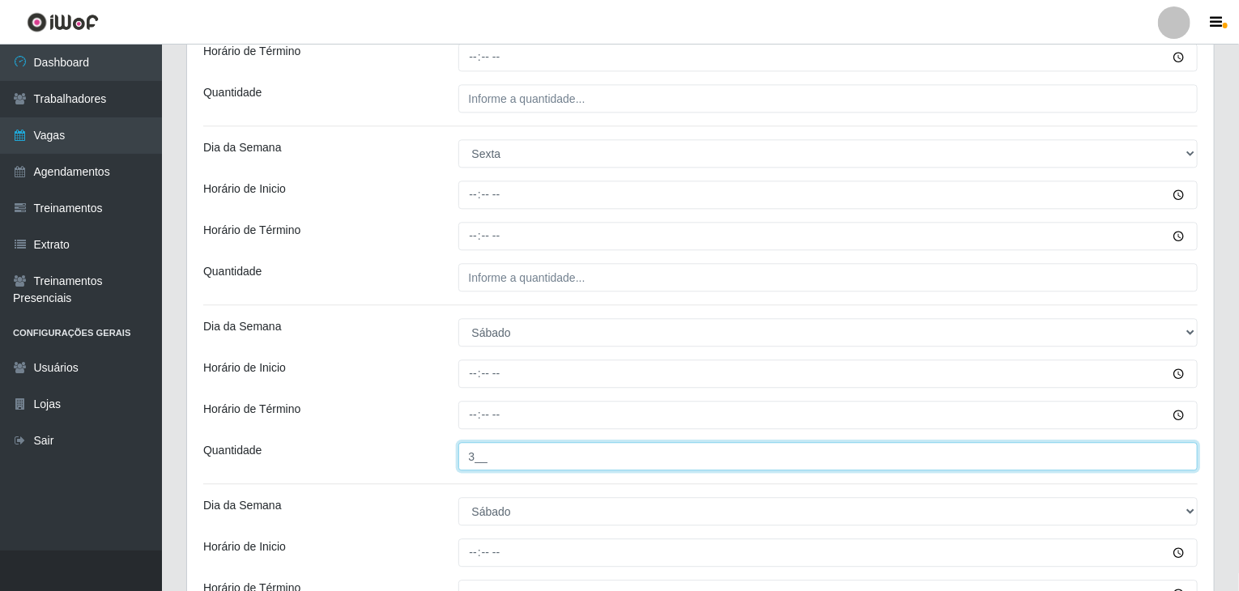
scroll to position [1861, 0]
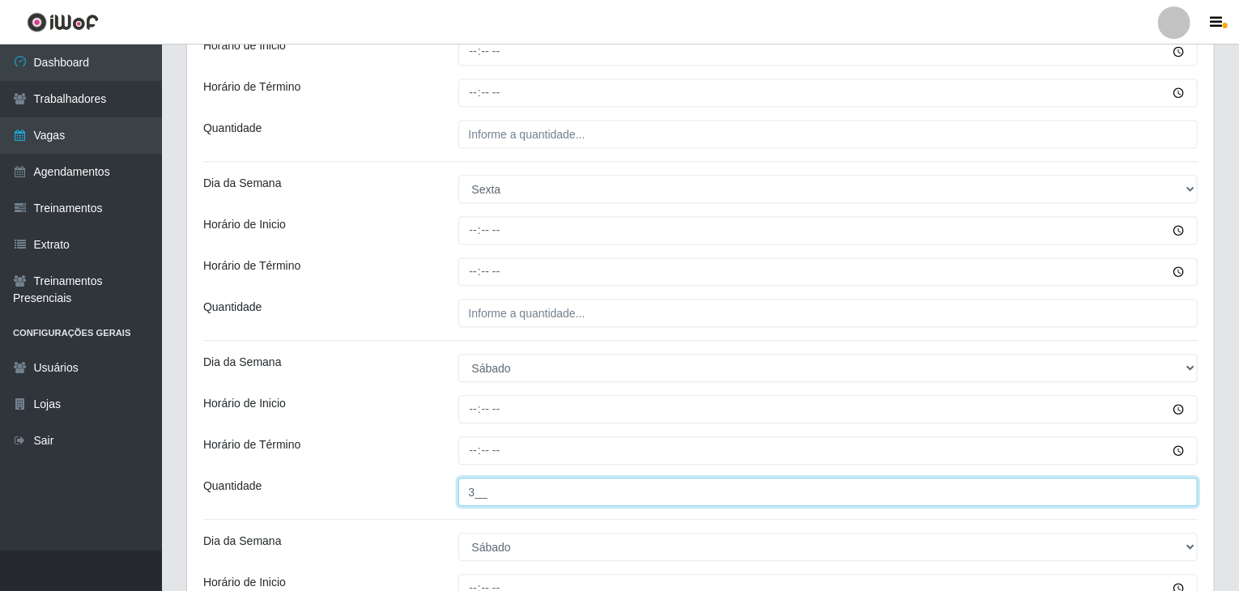
type input "3__"
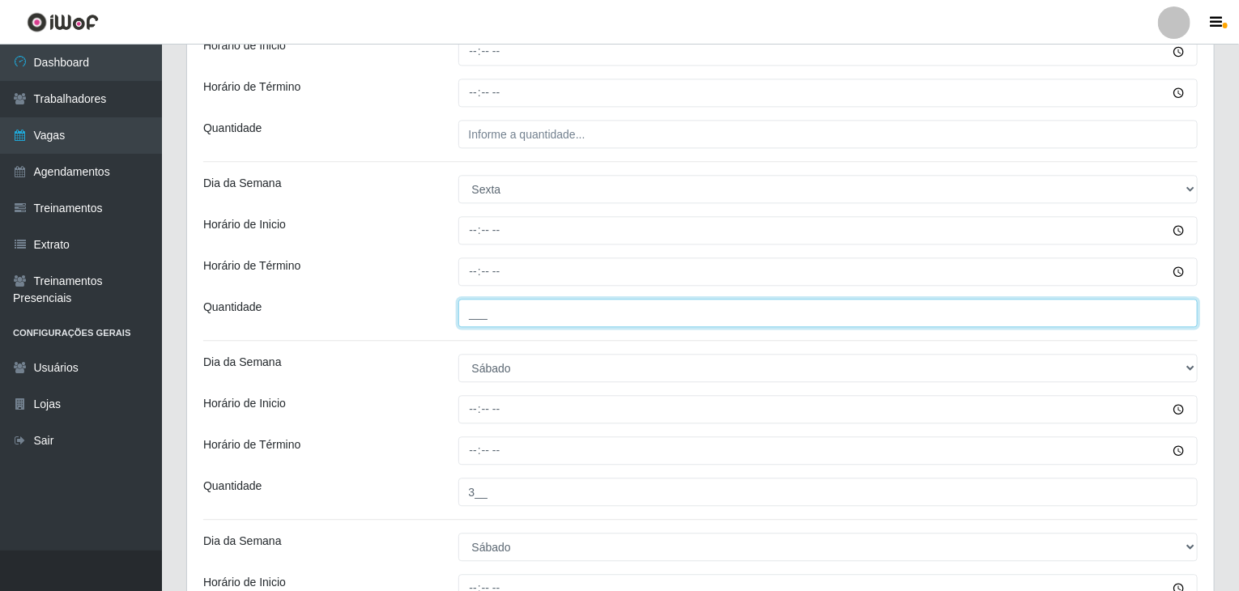
click at [568, 321] on input "___" at bounding box center [828, 313] width 740 height 28
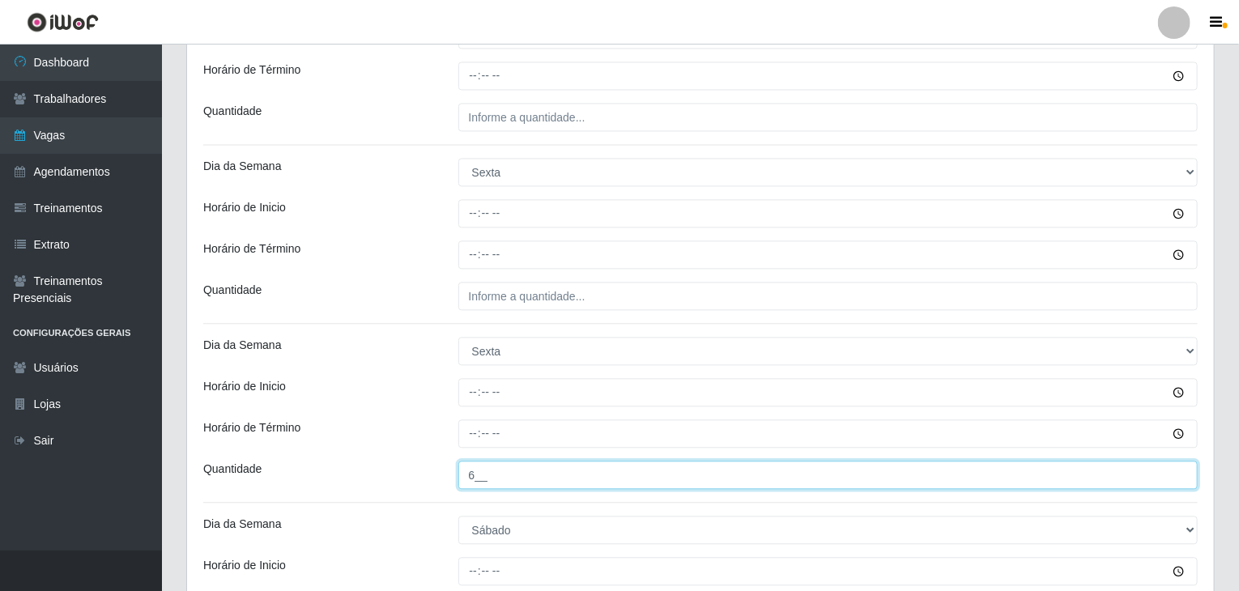
type input "6__"
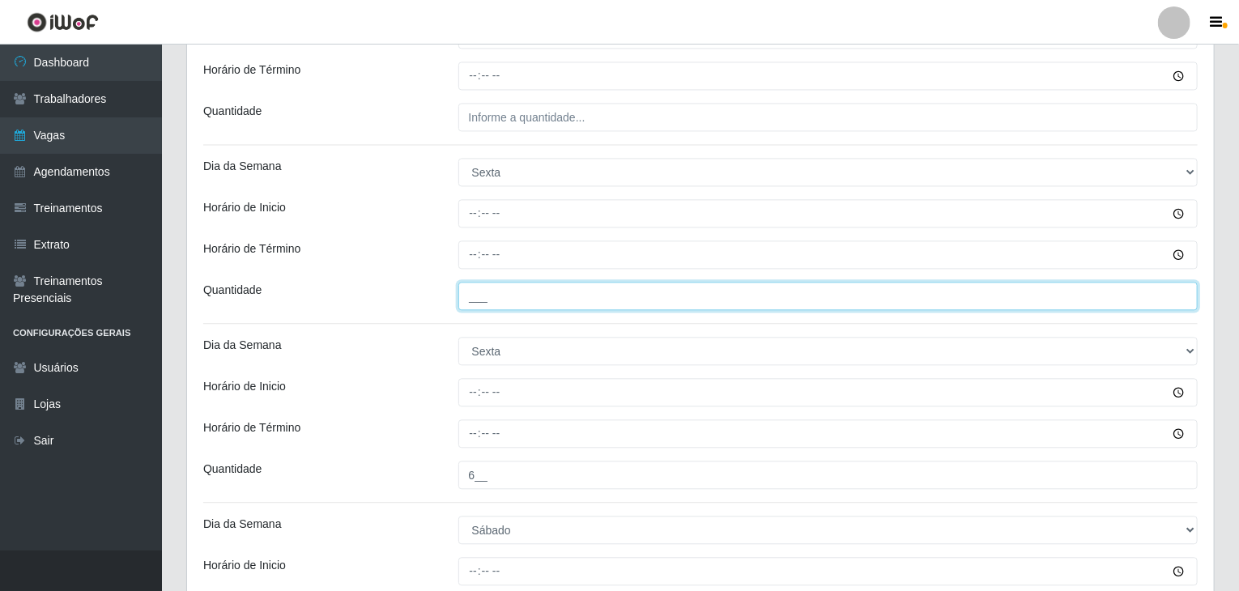
click at [540, 293] on input "___" at bounding box center [828, 296] width 740 height 28
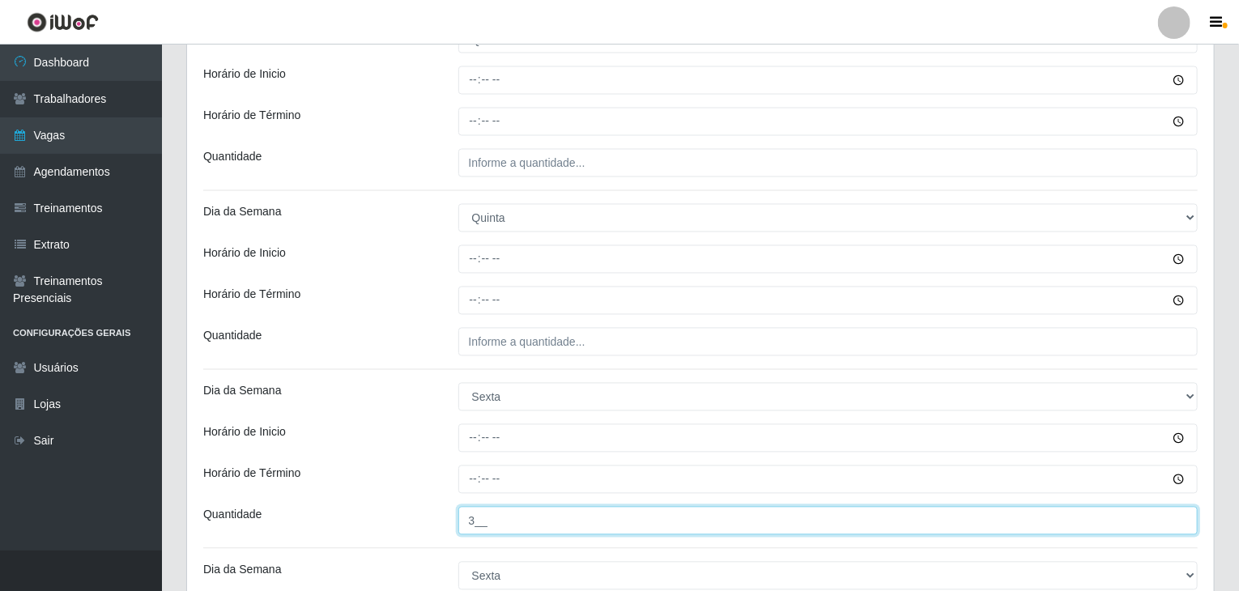
scroll to position [1456, 0]
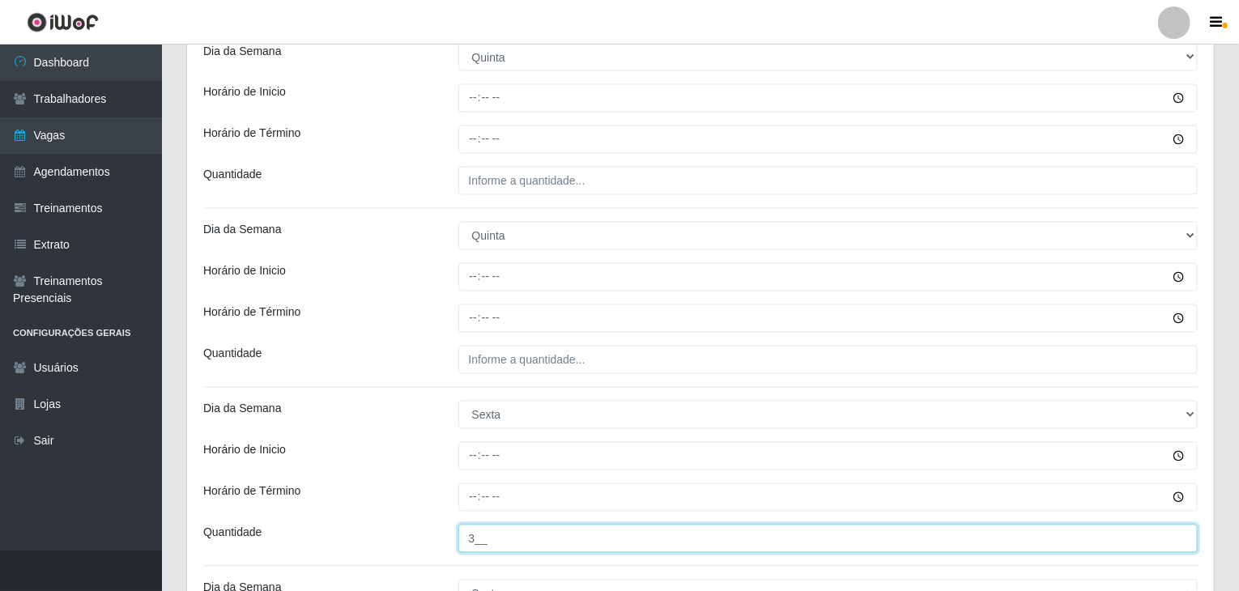
type input "3__"
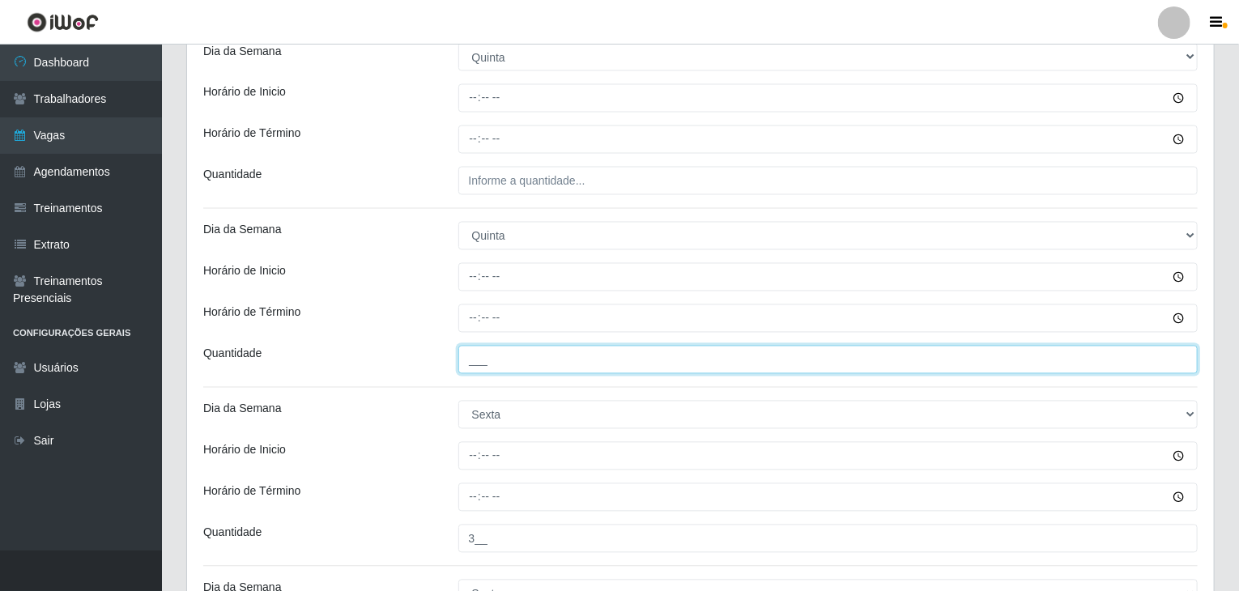
click at [535, 357] on input "___" at bounding box center [828, 360] width 740 height 28
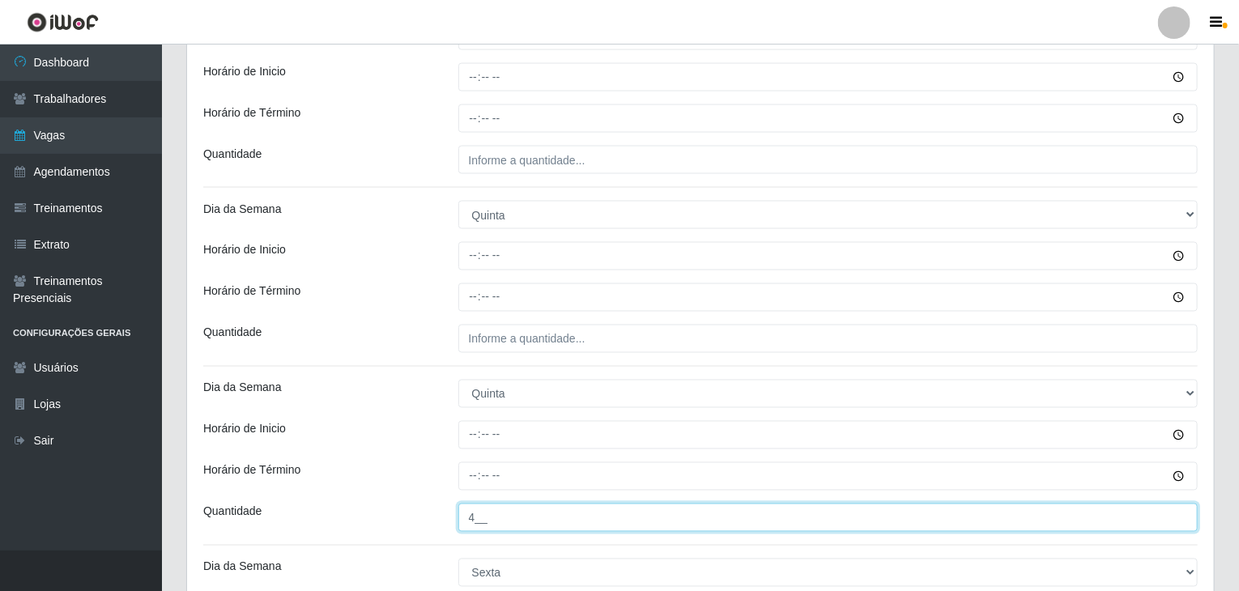
scroll to position [1294, 0]
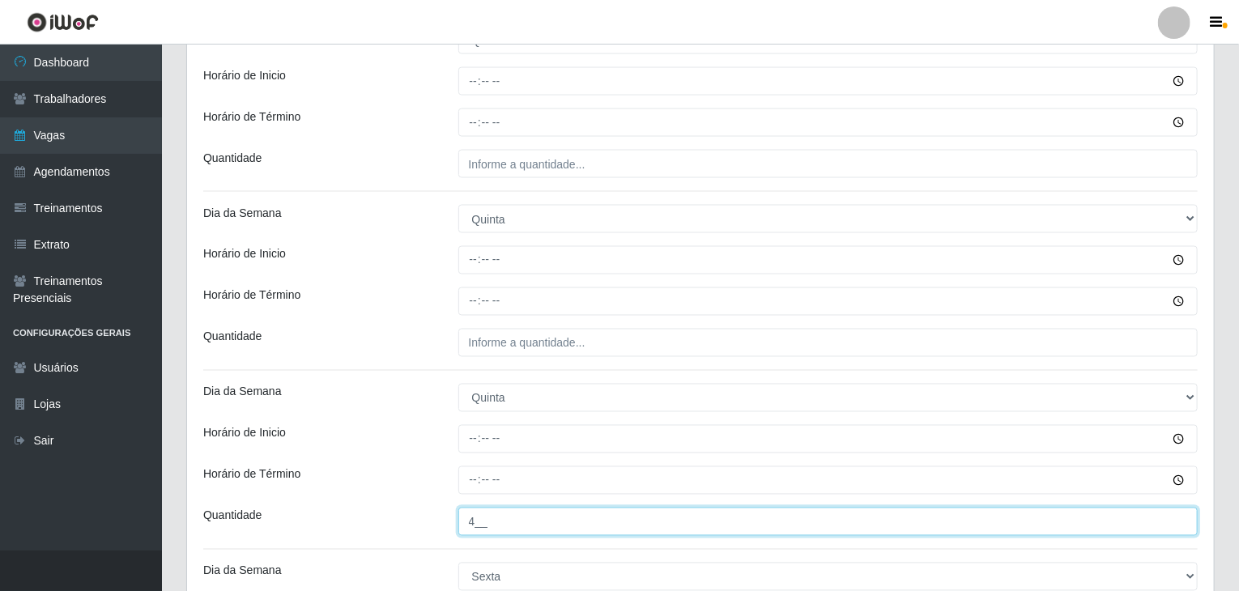
type input "4__"
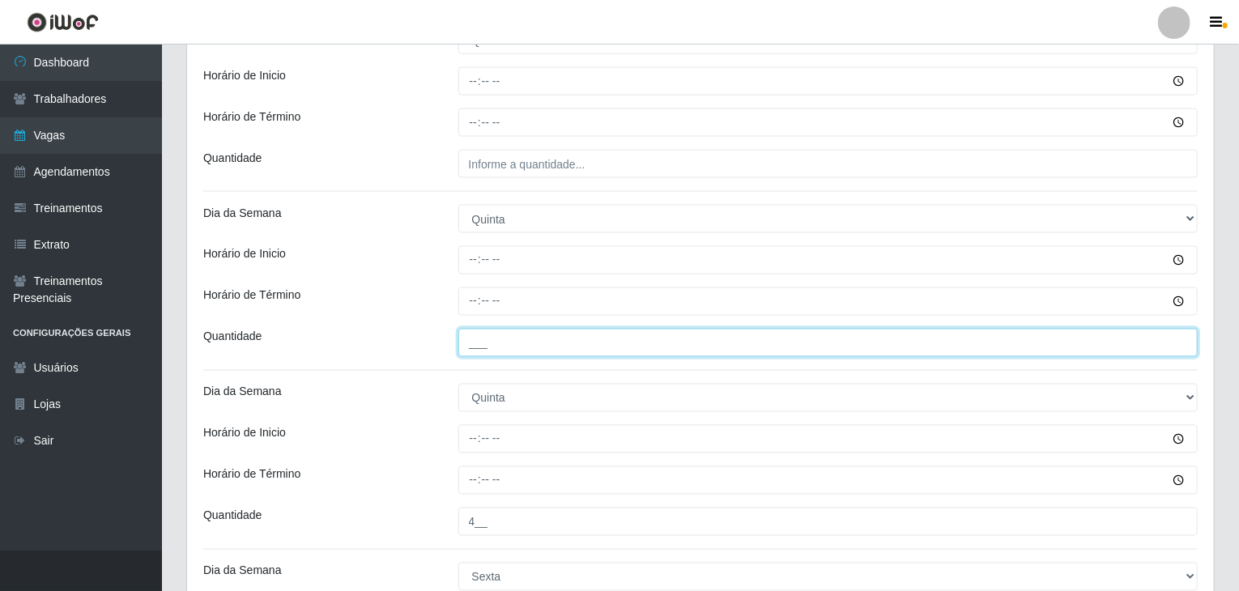
click at [523, 335] on input "___" at bounding box center [828, 343] width 740 height 28
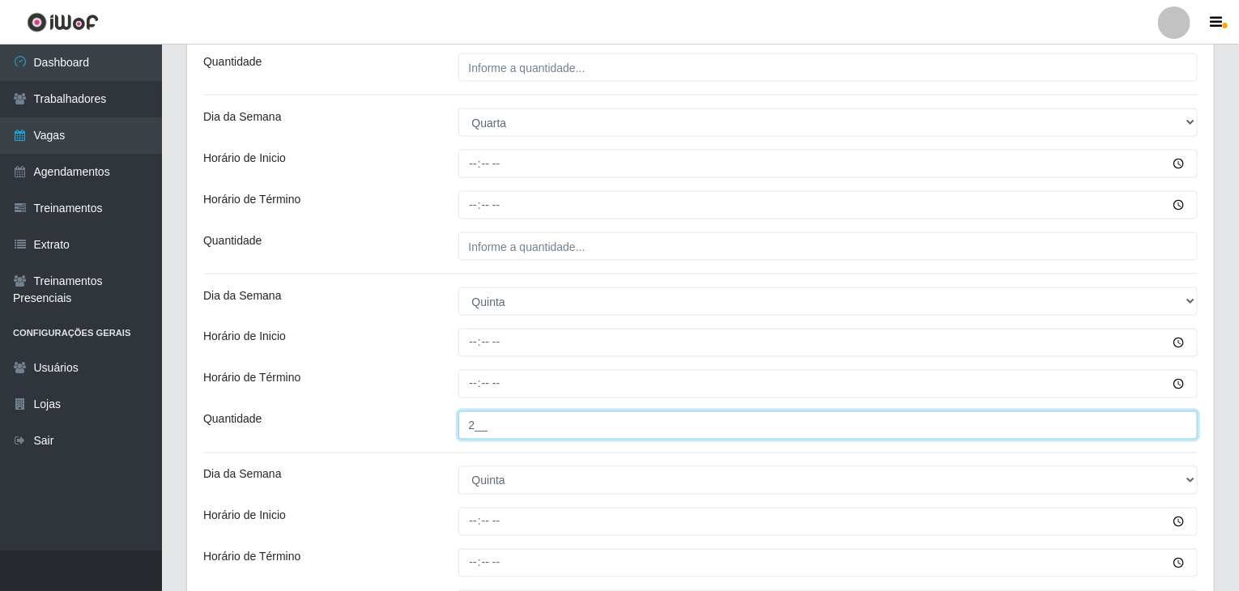
scroll to position [1132, 0]
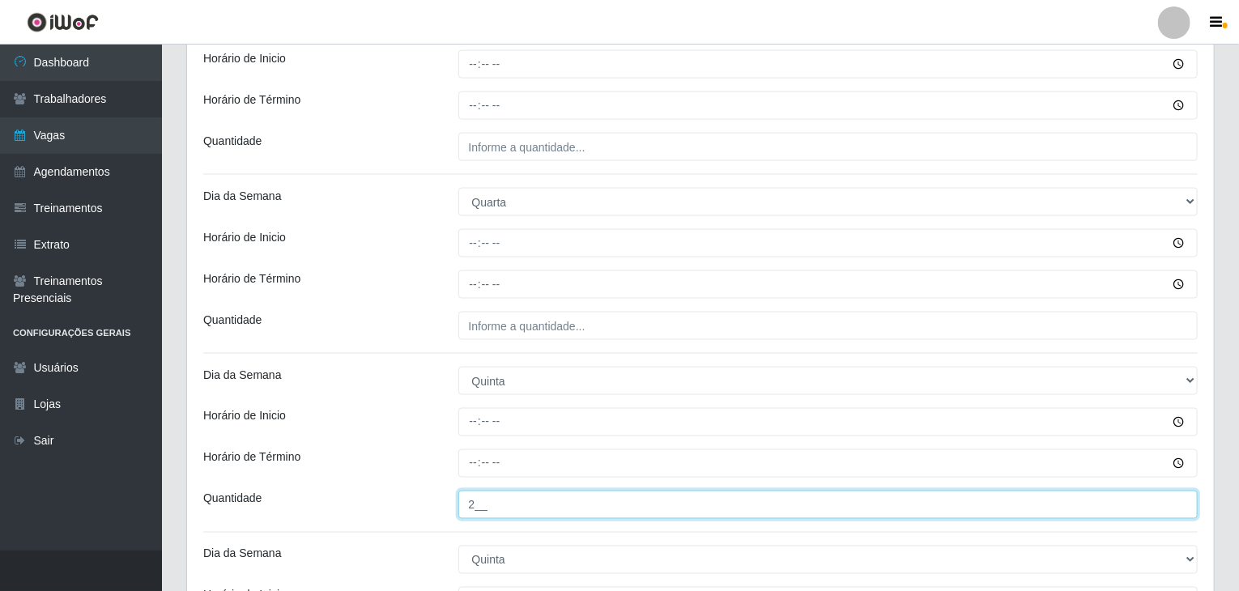
type input "2__"
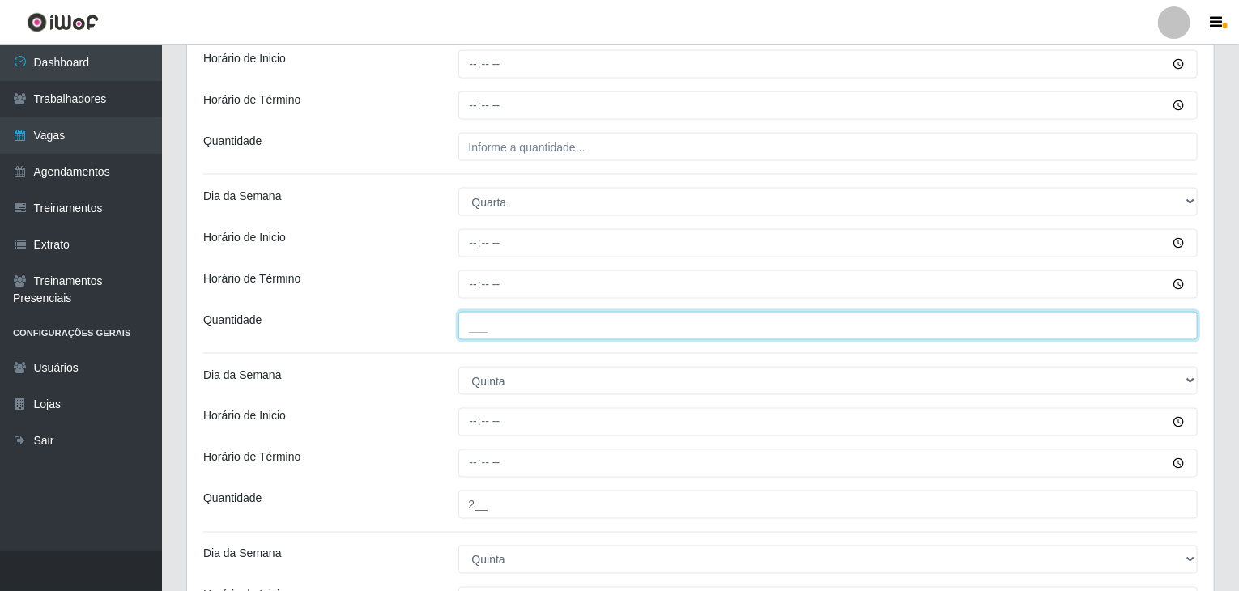
click at [522, 334] on input "___" at bounding box center [828, 326] width 740 height 28
type input "4__"
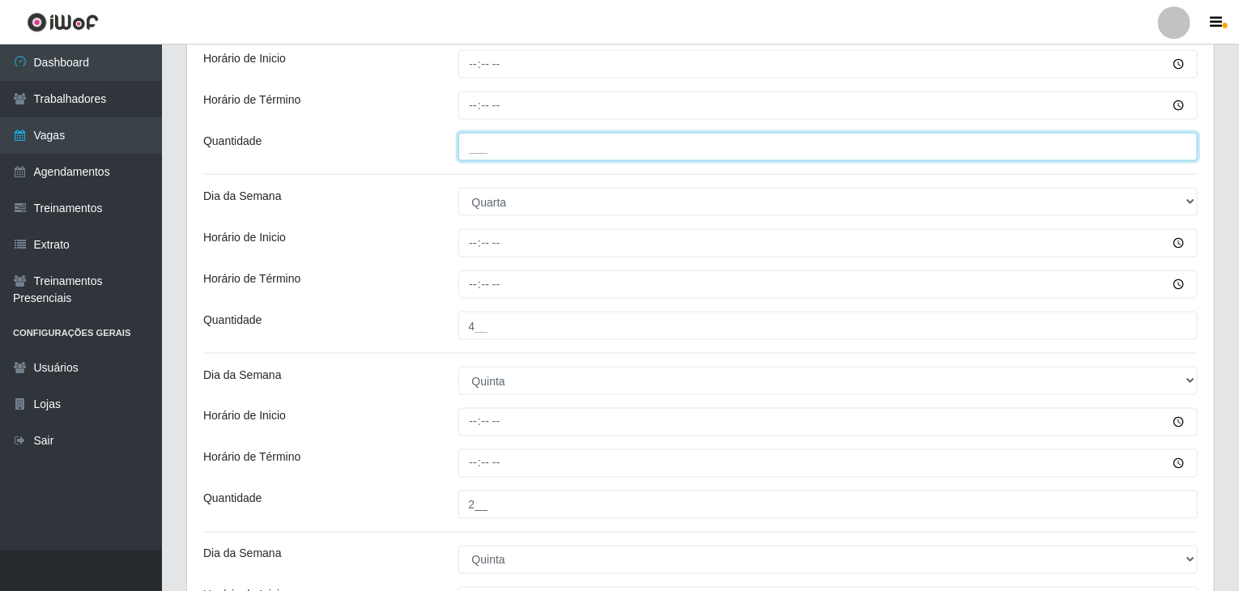
click at [532, 153] on input "___" at bounding box center [828, 147] width 740 height 28
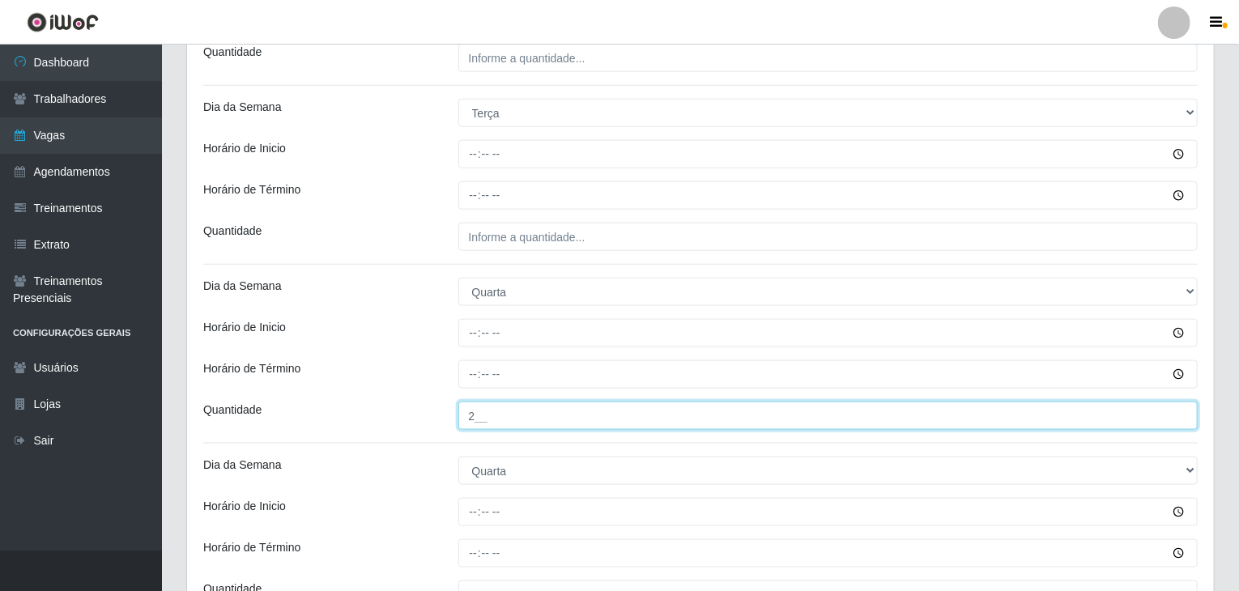
scroll to position [808, 0]
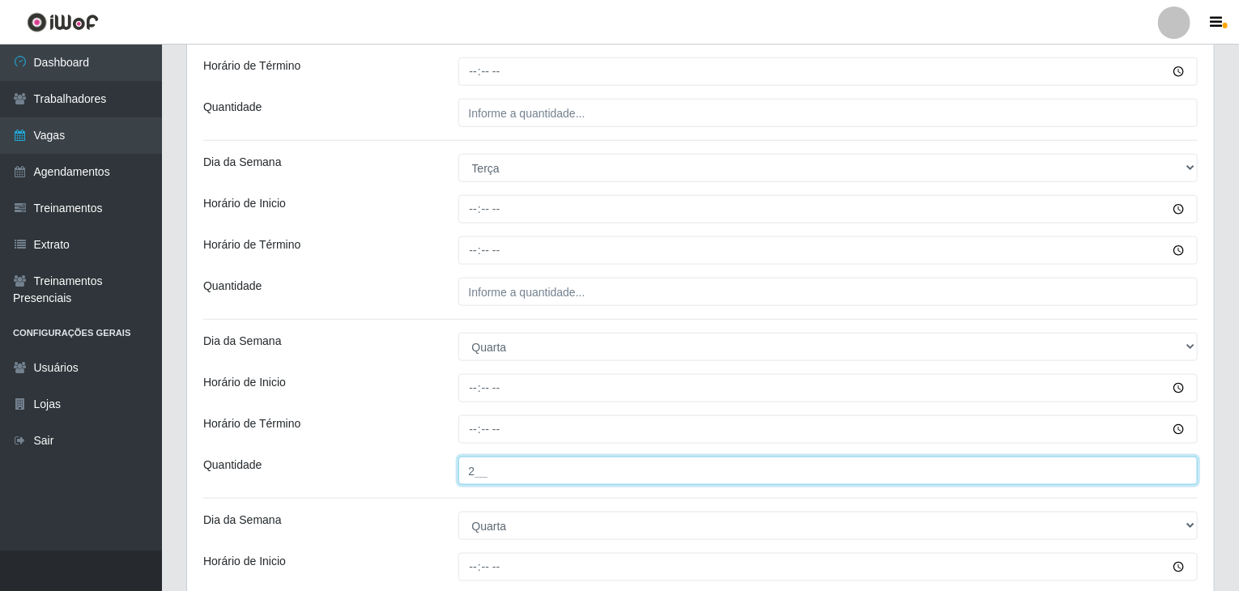
type input "2__"
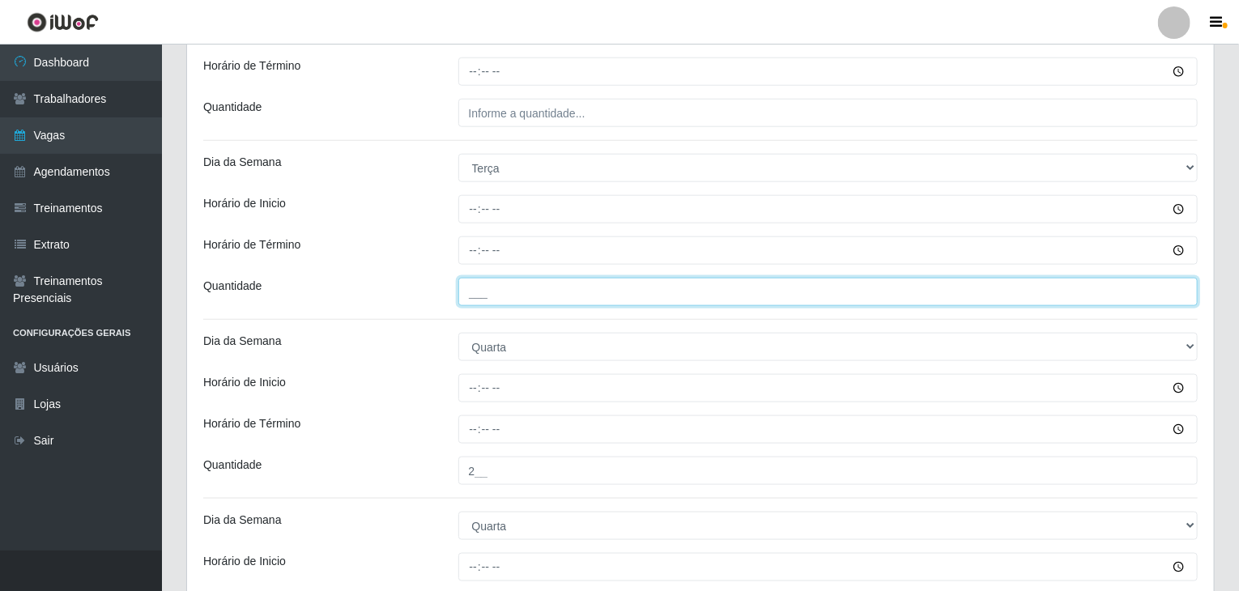
click at [541, 291] on input "___" at bounding box center [828, 292] width 740 height 28
type input "4__"
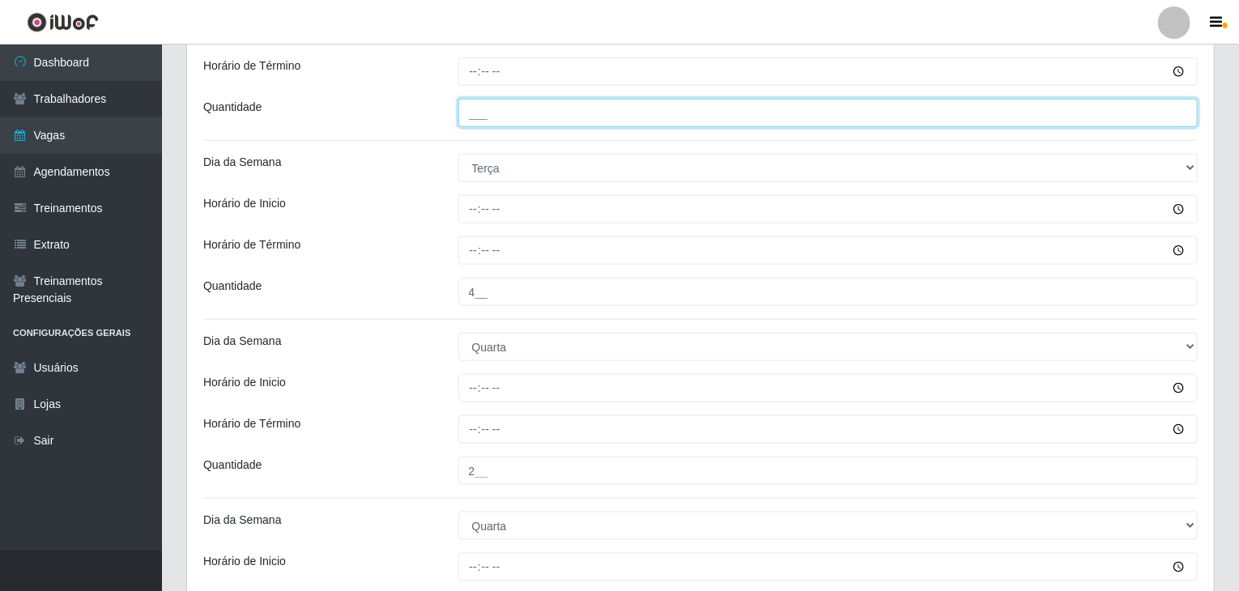
click at [528, 124] on input "___" at bounding box center [828, 113] width 740 height 28
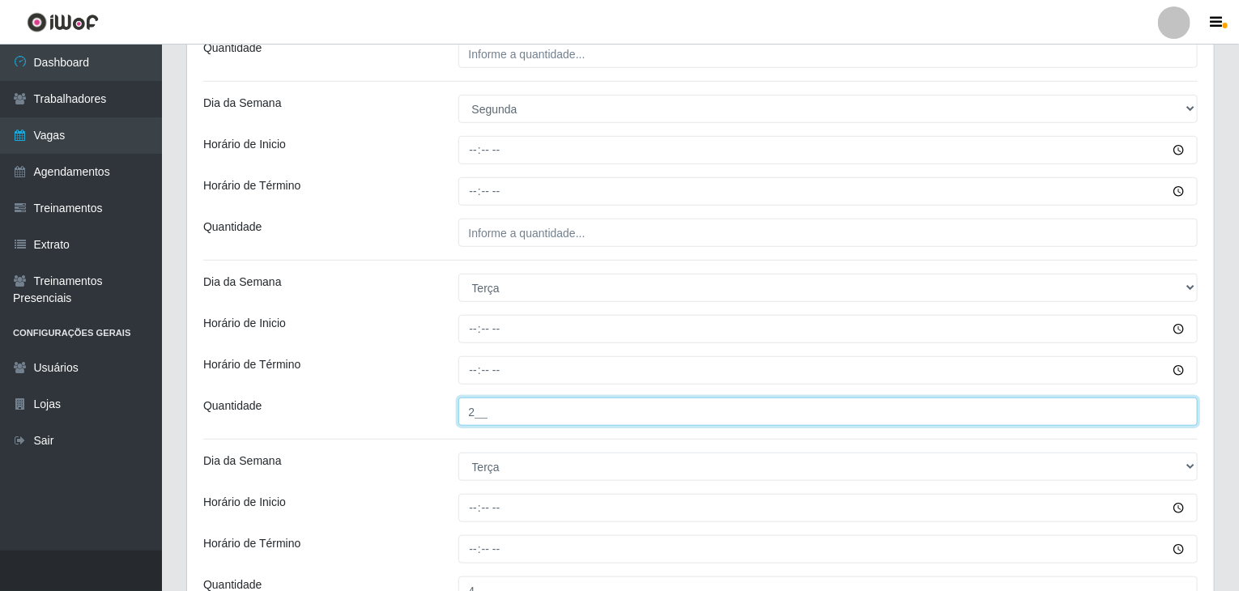
scroll to position [484, 0]
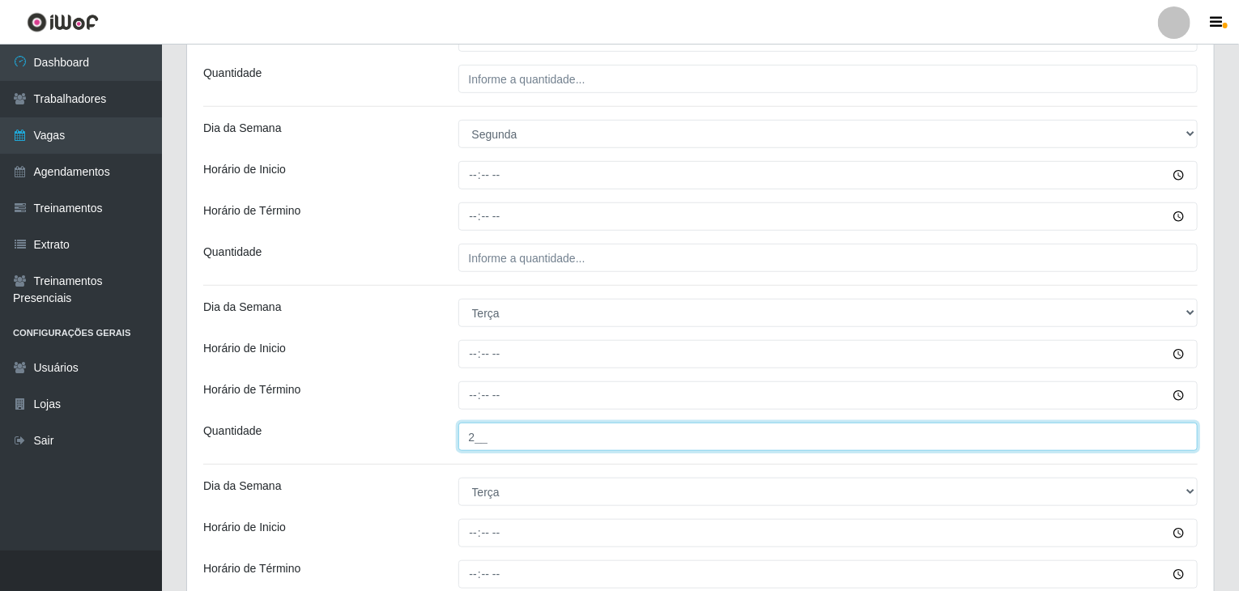
type input "2__"
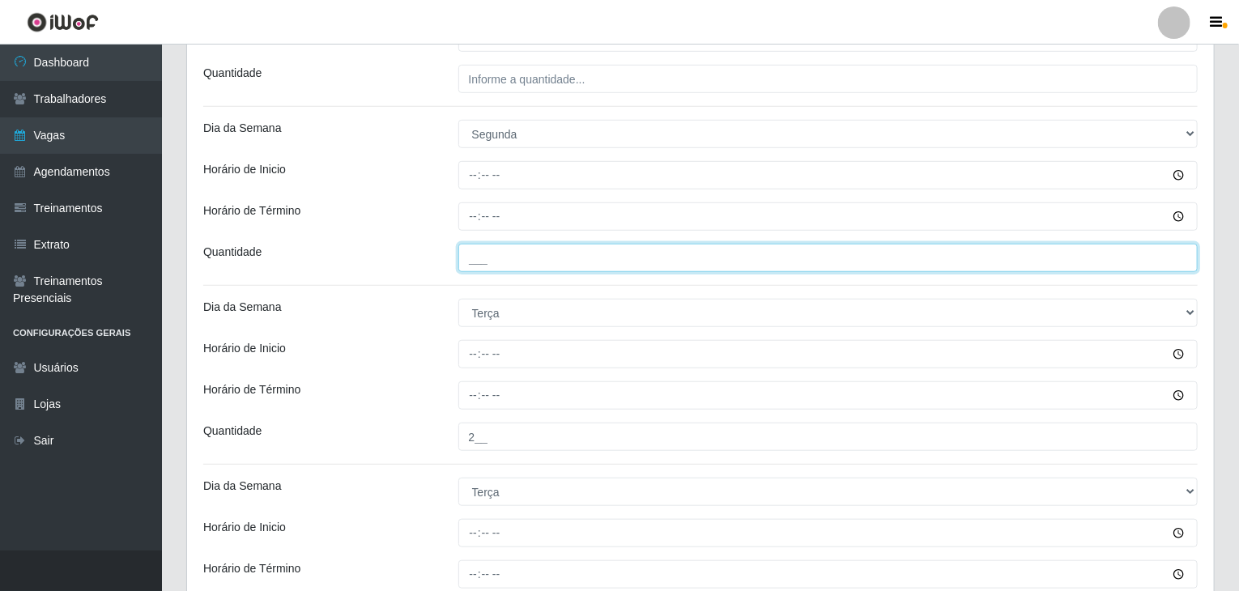
click at [589, 260] on input "___" at bounding box center [828, 258] width 740 height 28
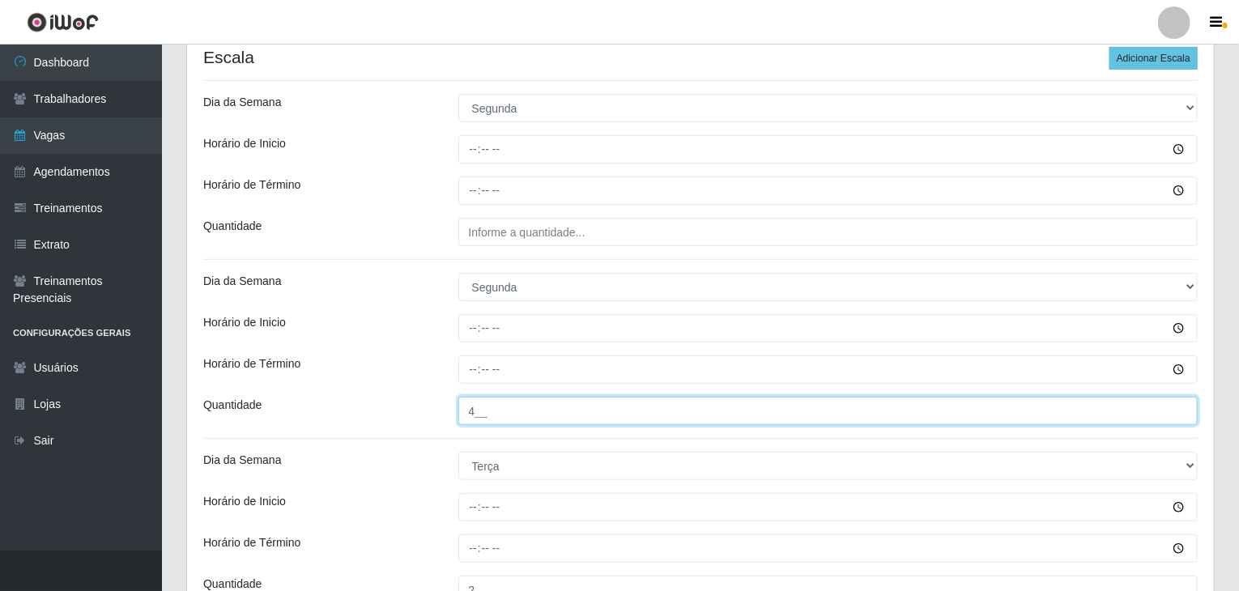
scroll to position [322, 0]
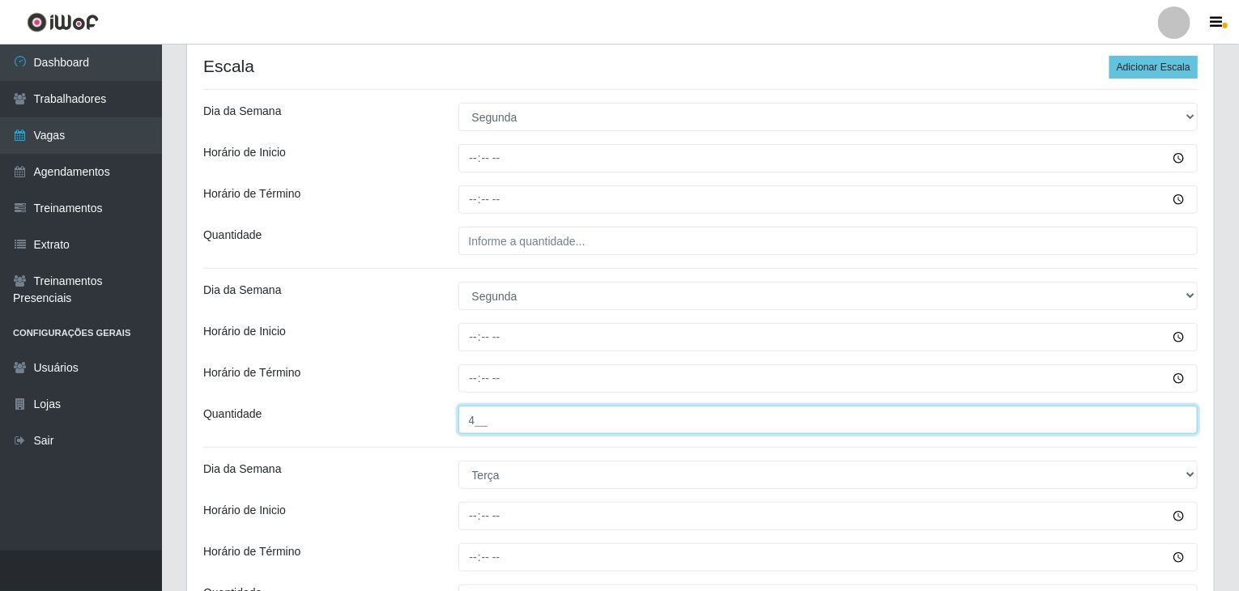
type input "4__"
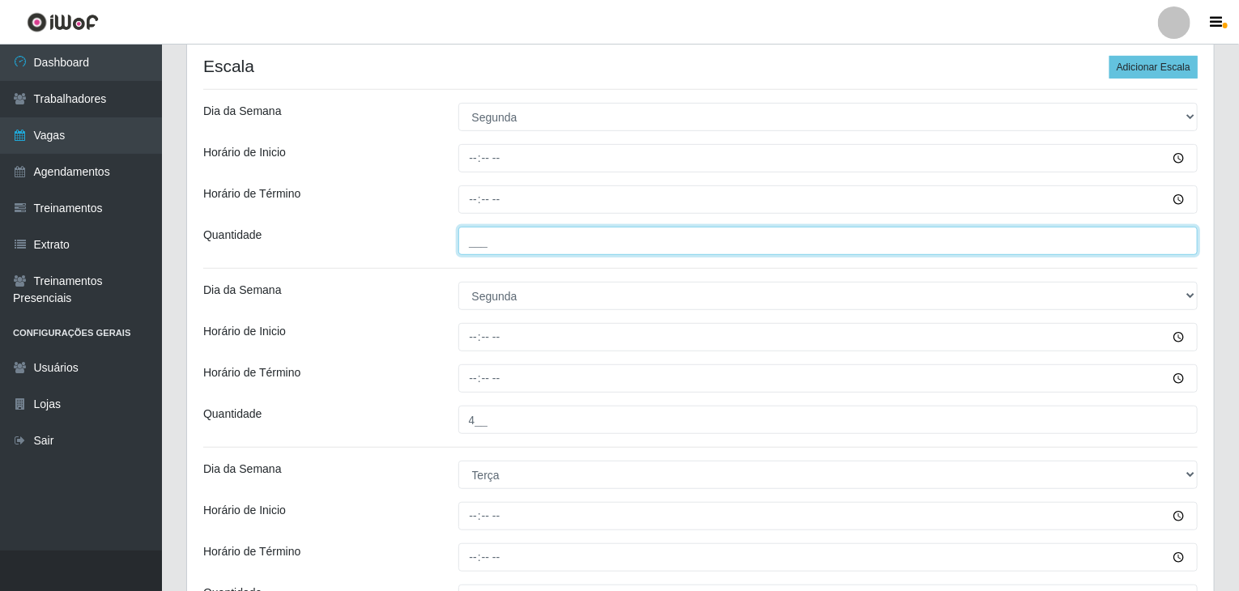
click at [579, 246] on input "___" at bounding box center [828, 241] width 740 height 28
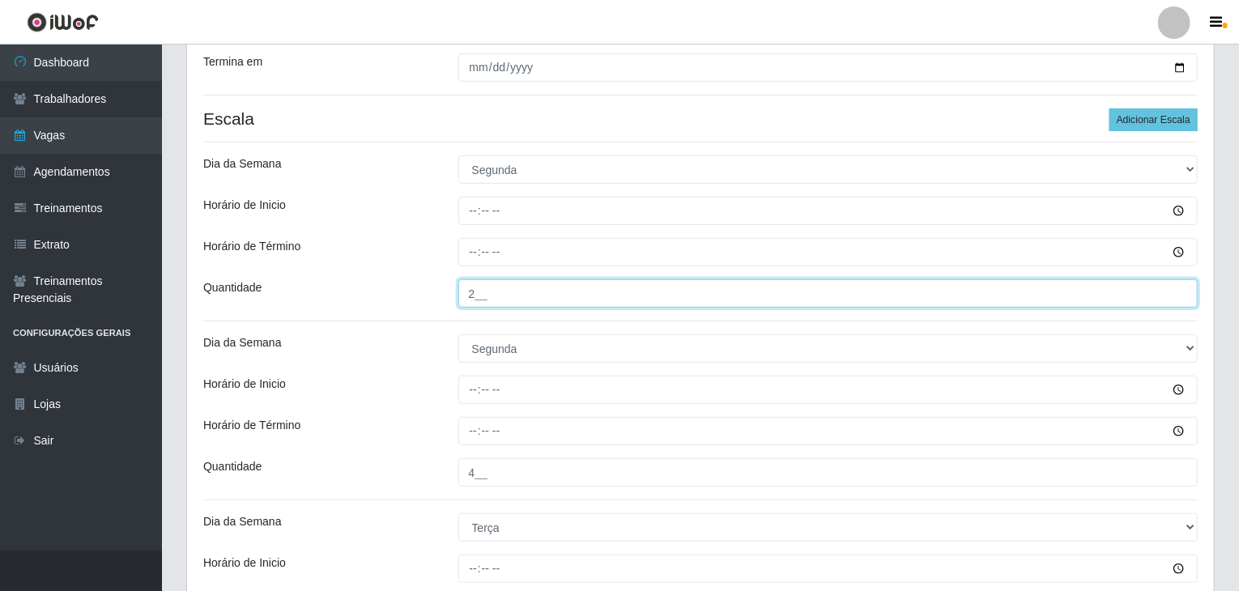
scroll to position [241, 0]
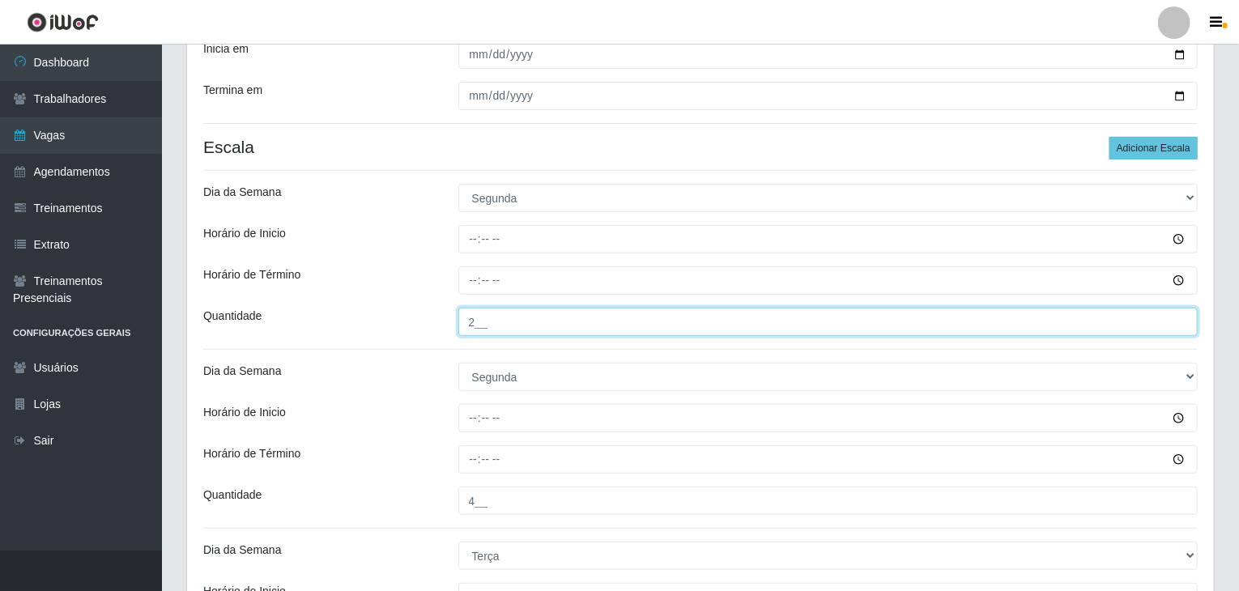
type input "2__"
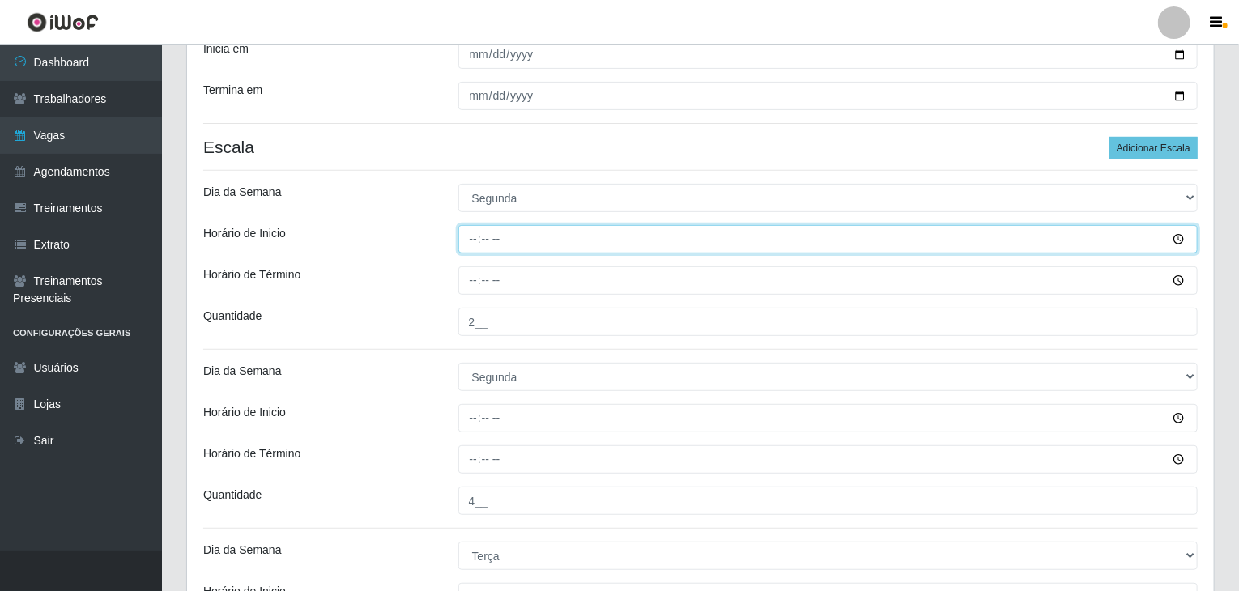
click at [463, 245] on input "Horário de Inicio" at bounding box center [828, 239] width 740 height 28
type input "09:00"
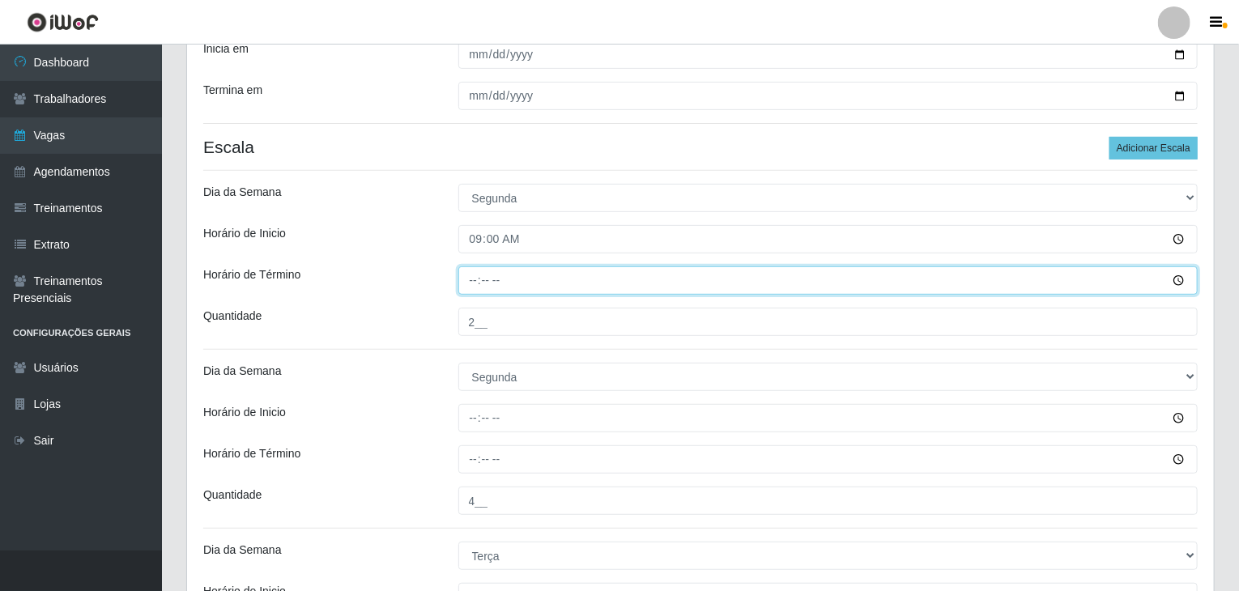
click at [471, 292] on input "Horário de Término" at bounding box center [828, 280] width 740 height 28
type input "15:00"
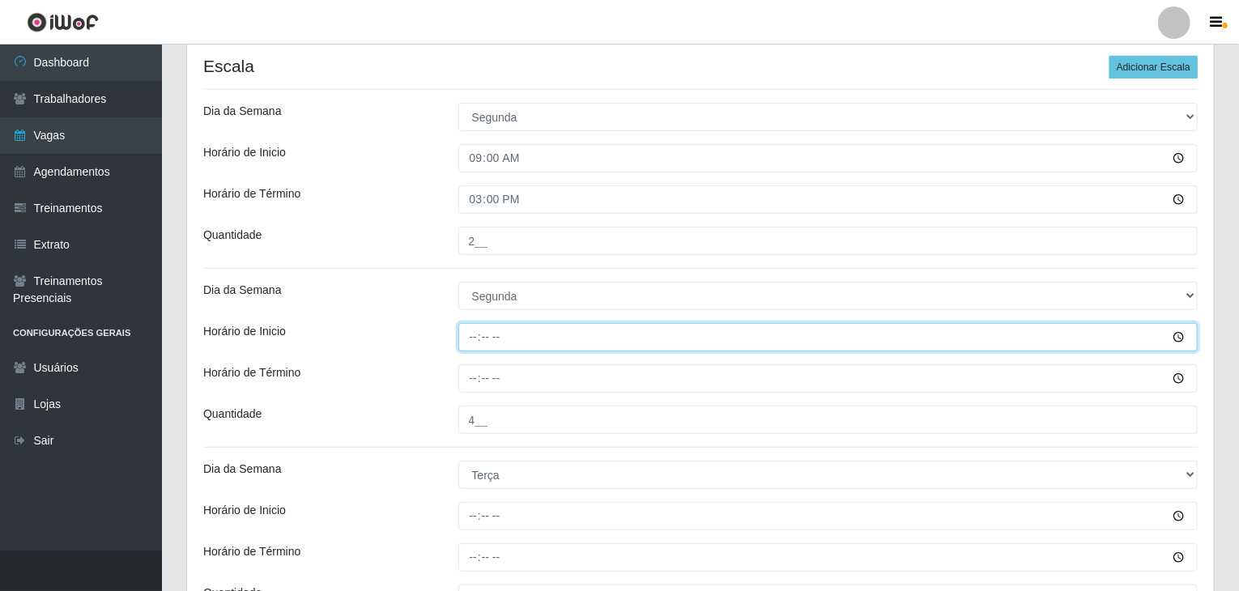
click at [475, 334] on input "Horário de Inicio" at bounding box center [828, 337] width 740 height 28
type input "16:00"
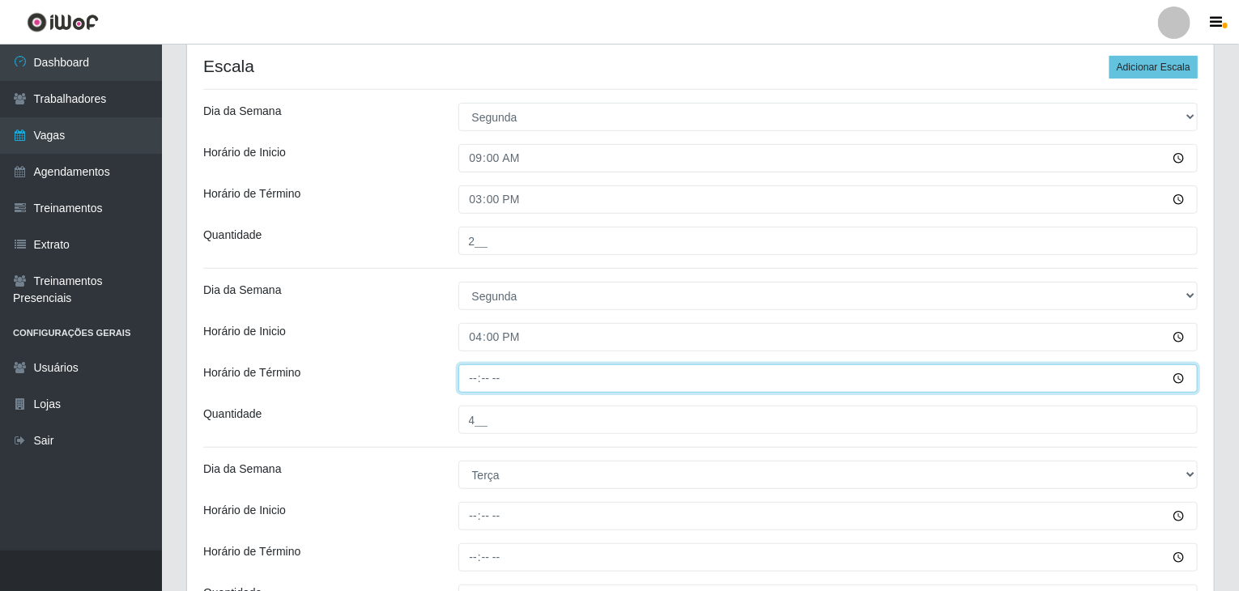
click at [470, 378] on input "Horário de Término" at bounding box center [828, 378] width 740 height 28
type input "22:00"
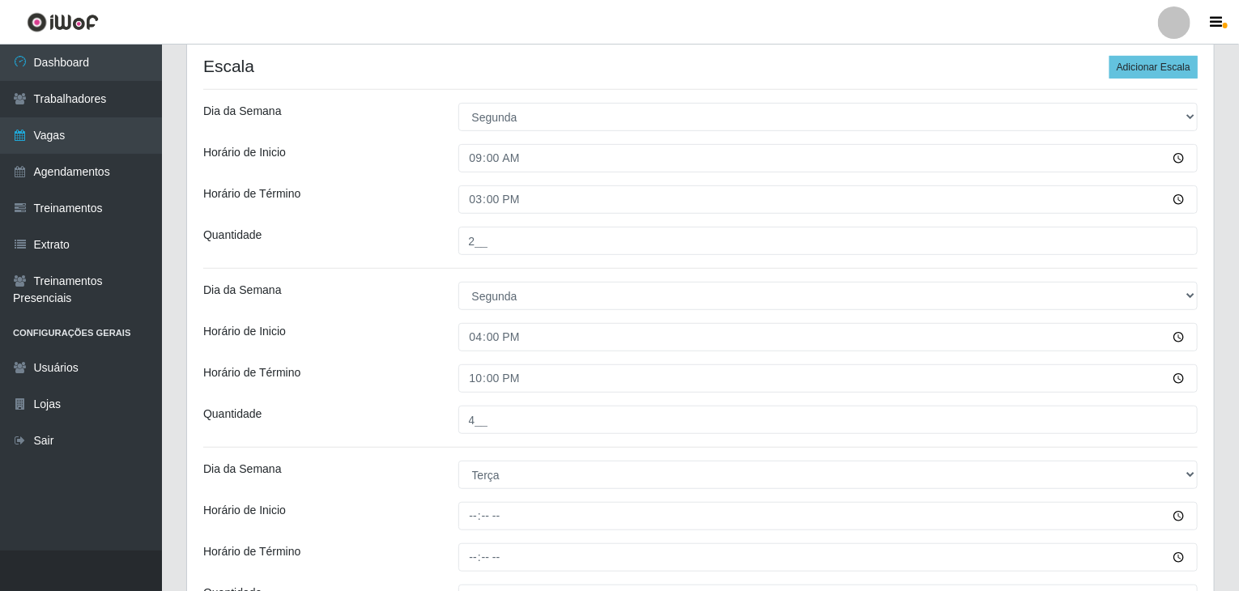
click at [427, 323] on div "Horário de Inicio" at bounding box center [318, 337] width 255 height 28
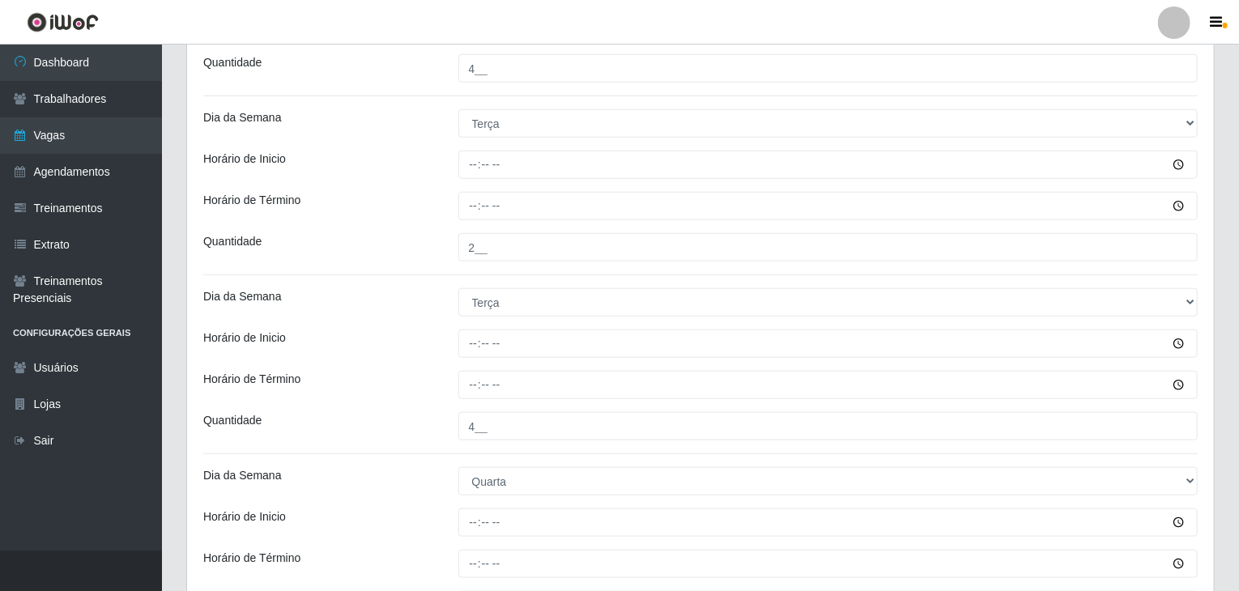
scroll to position [727, 0]
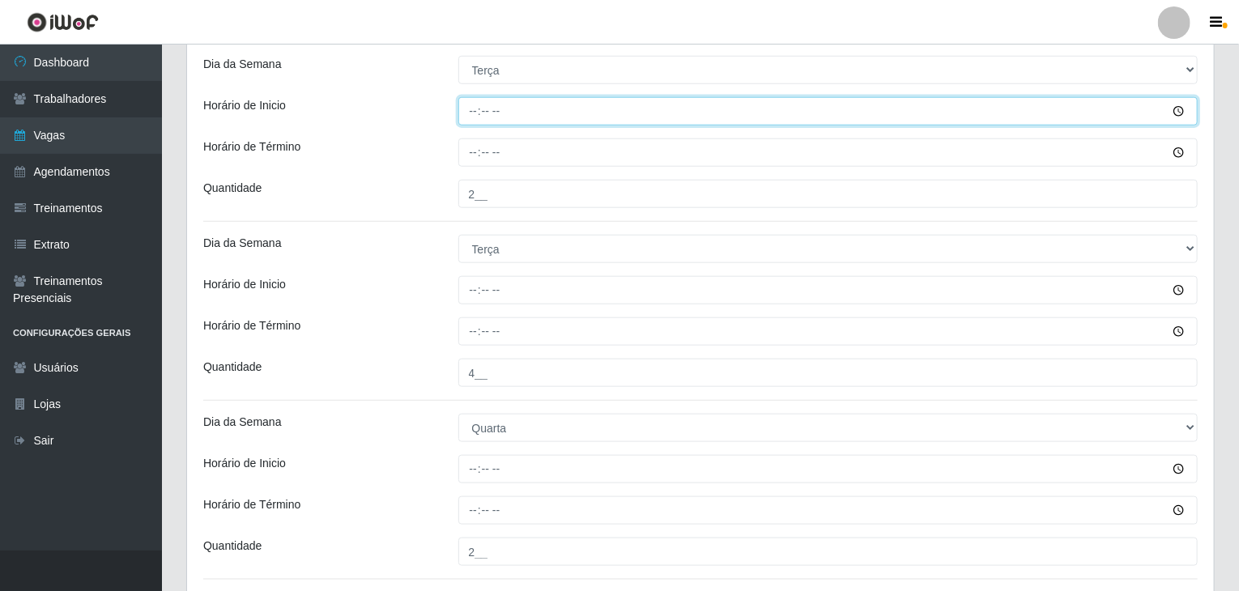
click at [473, 117] on input "Horário de Inicio" at bounding box center [828, 111] width 740 height 28
type input "09:00"
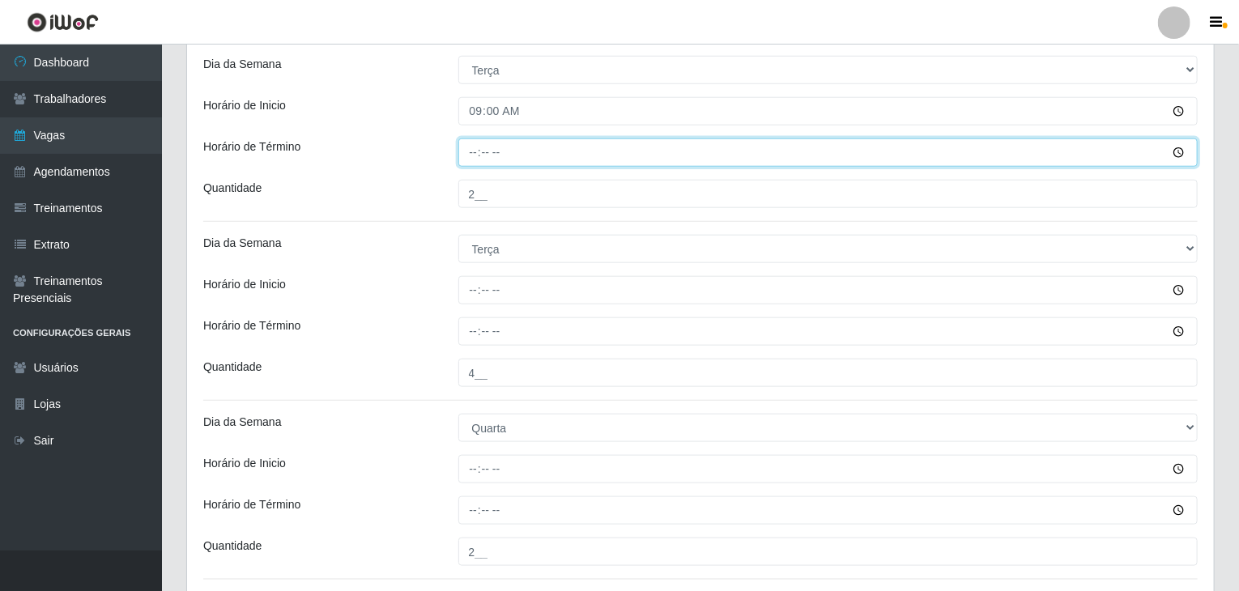
click at [470, 162] on input "Horário de Término" at bounding box center [828, 152] width 740 height 28
type input "15:00"
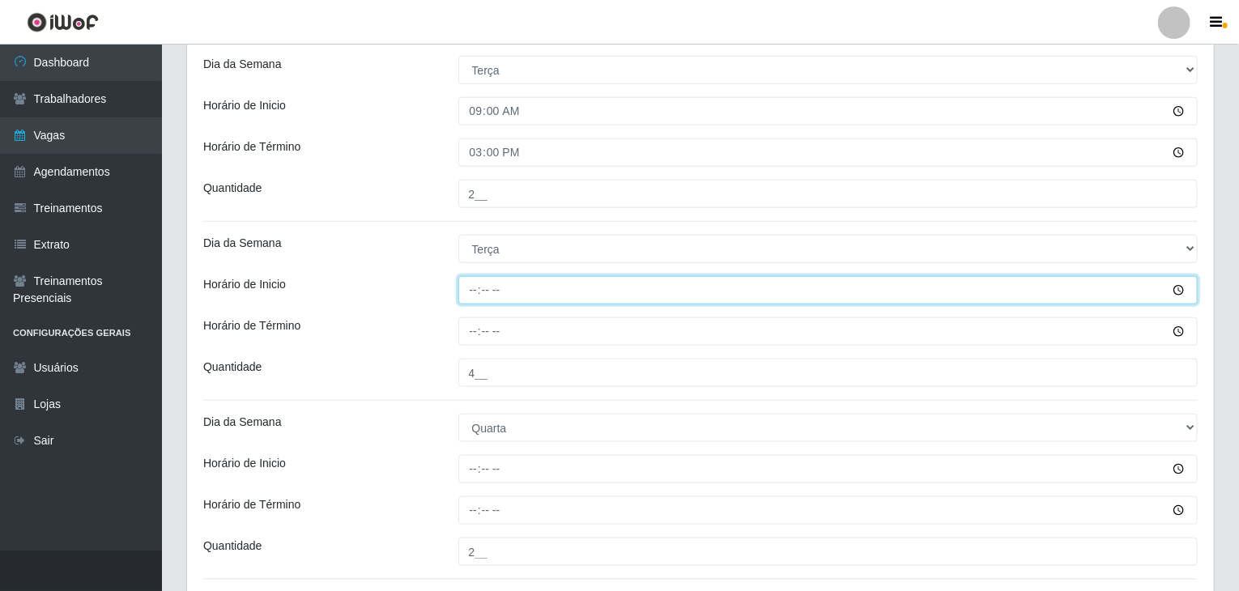
click at [471, 285] on input "Horário de Inicio" at bounding box center [828, 290] width 740 height 28
type input "16:00"
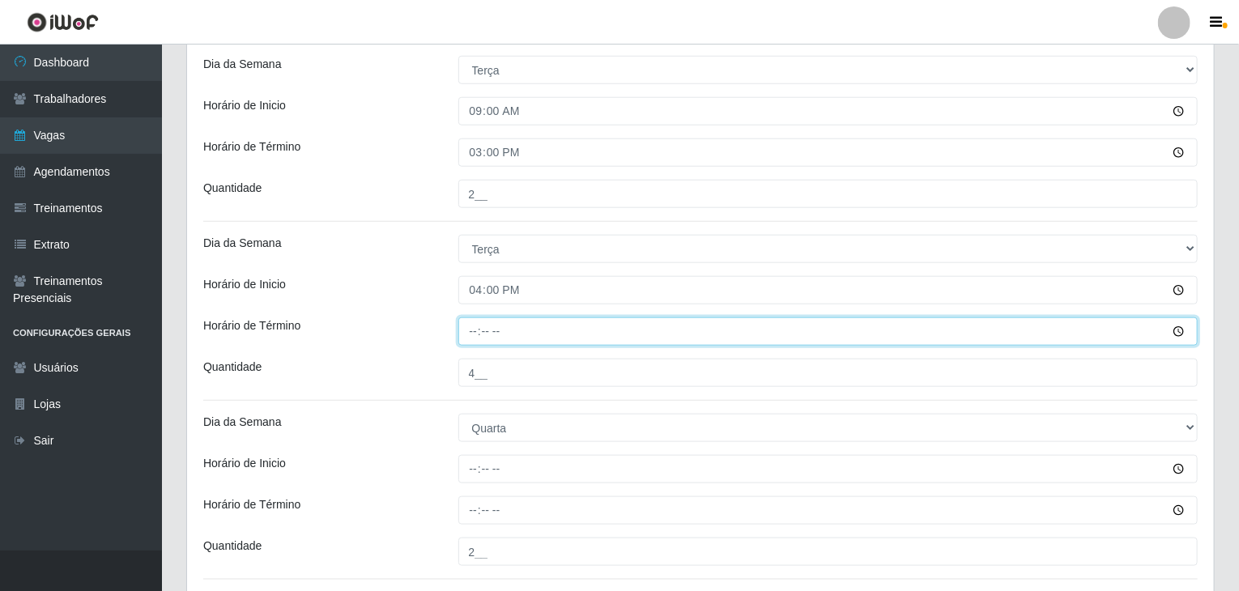
click at [477, 343] on input "Horário de Término" at bounding box center [828, 331] width 740 height 28
type input "22:00"
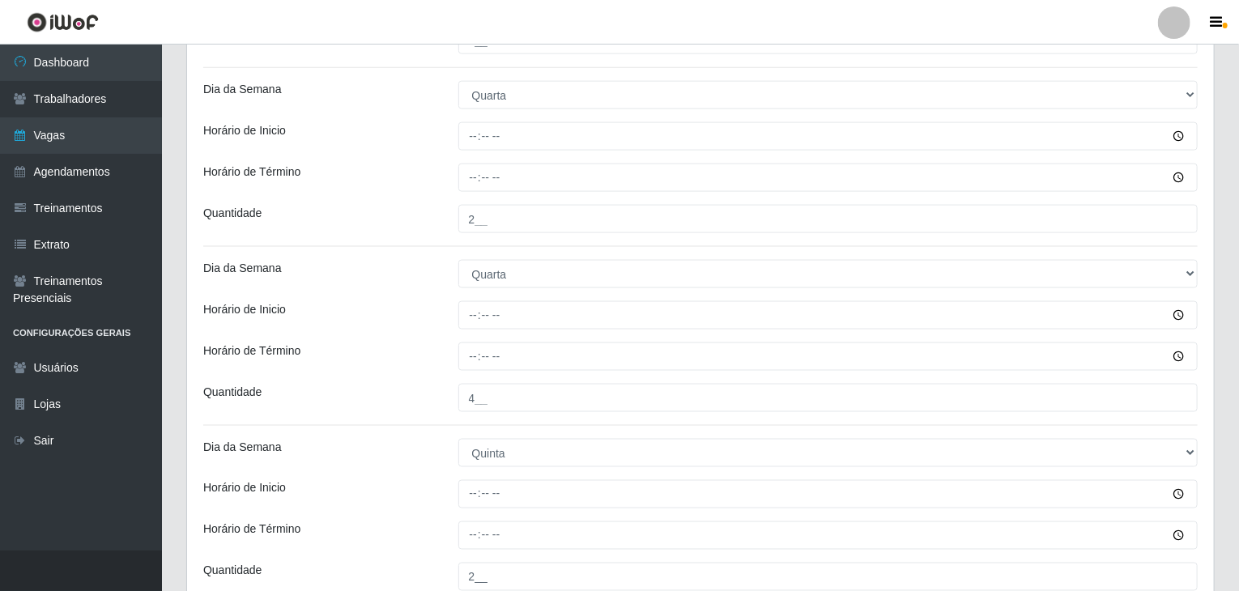
scroll to position [1051, 0]
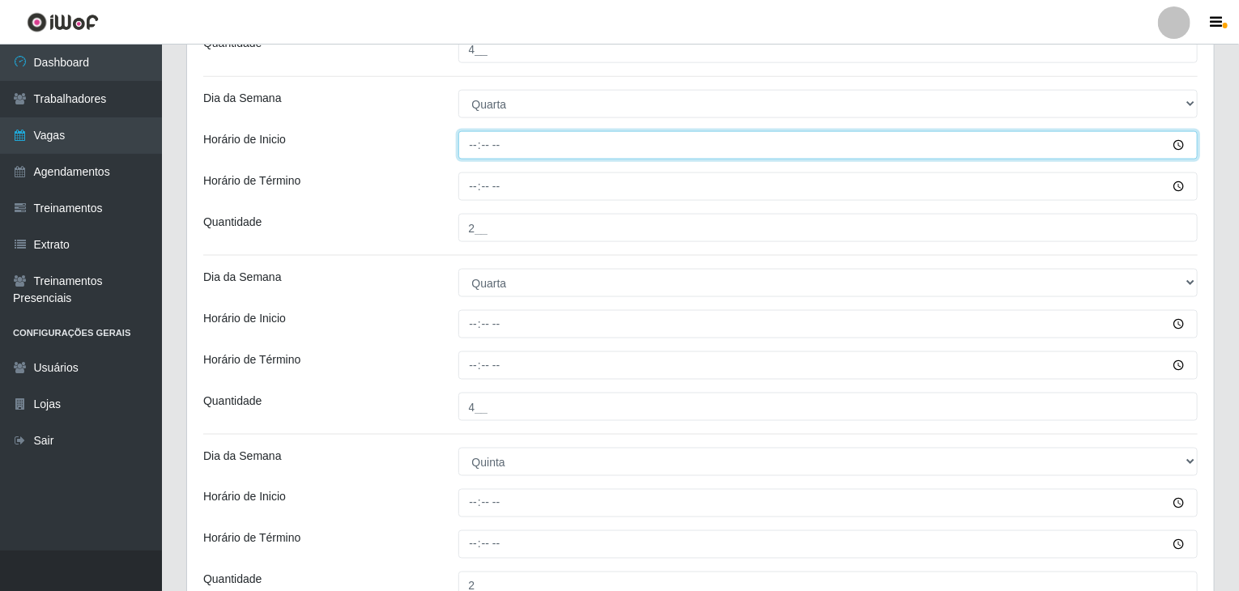
click at [480, 147] on input "Horário de Inicio" at bounding box center [828, 145] width 740 height 28
type input "09:00"
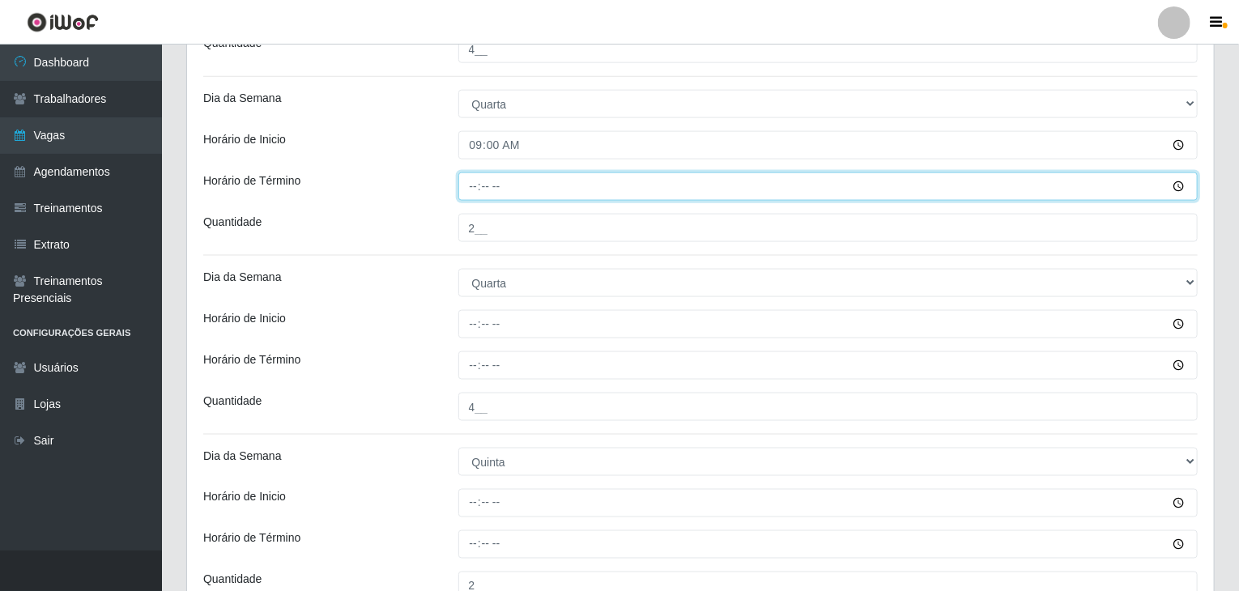
click at [470, 198] on input "Horário de Término" at bounding box center [828, 186] width 740 height 28
type input "15:00"
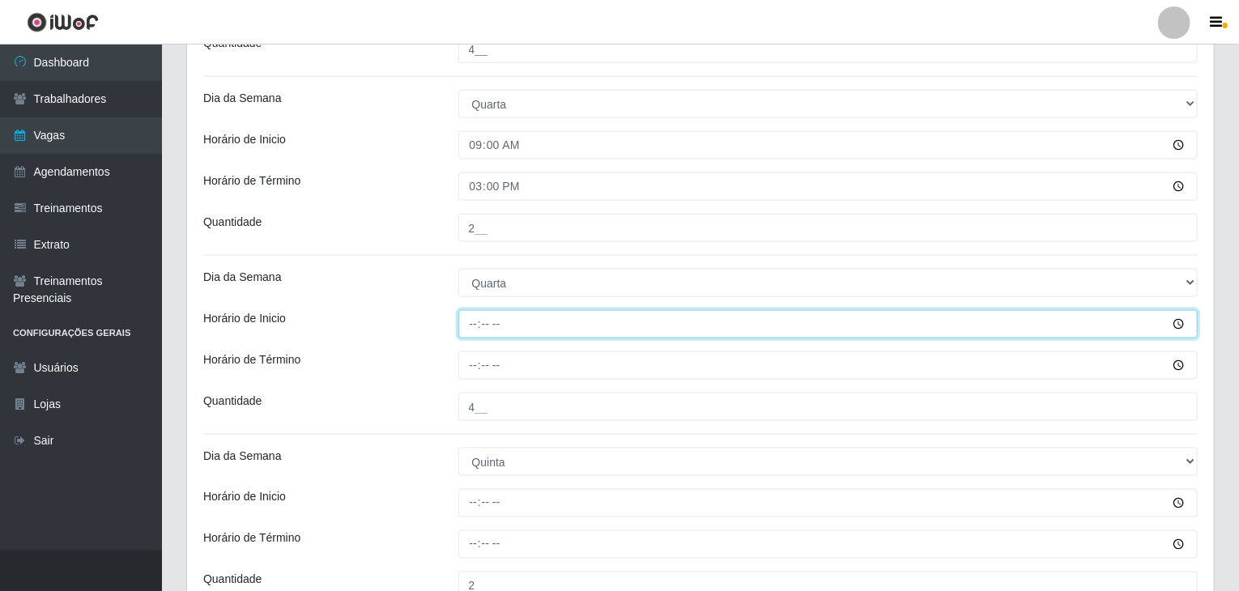
click at [479, 332] on input "Horário de Inicio" at bounding box center [828, 324] width 740 height 28
type input "16:00"
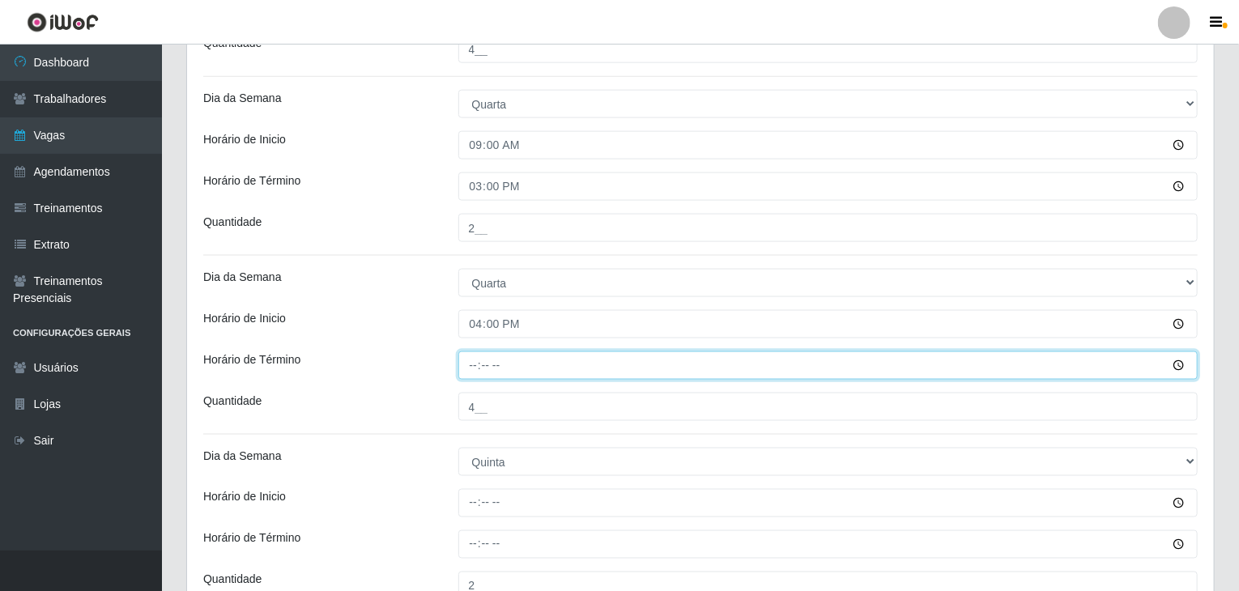
click at [473, 365] on input "Horário de Término" at bounding box center [828, 365] width 740 height 28
type input "22:00"
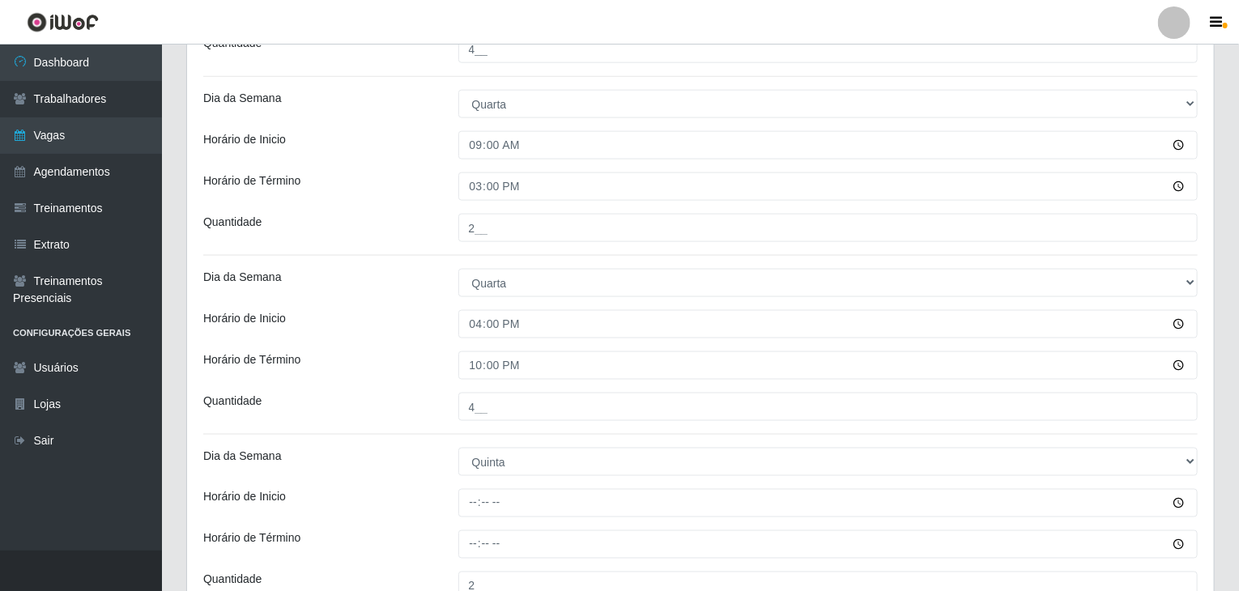
click at [407, 317] on div "Horário de Inicio" at bounding box center [318, 324] width 255 height 28
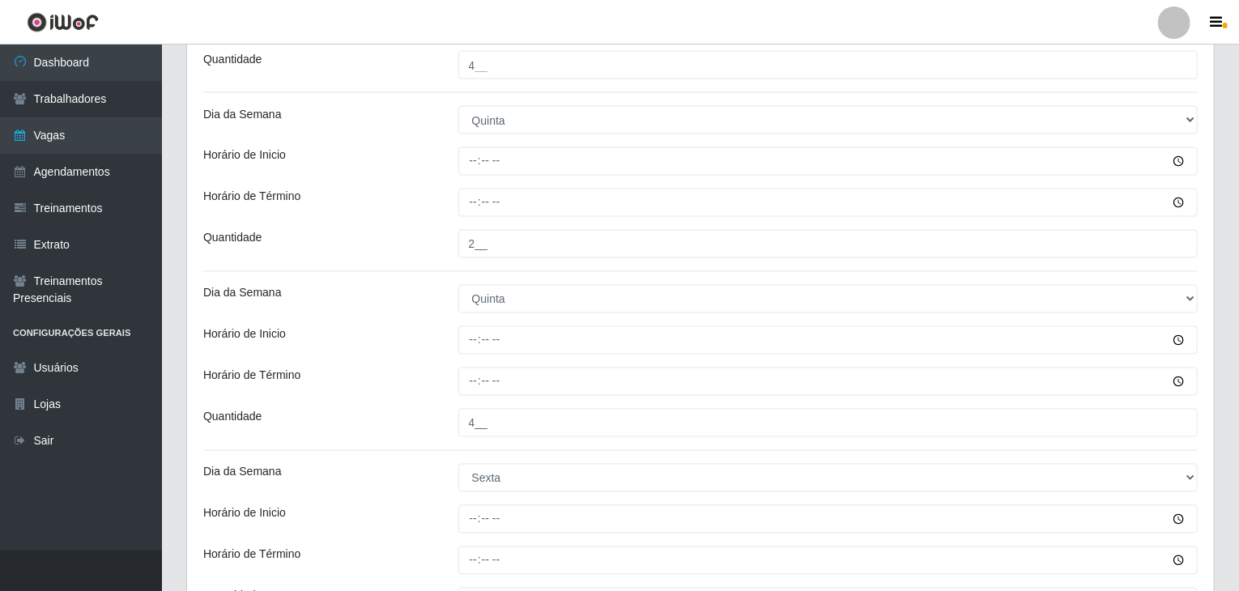
scroll to position [1456, 0]
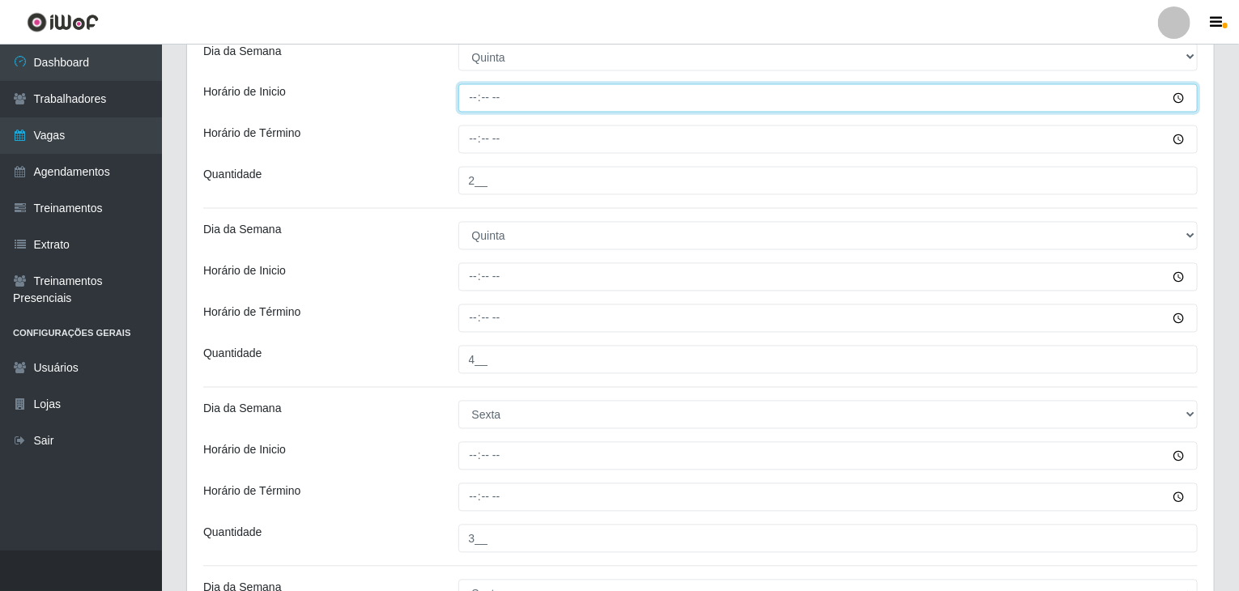
click at [477, 96] on input "Horário de Inicio" at bounding box center [828, 98] width 740 height 28
type input "09:00"
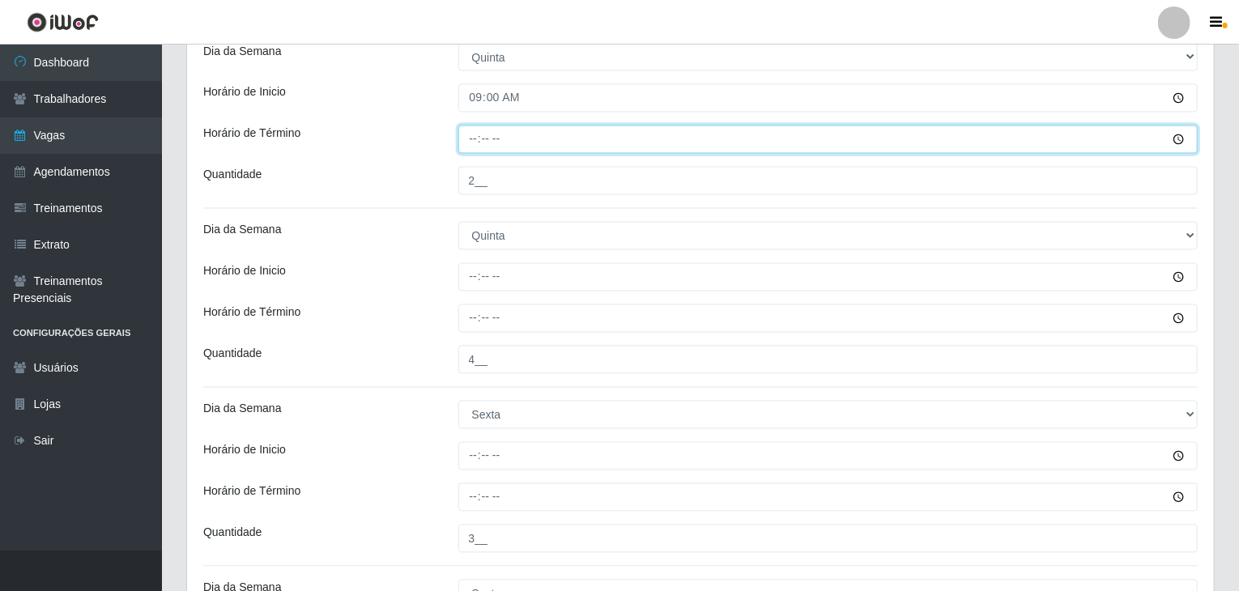
click at [466, 135] on input "Horário de Término" at bounding box center [828, 140] width 740 height 28
type input "15:00"
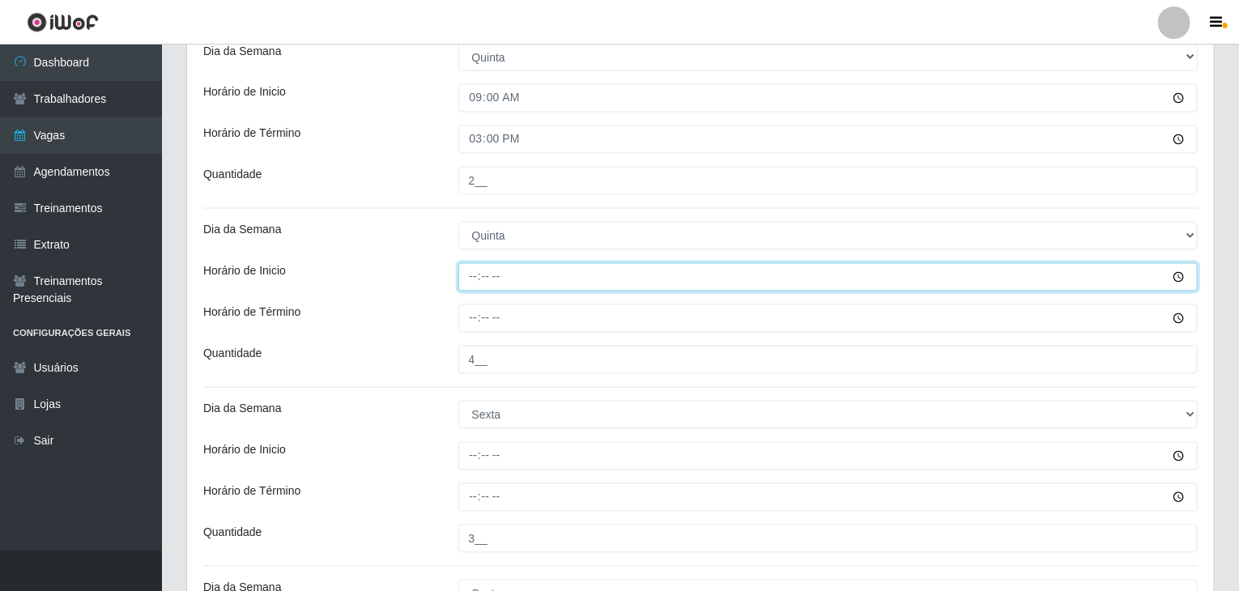
click at [479, 276] on input "Horário de Inicio" at bounding box center [828, 277] width 740 height 28
type input "16:00"
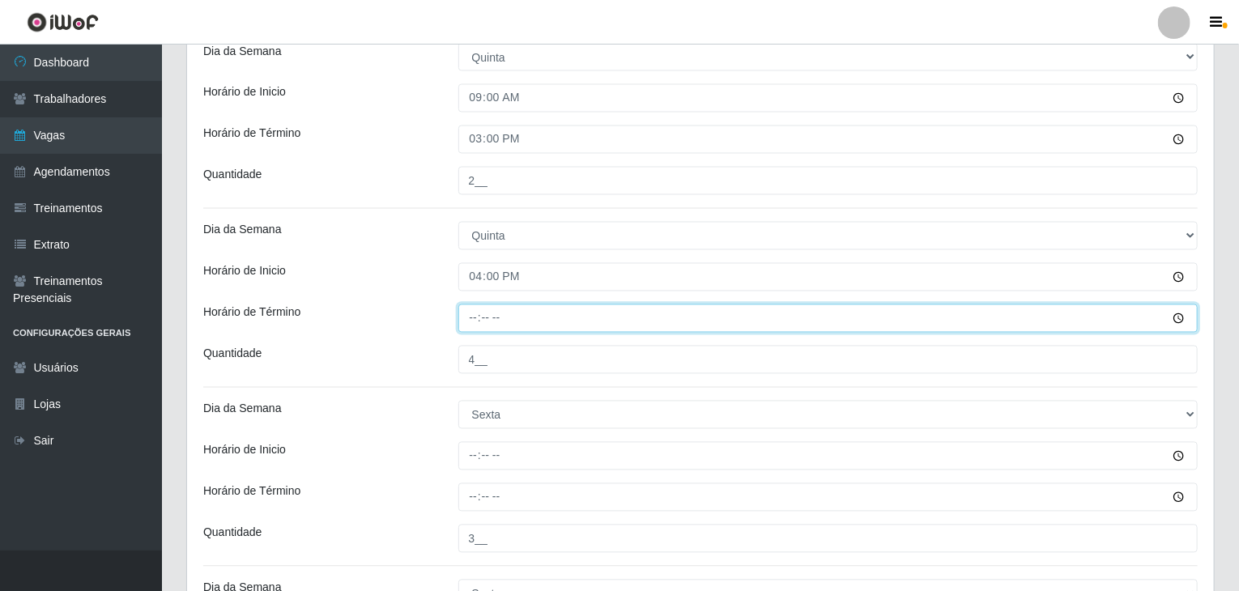
click at [471, 321] on input "Horário de Término" at bounding box center [828, 318] width 740 height 28
type input "22:00"
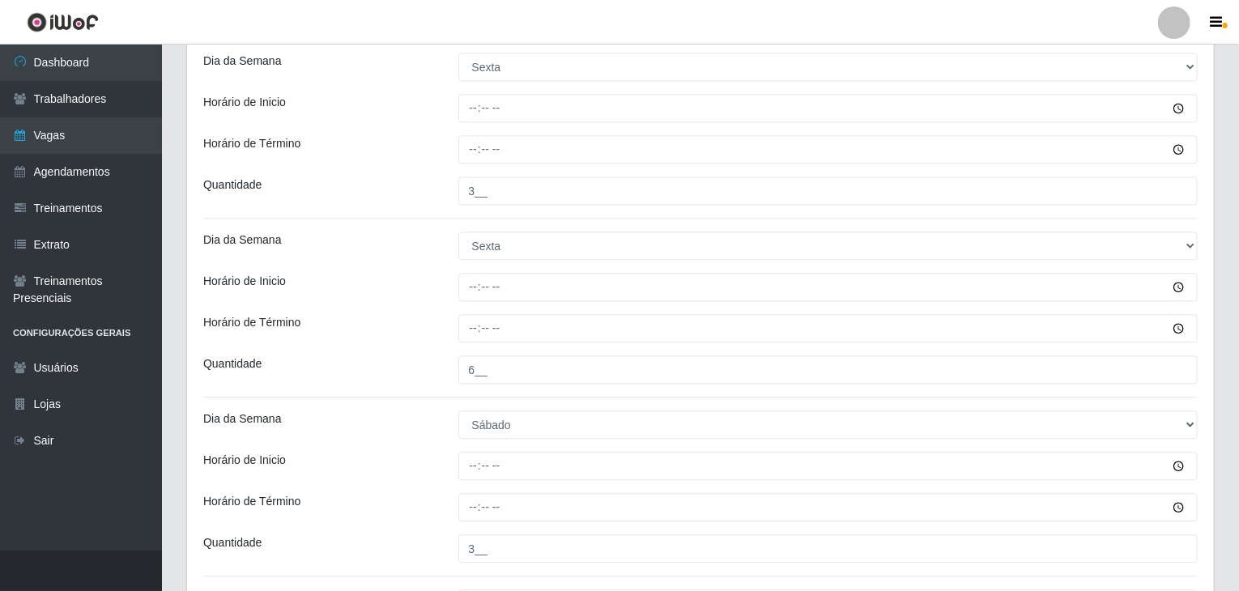
scroll to position [1780, 0]
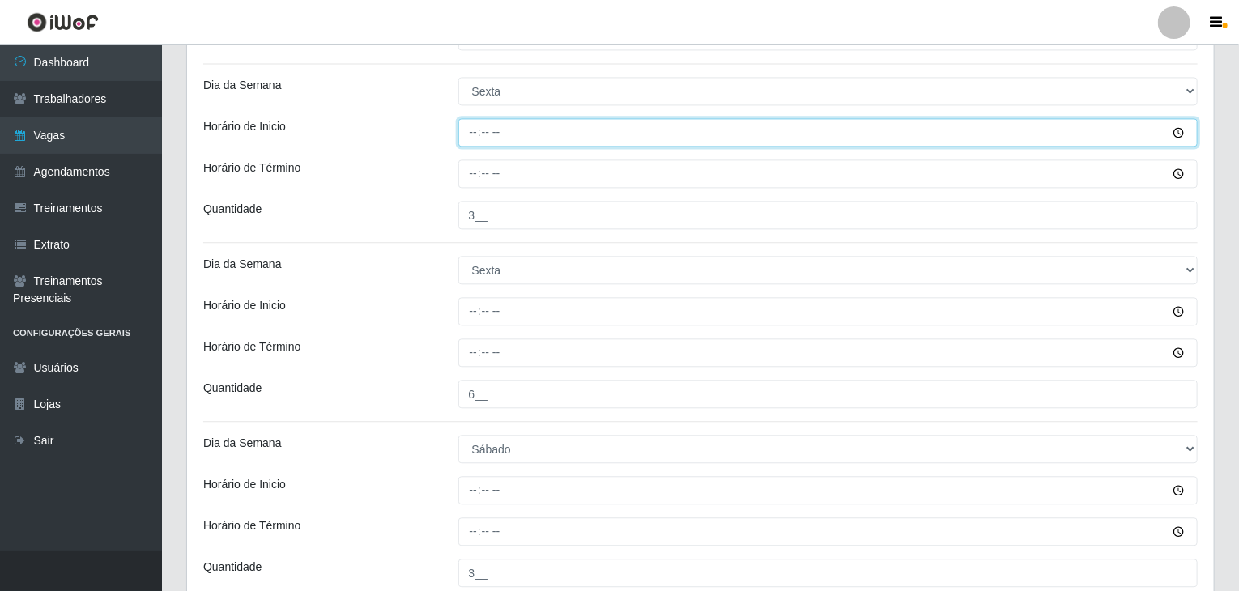
click at [476, 130] on input "Horário de Inicio" at bounding box center [828, 132] width 740 height 28
type input "09:00"
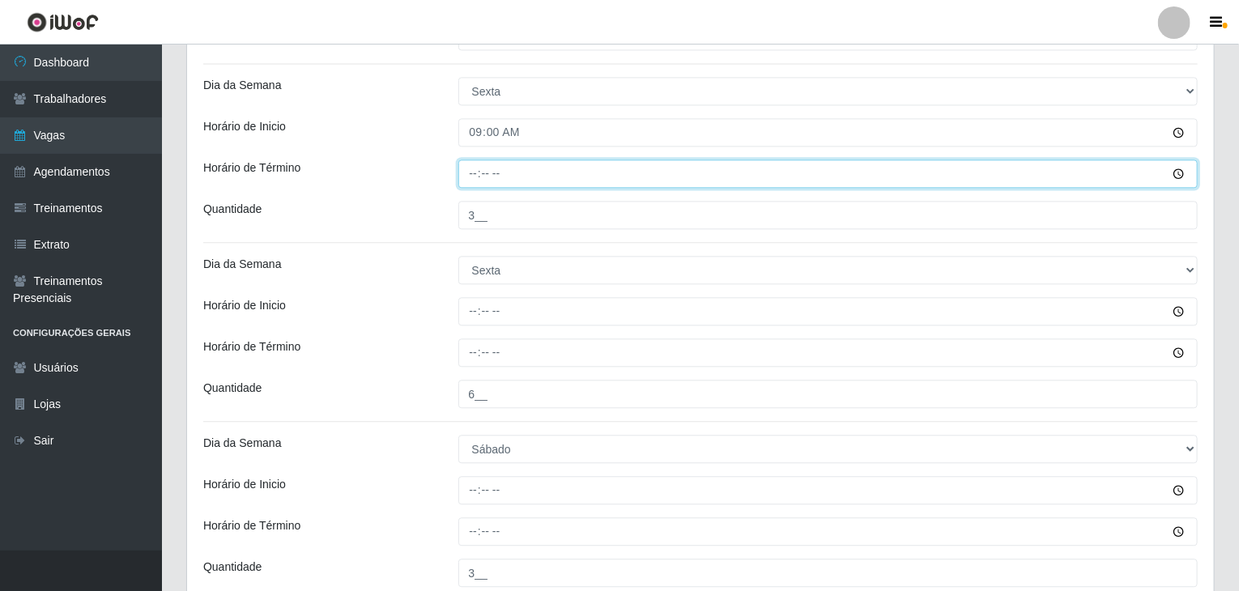
click at [466, 168] on input "Horário de Término" at bounding box center [828, 174] width 740 height 28
type input "15:00"
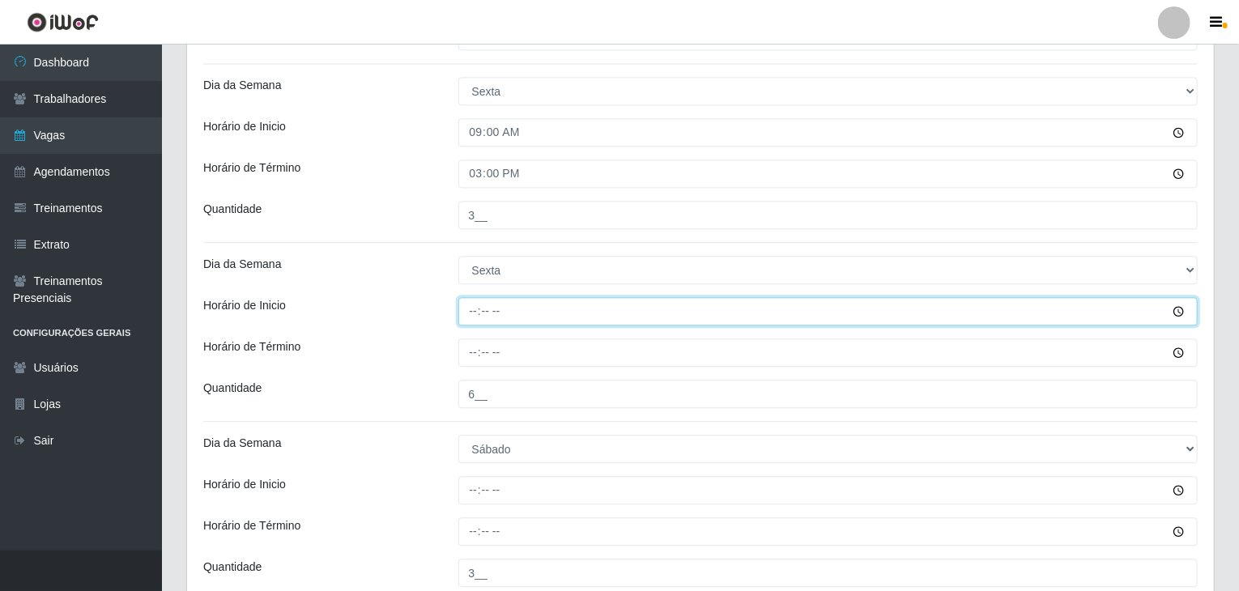
click at [479, 302] on input "Horário de Inicio" at bounding box center [828, 311] width 740 height 28
type input "16:00"
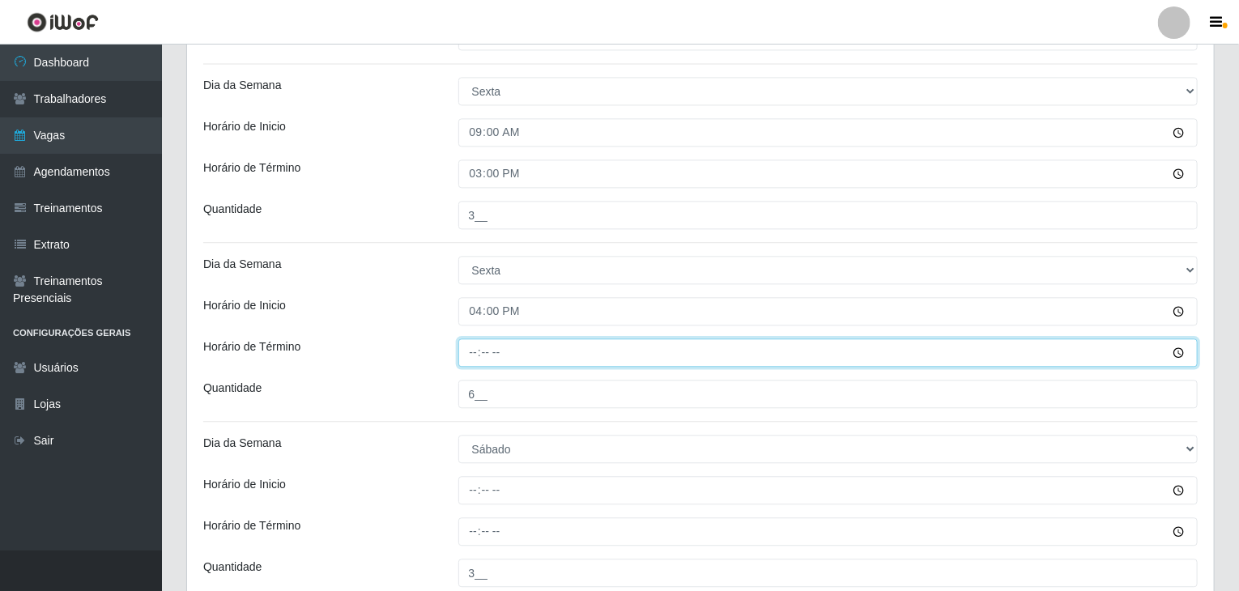
click at [478, 351] on input "Horário de Término" at bounding box center [828, 353] width 740 height 28
type input "22:00"
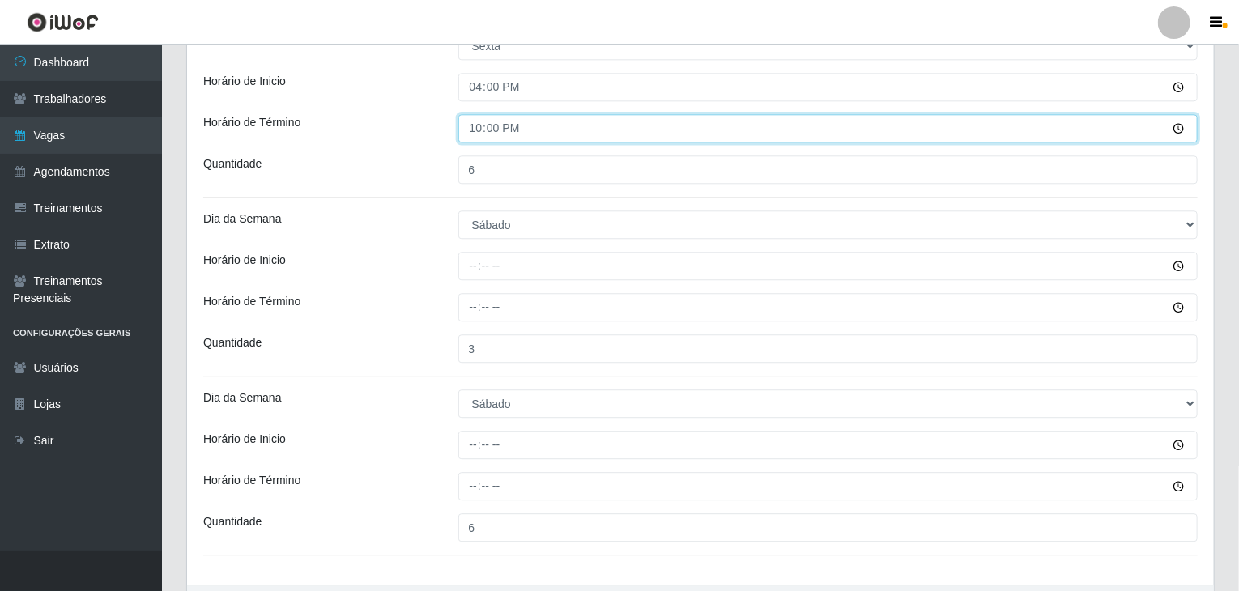
scroll to position [2023, 0]
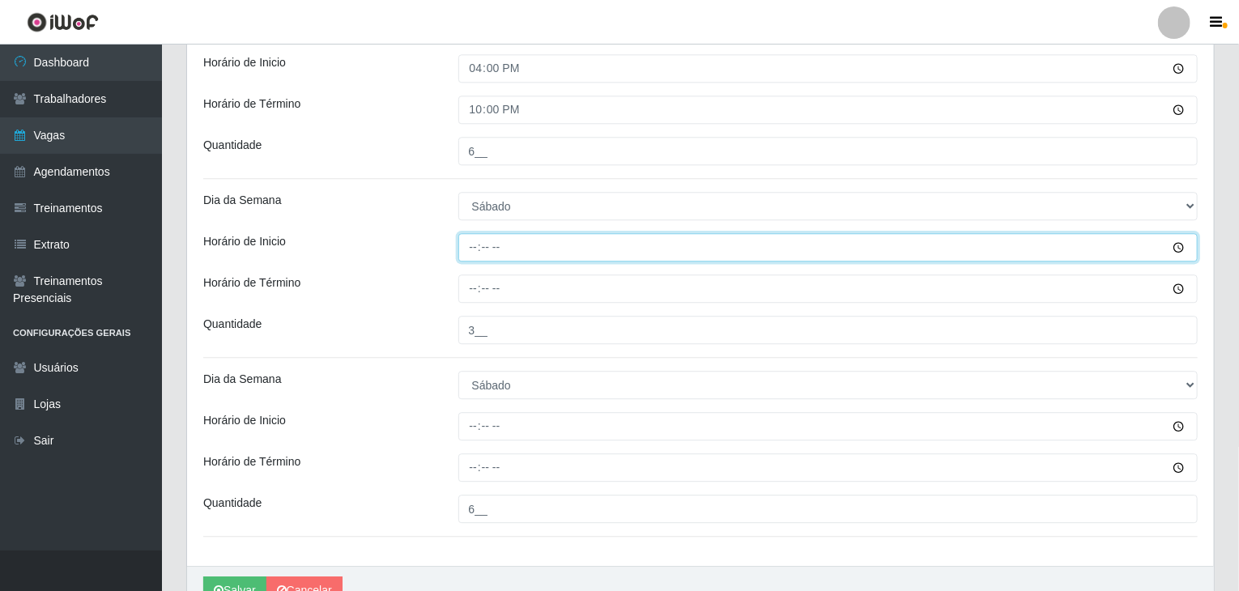
click at [462, 245] on input "Horário de Inicio" at bounding box center [828, 247] width 740 height 28
type input "09:00"
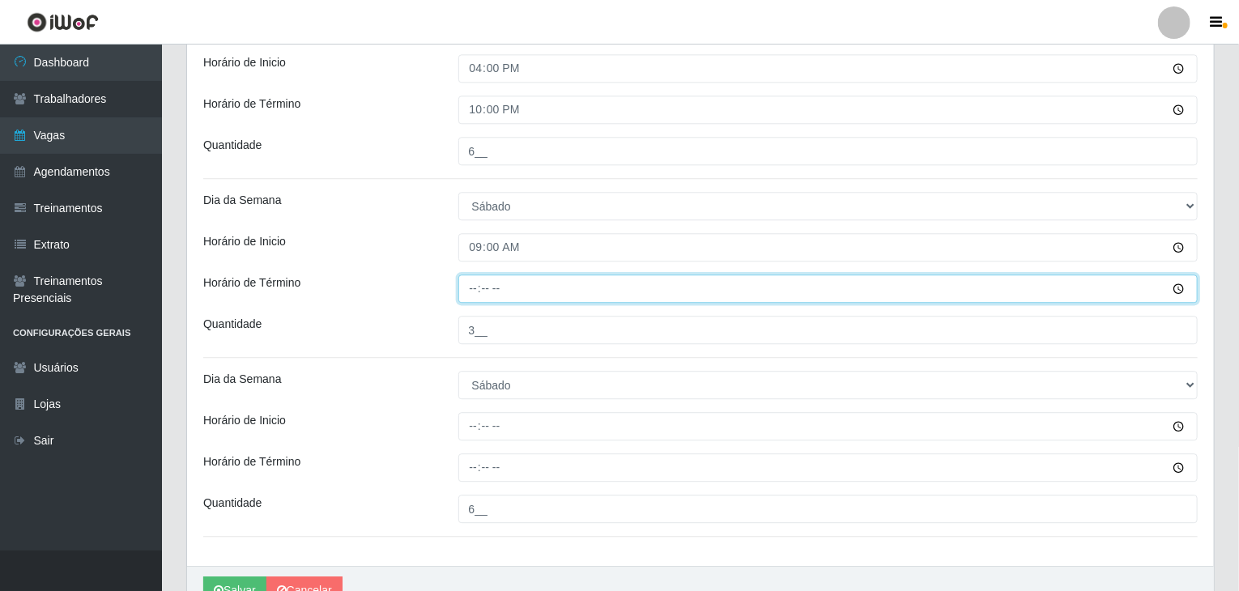
click at [471, 283] on input "Horário de Término" at bounding box center [828, 289] width 740 height 28
type input "15:00"
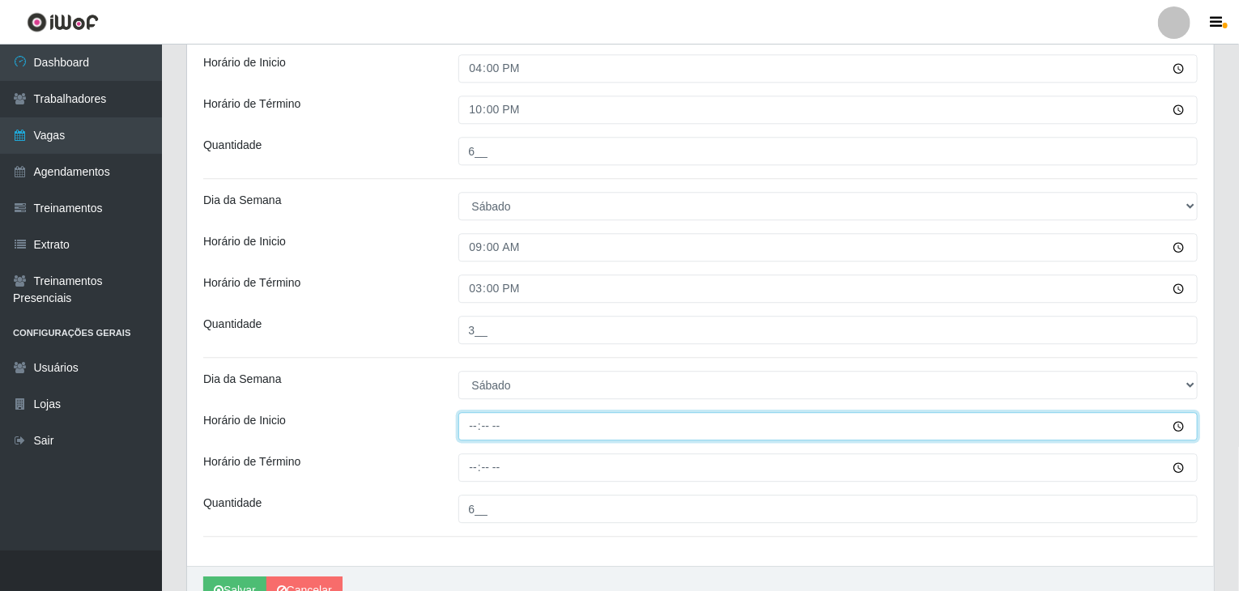
click at [470, 417] on input "Horário de Inicio" at bounding box center [828, 426] width 740 height 28
type input "16:00"
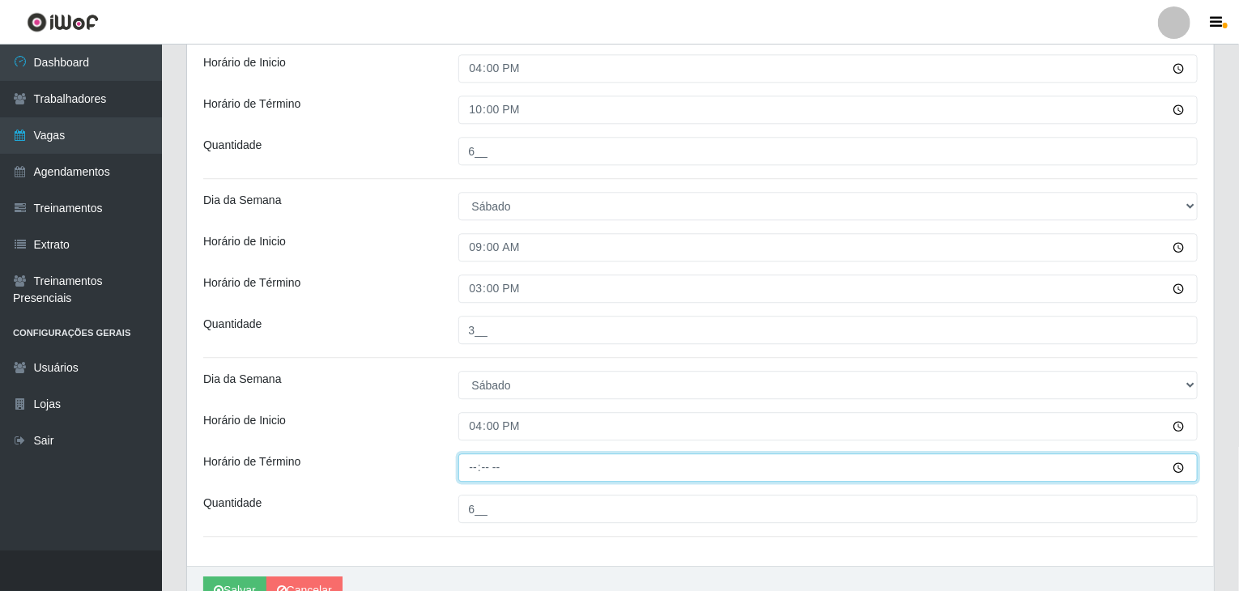
click at [472, 471] on input "Horário de Término" at bounding box center [828, 467] width 740 height 28
type input "22:00"
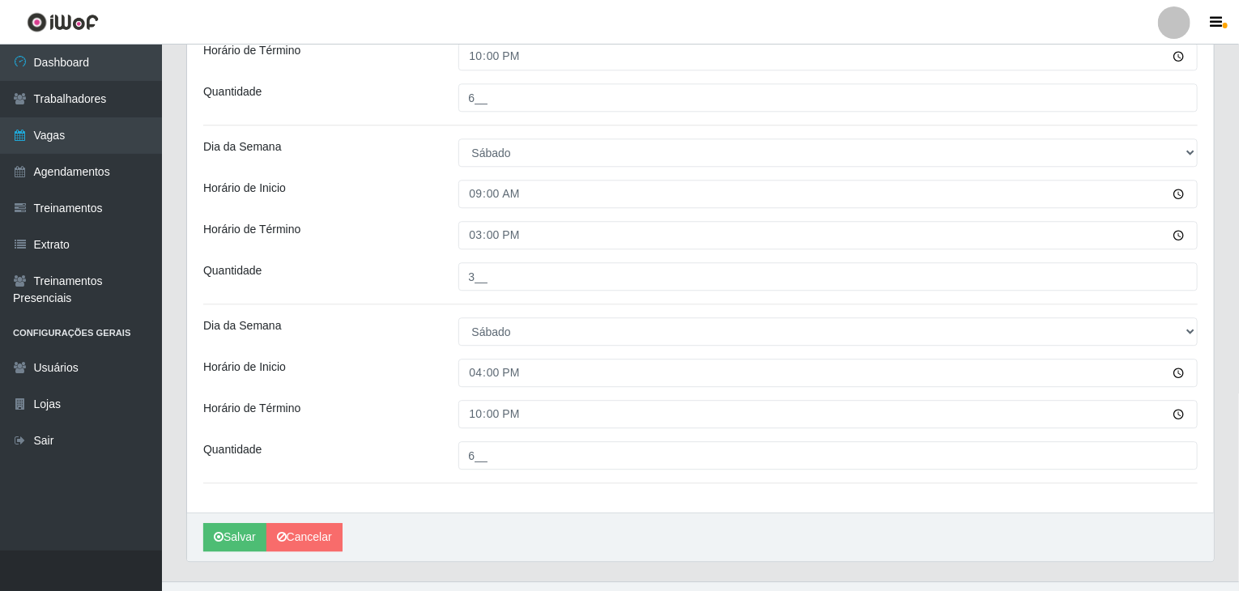
scroll to position [2104, 0]
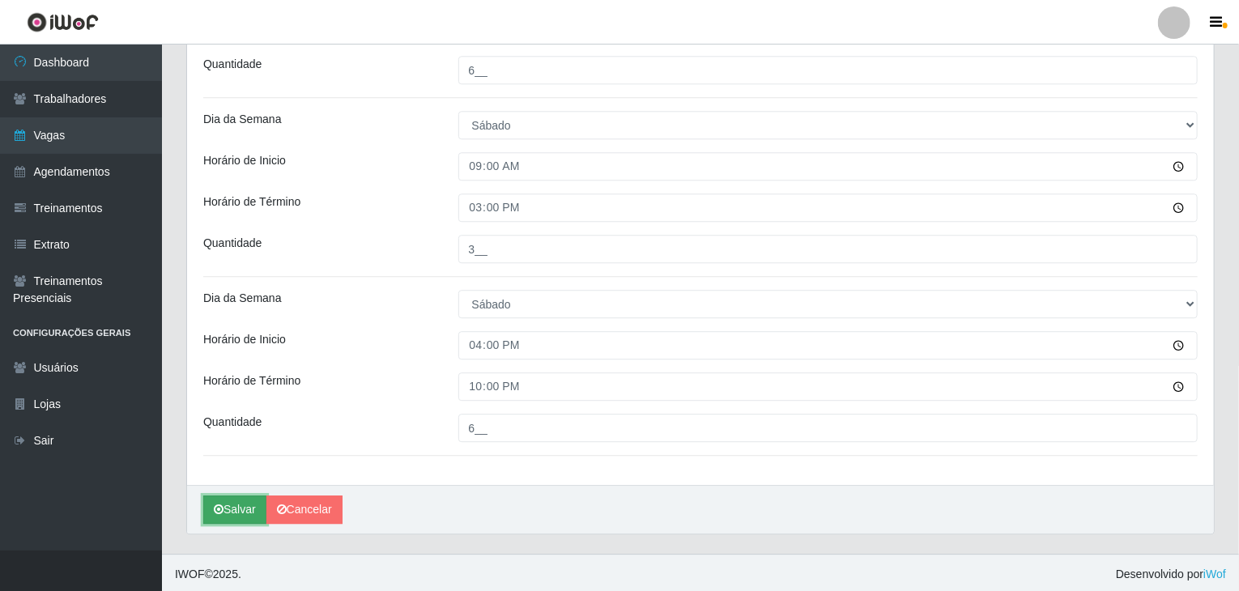
click at [253, 506] on button "Salvar" at bounding box center [234, 510] width 63 height 28
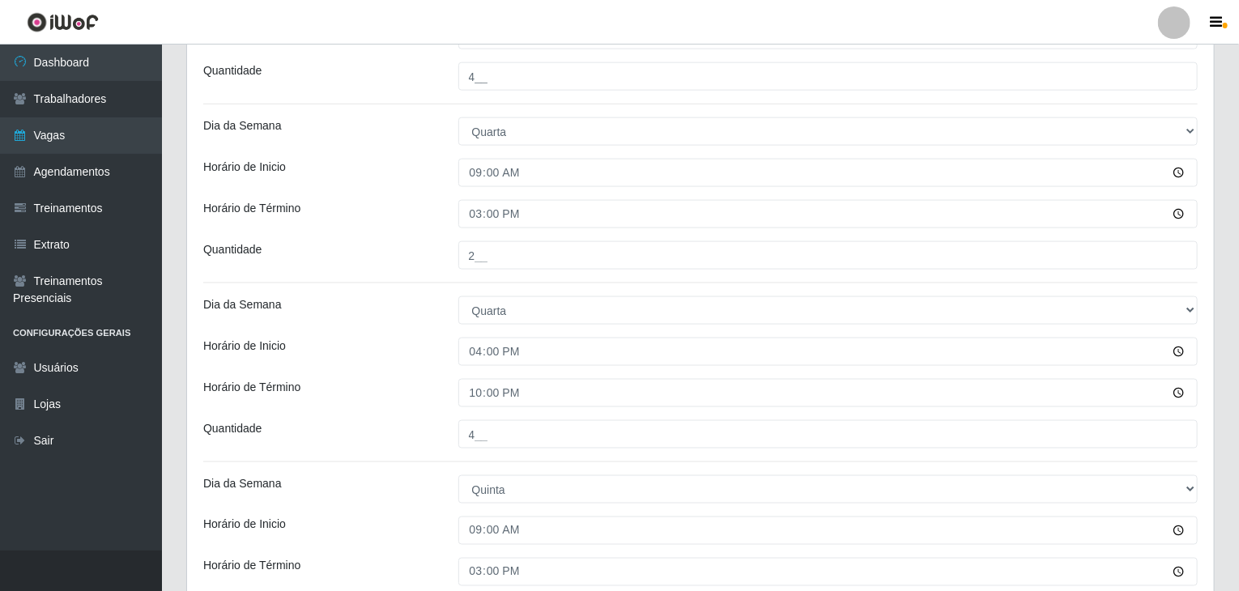
scroll to position [565, 0]
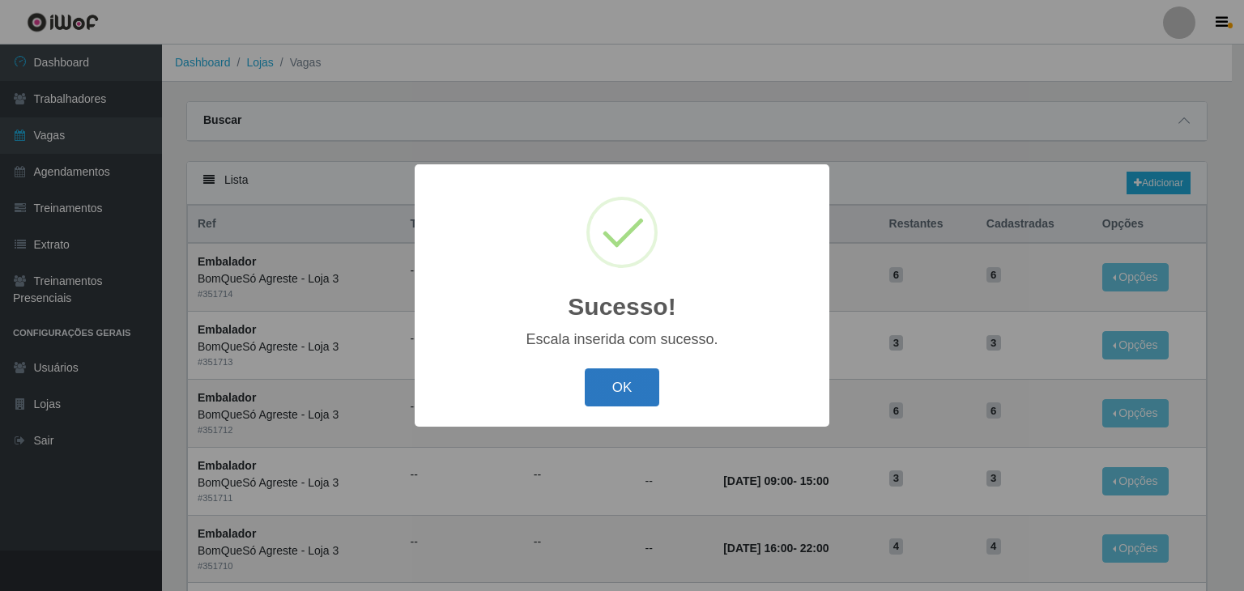
click at [641, 377] on button "OK" at bounding box center [622, 387] width 75 height 38
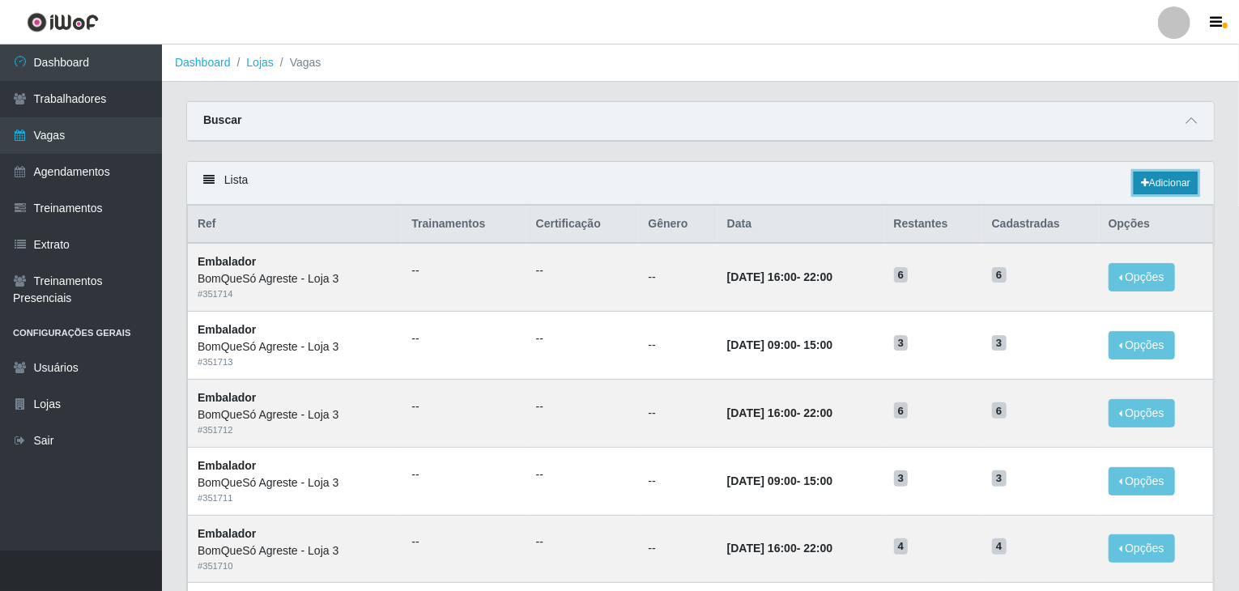
click at [1156, 175] on link "Adicionar" at bounding box center [1166, 183] width 64 height 23
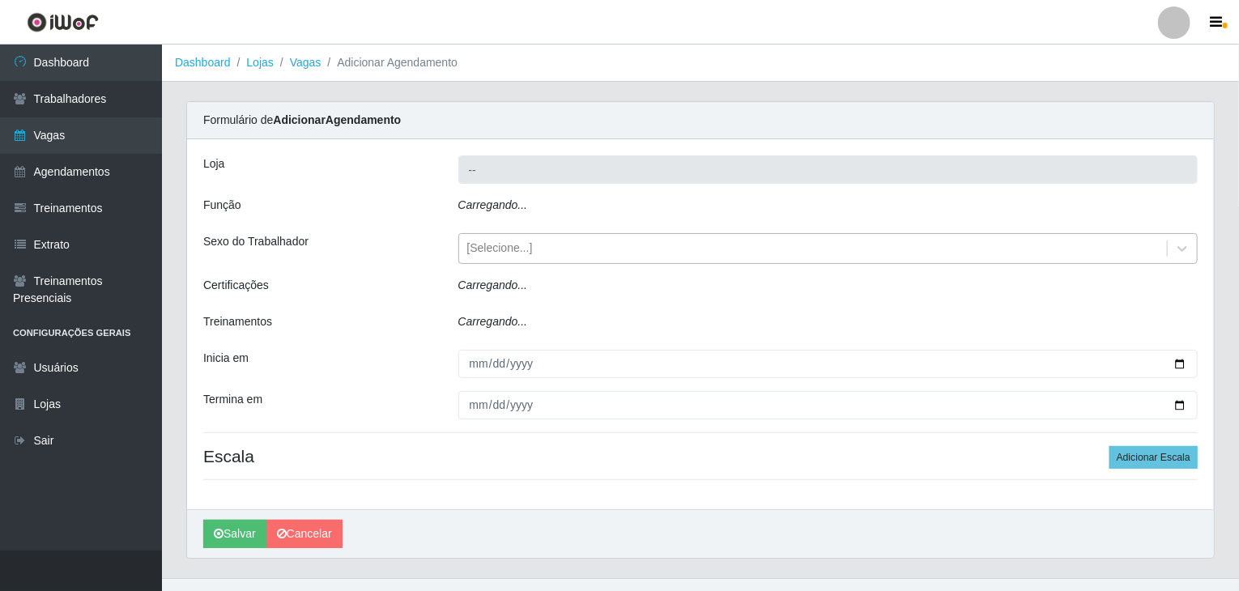
type input "BomQueSó Agreste - Loja 3"
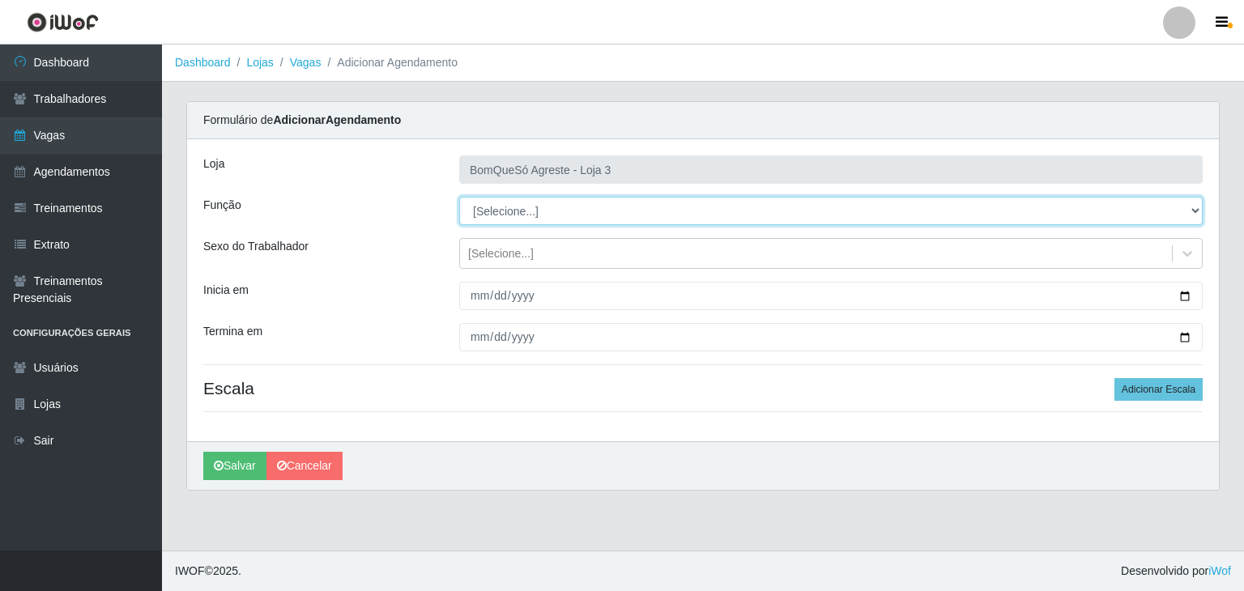
click at [530, 204] on select "[Selecione...] ASG ASG + ASG ++ Balconista Balconista + Balconista ++ Embalador…" at bounding box center [830, 211] width 743 height 28
select select "1"
click at [459, 197] on select "[Selecione...] ASG ASG + ASG ++ Balconista Balconista + Balconista ++ Embalador…" at bounding box center [830, 211] width 743 height 28
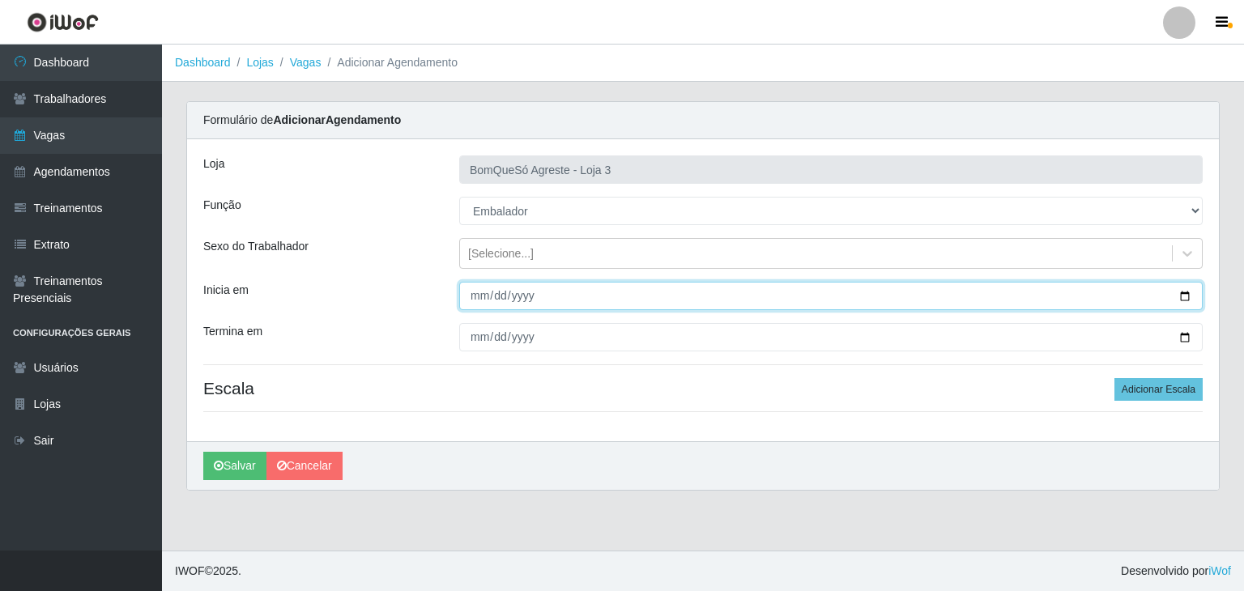
click at [1186, 292] on input "Inicia em" at bounding box center [830, 296] width 743 height 28
type input "[DATE]"
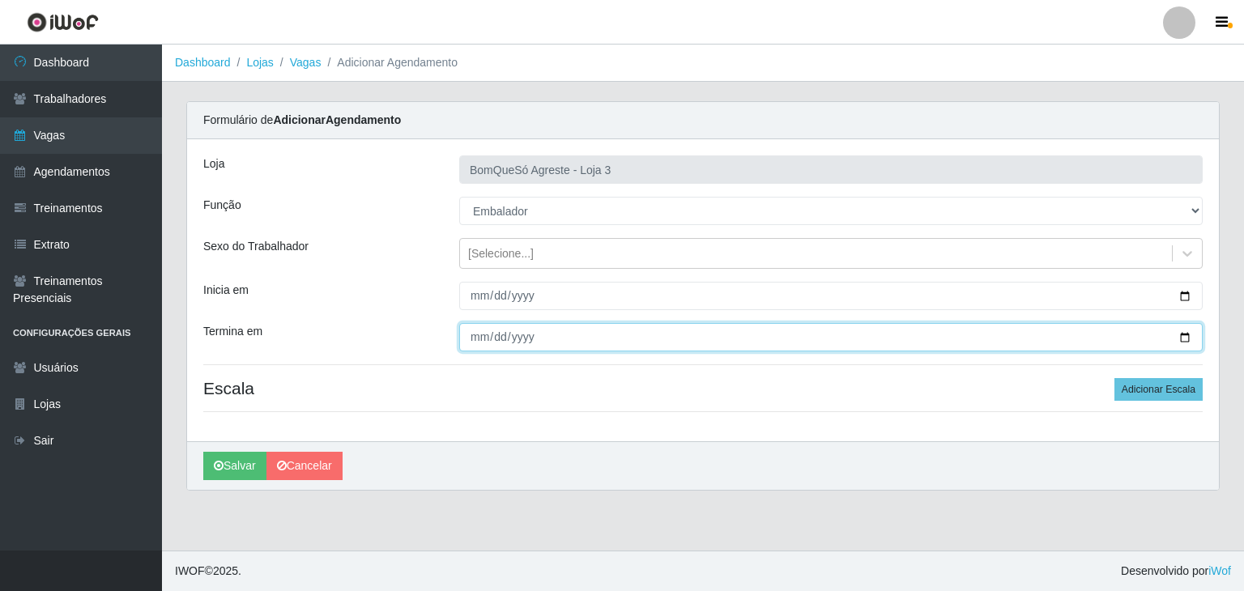
click at [1186, 334] on input "Termina em" at bounding box center [830, 337] width 743 height 28
type input "[DATE]"
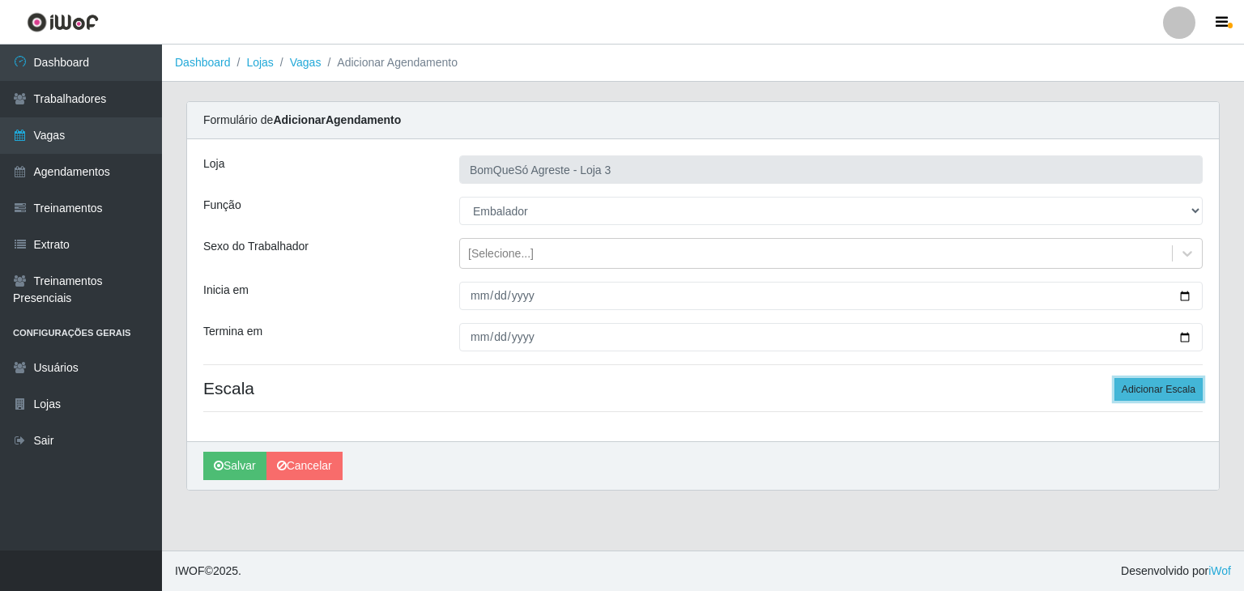
click at [1165, 395] on button "Adicionar Escala" at bounding box center [1158, 389] width 88 height 23
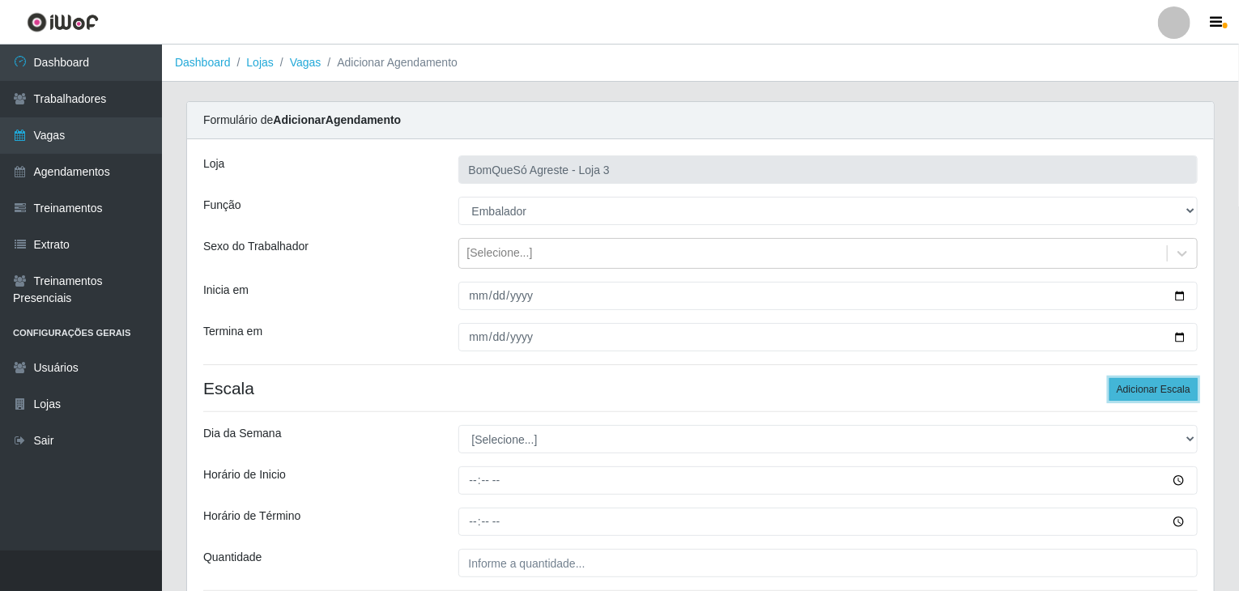
click at [1165, 395] on button "Adicionar Escala" at bounding box center [1153, 389] width 88 height 23
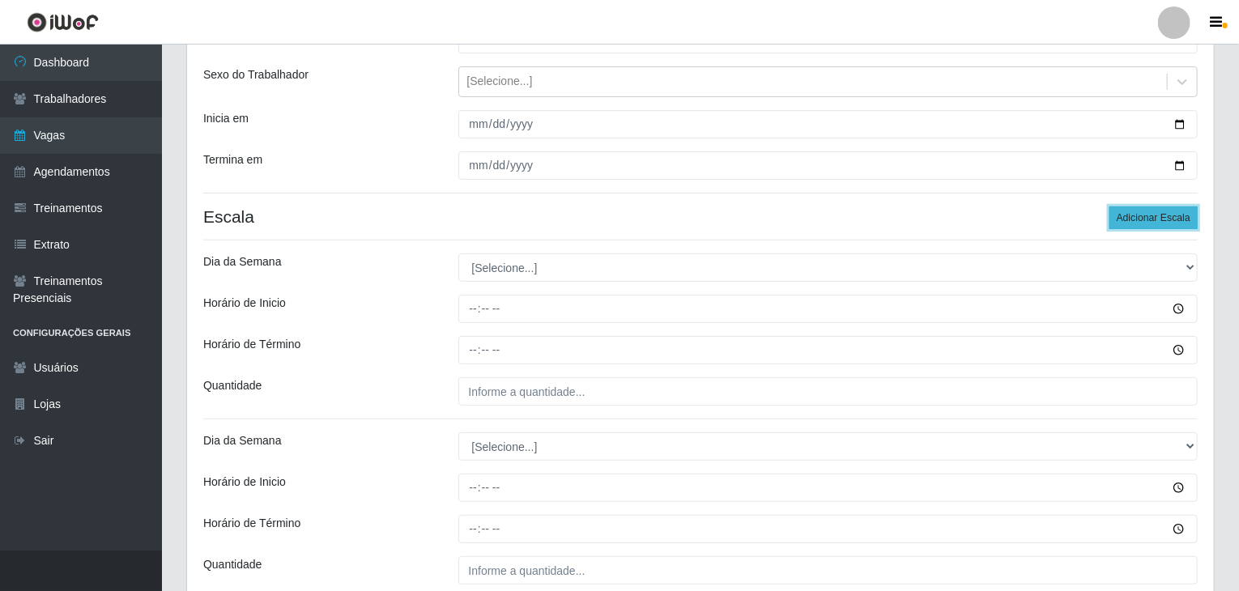
scroll to position [171, 0]
click at [1160, 228] on button "Adicionar Escala" at bounding box center [1153, 218] width 88 height 23
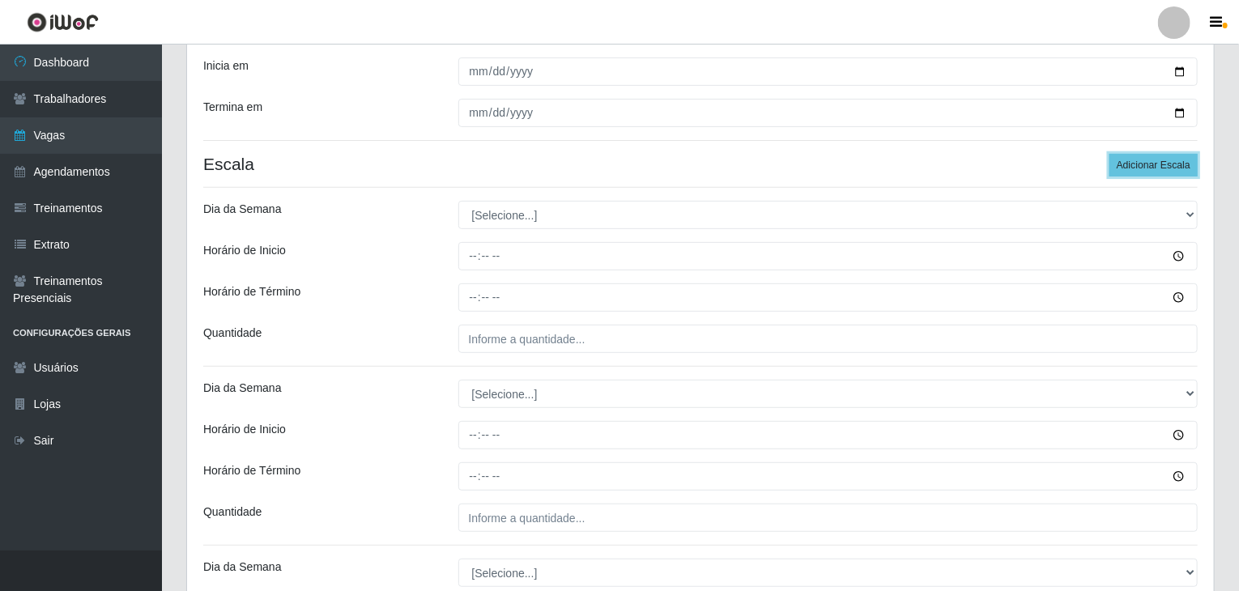
scroll to position [333, 0]
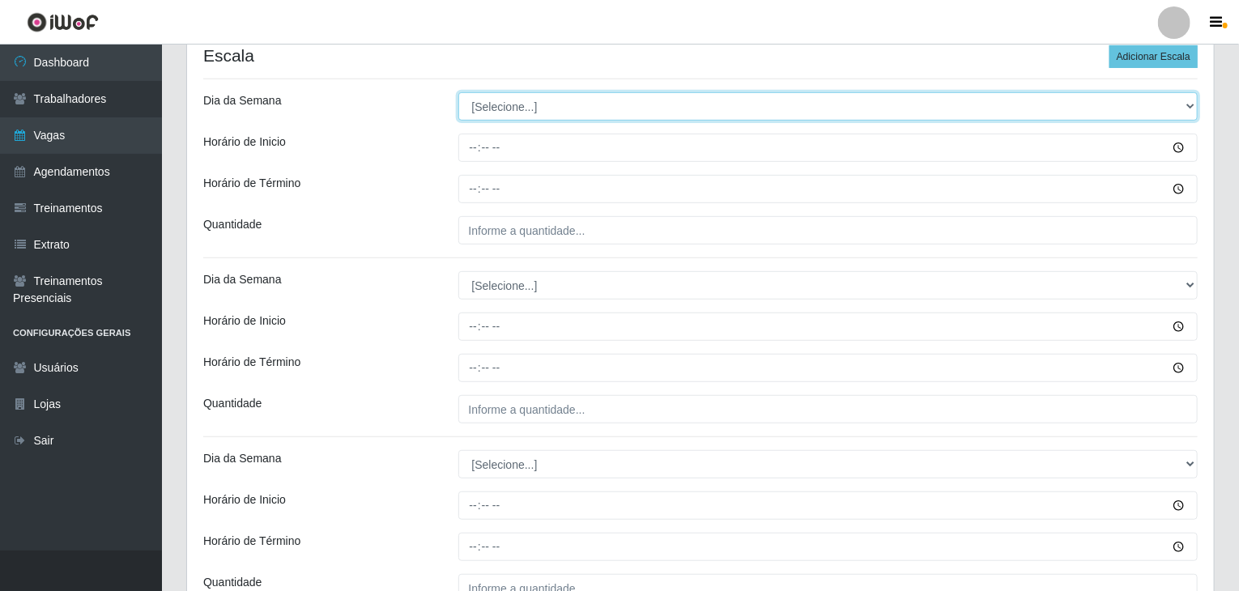
click at [520, 104] on select "[Selecione...] Segunda Terça Quarta Quinta Sexta Sábado Domingo" at bounding box center [828, 106] width 740 height 28
select select "0"
click at [458, 92] on select "[Selecione...] Segunda Terça Quarta Quinta Sexta Sábado Domingo" at bounding box center [828, 106] width 740 height 28
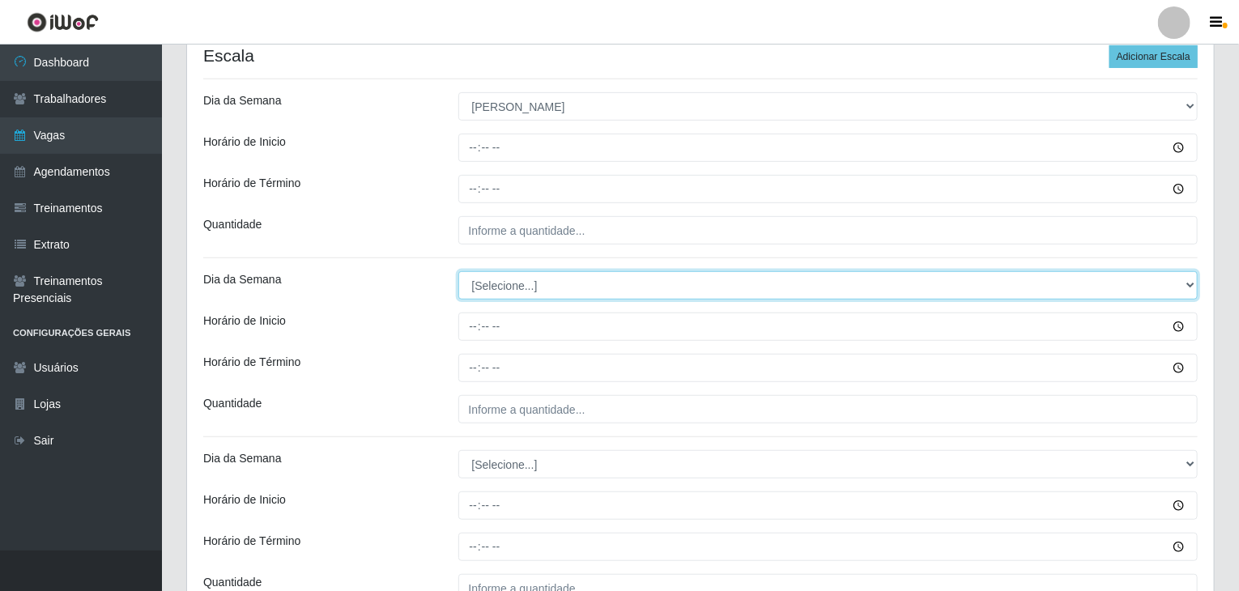
click at [534, 278] on select "[Selecione...] Segunda Terça Quarta Quinta Sexta Sábado Domingo" at bounding box center [828, 285] width 740 height 28
click at [458, 271] on select "[Selecione...] Segunda Terça Quarta Quinta Sexta Sábado Domingo" at bounding box center [828, 285] width 740 height 28
select select "0"
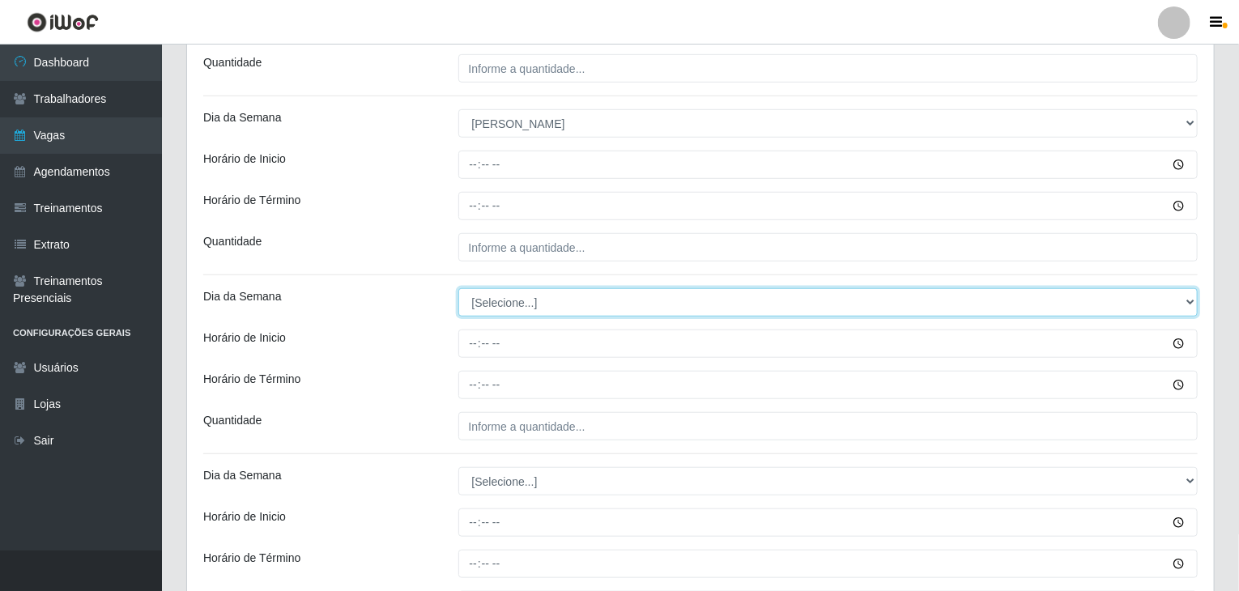
click at [505, 292] on select "[Selecione...] Segunda Terça Quarta Quinta Sexta Sábado Domingo" at bounding box center [828, 302] width 740 height 28
select select "0"
click at [458, 288] on select "[Selecione...] Segunda Terça Quarta Quinta Sexta Sábado Domingo" at bounding box center [828, 302] width 740 height 28
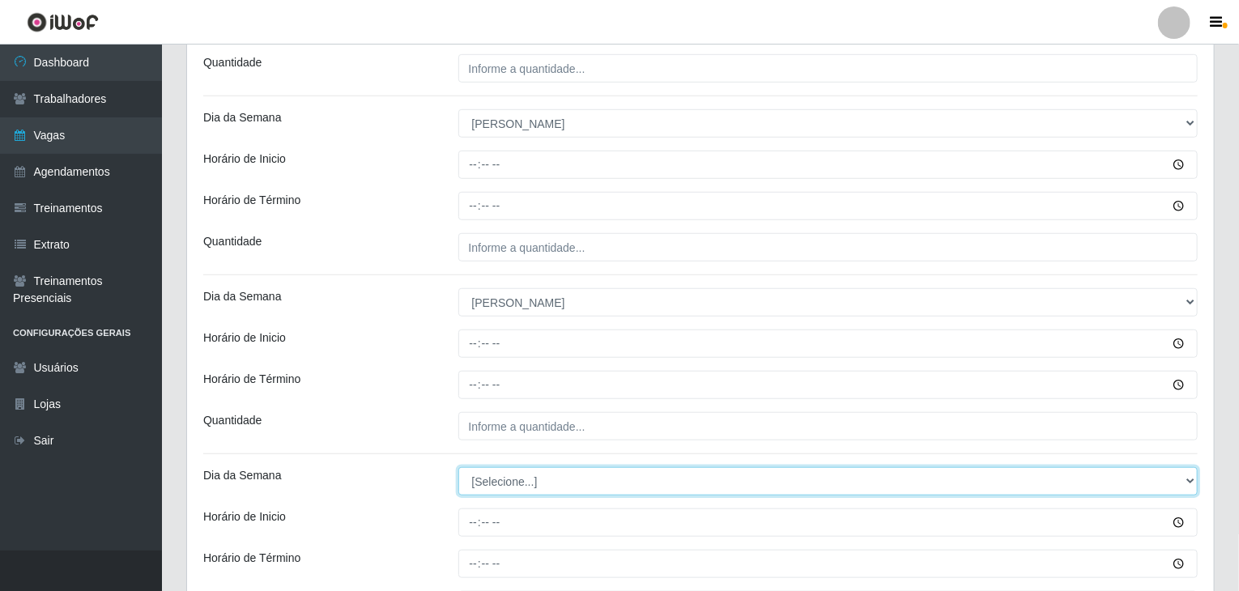
click at [492, 477] on select "[Selecione...] Segunda Terça Quarta Quinta Sexta Sábado Domingo" at bounding box center [828, 481] width 740 height 28
select select "0"
click at [458, 467] on select "[Selecione...] Segunda Terça Quarta Quinta Sexta Sábado Domingo" at bounding box center [828, 481] width 740 height 28
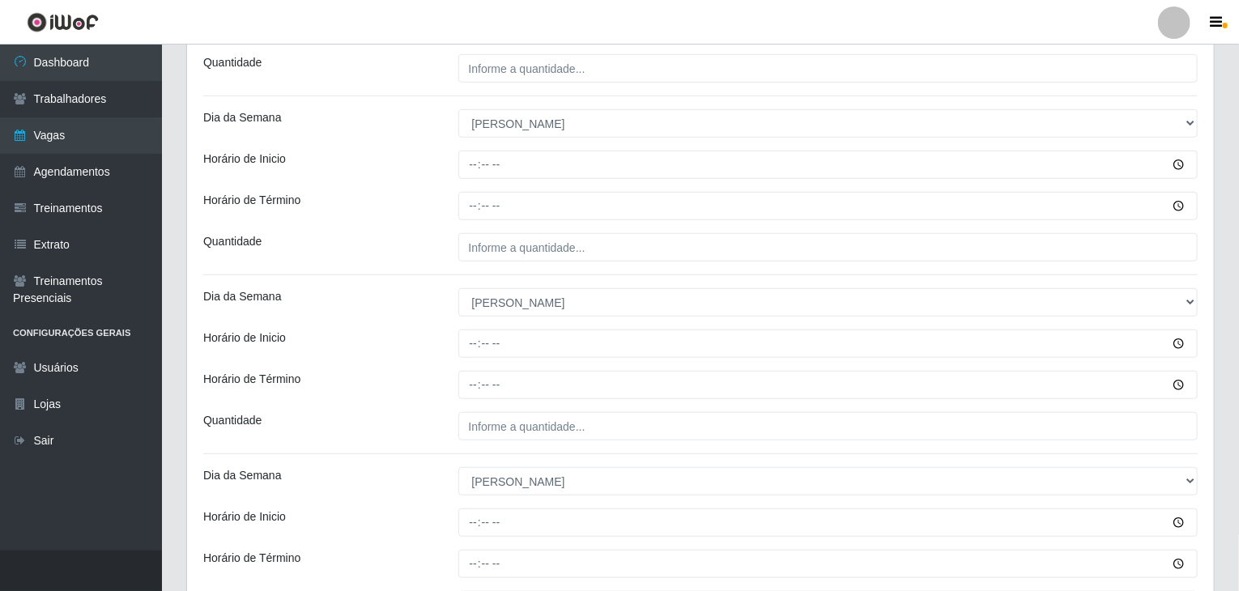
click at [426, 393] on div "Horário de Término" at bounding box center [318, 385] width 255 height 28
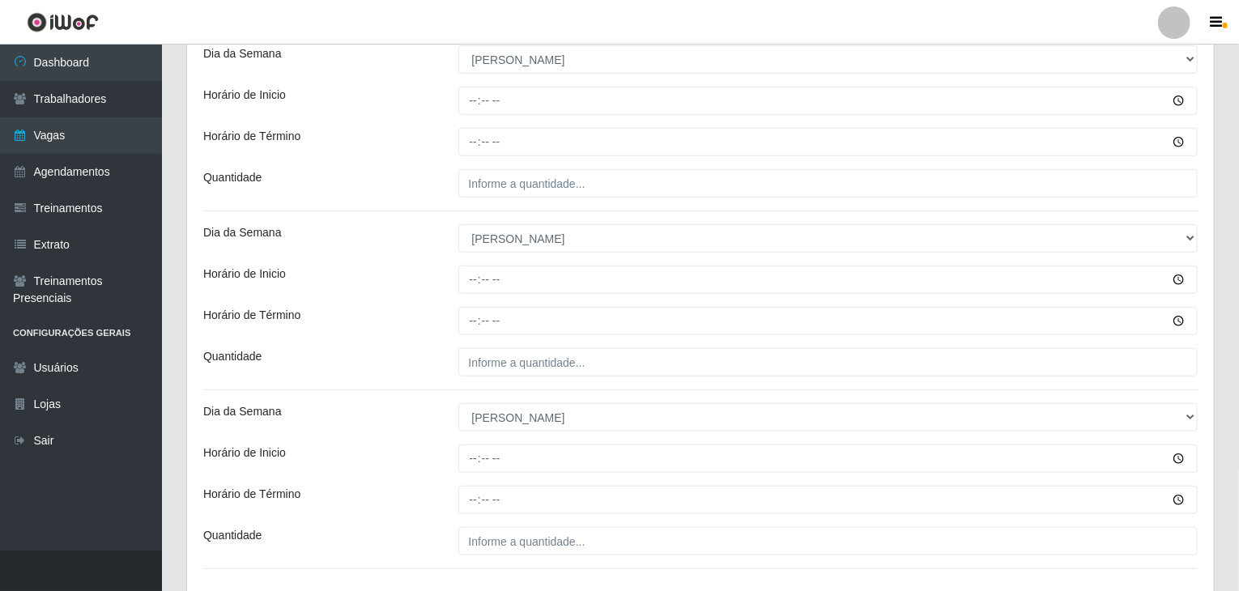
scroll to position [657, 0]
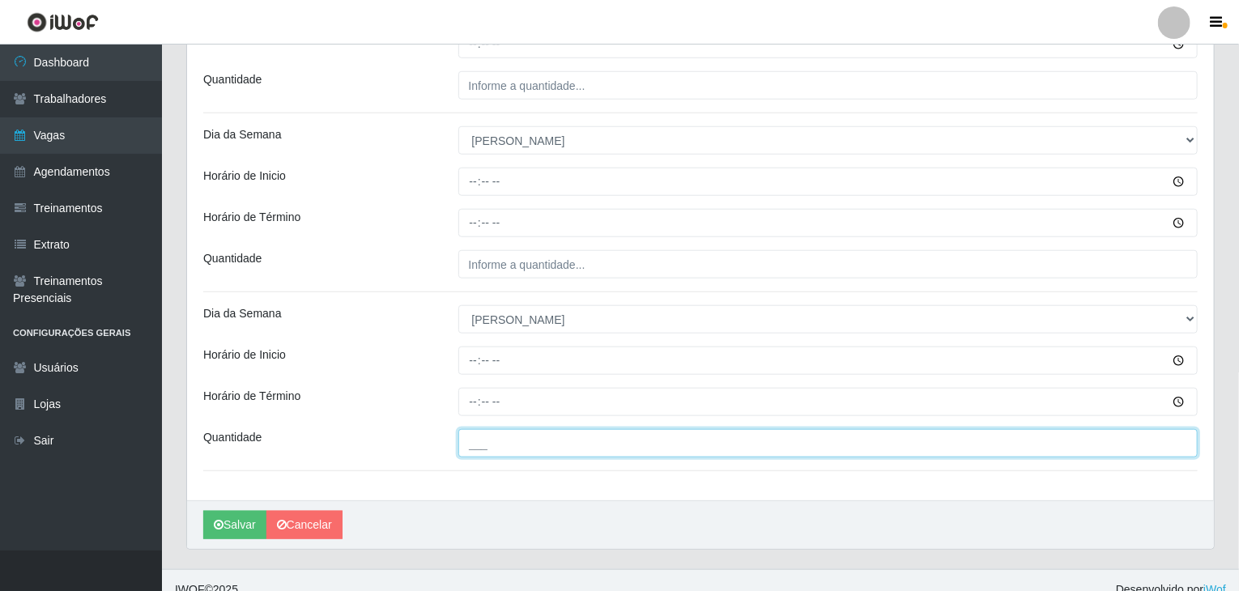
click at [564, 432] on input "___" at bounding box center [828, 443] width 740 height 28
type input "3__"
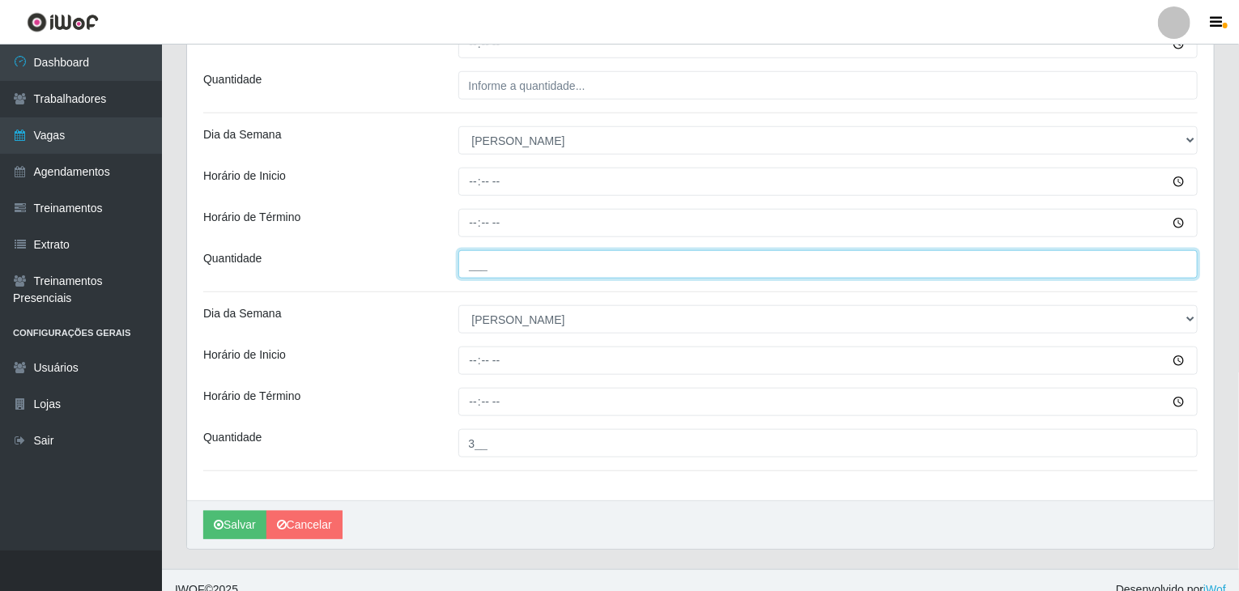
click at [581, 259] on input "___" at bounding box center [828, 264] width 740 height 28
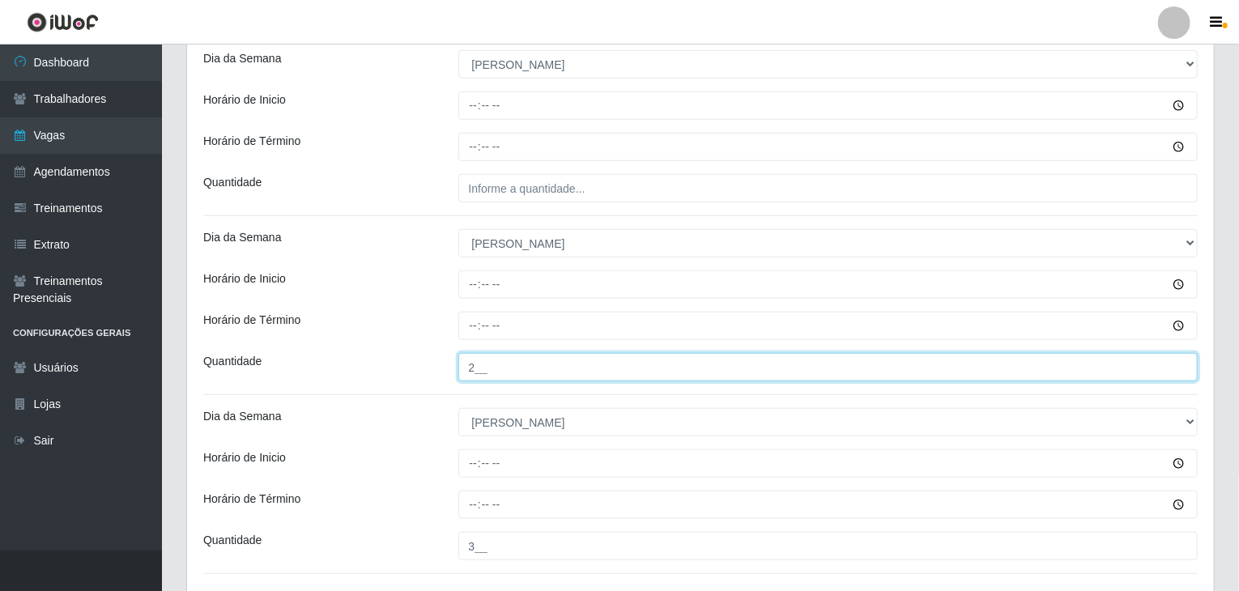
scroll to position [495, 0]
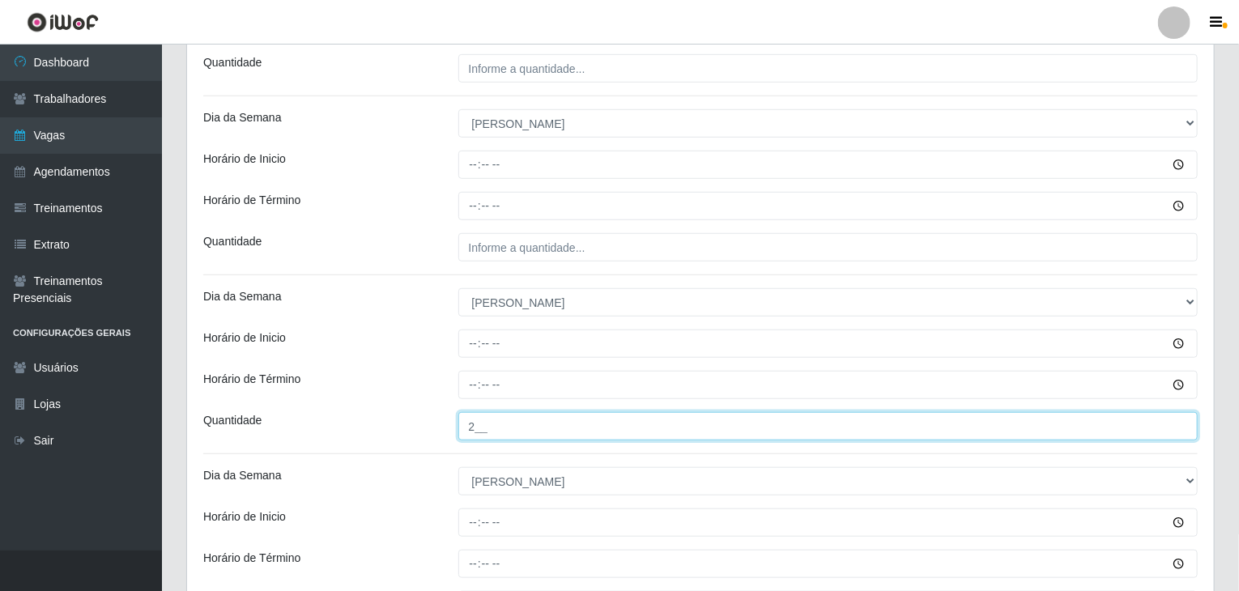
type input "2__"
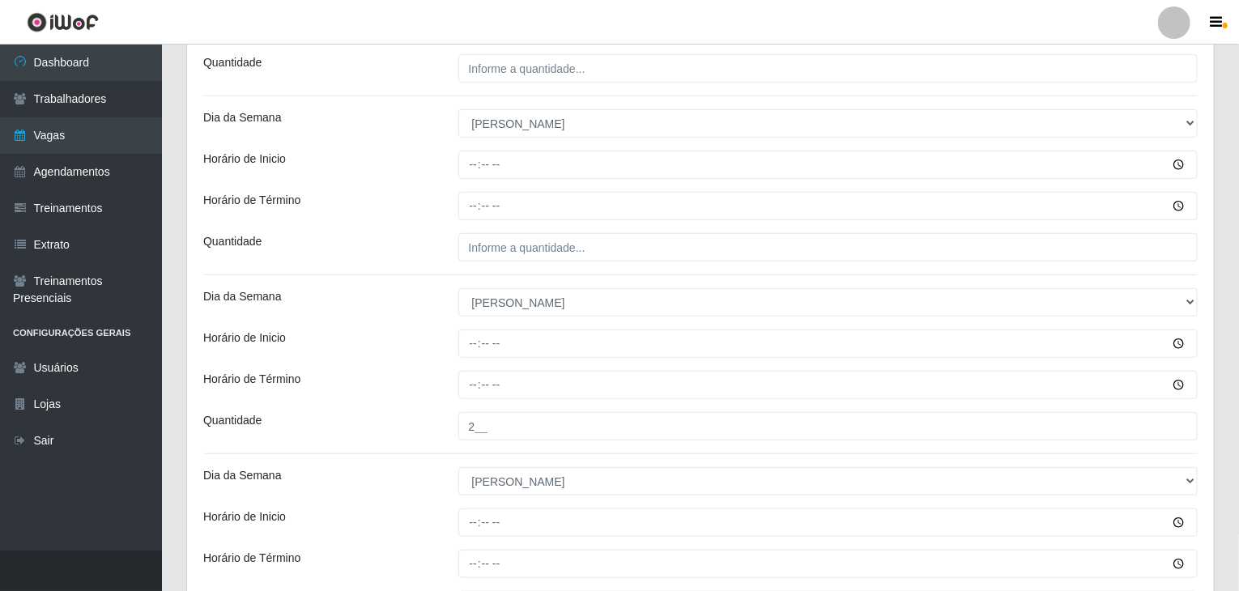
click at [593, 262] on div "[PERSON_NAME] Agreste - Loja 3 Função [Selecione...] ASG ASG + ASG ++ Balconist…" at bounding box center [700, 153] width 1027 height 1018
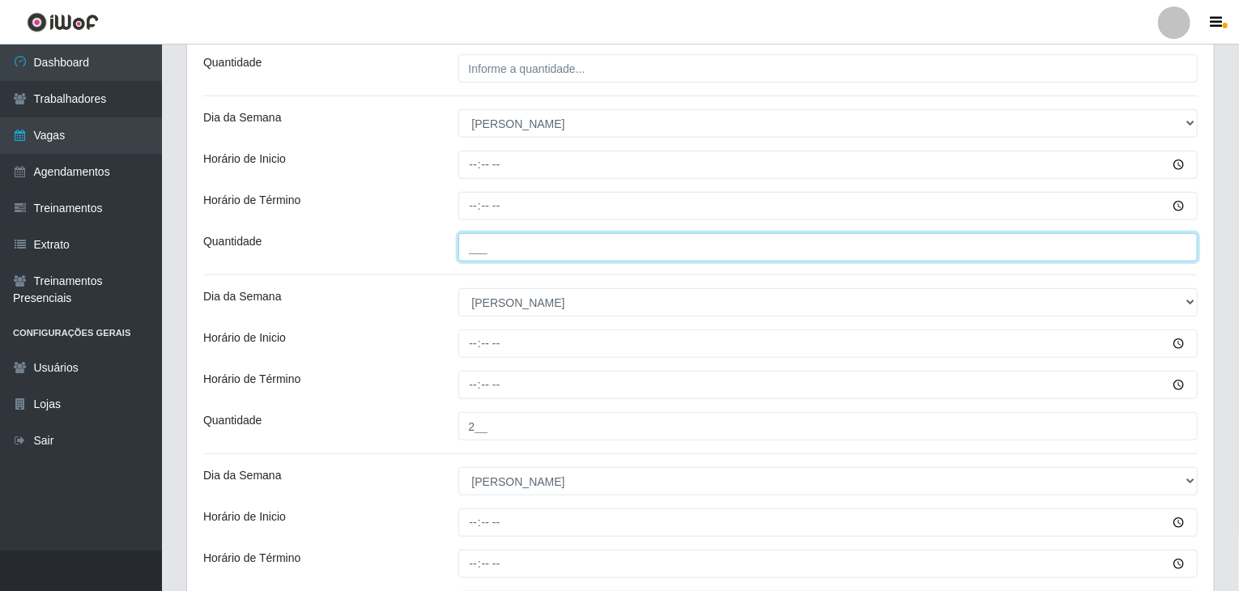
click at [587, 254] on input "___" at bounding box center [828, 247] width 740 height 28
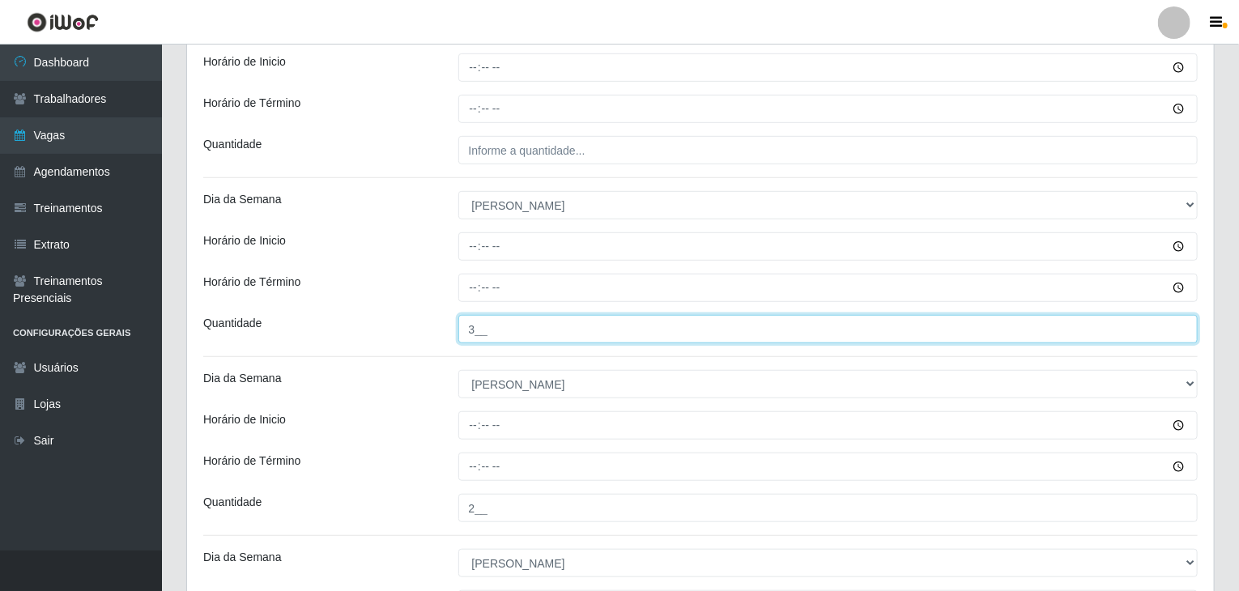
scroll to position [252, 0]
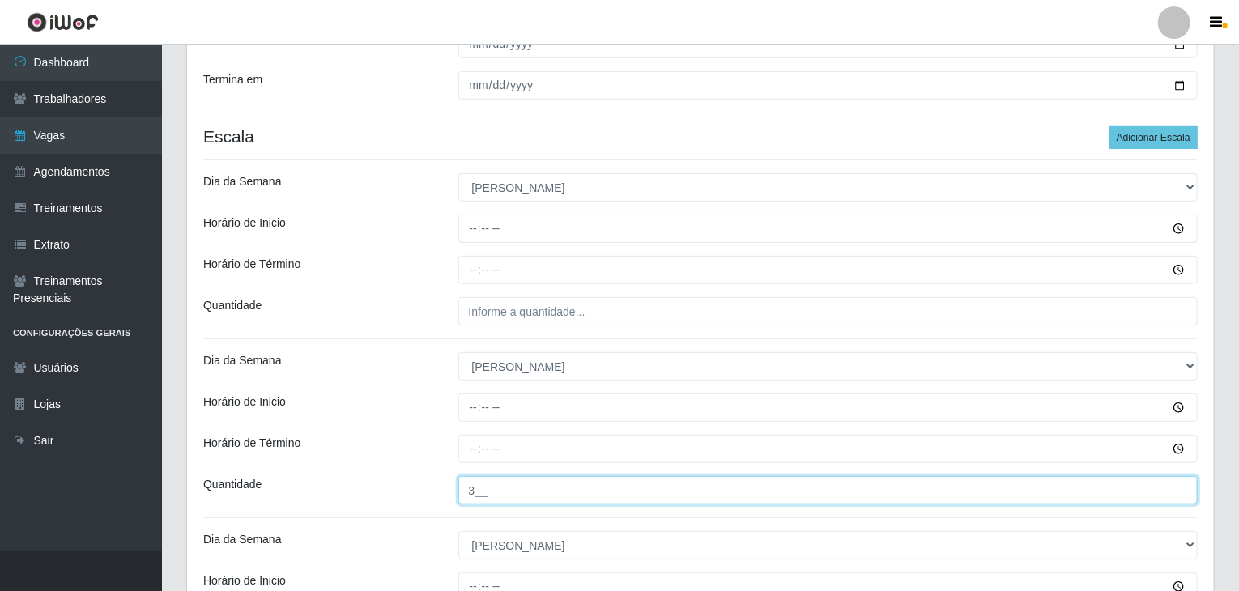
type input "3__"
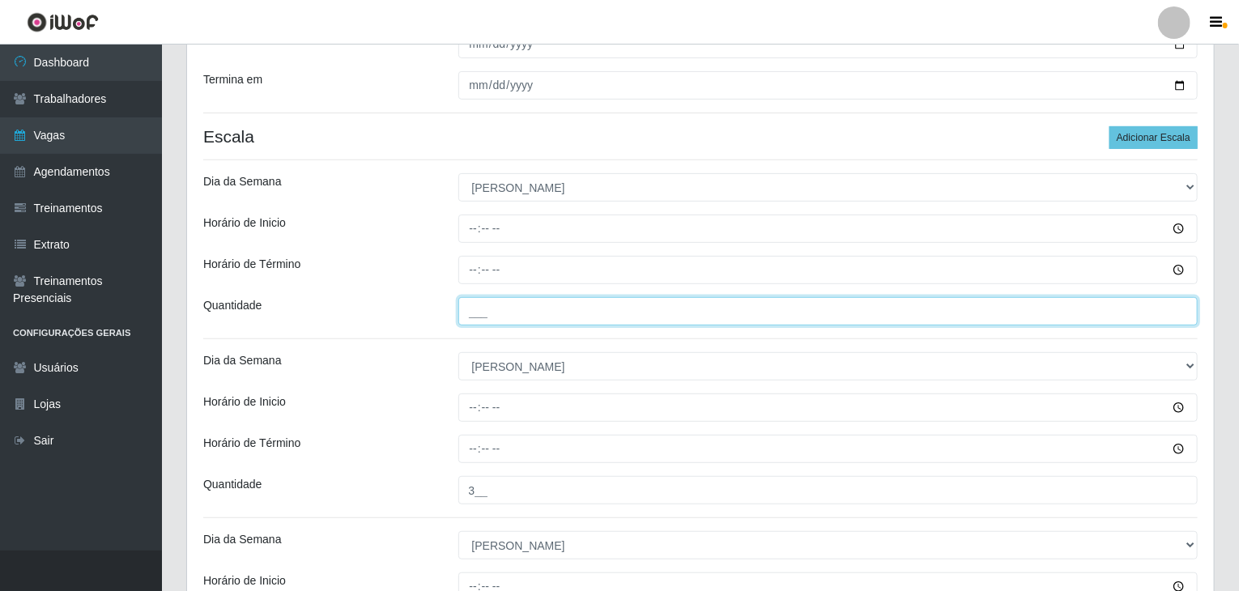
click at [642, 315] on input "___" at bounding box center [828, 311] width 740 height 28
type input "2__"
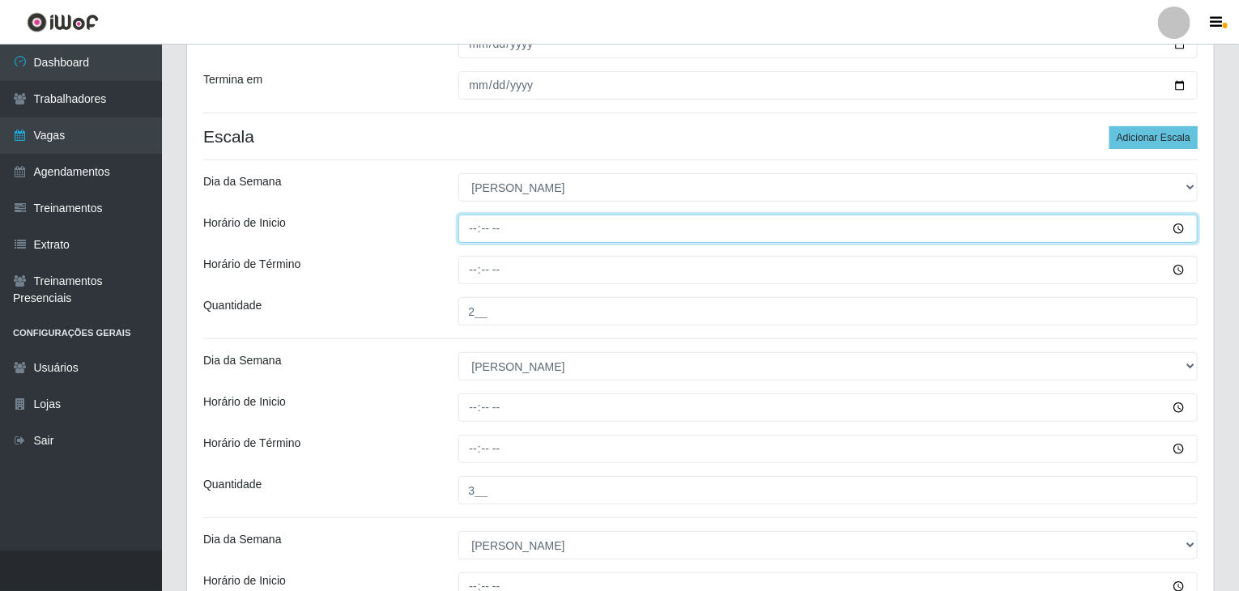
click at [466, 236] on input "Horário de Inicio" at bounding box center [828, 229] width 740 height 28
type input "08:00"
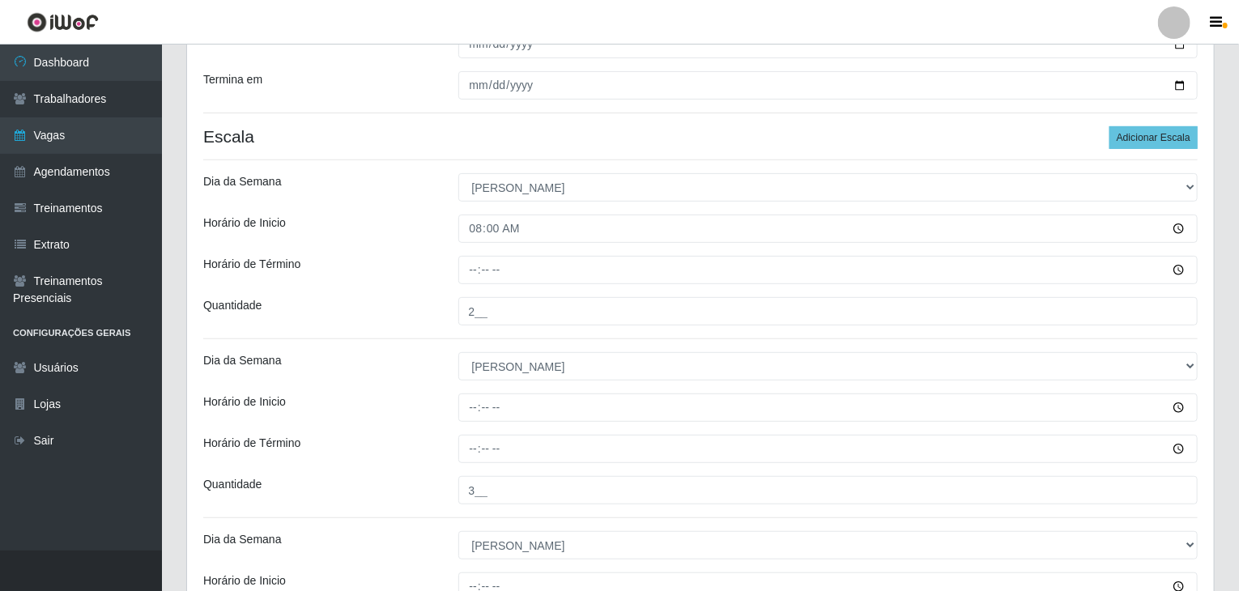
click at [475, 253] on div "[PERSON_NAME] Agreste - Loja 3 Função [Selecione...] ASG ASG + ASG ++ Balconist…" at bounding box center [700, 396] width 1027 height 1018
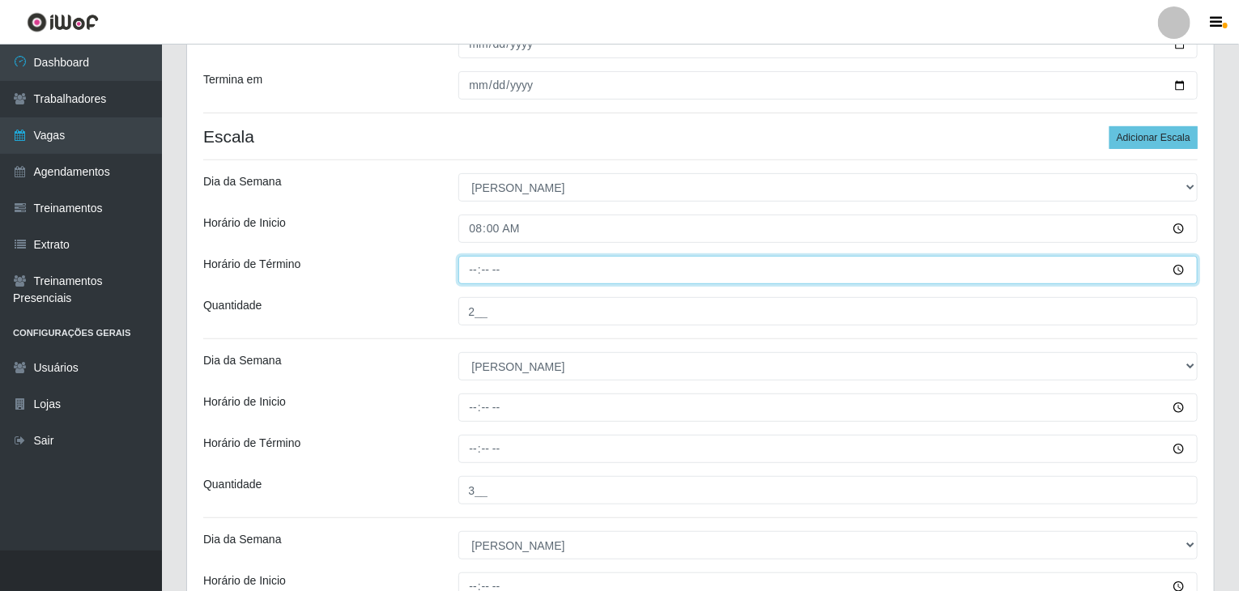
click at [475, 258] on input "Horário de Término" at bounding box center [828, 270] width 740 height 28
type input "14:00"
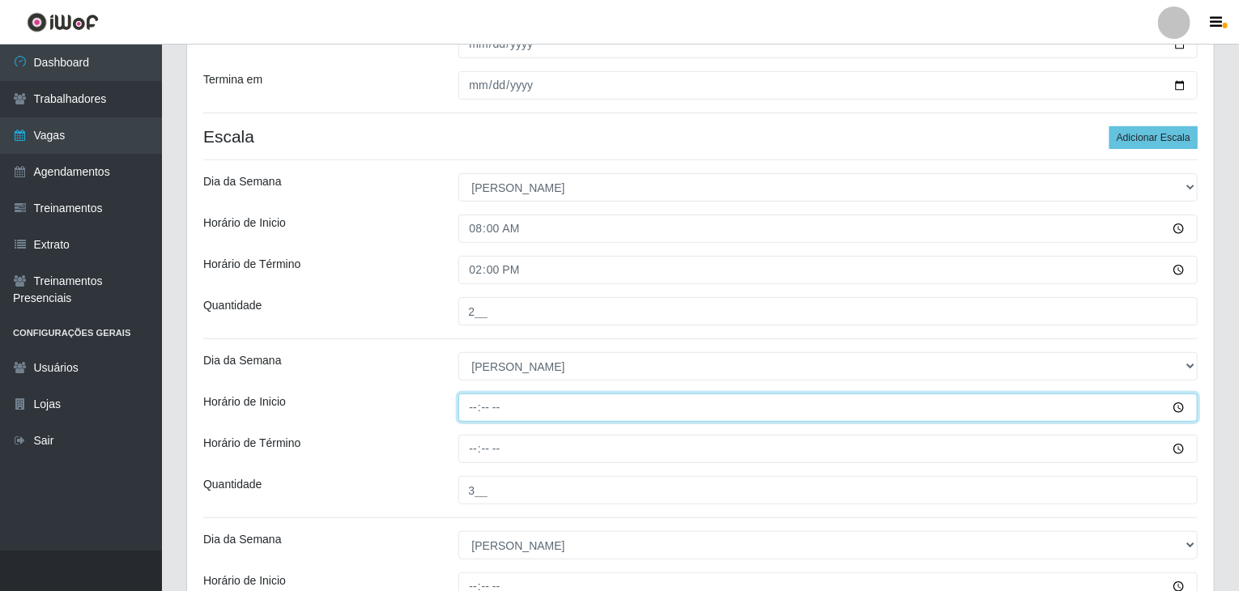
click at [475, 406] on input "Horário de Inicio" at bounding box center [828, 408] width 740 height 28
type input "09:00"
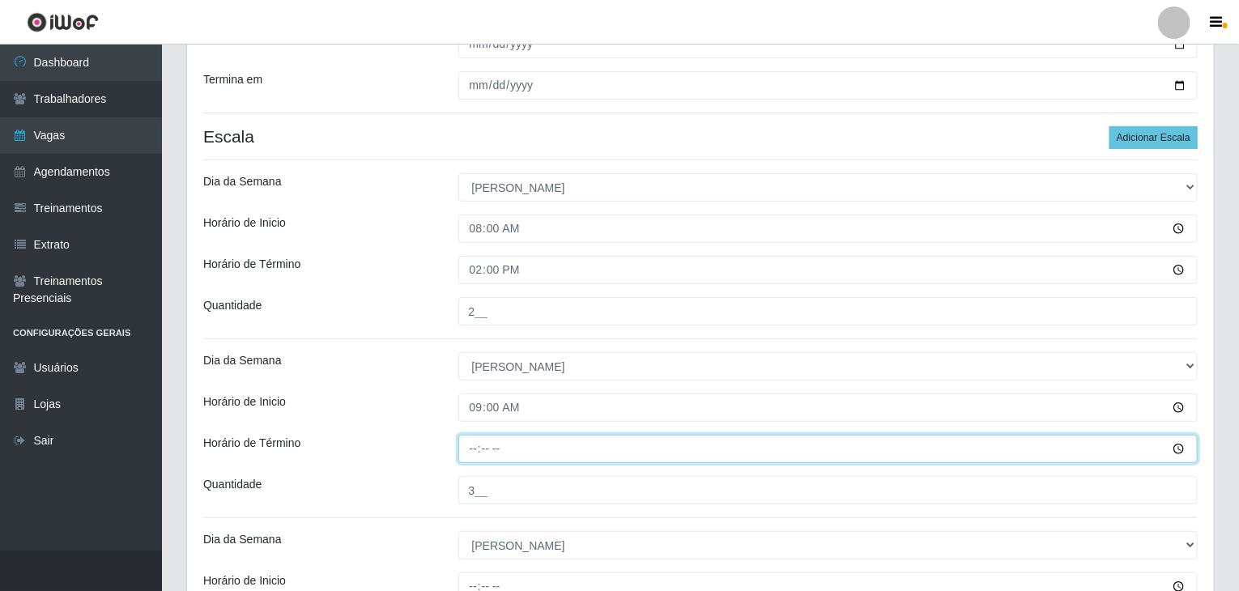
click at [463, 440] on input "Horário de Término" at bounding box center [828, 449] width 740 height 28
type input "15:00"
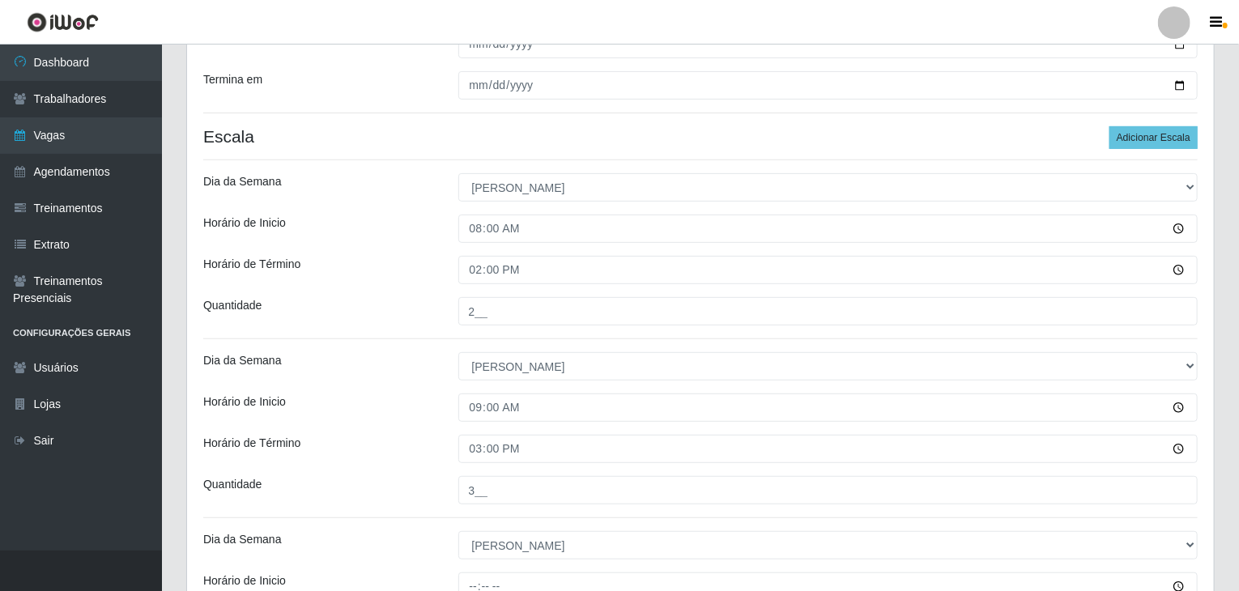
click at [436, 402] on div "Horário de Inicio" at bounding box center [318, 408] width 255 height 28
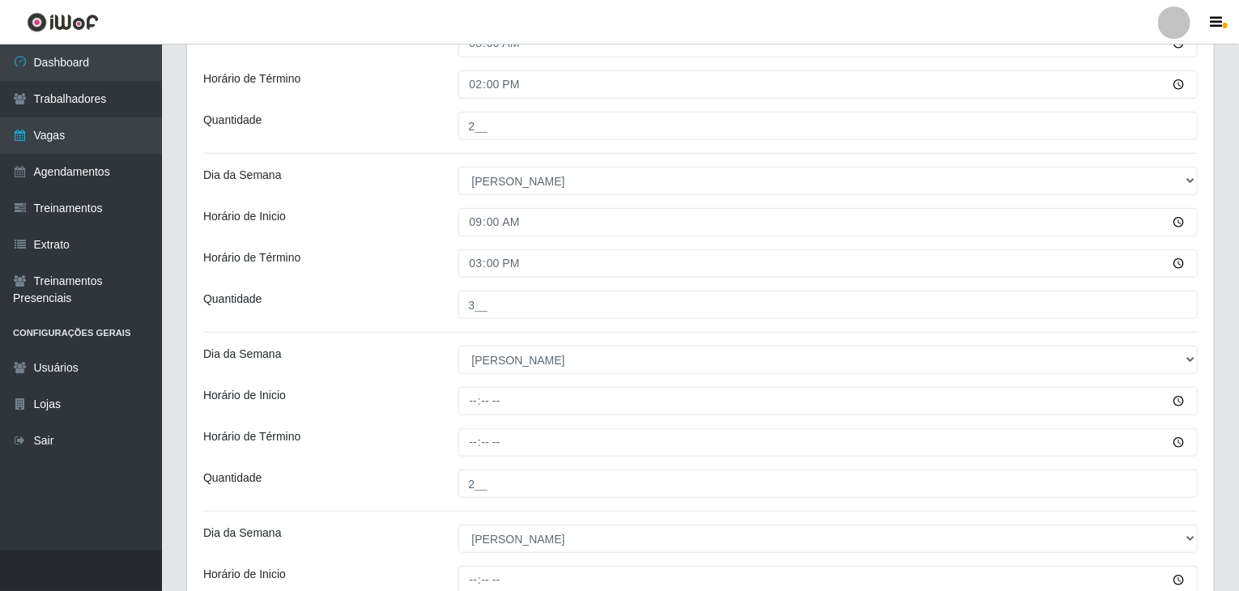
scroll to position [495, 0]
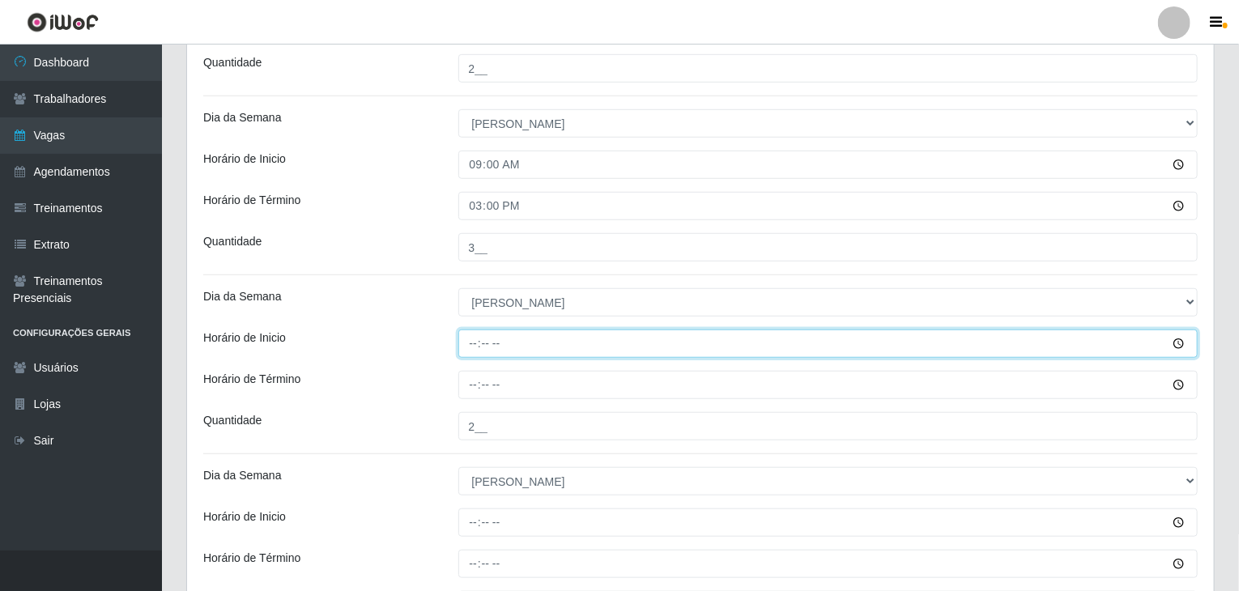
click at [473, 338] on input "Horário de Inicio" at bounding box center [828, 344] width 740 height 28
type input "14:00"
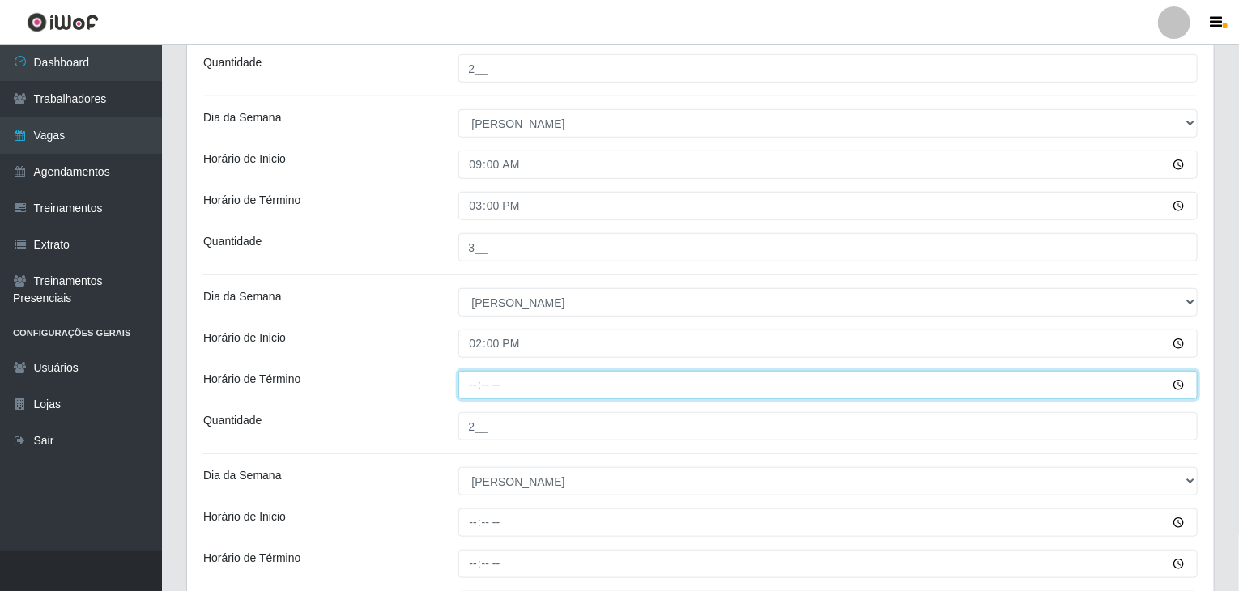
click at [473, 384] on input "Horário de Término" at bounding box center [828, 385] width 740 height 28
type input "20:00"
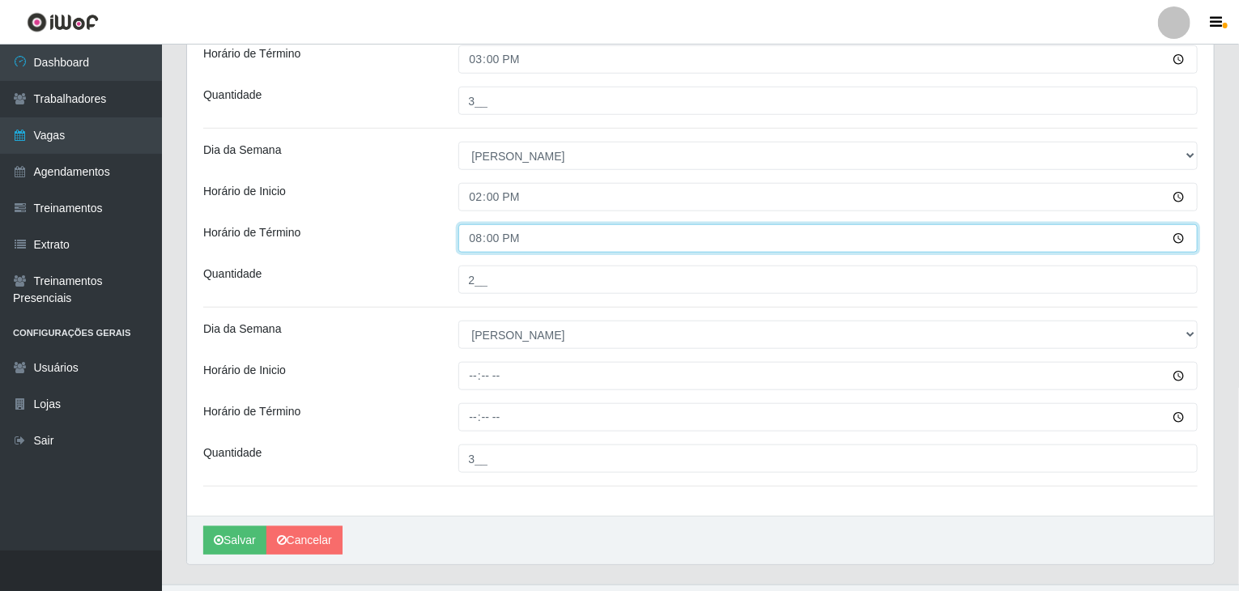
scroll to position [657, 0]
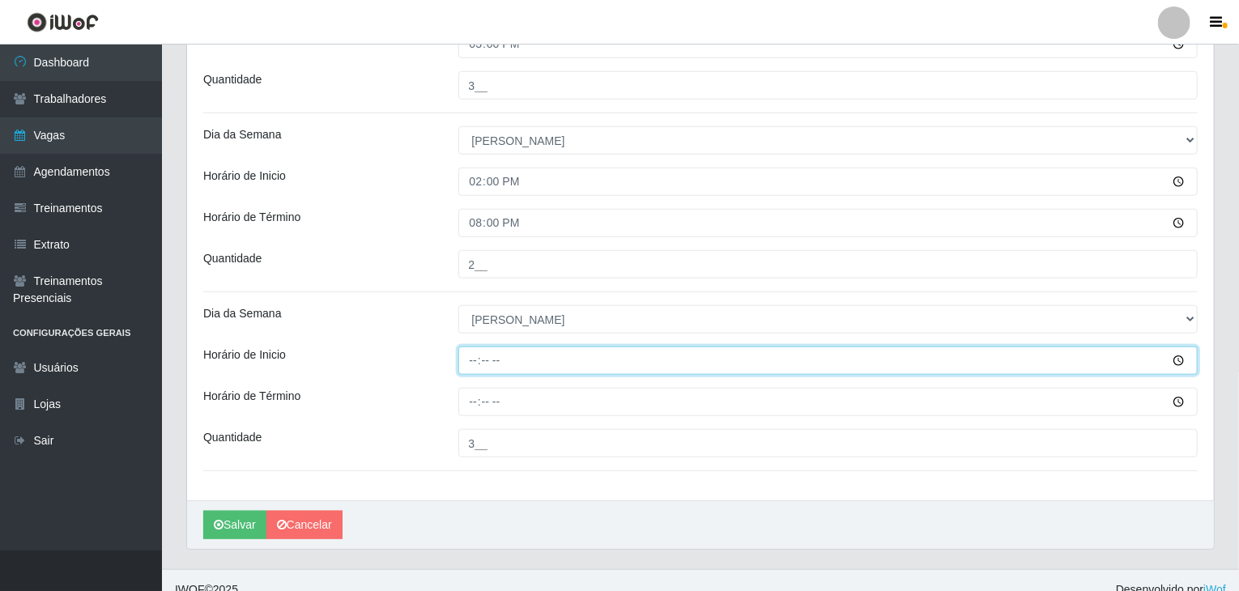
click at [470, 360] on input "Horário de Inicio" at bounding box center [828, 361] width 740 height 28
type input "14:30"
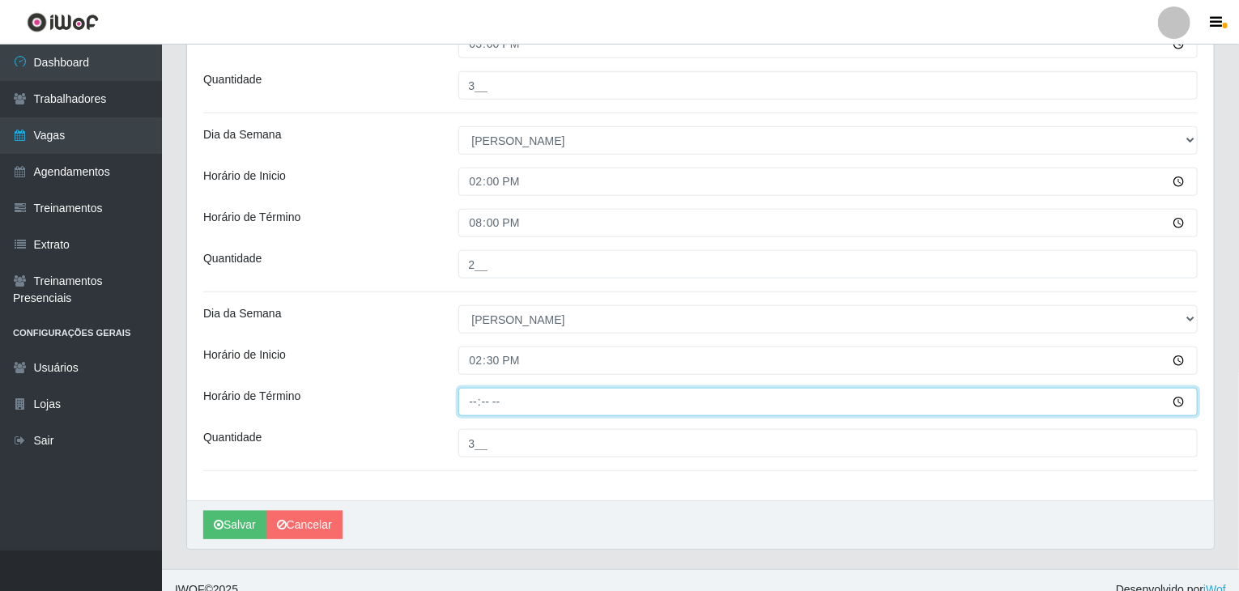
click at [466, 392] on input "Horário de Término" at bounding box center [828, 402] width 740 height 28
type input "20:30"
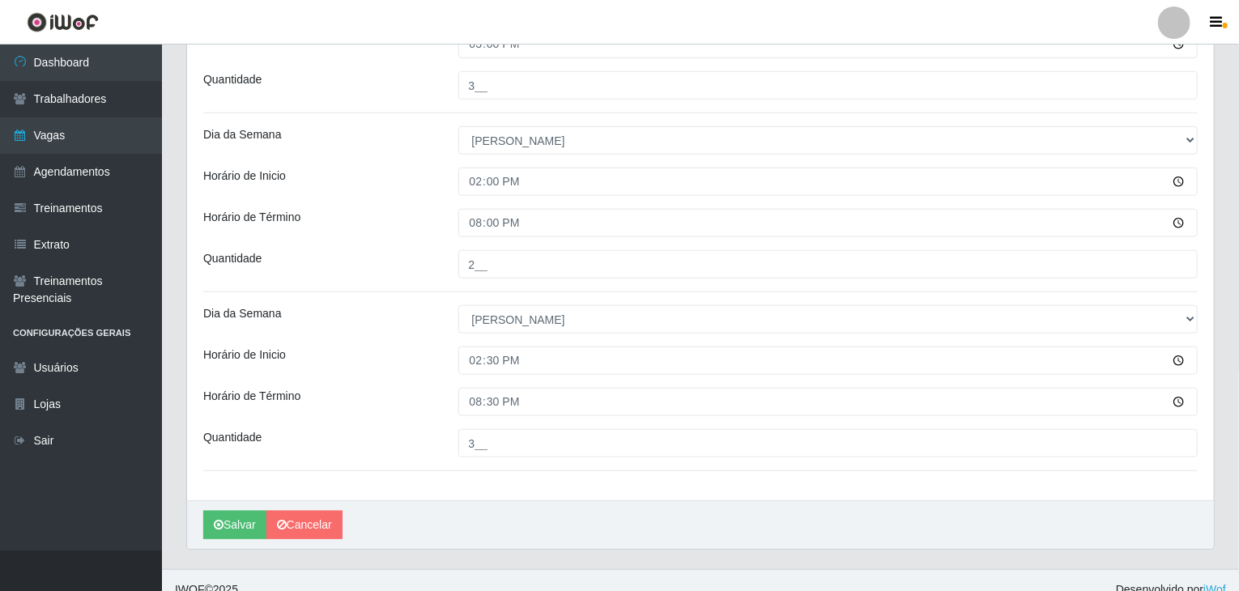
click at [453, 393] on div "20:30" at bounding box center [828, 402] width 764 height 28
click at [222, 526] on icon "submit" at bounding box center [219, 524] width 10 height 11
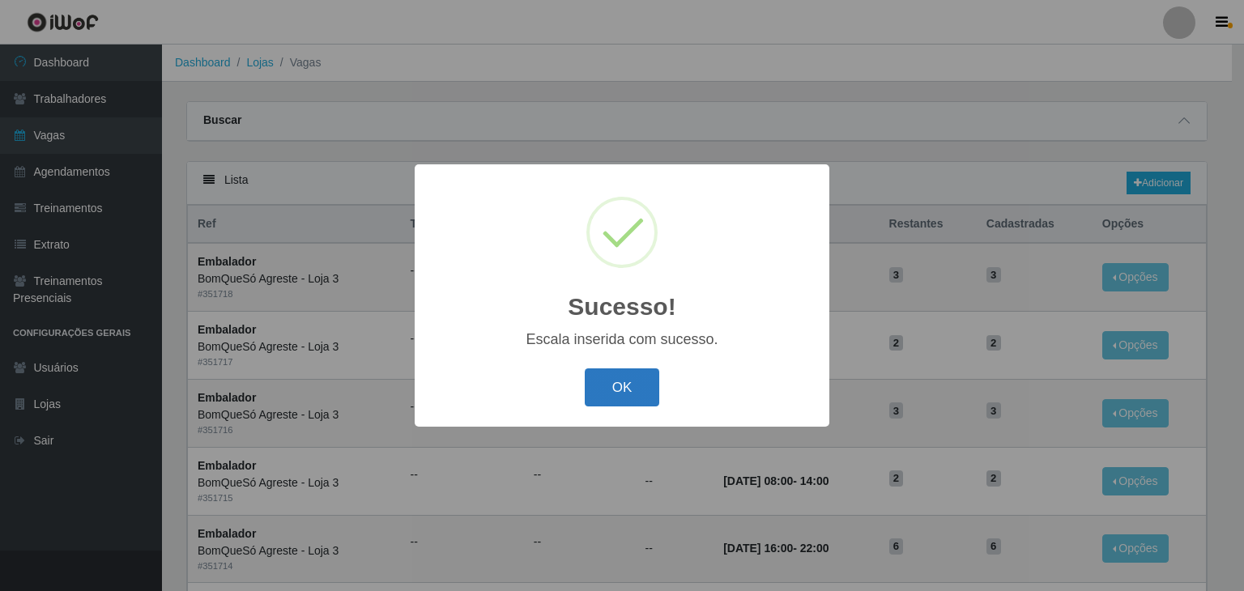
click at [617, 383] on button "OK" at bounding box center [622, 387] width 75 height 38
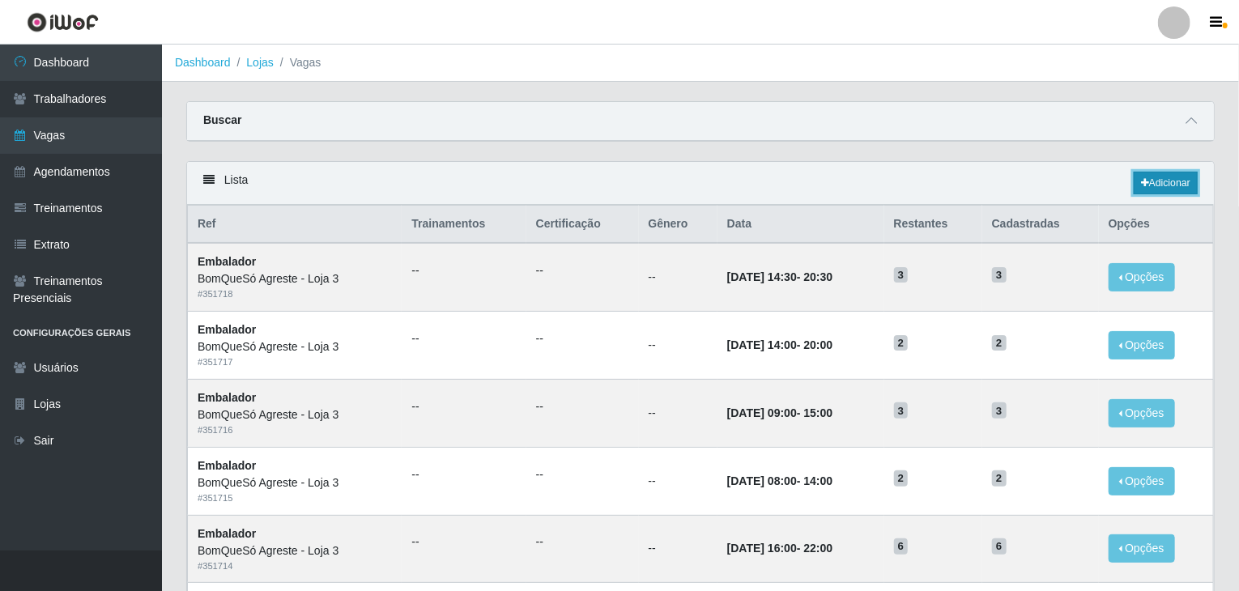
click at [1147, 186] on link "Adicionar" at bounding box center [1166, 183] width 64 height 23
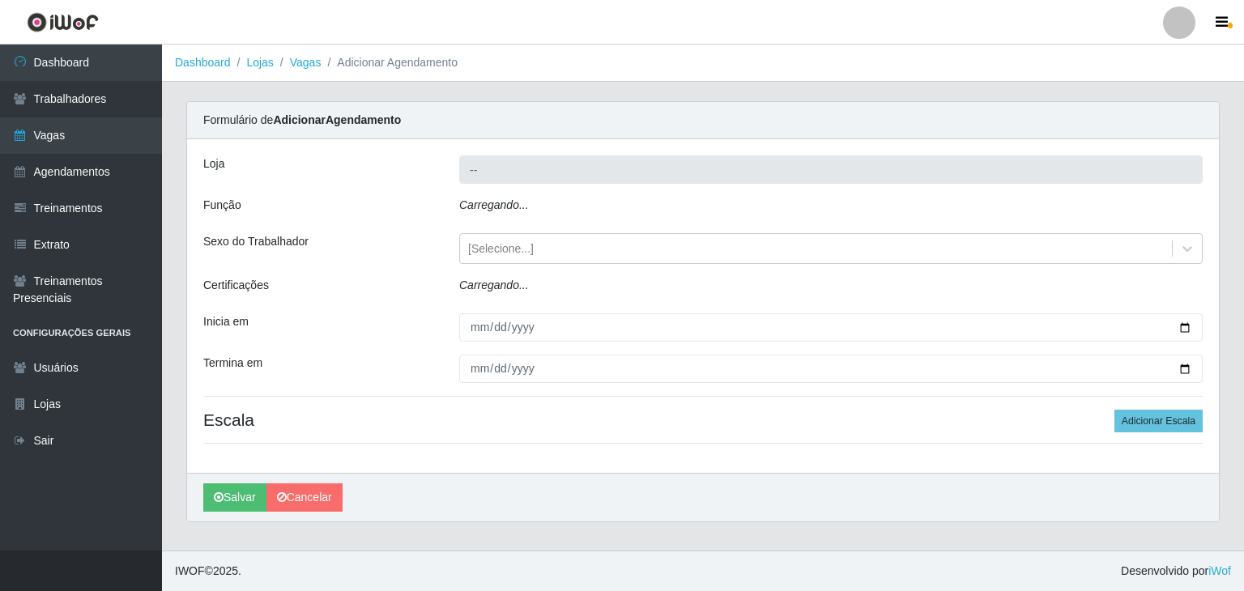
type input "BomQueSó Agreste - Loja 3"
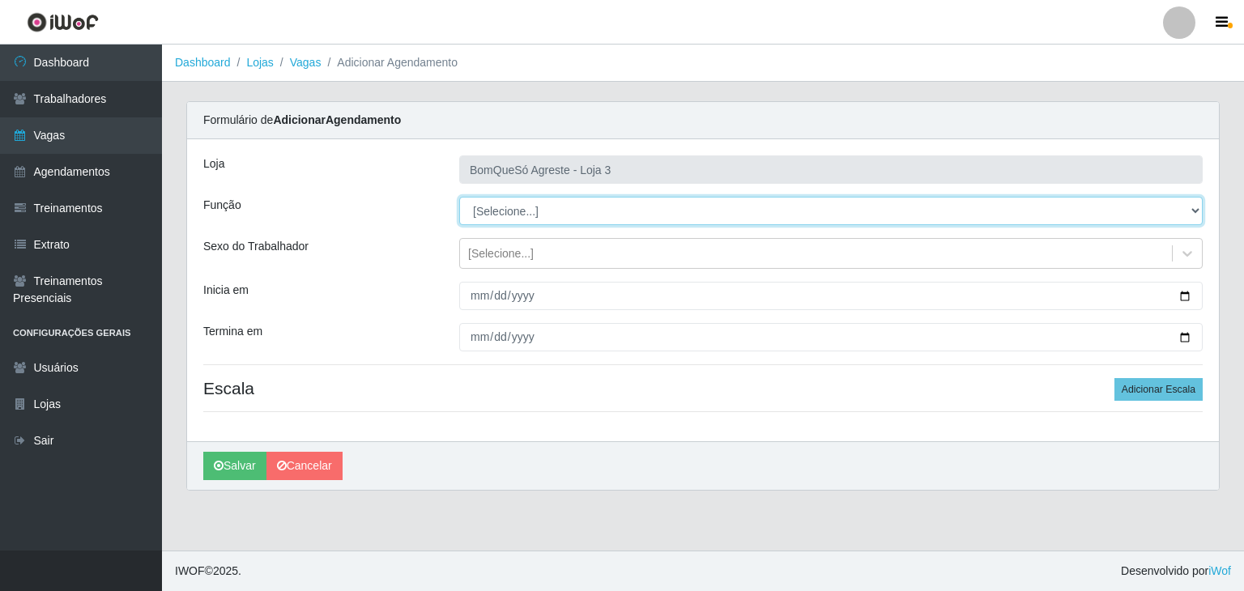
click at [527, 215] on select "[Selecione...] ASG ASG + ASG ++ Balconista Balconista + Balconista ++ Embalador…" at bounding box center [830, 211] width 743 height 28
select select "1"
click at [459, 197] on select "[Selecione...] ASG ASG + ASG ++ Balconista Balconista + Balconista ++ Embalador…" at bounding box center [830, 211] width 743 height 28
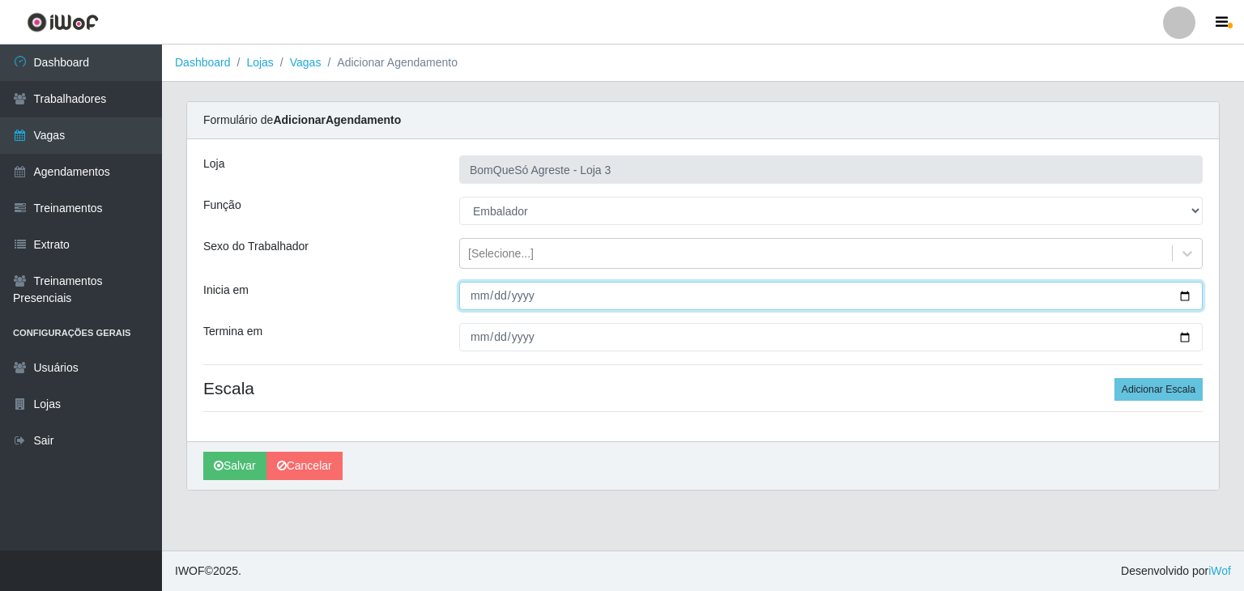
click at [1186, 296] on input "Inicia em" at bounding box center [830, 296] width 743 height 28
type input "[DATE]"
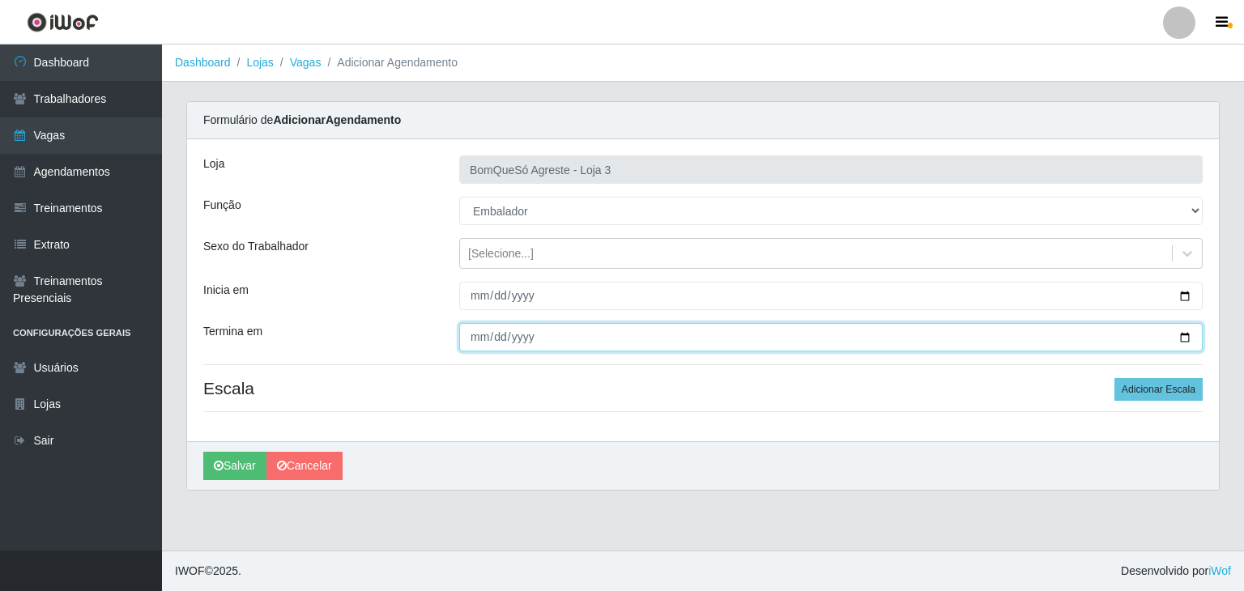
click at [1189, 334] on input "Termina em" at bounding box center [830, 337] width 743 height 28
type input "[DATE]"
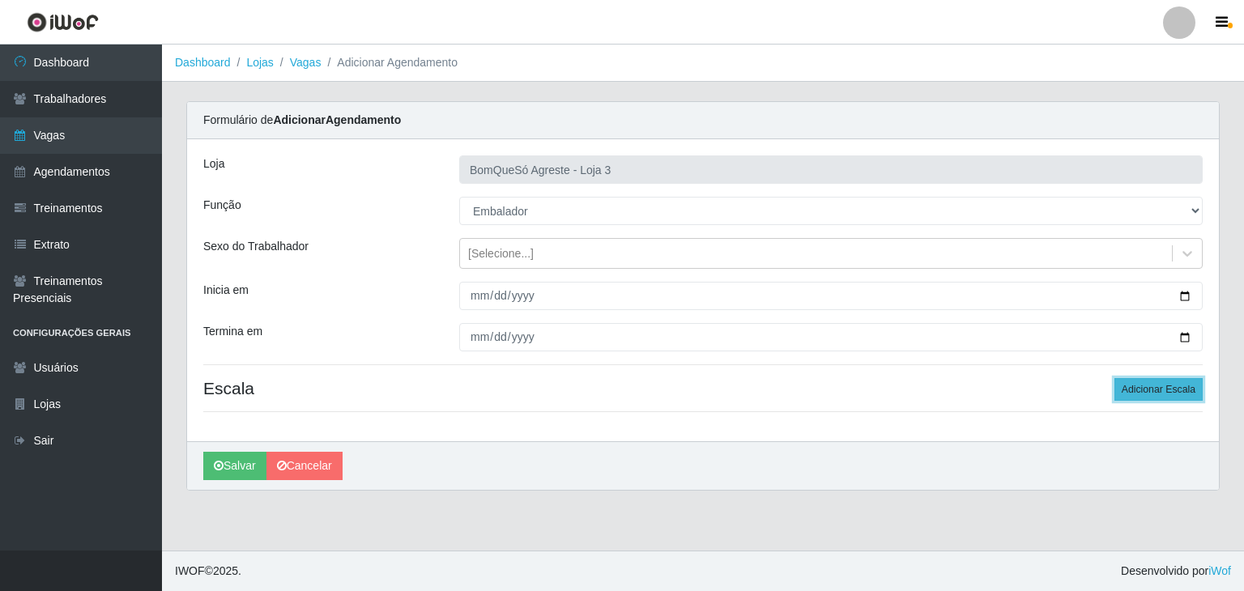
click at [1152, 392] on button "Adicionar Escala" at bounding box center [1158, 389] width 88 height 23
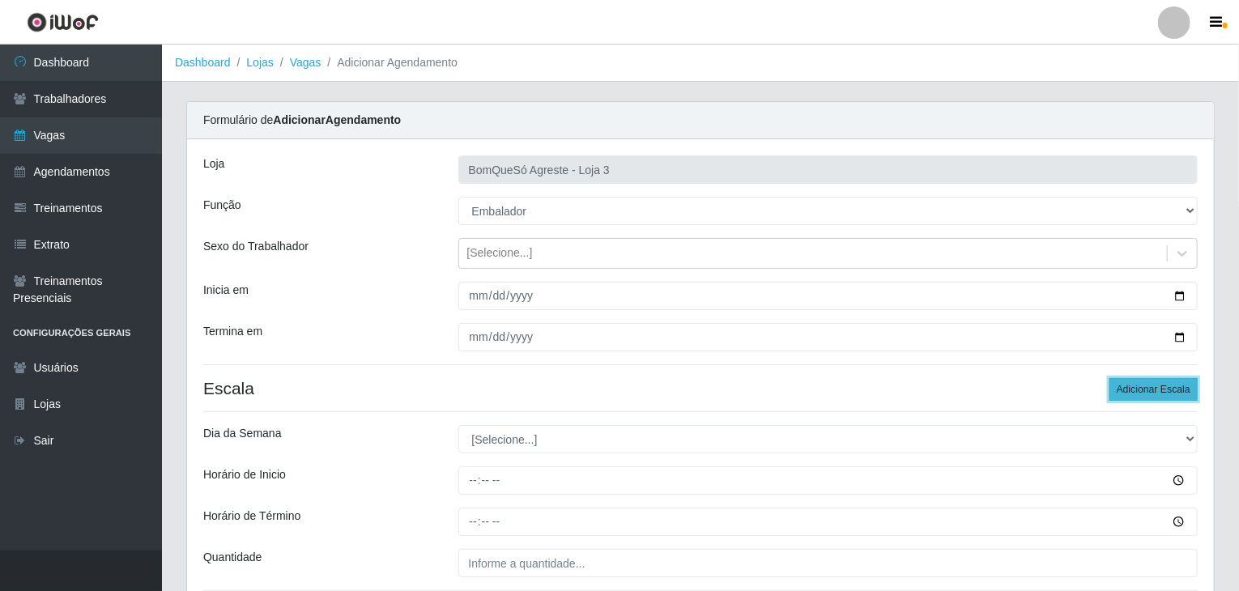
click at [1152, 392] on button "Adicionar Escala" at bounding box center [1153, 389] width 88 height 23
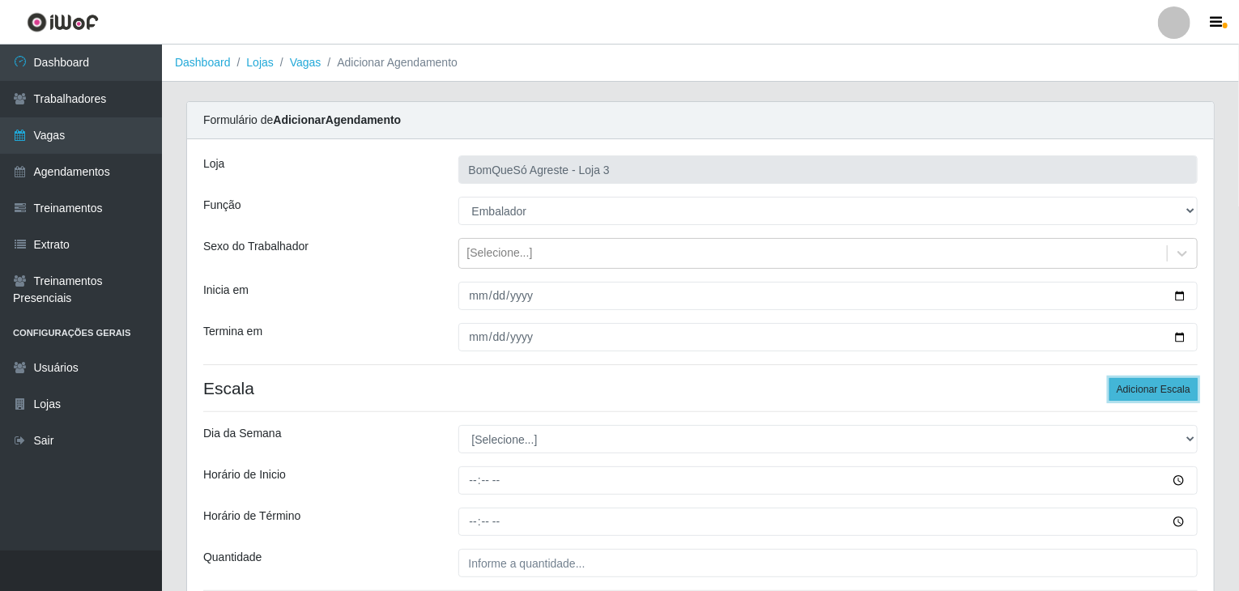
click at [1152, 392] on button "Adicionar Escala" at bounding box center [1153, 389] width 88 height 23
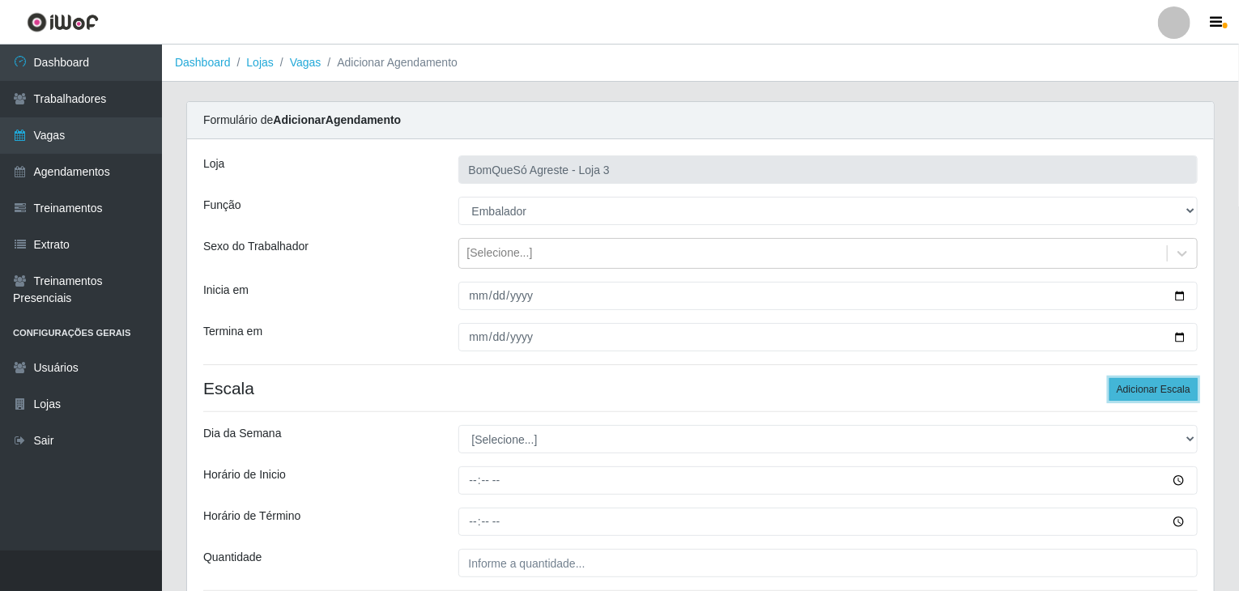
click at [1152, 392] on button "Adicionar Escala" at bounding box center [1153, 389] width 88 height 23
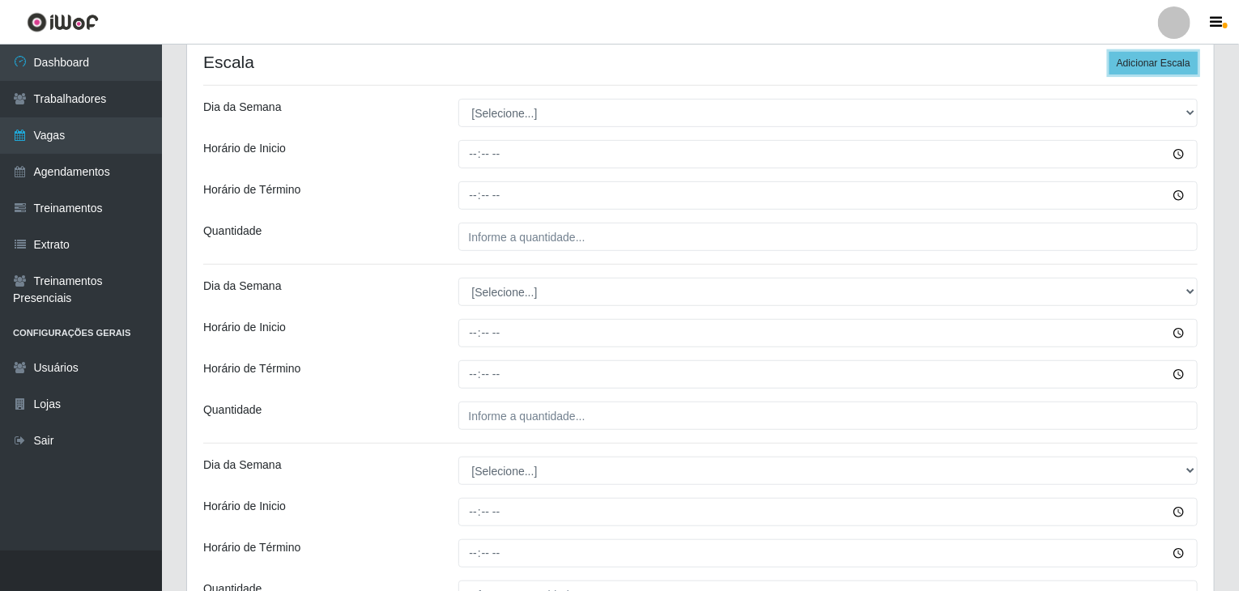
scroll to position [324, 0]
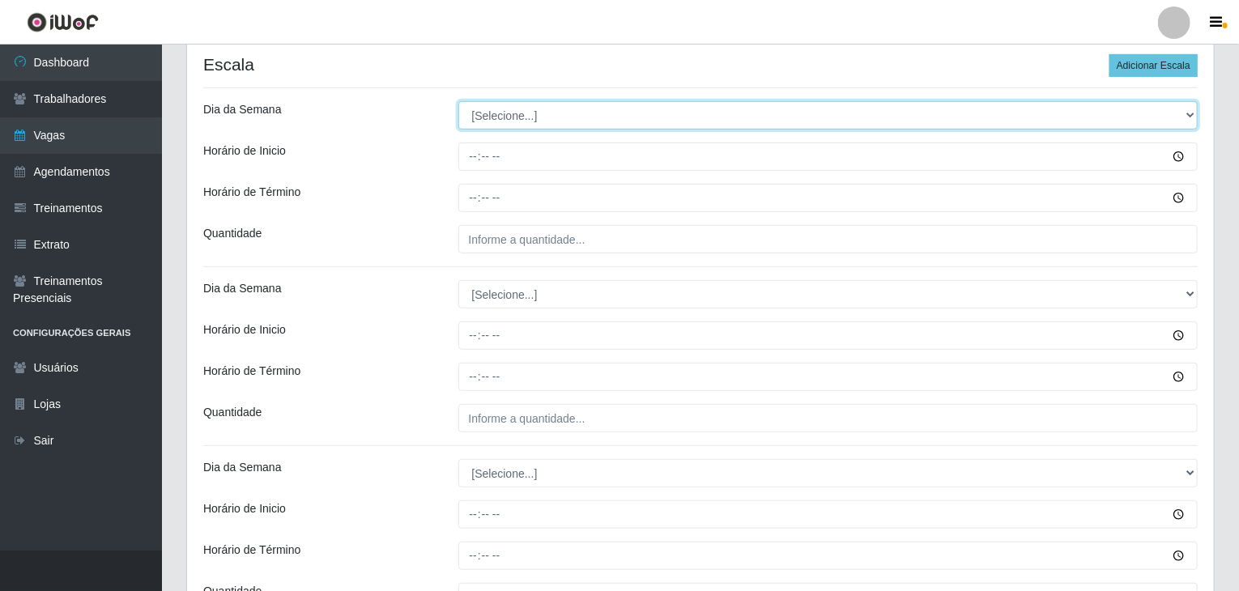
click at [539, 113] on select "[Selecione...] Segunda Terça Quarta Quinta Sexta Sábado Domingo" at bounding box center [828, 115] width 740 height 28
select select "1"
click at [458, 101] on select "[Selecione...] Segunda Terça Quarta Quinta Sexta Sábado Domingo" at bounding box center [828, 115] width 740 height 28
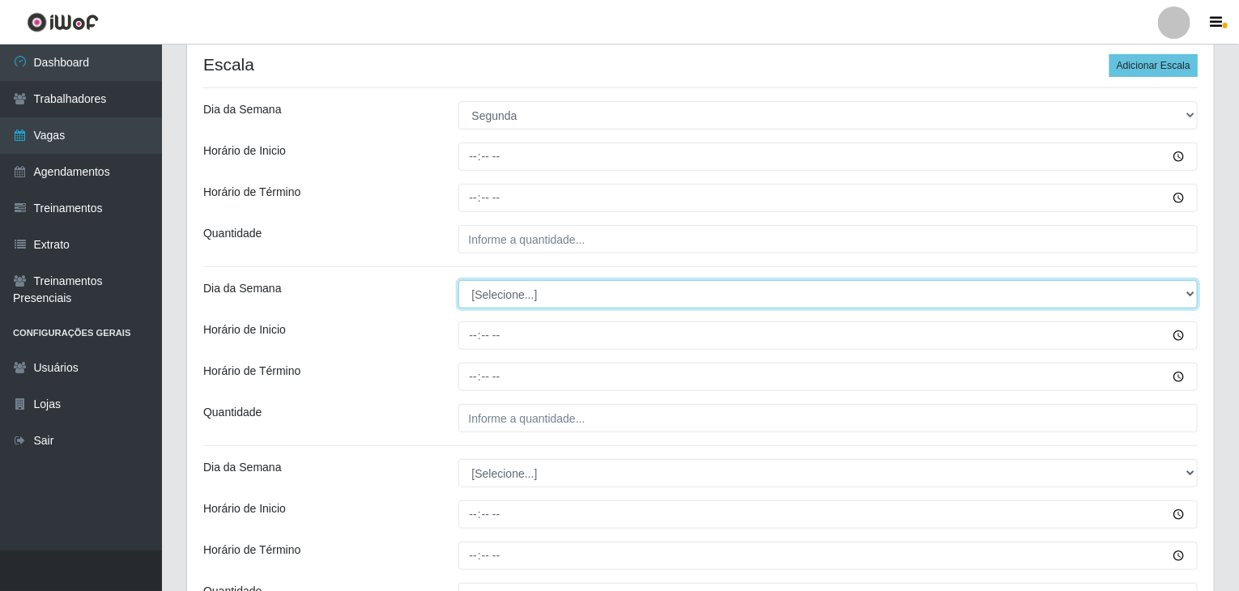
drag, startPoint x: 533, startPoint y: 280, endPoint x: 534, endPoint y: 289, distance: 9.1
click at [533, 280] on select "[Selecione...] Segunda Terça Quarta Quinta Sexta Sábado Domingo" at bounding box center [828, 294] width 740 height 28
select select "1"
click at [458, 280] on select "[Selecione...] Segunda Terça Quarta Quinta Sexta Sábado Domingo" at bounding box center [828, 294] width 740 height 28
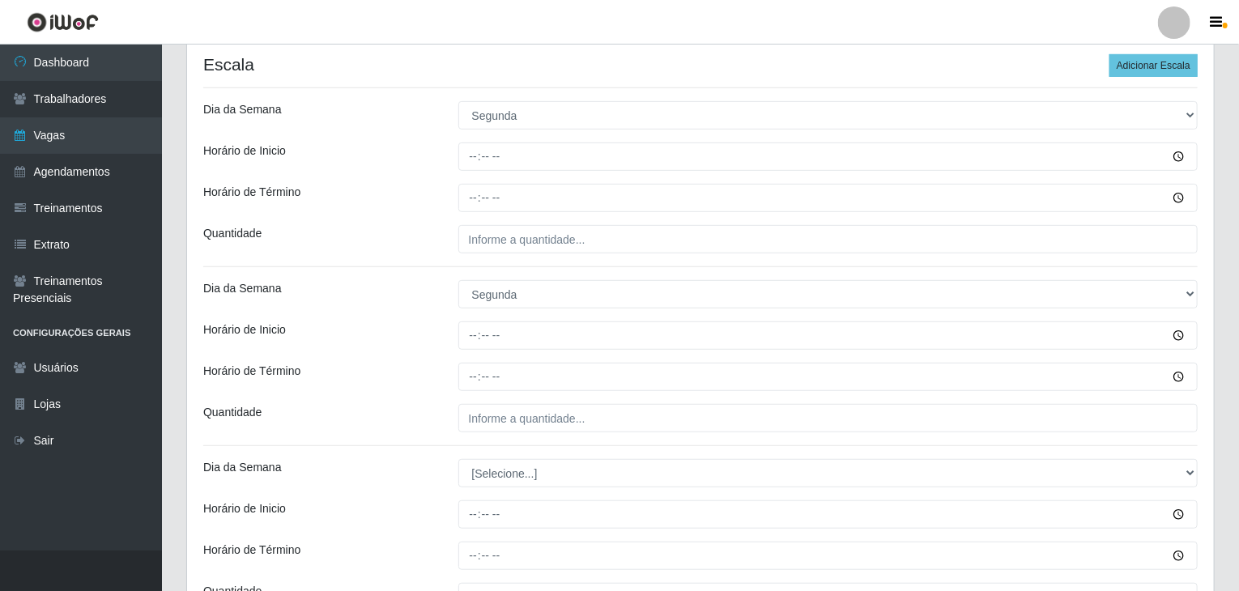
click at [433, 300] on div "Dia da Semana" at bounding box center [318, 294] width 255 height 28
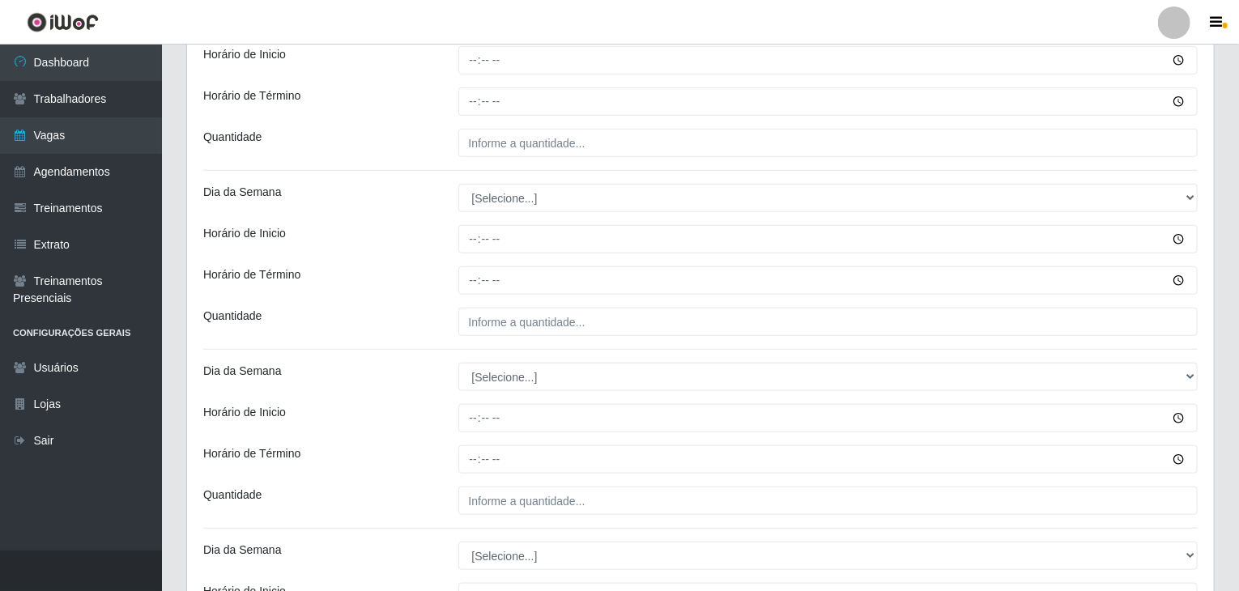
scroll to position [648, 0]
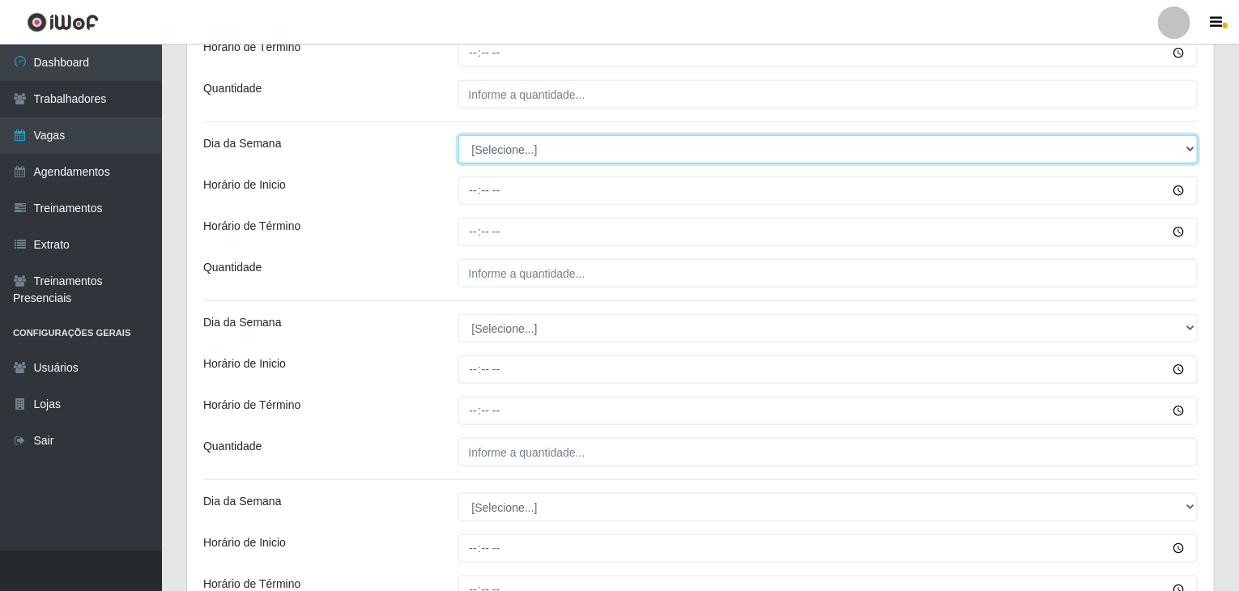
click at [521, 149] on select "[Selecione...] Segunda Terça Quarta Quinta Sexta Sábado Domingo" at bounding box center [828, 149] width 740 height 28
select select "2"
click at [458, 135] on select "[Selecione...] Segunda Terça Quarta Quinta Sexta Sábado Domingo" at bounding box center [828, 149] width 740 height 28
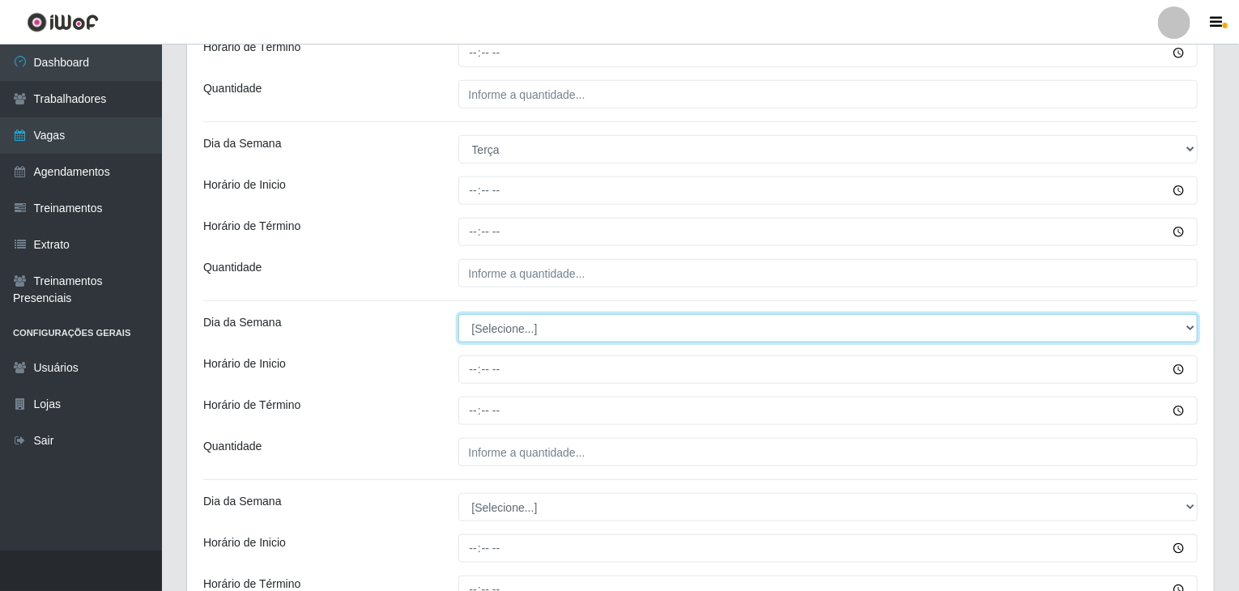
click at [522, 327] on select "[Selecione...] Segunda Terça Quarta Quinta Sexta Sábado Domingo" at bounding box center [828, 328] width 740 height 28
select select "2"
click at [458, 314] on select "[Selecione...] Segunda Terça Quarta Quinta Sexta Sábado Domingo" at bounding box center [828, 328] width 740 height 28
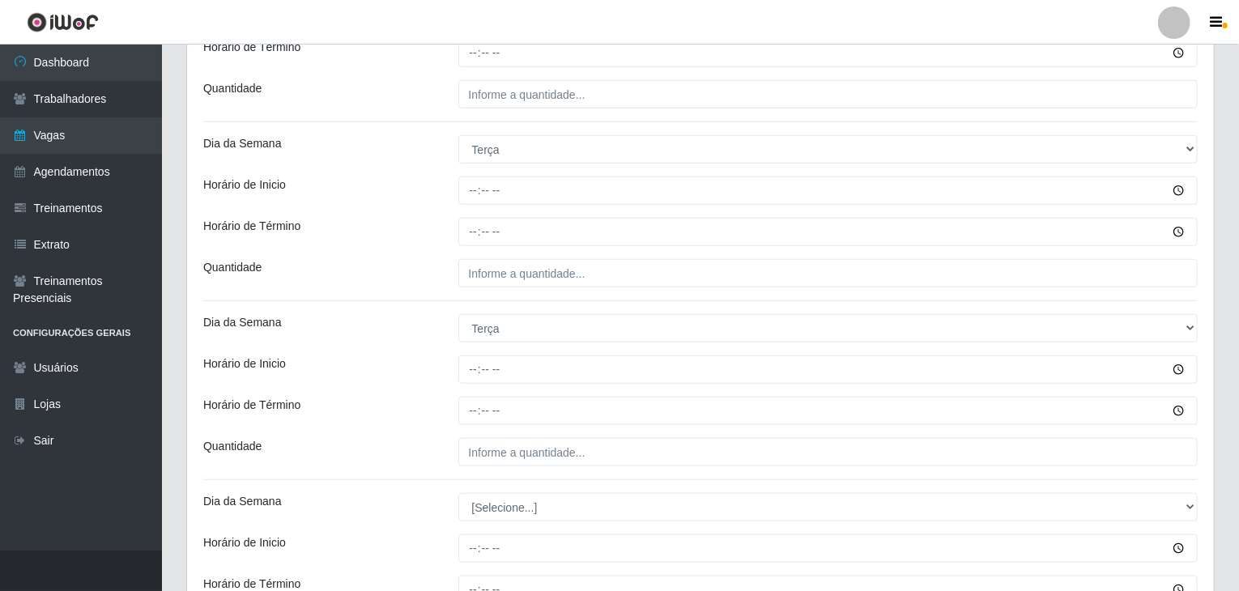
click at [397, 340] on div "Dia da Semana" at bounding box center [318, 328] width 255 height 28
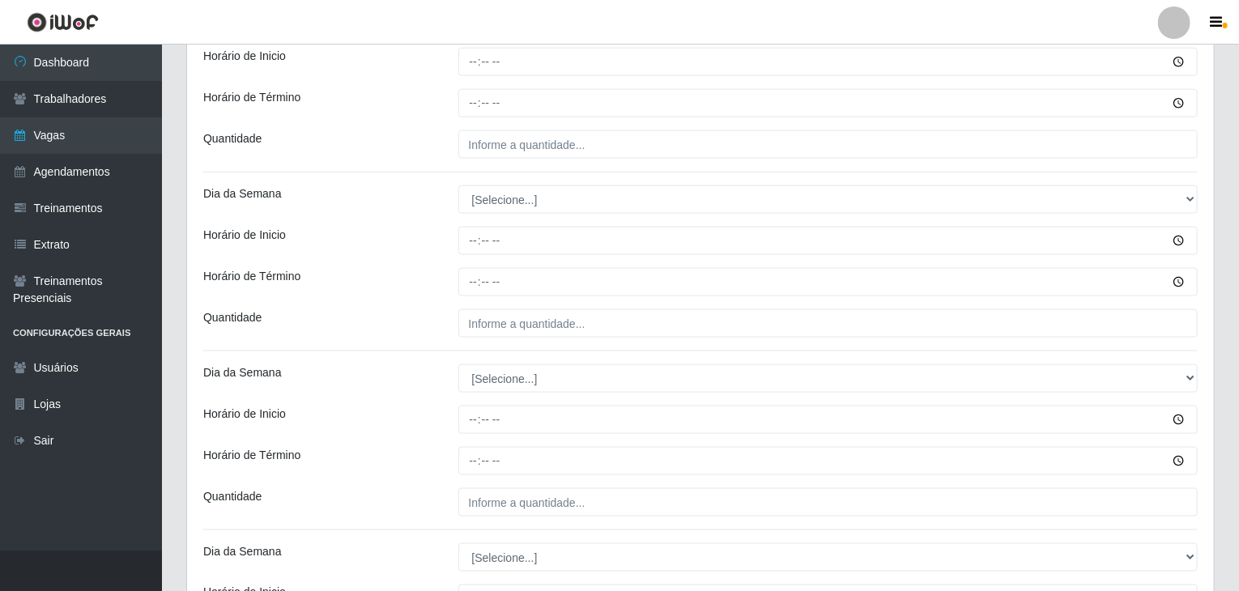
scroll to position [972, 0]
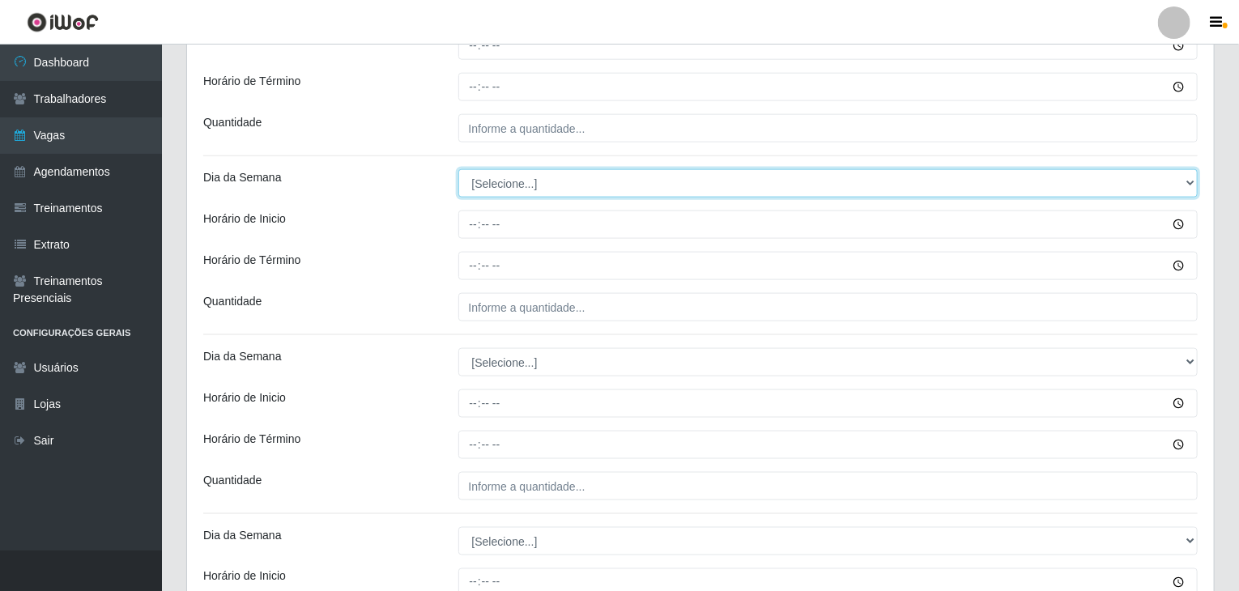
click at [506, 184] on select "[Selecione...] Segunda Terça Quarta Quinta Sexta Sábado Domingo" at bounding box center [828, 183] width 740 height 28
select select "3"
click at [458, 169] on select "[Selecione...] Segunda Terça Quarta Quinta Sexta Sábado Domingo" at bounding box center [828, 183] width 740 height 28
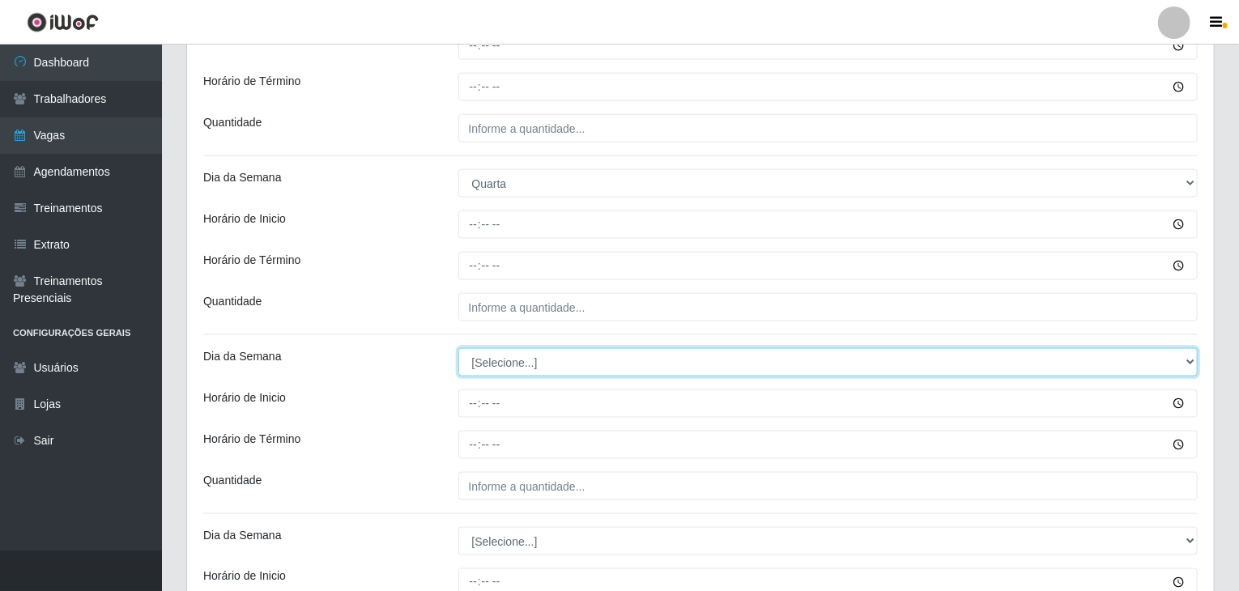
click at [537, 352] on select "[Selecione...] Segunda Terça Quarta Quinta Sexta Sábado Domingo" at bounding box center [828, 362] width 740 height 28
select select "3"
click at [458, 348] on select "[Selecione...] Segunda Terça Quarta Quinta Sexta Sábado Domingo" at bounding box center [828, 362] width 740 height 28
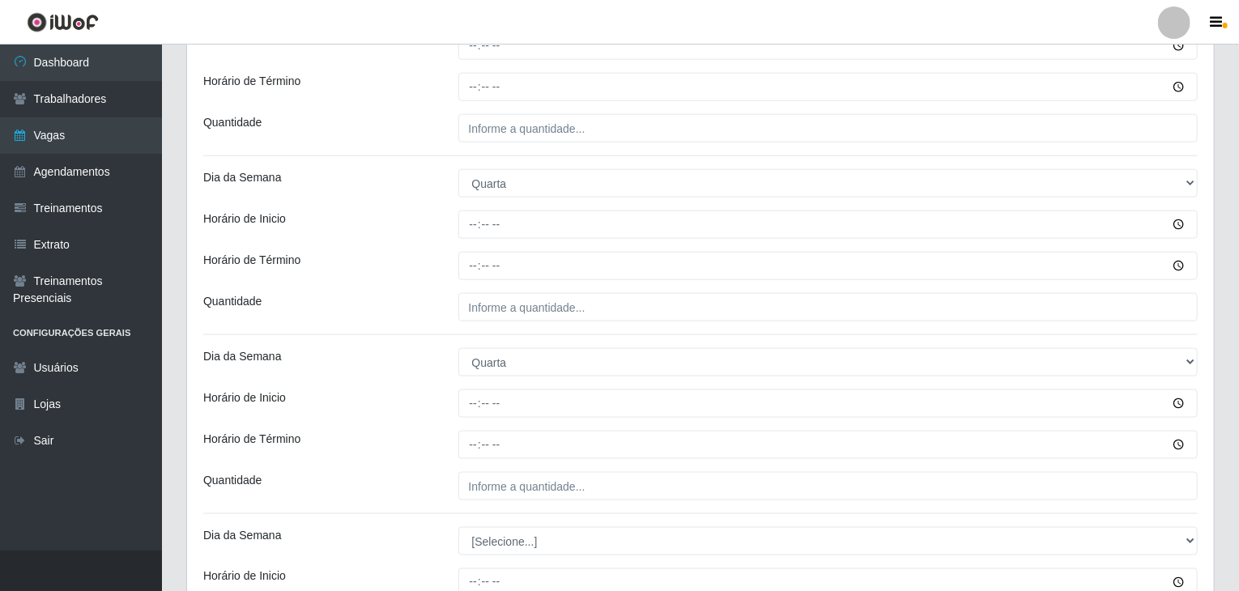
click at [411, 374] on div "Dia da Semana" at bounding box center [318, 362] width 255 height 28
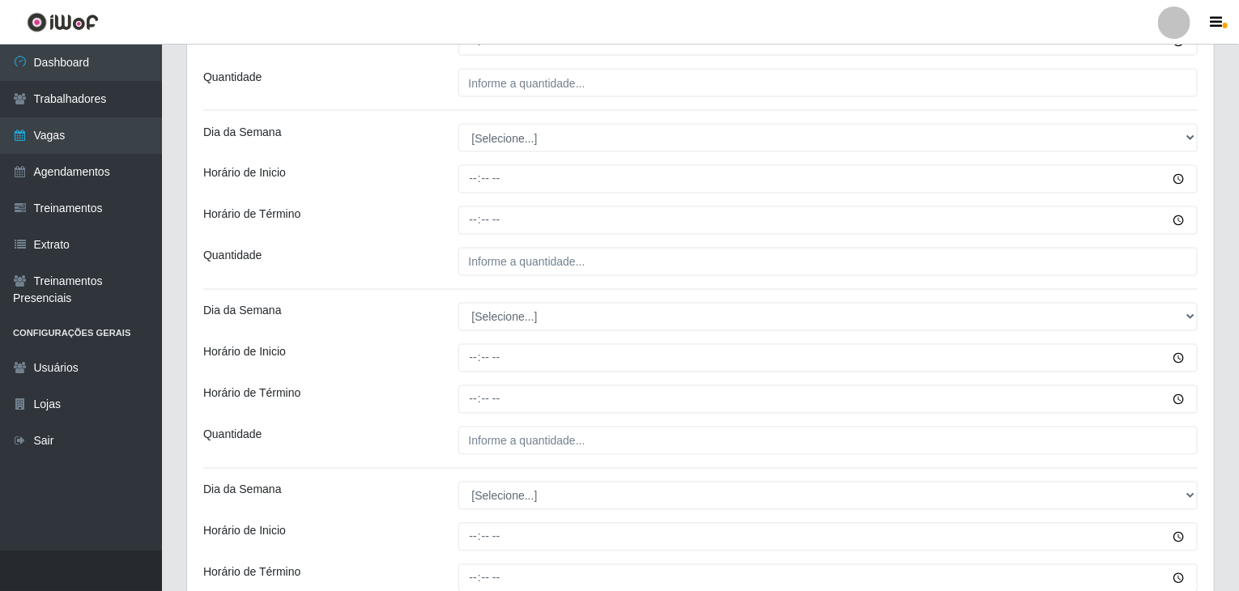
scroll to position [1377, 0]
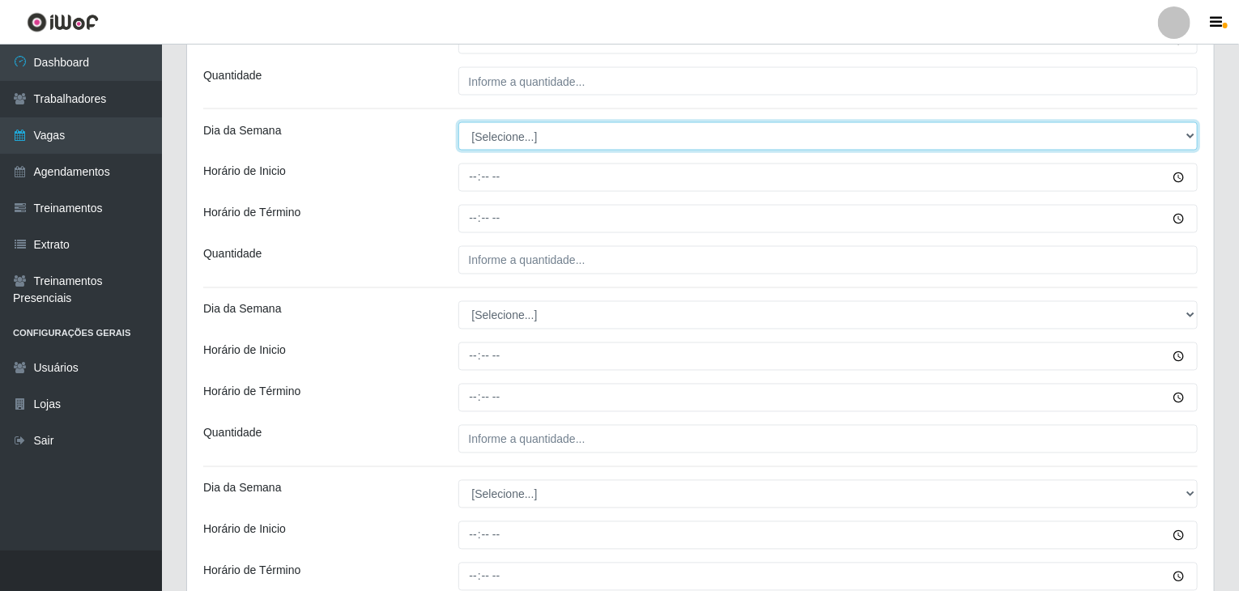
click at [499, 122] on select "[Selecione...] Segunda Terça Quarta Quinta Sexta Sábado Domingo" at bounding box center [828, 136] width 740 height 28
select select "4"
click at [458, 122] on select "[Selecione...] Segunda Terça Quarta Quinta Sexta Sábado Domingo" at bounding box center [828, 136] width 740 height 28
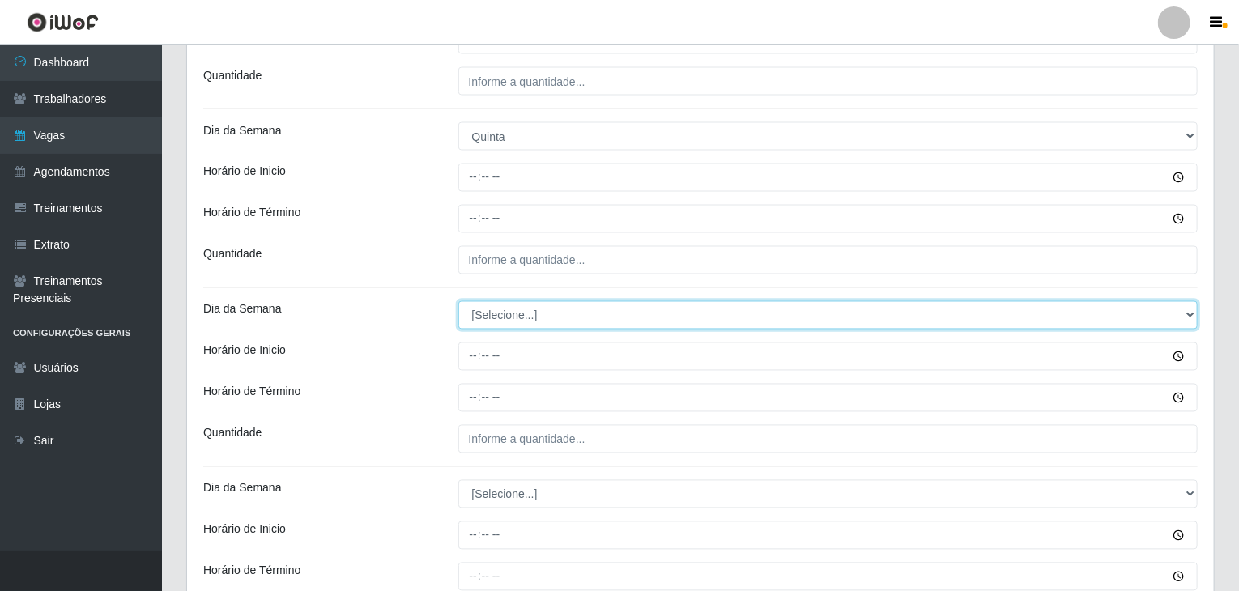
click at [512, 301] on select "[Selecione...] Segunda Terça Quarta Quinta Sexta Sábado Domingo" at bounding box center [828, 315] width 740 height 28
select select "4"
click at [458, 301] on select "[Selecione...] Segunda Terça Quarta Quinta Sexta Sábado Domingo" at bounding box center [828, 315] width 740 height 28
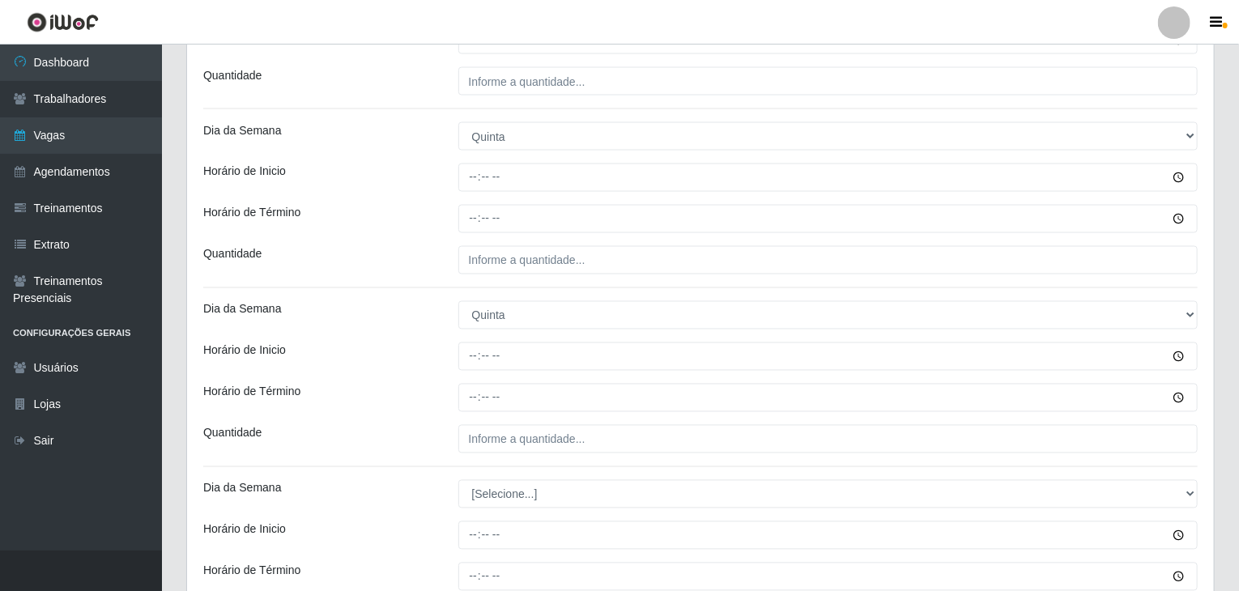
click at [411, 325] on div "Dia da Semana" at bounding box center [318, 315] width 255 height 28
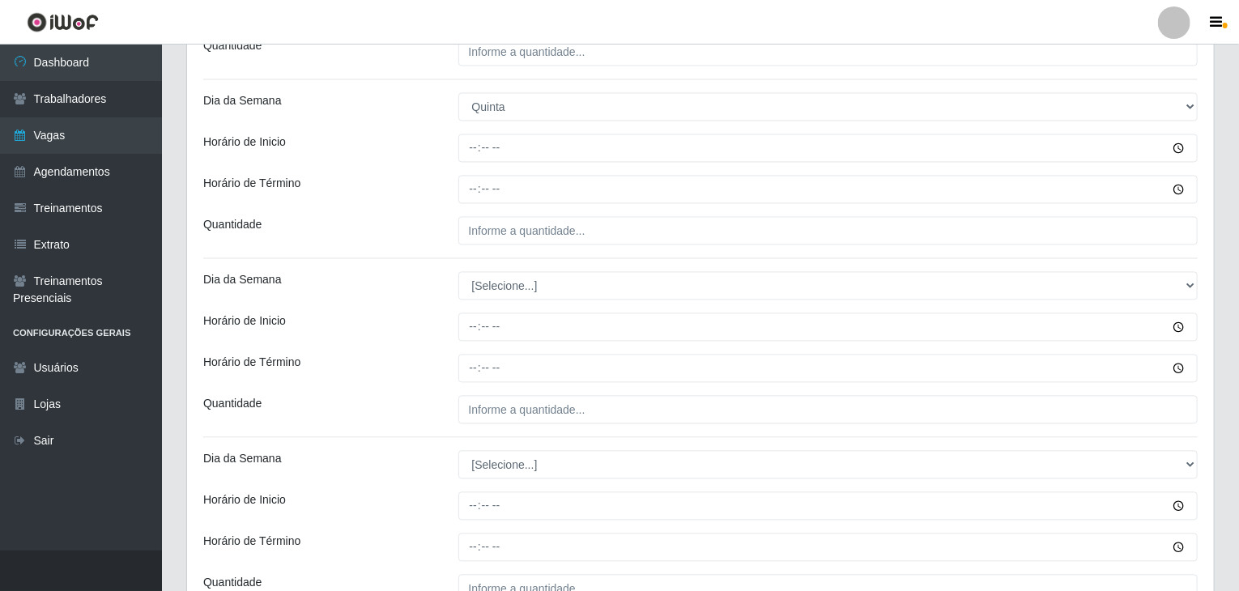
scroll to position [1782, 0]
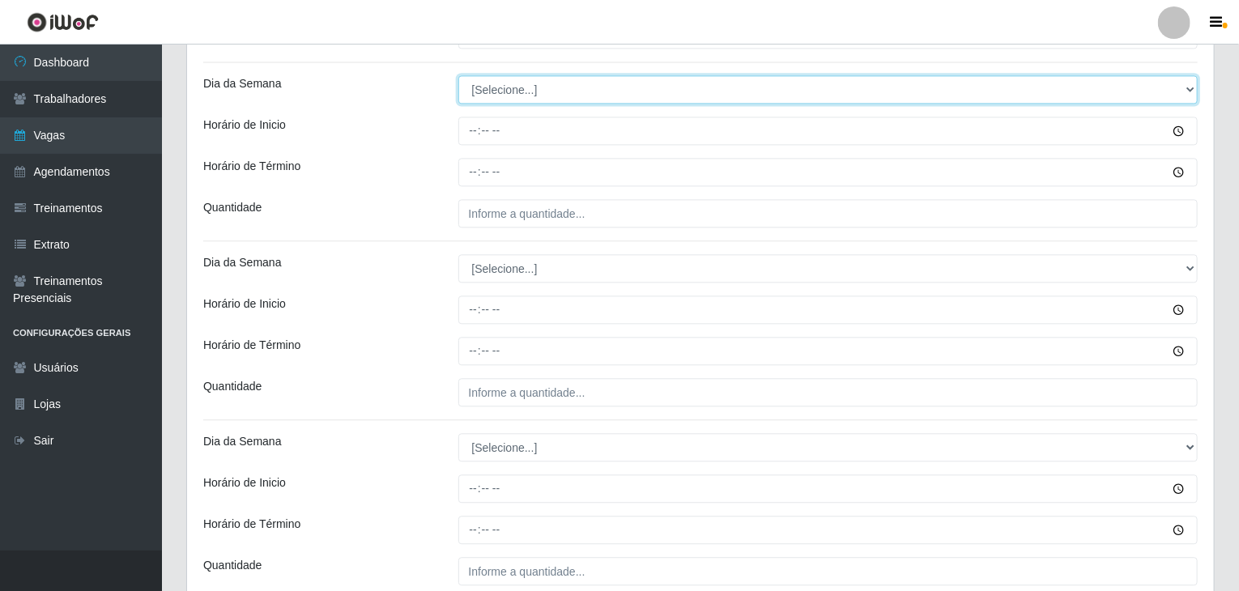
click at [522, 82] on select "[Selecione...] Segunda Terça Quarta Quinta Sexta Sábado Domingo" at bounding box center [828, 89] width 740 height 28
select select "5"
click at [458, 75] on select "[Selecione...] Segunda Terça Quarta Quinta Sexta Sábado Domingo" at bounding box center [828, 89] width 740 height 28
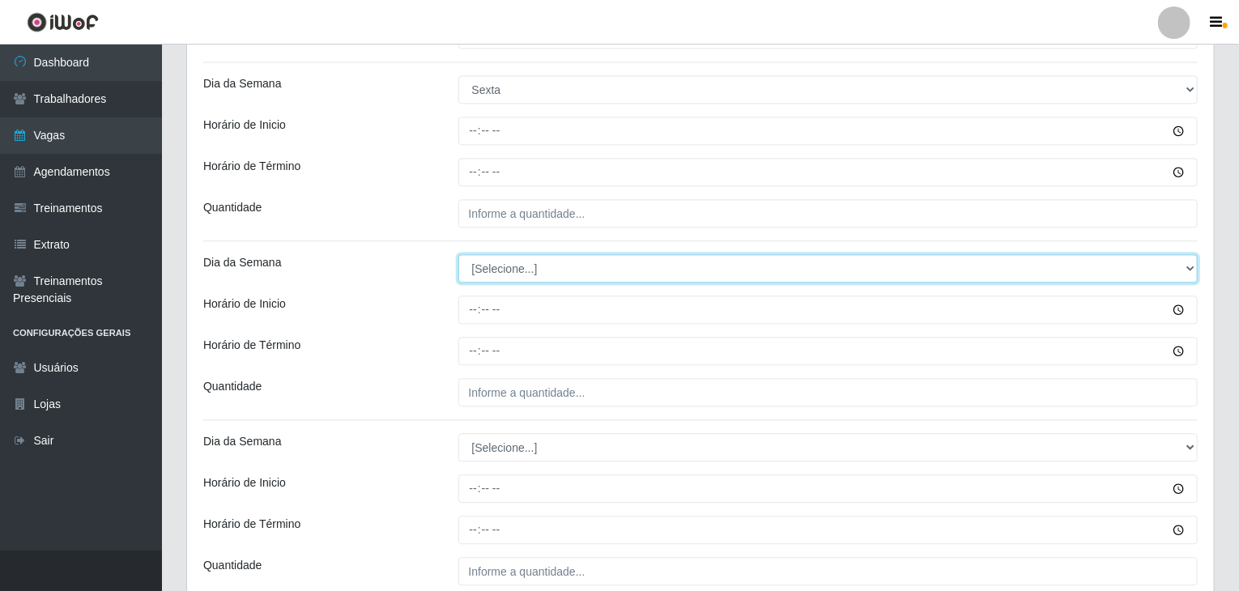
click at [544, 267] on select "[Selecione...] Segunda Terça Quarta Quinta Sexta Sábado Domingo" at bounding box center [828, 268] width 740 height 28
select select "5"
click at [458, 254] on select "[Selecione...] Segunda Terça Quarta Quinta Sexta Sábado Domingo" at bounding box center [828, 268] width 740 height 28
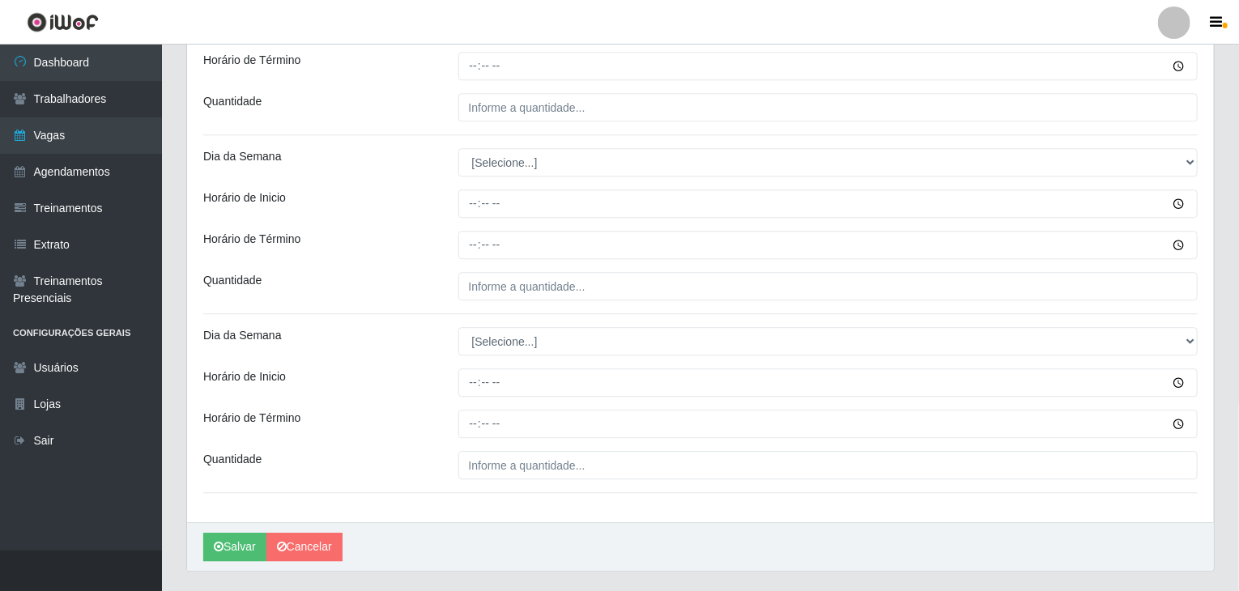
scroll to position [2104, 0]
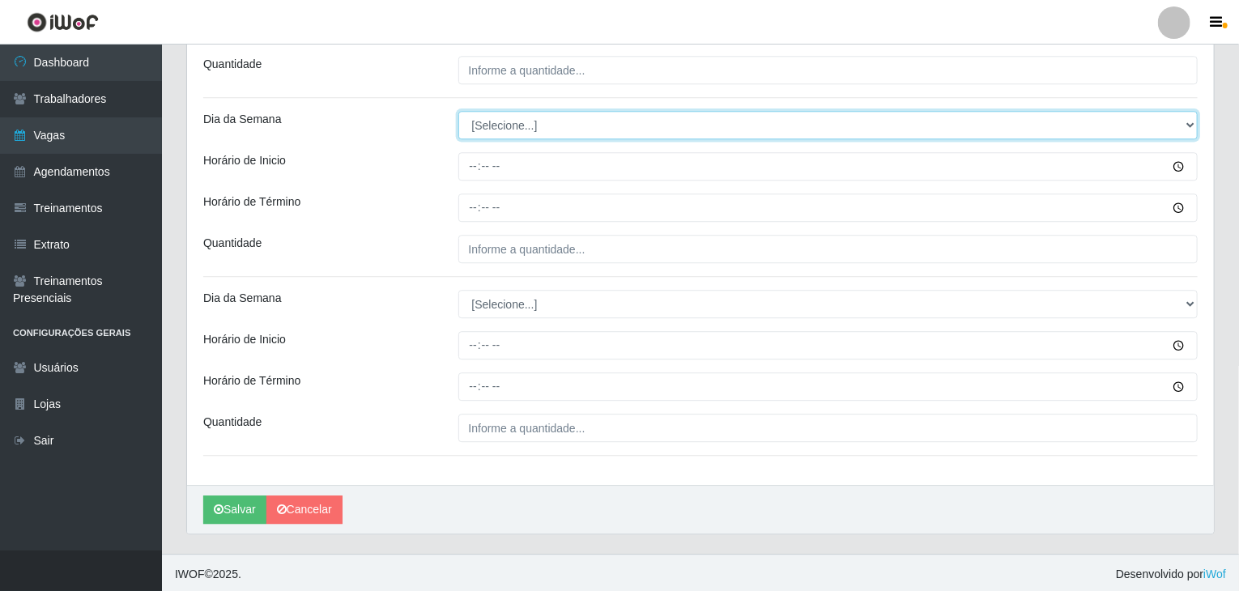
click at [497, 123] on select "[Selecione...] Segunda Terça Quarta Quinta Sexta Sábado Domingo" at bounding box center [828, 125] width 740 height 28
select select "6"
click at [458, 111] on select "[Selecione...] Segunda Terça Quarta Quinta Sexta Sábado Domingo" at bounding box center [828, 125] width 740 height 28
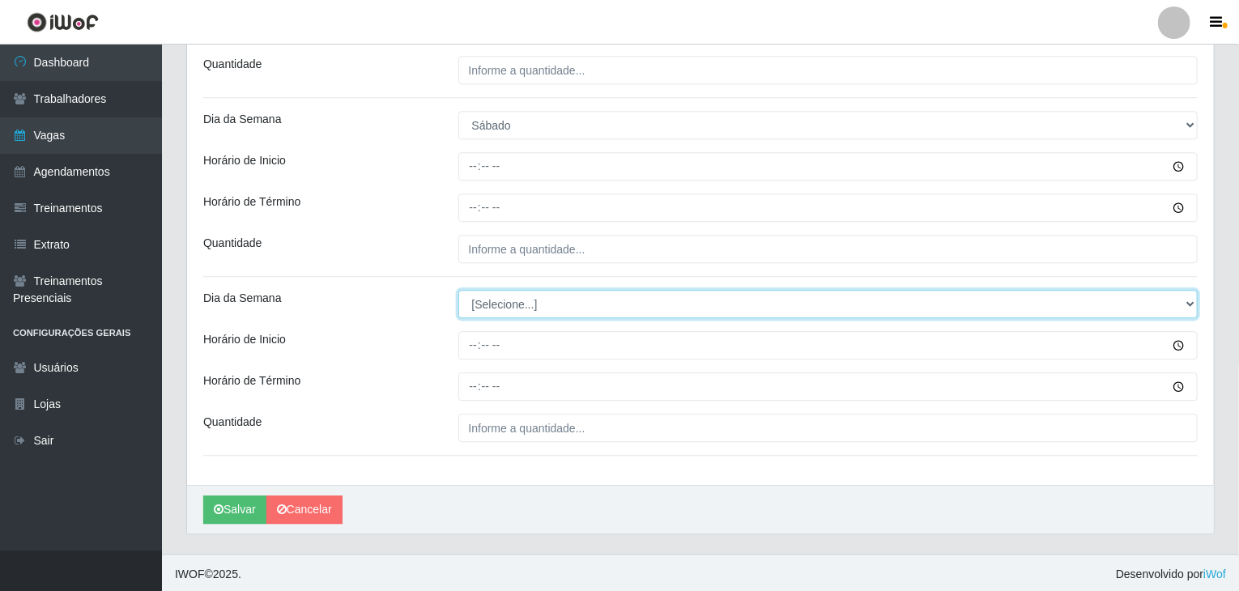
click at [508, 299] on select "[Selecione...] Segunda Terça Quarta Quinta Sexta Sábado Domingo" at bounding box center [828, 304] width 740 height 28
select select "6"
click at [458, 290] on select "[Selecione...] Segunda Terça Quarta Quinta Sexta Sábado Domingo" at bounding box center [828, 304] width 740 height 28
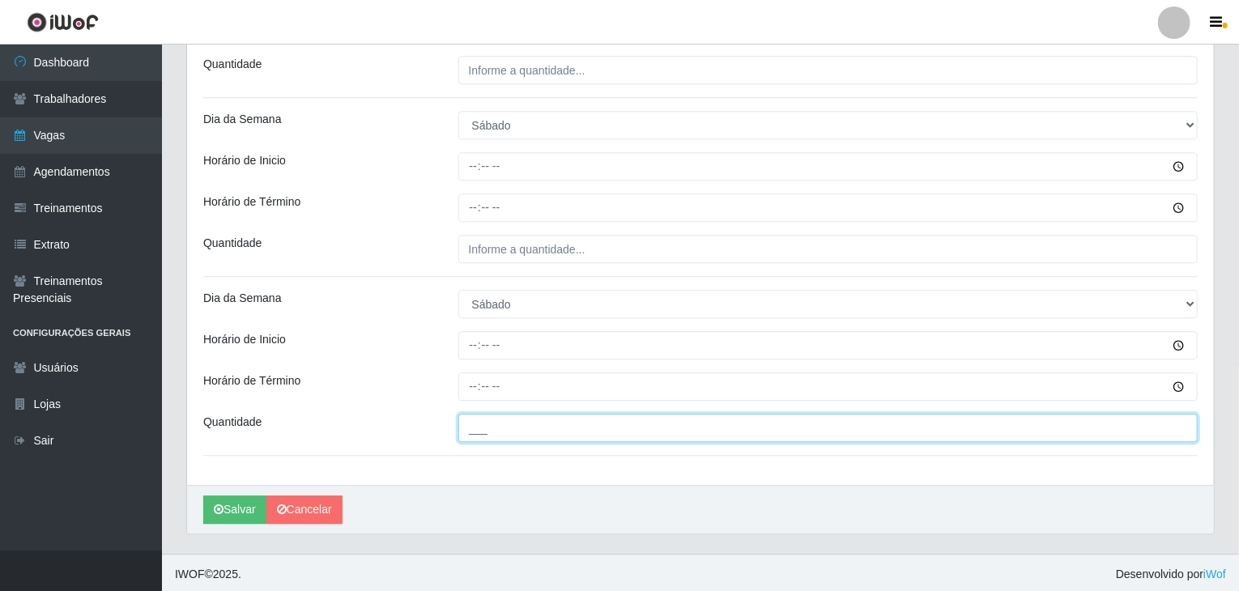
click at [527, 435] on input "___" at bounding box center [828, 428] width 740 height 28
type input "6__"
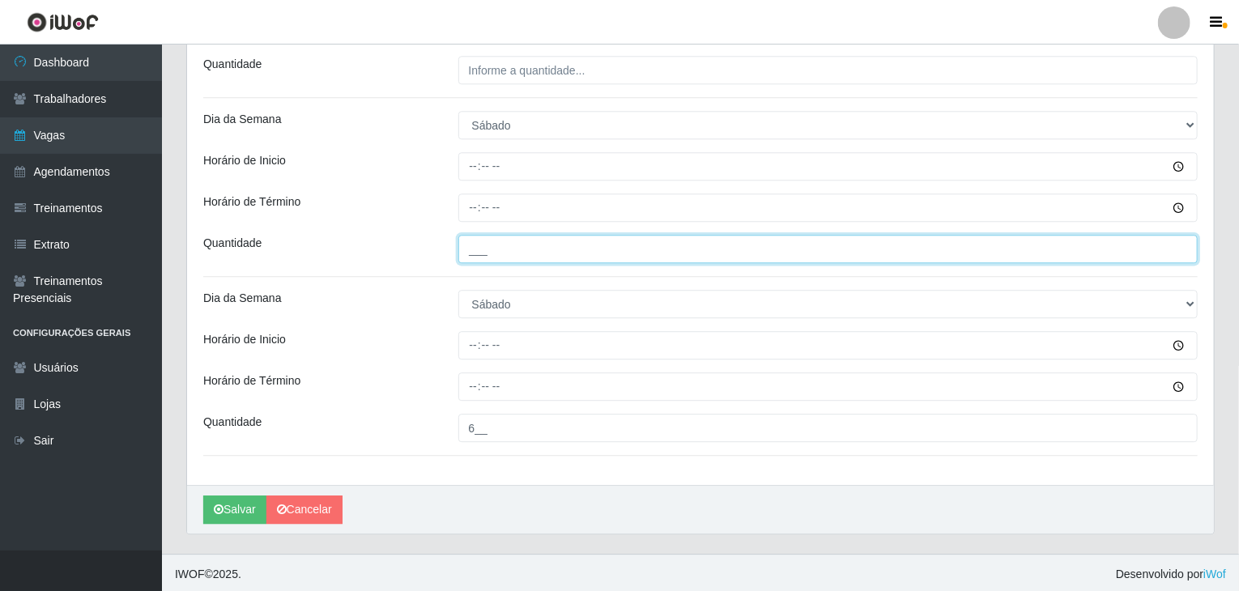
click at [511, 236] on input "___" at bounding box center [828, 249] width 740 height 28
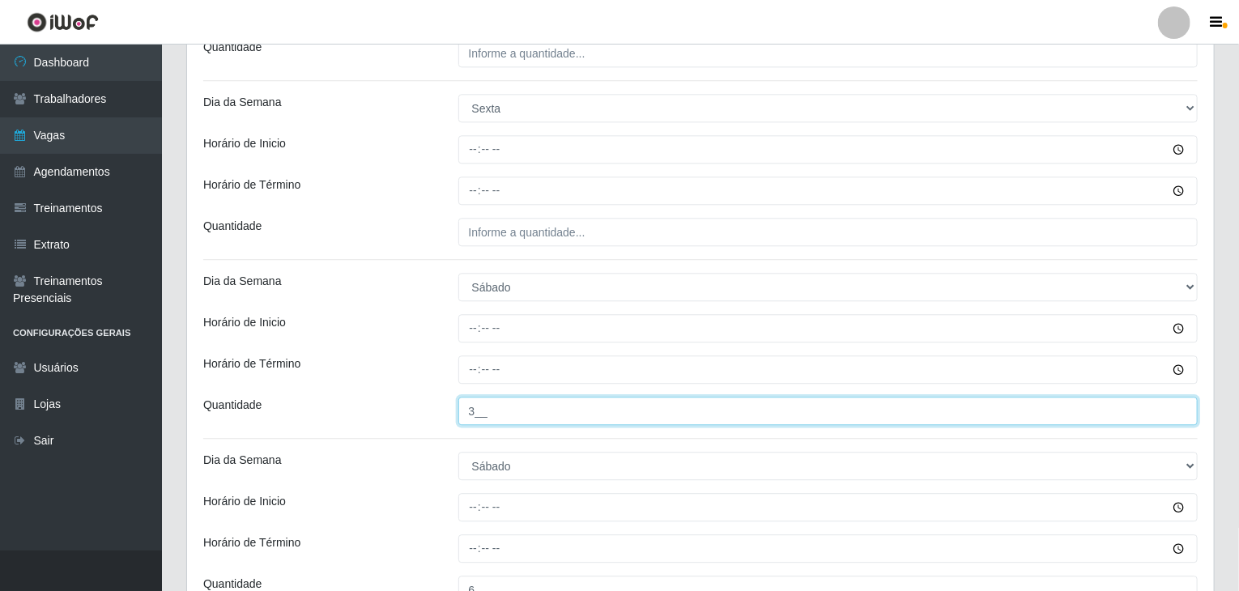
type input "3__"
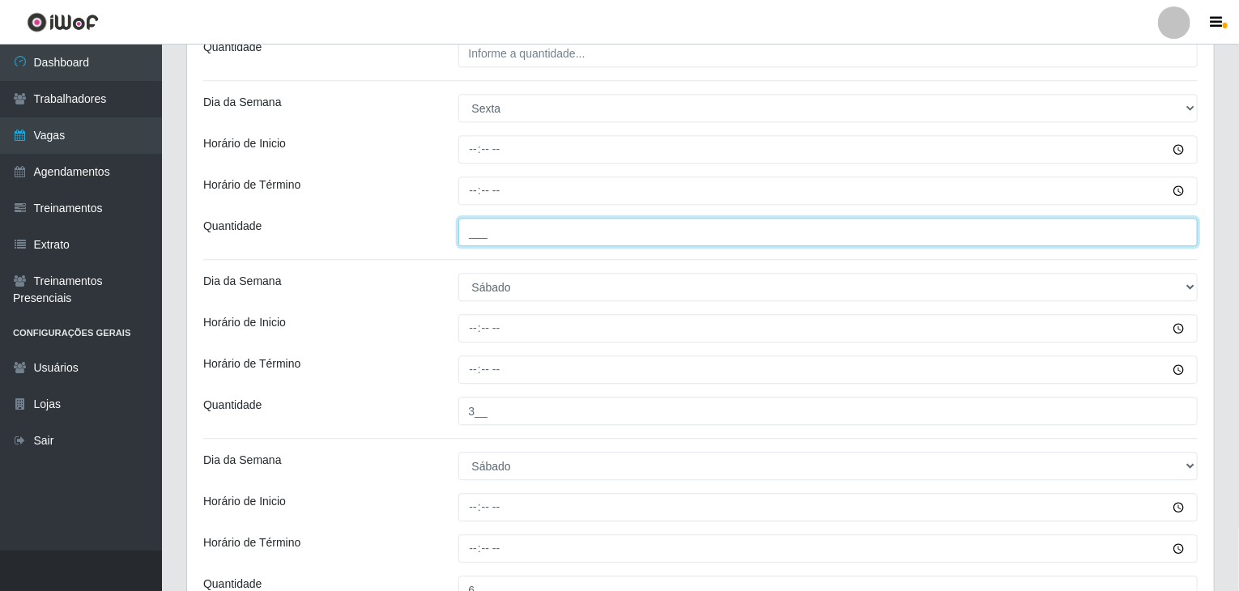
click at [553, 233] on input "___" at bounding box center [828, 232] width 740 height 28
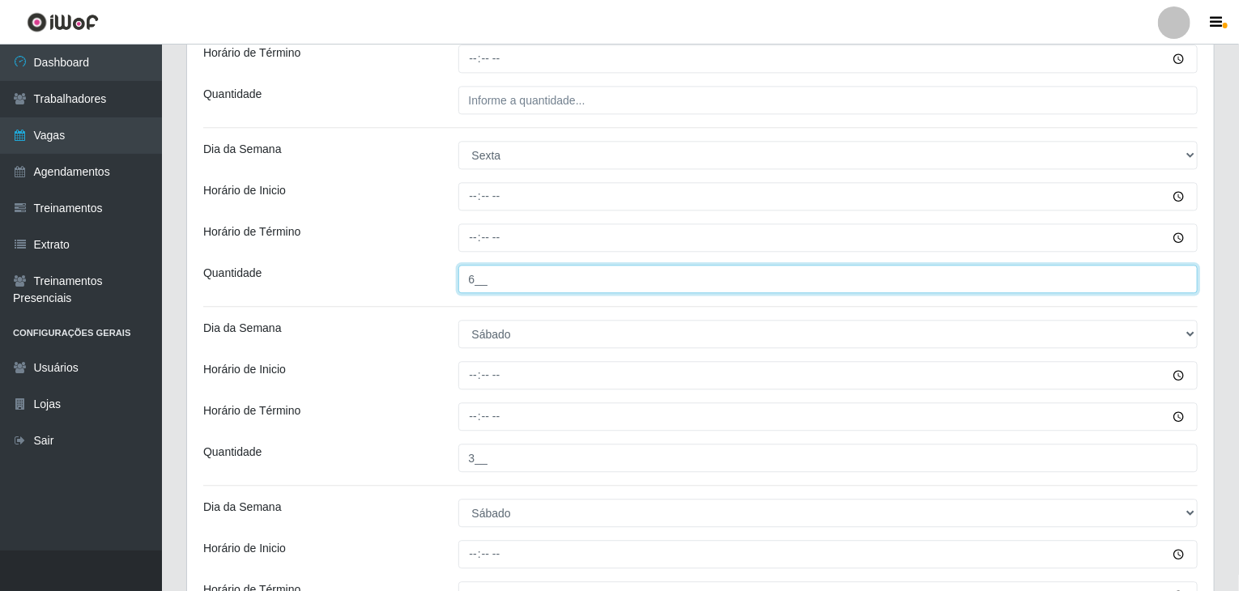
scroll to position [1780, 0]
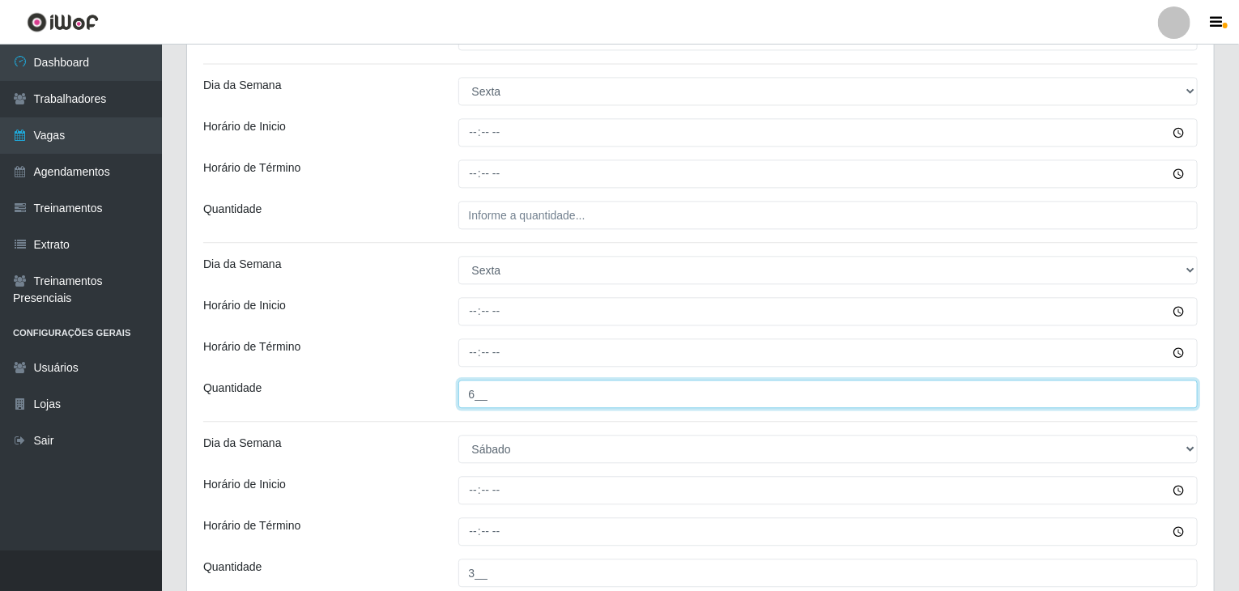
type input "6__"
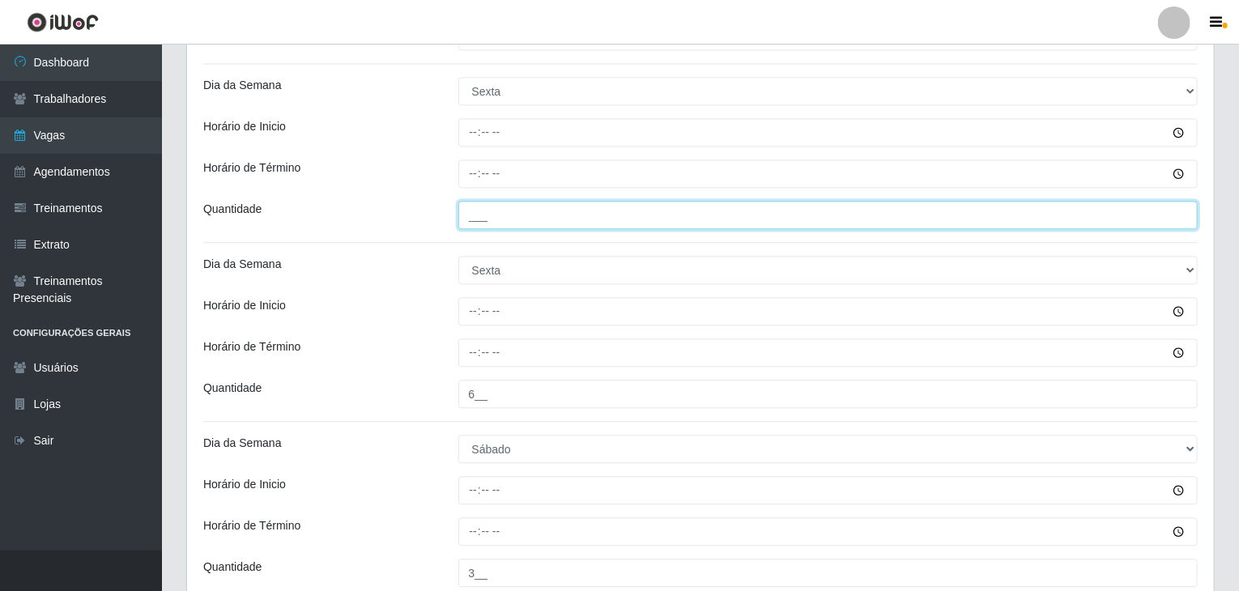
click at [554, 221] on input "___" at bounding box center [828, 215] width 740 height 28
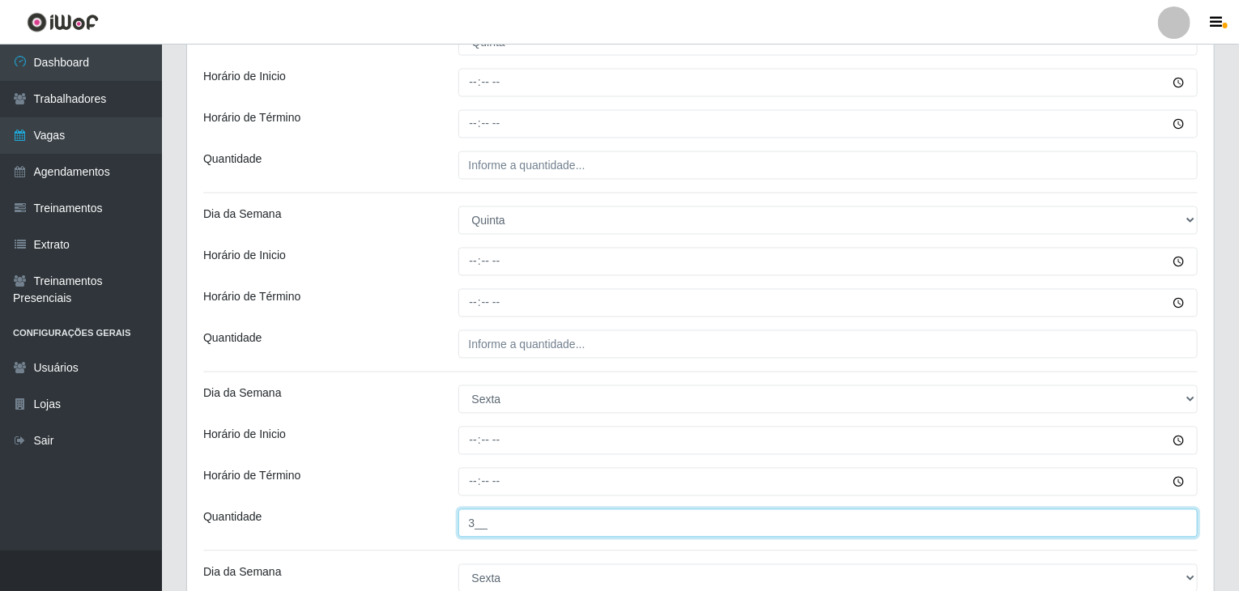
scroll to position [1456, 0]
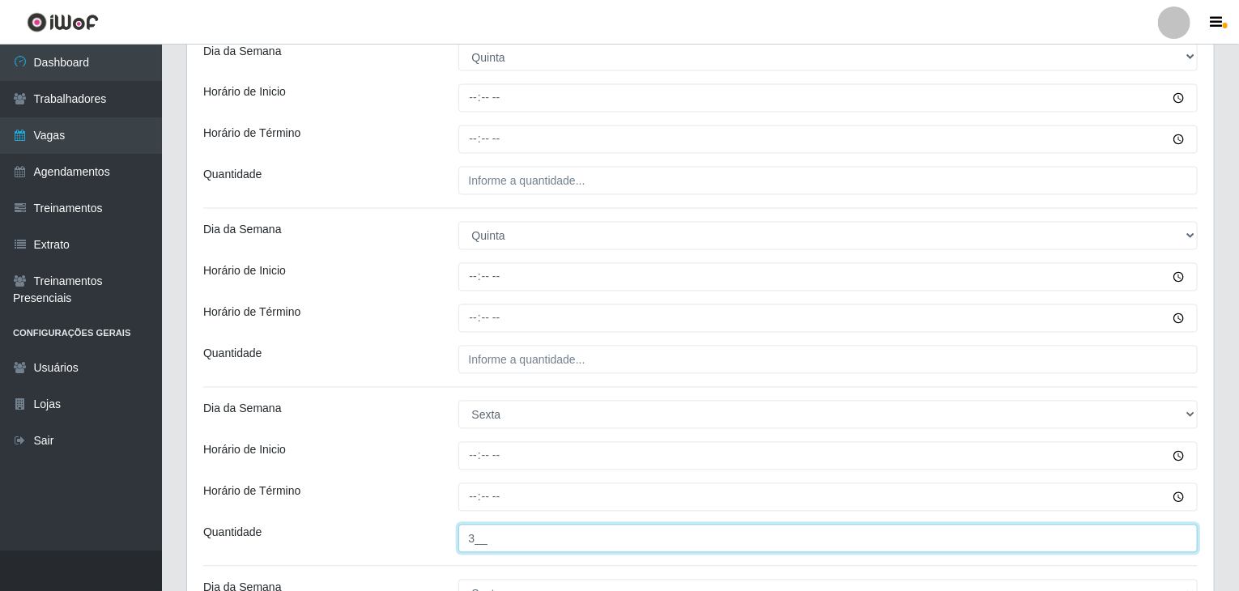
type input "3__"
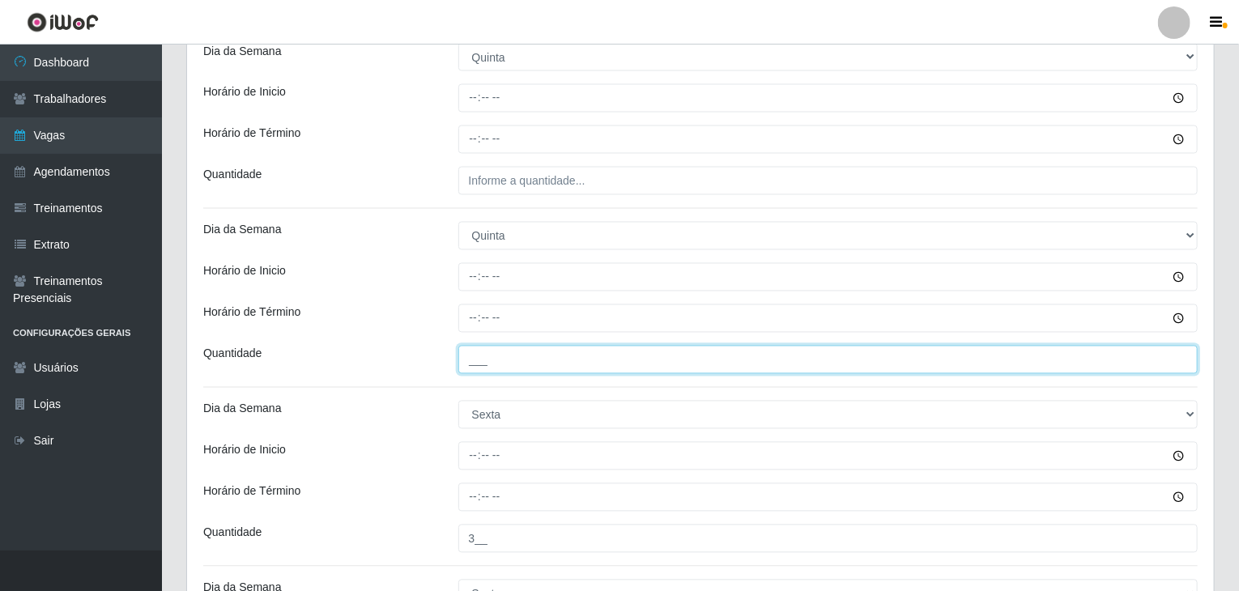
click at [533, 367] on input "___" at bounding box center [828, 360] width 740 height 28
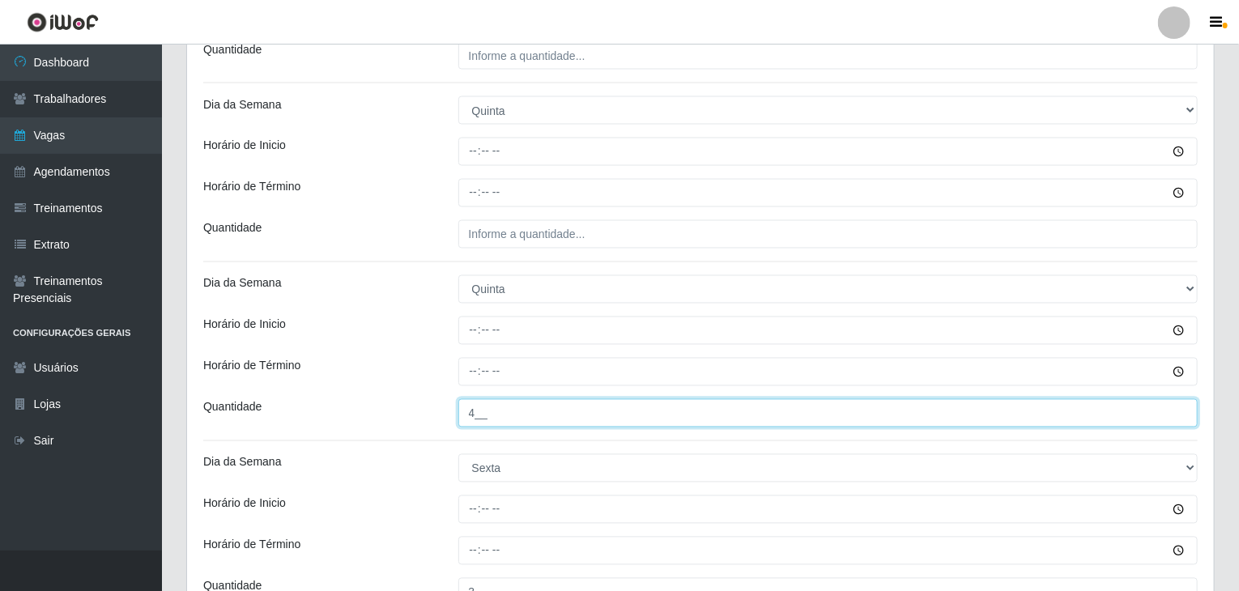
scroll to position [1375, 0]
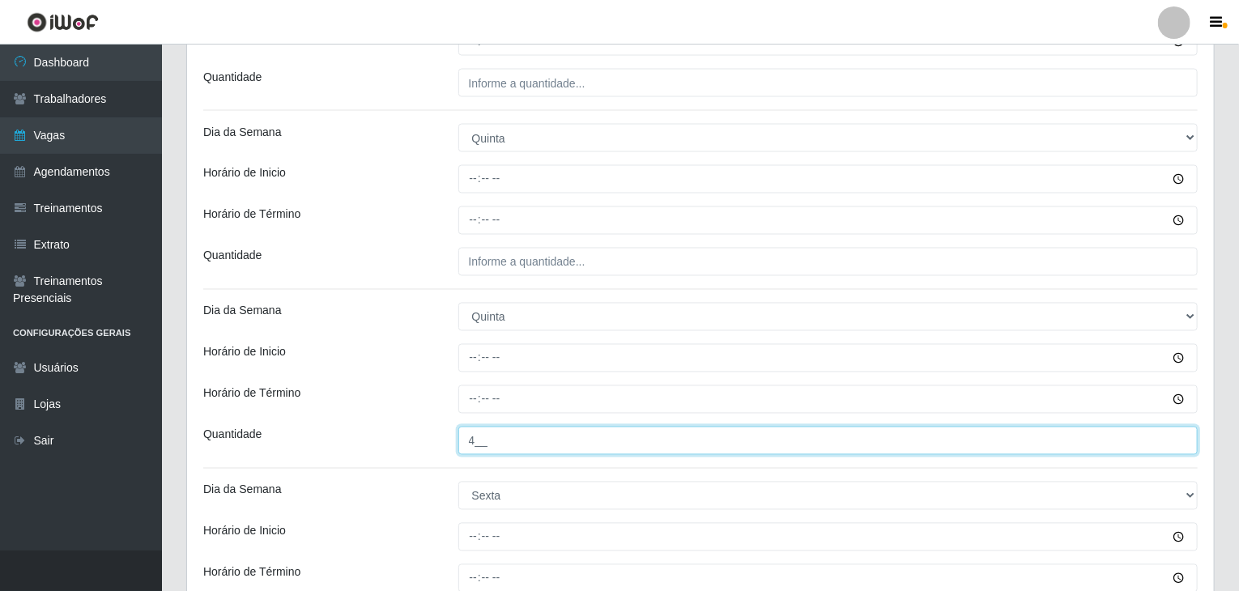
type input "4__"
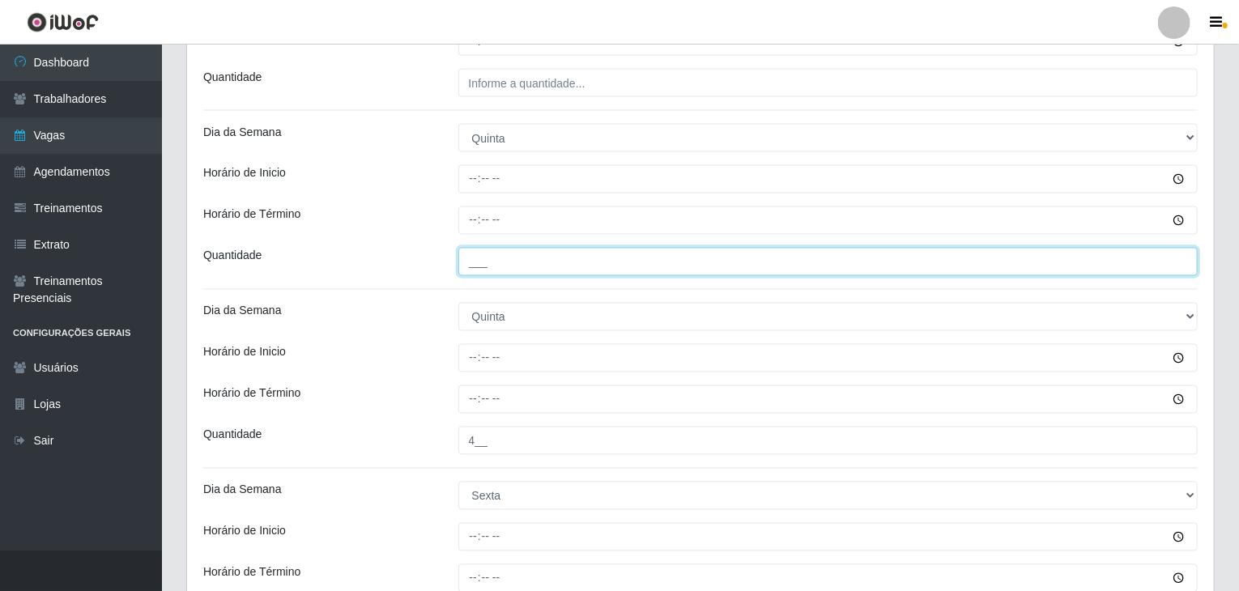
click at [499, 252] on input "___" at bounding box center [828, 262] width 740 height 28
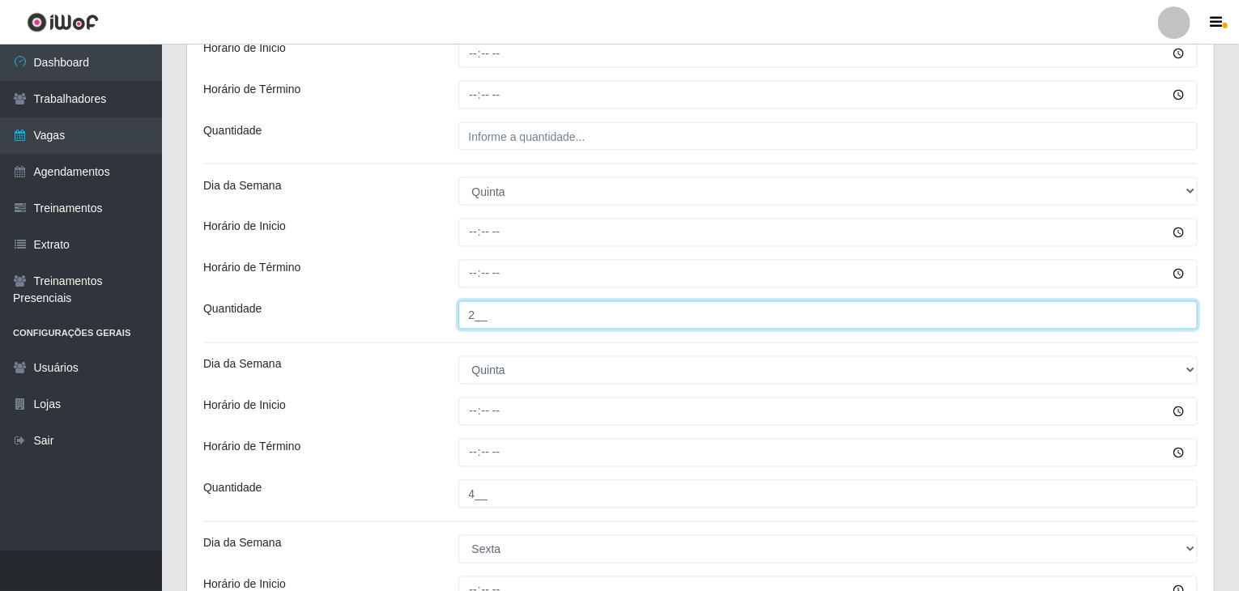
scroll to position [1132, 0]
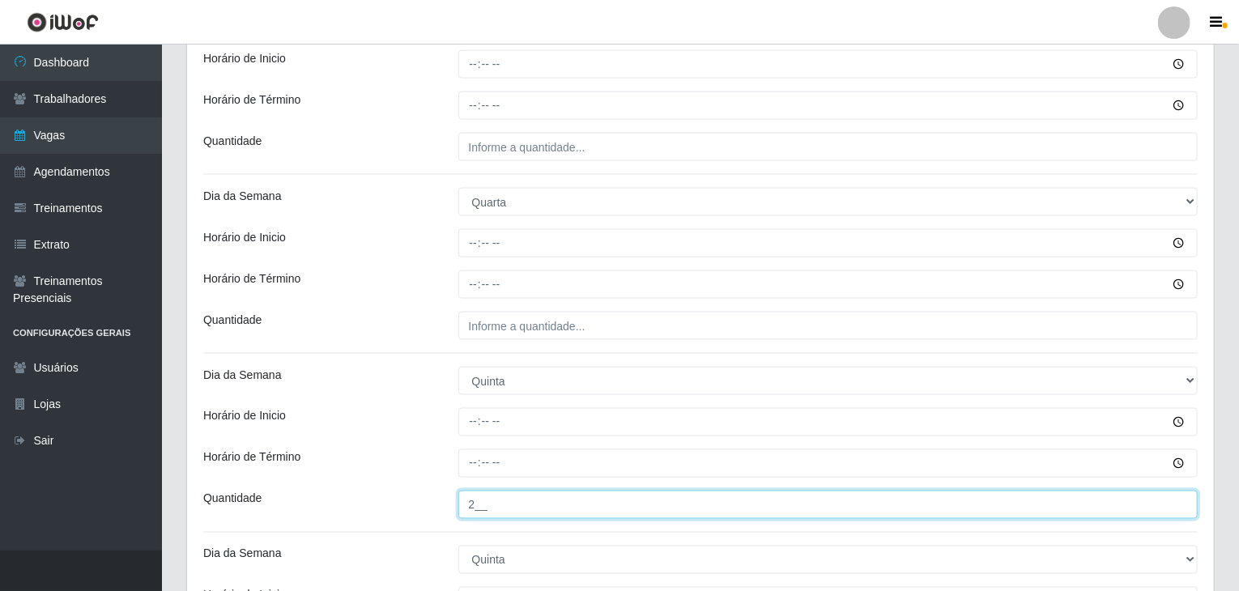
type input "2__"
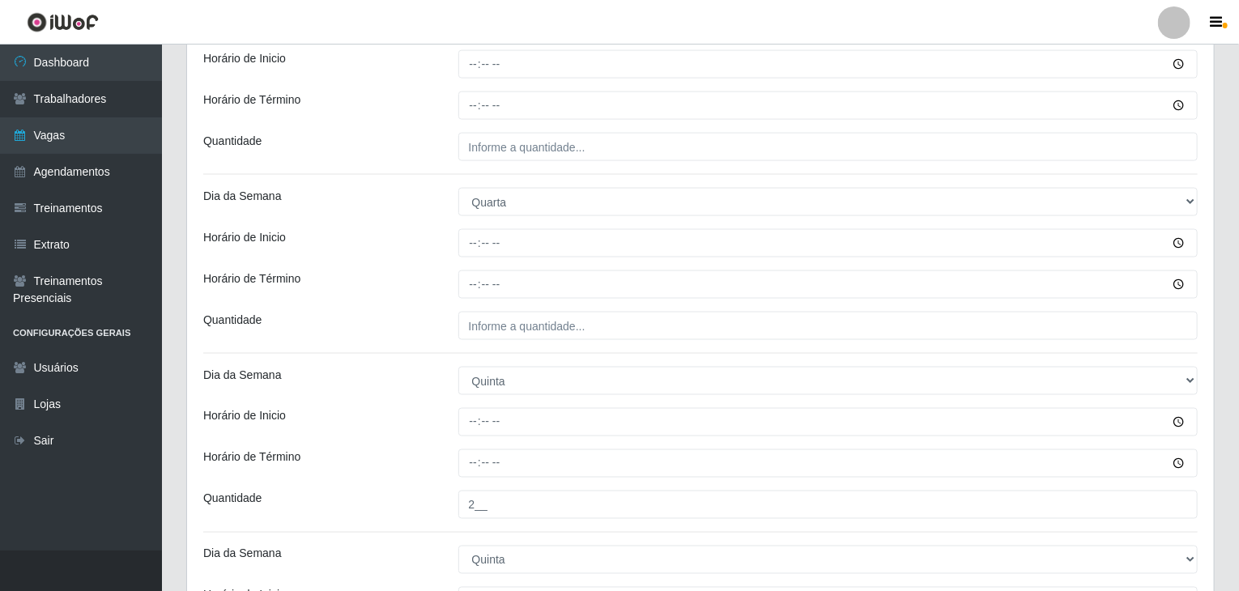
drag, startPoint x: 564, startPoint y: 351, endPoint x: 554, endPoint y: 336, distance: 18.6
click at [562, 350] on div "[PERSON_NAME] Agreste - Loja 3 Função [Selecione...] ASG ASG + ASG ++ Balconist…" at bounding box center [700, 232] width 1027 height 2450
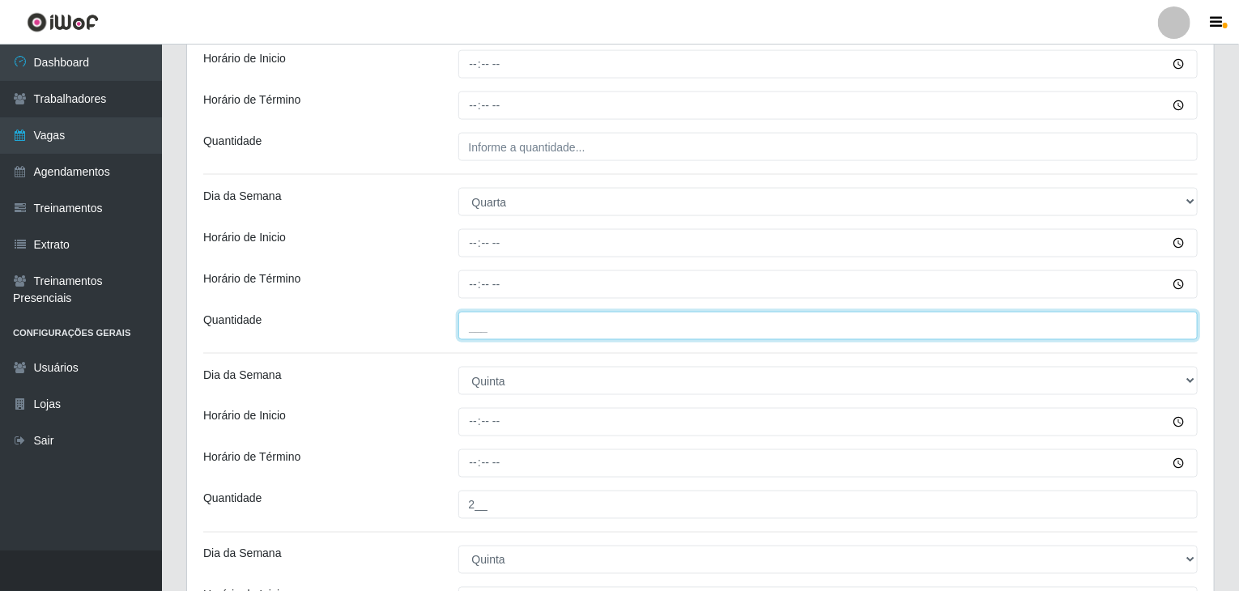
click at [554, 336] on input "___" at bounding box center [828, 326] width 740 height 28
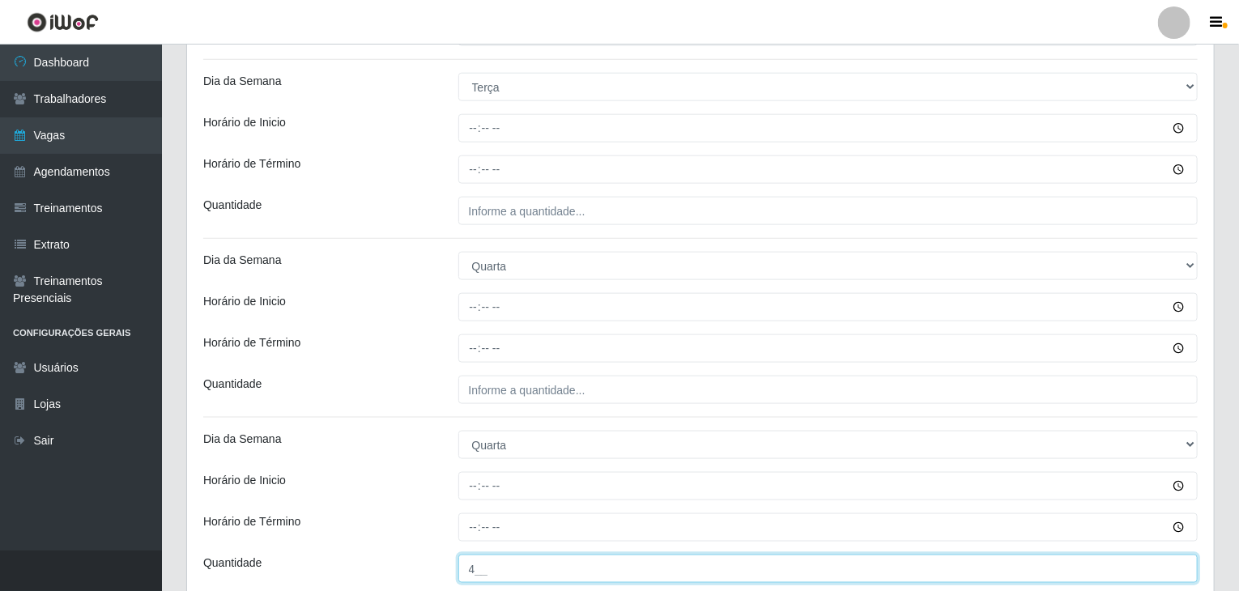
type input "4__"
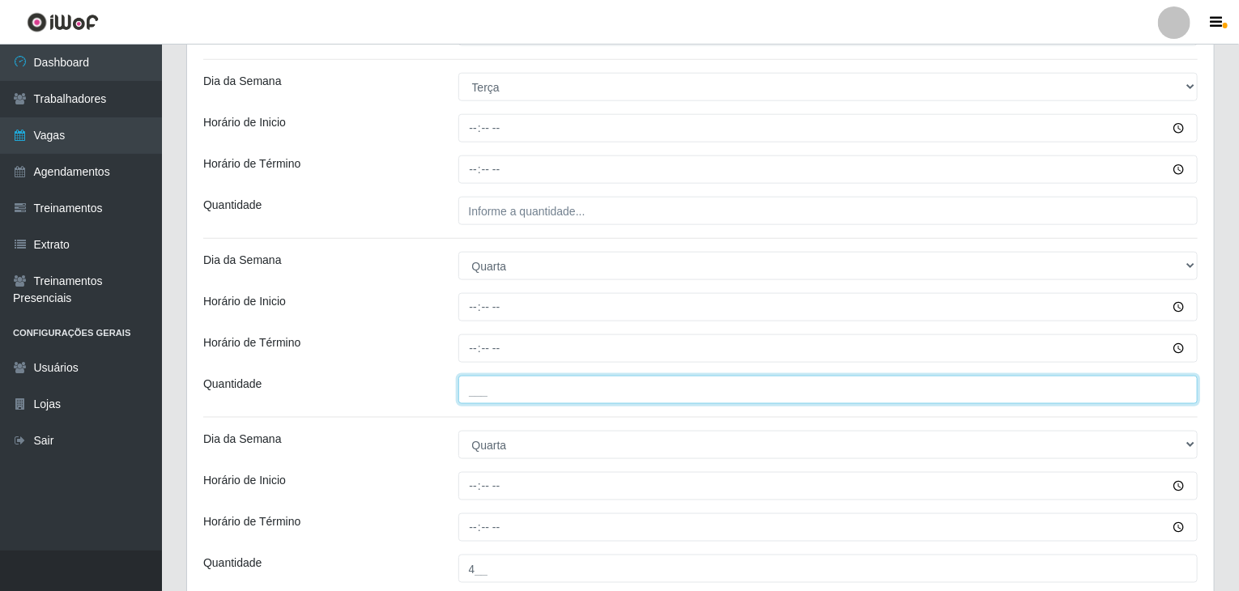
click at [555, 385] on input "___" at bounding box center [828, 390] width 740 height 28
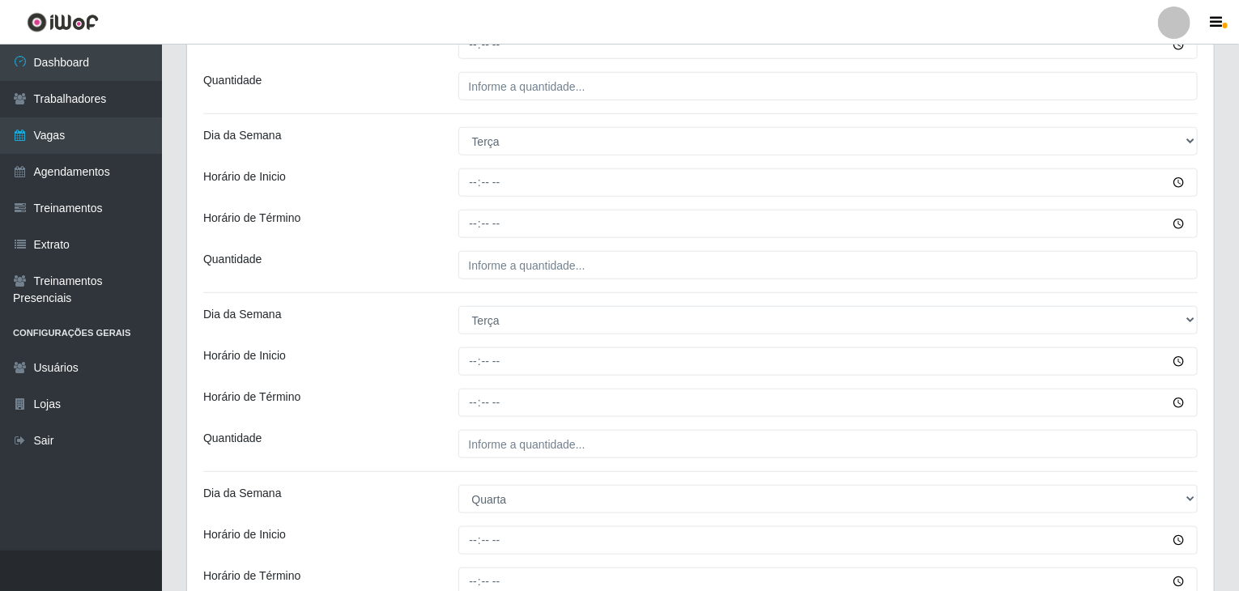
scroll to position [646, 0]
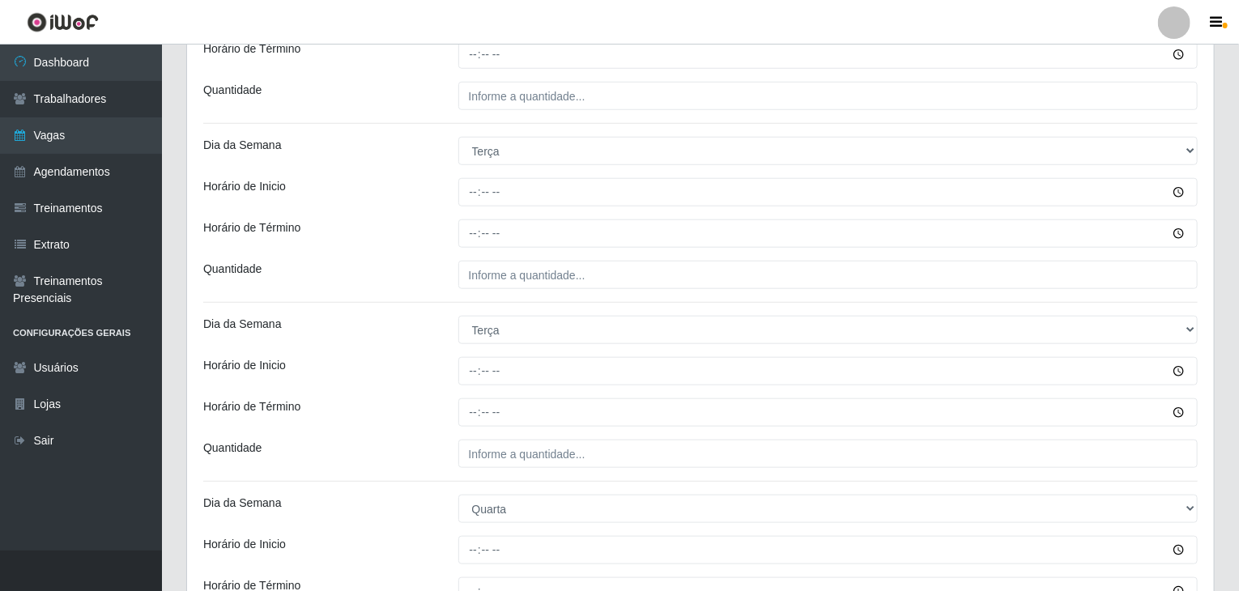
type input "2__"
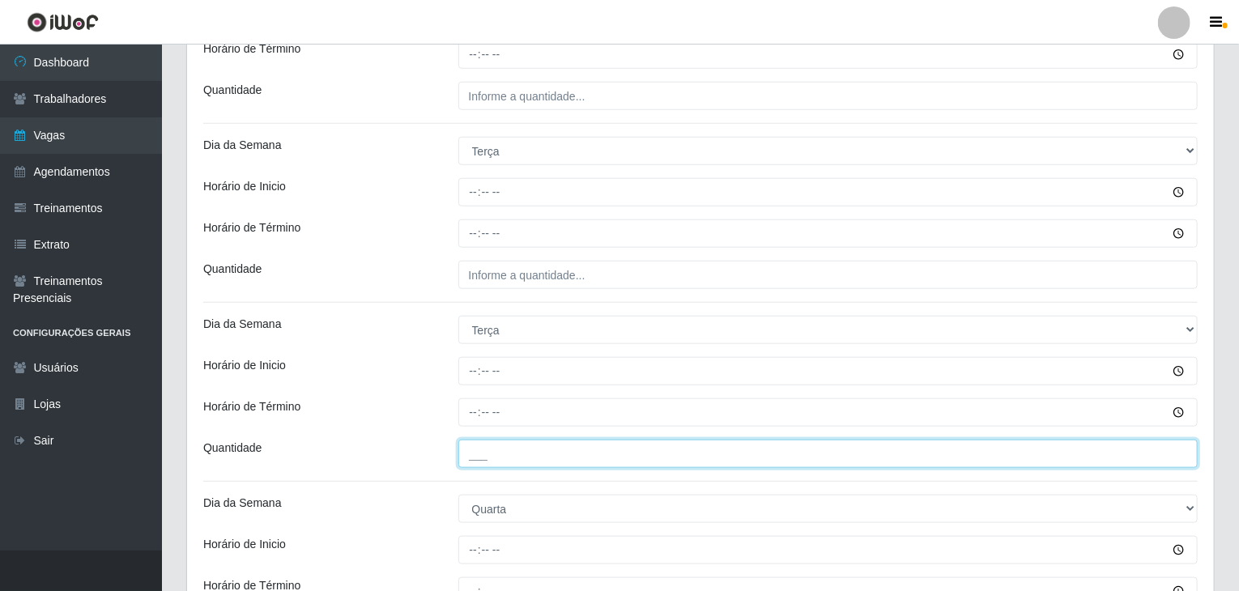
click at [532, 452] on input "___" at bounding box center [828, 454] width 740 height 28
type input "4__"
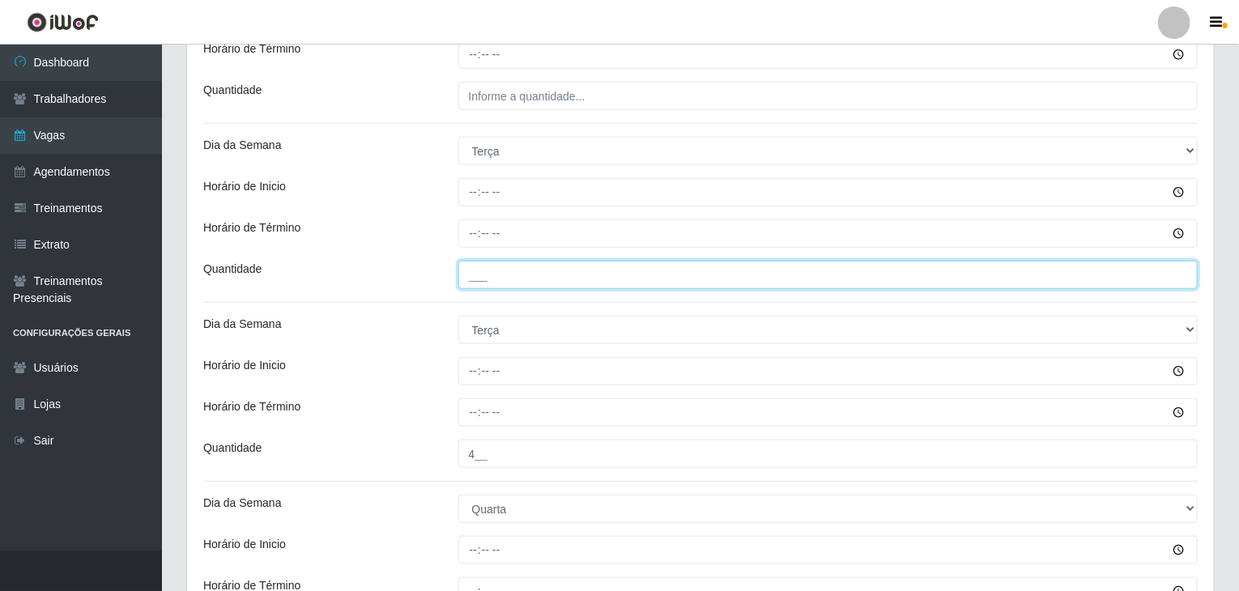
drag, startPoint x: 514, startPoint y: 276, endPoint x: 526, endPoint y: 284, distance: 13.9
click at [514, 276] on input "___" at bounding box center [828, 275] width 740 height 28
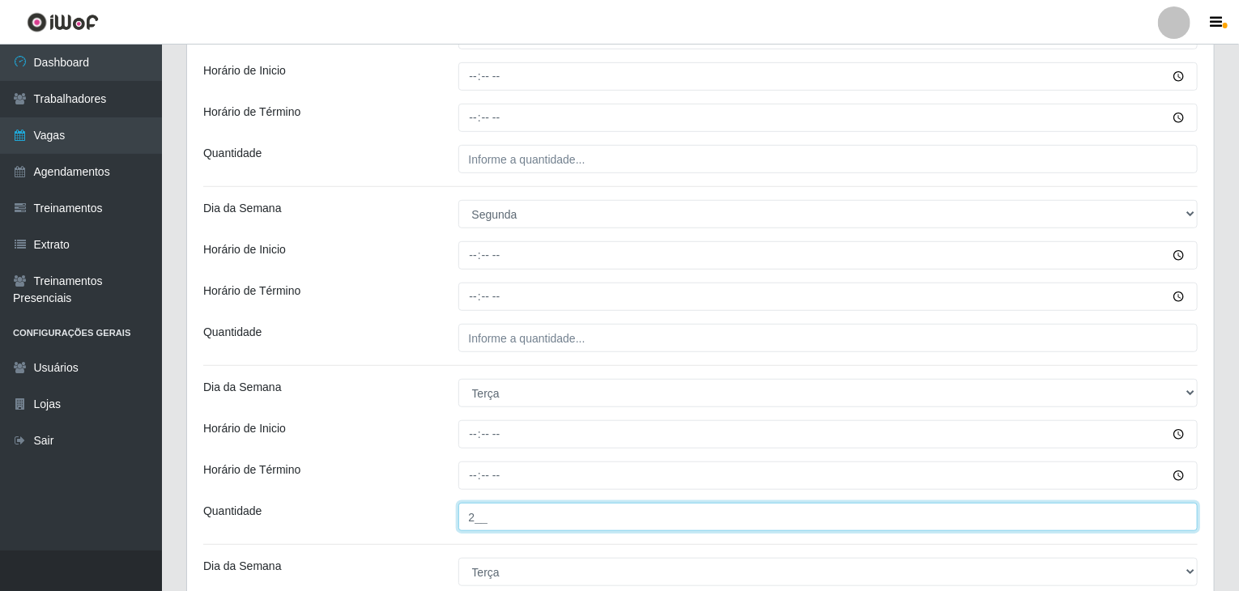
scroll to position [403, 0]
type input "2__"
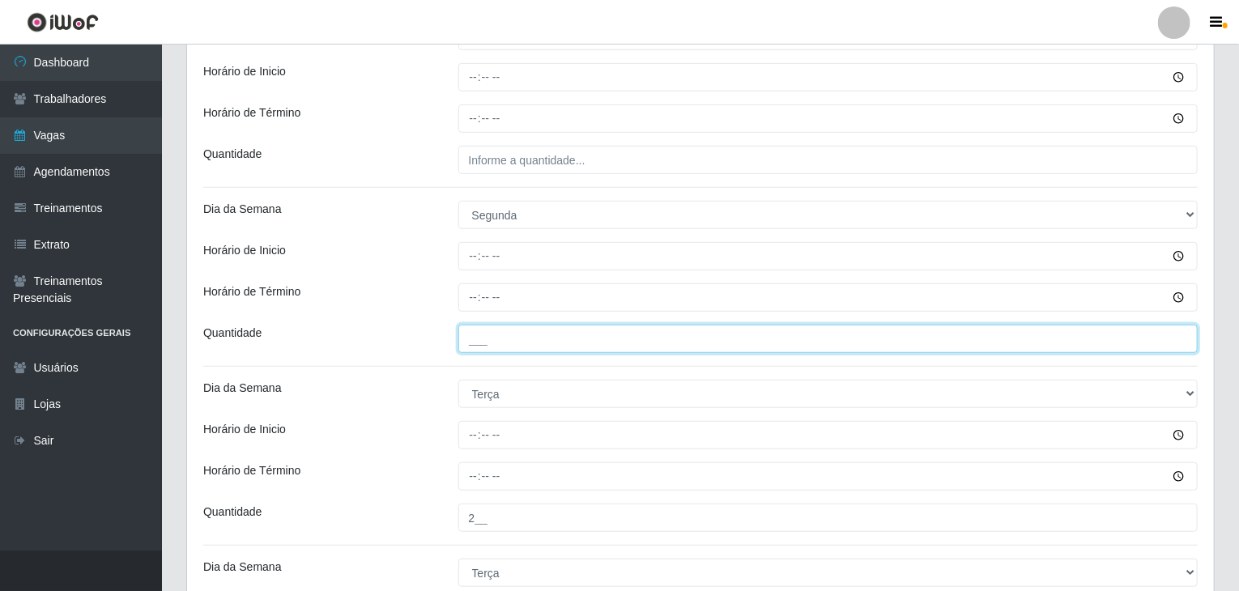
click at [569, 333] on input "___" at bounding box center [828, 339] width 740 height 28
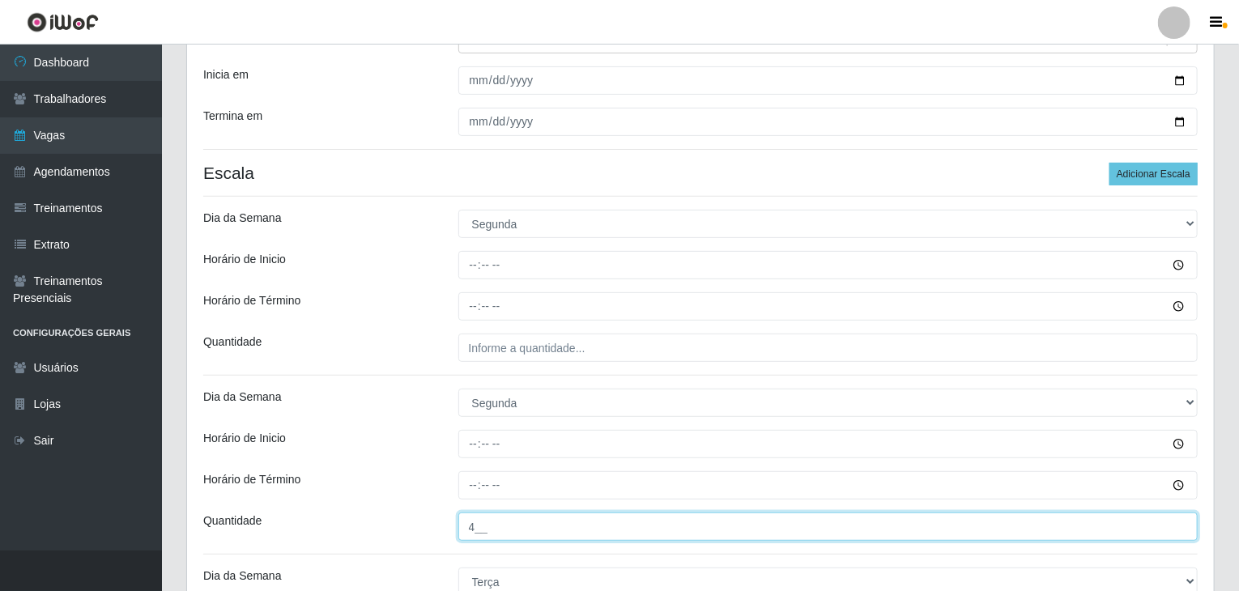
scroll to position [160, 0]
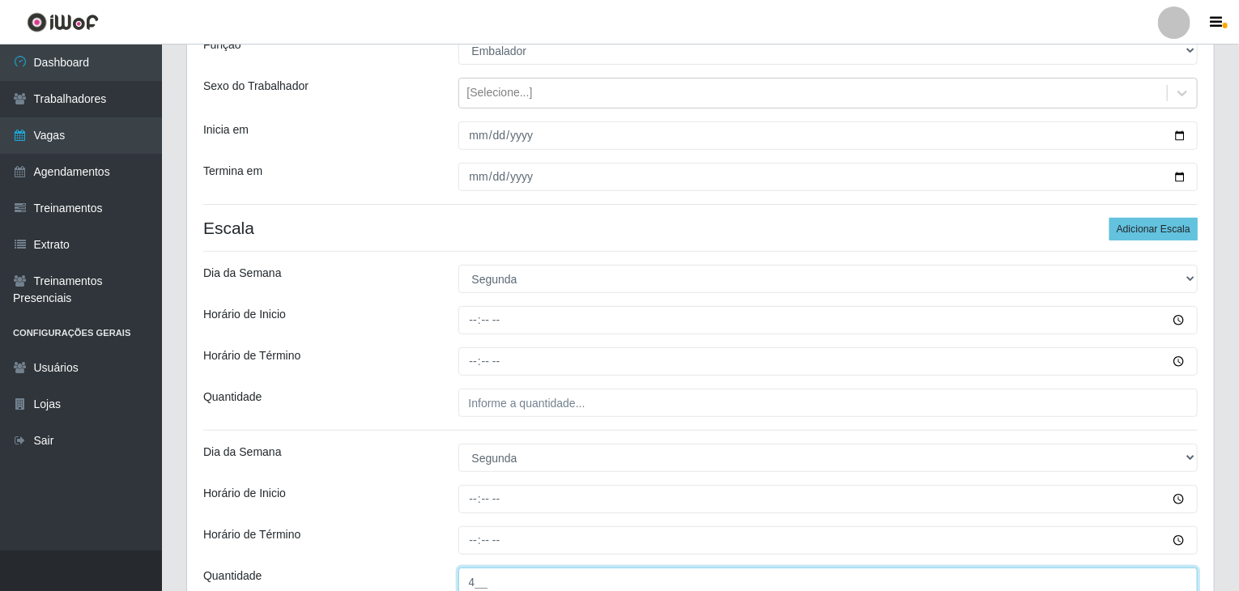
type input "4__"
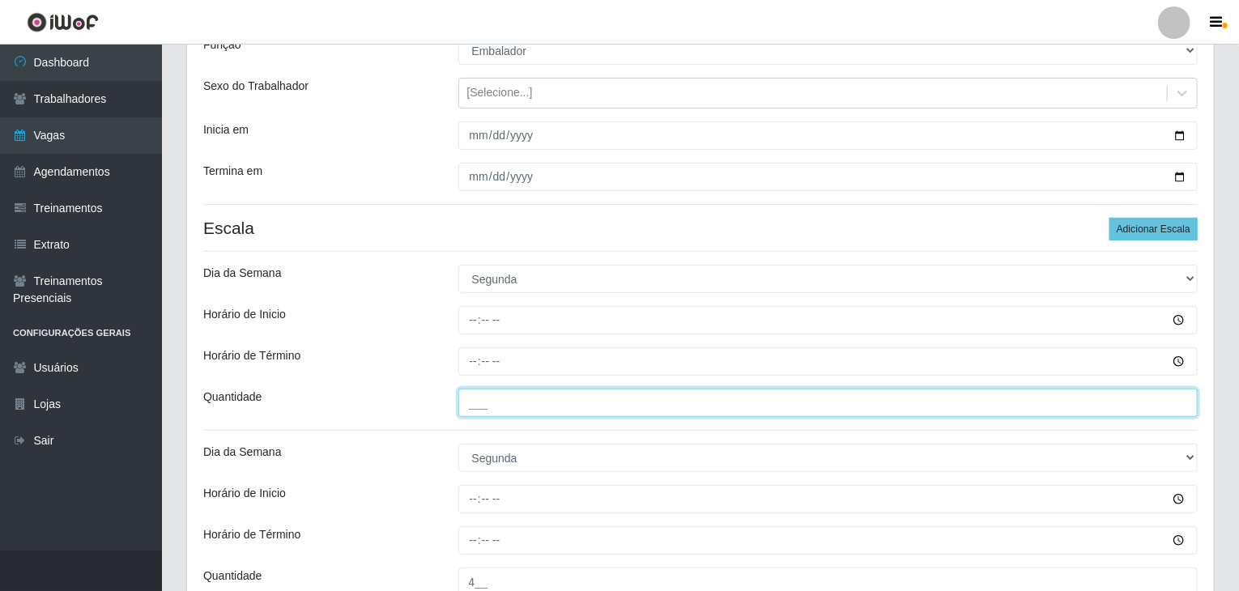
click at [559, 404] on input "___" at bounding box center [828, 403] width 740 height 28
type input "2__"
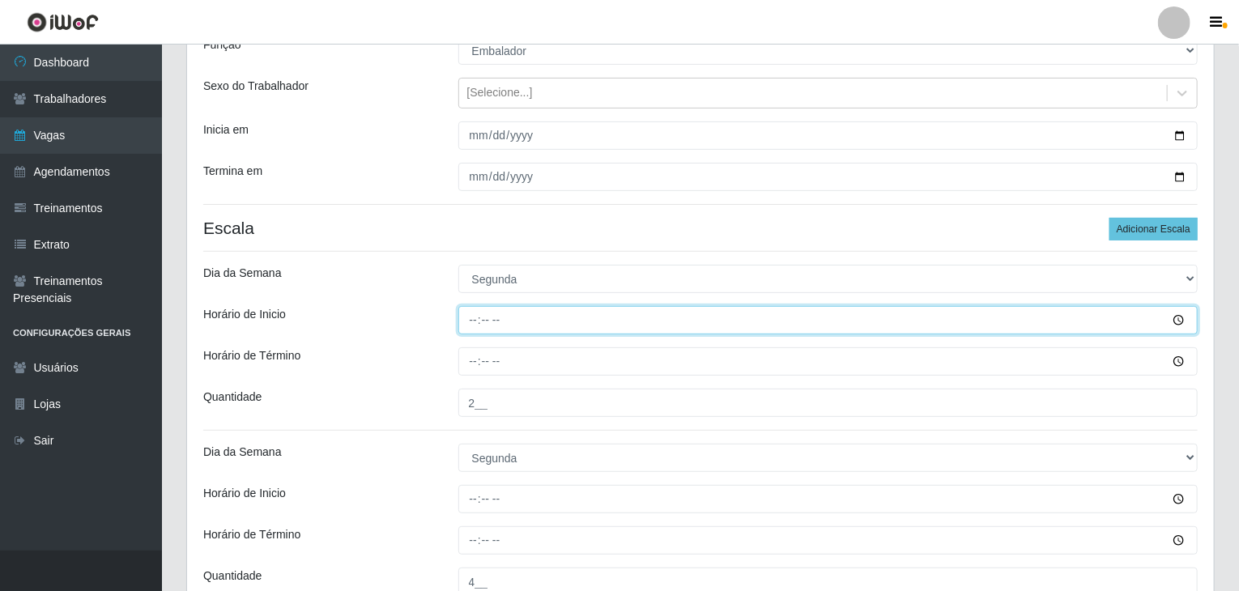
click at [470, 315] on input "Horário de Inicio" at bounding box center [828, 320] width 740 height 28
type input "09:00"
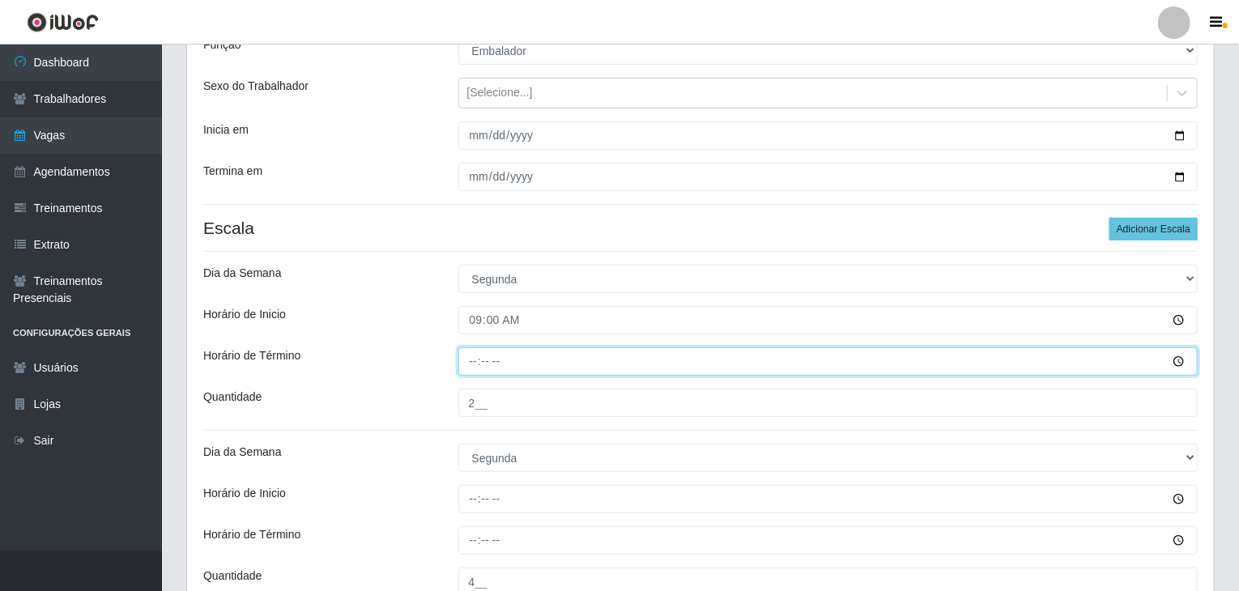
click at [470, 363] on input "Horário de Término" at bounding box center [828, 361] width 740 height 28
type input "15:00"
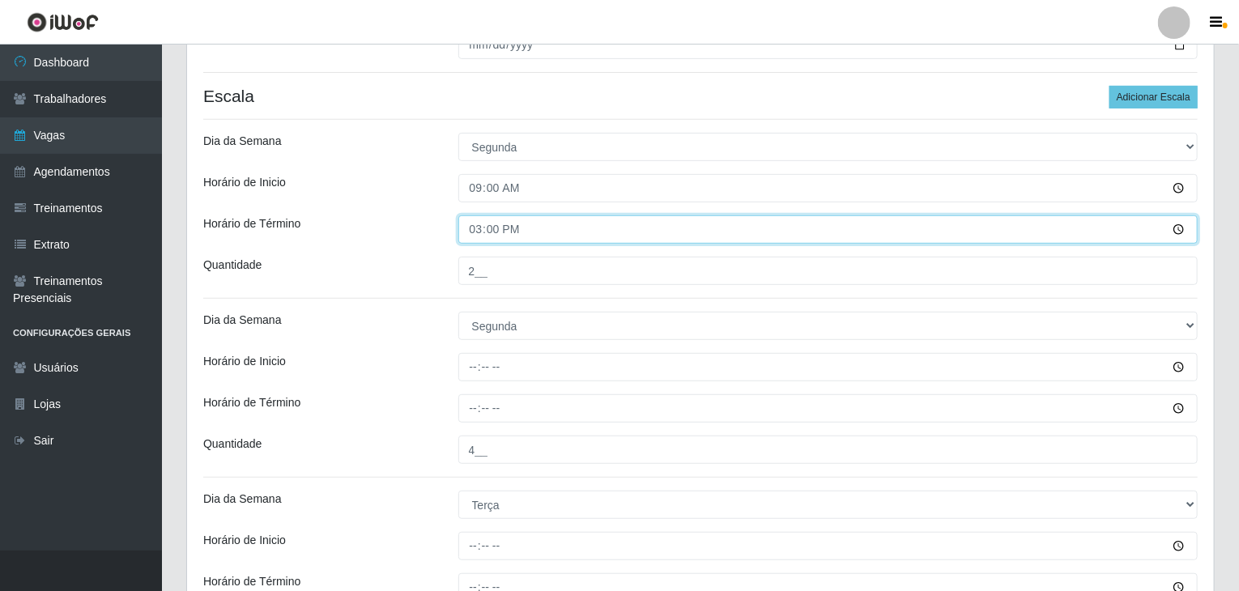
scroll to position [322, 0]
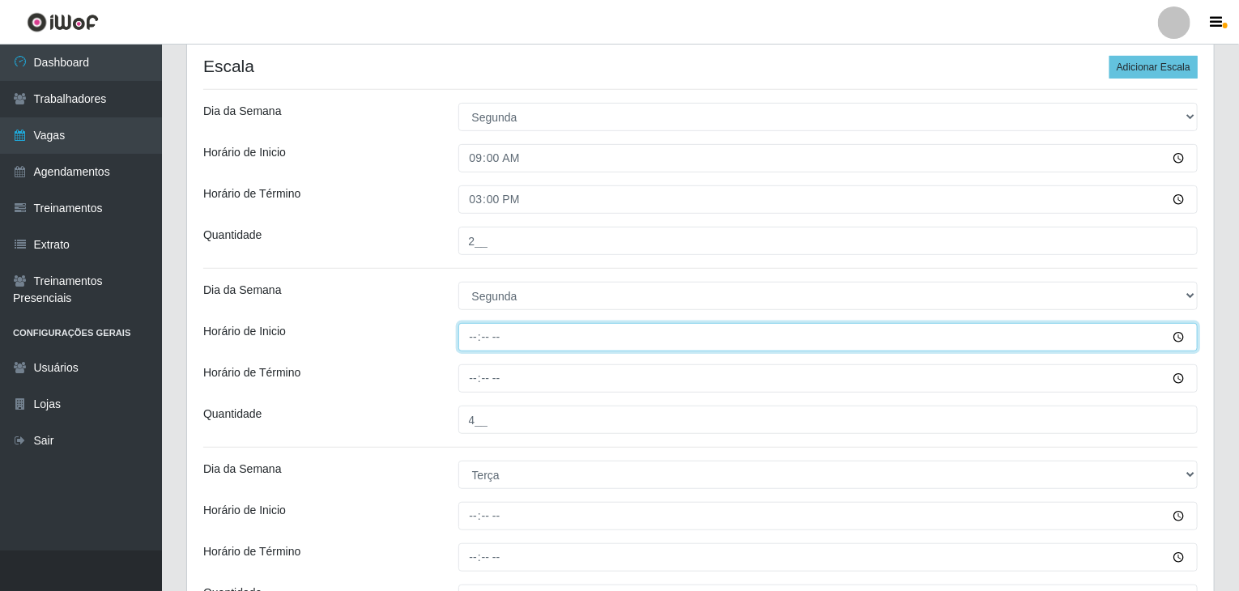
click at [466, 339] on input "Horário de Inicio" at bounding box center [828, 337] width 740 height 28
type input "16:00"
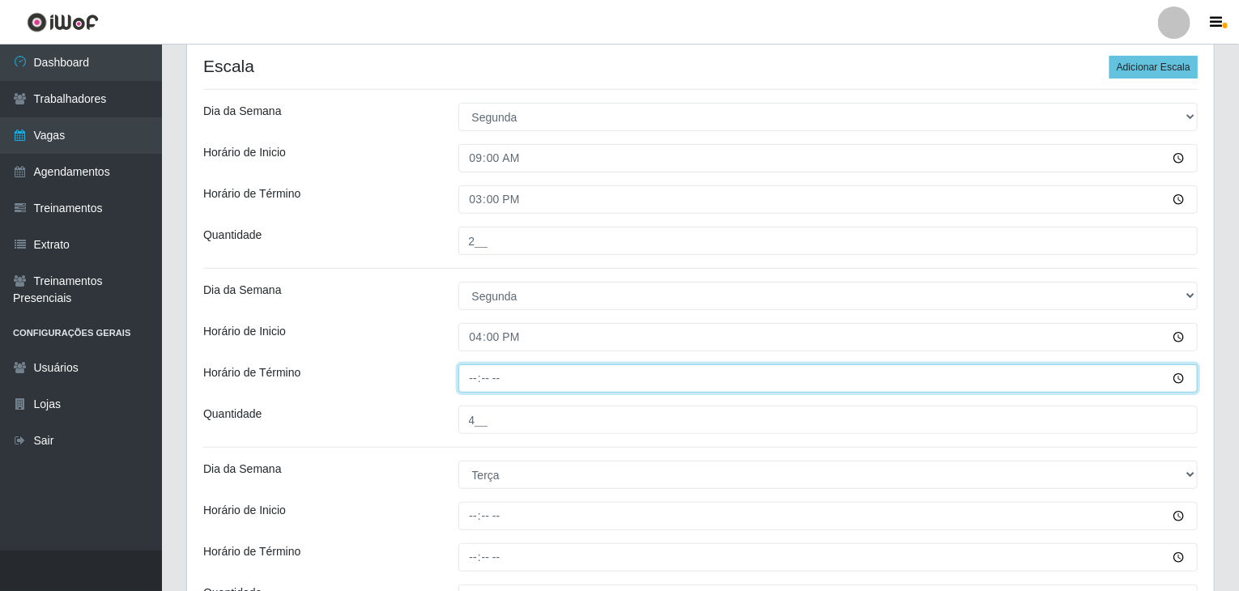
click at [471, 388] on input "Horário de Término" at bounding box center [828, 378] width 740 height 28
type input "22:00"
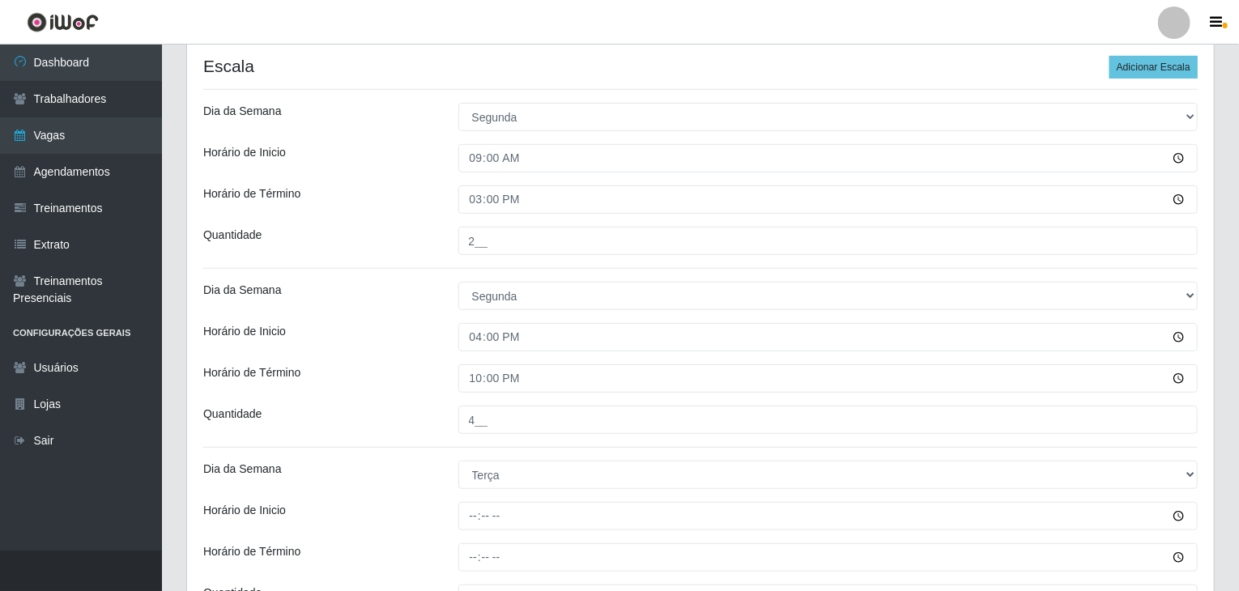
click at [369, 332] on div "Horário de Inicio" at bounding box center [318, 337] width 255 height 28
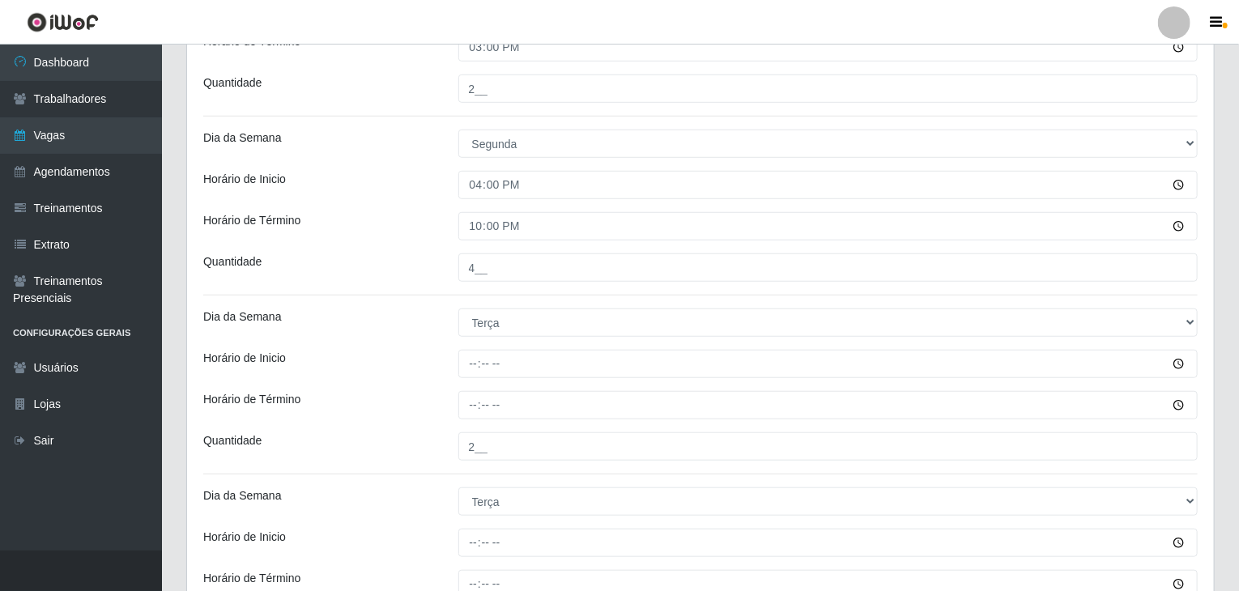
scroll to position [727, 0]
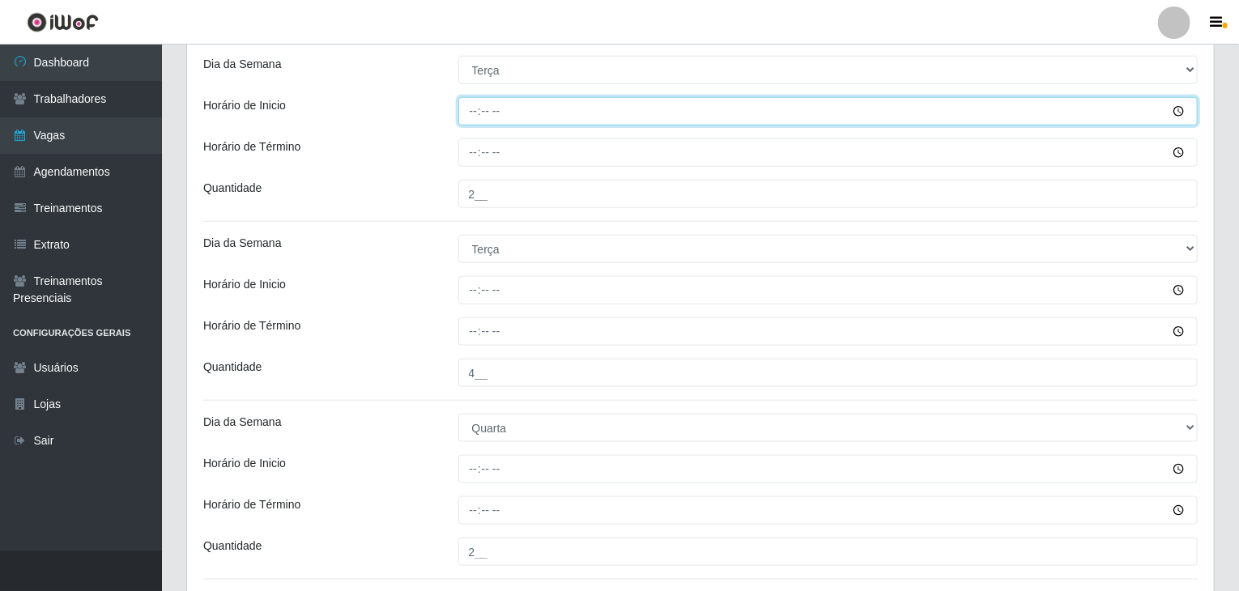
click at [475, 109] on input "Horário de Inicio" at bounding box center [828, 111] width 740 height 28
type input "09:00"
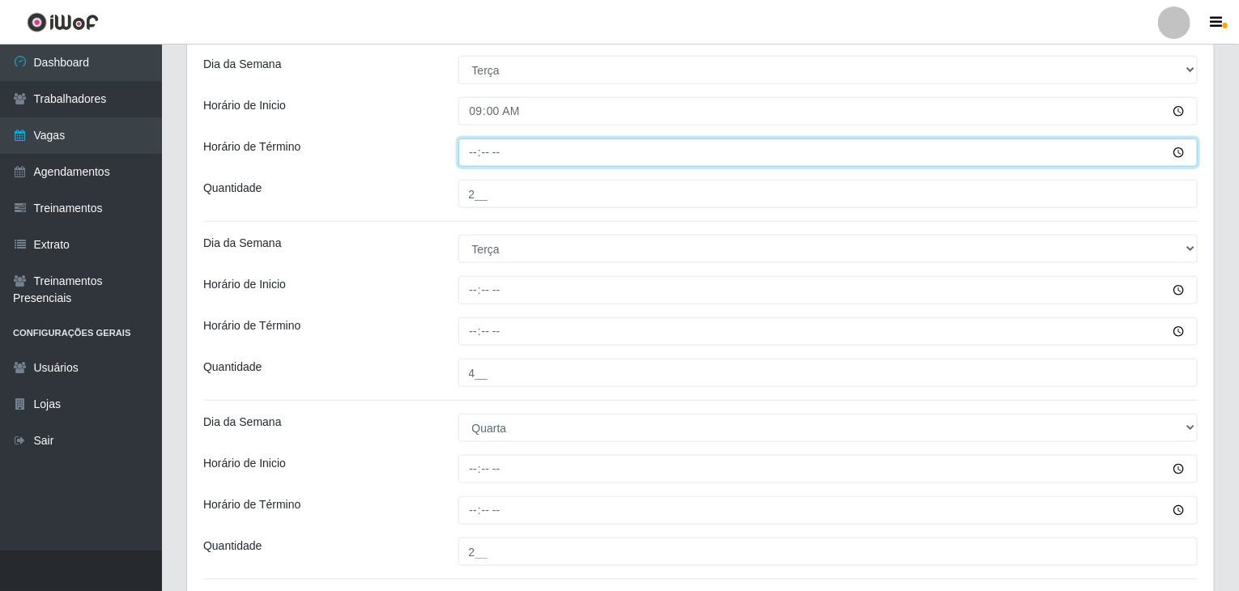
click at [466, 150] on input "Horário de Término" at bounding box center [828, 152] width 740 height 28
type input "15:00"
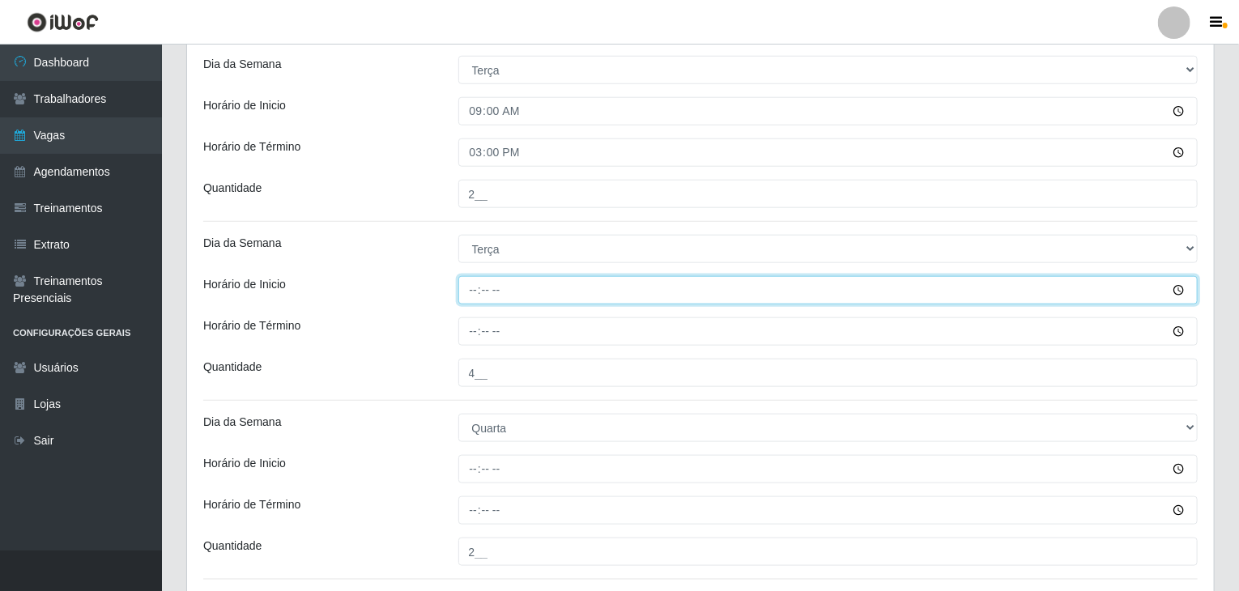
click at [458, 286] on input "Horário de Inicio" at bounding box center [828, 290] width 740 height 28
type input "16:00"
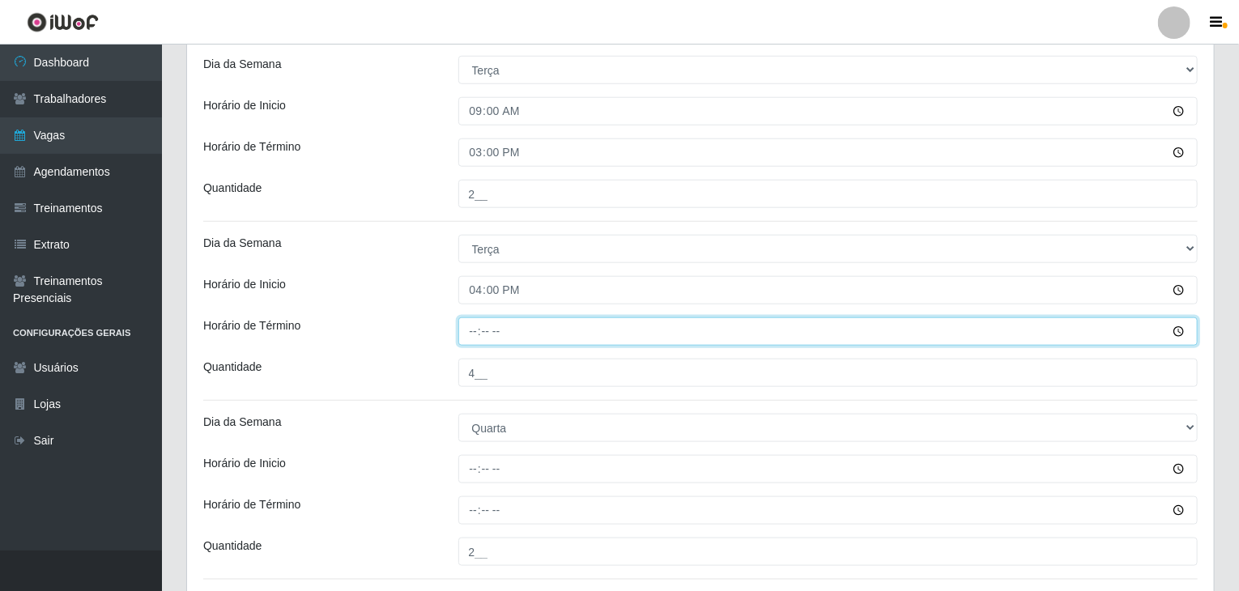
click at [471, 322] on input "Horário de Término" at bounding box center [828, 331] width 740 height 28
type input "22:00"
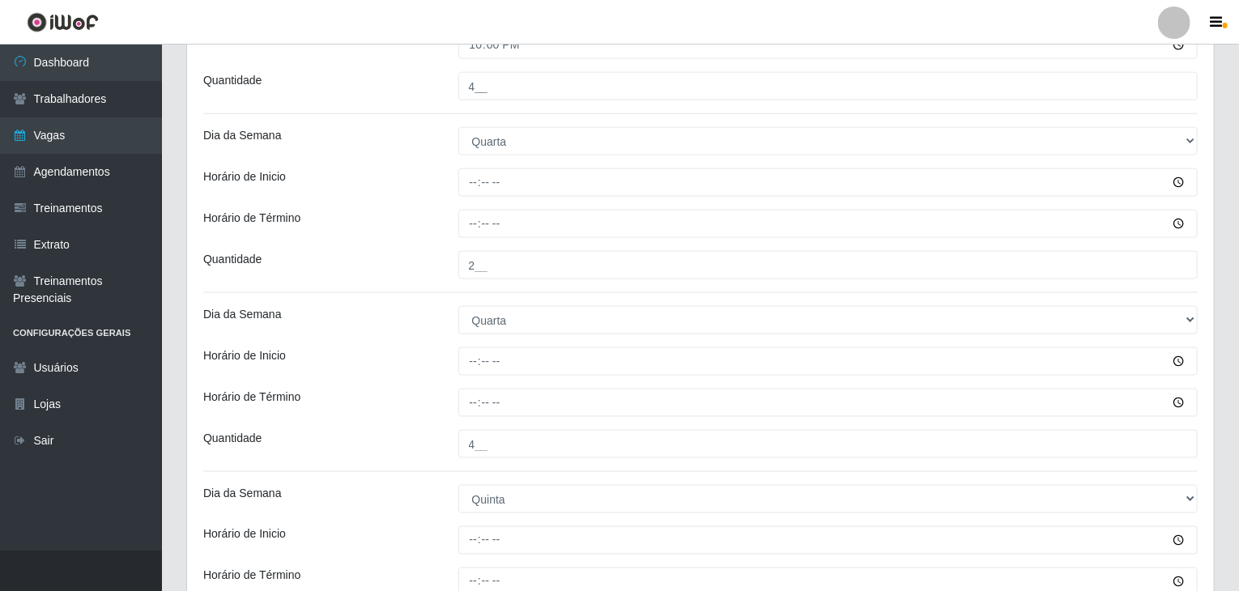
scroll to position [1051, 0]
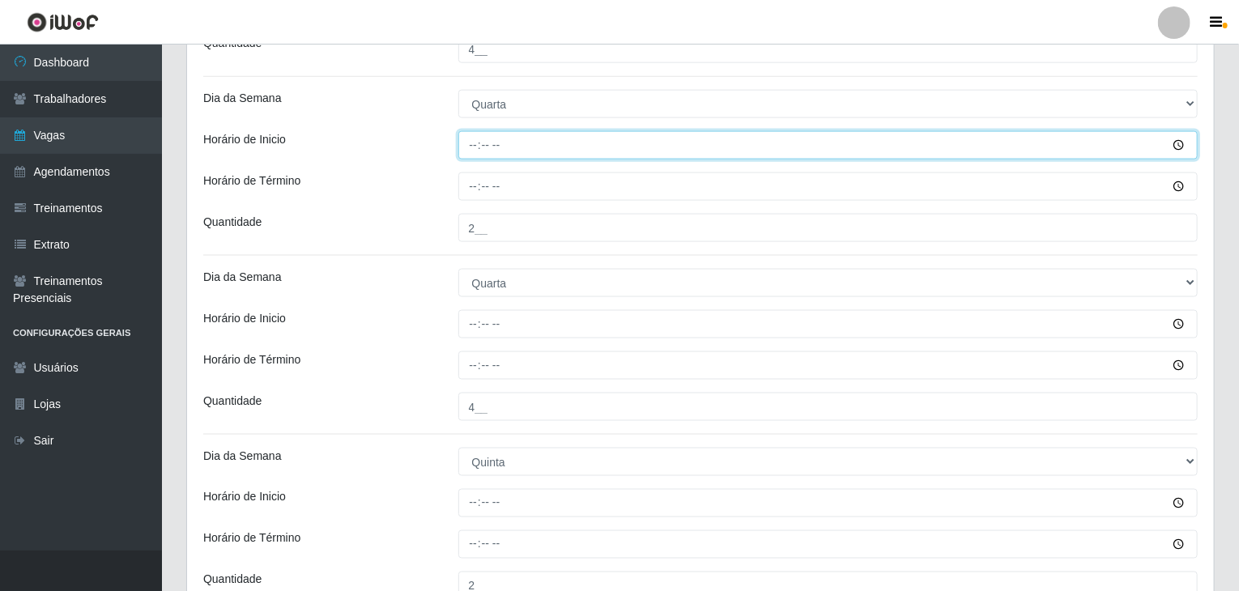
click at [475, 140] on input "Horário de Inicio" at bounding box center [828, 145] width 740 height 28
type input "09:00"
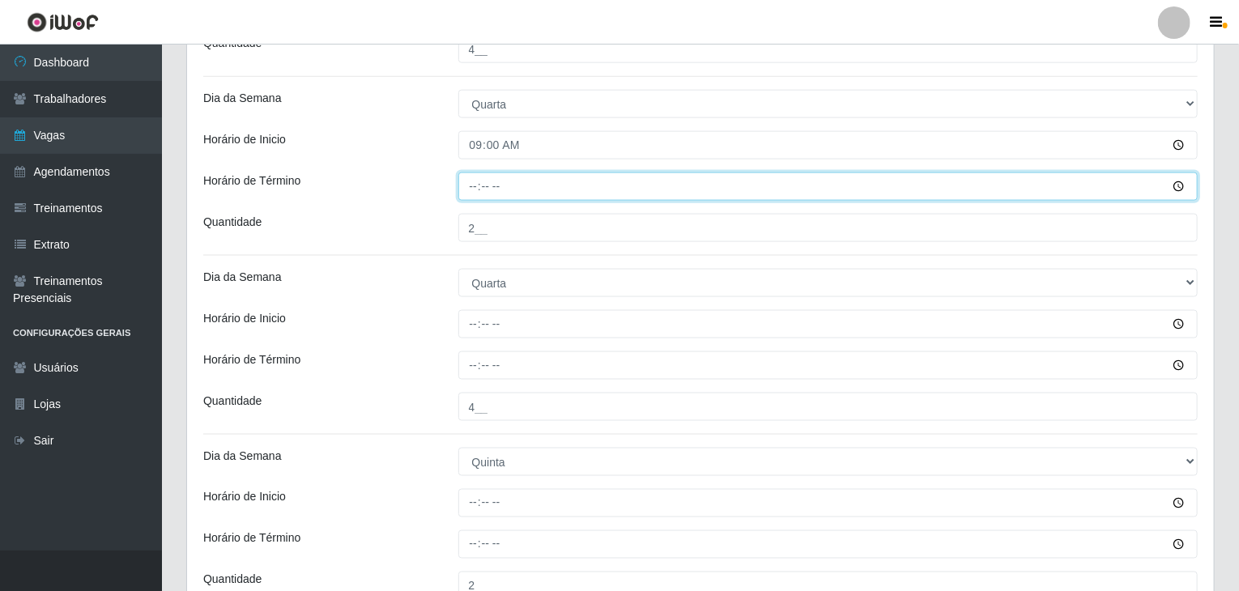
click at [471, 195] on input "Horário de Término" at bounding box center [828, 186] width 740 height 28
type input "15:00"
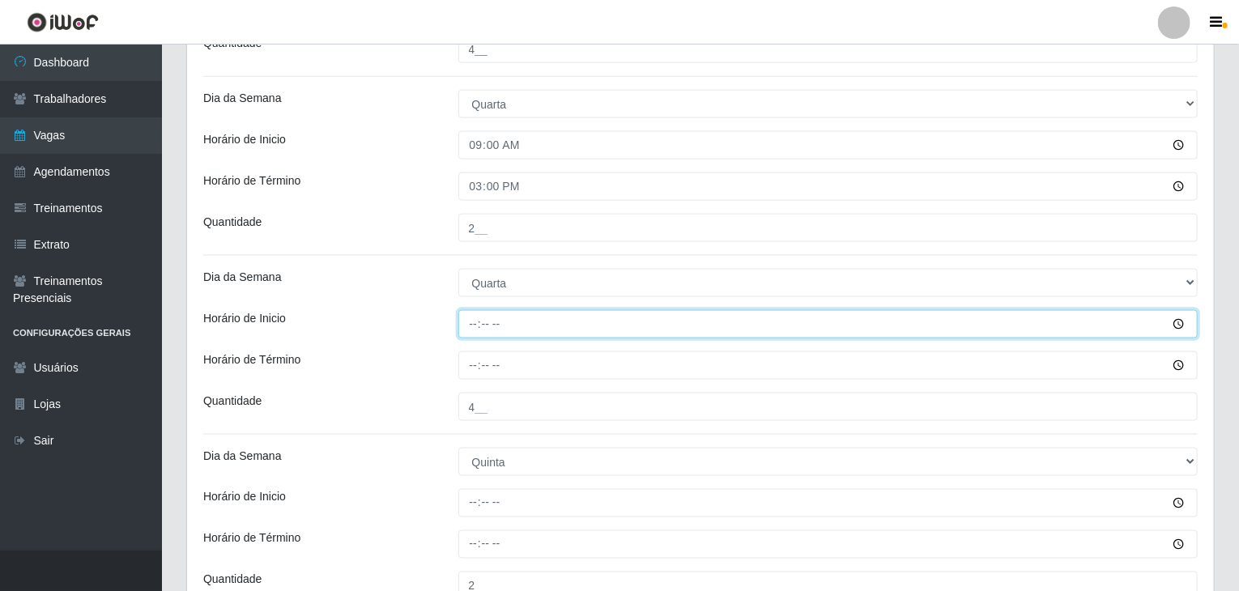
click at [476, 317] on input "Horário de Inicio" at bounding box center [828, 324] width 740 height 28
type input "16:00"
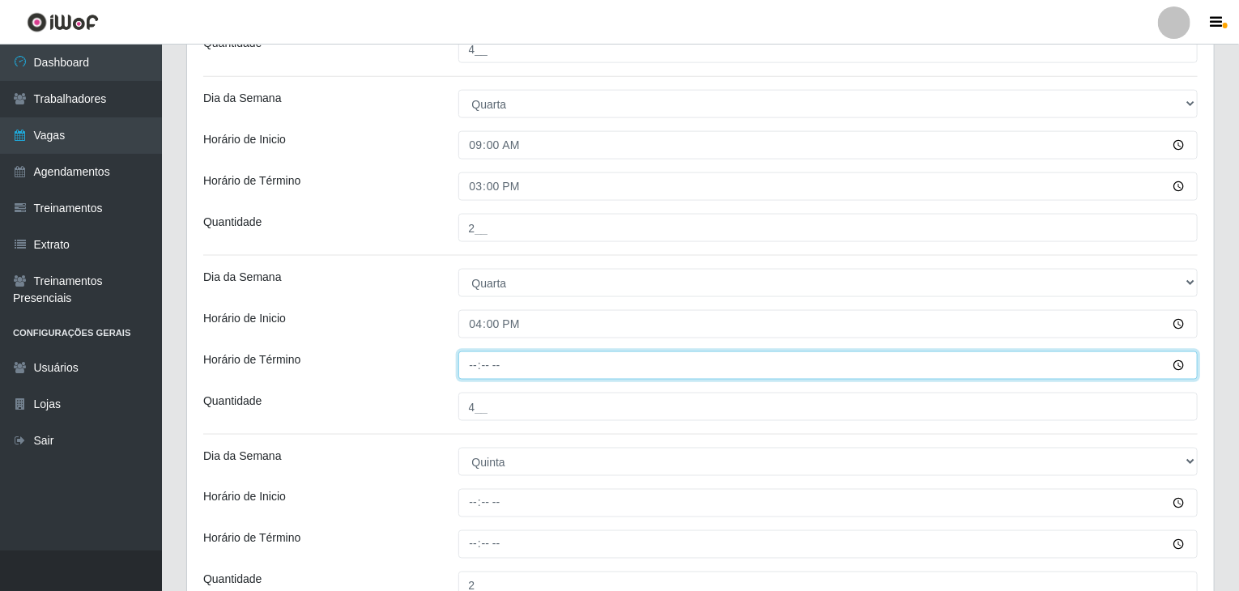
click at [466, 365] on input "Horário de Término" at bounding box center [828, 365] width 740 height 28
type input "22:00"
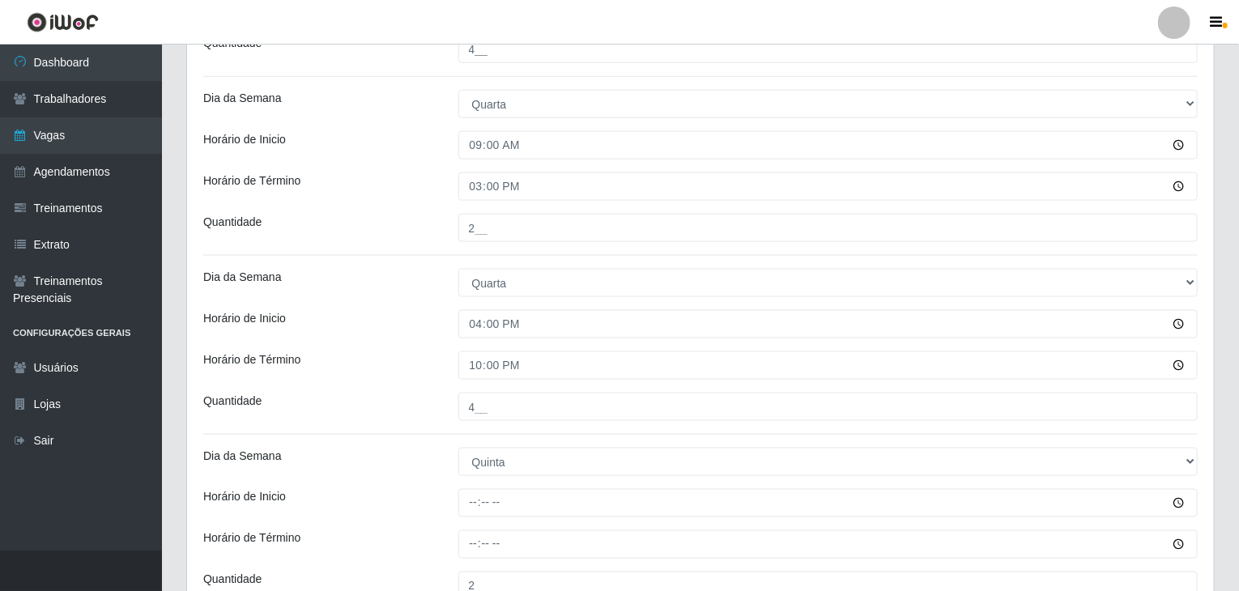
click at [376, 360] on div "Horário de Término" at bounding box center [318, 365] width 255 height 28
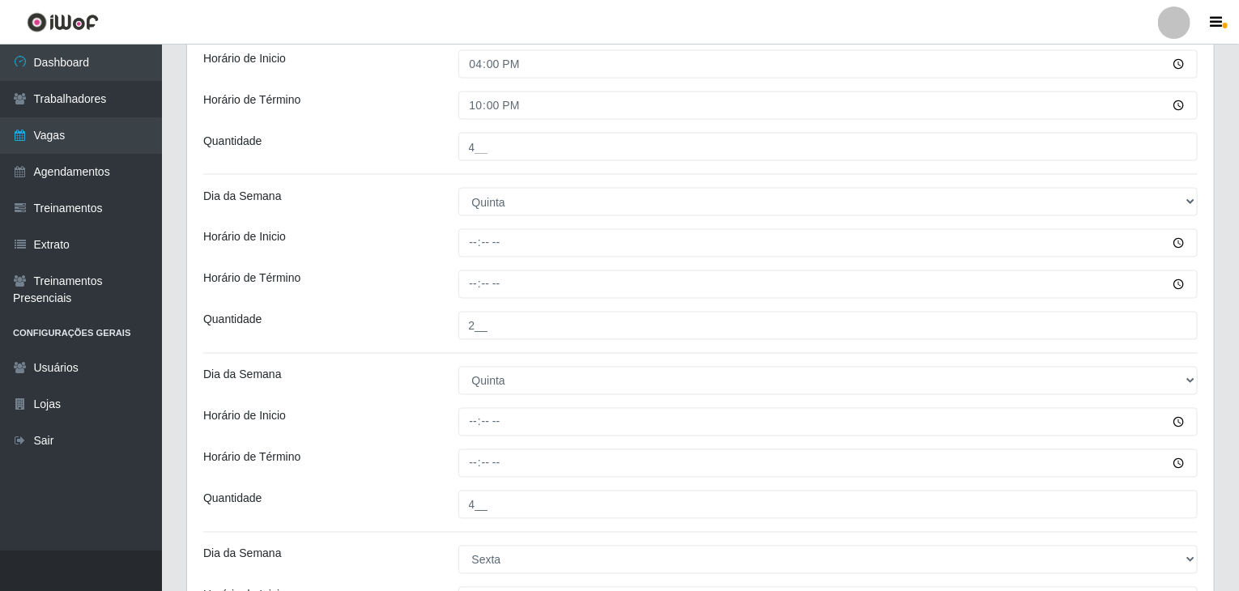
scroll to position [1375, 0]
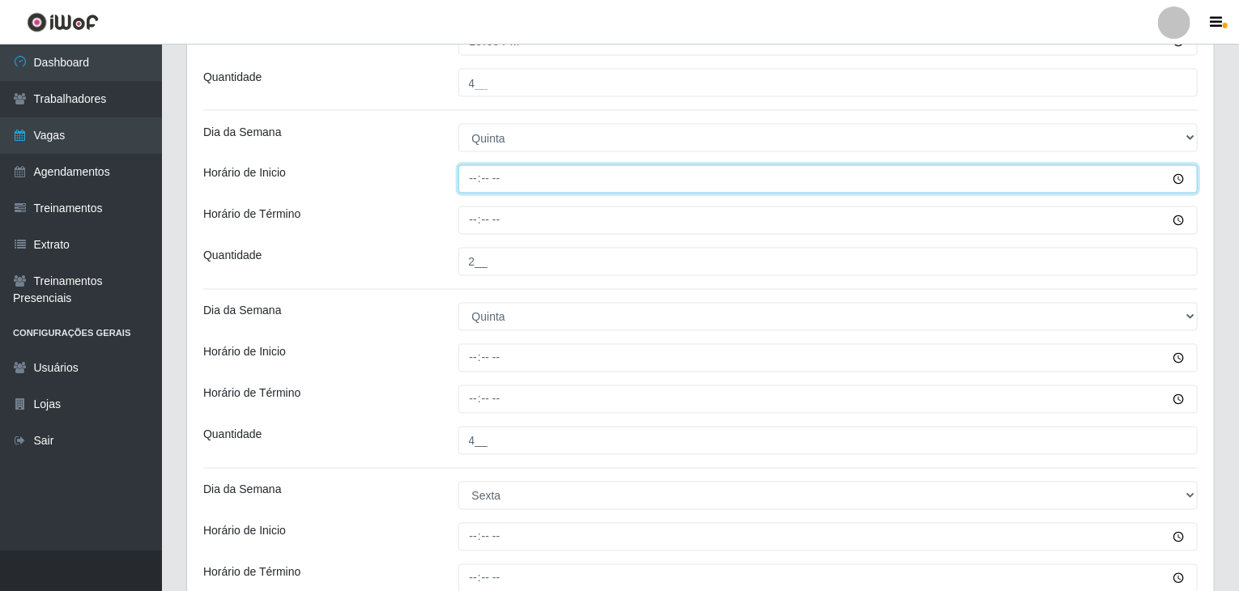
click at [466, 168] on input "Horário de Inicio" at bounding box center [828, 179] width 740 height 28
click at [478, 171] on input "01:59" at bounding box center [828, 179] width 740 height 28
type input "09:00"
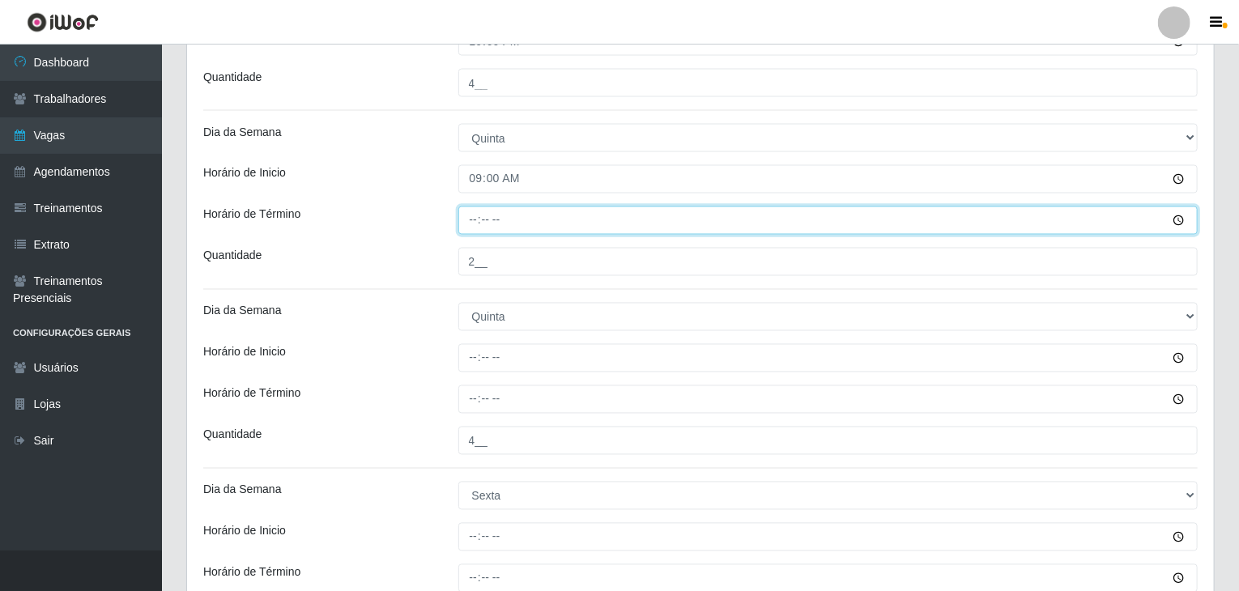
click at [473, 215] on input "Horário de Término" at bounding box center [828, 221] width 740 height 28
type input "15:00"
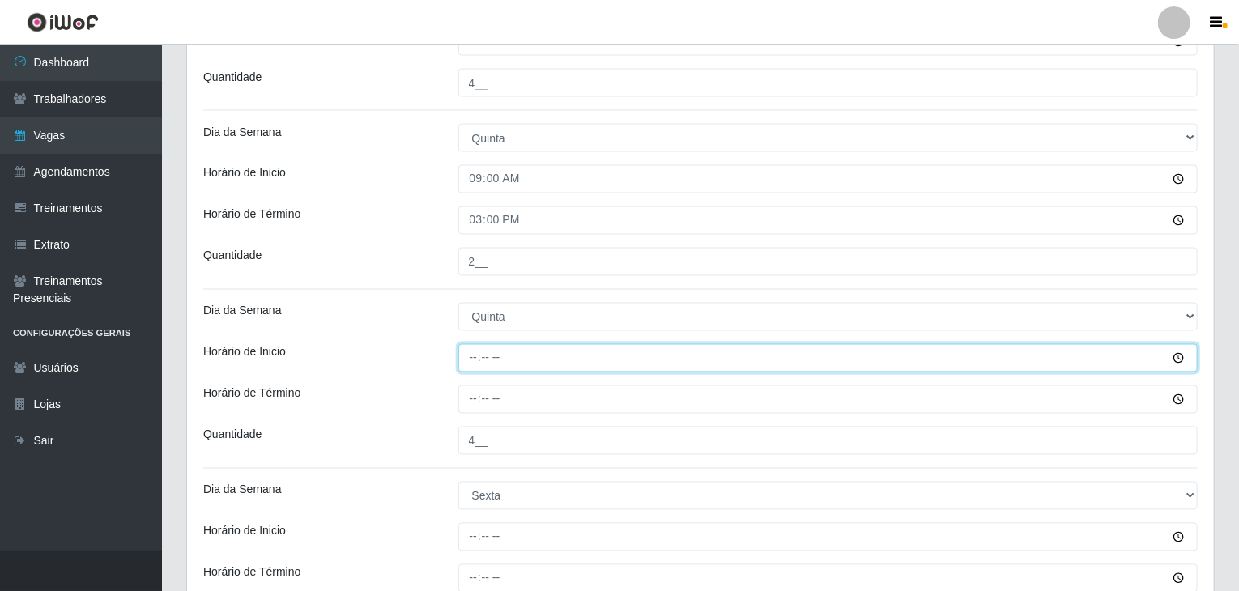
click at [470, 353] on input "Horário de Inicio" at bounding box center [828, 358] width 740 height 28
type input "16:00"
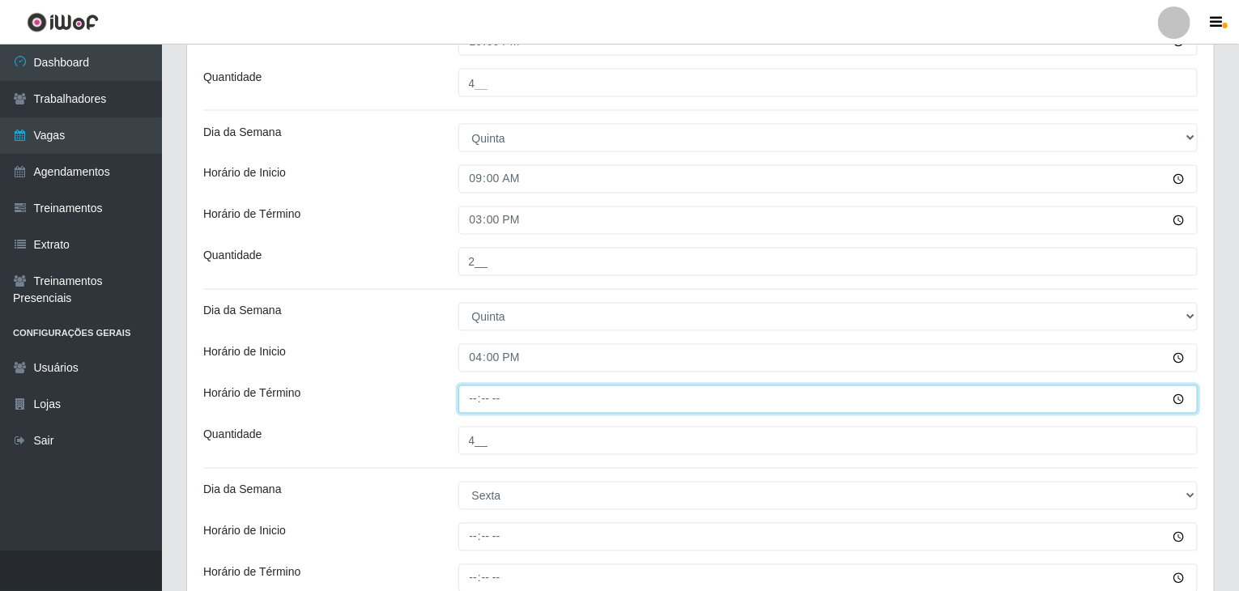
click at [467, 402] on input "Horário de Término" at bounding box center [828, 399] width 740 height 28
type input "22:00"
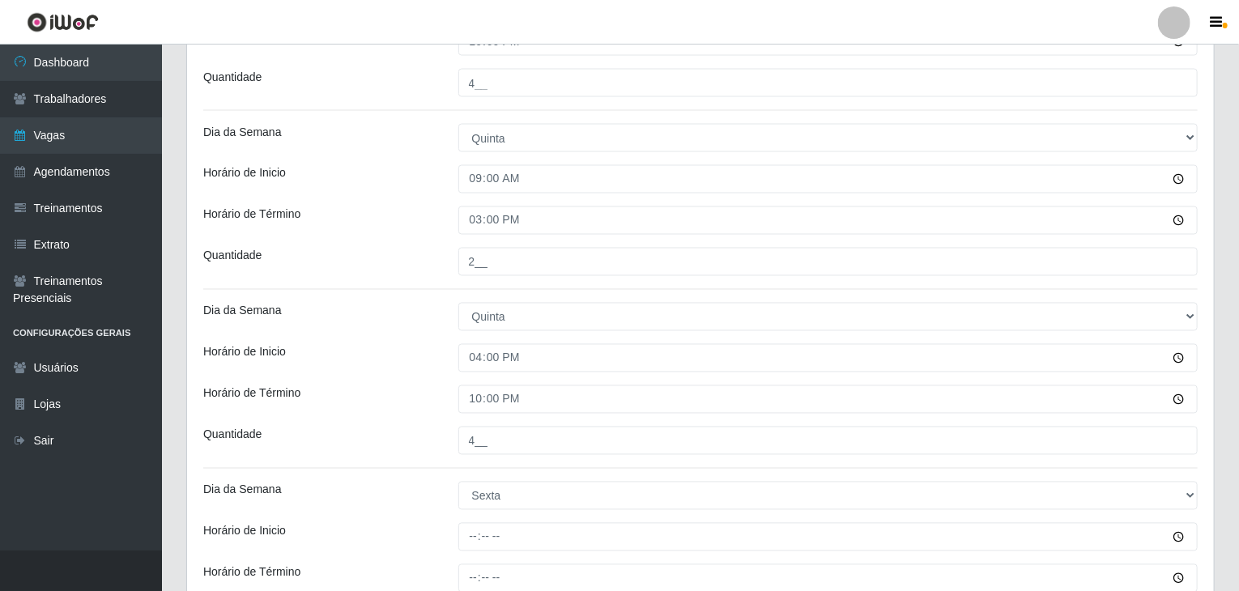
click at [424, 349] on div "Horário de Inicio" at bounding box center [318, 358] width 255 height 28
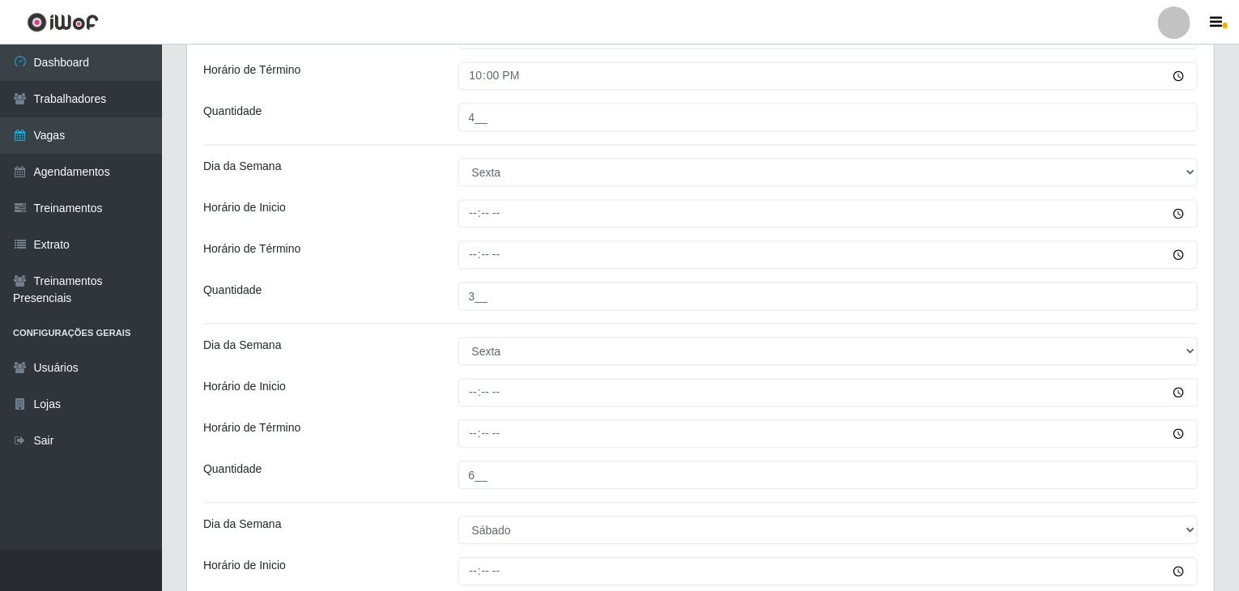
scroll to position [1780, 0]
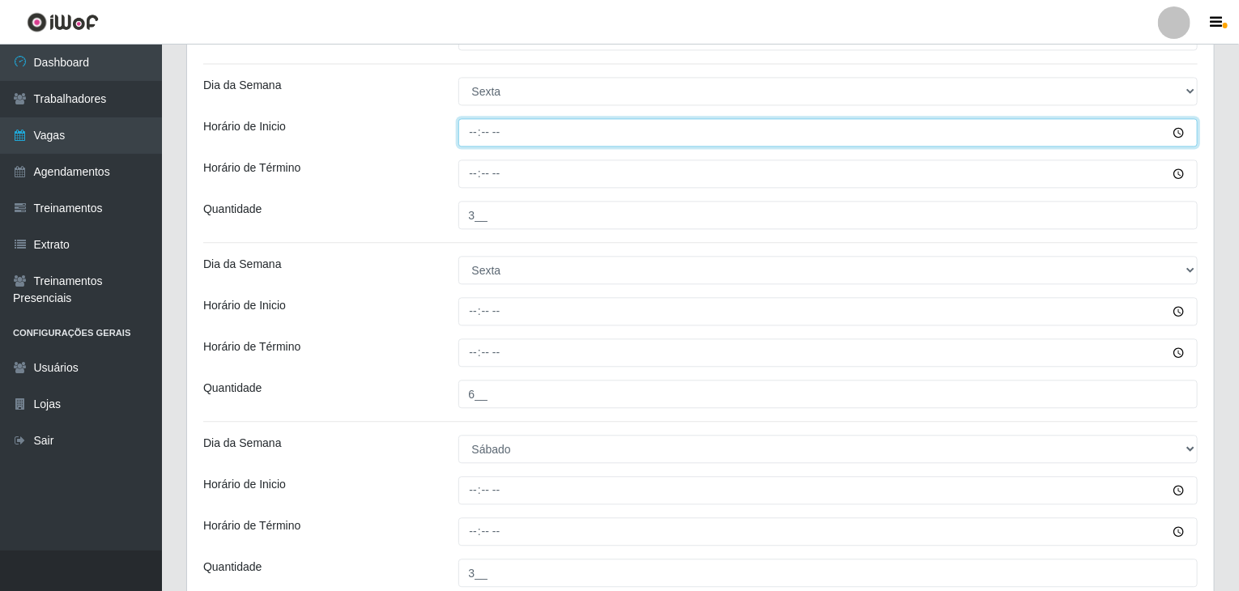
click at [471, 121] on input "Horário de Inicio" at bounding box center [828, 132] width 740 height 28
type input "09:00"
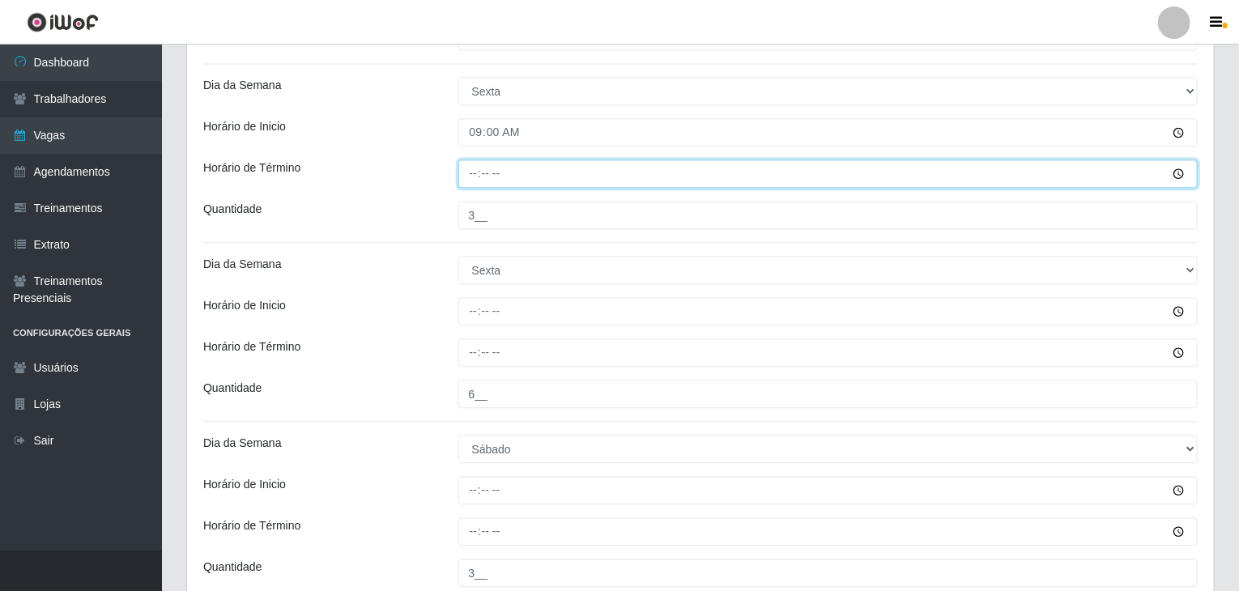
click at [469, 173] on input "Horário de Término" at bounding box center [828, 174] width 740 height 28
type input "15:00"
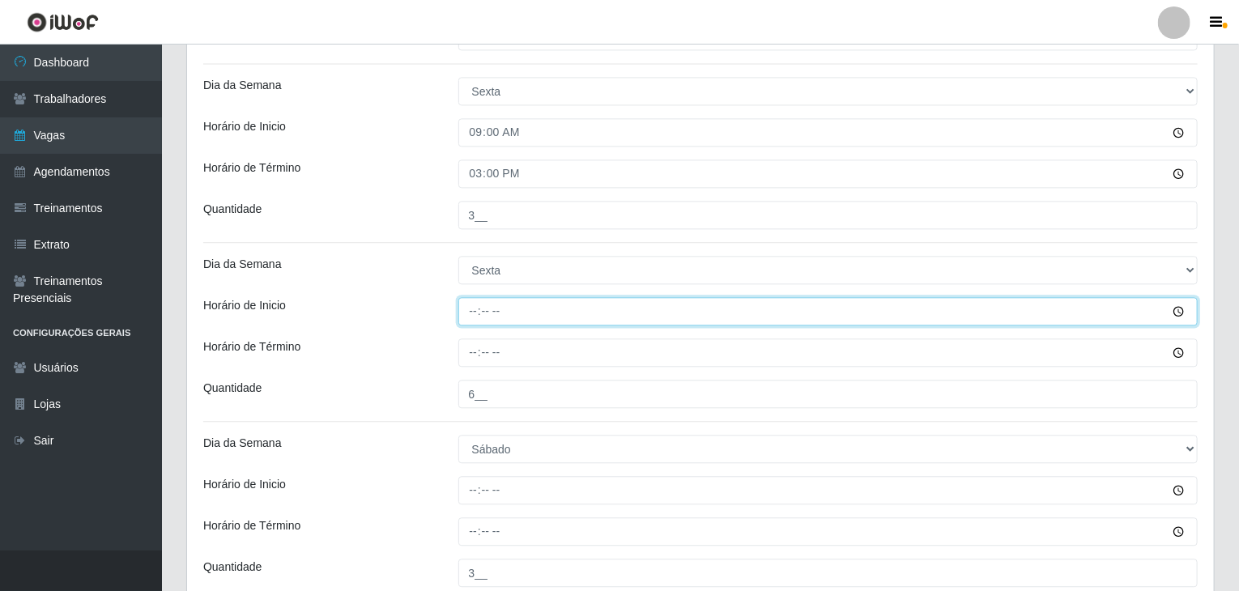
click at [470, 319] on input "Horário de Inicio" at bounding box center [828, 311] width 740 height 28
type input "16:00"
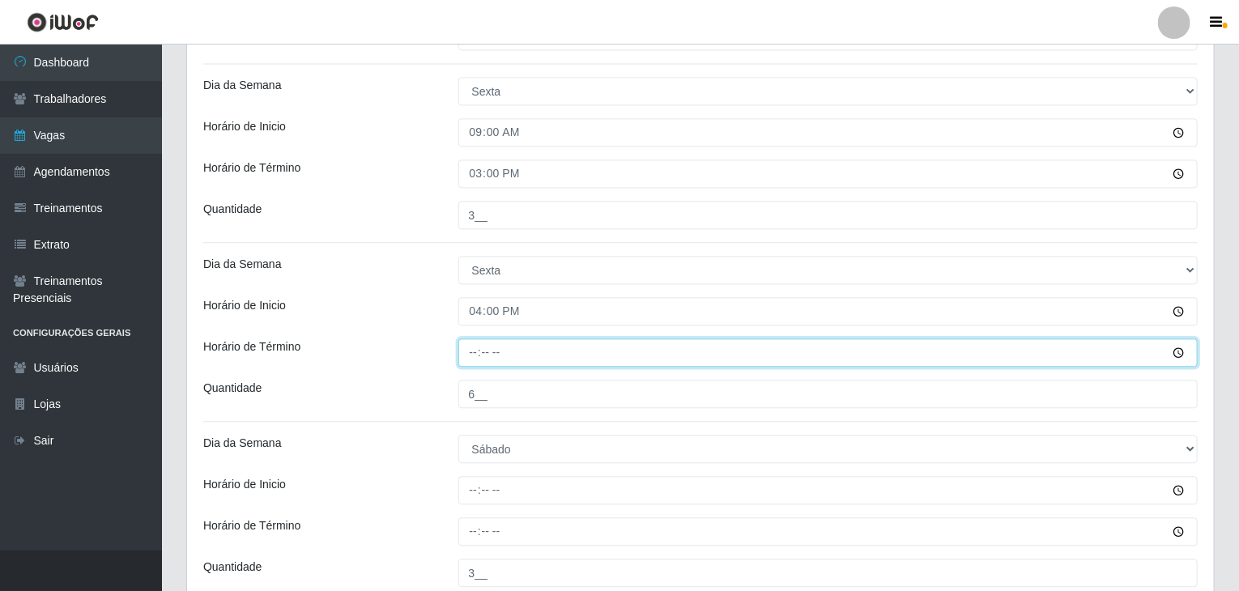
click at [464, 347] on input "Horário de Término" at bounding box center [828, 353] width 740 height 28
type input "22:00"
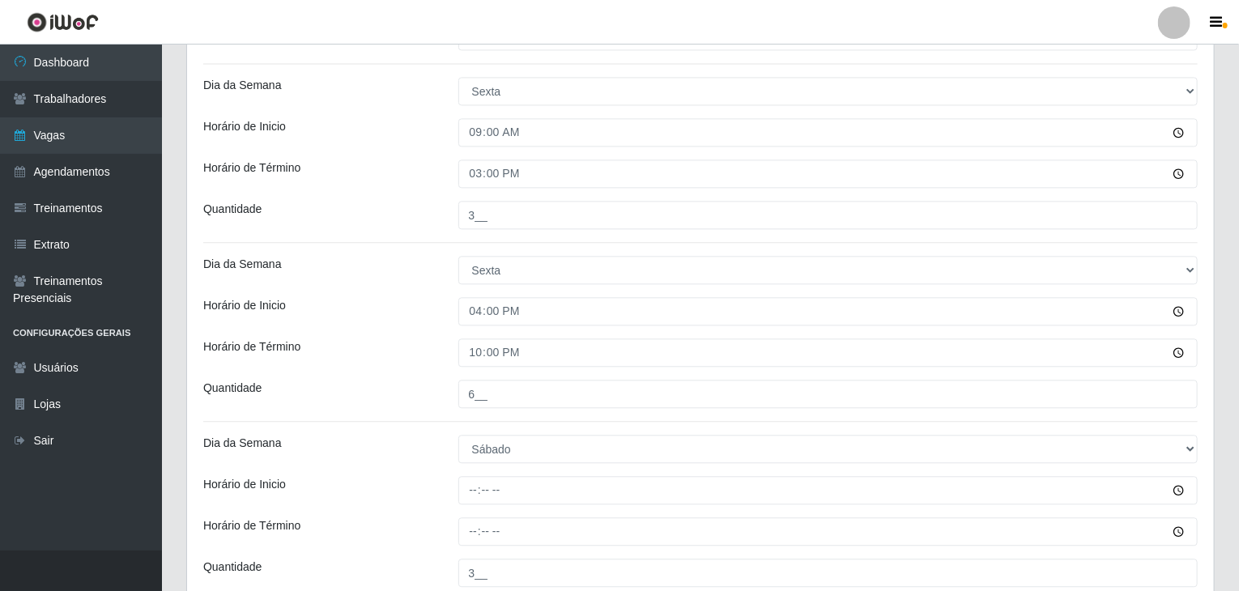
click at [415, 339] on div "Horário de Término" at bounding box center [318, 353] width 255 height 28
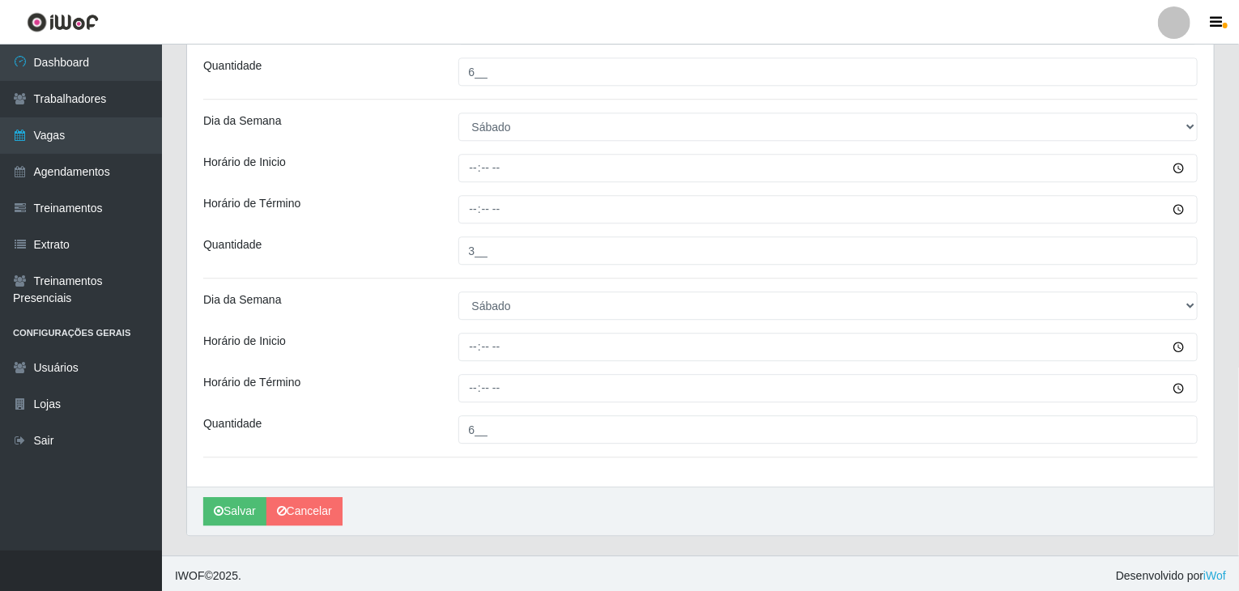
scroll to position [2104, 0]
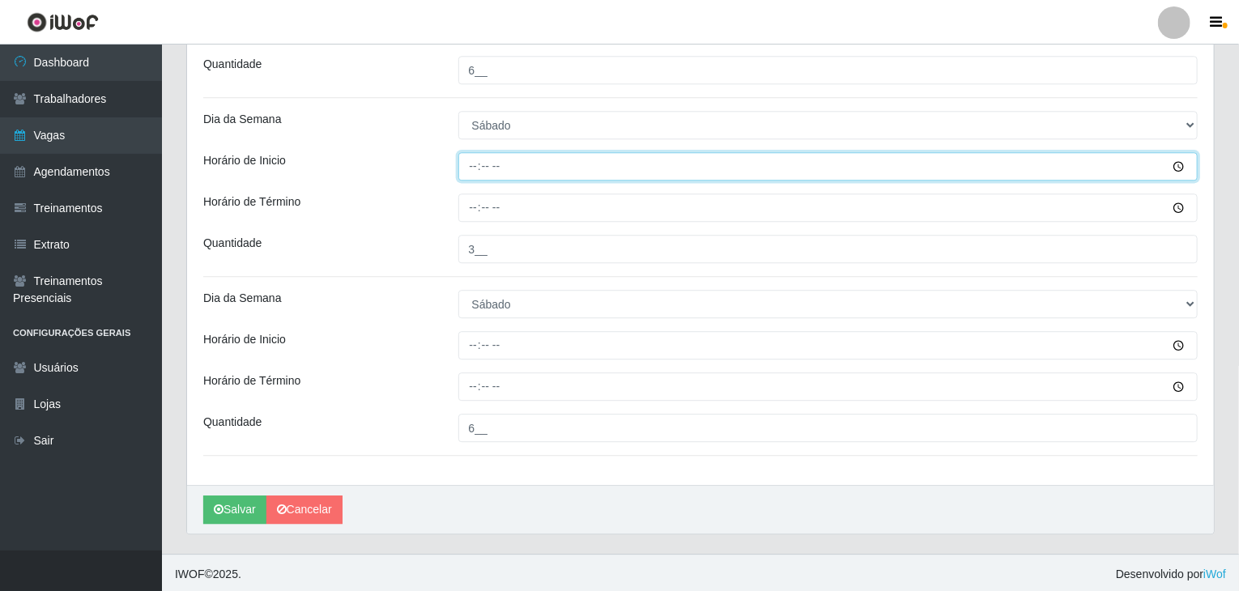
click at [475, 171] on input "Horário de Inicio" at bounding box center [828, 166] width 740 height 28
type input "09:00"
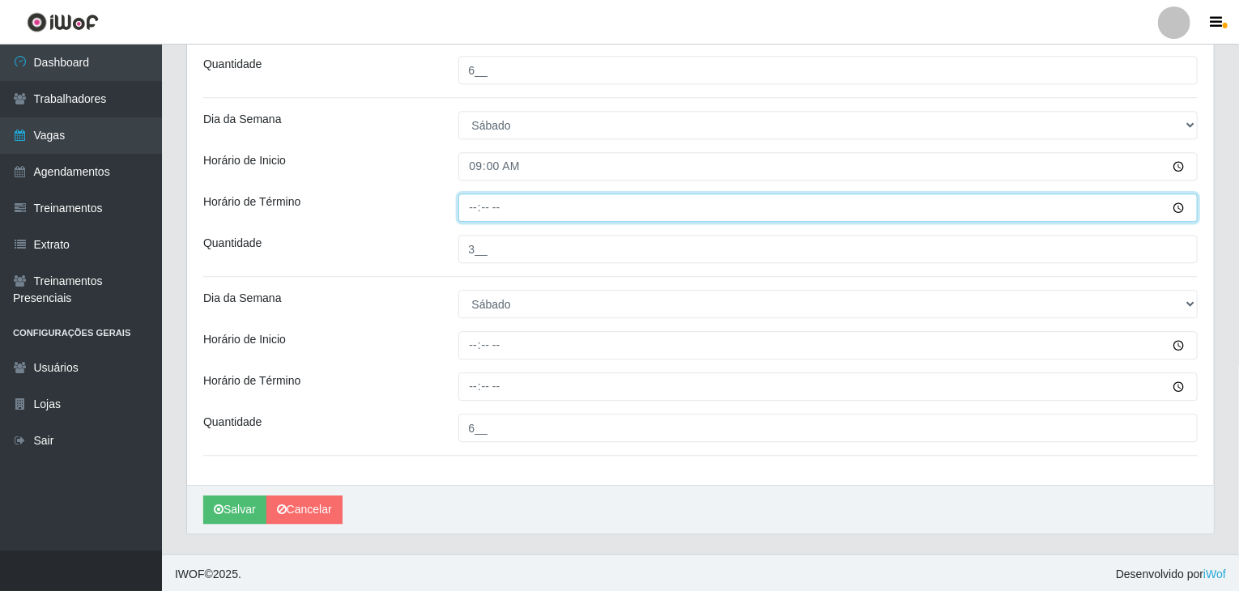
click at [471, 215] on input "Horário de Término" at bounding box center [828, 208] width 740 height 28
type input "15:00"
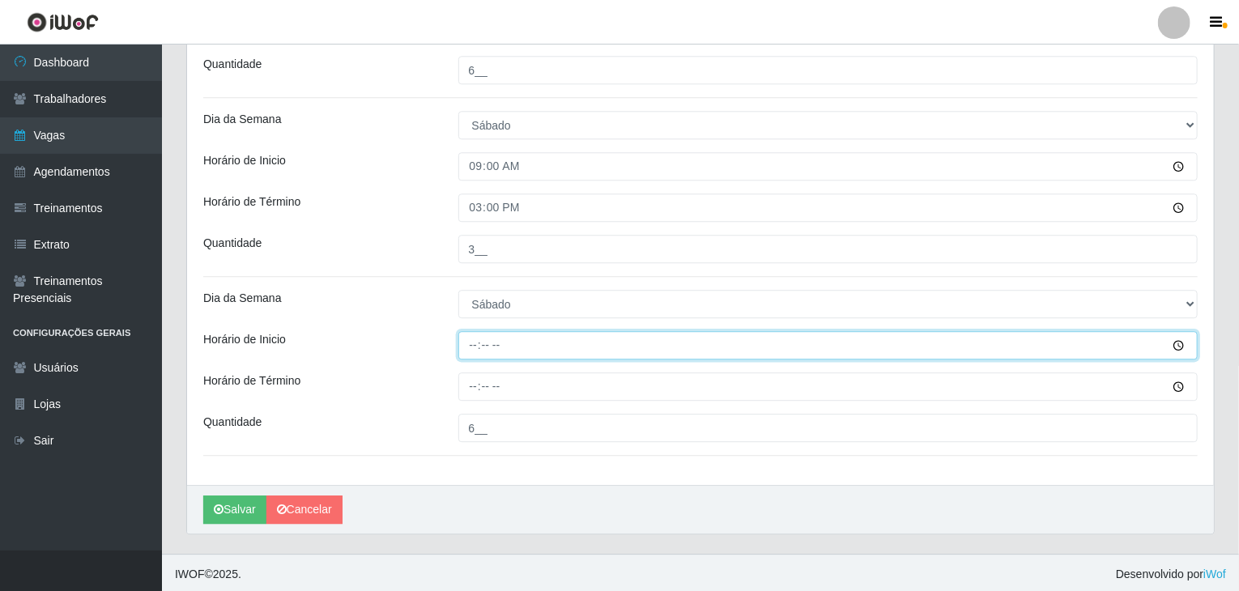
click at [471, 334] on input "Horário de Inicio" at bounding box center [828, 345] width 740 height 28
type input "16:00"
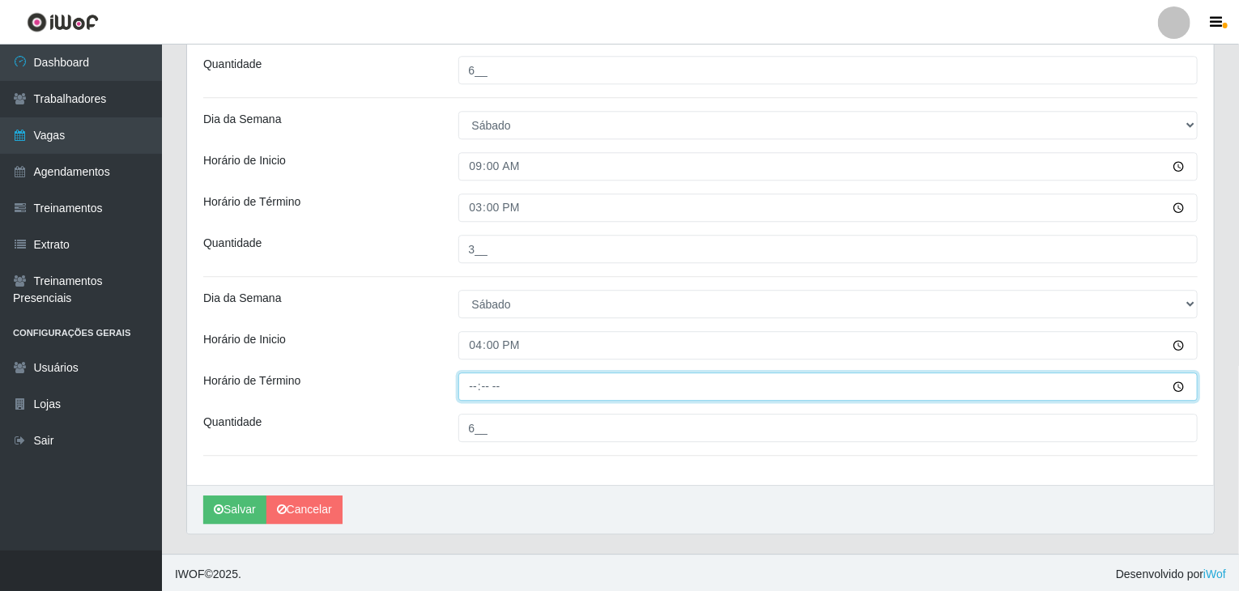
click at [471, 379] on input "Horário de Término" at bounding box center [828, 387] width 740 height 28
type input "22:00"
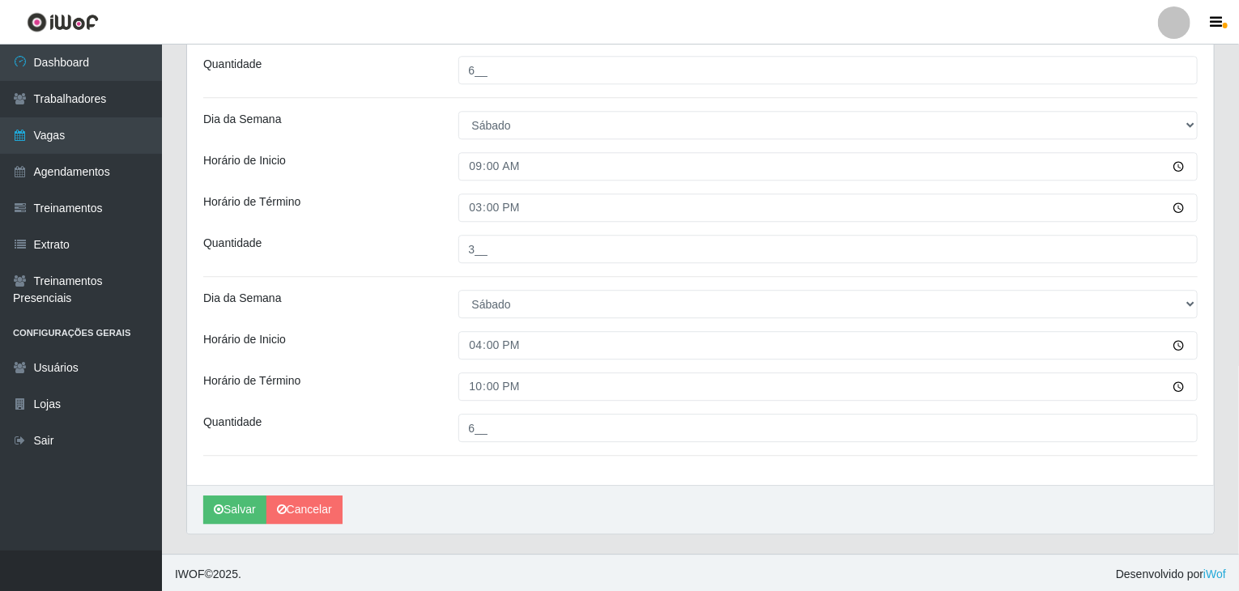
click at [407, 347] on div "Horário de Inicio" at bounding box center [318, 345] width 255 height 28
click at [236, 509] on button "Salvar" at bounding box center [234, 510] width 63 height 28
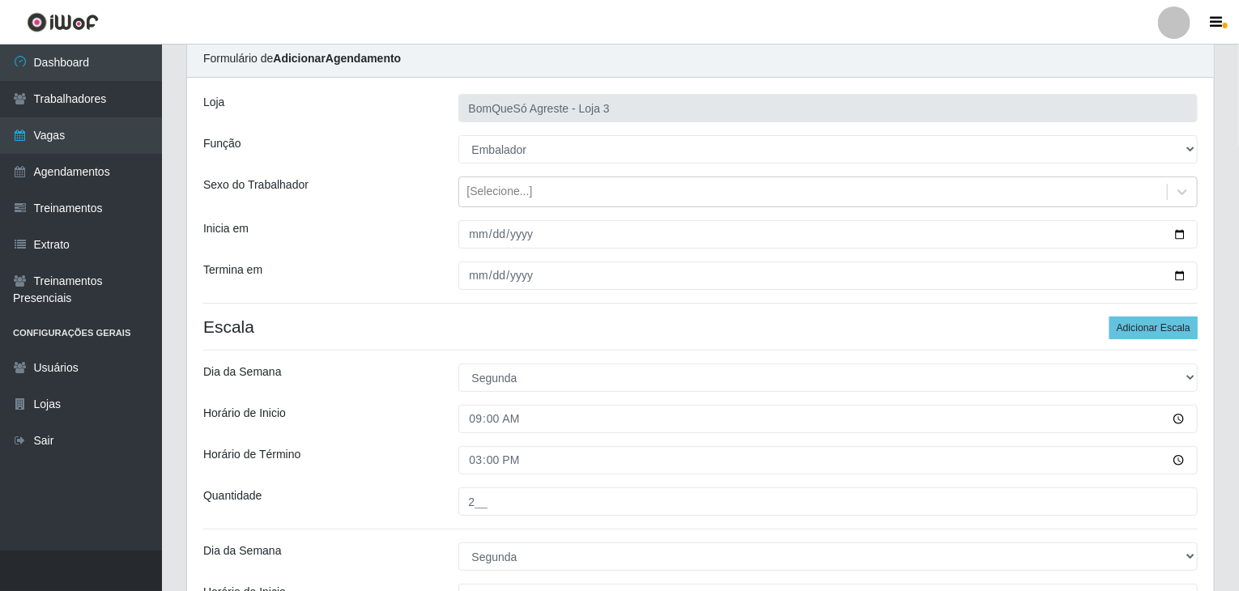
scroll to position [0, 0]
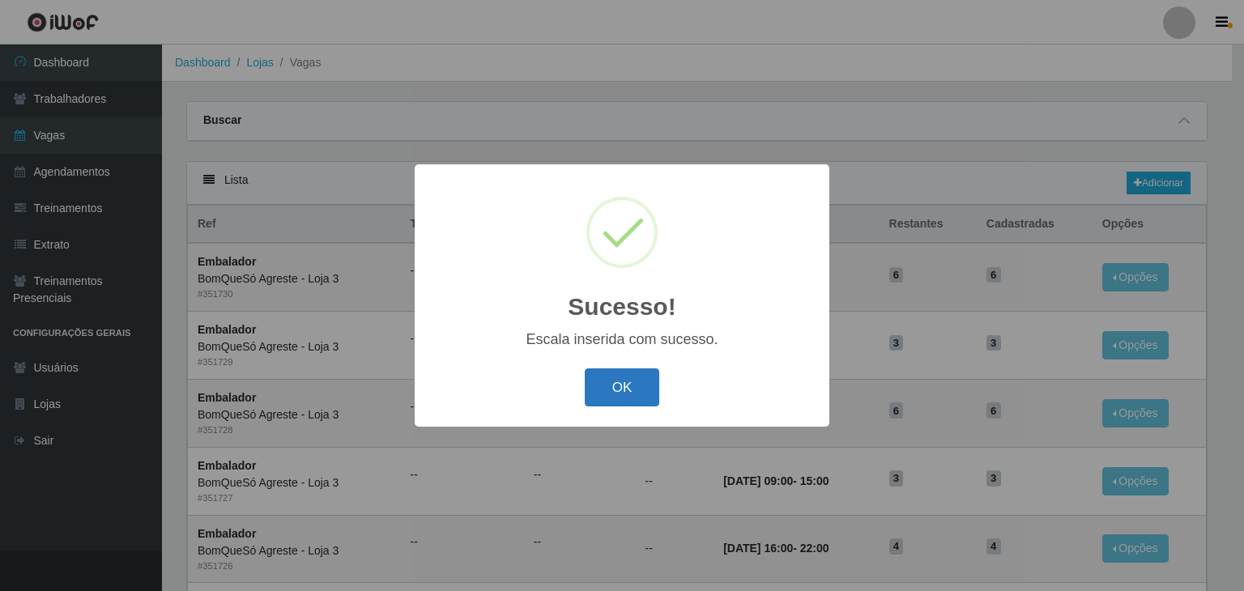
click at [638, 395] on button "OK" at bounding box center [622, 387] width 75 height 38
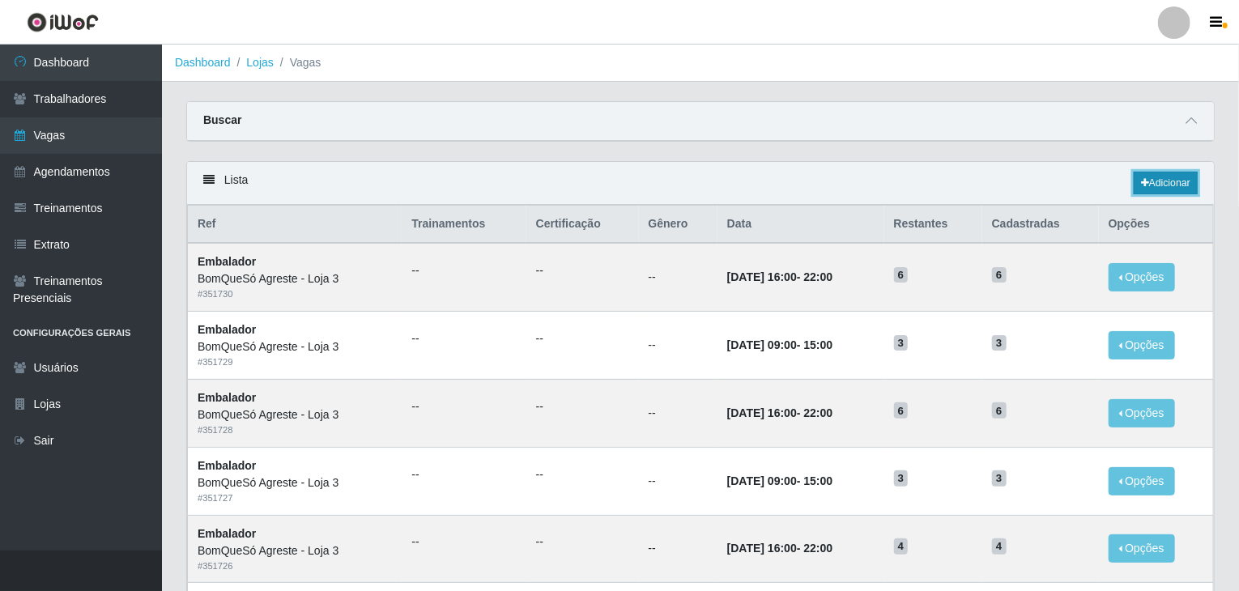
click at [1166, 189] on link "Adicionar" at bounding box center [1166, 183] width 64 height 23
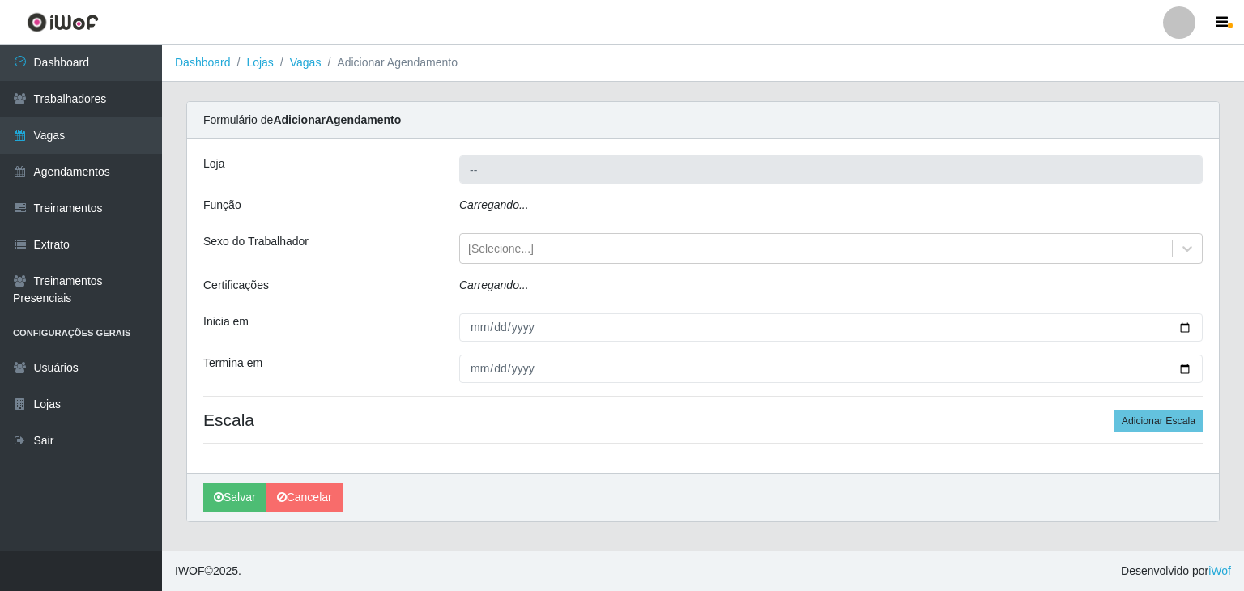
type input "BomQueSó Agreste - Loja 3"
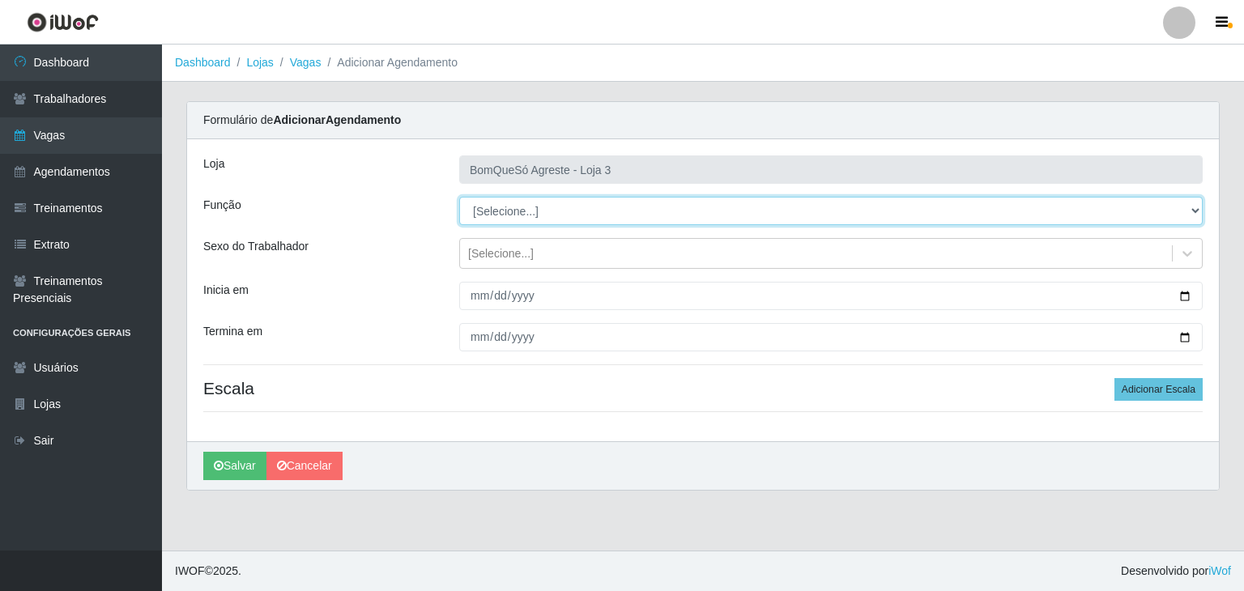
click at [509, 216] on select "[Selecione...] ASG ASG + ASG ++ Balconista Balconista + Balconista ++ Embalador…" at bounding box center [830, 211] width 743 height 28
select select "1"
click at [459, 197] on select "[Selecione...] ASG ASG + ASG ++ Balconista Balconista + Balconista ++ Embalador…" at bounding box center [830, 211] width 743 height 28
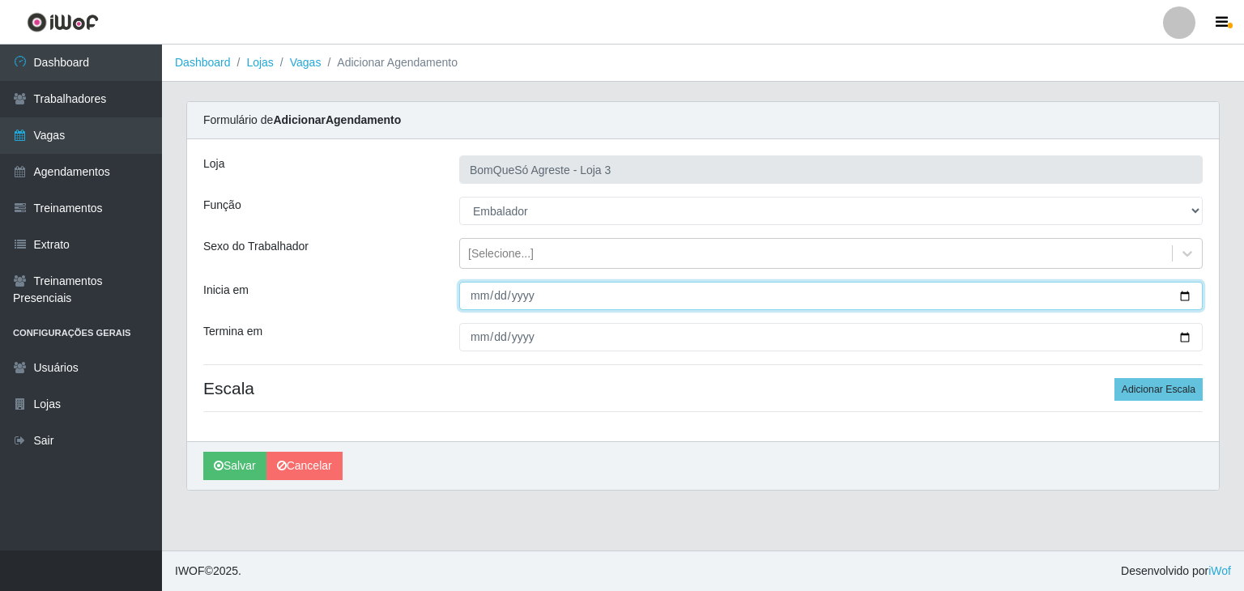
click at [1184, 297] on input "Inicia em" at bounding box center [830, 296] width 743 height 28
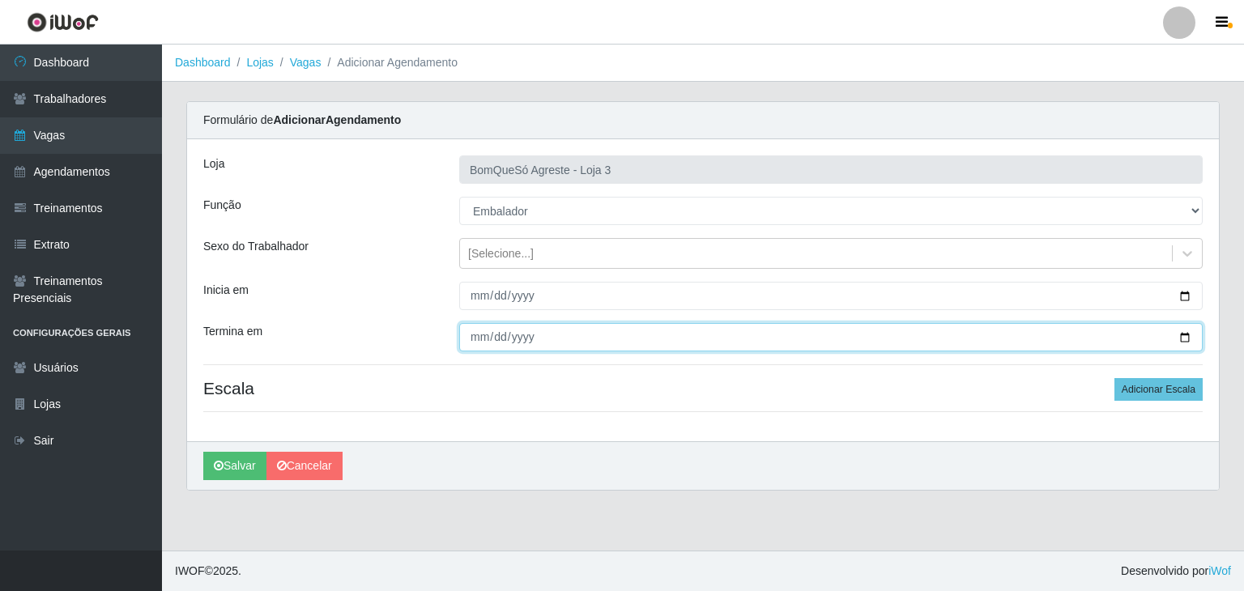
click at [634, 326] on input "Termina em" at bounding box center [830, 337] width 743 height 28
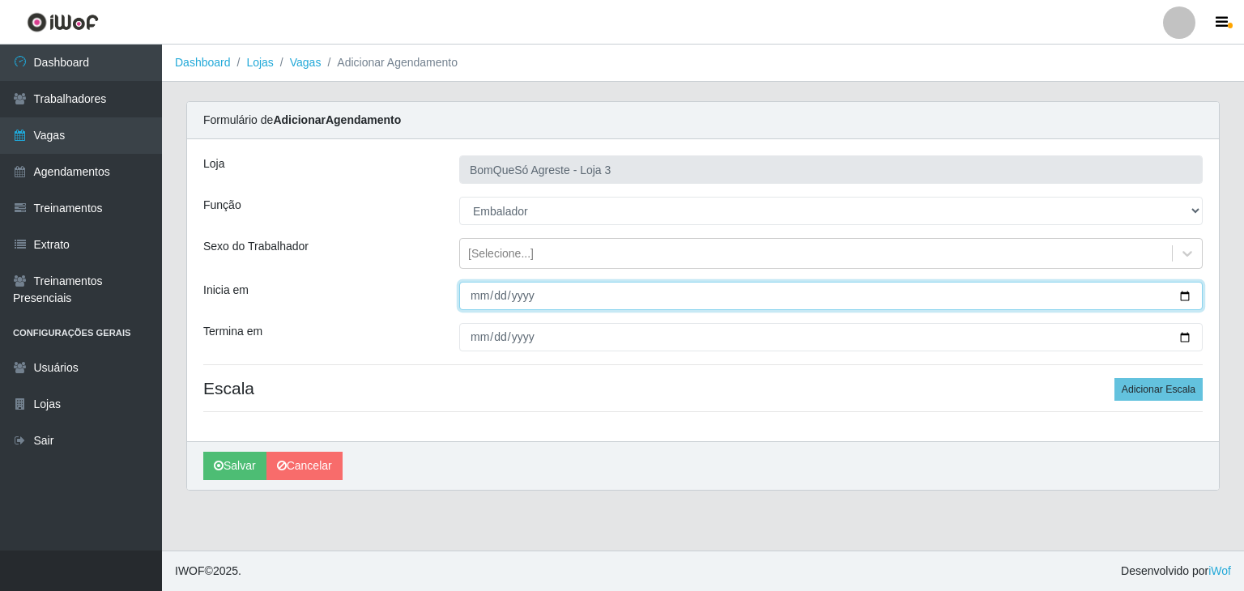
click at [1186, 286] on input "Inicia em" at bounding box center [830, 296] width 743 height 28
click at [1184, 286] on input "Inicia em" at bounding box center [830, 296] width 743 height 28
click at [1189, 294] on input "Inicia em" at bounding box center [830, 296] width 743 height 28
type input "[DATE]"
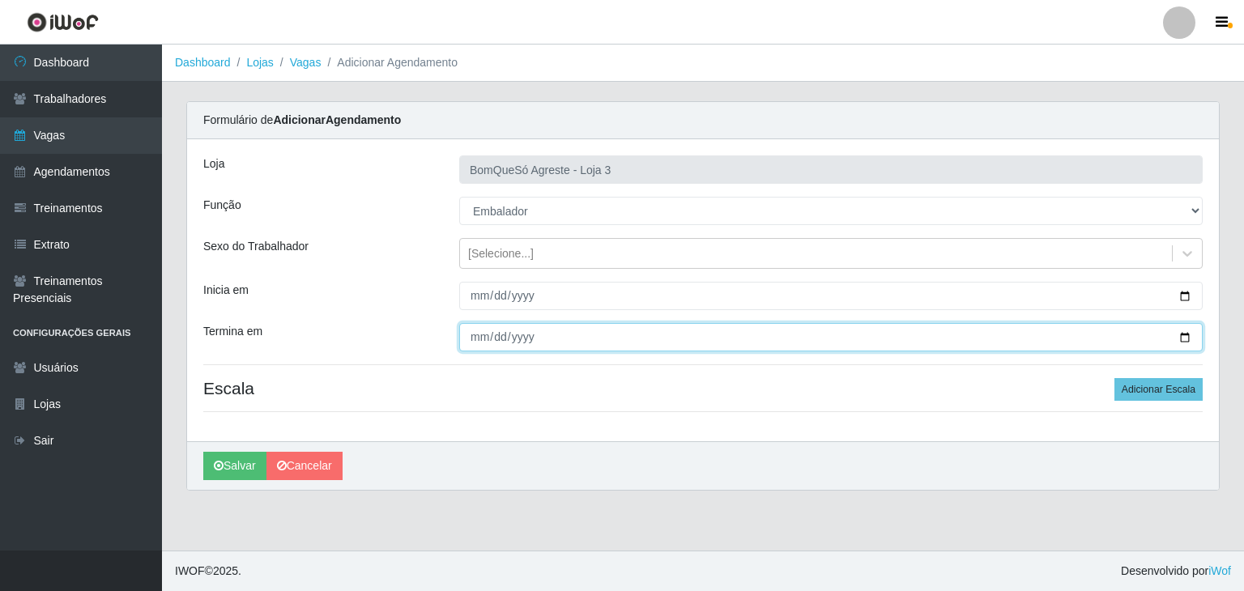
click at [1186, 334] on input "Termina em" at bounding box center [830, 337] width 743 height 28
type input "[DATE]"
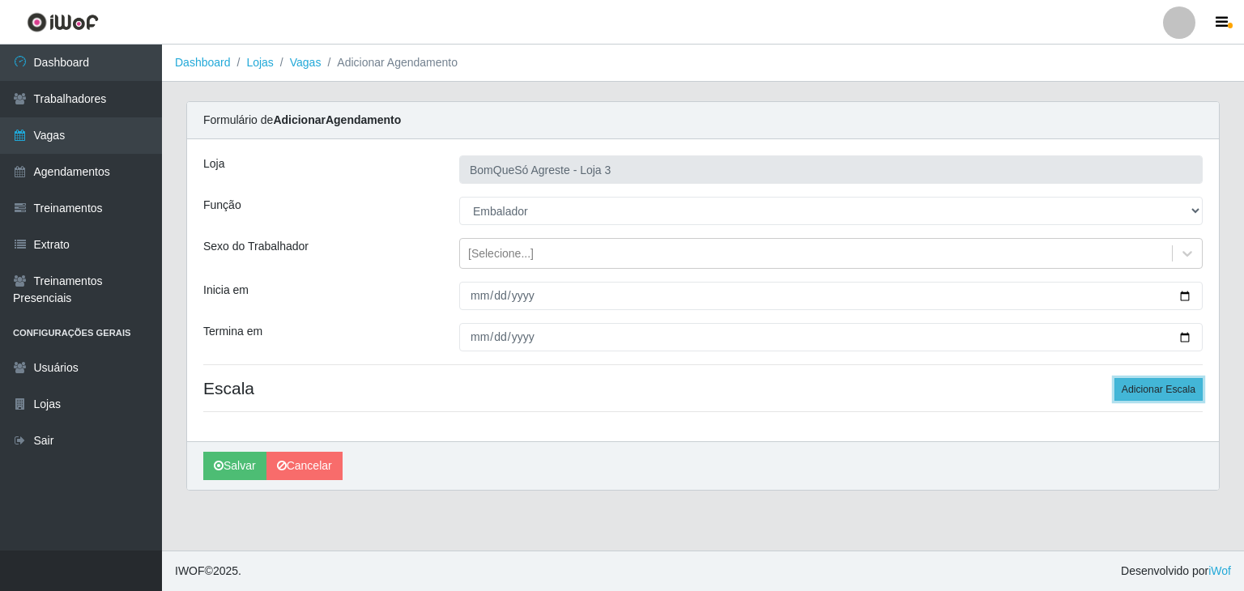
click at [1150, 383] on button "Adicionar Escala" at bounding box center [1158, 389] width 88 height 23
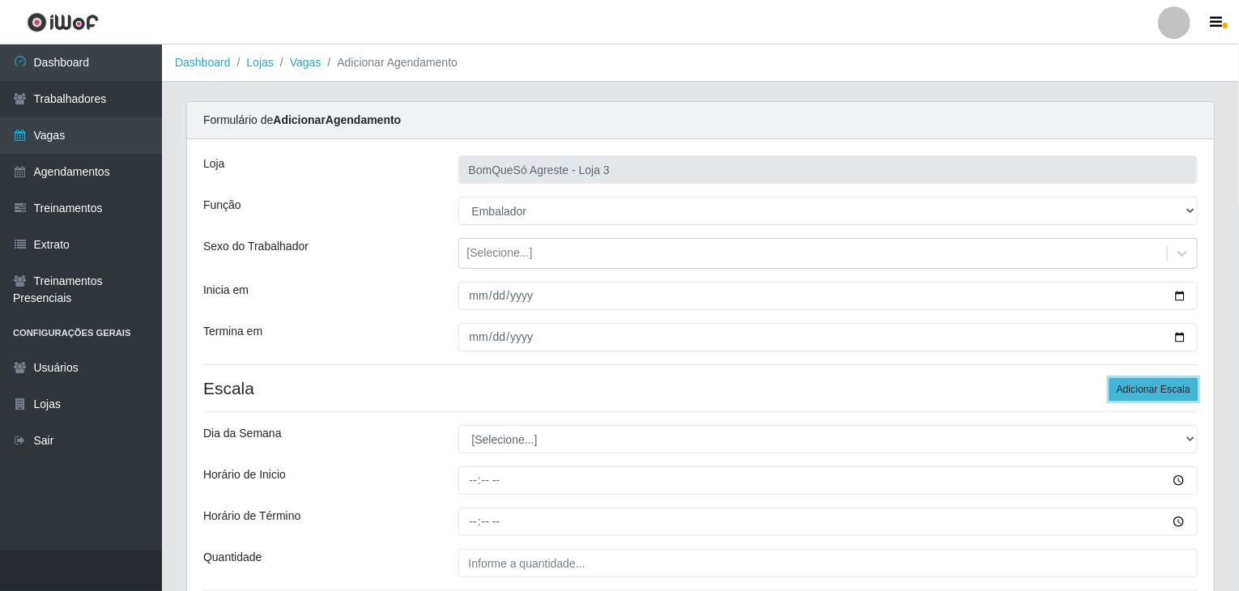
click at [1150, 383] on button "Adicionar Escala" at bounding box center [1153, 389] width 88 height 23
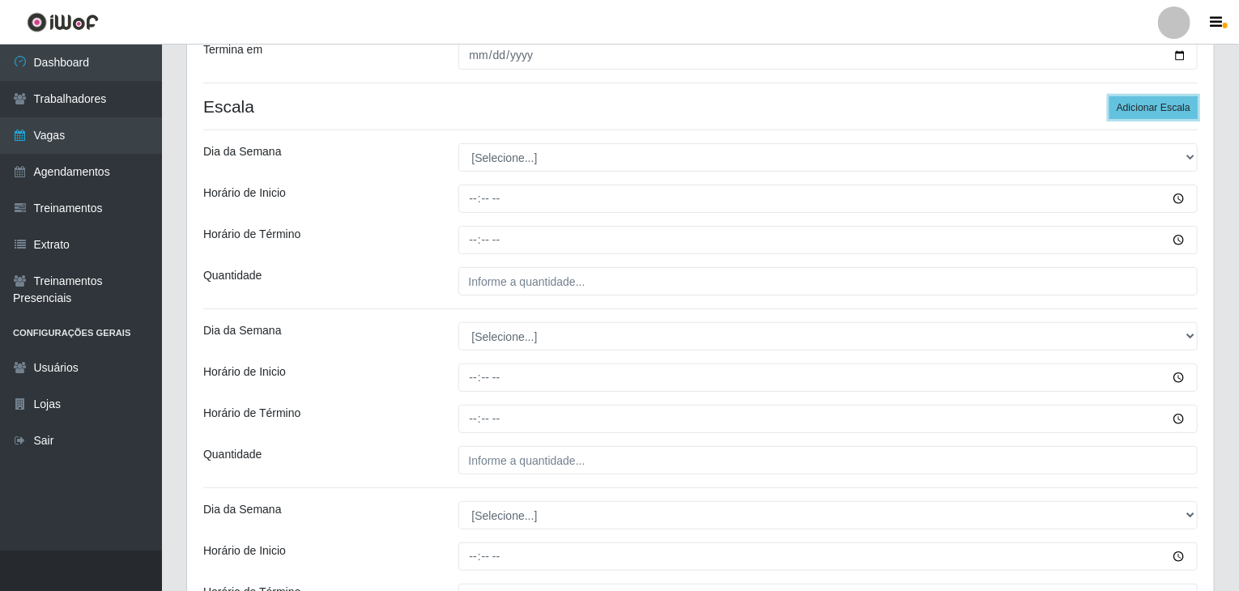
scroll to position [324, 0]
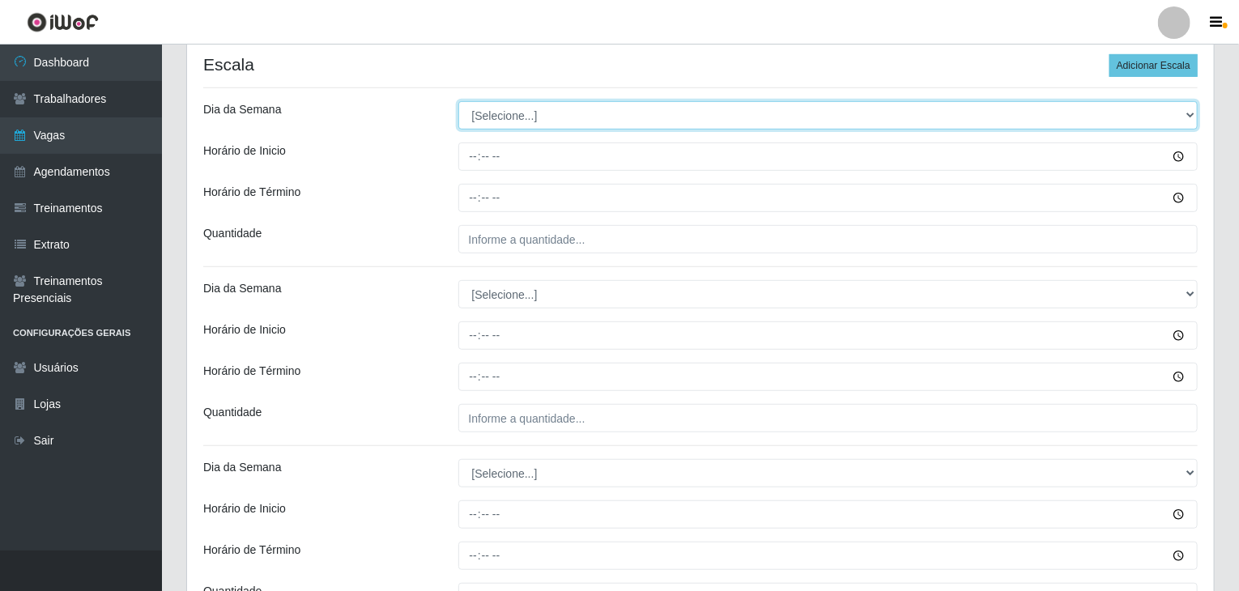
click at [507, 113] on select "[Selecione...] Segunda Terça Quarta Quinta Sexta Sábado Domingo" at bounding box center [828, 115] width 740 height 28
select select "0"
click at [458, 101] on select "[Selecione...] Segunda Terça Quarta Quinta Sexta Sábado Domingo" at bounding box center [828, 115] width 740 height 28
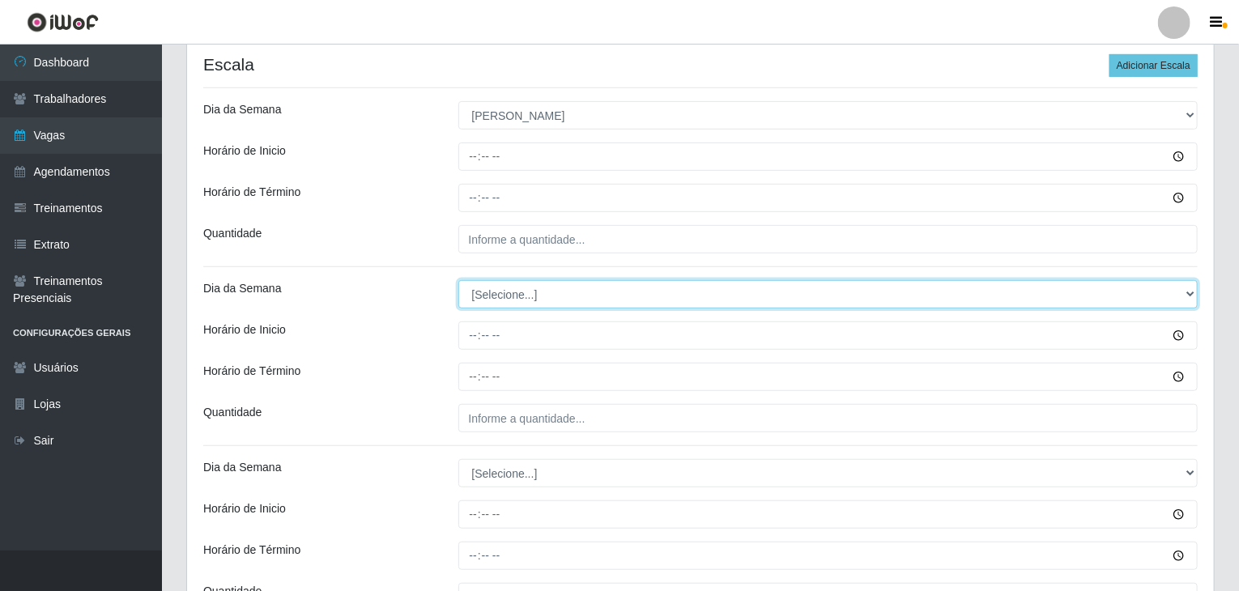
click at [559, 287] on select "[Selecione...] Segunda Terça Quarta Quinta Sexta Sábado Domingo" at bounding box center [828, 294] width 740 height 28
click at [458, 280] on select "[Selecione...] Segunda Terça Quarta Quinta Sexta Sábado Domingo" at bounding box center [828, 294] width 740 height 28
select select "0"
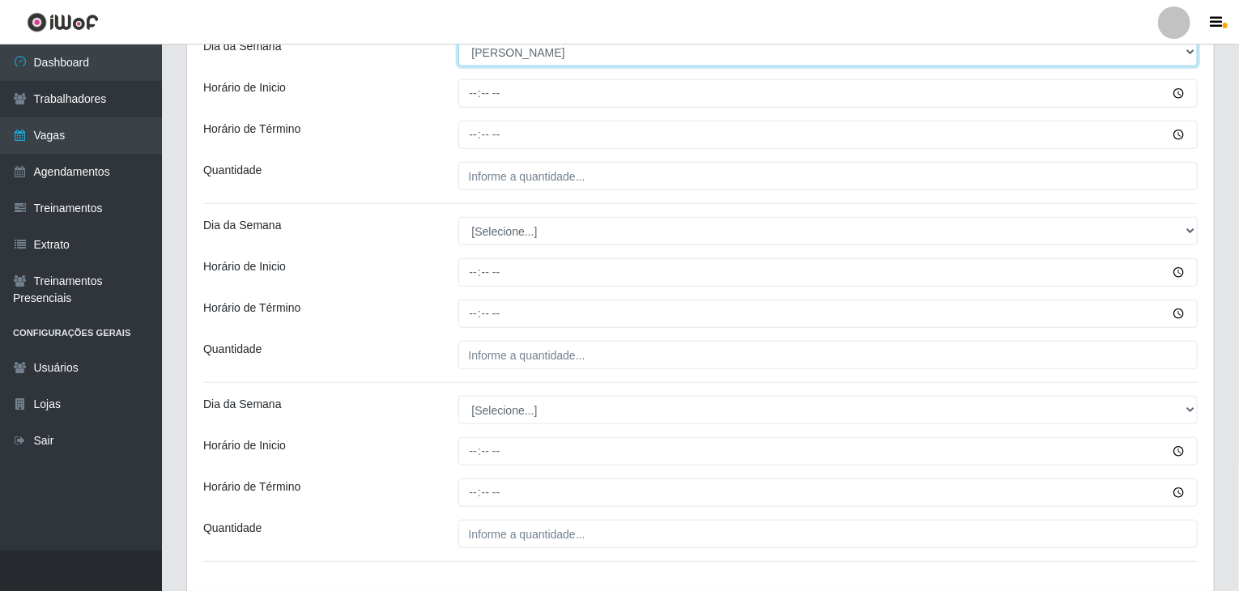
scroll to position [567, 0]
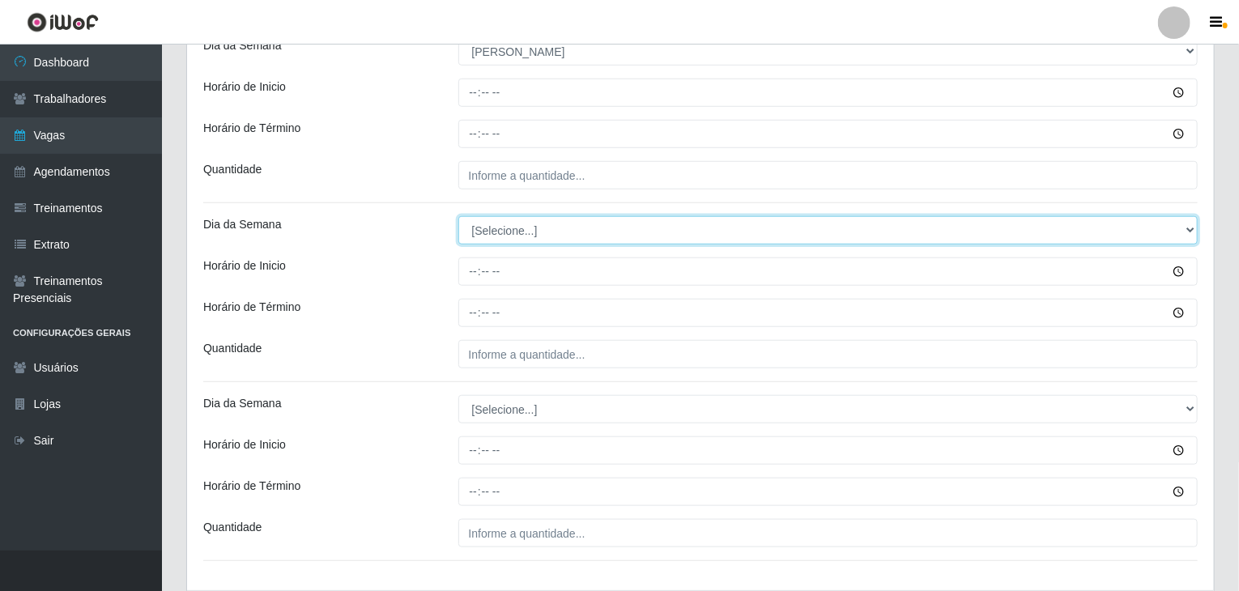
click at [495, 228] on select "[Selecione...] Segunda Terça Quarta Quinta Sexta Sábado Domingo" at bounding box center [828, 230] width 740 height 28
select select "0"
click at [458, 216] on select "[Selecione...] Segunda Terça Quarta Quinta Sexta Sábado Domingo" at bounding box center [828, 230] width 740 height 28
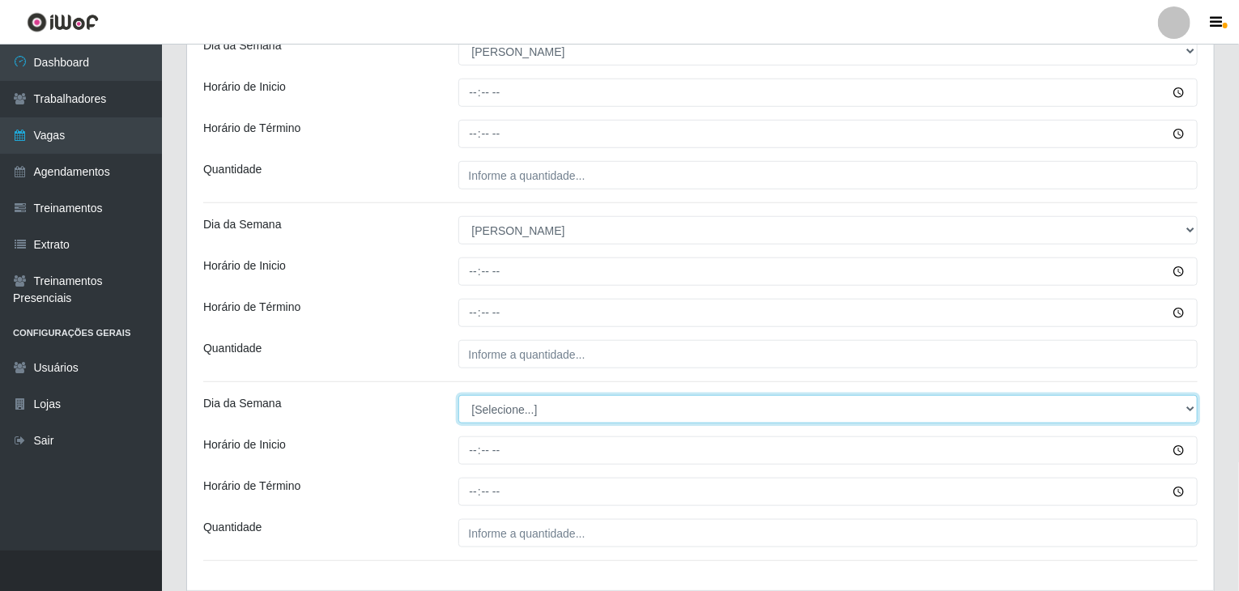
click at [539, 402] on select "[Selecione...] Segunda Terça Quarta Quinta Sexta Sábado Domingo" at bounding box center [828, 409] width 740 height 28
select select "0"
click at [458, 395] on select "[Selecione...] Segunda Terça Quarta Quinta Sexta Sábado Domingo" at bounding box center [828, 409] width 740 height 28
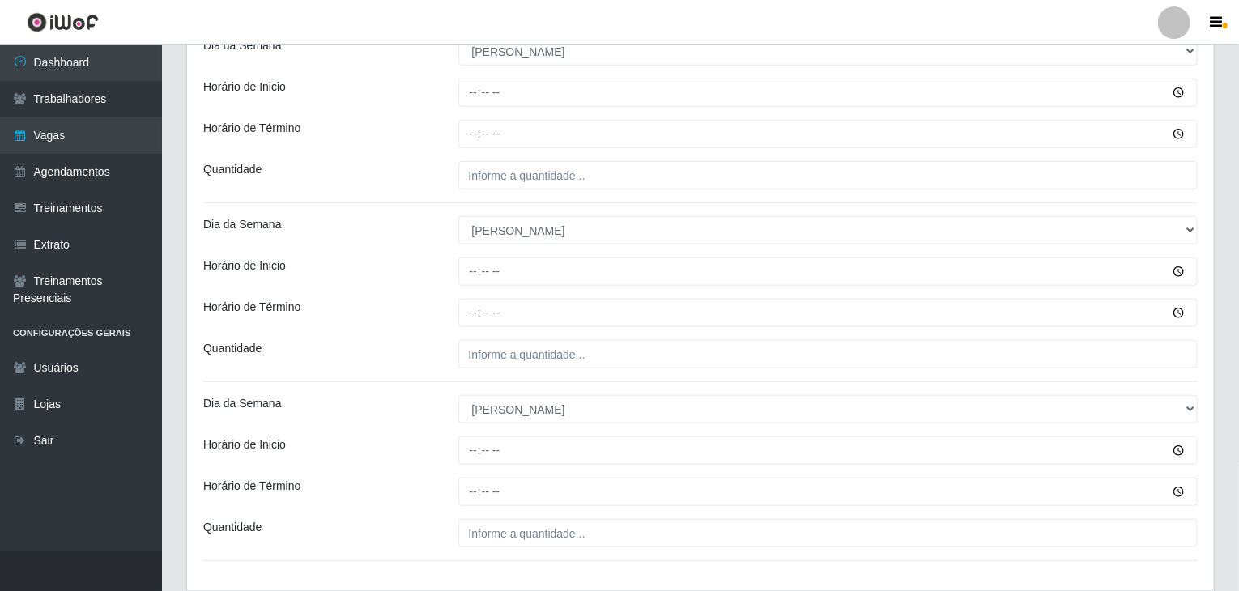
click at [412, 381] on div "[PERSON_NAME] Agreste - Loja 3 Função [Selecione...] ASG ASG + ASG ++ Balconist…" at bounding box center [700, 81] width 1027 height 1018
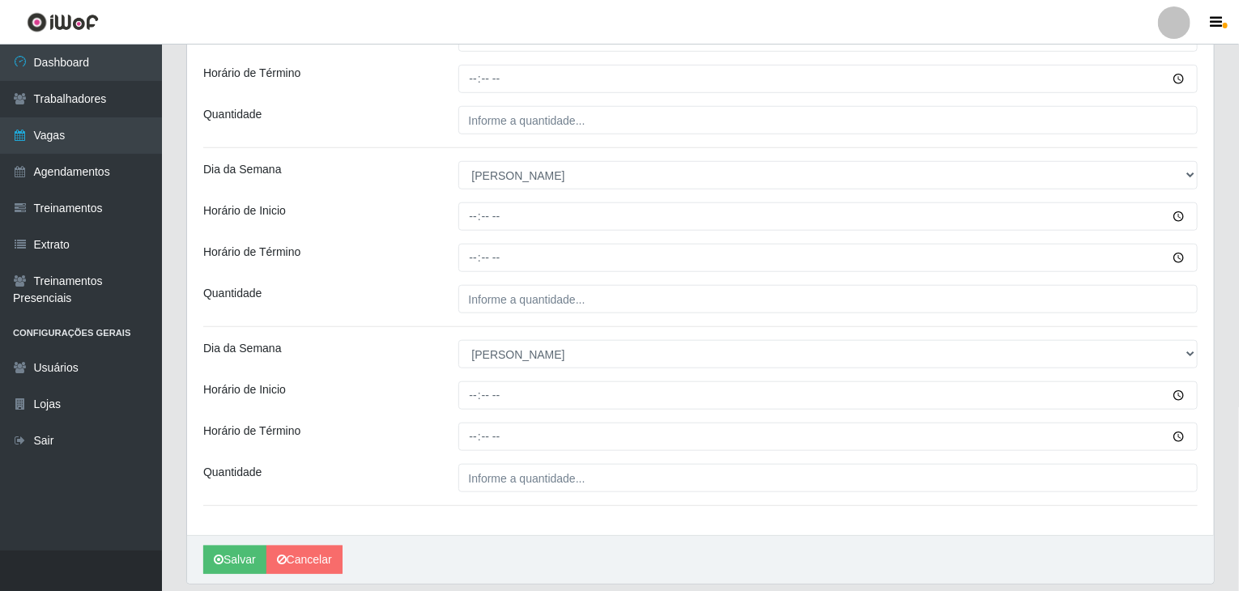
scroll to position [674, 0]
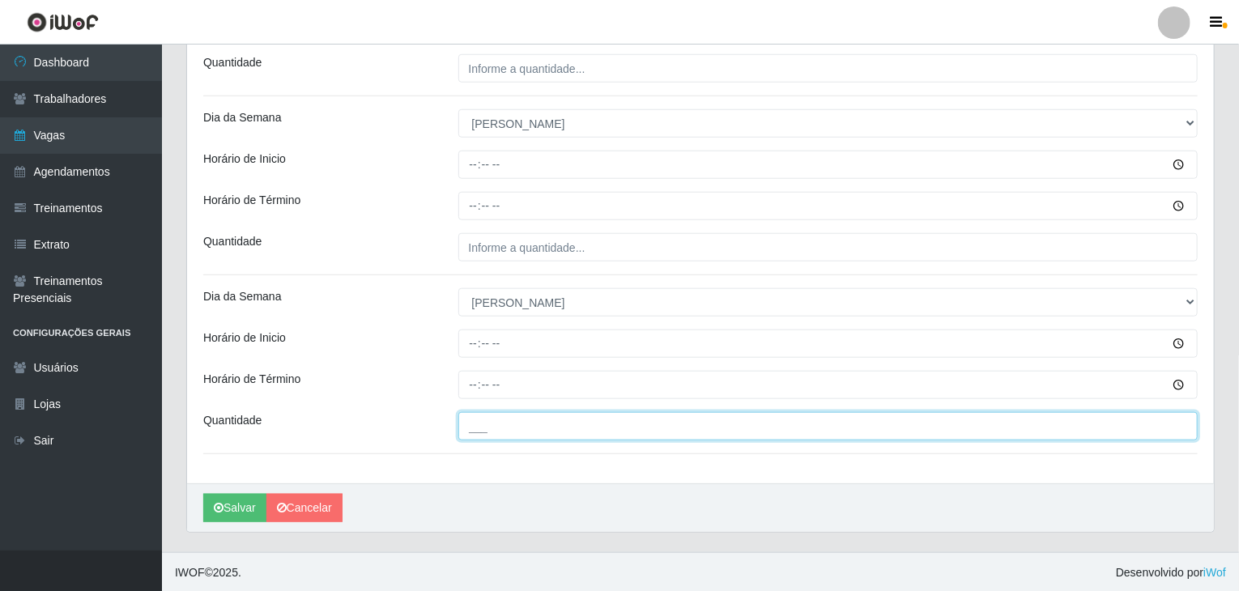
click at [517, 417] on input "___" at bounding box center [828, 426] width 740 height 28
type input "3__"
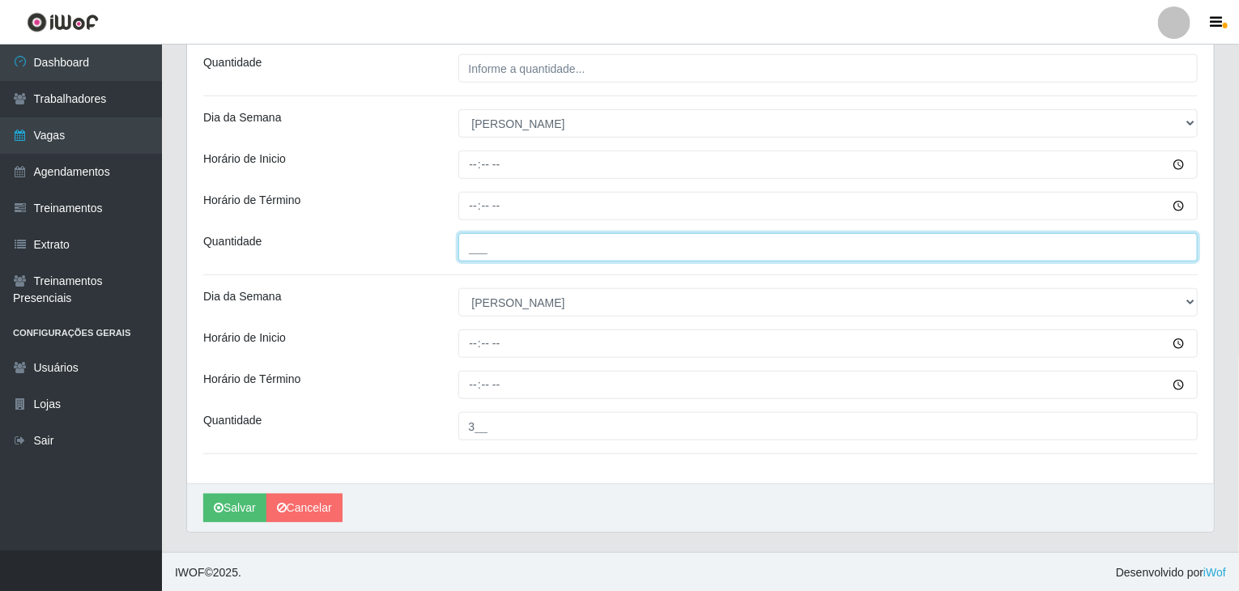
click at [506, 258] on input "___" at bounding box center [828, 247] width 740 height 28
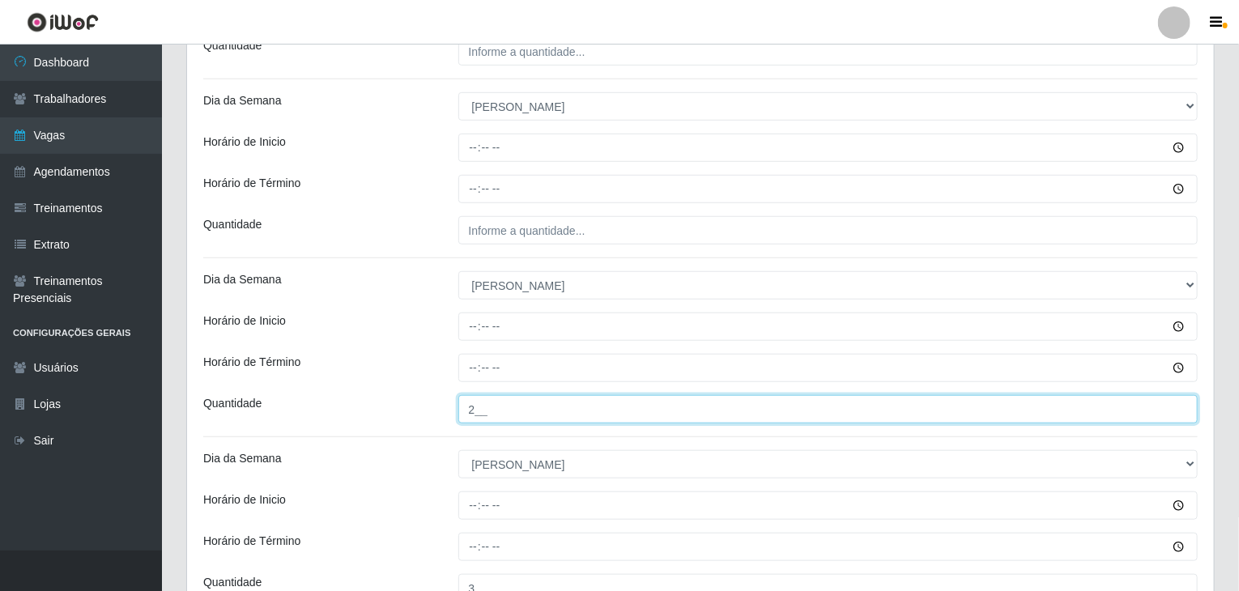
type input "2__"
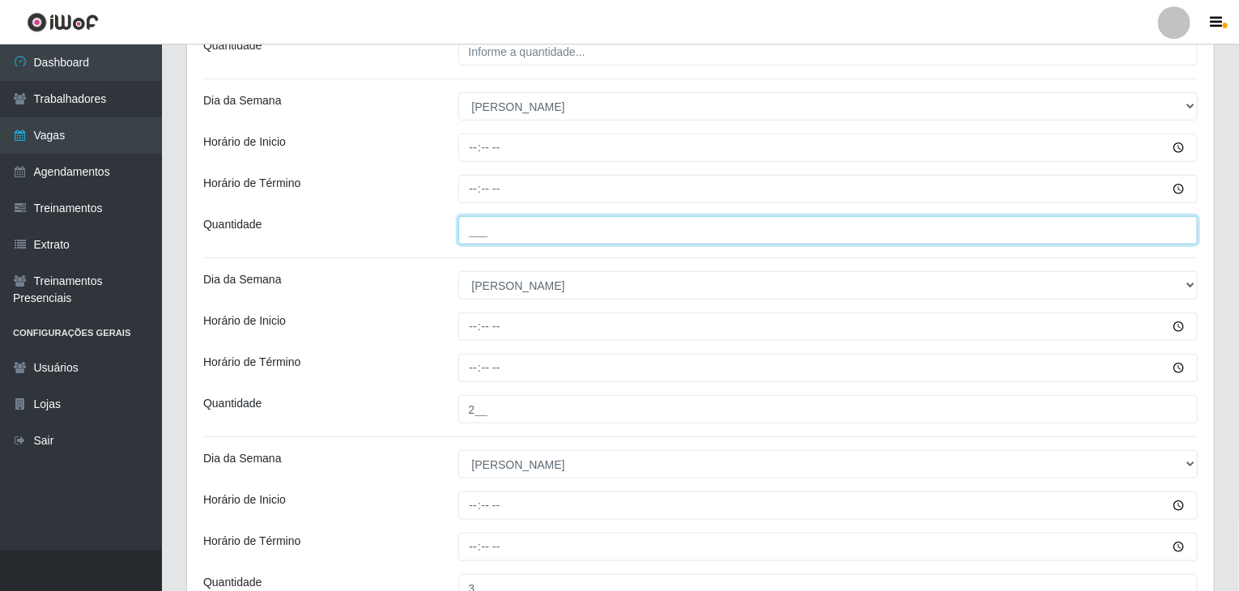
click at [522, 232] on input "___" at bounding box center [828, 230] width 740 height 28
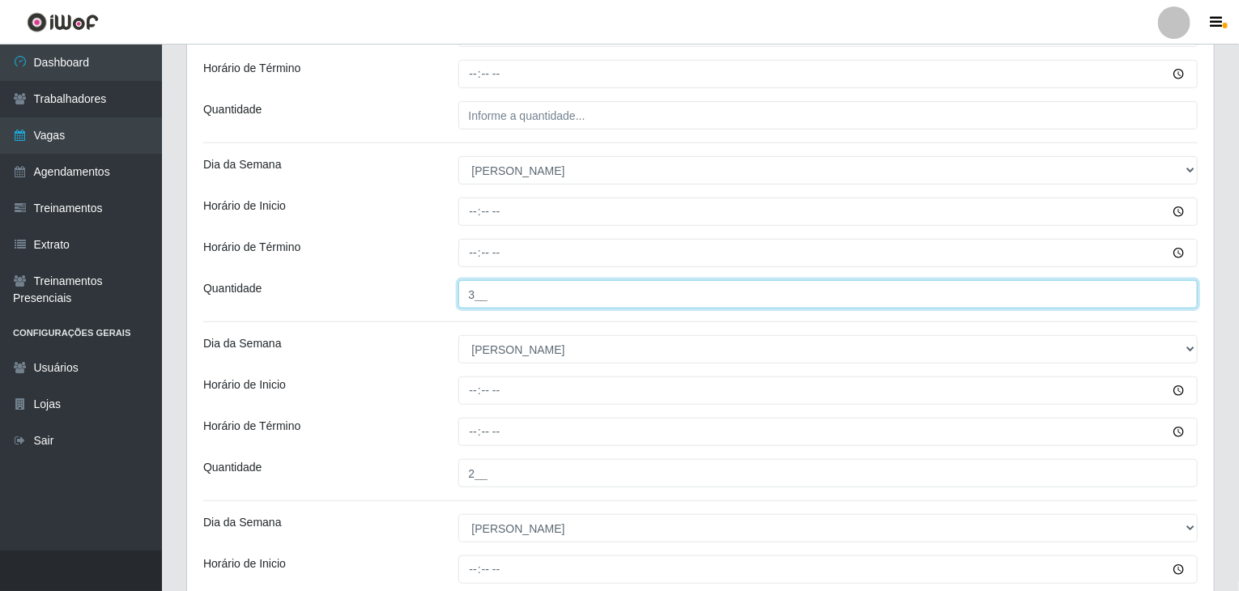
scroll to position [269, 0]
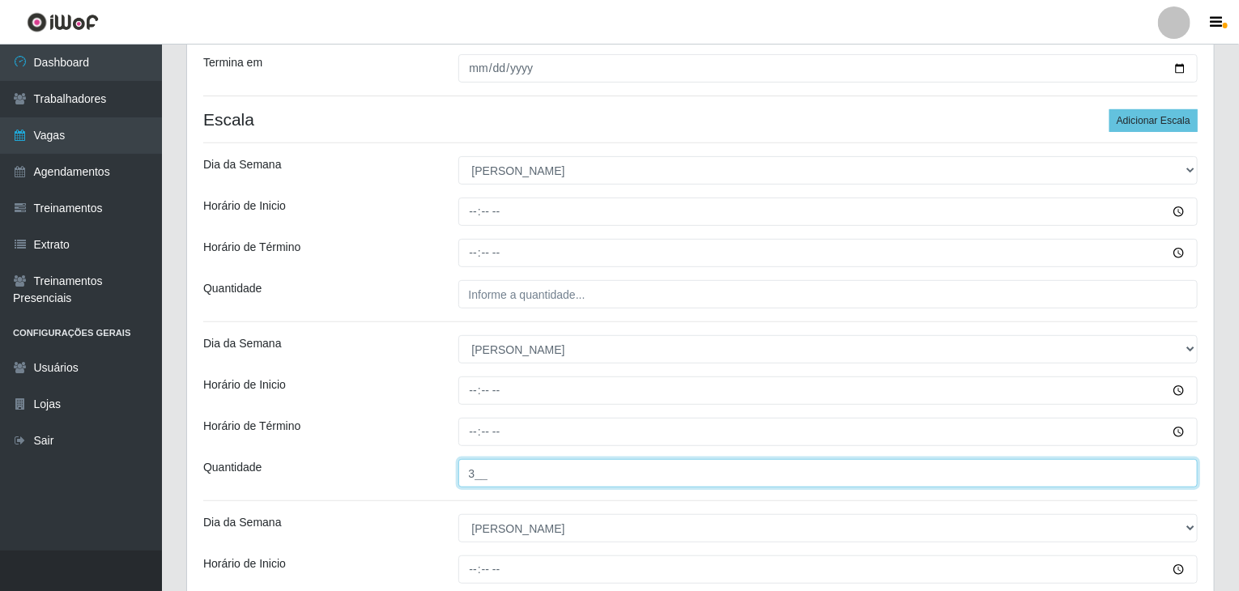
type input "3__"
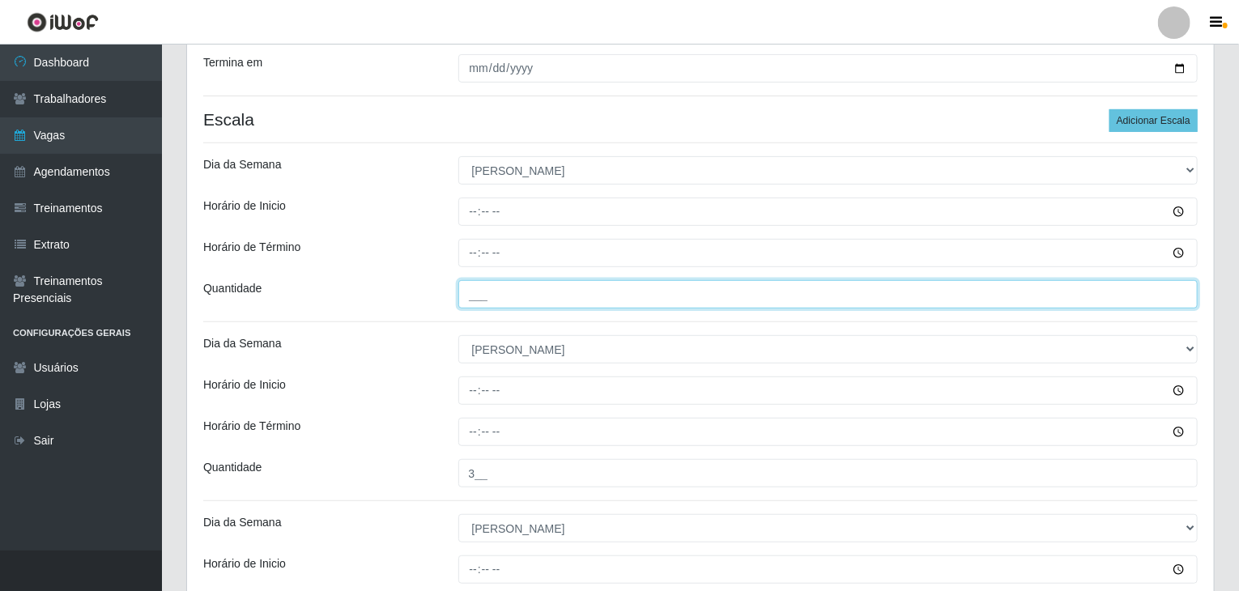
click at [568, 296] on input "___" at bounding box center [828, 294] width 740 height 28
type input "2__"
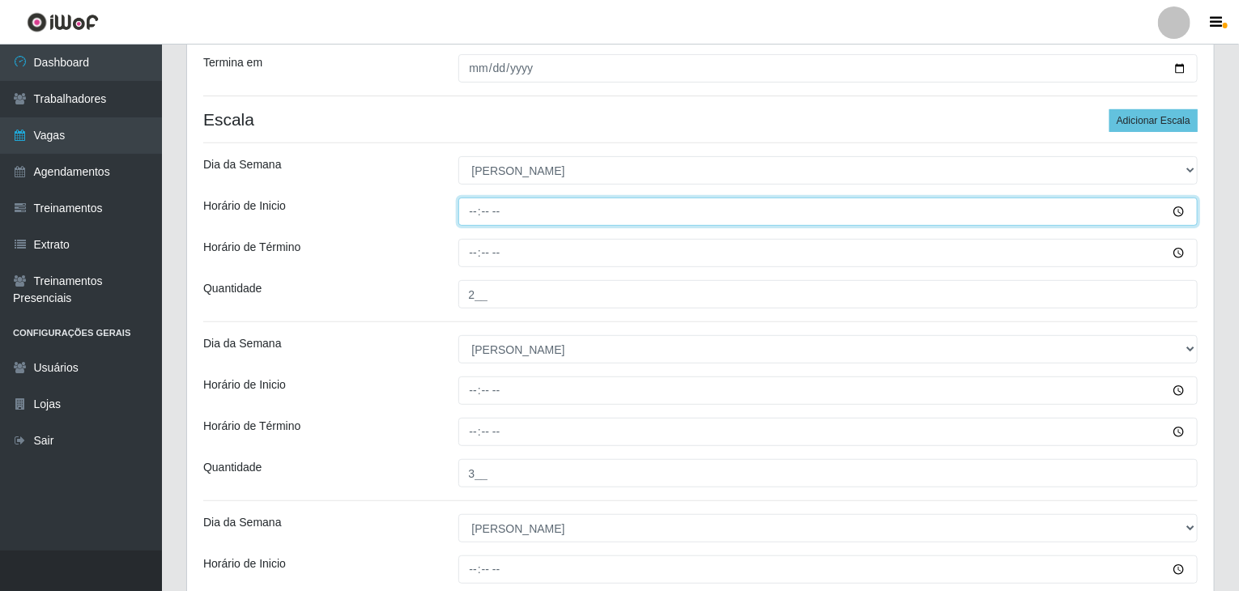
click at [475, 214] on input "Horário de Inicio" at bounding box center [828, 212] width 740 height 28
type input "08:00"
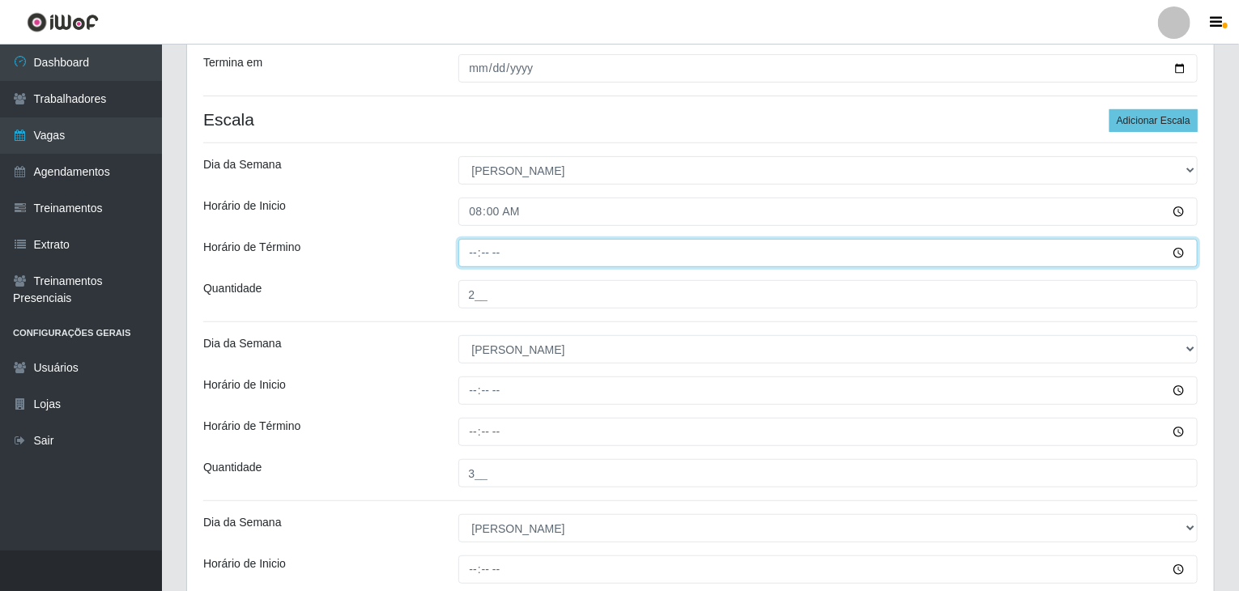
click at [465, 252] on input "Horário de Término" at bounding box center [828, 253] width 740 height 28
type input "14:00"
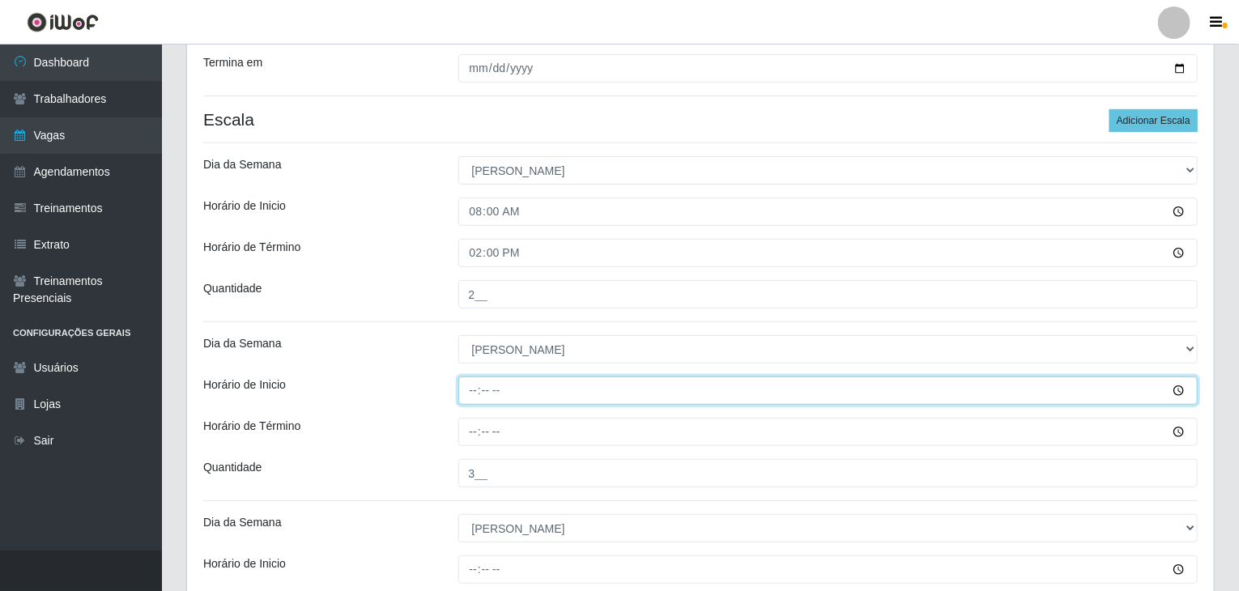
click at [467, 385] on input "Horário de Inicio" at bounding box center [828, 391] width 740 height 28
click at [467, 385] on input "10:00" at bounding box center [828, 391] width 740 height 28
type input "09:00"
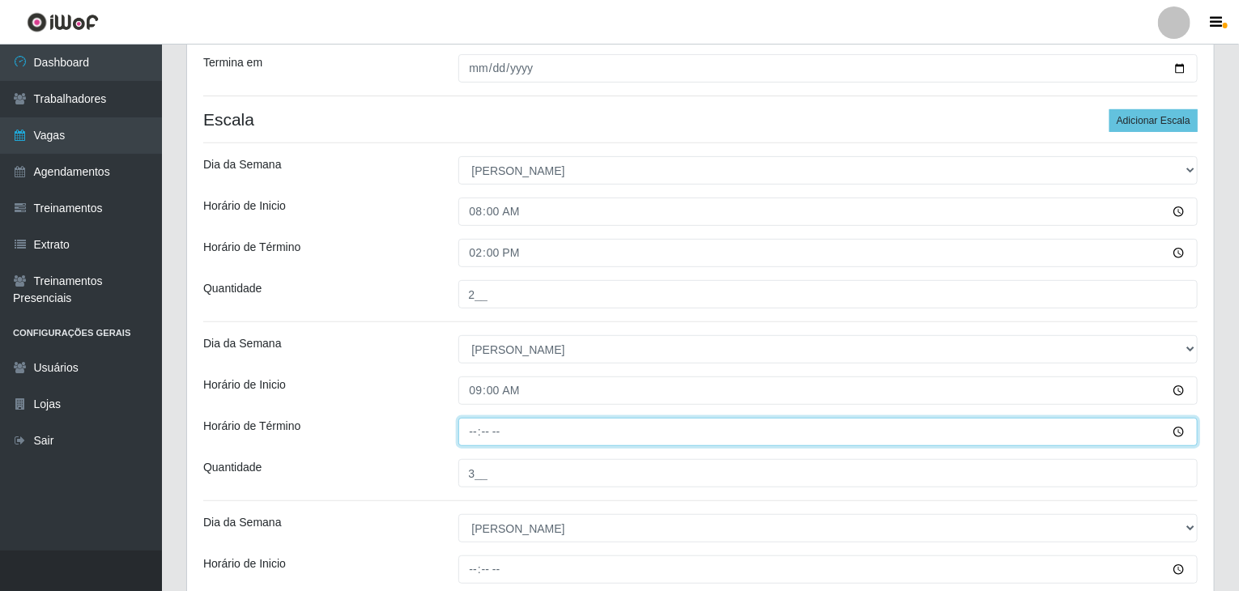
click at [466, 432] on input "Horário de Término" at bounding box center [828, 432] width 740 height 28
type input "15:00"
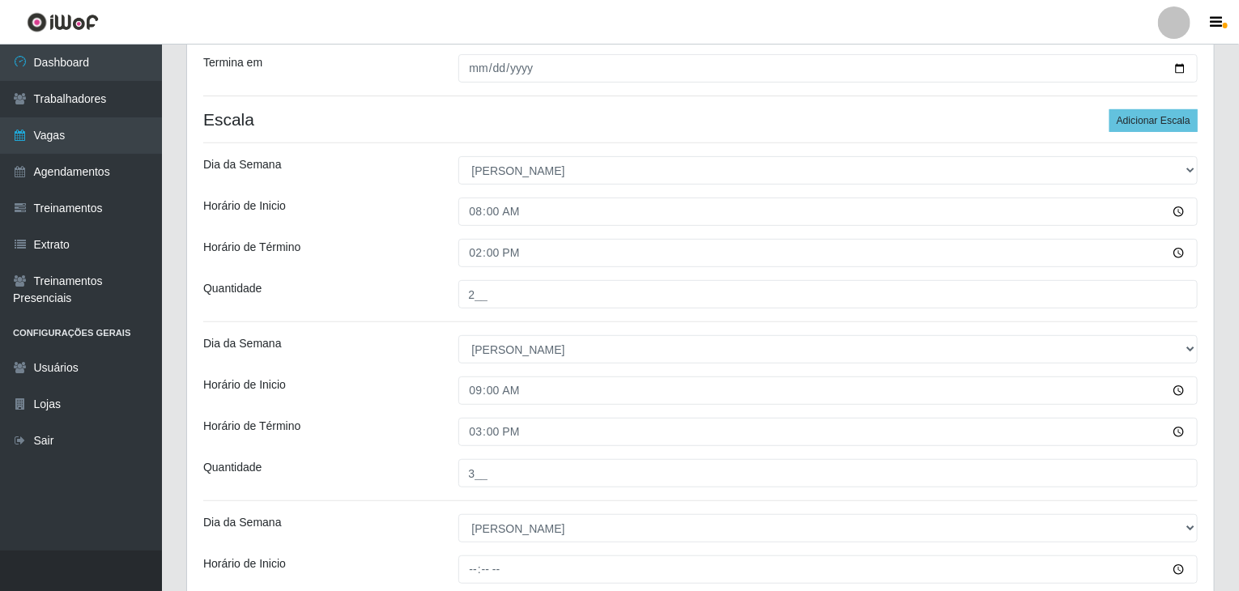
click at [403, 373] on div "[PERSON_NAME] Agreste - Loja 3 Função [Selecione...] ASG ASG + ASG ++ Balconist…" at bounding box center [700, 379] width 1027 height 1018
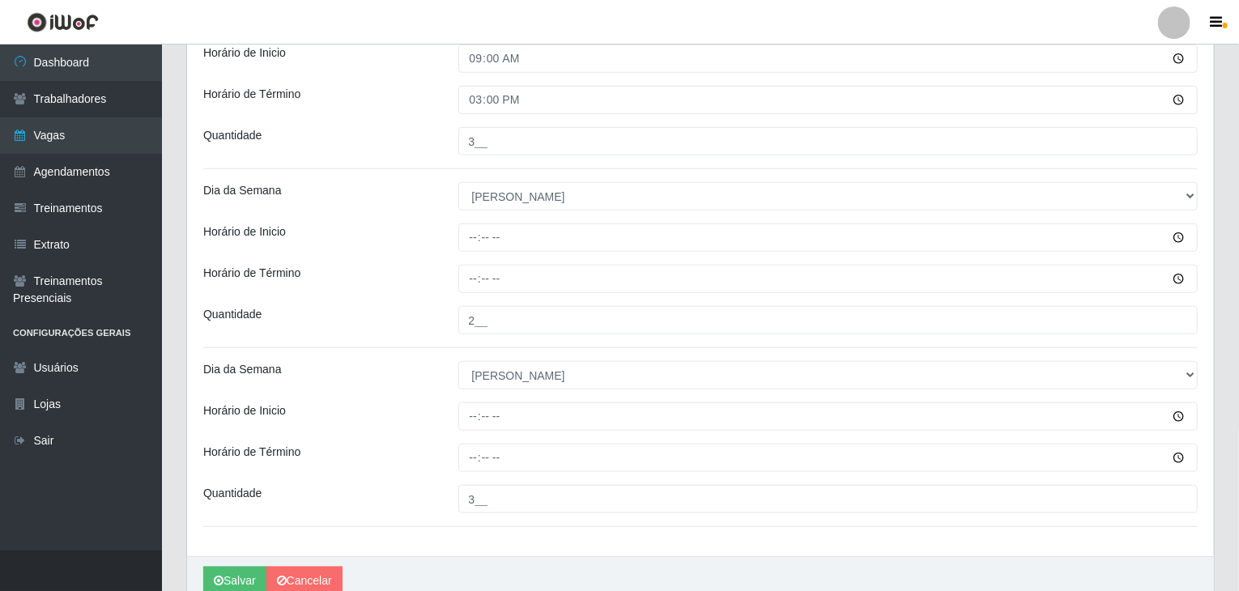
scroll to position [674, 0]
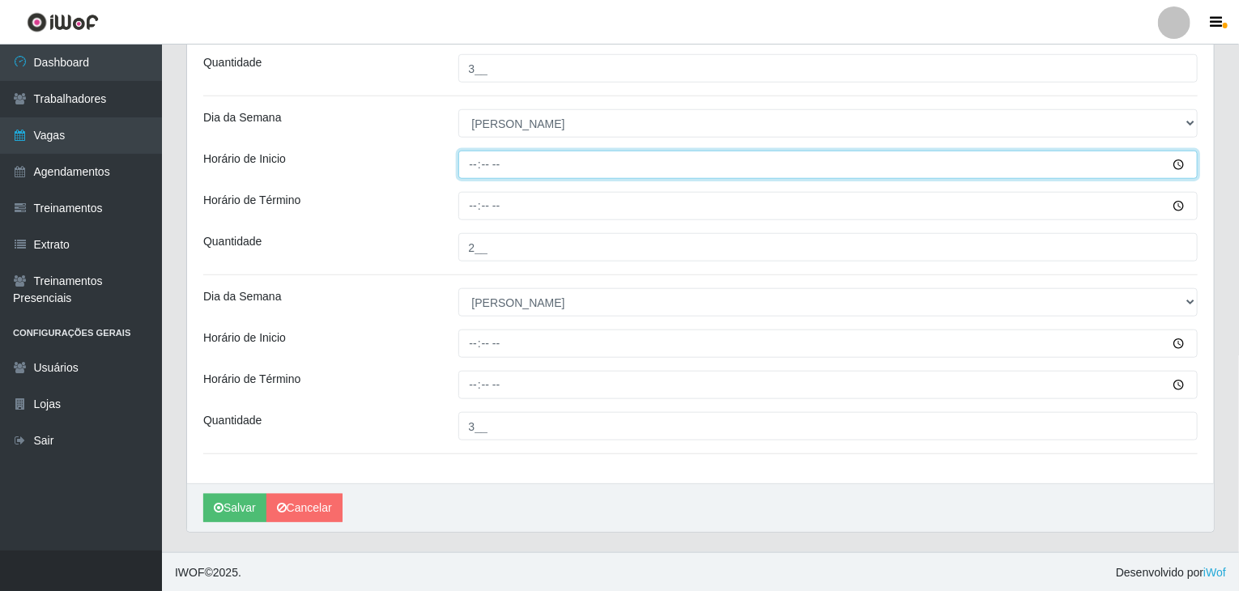
click at [471, 167] on input "Horário de Inicio" at bounding box center [828, 165] width 740 height 28
type input "14:00"
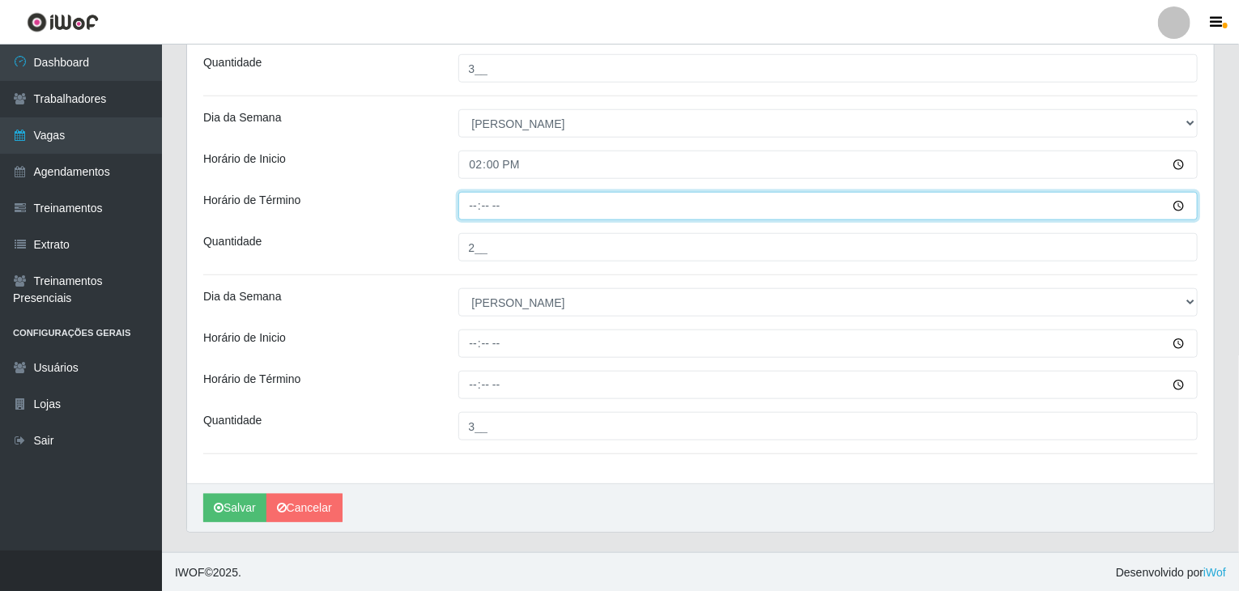
click at [476, 202] on input "Horário de Término" at bounding box center [828, 206] width 740 height 28
type input "20:00"
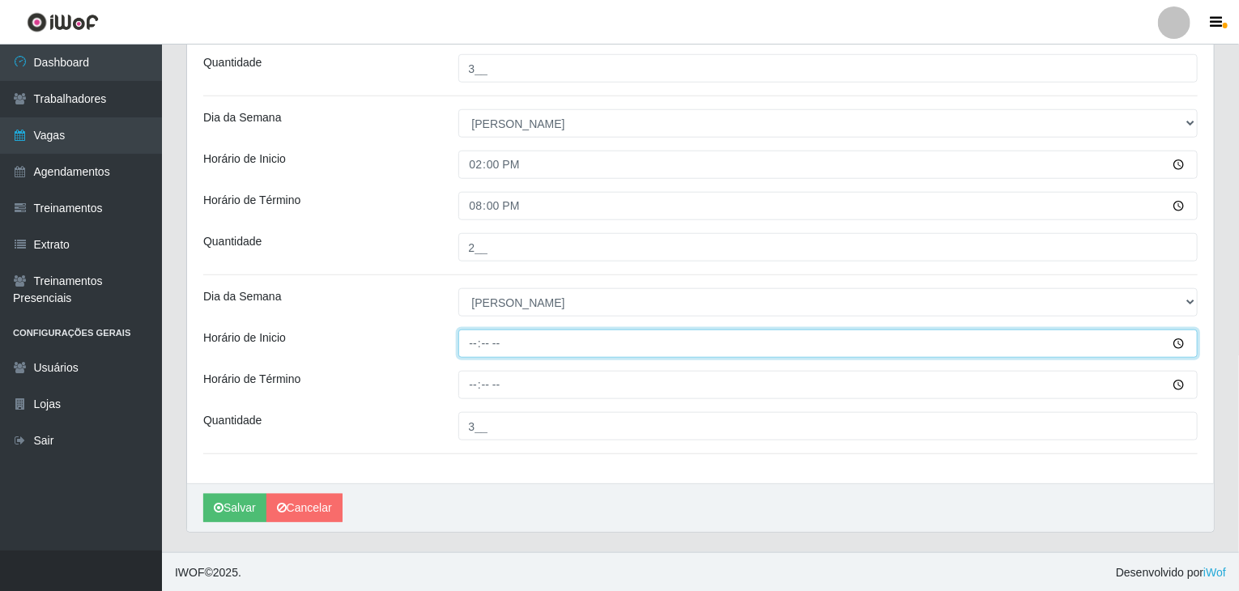
click at [475, 340] on input "Horário de Inicio" at bounding box center [828, 344] width 740 height 28
type input "14:30"
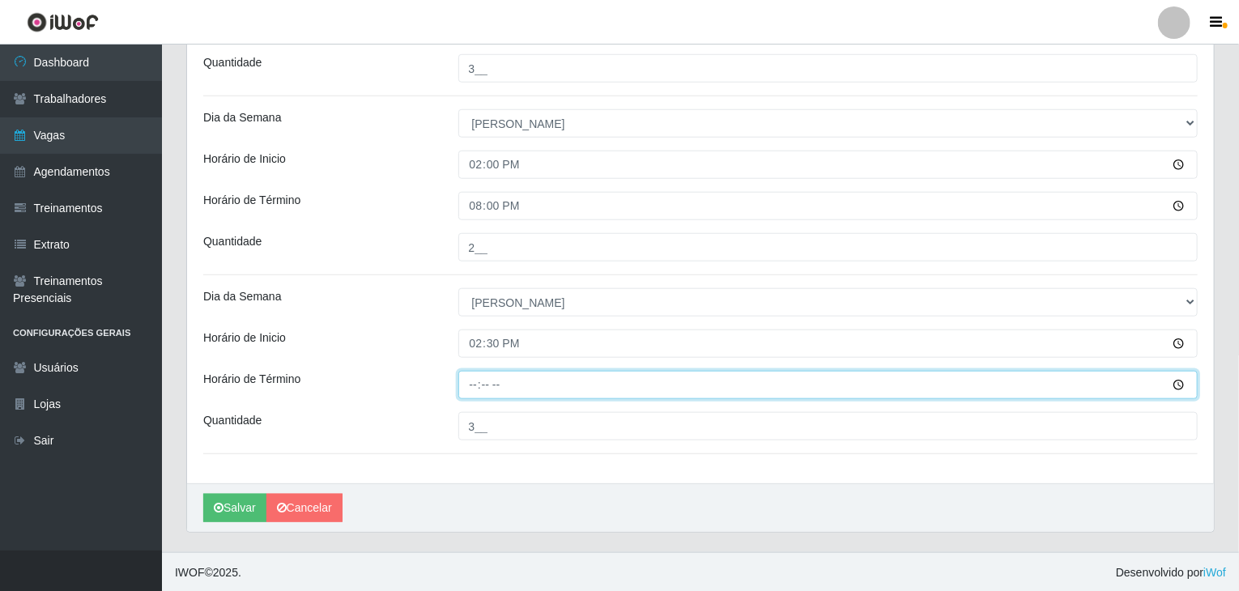
click at [470, 377] on input "Horário de Término" at bounding box center [828, 385] width 740 height 28
type input "20:30"
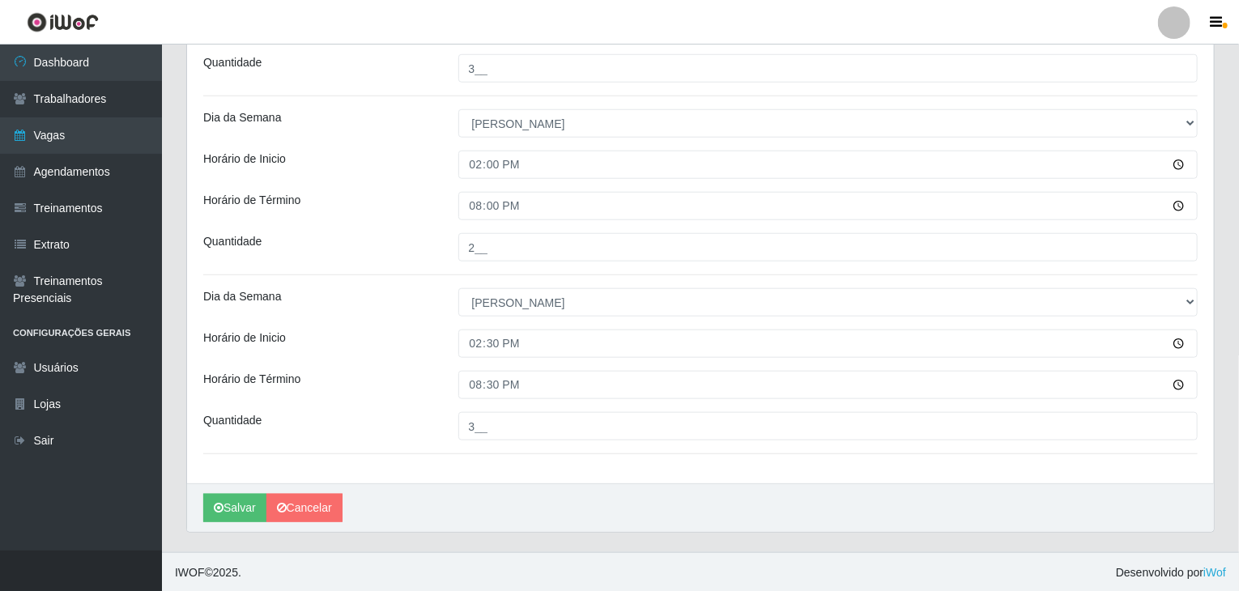
click at [407, 348] on div "Horário de Inicio" at bounding box center [318, 344] width 255 height 28
click at [224, 499] on button "Salvar" at bounding box center [234, 508] width 63 height 28
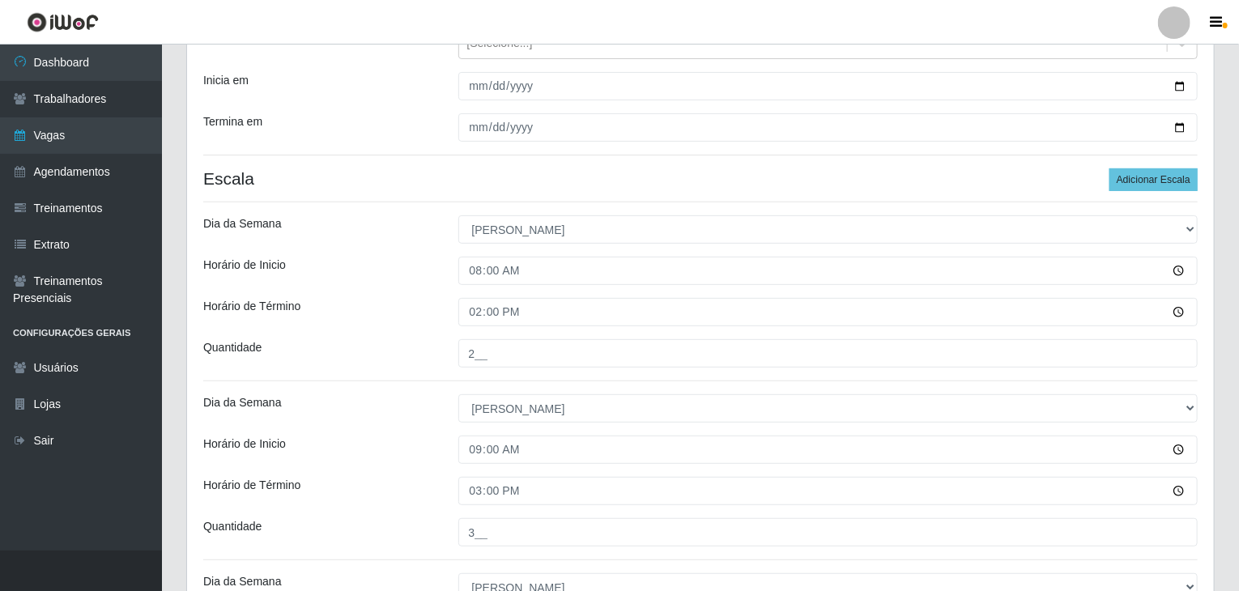
scroll to position [0, 0]
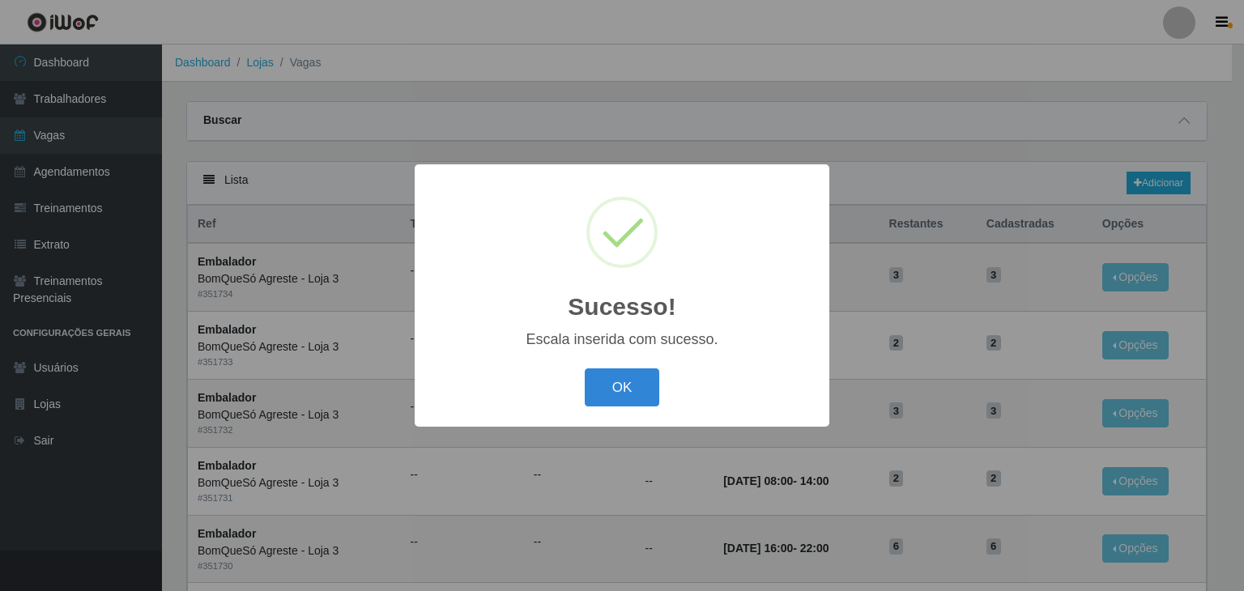
click at [585, 388] on button "OK" at bounding box center [622, 387] width 75 height 38
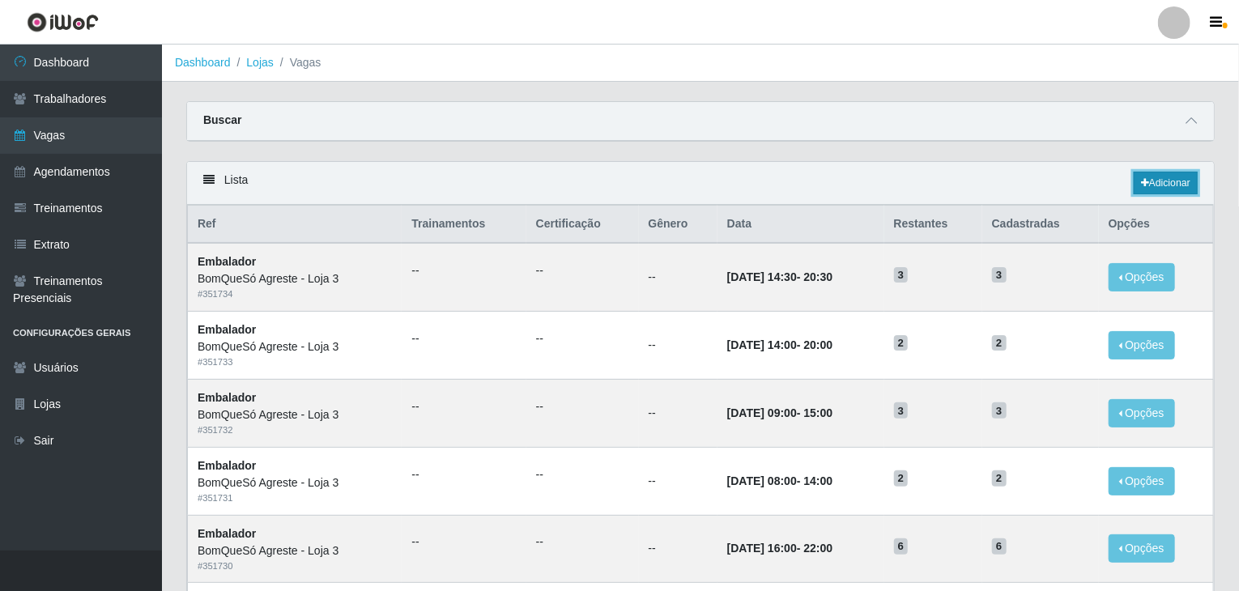
click at [1176, 185] on link "Adicionar" at bounding box center [1166, 183] width 64 height 23
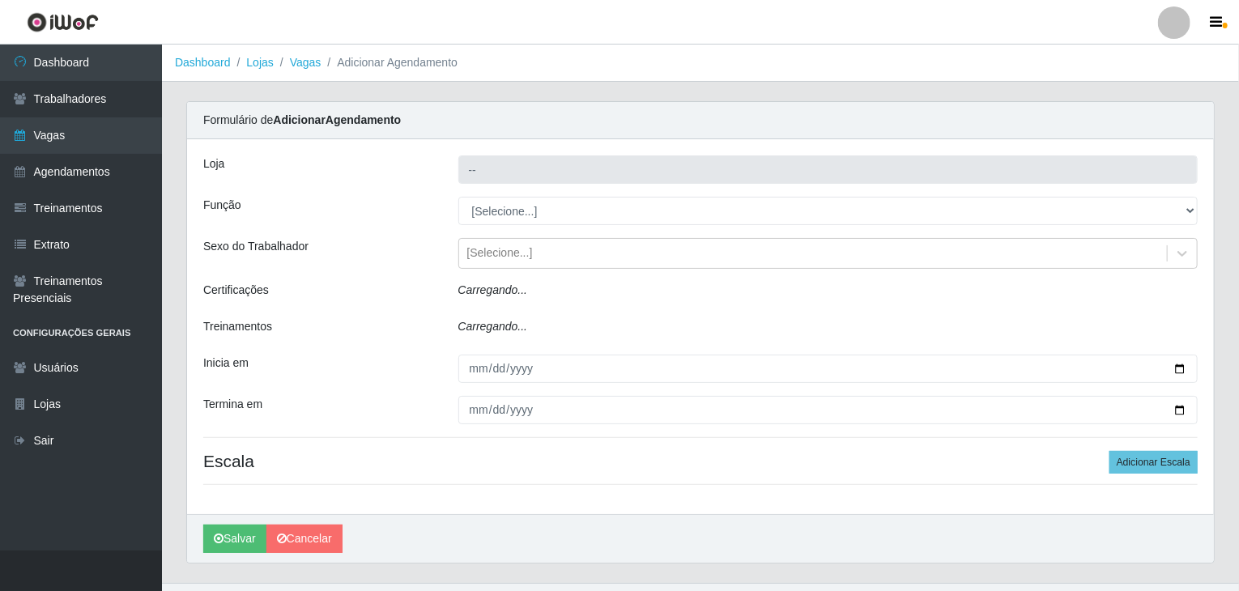
type input "BomQueSó Agreste - Loja 3"
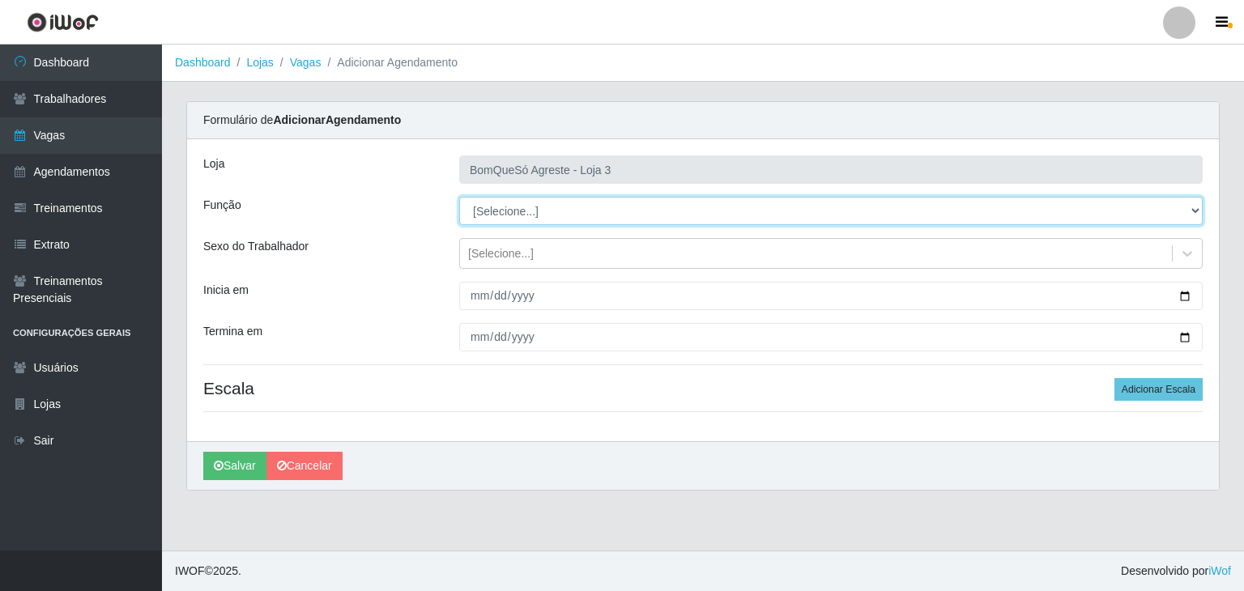
click at [602, 204] on select "[Selecione...] ASG ASG + ASG ++ Balconista Balconista + Balconista ++ Embalador…" at bounding box center [830, 211] width 743 height 28
select select "1"
click at [459, 197] on select "[Selecione...] ASG ASG + ASG ++ Balconista Balconista + Balconista ++ Embalador…" at bounding box center [830, 211] width 743 height 28
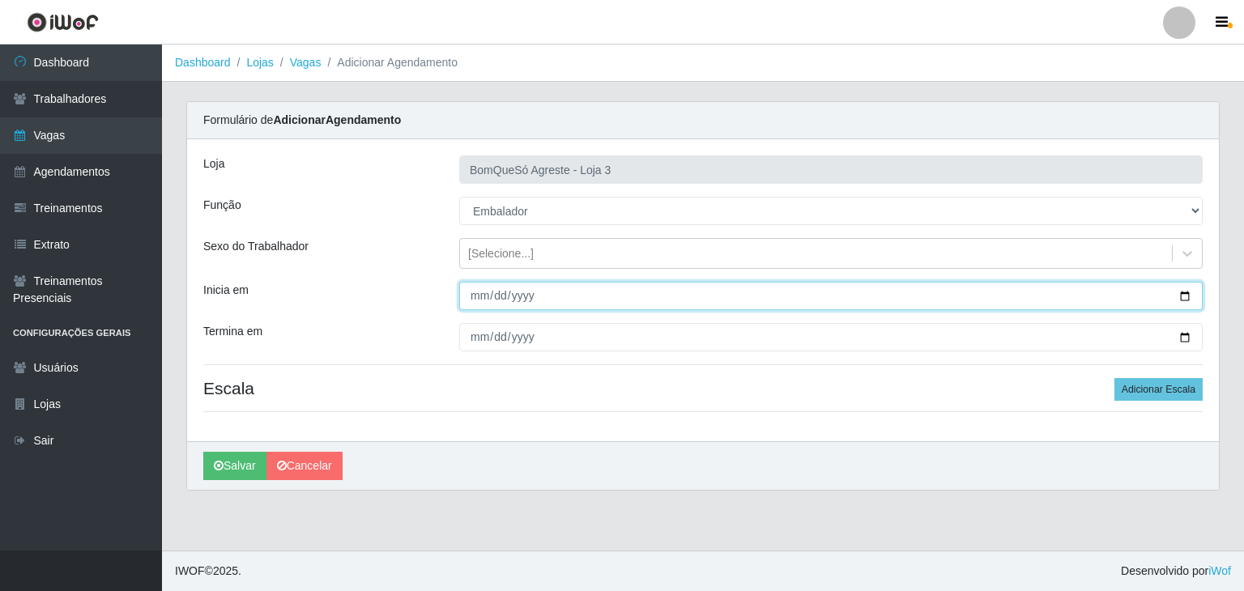
click at [1189, 297] on input "Inicia em" at bounding box center [830, 296] width 743 height 28
type input "[DATE]"
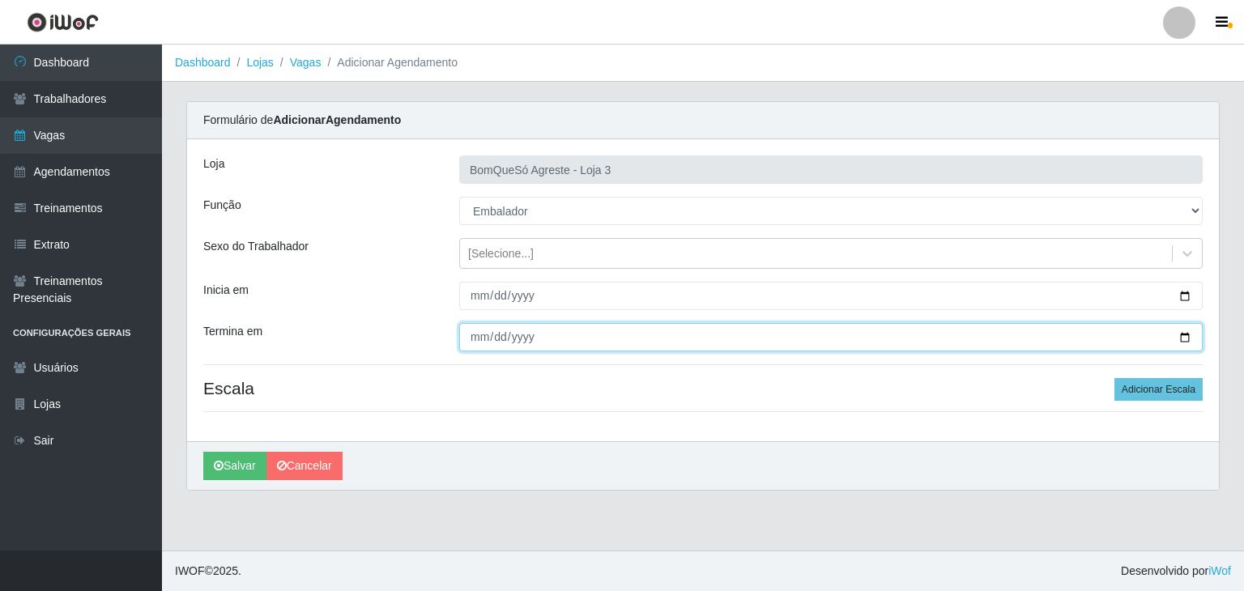
click at [1186, 333] on input "Termina em" at bounding box center [830, 337] width 743 height 28
type input "[DATE]"
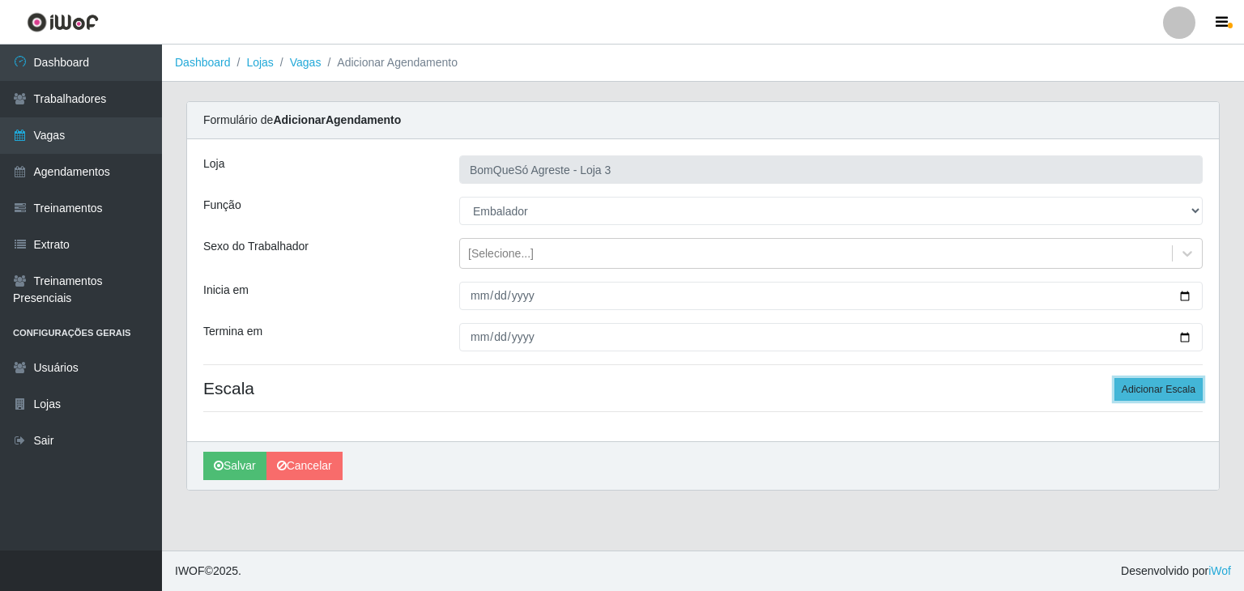
click at [1144, 385] on button "Adicionar Escala" at bounding box center [1158, 389] width 88 height 23
click at [1144, 385] on button "Adicionar Escala" at bounding box center [1153, 389] width 88 height 23
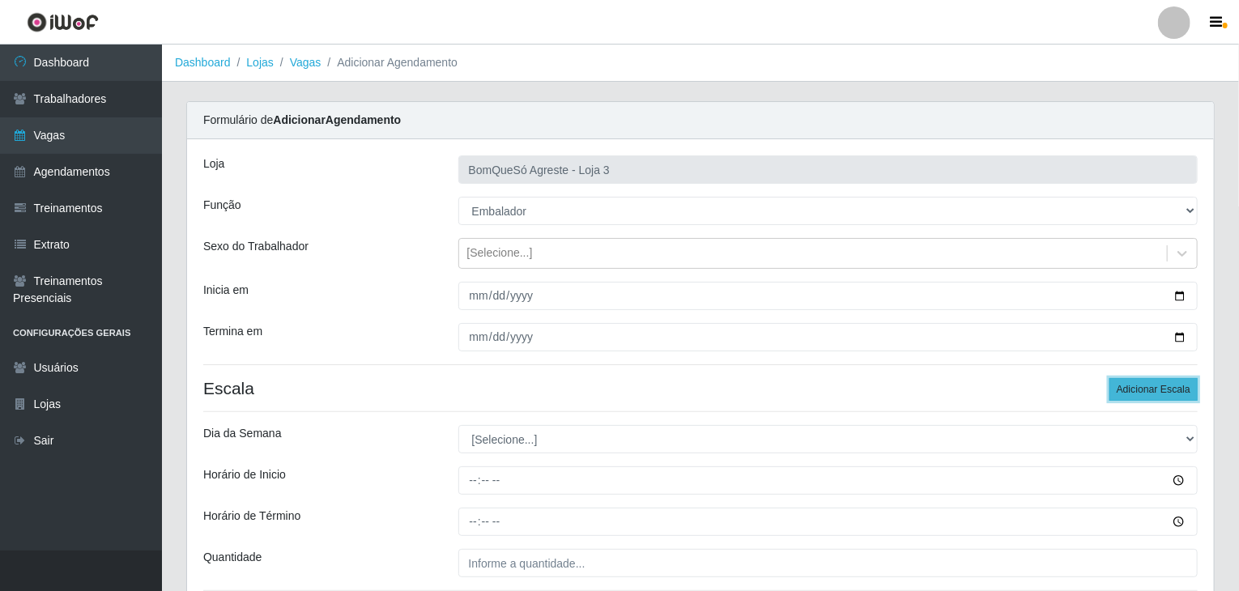
click at [1144, 385] on button "Adicionar Escala" at bounding box center [1153, 389] width 88 height 23
click at [1143, 385] on button "Adicionar Escala" at bounding box center [1153, 389] width 88 height 23
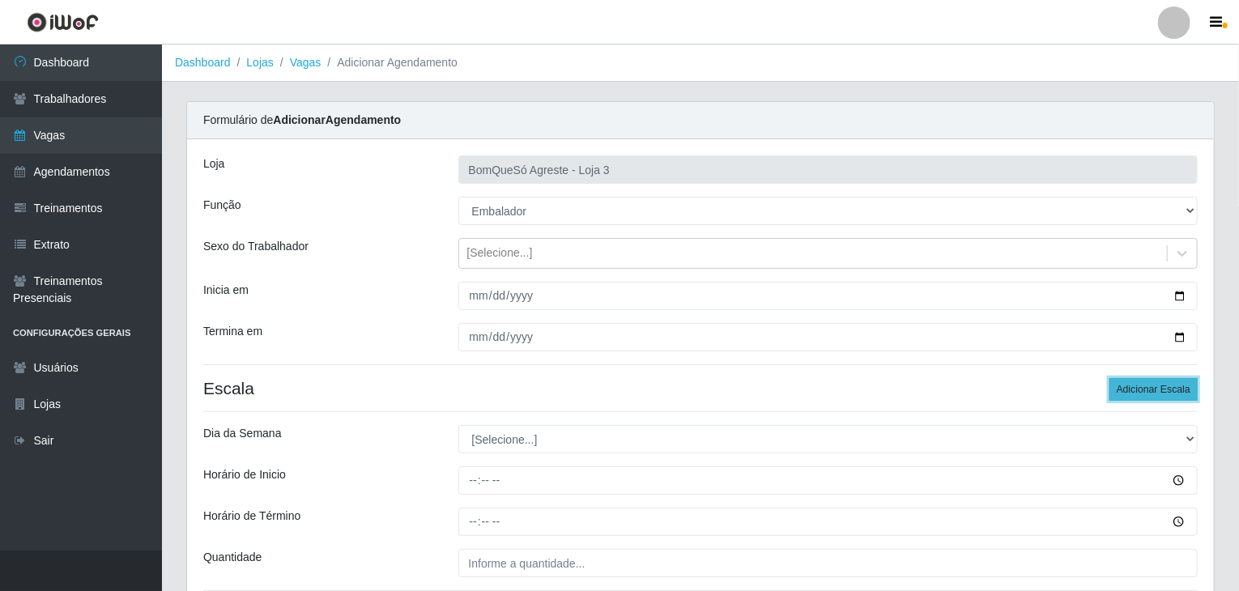
click at [1143, 385] on button "Adicionar Escala" at bounding box center [1153, 389] width 88 height 23
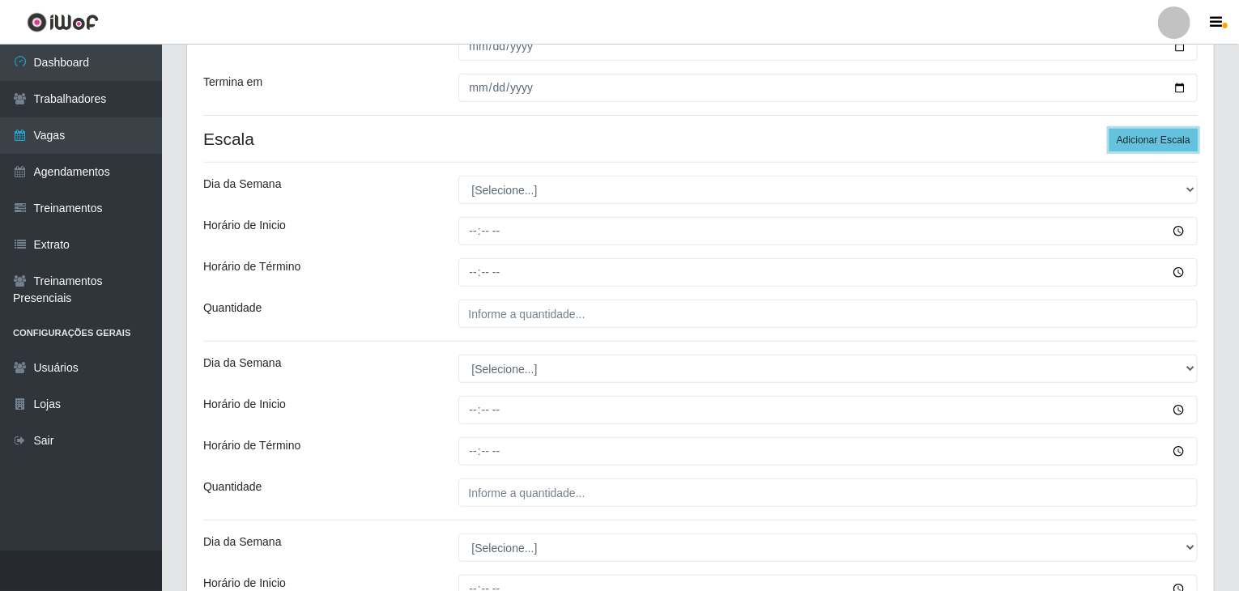
scroll to position [324, 0]
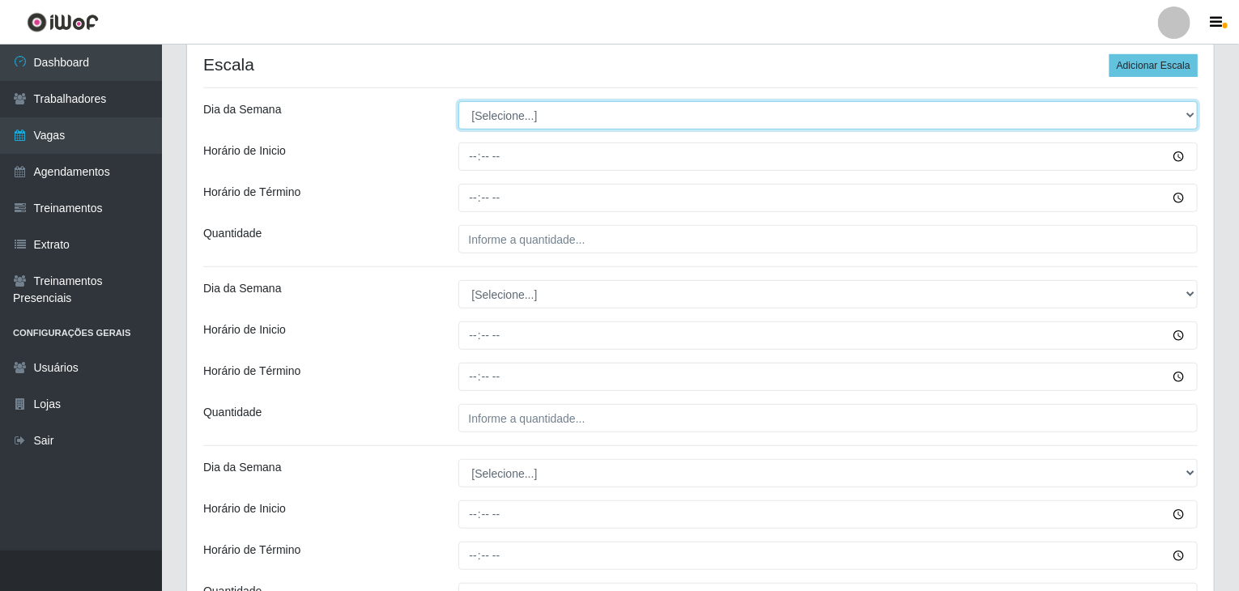
click at [496, 110] on select "[Selecione...] Segunda Terça Quarta Quinta Sexta Sábado Domingo" at bounding box center [828, 115] width 740 height 28
select select "1"
click at [458, 101] on select "[Selecione...] Segunda Terça Quarta Quinta Sexta Sábado Domingo" at bounding box center [828, 115] width 740 height 28
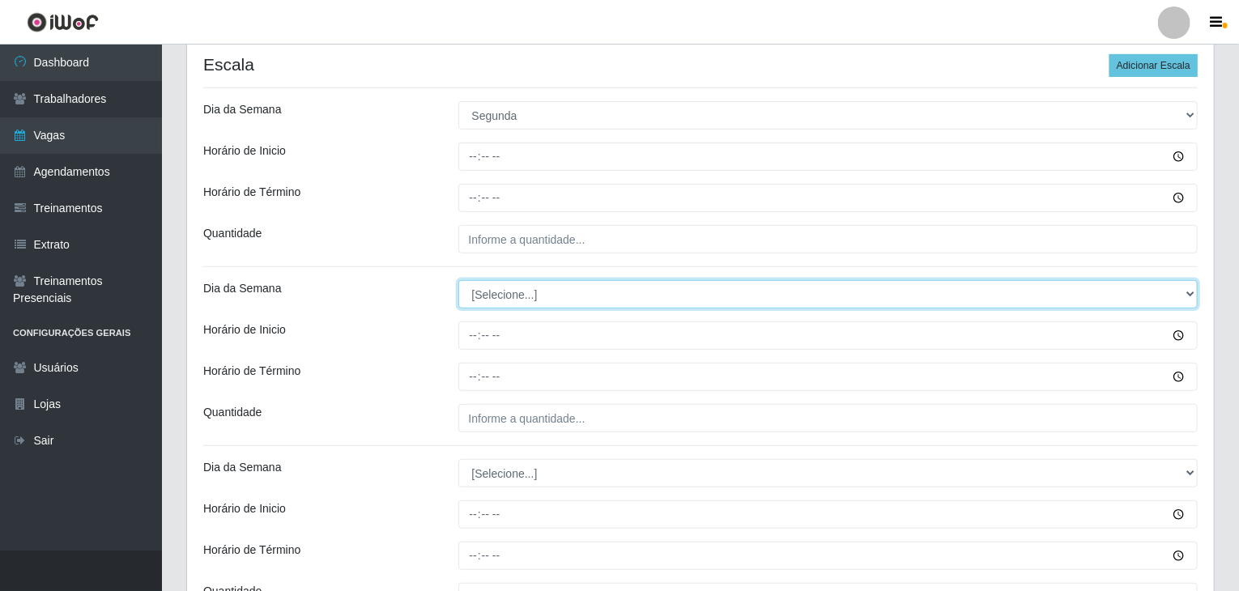
click at [530, 305] on select "[Selecione...] Segunda Terça Quarta Quinta Sexta Sábado Domingo" at bounding box center [828, 294] width 740 height 28
select select "1"
click at [458, 280] on select "[Selecione...] Segunda Terça Quarta Quinta Sexta Sábado Domingo" at bounding box center [828, 294] width 740 height 28
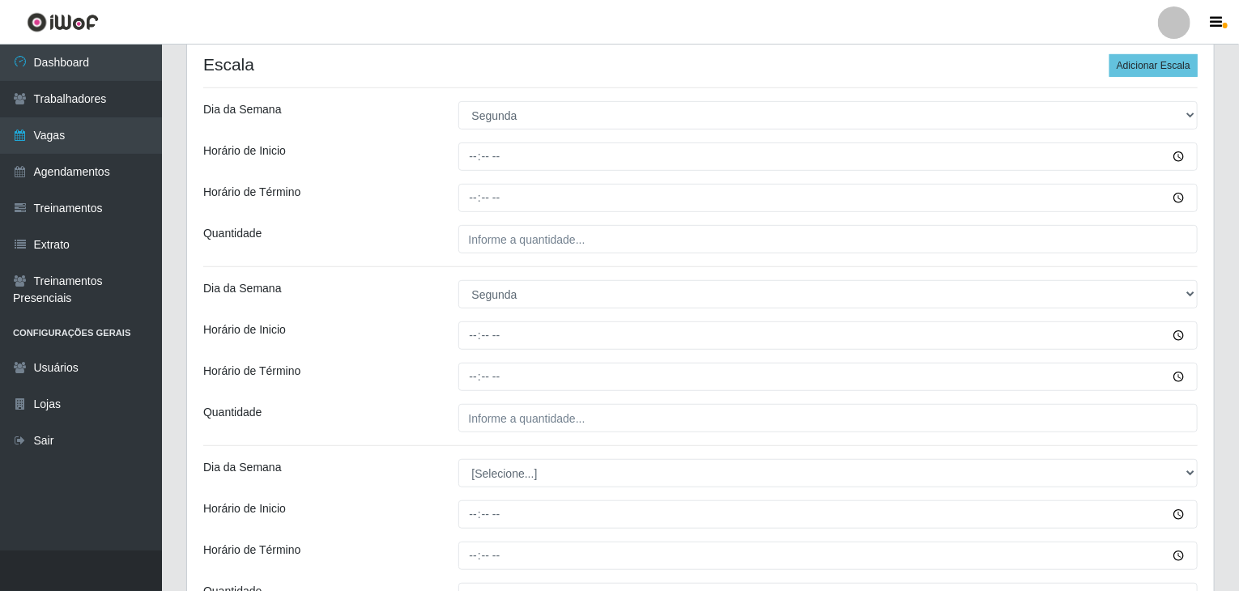
click at [434, 295] on div "Dia da Semana" at bounding box center [318, 294] width 255 height 28
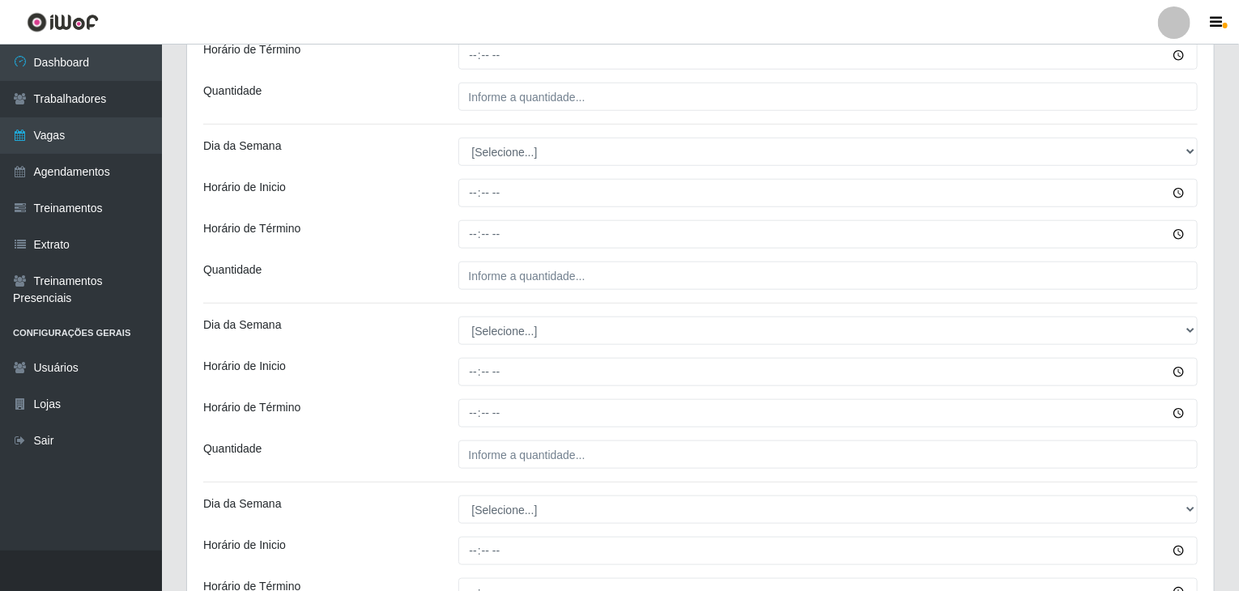
scroll to position [648, 0]
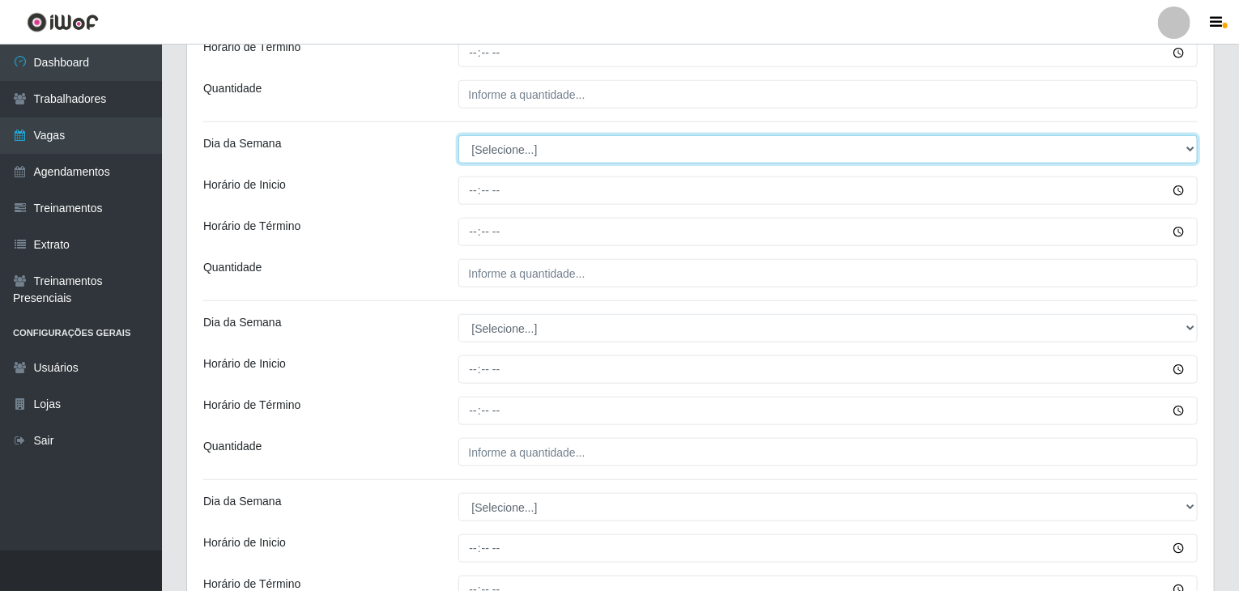
click at [489, 153] on select "[Selecione...] Segunda Terça Quarta Quinta Sexta Sábado Domingo" at bounding box center [828, 149] width 740 height 28
select select "2"
click at [458, 135] on select "[Selecione...] Segunda Terça Quarta Quinta Sexta Sábado Domingo" at bounding box center [828, 149] width 740 height 28
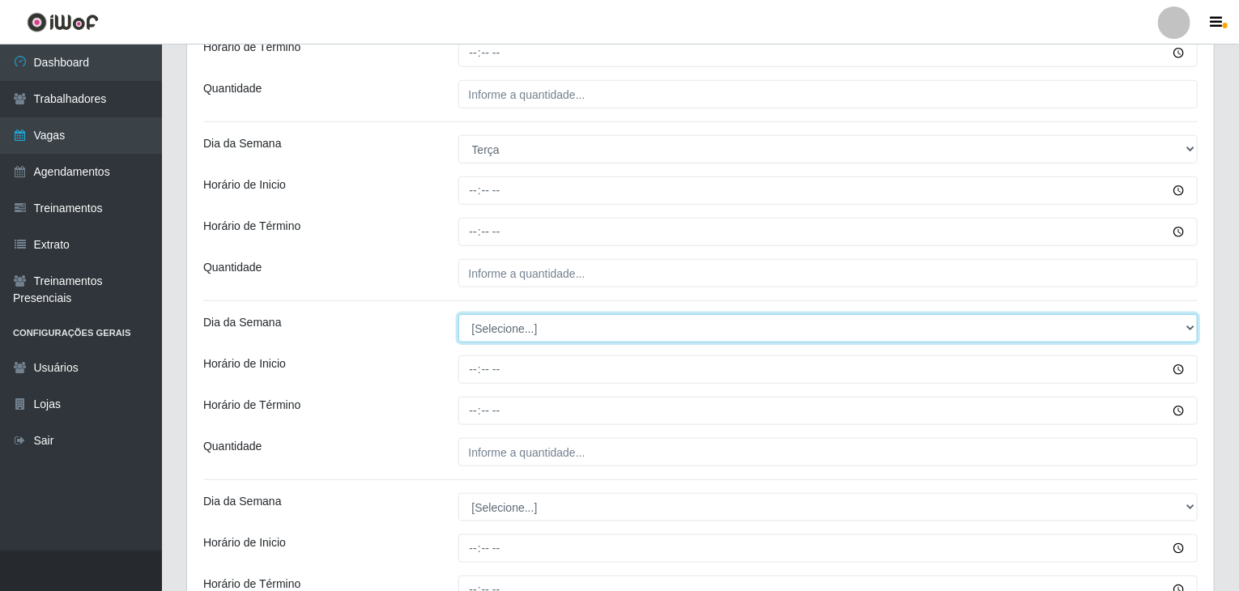
drag, startPoint x: 515, startPoint y: 320, endPoint x: 519, endPoint y: 330, distance: 11.3
click at [515, 323] on select "[Selecione...] Segunda Terça Quarta Quinta Sexta Sábado Domingo" at bounding box center [828, 328] width 740 height 28
select select "2"
click at [458, 314] on select "[Selecione...] Segunda Terça Quarta Quinta Sexta Sábado Domingo" at bounding box center [828, 328] width 740 height 28
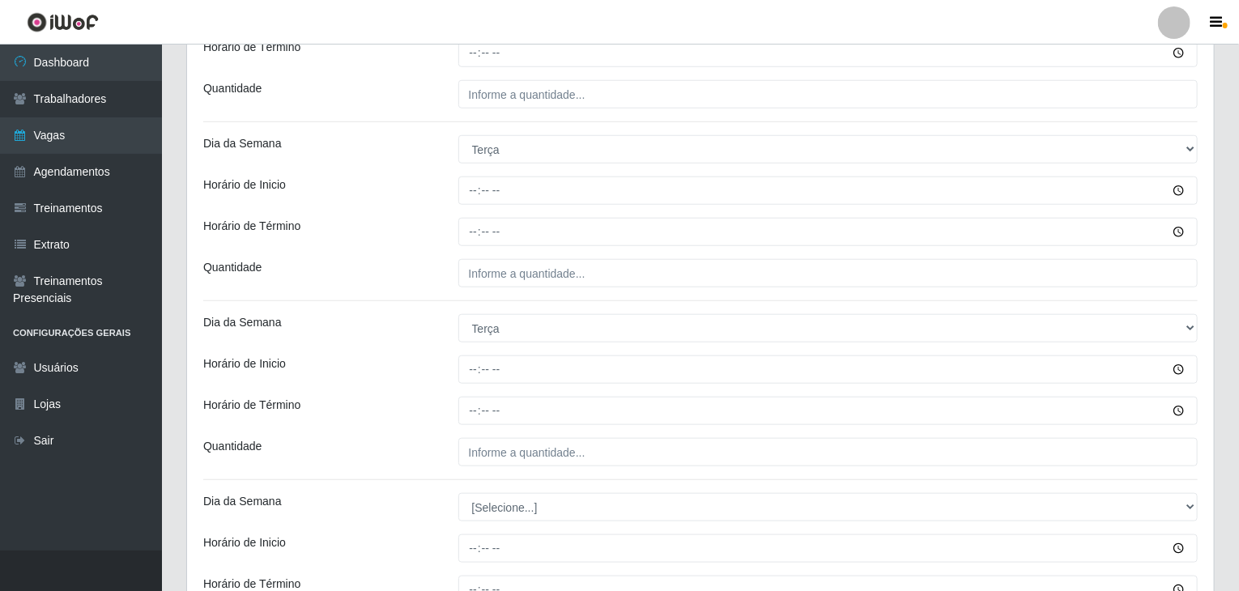
click at [411, 323] on div "Dia da Semana" at bounding box center [318, 328] width 255 height 28
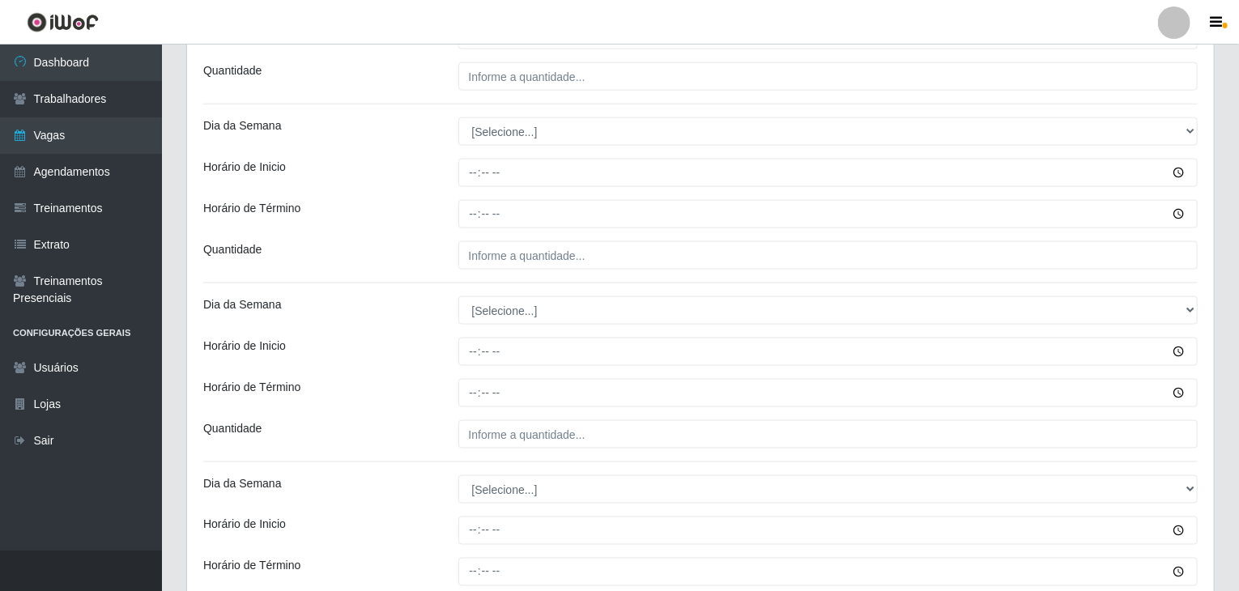
scroll to position [1053, 0]
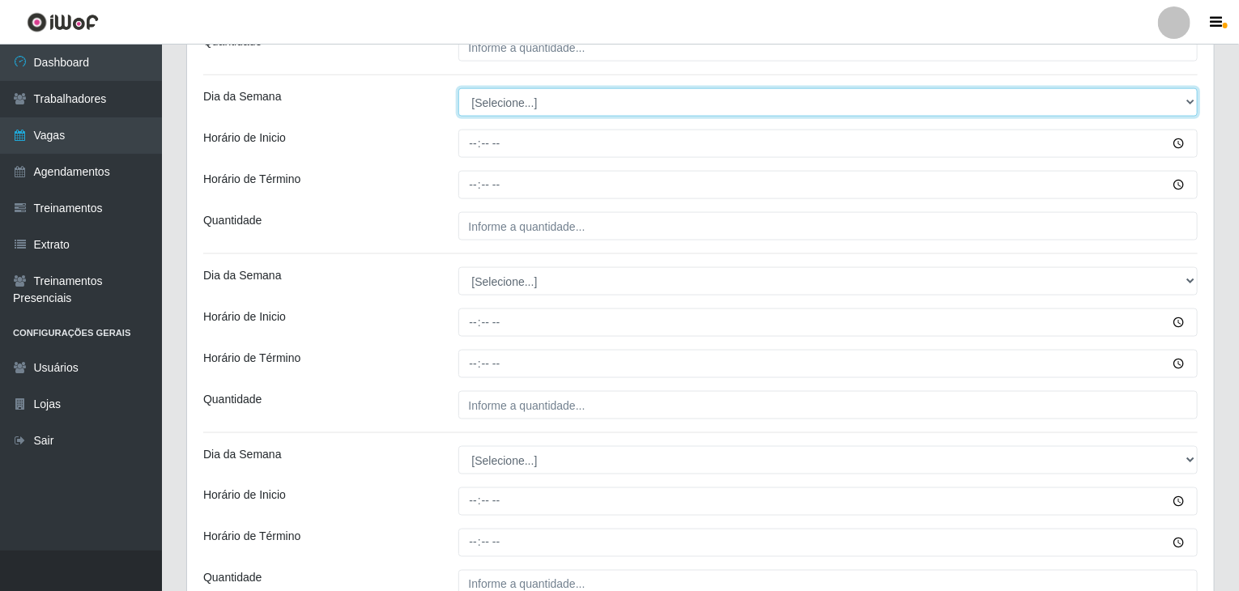
click at [519, 94] on select "[Selecione...] Segunda Terça Quarta Quinta Sexta Sábado Domingo" at bounding box center [828, 102] width 740 height 28
select select "3"
click at [458, 88] on select "[Selecione...] Segunda Terça Quarta Quinta Sexta Sábado Domingo" at bounding box center [828, 102] width 740 height 28
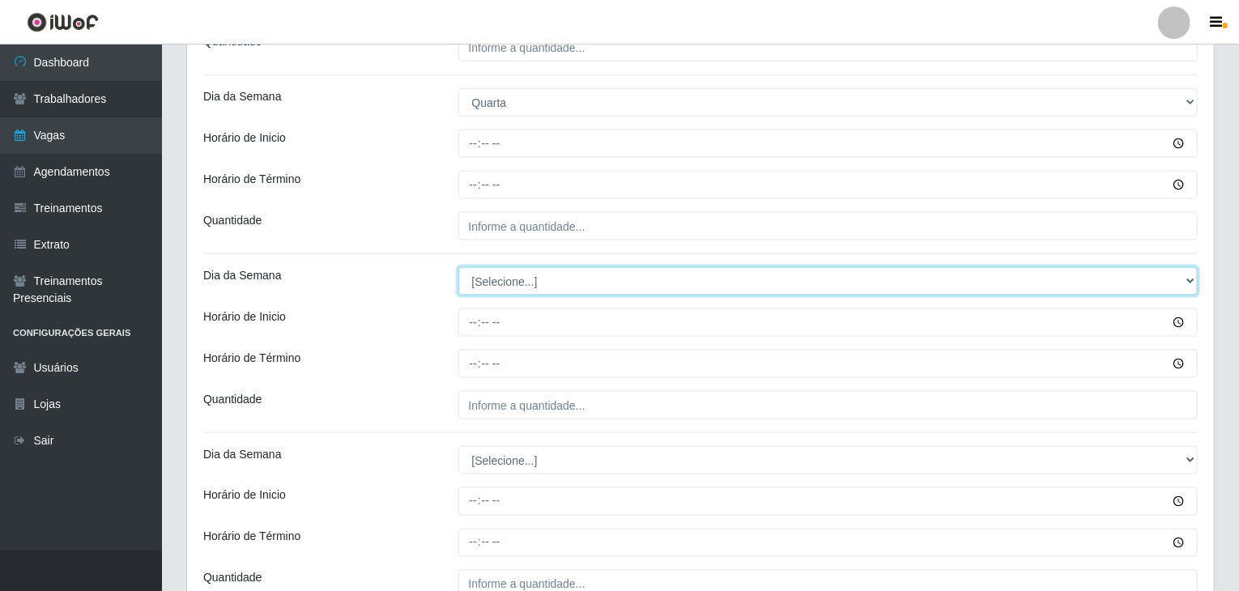
click at [511, 279] on select "[Selecione...] Segunda Terça Quarta Quinta Sexta Sábado Domingo" at bounding box center [828, 281] width 740 height 28
select select "3"
click at [458, 267] on select "[Selecione...] Segunda Terça Quarta Quinta Sexta Sábado Domingo" at bounding box center [828, 281] width 740 height 28
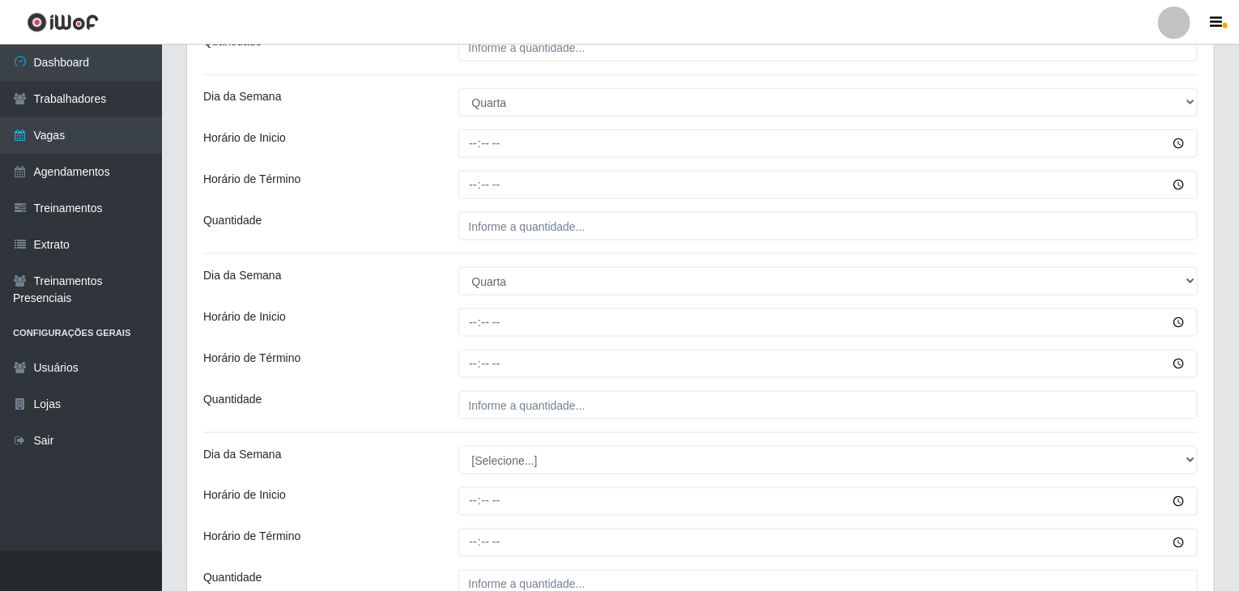
click at [447, 318] on div at bounding box center [828, 323] width 764 height 28
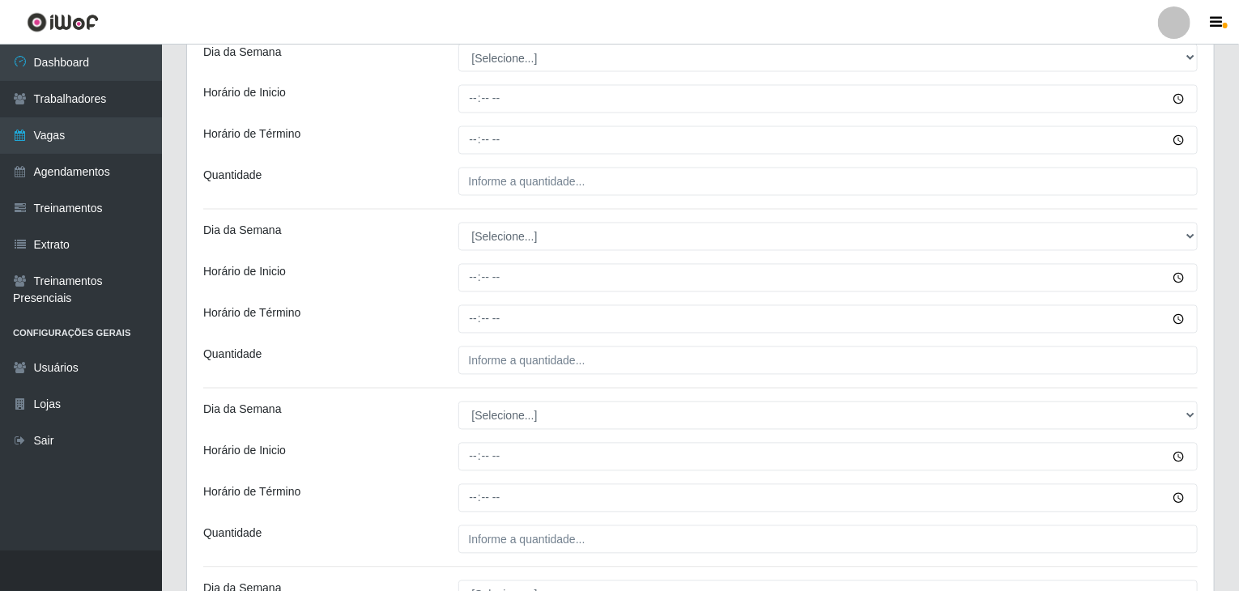
scroll to position [1458, 0]
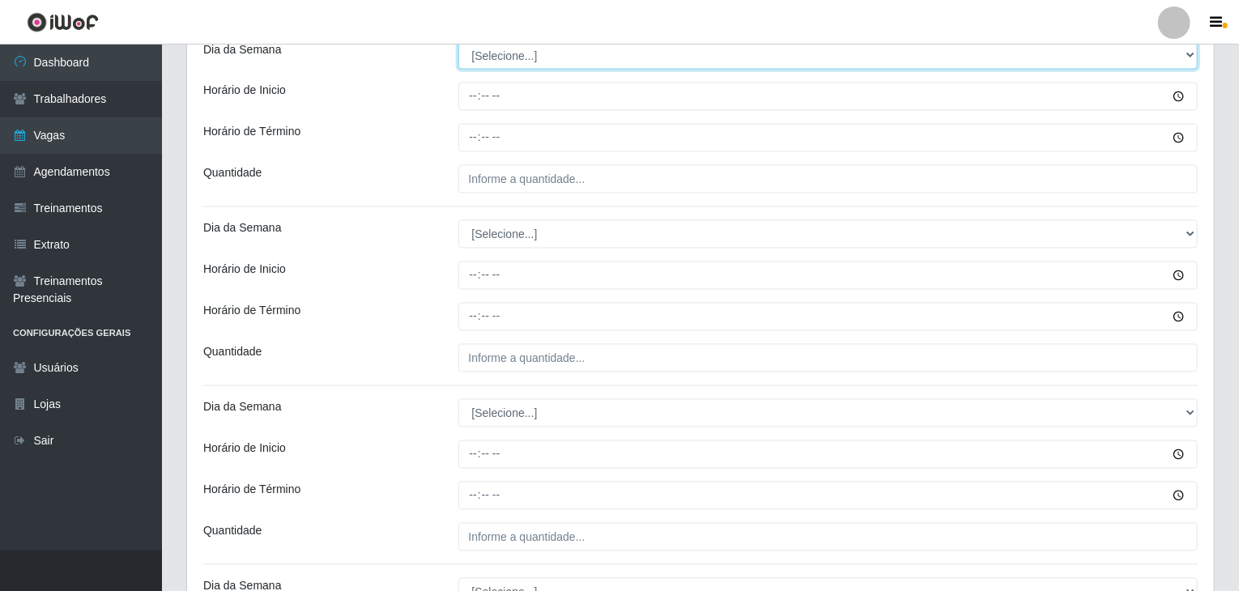
click at [506, 48] on select "[Selecione...] Segunda Terça Quarta Quinta Sexta Sábado Domingo" at bounding box center [828, 55] width 740 height 28
select select "4"
click at [458, 41] on select "[Selecione...] Segunda Terça Quarta Quinta Sexta Sábado Domingo" at bounding box center [828, 55] width 740 height 28
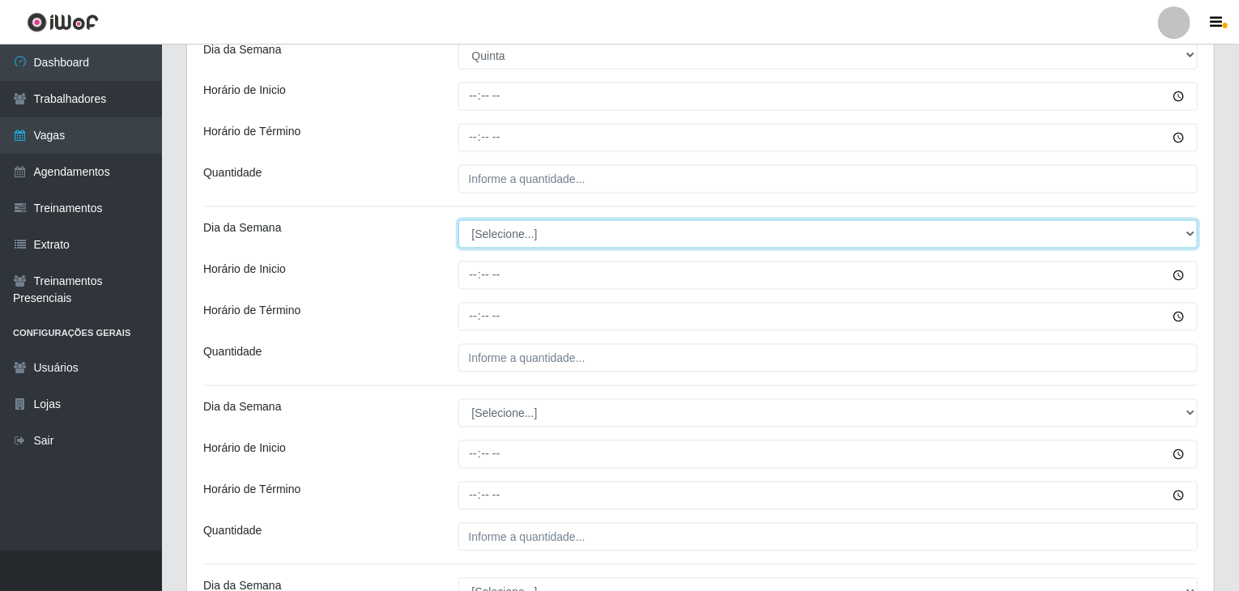
click at [524, 228] on select "[Selecione...] Segunda Terça Quarta Quinta Sexta Sábado Domingo" at bounding box center [828, 234] width 740 height 28
select select "4"
click at [458, 220] on select "[Selecione...] Segunda Terça Quarta Quinta Sexta Sábado Domingo" at bounding box center [828, 234] width 740 height 28
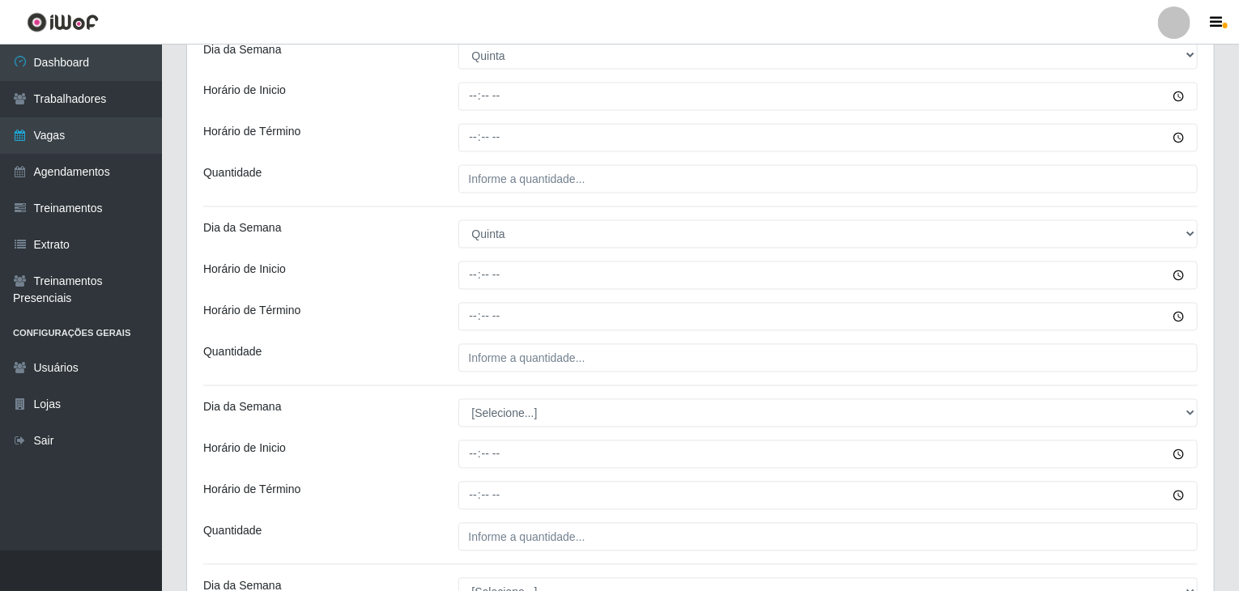
click at [393, 311] on div "Horário de Término" at bounding box center [318, 317] width 255 height 28
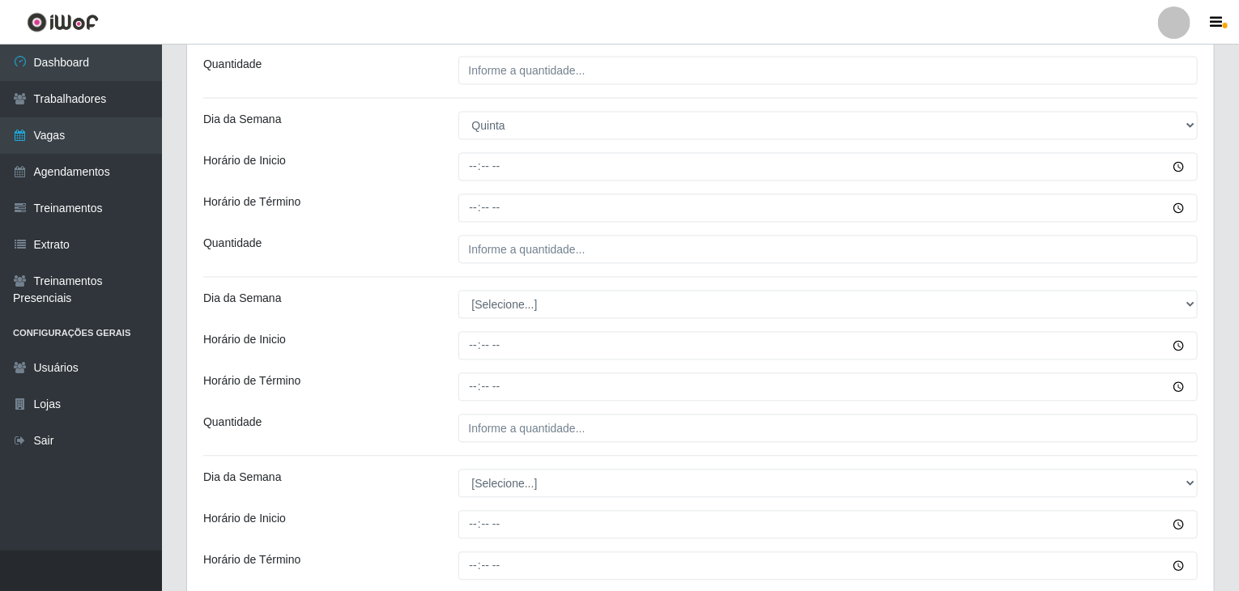
scroll to position [1746, 0]
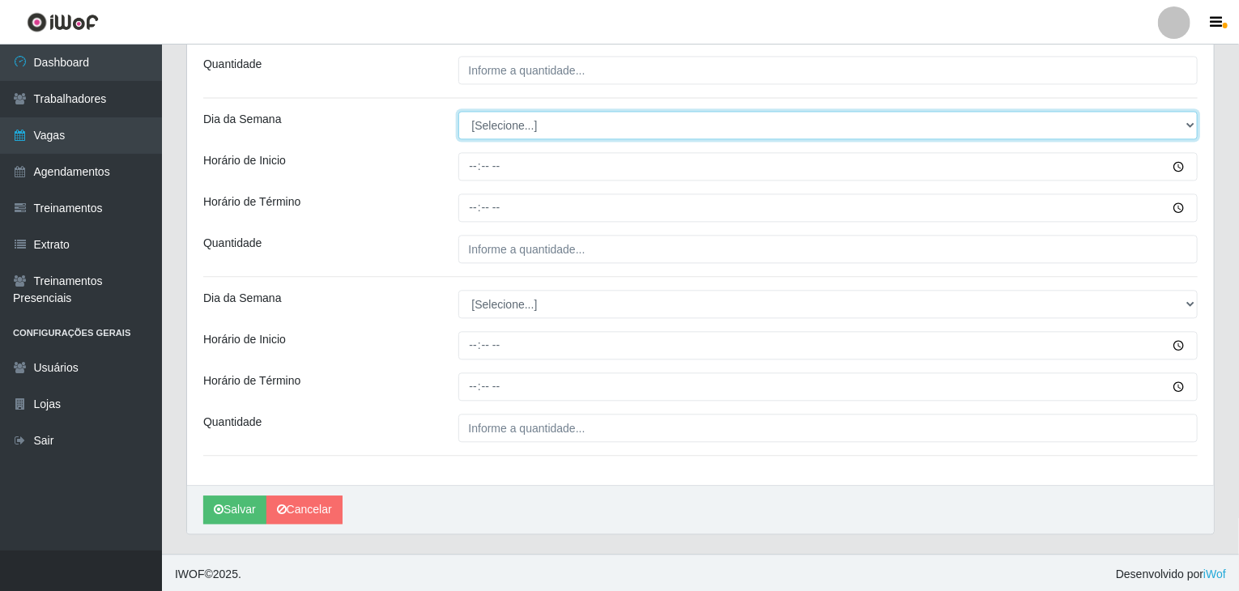
click at [544, 121] on select "[Selecione...] Segunda Terça Quarta Quinta Sexta Sábado Domingo" at bounding box center [828, 125] width 740 height 28
select select "5"
click at [458, 111] on select "[Selecione...] Segunda Terça Quarta Quinta Sexta Sábado Domingo" at bounding box center [828, 125] width 740 height 28
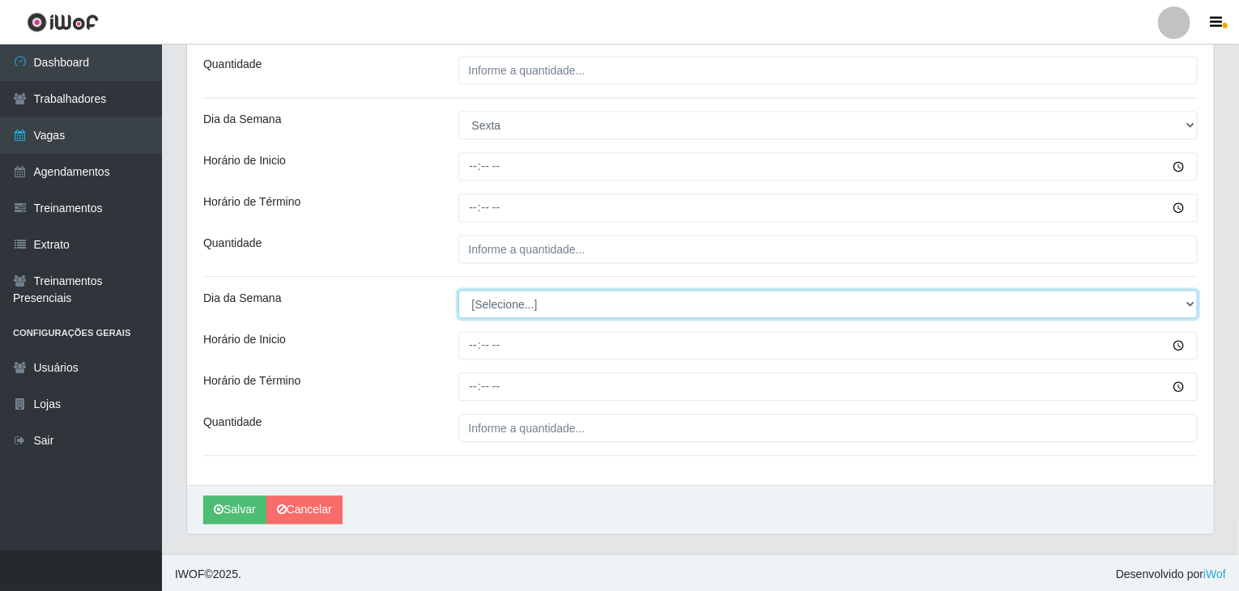
click at [535, 298] on select "[Selecione...] Segunda Terça Quarta Quinta Sexta Sábado Domingo" at bounding box center [828, 304] width 740 height 28
select select "5"
click at [458, 290] on select "[Selecione...] Segunda Terça Quarta Quinta Sexta Sábado Domingo" at bounding box center [828, 304] width 740 height 28
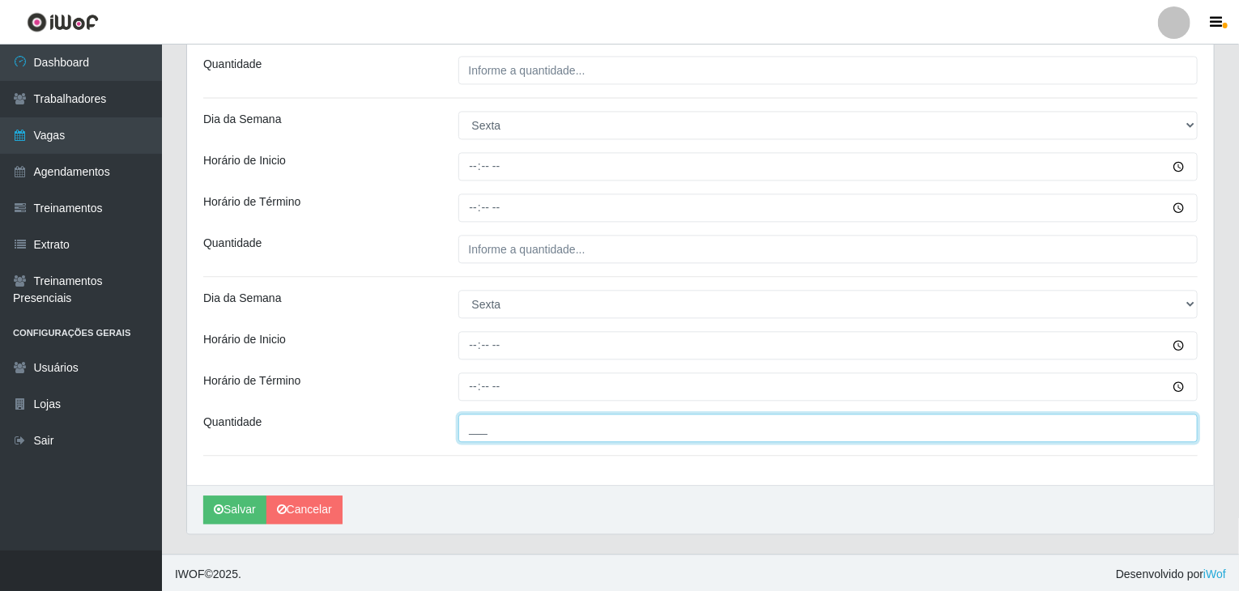
click at [530, 422] on input "___" at bounding box center [828, 428] width 740 height 28
type input "6__"
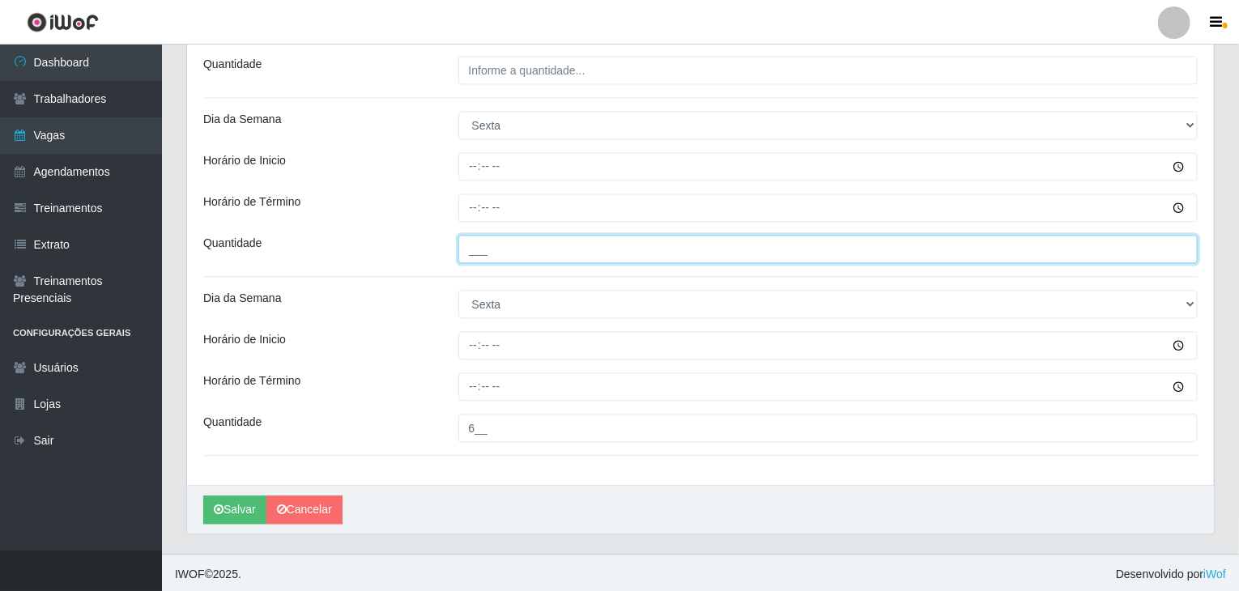
click at [518, 251] on input "___" at bounding box center [828, 249] width 740 height 28
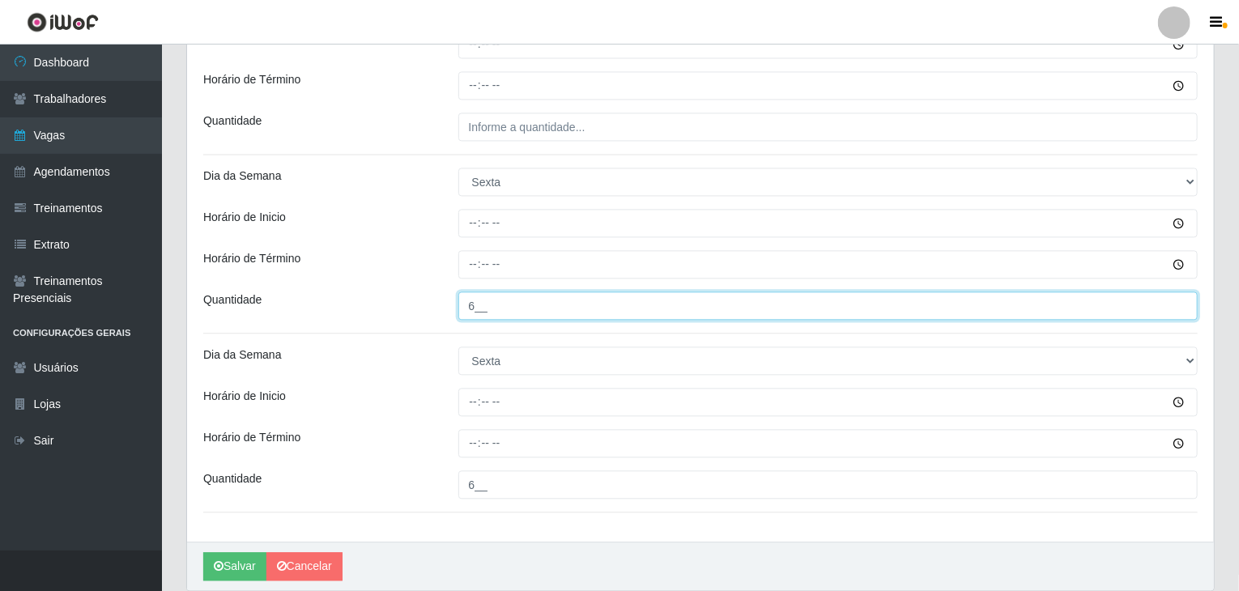
scroll to position [1665, 0]
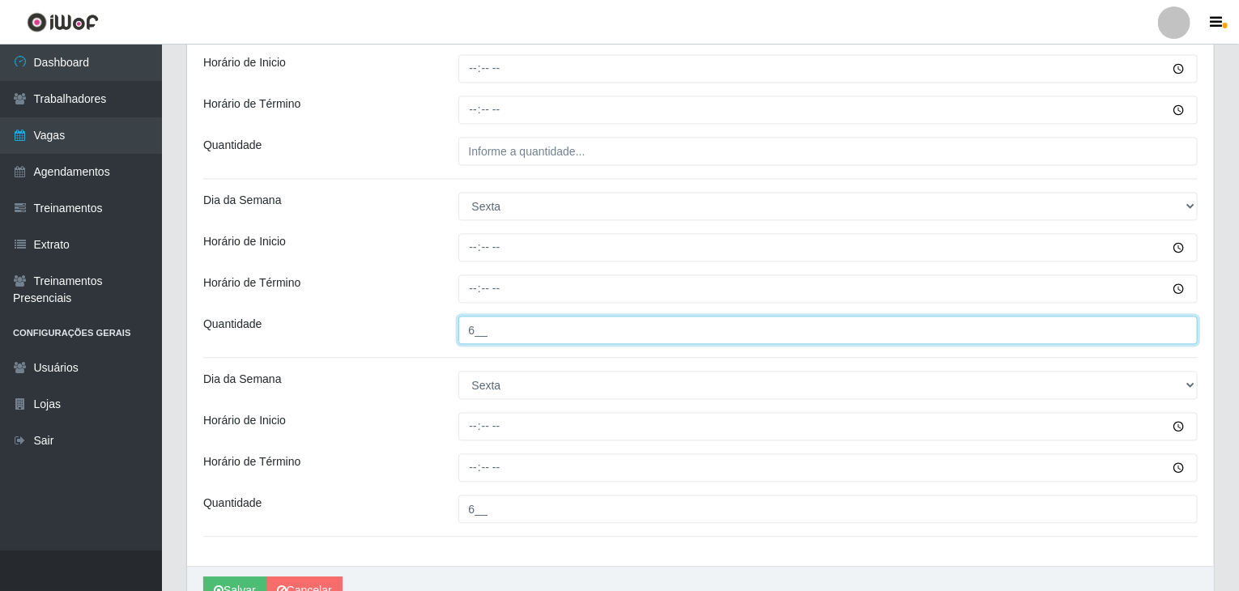
type input "6__"
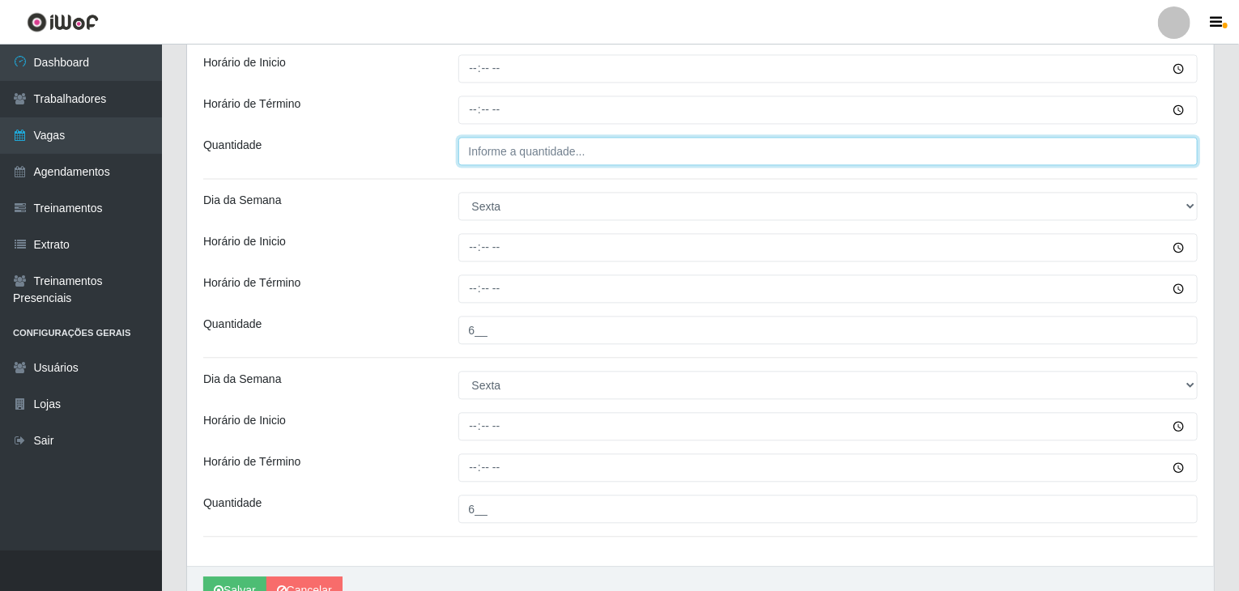
type input "___"
click at [530, 139] on input "___" at bounding box center [828, 151] width 740 height 28
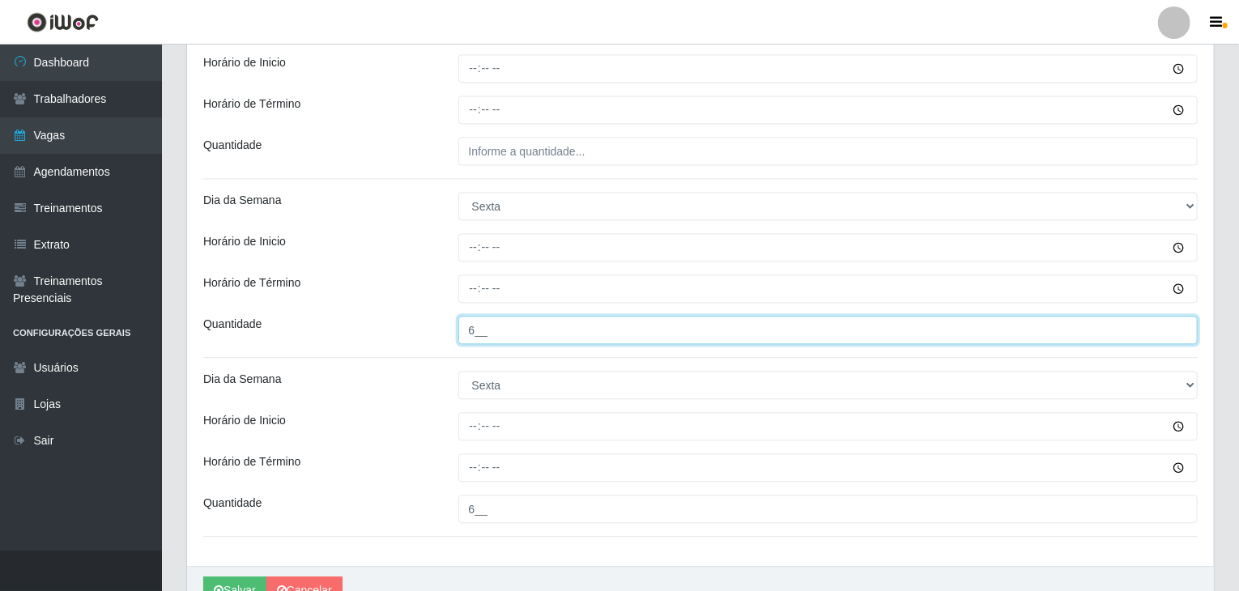
drag, startPoint x: 475, startPoint y: 335, endPoint x: 441, endPoint y: 322, distance: 36.4
click at [441, 322] on div "Quantidade 6__" at bounding box center [700, 330] width 1019 height 28
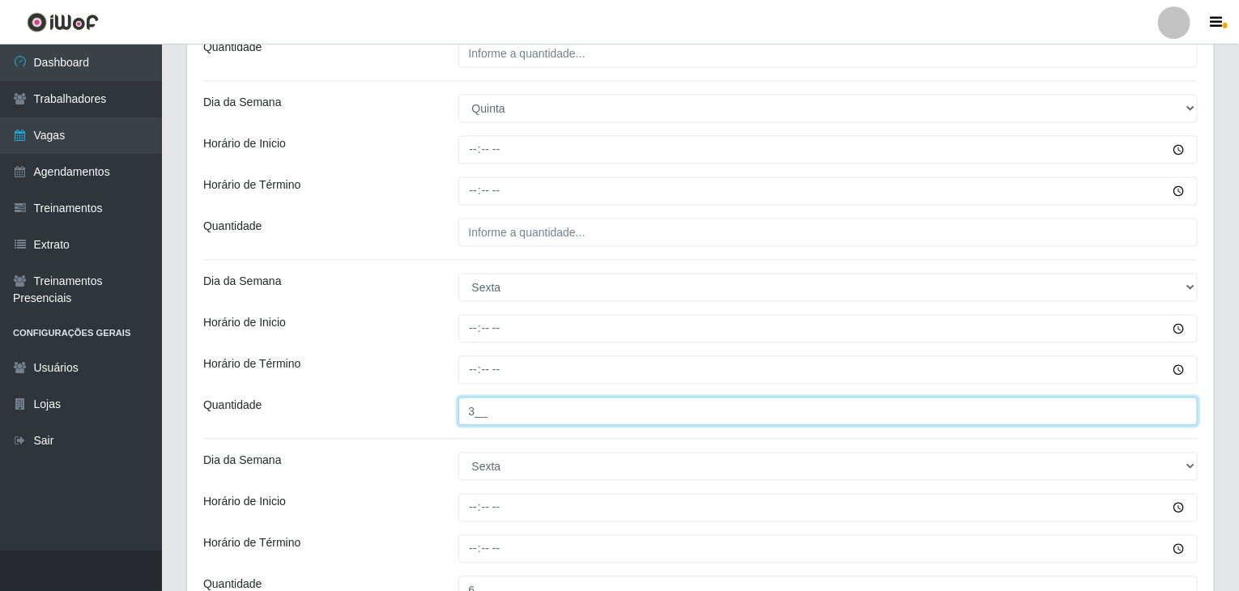
type input "3__"
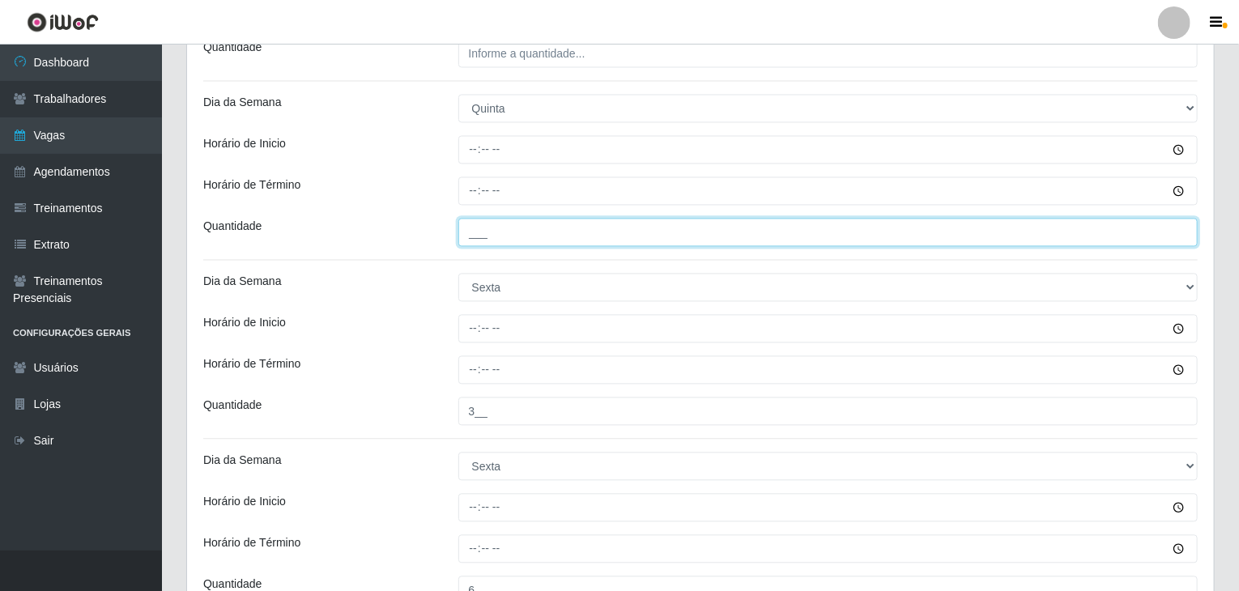
click at [554, 235] on input "___" at bounding box center [828, 232] width 740 height 28
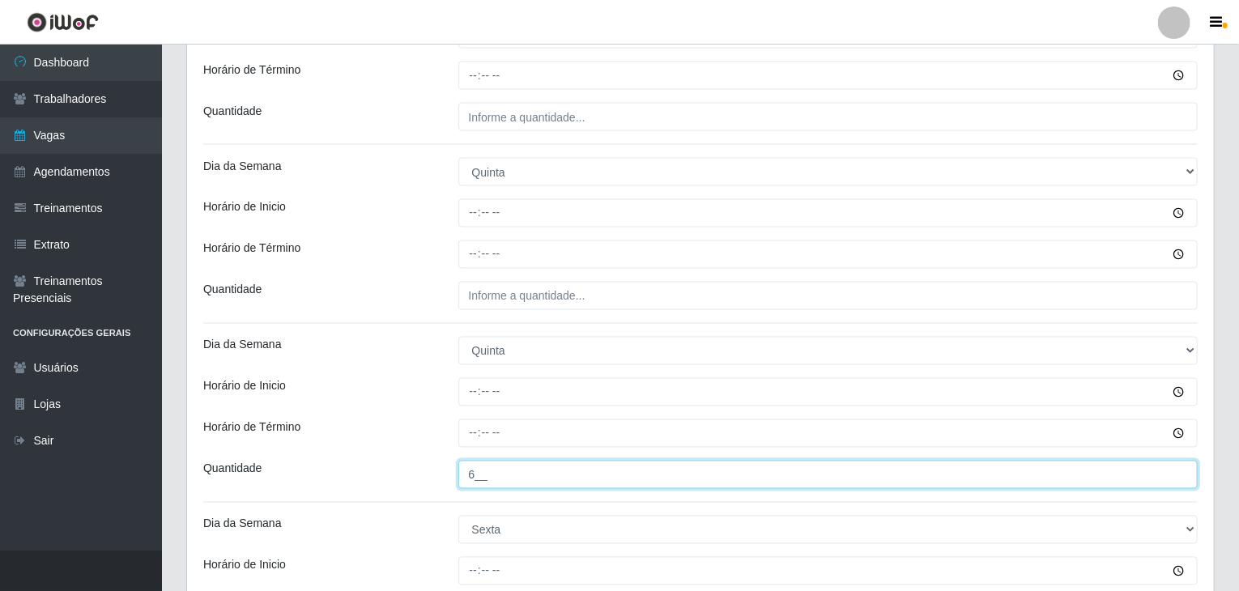
type input "6__"
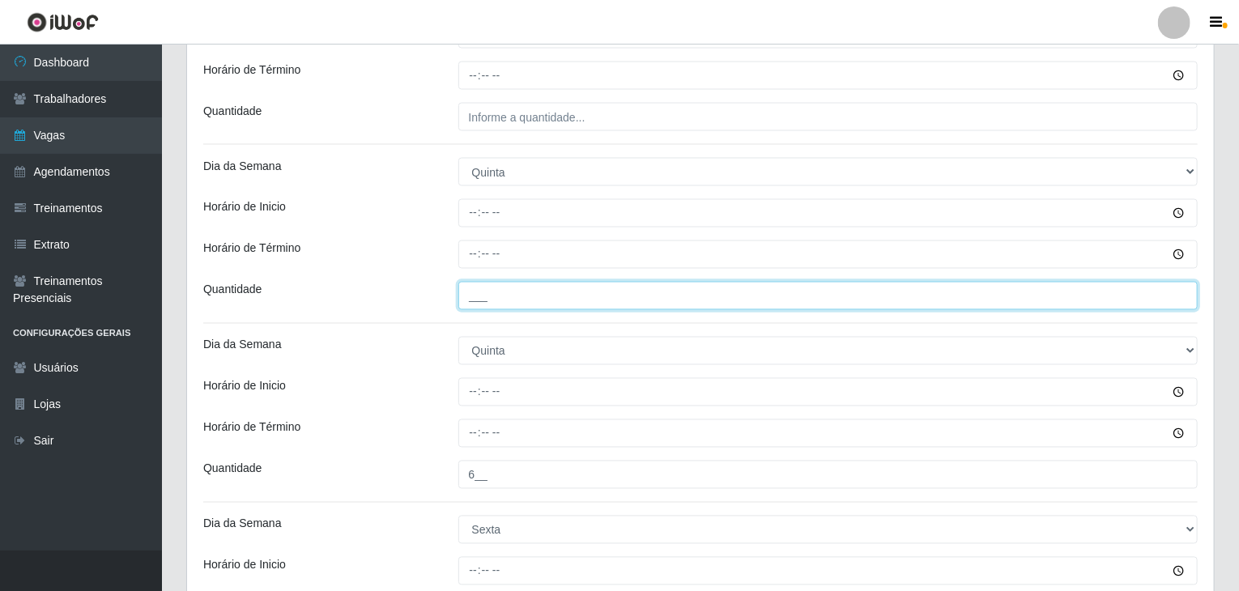
click at [577, 288] on input "___" at bounding box center [828, 296] width 740 height 28
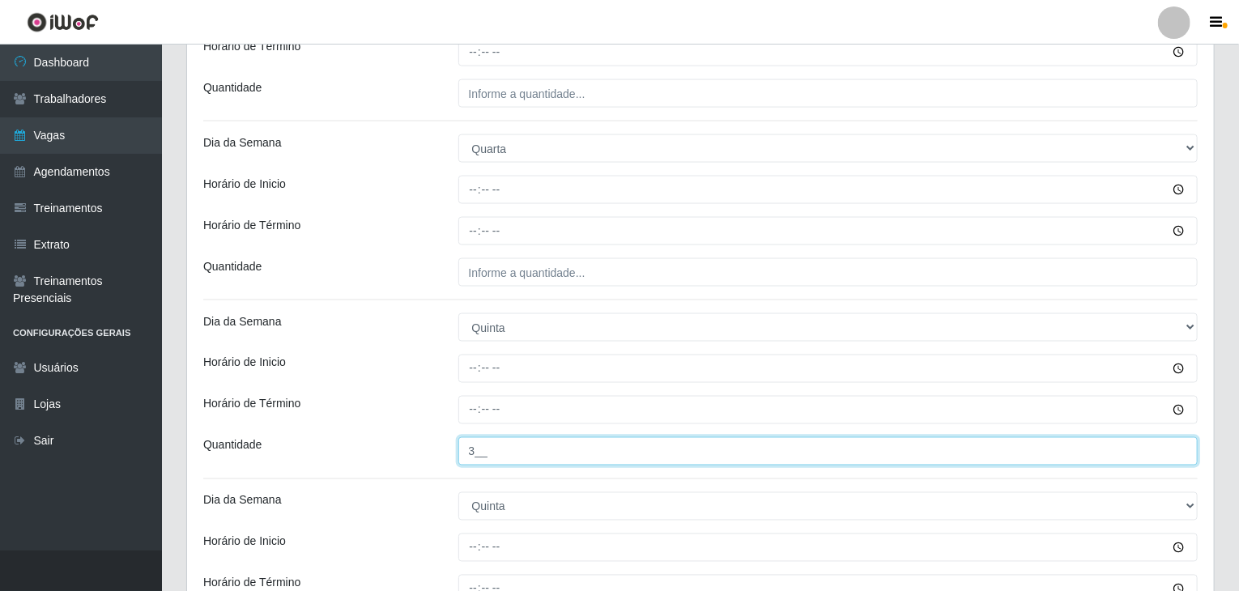
scroll to position [1098, 0]
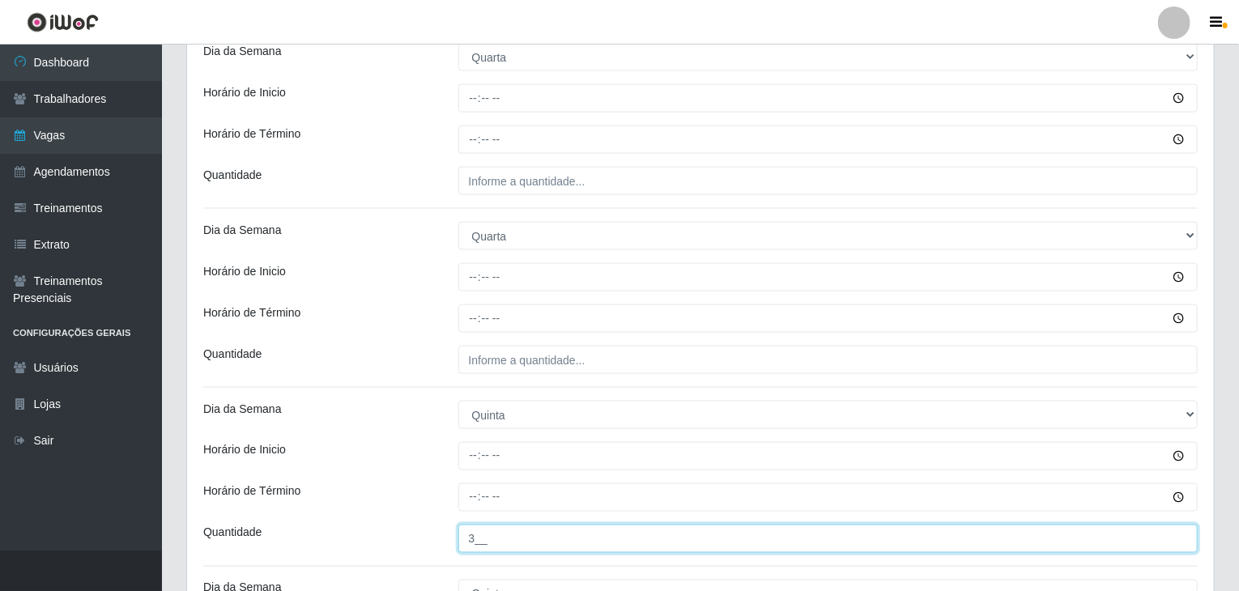
type input "3__"
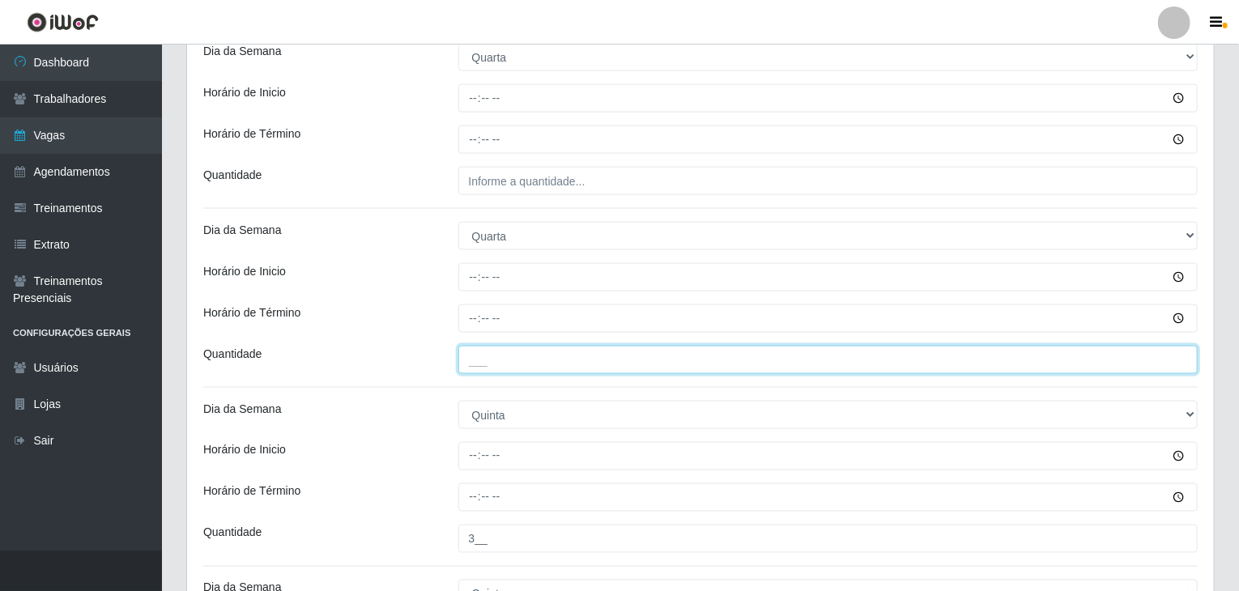
click at [539, 357] on input "___" at bounding box center [828, 360] width 740 height 28
type input "4__"
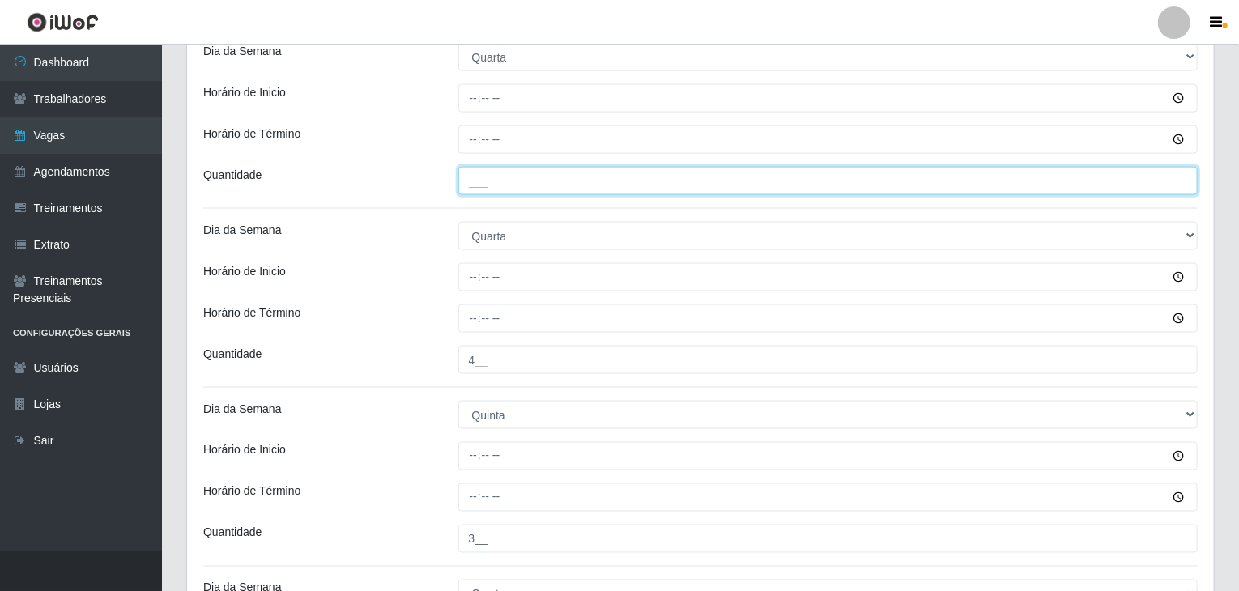
click at [529, 174] on input "___" at bounding box center [828, 181] width 740 height 28
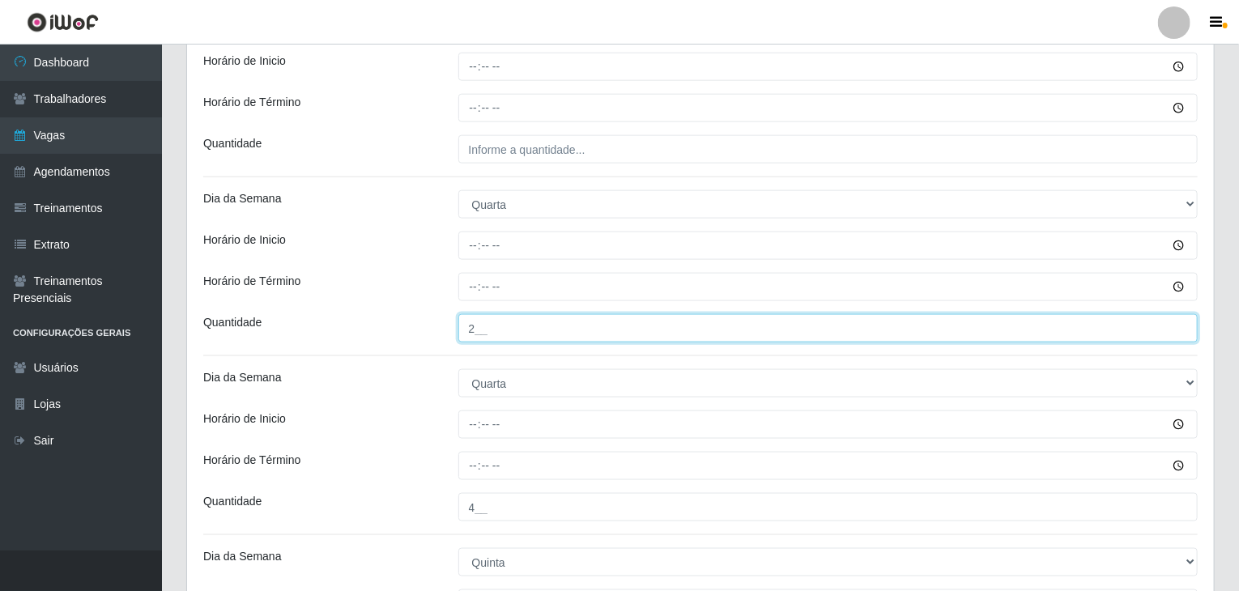
scroll to position [936, 0]
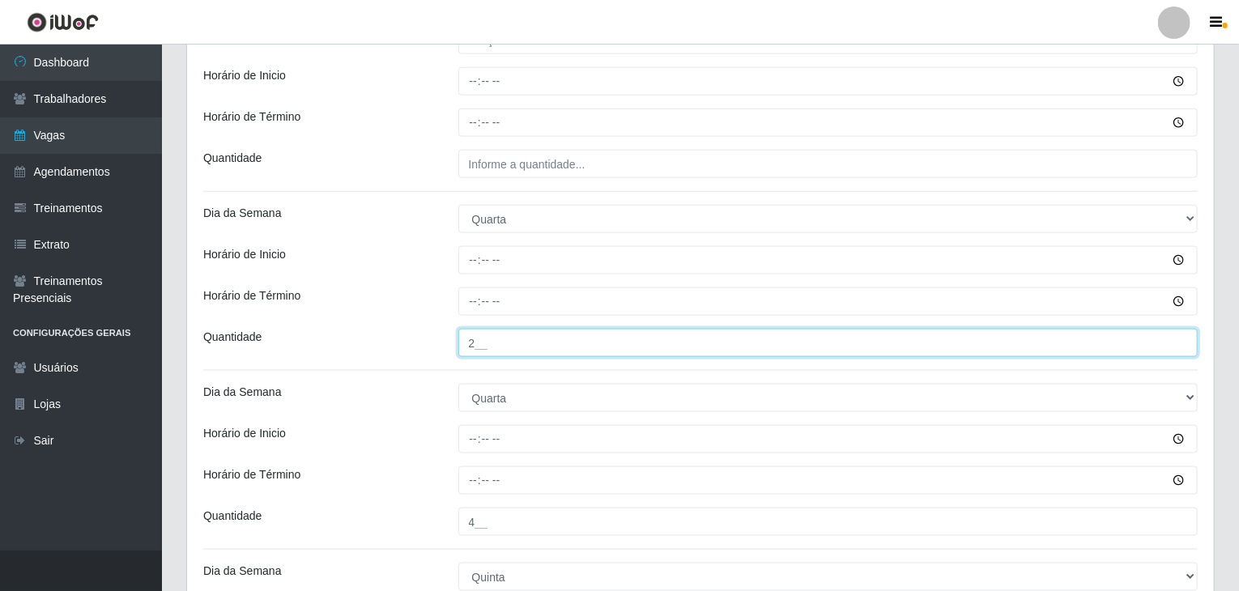
type input "2__"
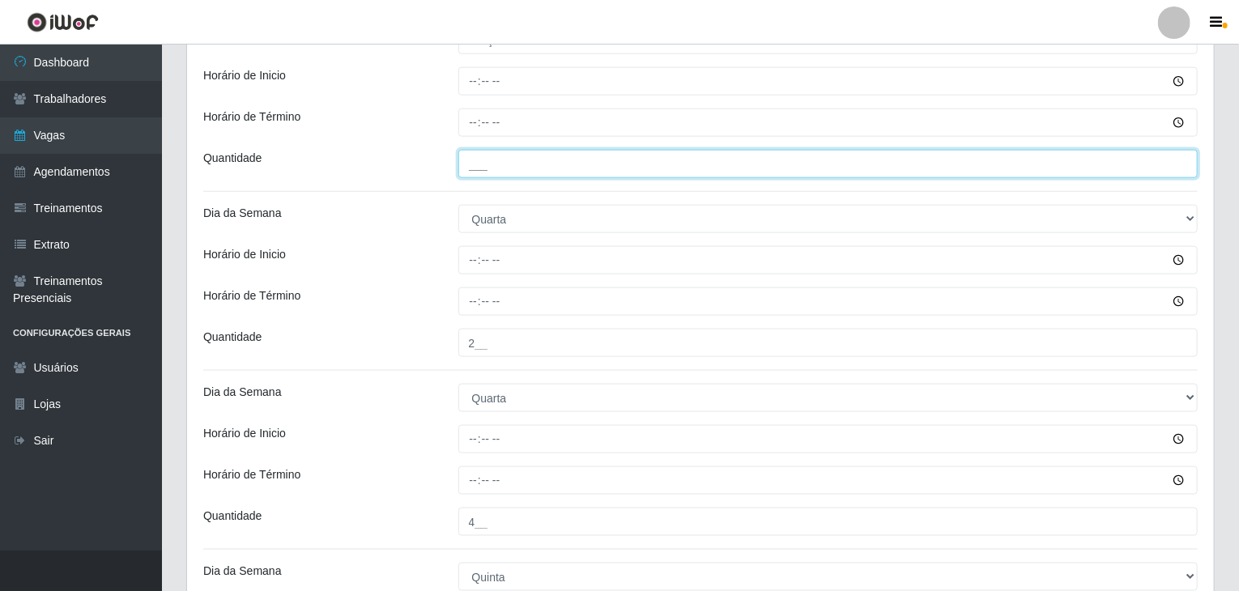
click at [544, 168] on input "___" at bounding box center [828, 164] width 740 height 28
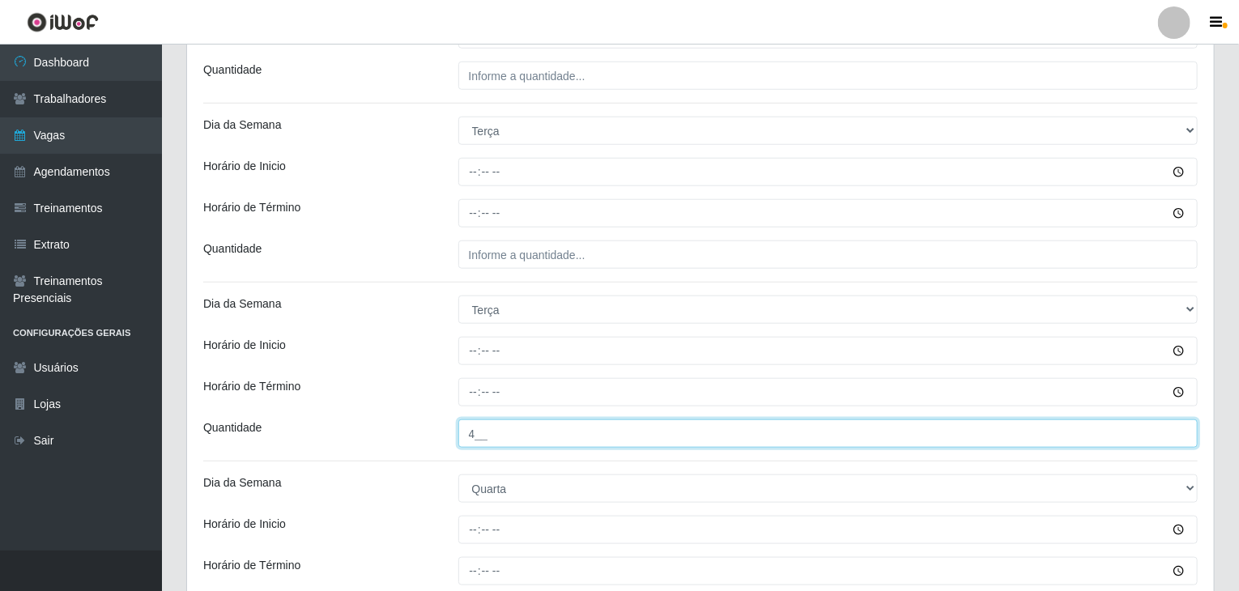
scroll to position [612, 0]
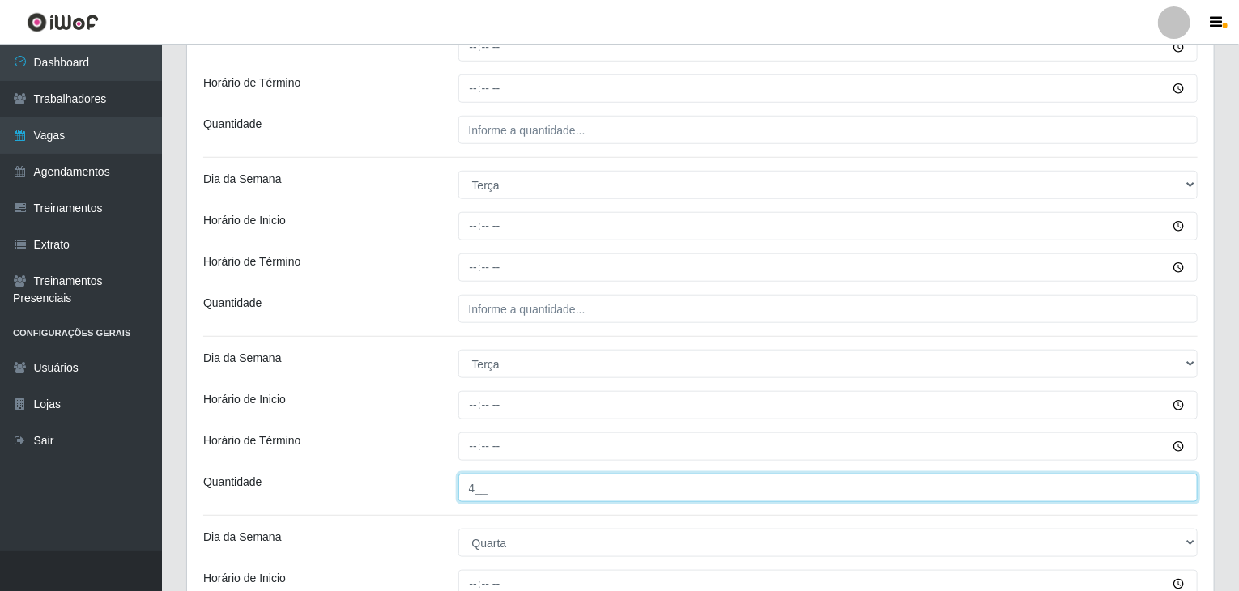
type input "4__"
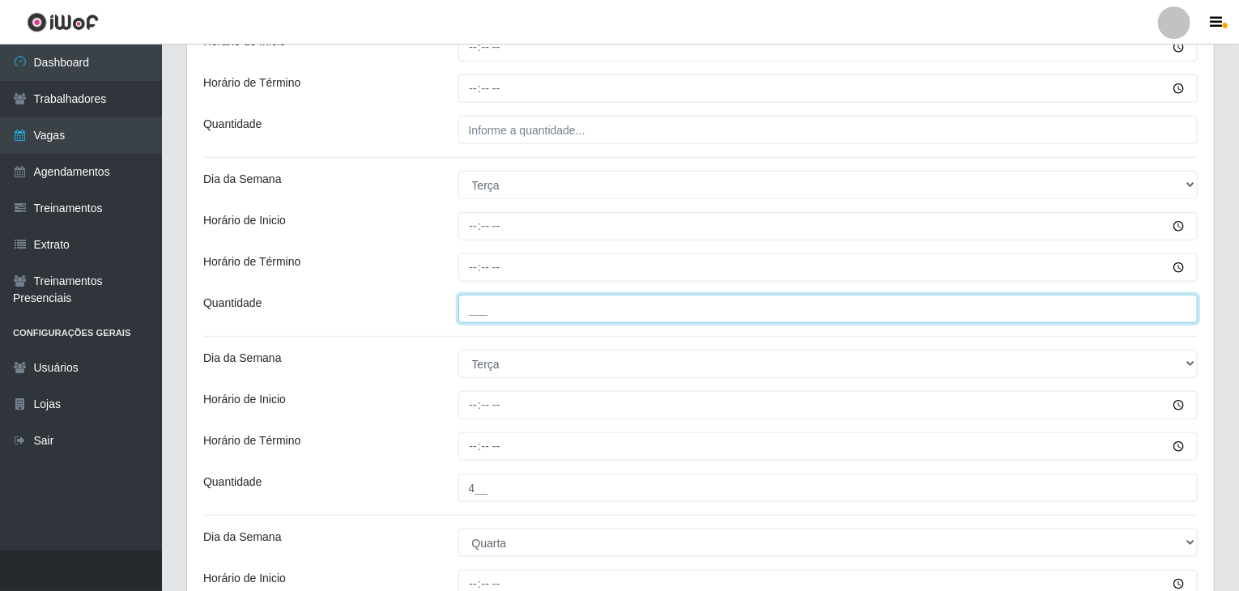
click at [671, 302] on input "___" at bounding box center [828, 309] width 740 height 28
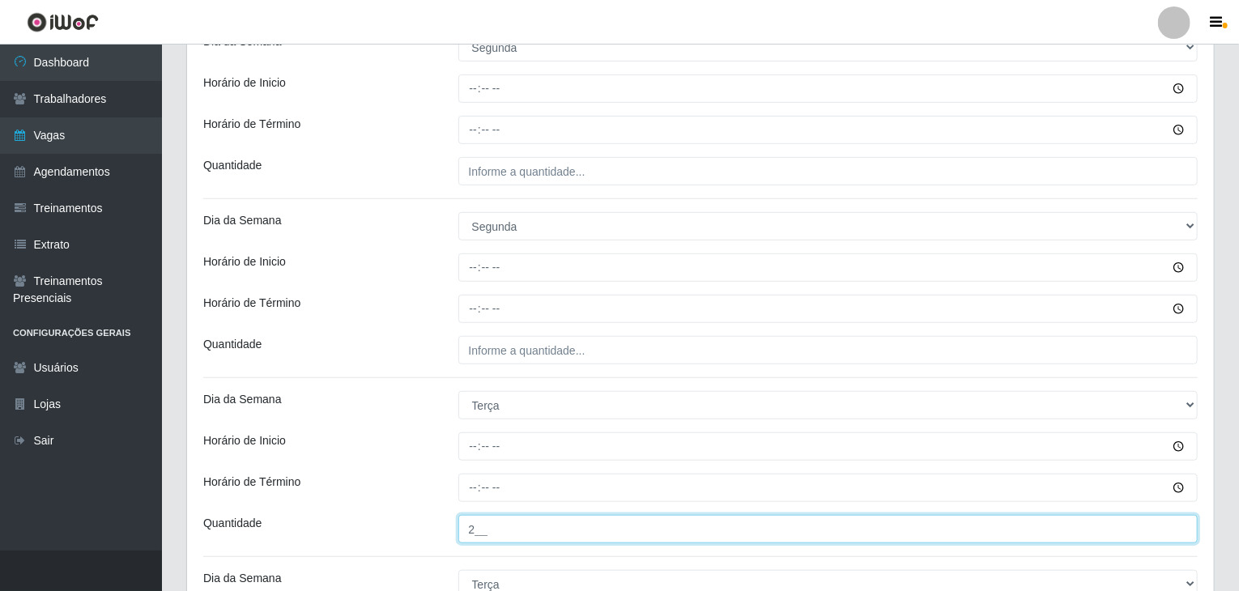
scroll to position [288, 0]
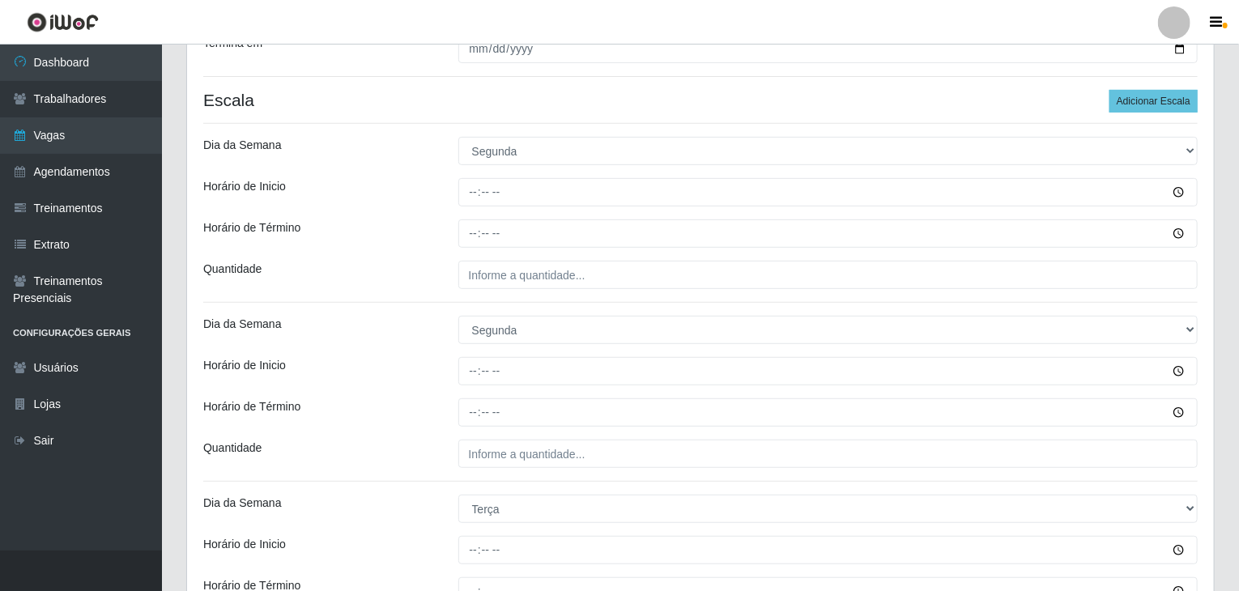
type input "2__"
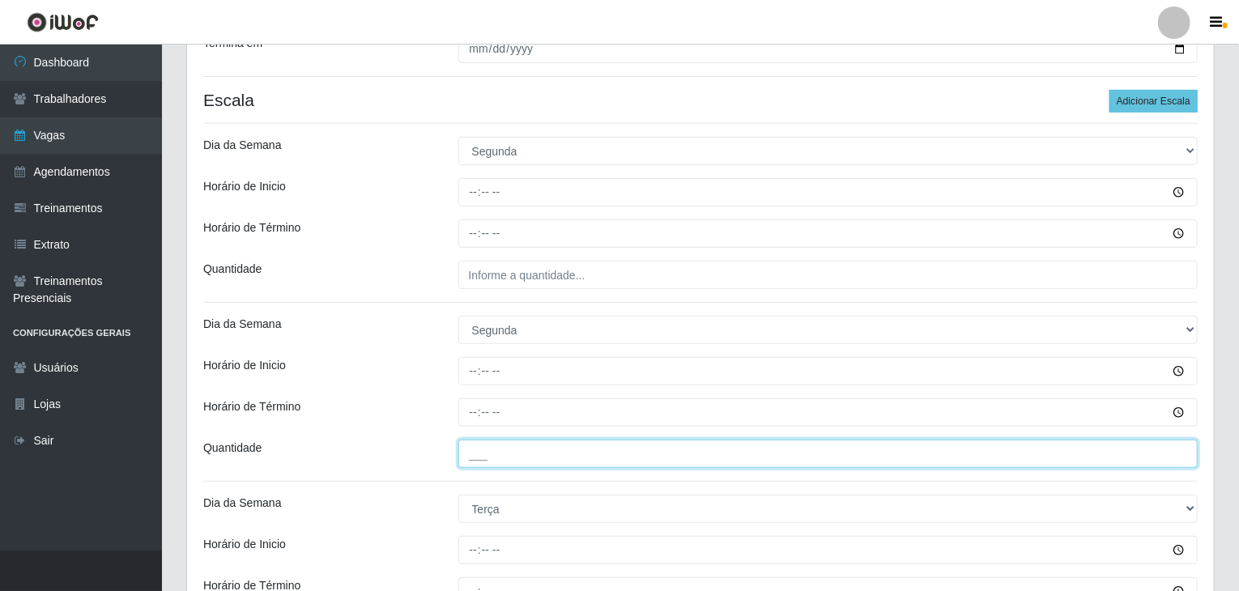
click at [628, 440] on input "___" at bounding box center [828, 454] width 740 height 28
type input "4__"
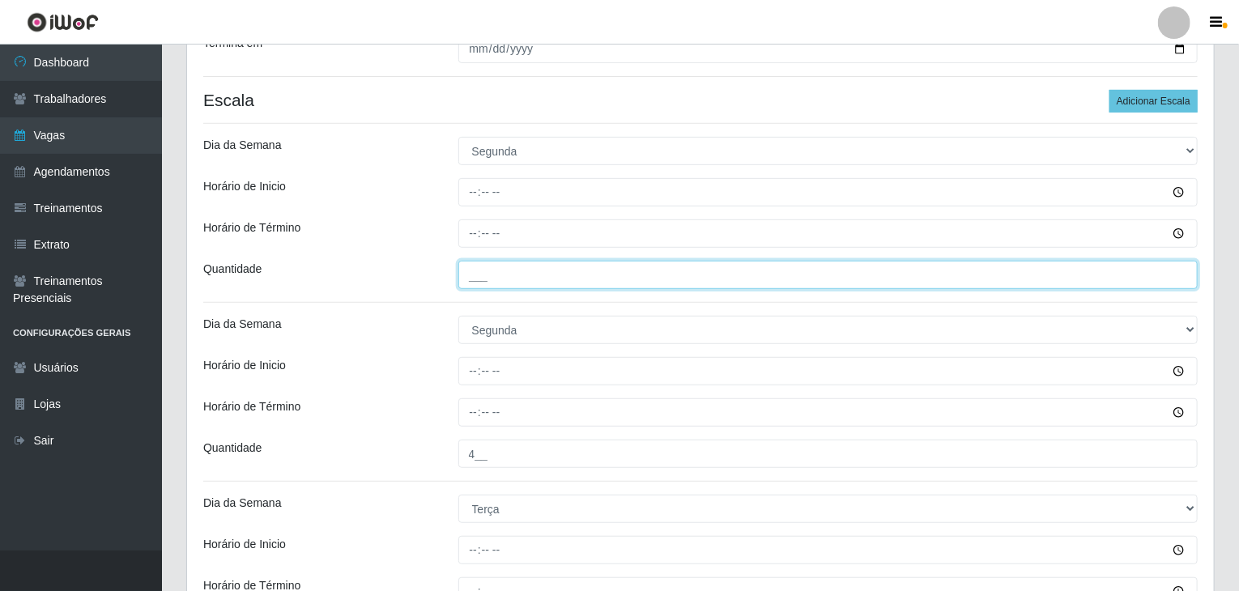
click at [574, 284] on input "___" at bounding box center [828, 275] width 740 height 28
type input "2__"
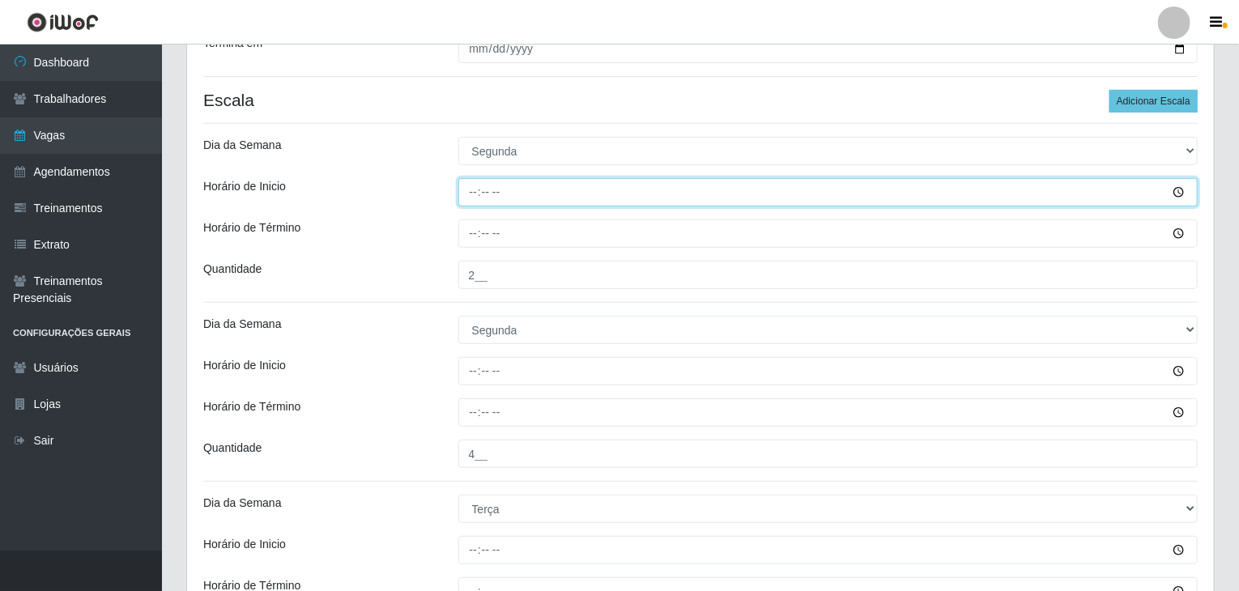
click at [467, 194] on input "Horário de Inicio" at bounding box center [828, 192] width 740 height 28
type input "09:00"
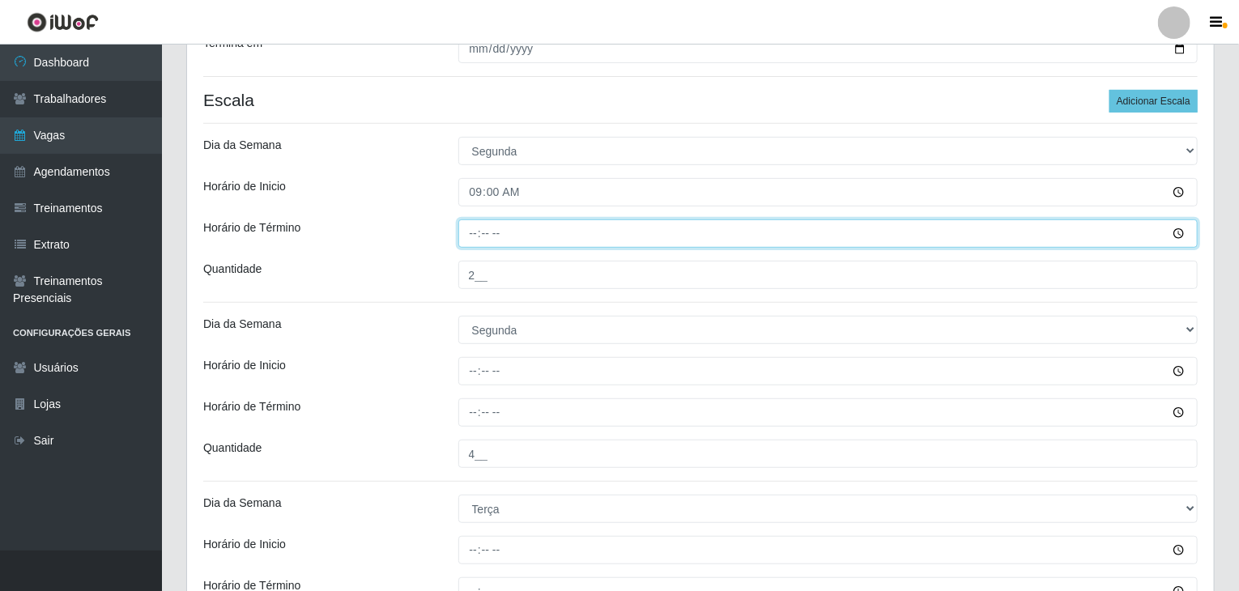
click at [460, 244] on input "Horário de Término" at bounding box center [828, 233] width 740 height 28
type input "15:00"
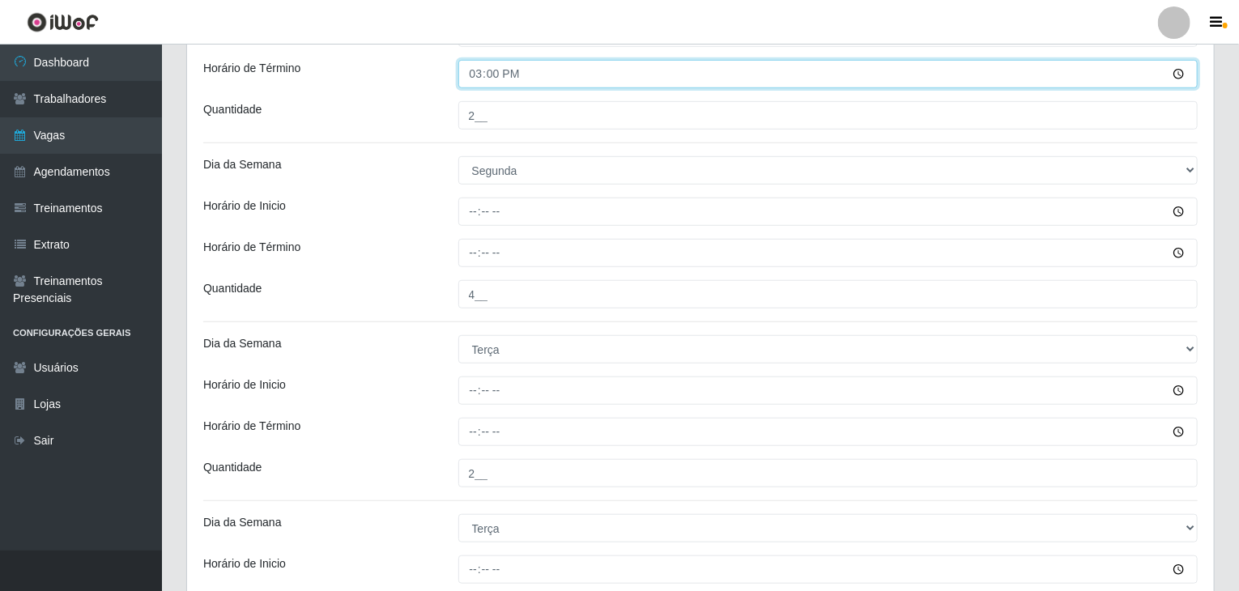
scroll to position [450, 0]
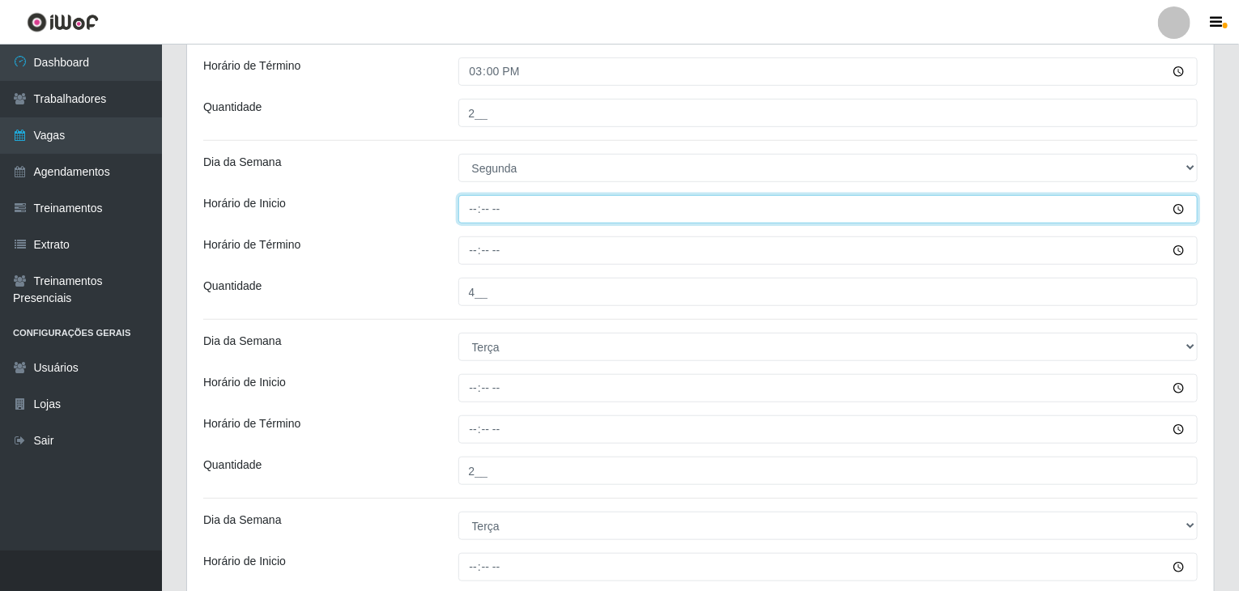
click at [475, 208] on input "Horário de Inicio" at bounding box center [828, 209] width 740 height 28
type input "16:00"
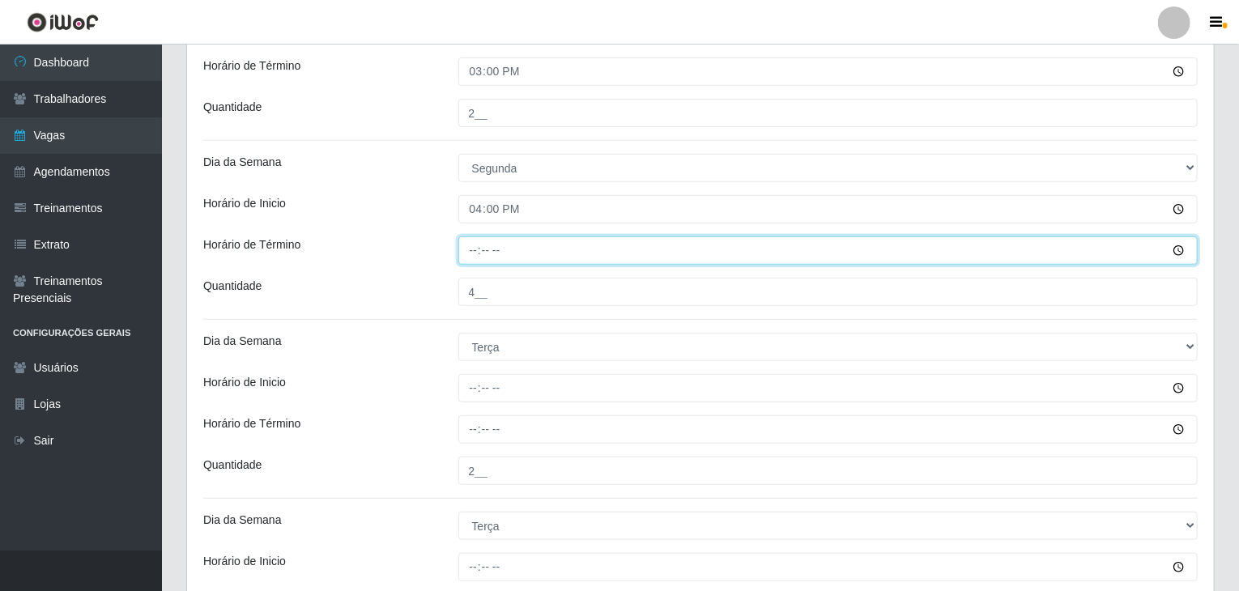
click at [479, 249] on input "Horário de Término" at bounding box center [828, 250] width 740 height 28
type input "22:00"
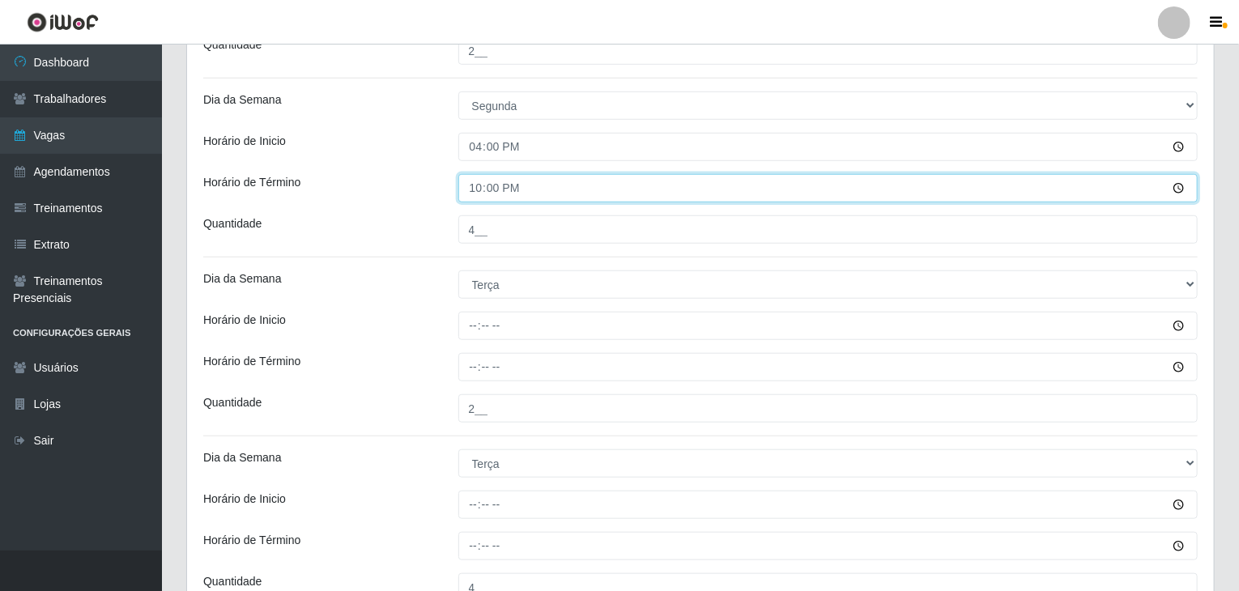
scroll to position [612, 0]
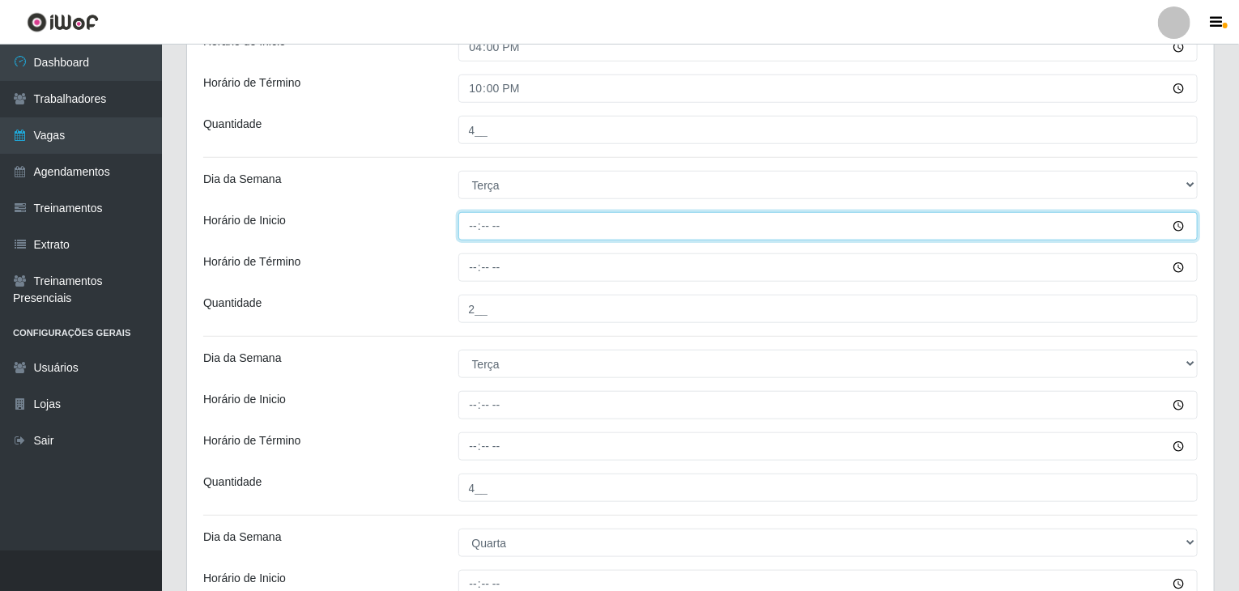
click at [482, 215] on input "Horário de Inicio" at bounding box center [828, 226] width 740 height 28
click at [470, 217] on input "Horário de Inicio" at bounding box center [828, 226] width 740 height 28
type input "09:00"
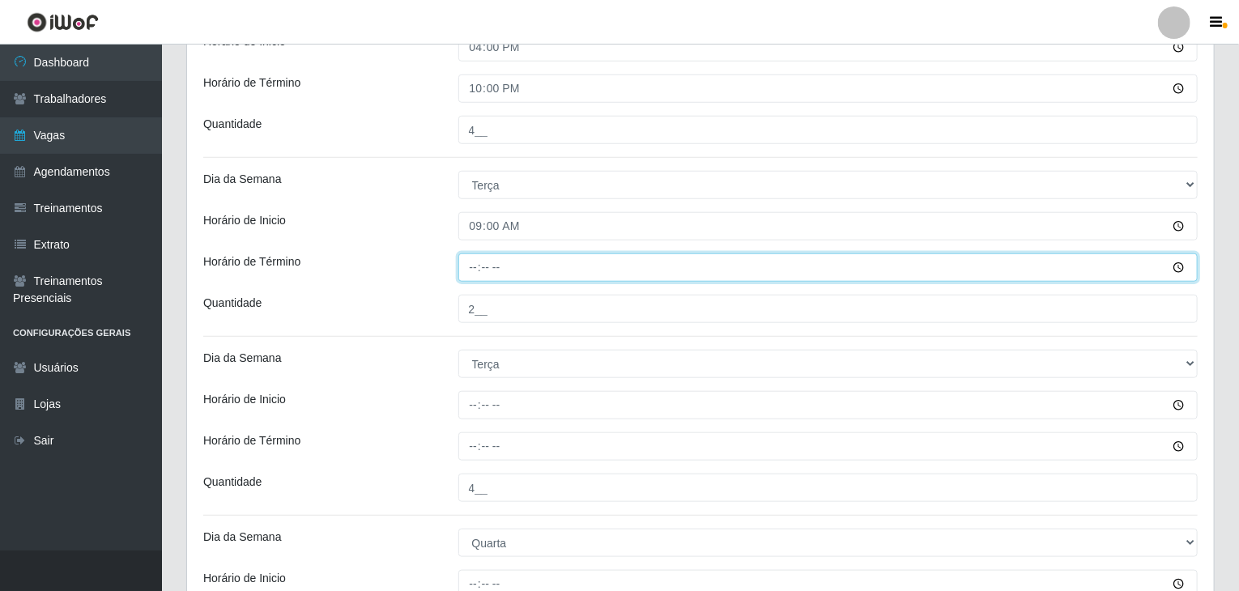
click at [470, 273] on input "Horário de Término" at bounding box center [828, 267] width 740 height 28
type input "16:00"
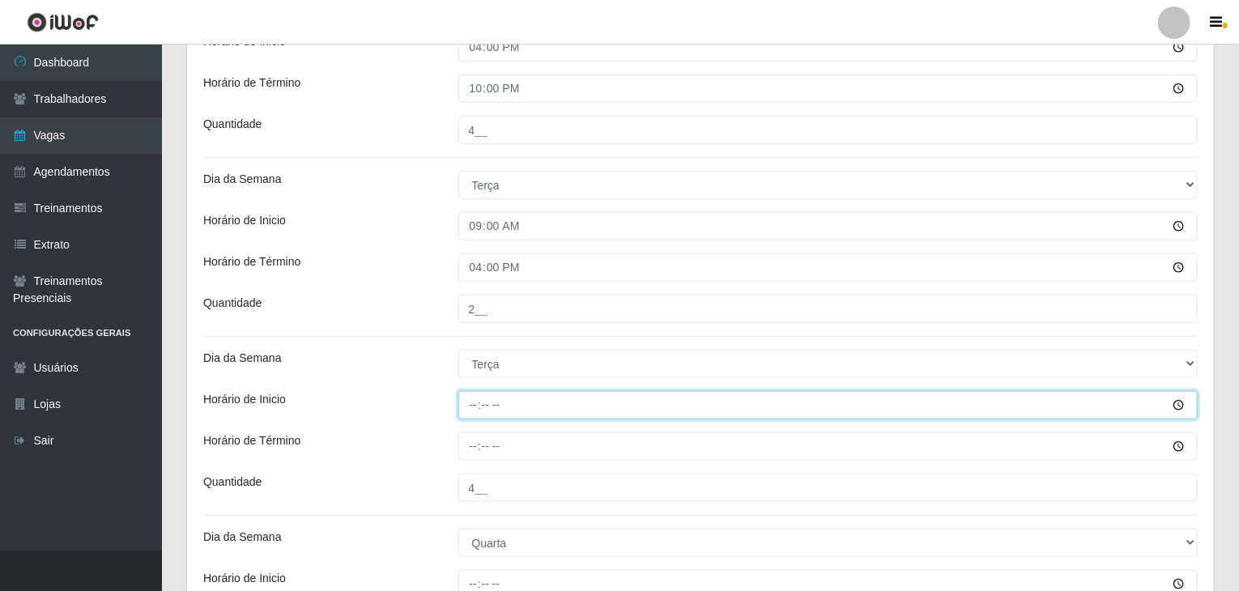
click at [475, 405] on input "Horário de Inicio" at bounding box center [828, 405] width 740 height 28
type input "16:00"
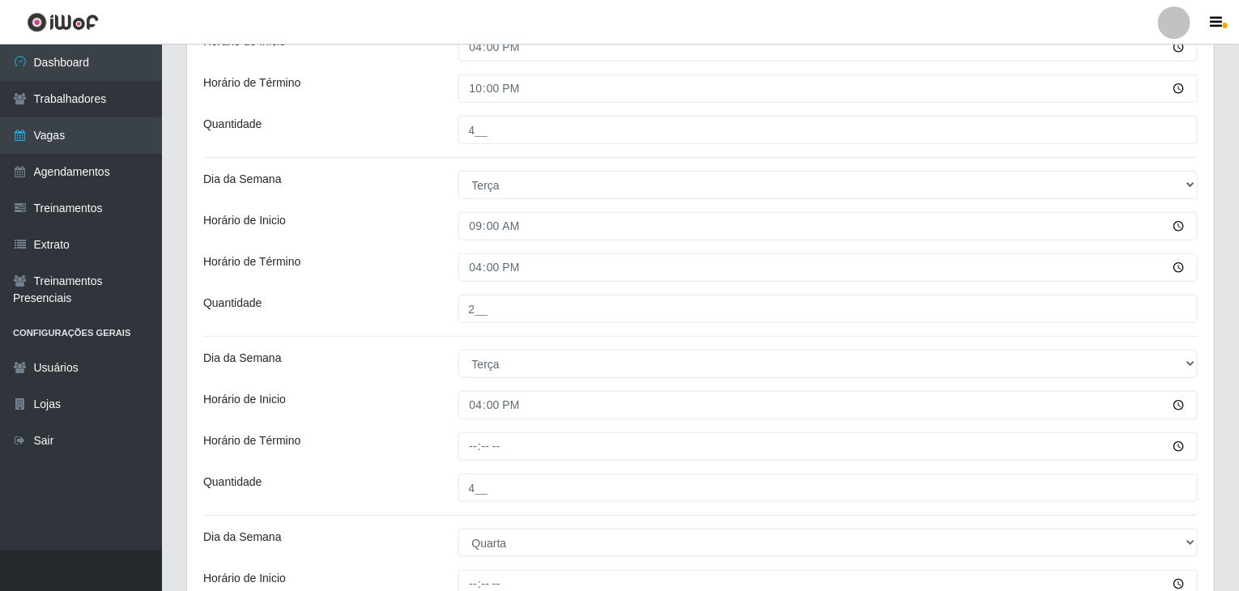
click at [478, 424] on div "[PERSON_NAME] Agreste - Loja 3 Função [Selecione...] ASG ASG + ASG ++ Balconist…" at bounding box center [700, 573] width 1027 height 2092
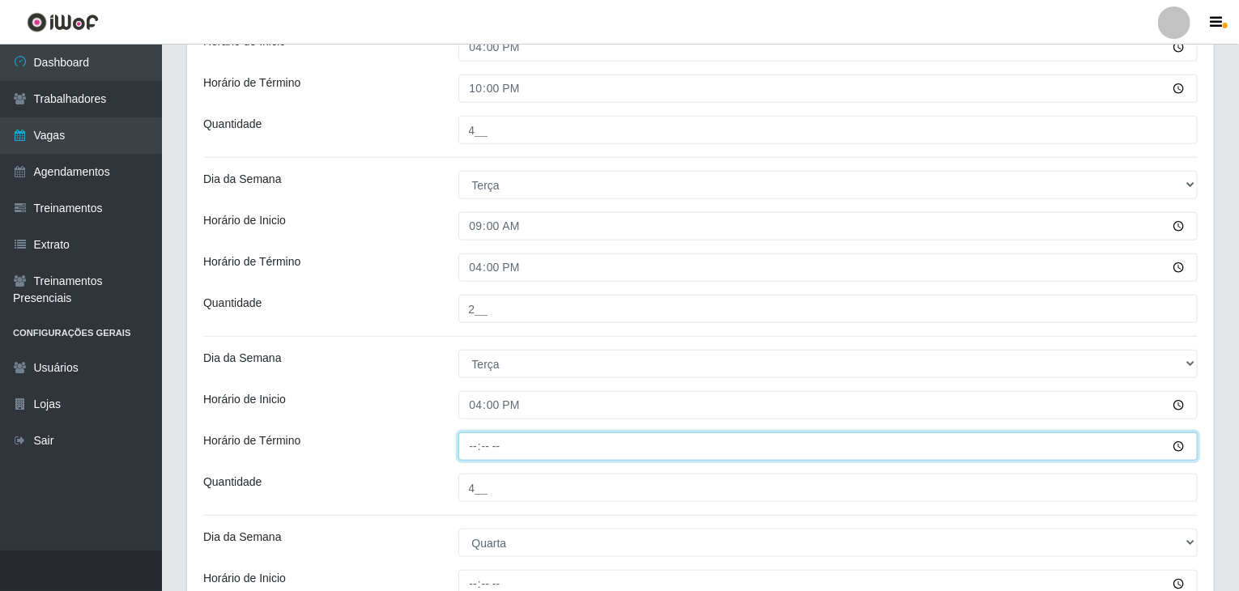
click at [479, 434] on input "Horário de Término" at bounding box center [828, 446] width 740 height 28
type input "22:00"
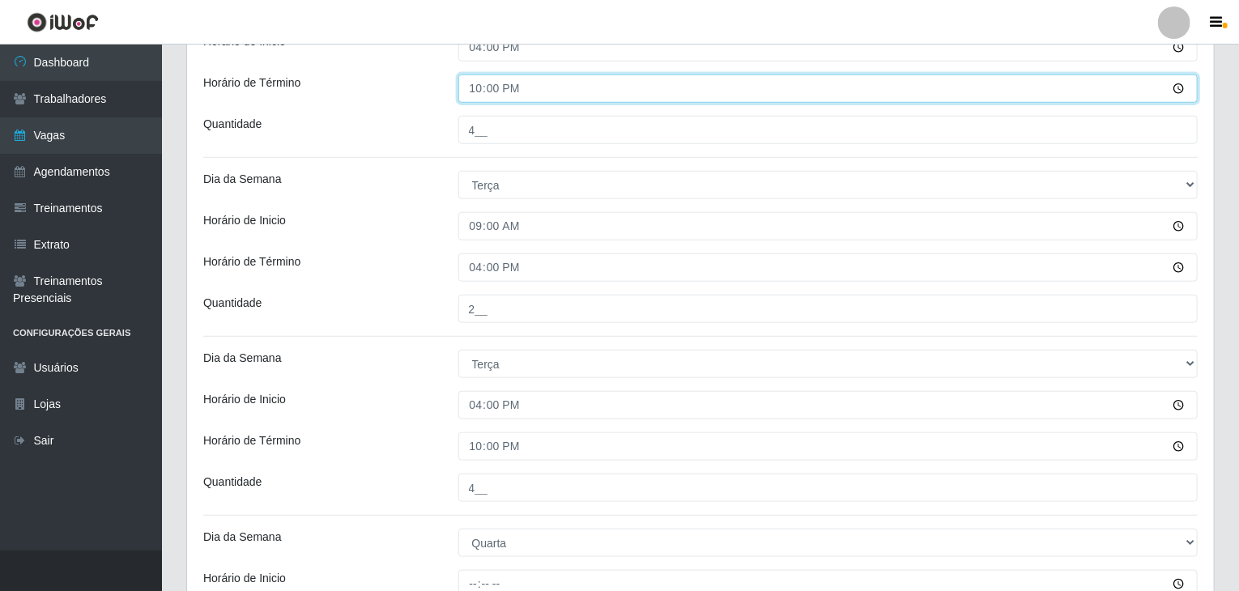
drag, startPoint x: 764, startPoint y: 35, endPoint x: 965, endPoint y: -70, distance: 226.8
click at [965, 0] on html "Perfil Alterar Senha Sair Dashboard Trabalhadores Vagas Agendamentos Treinament…" at bounding box center [619, 558] width 1239 height 2340
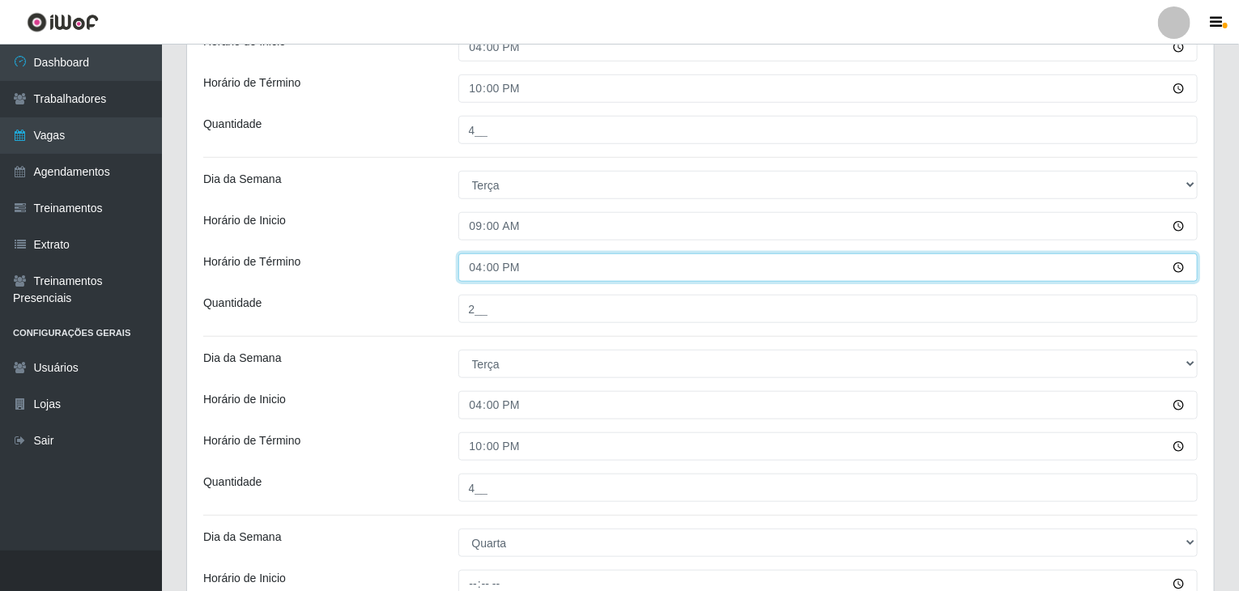
click at [471, 257] on input "16:00" at bounding box center [828, 267] width 740 height 28
type input "15:00"
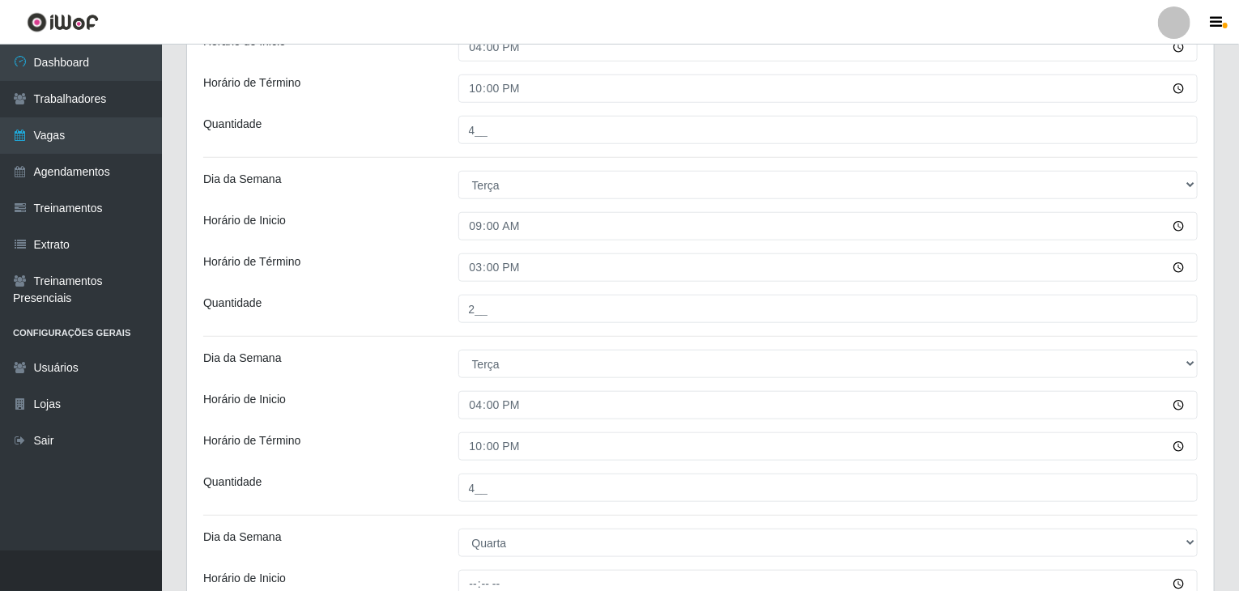
click at [389, 263] on div "Horário de Término" at bounding box center [318, 267] width 255 height 28
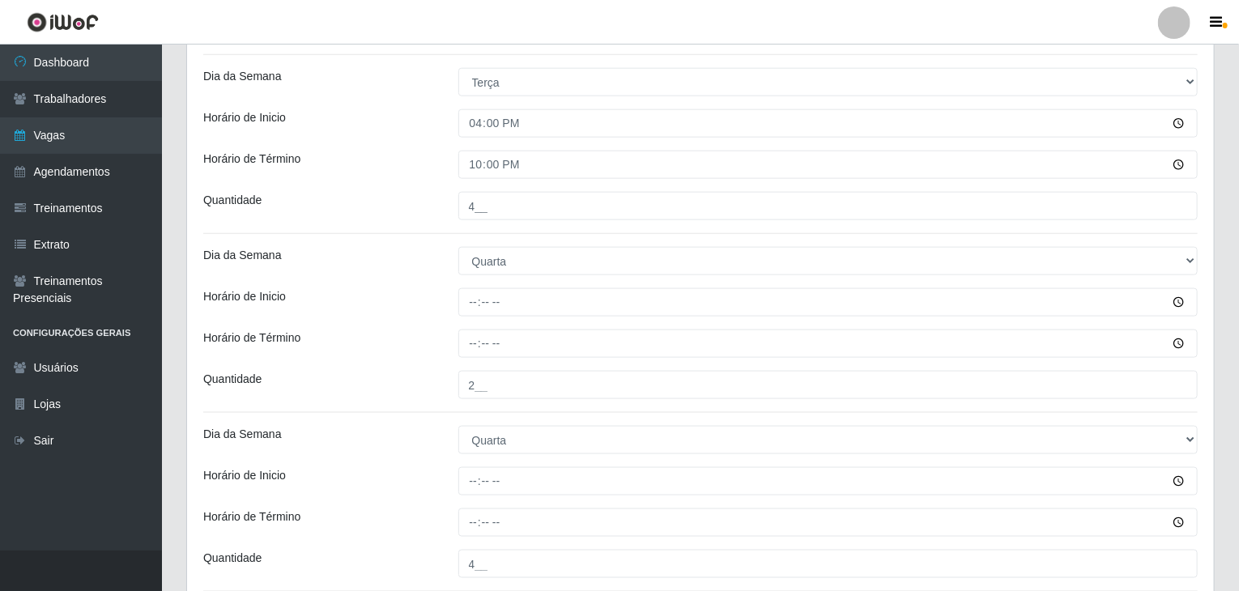
scroll to position [1017, 0]
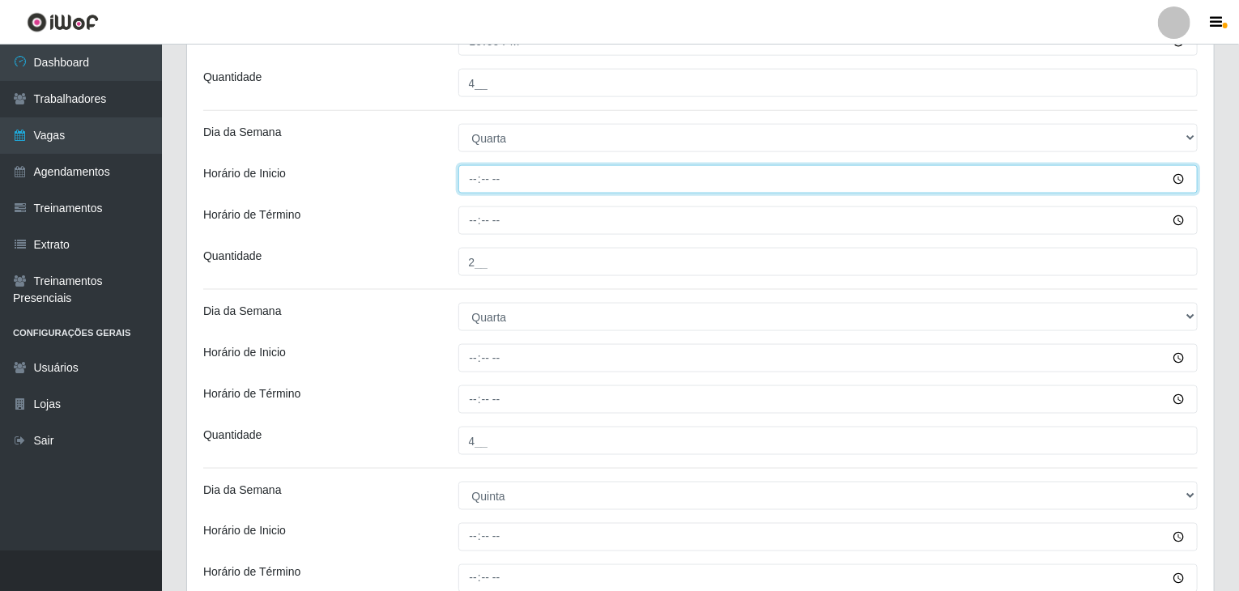
click at [466, 168] on input "Horário de Inicio" at bounding box center [828, 179] width 740 height 28
type input "09:00"
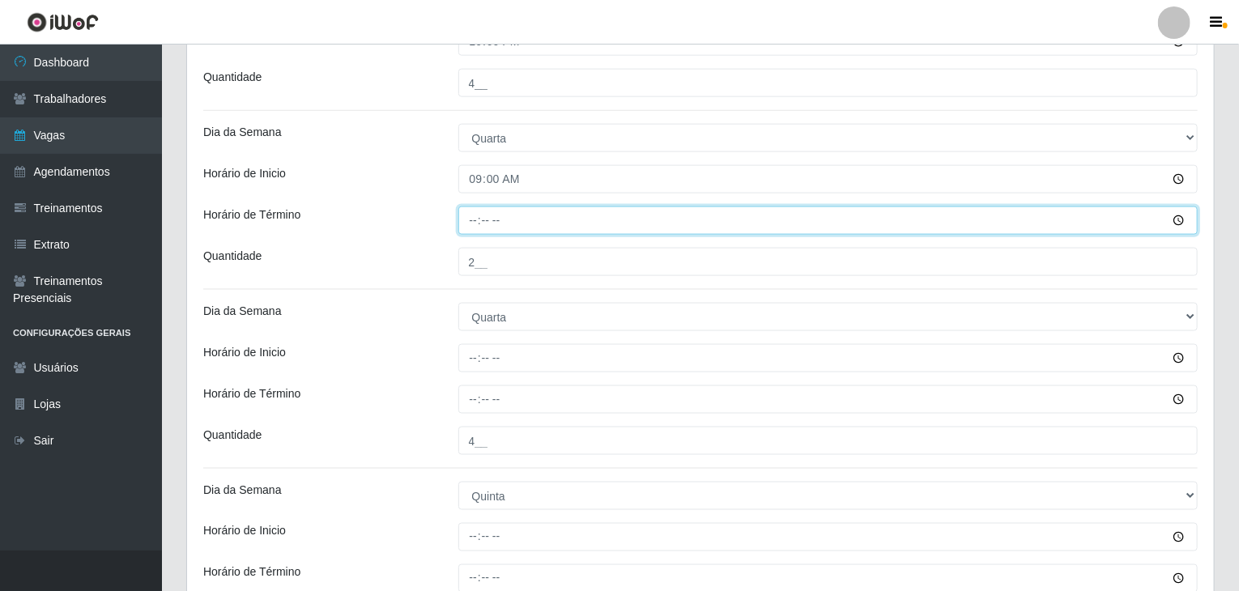
click at [476, 221] on input "Horário de Término" at bounding box center [828, 221] width 740 height 28
type input "15:00"
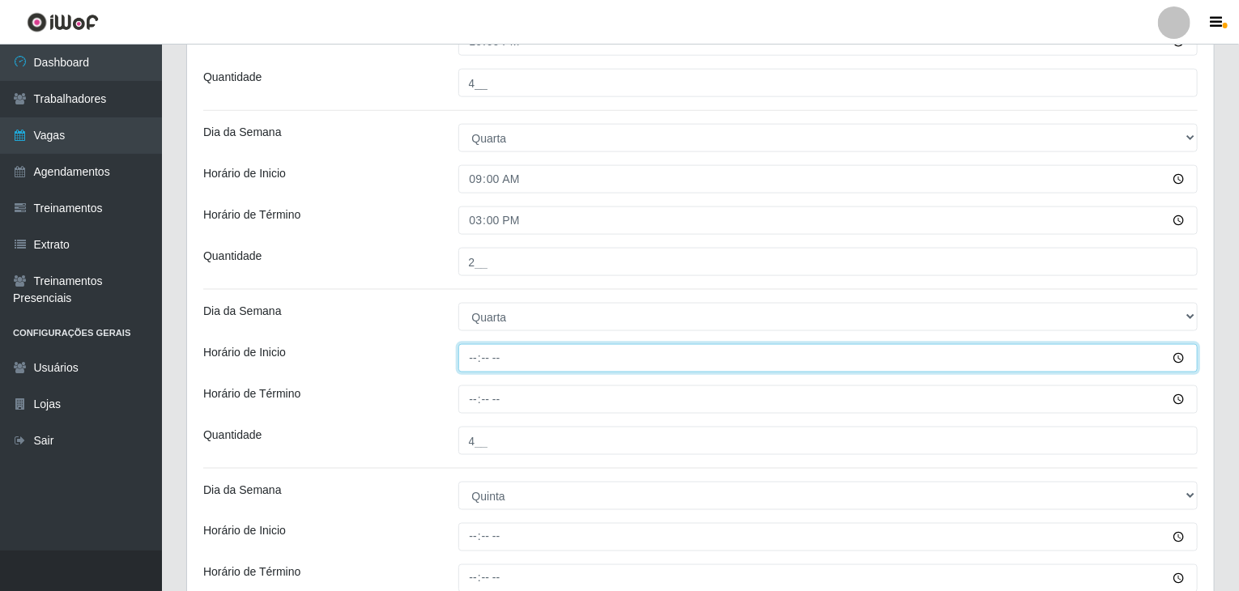
click at [459, 360] on input "Horário de Inicio" at bounding box center [828, 358] width 740 height 28
type input "16:00"
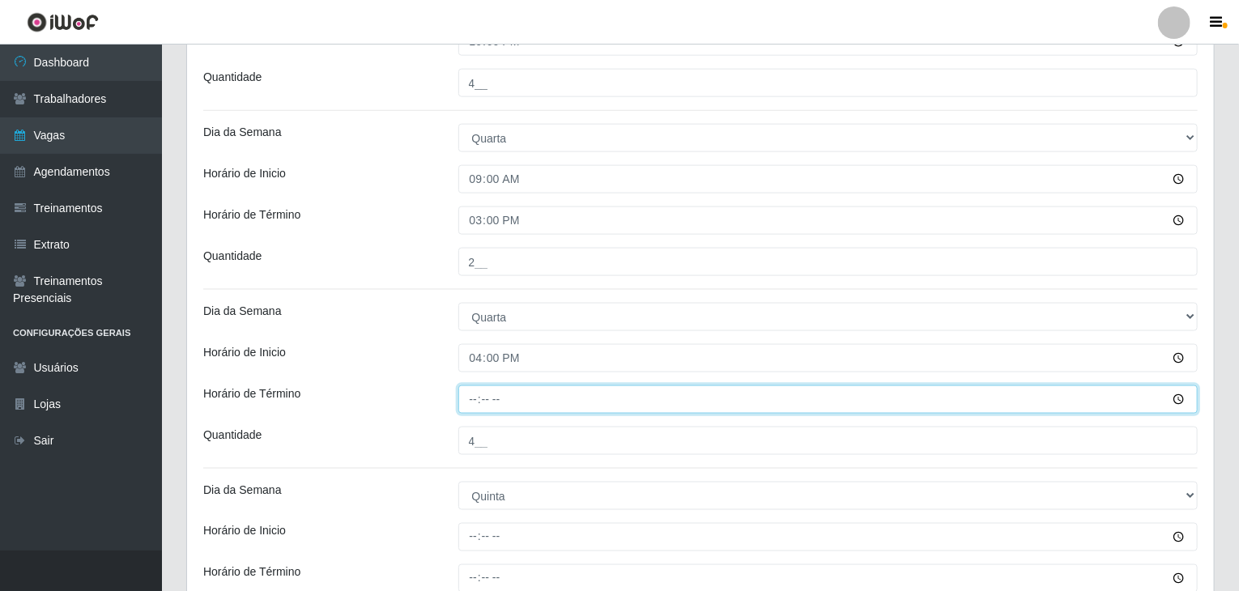
click at [467, 398] on input "Horário de Término" at bounding box center [828, 399] width 740 height 28
type input "22:00"
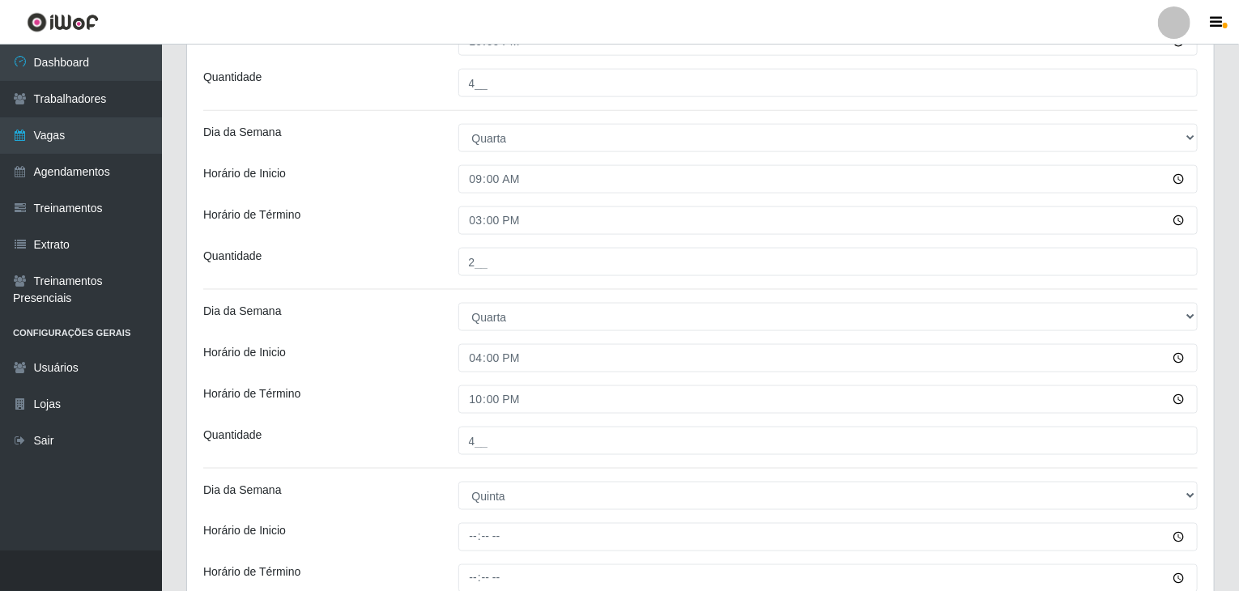
click at [422, 339] on div "[PERSON_NAME] Agreste - Loja 3 Função [Selecione...] ASG ASG + ASG ++ Balconist…" at bounding box center [700, 168] width 1027 height 2092
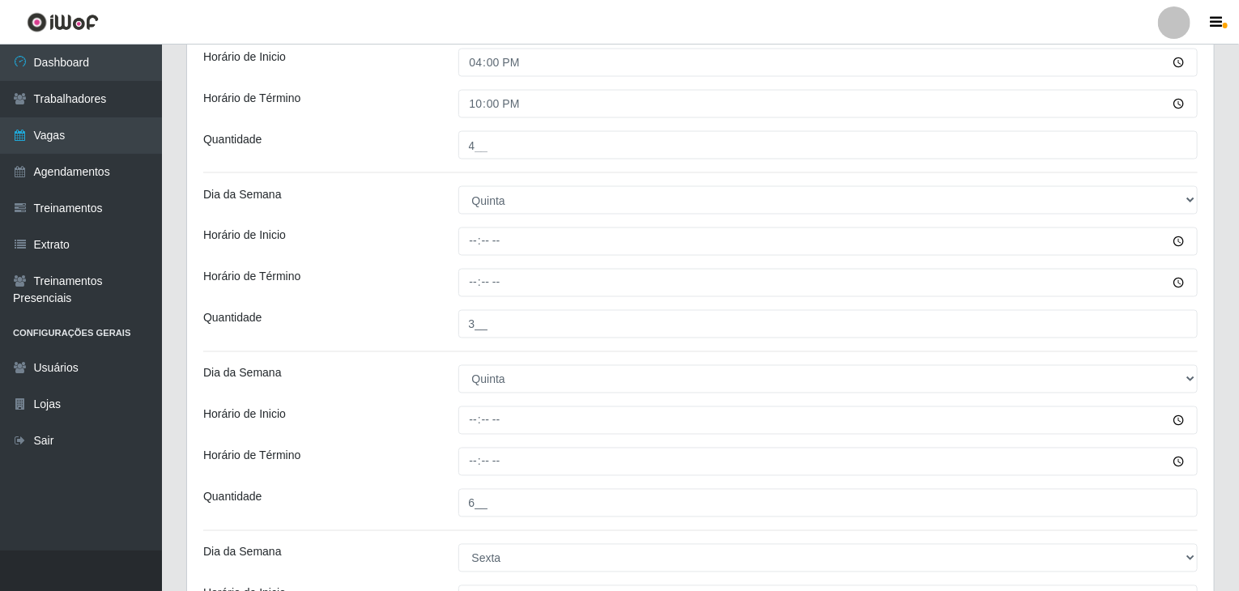
scroll to position [1341, 0]
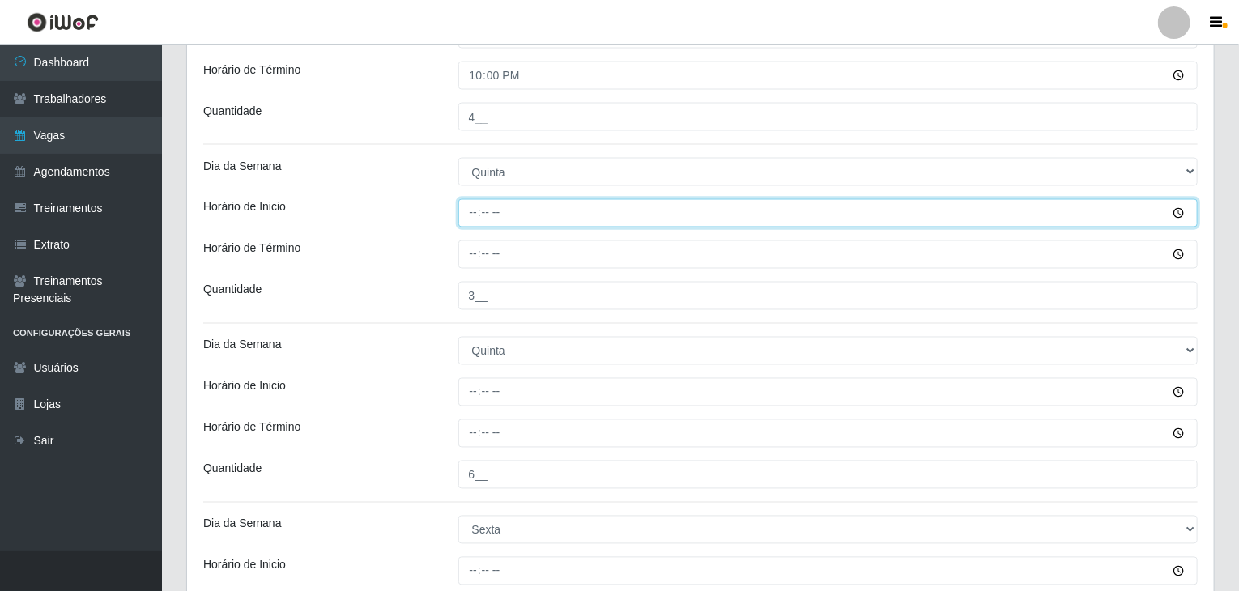
click at [477, 212] on input "Horário de Inicio" at bounding box center [828, 213] width 740 height 28
type input "09:00"
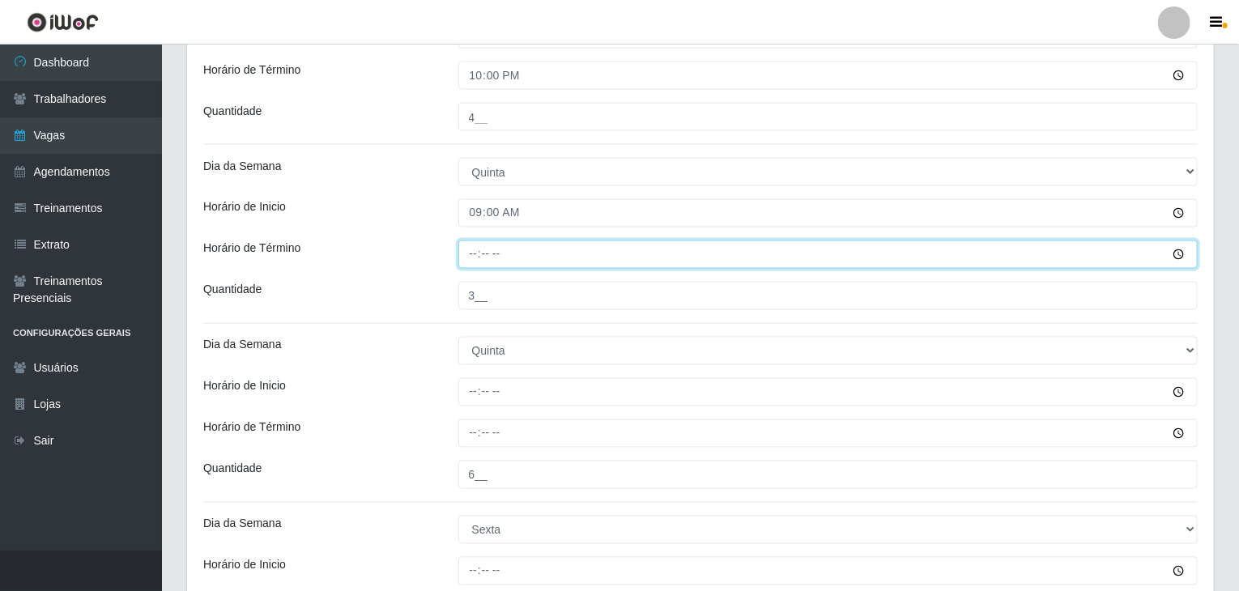
click at [472, 256] on input "Horário de Término" at bounding box center [828, 255] width 740 height 28
type input "15:00"
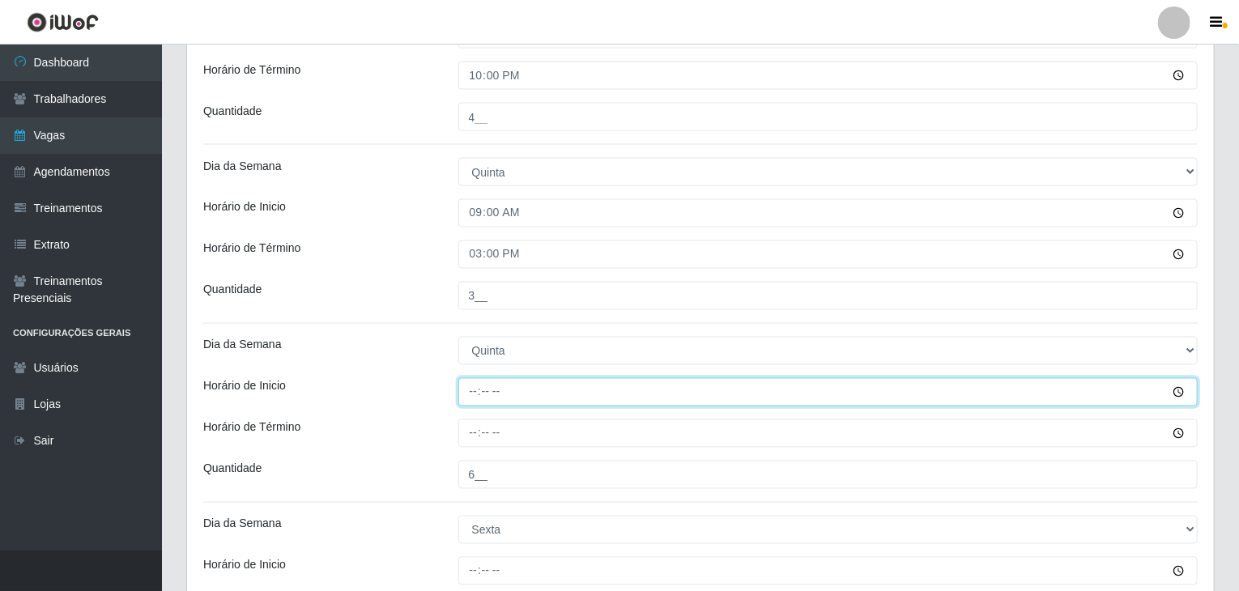
click at [476, 385] on input "Horário de Inicio" at bounding box center [828, 392] width 740 height 28
type input "16:00"
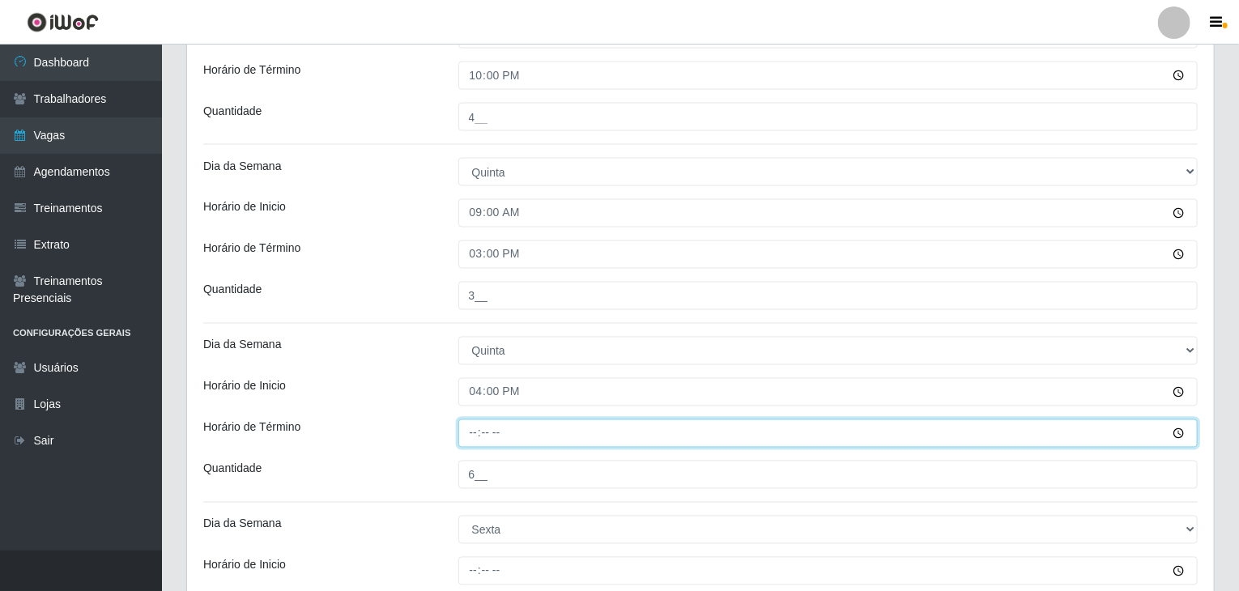
click at [474, 435] on input "Horário de Término" at bounding box center [828, 433] width 740 height 28
type input "22:00"
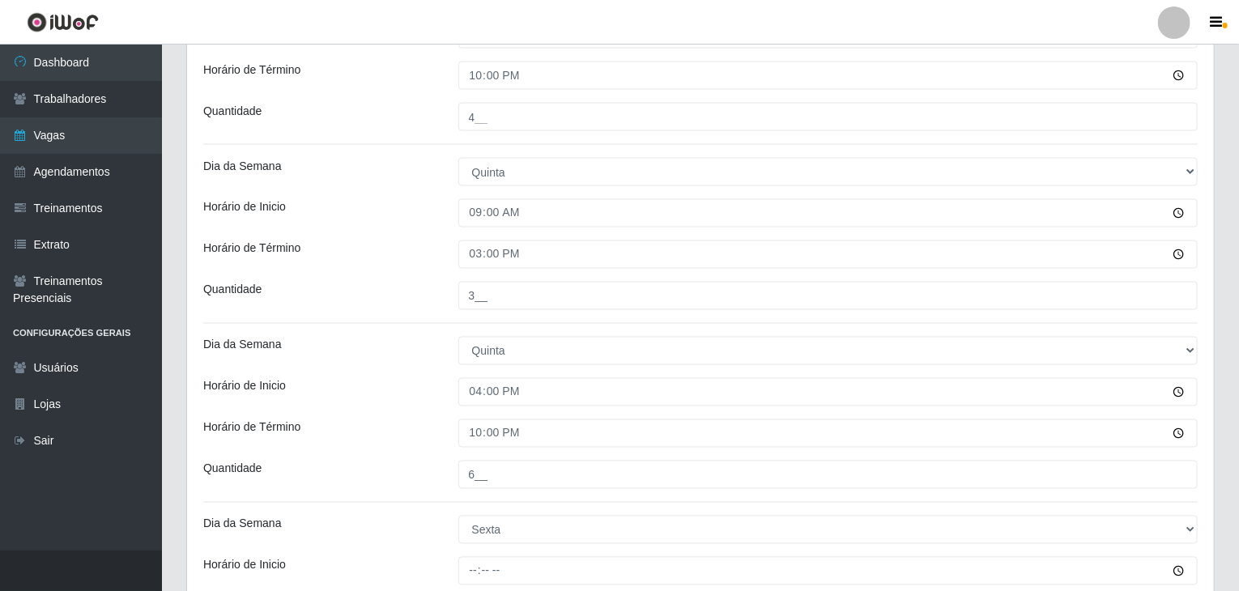
click at [413, 384] on div "Horário de Inicio" at bounding box center [318, 392] width 255 height 28
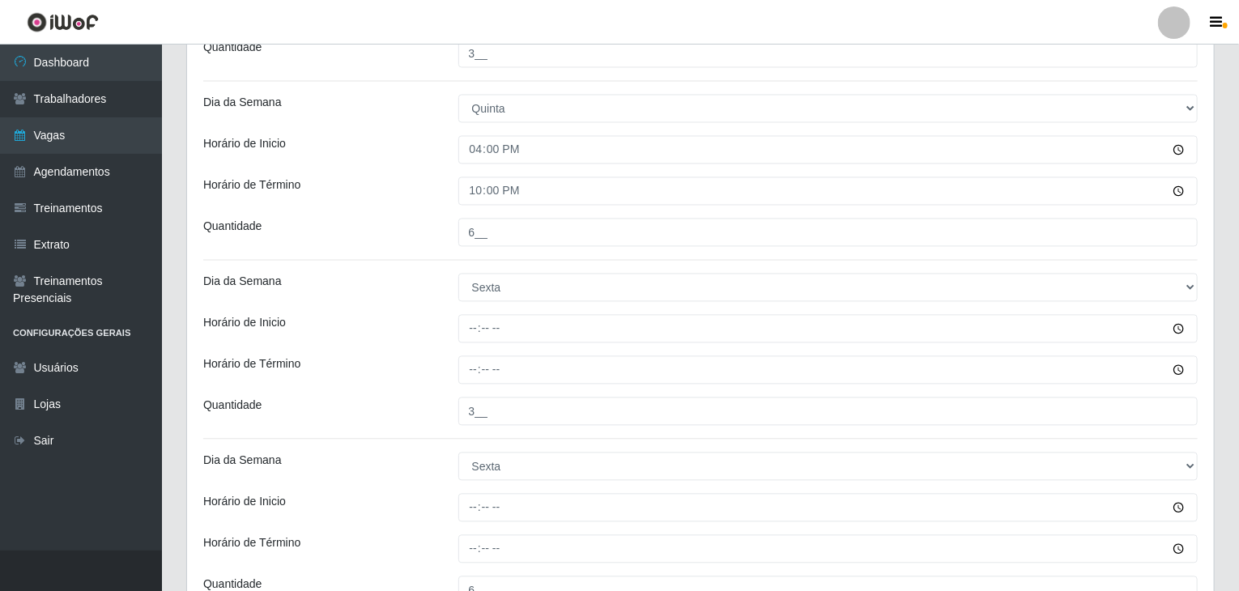
scroll to position [1665, 0]
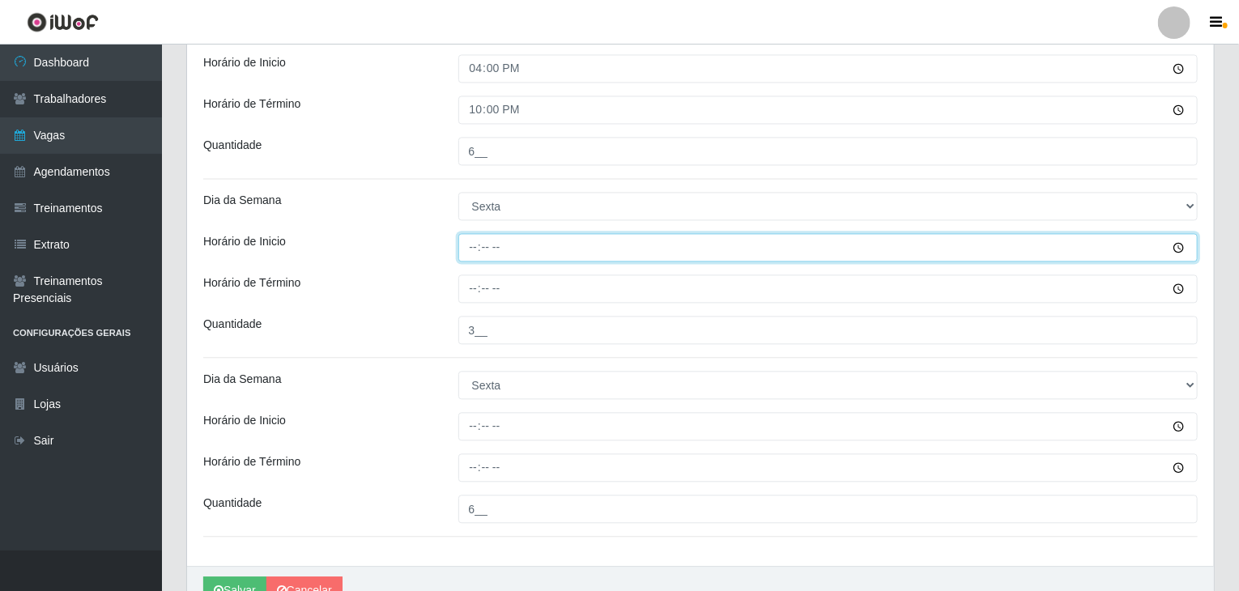
click at [470, 233] on input "Horário de Inicio" at bounding box center [828, 247] width 740 height 28
type input "09:00"
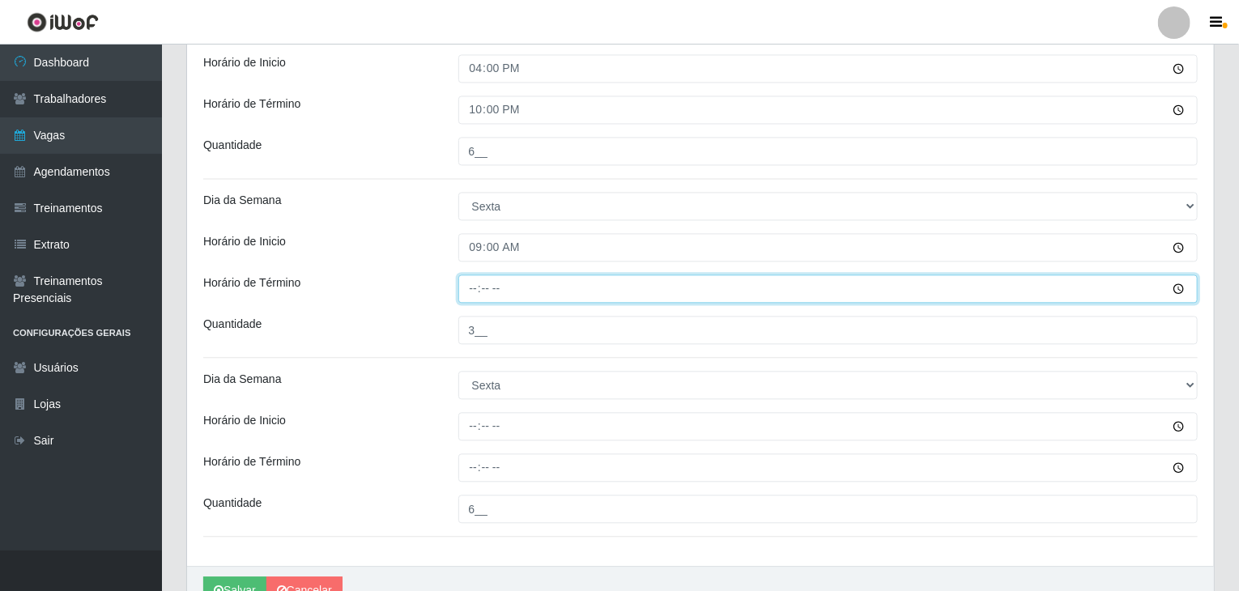
click at [471, 299] on input "Horário de Término" at bounding box center [828, 289] width 740 height 28
type input "15:00"
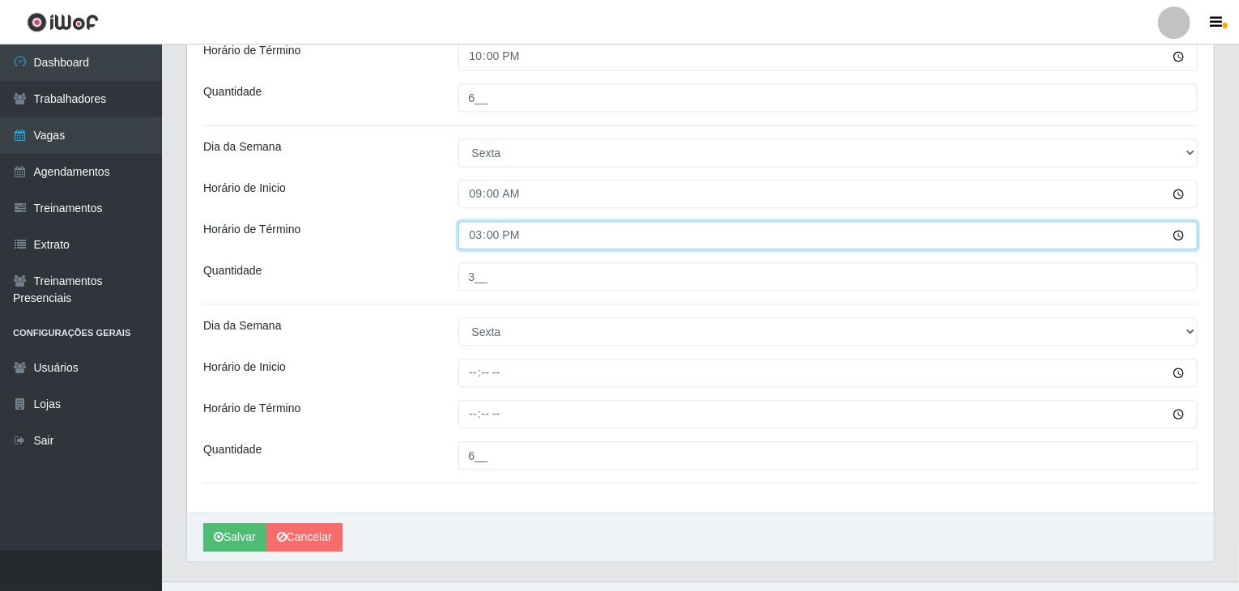
scroll to position [1746, 0]
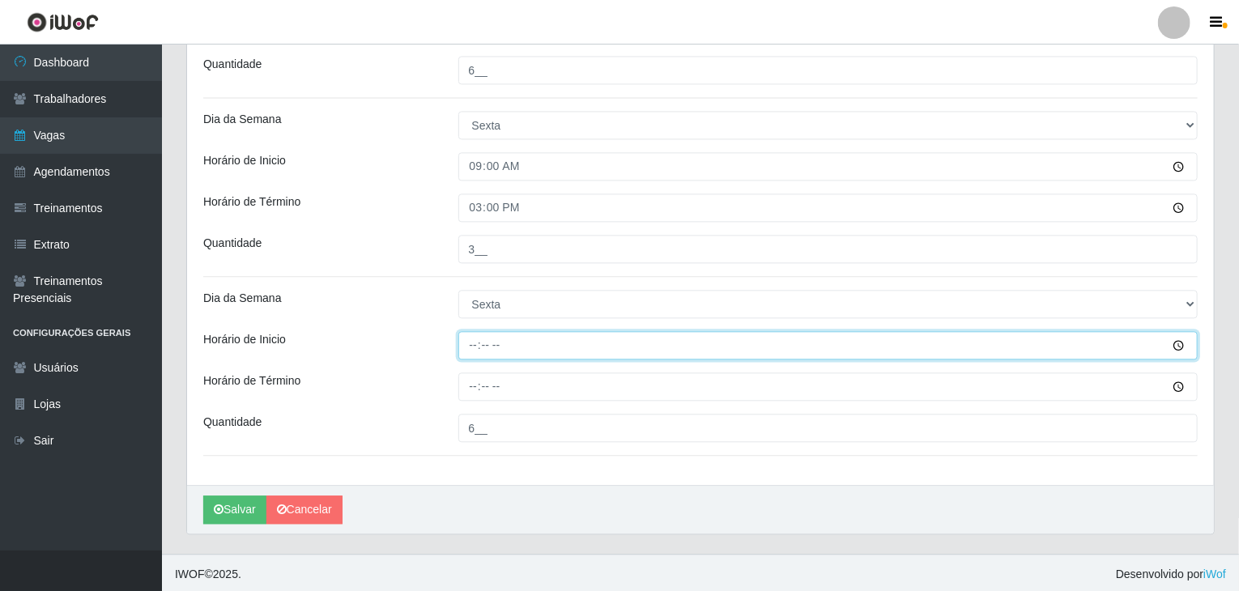
click at [469, 340] on input "Horário de Inicio" at bounding box center [828, 345] width 740 height 28
type input "16:00"
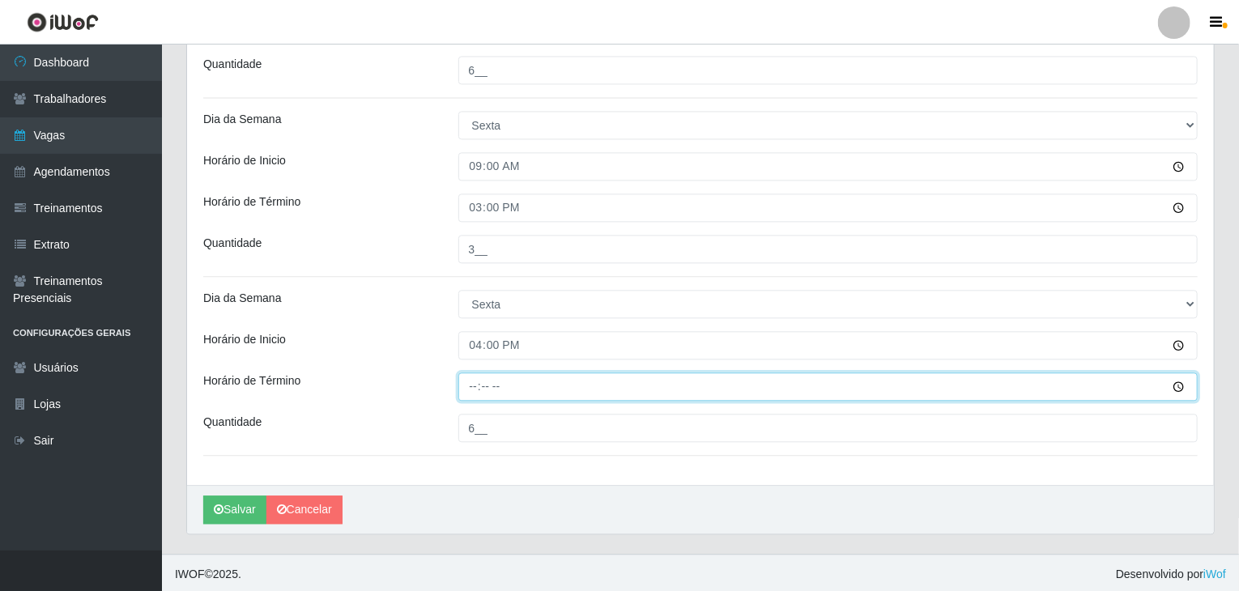
click at [470, 383] on input "Horário de Término" at bounding box center [828, 387] width 740 height 28
type input "22:00"
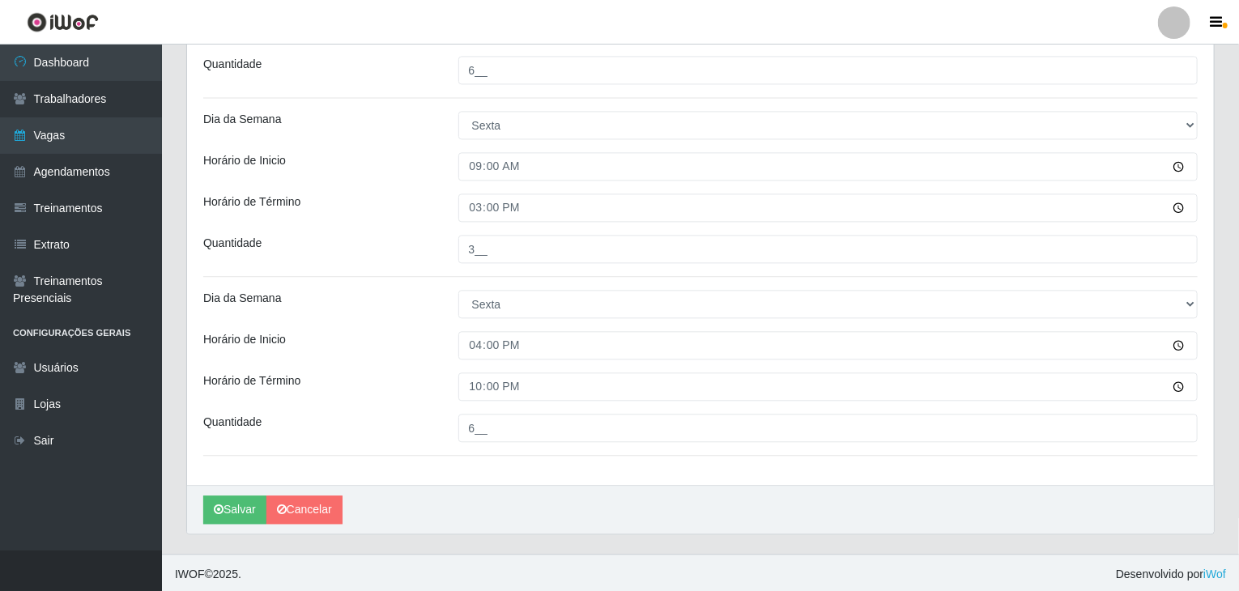
click at [379, 292] on div "Dia da Semana" at bounding box center [318, 304] width 255 height 28
click at [227, 500] on button "Salvar" at bounding box center [234, 510] width 63 height 28
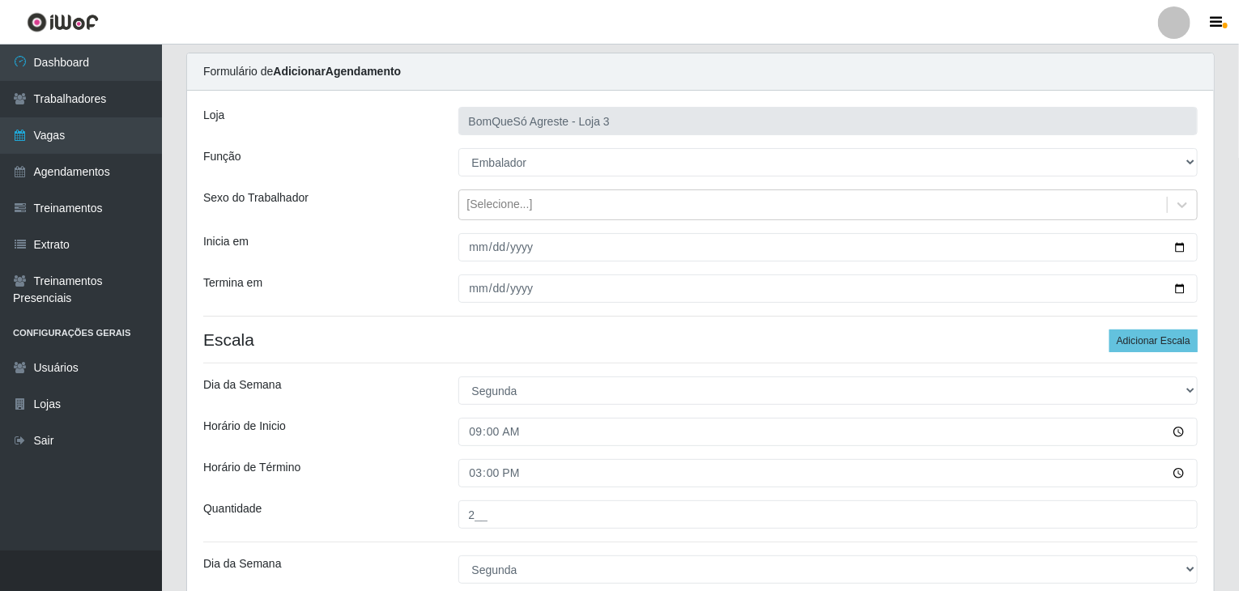
scroll to position [0, 0]
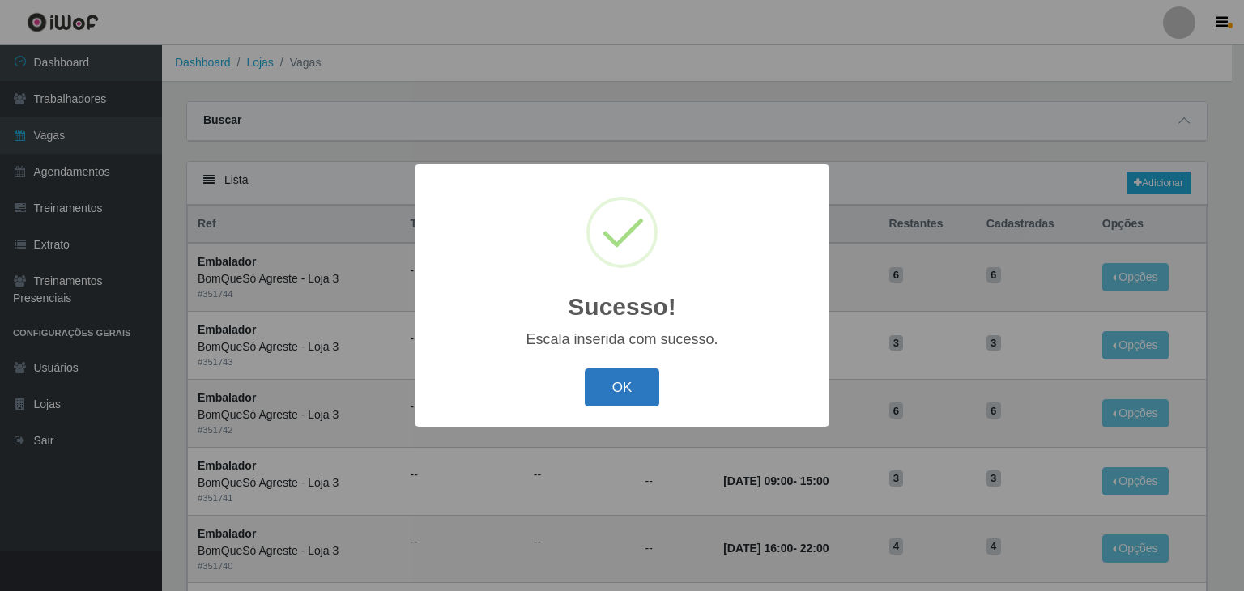
click at [630, 405] on button "OK" at bounding box center [622, 387] width 75 height 38
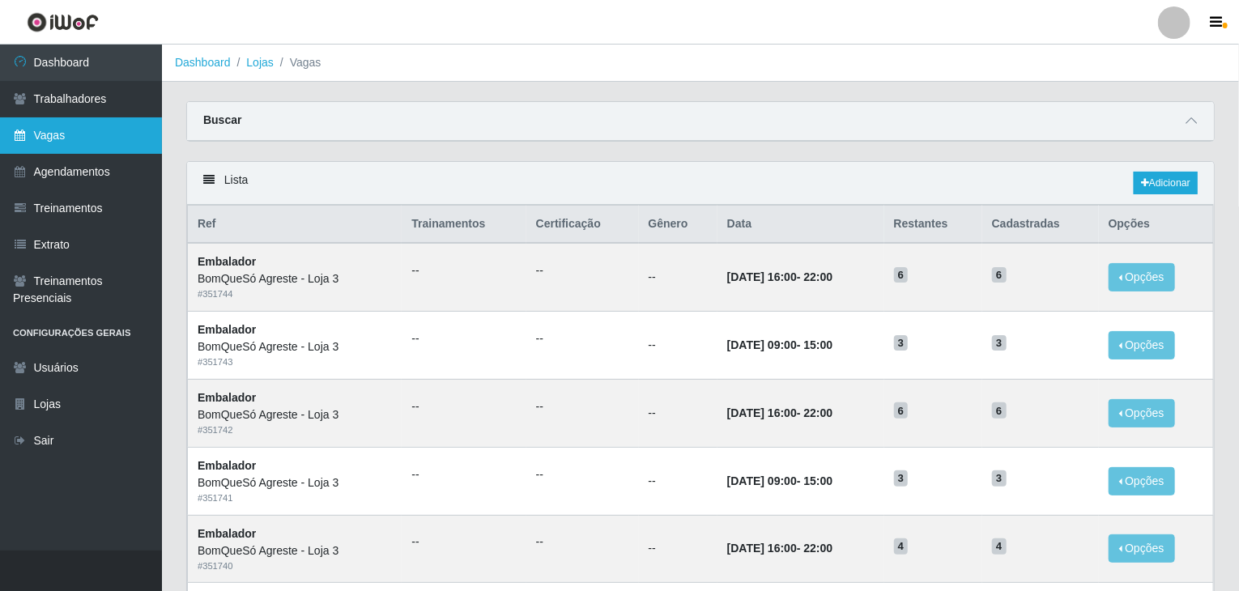
click at [91, 122] on link "Vagas" at bounding box center [81, 135] width 162 height 36
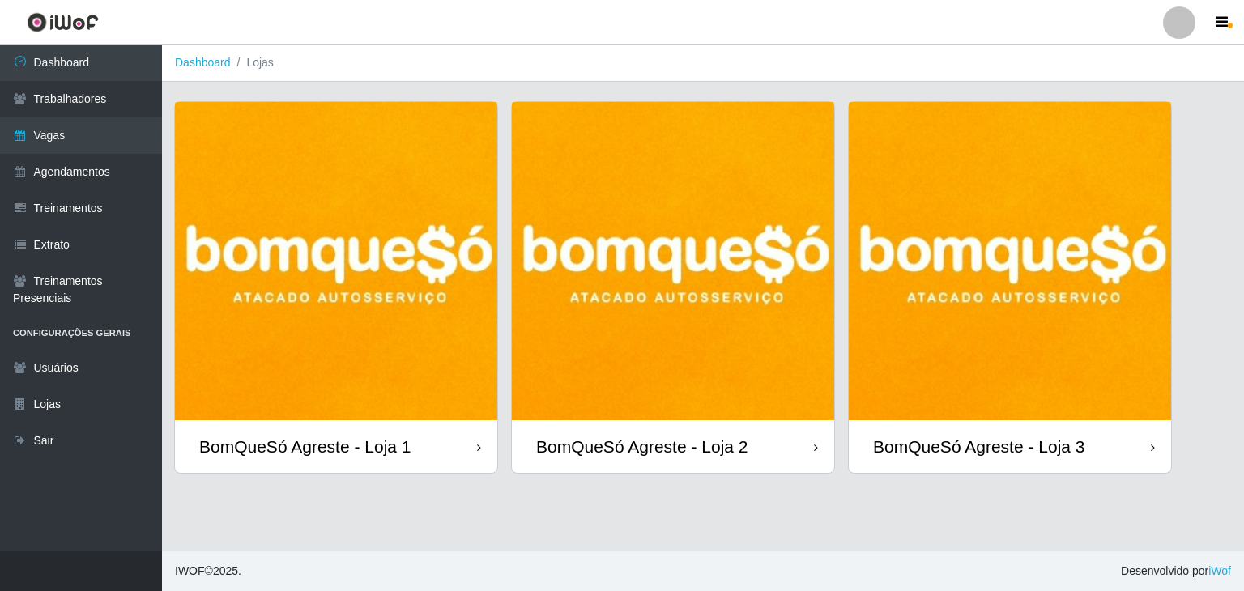
click at [1186, 17] on div at bounding box center [1179, 22] width 32 height 32
click at [1160, 133] on button "Sair" at bounding box center [1148, 125] width 146 height 33
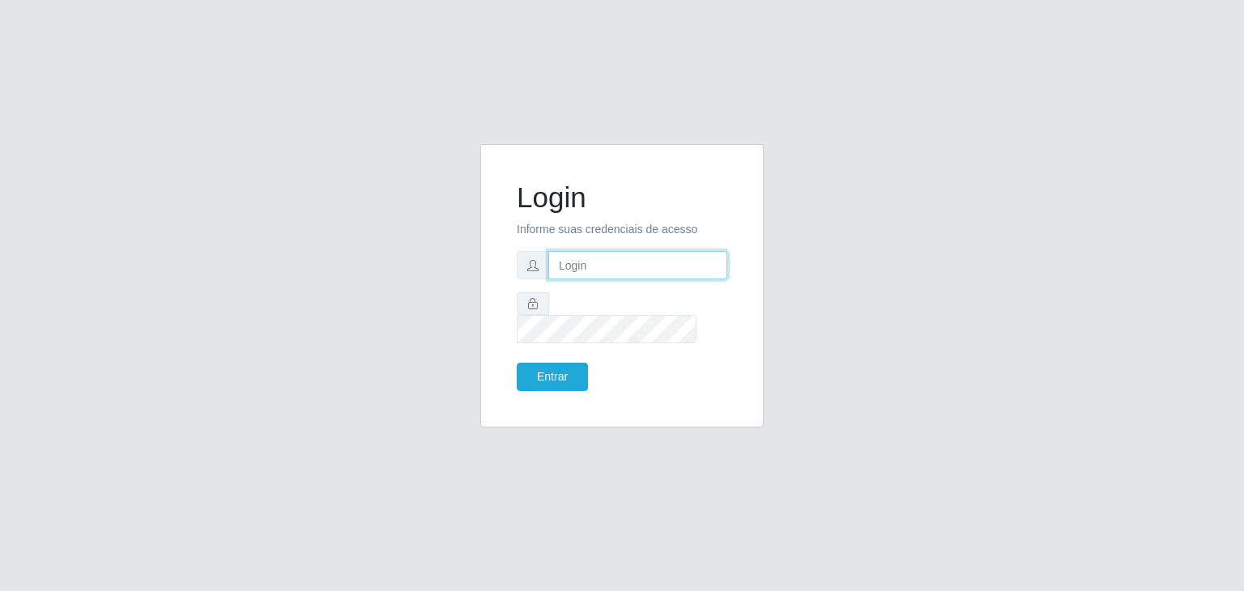
type input "[EMAIL_ADDRESS][DOMAIN_NAME]"
